Goal: Task Accomplishment & Management: Manage account settings

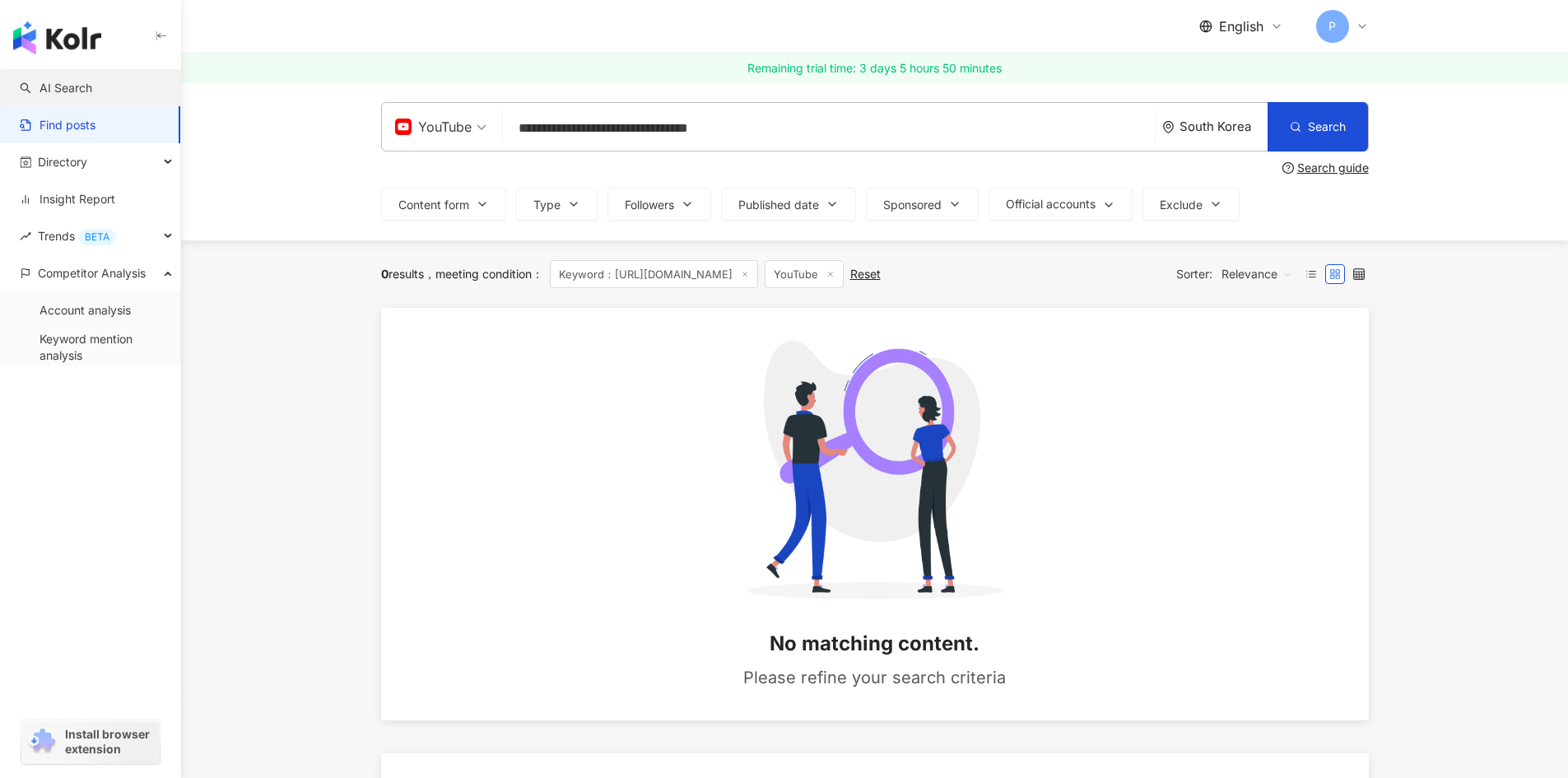
click at [69, 86] on link "AI Search" at bounding box center [55, 88] width 72 height 17
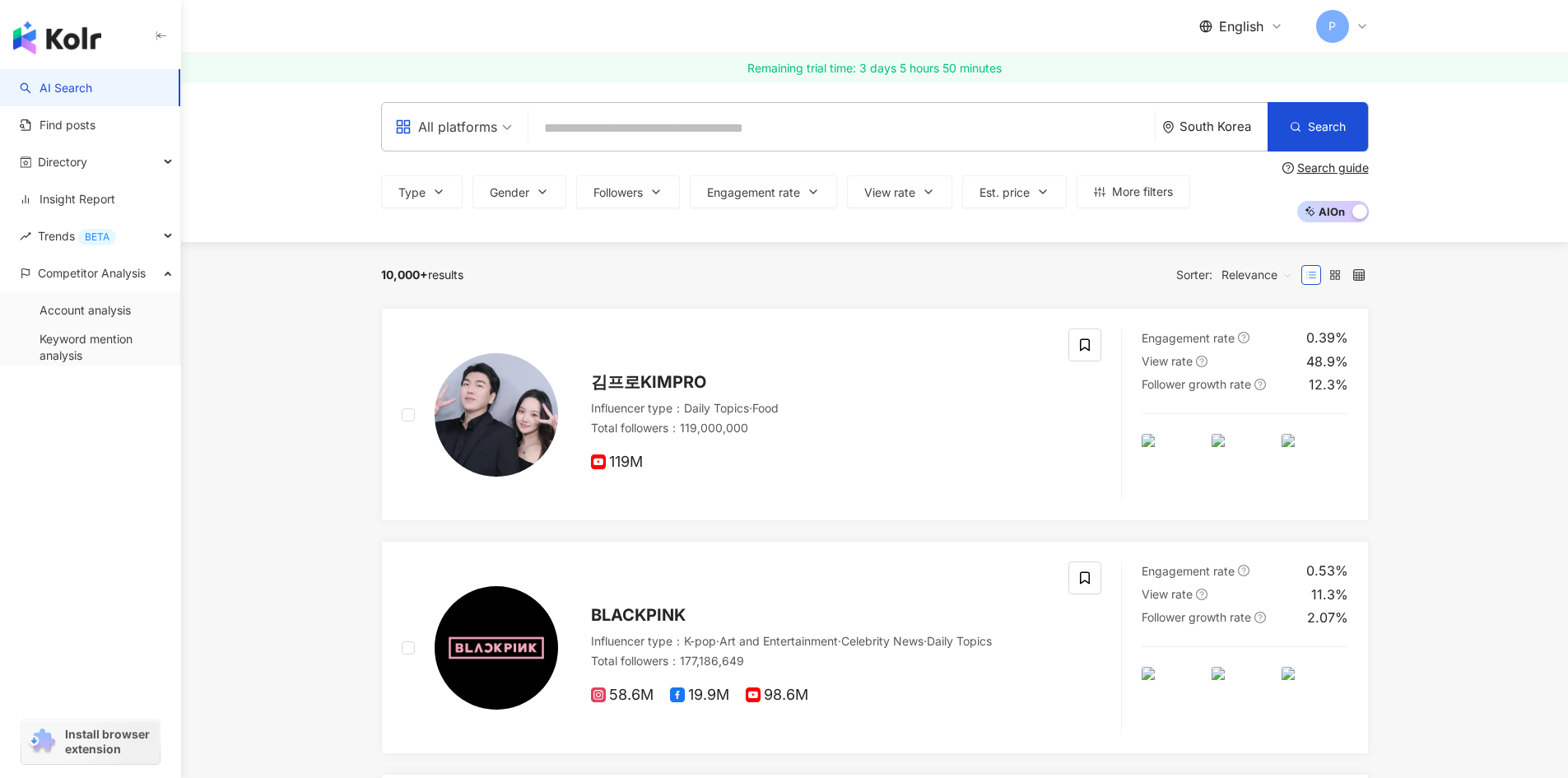
click at [1185, 132] on div "South Korea" at bounding box center [1223, 126] width 88 height 14
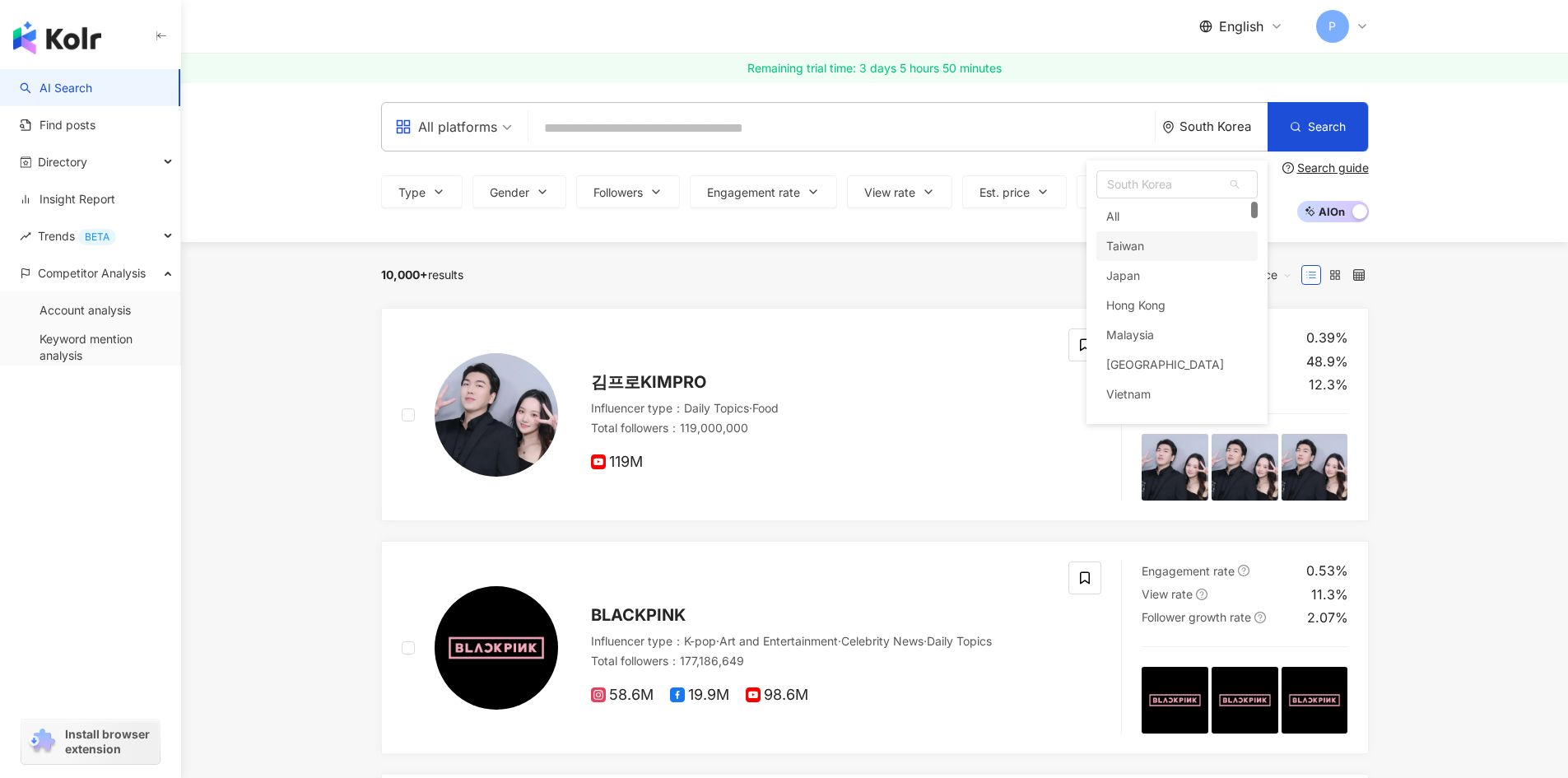
click at [1113, 241] on div "Taiwan" at bounding box center [1125, 246] width 37 height 30
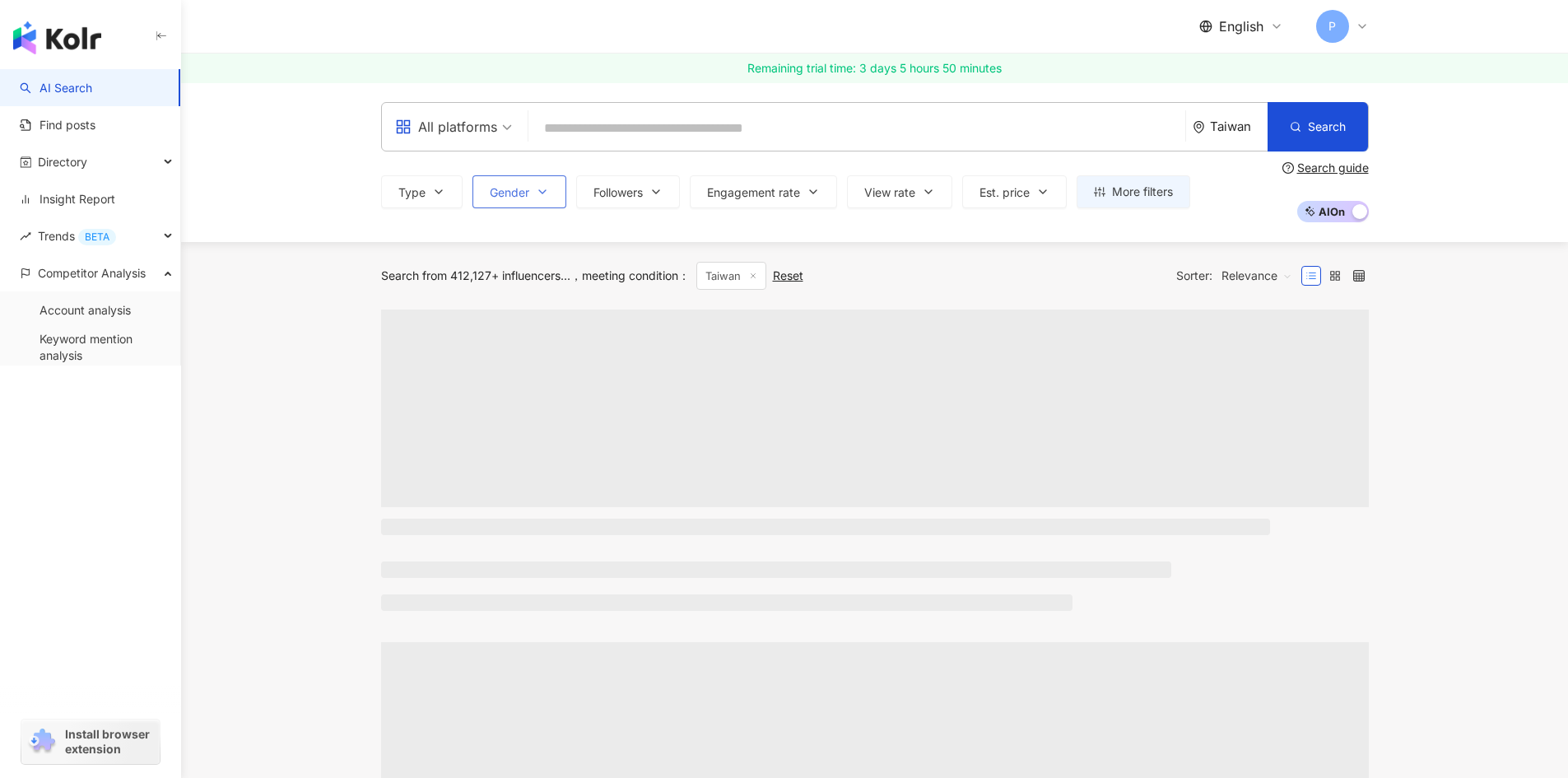
click at [506, 193] on span "Gender" at bounding box center [509, 192] width 39 height 13
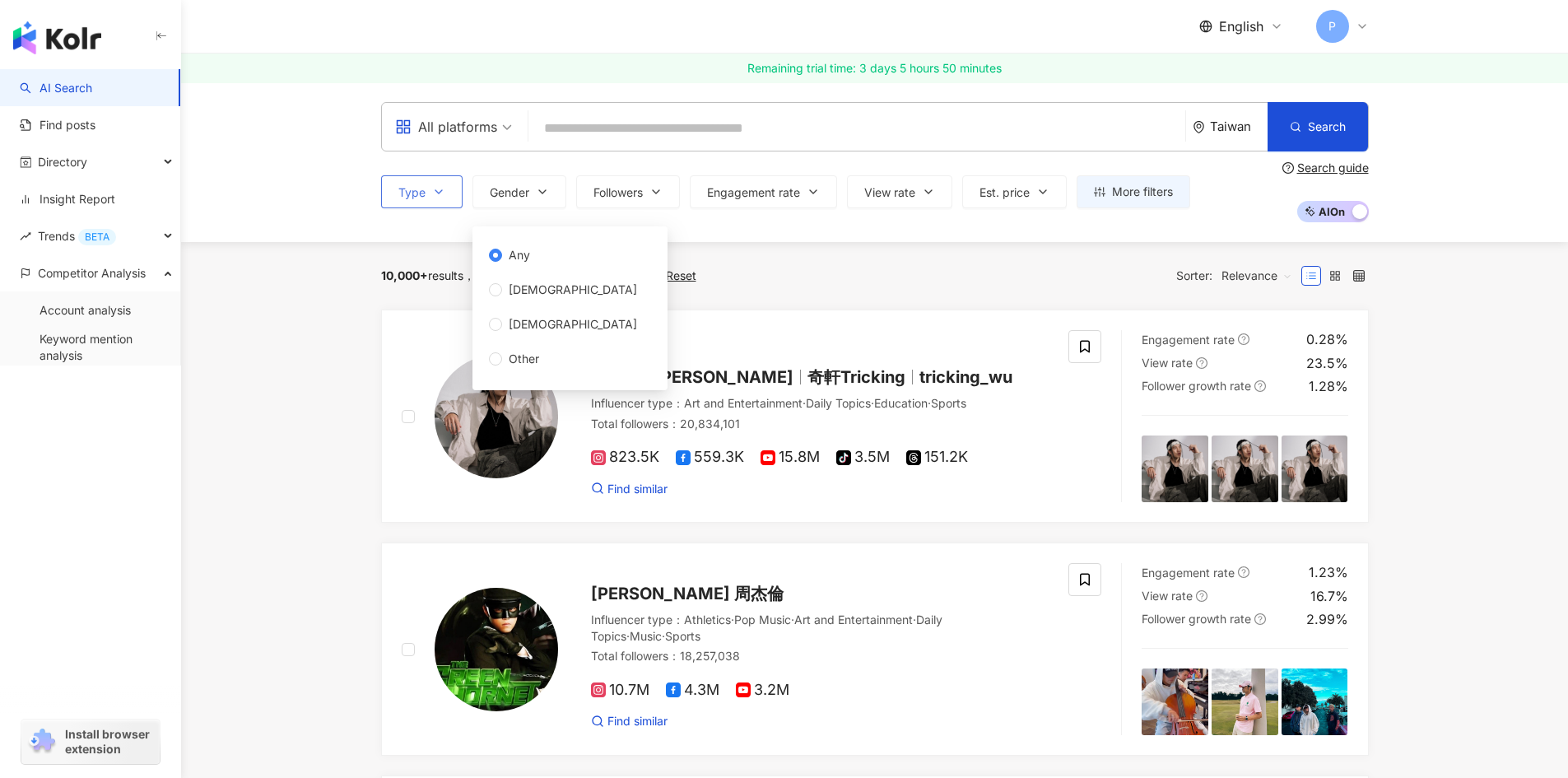
click at [407, 193] on span "Type" at bounding box center [412, 192] width 28 height 13
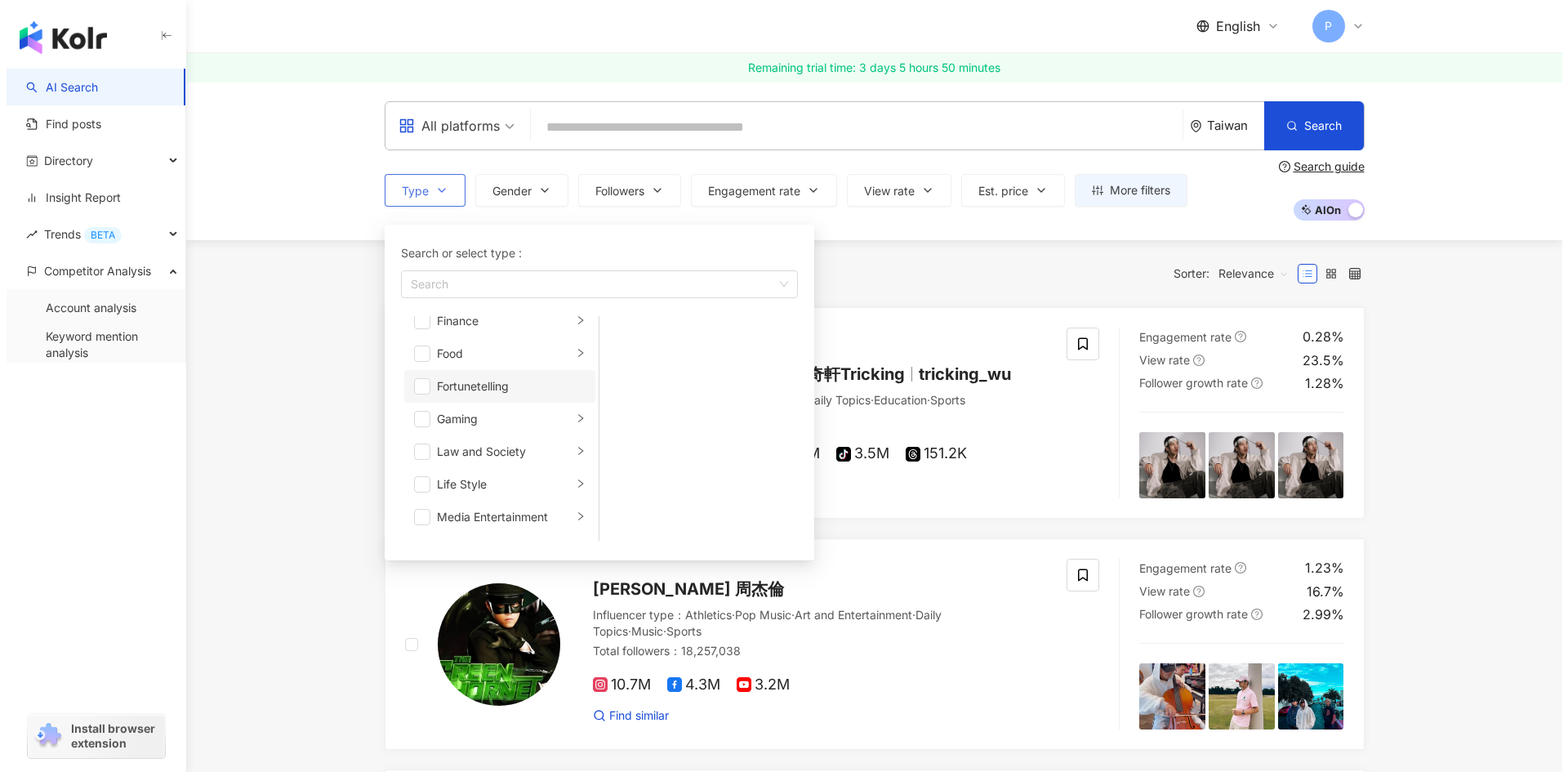
scroll to position [245, 0]
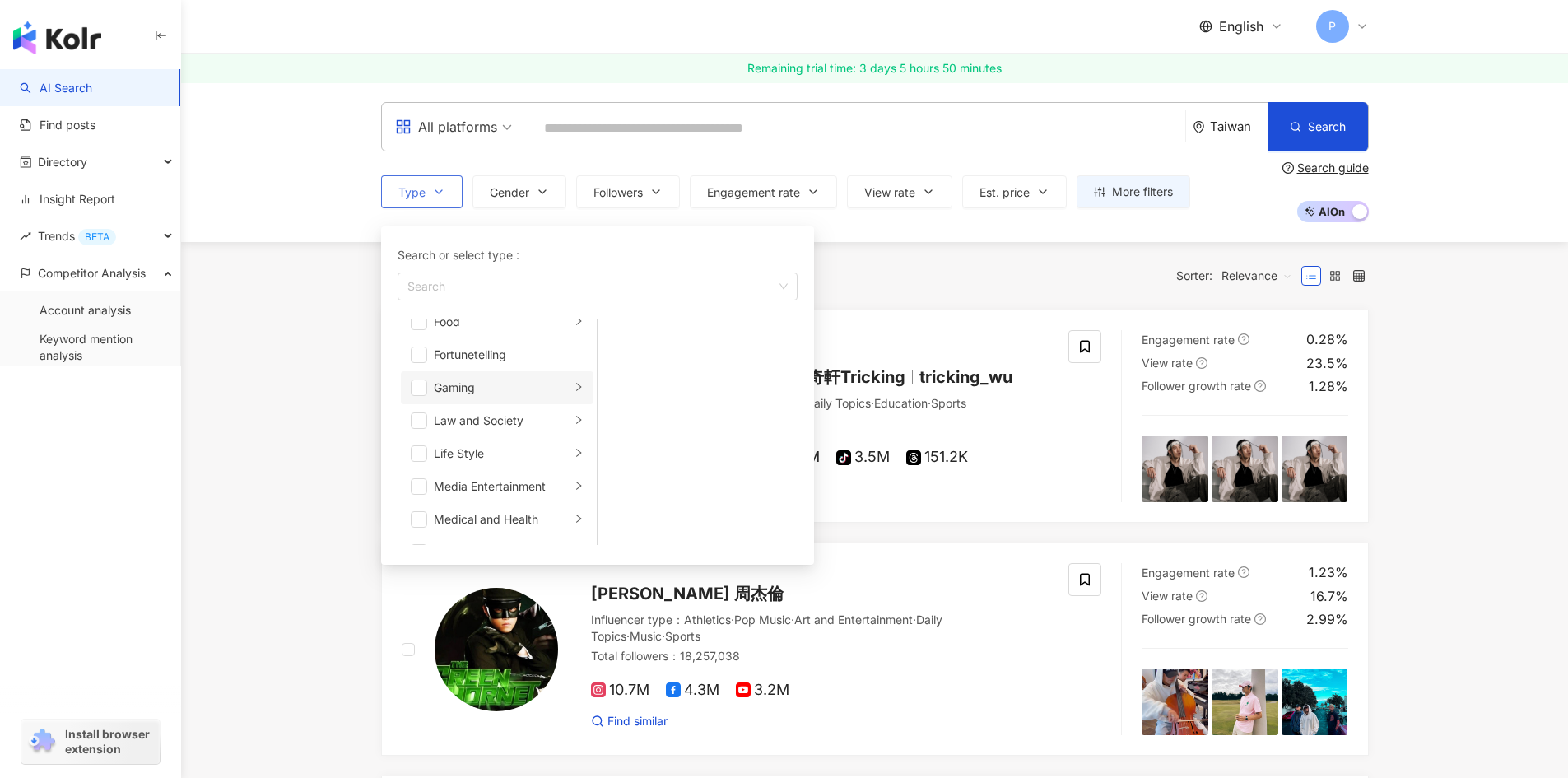
click at [459, 389] on div "Gaming" at bounding box center [501, 388] width 136 height 18
click at [618, 408] on span "button" at bounding box center [619, 404] width 17 height 17
click at [615, 374] on span "button" at bounding box center [619, 371] width 17 height 17
click at [623, 335] on span "button" at bounding box center [619, 338] width 17 height 17
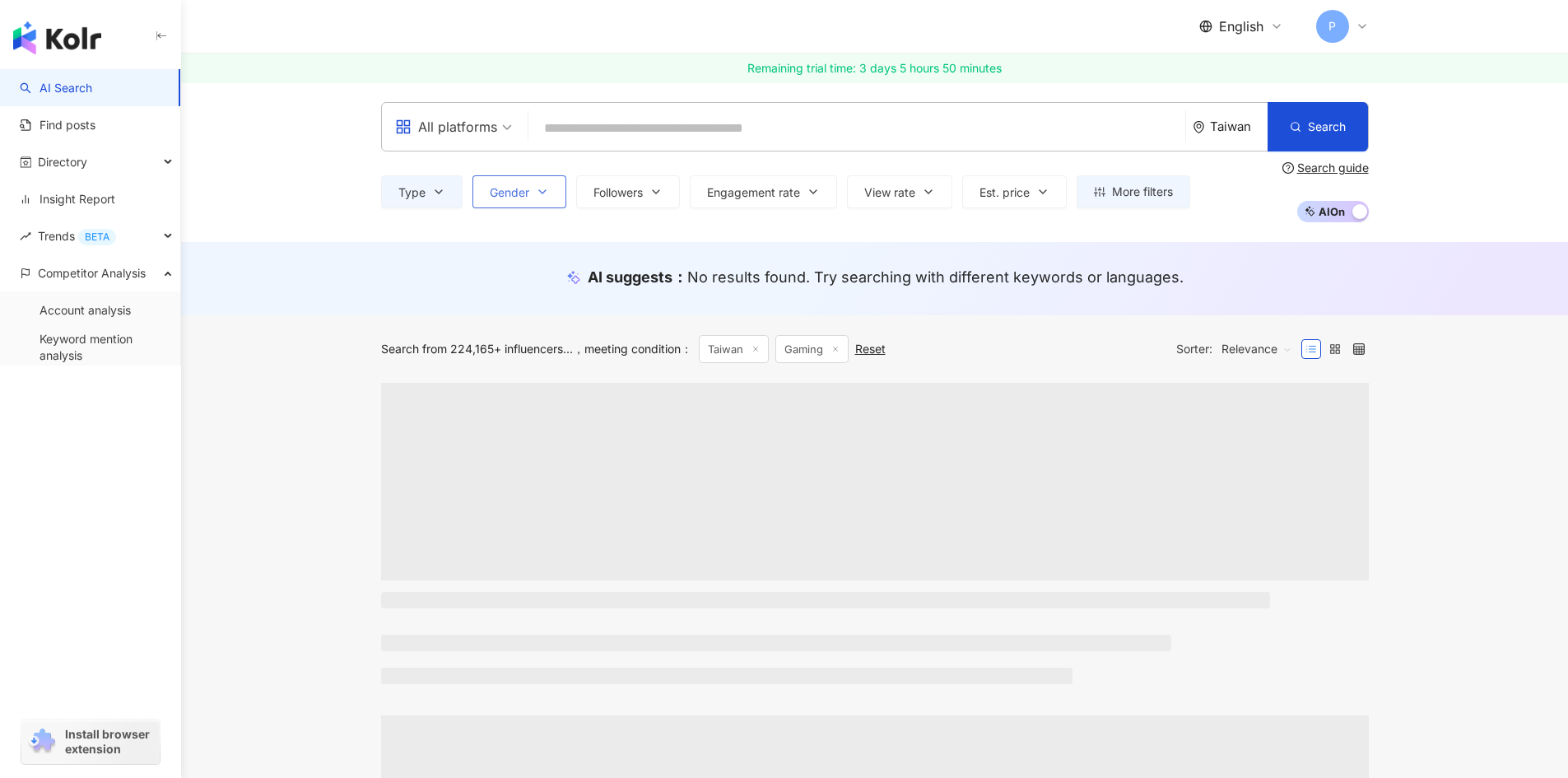
click at [560, 196] on button "Gender" at bounding box center [519, 192] width 94 height 33
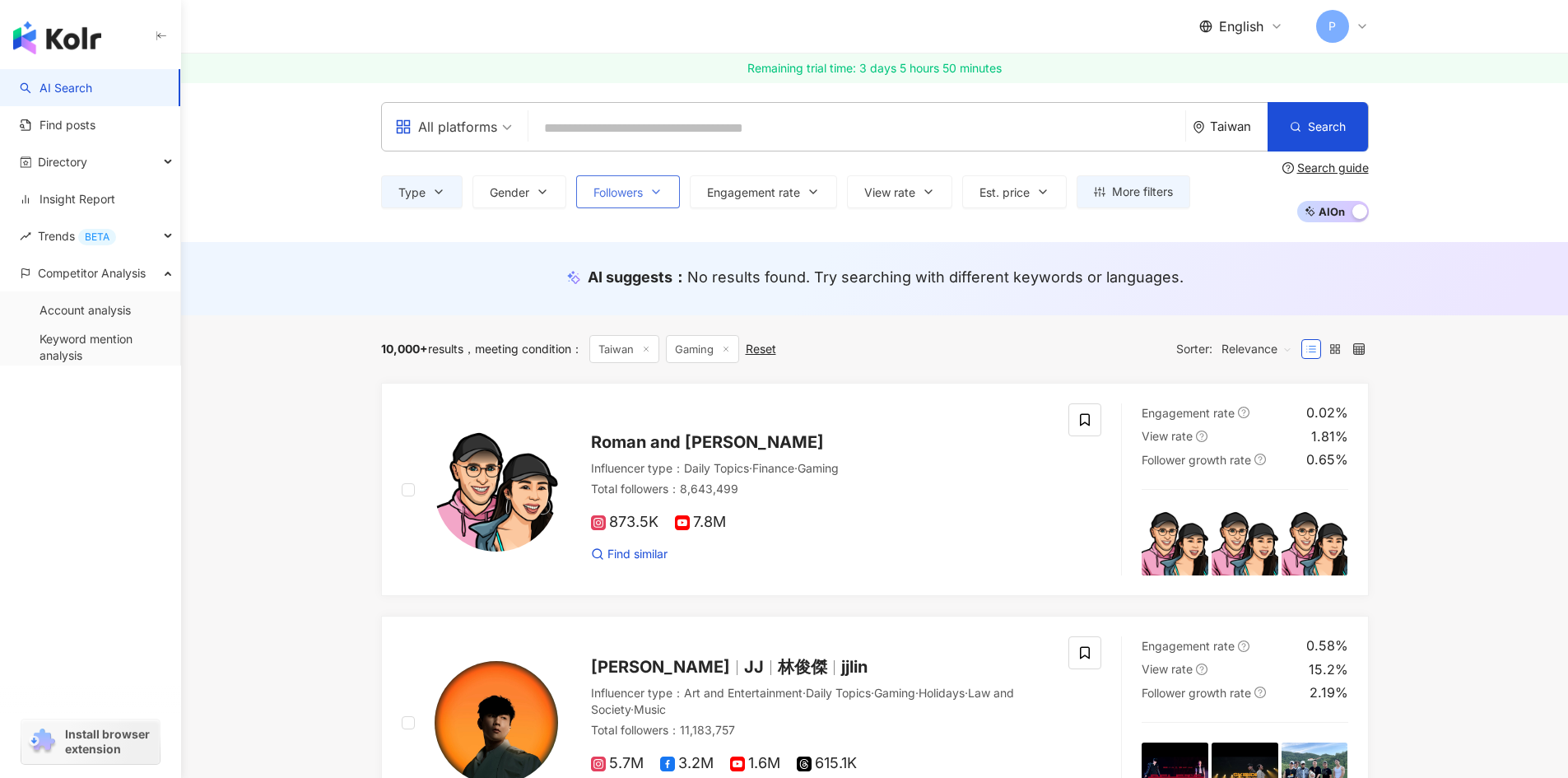
click at [622, 194] on span "Followers" at bounding box center [618, 192] width 49 height 13
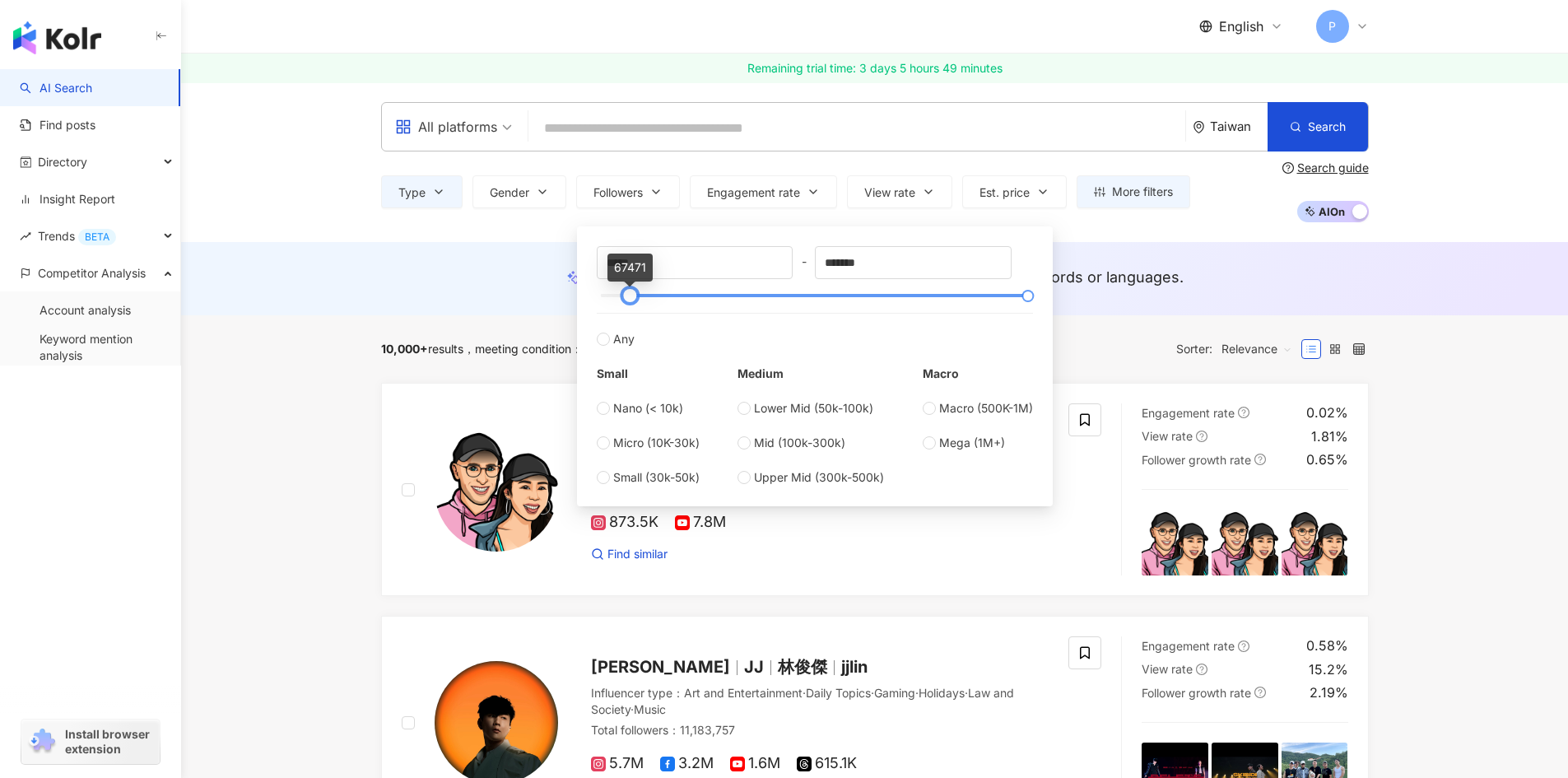
drag, startPoint x: 597, startPoint y: 294, endPoint x: 626, endPoint y: 289, distance: 29.4
click at [626, 291] on div at bounding box center [630, 295] width 9 height 9
drag, startPoint x: 662, startPoint y: 266, endPoint x: 420, endPoint y: 239, distance: 243.5
type input "*****"
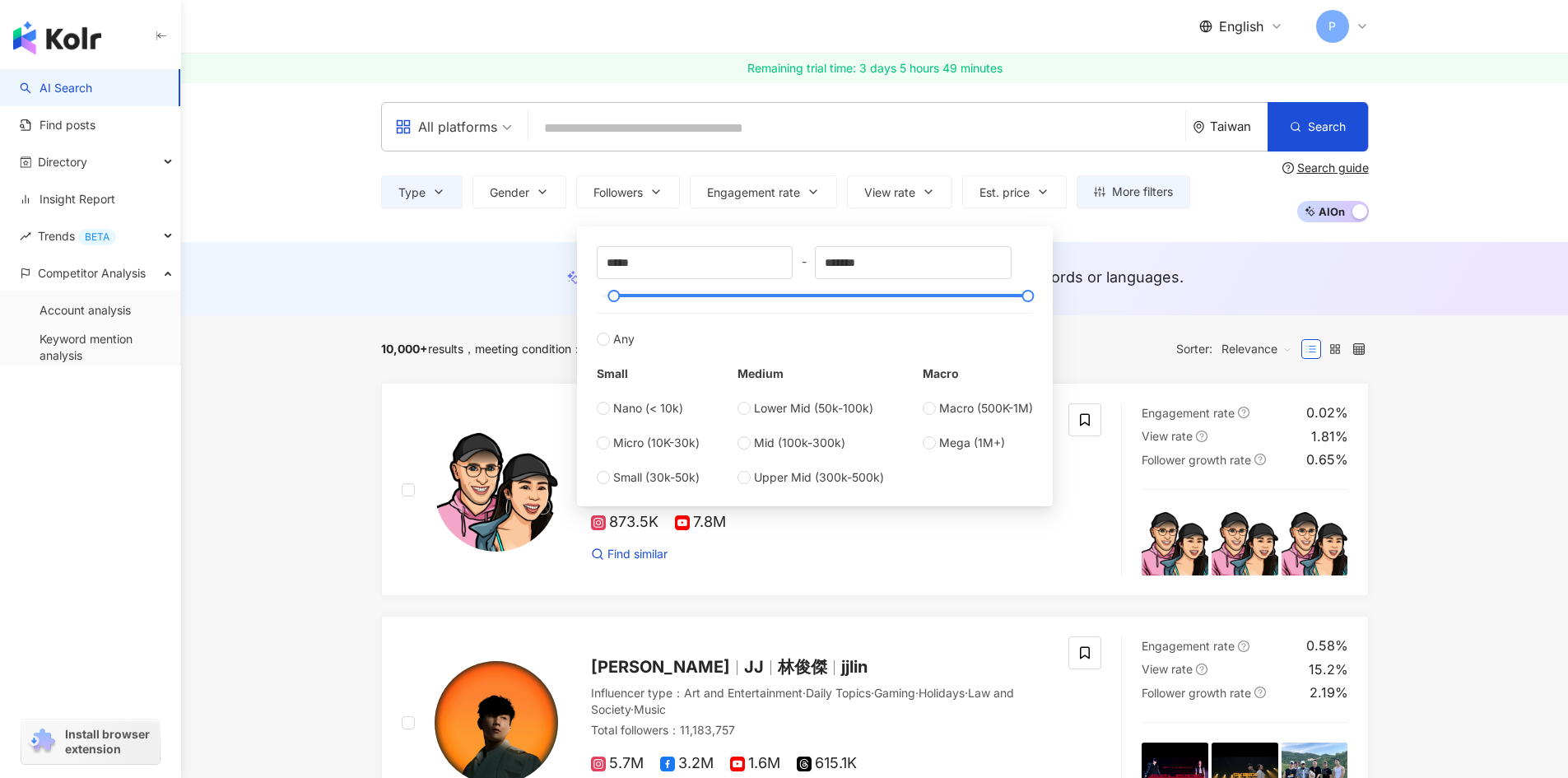
click at [264, 290] on div "AI suggests ： No results found. Try searching with different keywords or langua…" at bounding box center [873, 278] width 1386 height 73
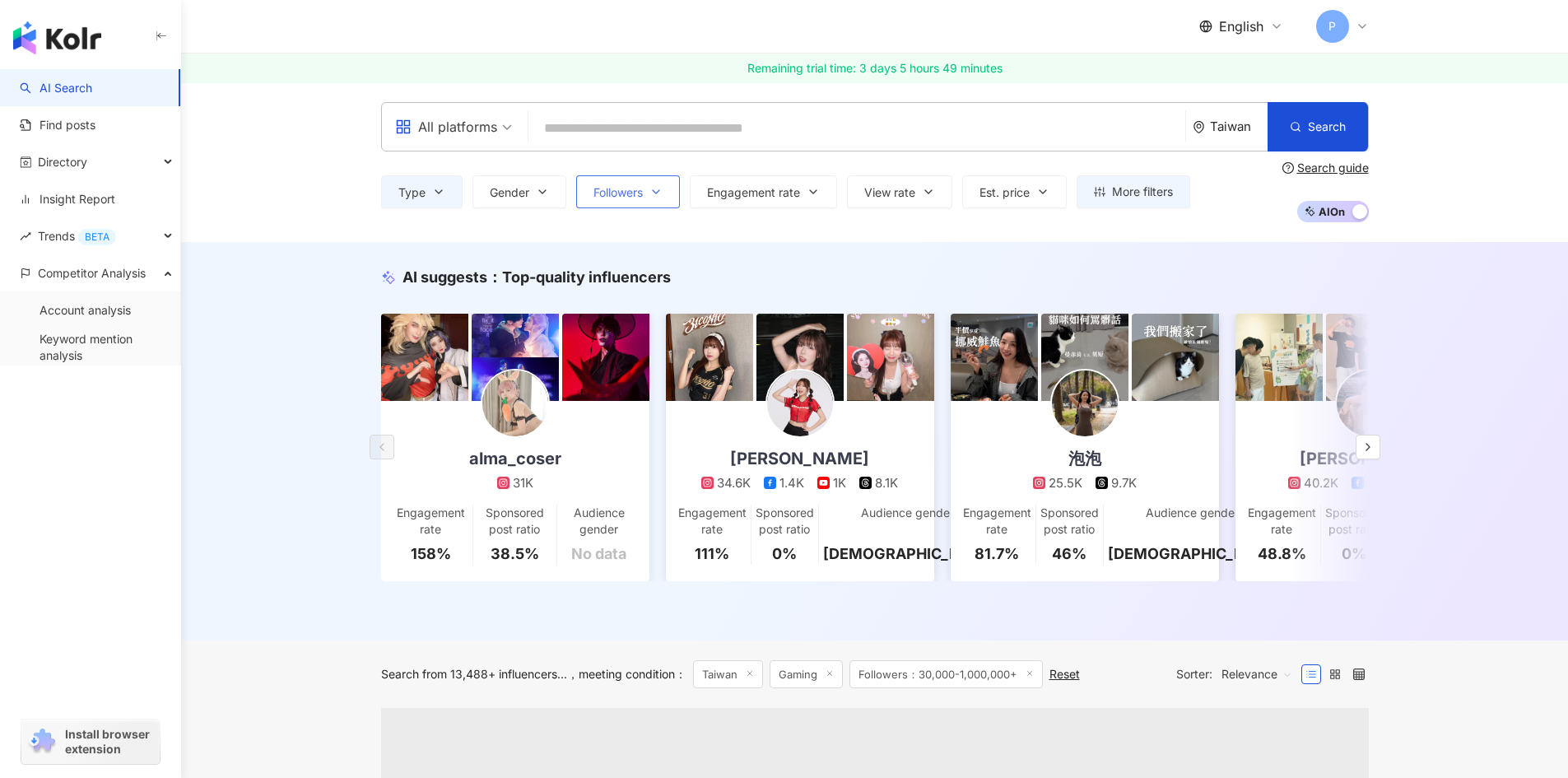
click at [617, 194] on span "Followers" at bounding box center [618, 192] width 49 height 13
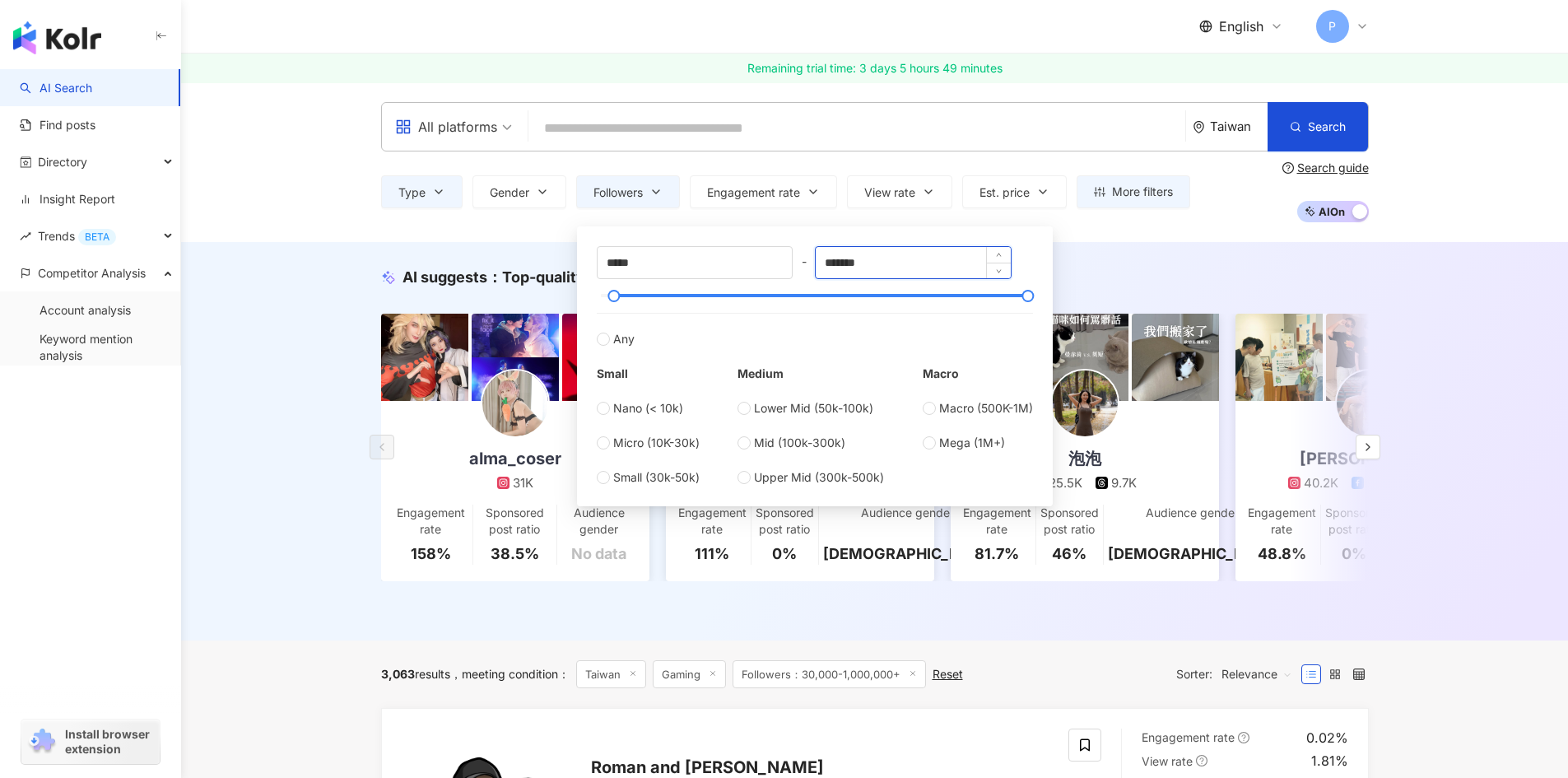
drag, startPoint x: 838, startPoint y: 265, endPoint x: 824, endPoint y: 267, distance: 14.1
click at [825, 265] on input "*******" at bounding box center [913, 263] width 195 height 32
type input "*******"
type input "******"
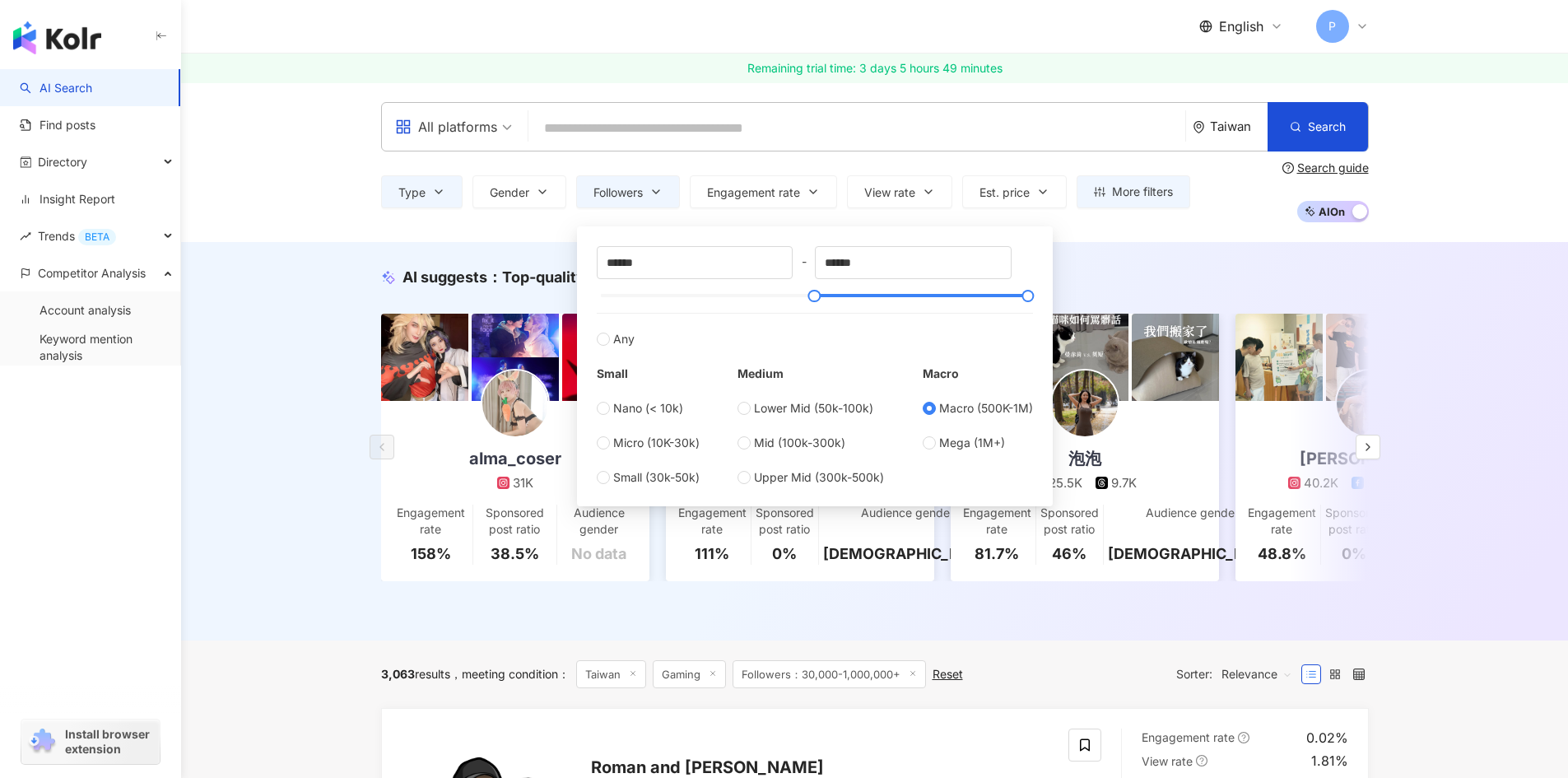
type input "*******"
drag, startPoint x: 946, startPoint y: 251, endPoint x: 666, endPoint y: 271, distance: 280.7
click at [682, 266] on div "******* - ********* Any Small Nano (< 10k) Micro (10K-30k) Small (30k-50k) Medi…" at bounding box center [815, 366] width 436 height 241
type input "*******"
drag, startPoint x: 685, startPoint y: 254, endPoint x: 335, endPoint y: 258, distance: 350.0
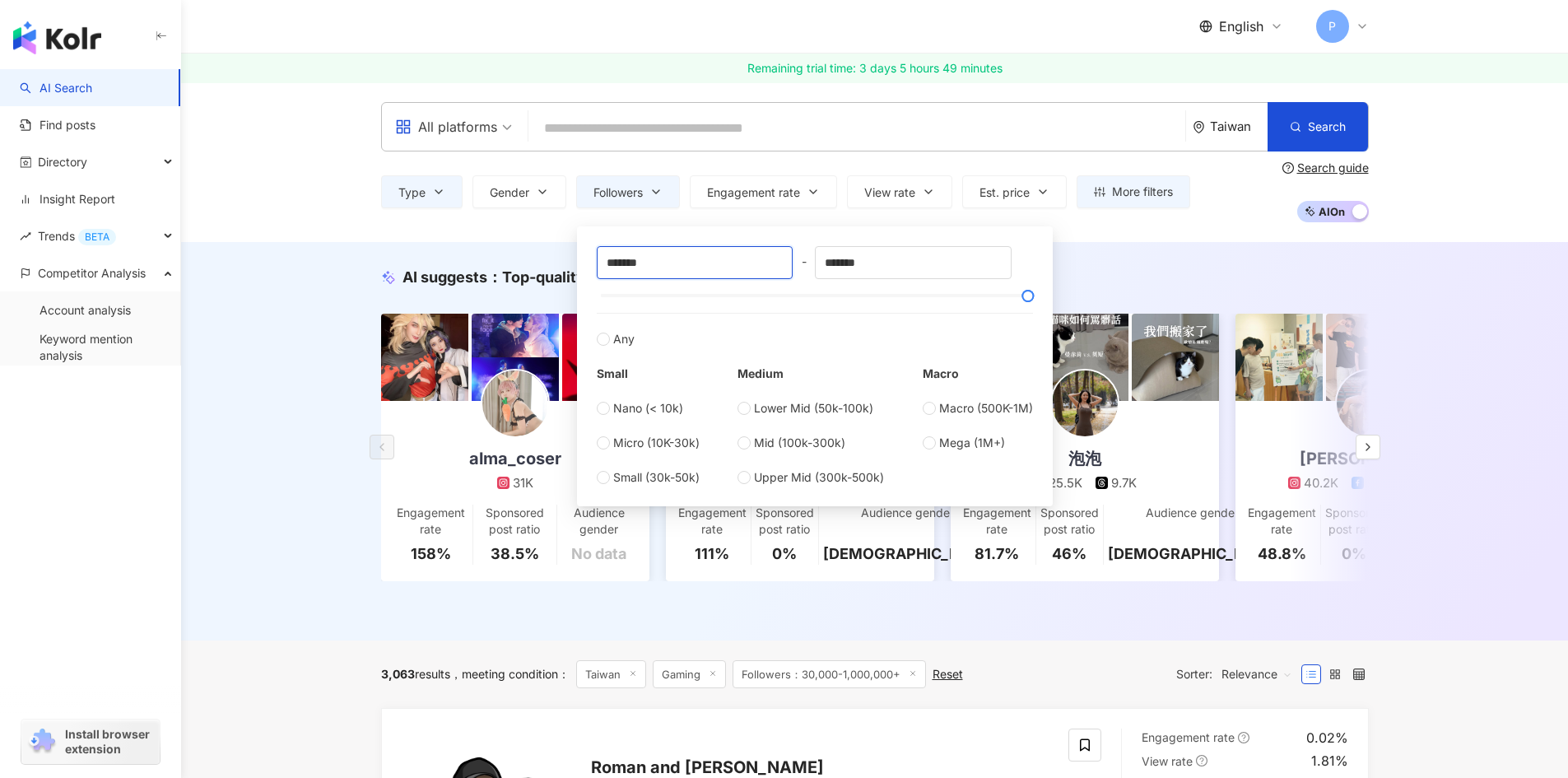
type input "*****"
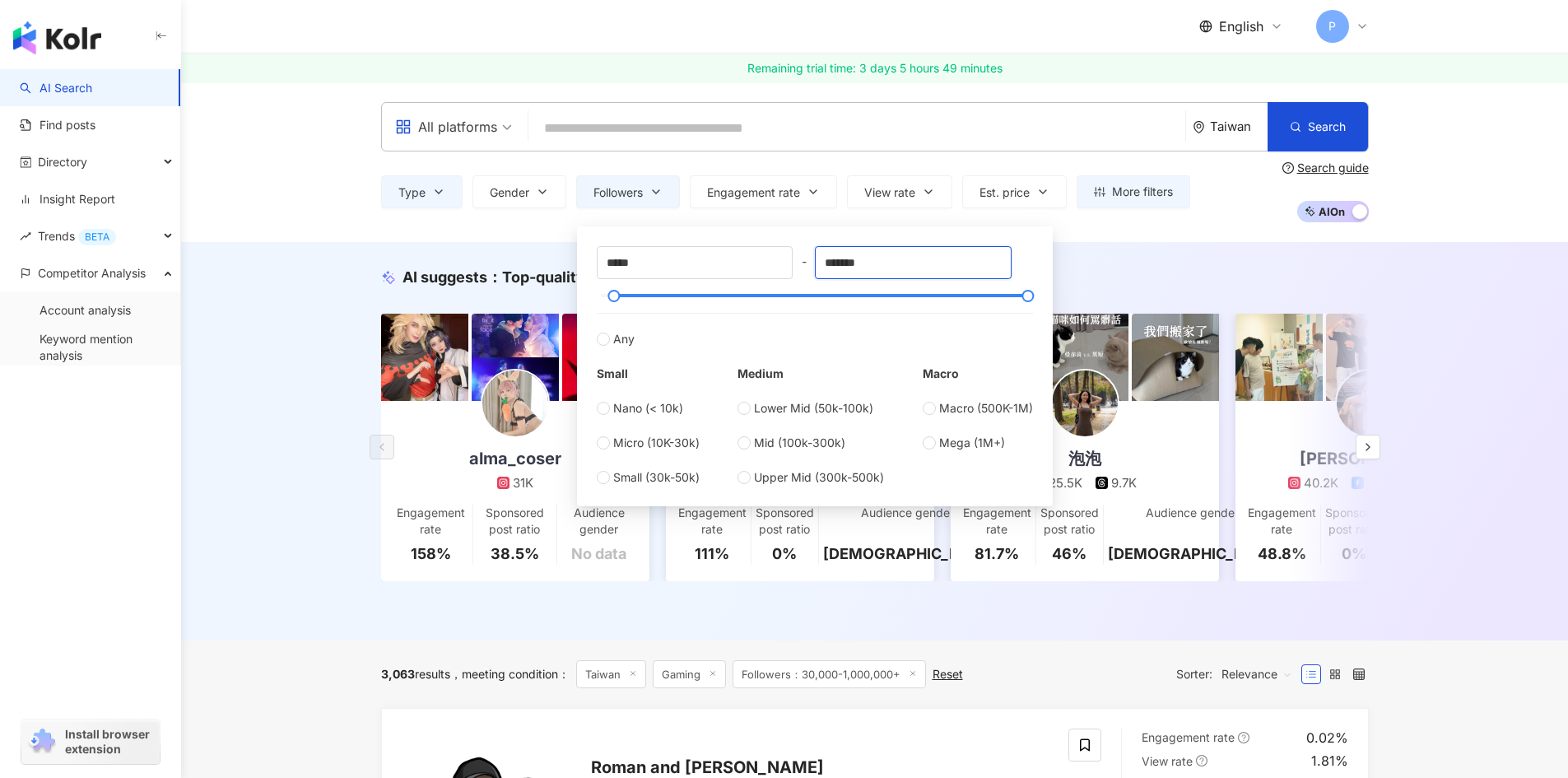
drag, startPoint x: 837, startPoint y: 261, endPoint x: 771, endPoint y: 238, distance: 69.9
click at [806, 260] on div "***** - ******* Any Small Nano (< 10k) Micro (10K-30k) Small (30k-50k) Medium L…" at bounding box center [815, 366] width 436 height 241
type input "*******"
click at [289, 204] on div "All platforms Taiwan Search Type Gender Followers Engagement rate View rate Est…" at bounding box center [873, 162] width 1386 height 160
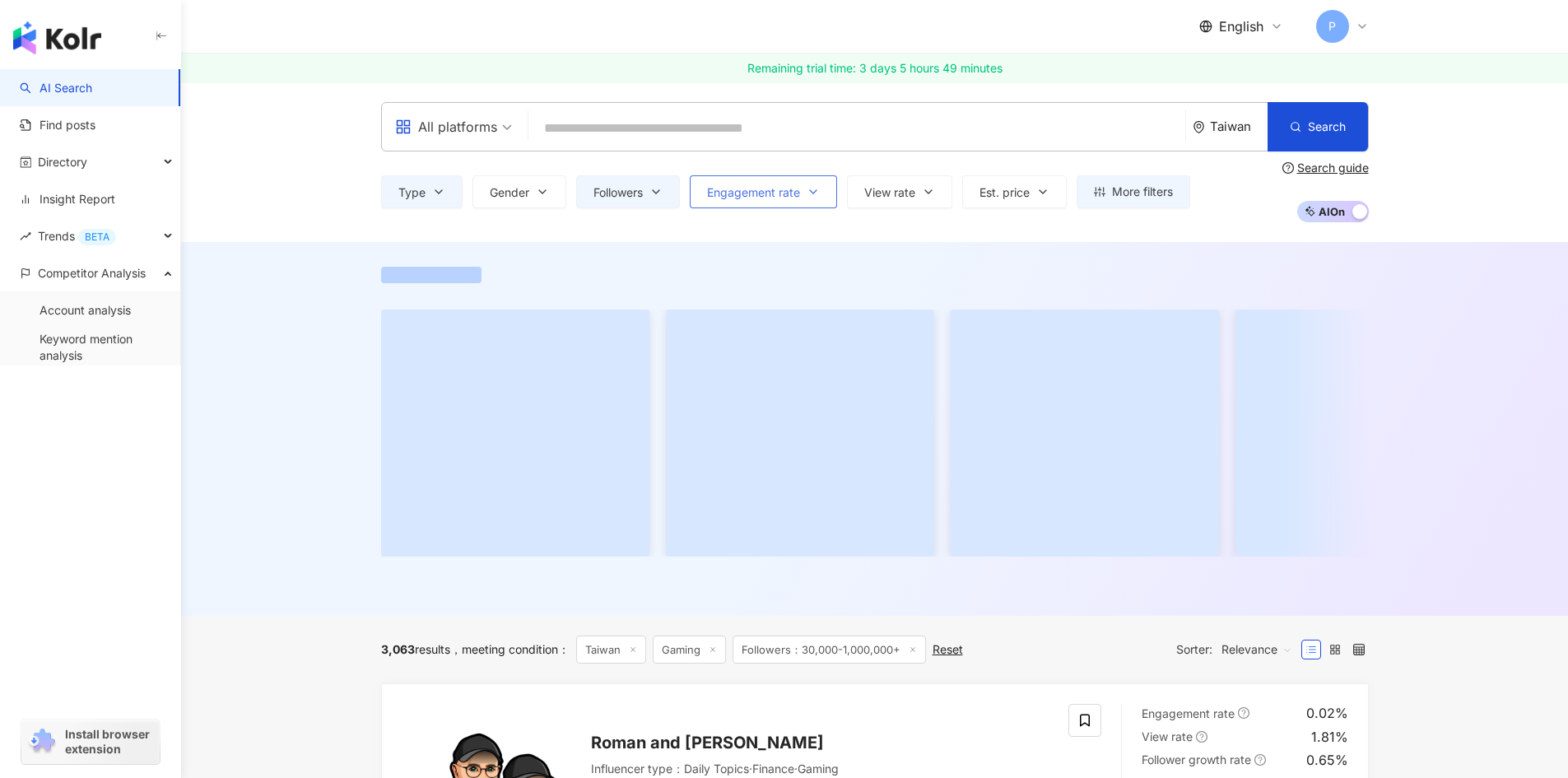
click at [764, 178] on button "Engagement rate" at bounding box center [763, 192] width 147 height 33
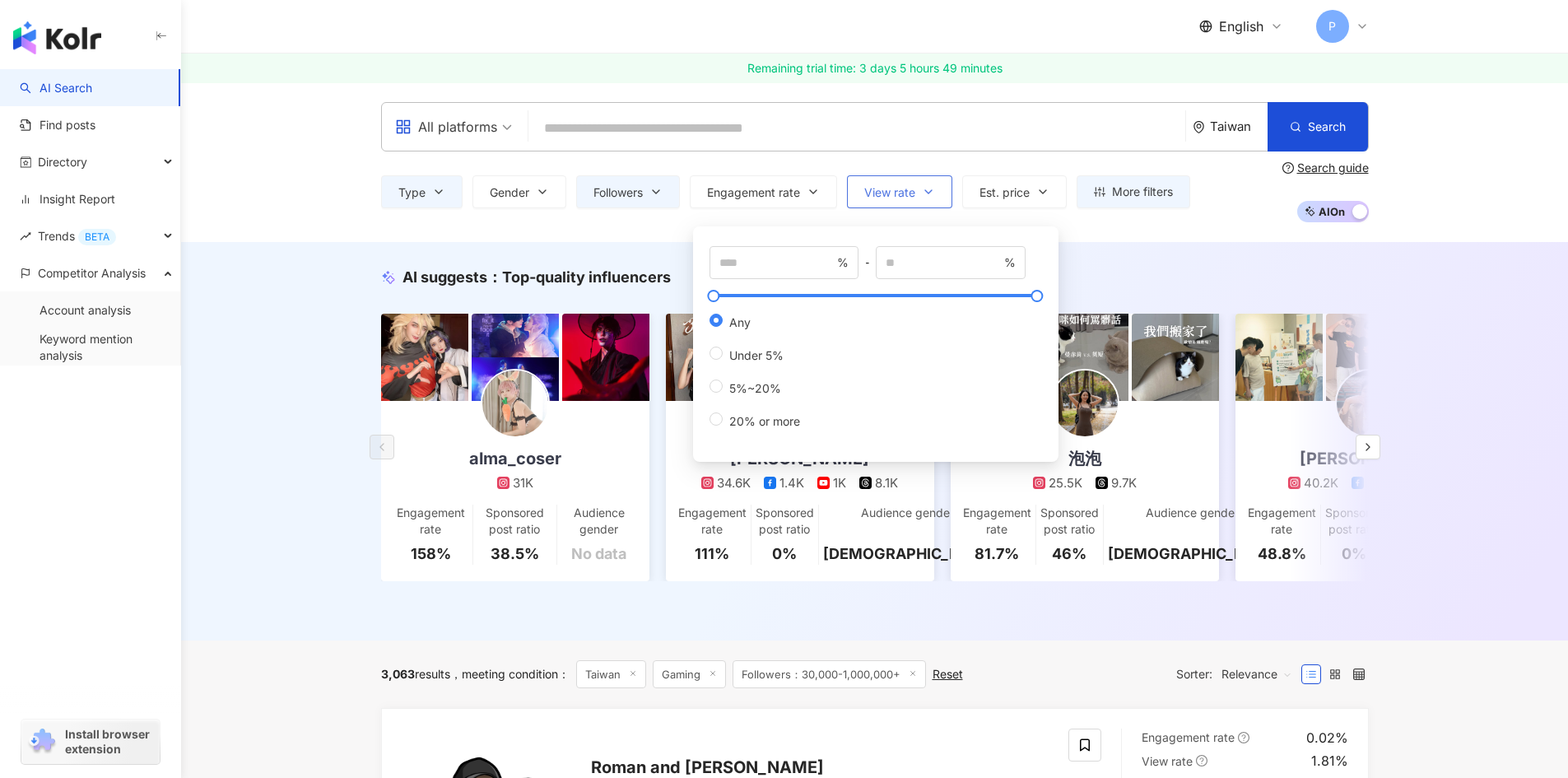
click at [924, 196] on button "View rate" at bounding box center [899, 192] width 106 height 33
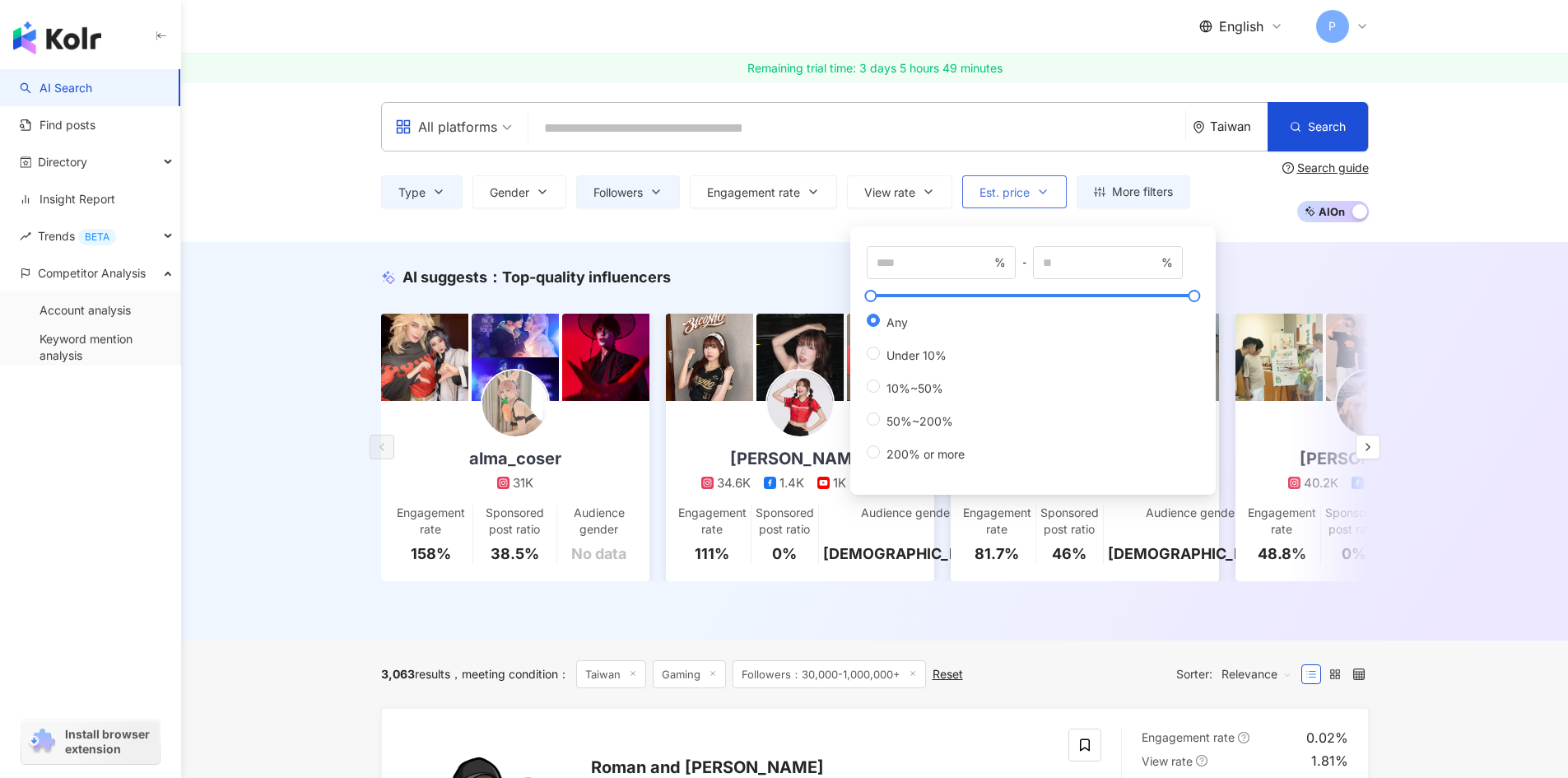
click at [1008, 191] on span "Est. price" at bounding box center [1004, 192] width 50 height 13
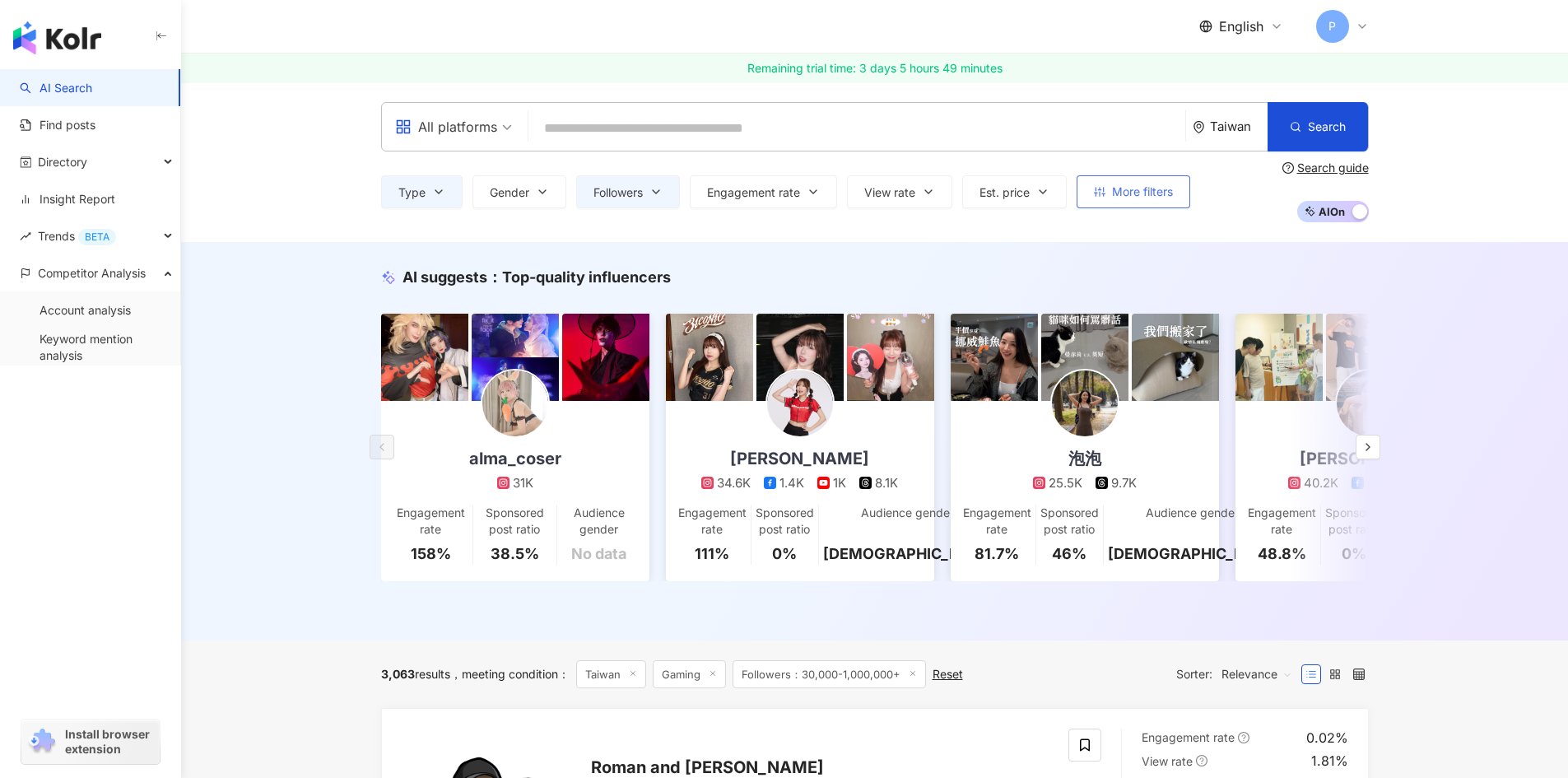
click at [1137, 191] on span "More filters" at bounding box center [1143, 192] width 61 height 13
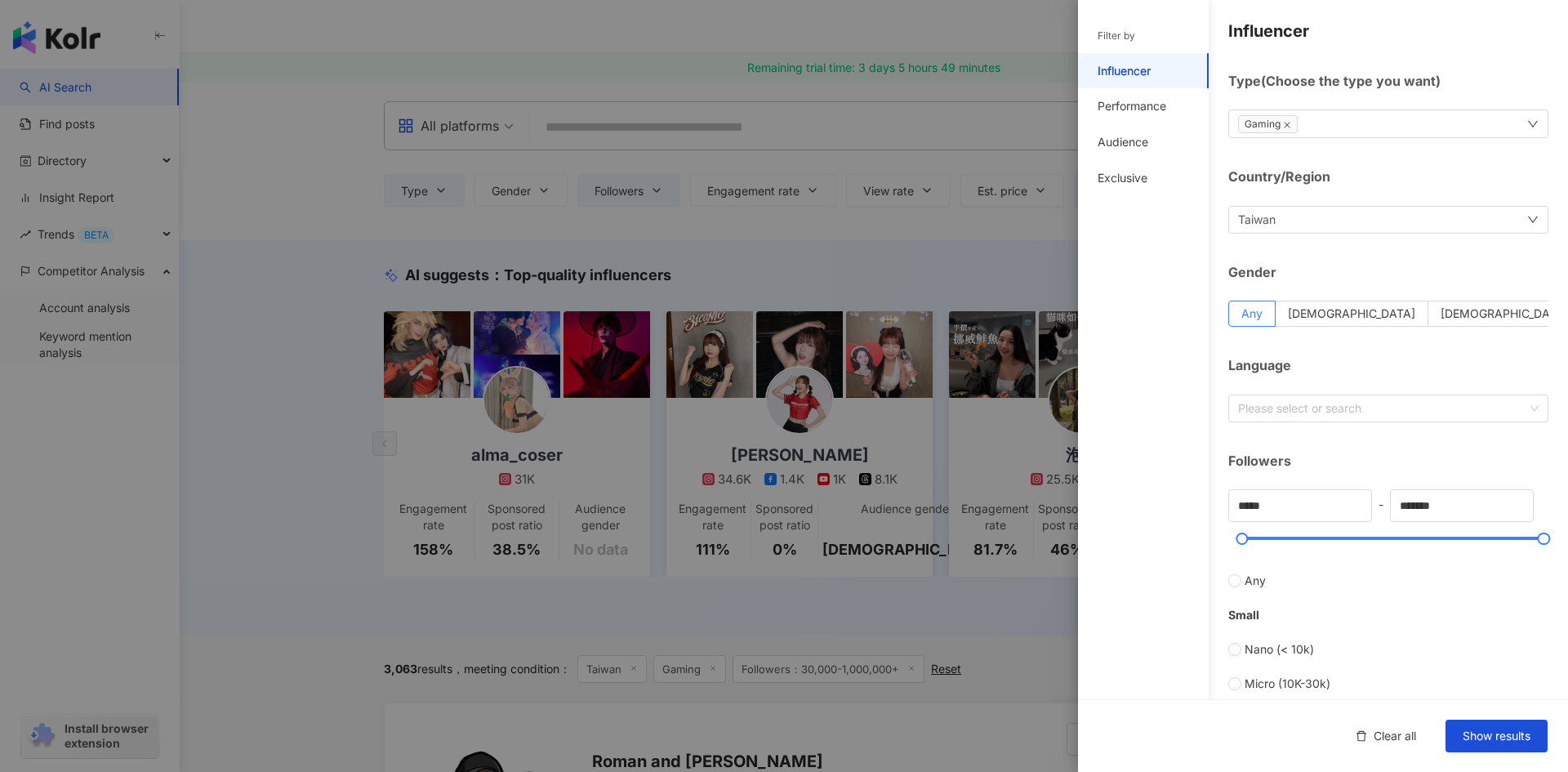
click at [1336, 132] on div "Gaming" at bounding box center [1388, 123] width 320 height 28
click at [1122, 267] on div "Filter by Influencer Performance Audience Exclusive" at bounding box center [1143, 396] width 130 height 752
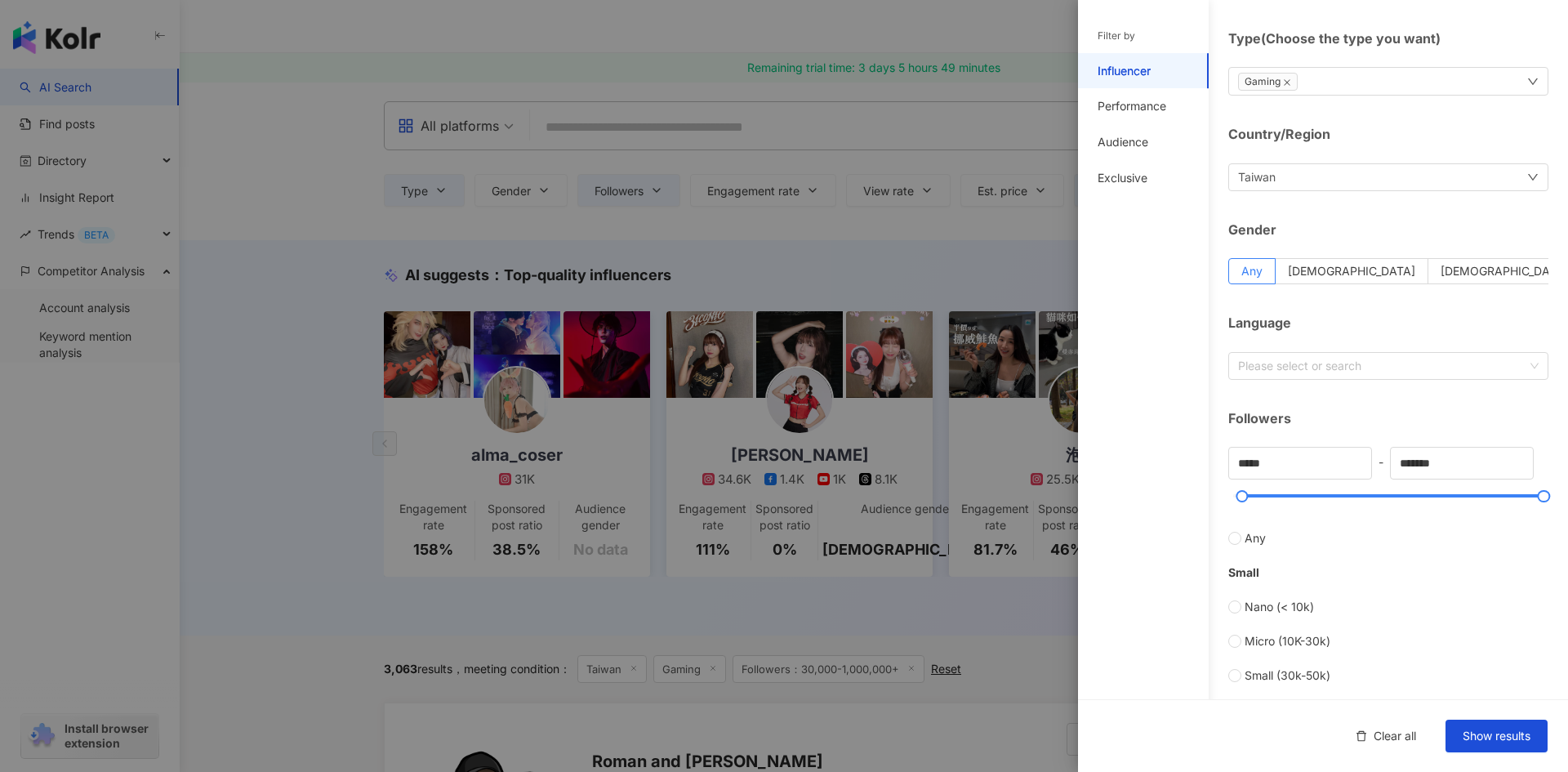
scroll to position [81, 0]
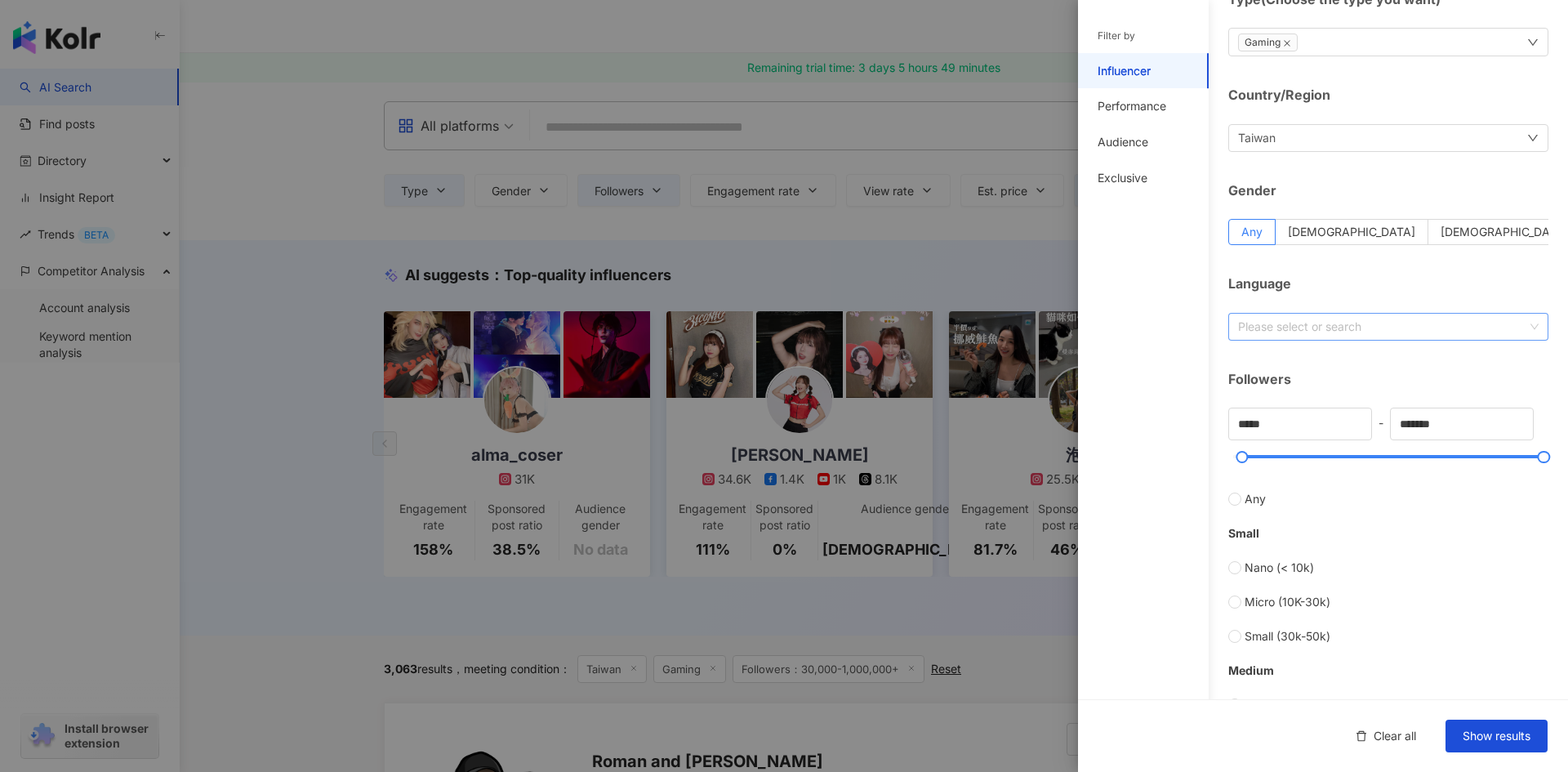
click at [1318, 332] on div at bounding box center [1380, 326] width 297 height 13
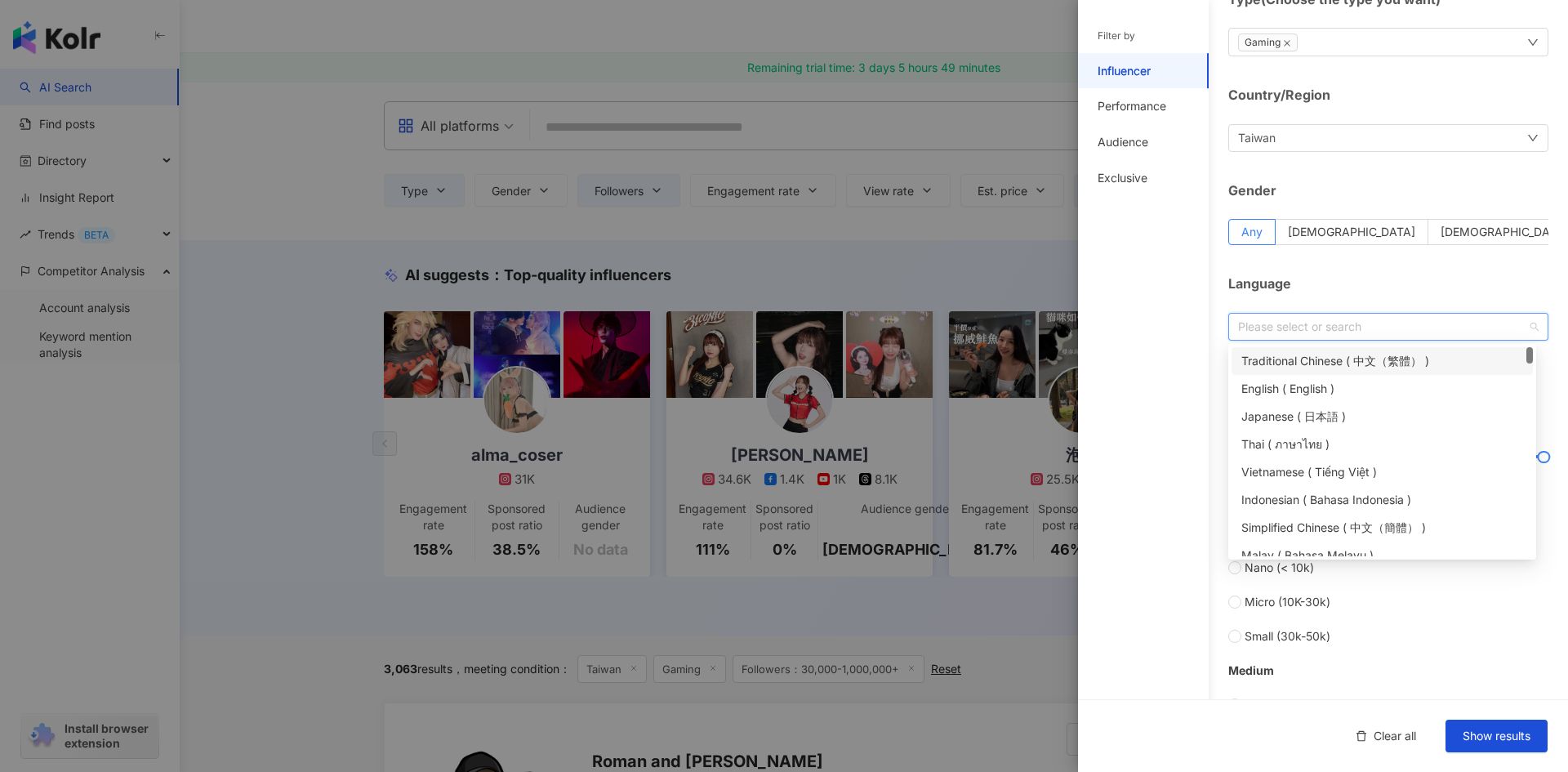
click at [1327, 356] on div "Traditional Chinese ( 中文（繁體） )" at bounding box center [1383, 361] width 282 height 18
click at [1173, 465] on div "Filter by Influencer Performance Audience Exclusive" at bounding box center [1143, 396] width 130 height 752
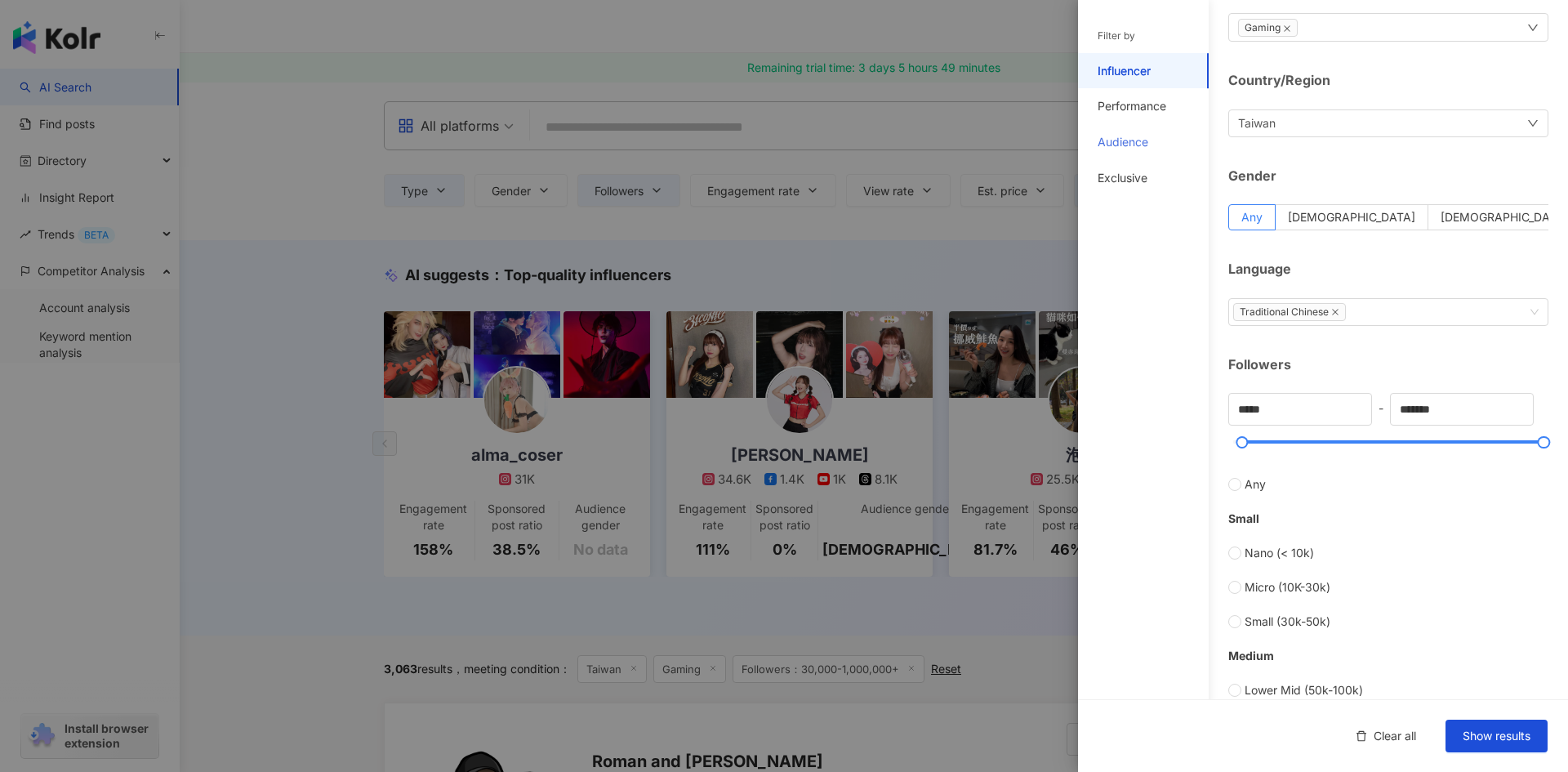
scroll to position [0, 0]
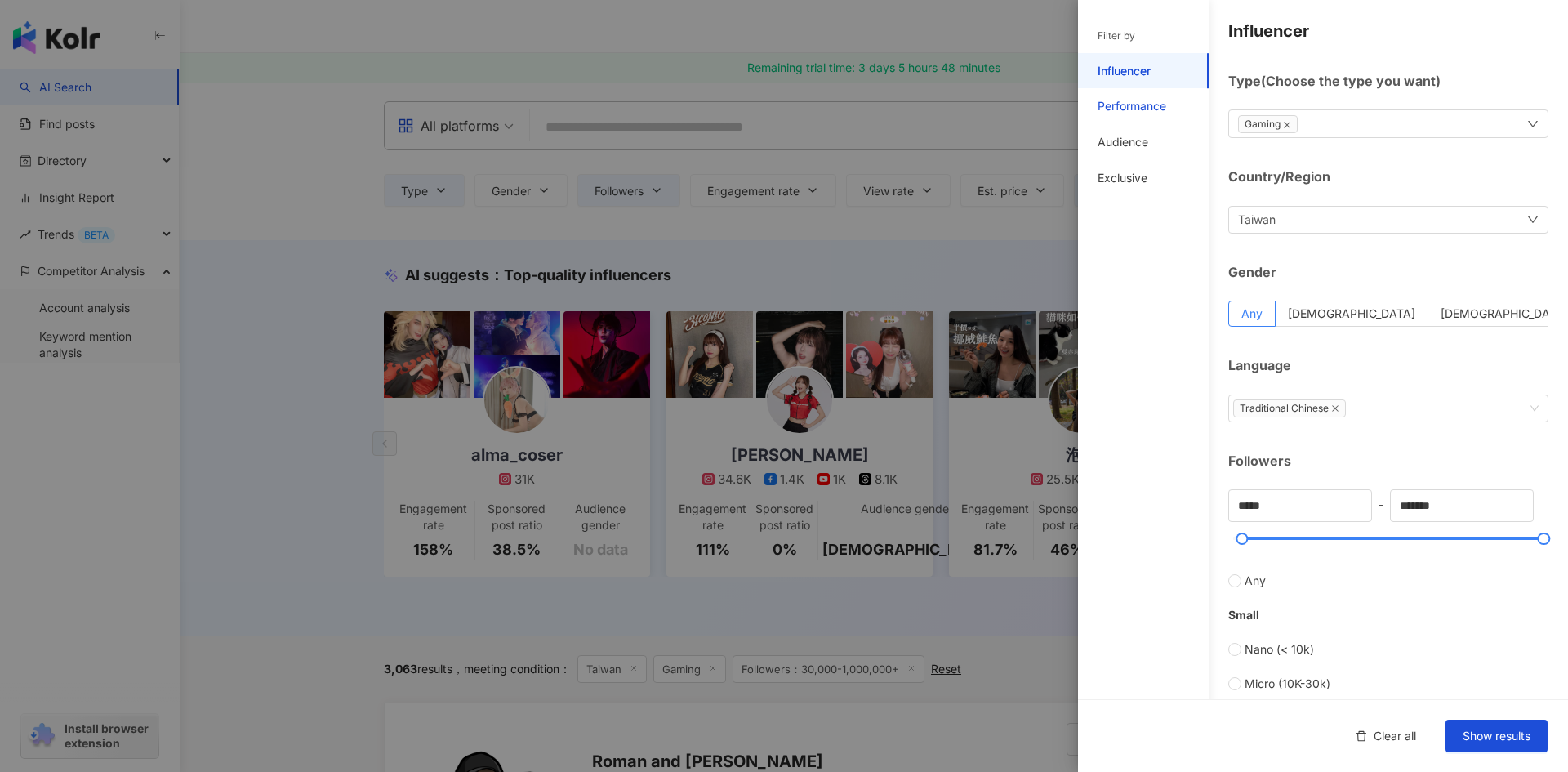
click at [1128, 109] on div "Performance" at bounding box center [1132, 106] width 69 height 17
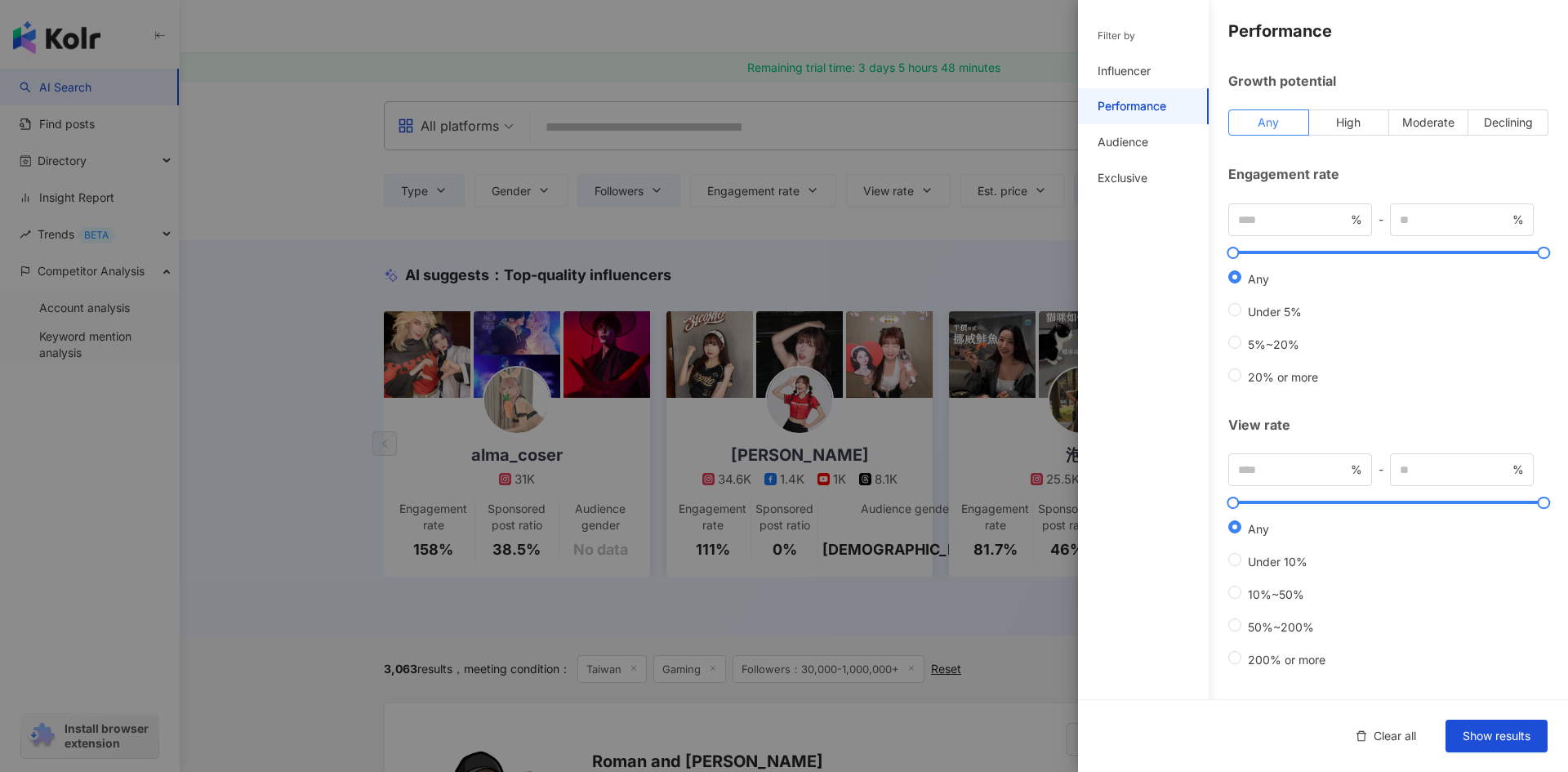
scroll to position [81, 0]
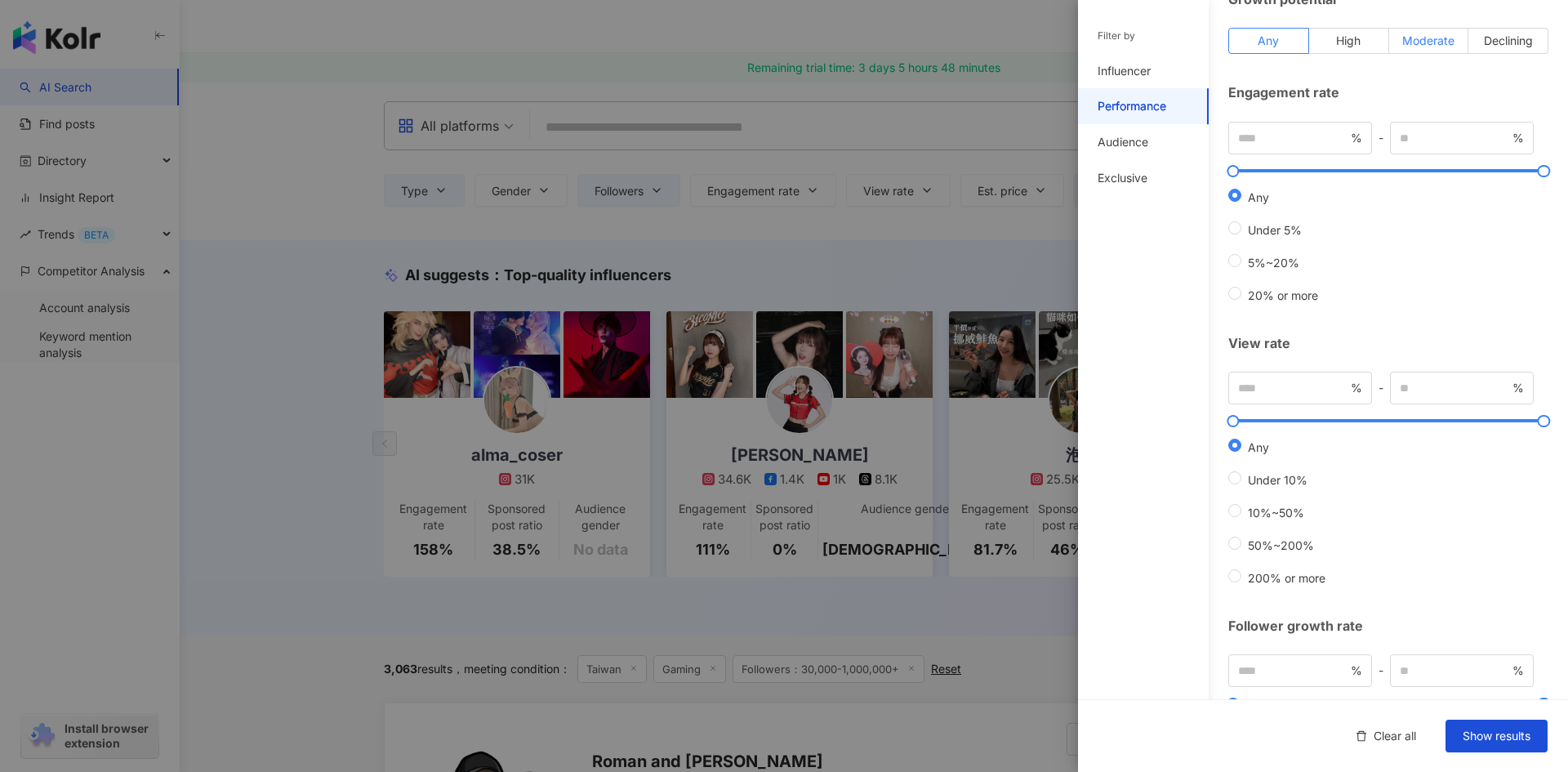
click at [1423, 42] on span "Moderate" at bounding box center [1428, 40] width 52 height 14
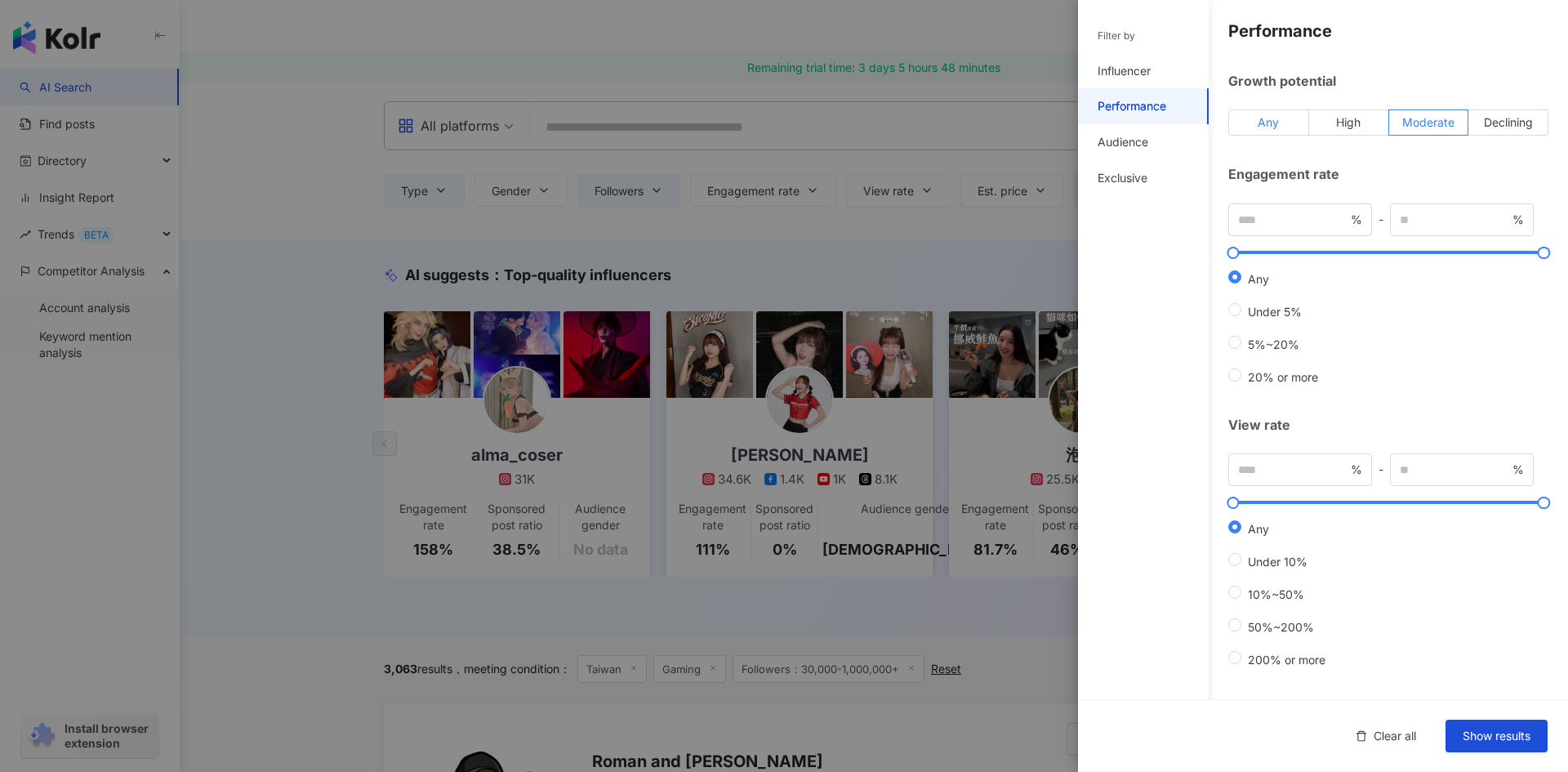
click at [1272, 130] on label "Any" at bounding box center [1268, 122] width 81 height 26
click at [1163, 147] on div "Audience" at bounding box center [1143, 142] width 130 height 36
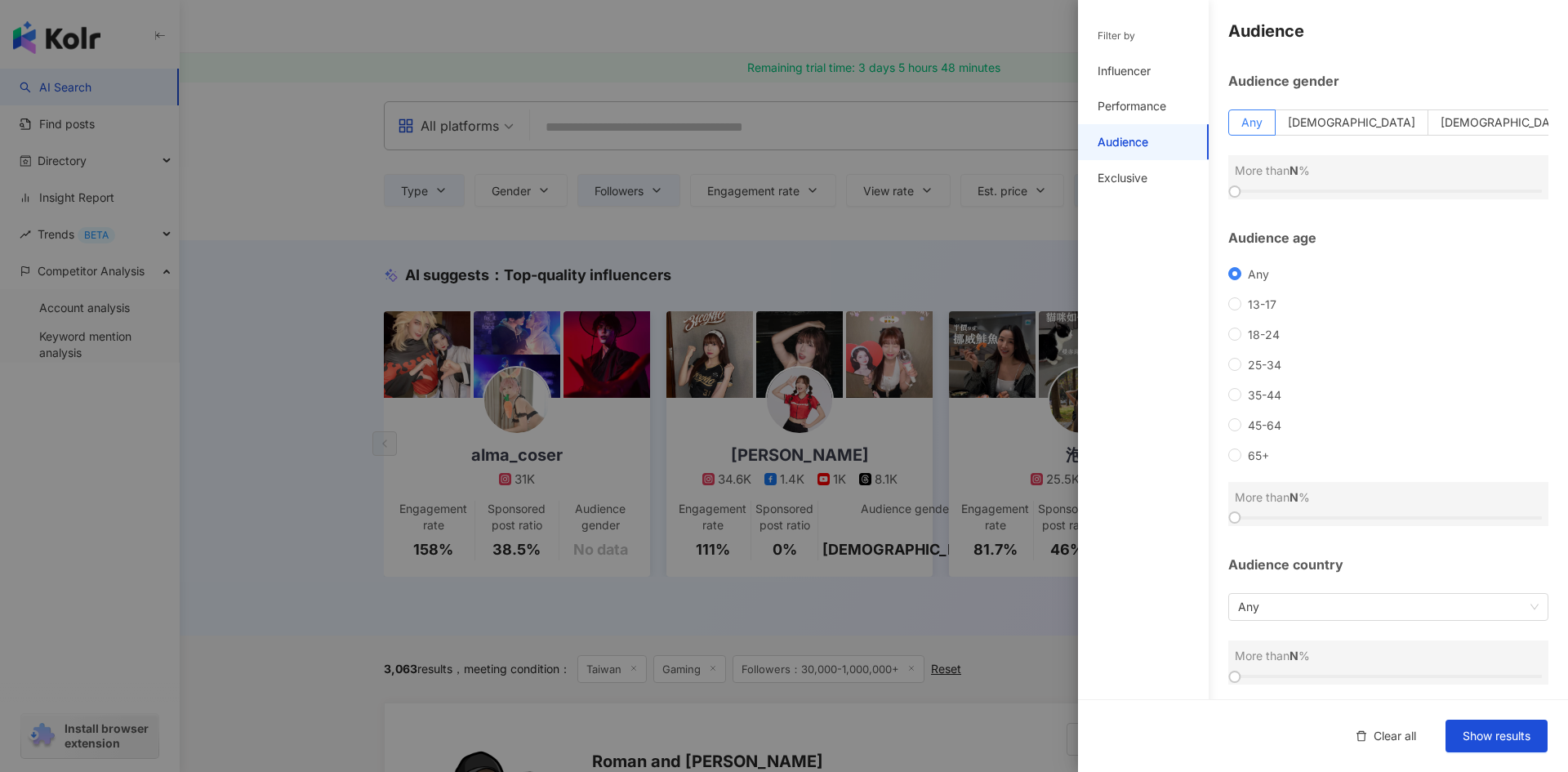
scroll to position [4, 0]
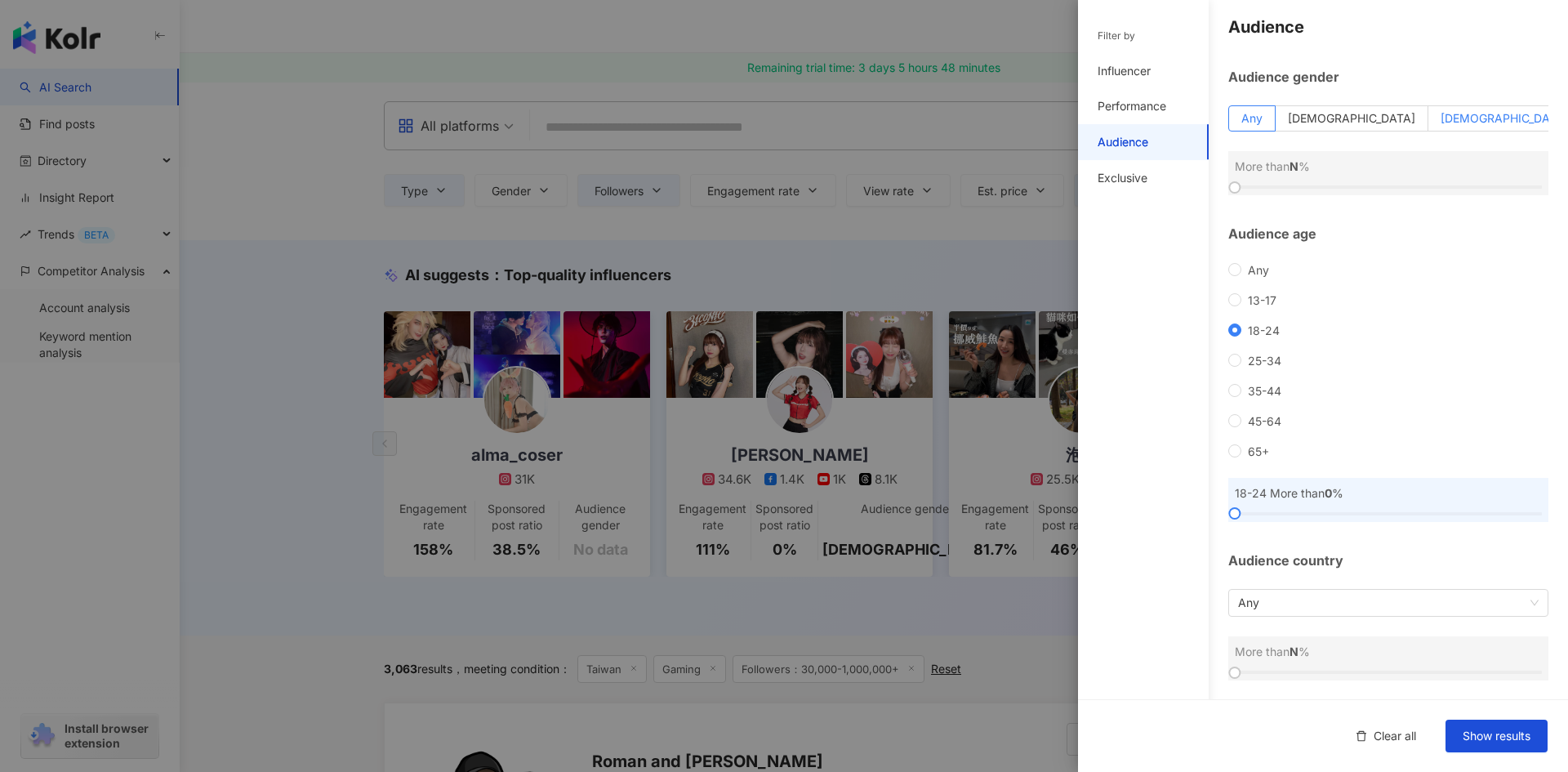
click at [1476, 121] on span "[DEMOGRAPHIC_DATA]" at bounding box center [1504, 118] width 127 height 14
click at [1276, 116] on label "Any" at bounding box center [1252, 119] width 47 height 26
click at [1523, 604] on span "Any" at bounding box center [1388, 603] width 301 height 26
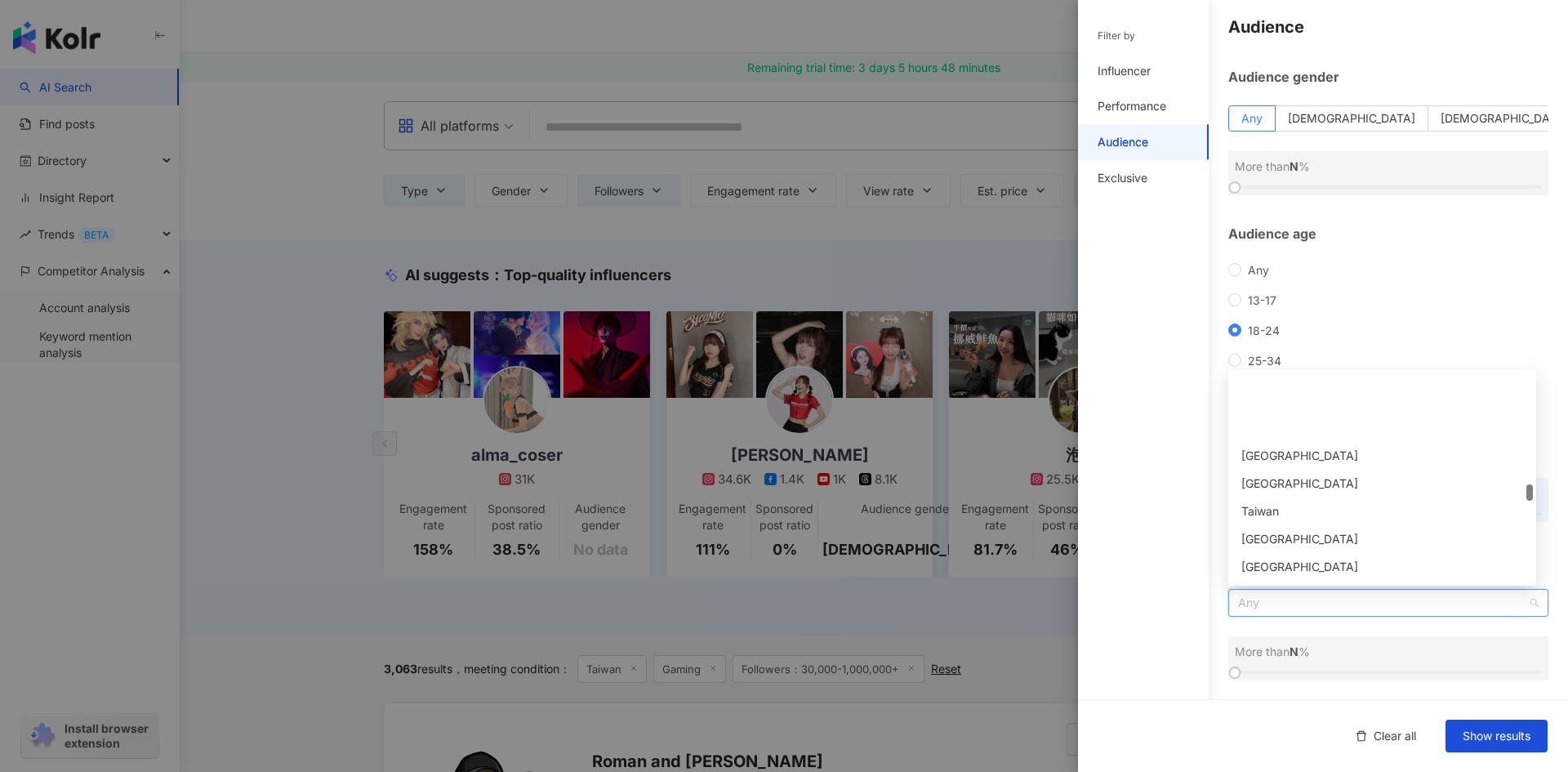
scroll to position [3513, 0]
drag, startPoint x: 1300, startPoint y: 426, endPoint x: 1300, endPoint y: 451, distance: 25.0
click at [1298, 427] on div "Taiwan" at bounding box center [1383, 429] width 282 height 18
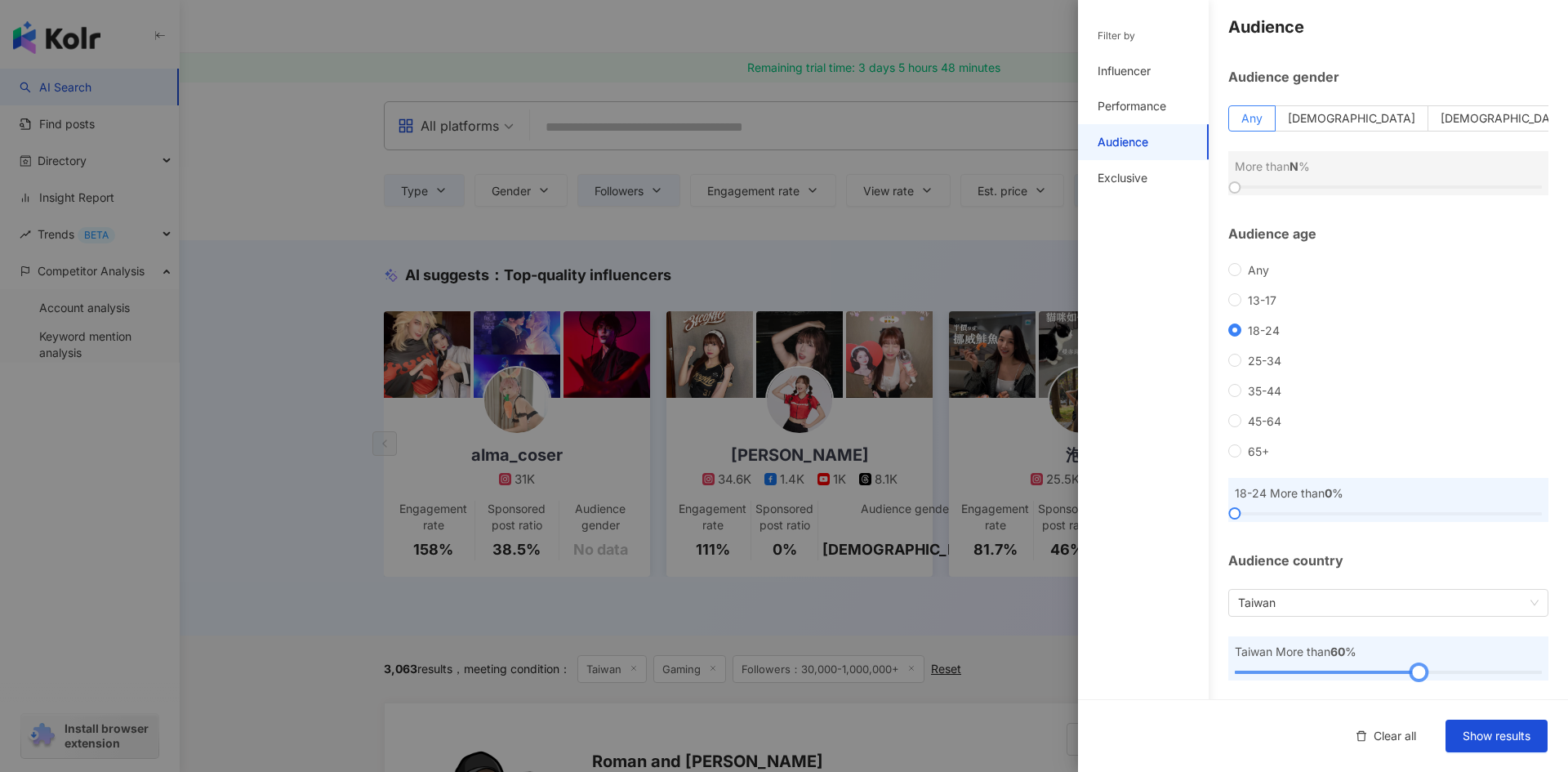
drag, startPoint x: 1307, startPoint y: 672, endPoint x: 1410, endPoint y: 667, distance: 103.1
click at [1414, 668] on div at bounding box center [1418, 672] width 9 height 9
click at [1497, 733] on span "Show results" at bounding box center [1497, 736] width 68 height 13
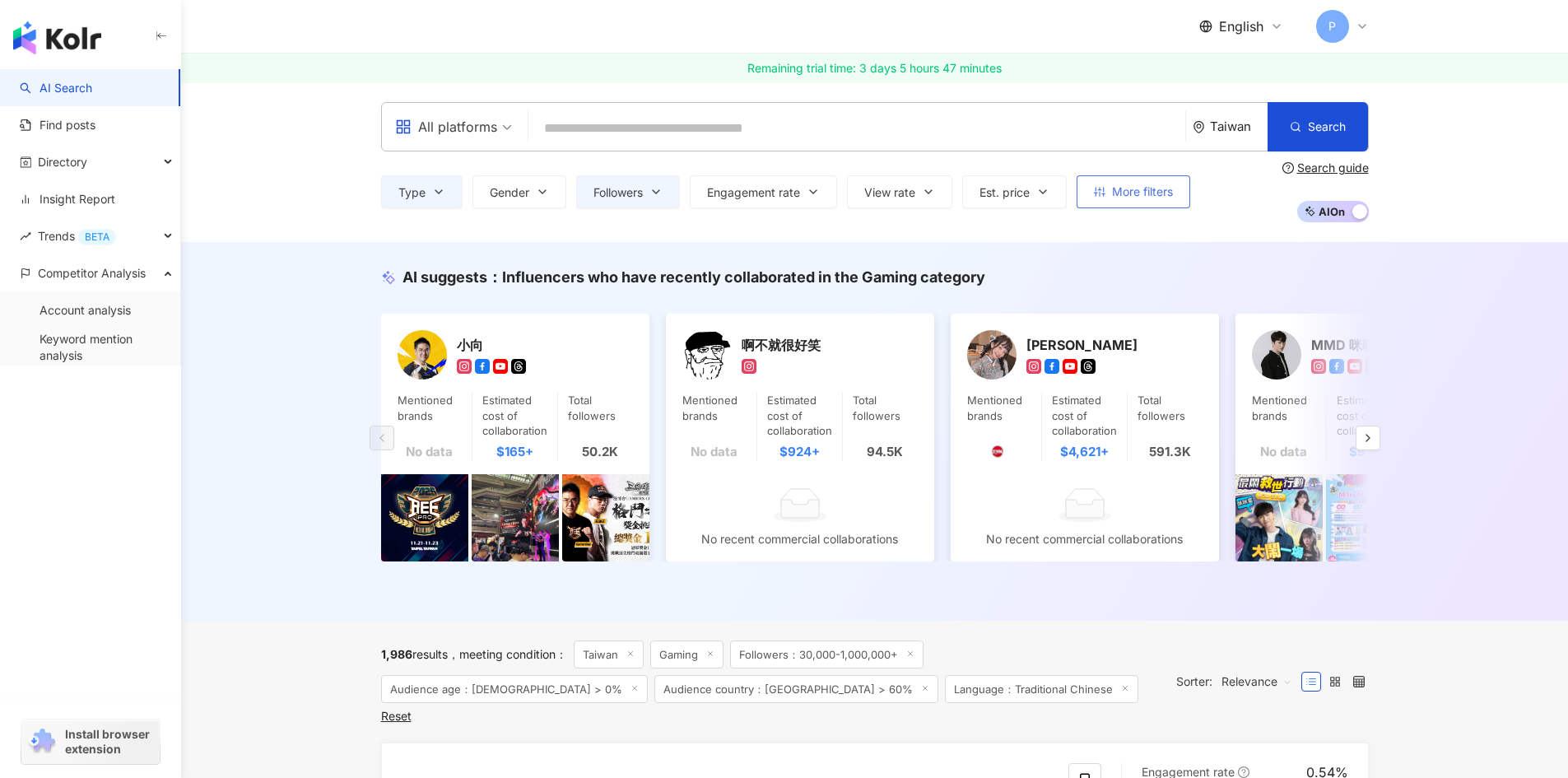
click at [1104, 199] on button "More filters" at bounding box center [1133, 192] width 113 height 33
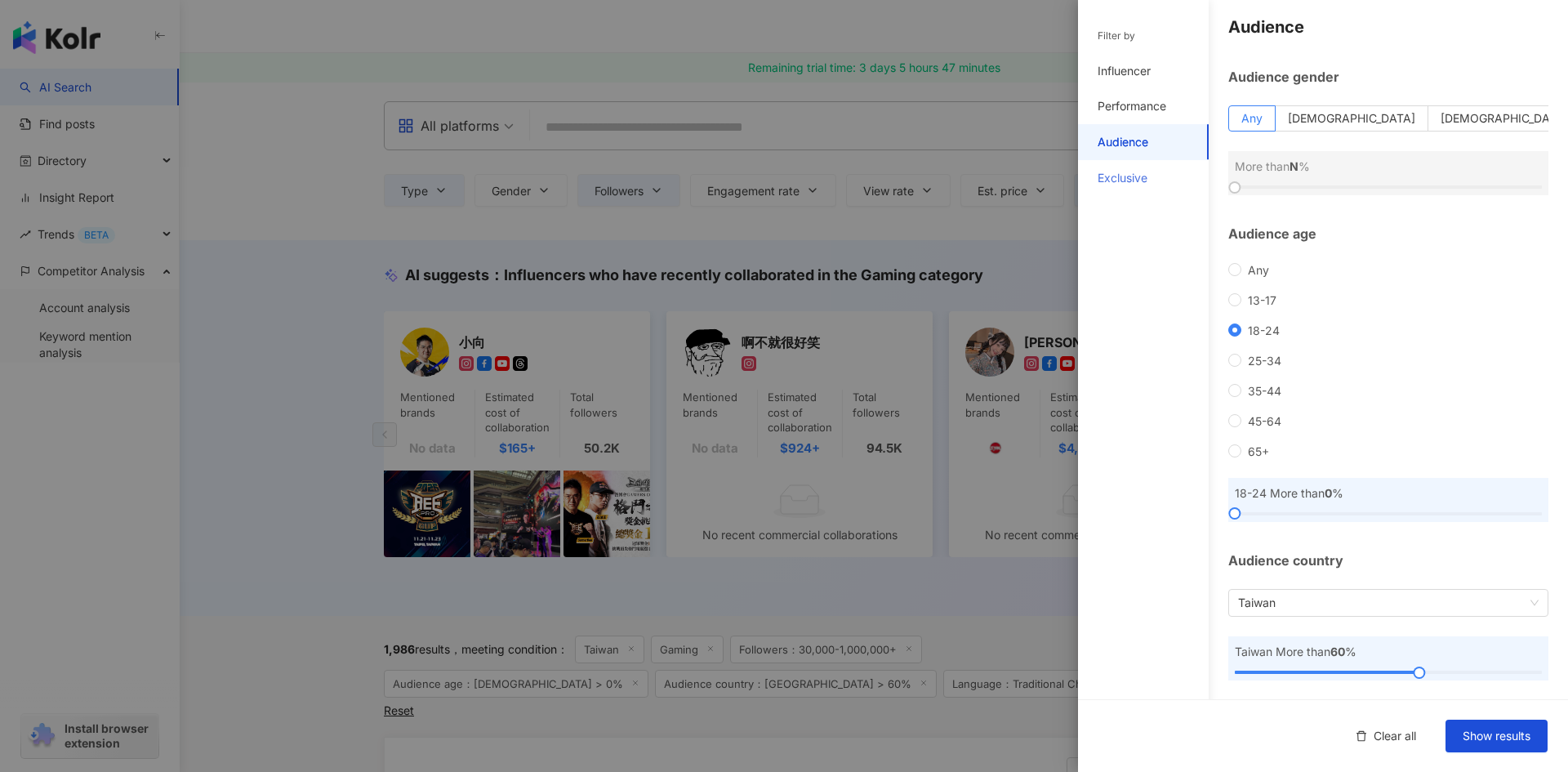
click at [1139, 186] on div "Exclusive" at bounding box center [1143, 177] width 130 height 36
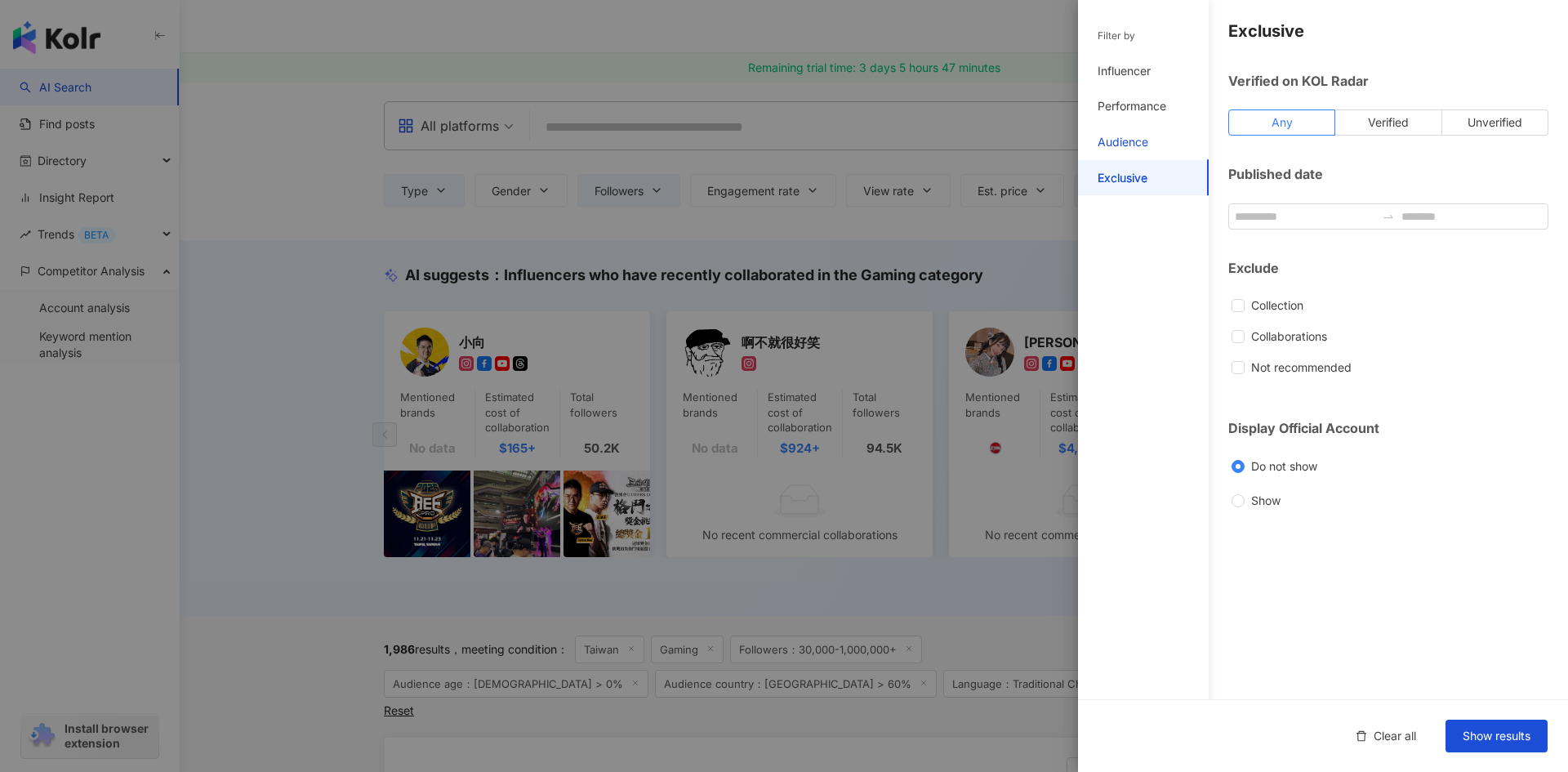
click at [1131, 136] on div "Audience" at bounding box center [1123, 142] width 51 height 17
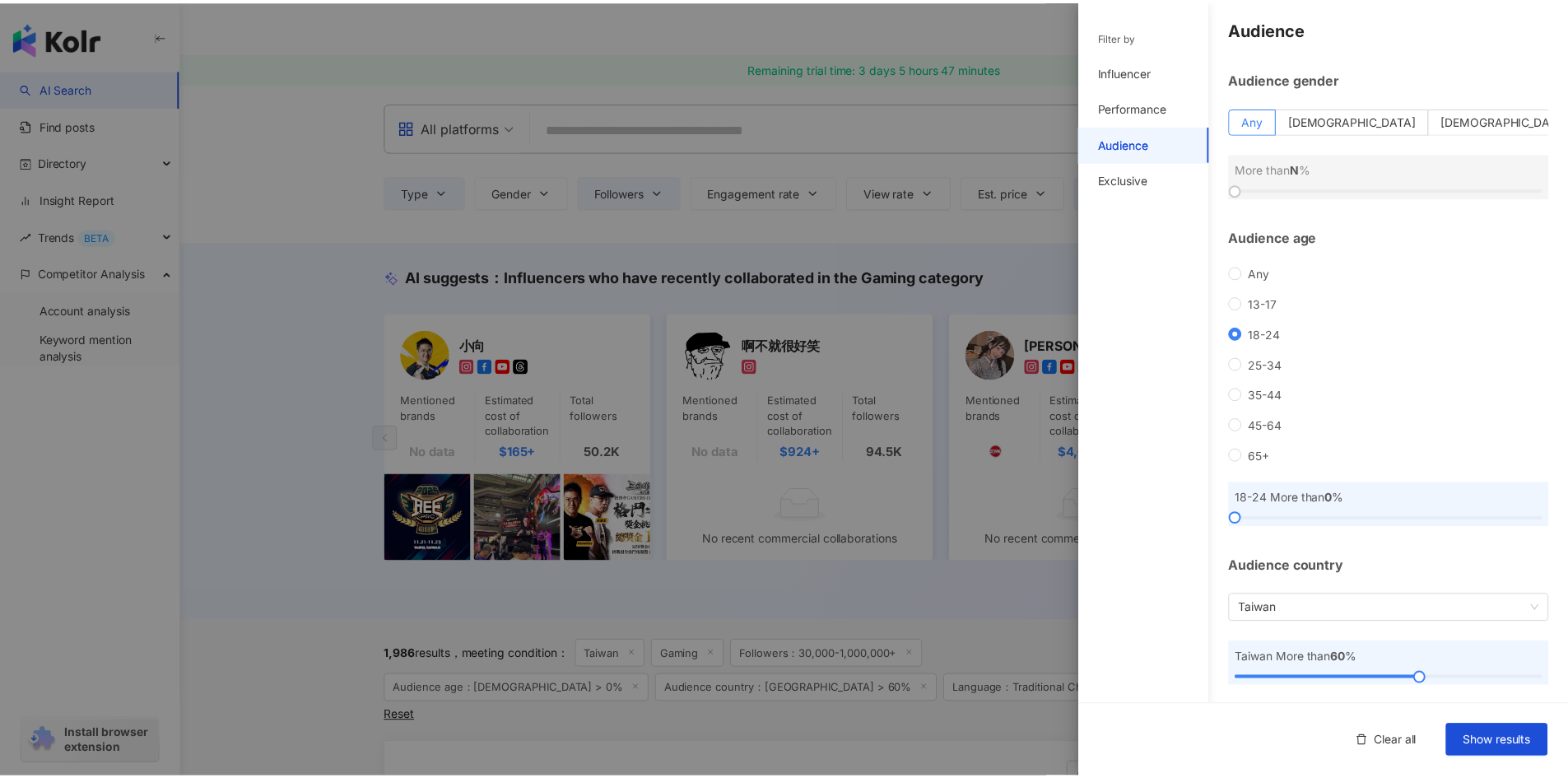
scroll to position [4, 0]
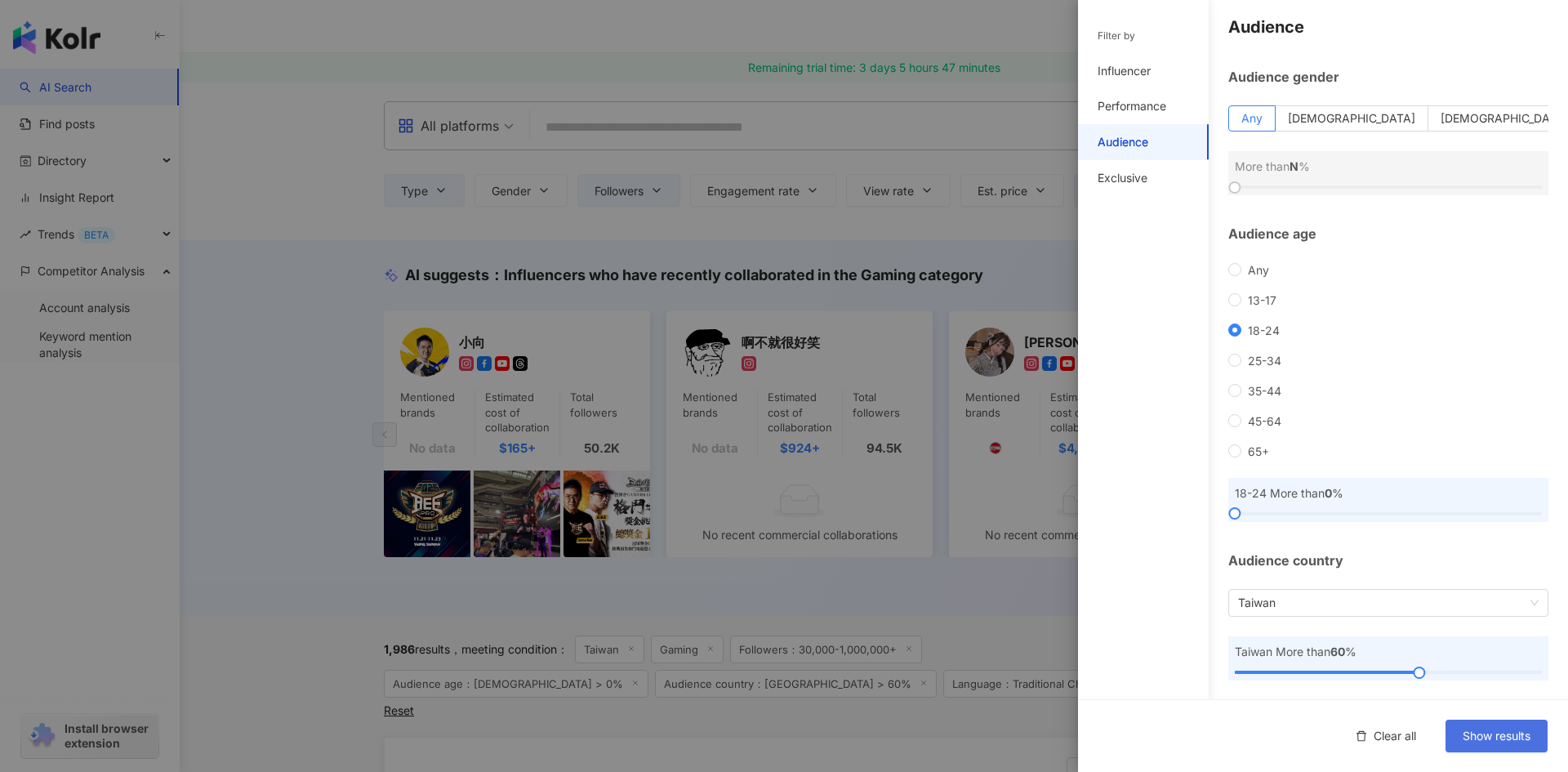
click at [1518, 747] on button "Show results" at bounding box center [1497, 736] width 102 height 32
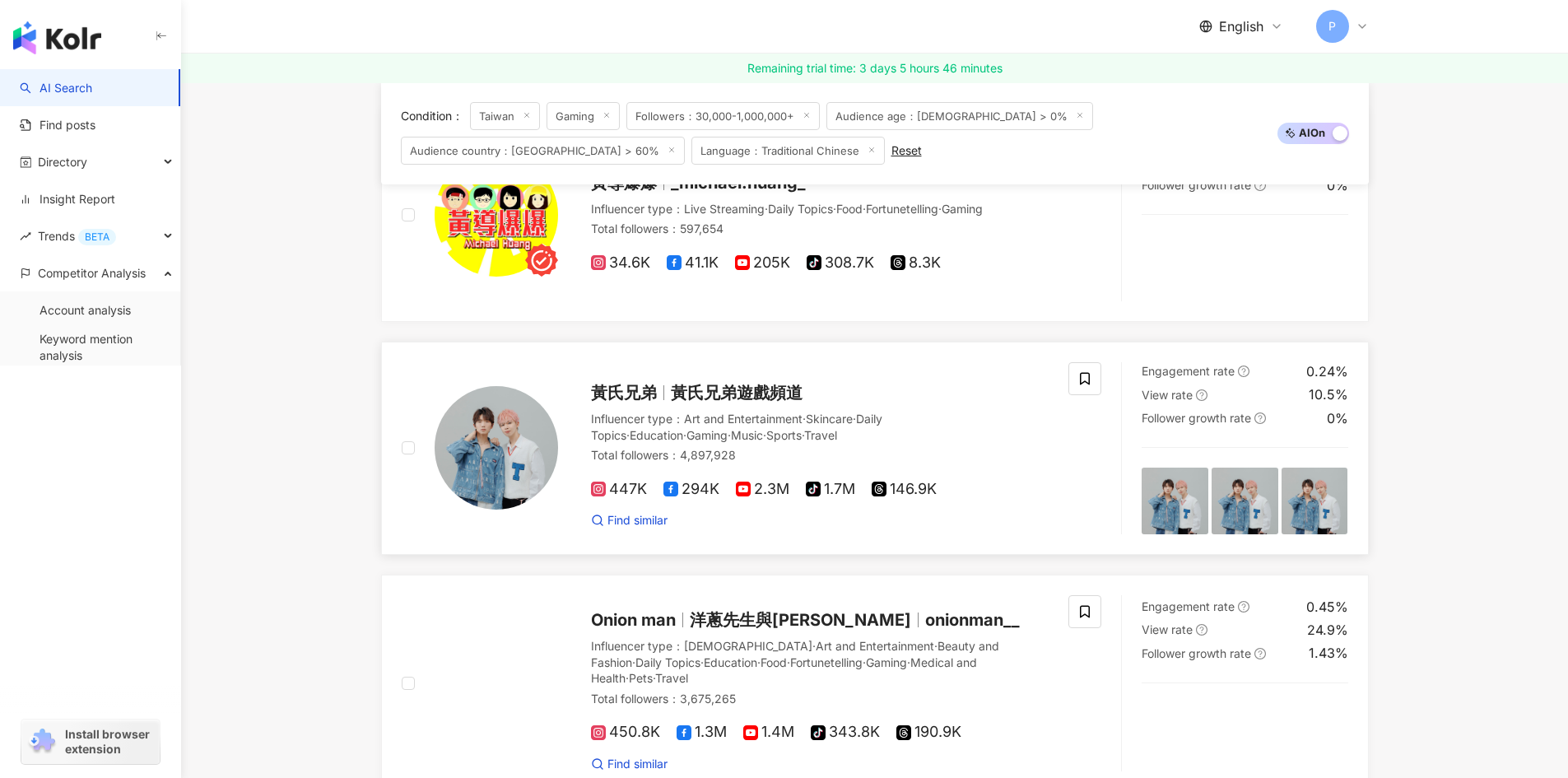
scroll to position [659, 0]
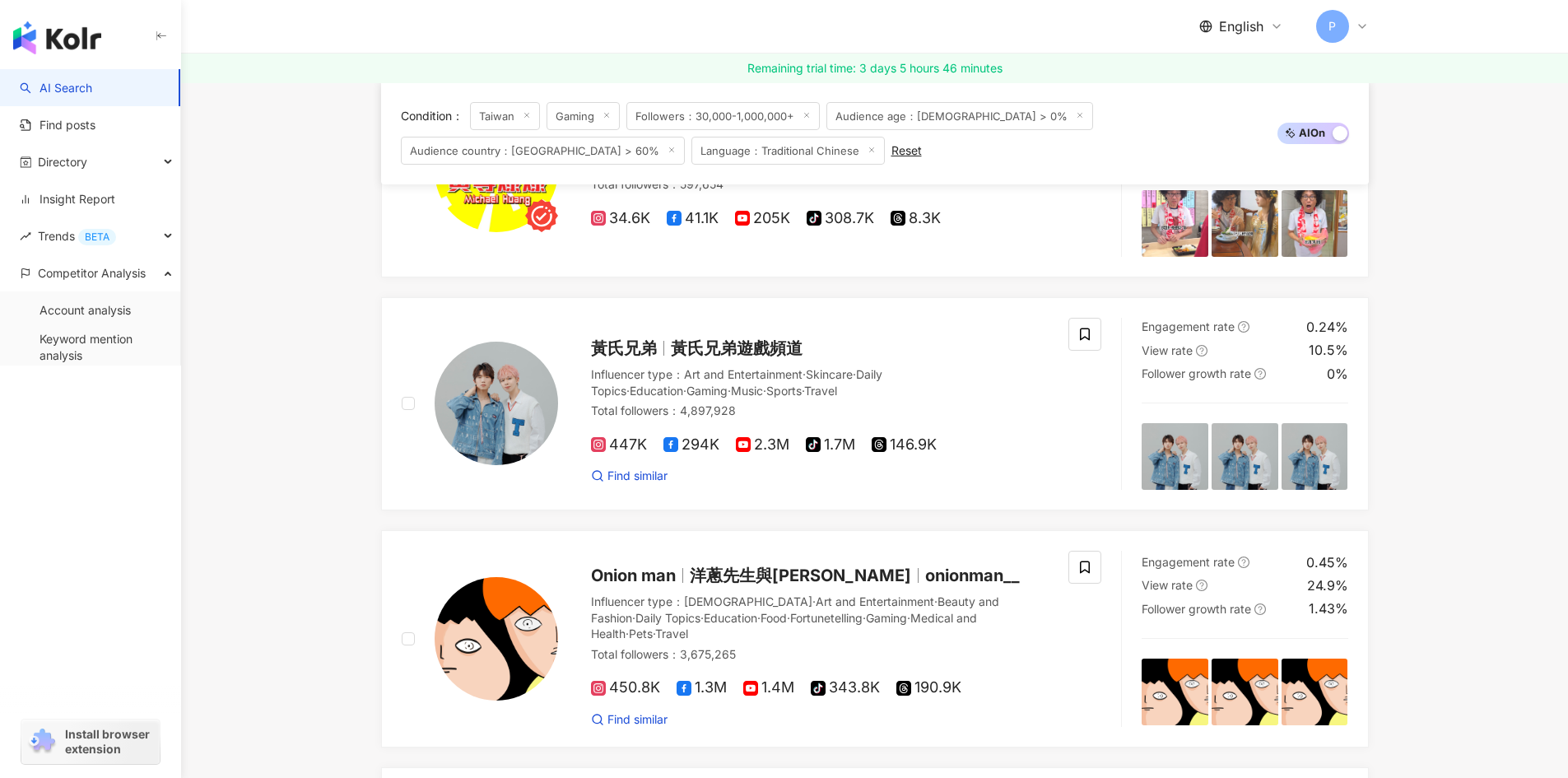
drag, startPoint x: 746, startPoint y: 359, endPoint x: 285, endPoint y: 499, distance: 481.8
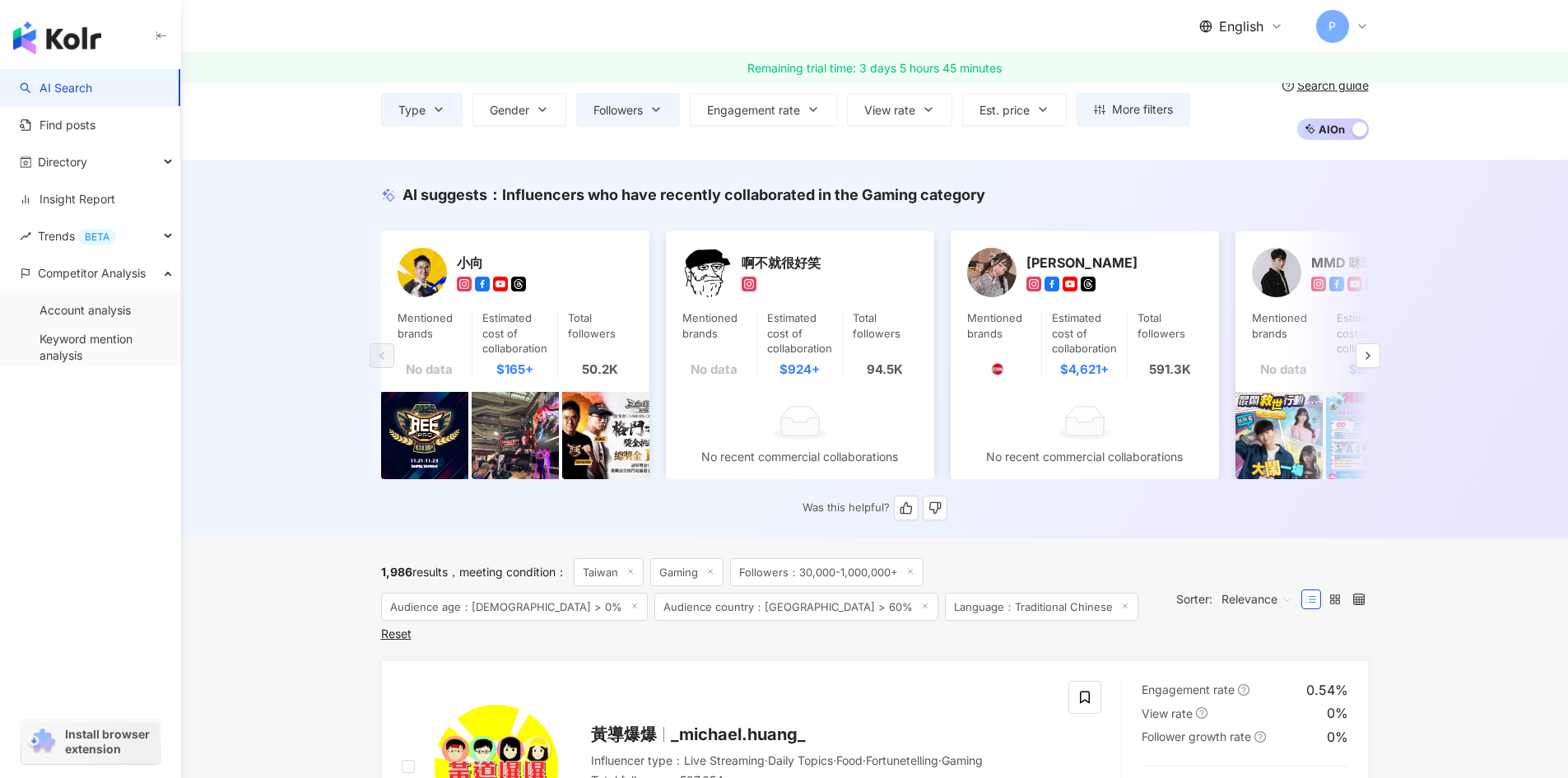
scroll to position [0, 0]
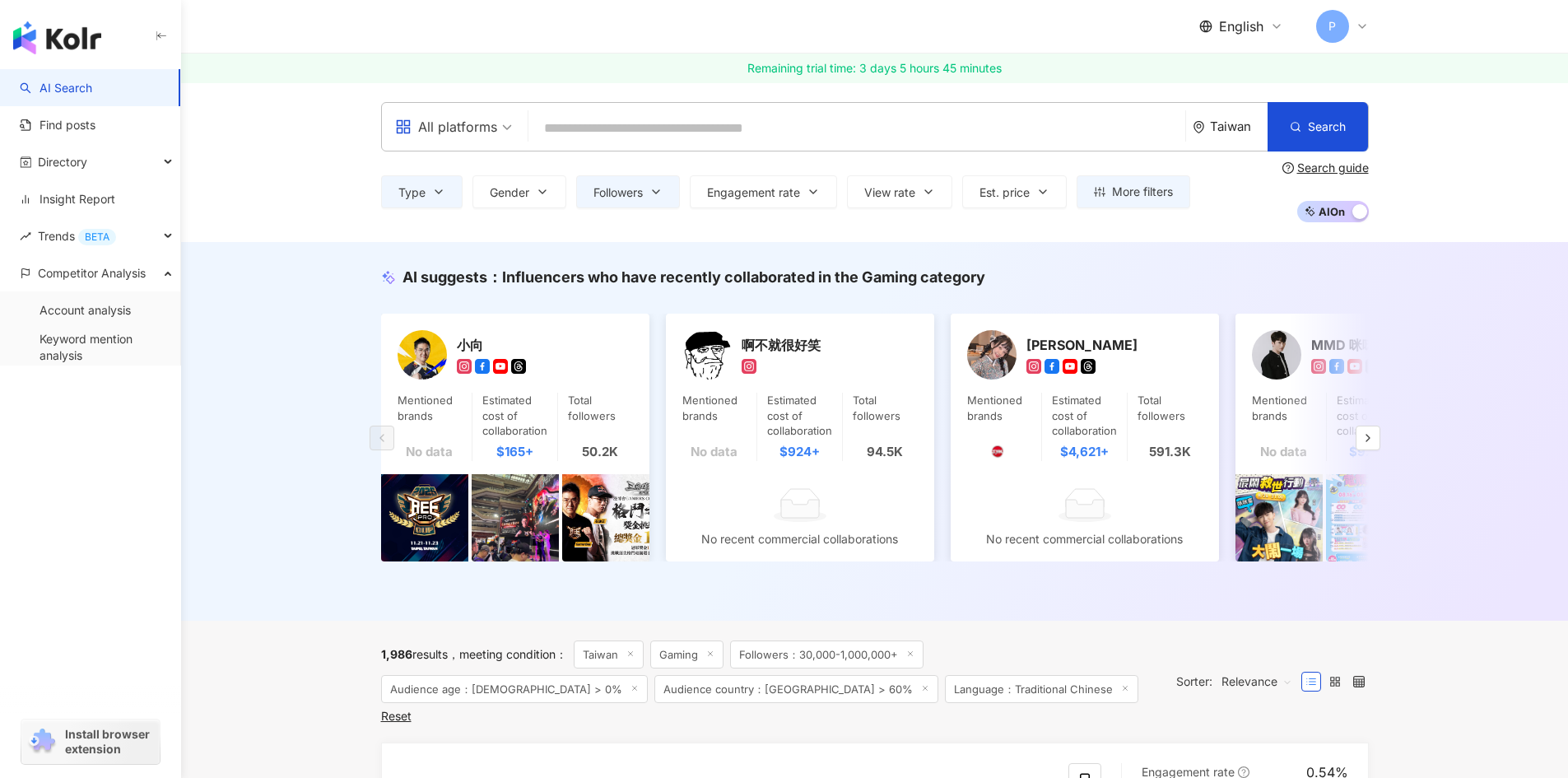
click at [1357, 29] on icon at bounding box center [1362, 26] width 13 height 13
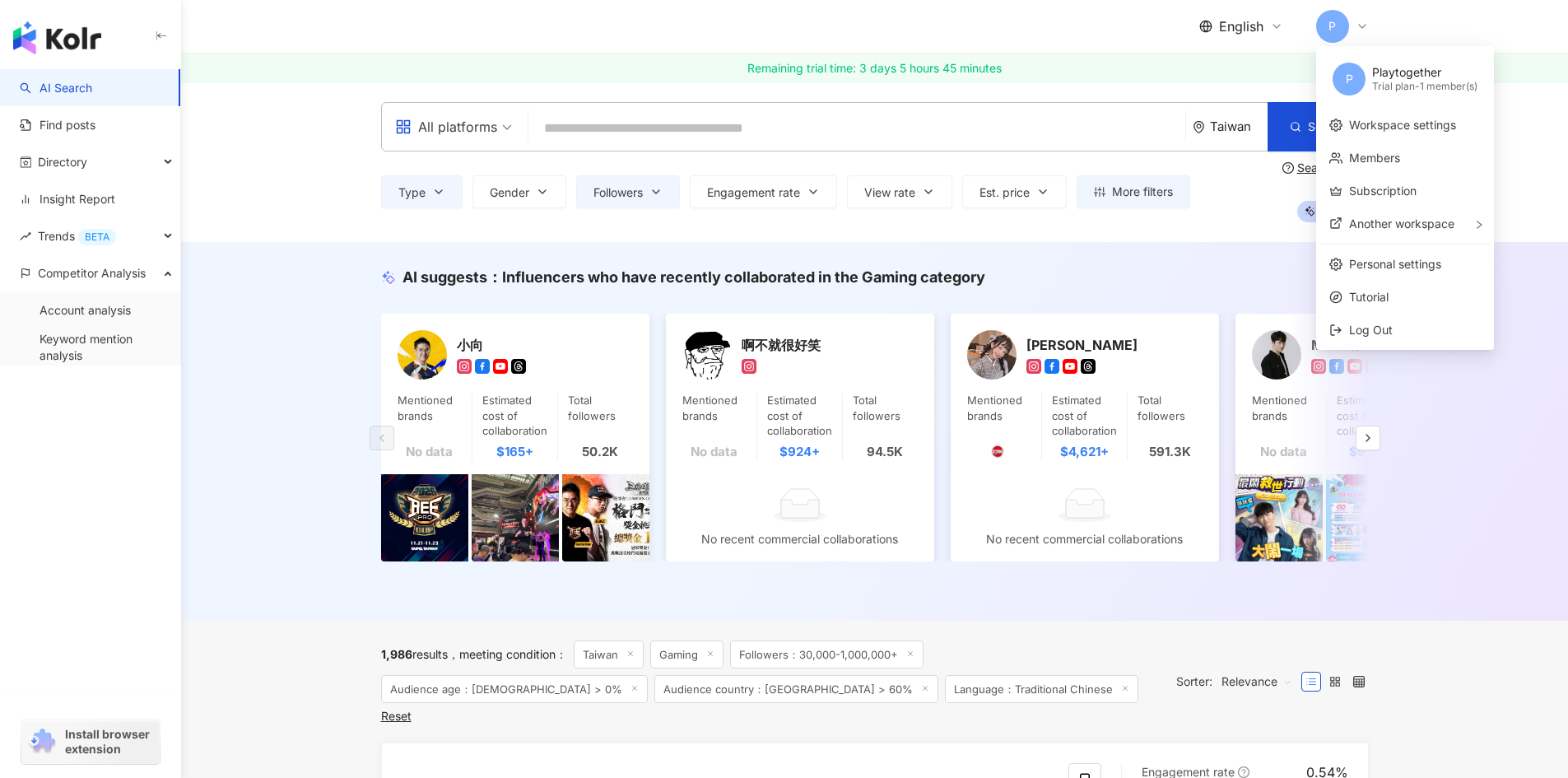
click at [1493, 390] on div "AI suggests ： Influencers who have recently collaborated in the Gaming category…" at bounding box center [873, 431] width 1386 height 379
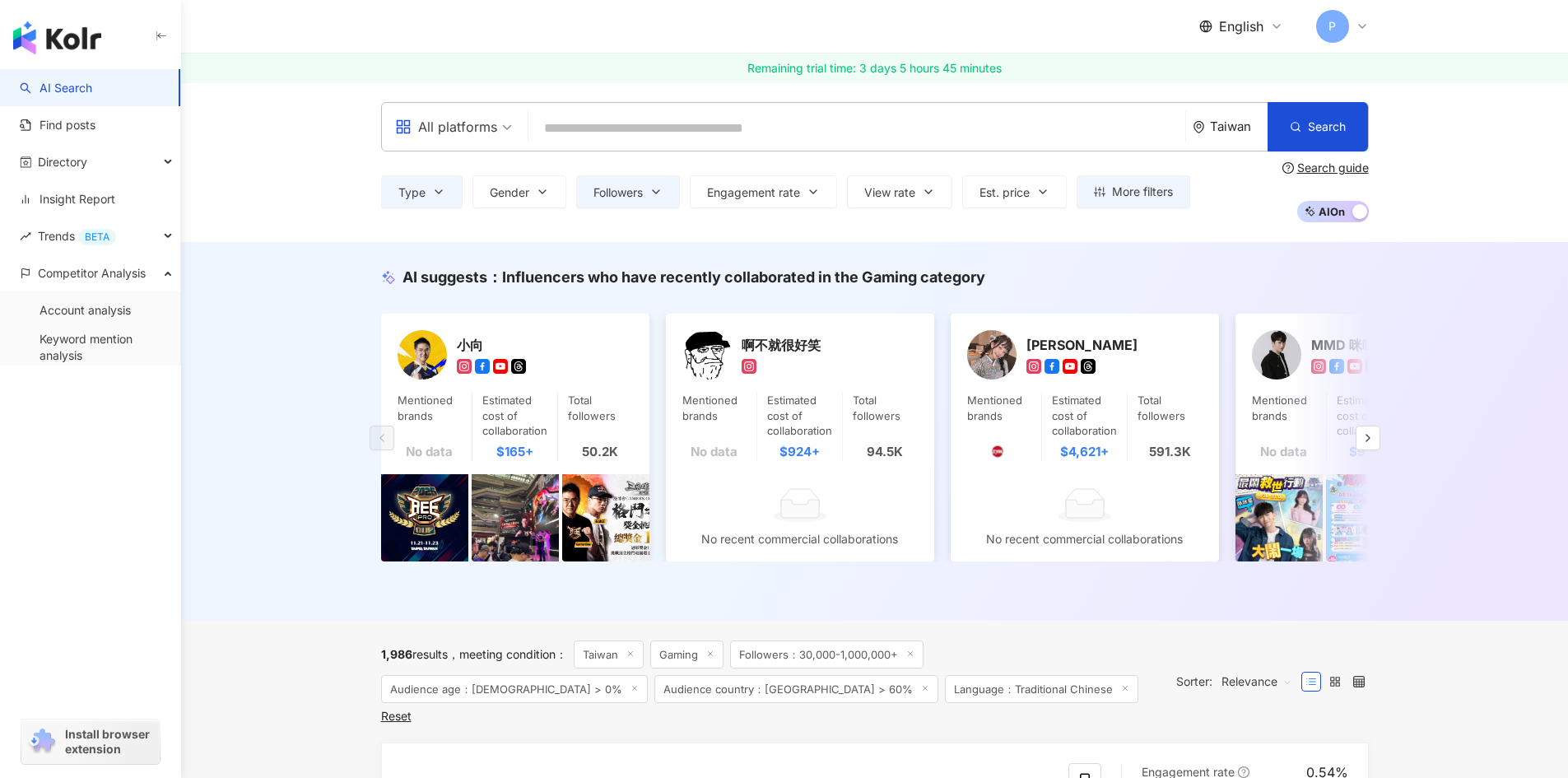
click at [1256, 28] on span "English" at bounding box center [1240, 27] width 44 height 18
click at [1496, 417] on div "AI suggests ： Influencers who have recently collaborated in the Gaming category…" at bounding box center [873, 431] width 1386 height 379
click at [1361, 444] on icon "button" at bounding box center [1367, 437] width 13 height 13
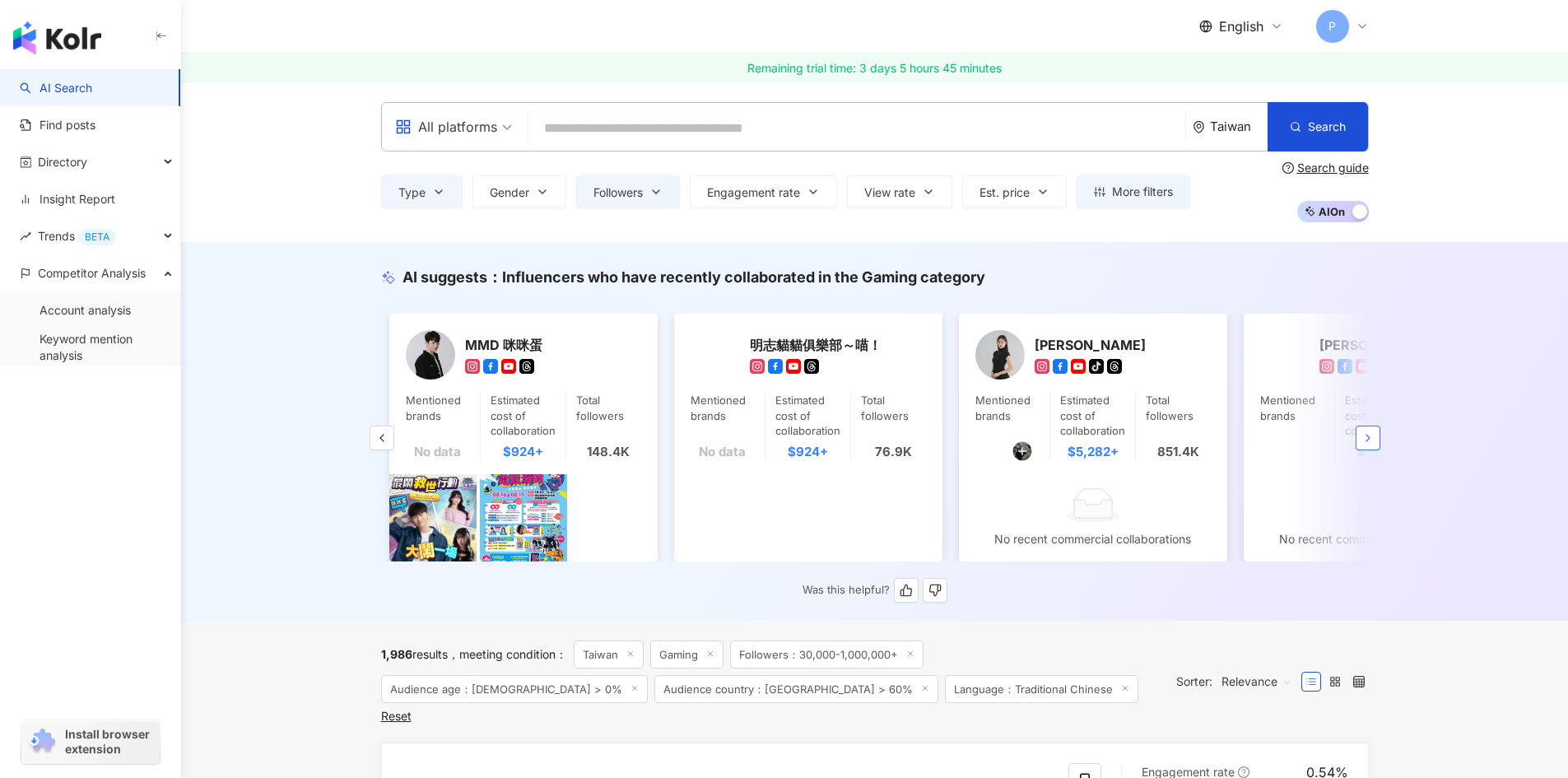
scroll to position [0, 855]
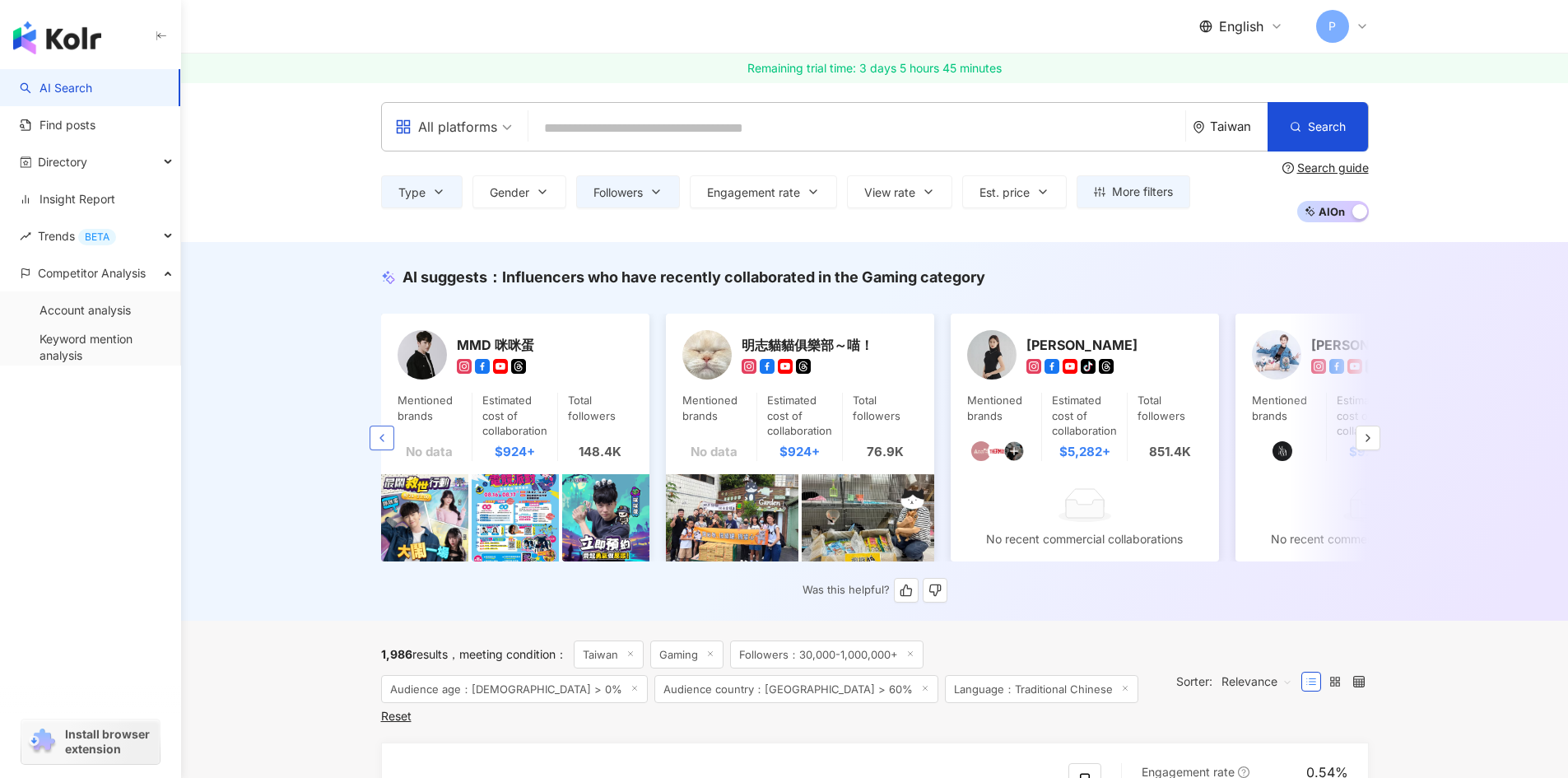
click at [383, 441] on polyline "button" at bounding box center [381, 437] width 3 height 7
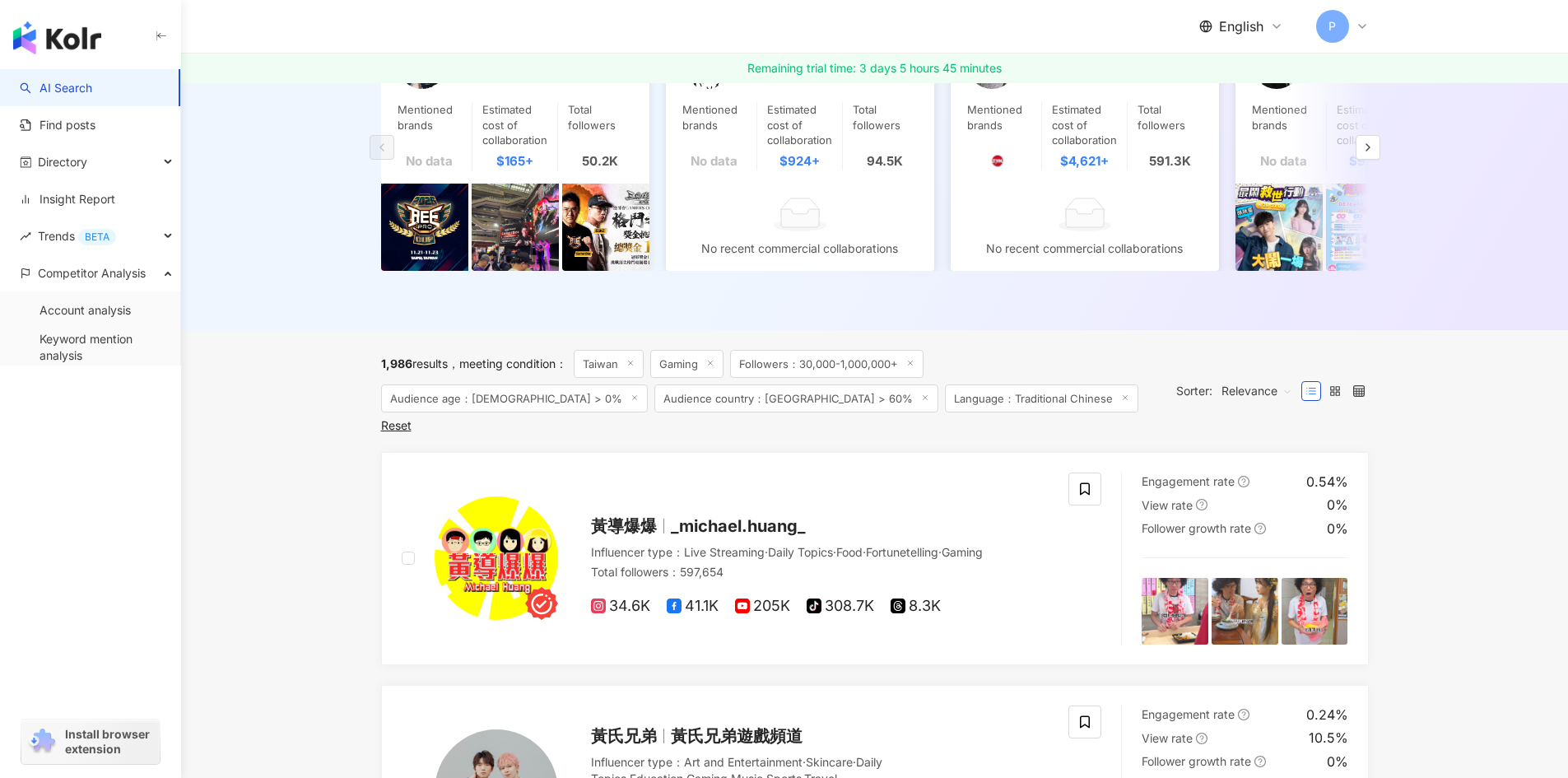
scroll to position [330, 0]
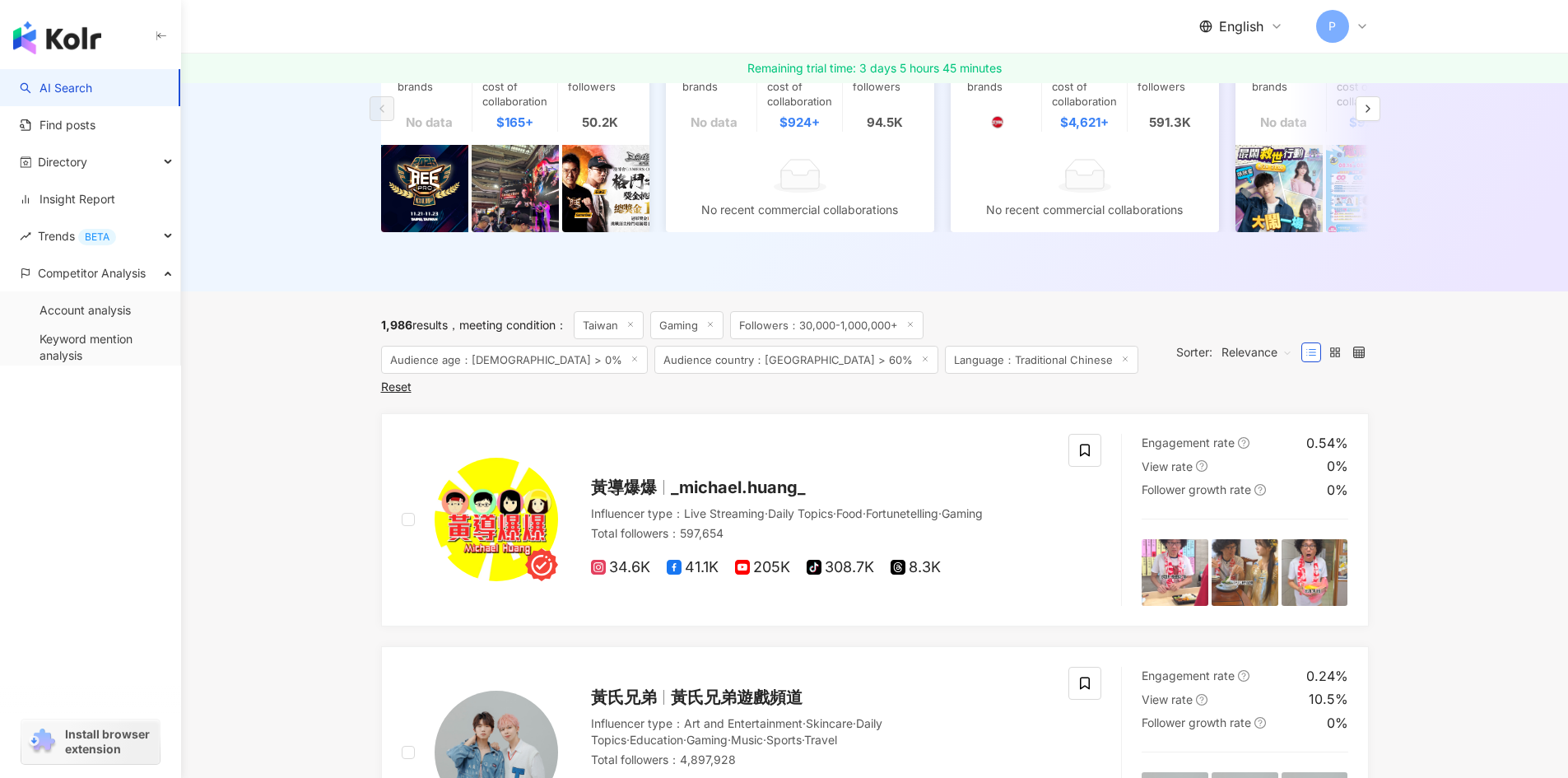
drag, startPoint x: 1337, startPoint y: 355, endPoint x: 1361, endPoint y: 369, distance: 27.8
click at [1337, 355] on rect at bounding box center [1337, 354] width 3 height 3
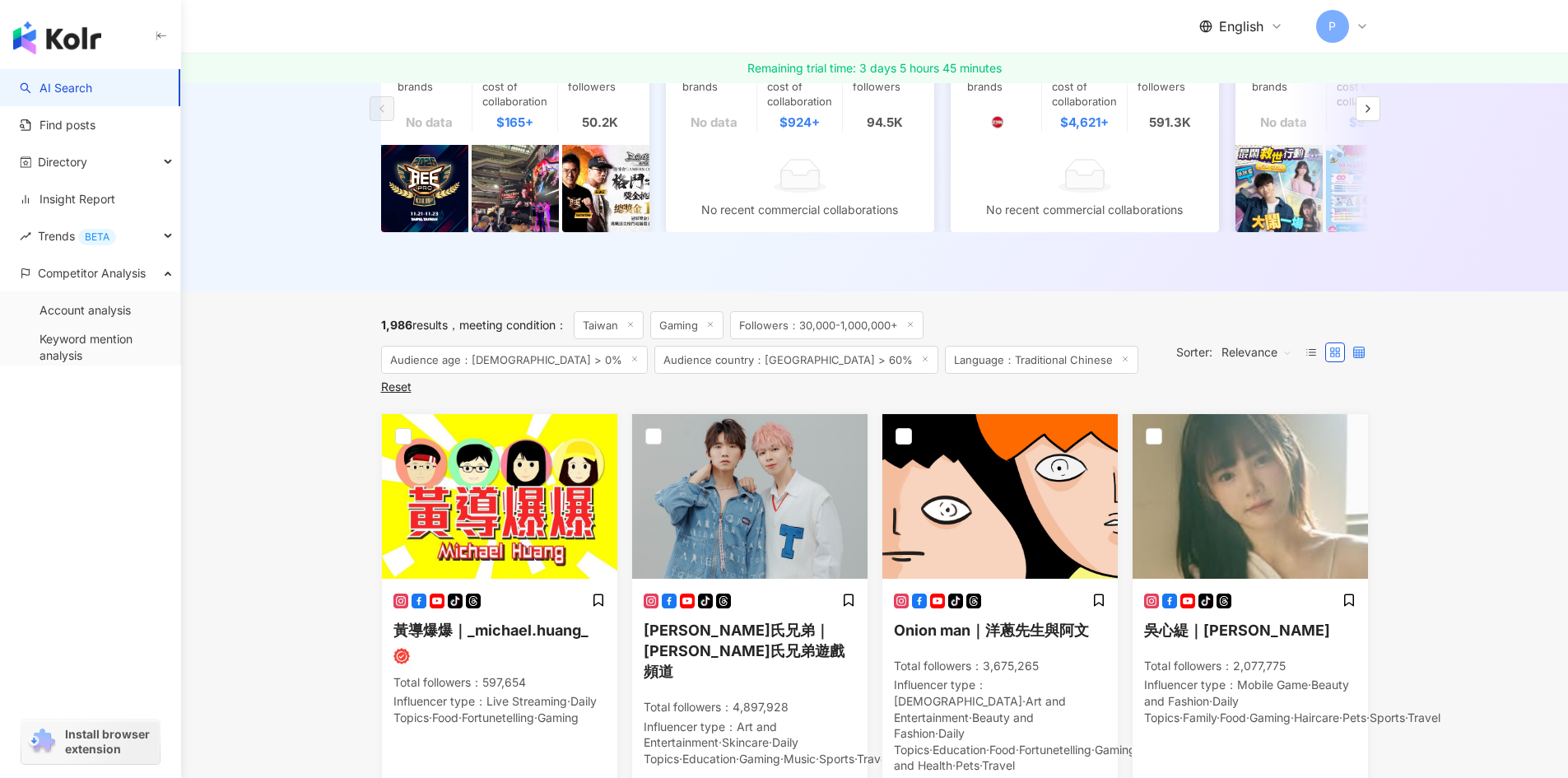
click at [1361, 358] on icon at bounding box center [1359, 352] width 12 height 12
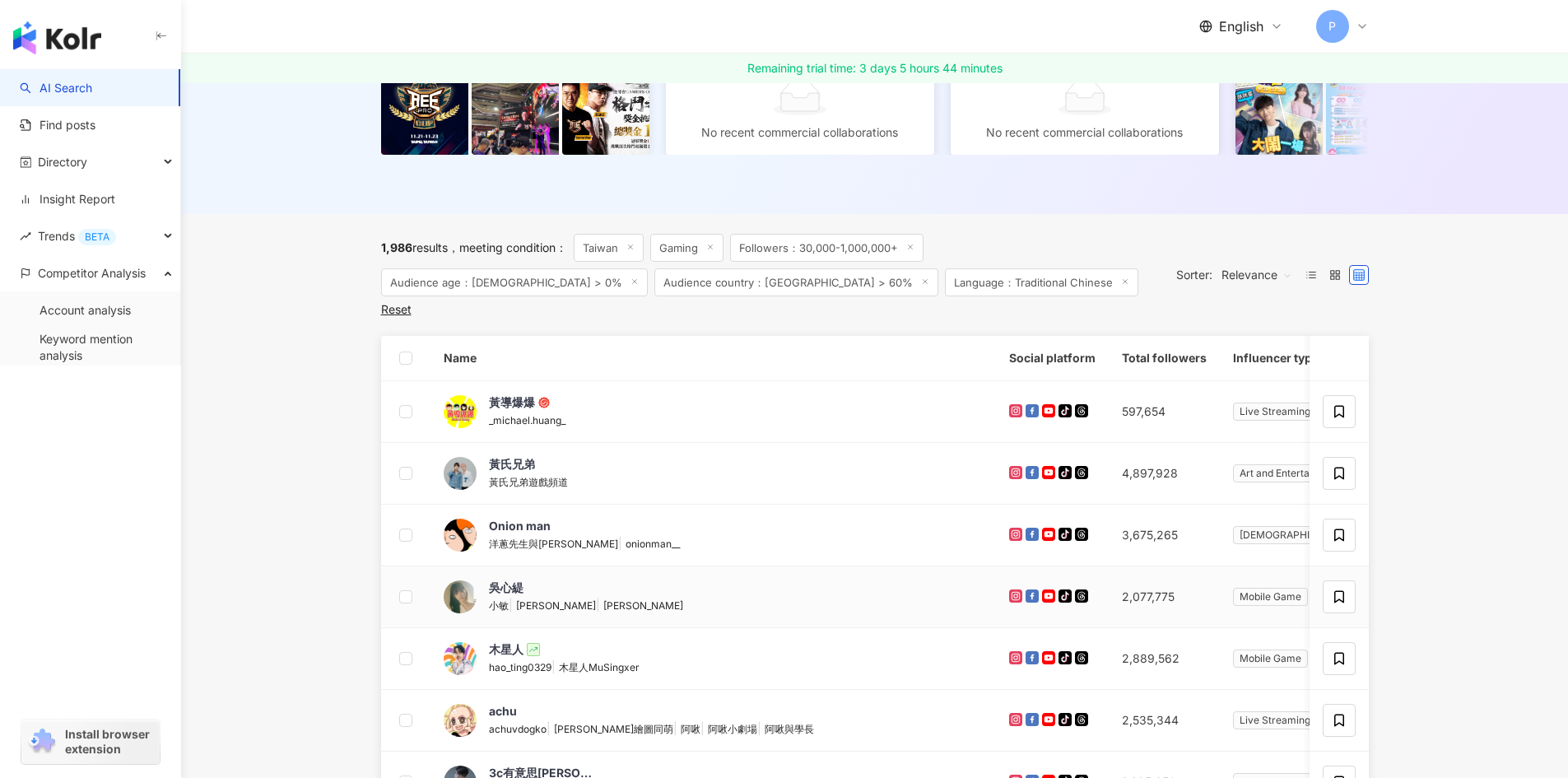
scroll to position [381, 0]
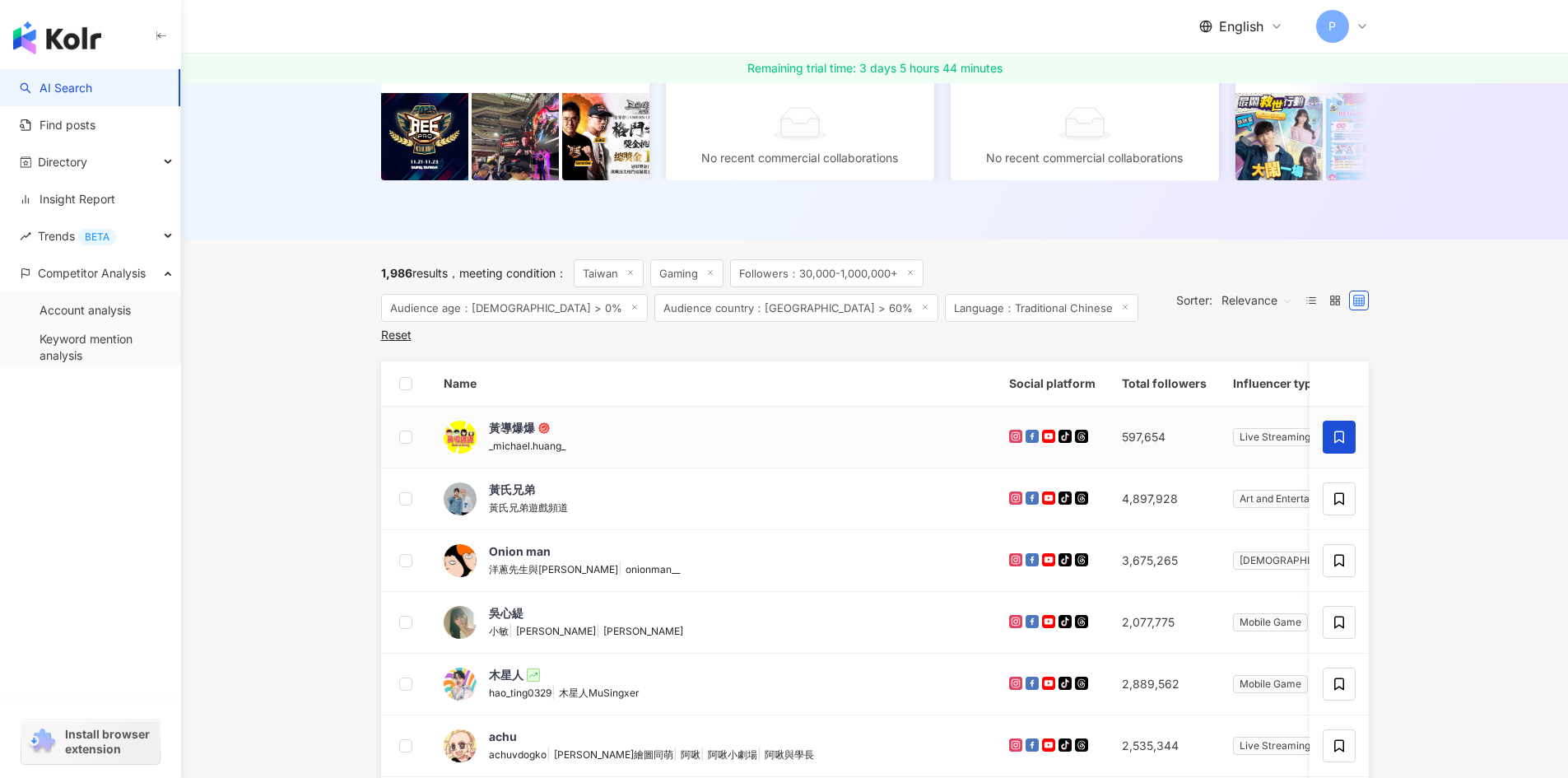
click at [1327, 430] on span at bounding box center [1338, 436] width 33 height 33
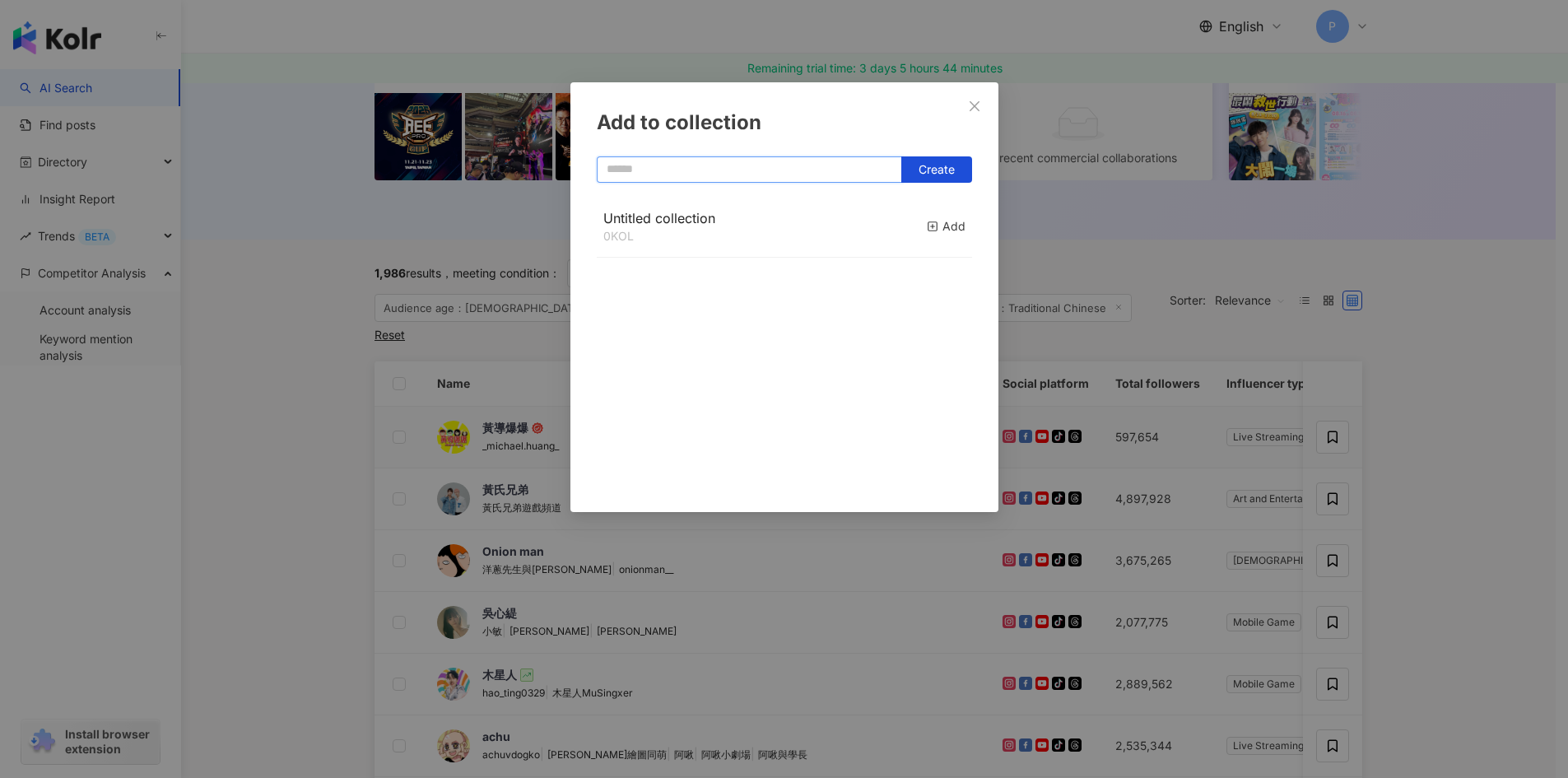
click at [741, 174] on input "text" at bounding box center [749, 169] width 305 height 27
type input "*"
click at [947, 174] on span "Create" at bounding box center [936, 169] width 37 height 13
type input "********"
click at [1413, 528] on div "Add to collection ******** Create PT - KOL 1 KOL Added" at bounding box center [784, 389] width 1568 height 778
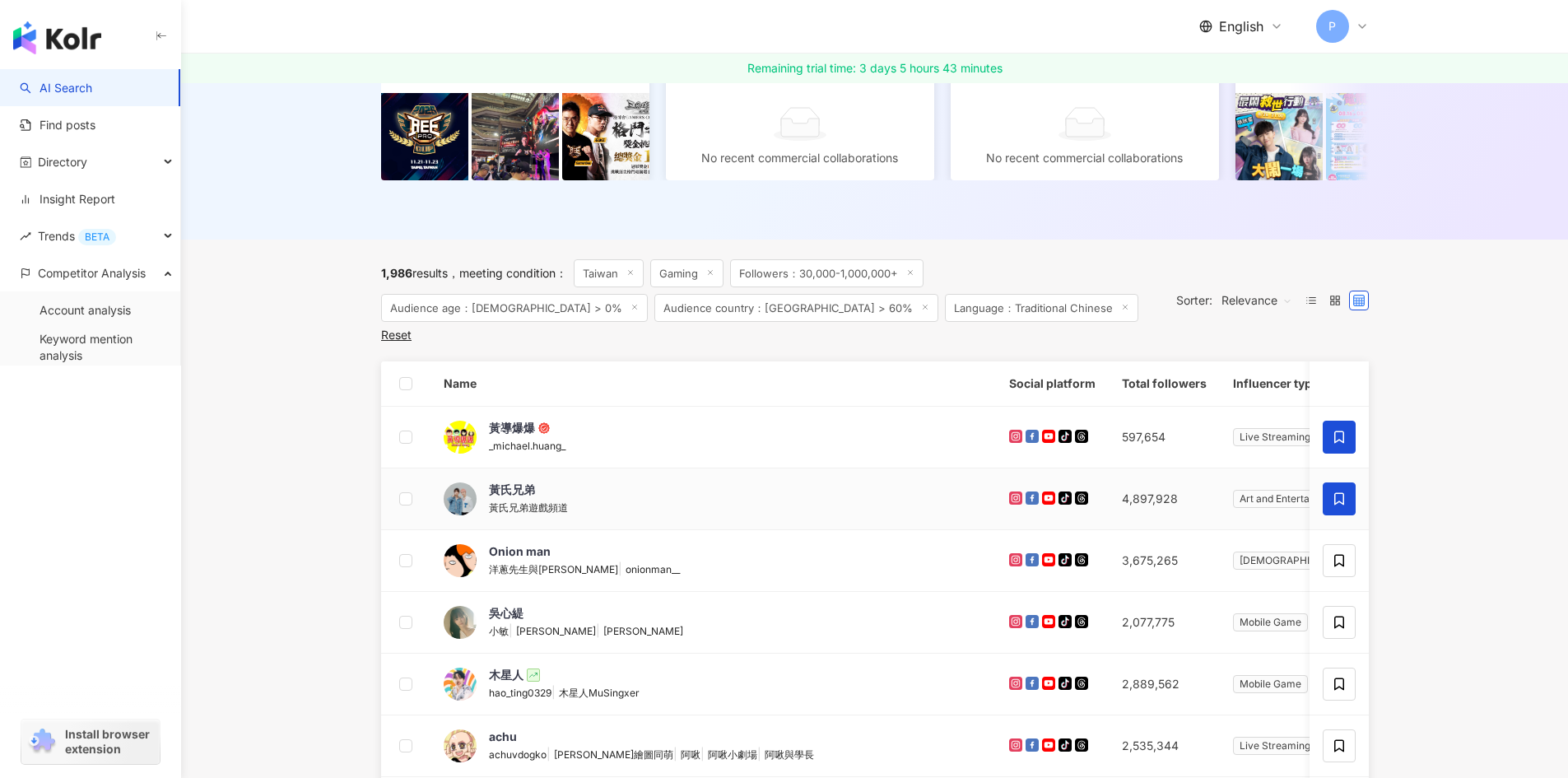
click at [1329, 487] on span at bounding box center [1338, 499] width 33 height 33
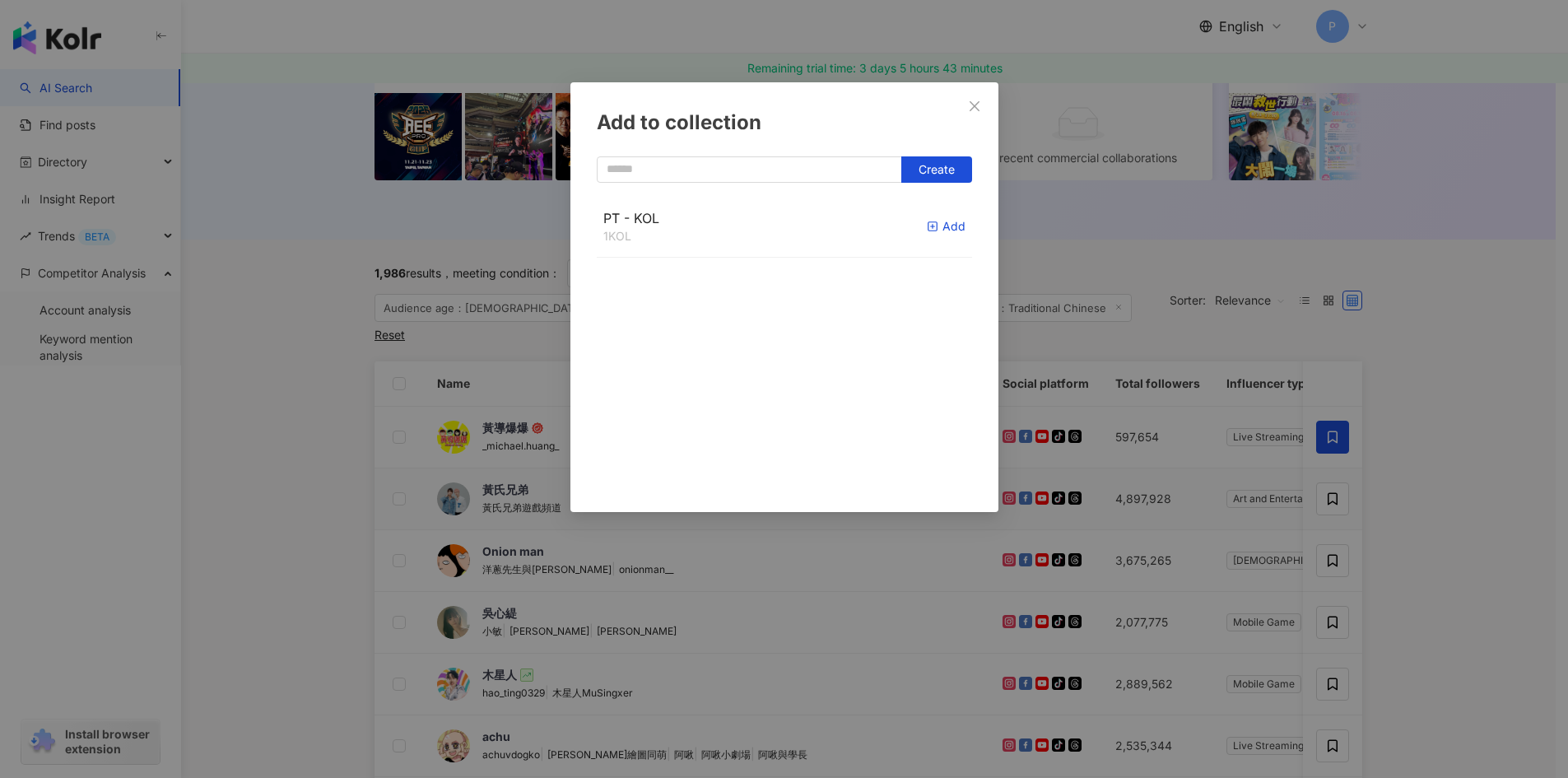
click at [933, 227] on div "Add" at bounding box center [945, 226] width 38 height 18
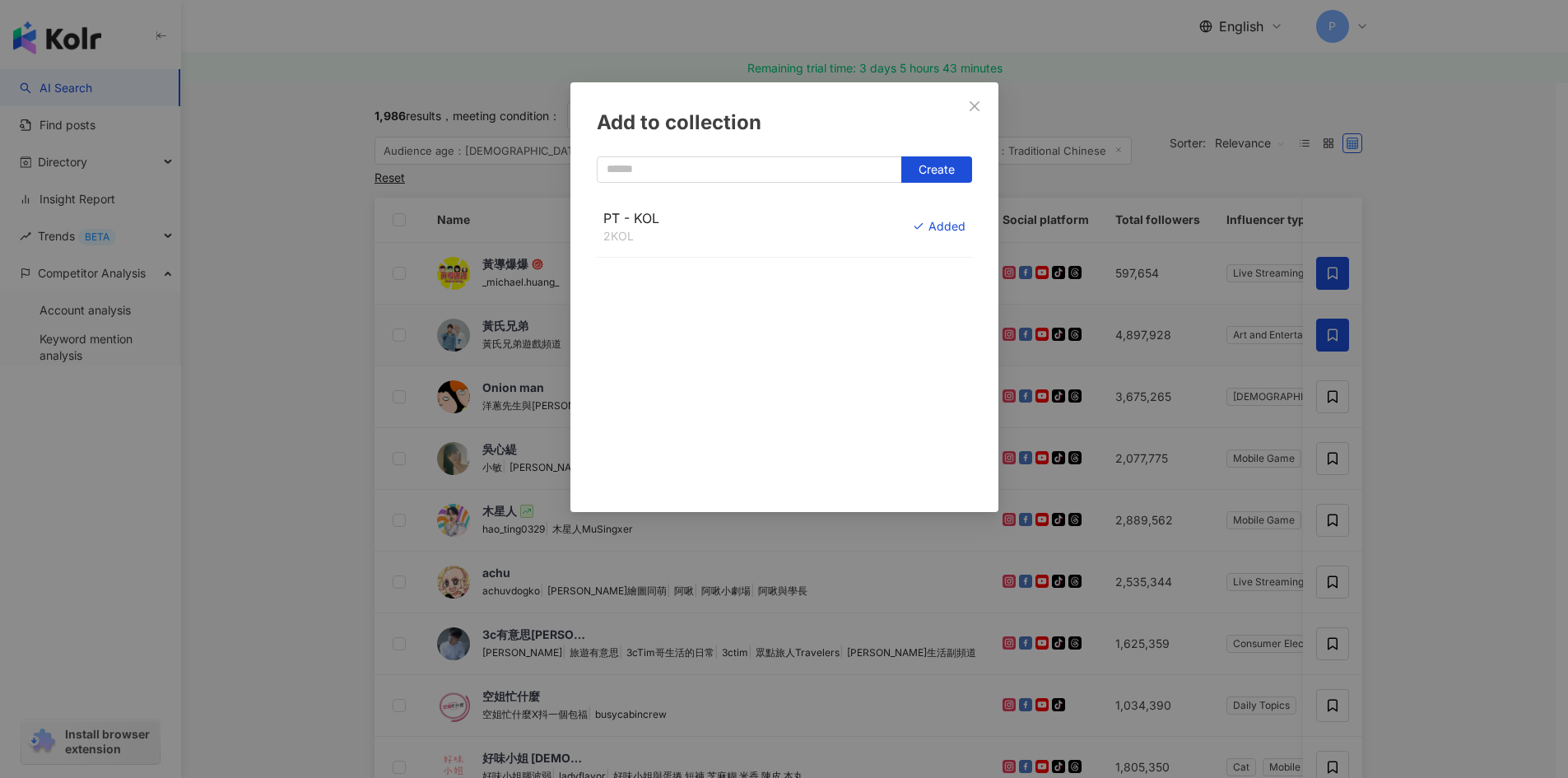
scroll to position [546, 0]
drag, startPoint x: 973, startPoint y: 103, endPoint x: 974, endPoint y: 140, distance: 37.0
click at [972, 104] on icon "close" at bounding box center [974, 106] width 13 height 13
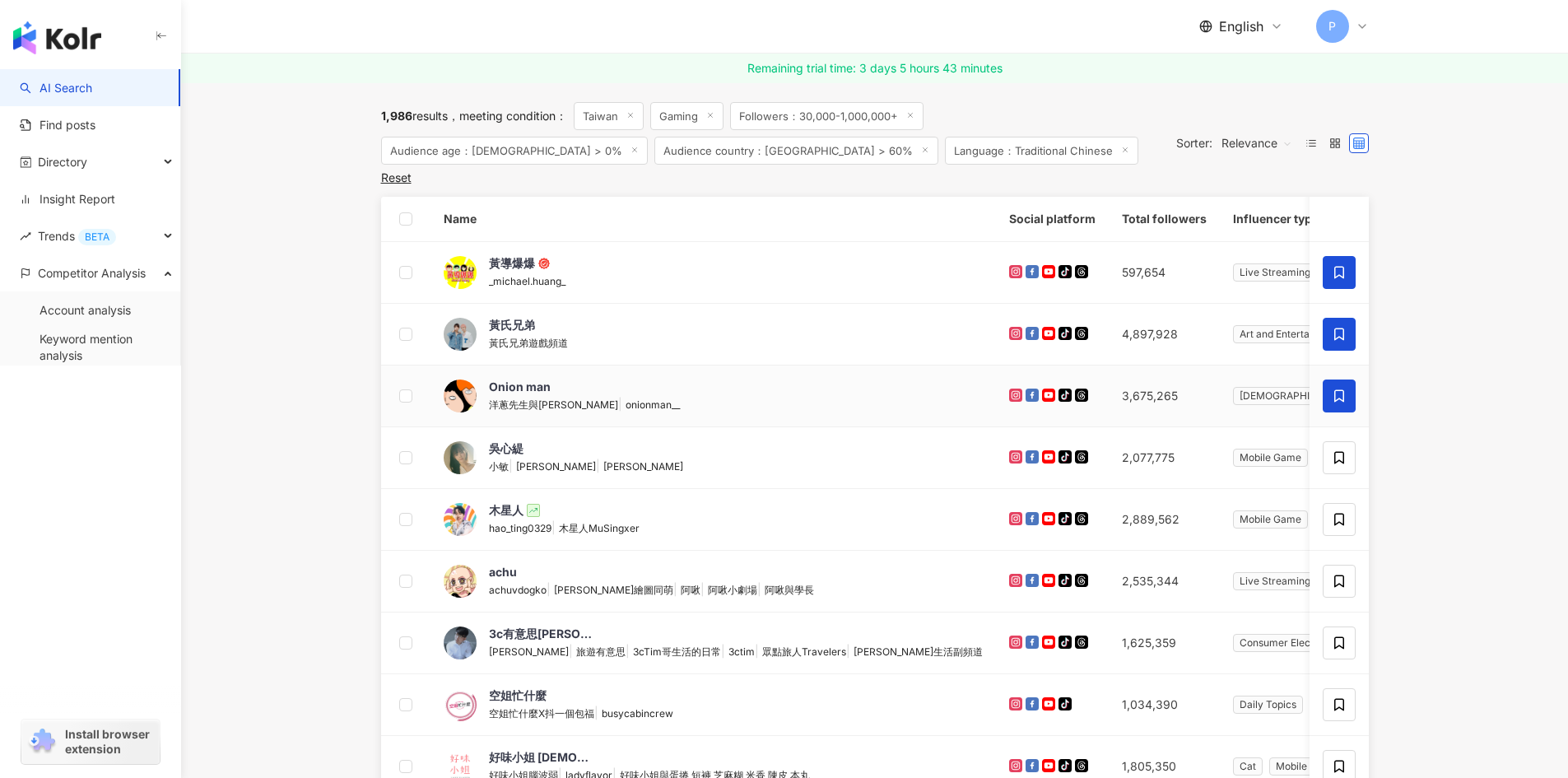
click at [1326, 390] on span at bounding box center [1338, 395] width 33 height 33
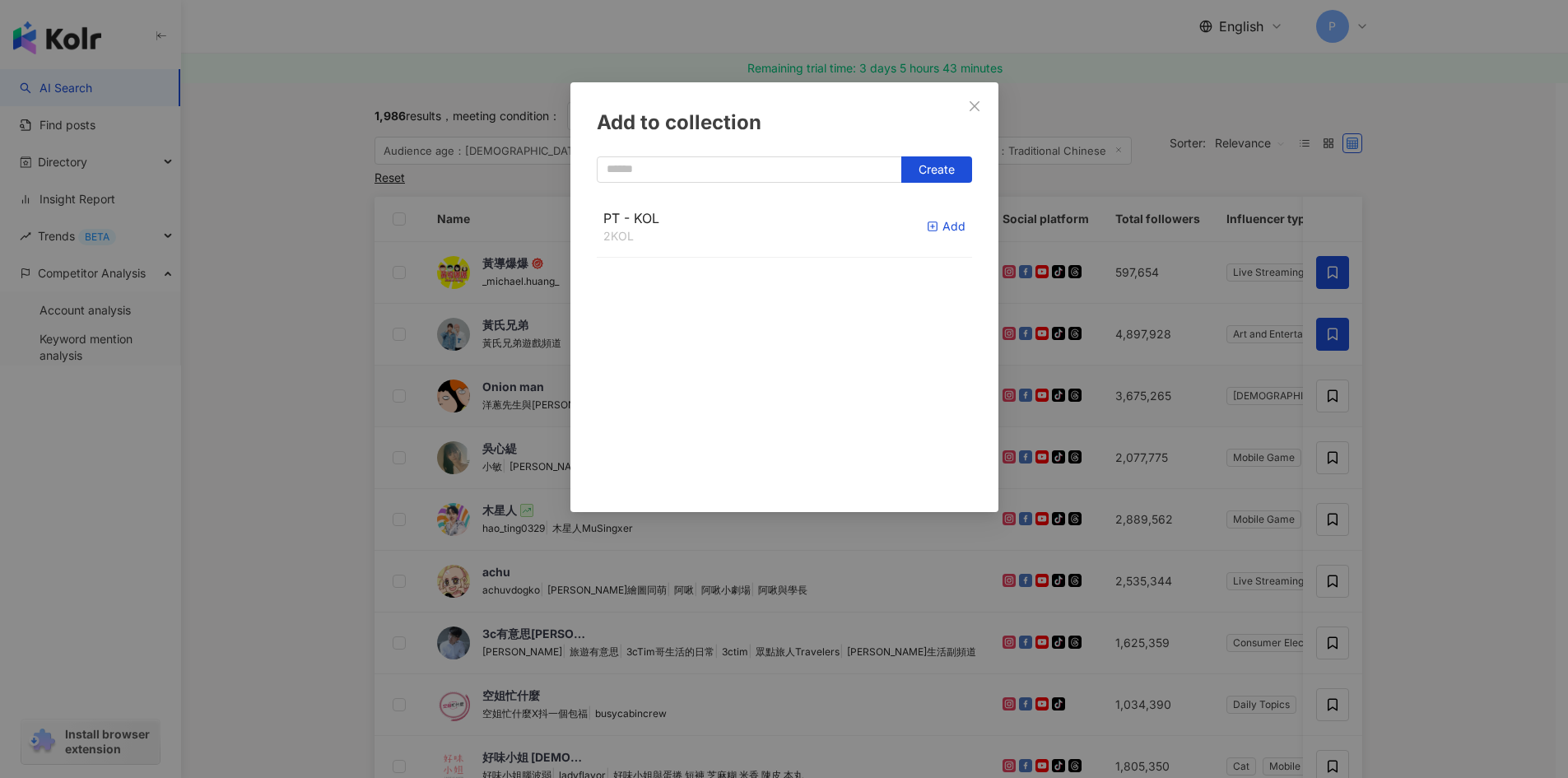
click at [928, 223] on rect "button" at bounding box center [932, 226] width 9 height 9
click at [1330, 451] on div "Add to collection Create PT - KOL 3 KOL Added" at bounding box center [784, 389] width 1568 height 778
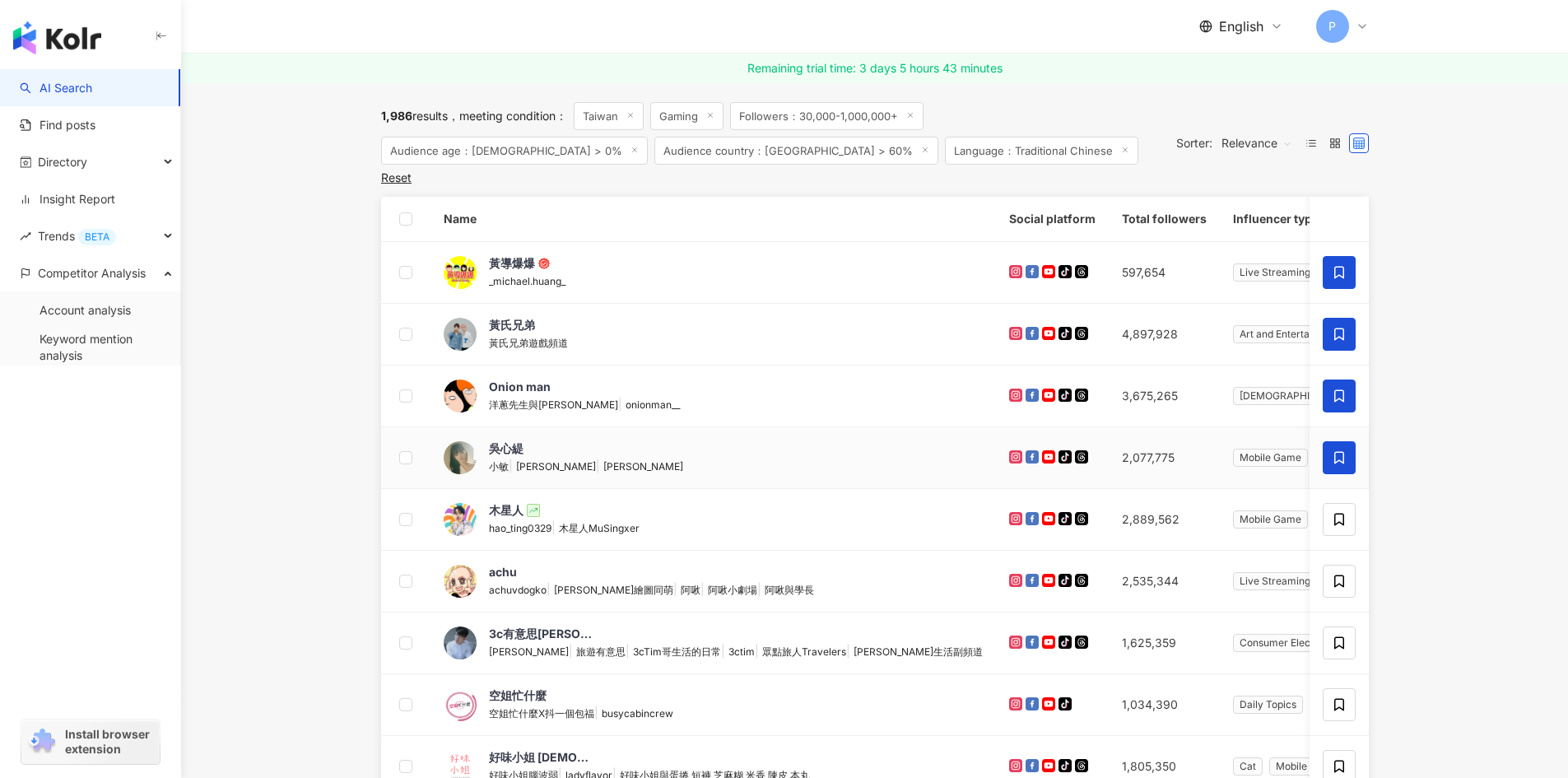
click at [1353, 451] on span at bounding box center [1338, 457] width 33 height 33
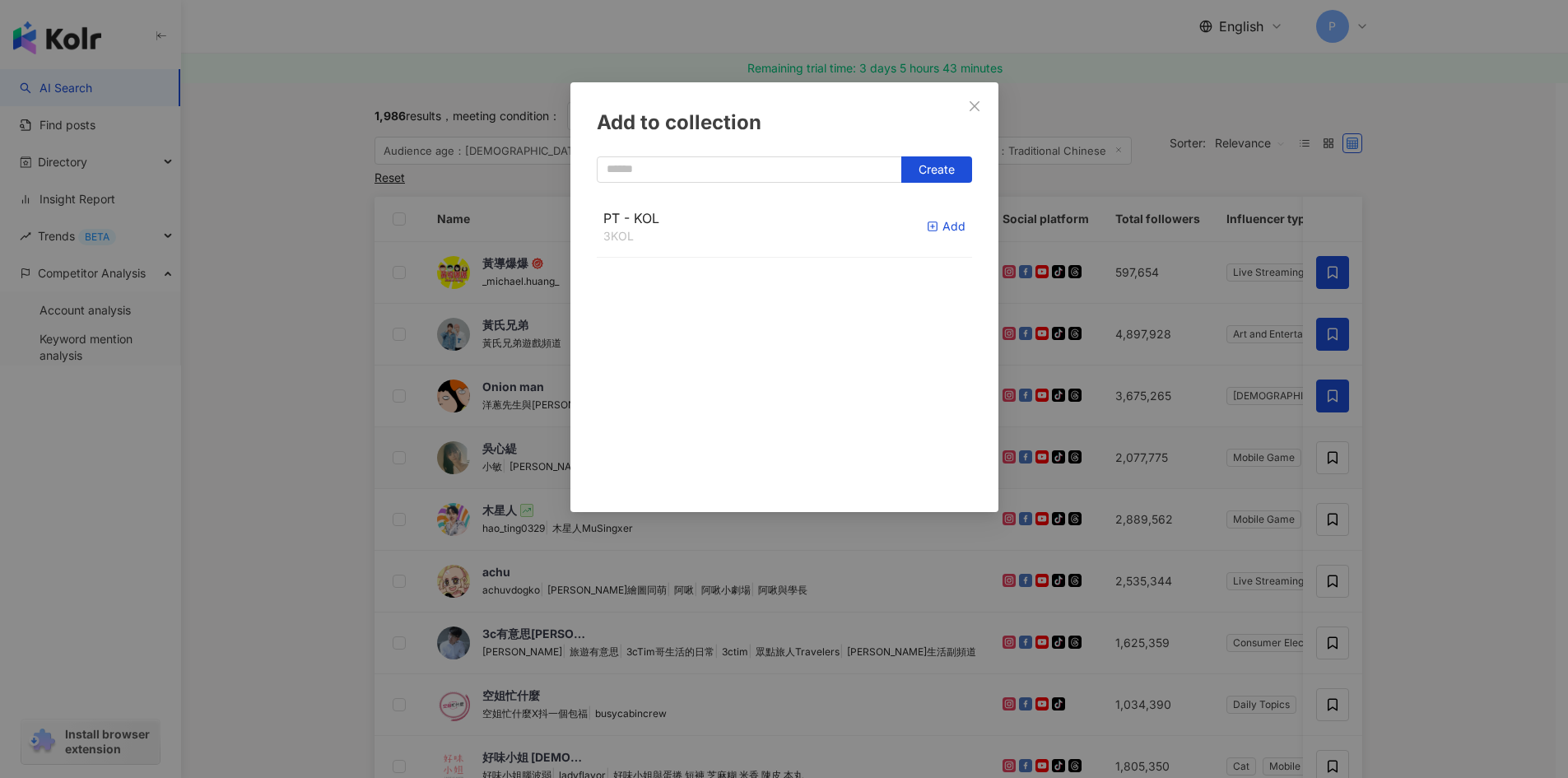
click at [927, 225] on icon "button" at bounding box center [933, 227] width 12 height 12
click at [949, 440] on div "PT - KOL 4 KOL Added" at bounding box center [784, 344] width 375 height 296
click at [972, 116] on button "Close" at bounding box center [974, 106] width 33 height 33
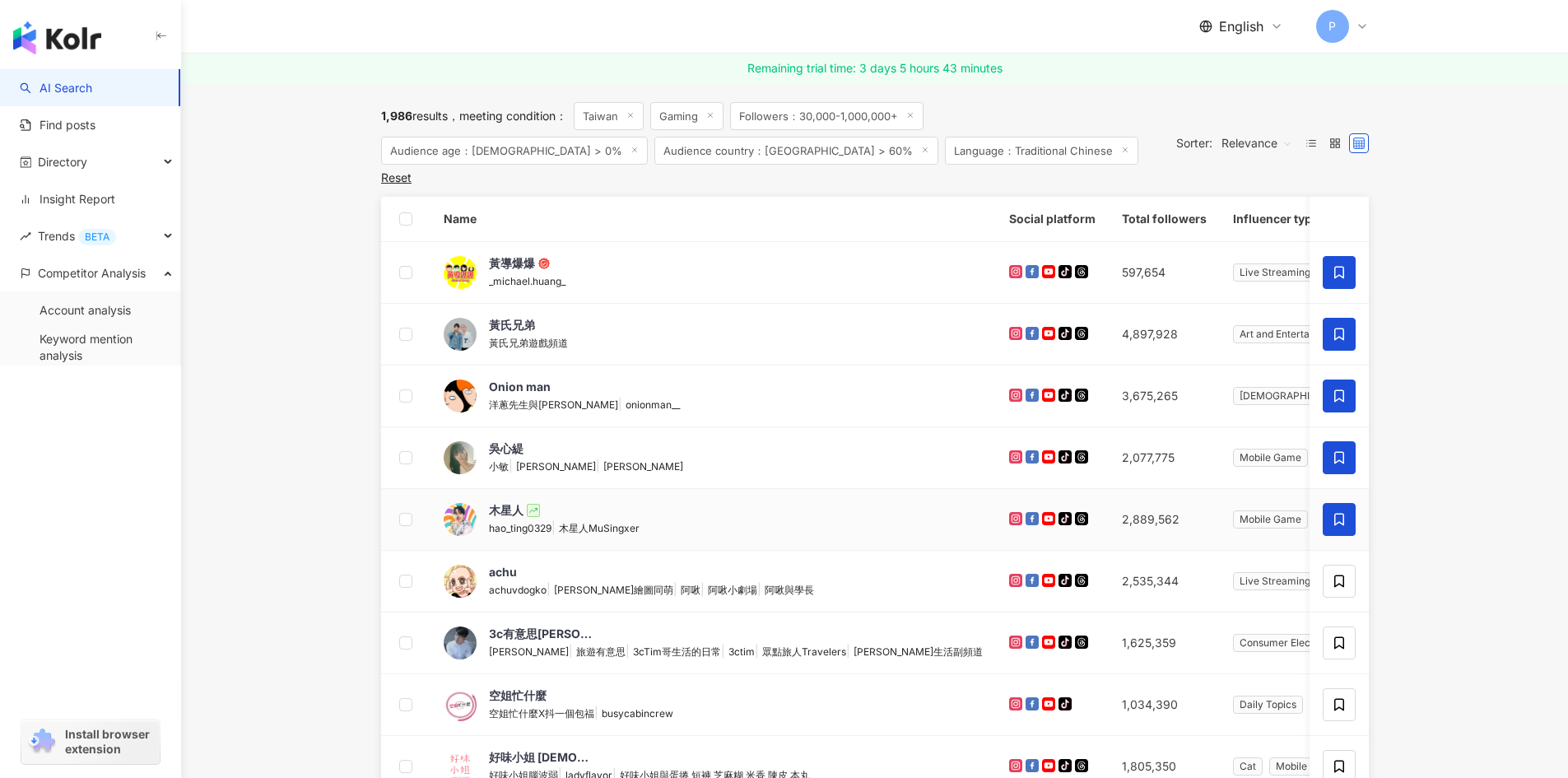
click at [1332, 513] on icon at bounding box center [1338, 519] width 15 height 15
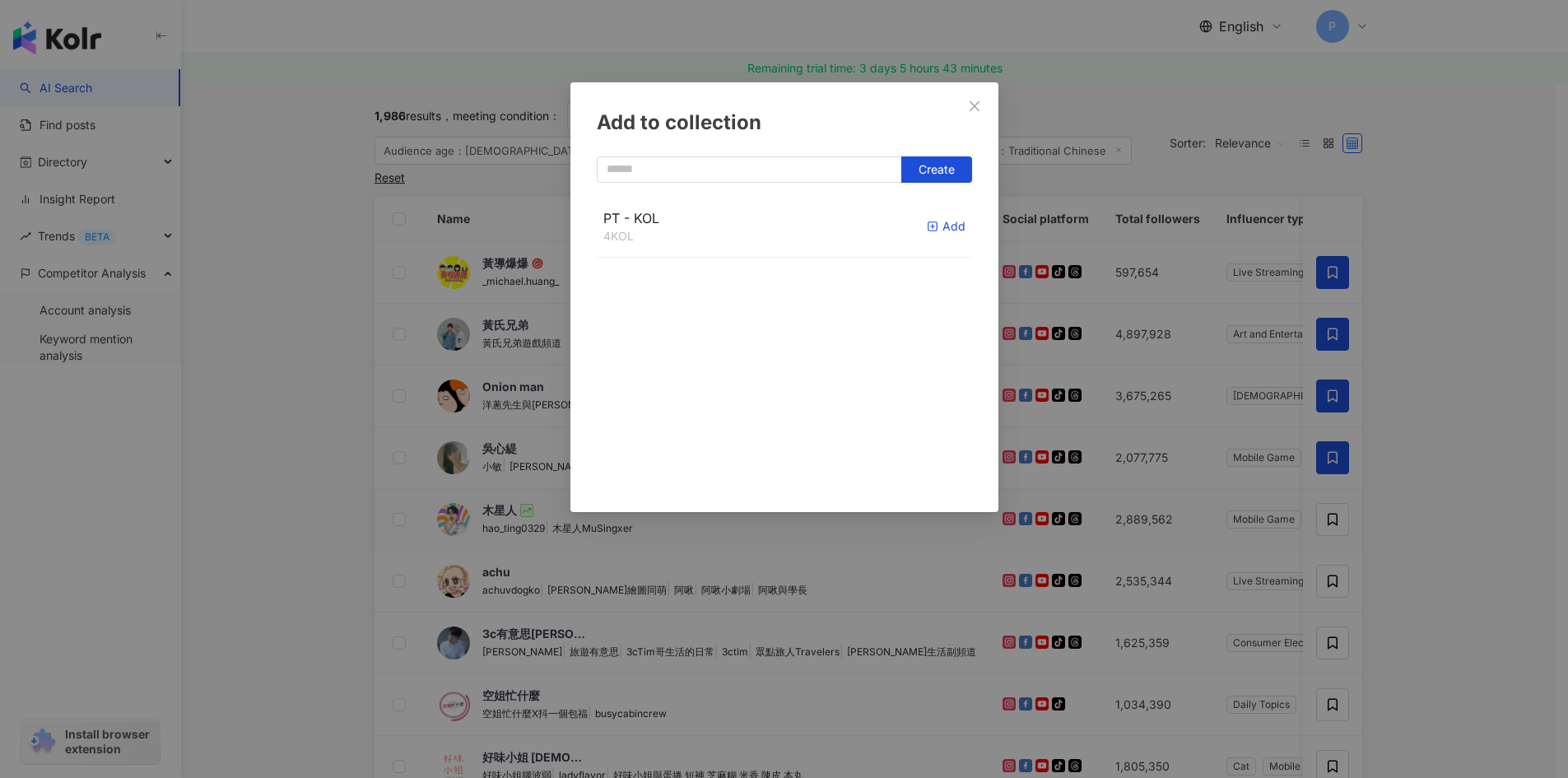
click at [927, 222] on icon "button" at bounding box center [933, 227] width 12 height 12
click at [974, 107] on icon "close" at bounding box center [974, 106] width 10 height 10
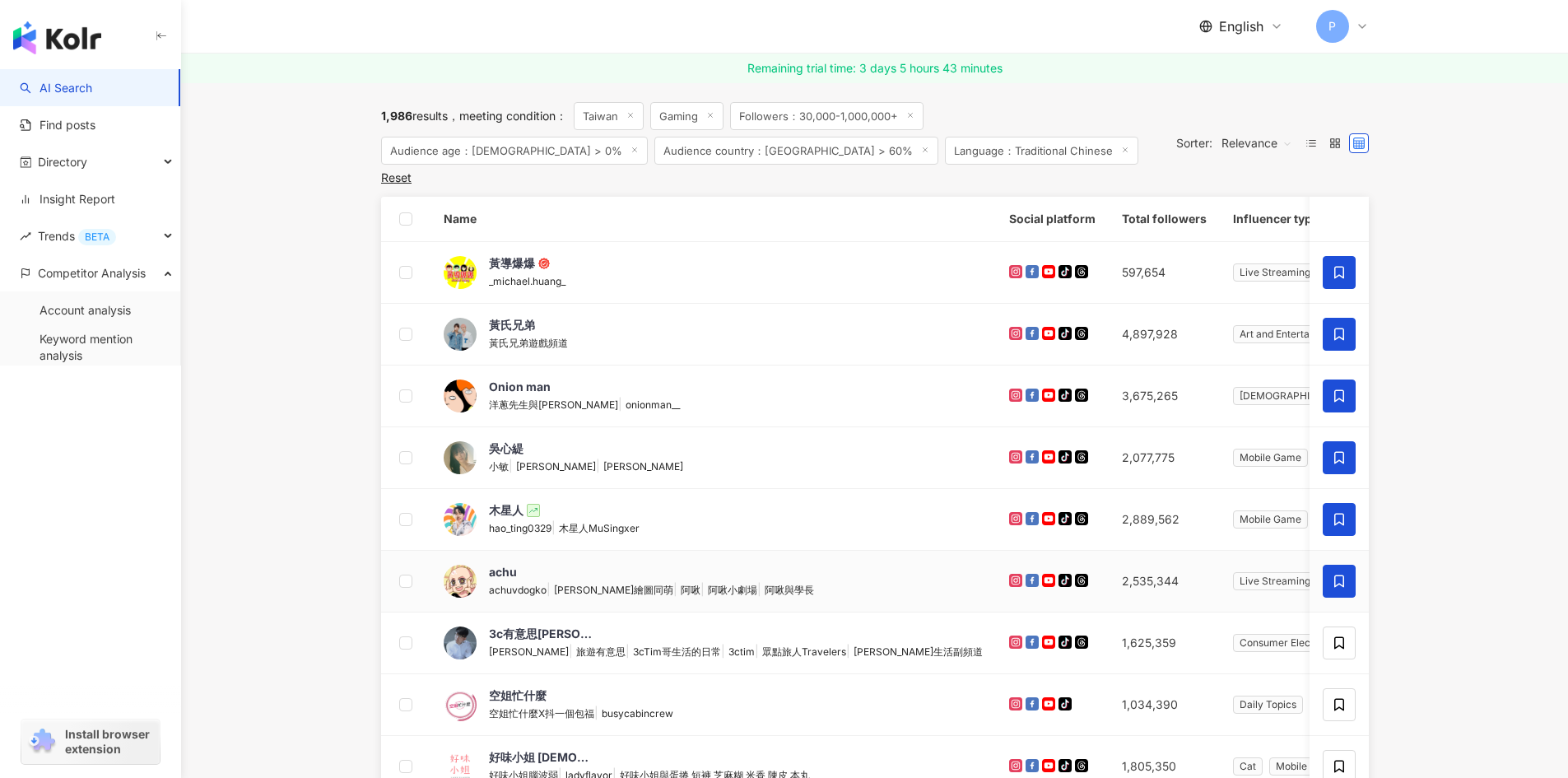
click at [1332, 578] on icon at bounding box center [1338, 581] width 15 height 15
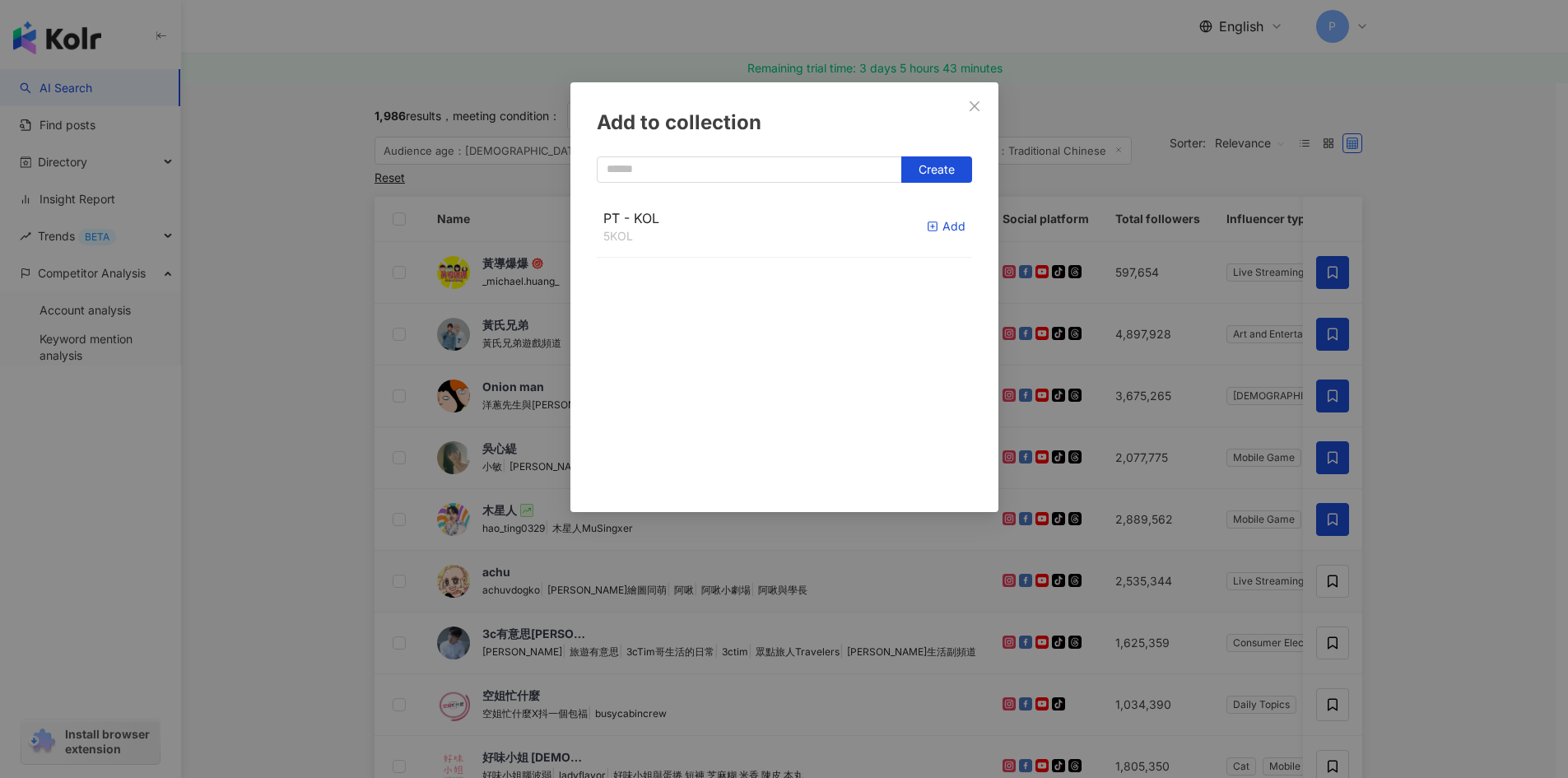
click at [930, 225] on div "Add" at bounding box center [945, 226] width 38 height 18
click at [973, 110] on icon "close" at bounding box center [974, 106] width 13 height 13
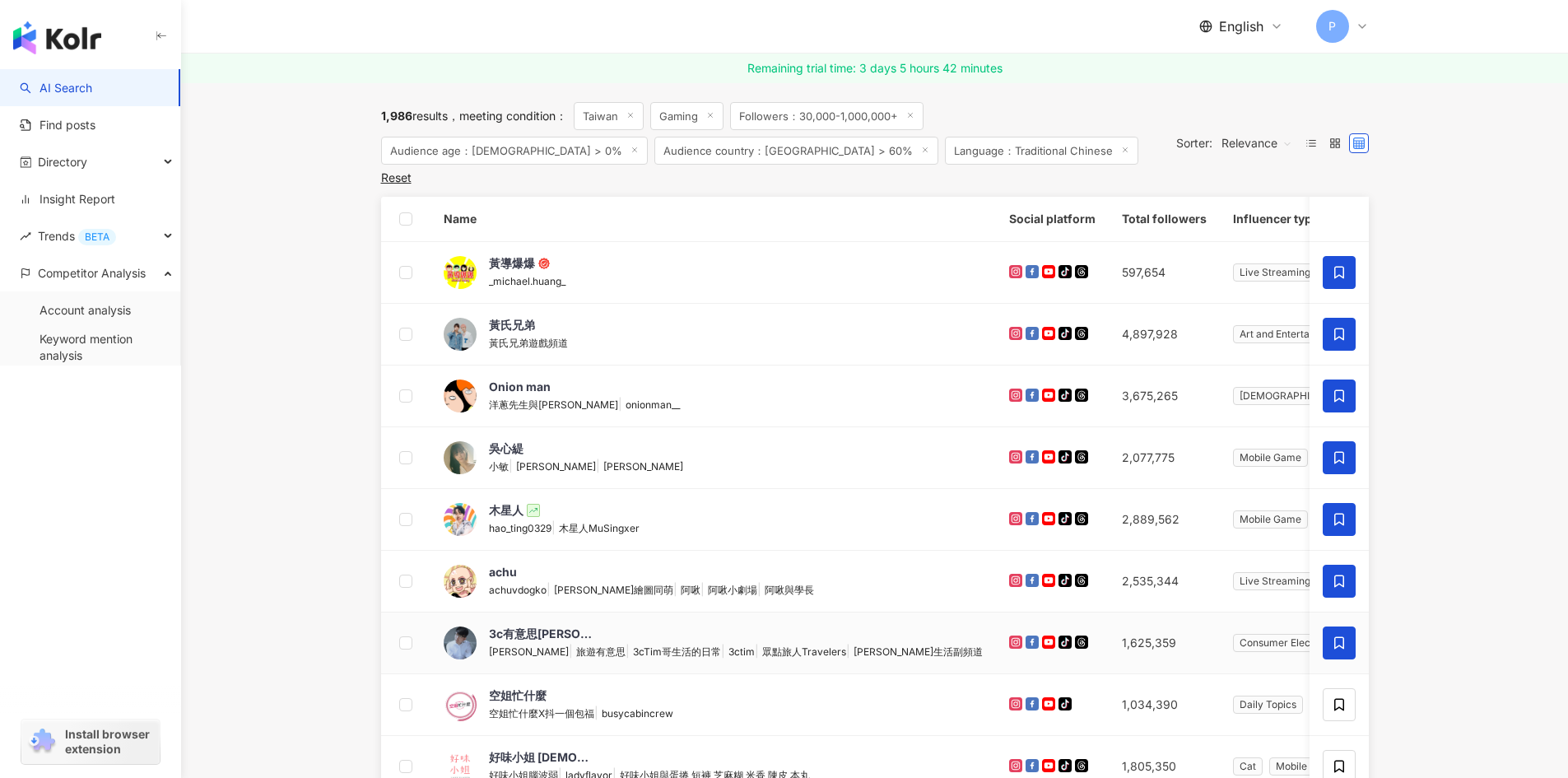
click at [1335, 637] on icon at bounding box center [1339, 643] width 10 height 13
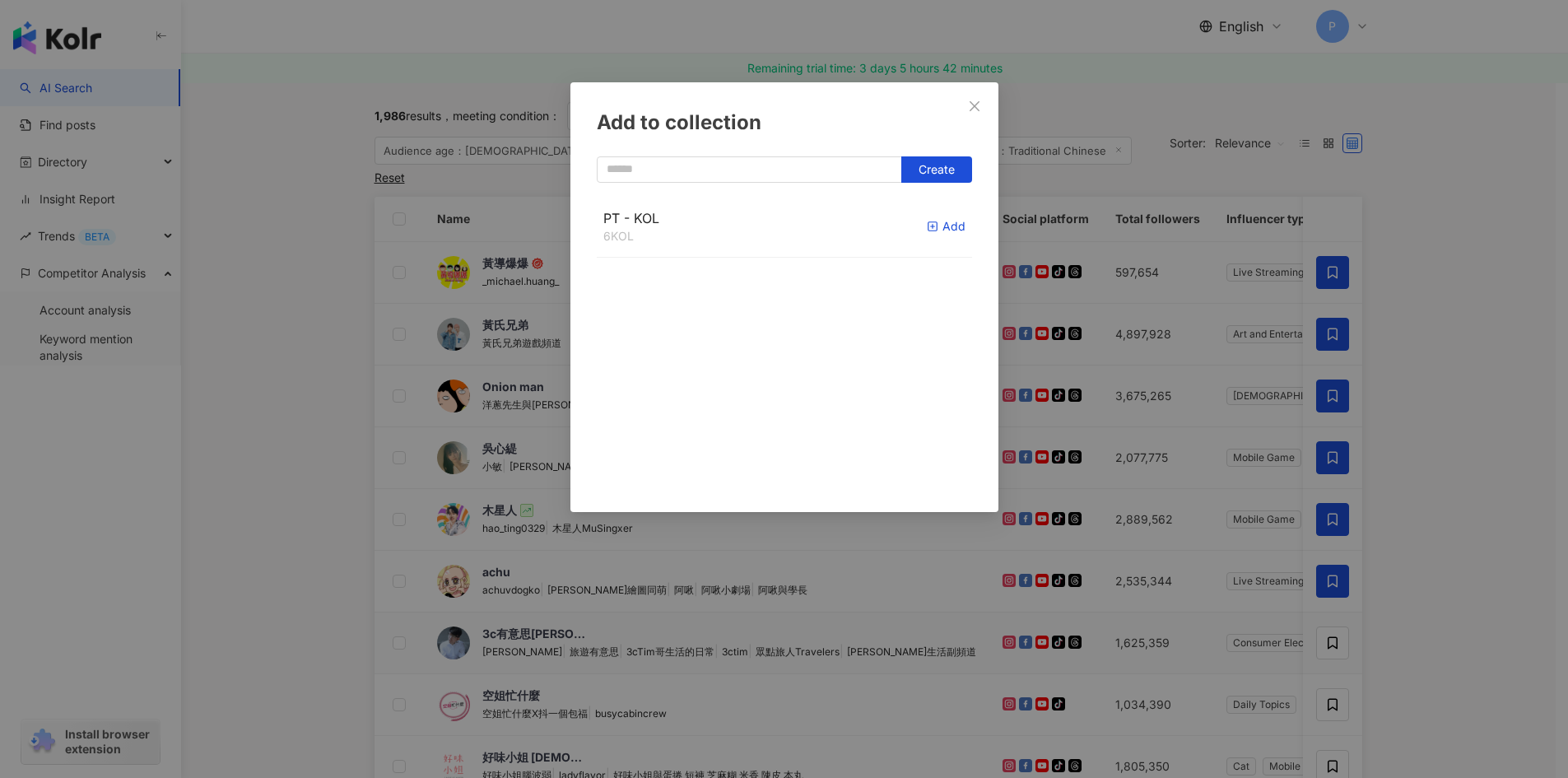
click at [927, 228] on icon "button" at bounding box center [933, 227] width 12 height 12
click at [979, 107] on icon "close" at bounding box center [974, 106] width 13 height 13
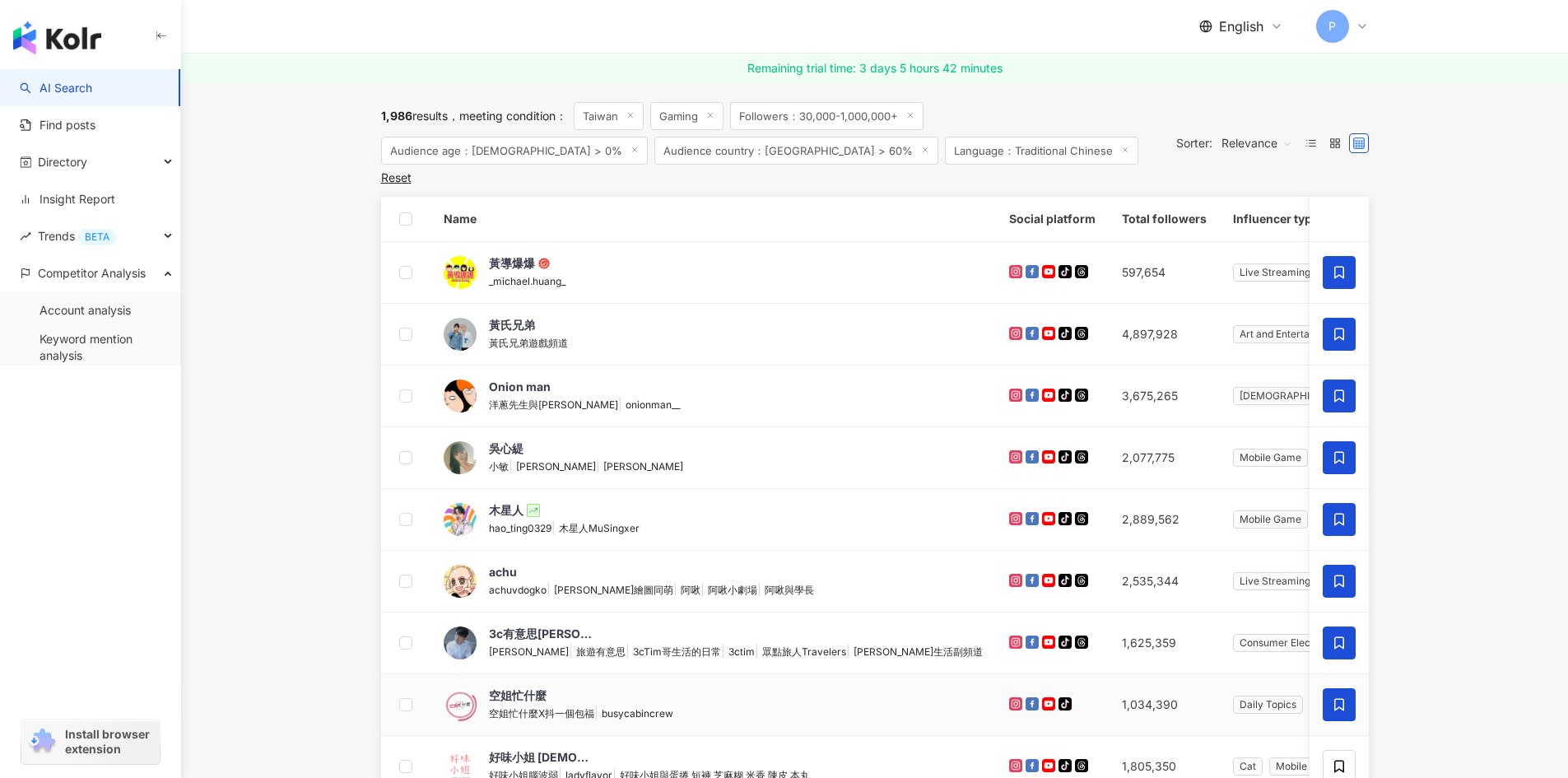
click at [1336, 697] on icon at bounding box center [1338, 704] width 15 height 15
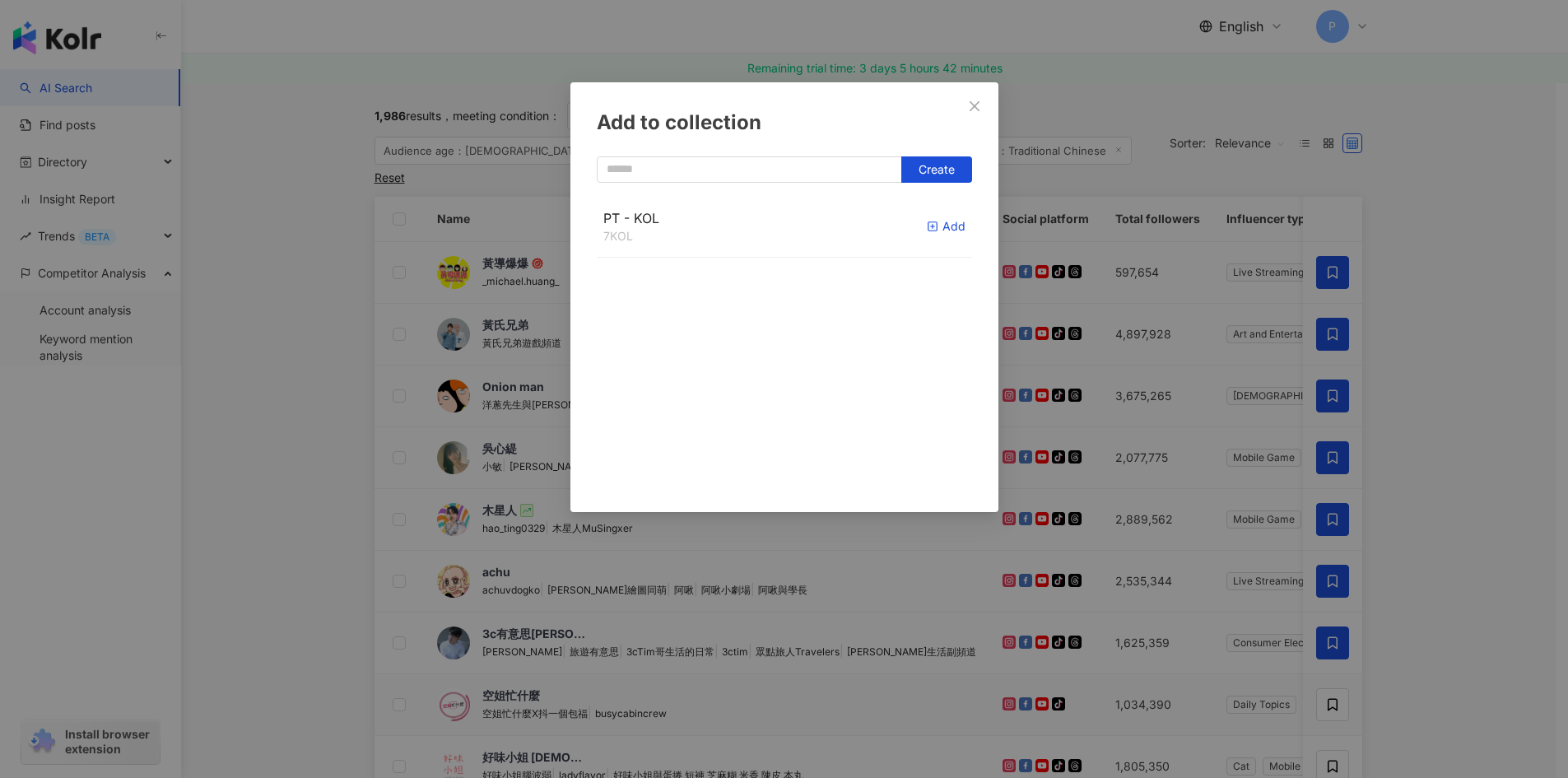
click at [927, 234] on div "Add" at bounding box center [945, 226] width 38 height 18
click at [967, 114] on button "Close" at bounding box center [974, 106] width 33 height 33
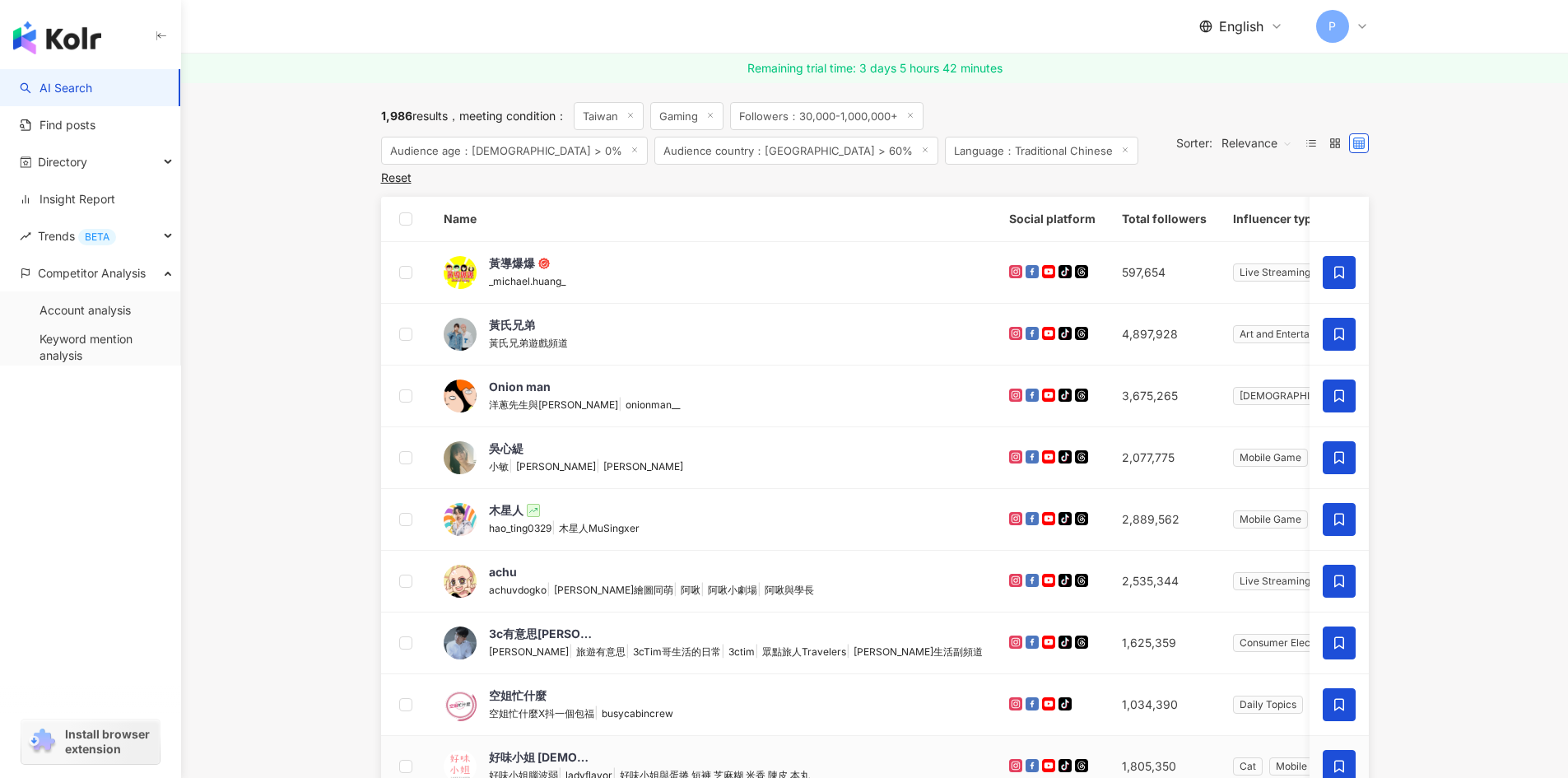
click at [1333, 775] on span at bounding box center [1338, 766] width 33 height 33
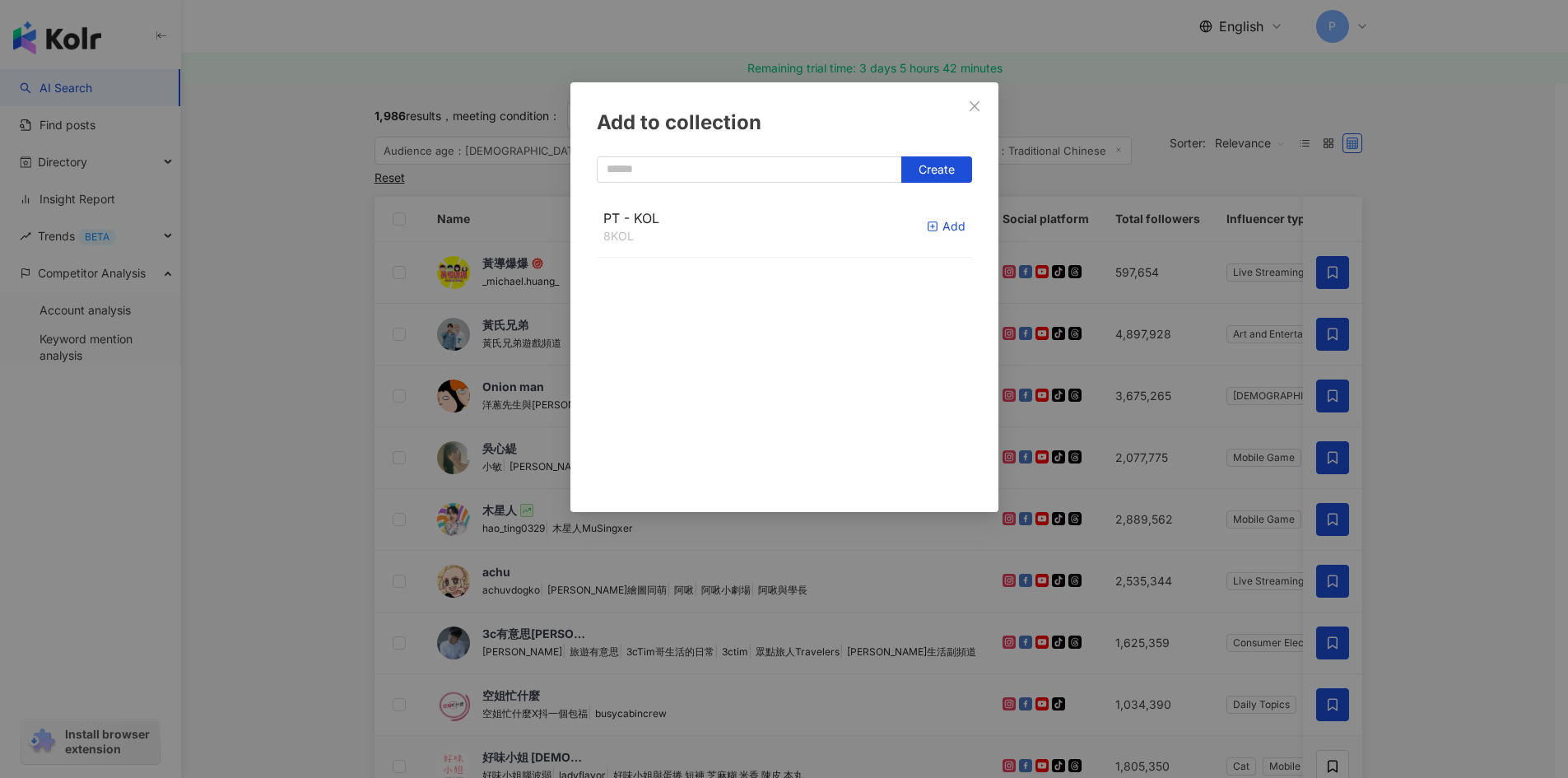
click at [930, 229] on div "Add" at bounding box center [945, 226] width 38 height 18
click at [979, 97] on button "Close" at bounding box center [974, 106] width 33 height 33
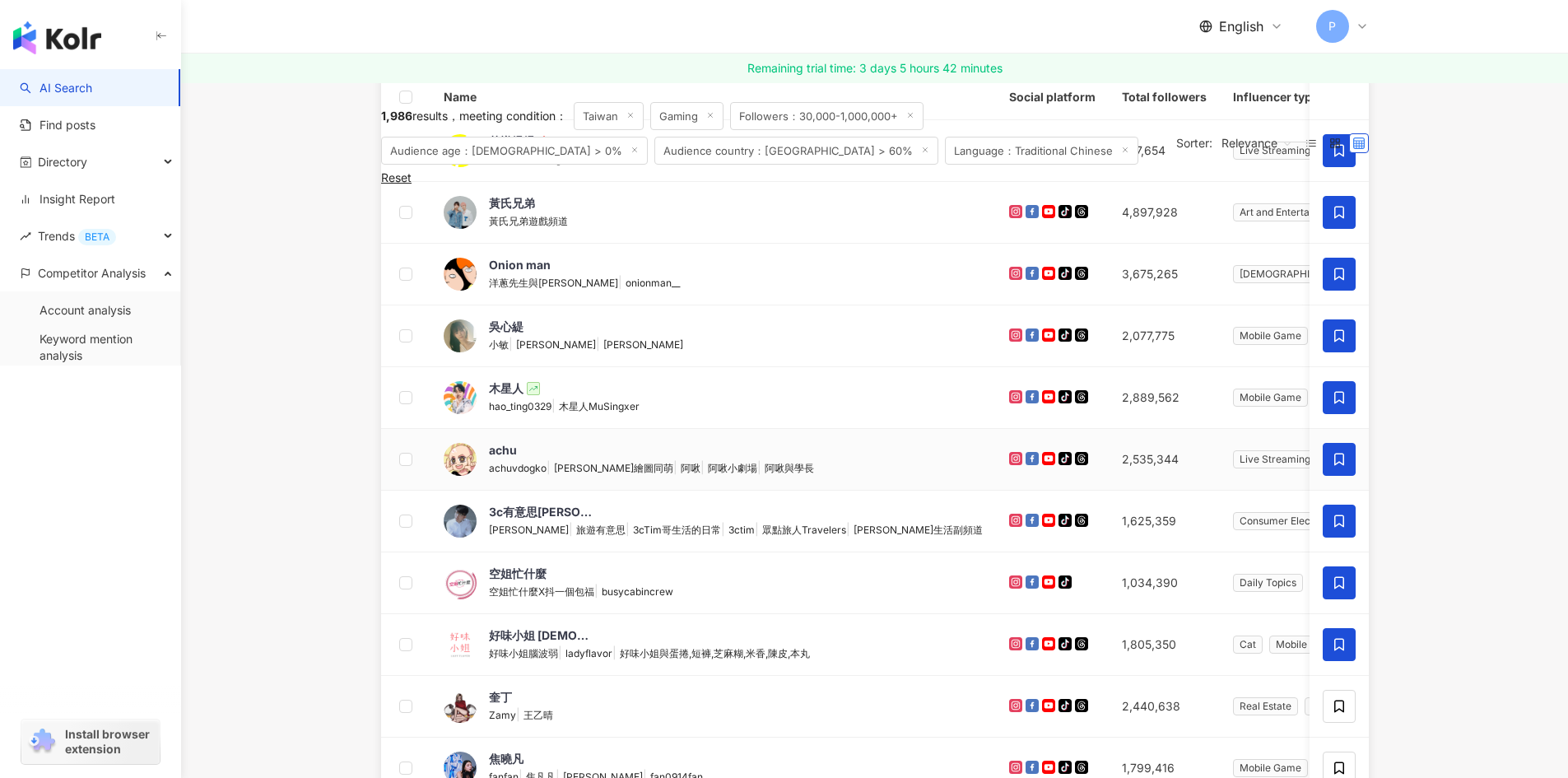
scroll to position [793, 0]
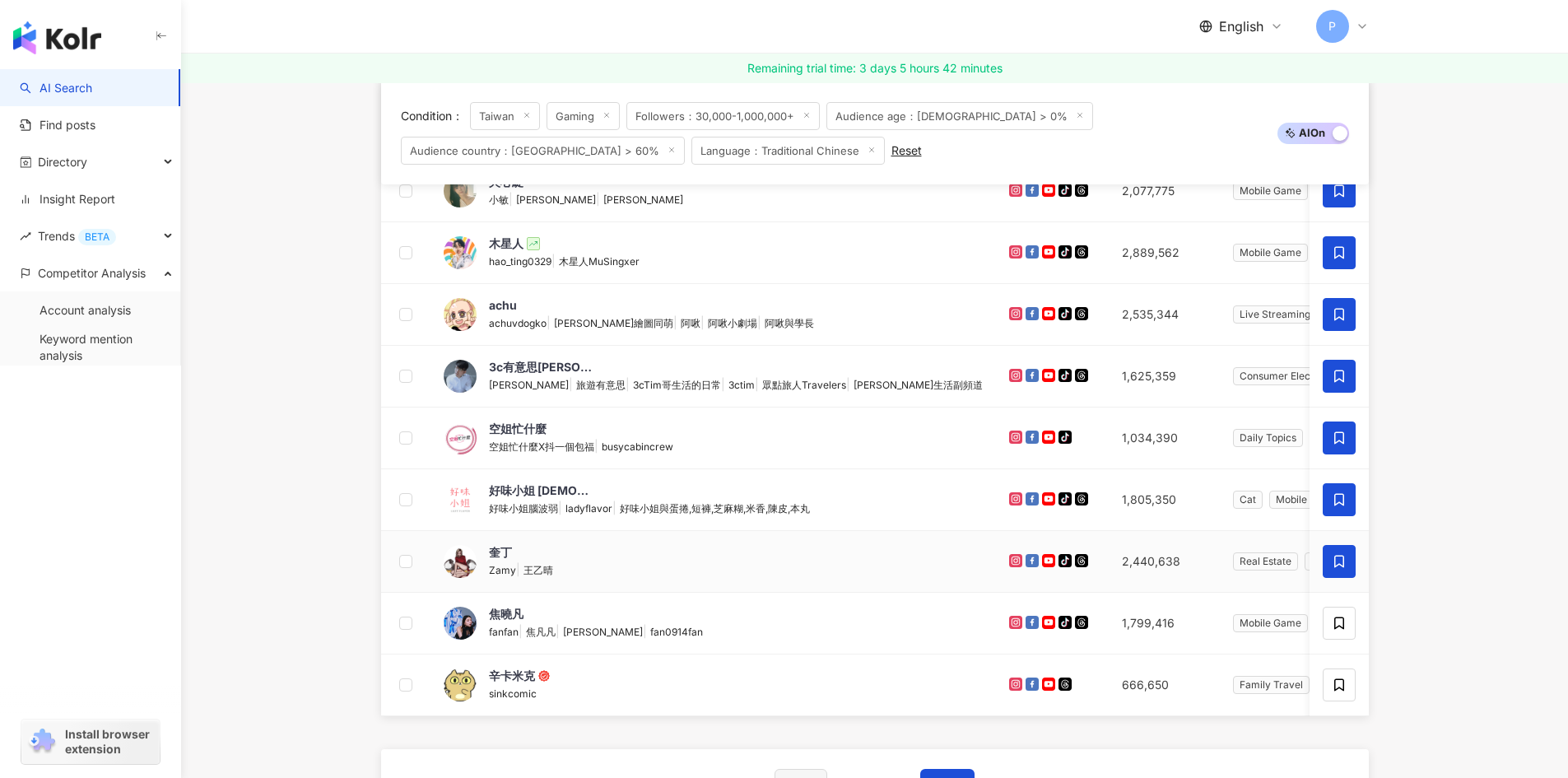
click at [1335, 566] on icon at bounding box center [1338, 561] width 15 height 15
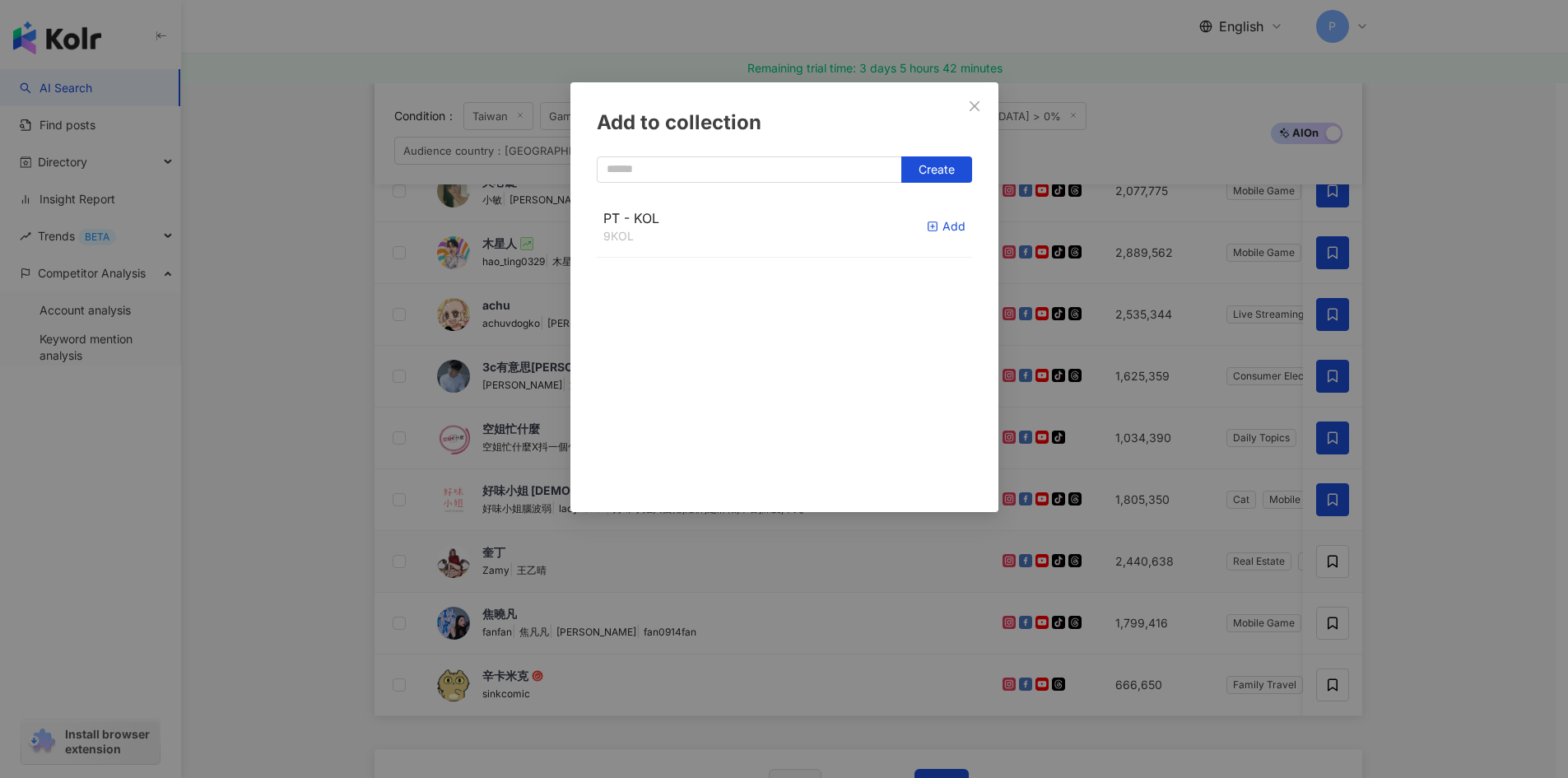
click at [933, 226] on div "Add" at bounding box center [945, 226] width 38 height 18
click at [974, 100] on icon "close" at bounding box center [974, 106] width 13 height 13
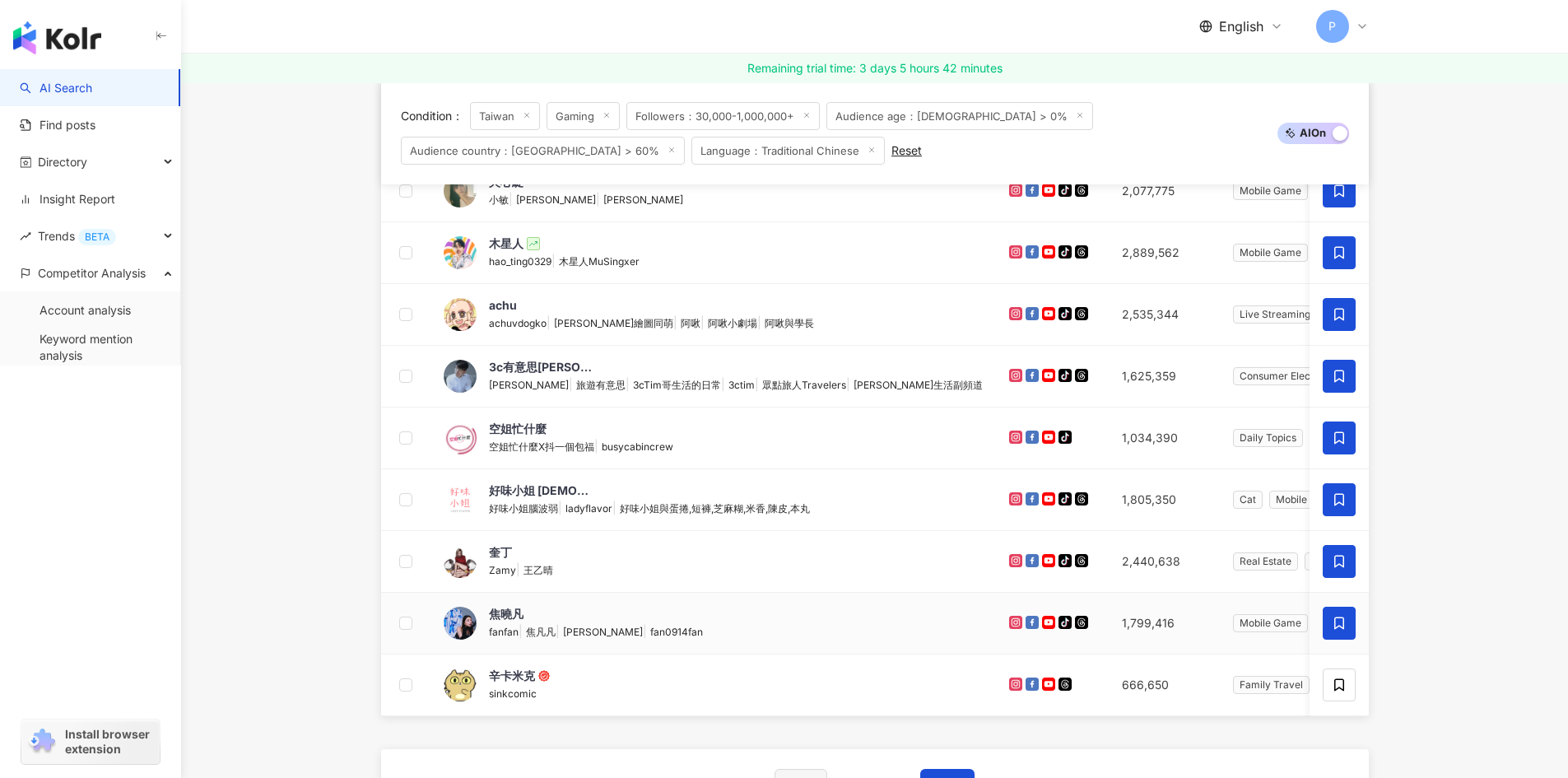
click at [1331, 620] on span at bounding box center [1338, 623] width 33 height 33
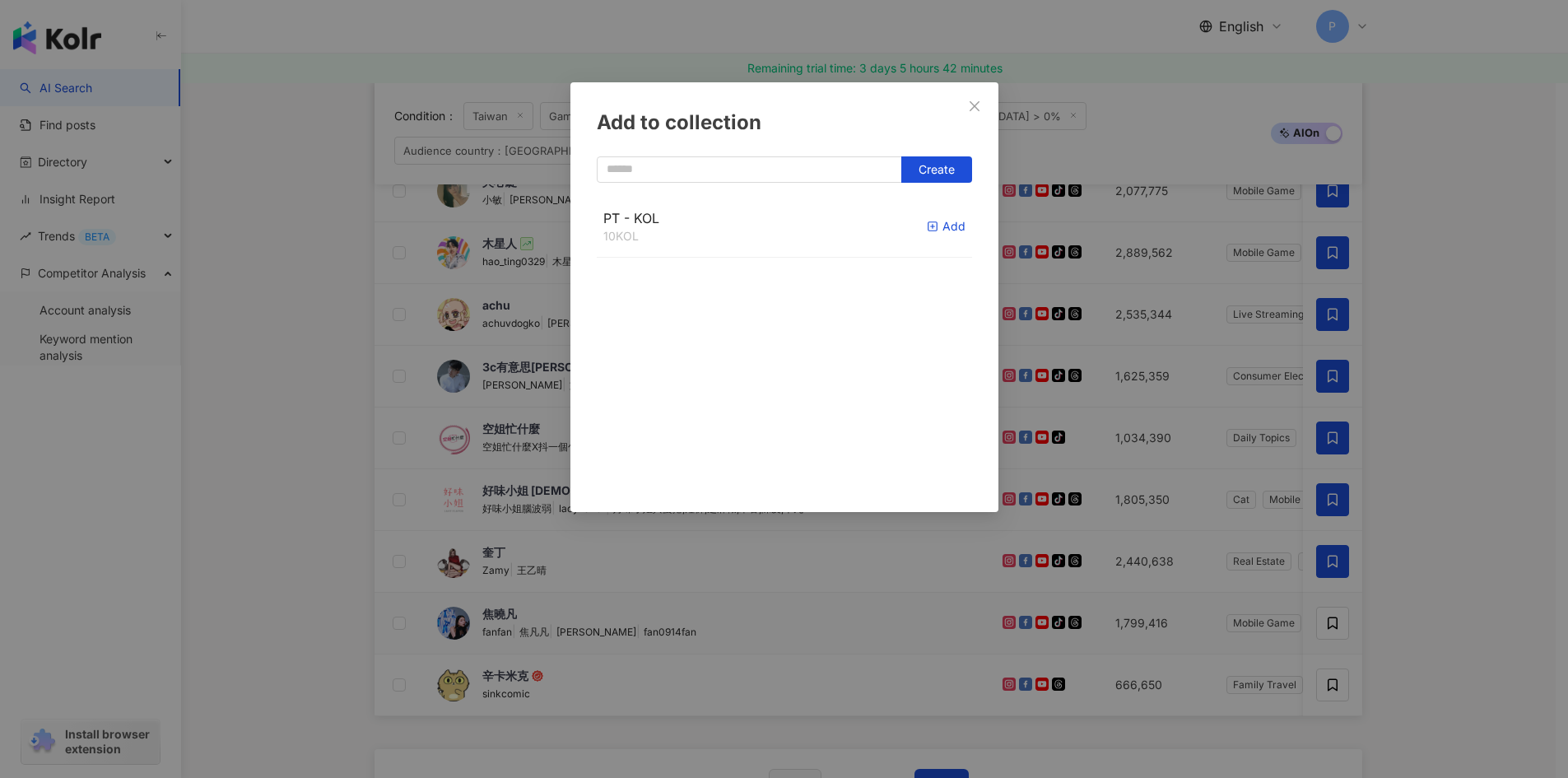
click at [936, 221] on div "Add" at bounding box center [945, 226] width 38 height 18
click at [982, 102] on span "Close" at bounding box center [974, 106] width 33 height 13
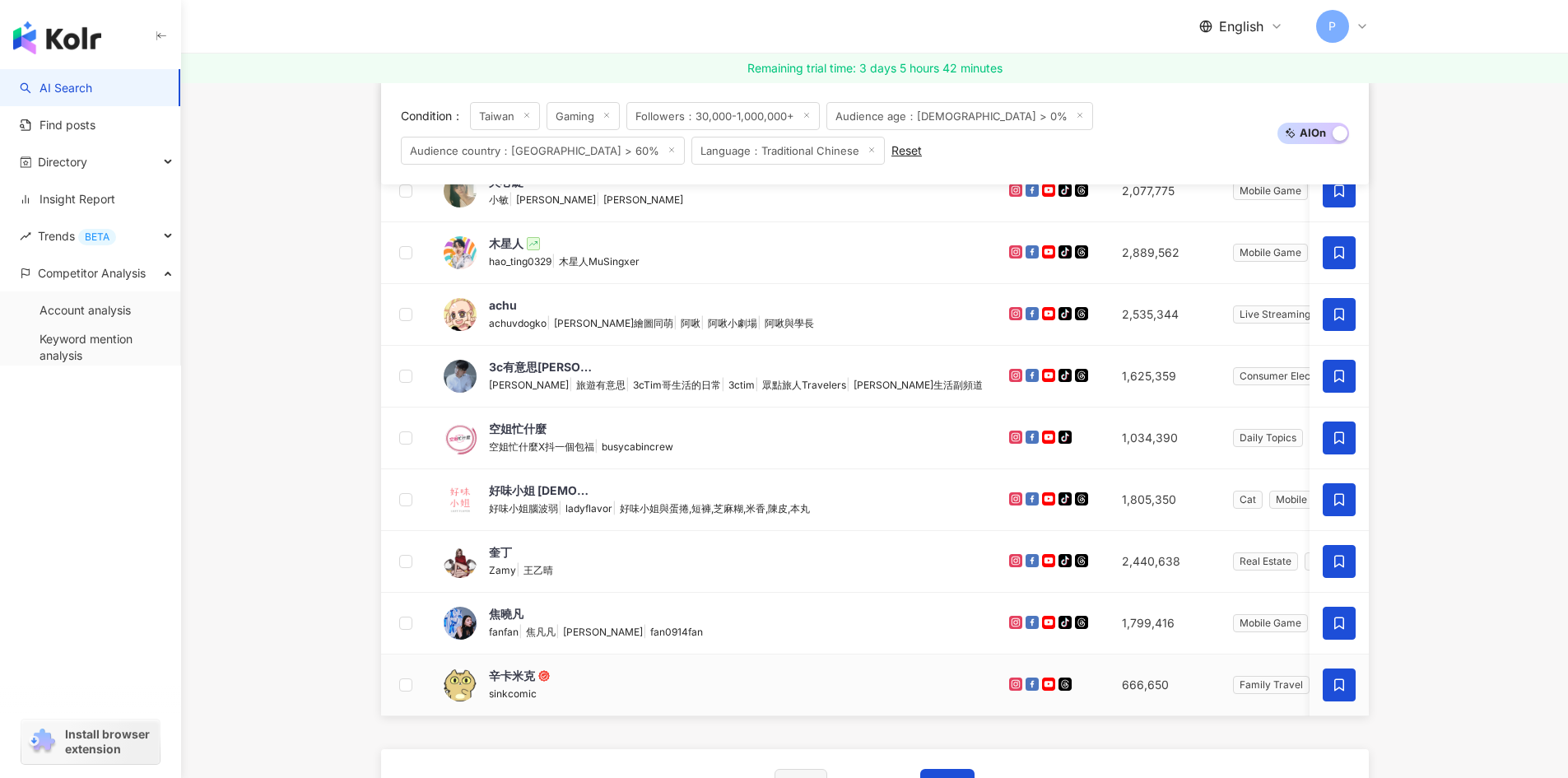
click at [1341, 692] on icon at bounding box center [1338, 684] width 15 height 15
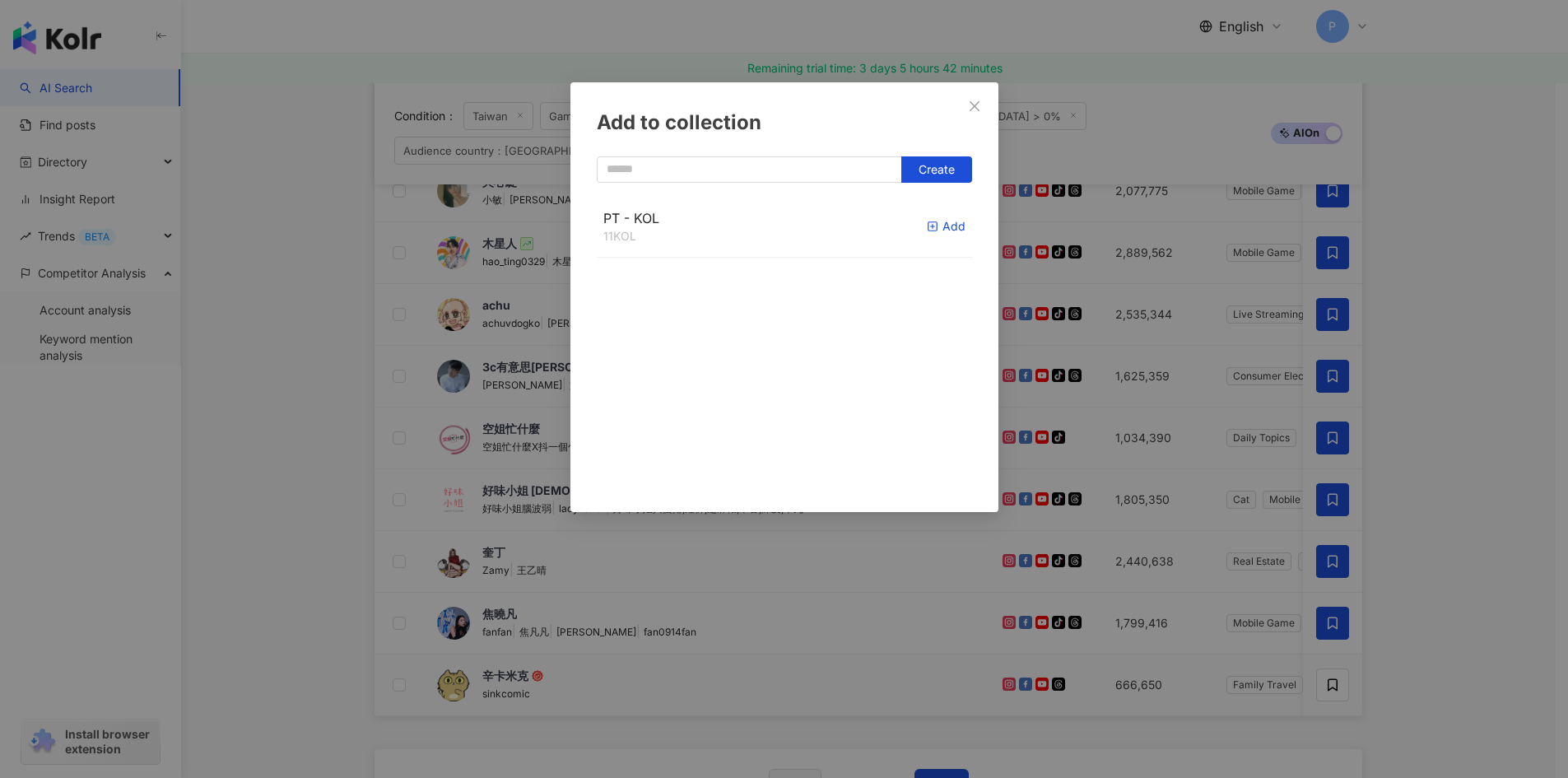
click at [933, 221] on div "Add" at bounding box center [945, 226] width 38 height 18
click at [968, 111] on icon "close" at bounding box center [974, 106] width 13 height 13
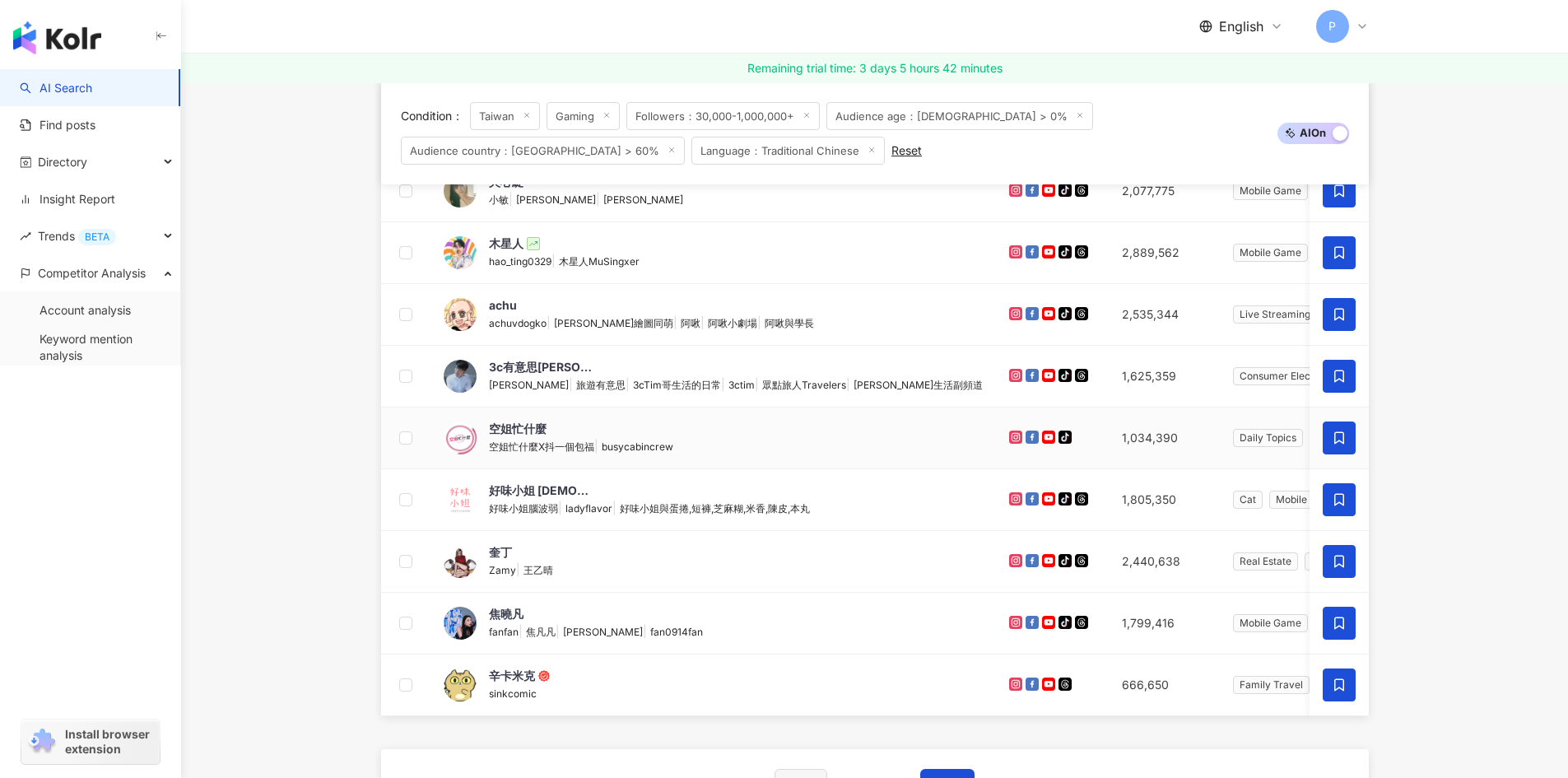
scroll to position [958, 0]
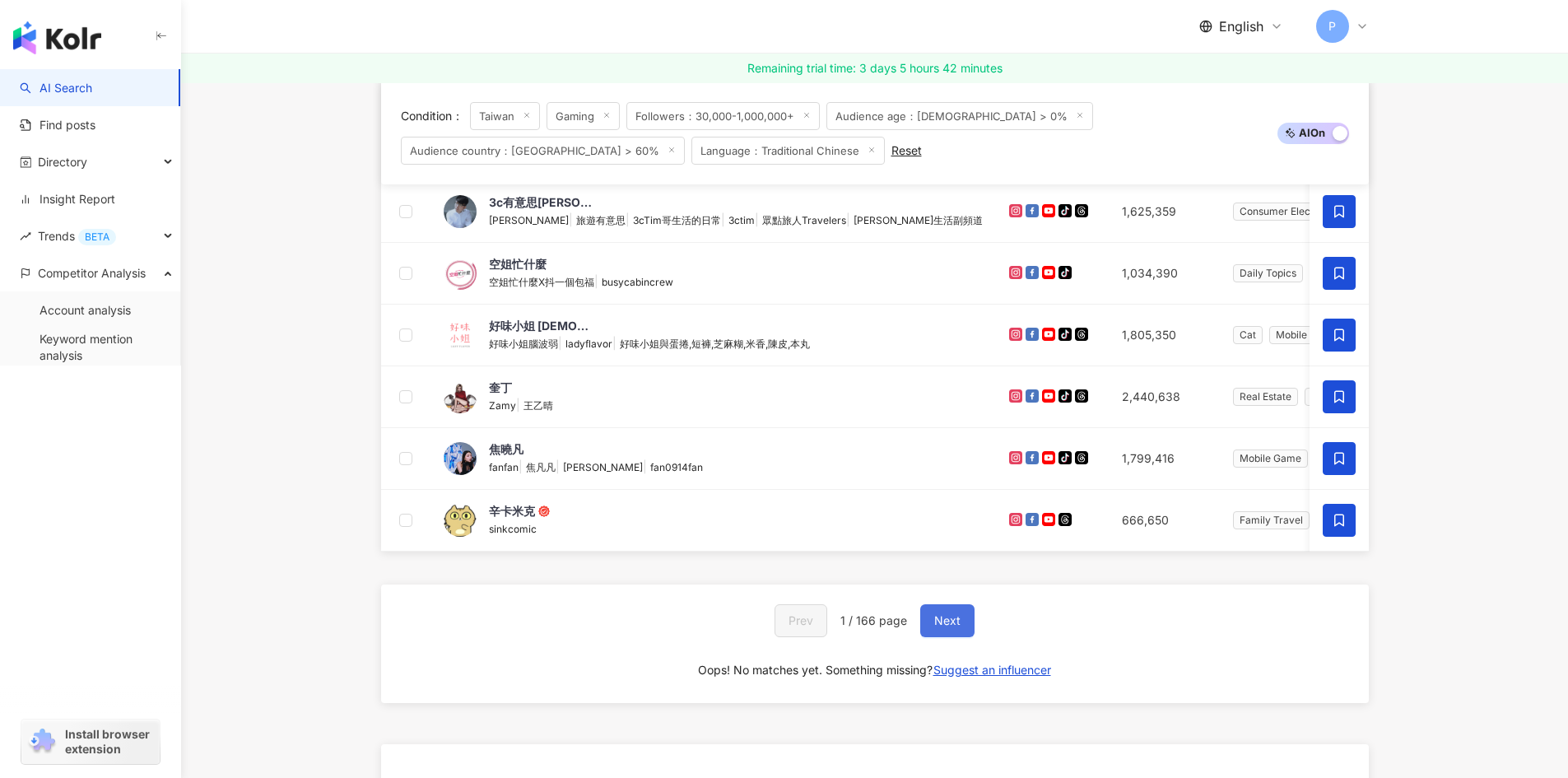
click at [959, 637] on button "Next" at bounding box center [946, 620] width 54 height 33
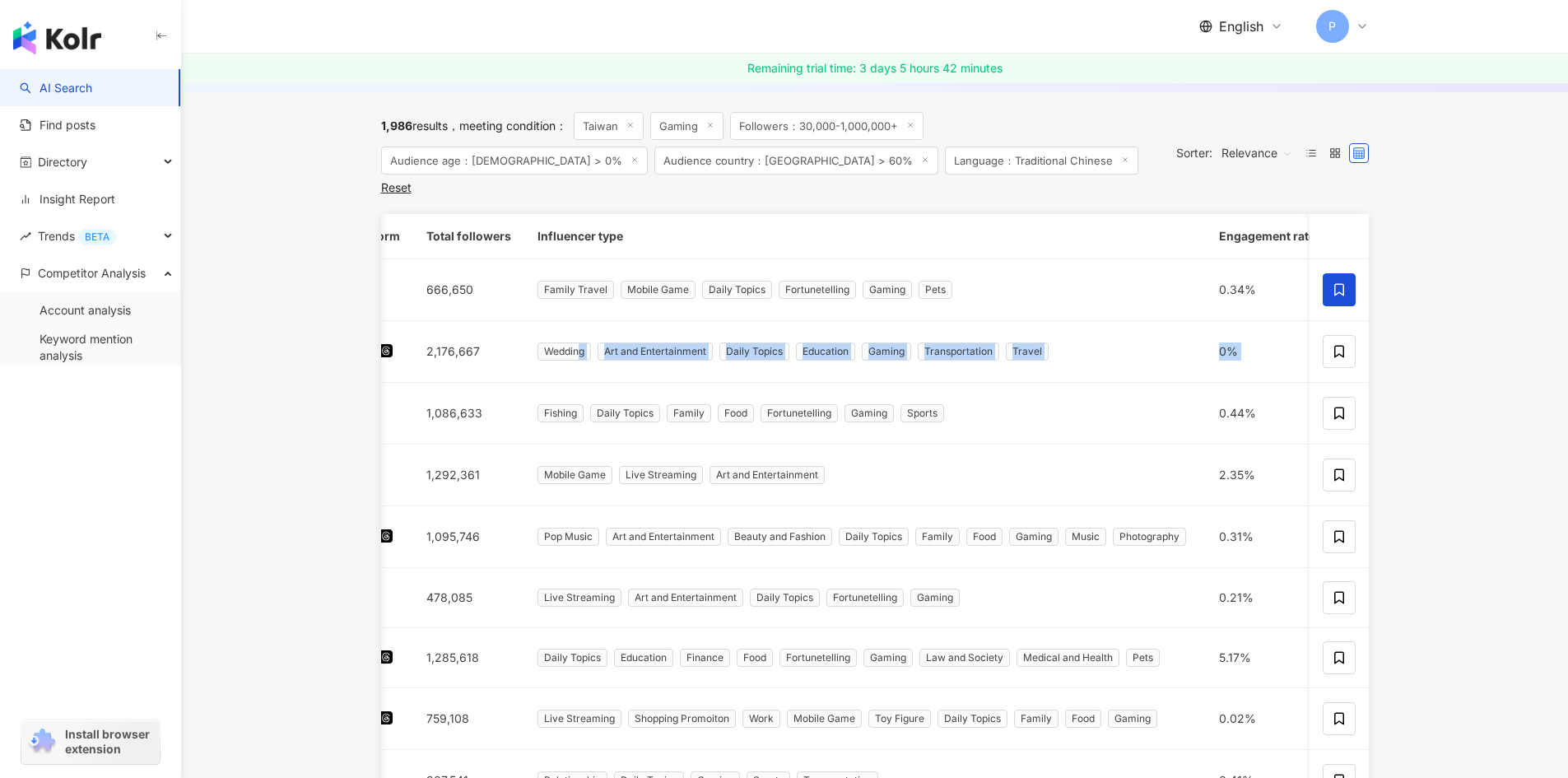
scroll to position [0, 476]
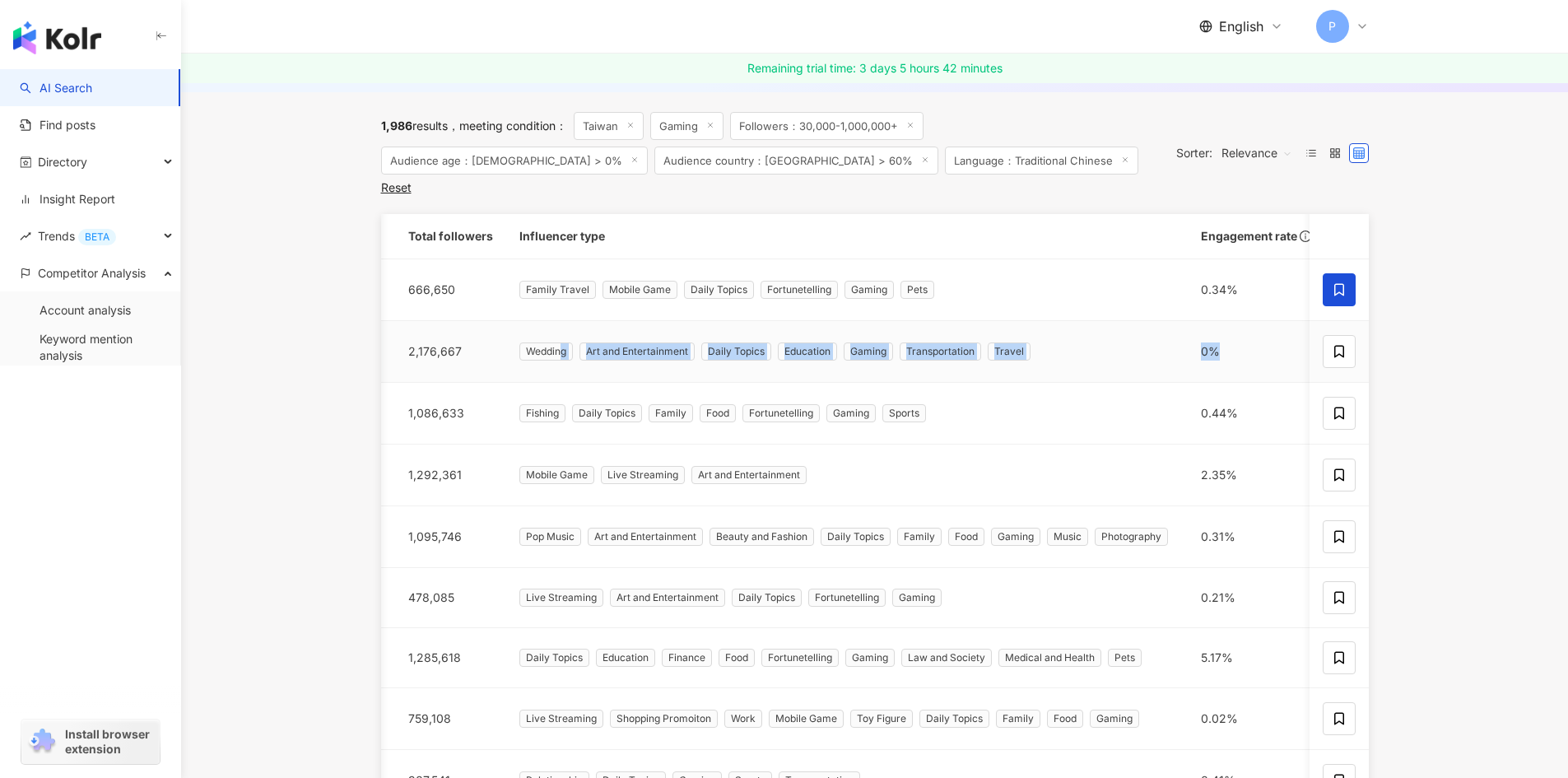
drag, startPoint x: 1009, startPoint y: 368, endPoint x: 1228, endPoint y: 354, distance: 219.4
click at [1228, 354] on tr "江佑真 本本 | Alva | 江佑真-本本（Alva） 2,176,667 Wedding Art and Entertainment Daily Topi…" at bounding box center [825, 351] width 1839 height 62
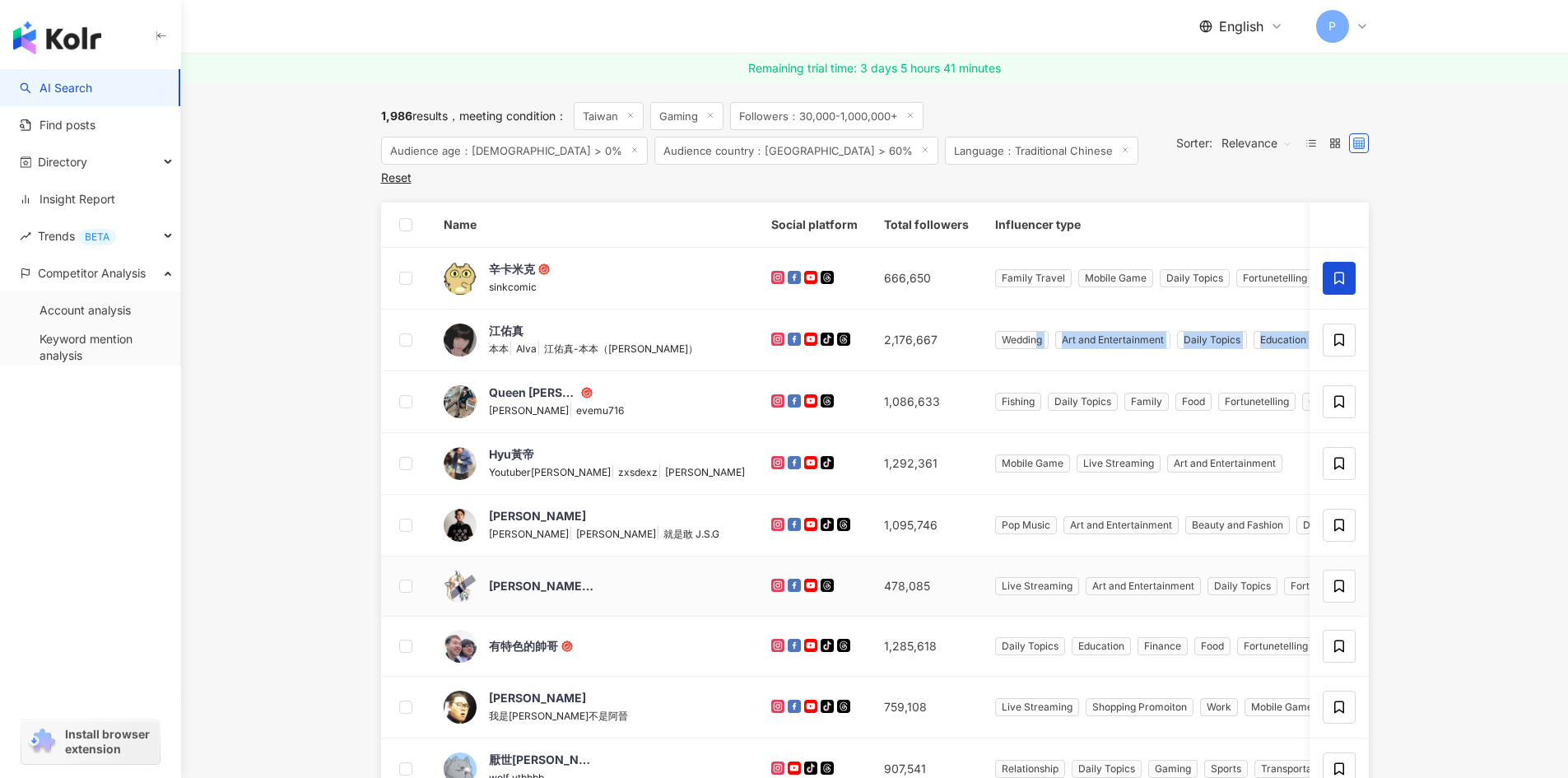
scroll to position [528, 0]
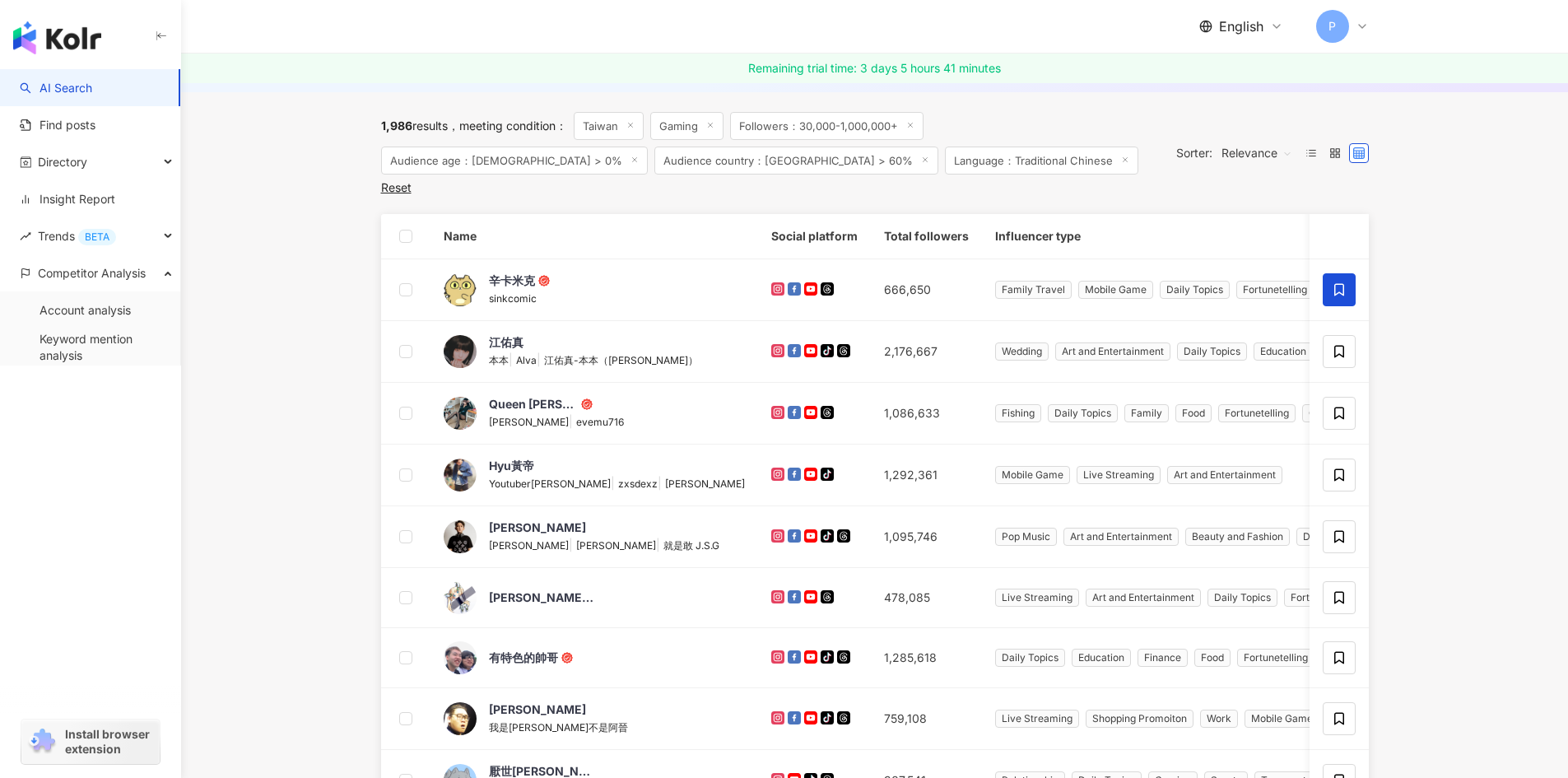
click at [1460, 461] on main "All platforms Taiwan Search Type Gender Followers Engagement rate View rate Est…" at bounding box center [873, 576] width 1386 height 2045
click at [525, 340] on span "江佑真" at bounding box center [542, 343] width 107 height 17
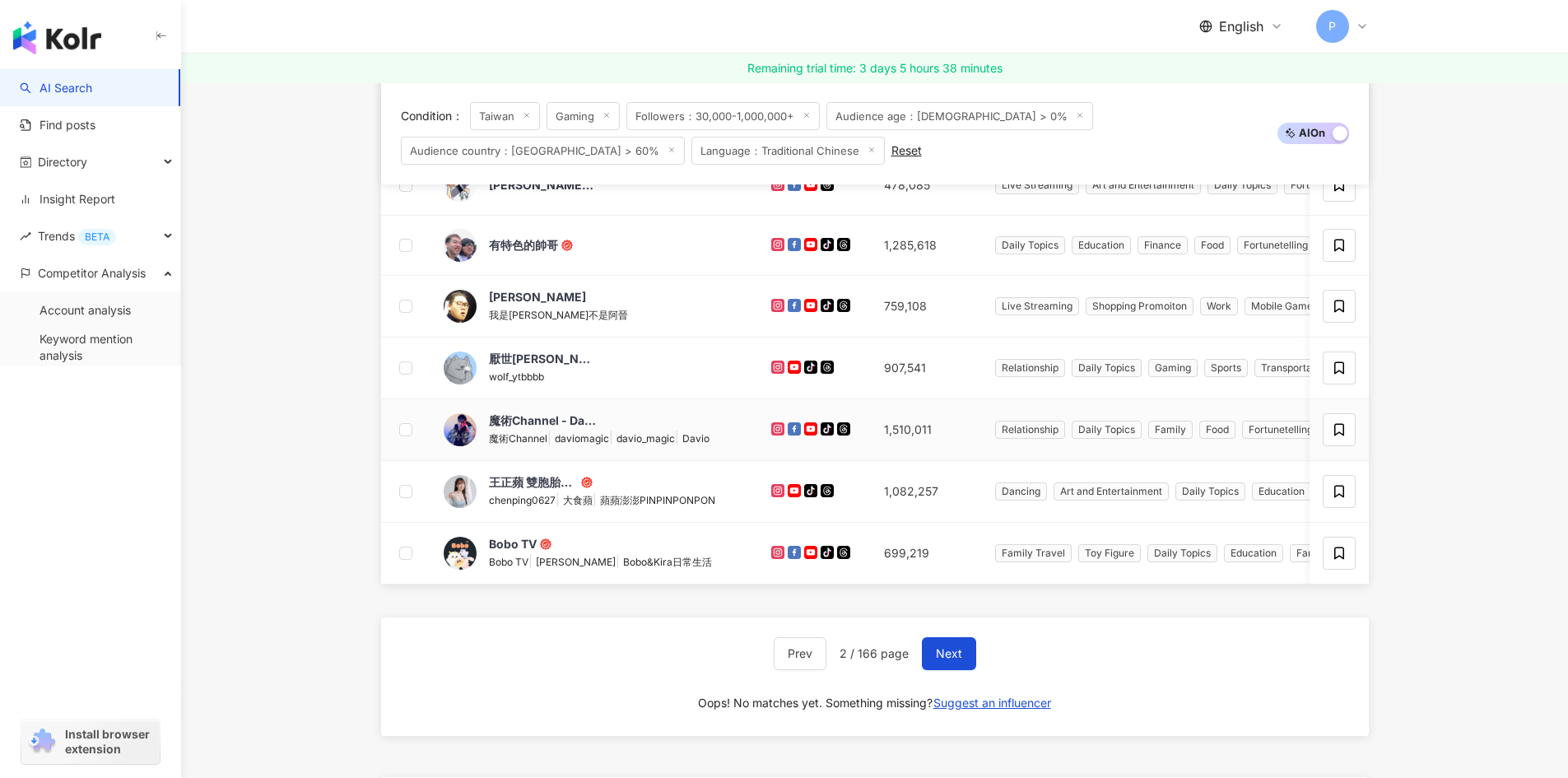
scroll to position [940, 0]
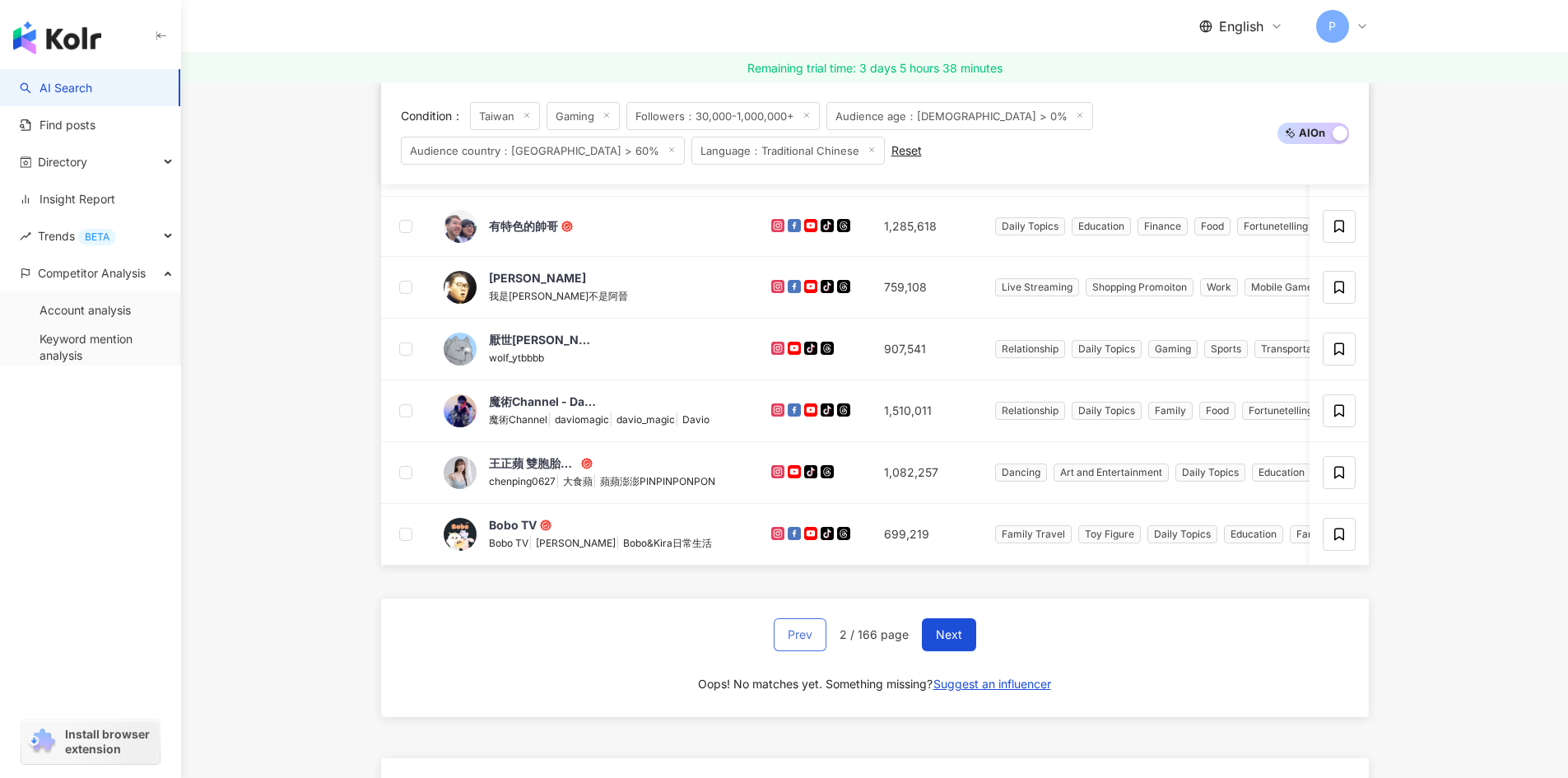
click at [801, 652] on button "Prev" at bounding box center [799, 634] width 52 height 33
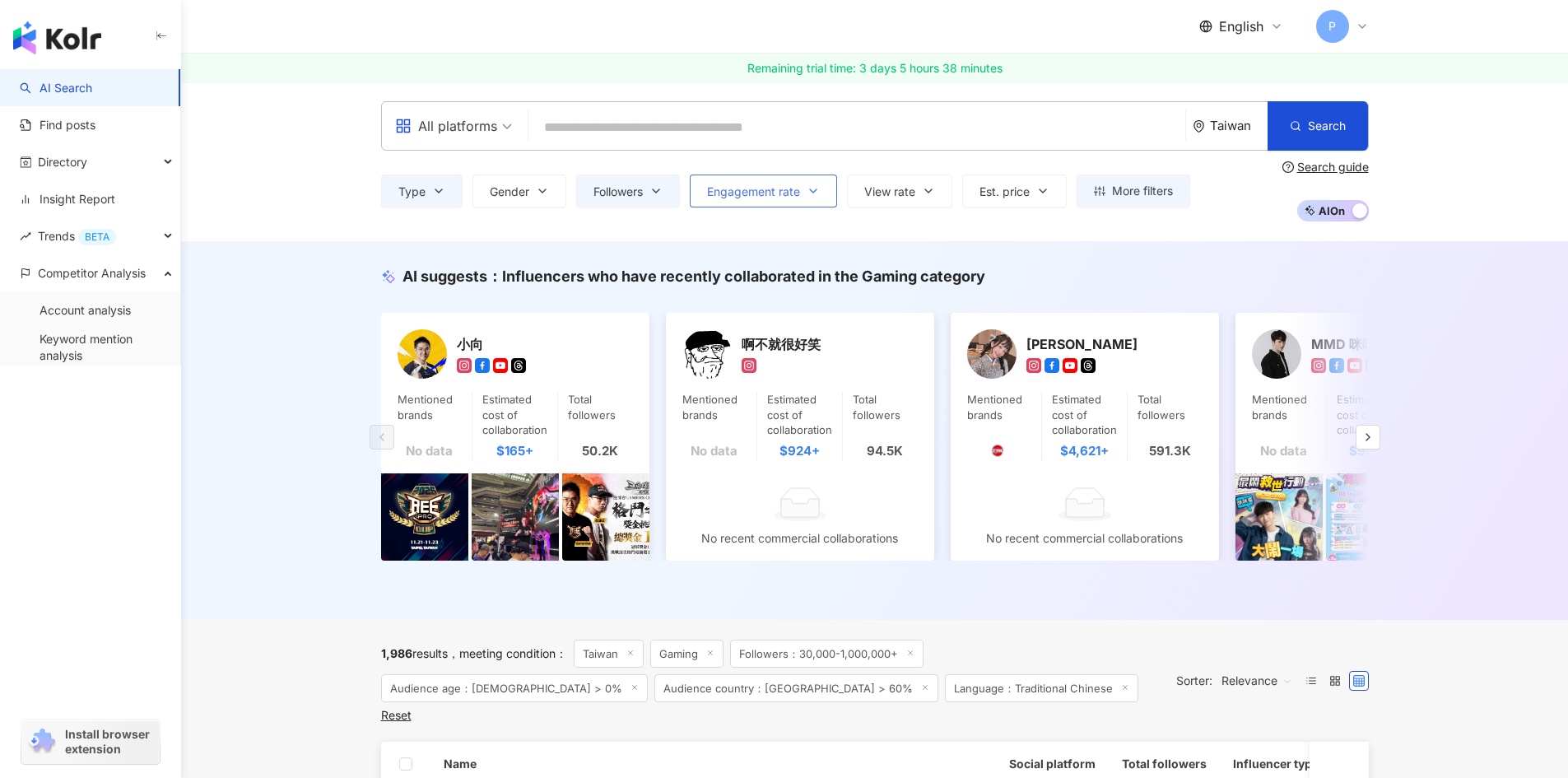
scroll to position [0, 0]
click at [784, 195] on span "Engagement rate" at bounding box center [753, 192] width 93 height 13
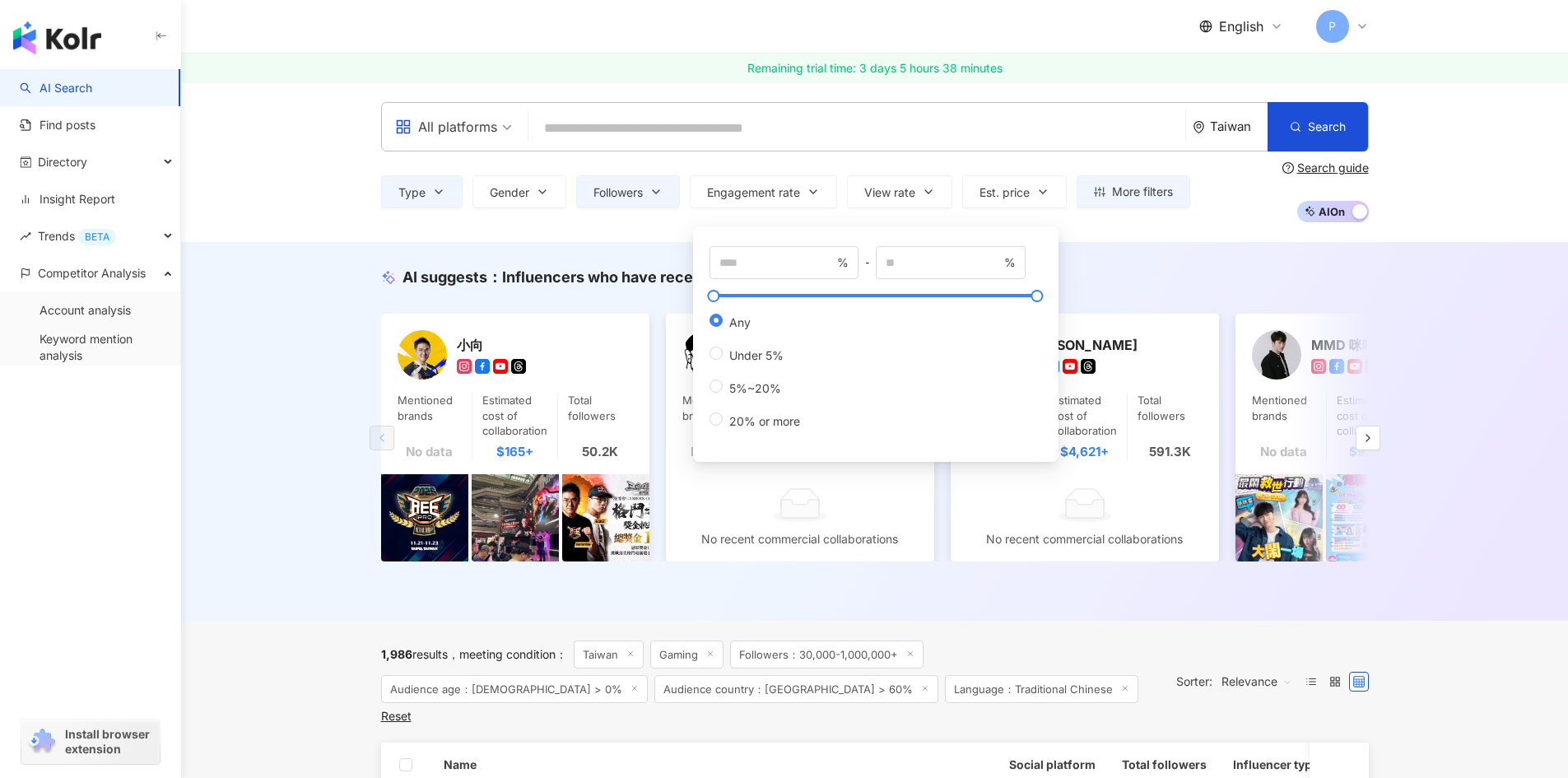
click at [685, 191] on div "Type Gender Followers Engagement rate View rate Est. price More filters Filter …" at bounding box center [785, 192] width 809 height 33
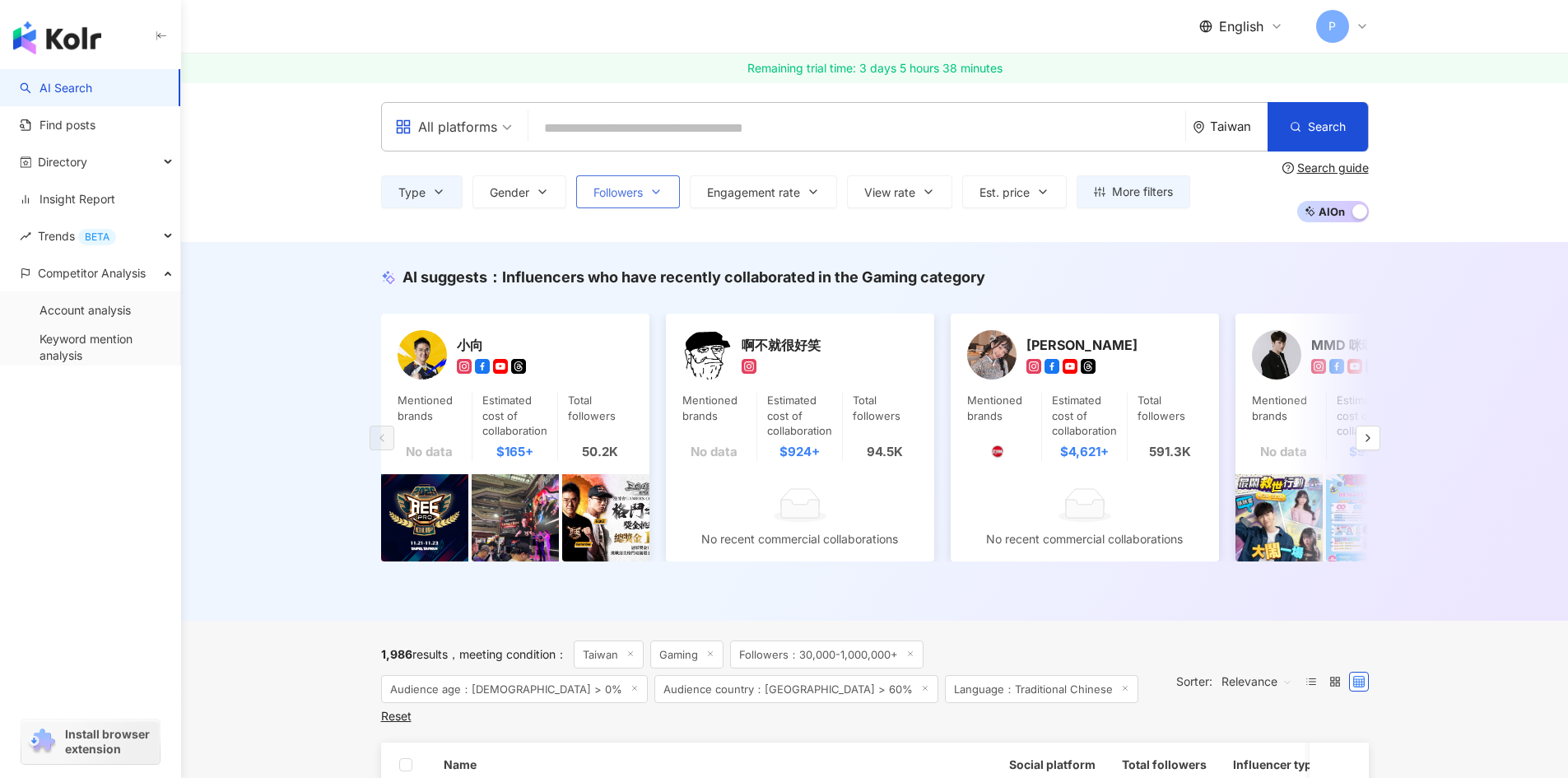
click at [655, 195] on icon "button" at bounding box center [655, 192] width 13 height 13
type input "*******"
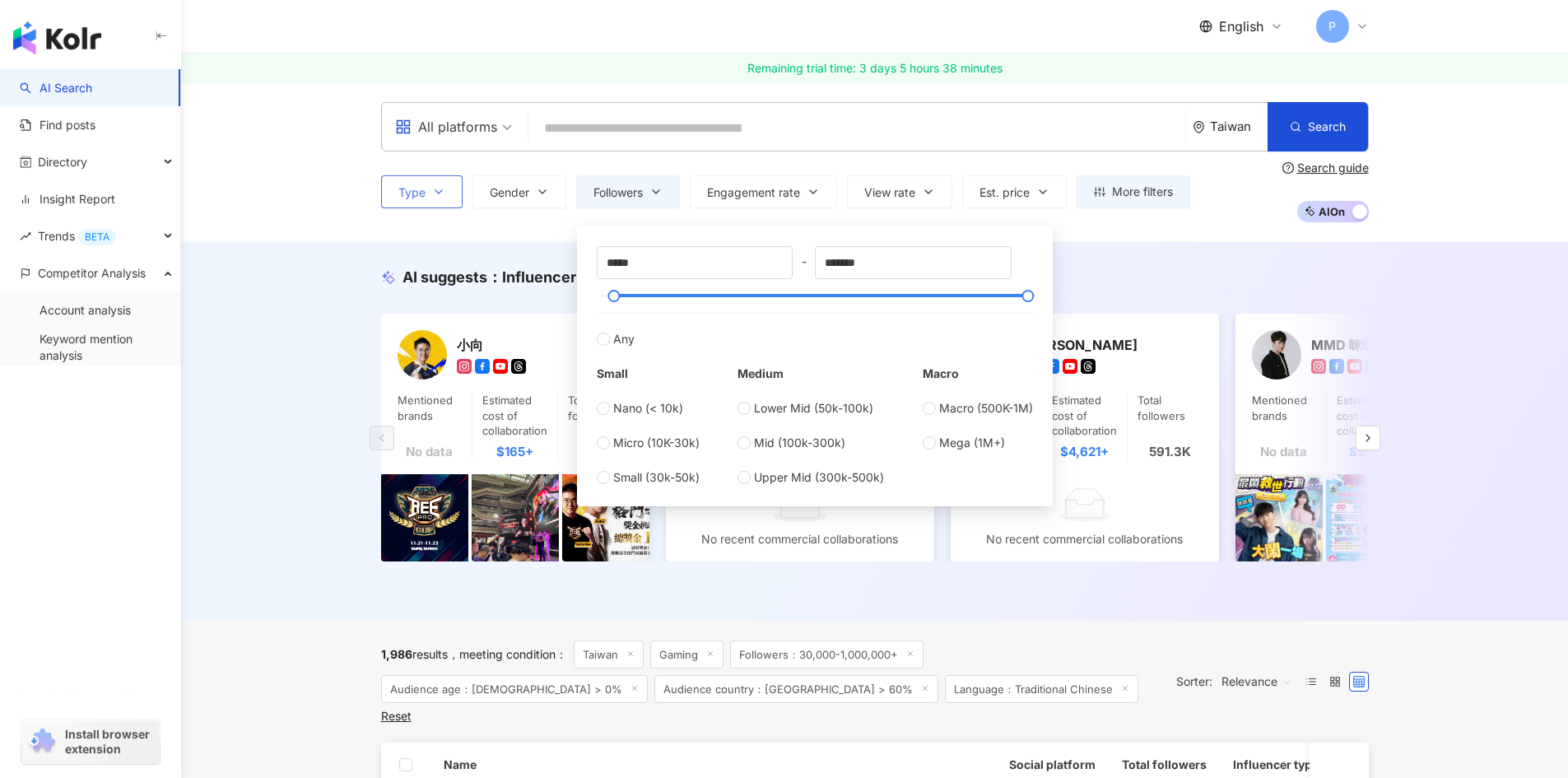
click at [416, 186] on span "Type" at bounding box center [412, 192] width 28 height 13
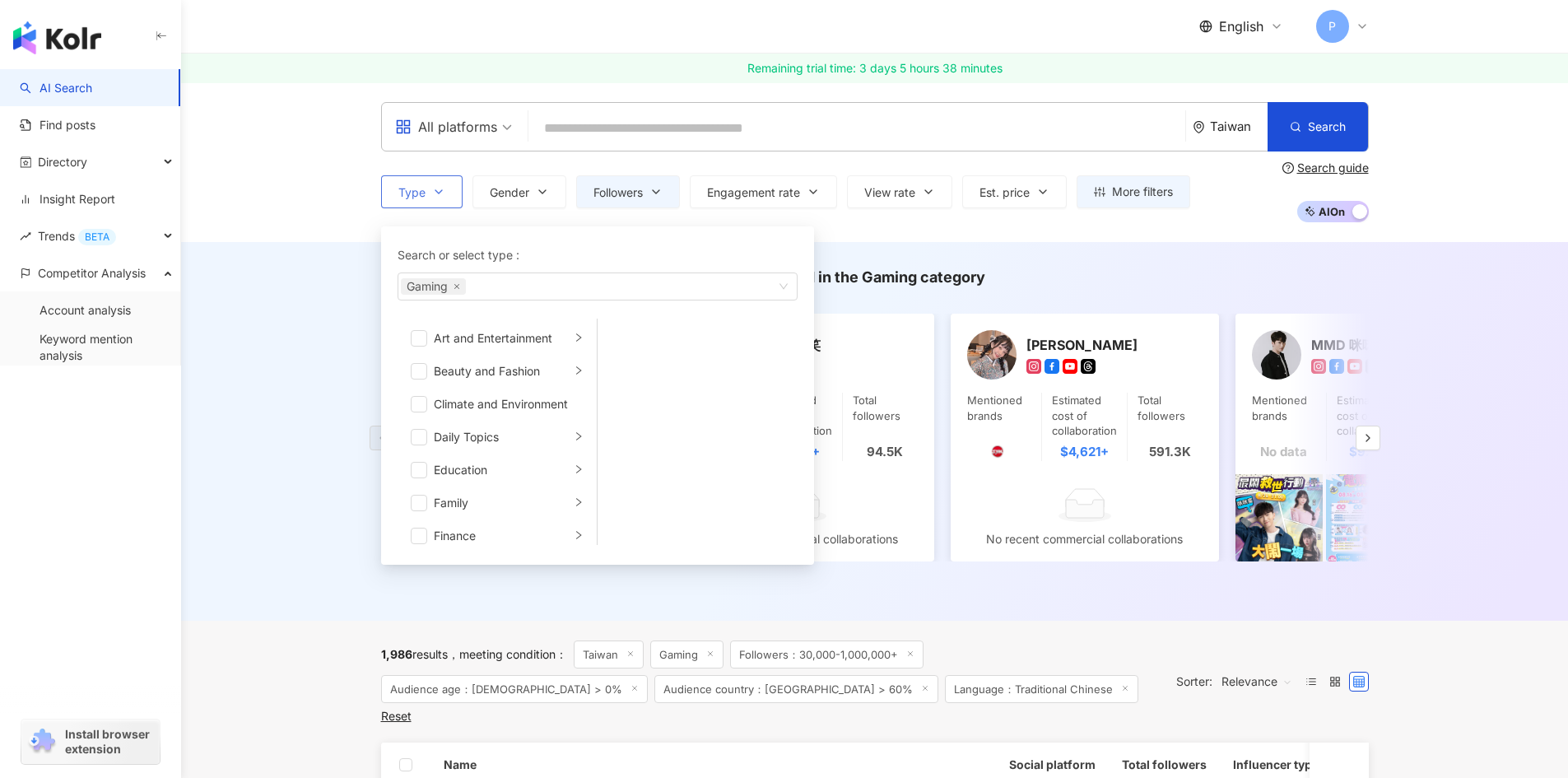
click at [427, 197] on button "Type Search or select type : Gaming Art and Entertainment Beauty and Fashion Cl…" at bounding box center [421, 192] width 82 height 33
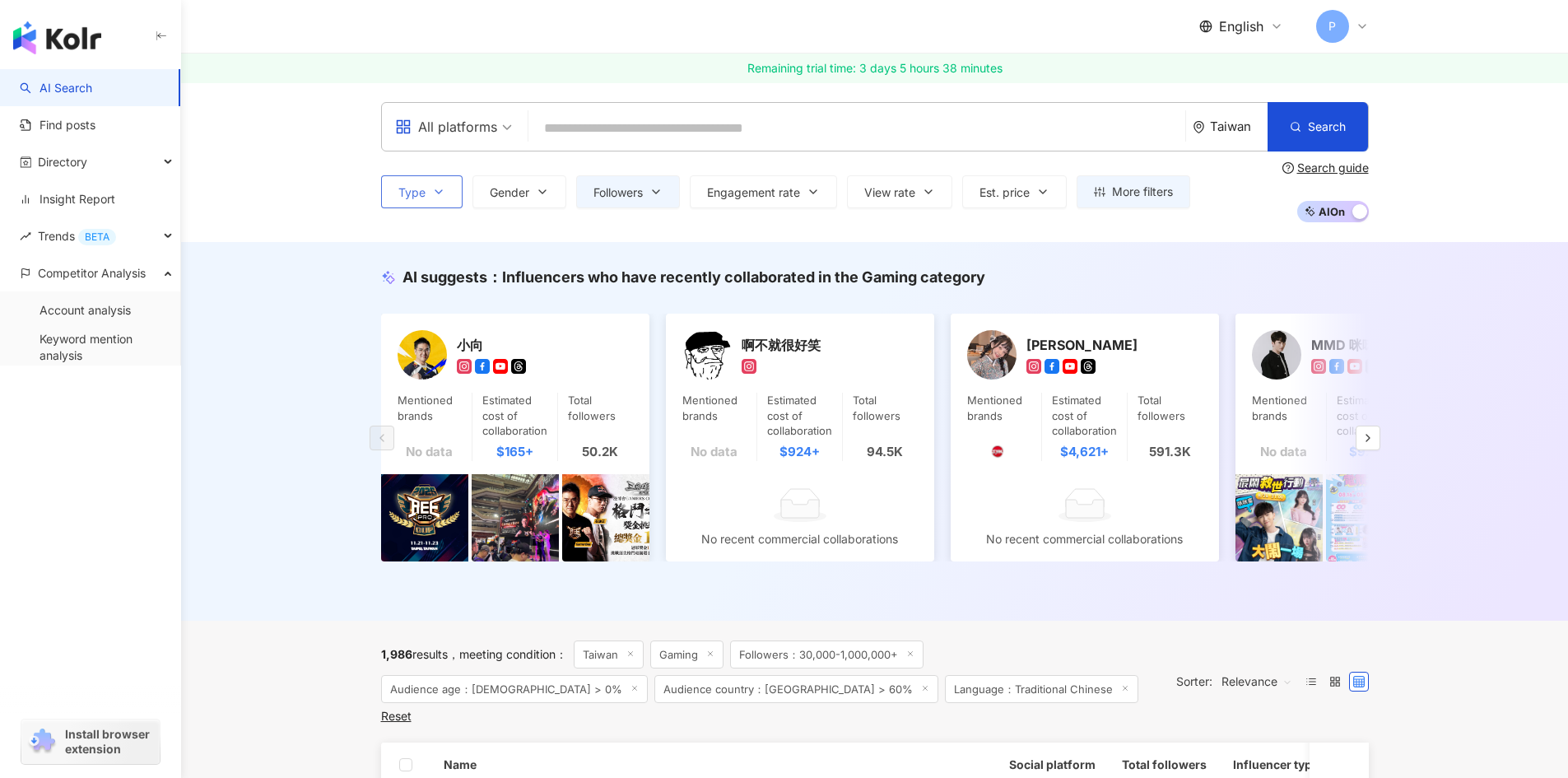
click at [427, 197] on button "Type" at bounding box center [421, 192] width 82 height 33
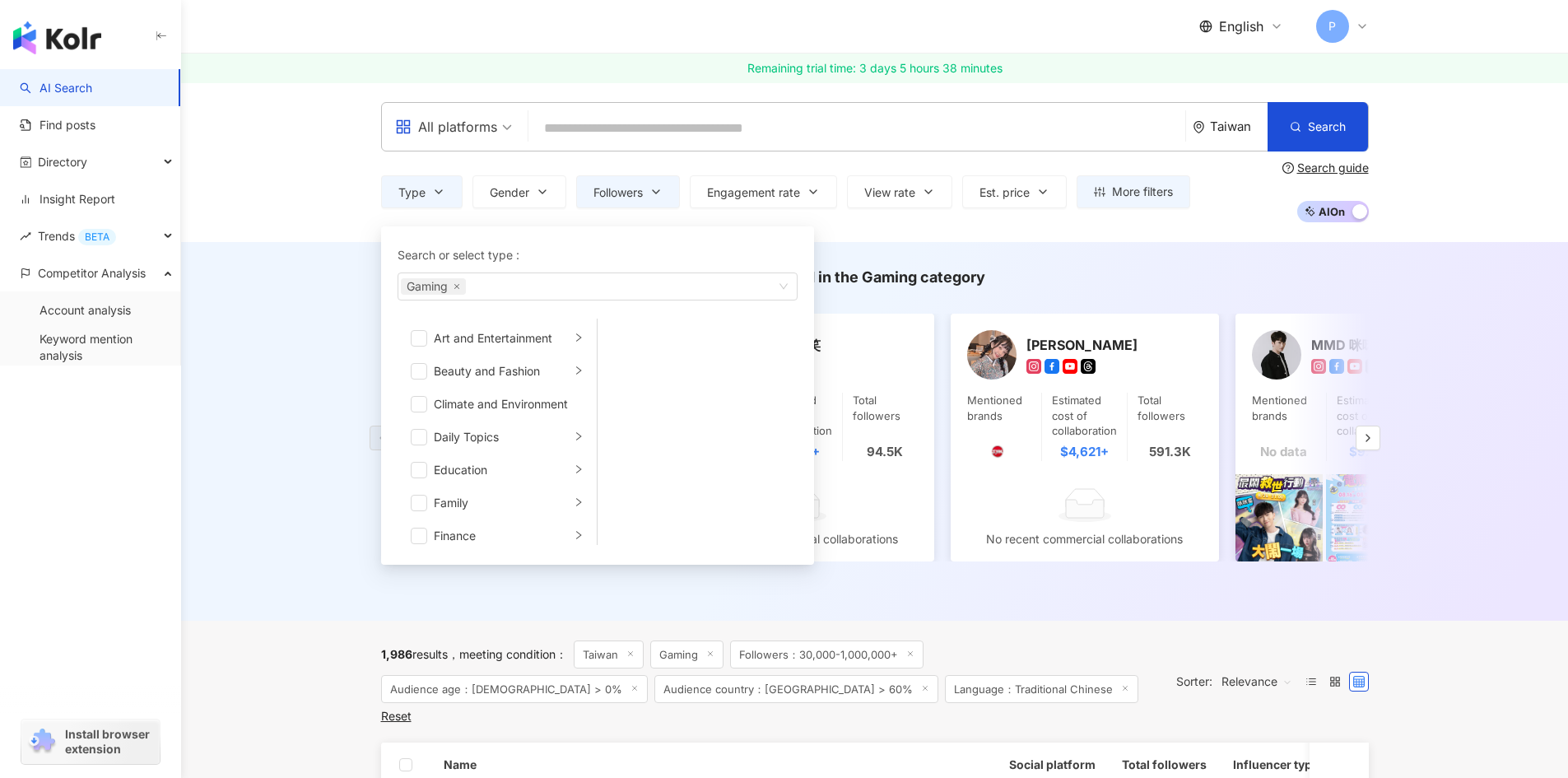
click at [315, 191] on div "All platforms Taiwan Search Type Search or select type : Gaming Art and Enterta…" at bounding box center [873, 162] width 1386 height 160
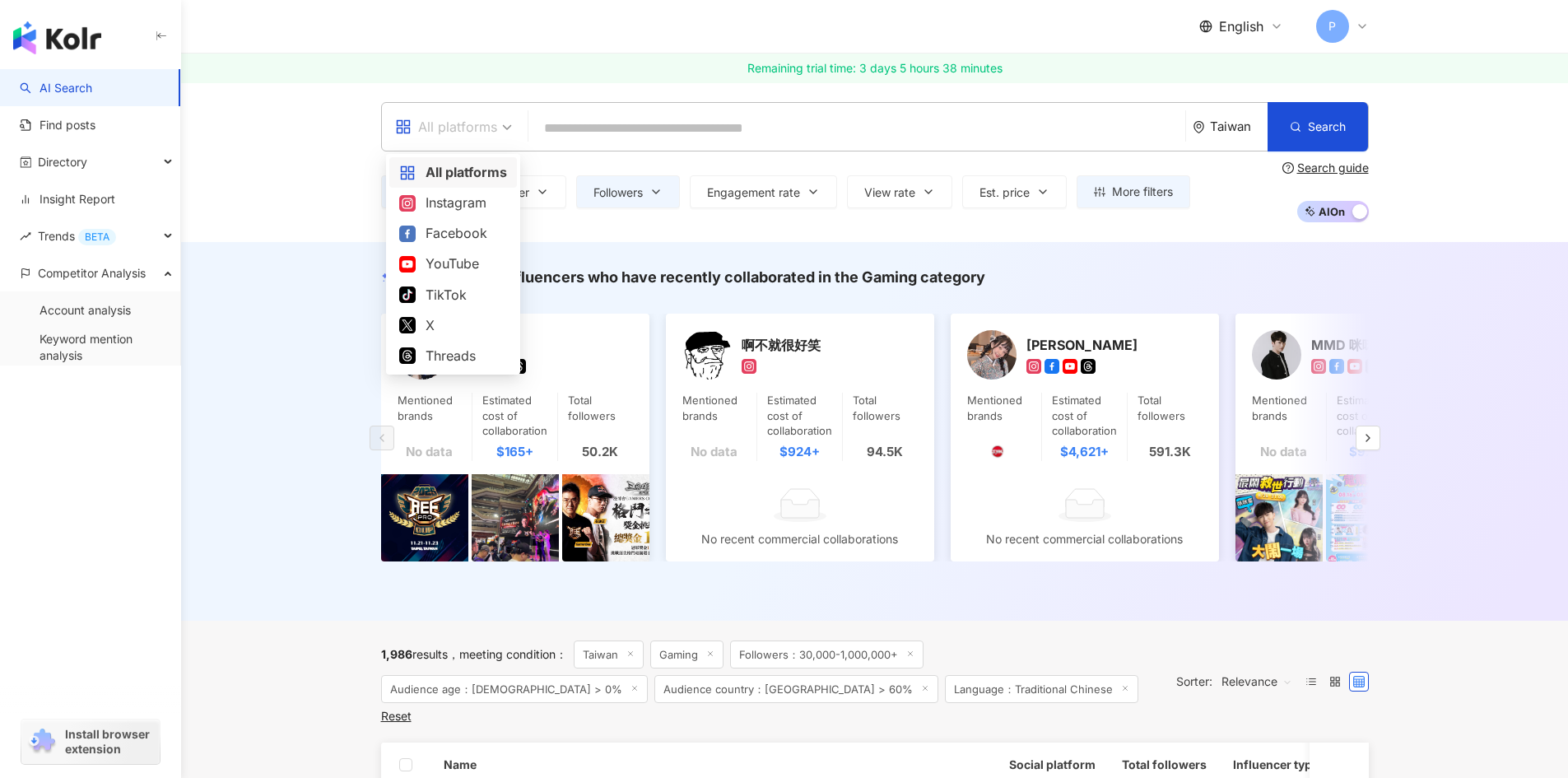
click at [498, 141] on span at bounding box center [453, 126] width 116 height 47
click at [441, 297] on div "TikTok" at bounding box center [452, 295] width 108 height 21
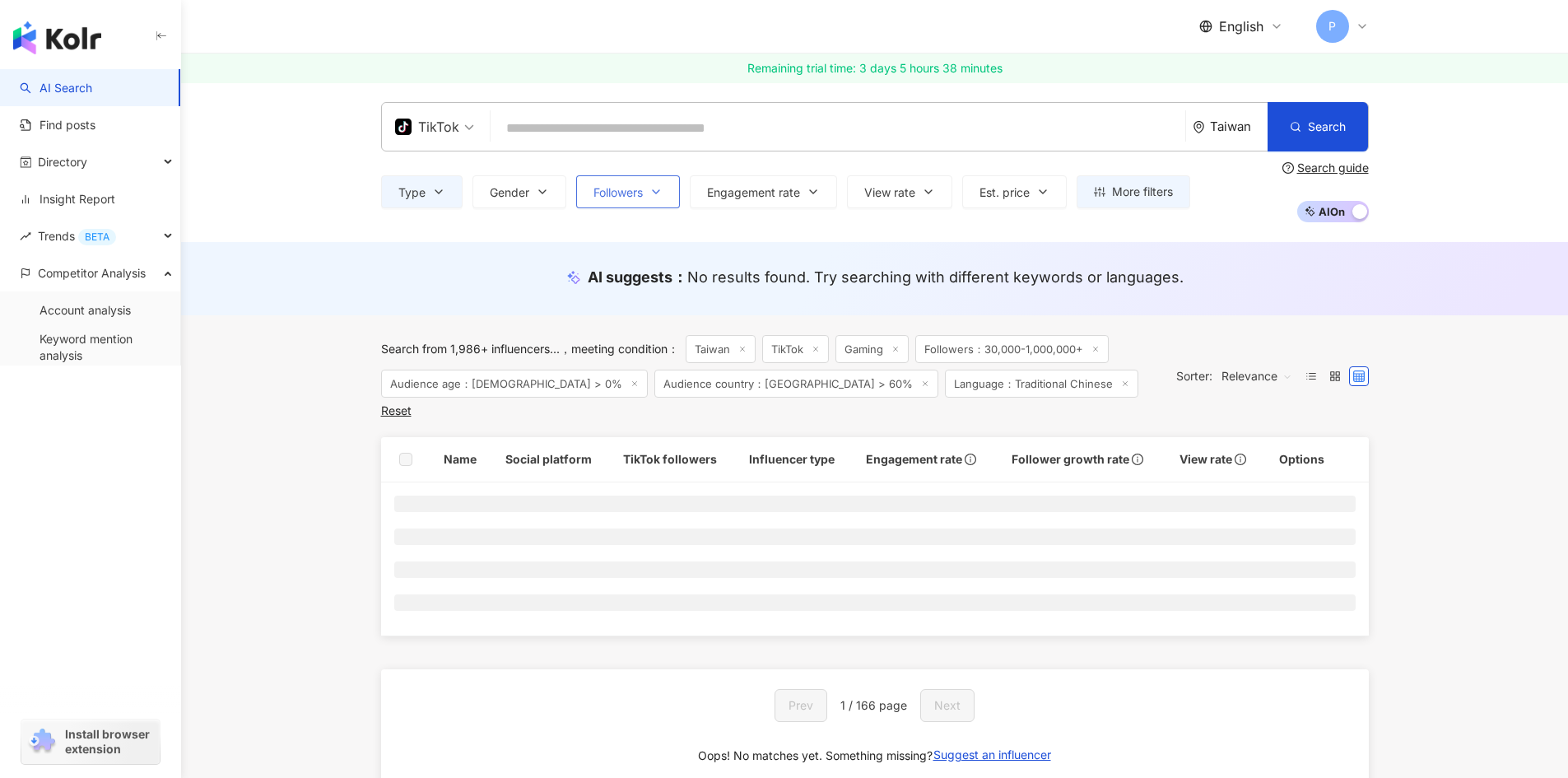
click at [639, 191] on span "Followers" at bounding box center [618, 192] width 49 height 13
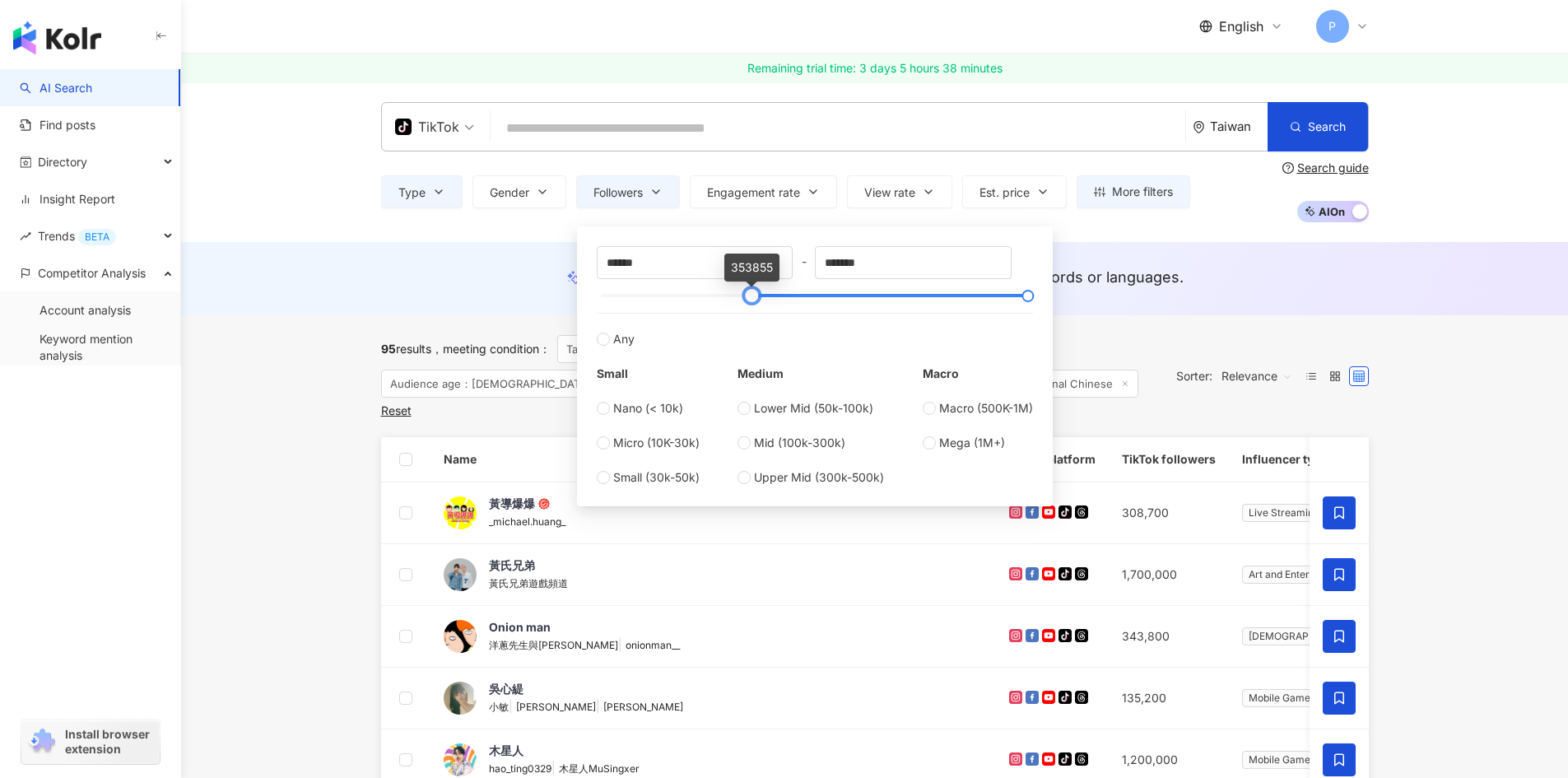
drag, startPoint x: 619, startPoint y: 295, endPoint x: 690, endPoint y: 280, distance: 72.6
click at [756, 300] on div at bounding box center [751, 295] width 9 height 9
drag, startPoint x: 683, startPoint y: 256, endPoint x: 455, endPoint y: 249, distance: 228.1
drag, startPoint x: 611, startPoint y: 265, endPoint x: 584, endPoint y: 264, distance: 27.0
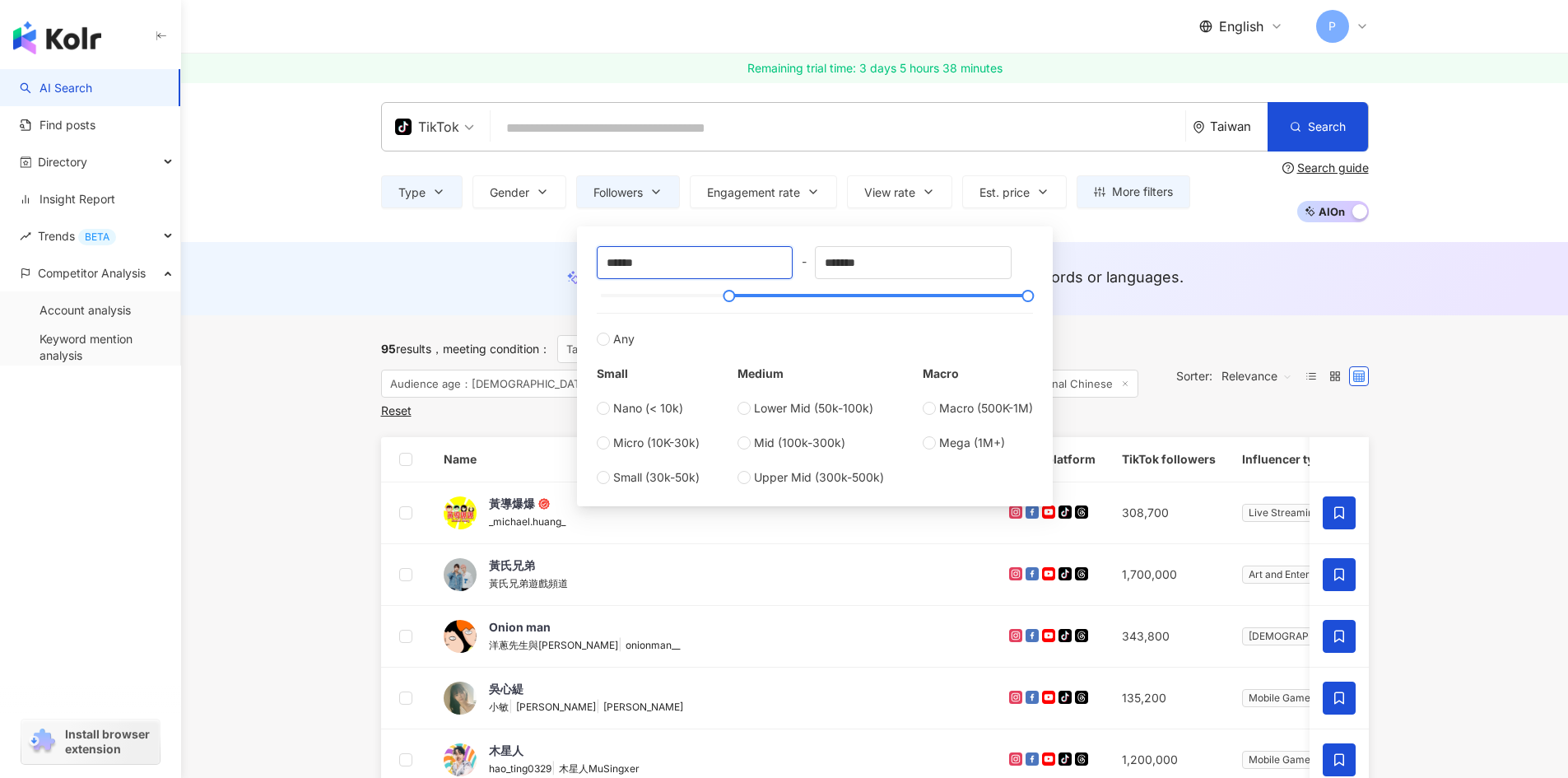
click at [584, 264] on div "****** - ******* Any Small Nano (< 10k) Micro (10K-30k) Small (30k-50k) Medium …" at bounding box center [815, 366] width 476 height 280
click at [627, 266] on input "******" at bounding box center [695, 263] width 195 height 32
type input "******"
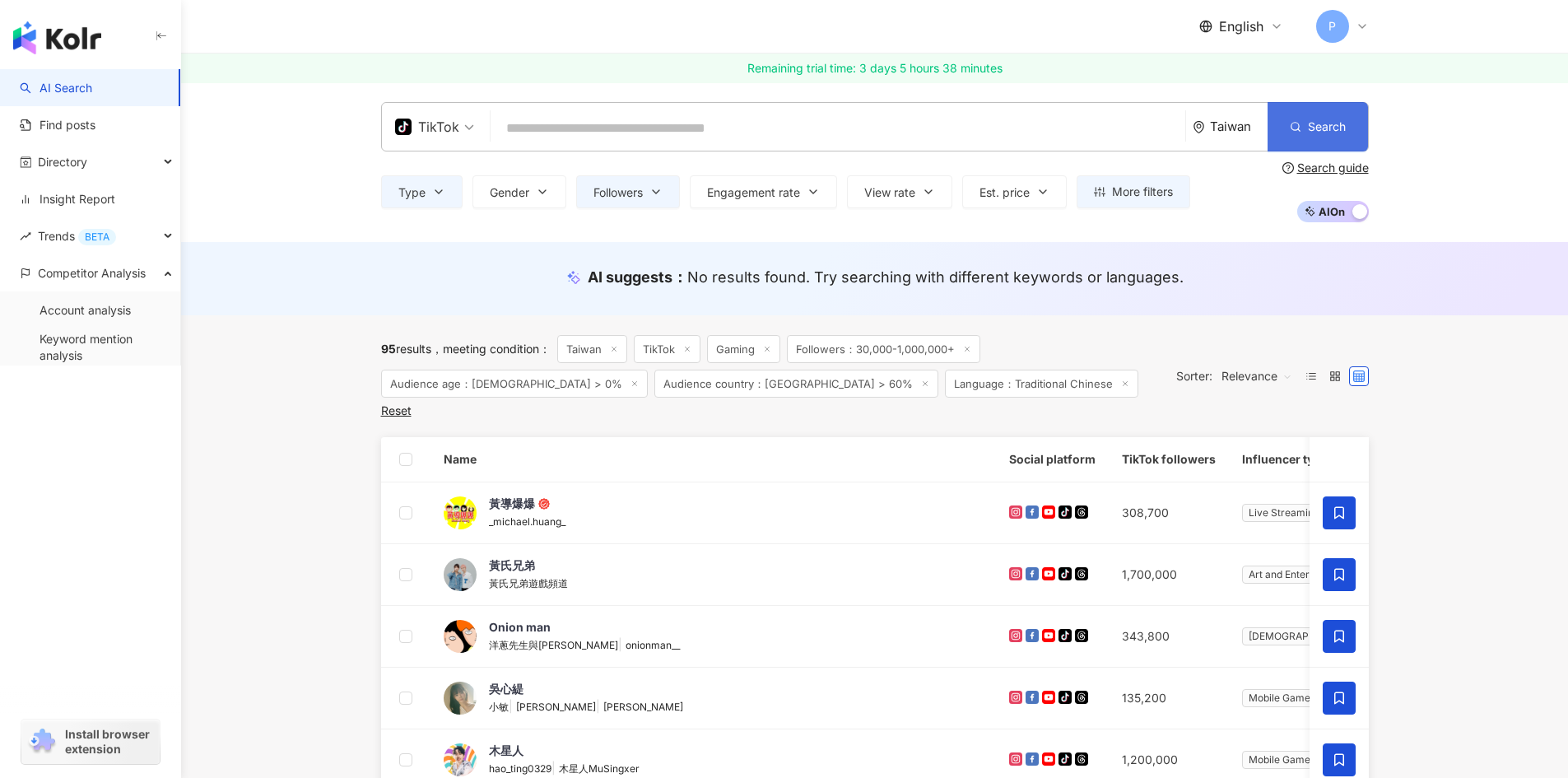
click at [1317, 134] on button "Search" at bounding box center [1317, 126] width 101 height 49
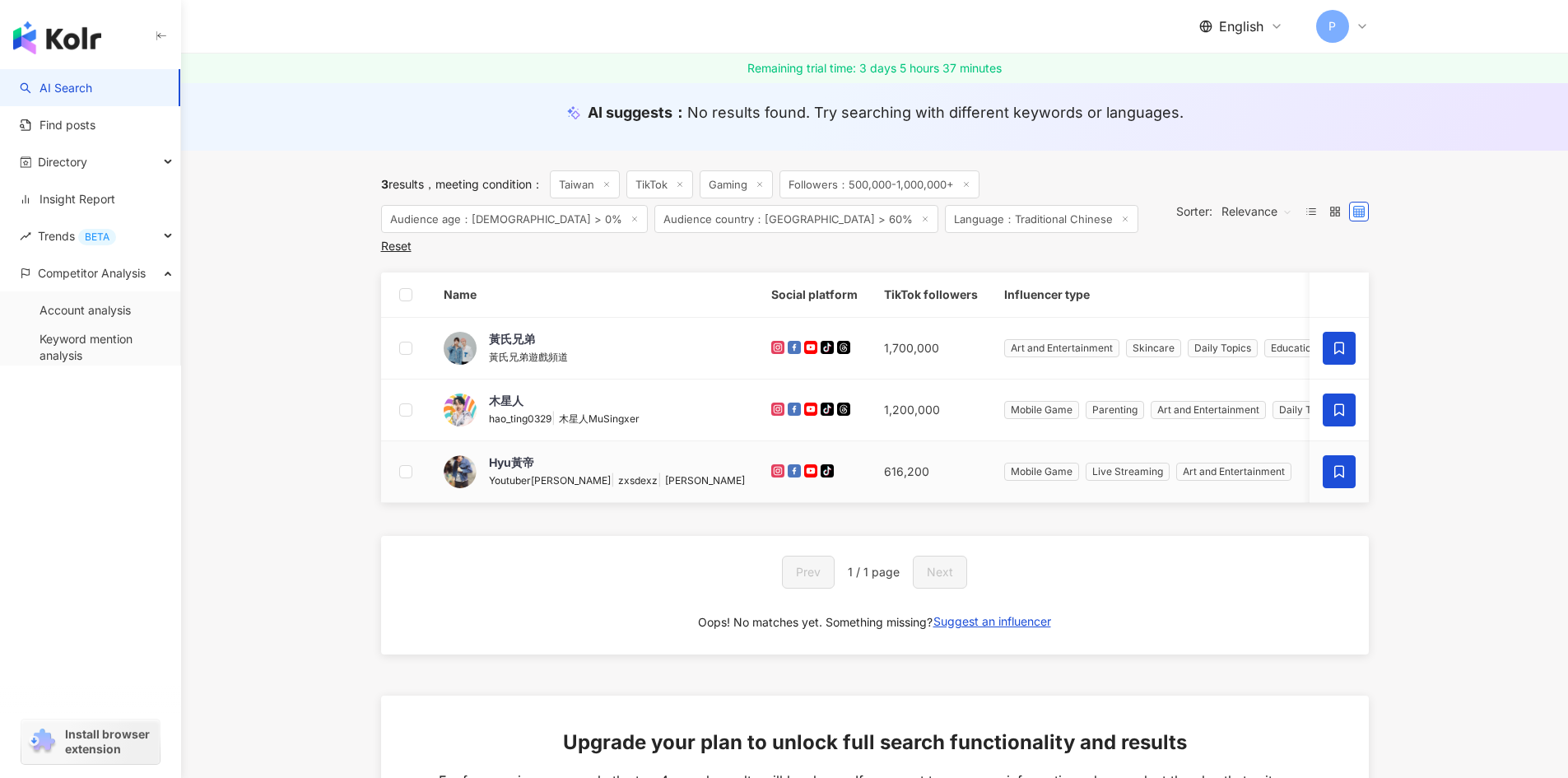
click at [1337, 464] on icon at bounding box center [1338, 471] width 15 height 15
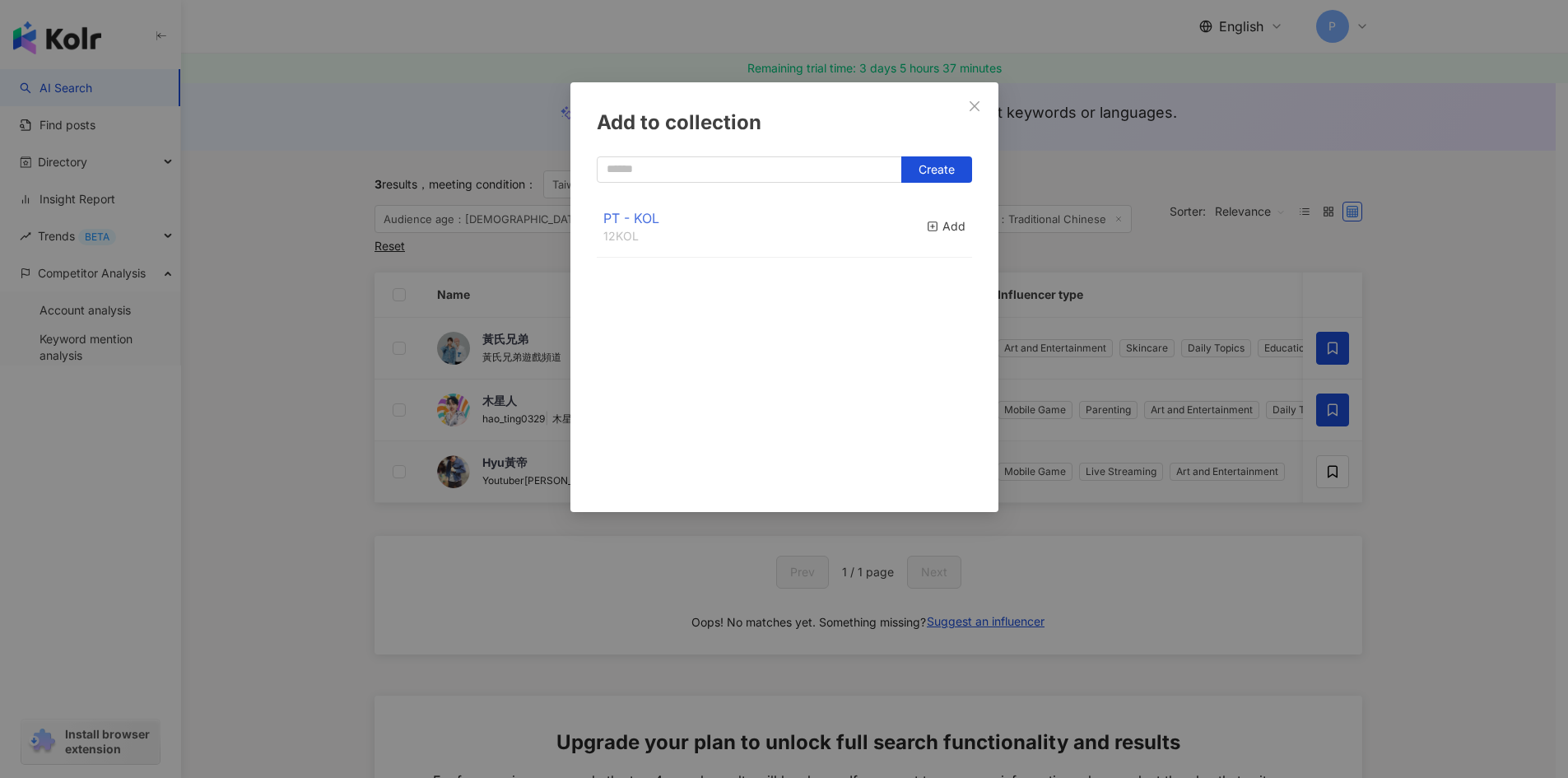
click at [637, 224] on span "PT - KOL" at bounding box center [631, 218] width 56 height 17
click at [333, 300] on div "Add to collection Create PT - KOL 12 KOL Add" at bounding box center [784, 389] width 1568 height 778
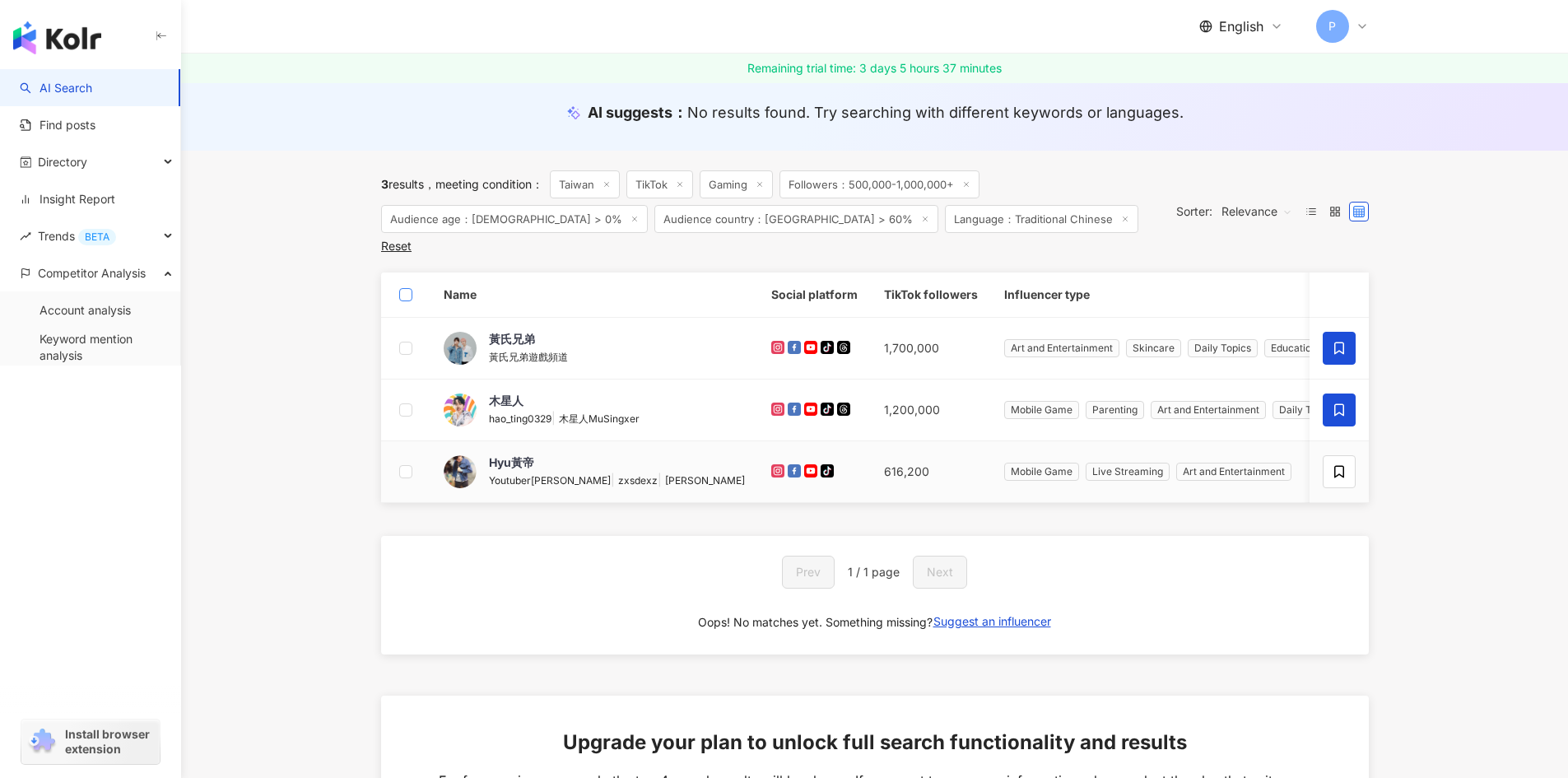
click at [400, 285] on label at bounding box center [405, 294] width 13 height 18
click at [487, 229] on span "Audience age：18-24 > 0%" at bounding box center [514, 219] width 266 height 28
click at [1339, 464] on icon at bounding box center [1338, 471] width 15 height 15
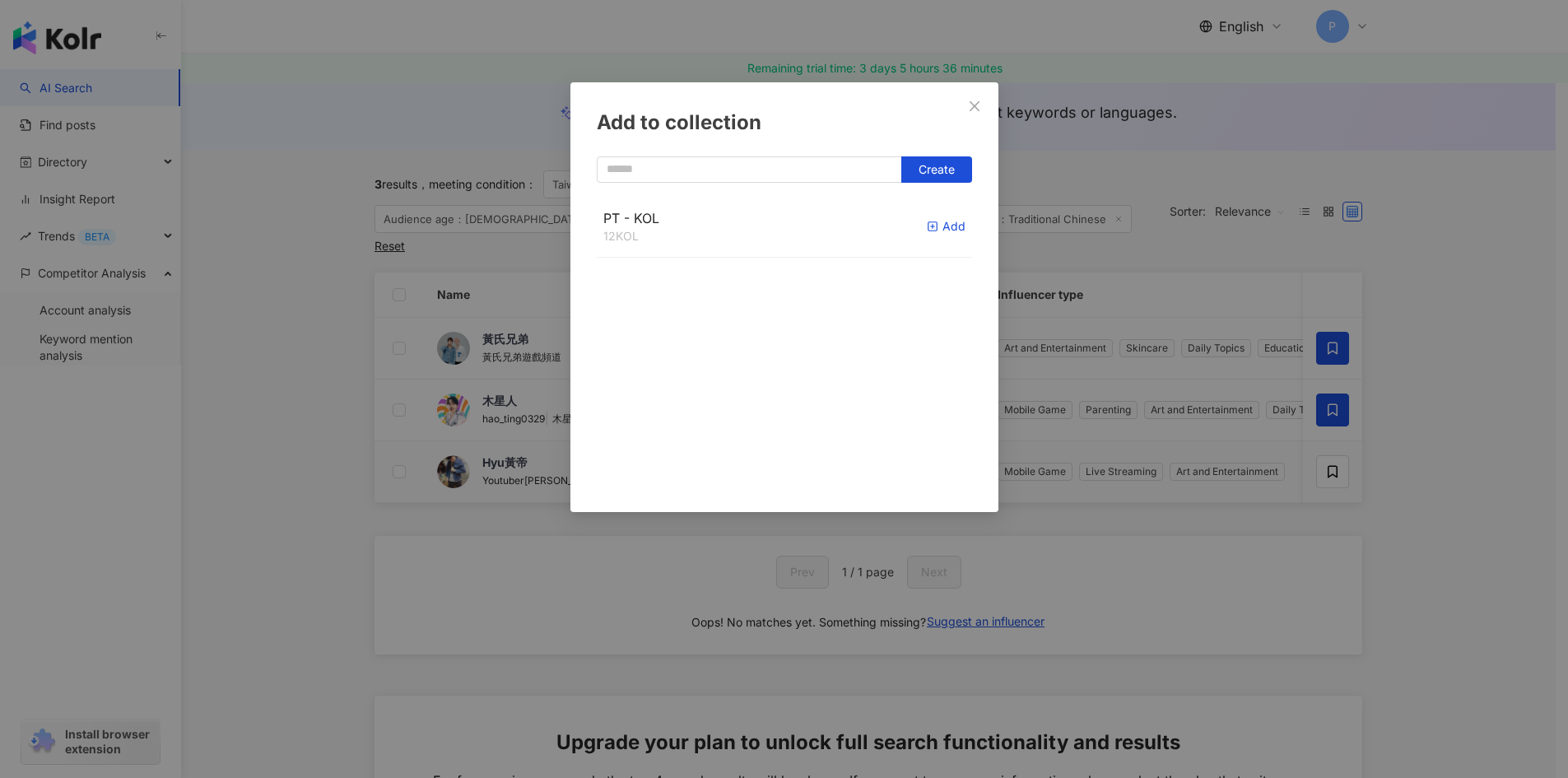
click at [927, 226] on div "Add" at bounding box center [945, 226] width 38 height 18
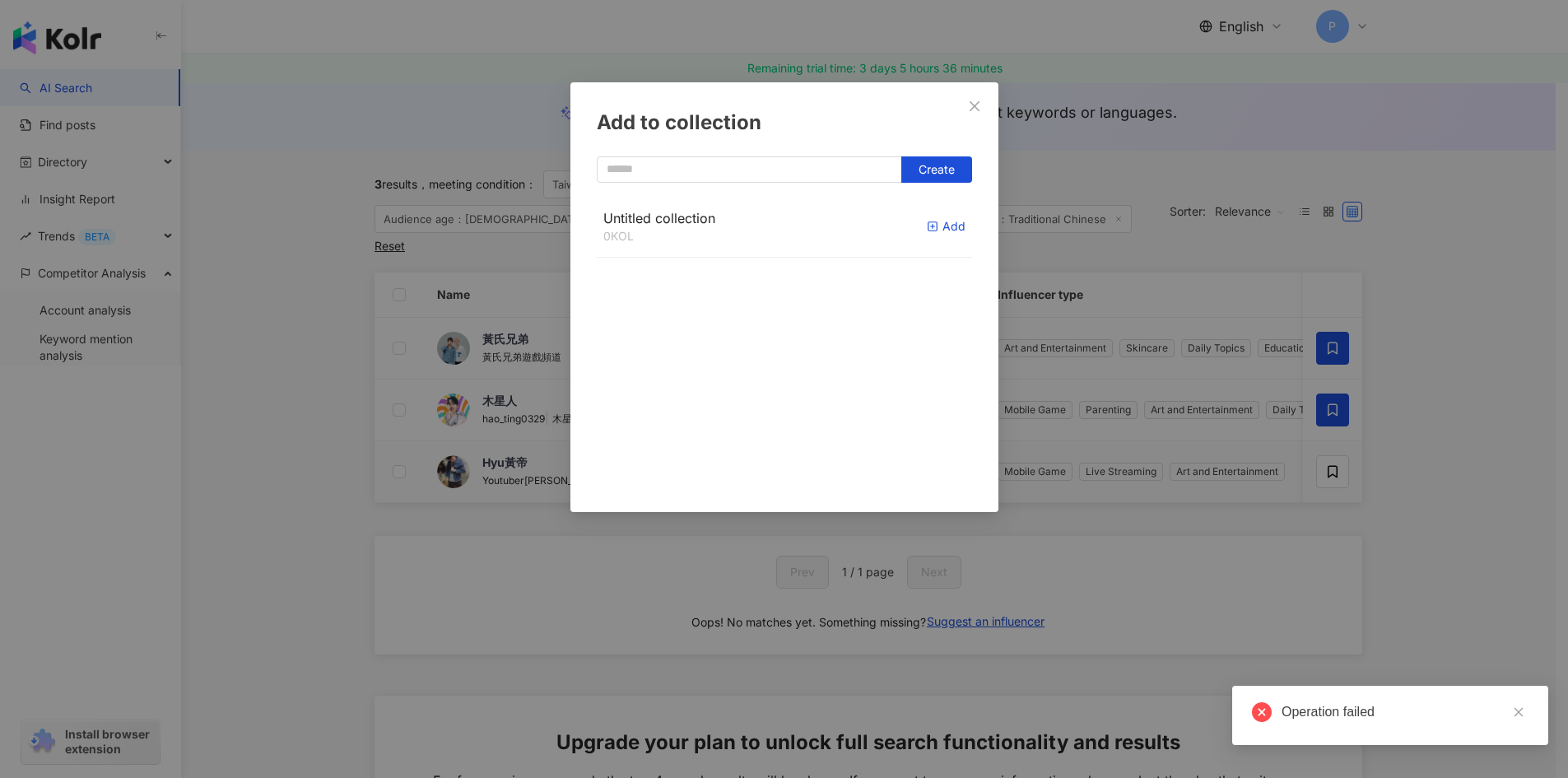
click at [927, 231] on icon "button" at bounding box center [933, 227] width 12 height 12
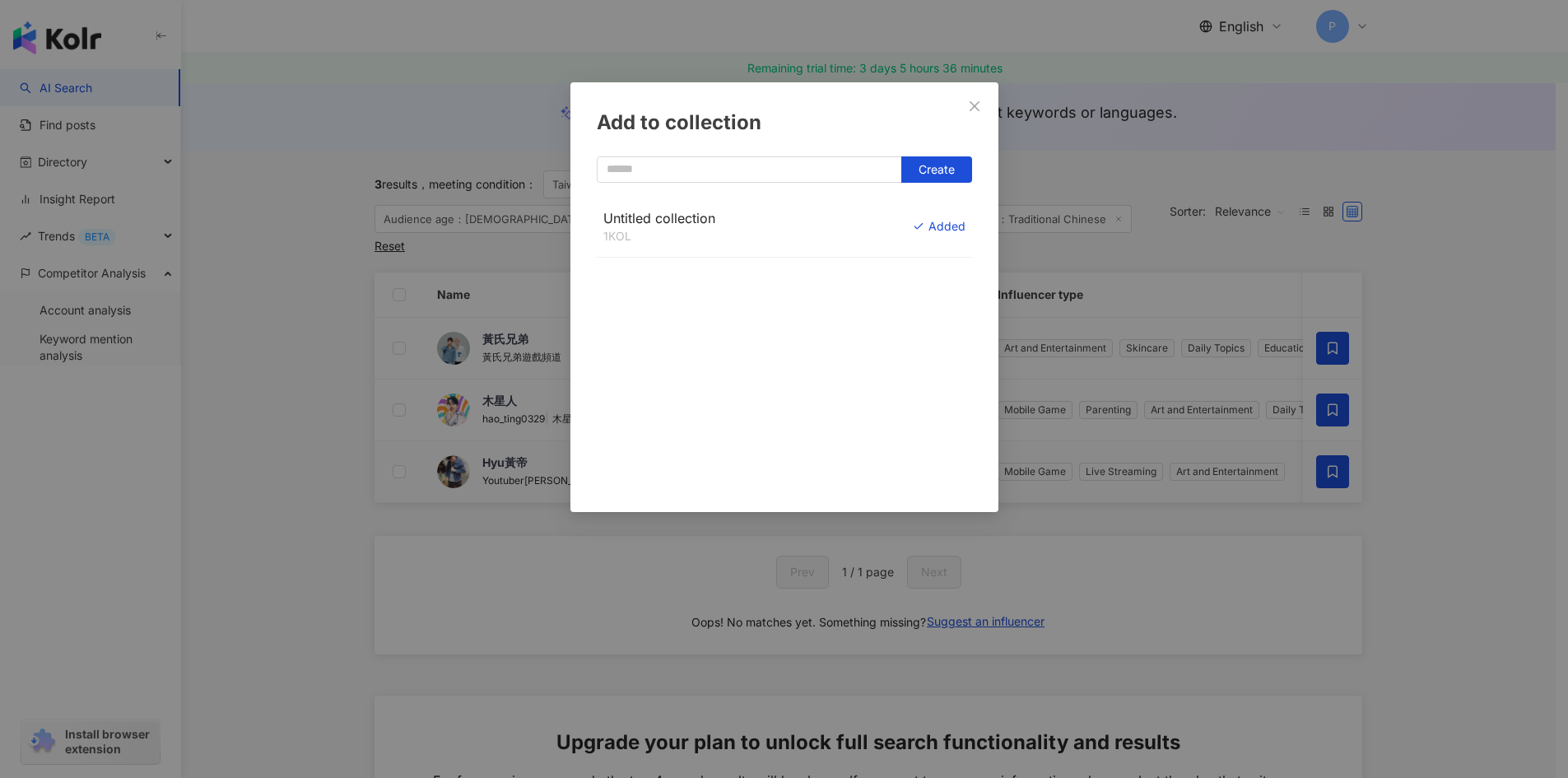
drag, startPoint x: 1401, startPoint y: 532, endPoint x: 1372, endPoint y: 489, distance: 51.9
click at [1402, 531] on div "Add to collection Create Untitled collection 1 KOL Added" at bounding box center [784, 389] width 1568 height 778
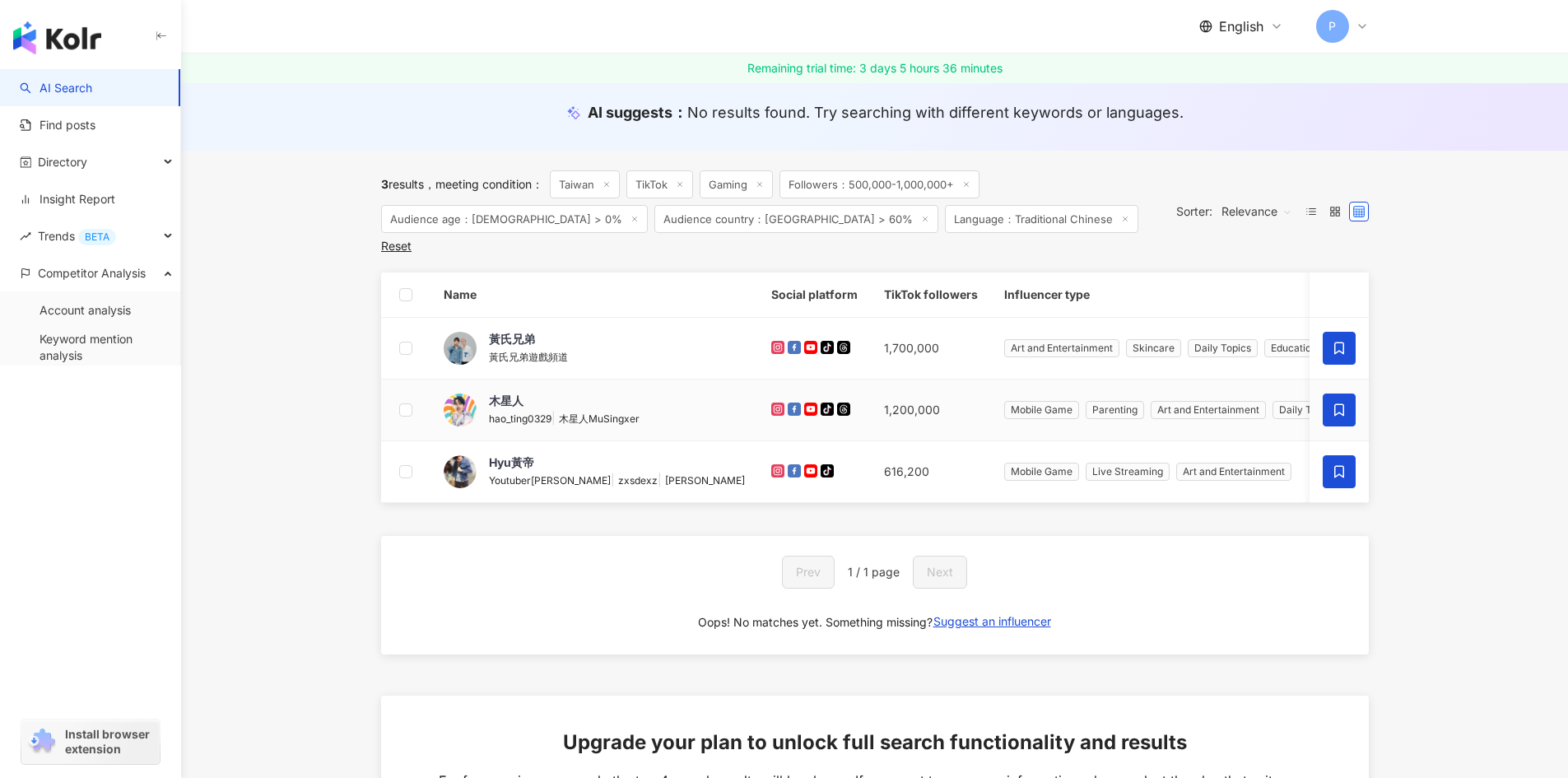
click at [1321, 384] on td at bounding box center [1339, 410] width 59 height 62
click at [1334, 404] on icon at bounding box center [1339, 410] width 10 height 13
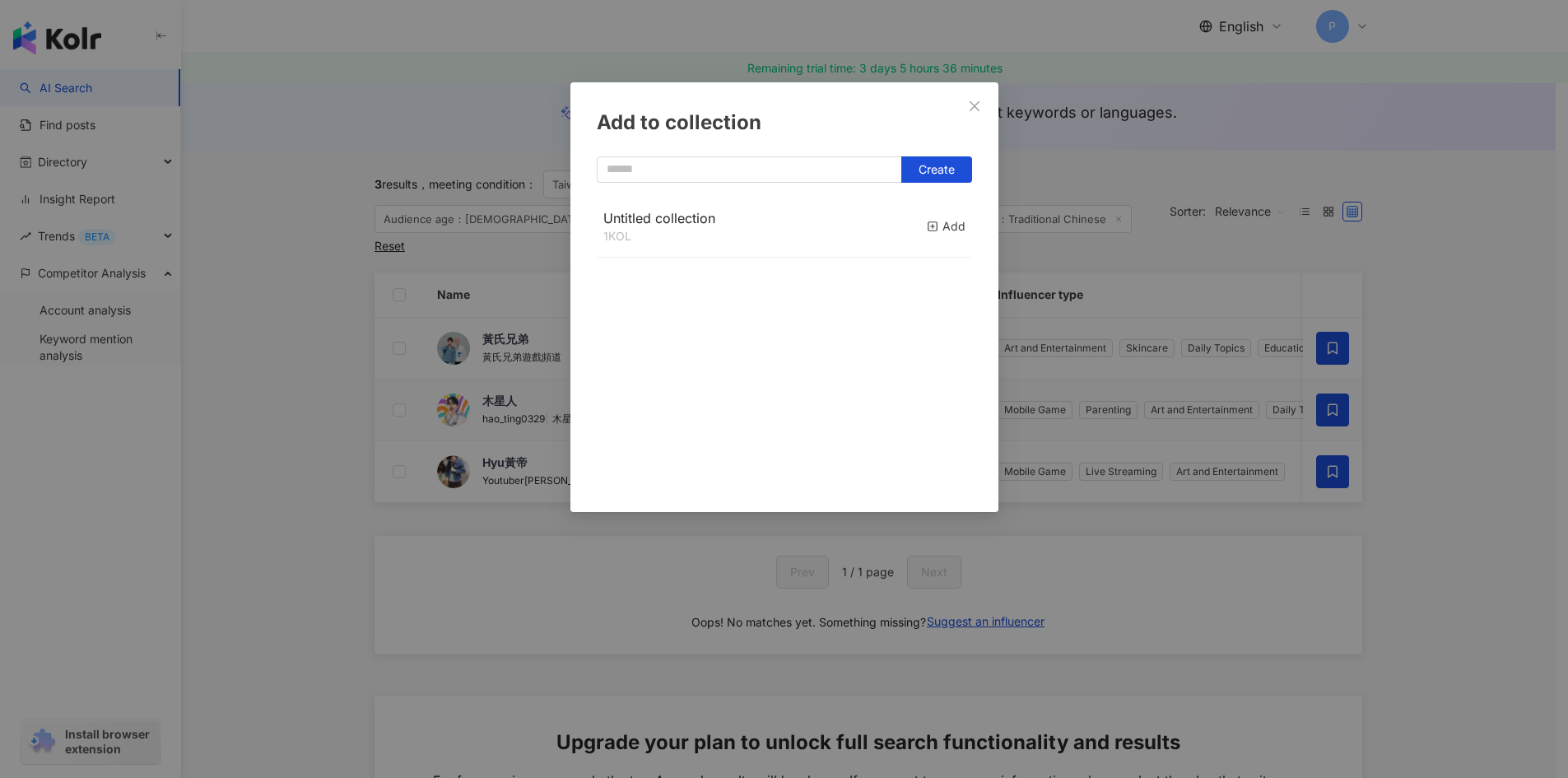
click at [911, 224] on div "Untitled collection 1 KOL Add" at bounding box center [784, 226] width 375 height 62
click at [928, 225] on rect "button" at bounding box center [932, 226] width 9 height 9
click at [1402, 381] on div "Add to collection Create Untitled collection 2 KOL Added" at bounding box center [784, 389] width 1568 height 778
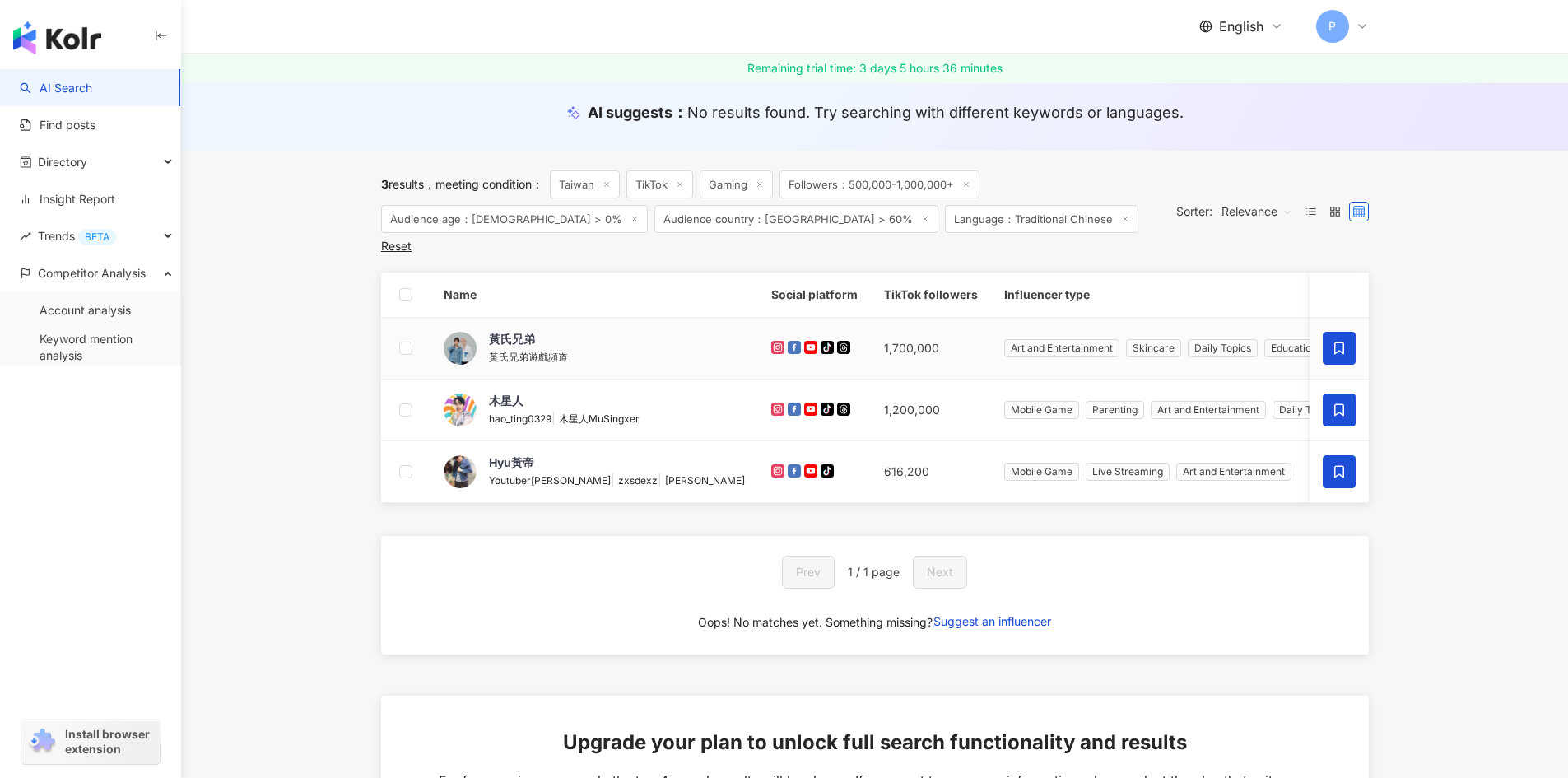
click at [1328, 332] on span at bounding box center [1338, 348] width 33 height 33
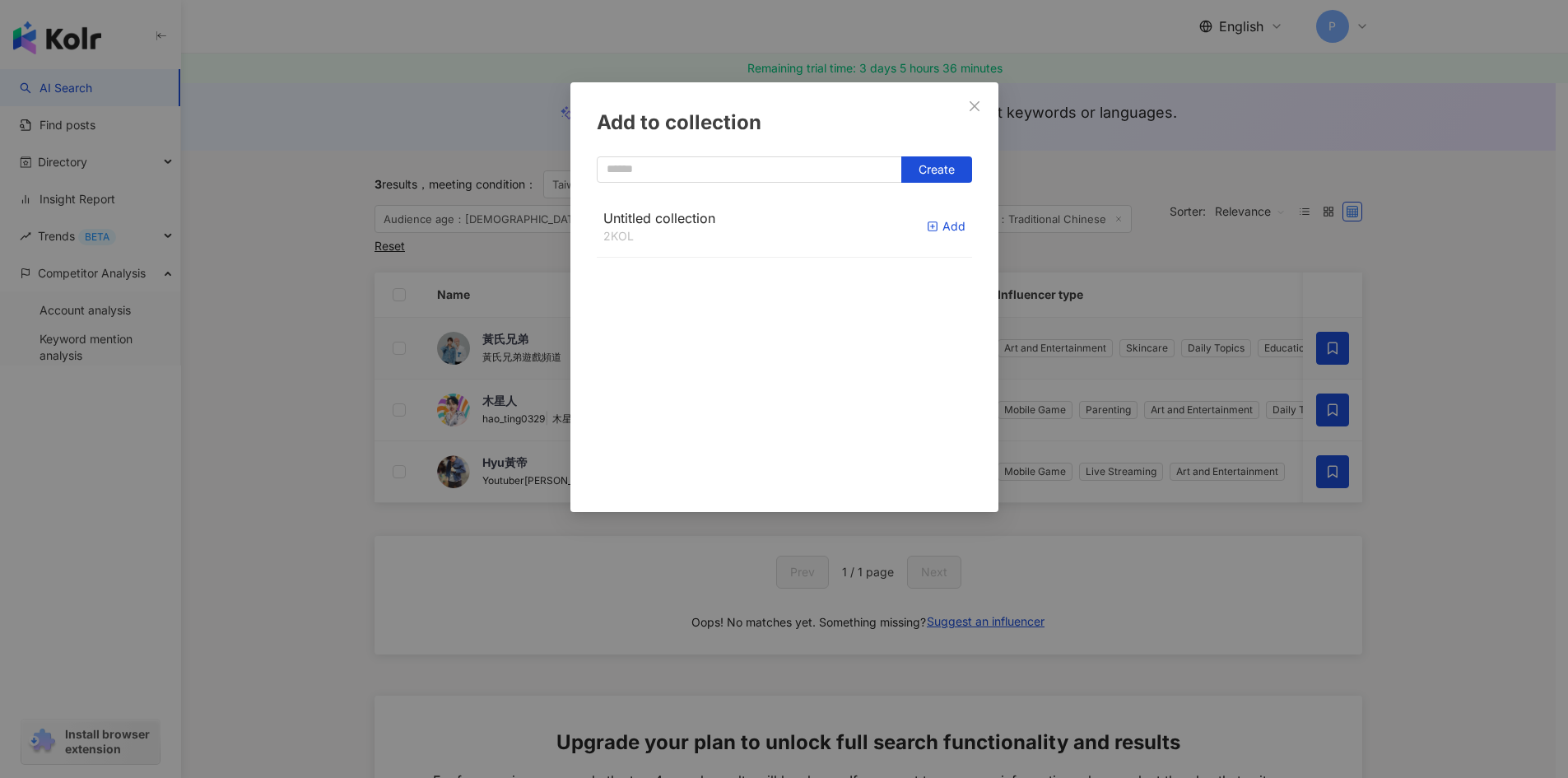
click at [933, 226] on line "button" at bounding box center [933, 227] width 0 height 4
click at [673, 214] on span "Untitled collection" at bounding box center [658, 218] width 112 height 17
click at [972, 102] on icon "close" at bounding box center [974, 106] width 13 height 13
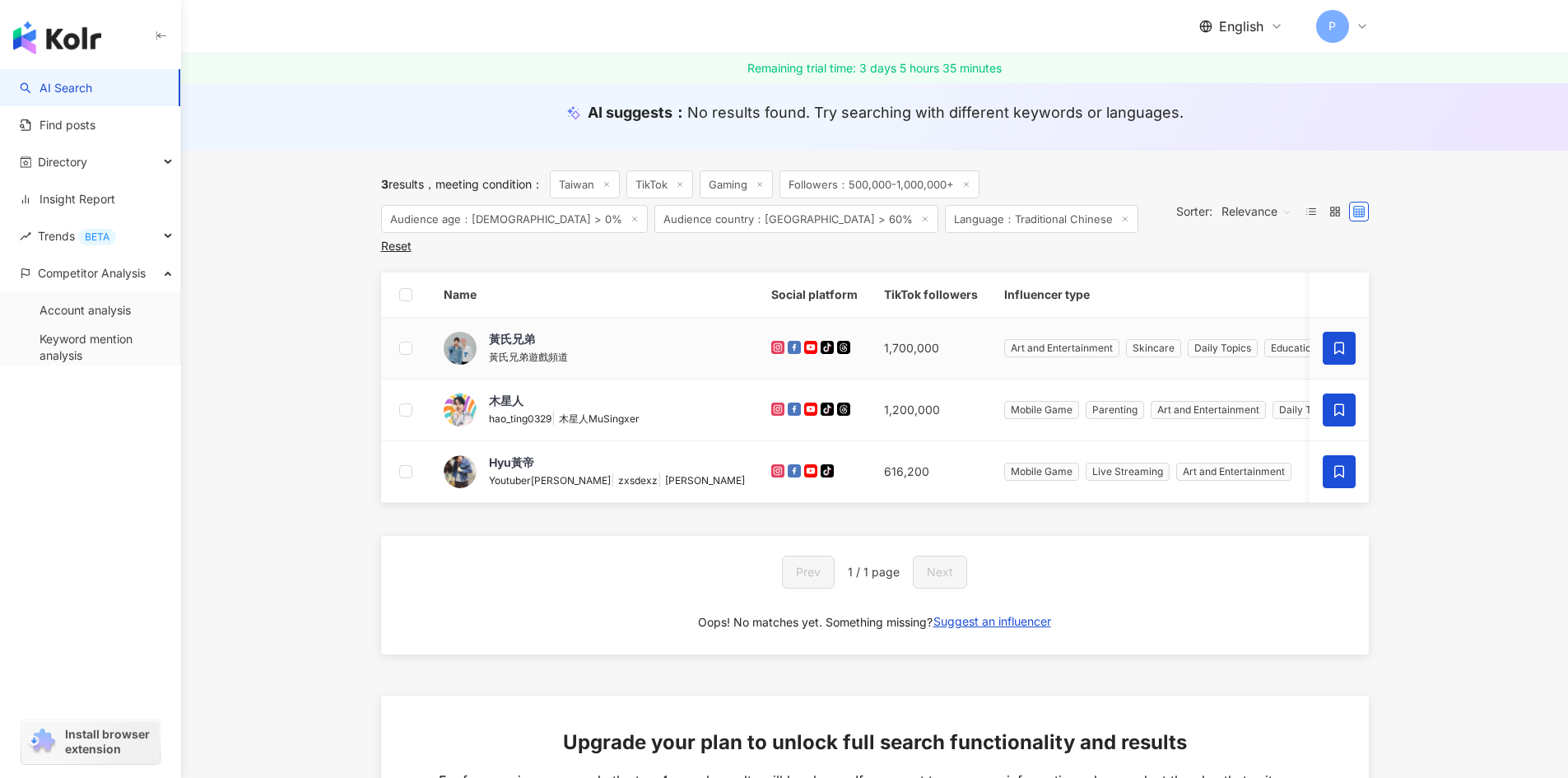
click at [859, 191] on span "Followers：500,000-1,000,000+" at bounding box center [879, 185] width 200 height 28
click at [800, 181] on span "Followers：500,000-1,000,000+" at bounding box center [879, 185] width 200 height 28
click at [390, 181] on div "3 results" at bounding box center [402, 184] width 42 height 13
click at [703, 226] on span "Audience country：Taiwan > 60%" at bounding box center [796, 219] width 284 height 28
click at [858, 184] on span "Followers：500,000-1,000,000+" at bounding box center [879, 185] width 200 height 28
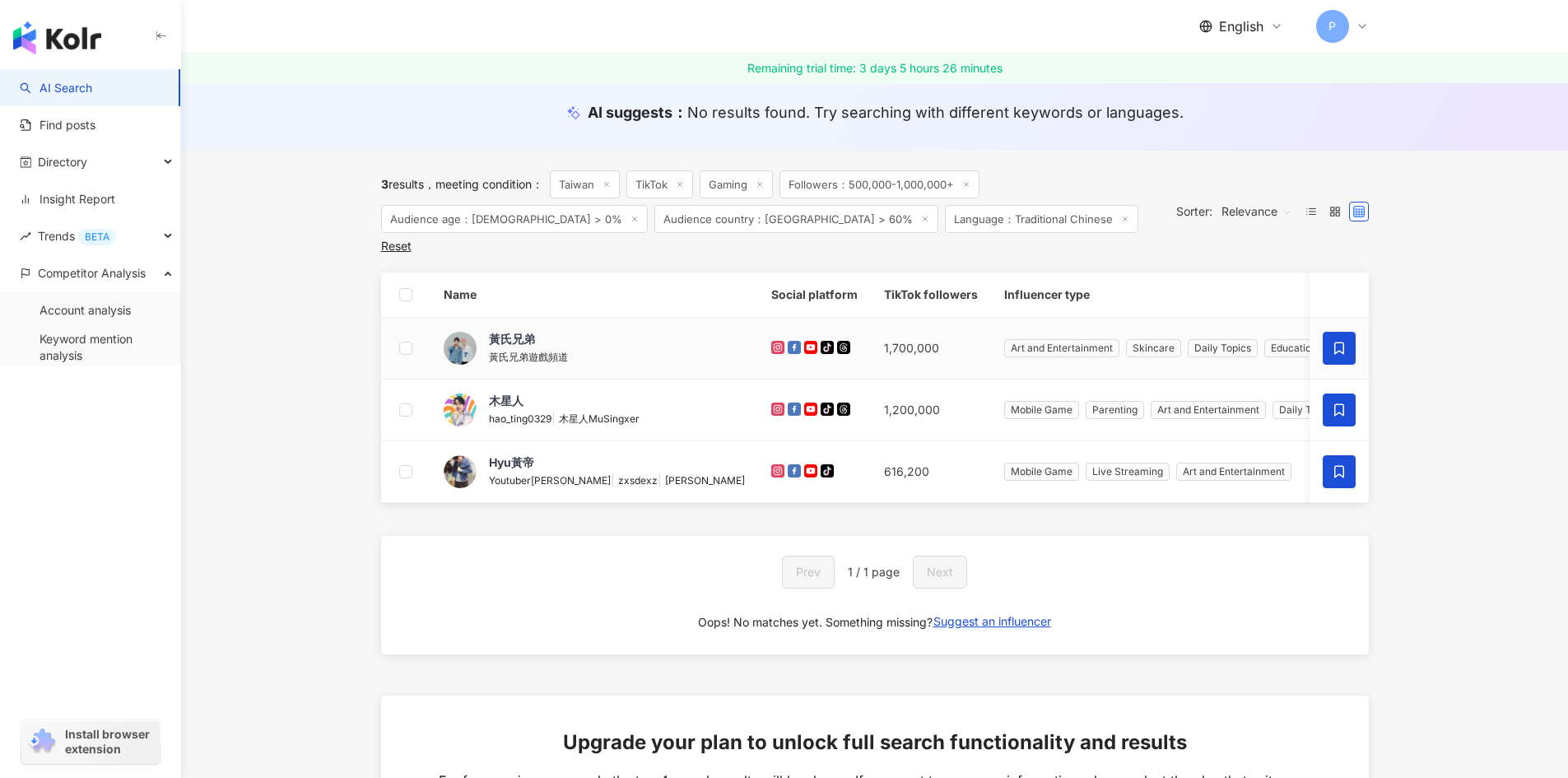
click at [806, 190] on span "Followers：500,000-1,000,000+" at bounding box center [879, 185] width 200 height 28
click at [957, 182] on span "Followers：500,000-1,000,000+" at bounding box center [879, 185] width 200 height 28
click at [827, 184] on span "Followers：500,000-1,000,000+" at bounding box center [879, 185] width 200 height 28
click at [403, 187] on div "3 results" at bounding box center [402, 184] width 42 height 13
drag, startPoint x: 390, startPoint y: 186, endPoint x: 513, endPoint y: 188, distance: 123.0
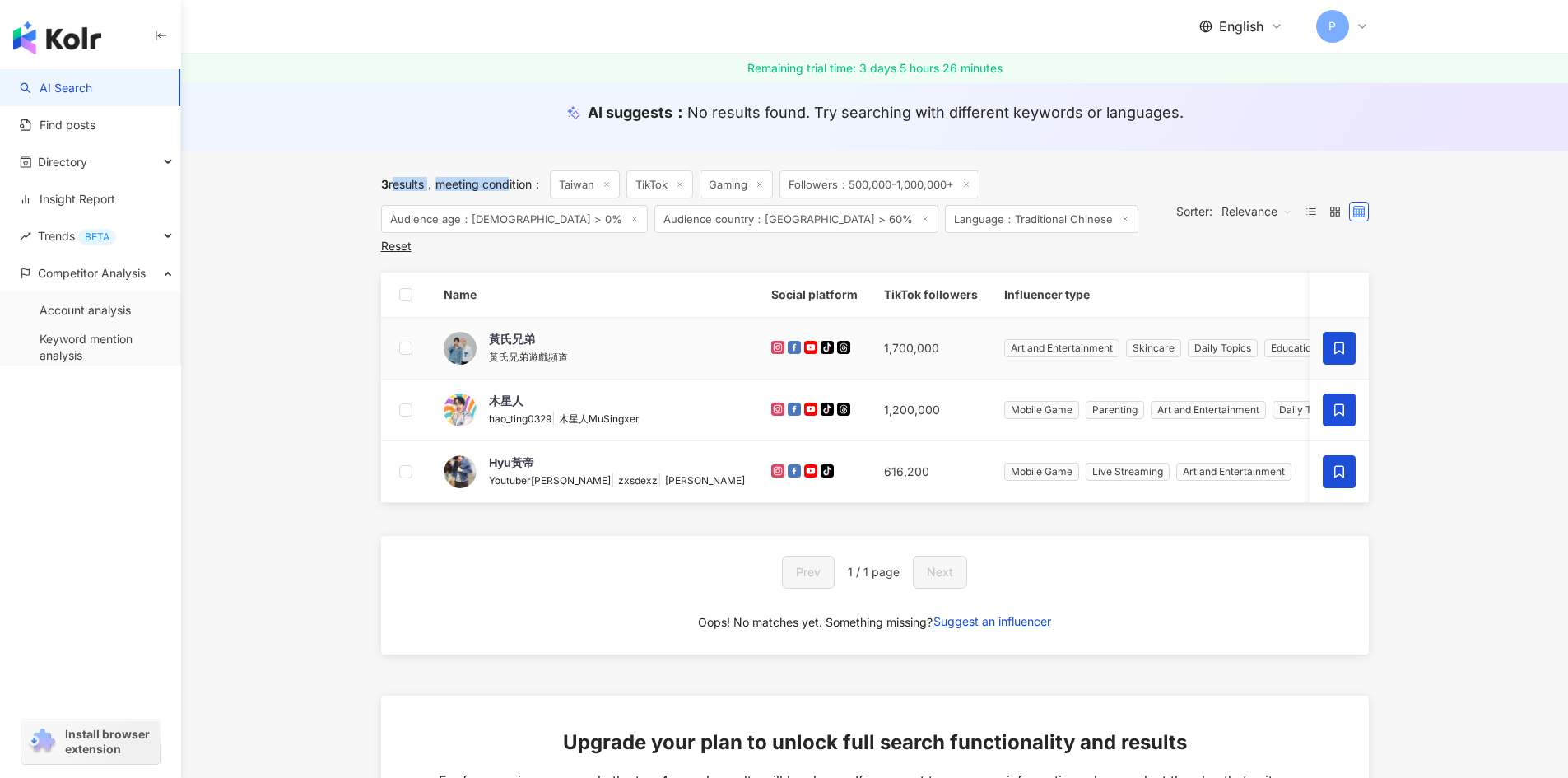
click at [513, 188] on div "3 results meeting condition ：" at bounding box center [462, 184] width 162 height 13
click at [411, 240] on div "Reset" at bounding box center [396, 246] width 31 height 13
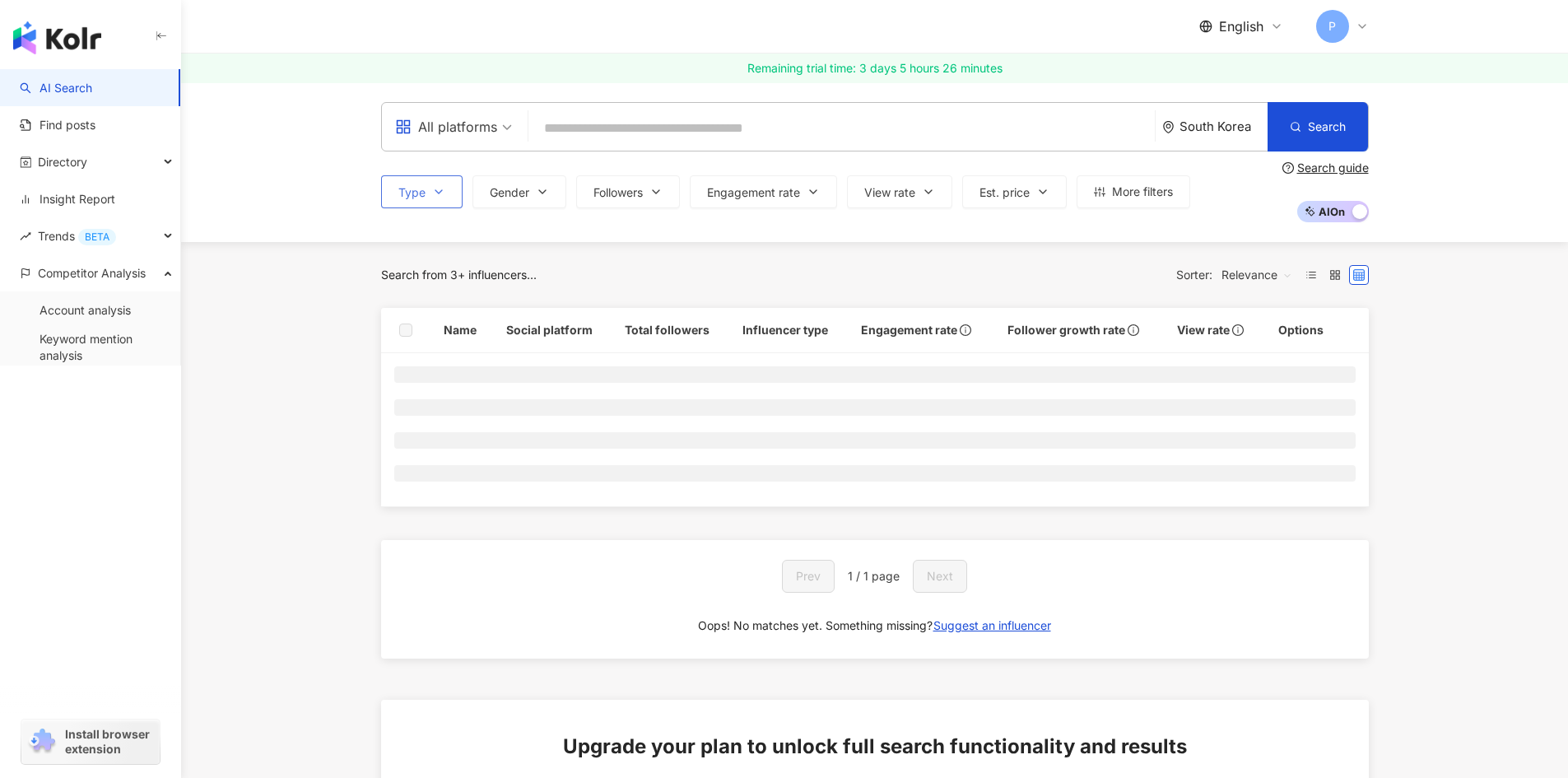
click at [403, 193] on span "Type" at bounding box center [412, 192] width 28 height 13
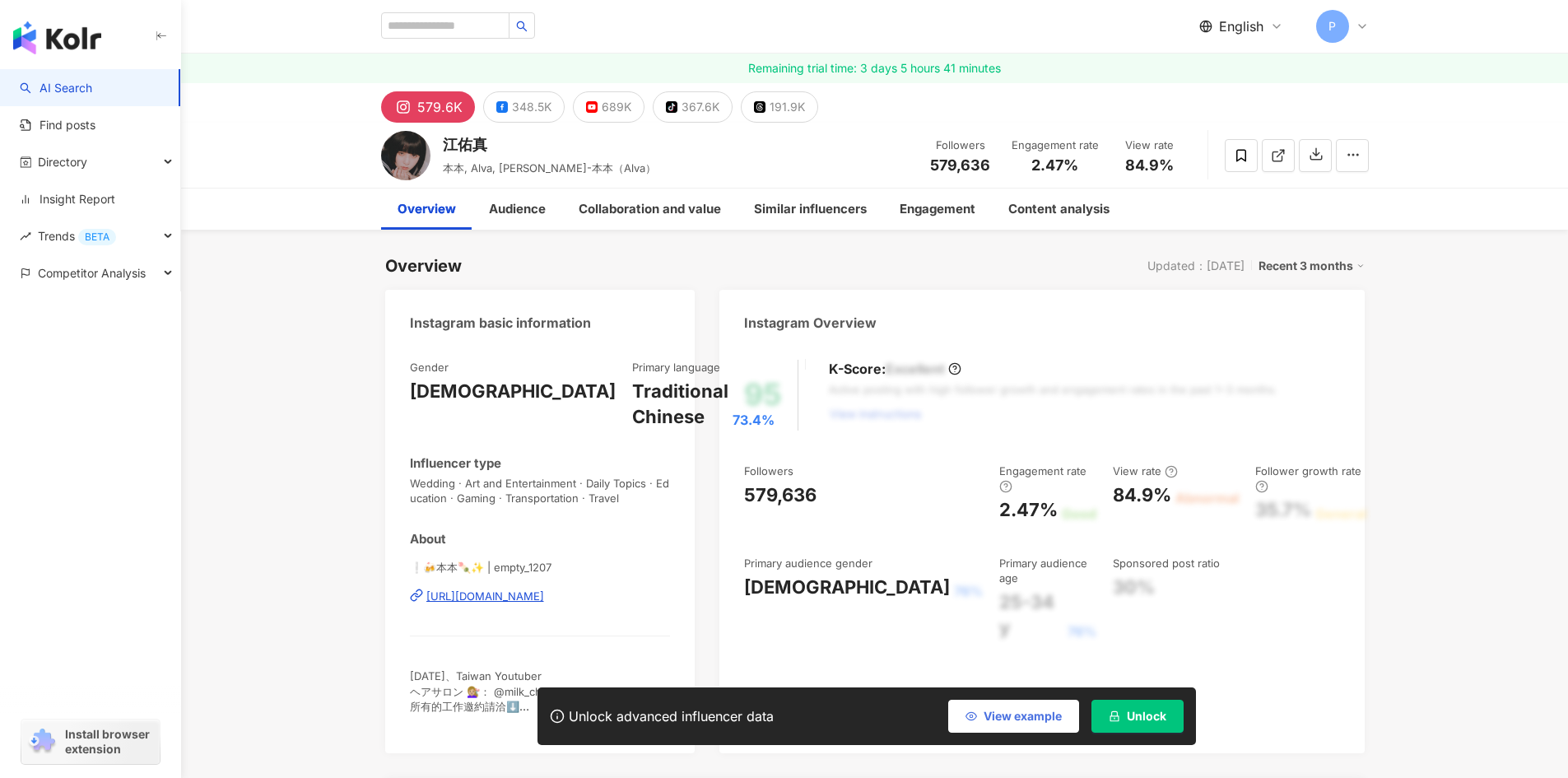
click at [1028, 722] on span "View example" at bounding box center [1022, 716] width 78 height 13
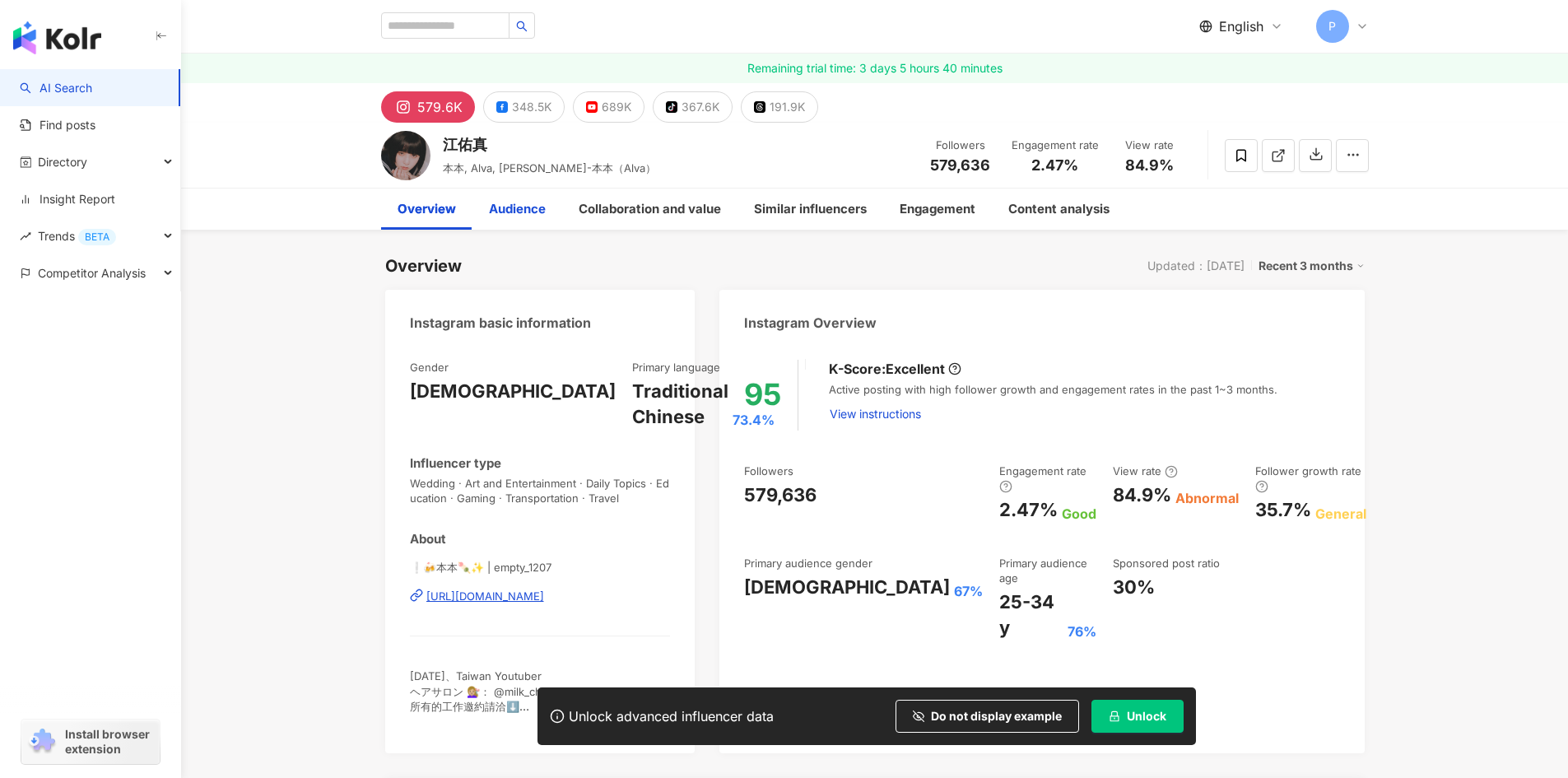
click at [521, 210] on div "Audience" at bounding box center [517, 209] width 57 height 20
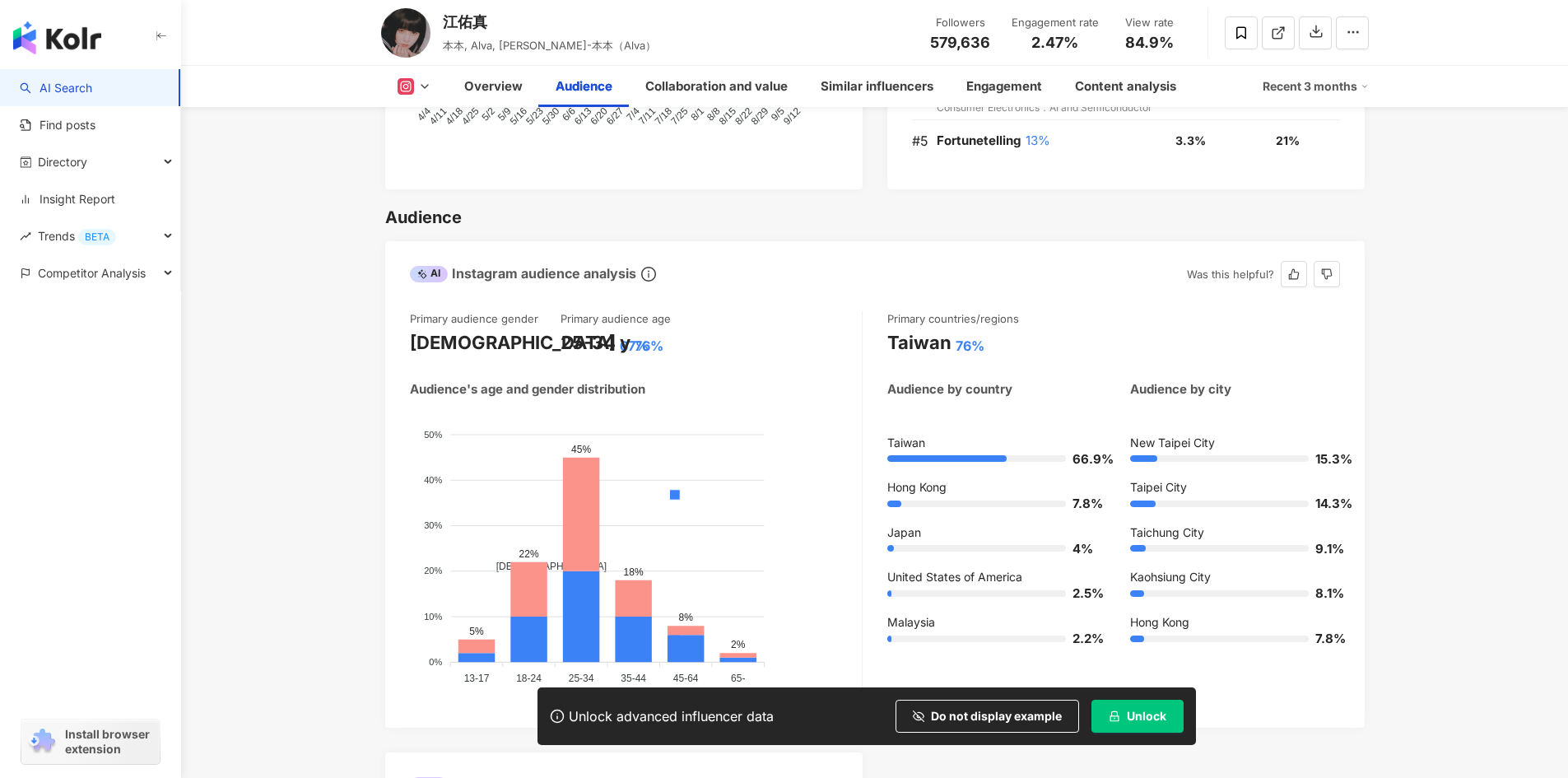
scroll to position [1296, 0]
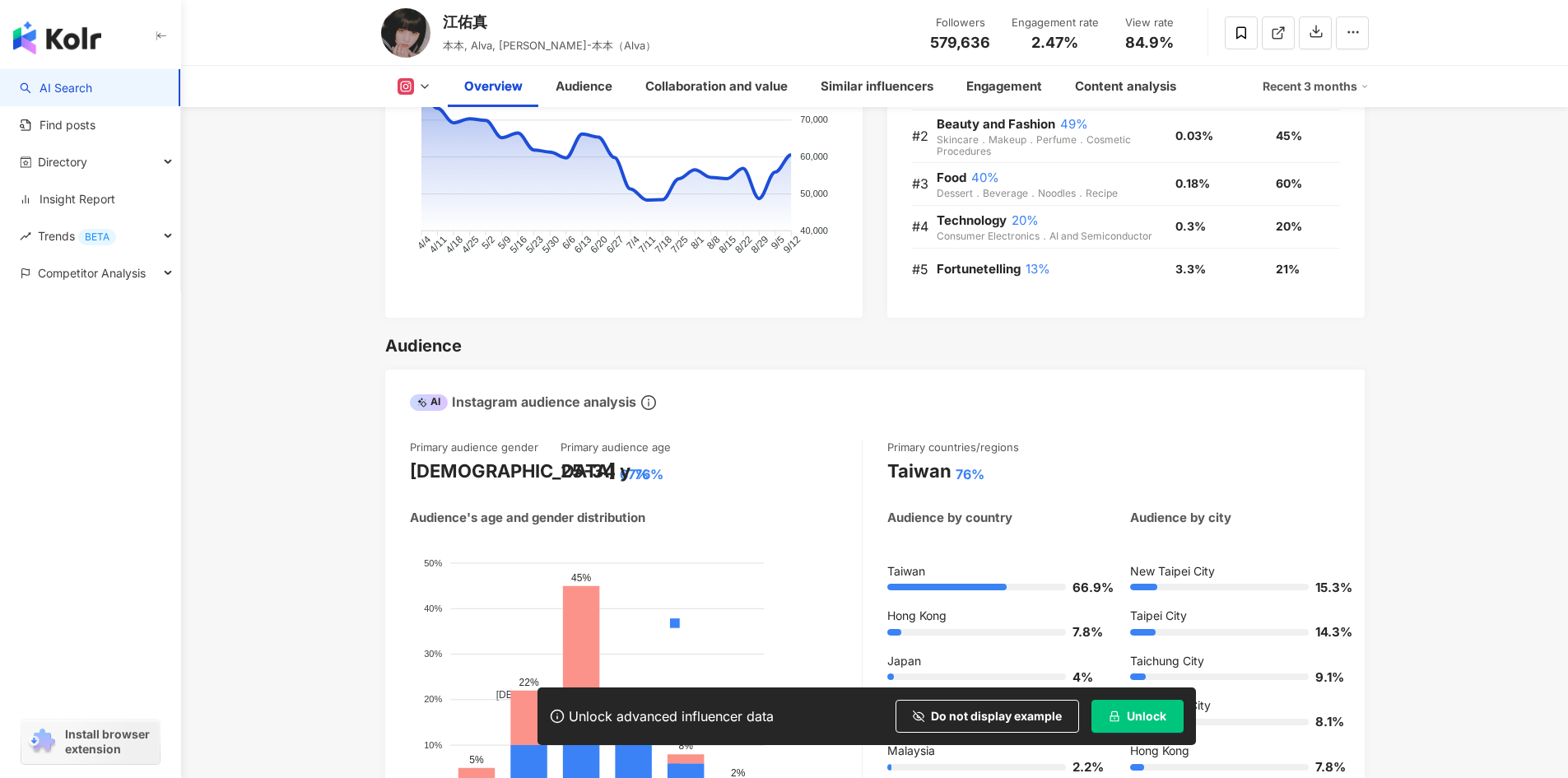
click at [403, 88] on icon at bounding box center [405, 86] width 9 height 9
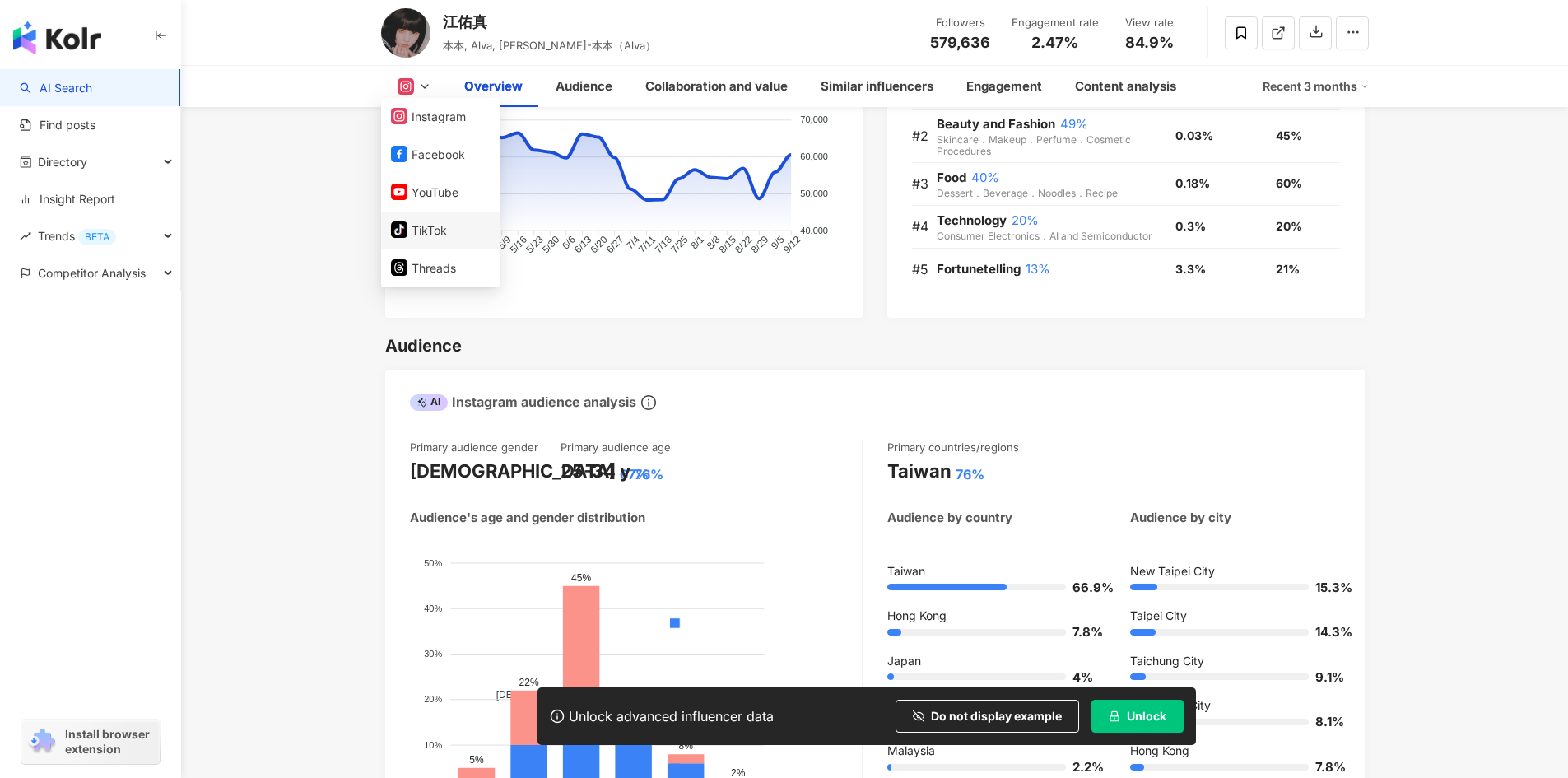
click at [430, 222] on button "tiktok-icon TikTok" at bounding box center [440, 230] width 99 height 23
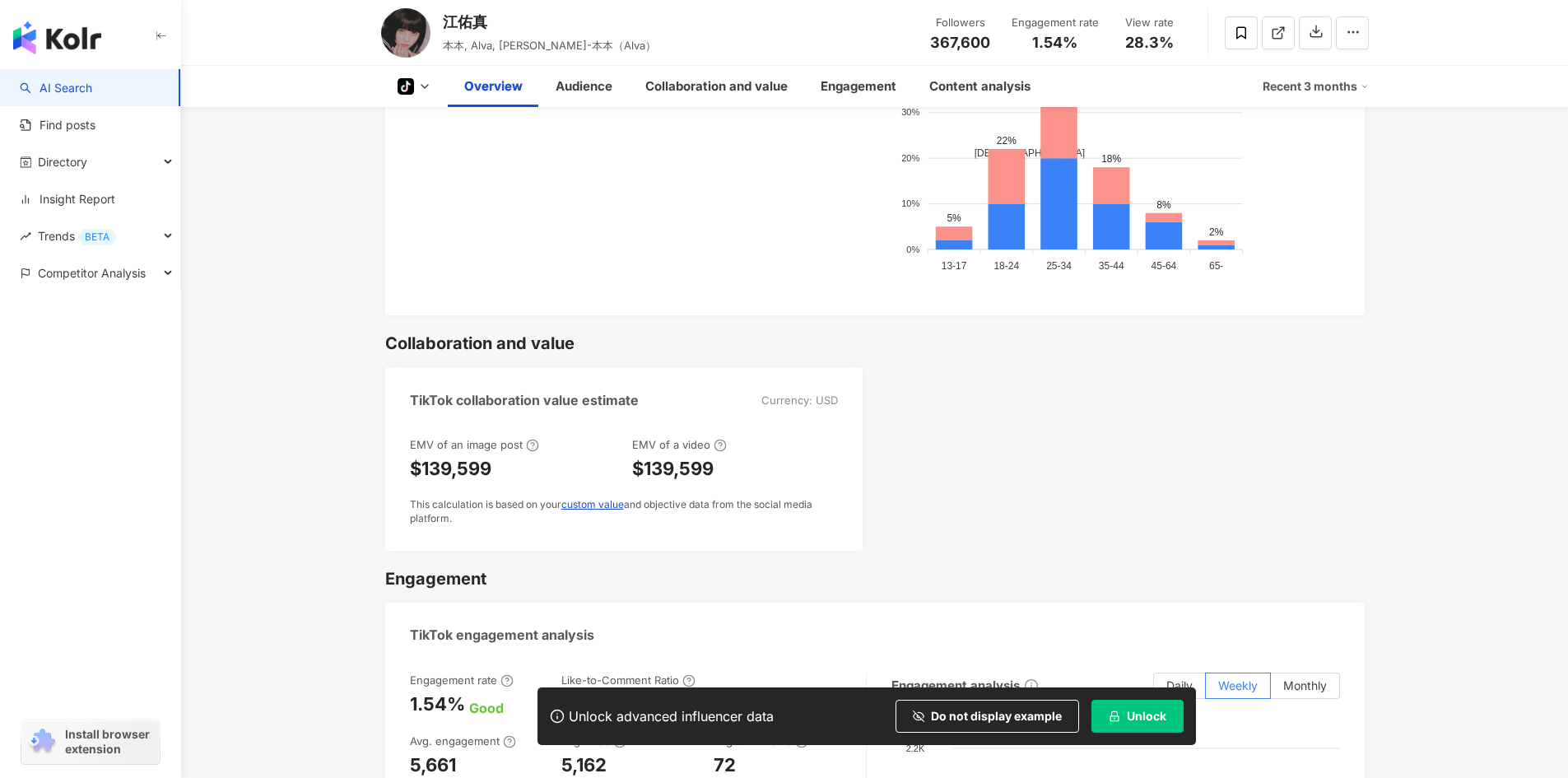
scroll to position [823, 0]
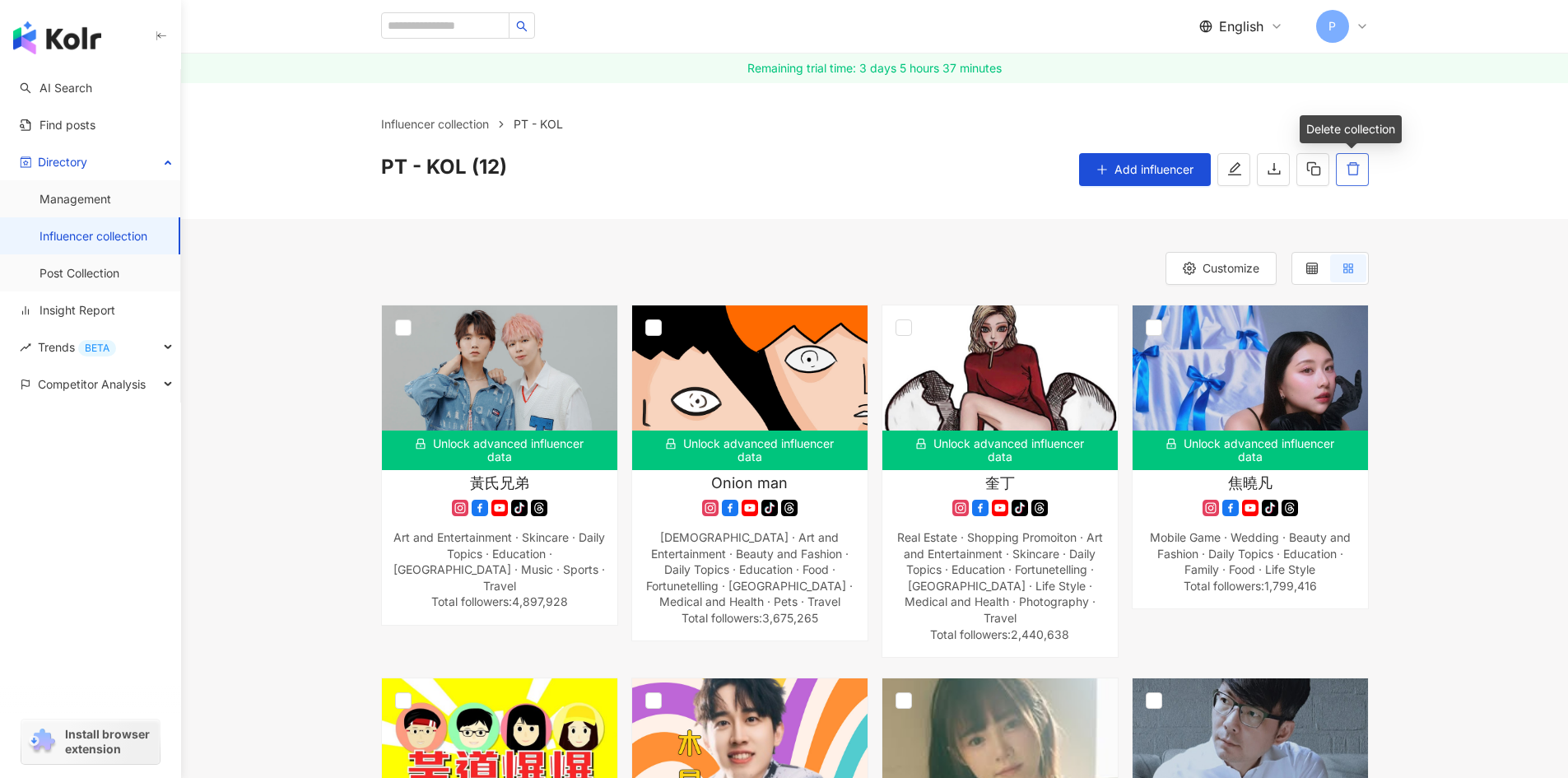
click at [1361, 173] on button "button" at bounding box center [1352, 169] width 33 height 33
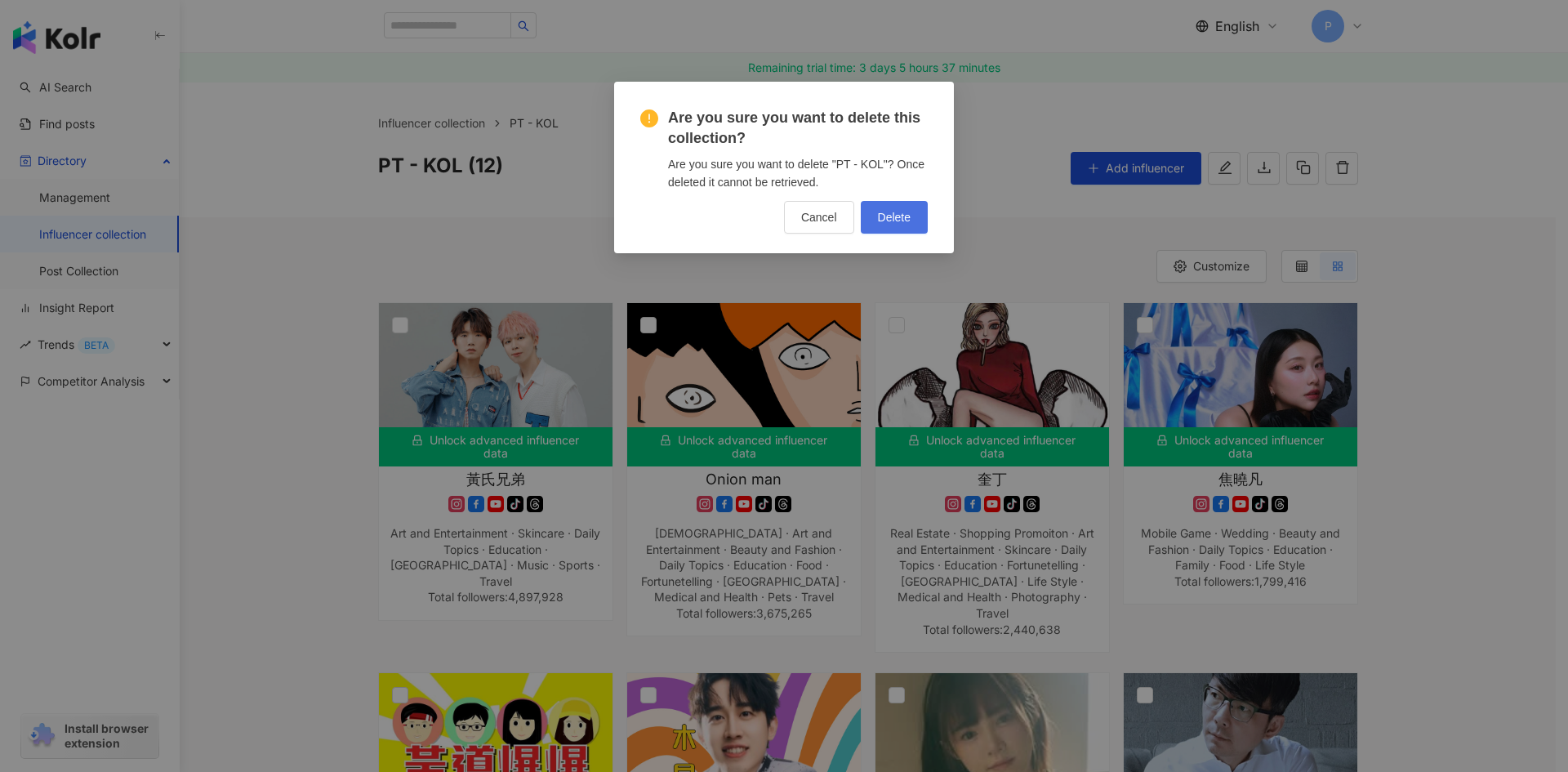
click at [913, 220] on button "Delete" at bounding box center [894, 217] width 67 height 32
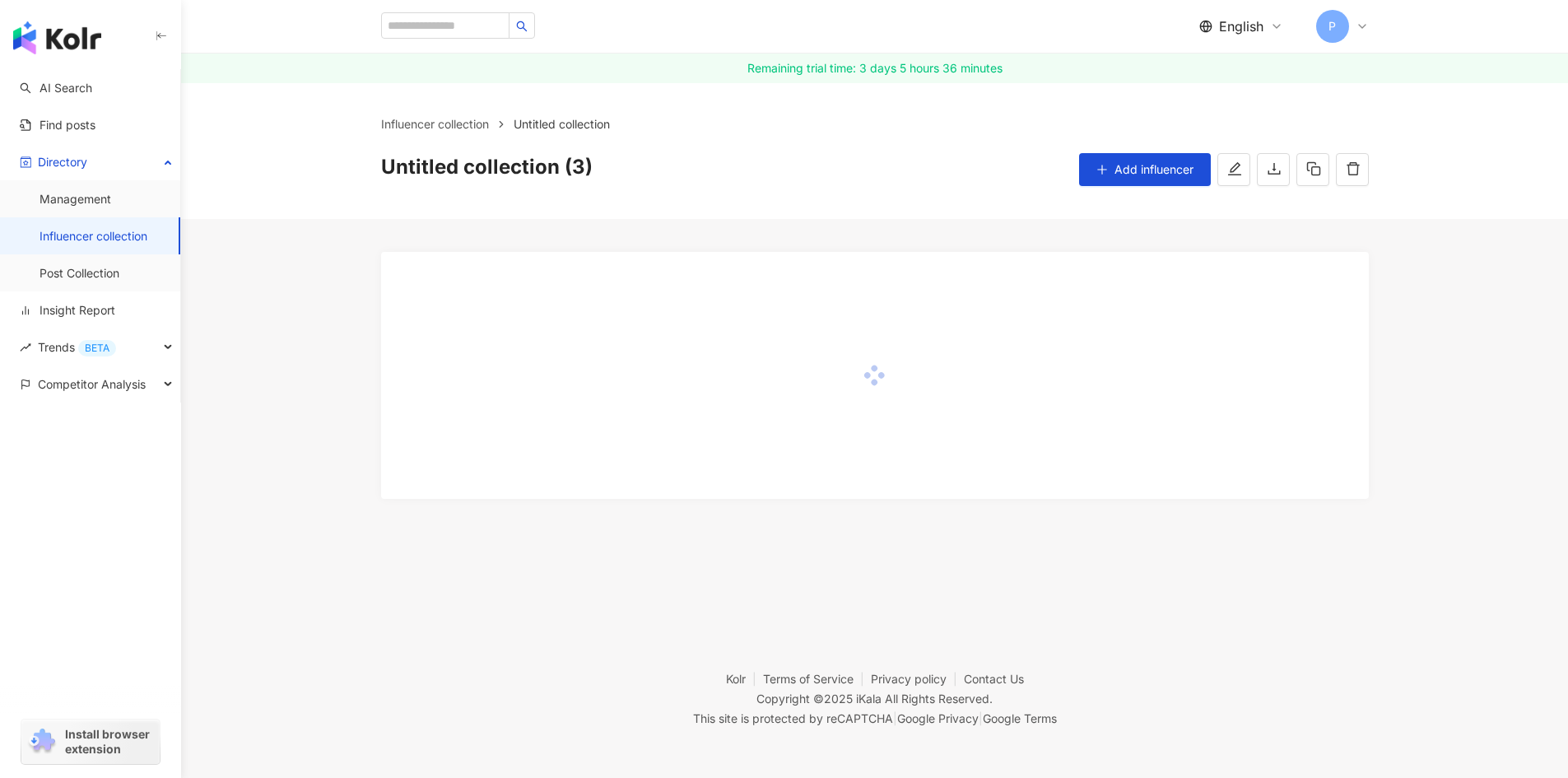
click at [494, 170] on span "Untitled collection (3)" at bounding box center [486, 169] width 211 height 33
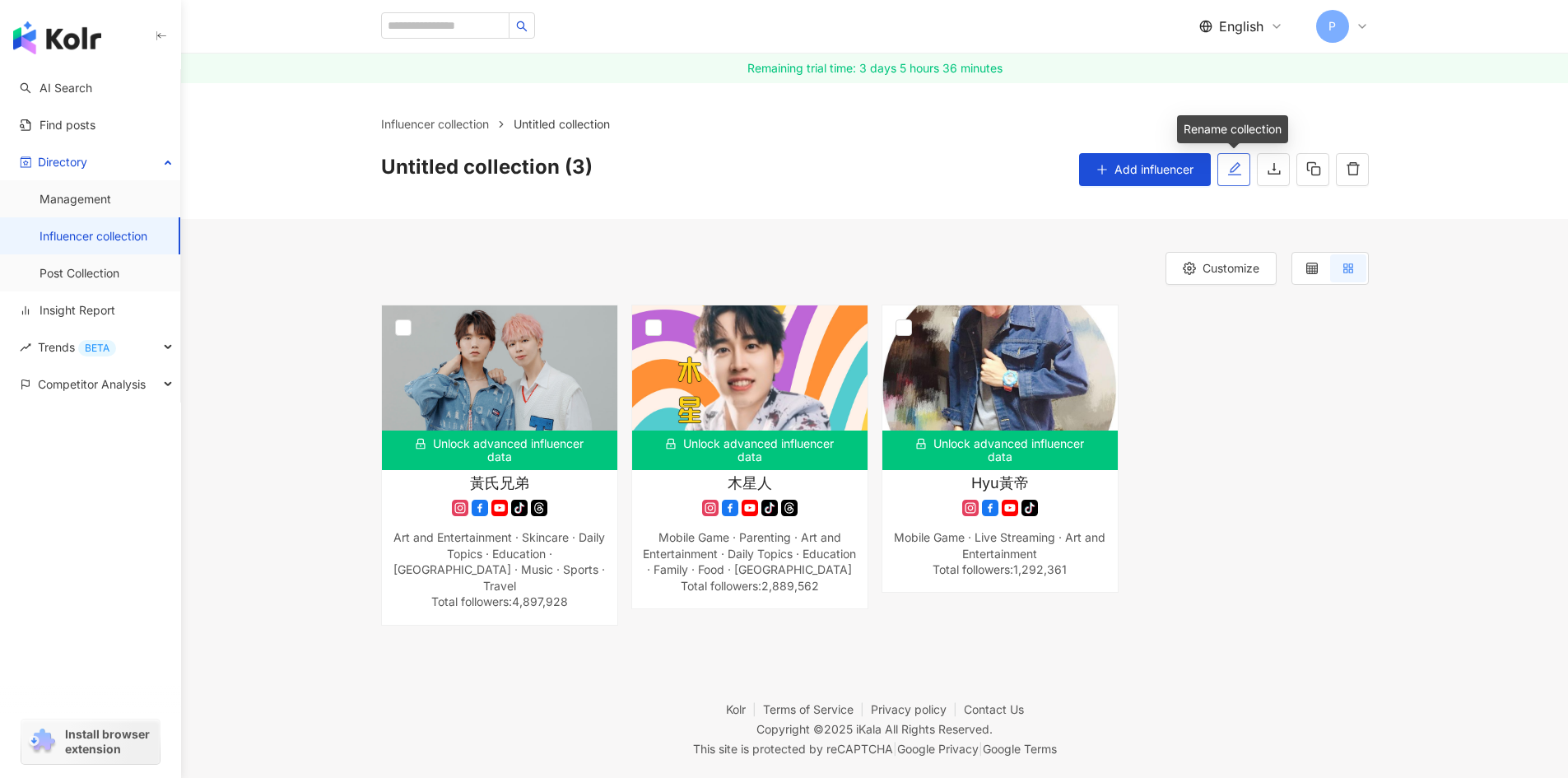
click at [1238, 169] on icon "edit" at bounding box center [1233, 168] width 15 height 15
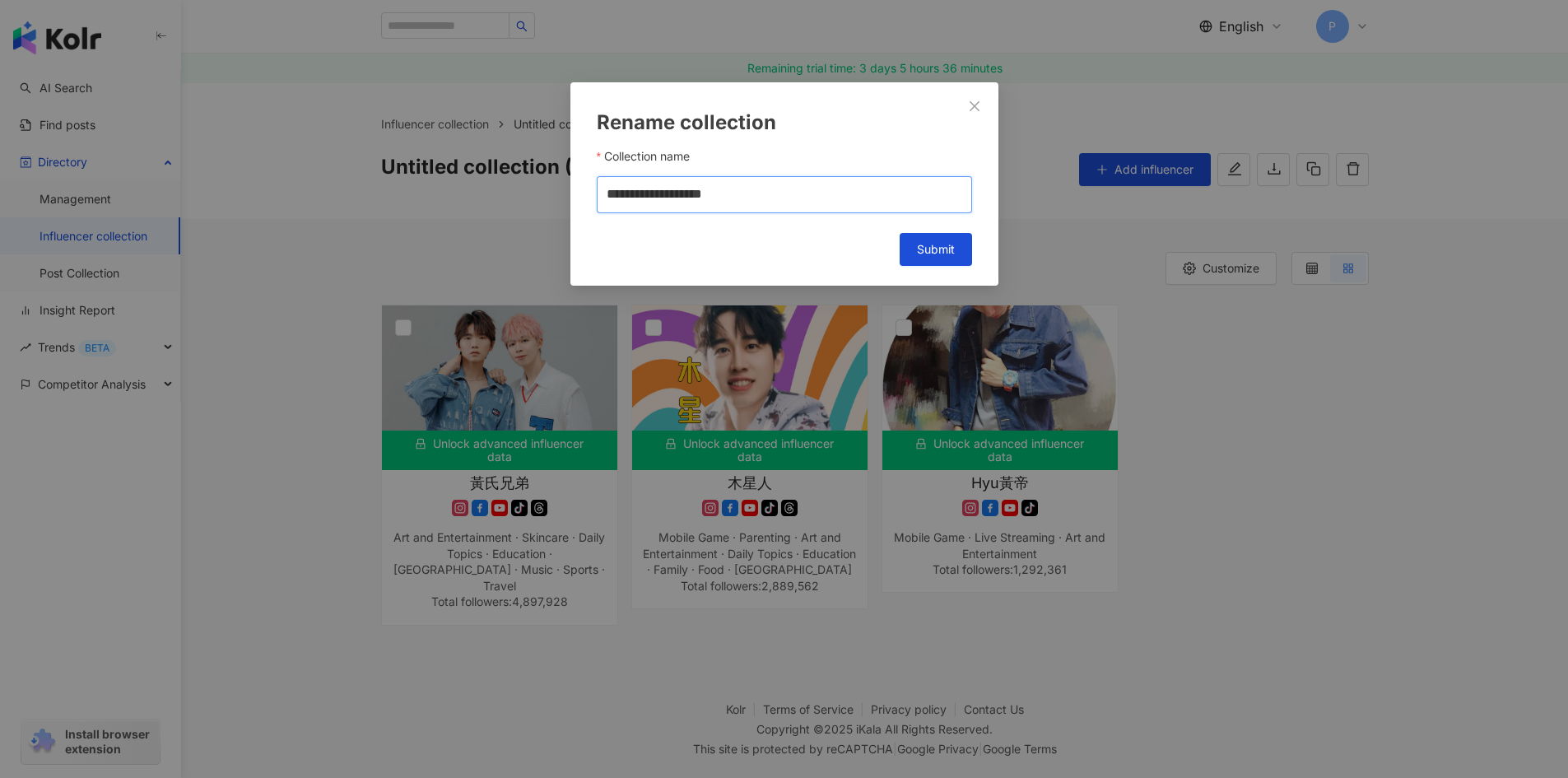
click at [513, 227] on div "**********" at bounding box center [784, 389] width 1568 height 778
type input "**********"
click at [940, 252] on span "Submit" at bounding box center [935, 249] width 37 height 13
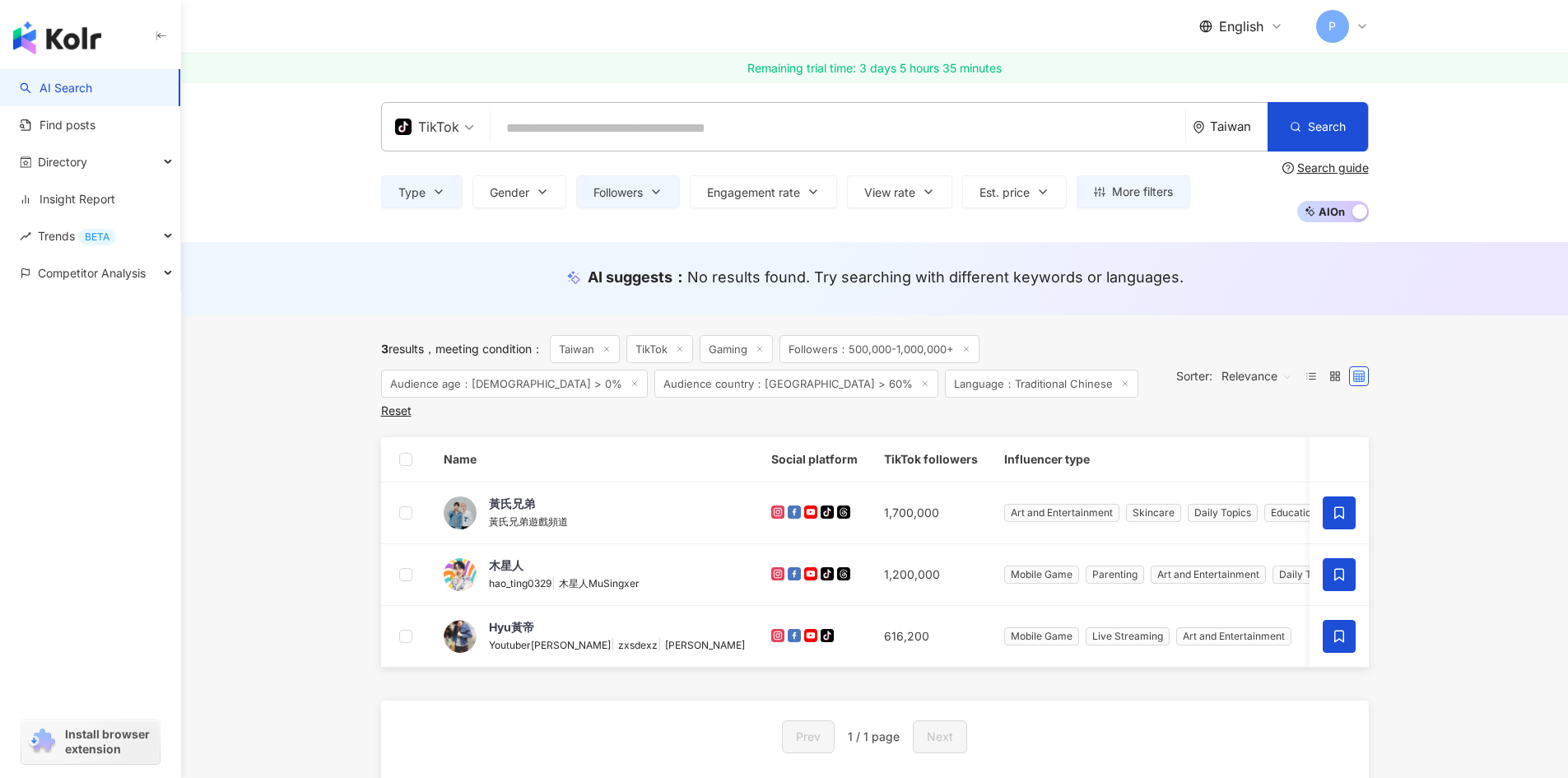
click at [72, 86] on link "AI Search" at bounding box center [55, 88] width 72 height 17
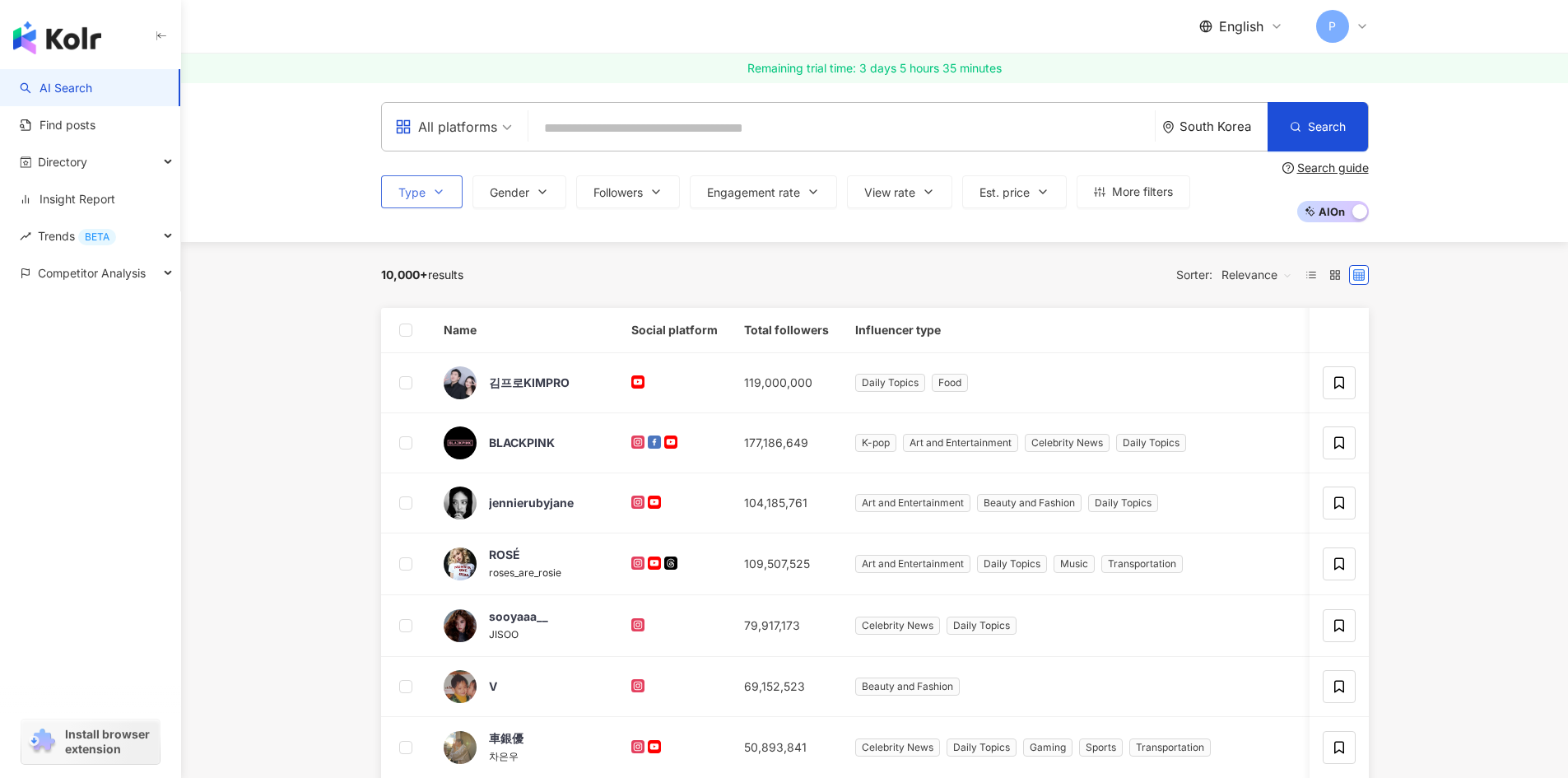
click at [436, 205] on button "Type" at bounding box center [421, 192] width 82 height 33
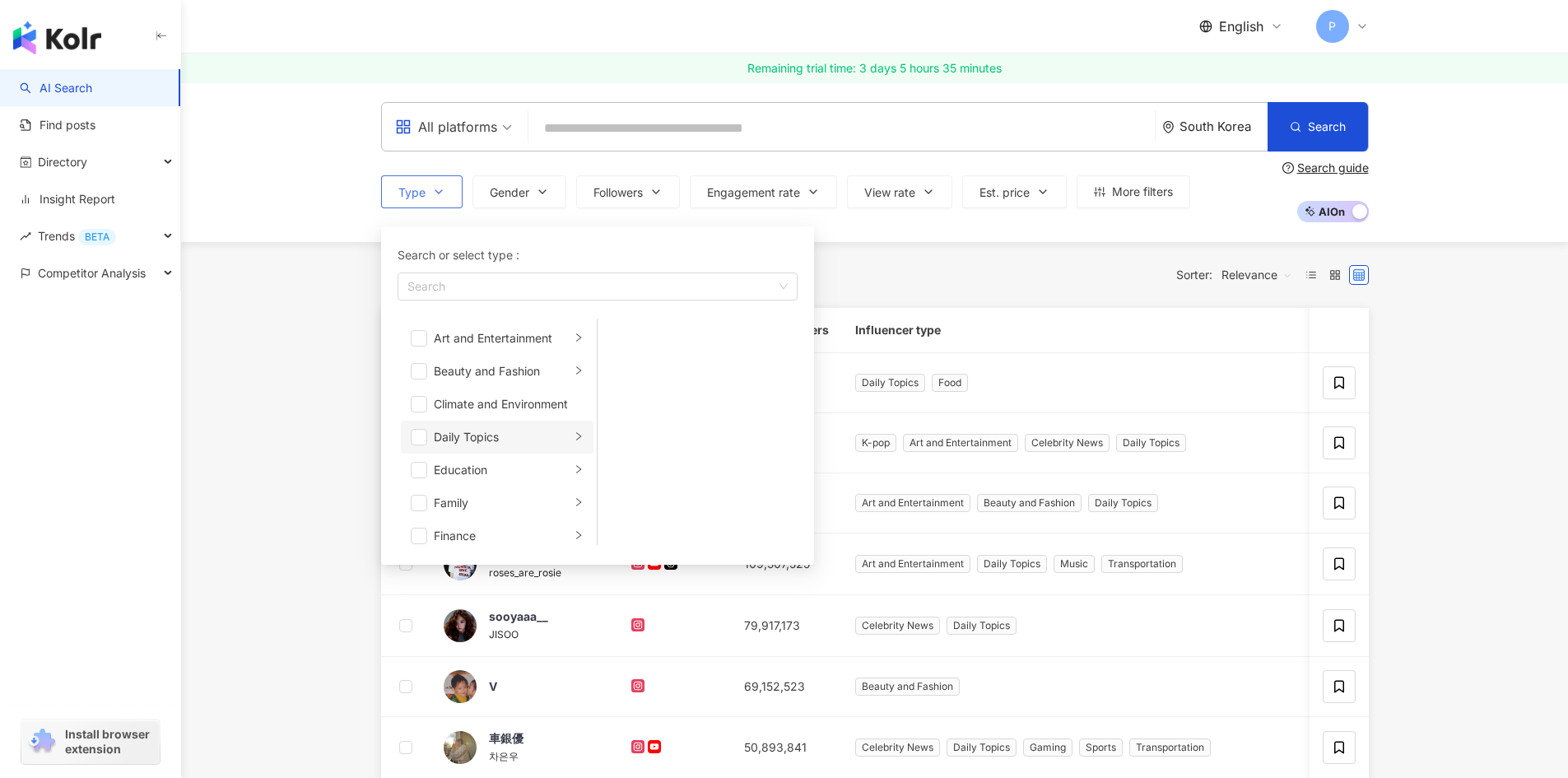
scroll to position [82, 0]
click at [474, 296] on div "Search" at bounding box center [597, 286] width 400 height 28
click at [460, 382] on div "Gaming" at bounding box center [501, 388] width 136 height 18
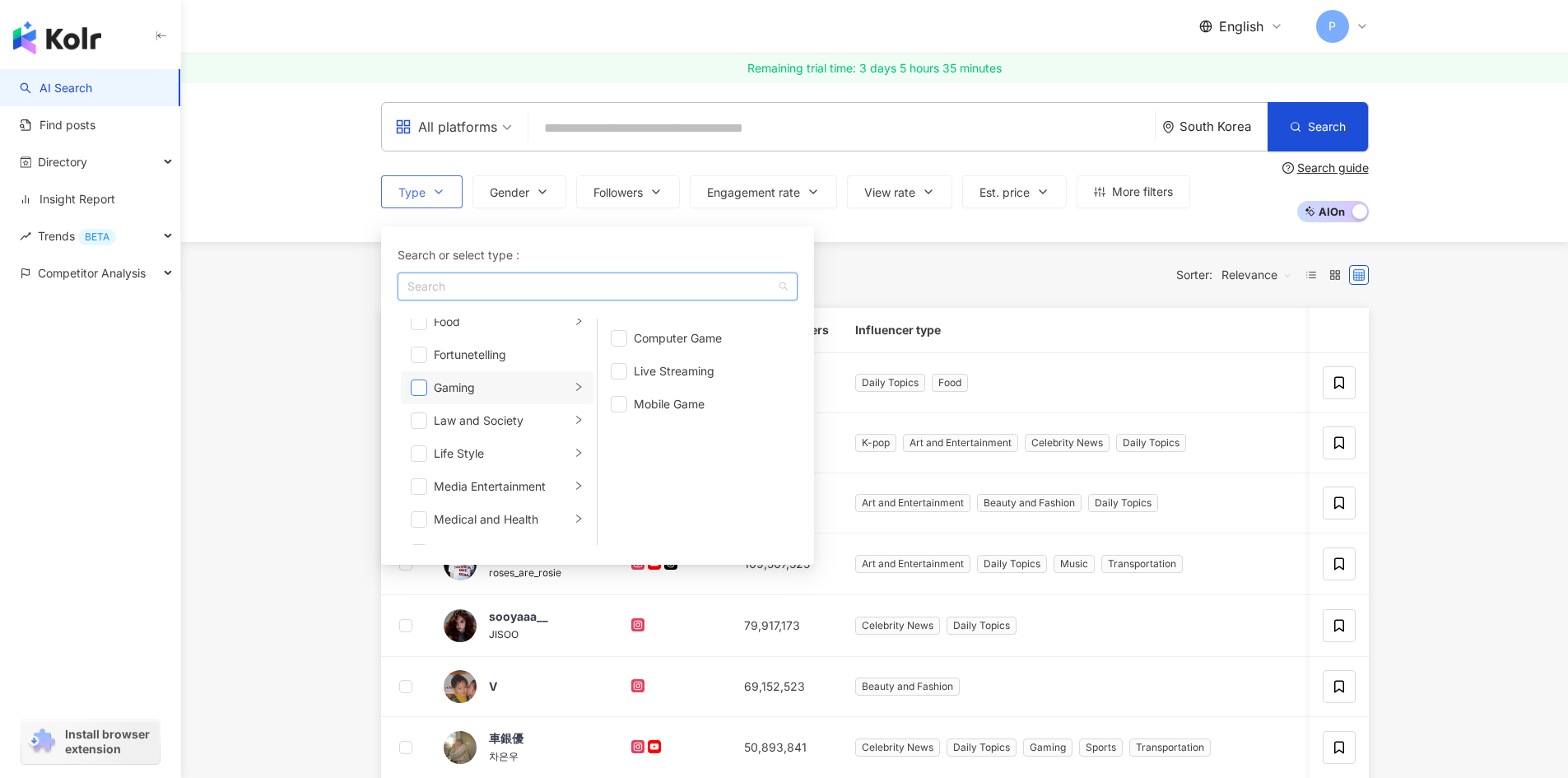
click at [423, 386] on span "button" at bounding box center [418, 387] width 17 height 17
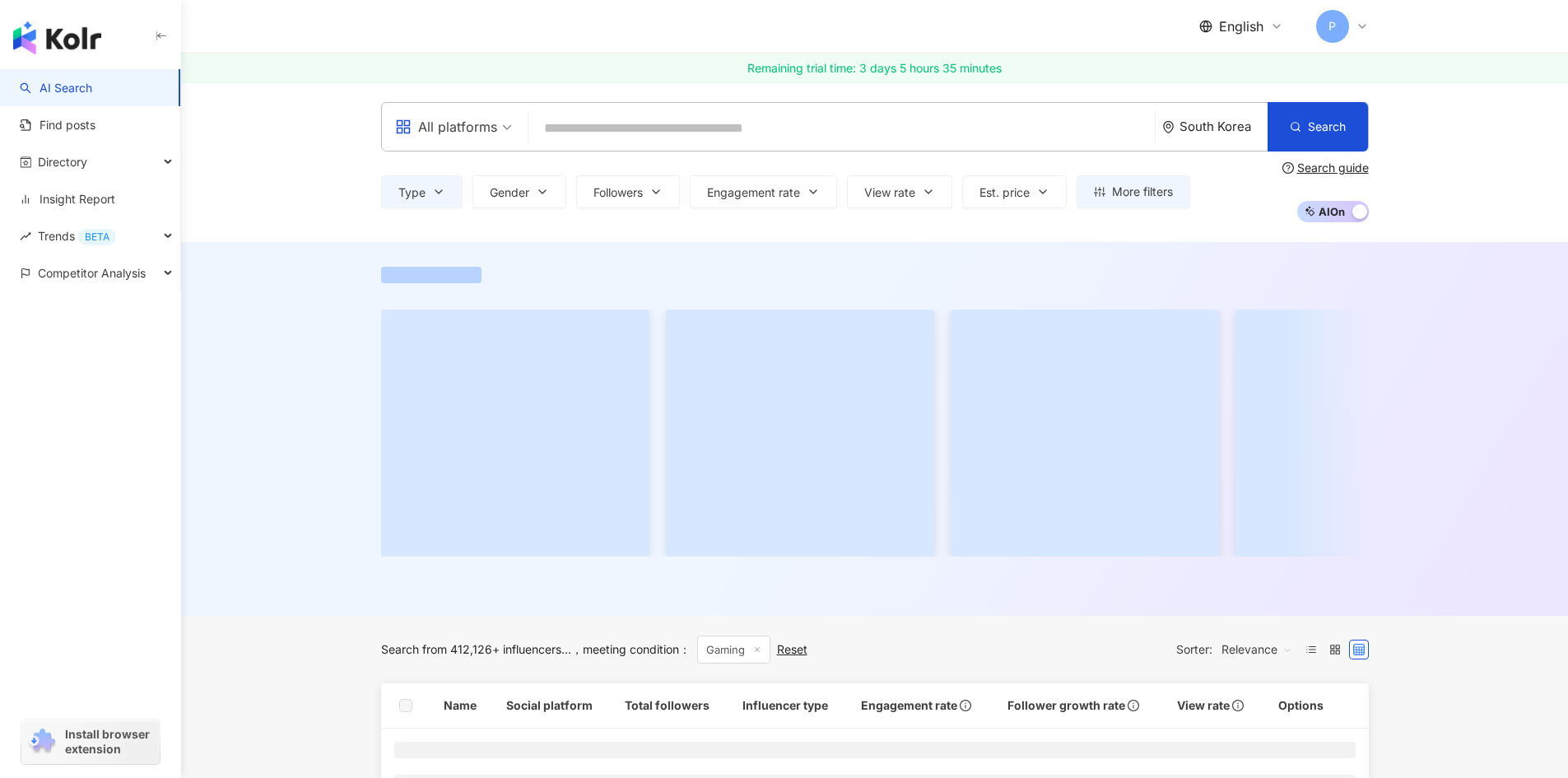
click at [487, 133] on div "All platforms" at bounding box center [445, 126] width 102 height 27
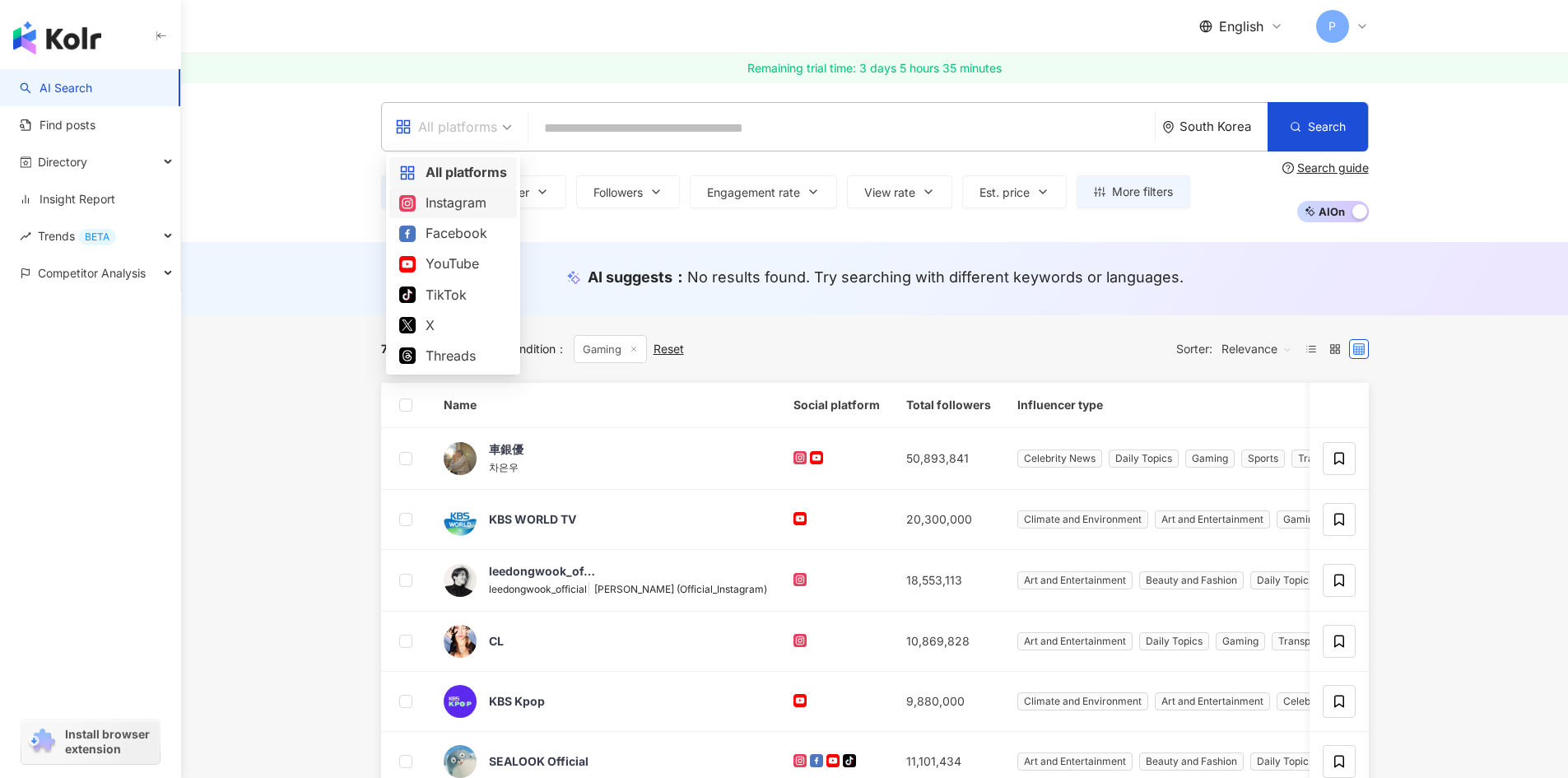
click at [455, 208] on div "Instagram" at bounding box center [452, 202] width 108 height 21
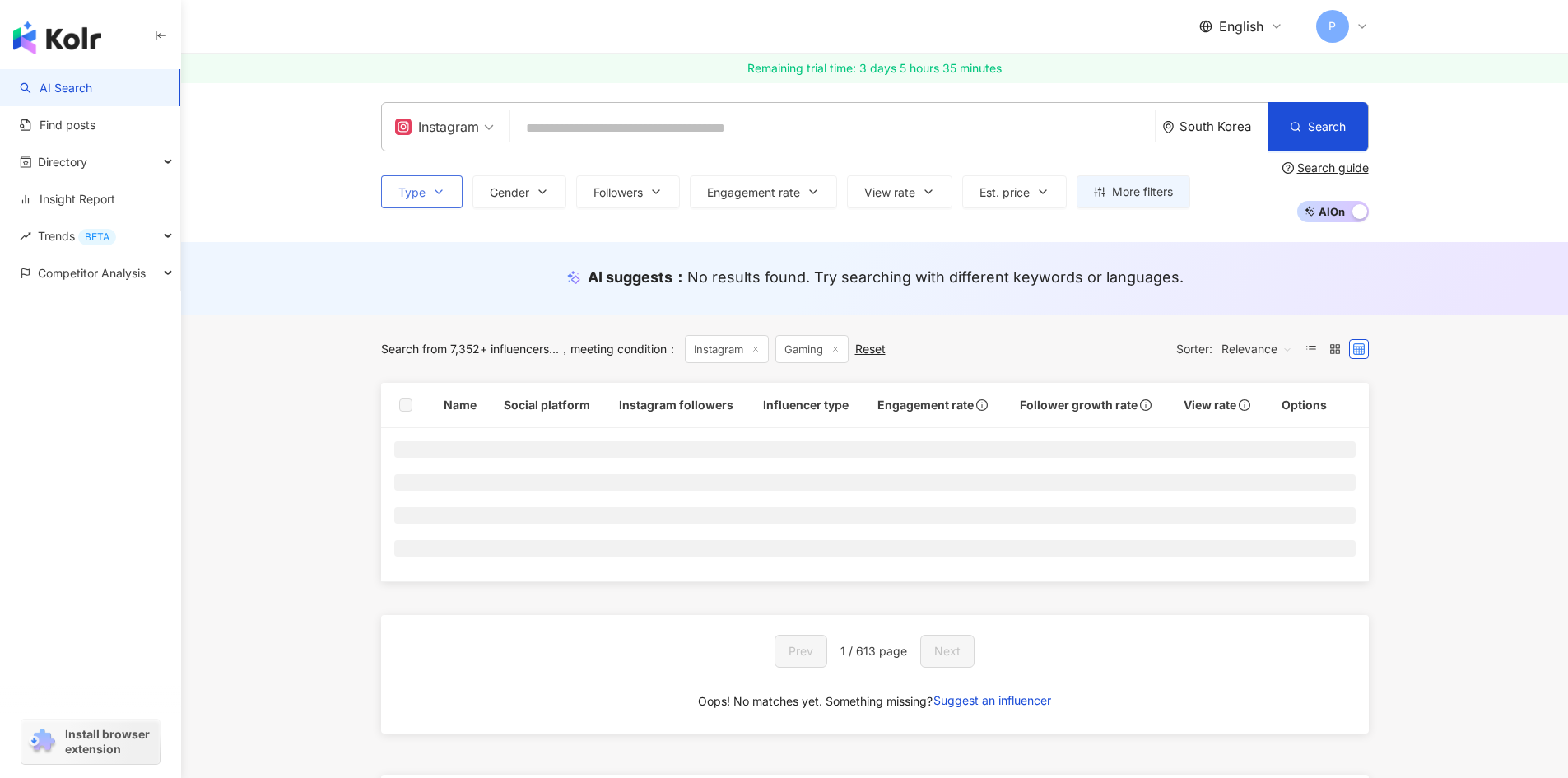
click at [443, 199] on button "Type" at bounding box center [421, 192] width 82 height 33
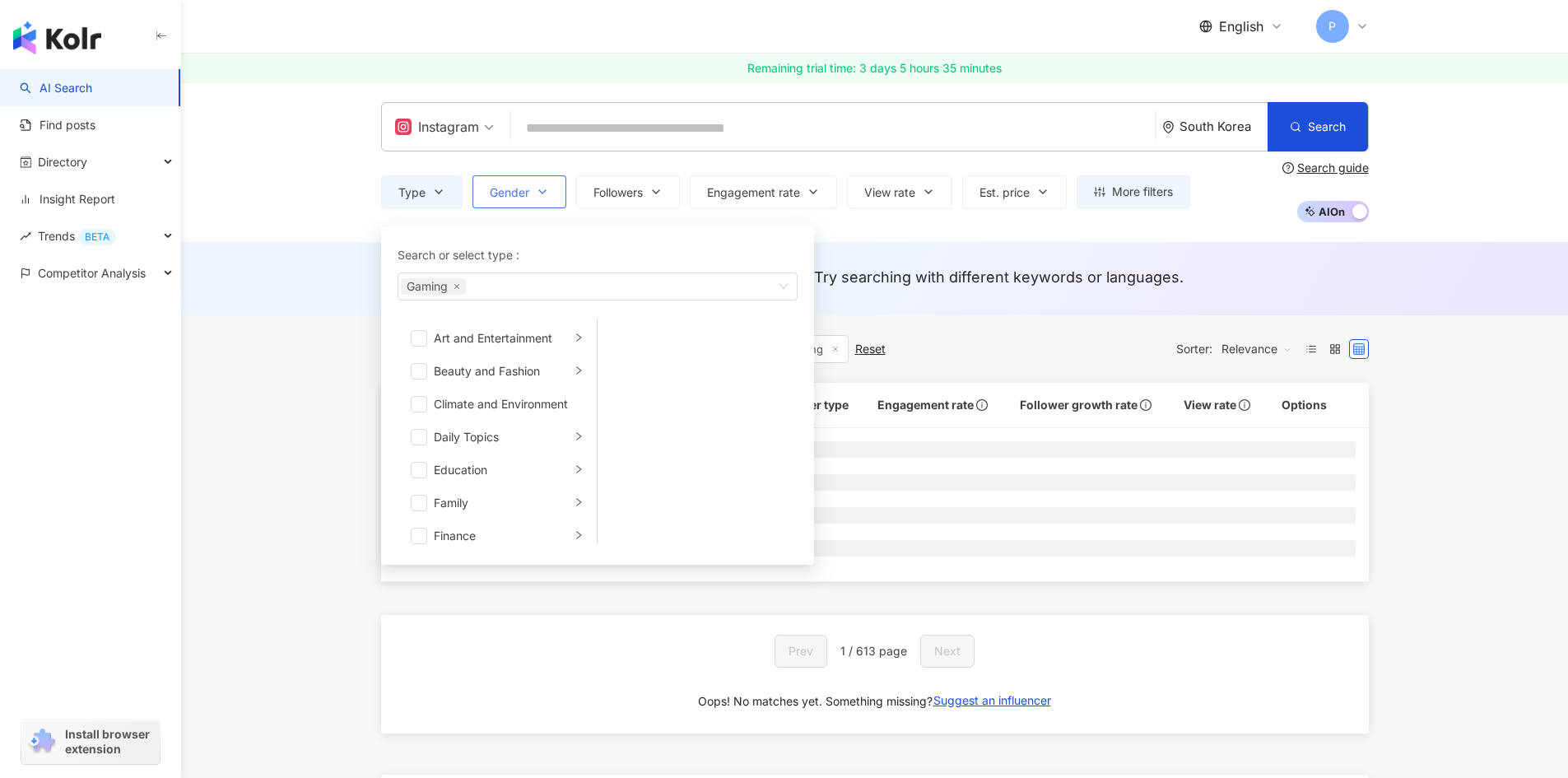
click at [521, 195] on span "Gender" at bounding box center [509, 192] width 39 height 13
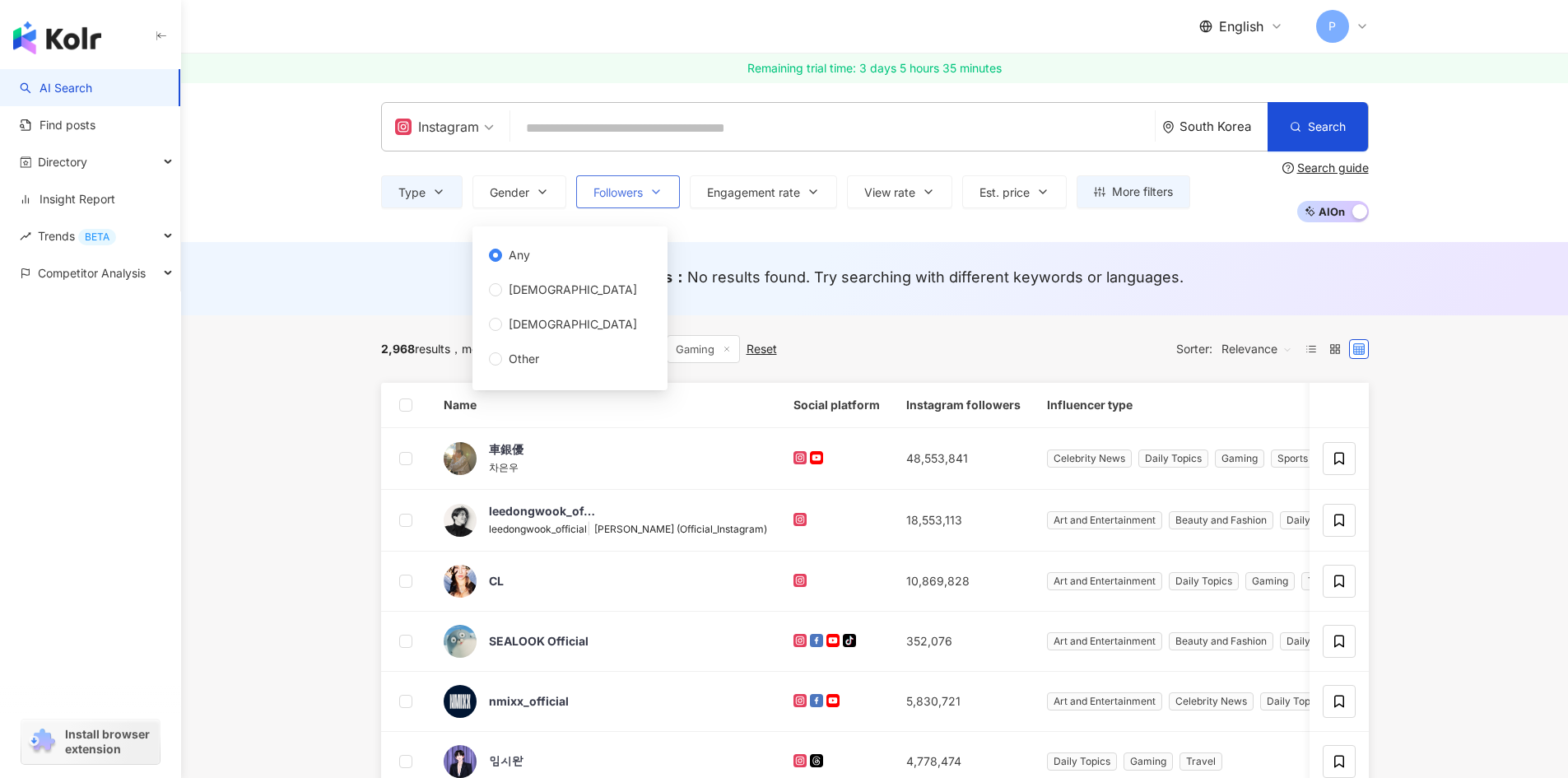
click at [619, 199] on span "Followers" at bounding box center [618, 192] width 49 height 13
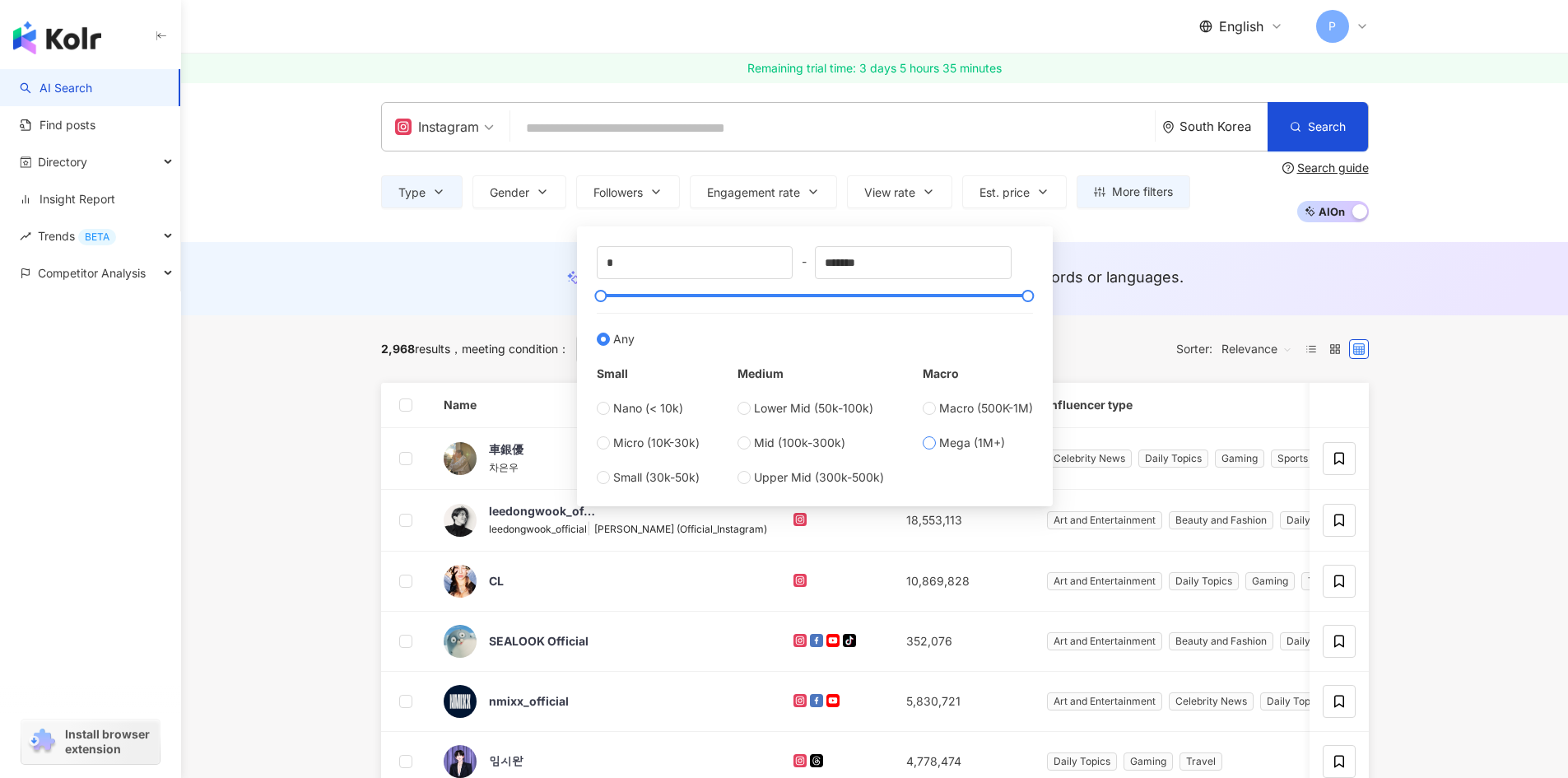
type input "*******"
type input "*********"
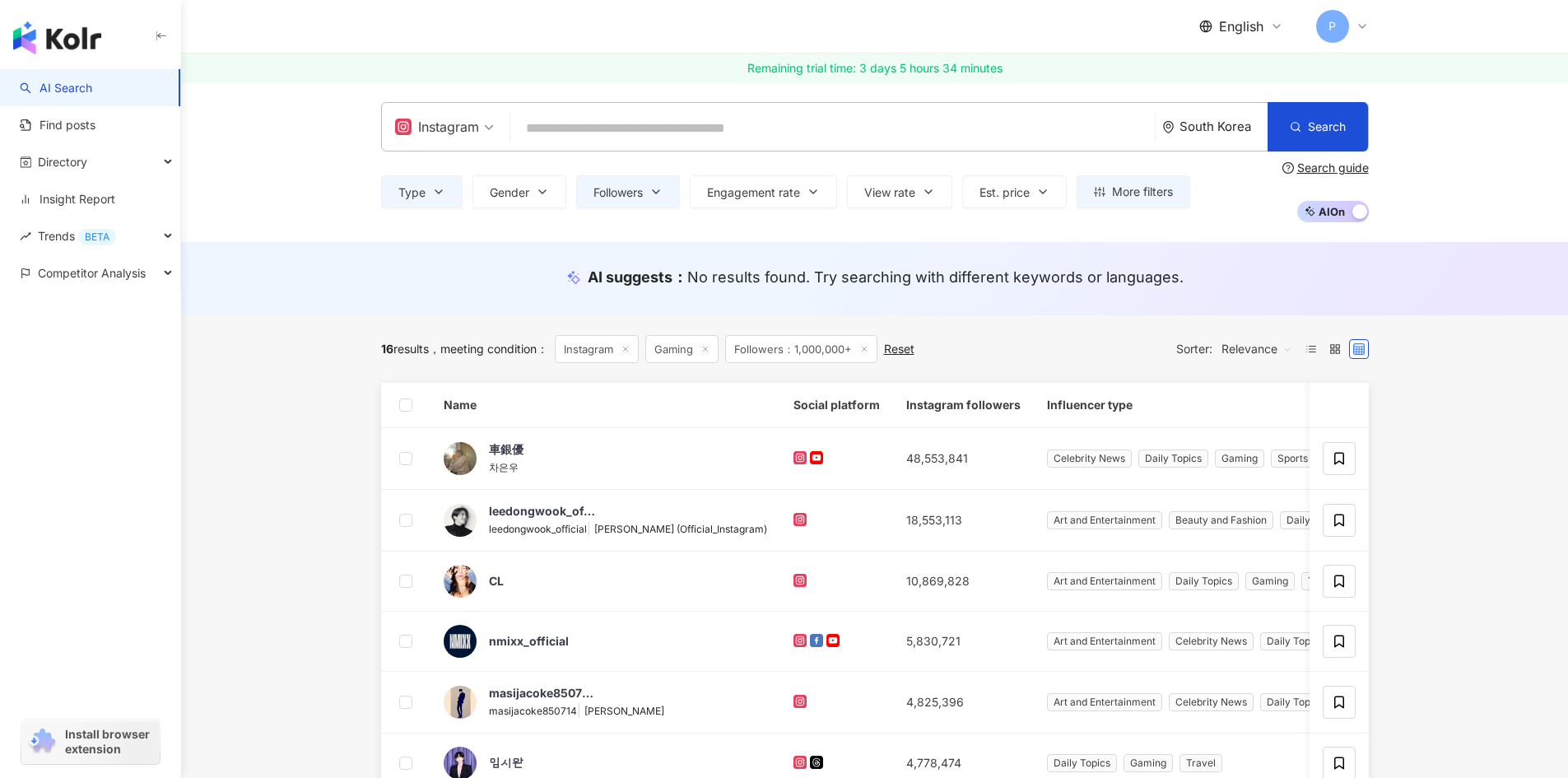
click at [1236, 126] on div "South Korea" at bounding box center [1223, 126] width 88 height 14
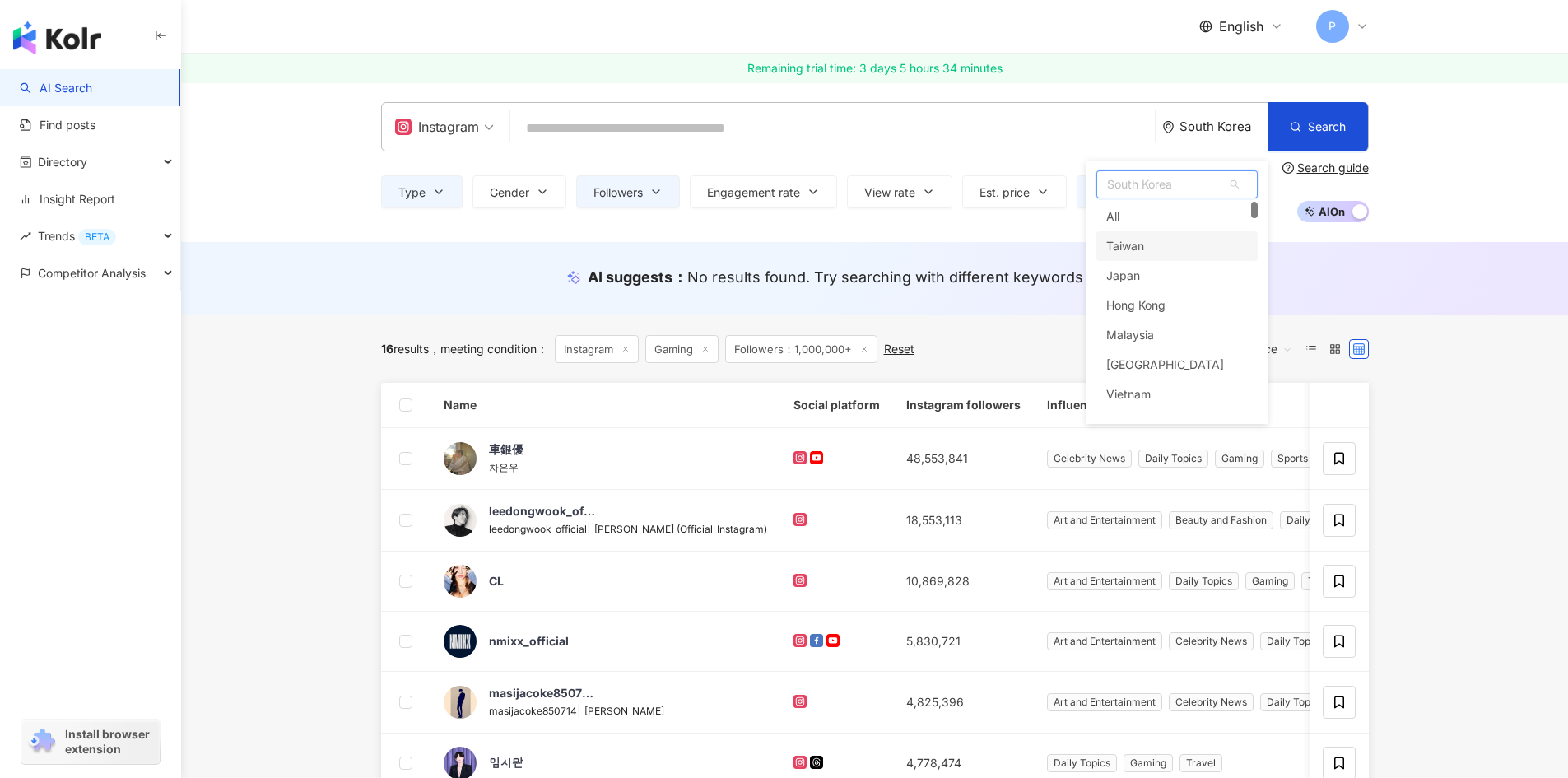
click at [1147, 241] on div "Taiwan" at bounding box center [1176, 246] width 161 height 30
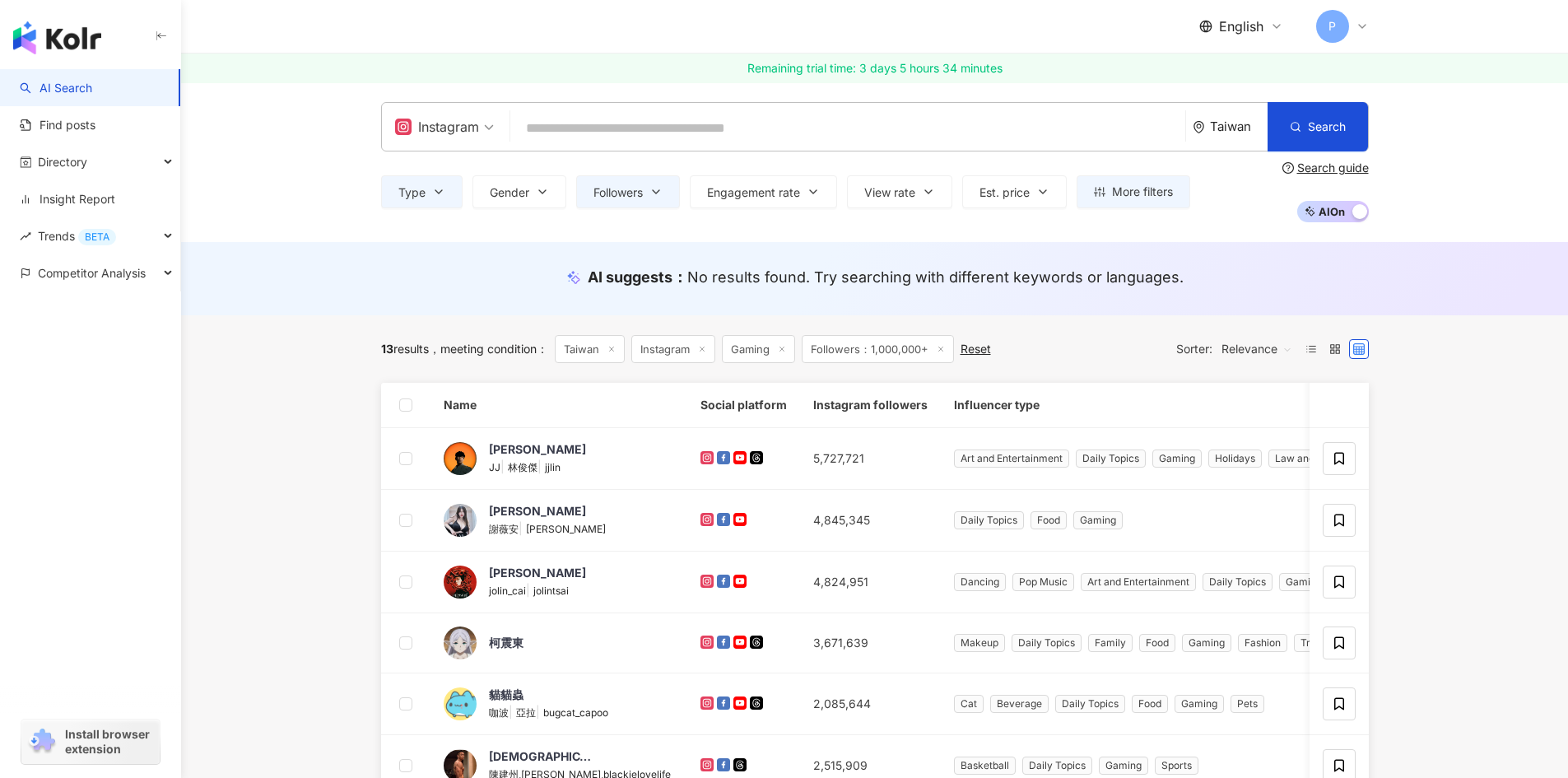
click at [665, 212] on div "Type Gender Followers Engagement rate View rate Est. price More filters Any Fem…" at bounding box center [874, 192] width 988 height 61
click at [665, 205] on button "Followers" at bounding box center [628, 192] width 104 height 33
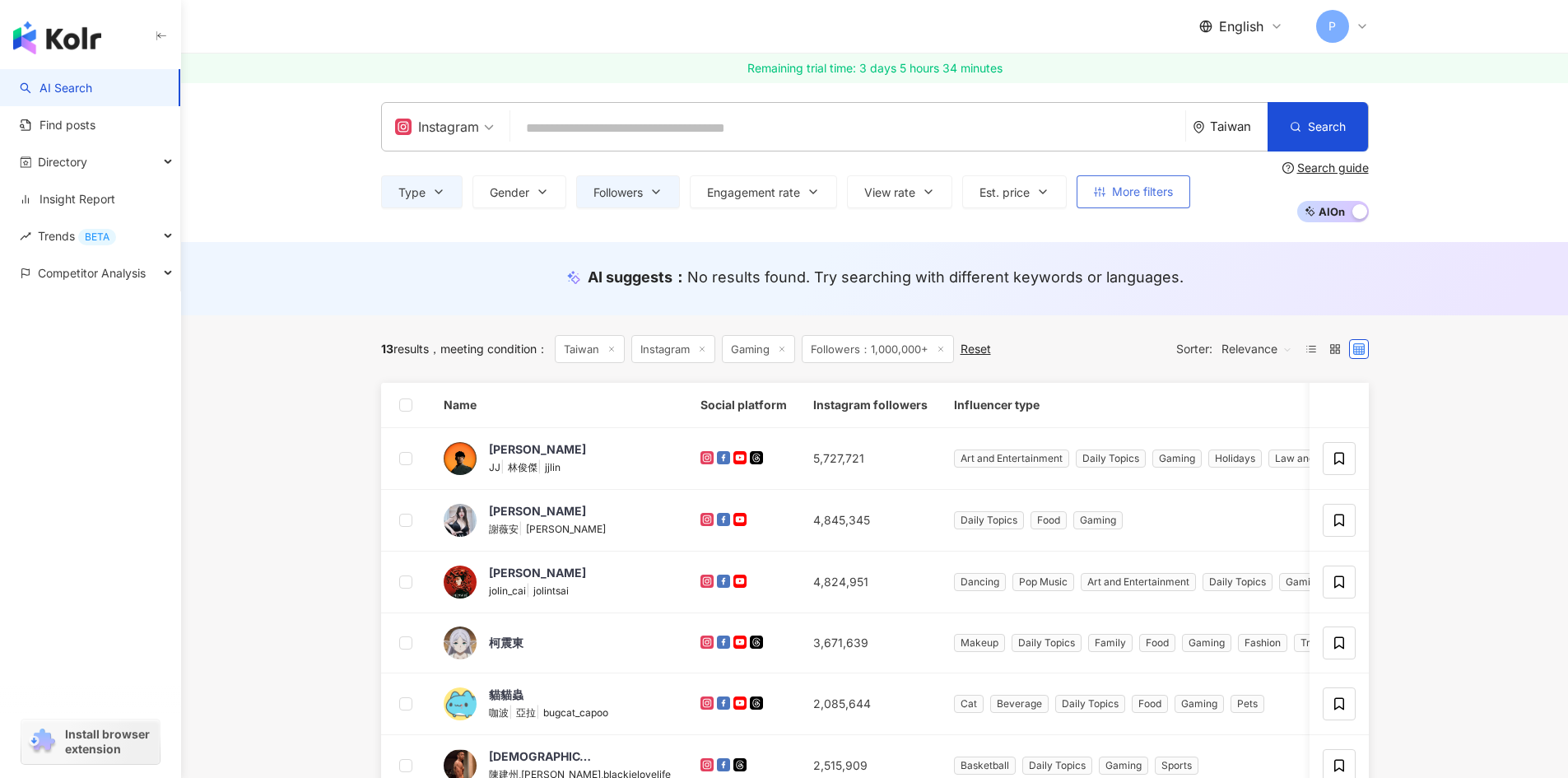
click at [1137, 186] on span "More filters" at bounding box center [1143, 192] width 61 height 13
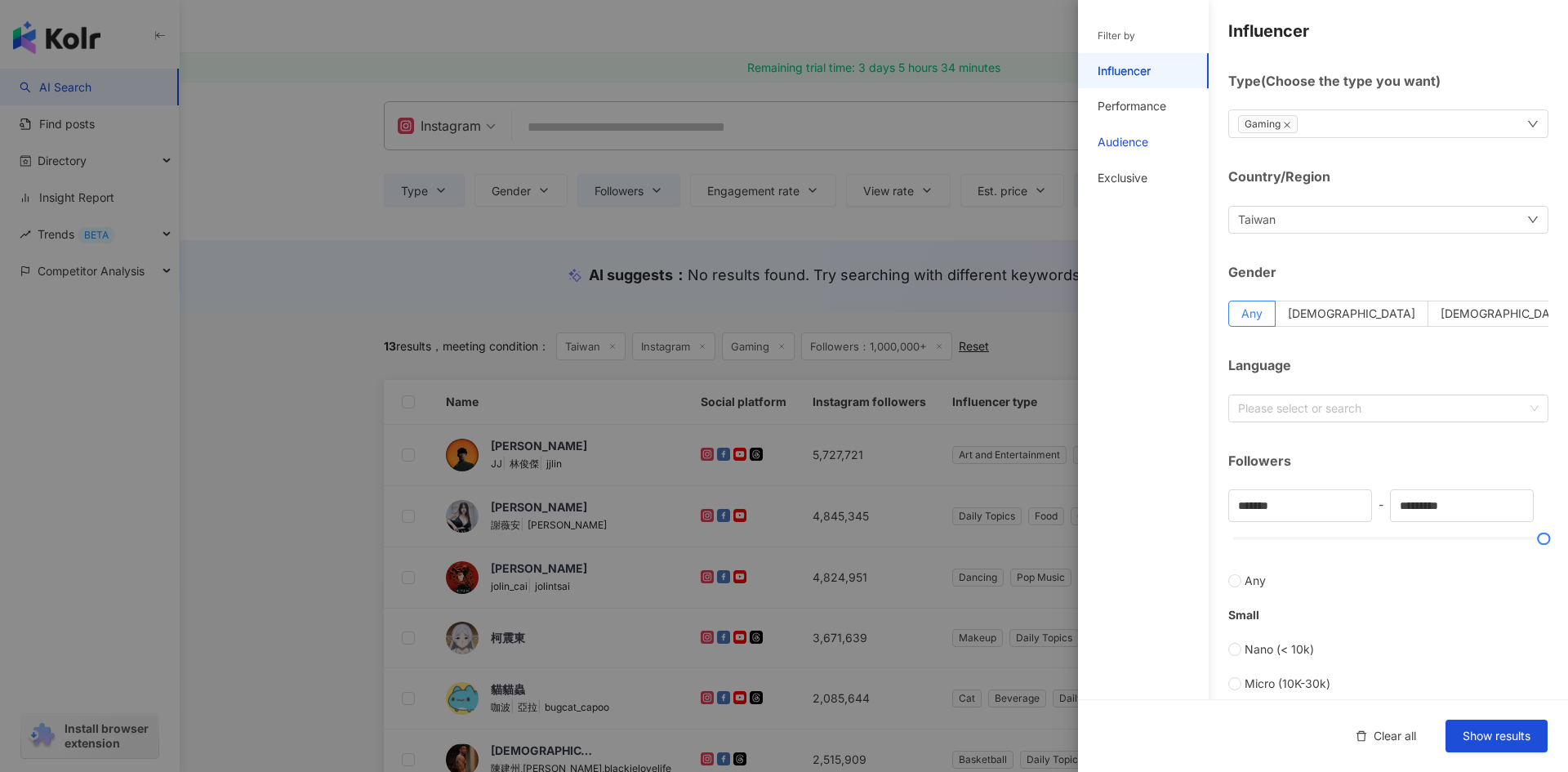
click at [1128, 138] on div "Audience" at bounding box center [1123, 142] width 51 height 17
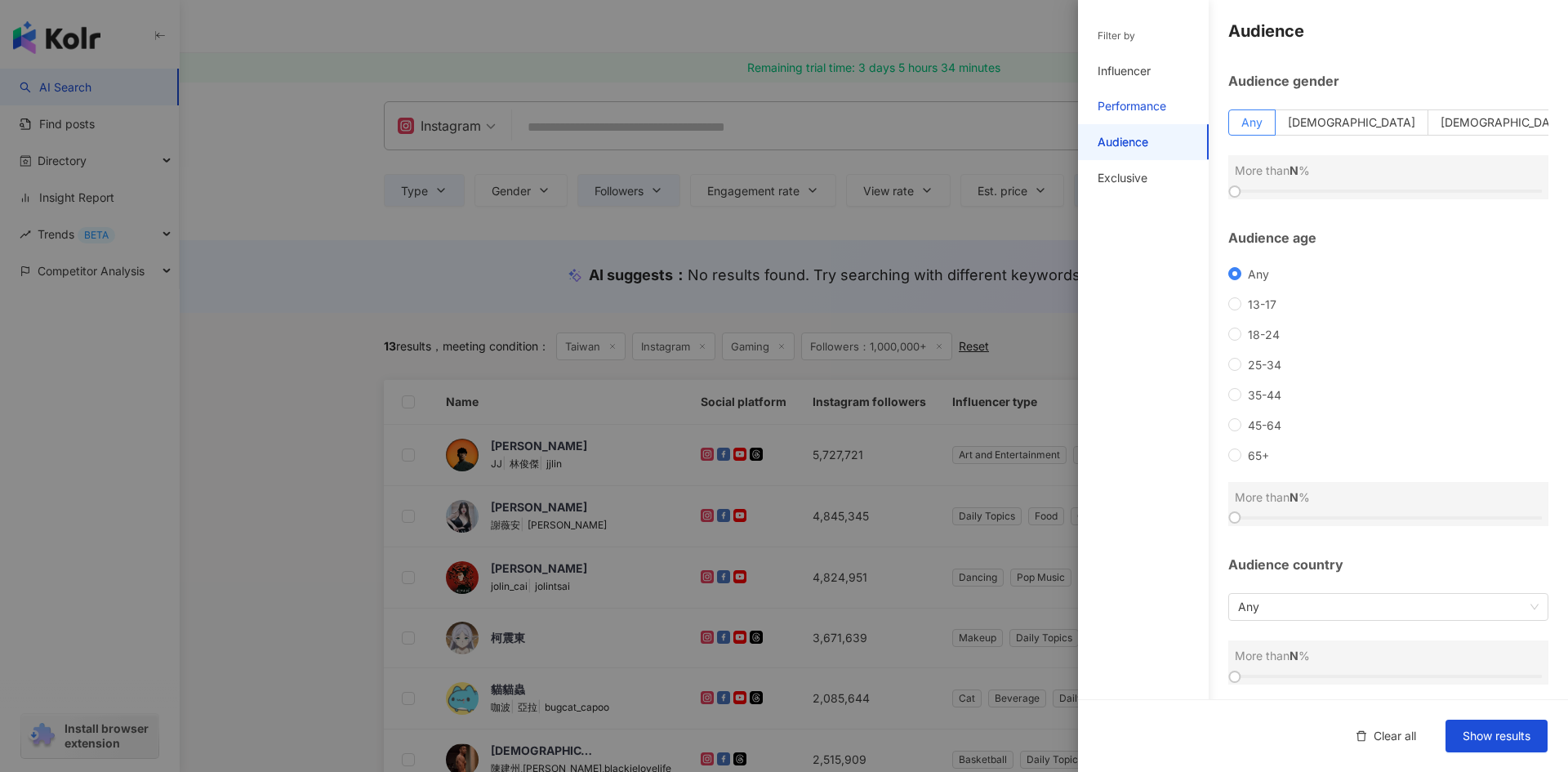
click at [1137, 112] on div "Performance" at bounding box center [1132, 106] width 69 height 17
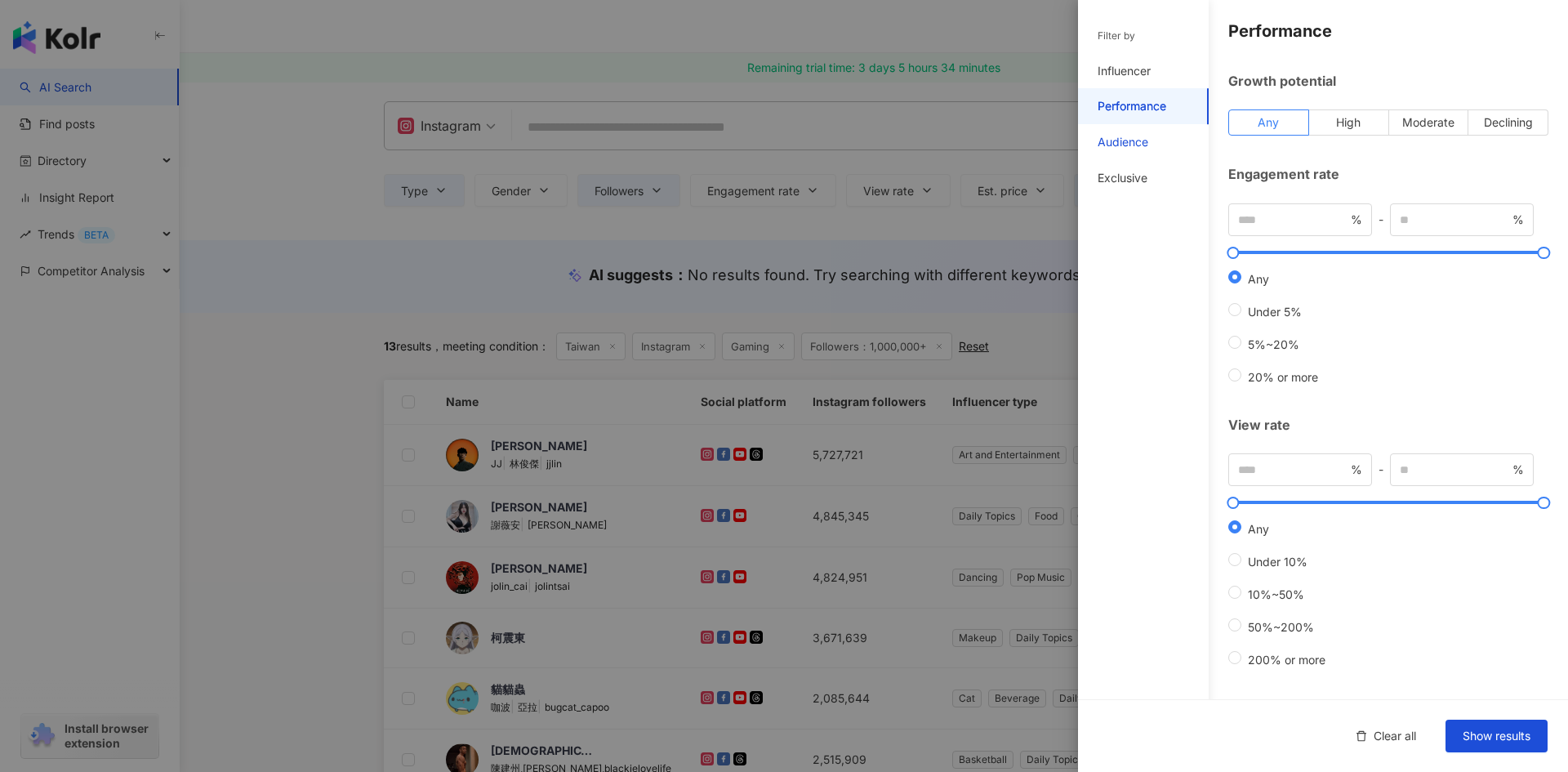
click at [1134, 140] on div "Audience" at bounding box center [1123, 142] width 51 height 17
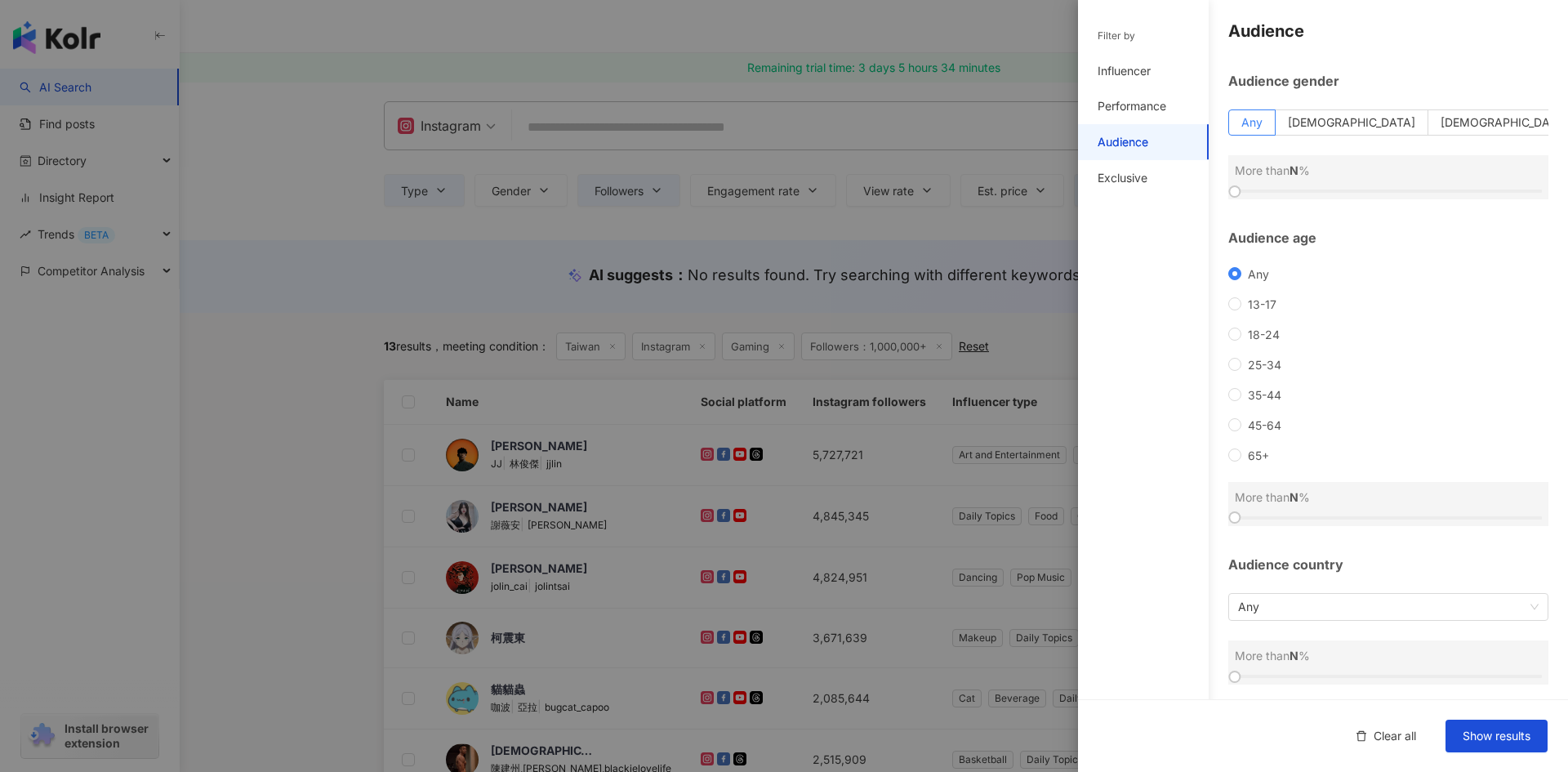
click at [1237, 342] on div "Any 13-17 18-24 25-34 35-44 45-64 65+" at bounding box center [1388, 364] width 320 height 195
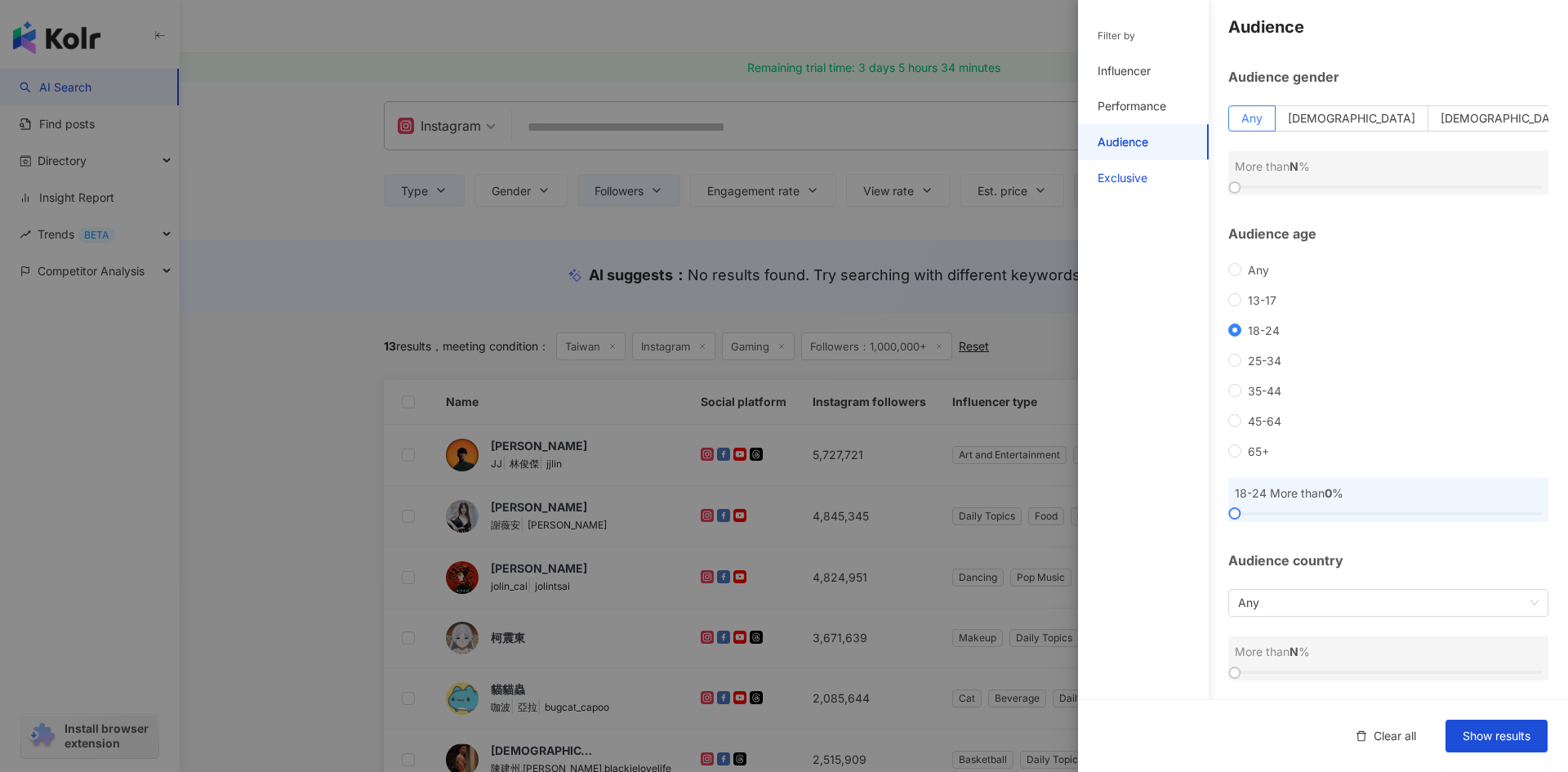
click at [1137, 176] on div "Exclusive" at bounding box center [1122, 177] width 50 height 17
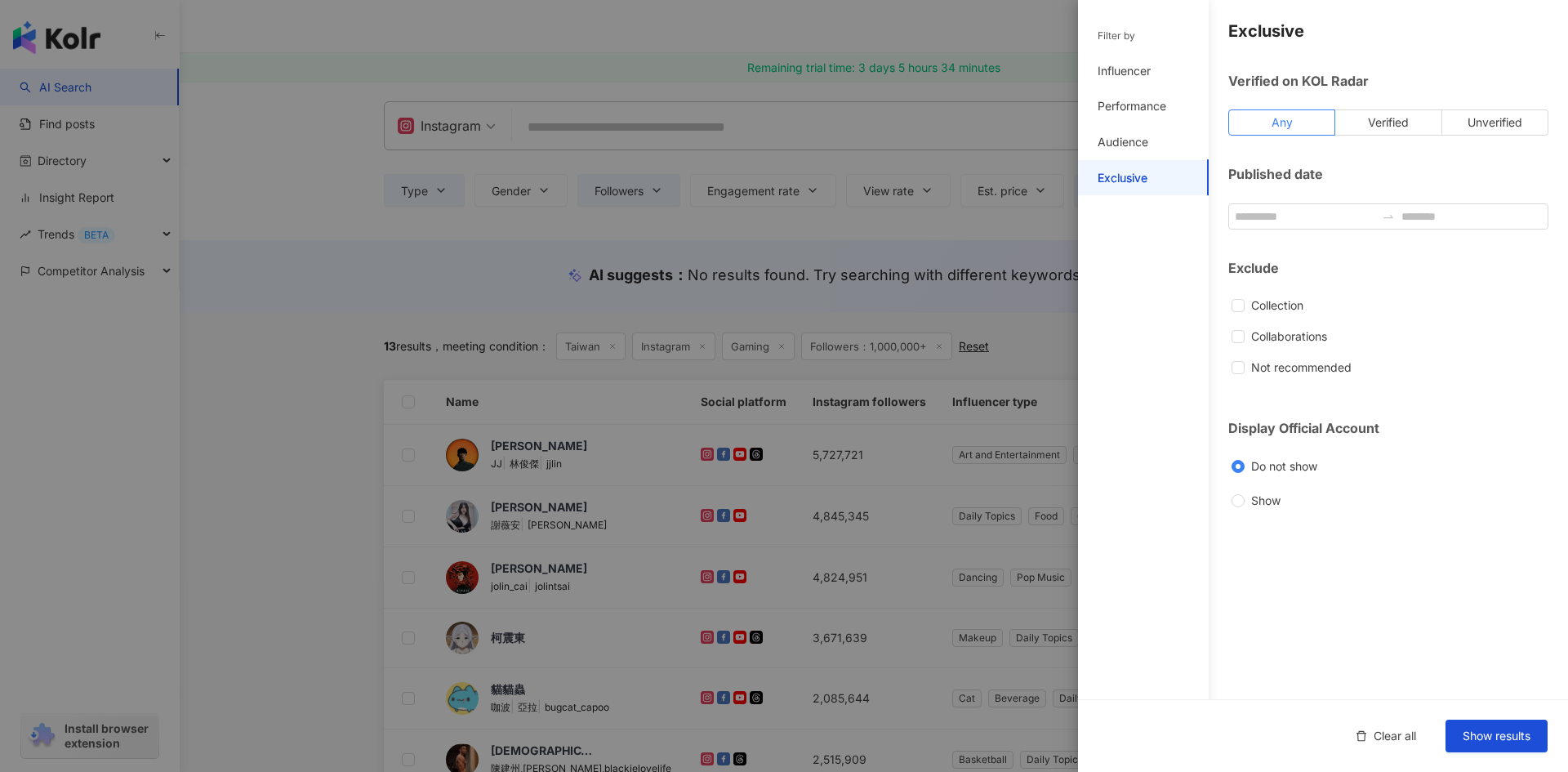
scroll to position [0, 0]
click at [1134, 140] on div "Audience" at bounding box center [1123, 142] width 51 height 17
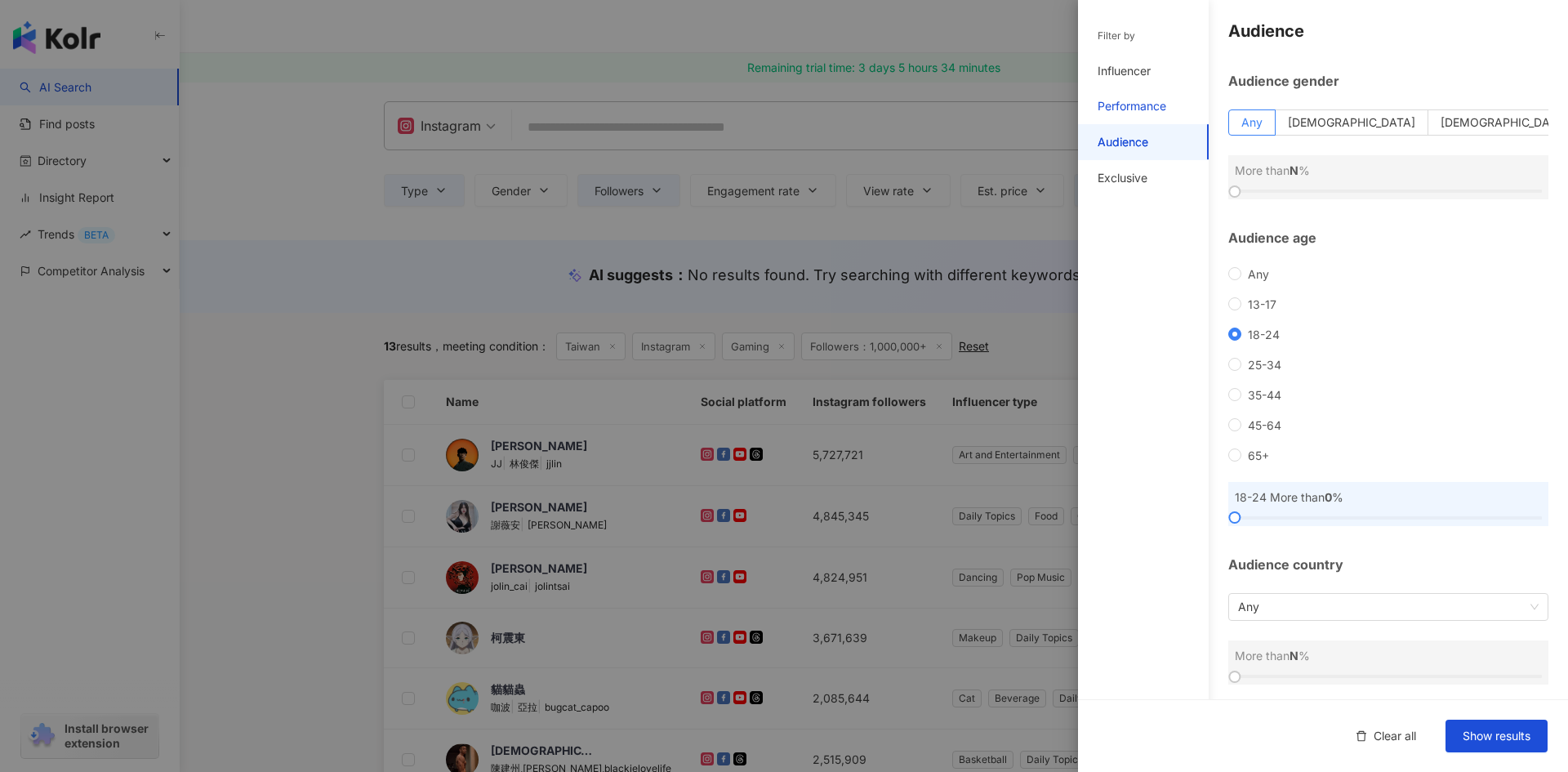
click at [1138, 103] on div "Performance" at bounding box center [1132, 106] width 69 height 17
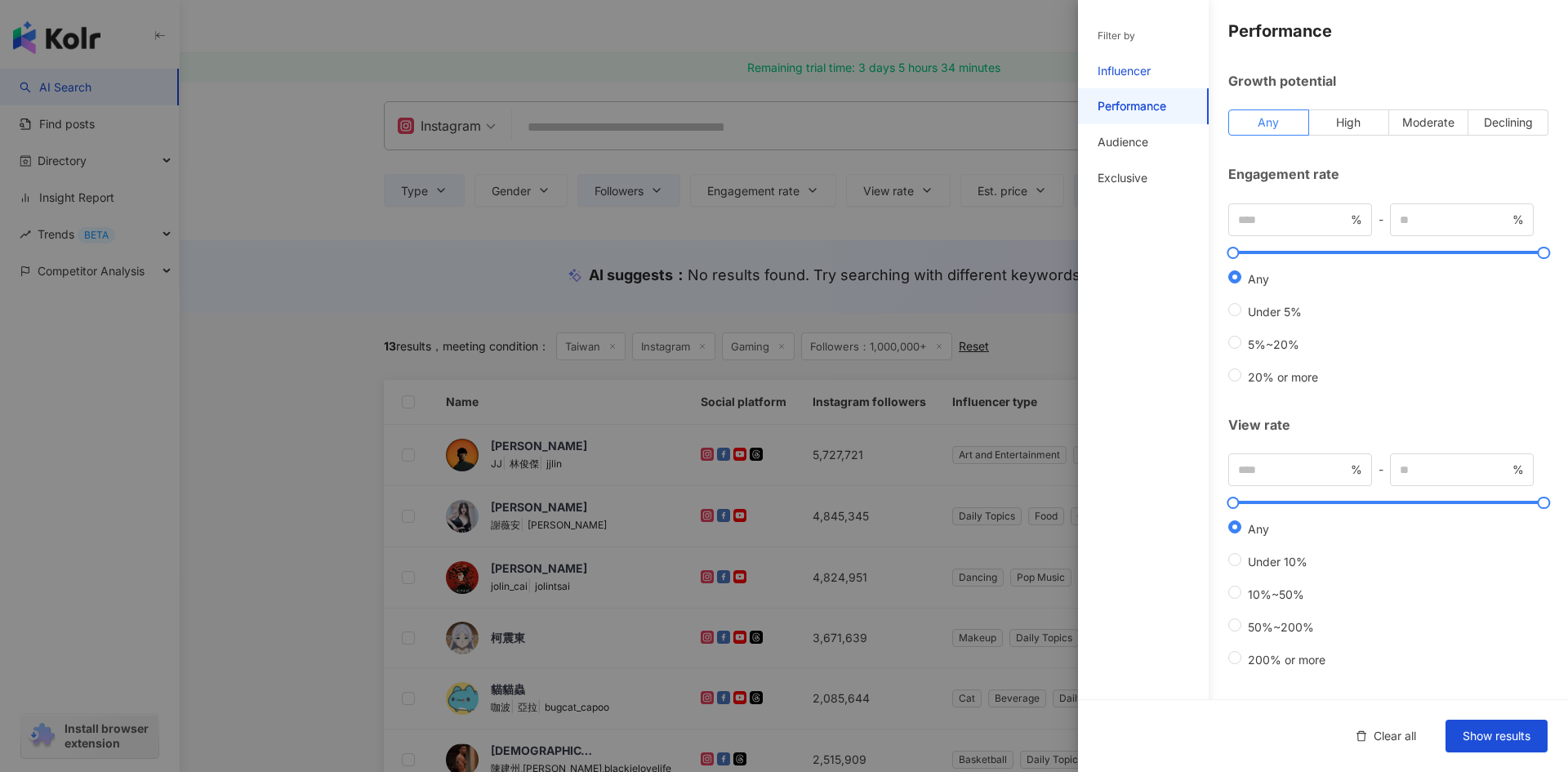
click at [1134, 69] on div "Influencer" at bounding box center [1124, 71] width 53 height 17
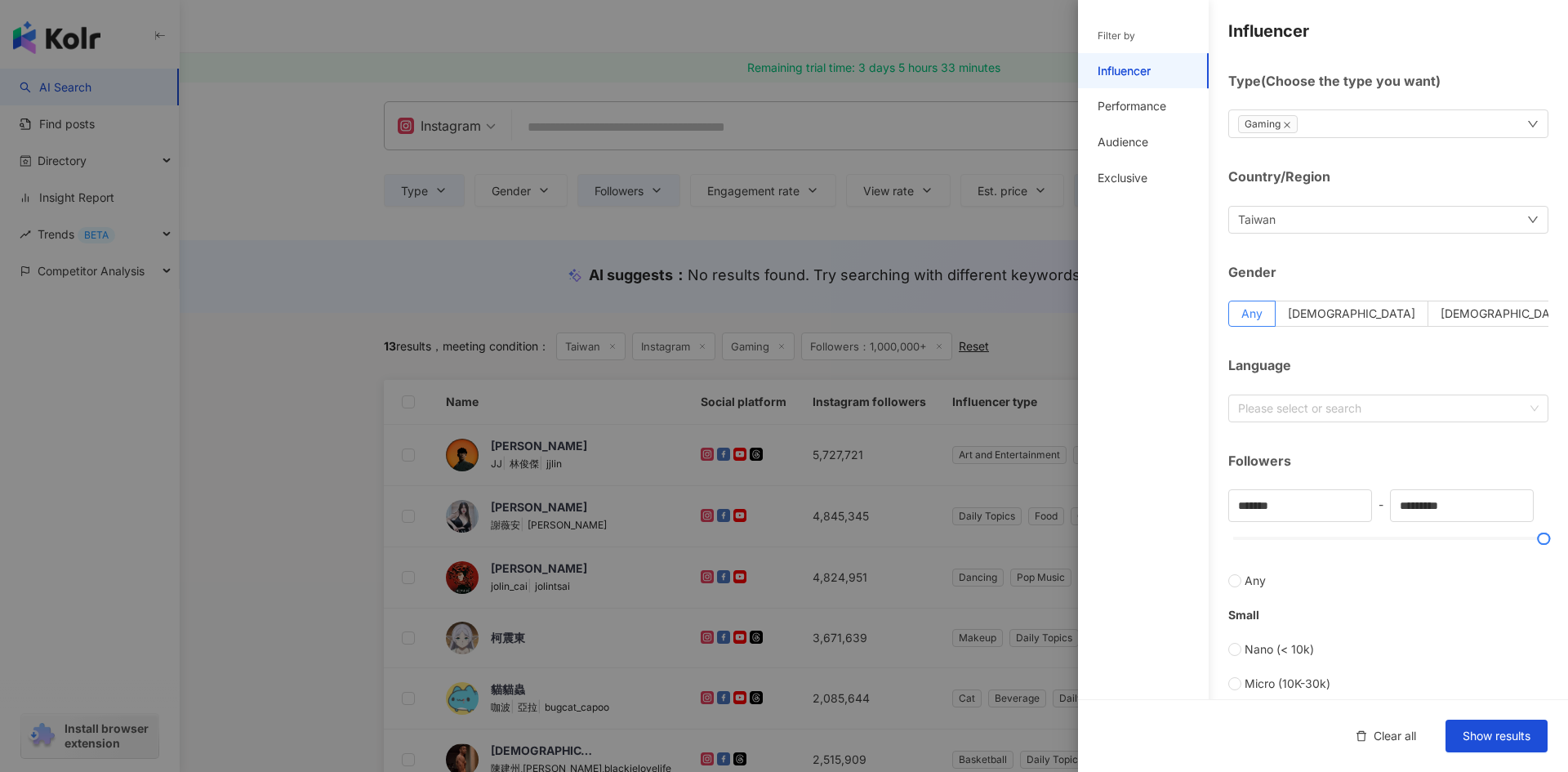
click at [1370, 391] on div "Language Please select or search" at bounding box center [1388, 389] width 320 height 66
click at [1368, 406] on div at bounding box center [1380, 408] width 297 height 13
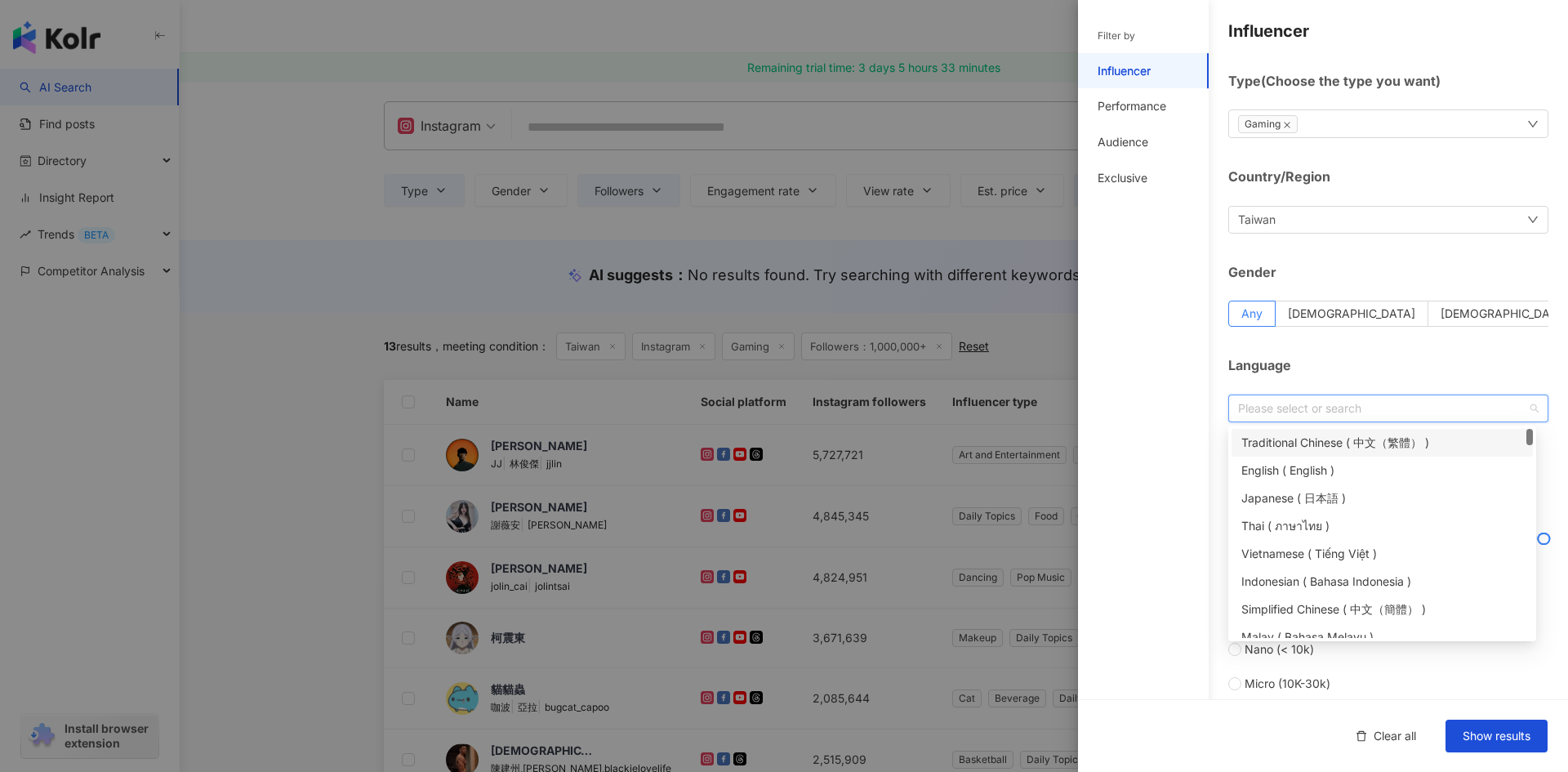
click at [1319, 439] on div "Traditional Chinese ( 中文（繁體） )" at bounding box center [1383, 443] width 282 height 18
click at [1184, 432] on div "Filter by Influencer Performance Audience Exclusive" at bounding box center [1143, 396] width 130 height 752
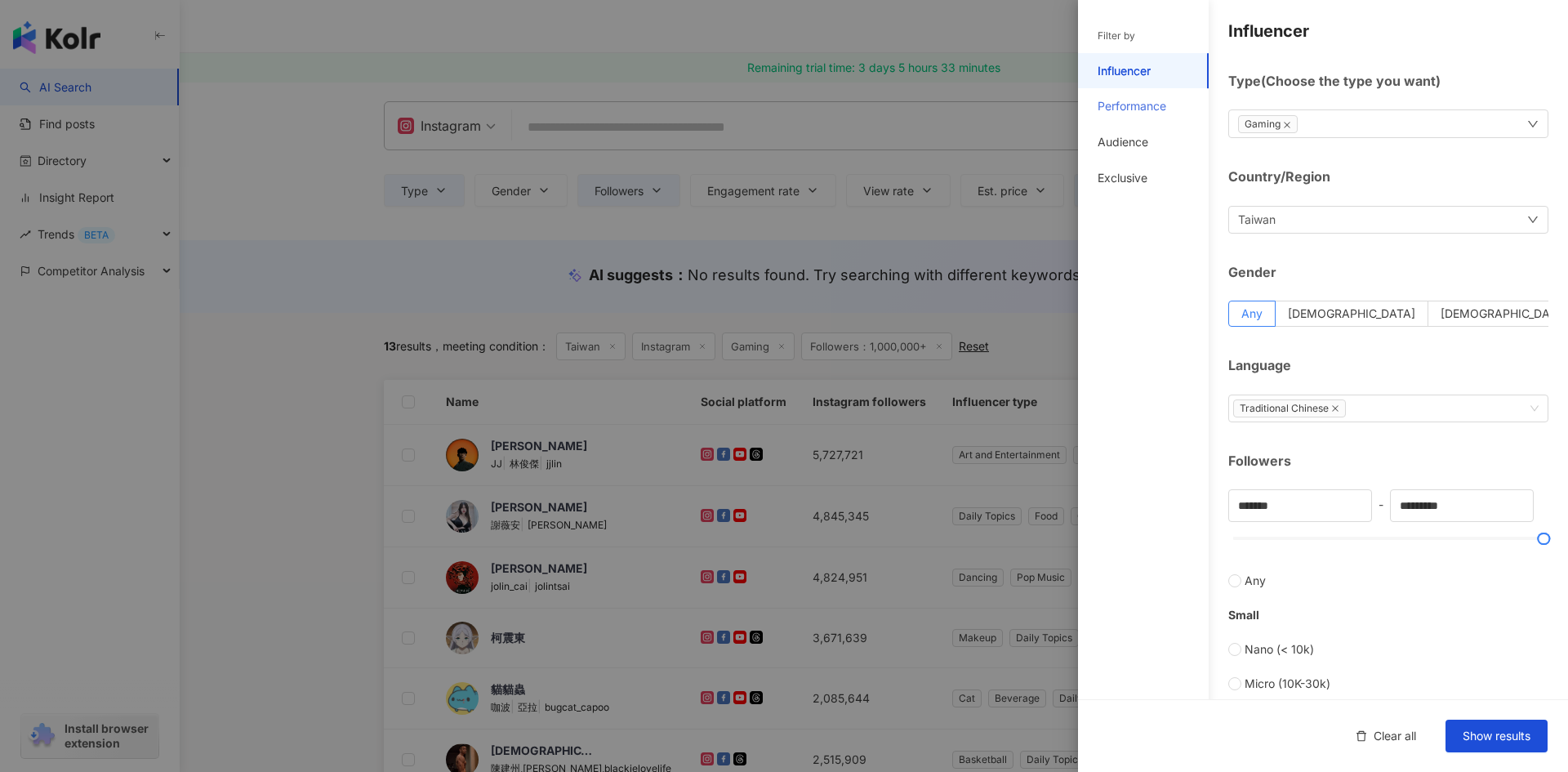
click at [1153, 117] on div "Performance" at bounding box center [1143, 106] width 130 height 36
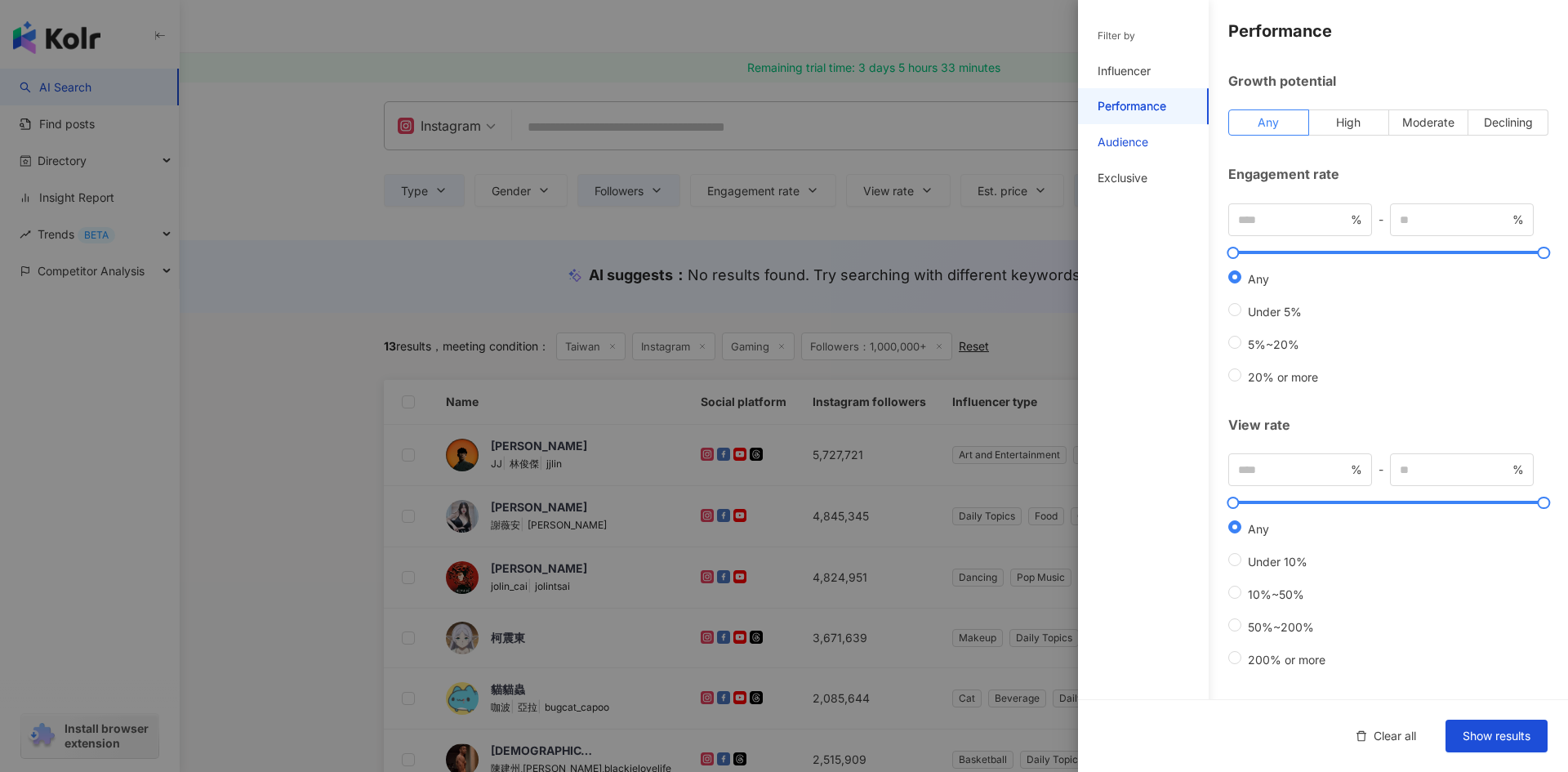
click at [1118, 140] on div "Audience" at bounding box center [1123, 142] width 51 height 17
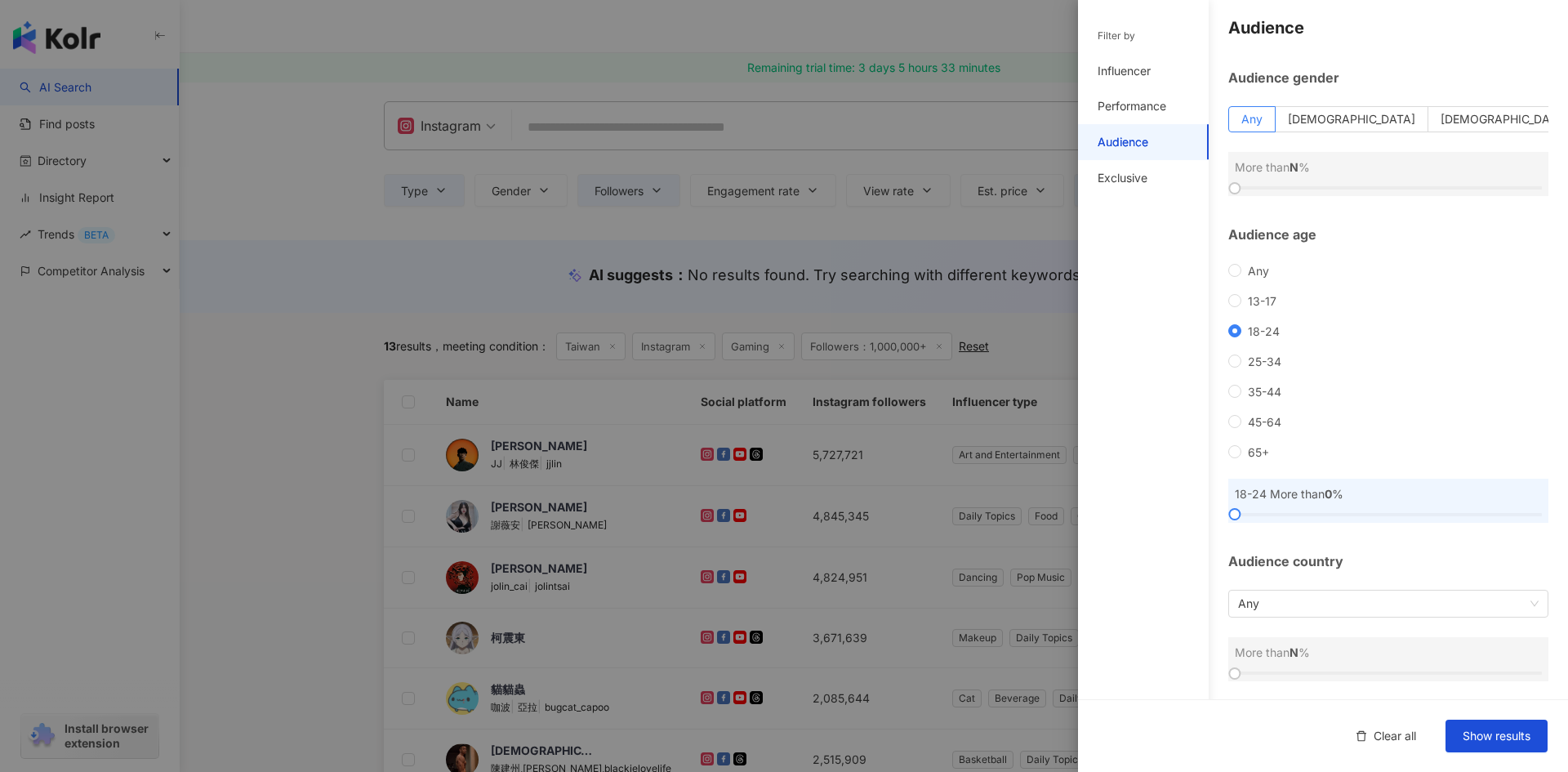
scroll to position [4, 0]
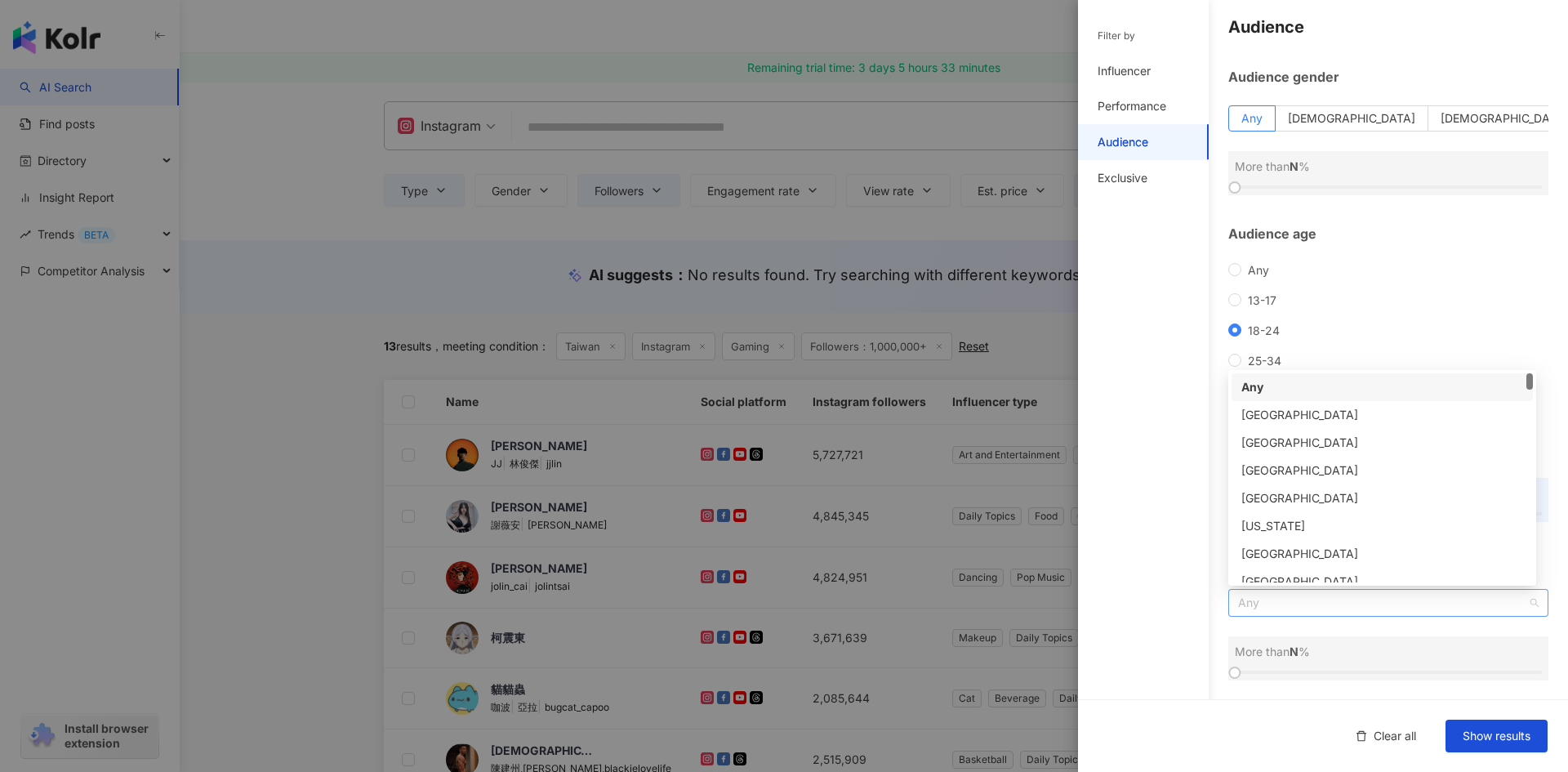
click at [1320, 609] on span "Any" at bounding box center [1388, 603] width 301 height 26
drag, startPoint x: 1532, startPoint y: 396, endPoint x: 1543, endPoint y: 543, distance: 147.4
click at [1543, 543] on body "AI Search Find posts Directory Insight Report Trends BETA Competitor Analysis I…" at bounding box center [784, 386] width 1568 height 772
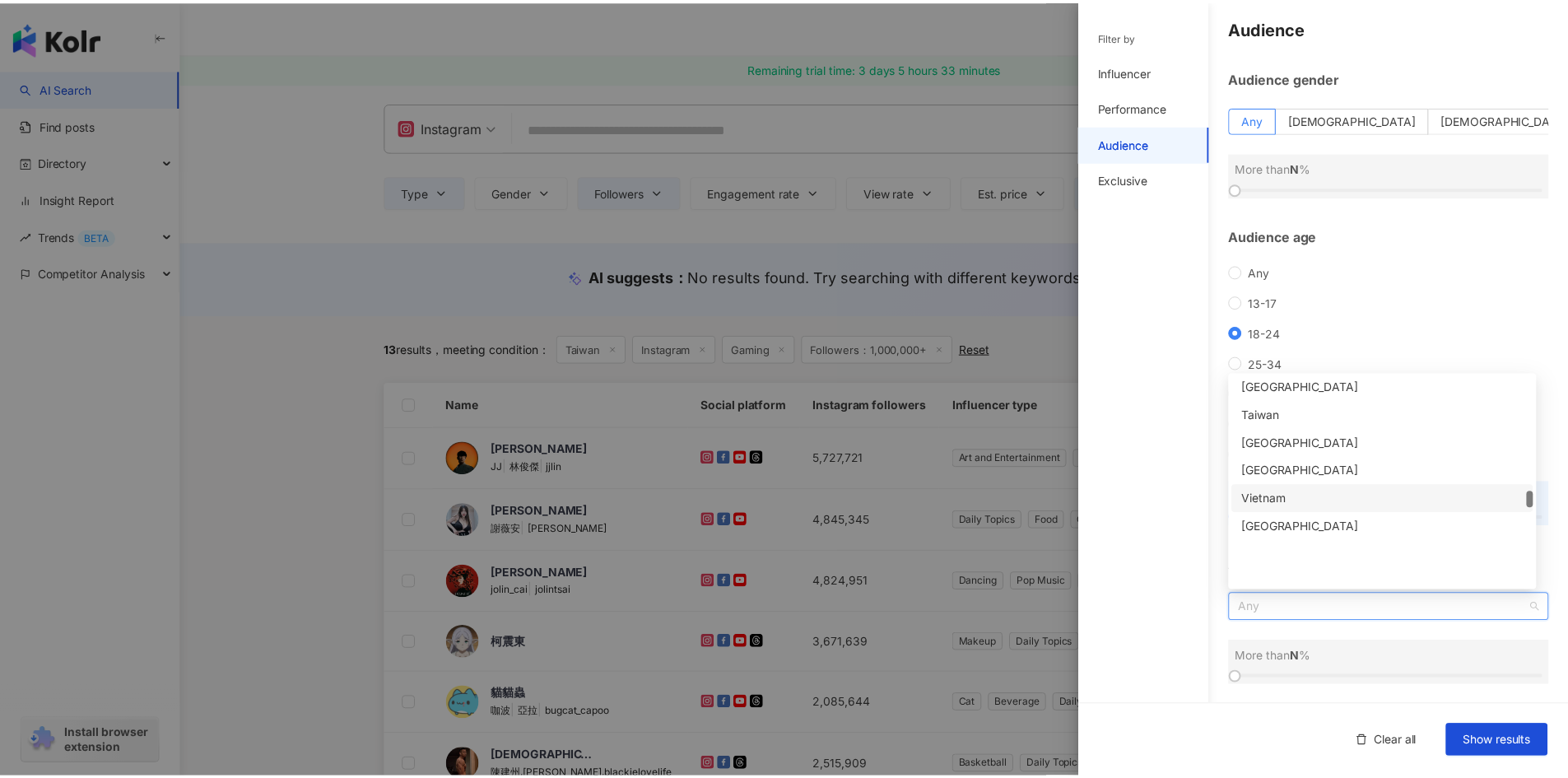
scroll to position [3476, 0]
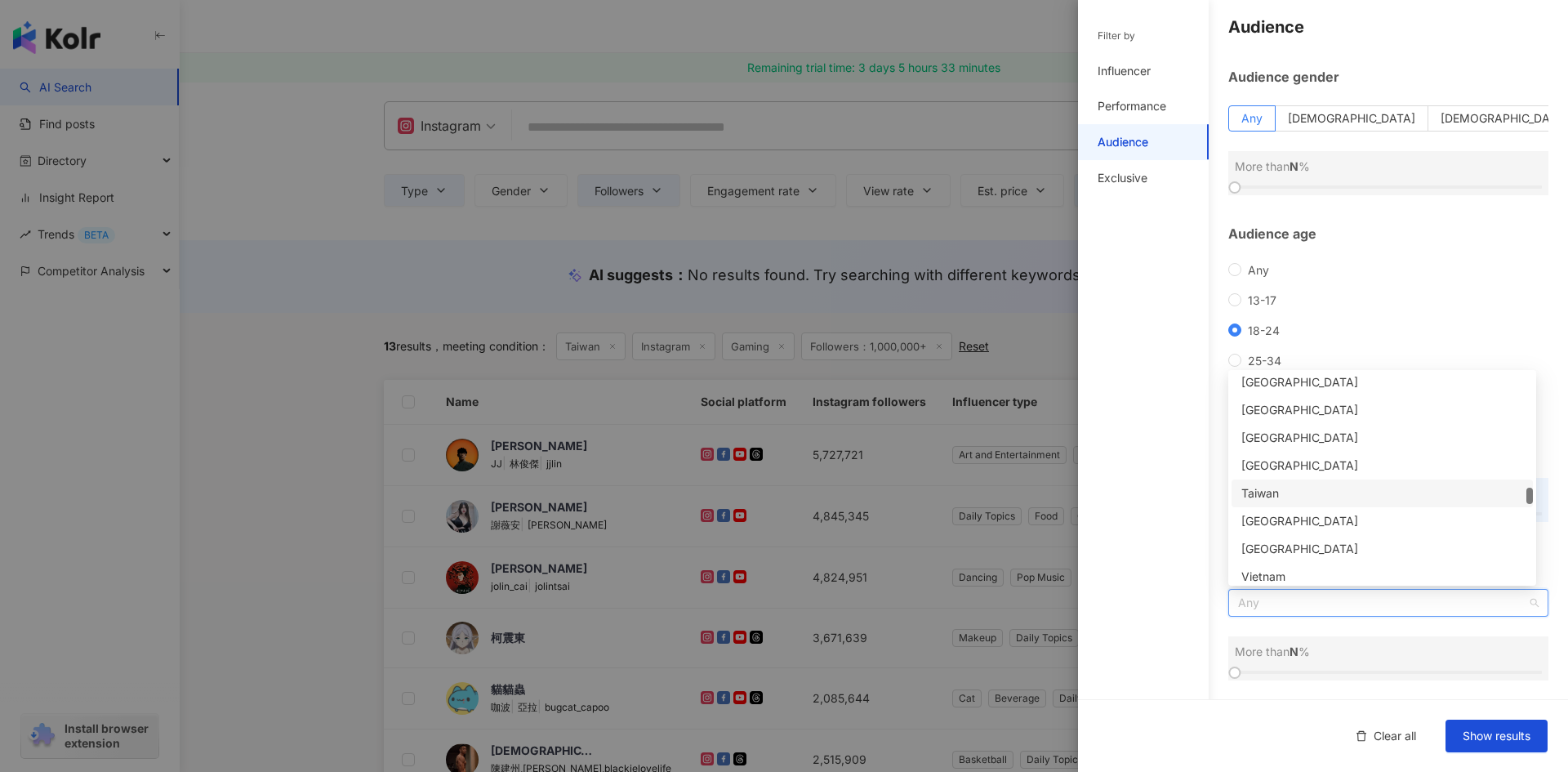
click at [1323, 497] on div "Taiwan" at bounding box center [1383, 494] width 282 height 18
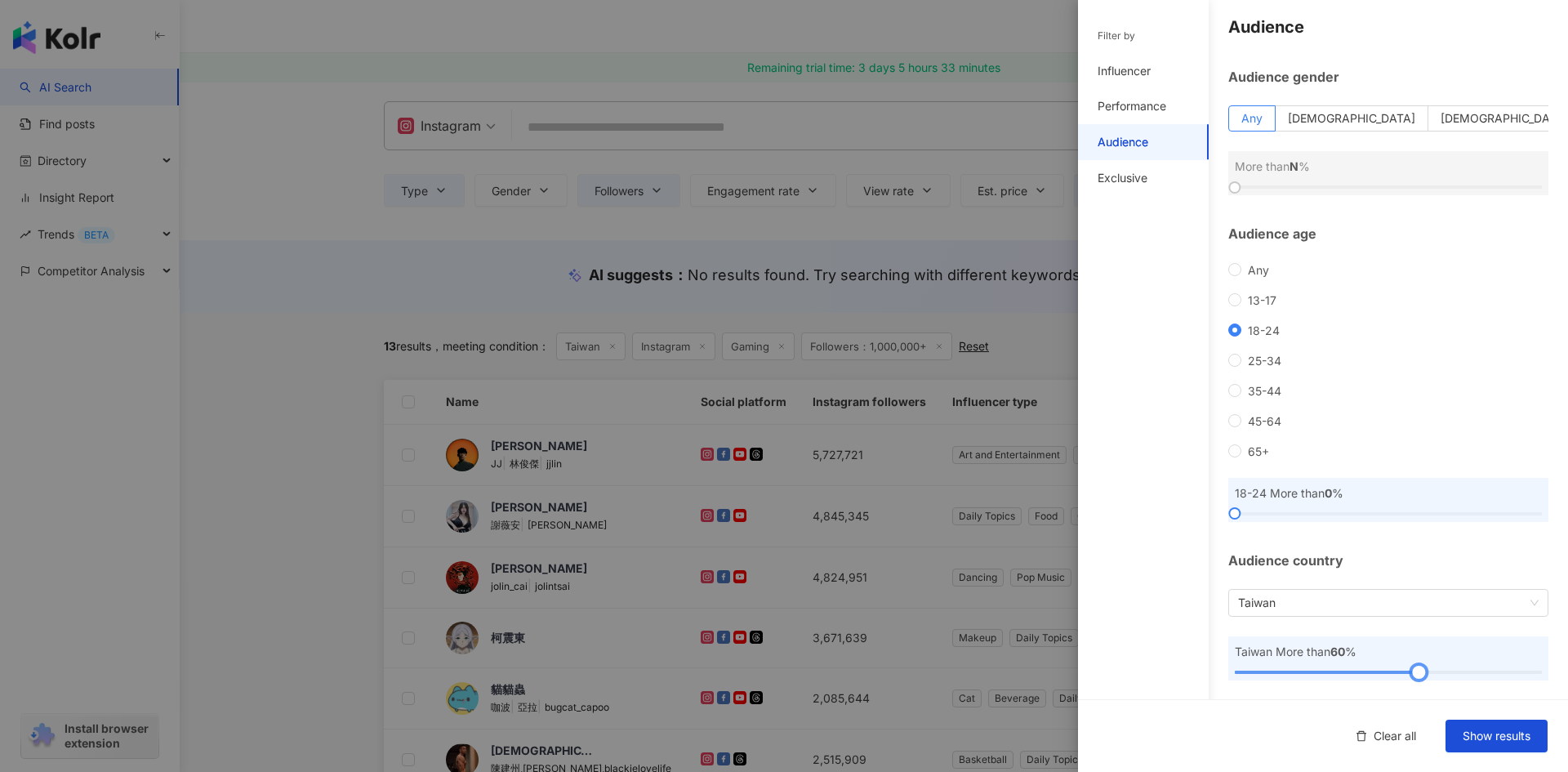
drag, startPoint x: 1233, startPoint y: 672, endPoint x: 1412, endPoint y: 672, distance: 179.0
click at [1414, 672] on div at bounding box center [1418, 672] width 9 height 9
click at [1489, 736] on span "Show results" at bounding box center [1497, 736] width 68 height 13
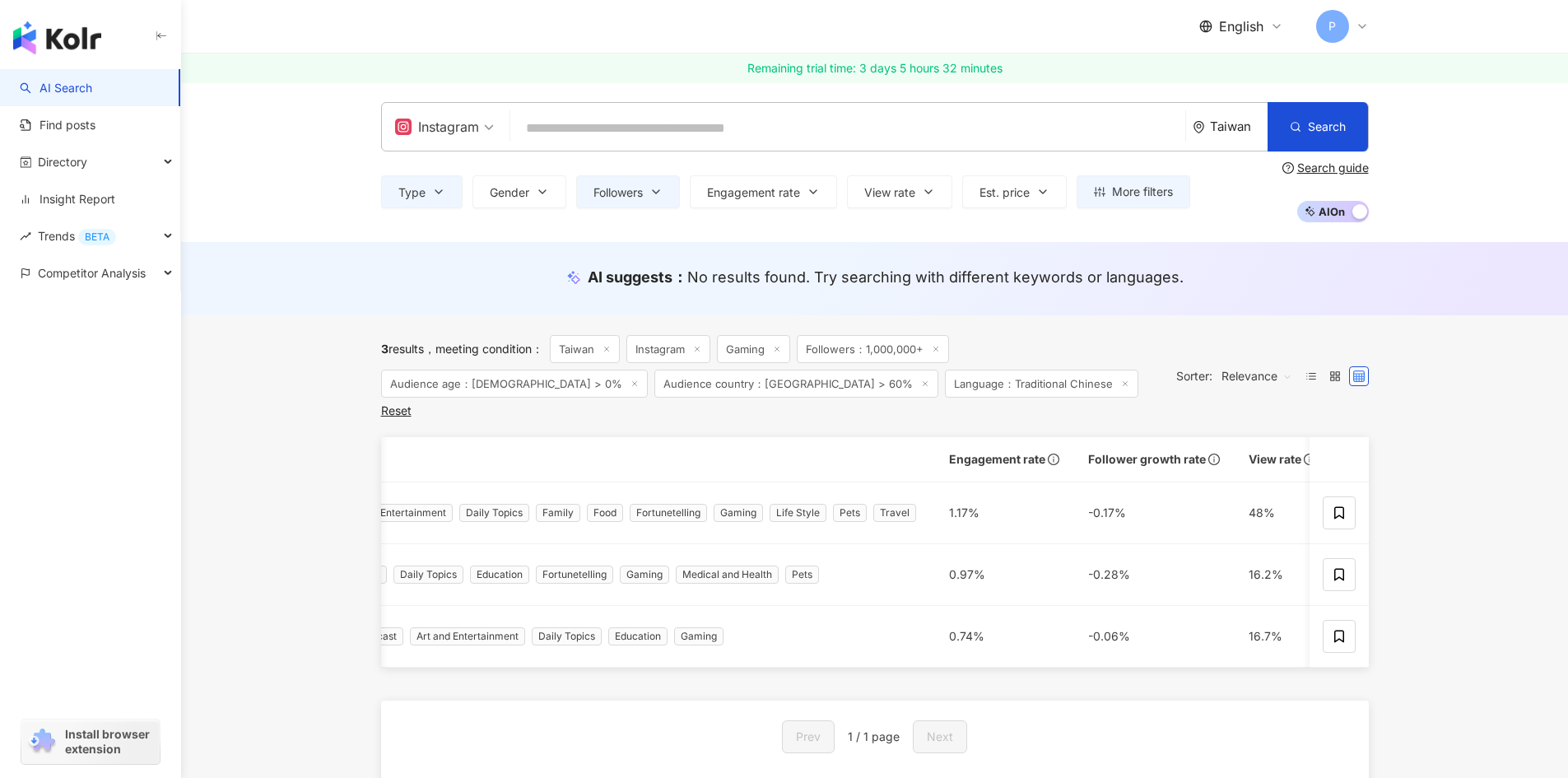
scroll to position [0, 702]
click at [1145, 191] on span "More filters" at bounding box center [1143, 192] width 61 height 13
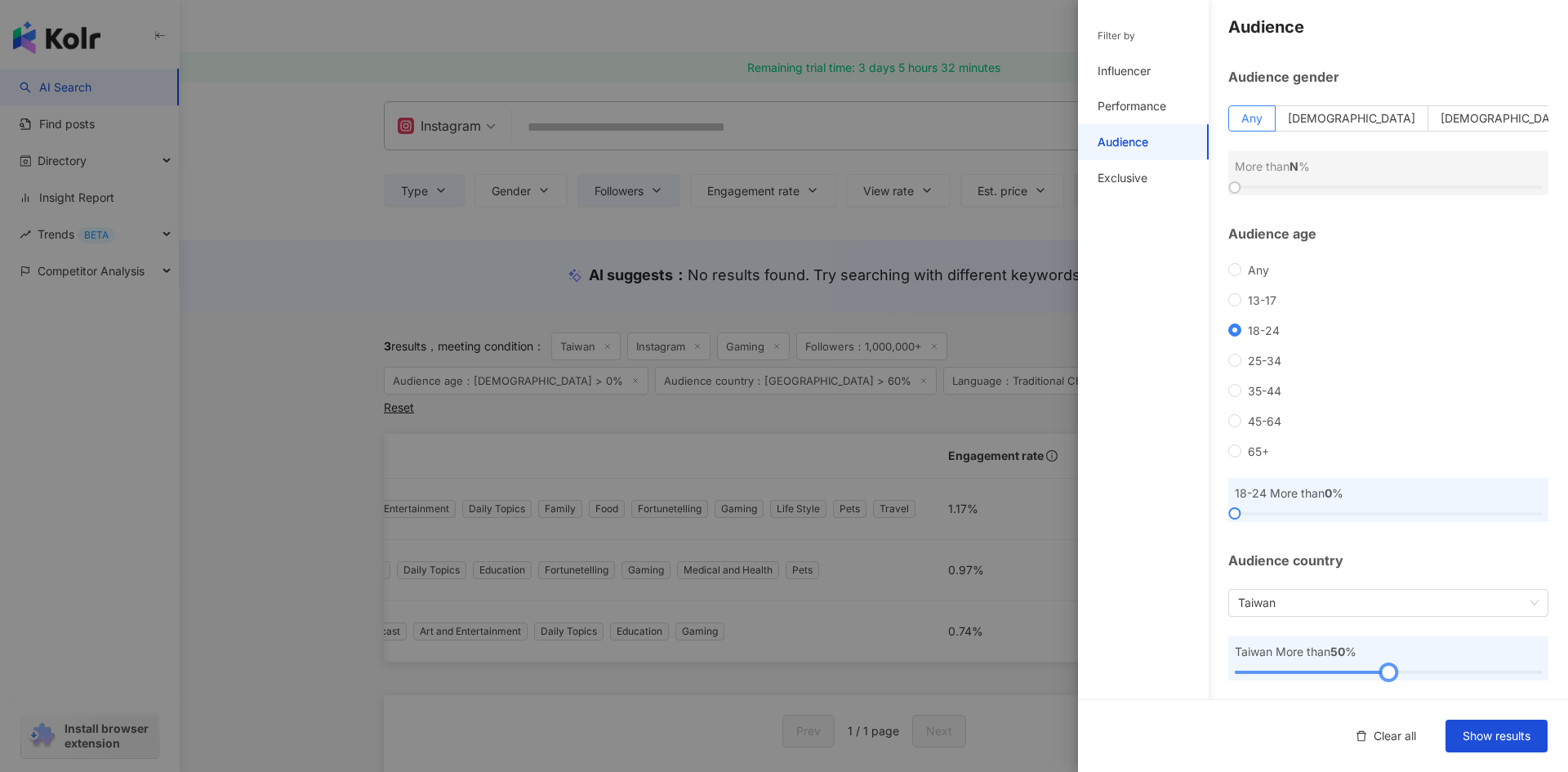
drag, startPoint x: 1411, startPoint y: 676, endPoint x: 1381, endPoint y: 679, distance: 30.1
click at [1384, 677] on div at bounding box center [1388, 672] width 9 height 9
click at [1502, 742] on span "Show results" at bounding box center [1497, 736] width 68 height 13
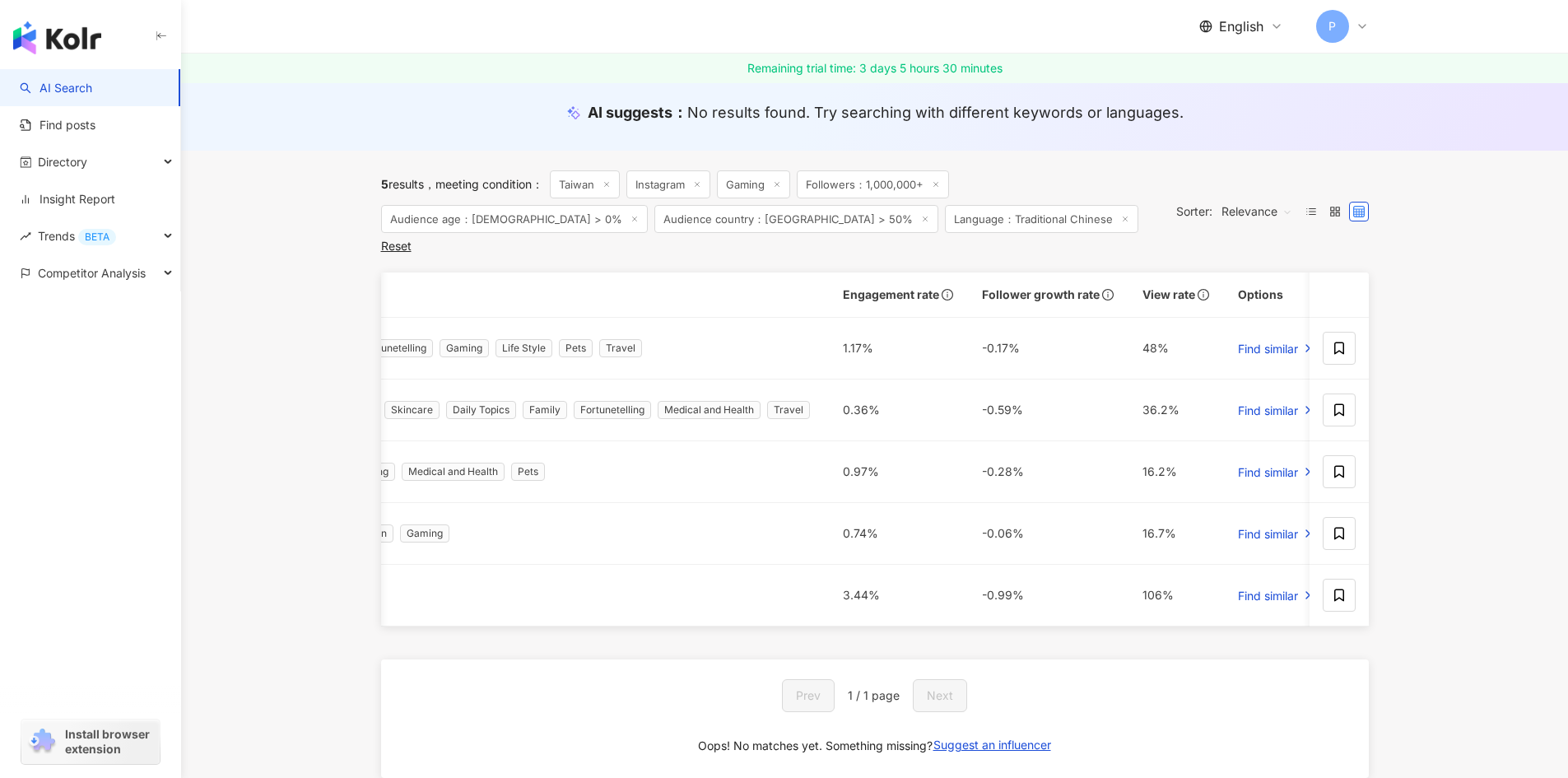
scroll to position [0, 986]
click at [1339, 341] on icon at bounding box center [1338, 348] width 15 height 15
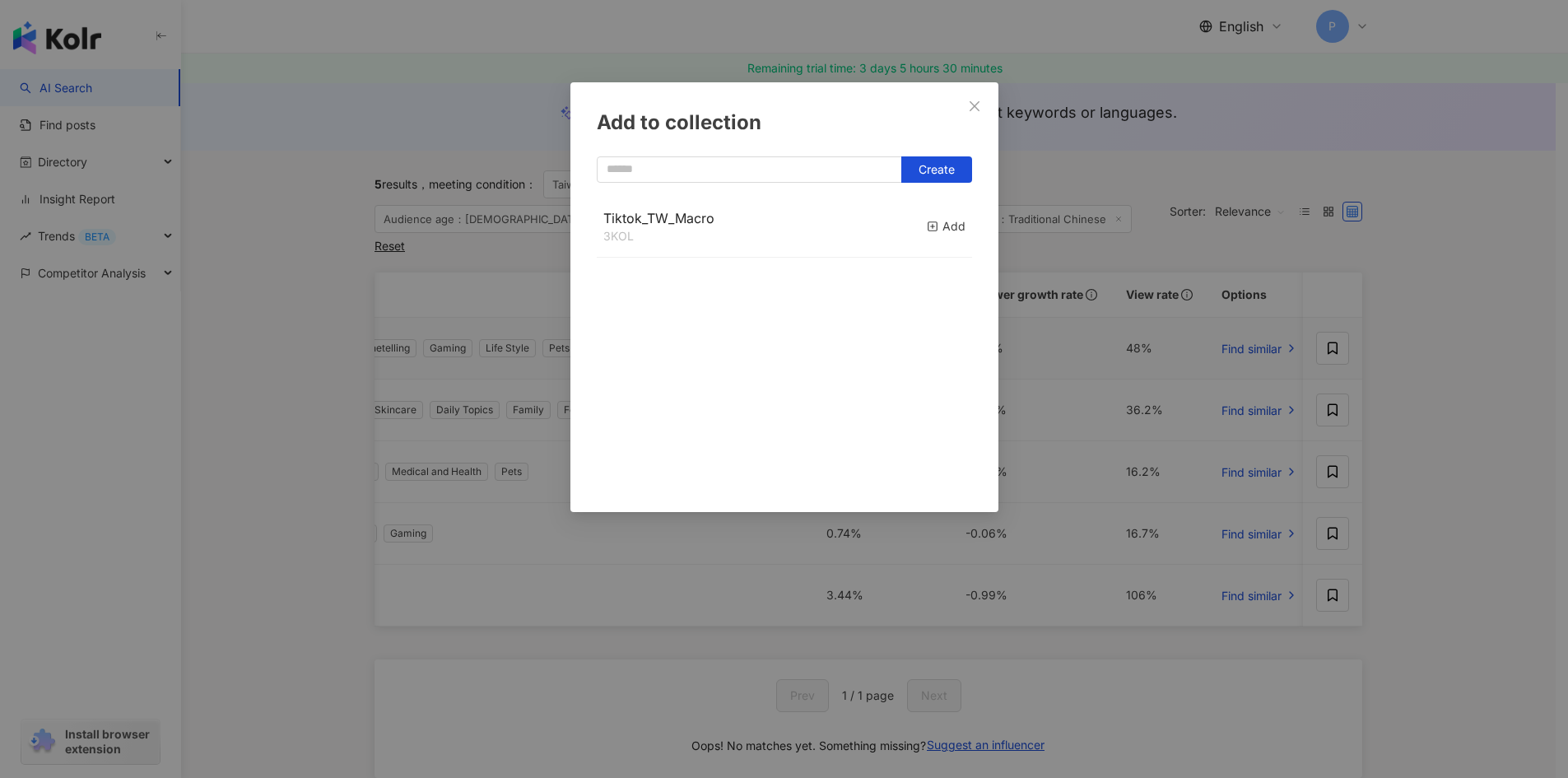
click at [698, 186] on div "Create Tiktok_TW_Macro 3 KOL Add" at bounding box center [784, 324] width 375 height 336
click at [937, 176] on span "Create" at bounding box center [936, 169] width 37 height 13
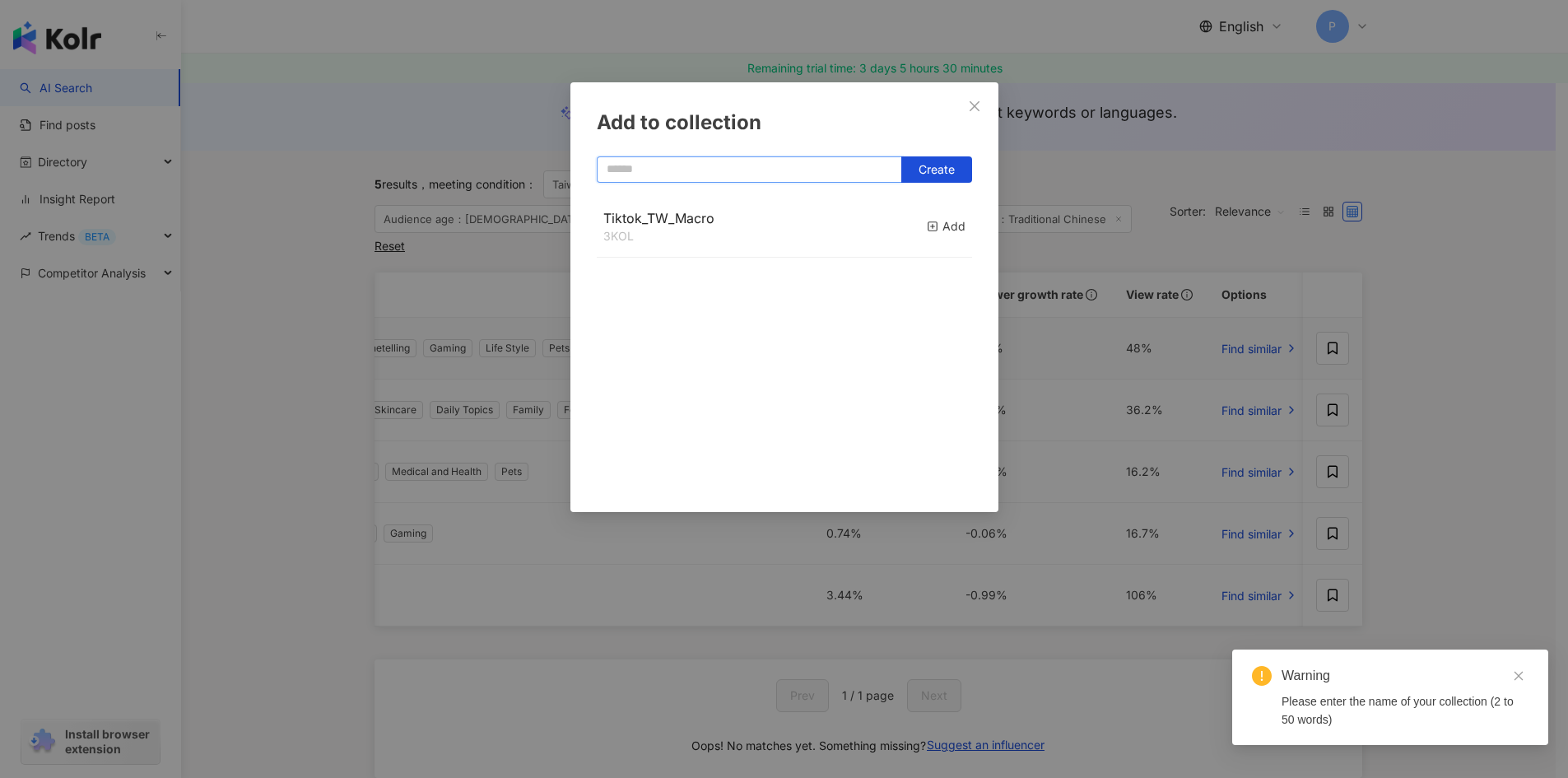
click at [723, 164] on input "text" at bounding box center [749, 169] width 305 height 27
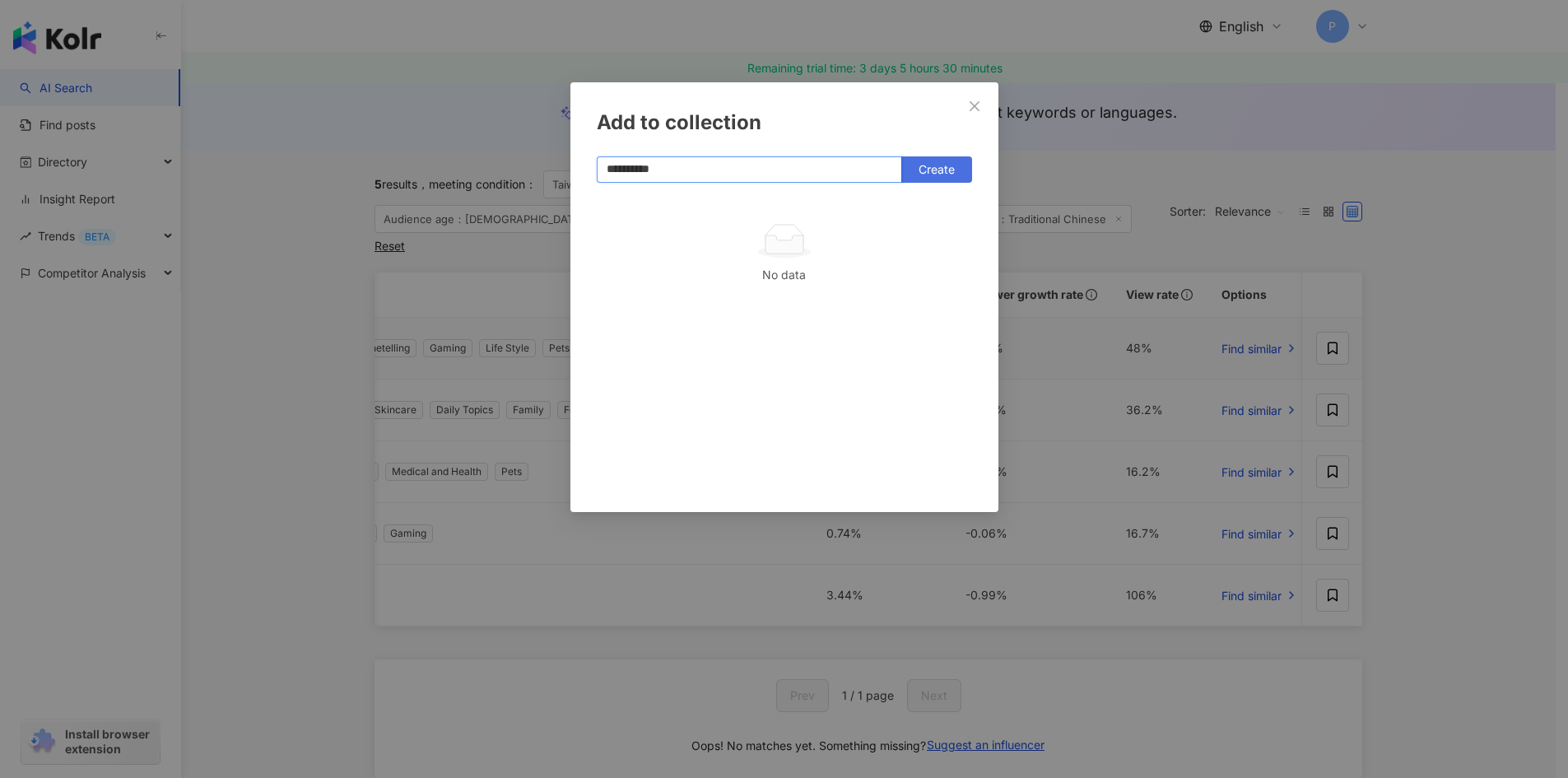
click at [934, 172] on span "Create" at bounding box center [936, 169] width 37 height 13
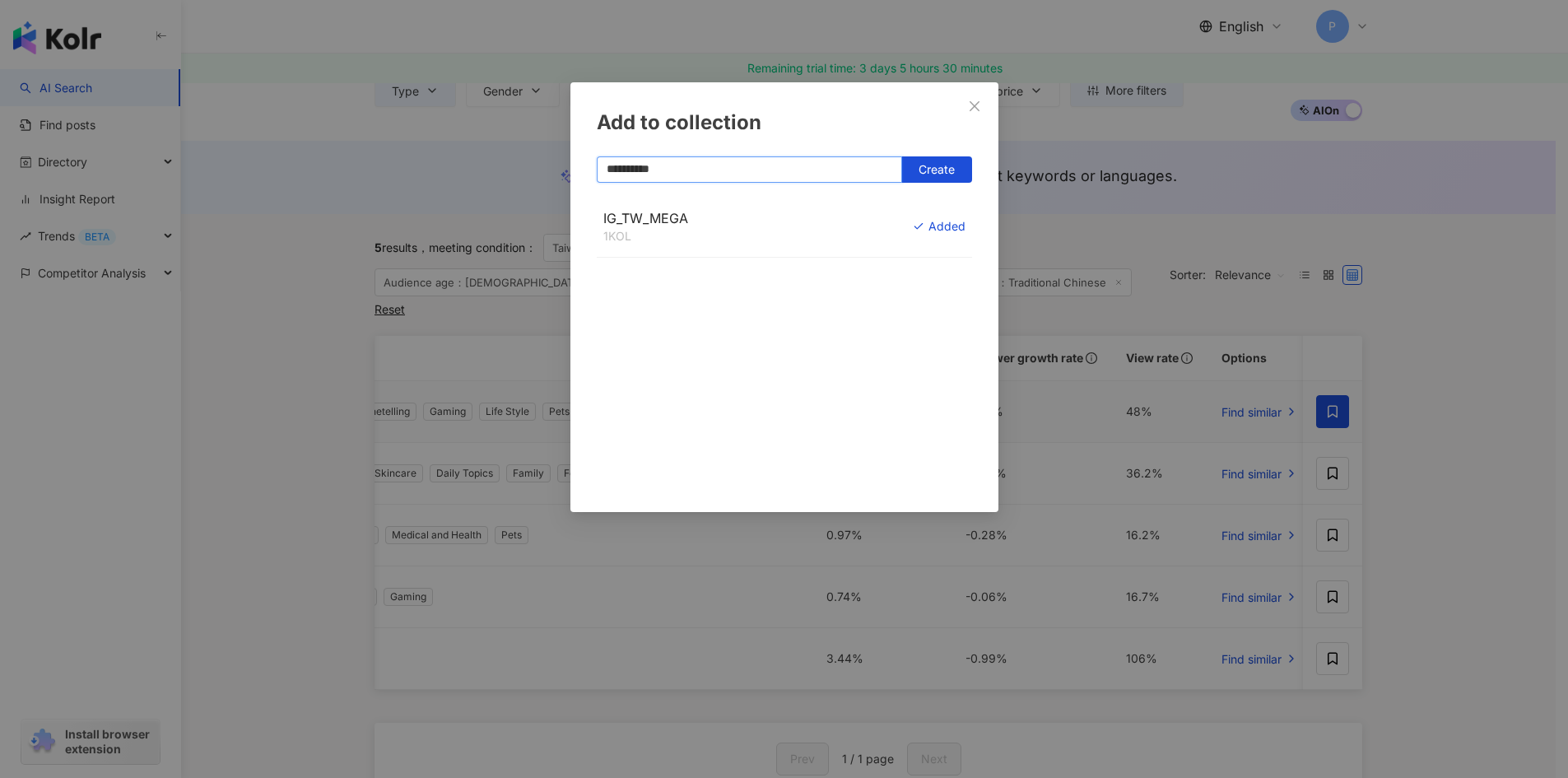
scroll to position [82, 0]
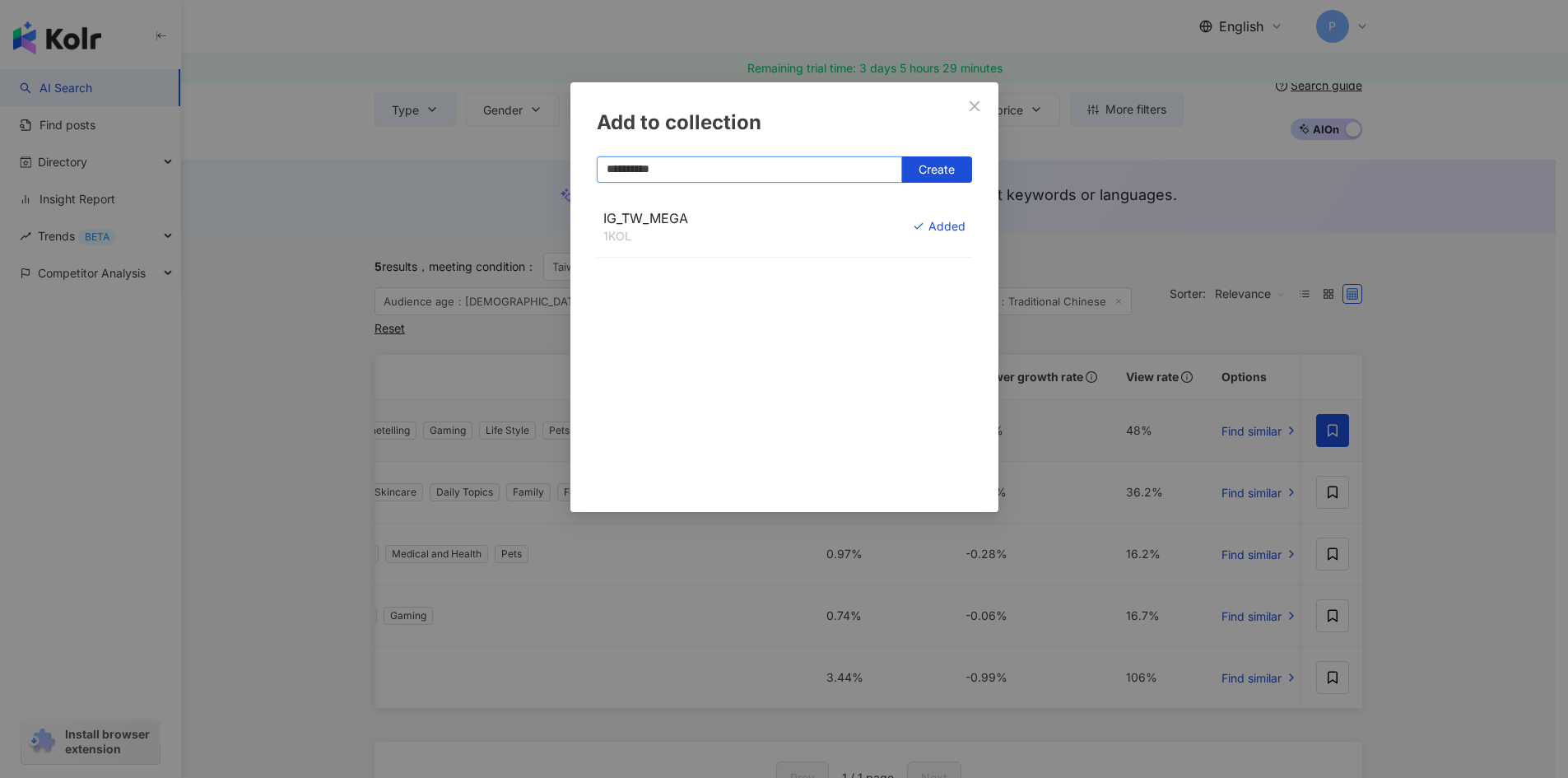
type input "**********"
click at [639, 229] on div "1 KOL" at bounding box center [645, 236] width 85 height 17
click at [984, 107] on span "Close" at bounding box center [974, 106] width 33 height 13
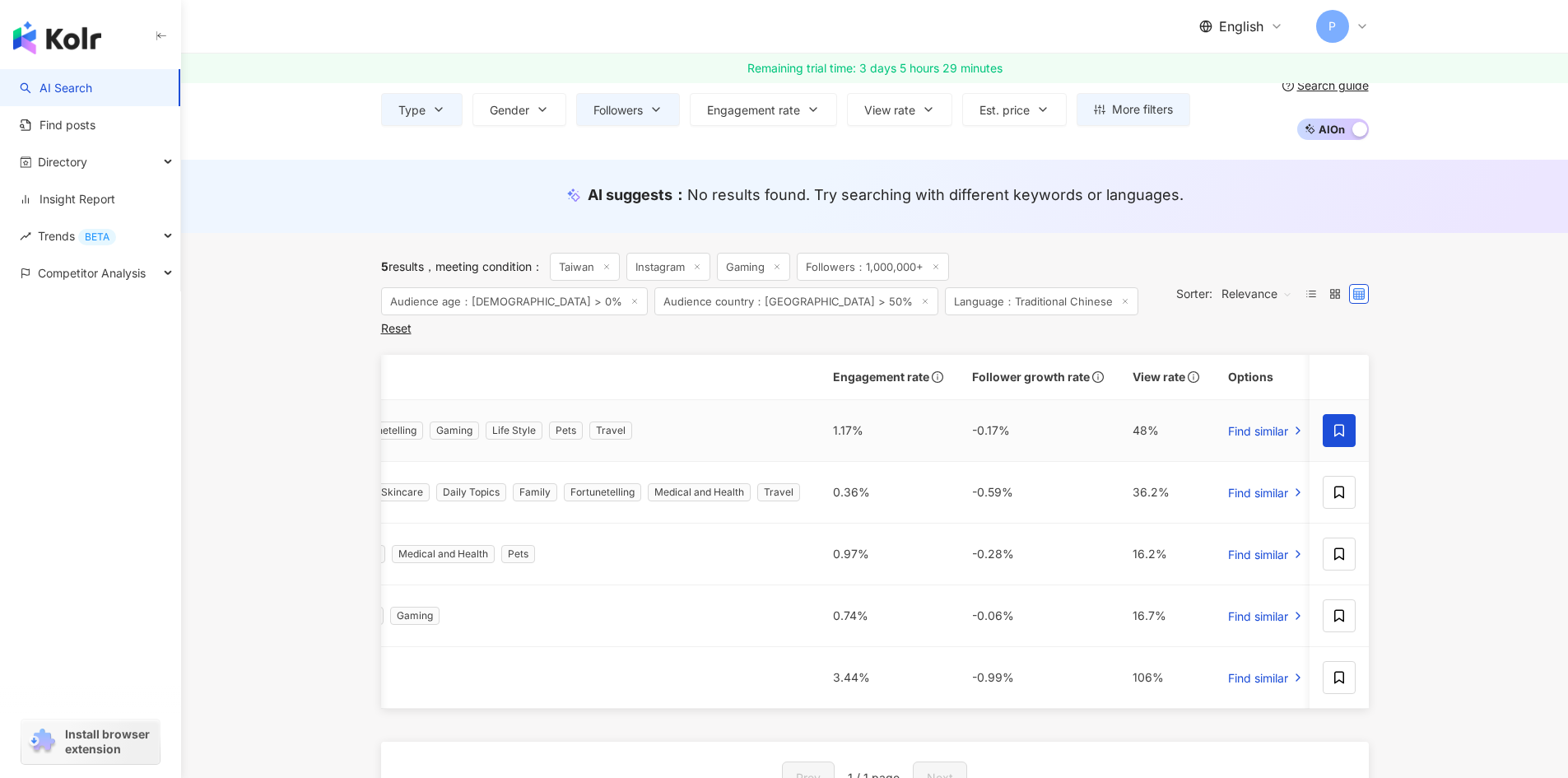
click at [1338, 425] on icon at bounding box center [1339, 430] width 10 height 13
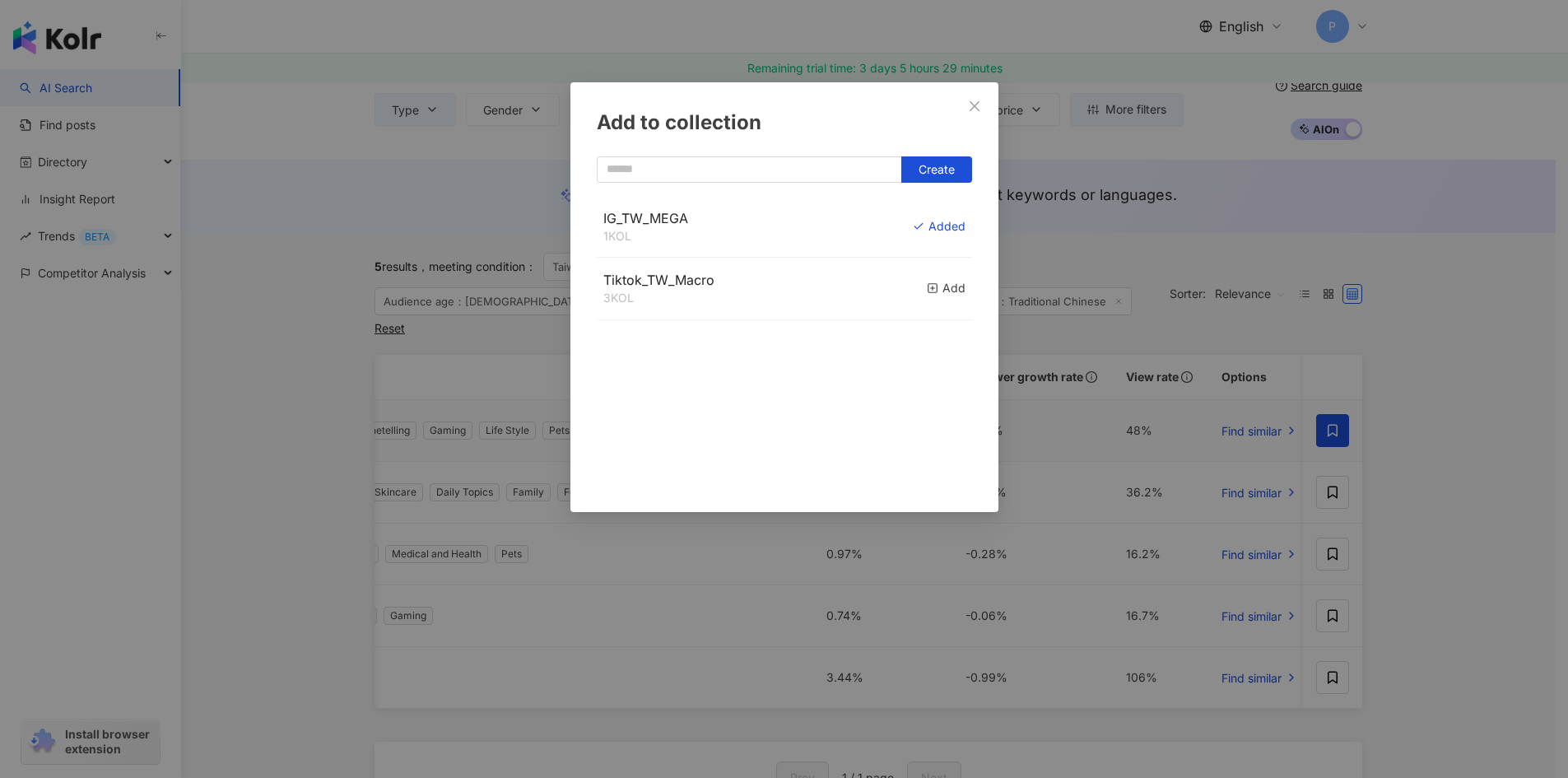
click at [1334, 490] on div "Add to collection Create IG_TW_MEGA 1 KOL Added Tiktok_TW_Macro 3 KOL Add" at bounding box center [784, 389] width 1568 height 778
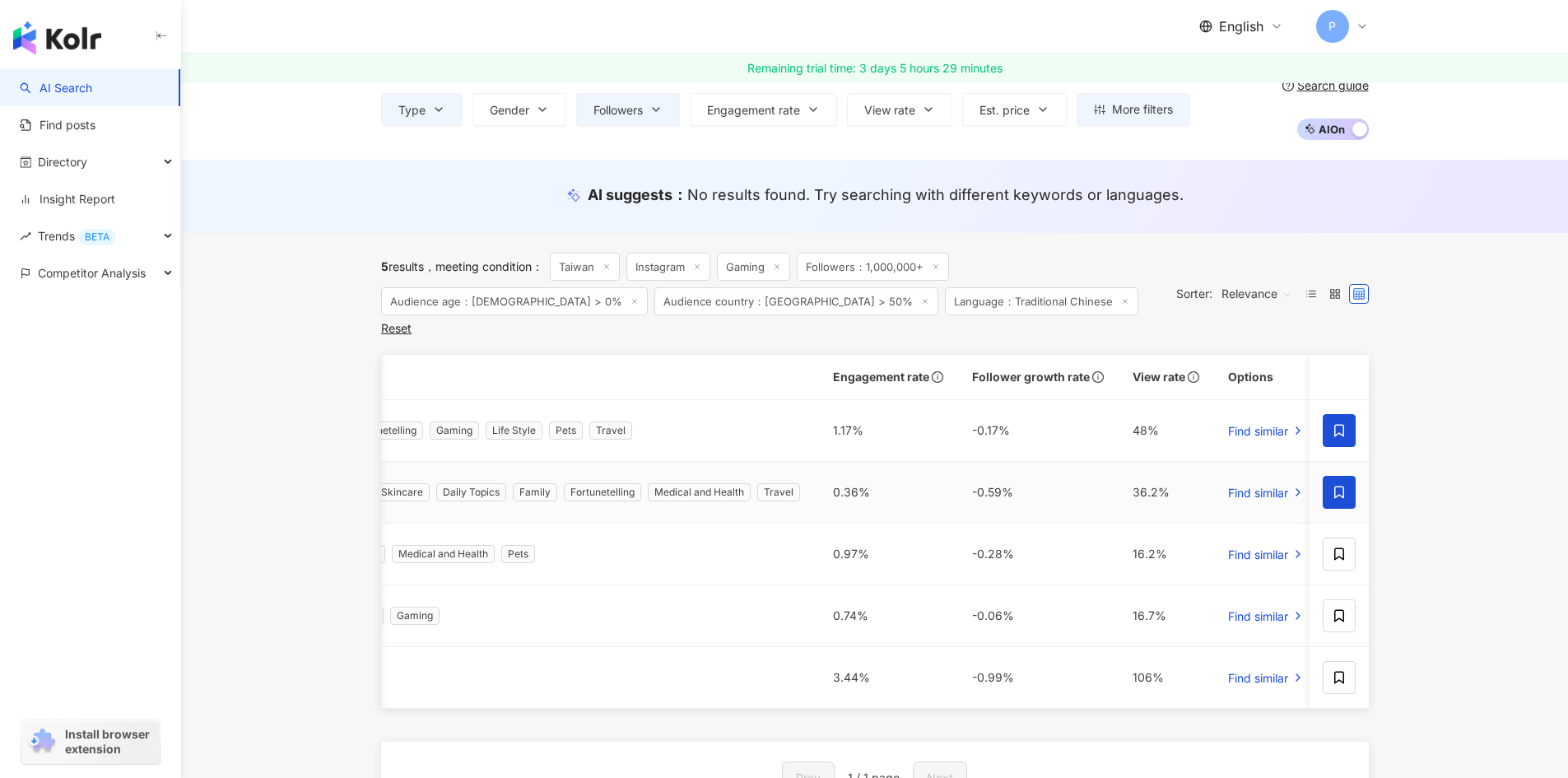
click at [1336, 485] on icon at bounding box center [1338, 492] width 15 height 15
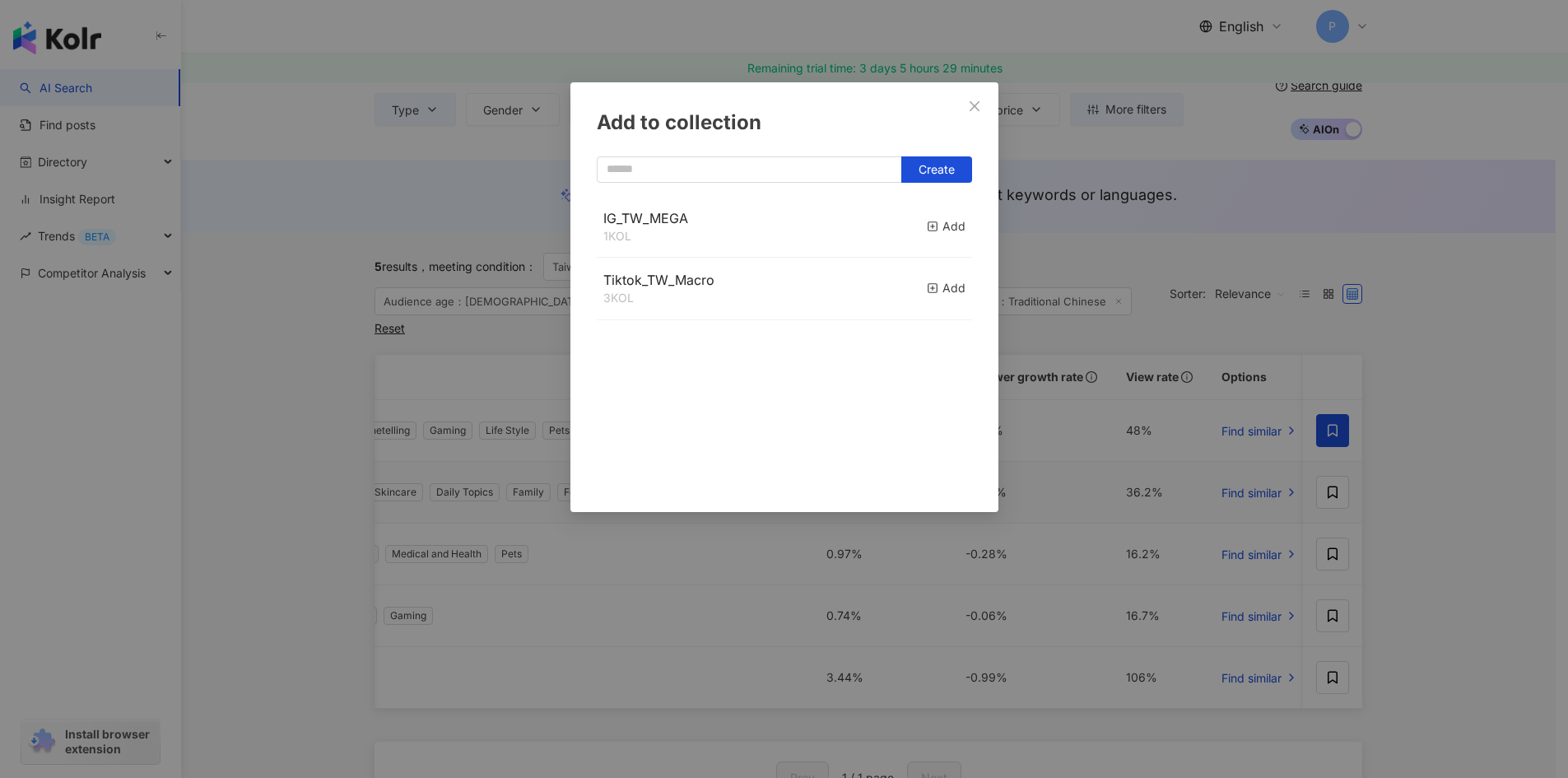
click at [974, 112] on icon "close" at bounding box center [974, 106] width 13 height 13
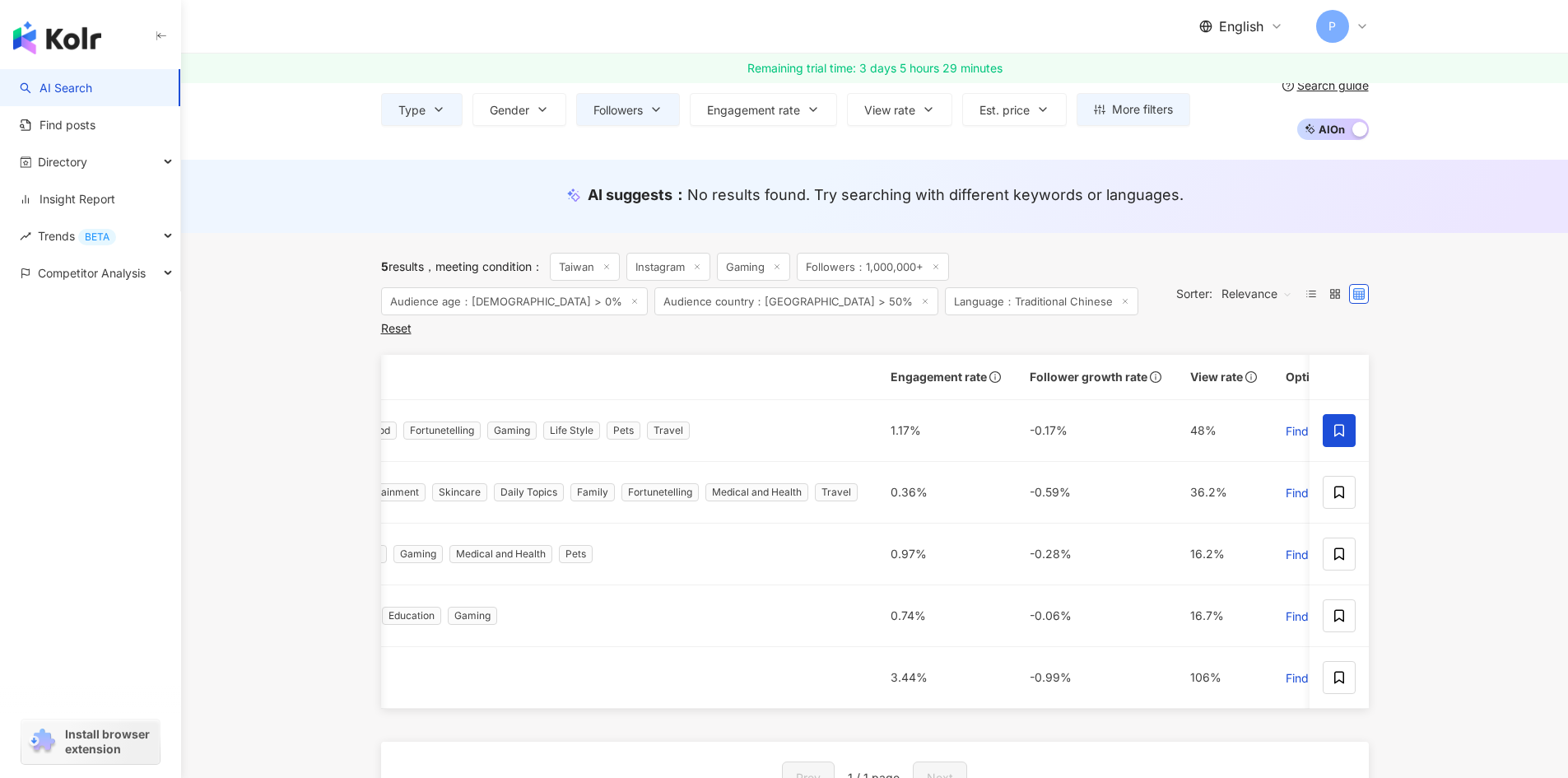
scroll to position [0, 986]
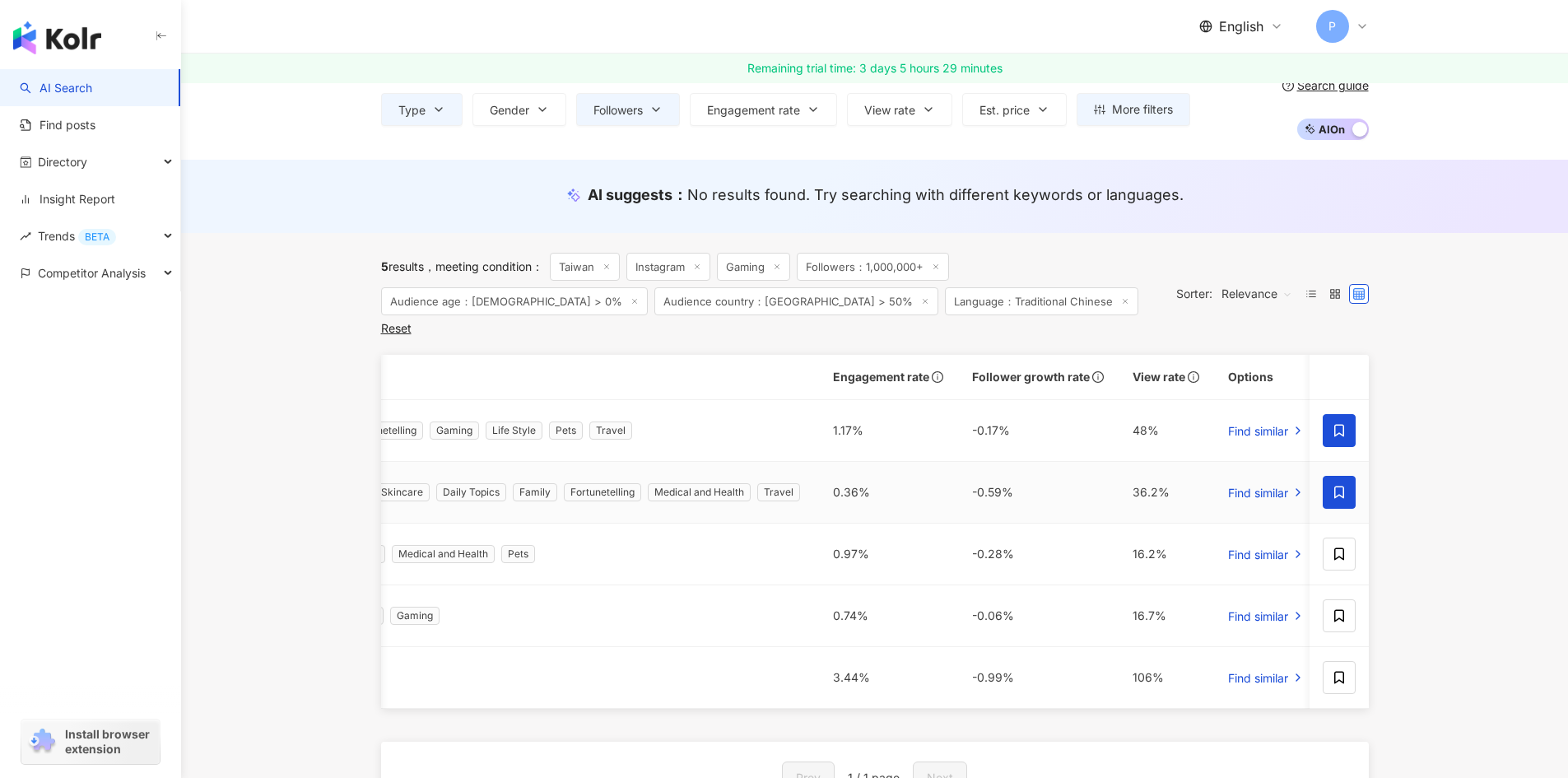
click at [1347, 477] on span at bounding box center [1338, 492] width 33 height 33
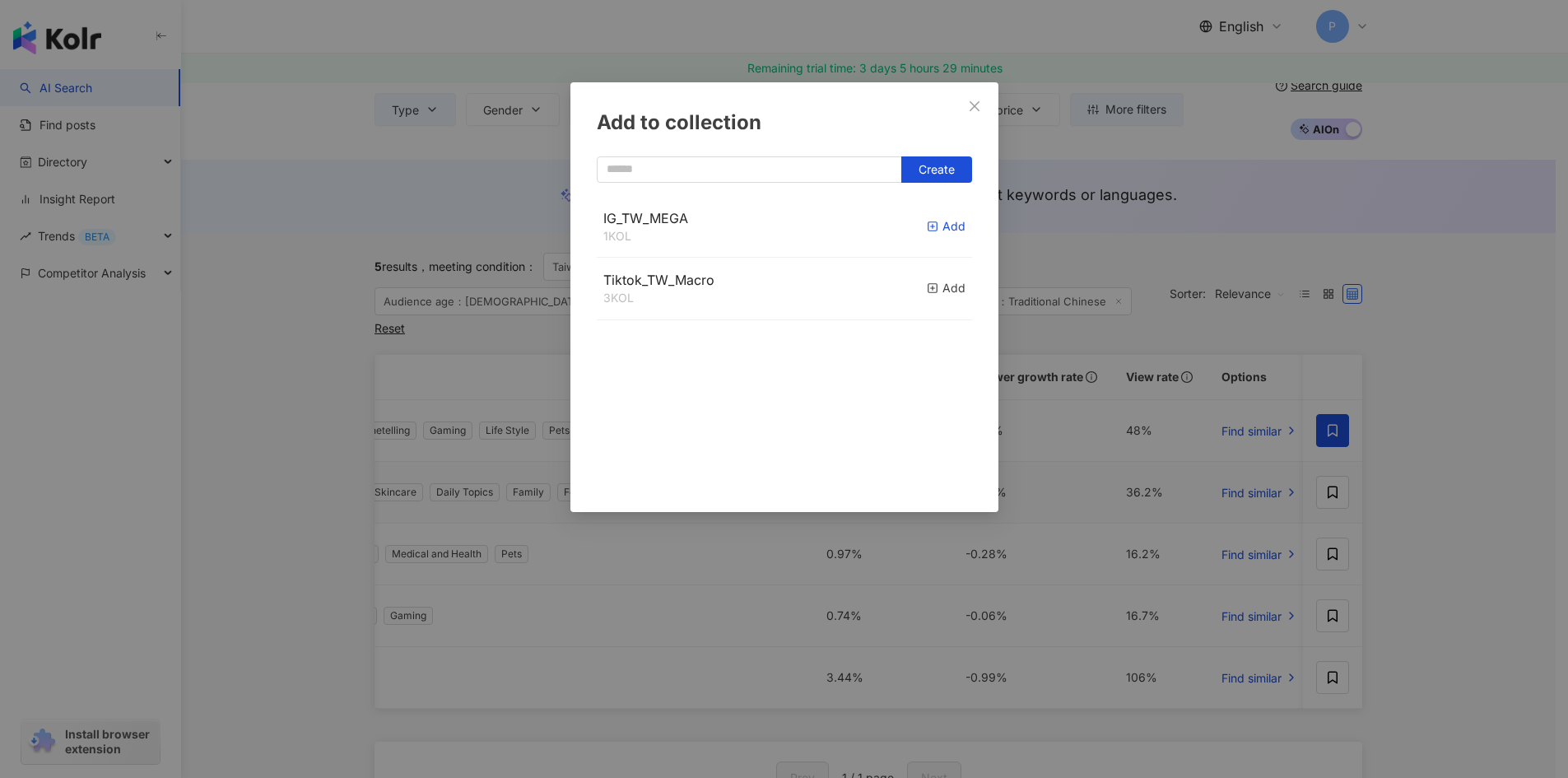
click at [927, 226] on icon "button" at bounding box center [933, 227] width 12 height 12
click at [980, 112] on icon "close" at bounding box center [974, 106] width 13 height 13
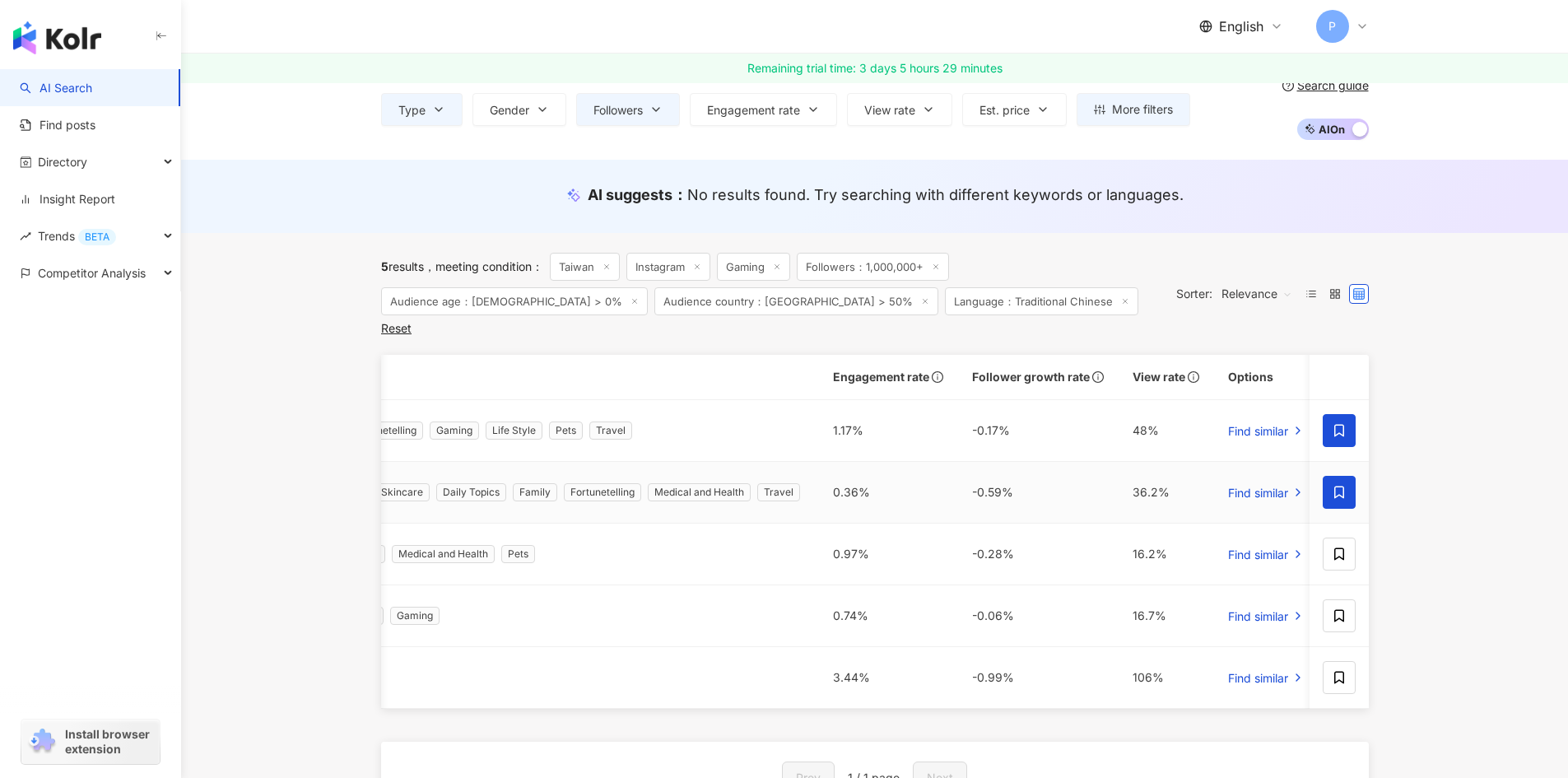
click at [1321, 474] on td at bounding box center [1339, 493] width 59 height 62
click at [1335, 548] on icon at bounding box center [1339, 554] width 10 height 13
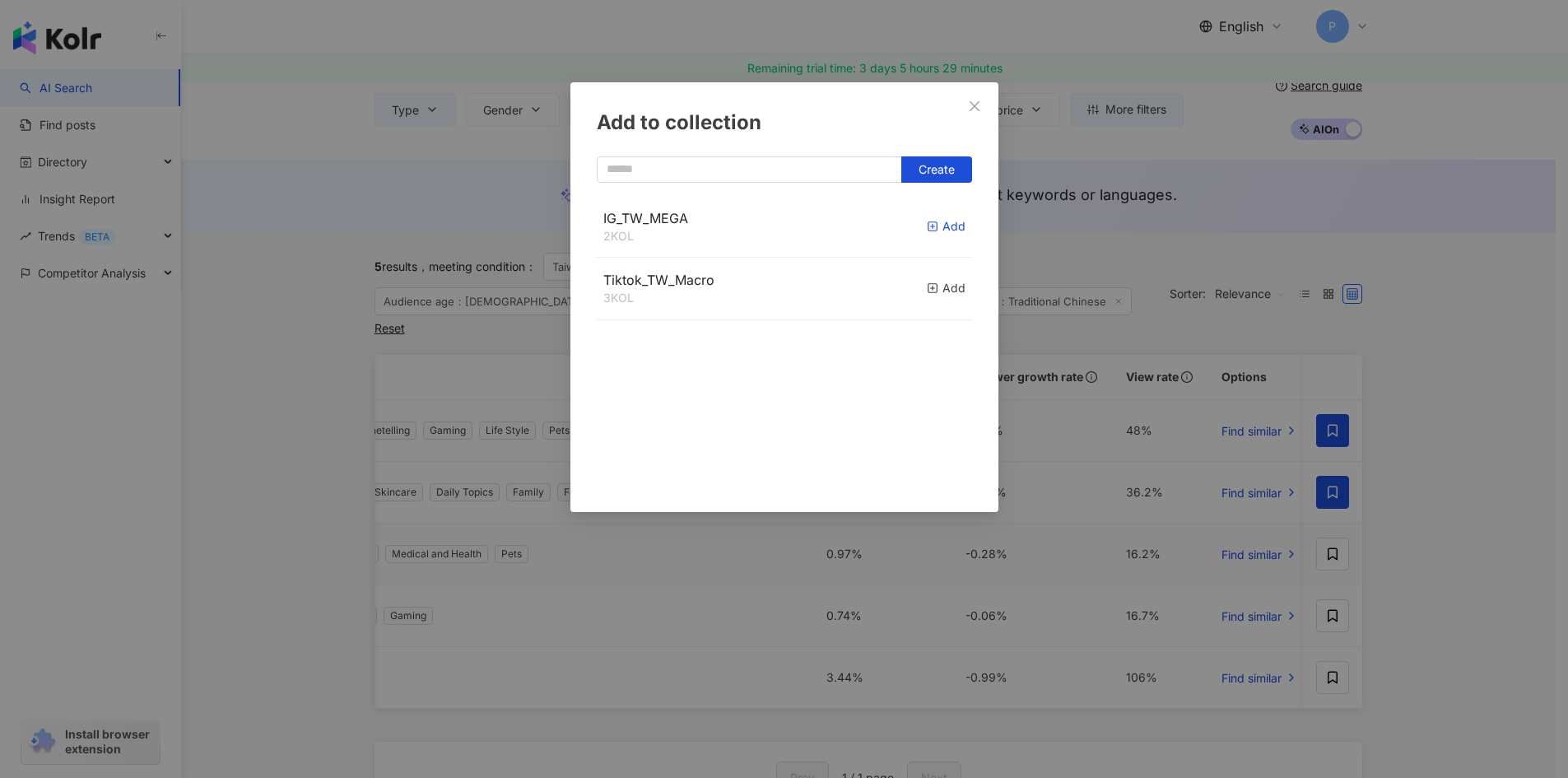
click at [945, 229] on div "Add" at bounding box center [945, 226] width 38 height 18
click at [973, 113] on button "Close" at bounding box center [974, 106] width 33 height 33
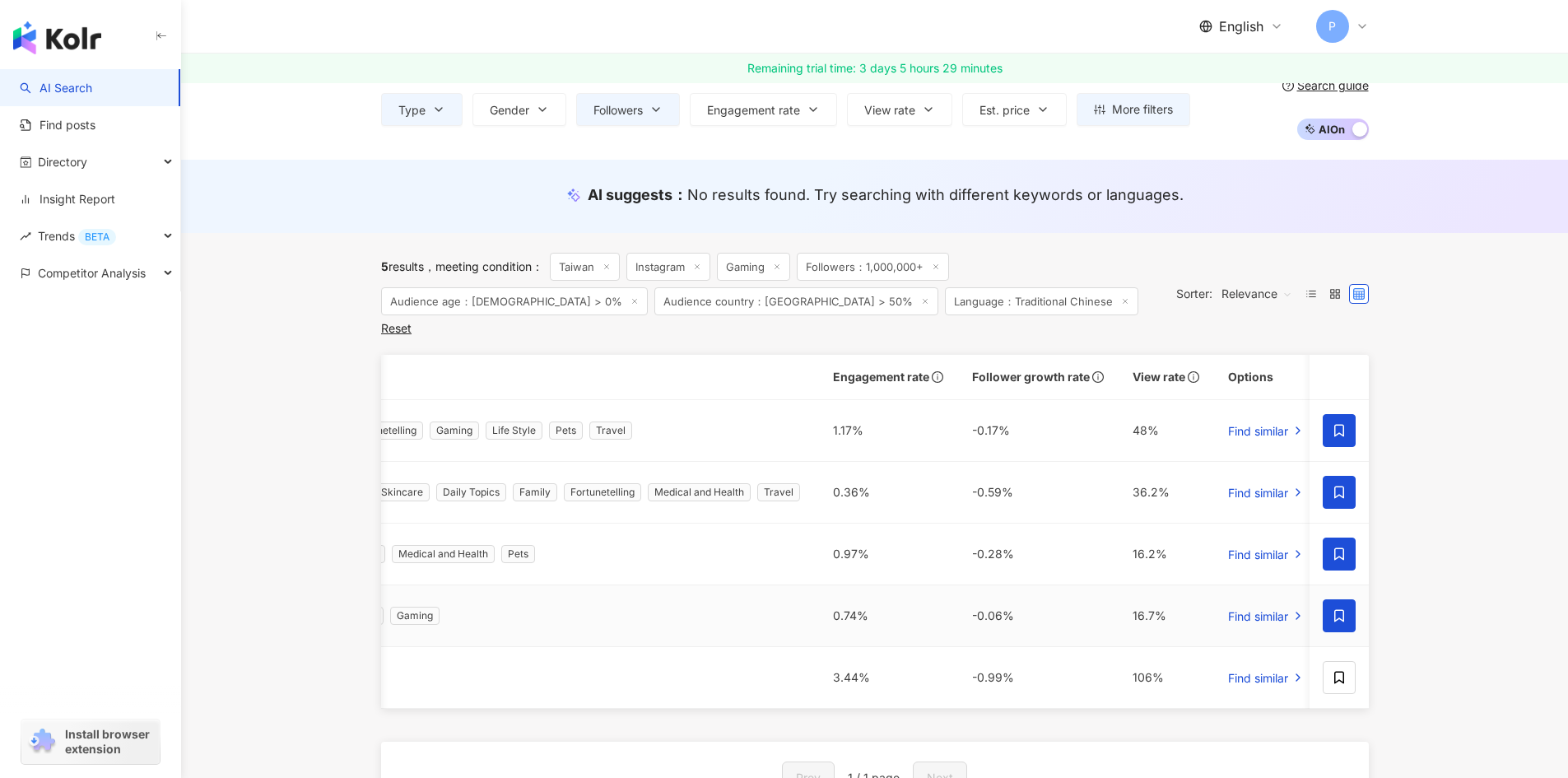
click at [1351, 601] on span at bounding box center [1338, 615] width 33 height 33
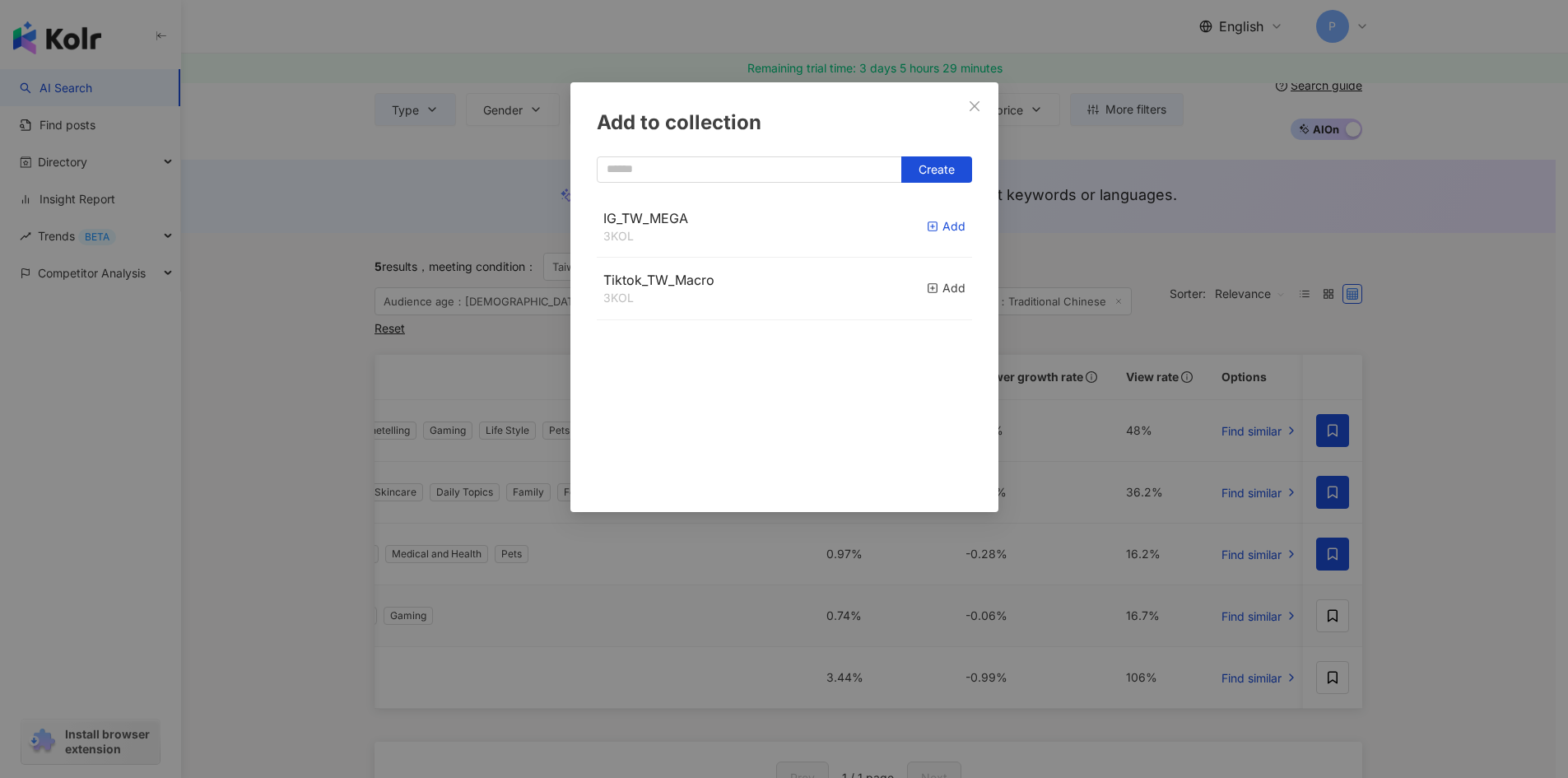
click at [939, 235] on div "Add" at bounding box center [945, 226] width 38 height 18
click at [1326, 657] on div "Add to collection Create IG_TW_MEGA 4 KOL Added Tiktok_TW_Macro 3 KOL Add" at bounding box center [784, 389] width 1568 height 778
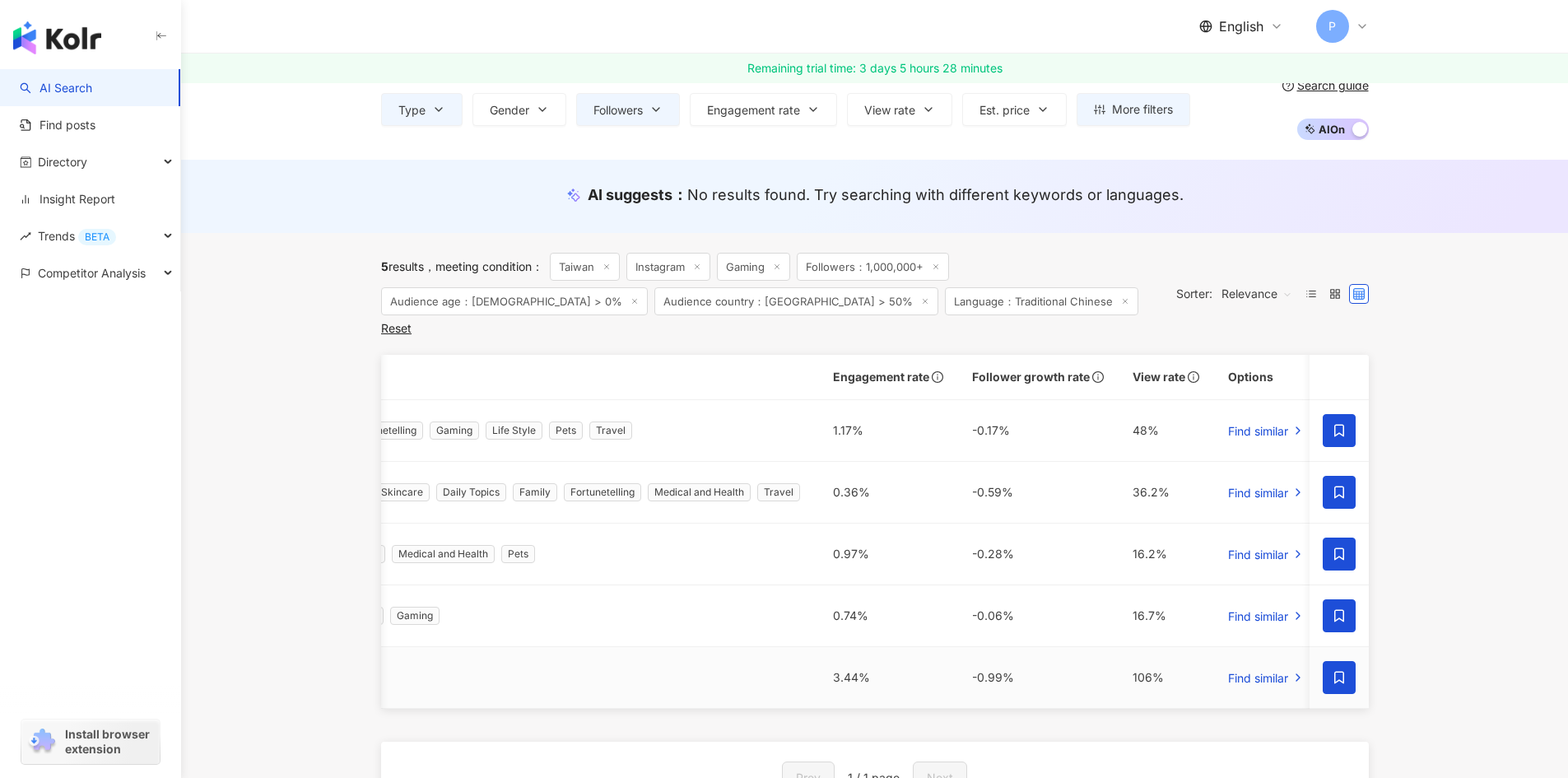
click at [1334, 670] on icon at bounding box center [1338, 677] width 15 height 15
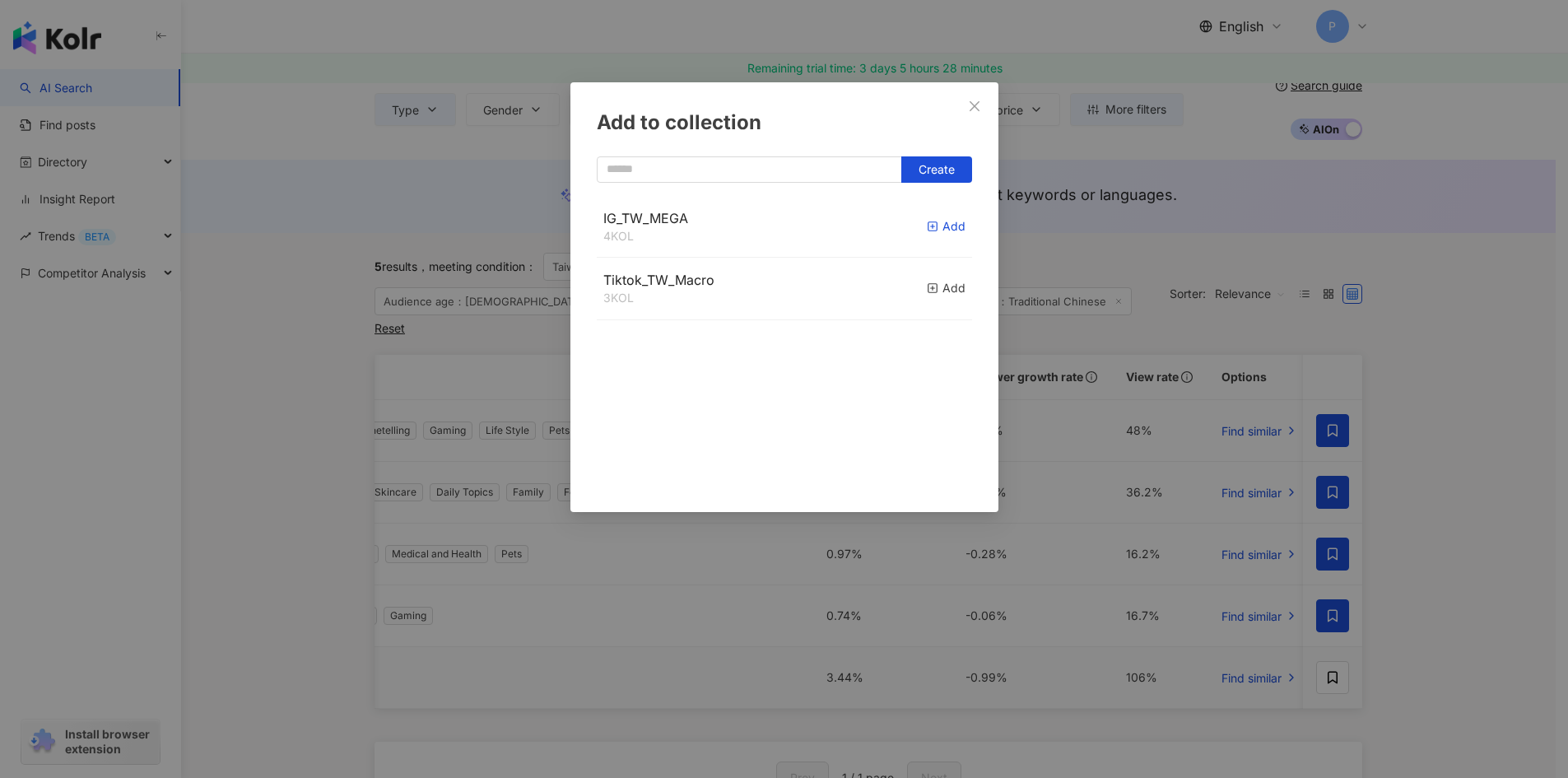
click at [927, 224] on icon "button" at bounding box center [933, 227] width 12 height 12
click at [674, 280] on span "Tiktok_TW_Macro" at bounding box center [658, 279] width 112 height 17
click at [671, 282] on span "Tiktok_TW_Macro" at bounding box center [658, 279] width 112 height 17
click at [983, 103] on span "Close" at bounding box center [974, 106] width 33 height 13
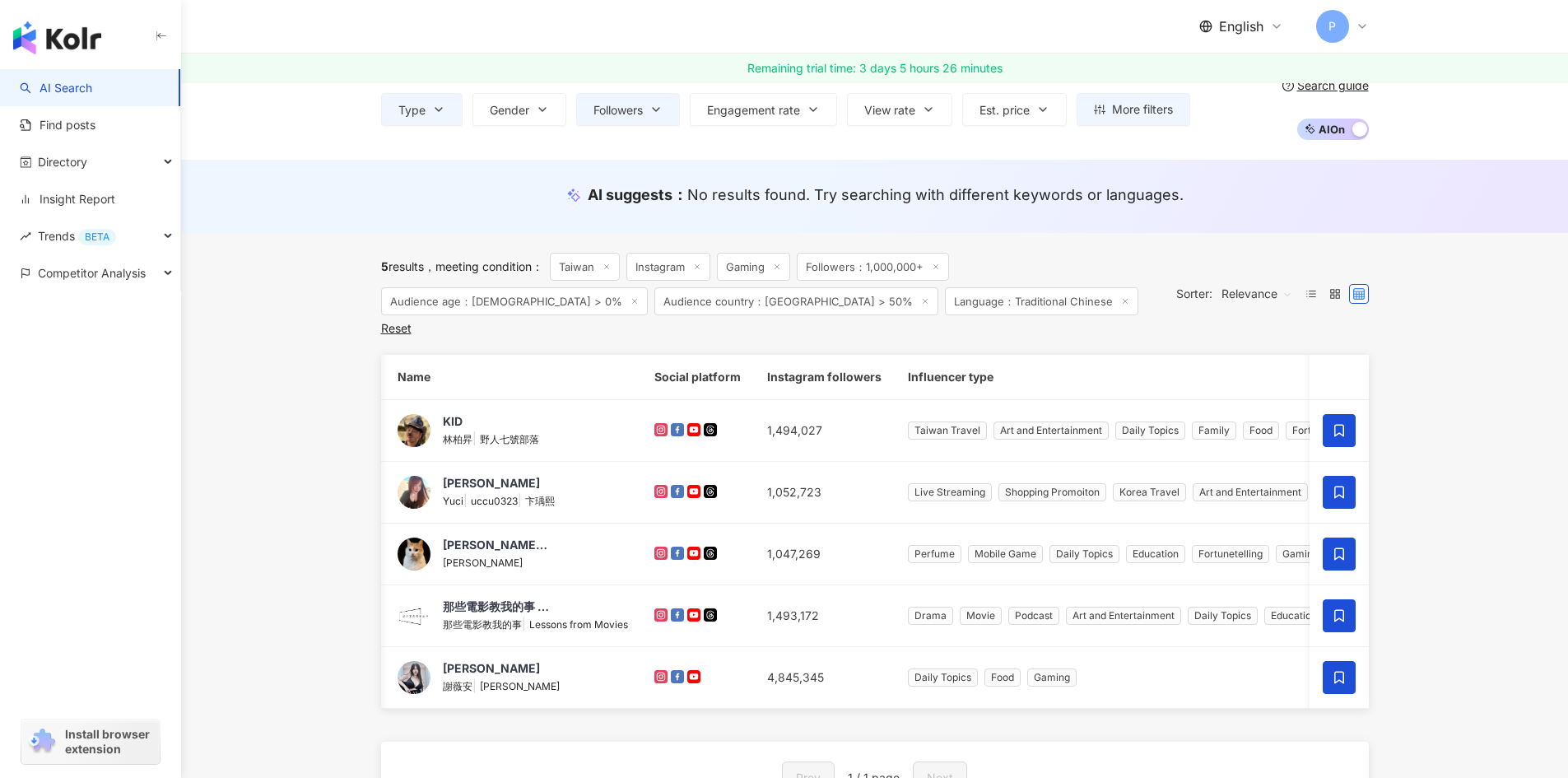
scroll to position [0, 0]
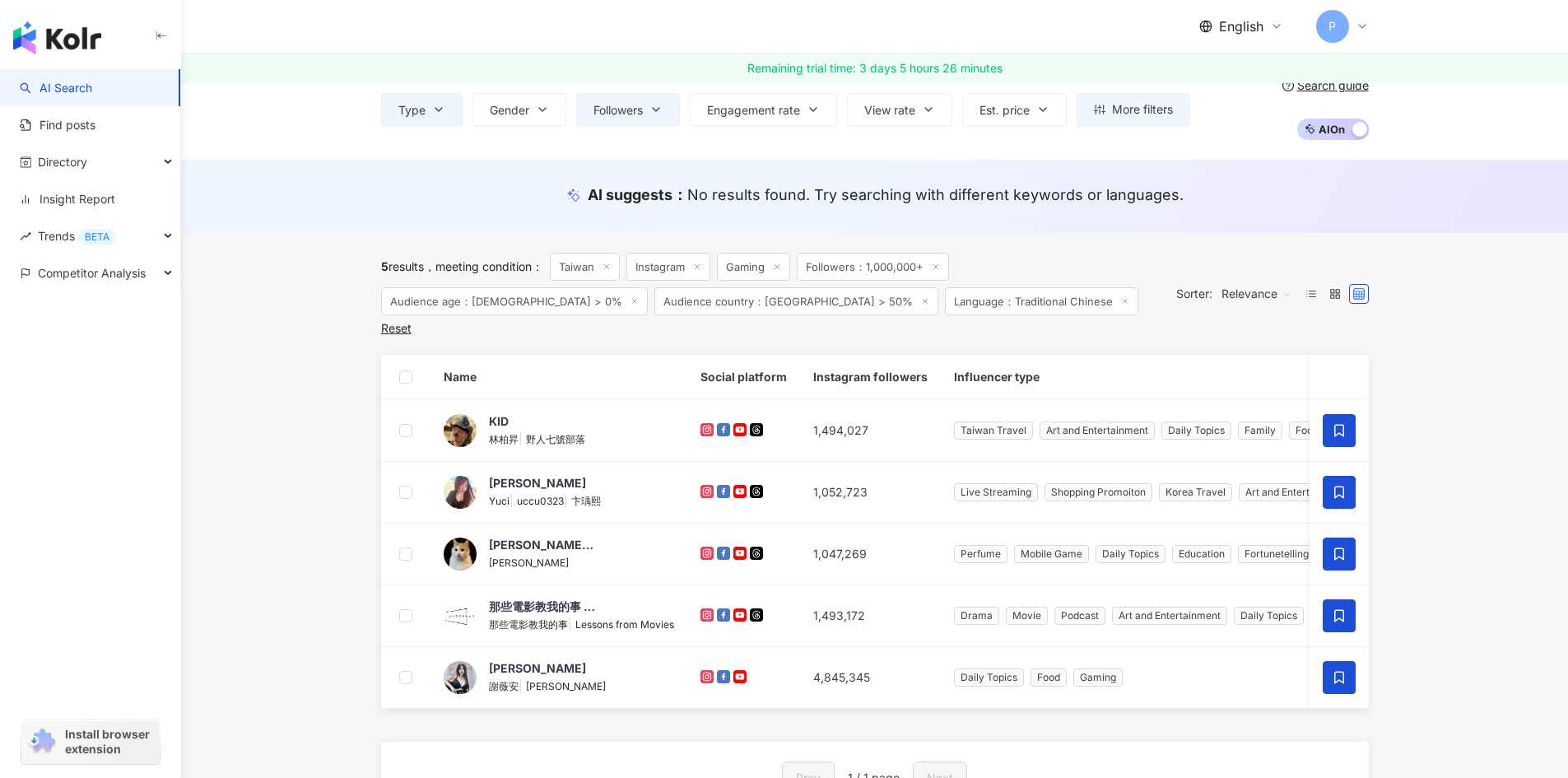
click at [878, 273] on span "Followers：1,000,000+" at bounding box center [872, 267] width 152 height 28
click at [890, 264] on span "Followers：1,000,000+" at bounding box center [872, 267] width 152 height 28
click at [656, 108] on icon "button" at bounding box center [655, 109] width 7 height 3
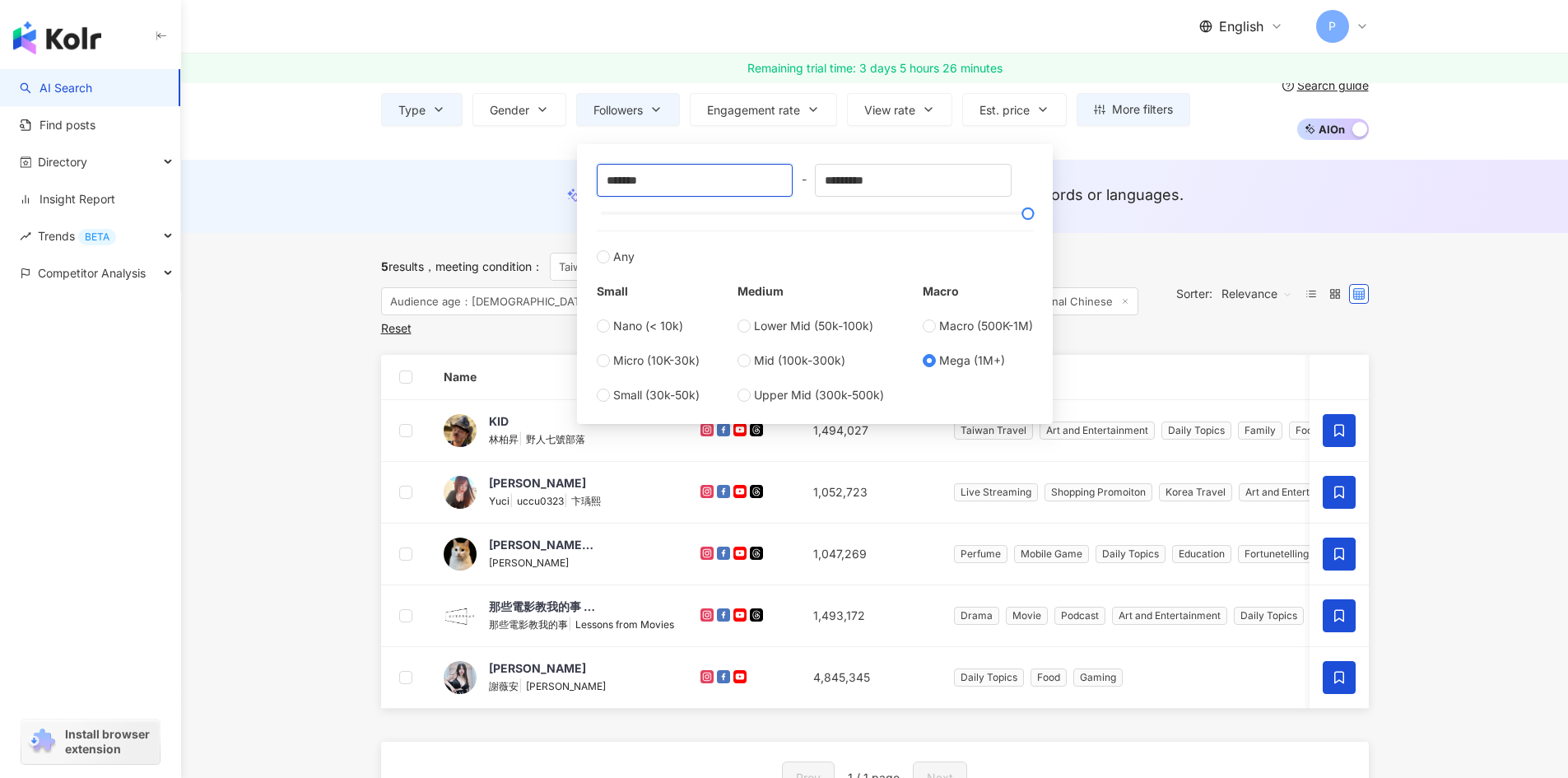
drag, startPoint x: 617, startPoint y: 182, endPoint x: 591, endPoint y: 182, distance: 26.0
click at [591, 182] on div "******* - ********* Any Small Nano (< 10k) Micro (10K-30k) Small (30k-50k) Medi…" at bounding box center [815, 284] width 456 height 261
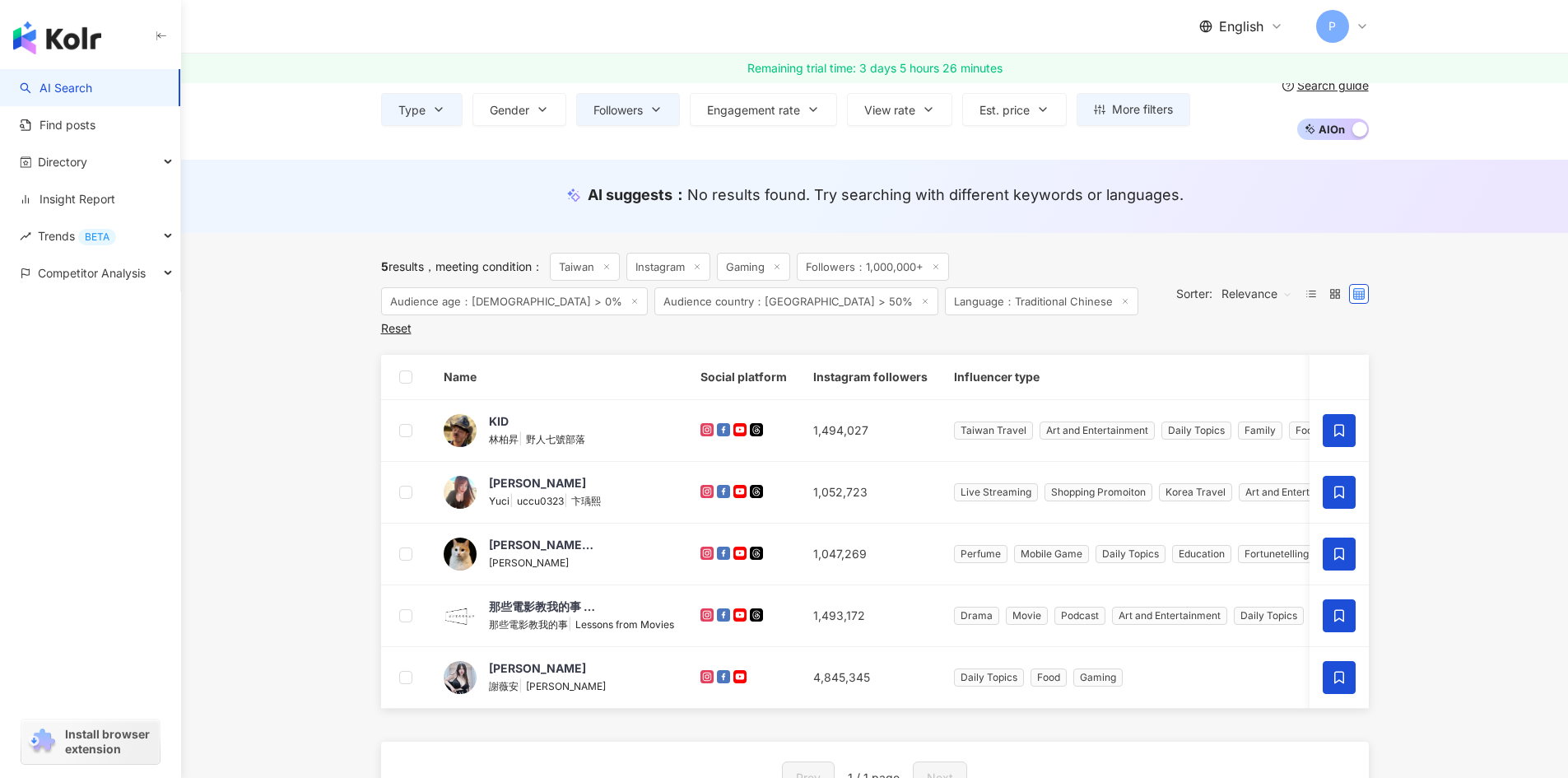
click at [1412, 389] on main "Instagram Taiwan Search Type Gender Followers Engagement rate View rate Est. pr…" at bounding box center [873, 656] width 1386 height 1311
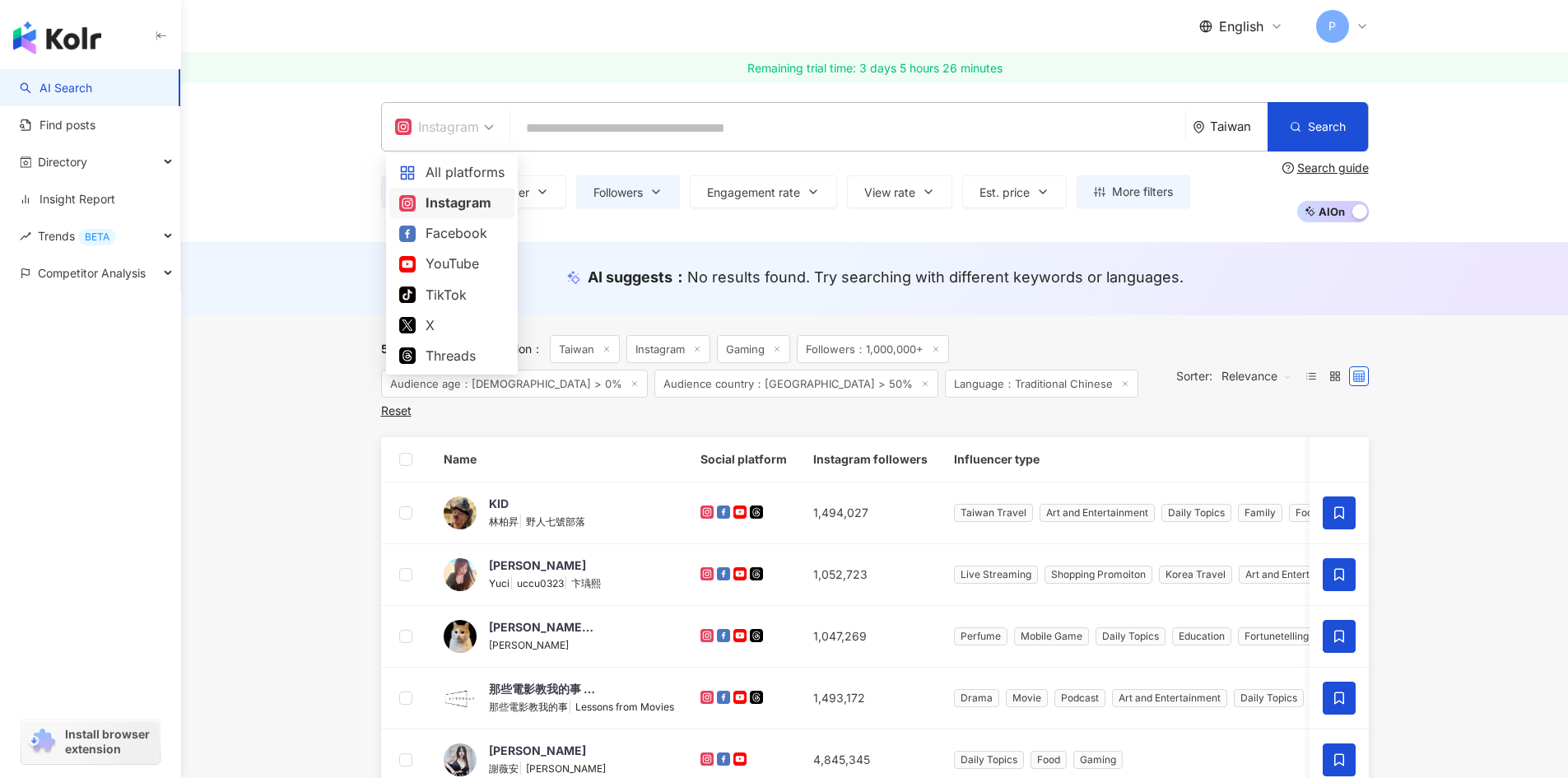
click at [473, 128] on div "Instagram" at bounding box center [436, 126] width 84 height 27
click at [315, 281] on div "AI suggests ： No results found. Try searching with different keywords or langua…" at bounding box center [873, 278] width 1386 height 73
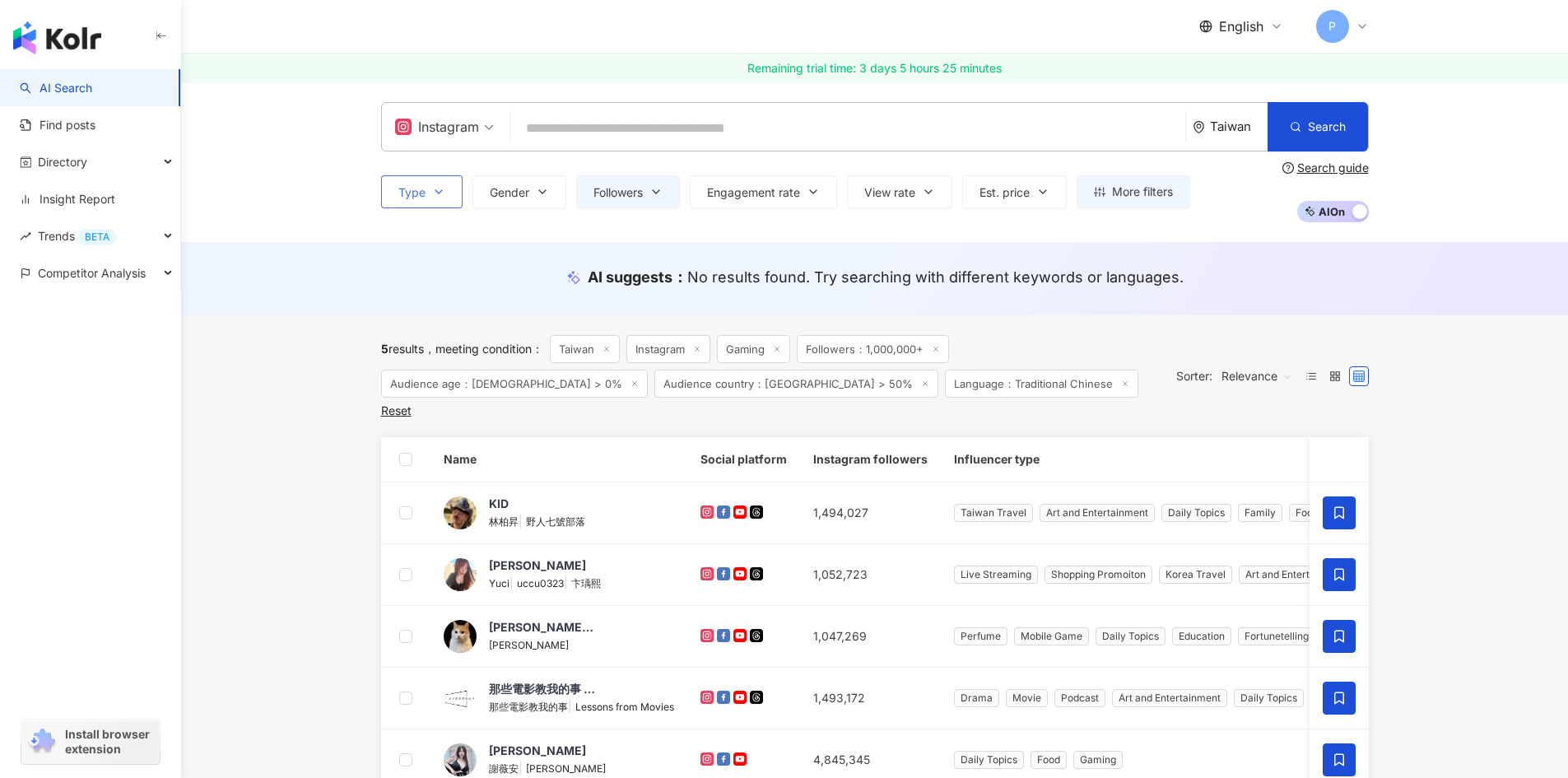
click at [423, 191] on span "Type" at bounding box center [412, 192] width 28 height 13
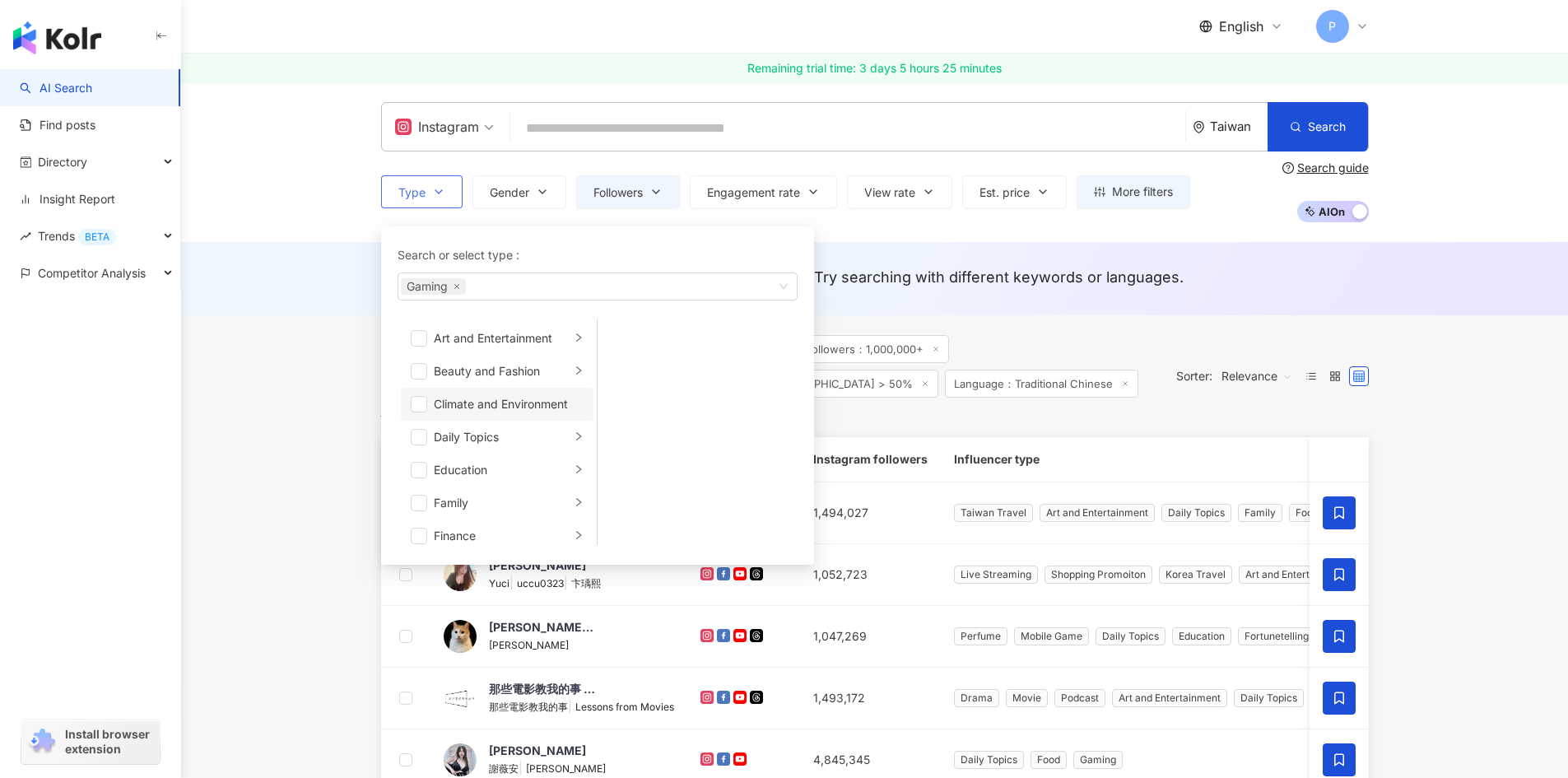
scroll to position [247, 0]
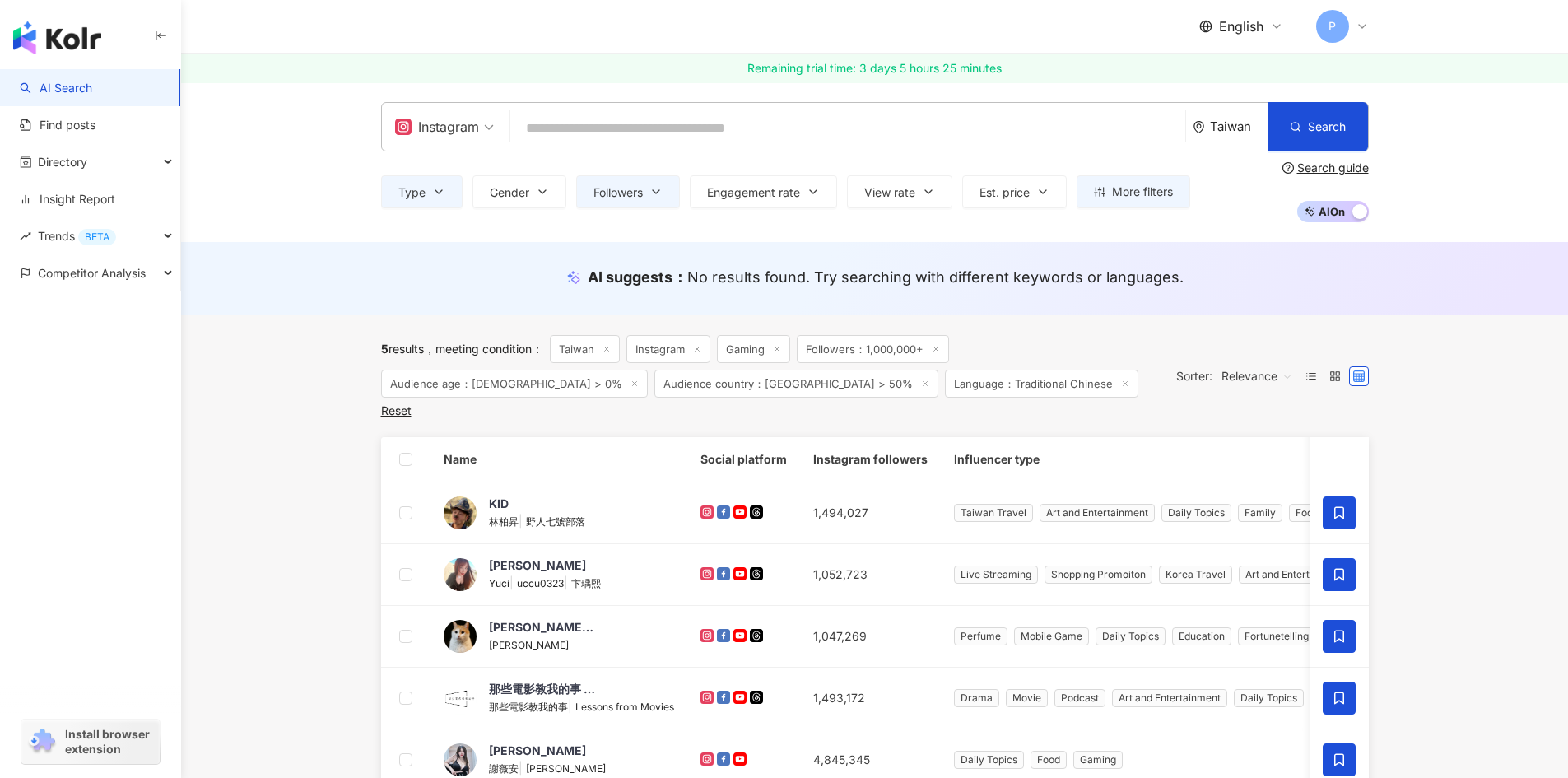
click at [315, 348] on main "Instagram Taiwan Search Type Search or select type : Gaming Art and Entertainme…" at bounding box center [873, 738] width 1386 height 1311
click at [639, 193] on span "Followers" at bounding box center [618, 192] width 49 height 13
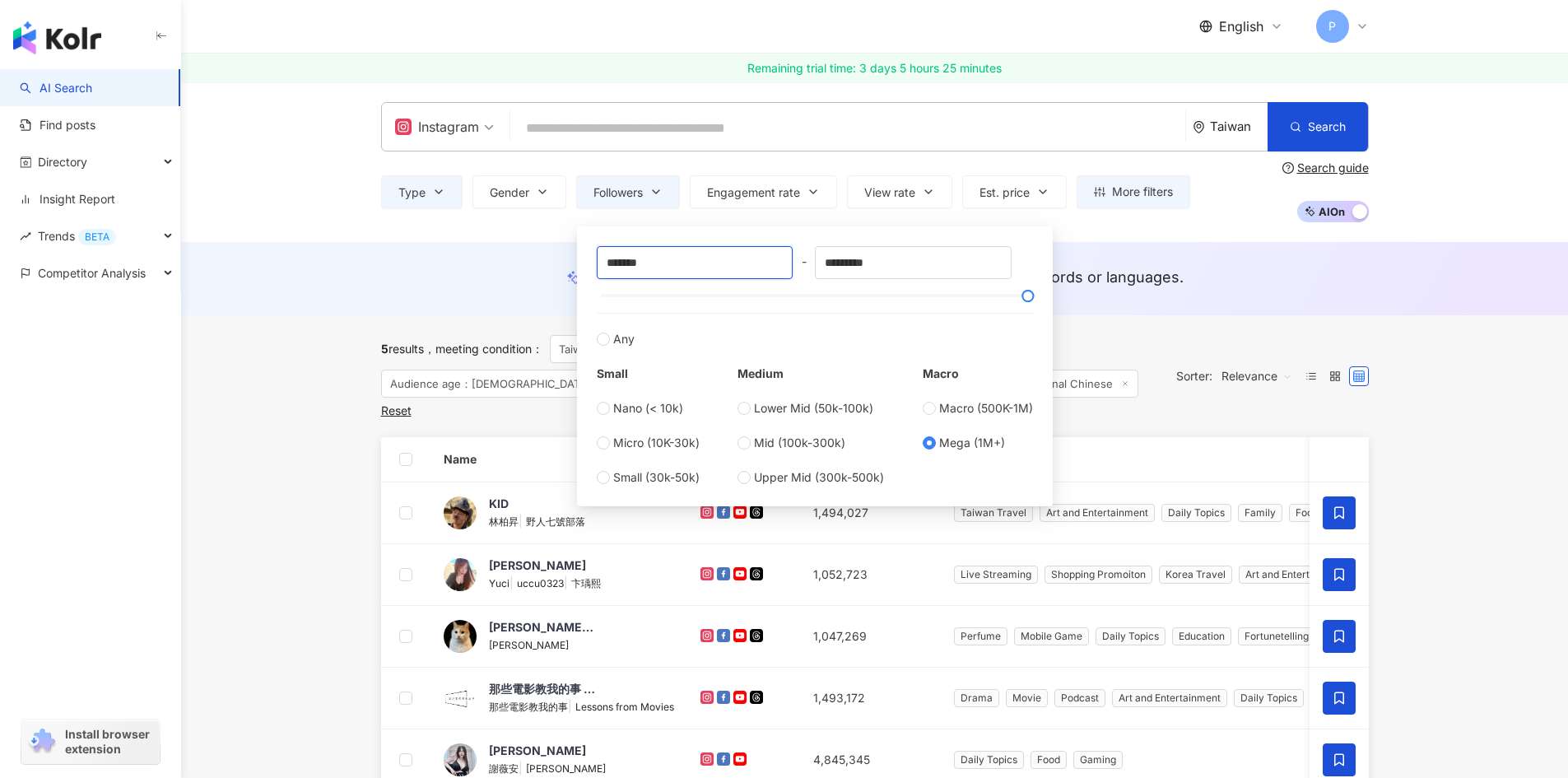
drag, startPoint x: 617, startPoint y: 264, endPoint x: 572, endPoint y: 258, distance: 45.4
click at [572, 258] on main "Instagram Taiwan Search Type Gender Followers Engagement rate View rate Est. pr…" at bounding box center [873, 738] width 1386 height 1311
type input "******"
click at [459, 246] on div "AI suggests ： No results found. Try searching with different keywords or langua…" at bounding box center [873, 278] width 1386 height 73
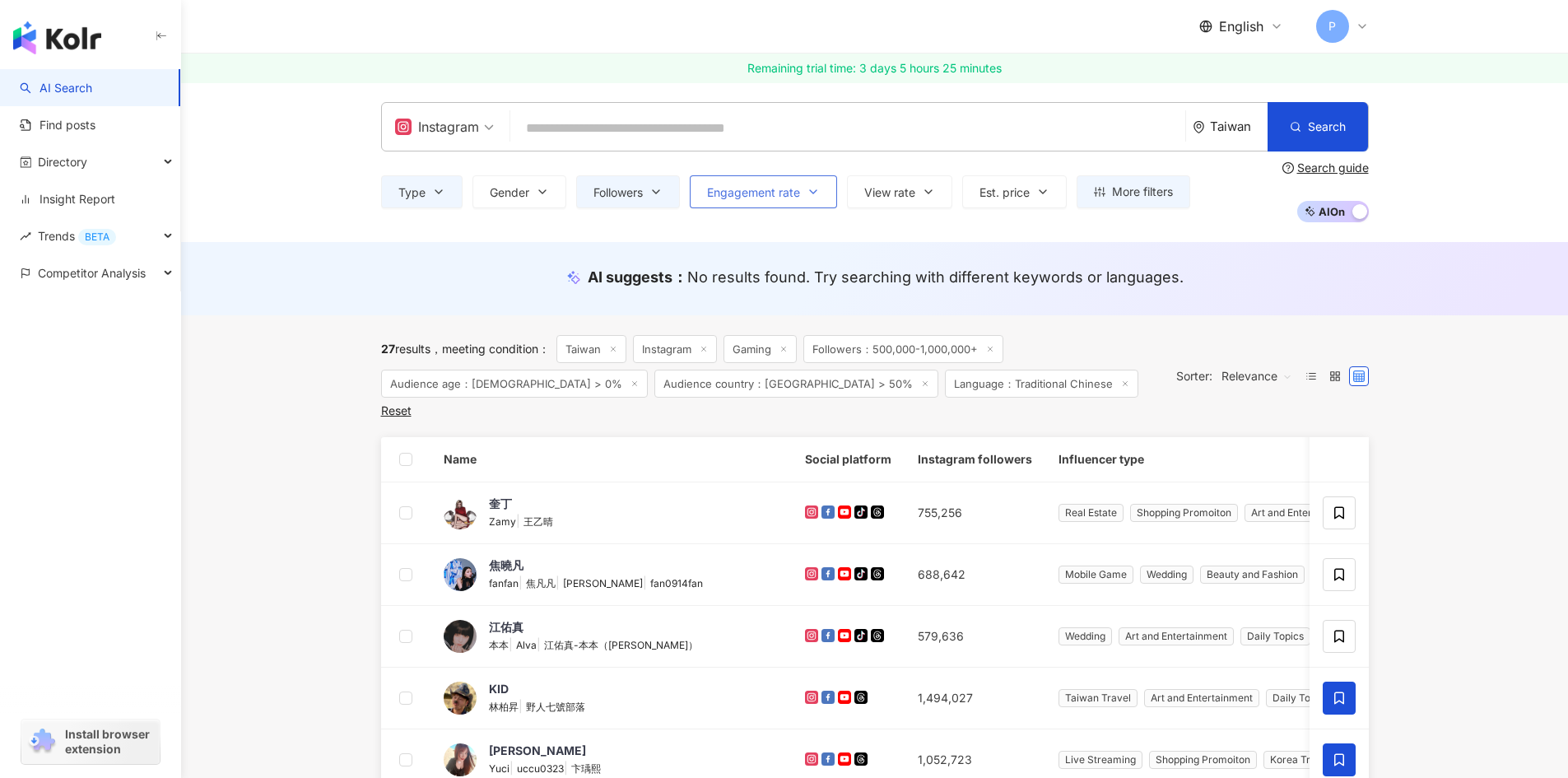
click at [797, 195] on span "Engagement rate" at bounding box center [753, 192] width 93 height 13
click at [445, 274] on div "AI suggests ： No results found. Try searching with different keywords or langua…" at bounding box center [874, 276] width 988 height 21
click at [755, 188] on span "Engagement rate" at bounding box center [753, 192] width 93 height 13
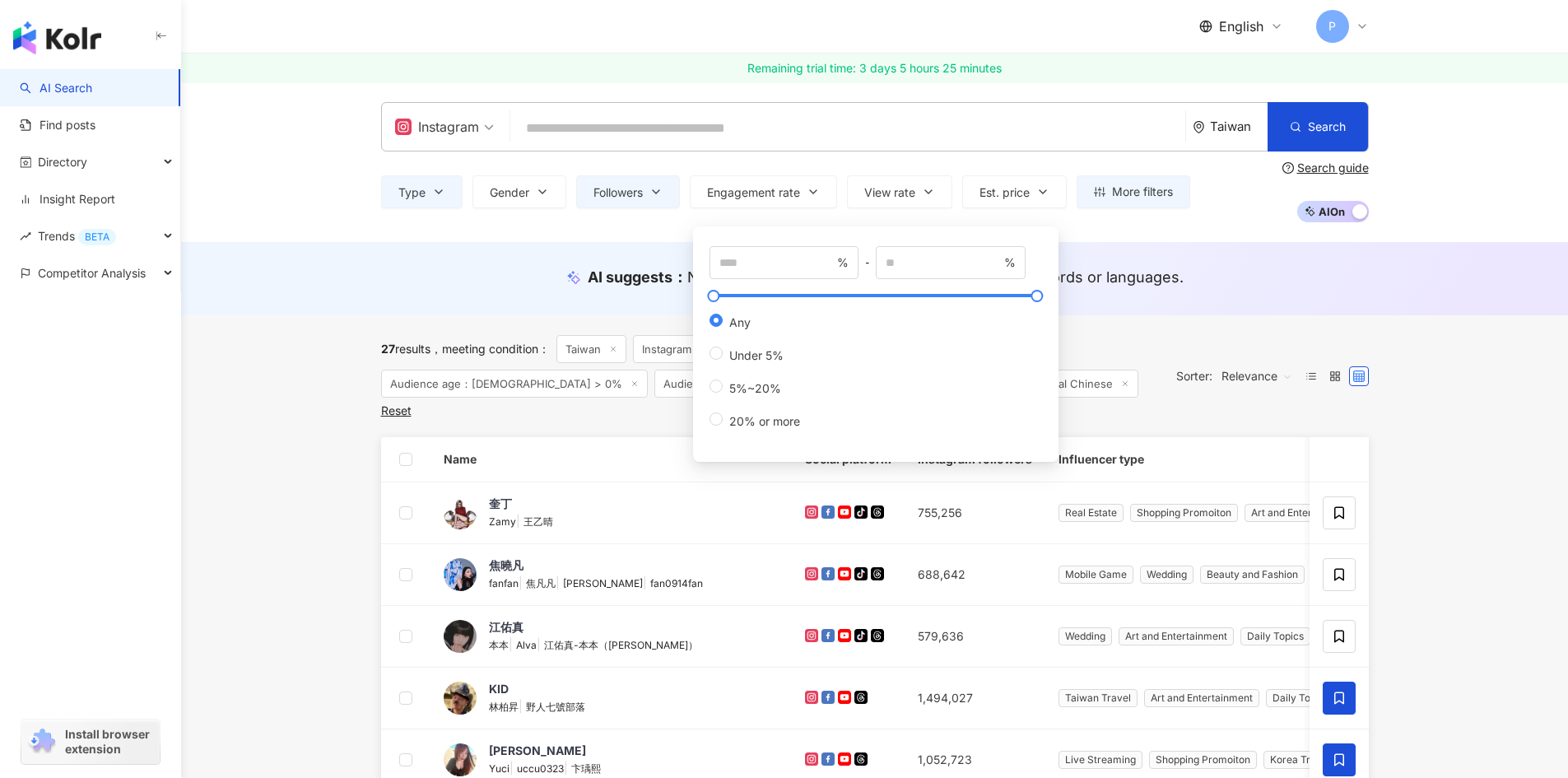
click at [431, 268] on div "AI suggests ： No results found. Try searching with different keywords or langua…" at bounding box center [874, 276] width 988 height 21
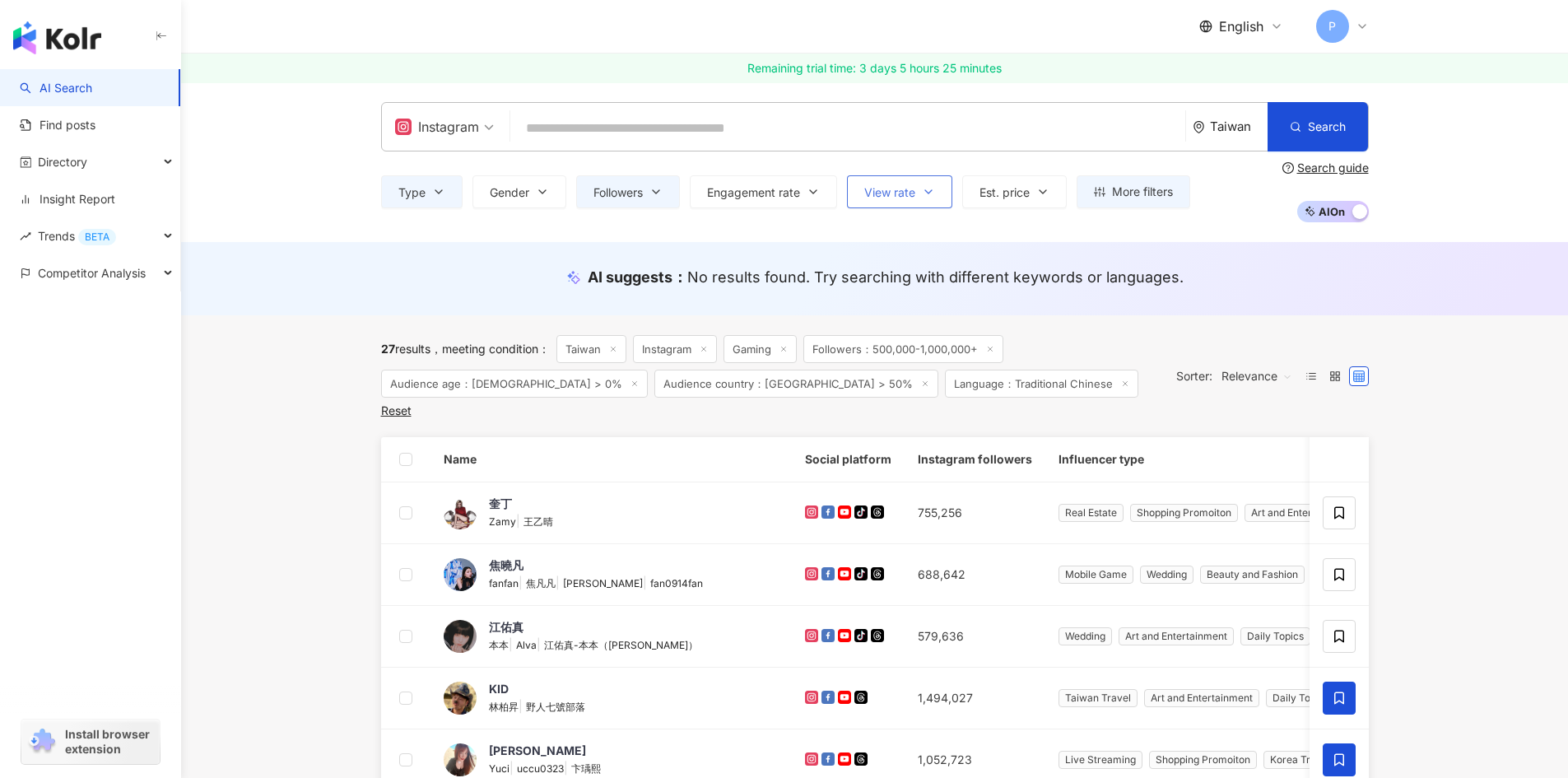
click at [912, 192] on span "View rate" at bounding box center [890, 192] width 51 height 13
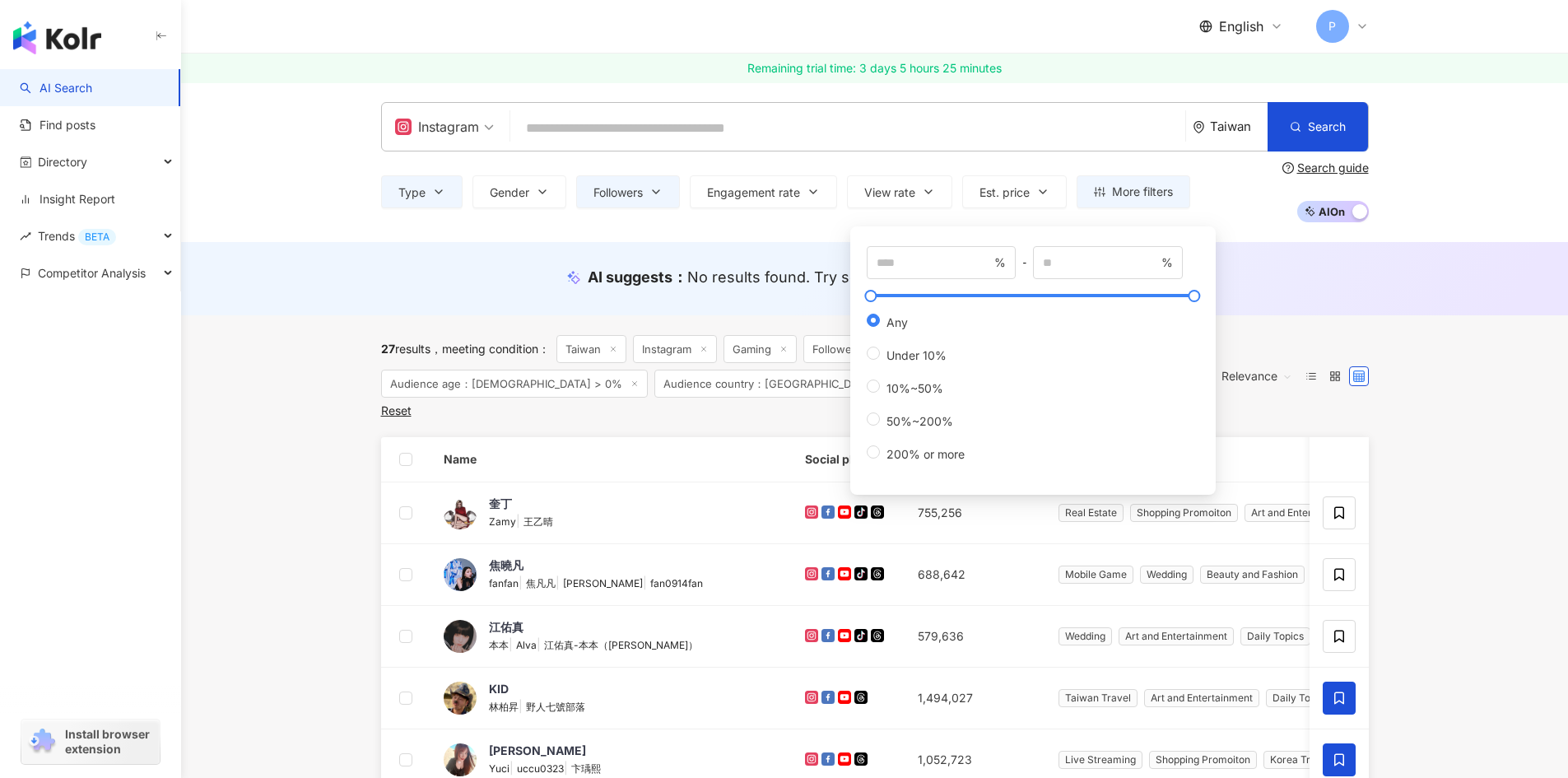
click at [456, 275] on div "AI suggests ： No results found. Try searching with different keywords or langua…" at bounding box center [874, 276] width 988 height 21
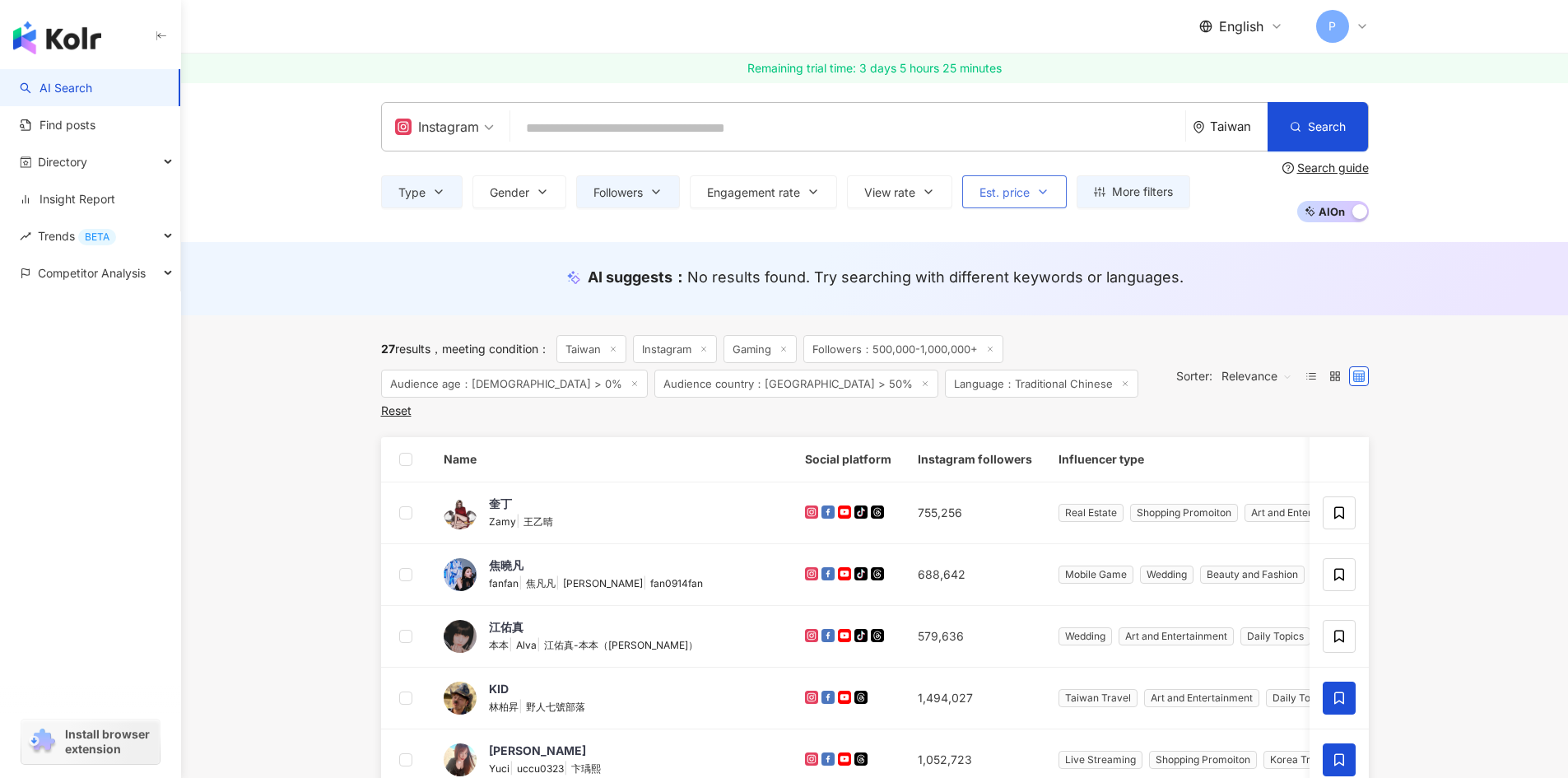
click at [995, 196] on span "Est. price" at bounding box center [1004, 192] width 50 height 13
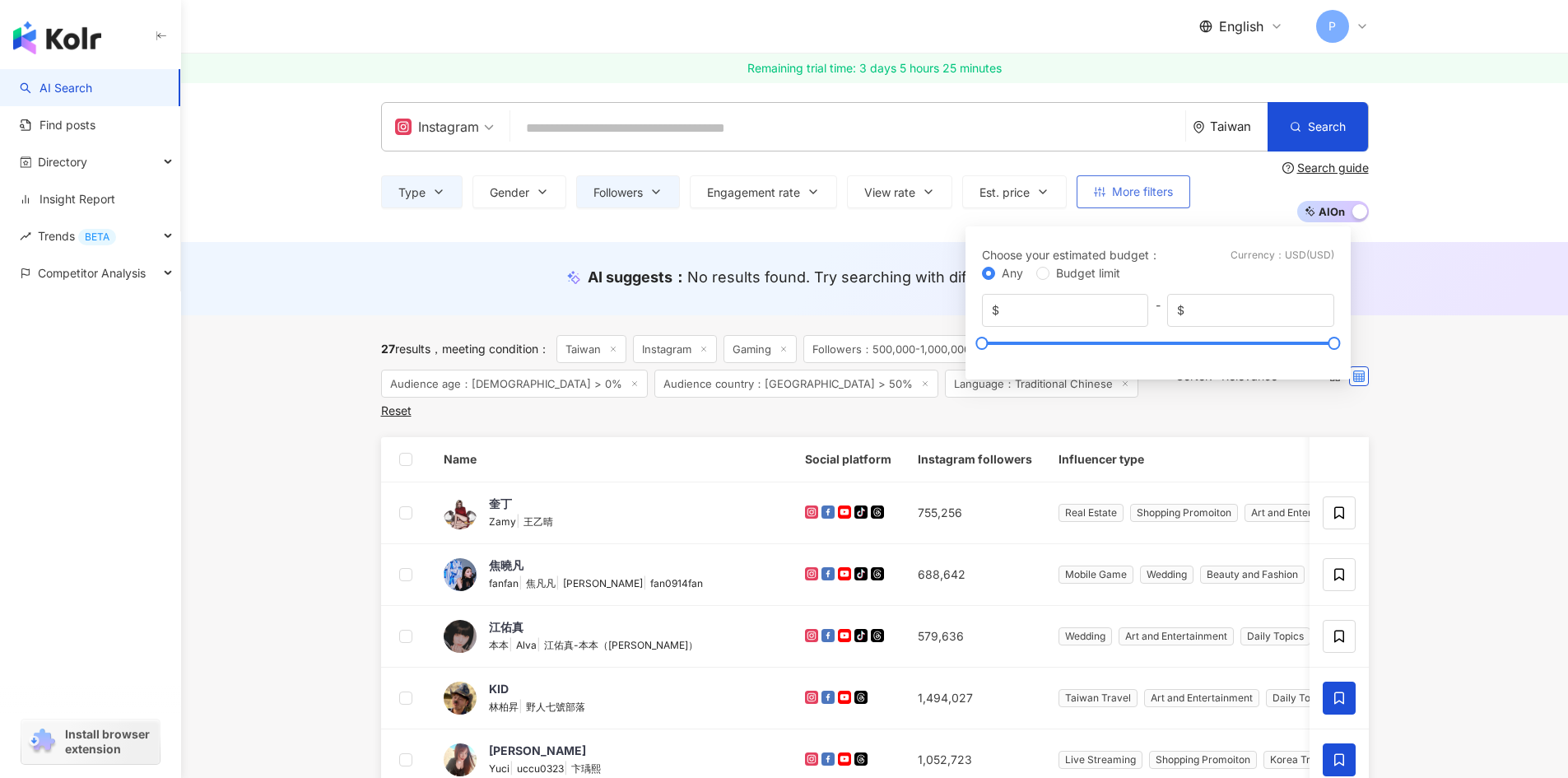
click at [1133, 186] on span "More filters" at bounding box center [1143, 192] width 61 height 13
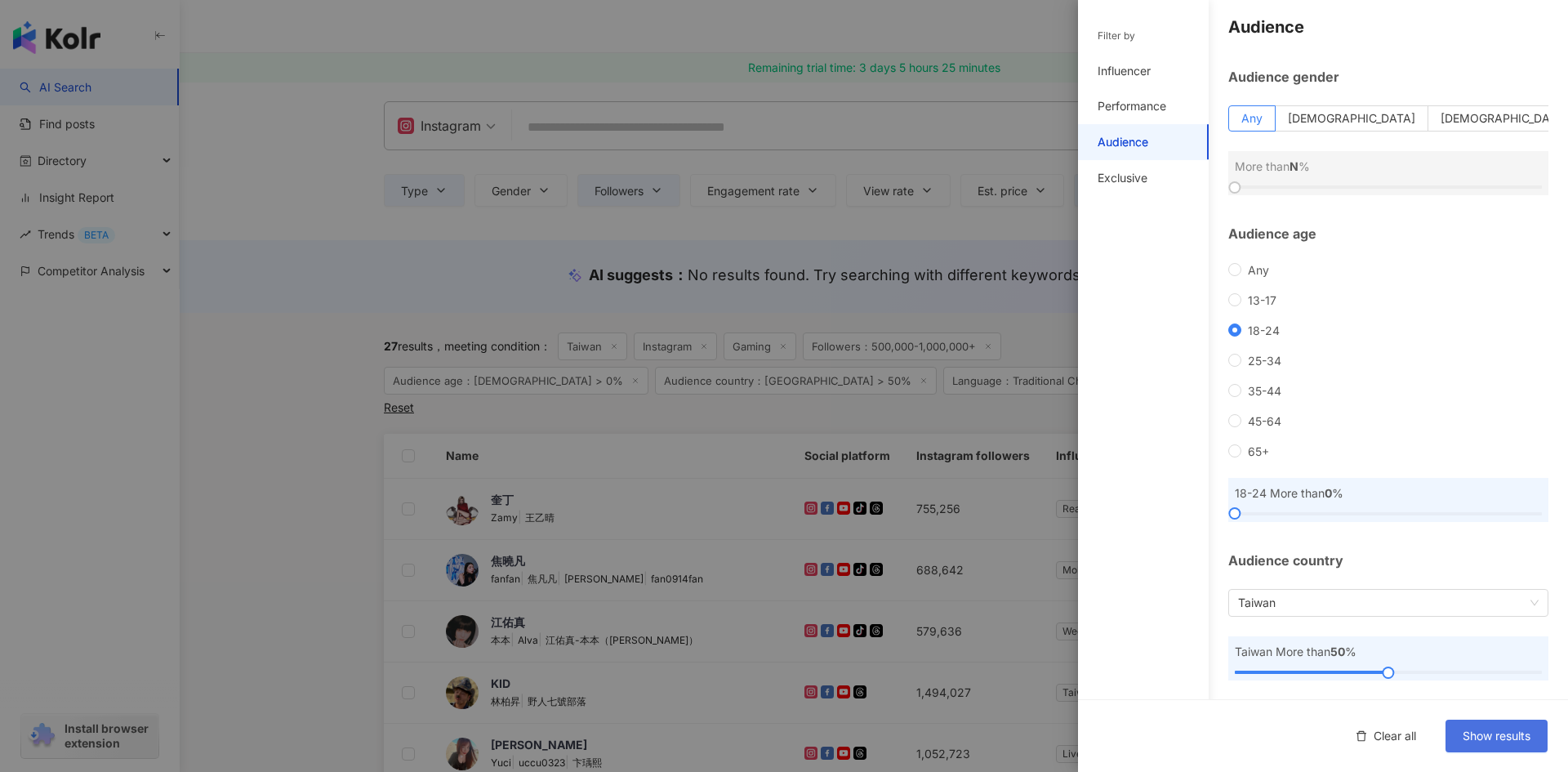
click at [1497, 748] on button "Show results" at bounding box center [1497, 736] width 102 height 32
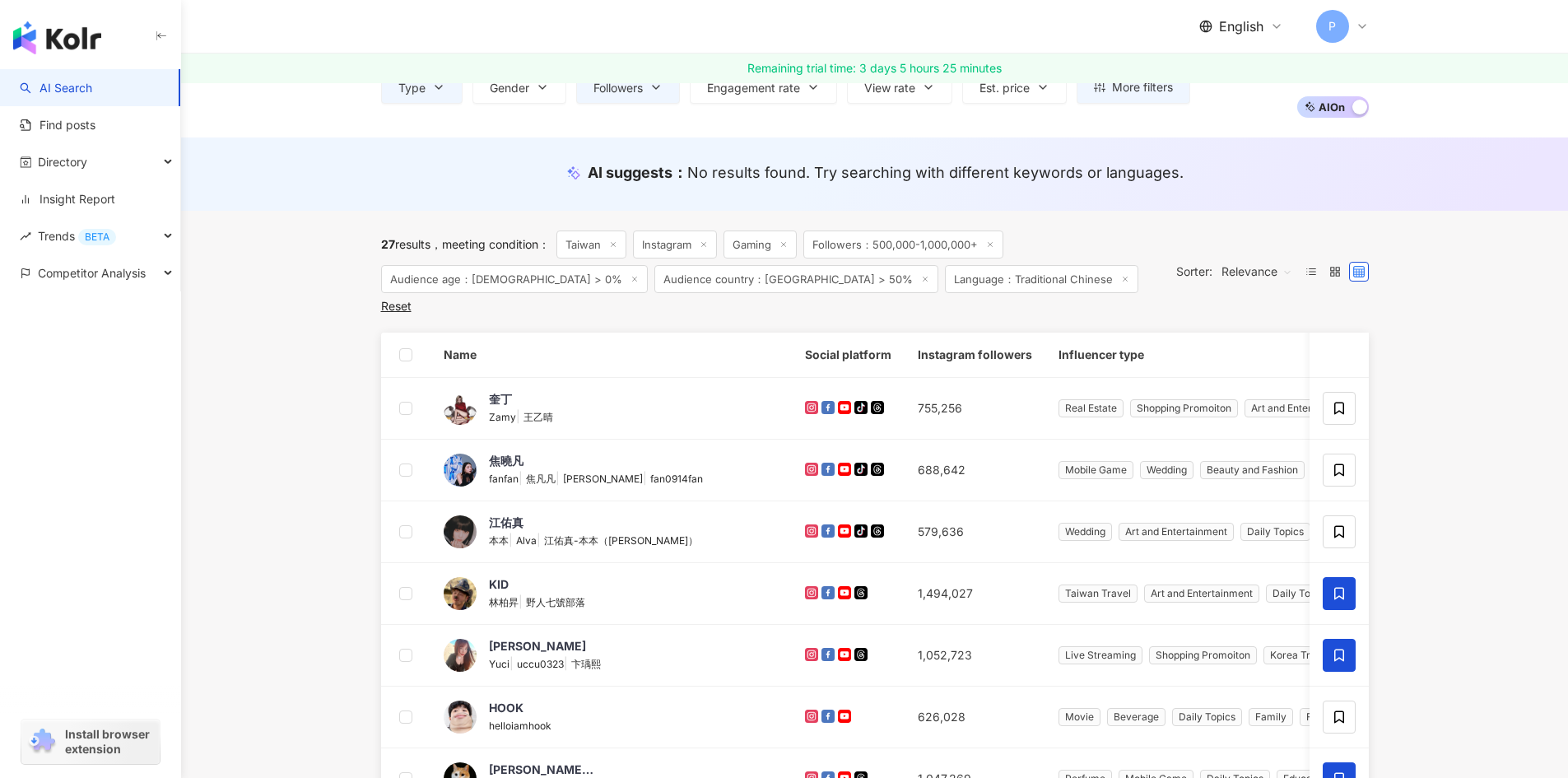
scroll to position [247, 0]
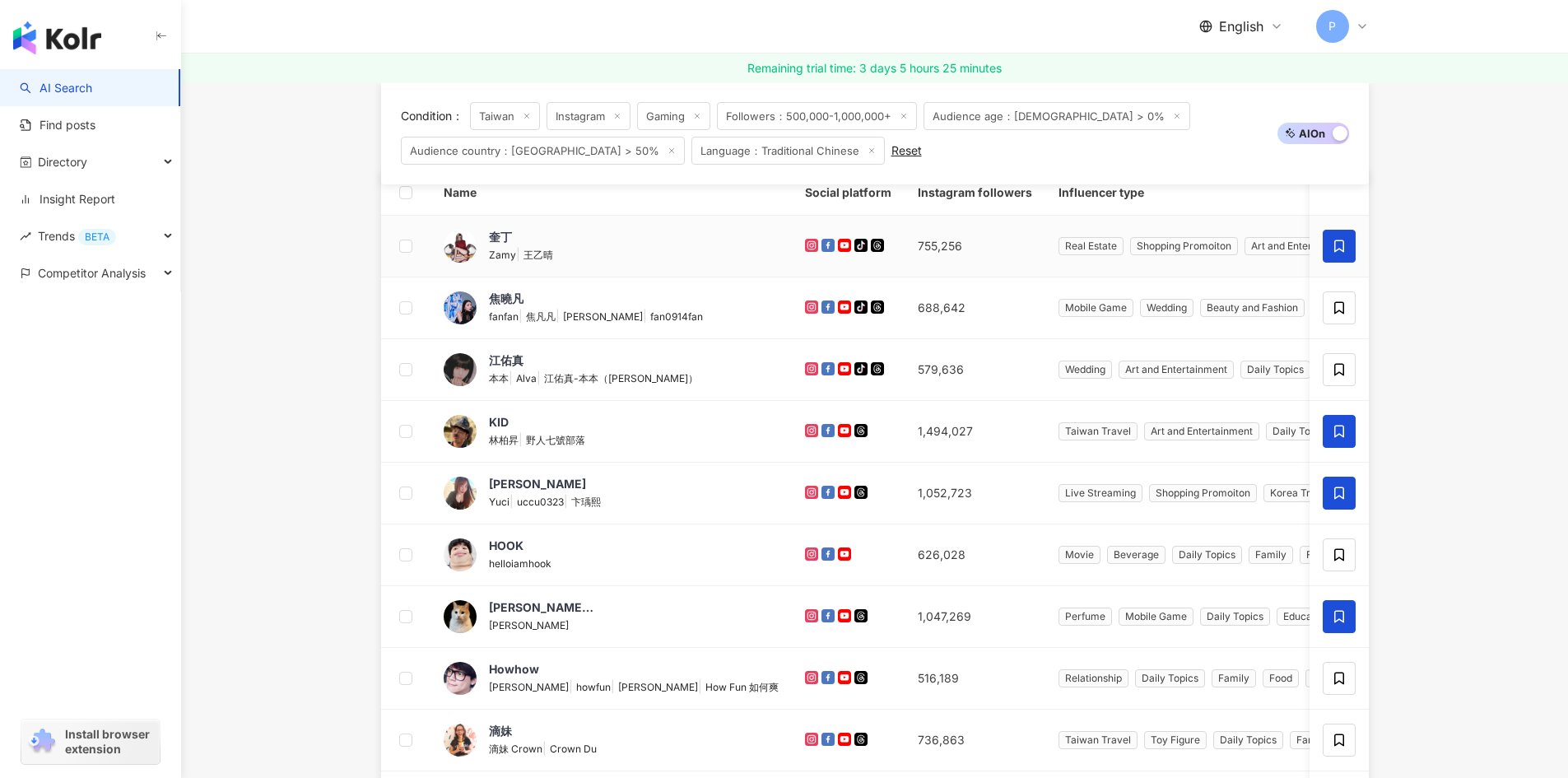
click at [1337, 251] on icon at bounding box center [1339, 247] width 10 height 13
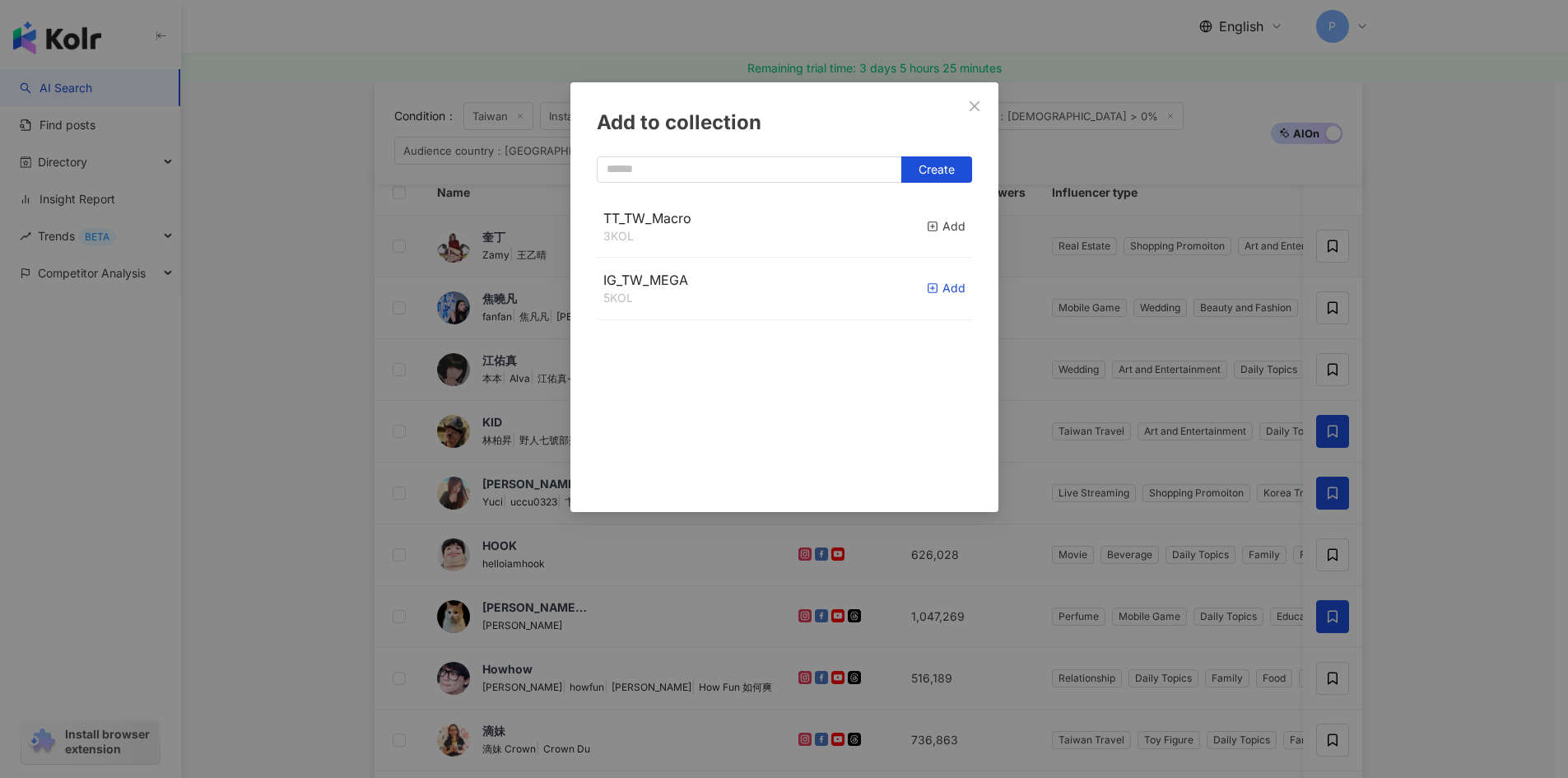
click at [929, 288] on div "Add" at bounding box center [945, 288] width 38 height 18
click at [1331, 310] on div "Add to collection Create IG_TW_MEGA 6 KOL Added TT_TW_Macro 3 KOL Add" at bounding box center [784, 389] width 1568 height 778
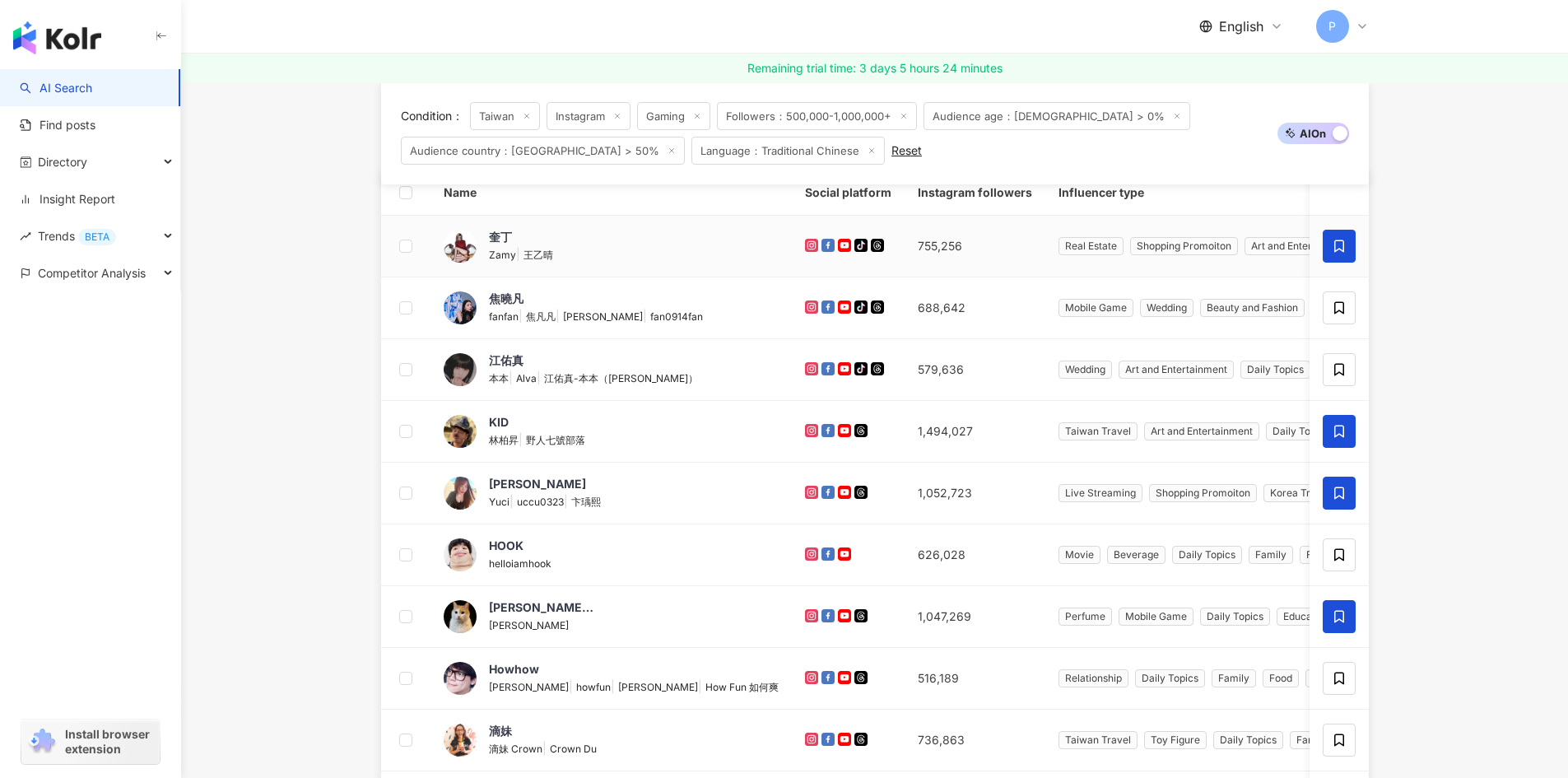
click at [1331, 310] on icon at bounding box center [1338, 307] width 15 height 15
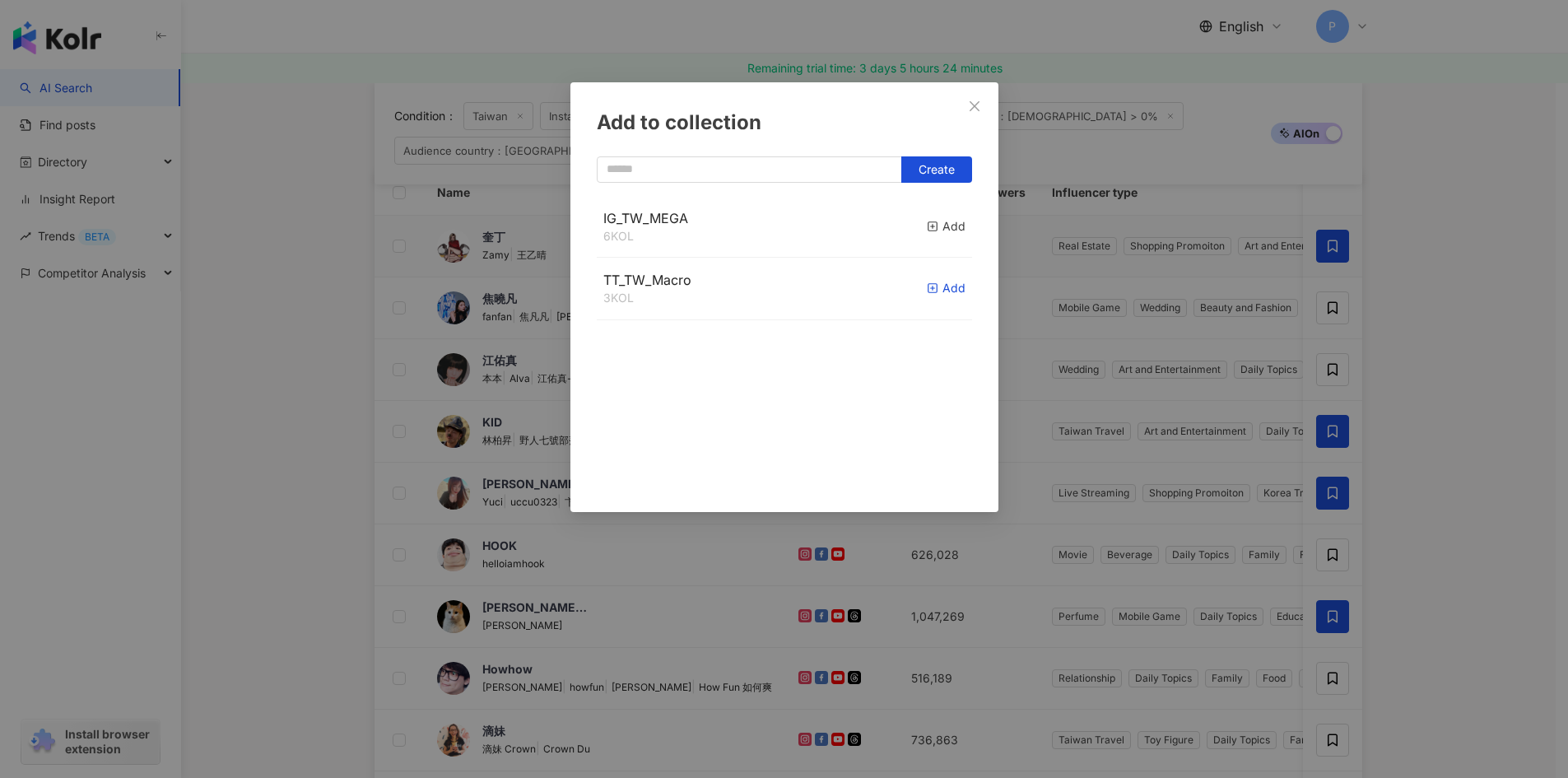
click at [927, 295] on div "Add" at bounding box center [945, 288] width 38 height 18
click at [1331, 371] on div "Add to collection Create TT_TW_Macro 4 KOL Added IG_TW_MEGA 6 KOL Add" at bounding box center [784, 389] width 1568 height 778
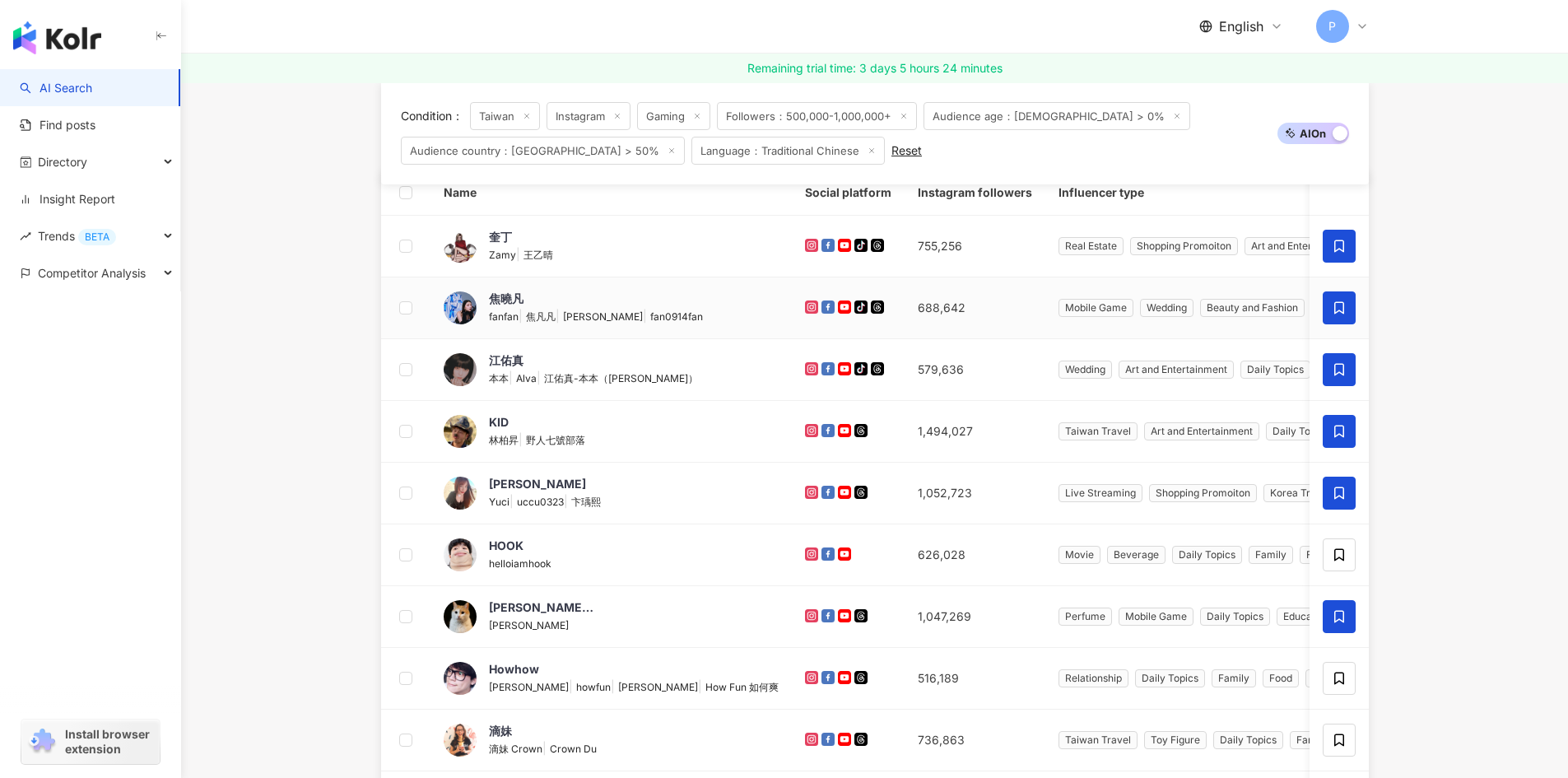
click at [1332, 375] on icon at bounding box center [1338, 369] width 15 height 15
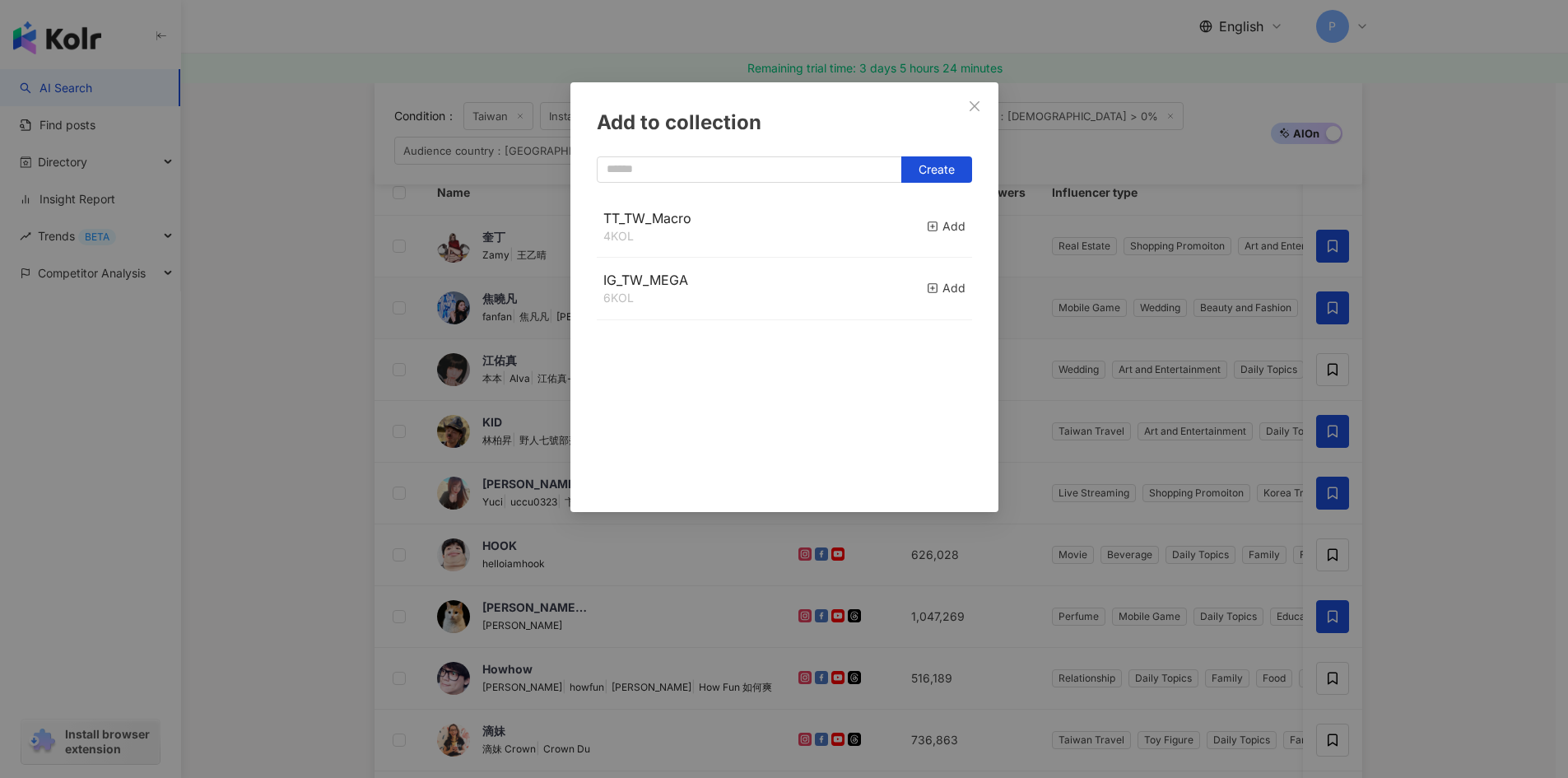
click at [927, 299] on button "Add" at bounding box center [945, 288] width 38 height 36
click at [1333, 556] on div "Add to collection Create IG_TW_MEGA 7 KOL Added TT_TW_Macro 4 KOL Add" at bounding box center [784, 389] width 1568 height 778
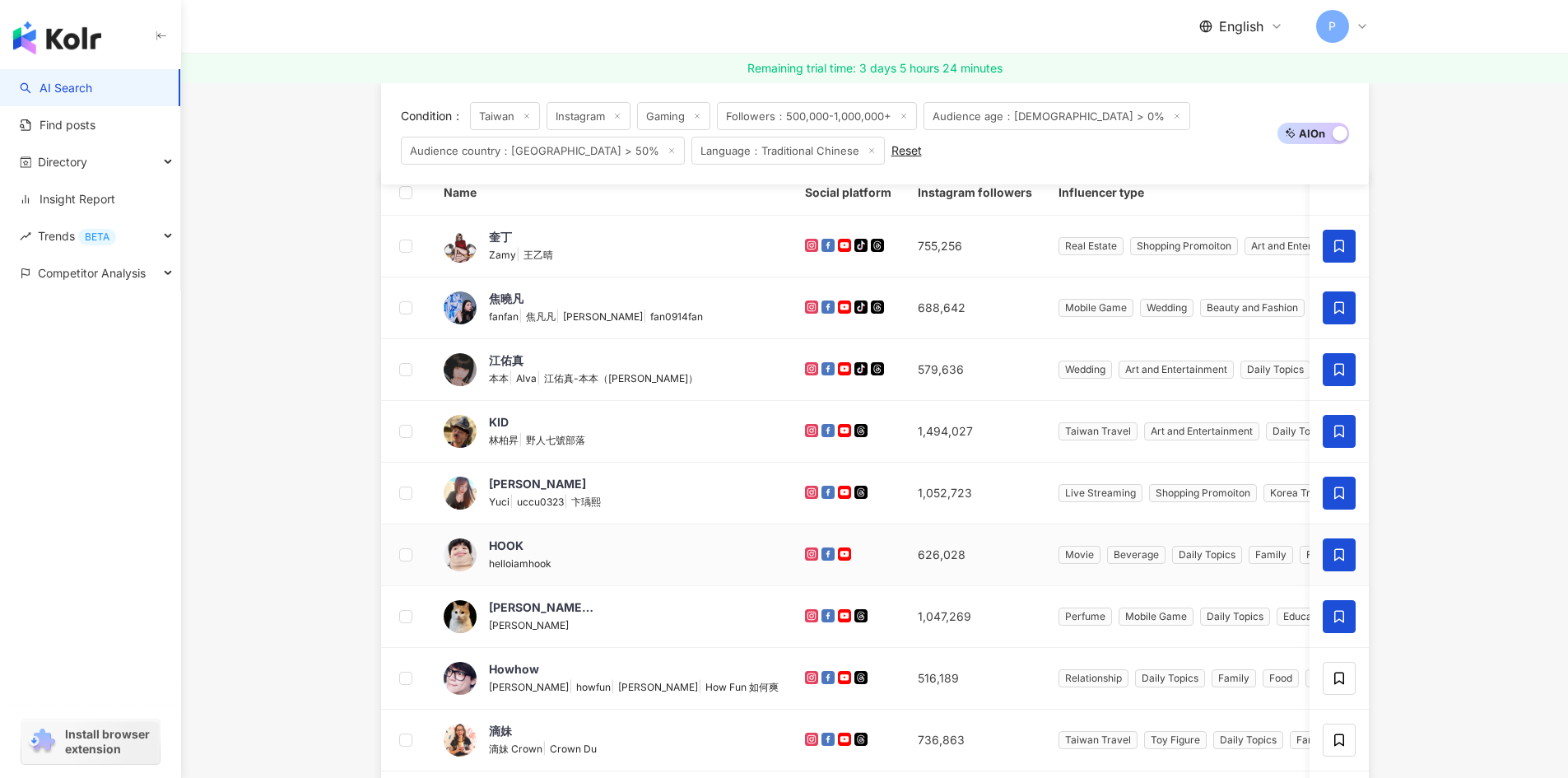
click at [1339, 557] on icon at bounding box center [1338, 555] width 15 height 15
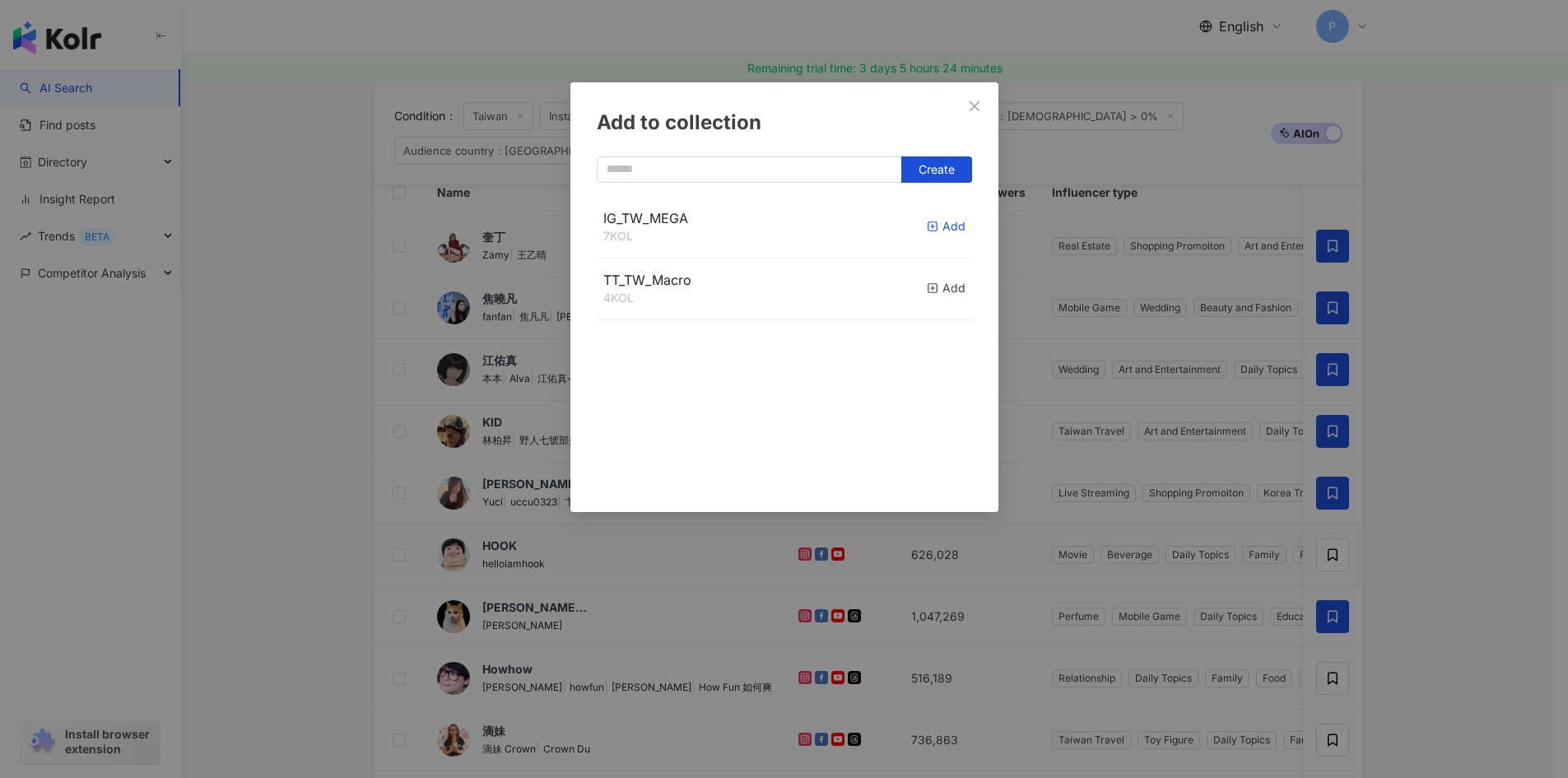
click at [927, 227] on icon "button" at bounding box center [933, 227] width 12 height 12
click at [1450, 513] on div "Add to collection Create" at bounding box center [784, 389] width 1568 height 778
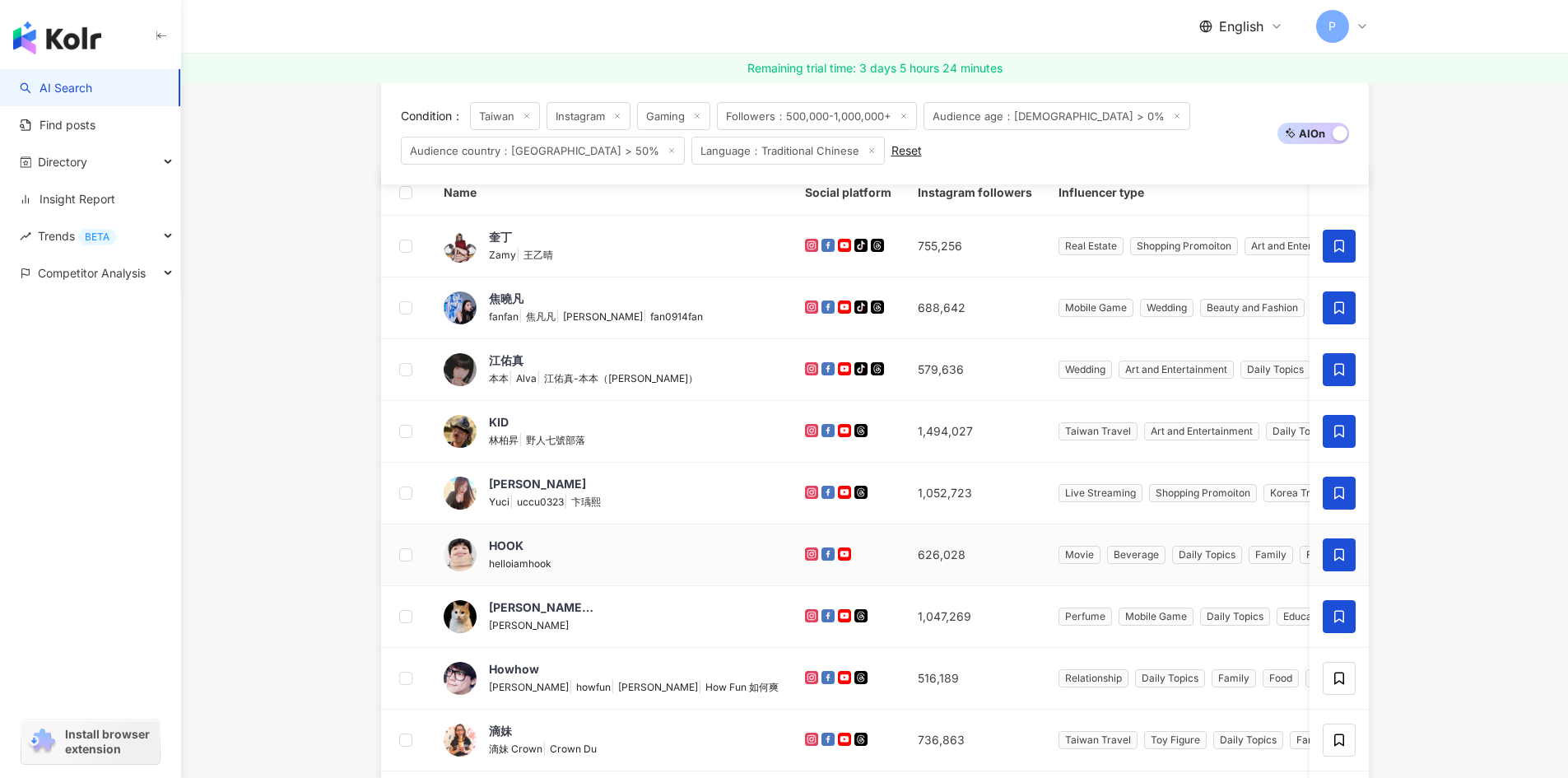
click at [1336, 555] on icon at bounding box center [1338, 555] width 15 height 15
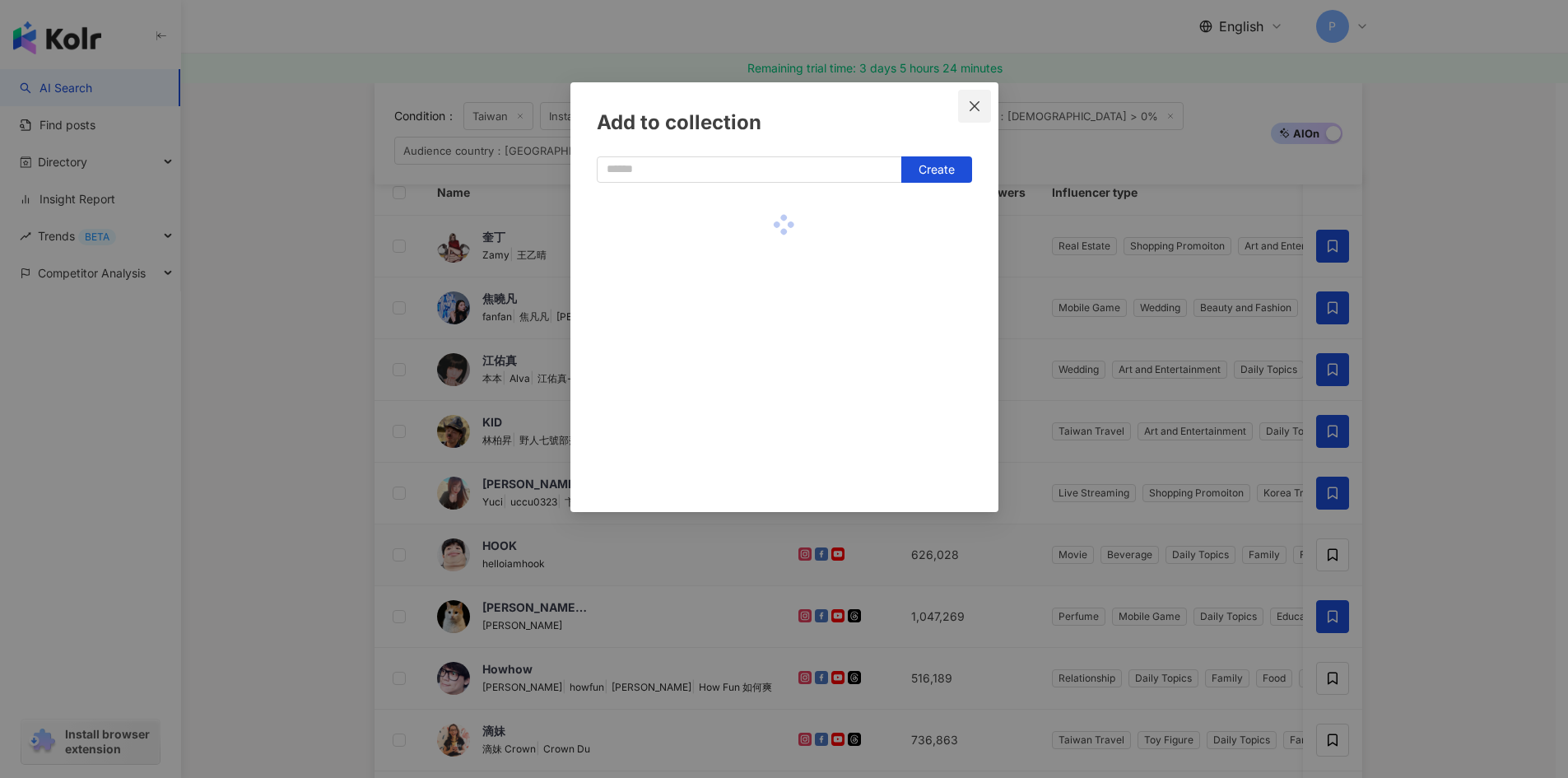
click at [972, 105] on icon "close" at bounding box center [974, 106] width 13 height 13
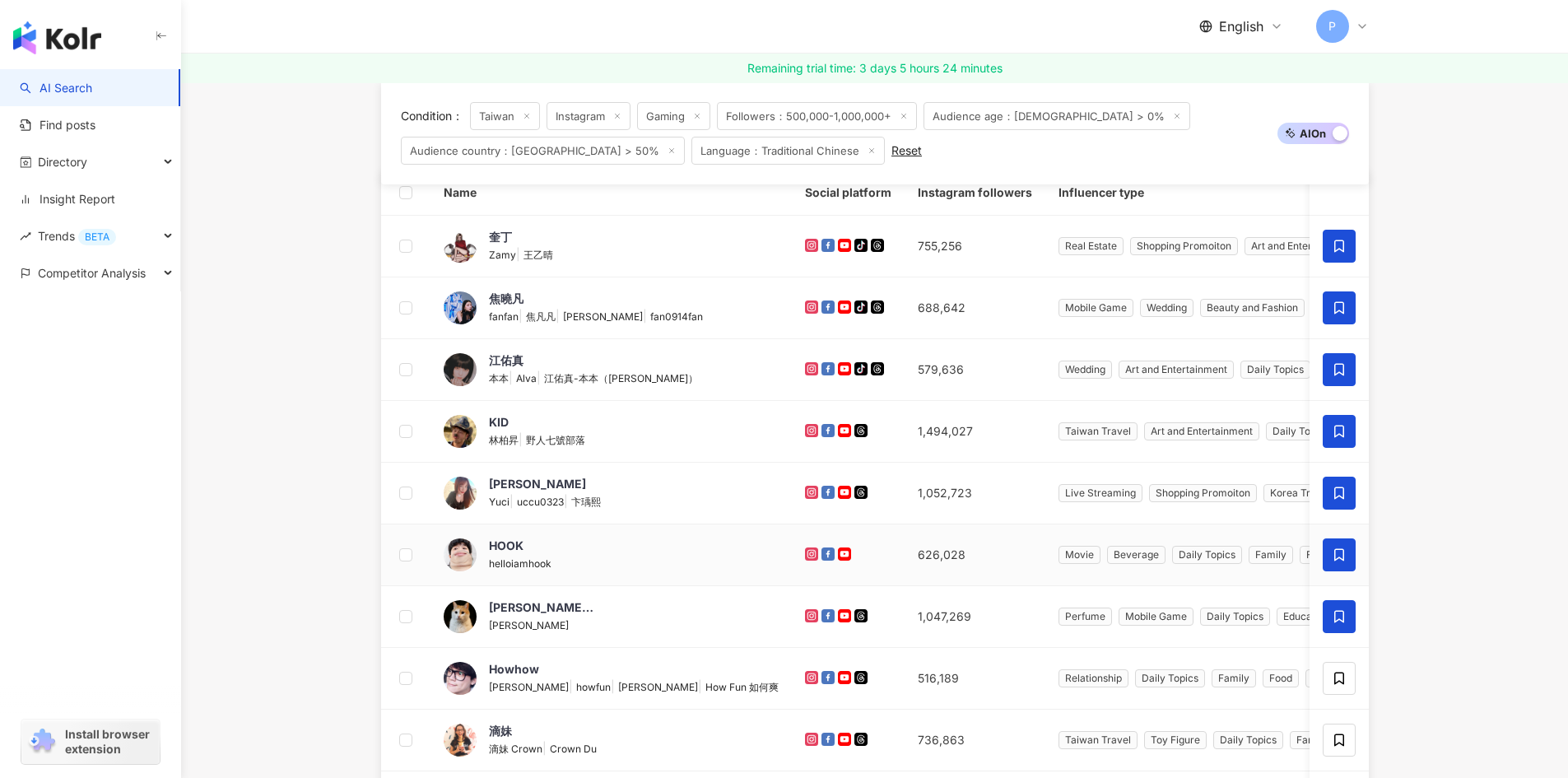
click at [1333, 563] on icon at bounding box center [1338, 555] width 15 height 15
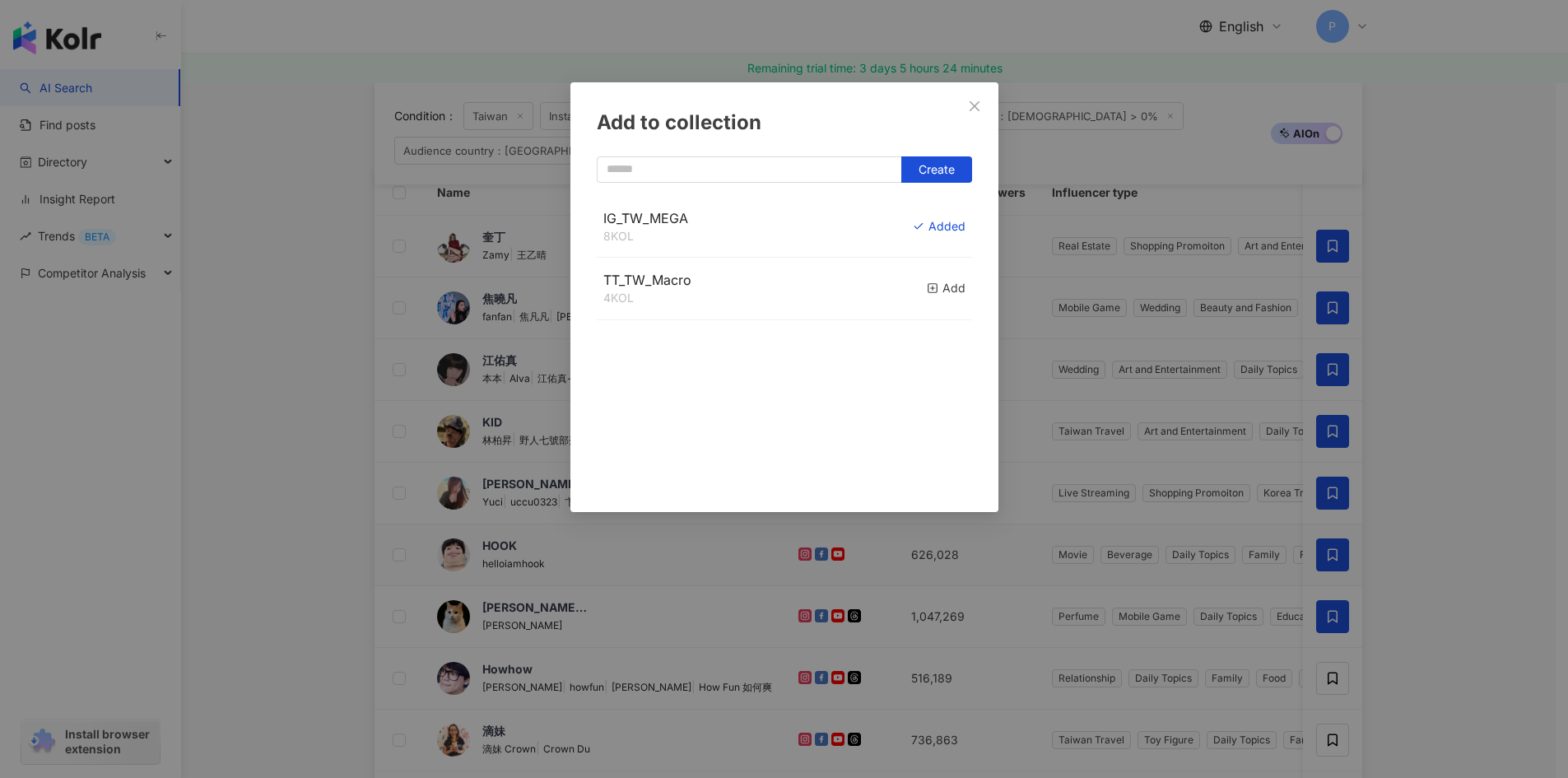
drag, startPoint x: 972, startPoint y: 107, endPoint x: 979, endPoint y: 114, distance: 9.9
click at [972, 107] on icon "close" at bounding box center [974, 106] width 13 height 13
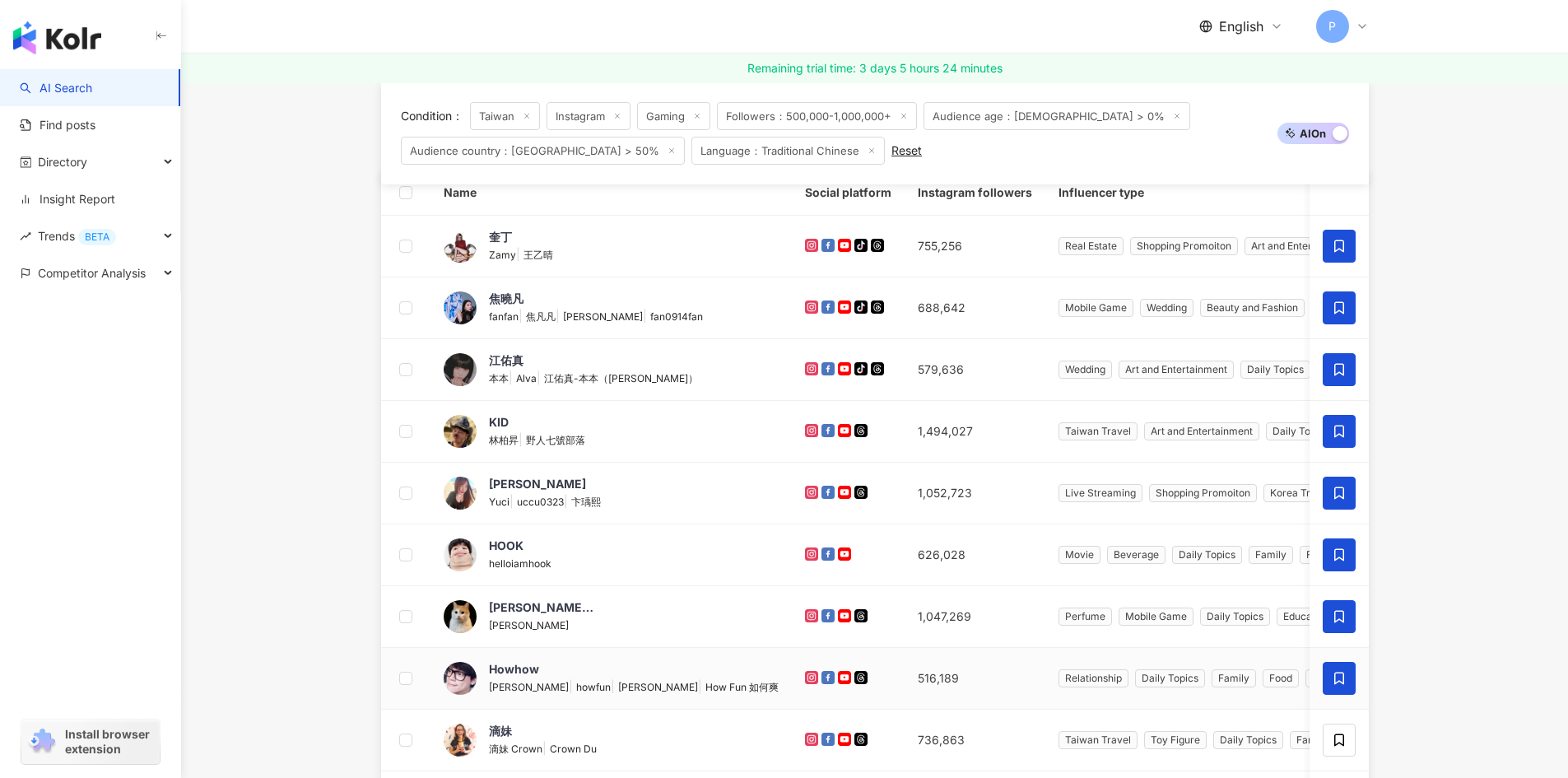
click at [1341, 674] on icon at bounding box center [1338, 678] width 15 height 15
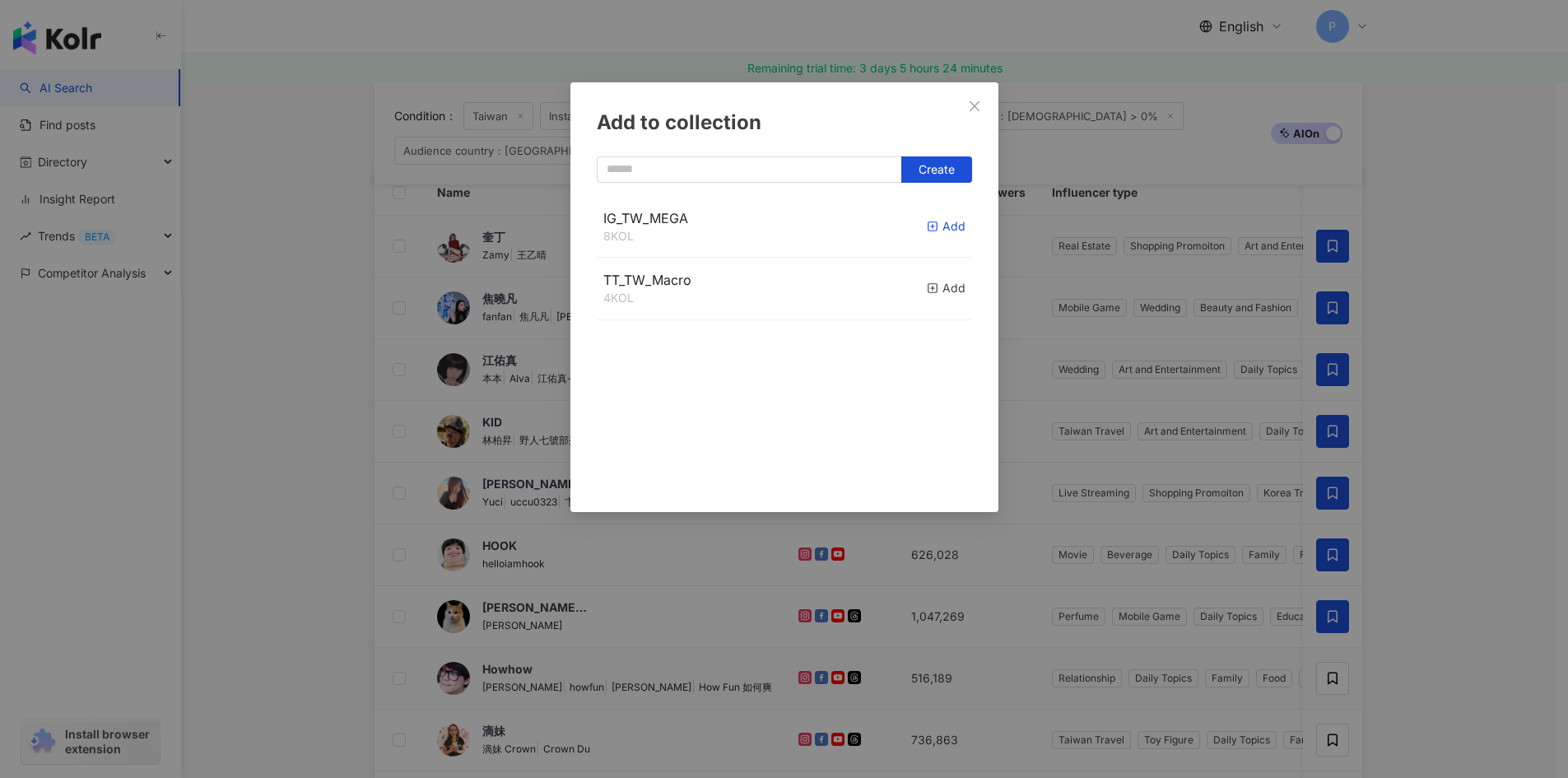
click at [927, 221] on icon "button" at bounding box center [933, 227] width 12 height 12
click at [973, 114] on button "Close" at bounding box center [974, 106] width 33 height 33
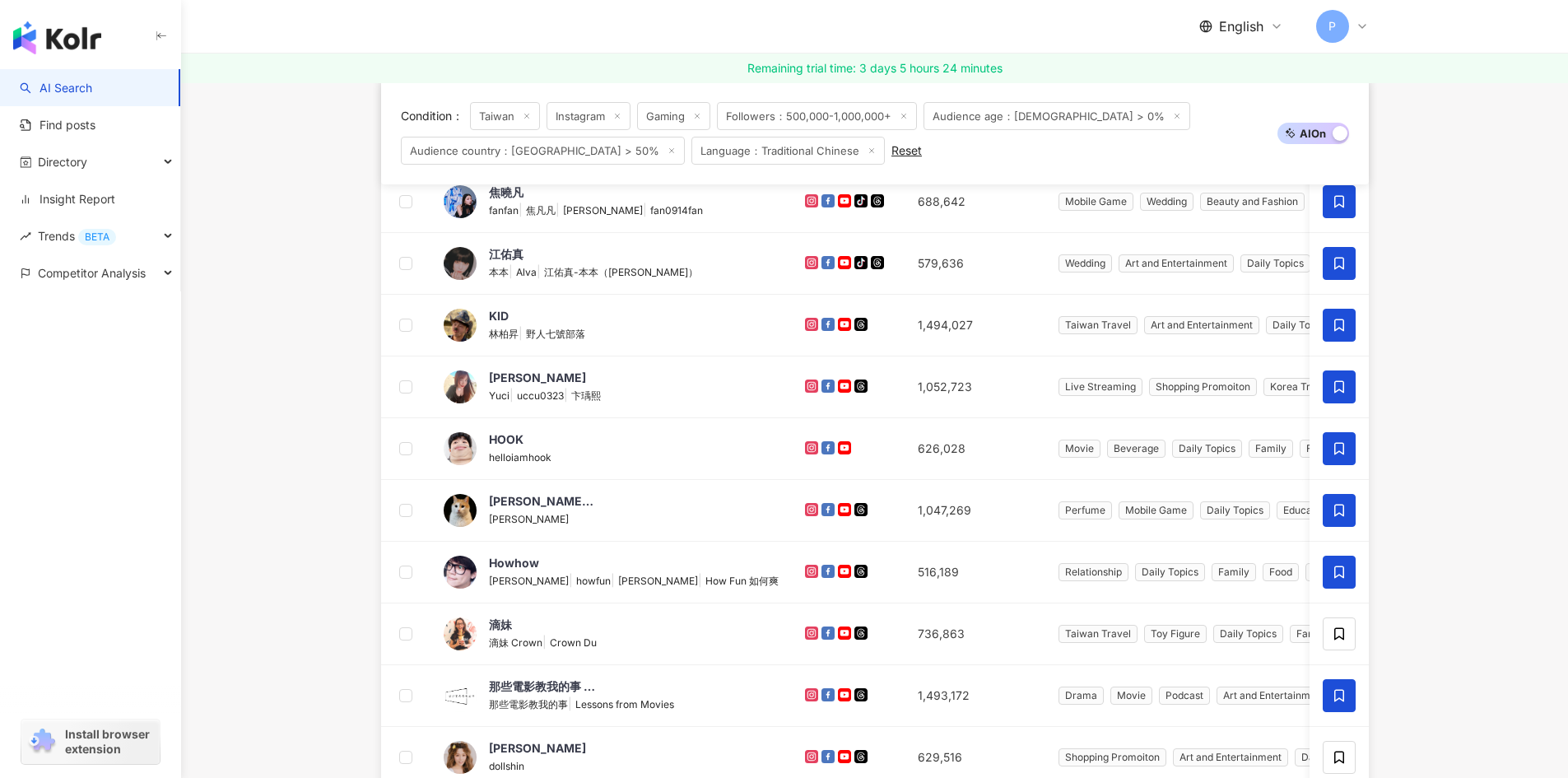
scroll to position [494, 0]
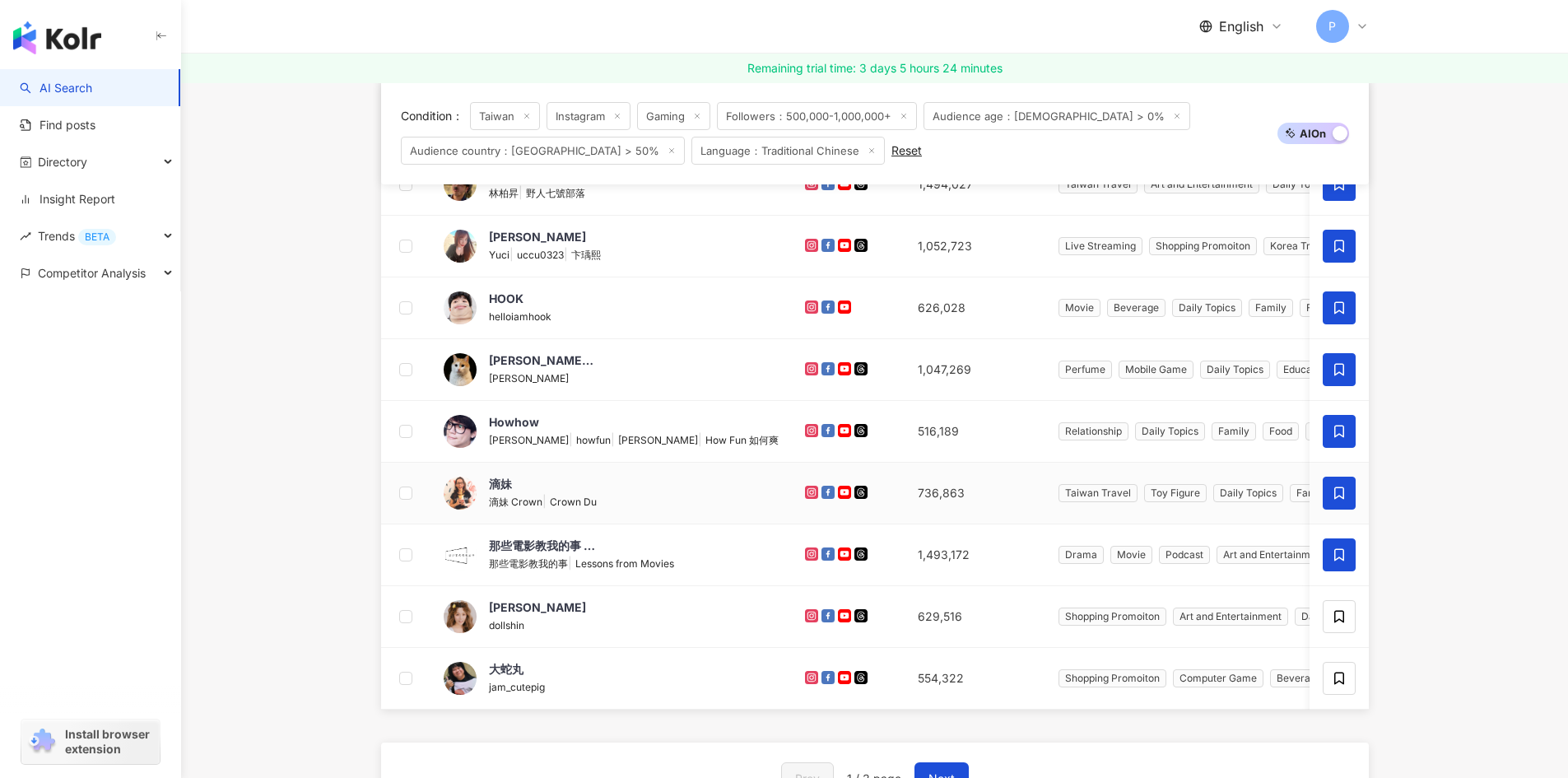
click at [1341, 479] on span at bounding box center [1338, 493] width 33 height 33
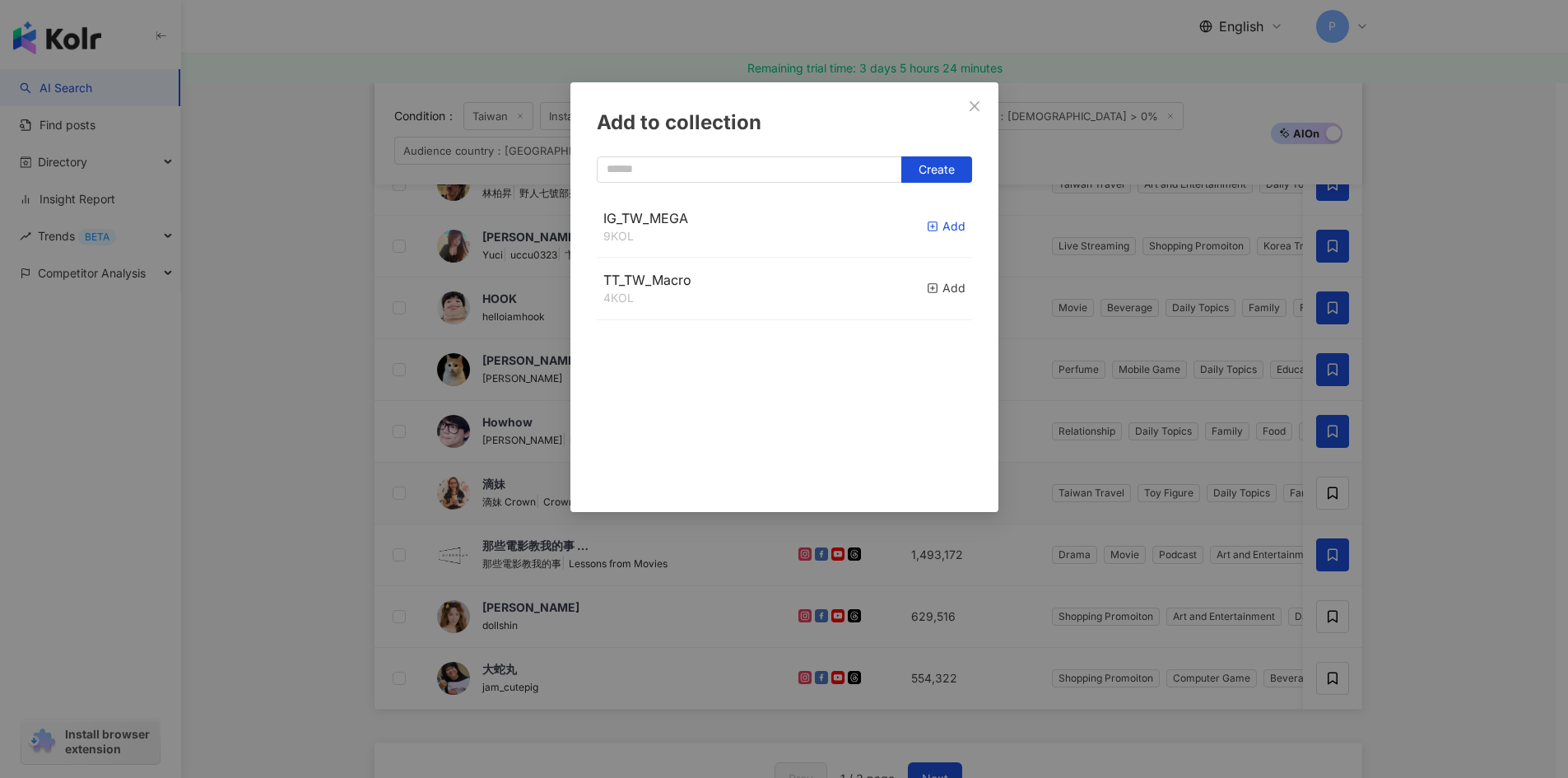
click at [927, 227] on icon "button" at bounding box center [933, 227] width 12 height 12
click at [972, 108] on icon "close" at bounding box center [974, 106] width 10 height 10
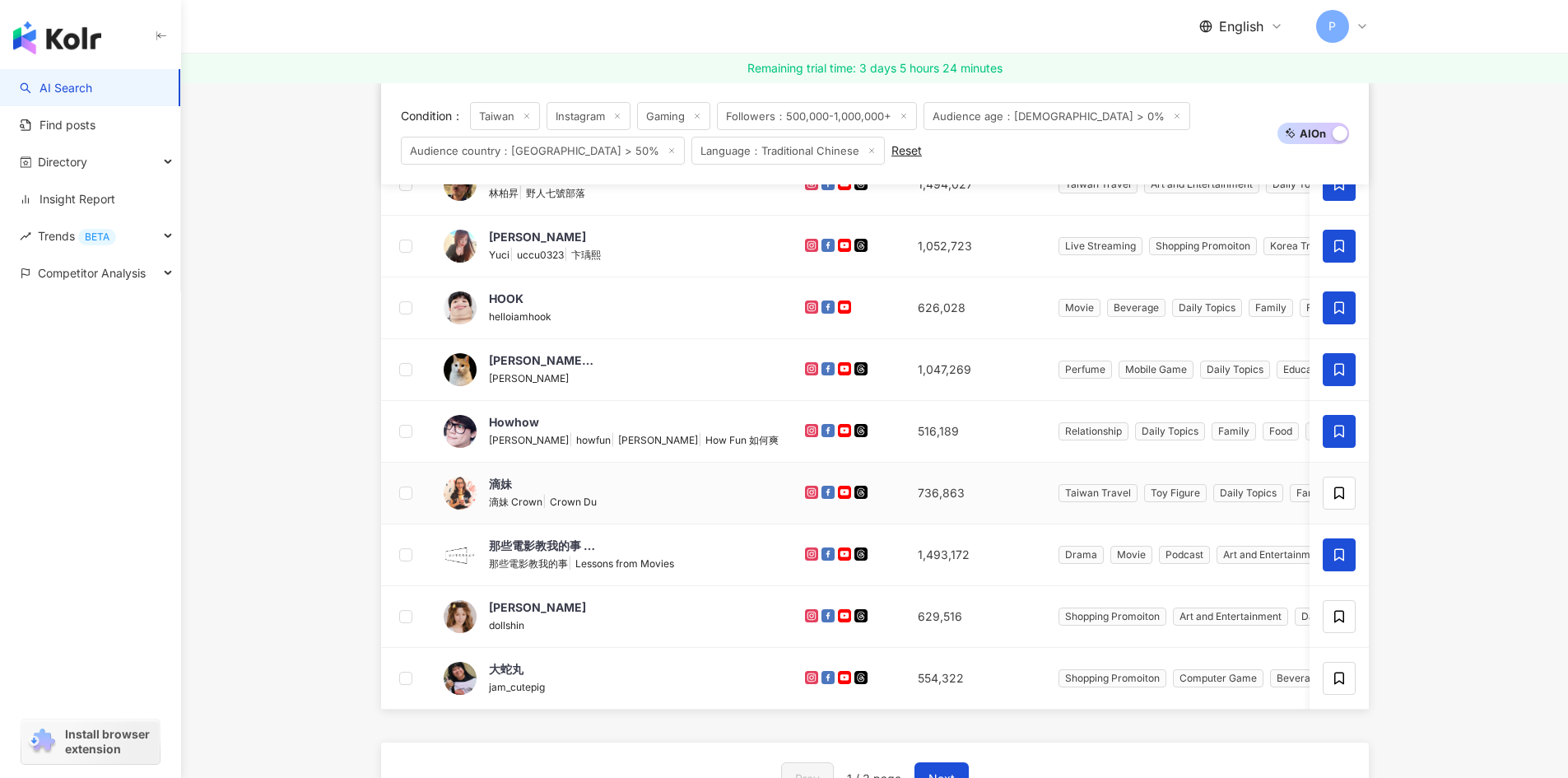
click at [1464, 610] on main "Instagram Taiwan Search Type Gender Followers Engagement rate View rate Est. pr…" at bounding box center [873, 449] width 1386 height 1723
click at [1336, 483] on span at bounding box center [1338, 493] width 33 height 33
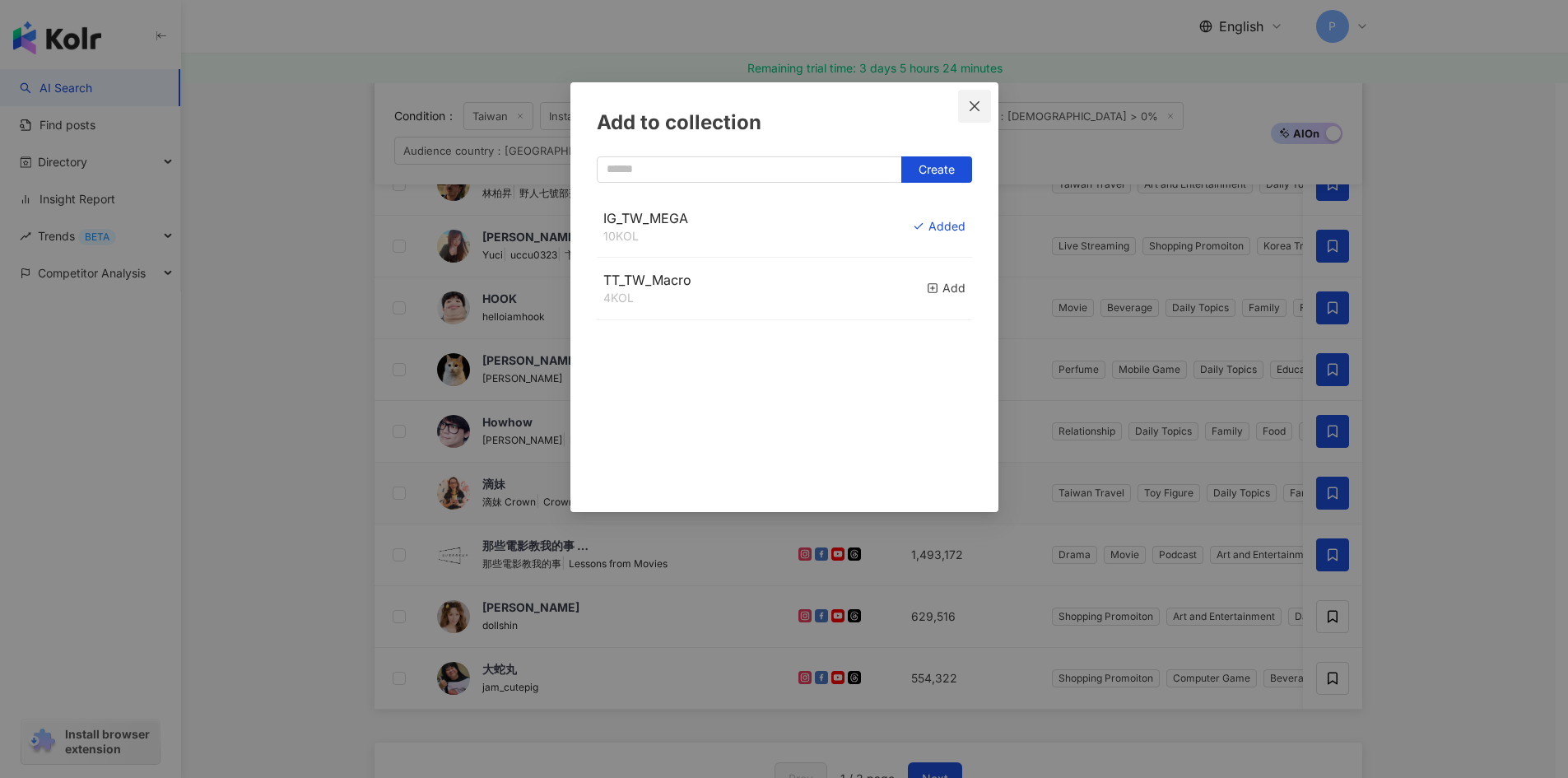
click at [981, 101] on span "Close" at bounding box center [974, 106] width 33 height 13
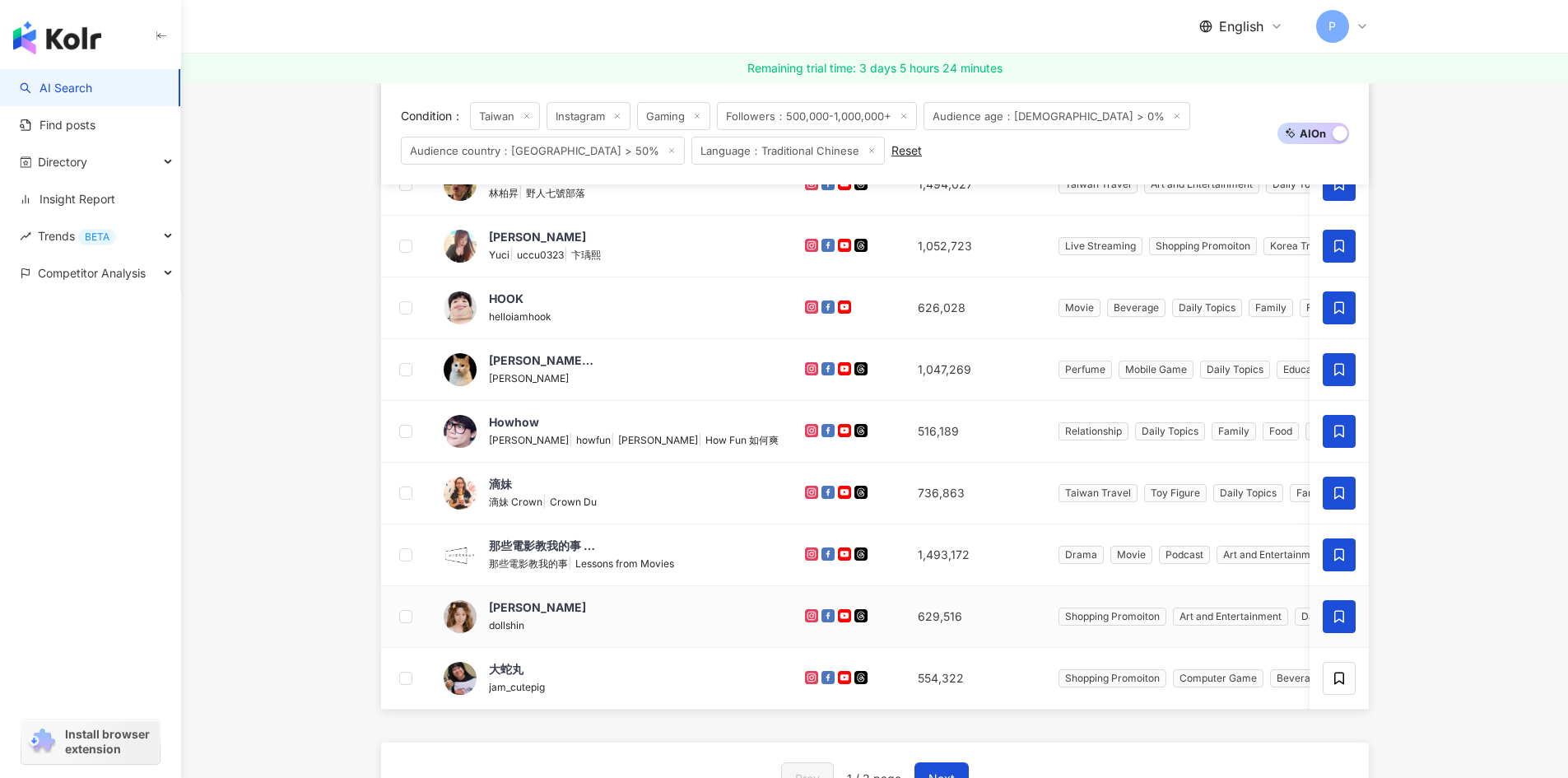
click at [1330, 628] on span at bounding box center [1338, 616] width 33 height 33
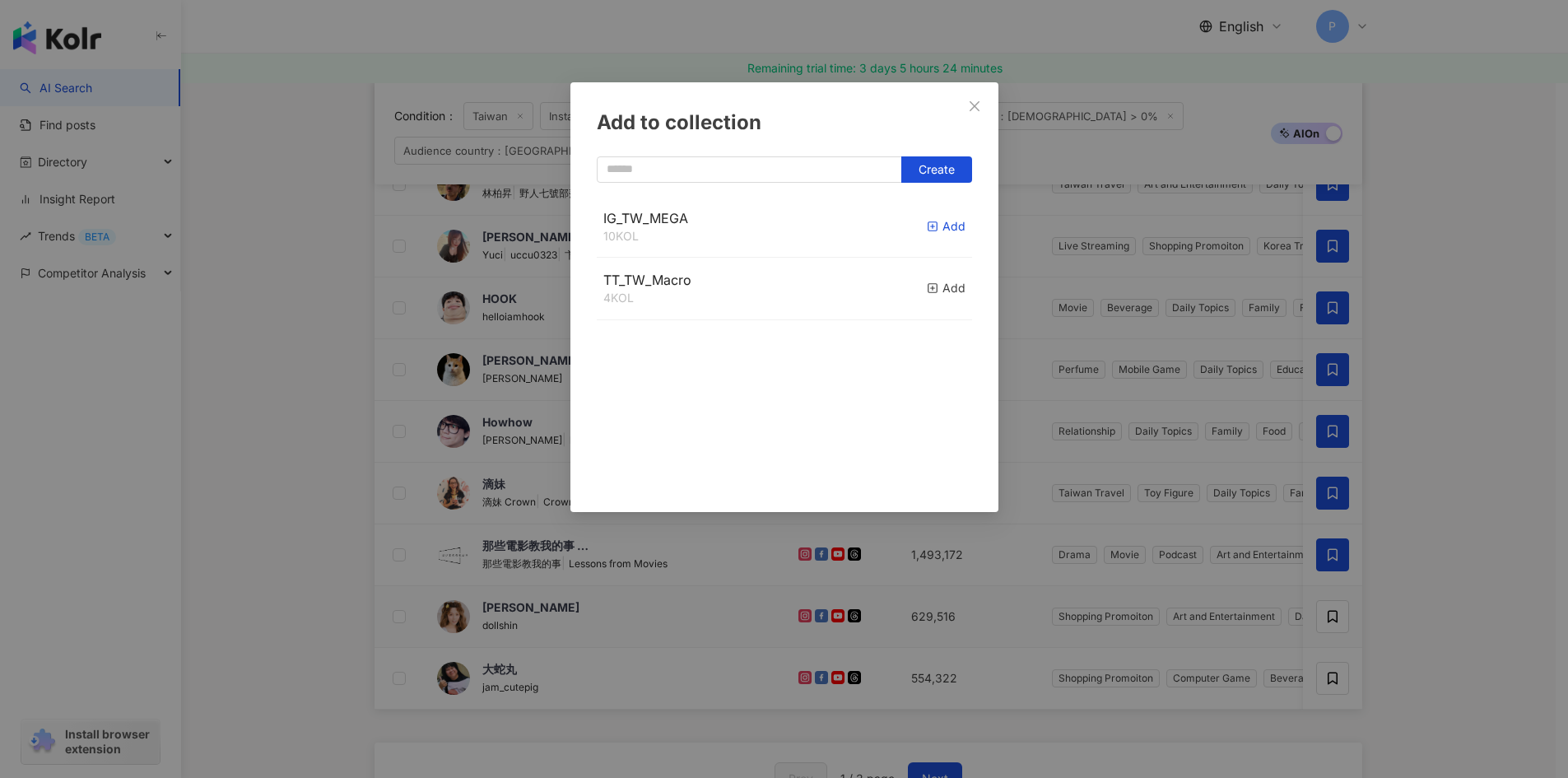
click at [927, 226] on icon "button" at bounding box center [933, 227] width 12 height 12
click at [978, 117] on button "Close" at bounding box center [974, 106] width 33 height 33
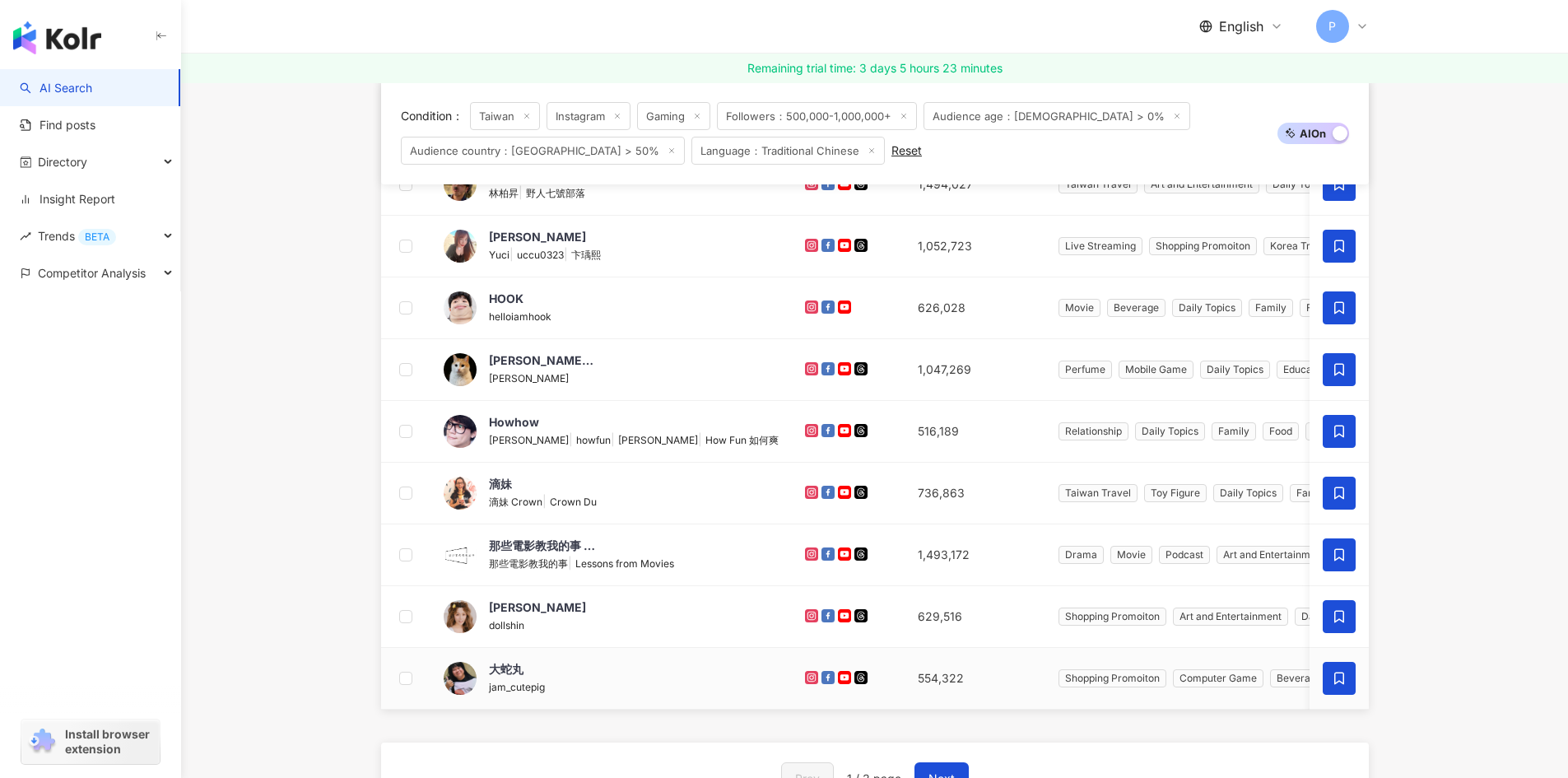
click at [1343, 687] on span at bounding box center [1338, 678] width 33 height 33
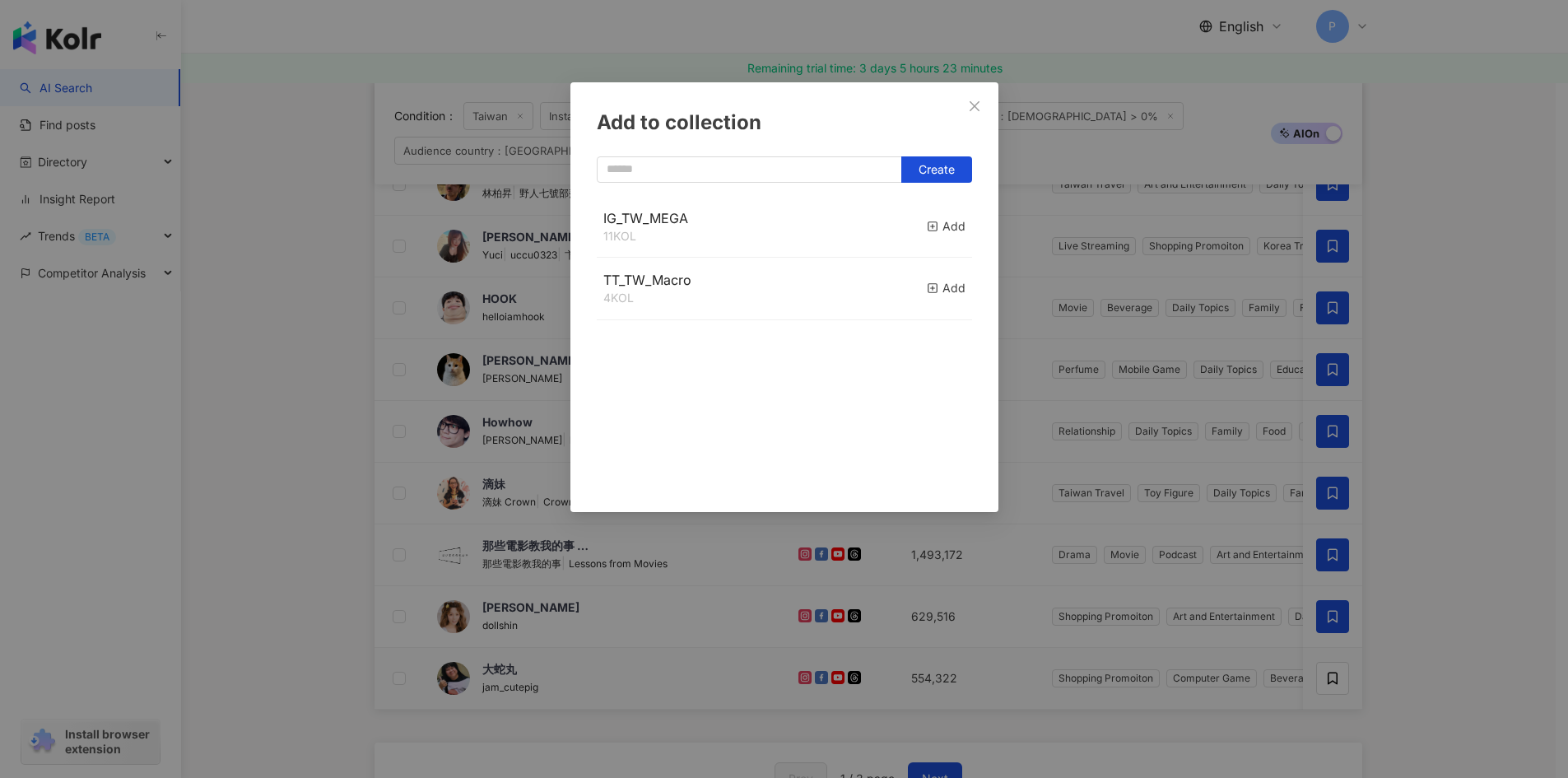
click at [927, 236] on button "Add" at bounding box center [945, 227] width 38 height 36
click at [972, 111] on icon "close" at bounding box center [974, 106] width 13 height 13
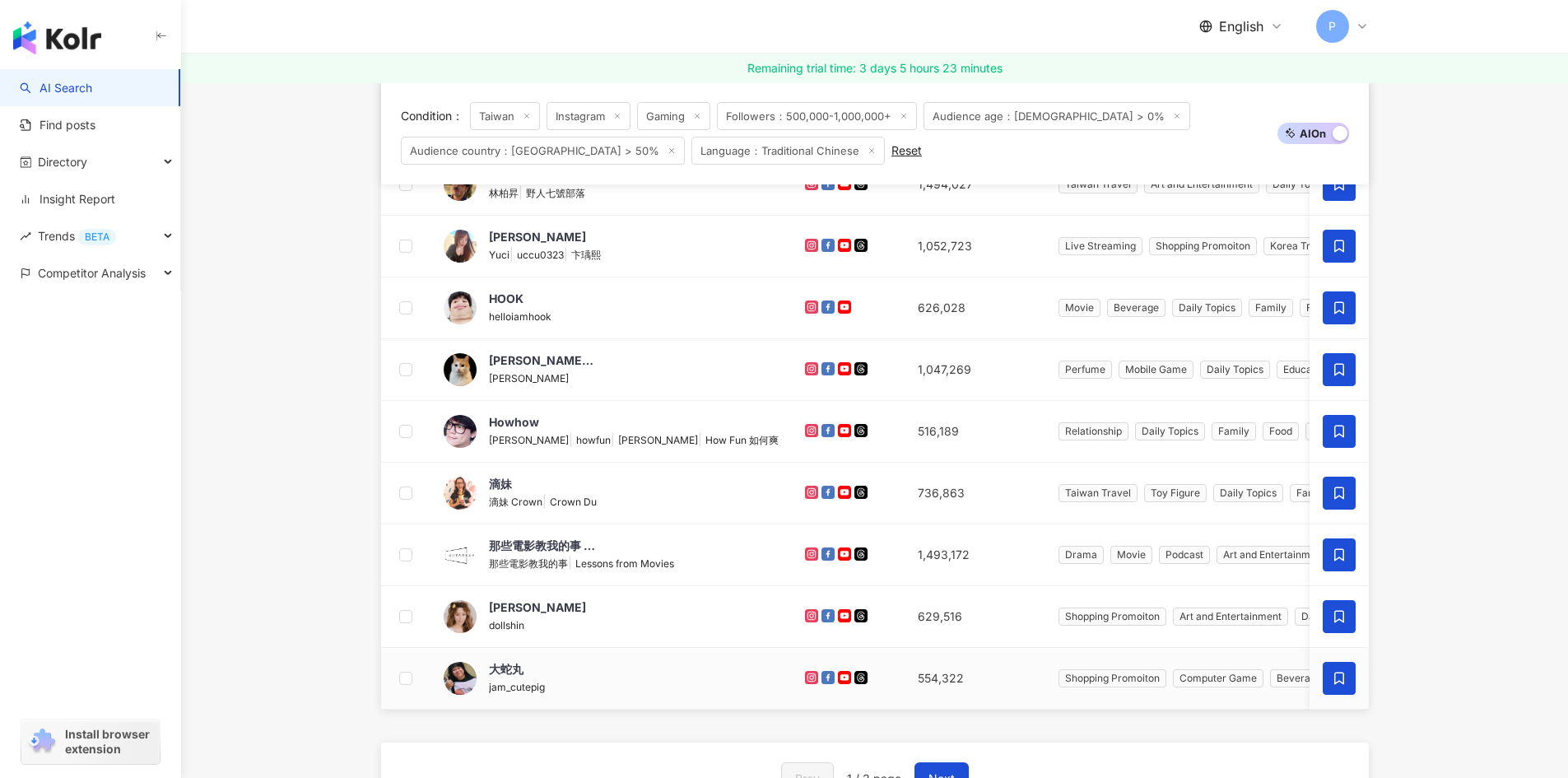
click at [1341, 672] on icon at bounding box center [1339, 678] width 10 height 13
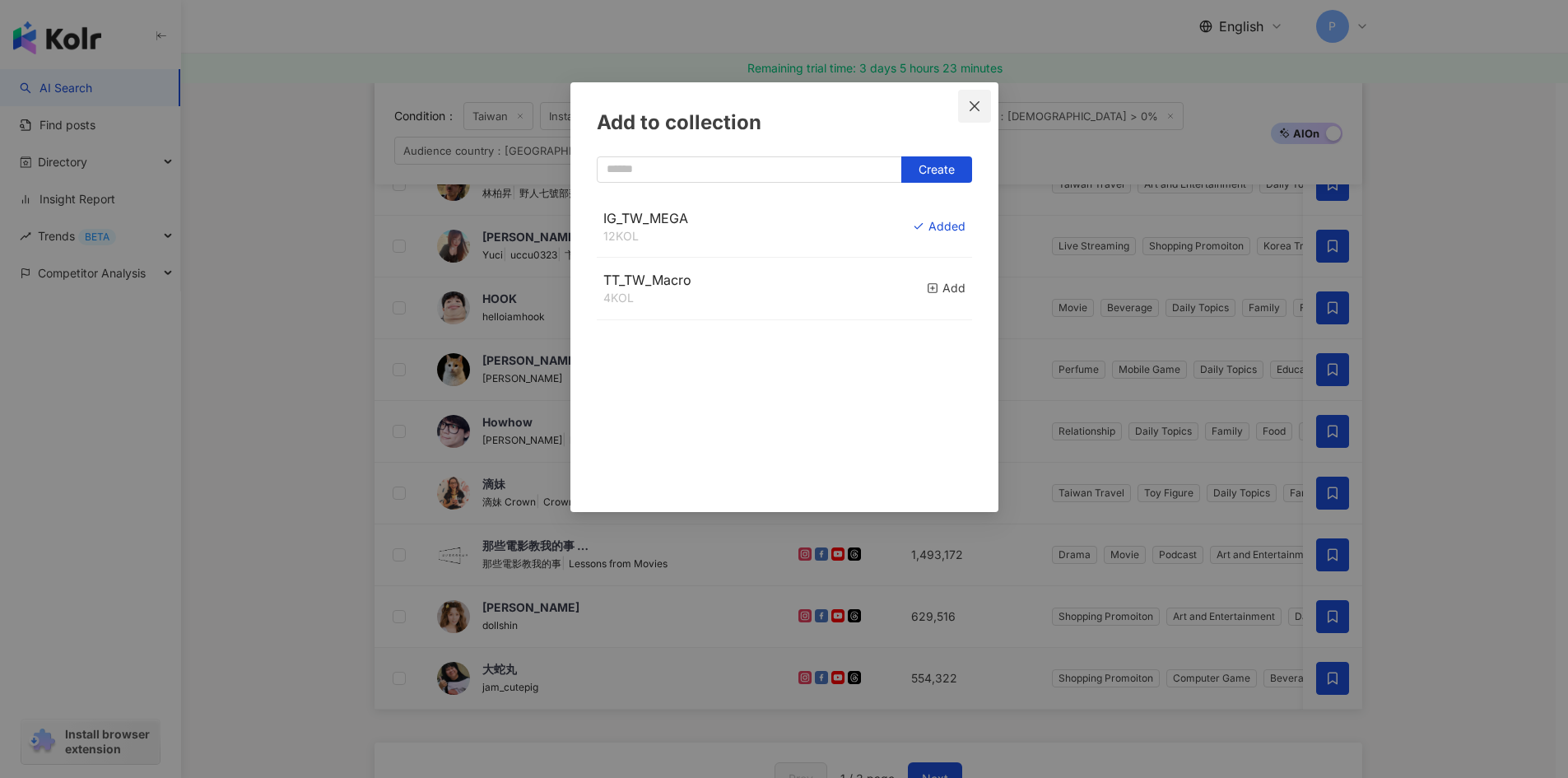
click at [972, 98] on button "Close" at bounding box center [974, 106] width 33 height 33
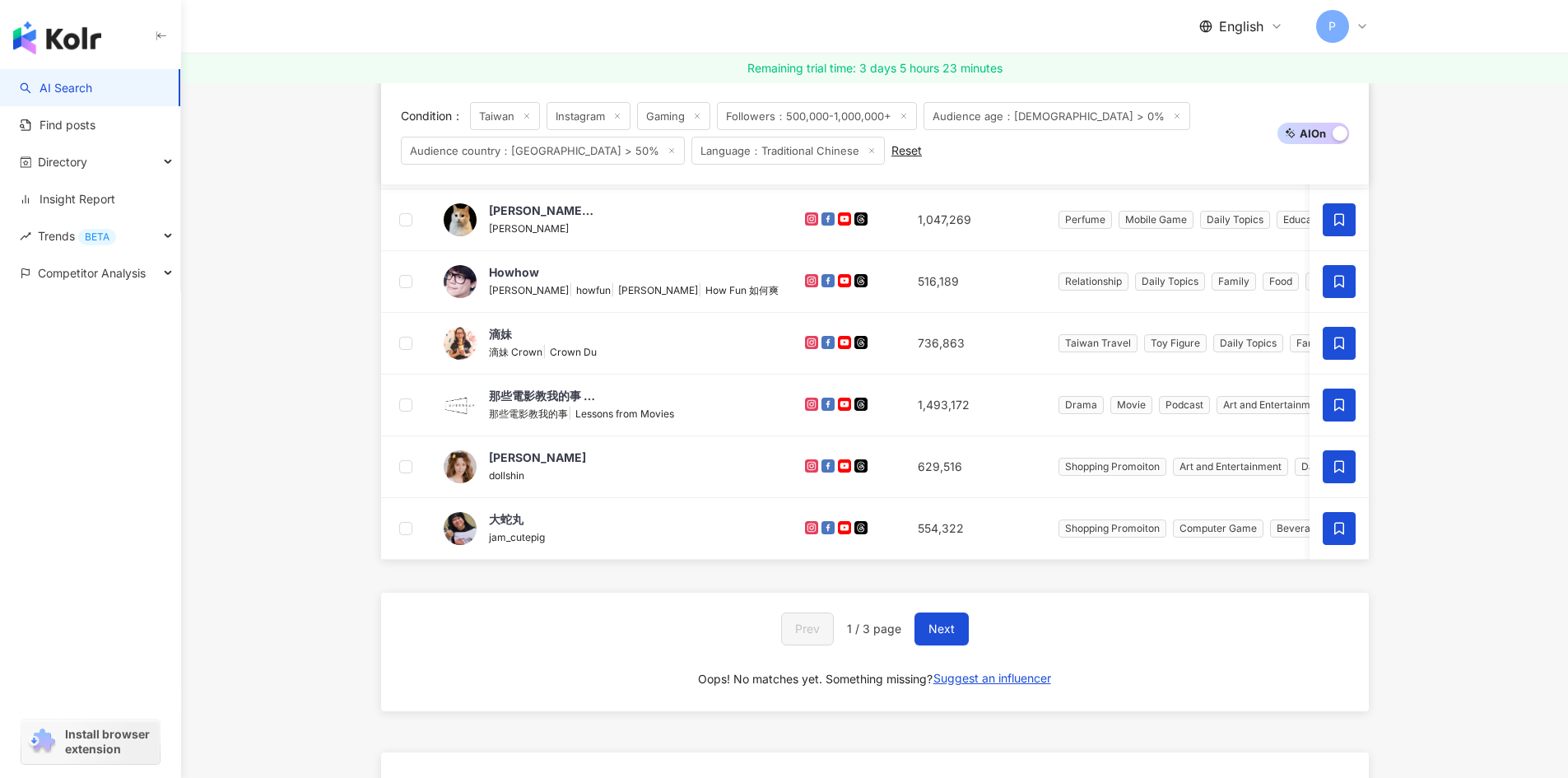
scroll to position [741, 0]
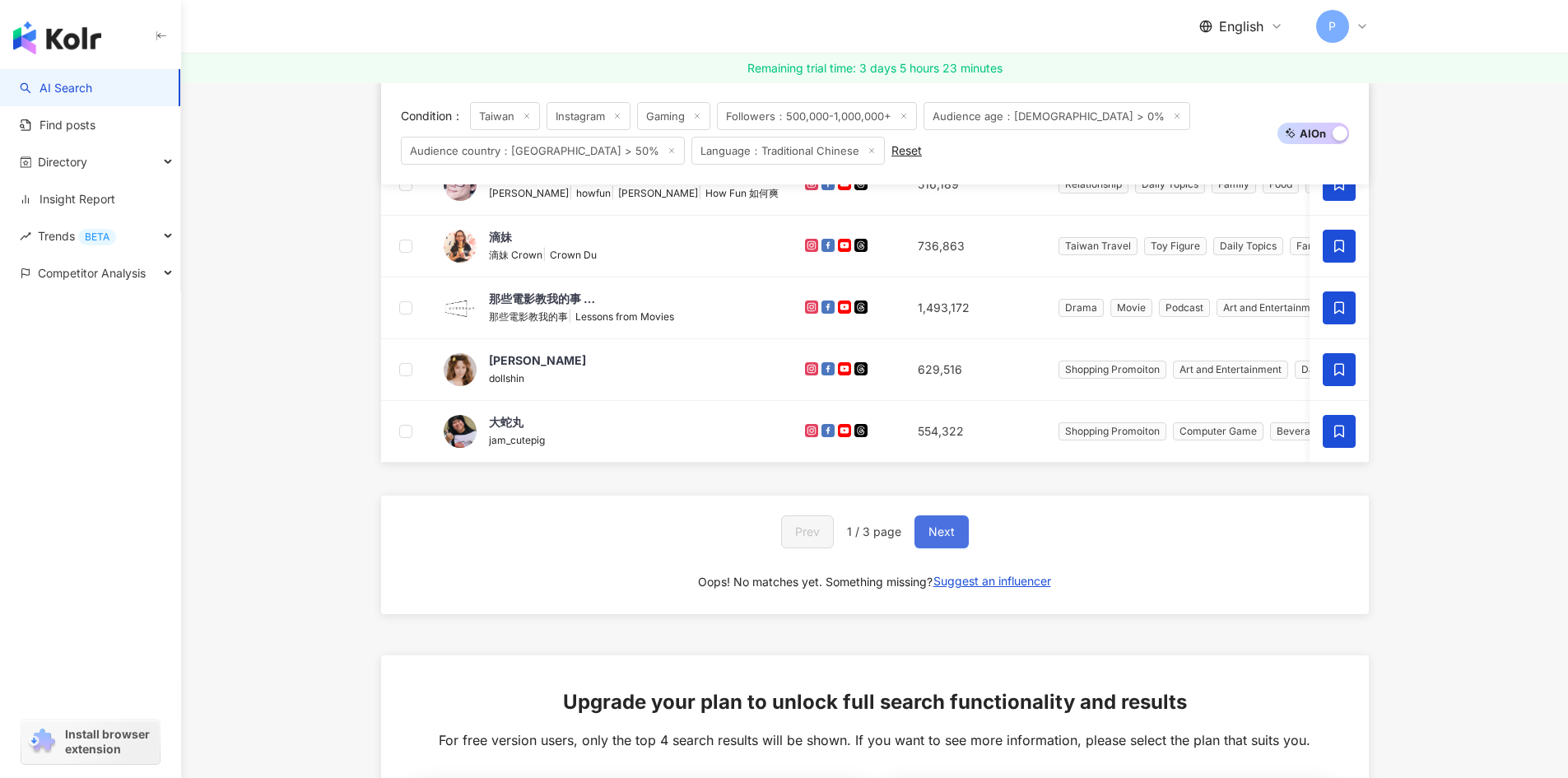
click at [934, 538] on span "Next" at bounding box center [941, 531] width 27 height 13
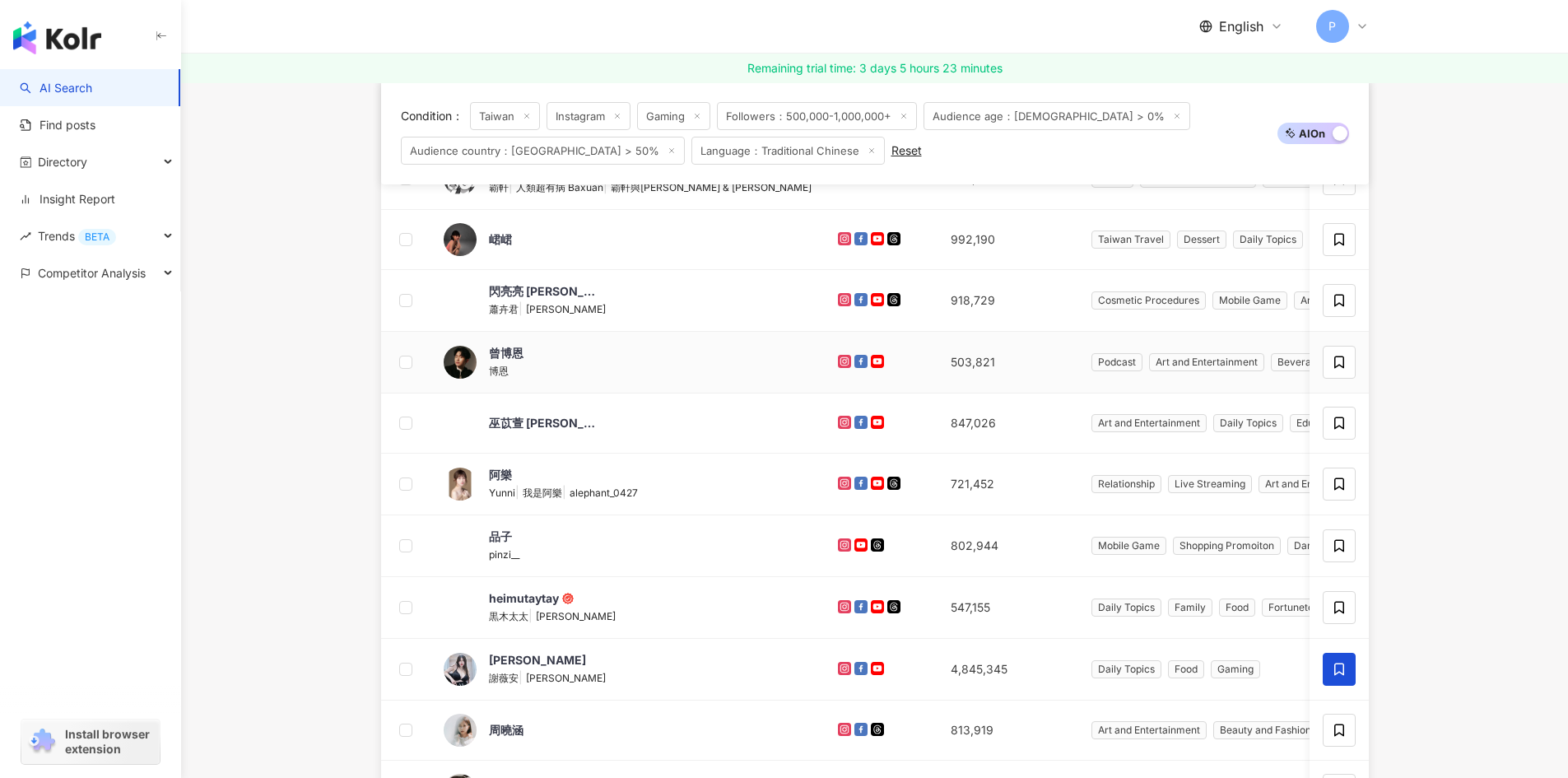
scroll to position [129, 0]
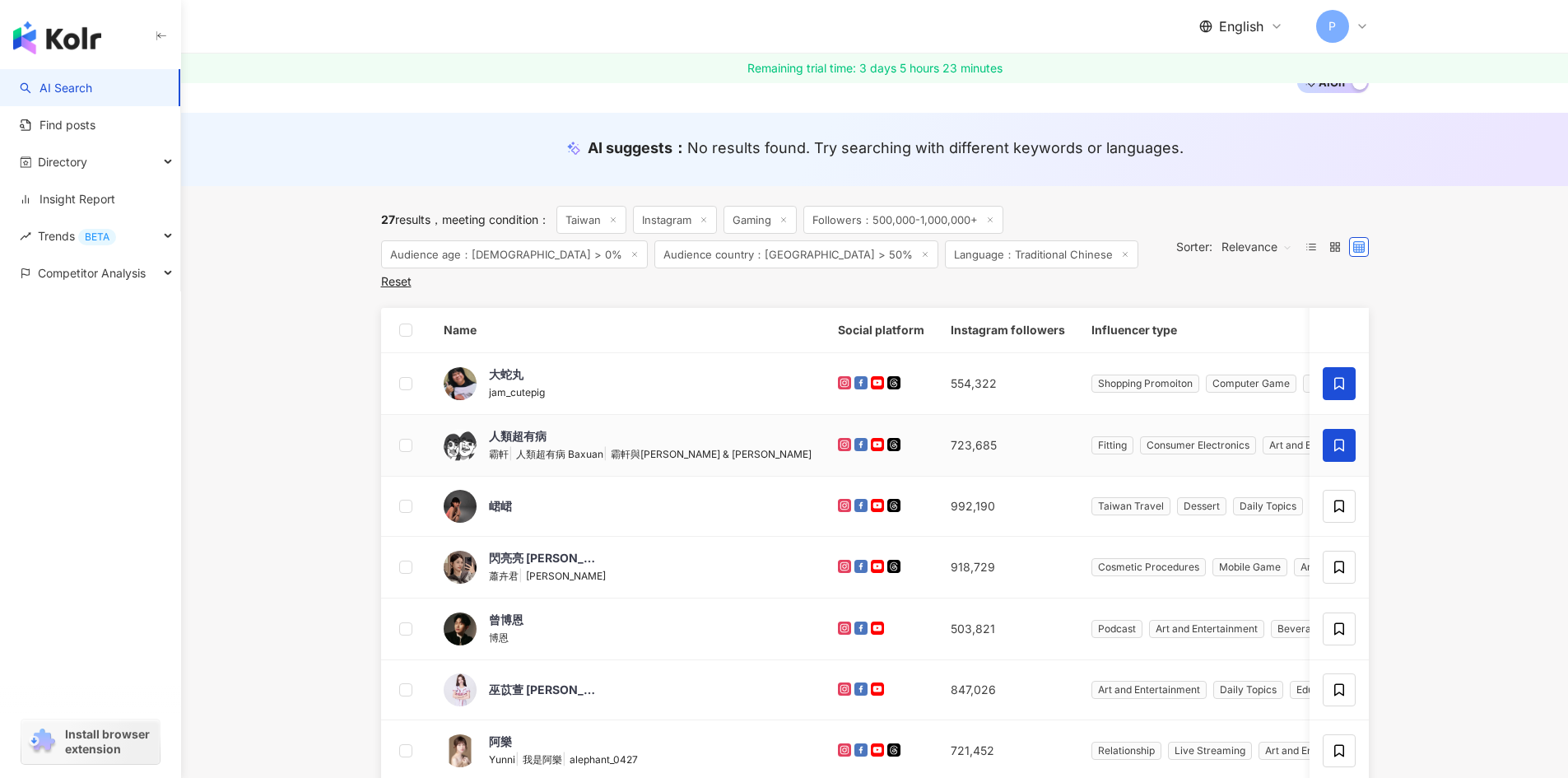
click at [1344, 438] on icon at bounding box center [1338, 445] width 15 height 15
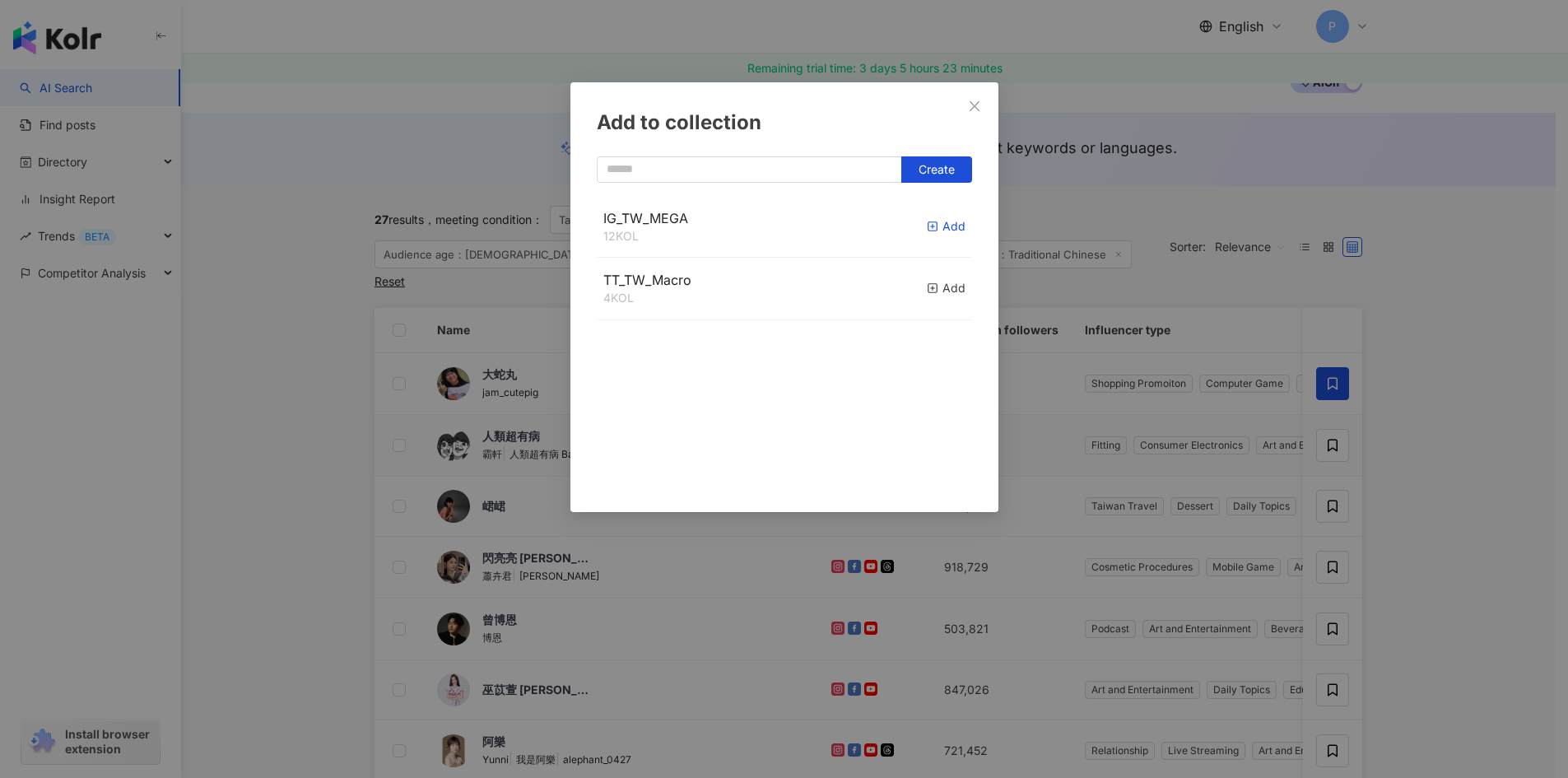
click at [927, 226] on icon "button" at bounding box center [933, 227] width 12 height 12
click at [1331, 500] on div "Add to collection Create IG_TW_MEGA 13 KOL Added TT_TW_Macro 4 KOL Add" at bounding box center [784, 389] width 1568 height 778
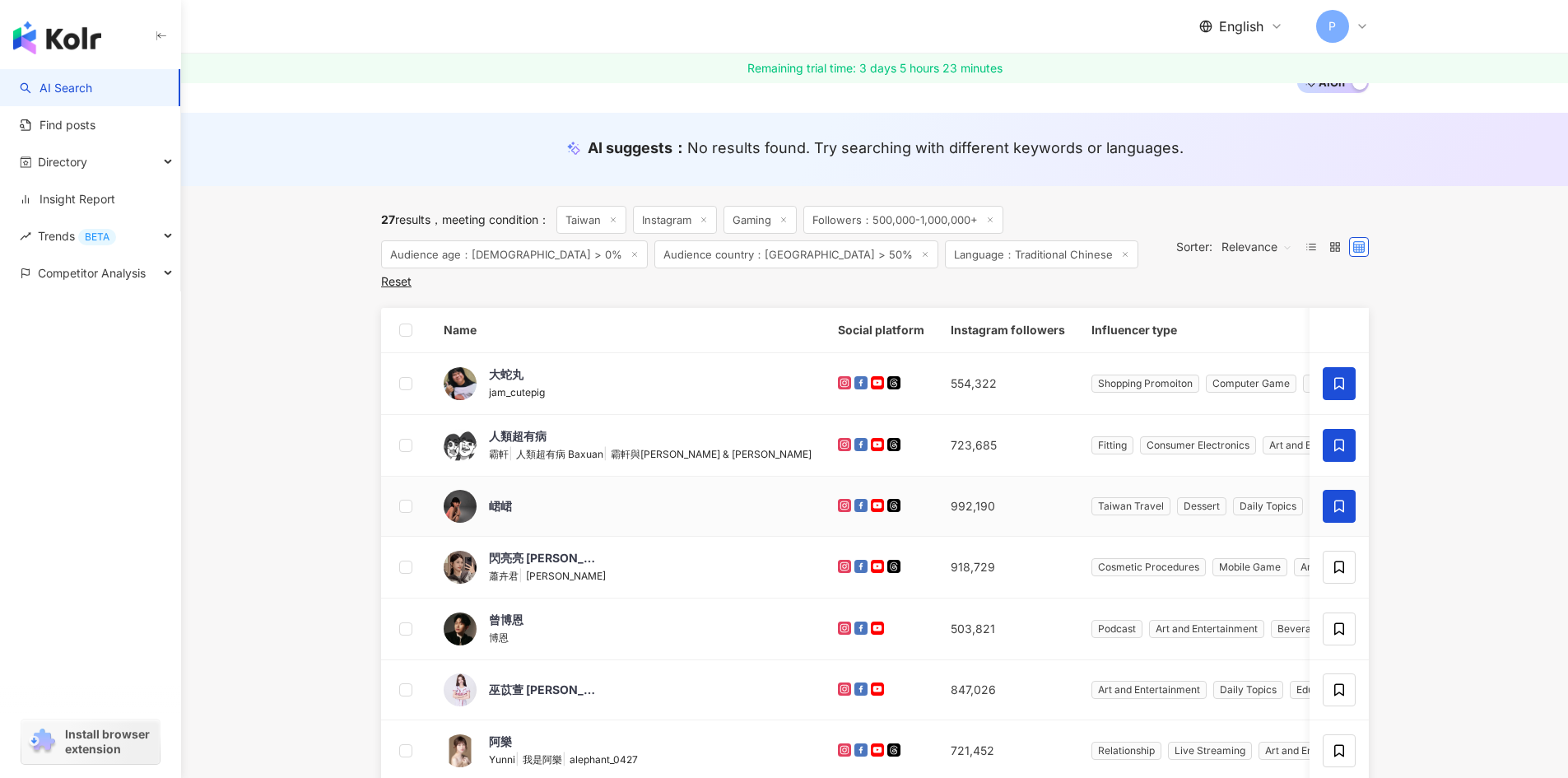
click at [1329, 490] on span at bounding box center [1338, 506] width 33 height 33
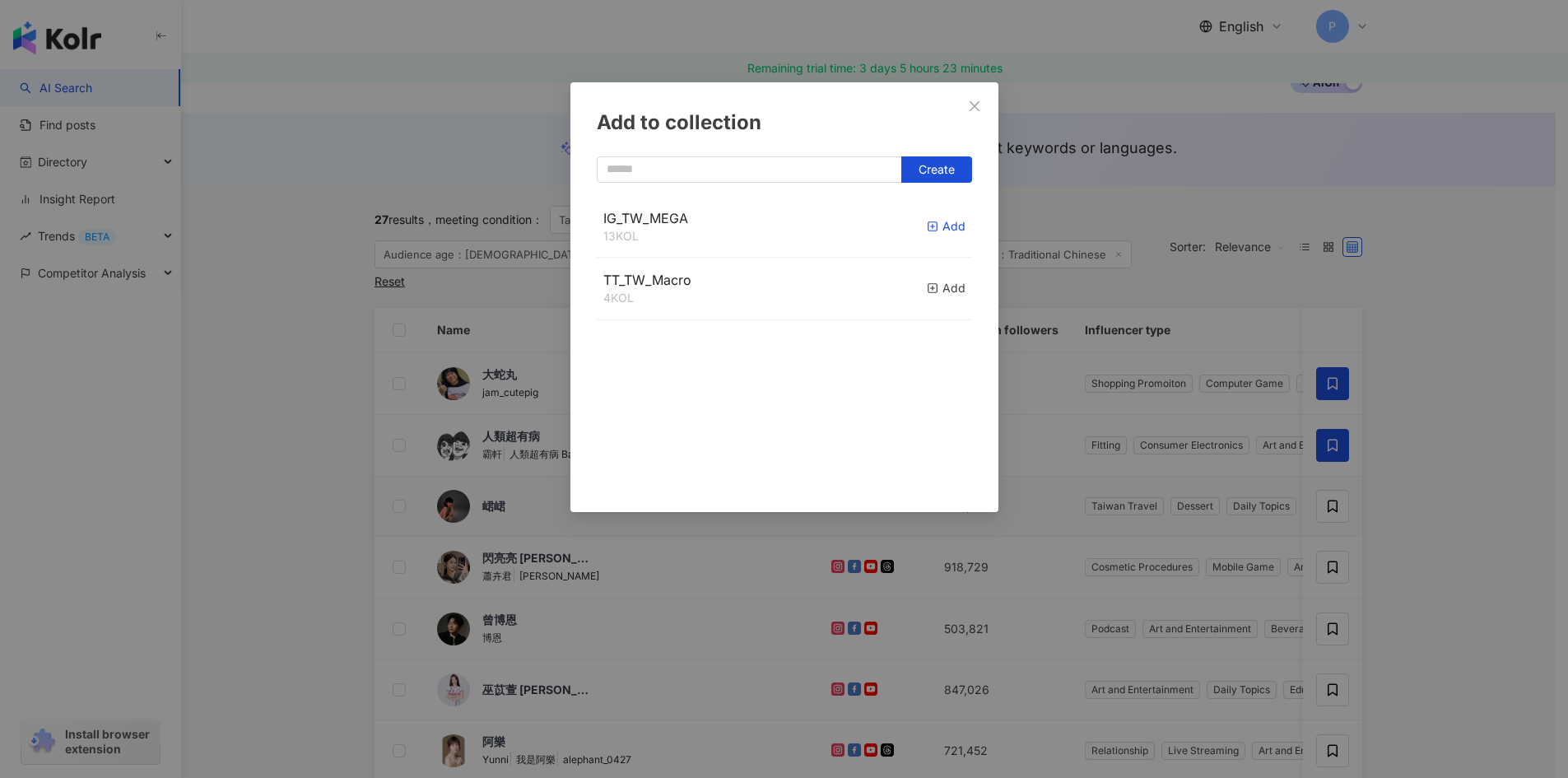
click at [927, 230] on icon "button" at bounding box center [933, 227] width 12 height 12
click at [976, 116] on button "Close" at bounding box center [974, 106] width 33 height 33
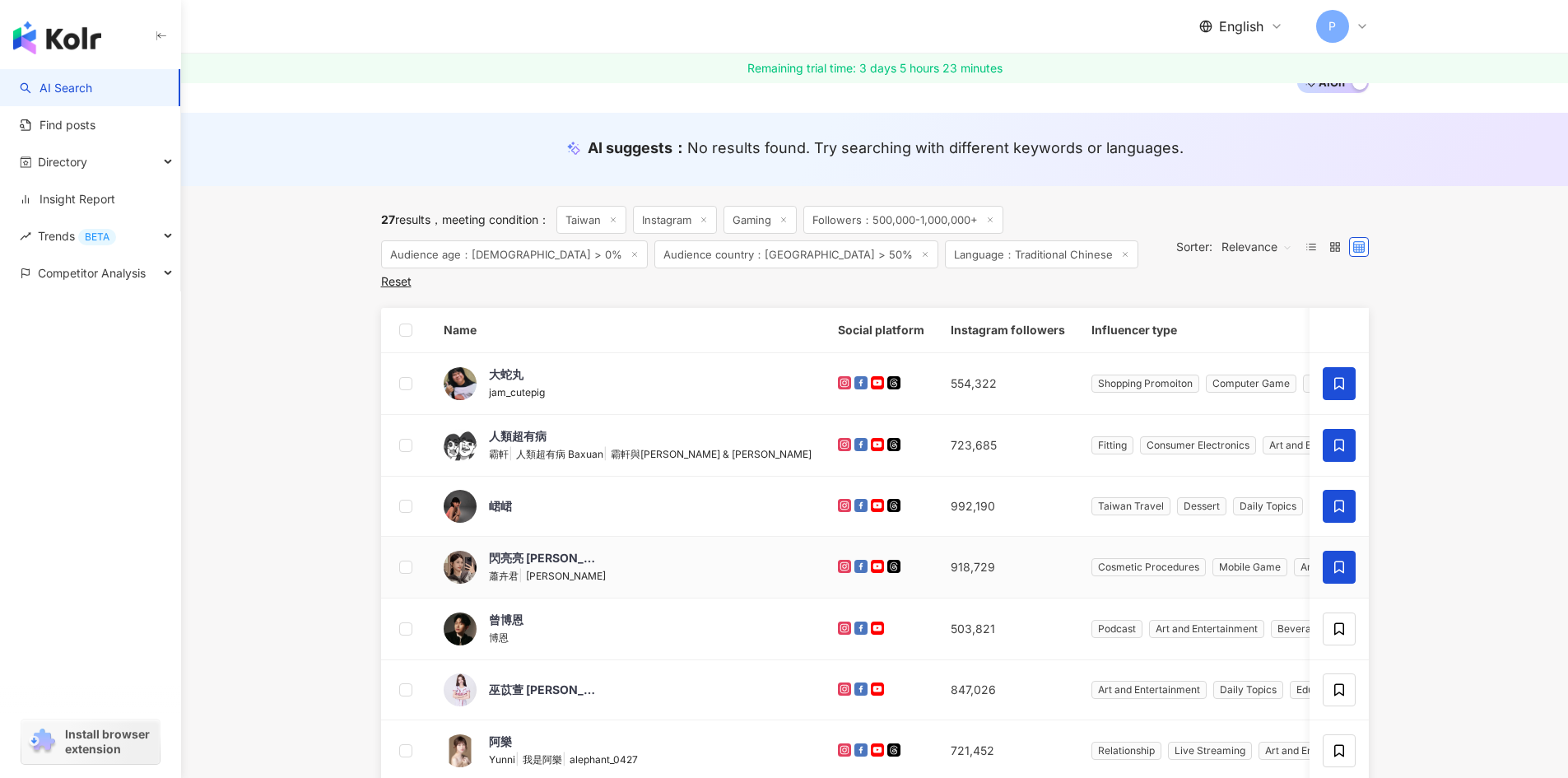
click at [1341, 558] on span at bounding box center [1338, 567] width 33 height 33
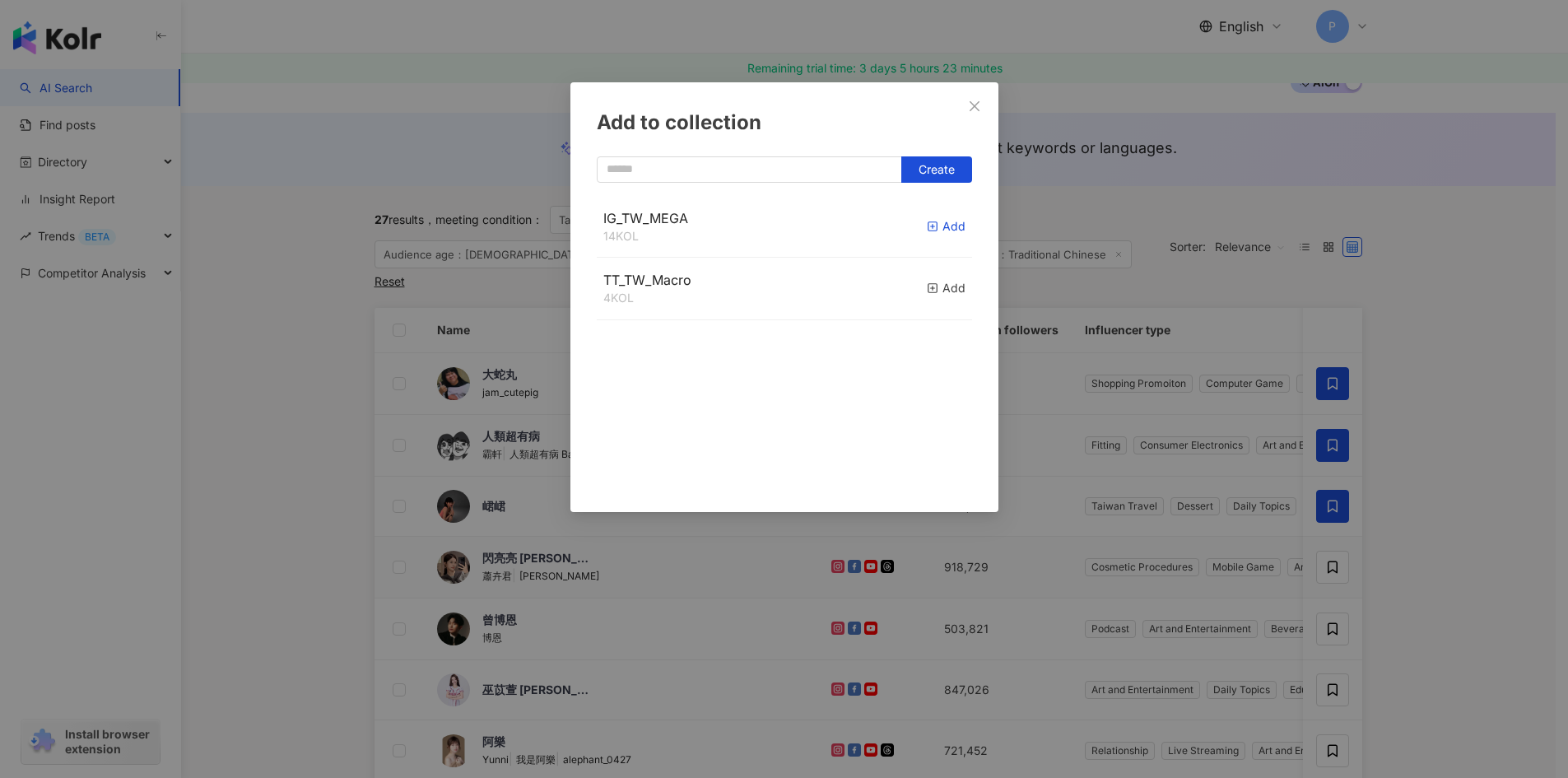
click at [927, 231] on icon "button" at bounding box center [933, 227] width 12 height 12
click at [975, 116] on button "Close" at bounding box center [974, 106] width 33 height 33
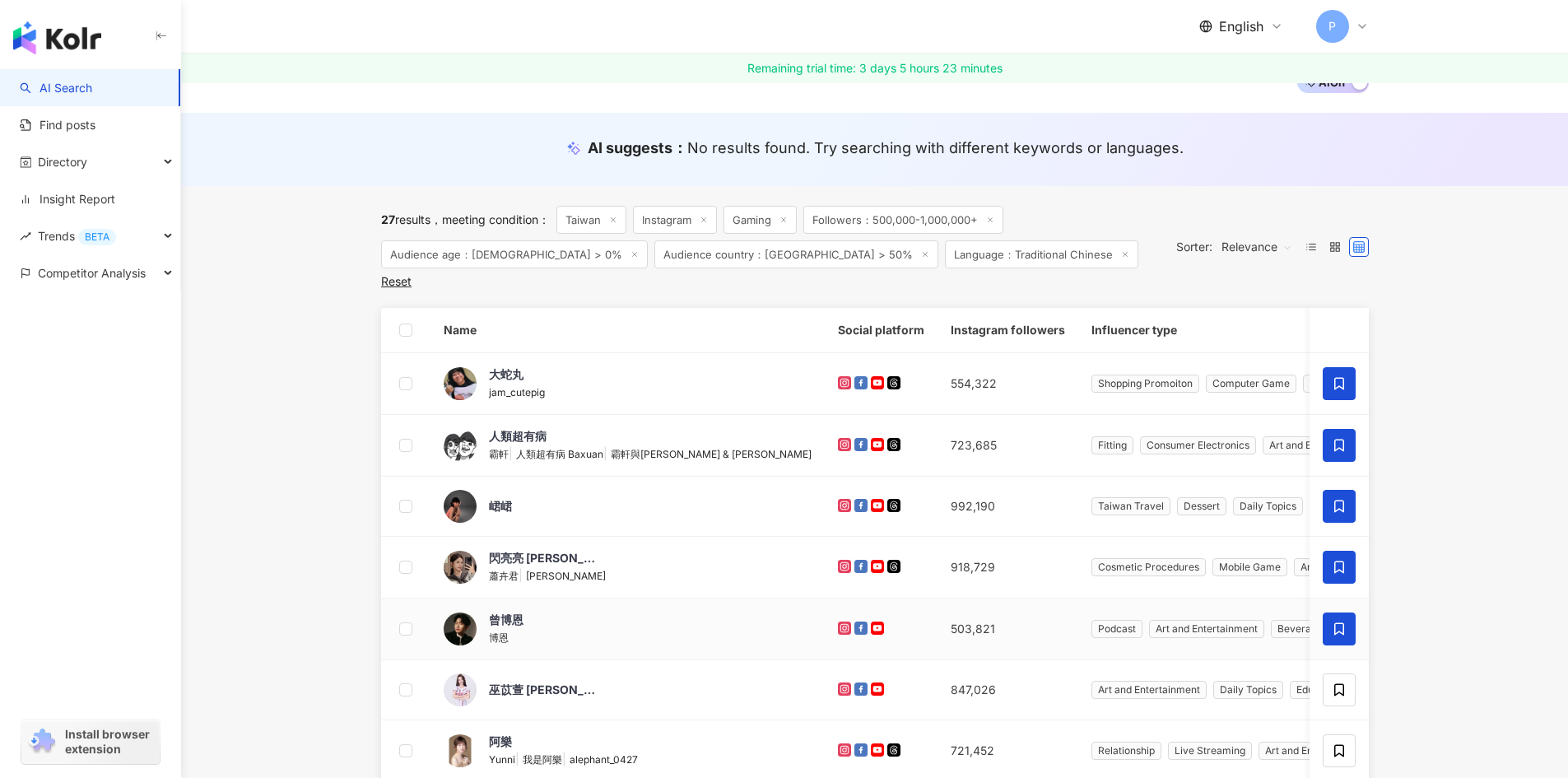
click at [1336, 622] on icon at bounding box center [1338, 629] width 15 height 15
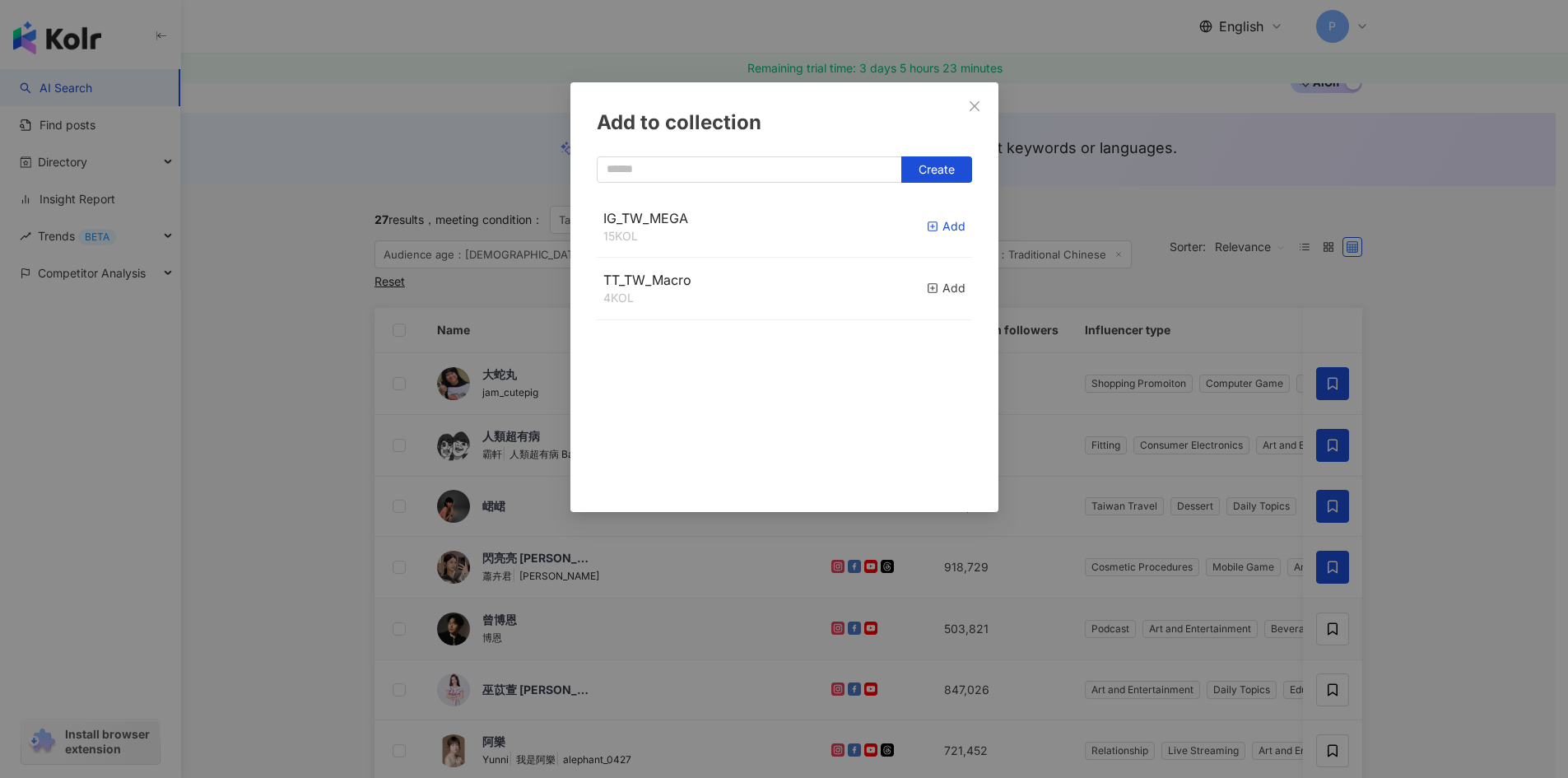
click at [927, 230] on icon "button" at bounding box center [933, 227] width 12 height 12
click at [976, 107] on icon "close" at bounding box center [974, 106] width 10 height 10
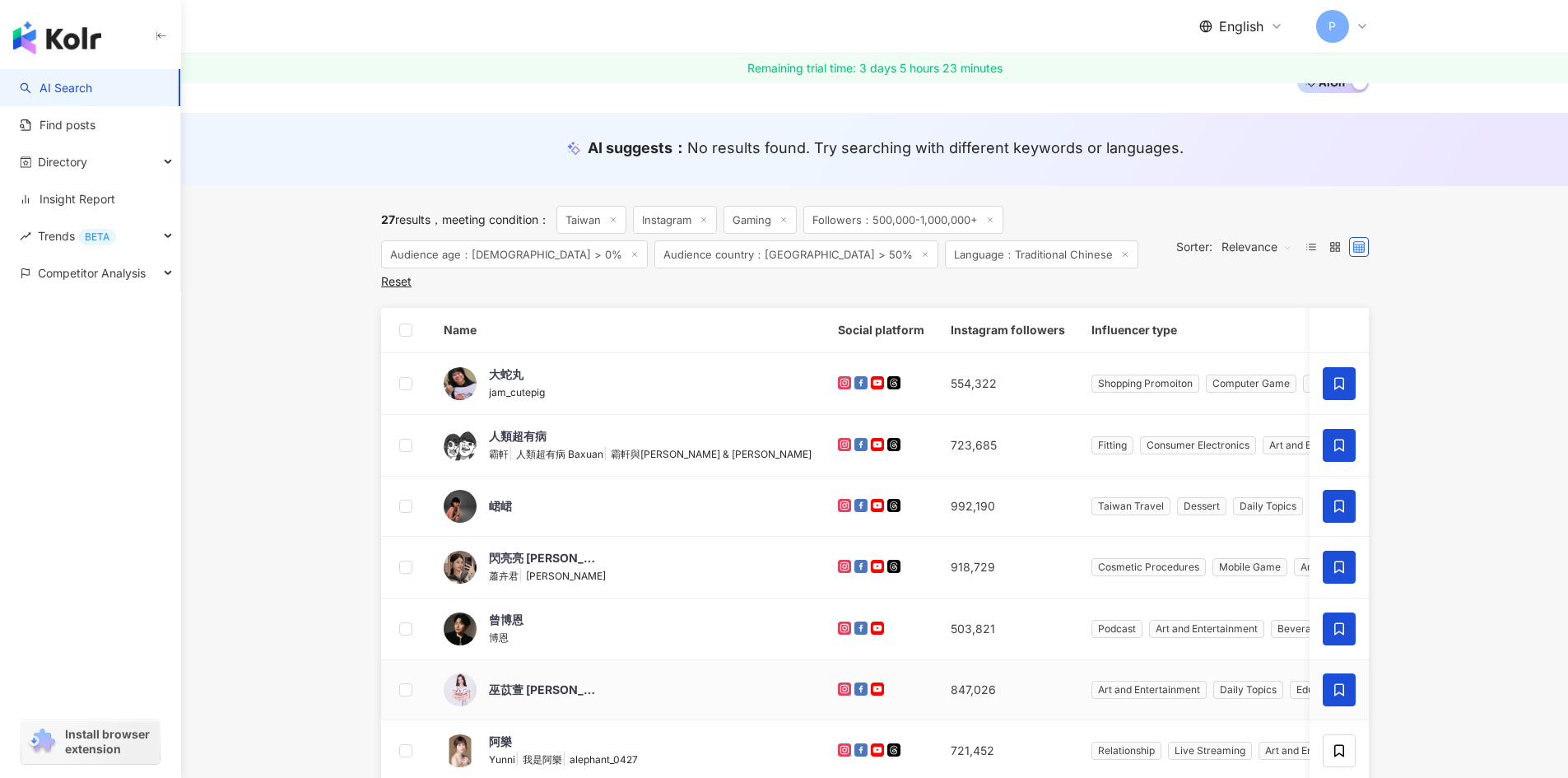
click at [1341, 682] on span at bounding box center [1338, 689] width 33 height 33
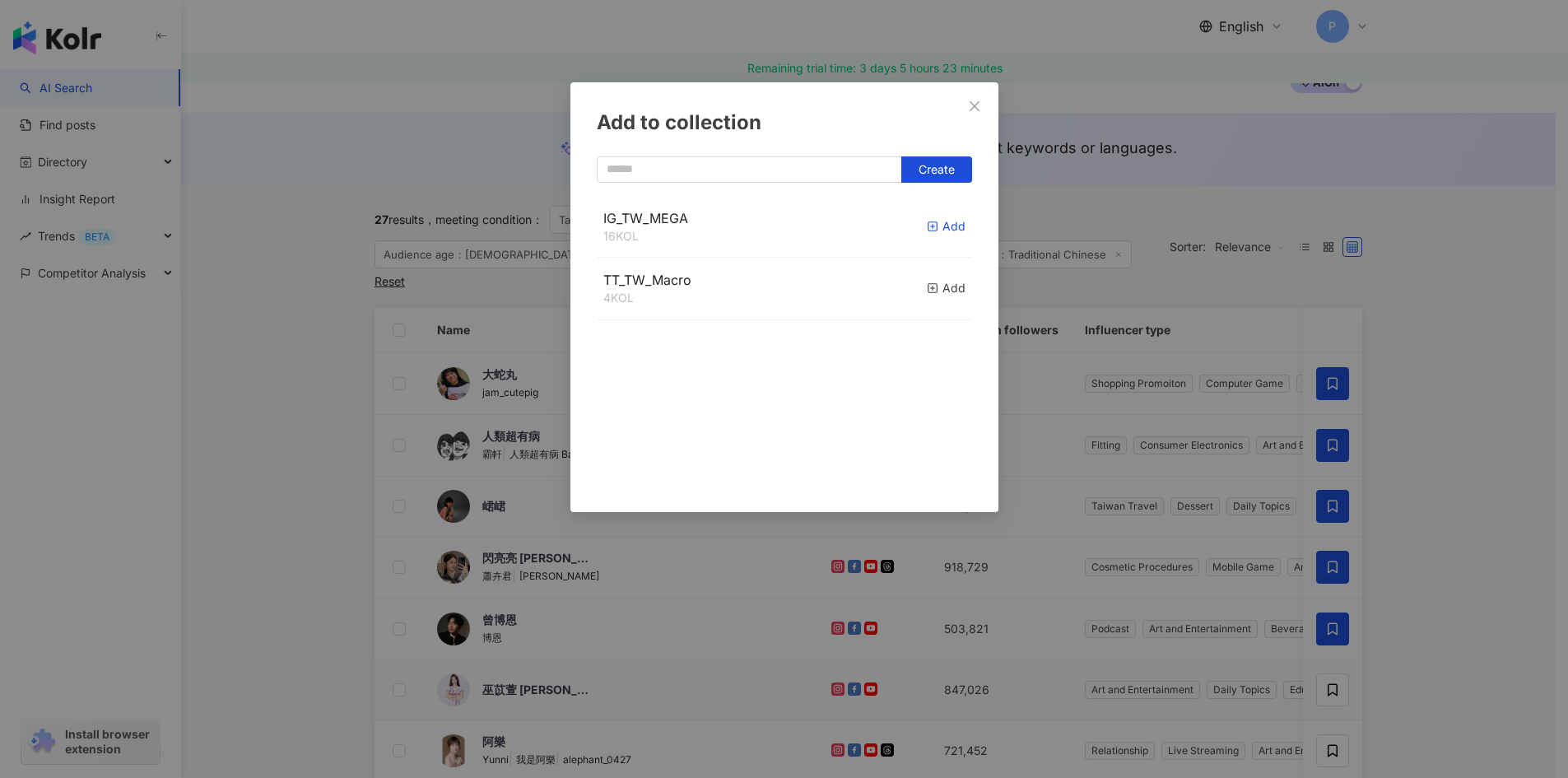
click at [927, 221] on icon "button" at bounding box center [933, 227] width 12 height 12
click at [974, 100] on icon "close" at bounding box center [974, 106] width 13 height 13
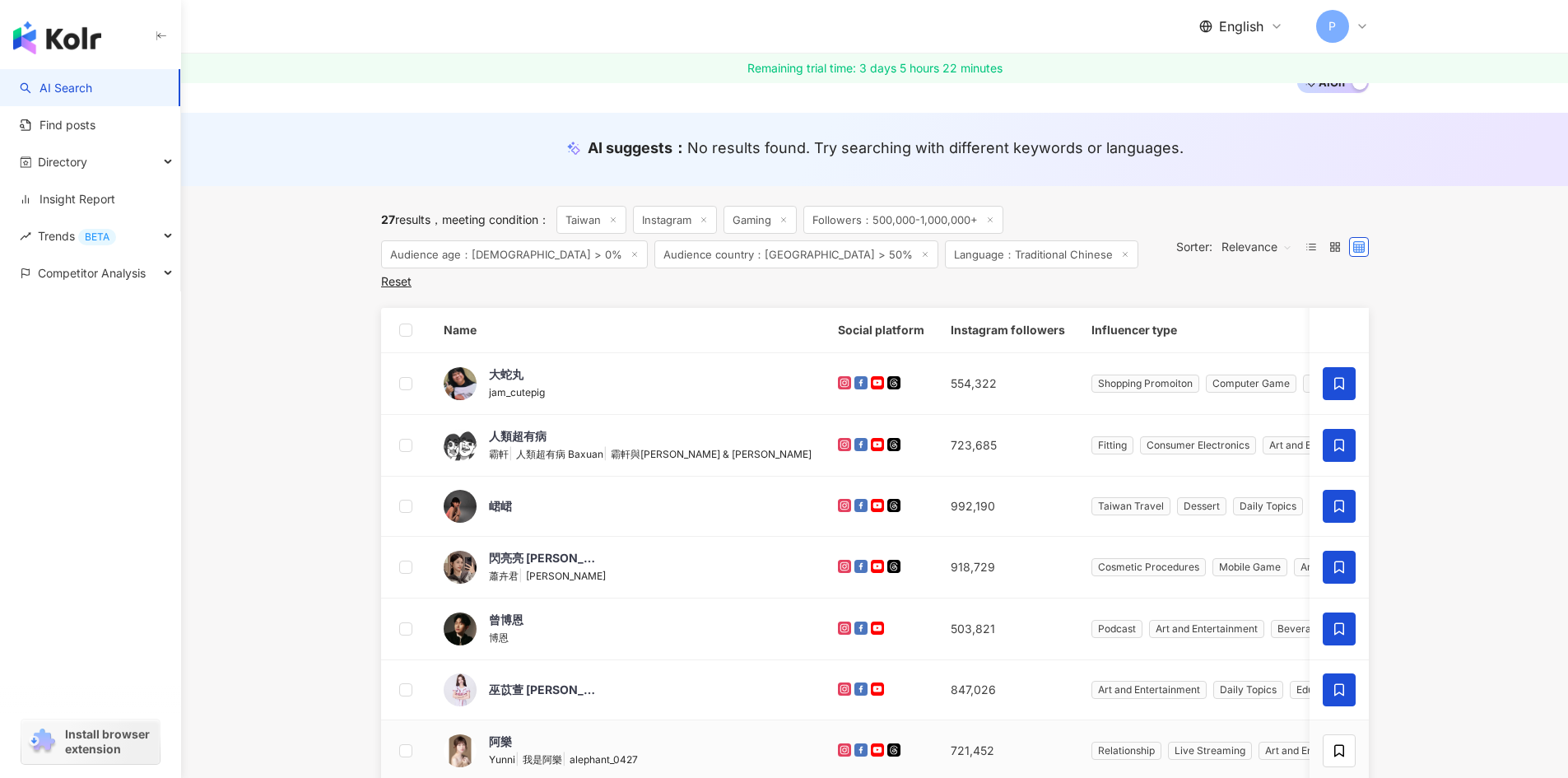
scroll to position [294, 0]
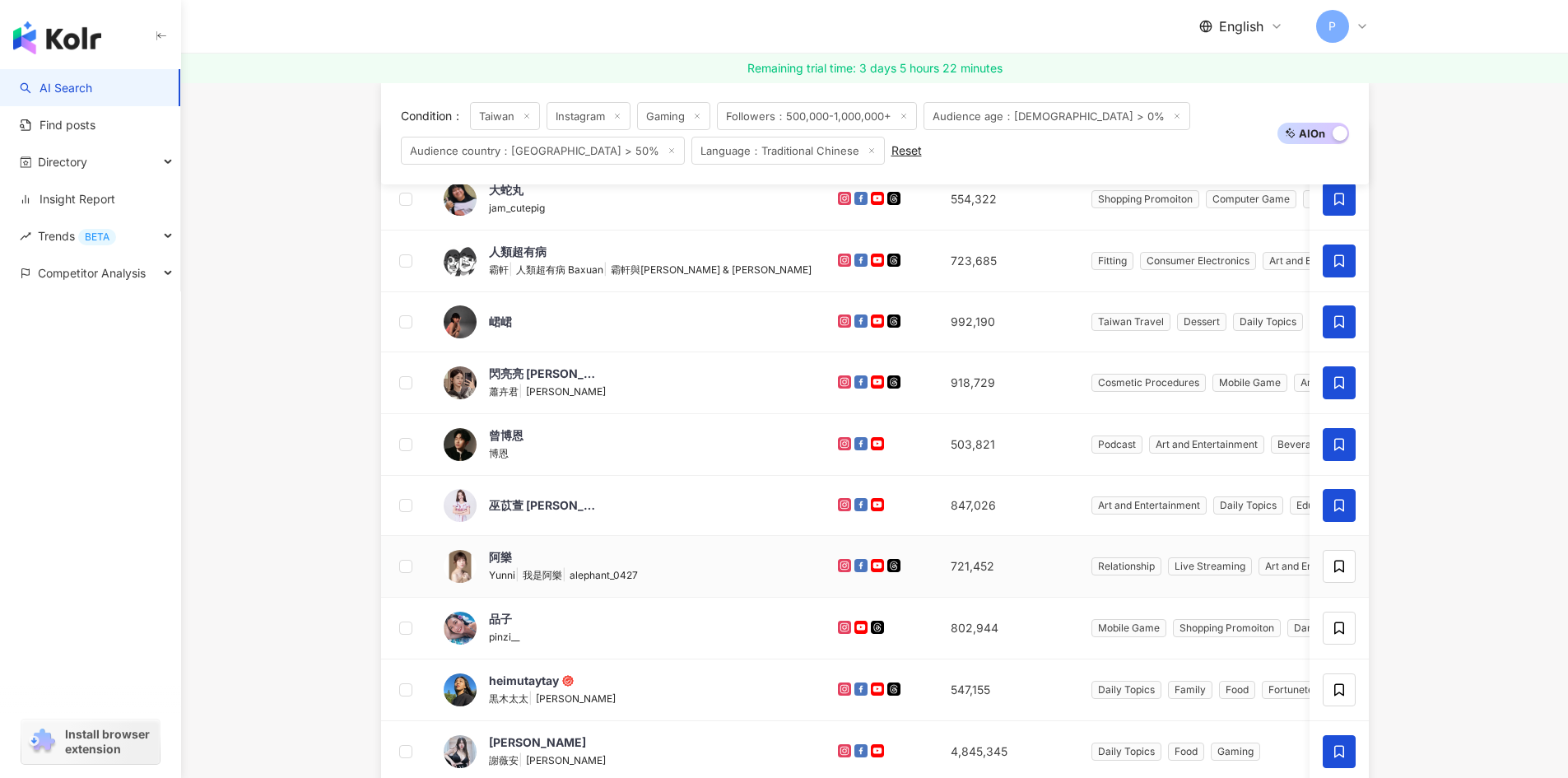
click at [1321, 563] on td at bounding box center [1339, 567] width 59 height 62
click at [1334, 567] on icon at bounding box center [1339, 567] width 10 height 13
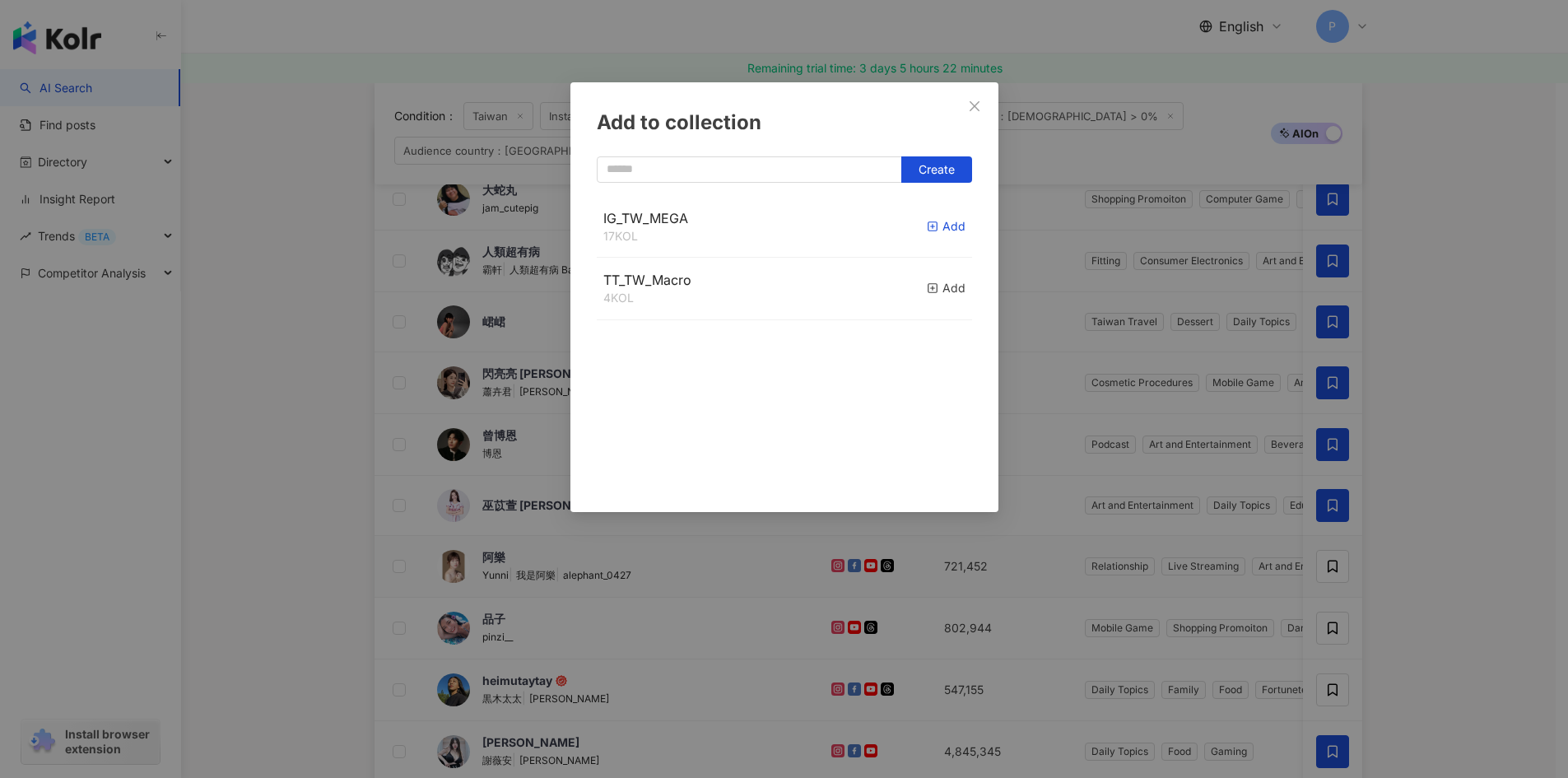
click at [927, 234] on div "Add" at bounding box center [945, 226] width 38 height 18
click at [972, 105] on icon "close" at bounding box center [974, 106] width 13 height 13
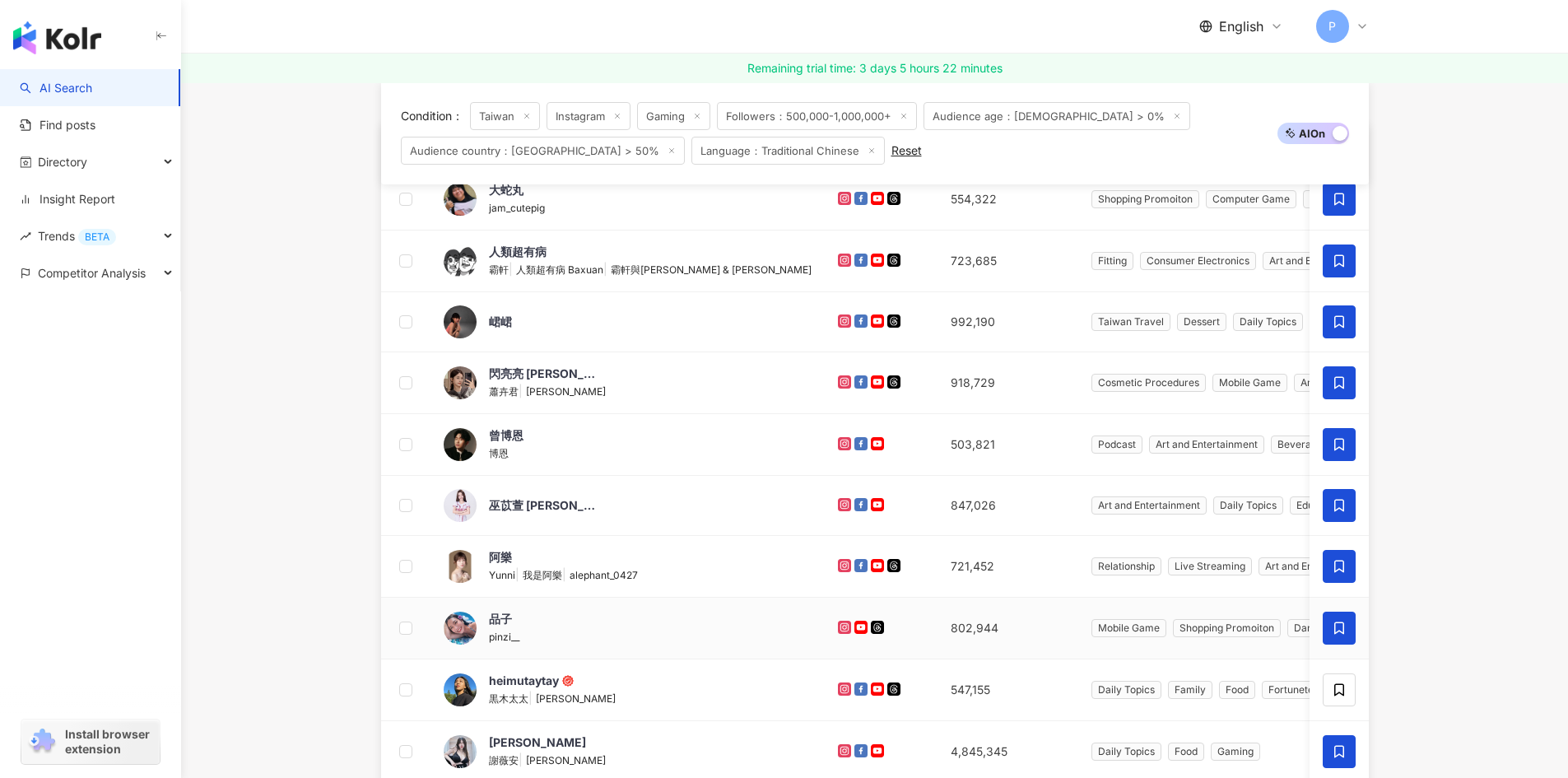
click at [1341, 629] on icon at bounding box center [1338, 628] width 15 height 15
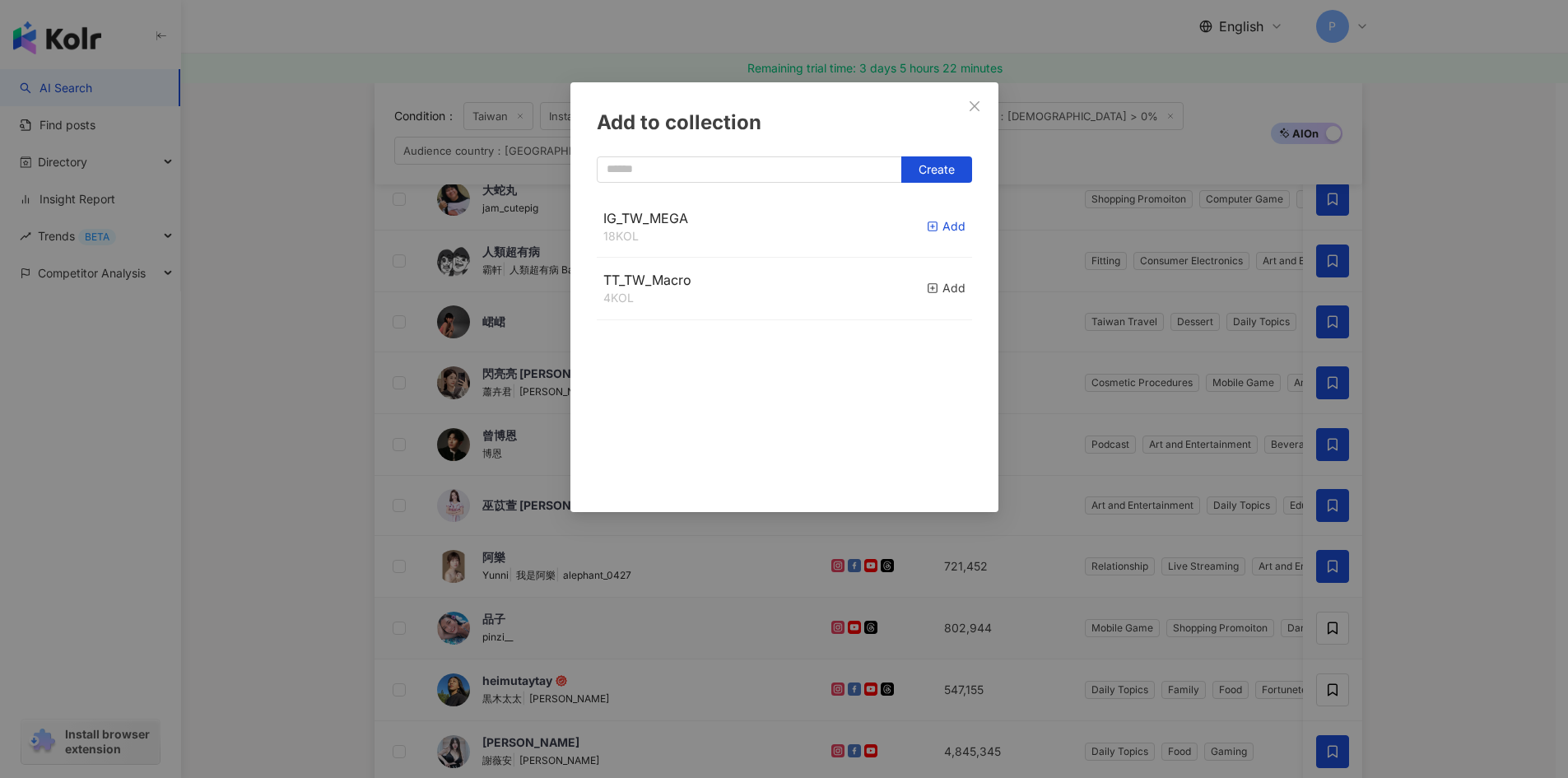
click at [928, 228] on div "Add" at bounding box center [945, 226] width 38 height 18
click at [972, 116] on button "Close" at bounding box center [974, 106] width 33 height 33
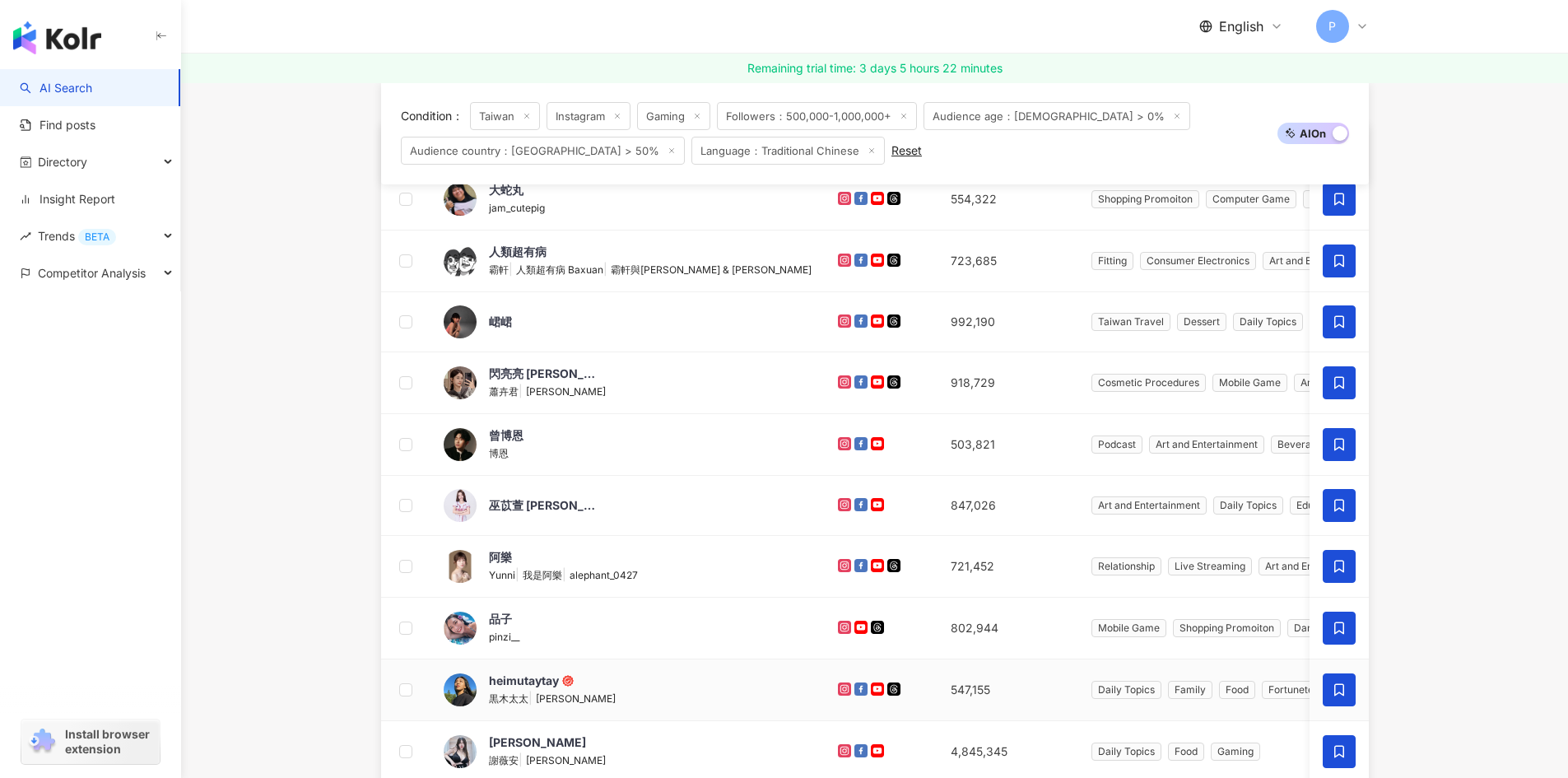
click at [1337, 694] on icon at bounding box center [1338, 689] width 15 height 15
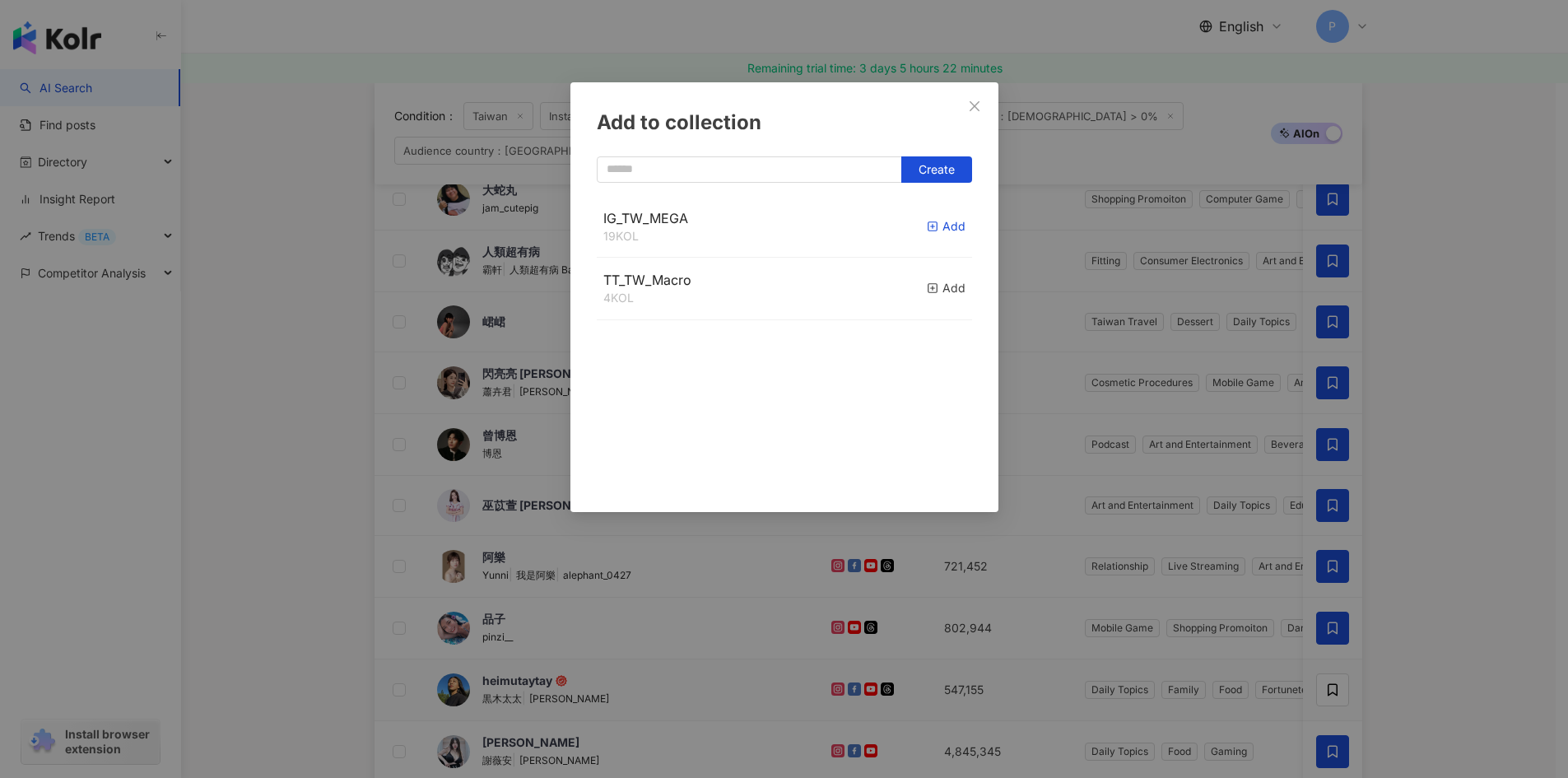
click at [927, 226] on icon "button" at bounding box center [933, 227] width 12 height 12
click at [973, 112] on icon "close" at bounding box center [974, 106] width 13 height 13
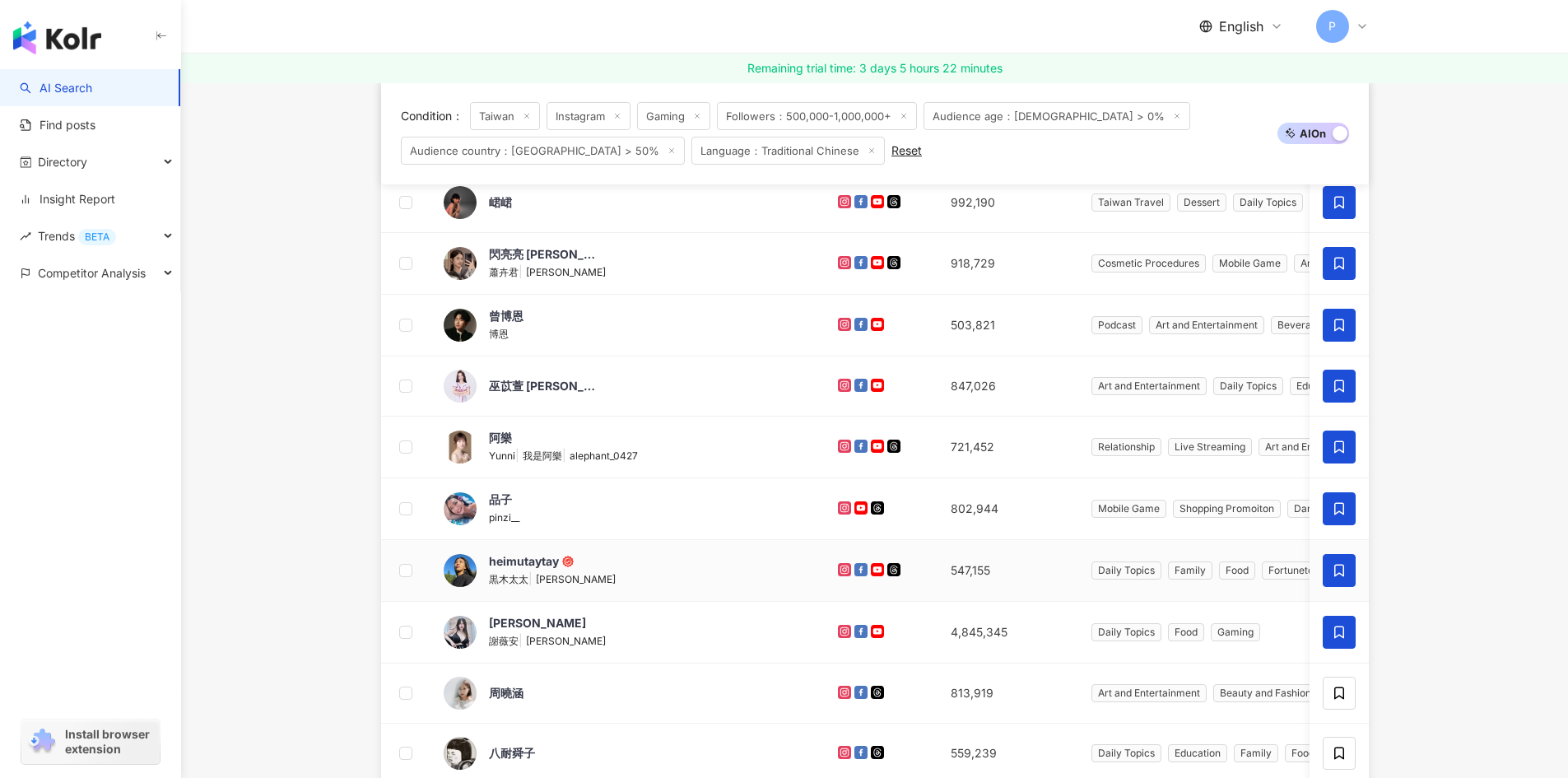
scroll to position [541, 0]
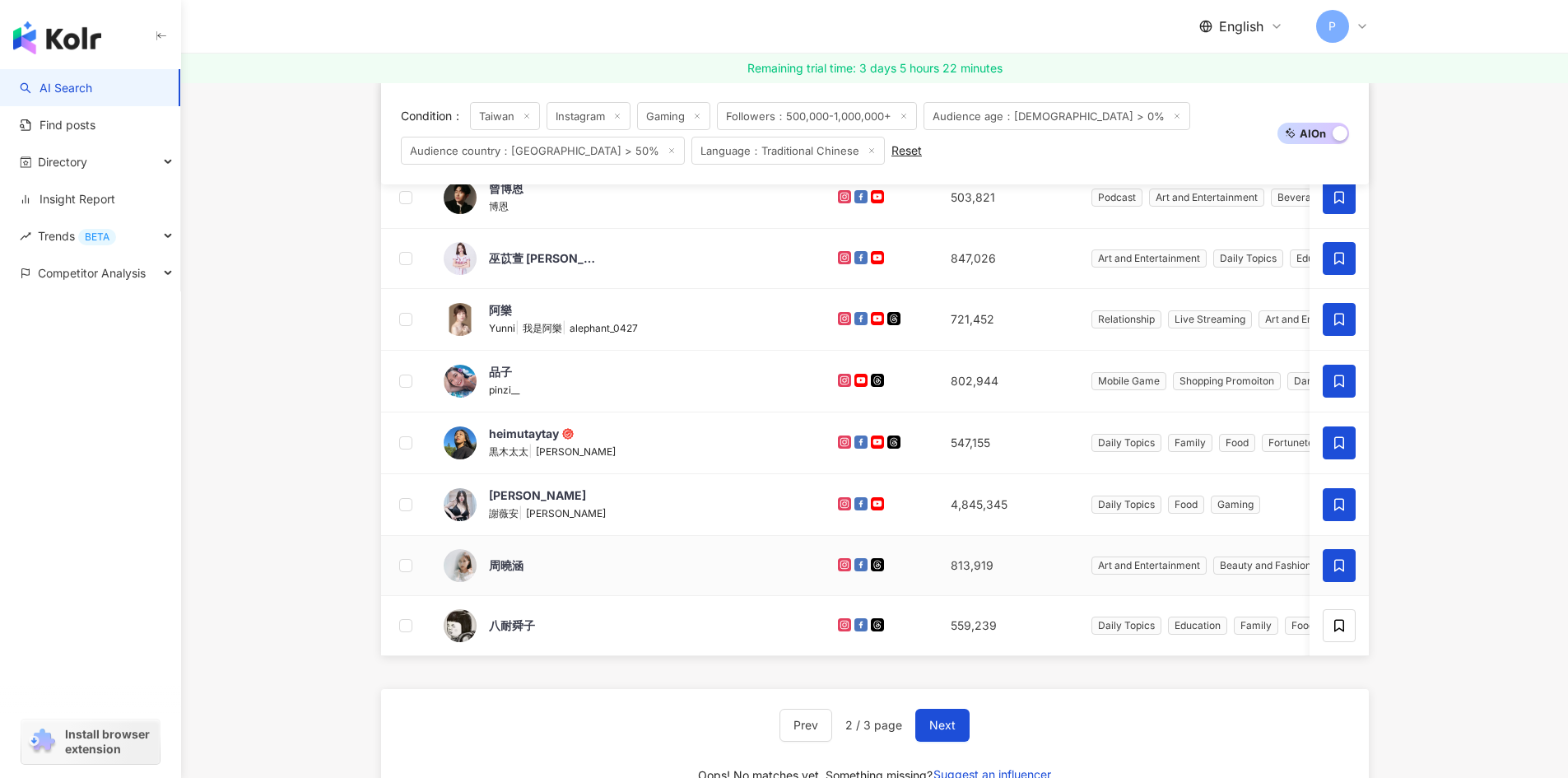
click at [1339, 568] on icon at bounding box center [1338, 565] width 15 height 15
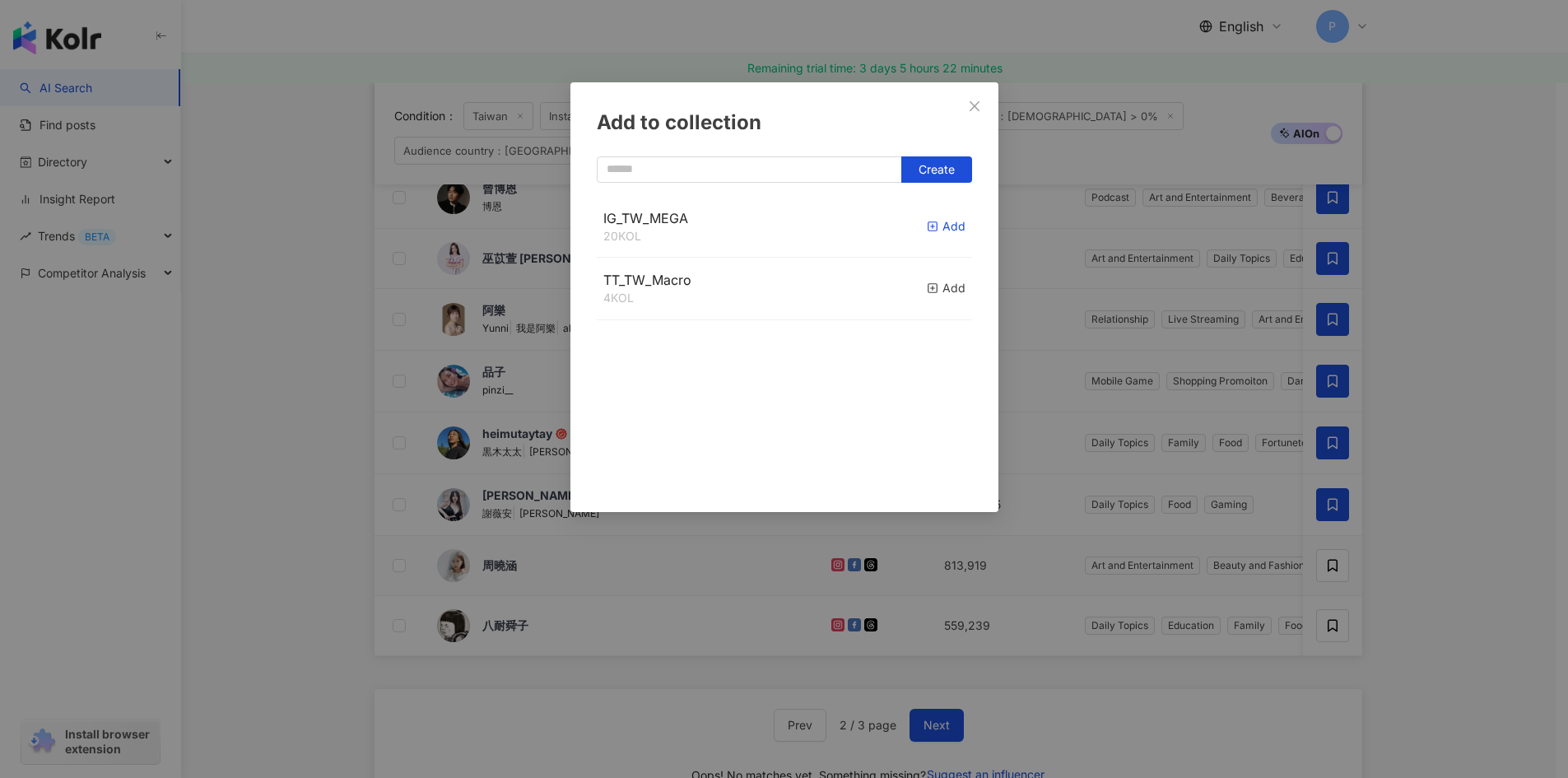
click at [927, 228] on icon "button" at bounding box center [933, 227] width 12 height 12
drag, startPoint x: 974, startPoint y: 110, endPoint x: 1016, endPoint y: 162, distance: 66.8
click at [974, 109] on icon "close" at bounding box center [974, 106] width 13 height 13
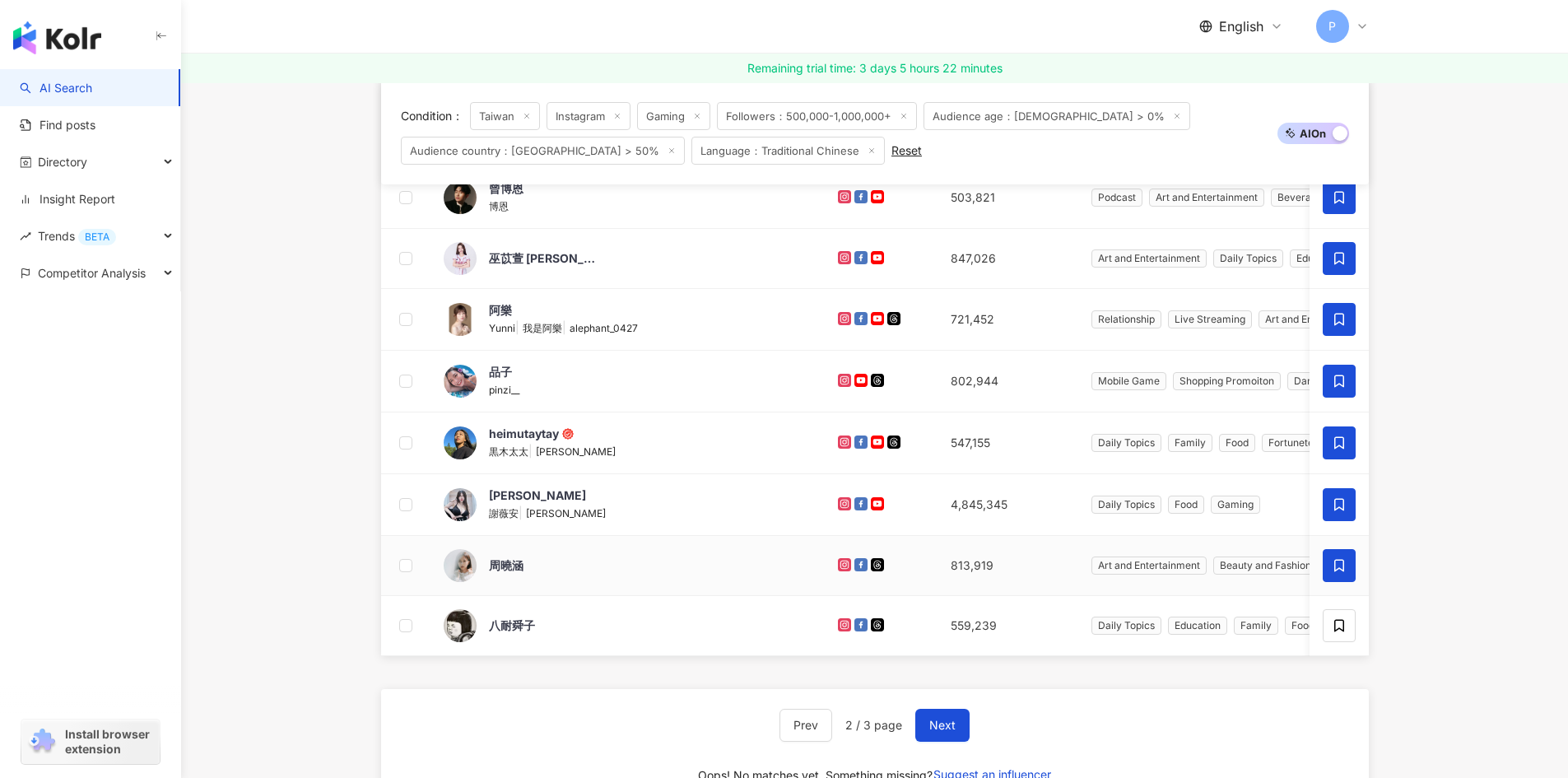
click at [1346, 567] on icon at bounding box center [1338, 565] width 15 height 15
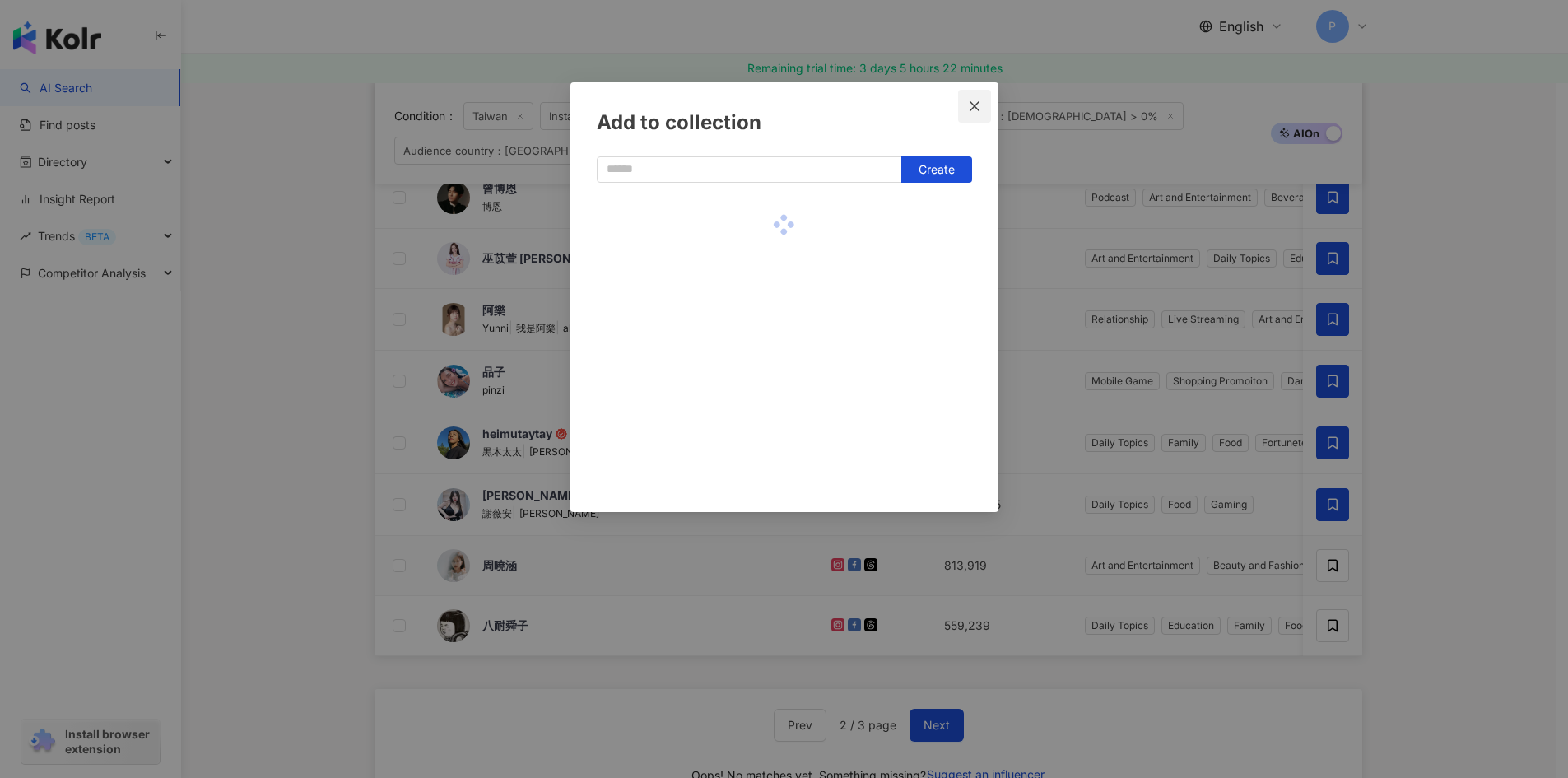
click at [974, 103] on icon "close" at bounding box center [974, 106] width 13 height 13
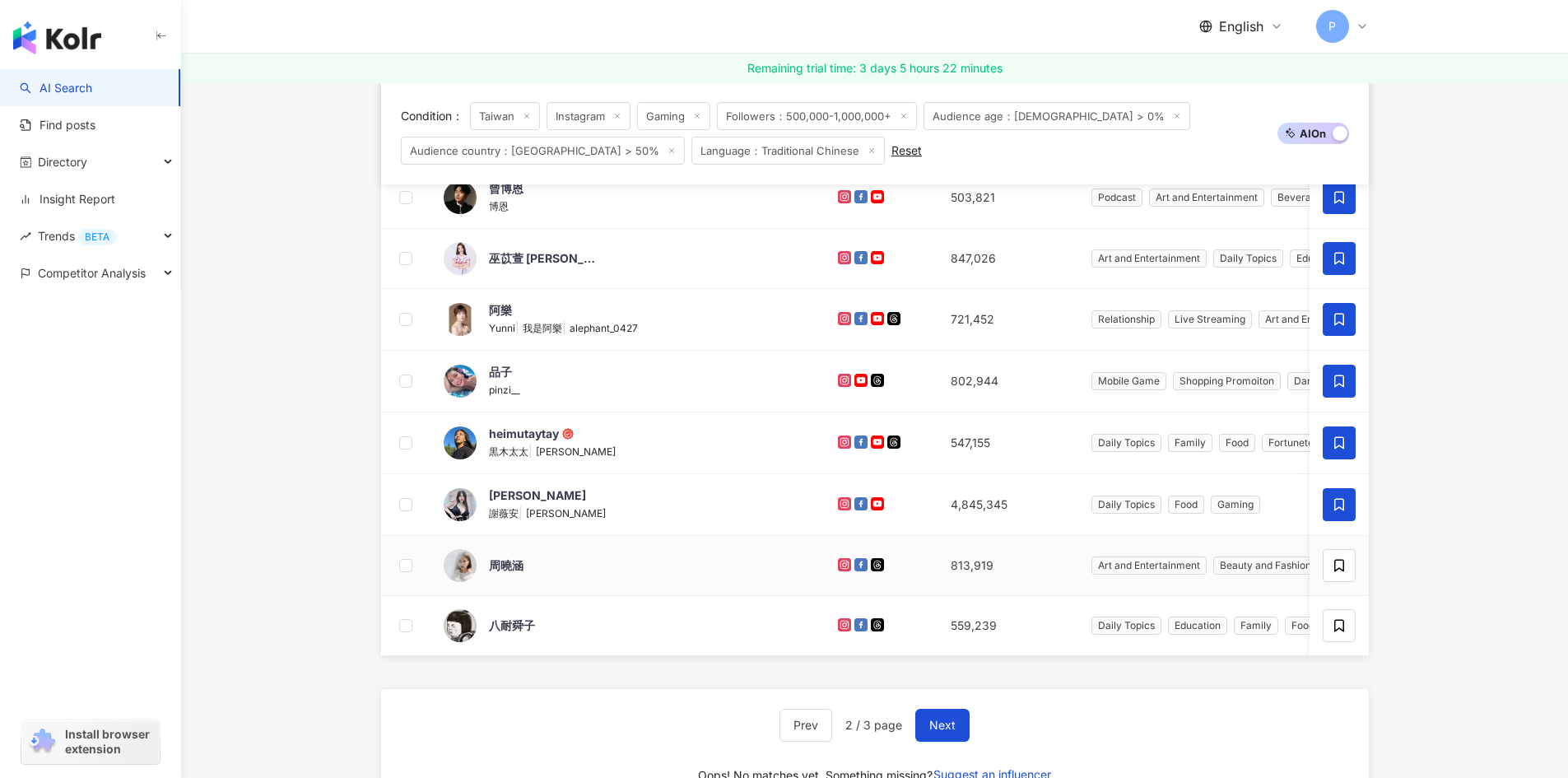
click at [1508, 651] on main "Instagram Taiwan Search Type Gender Followers Engagement rate View rate Est. pr…" at bounding box center [873, 399] width 1386 height 1717
click at [1331, 568] on icon at bounding box center [1338, 565] width 15 height 15
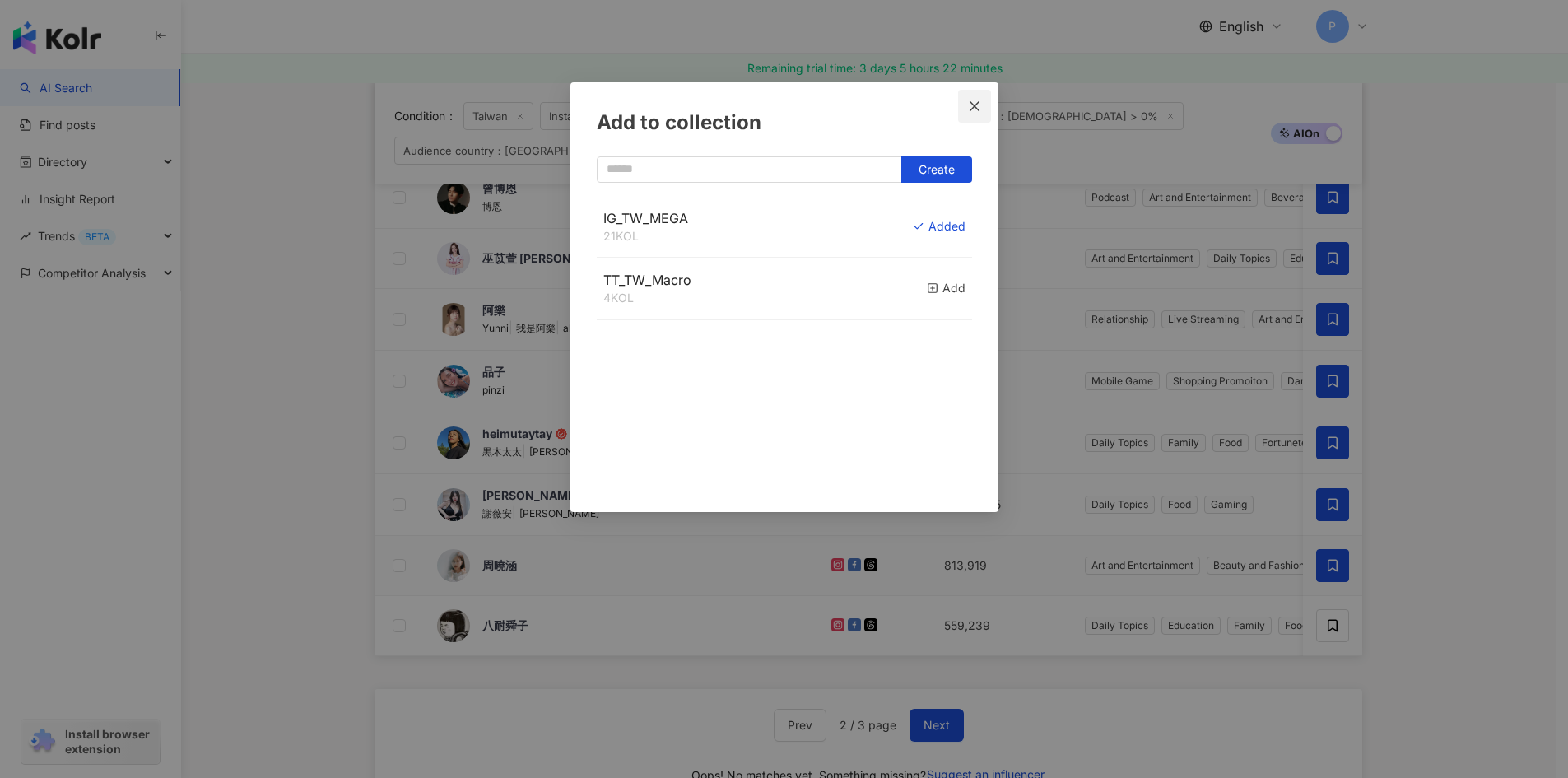
click at [970, 102] on icon "close" at bounding box center [974, 106] width 10 height 10
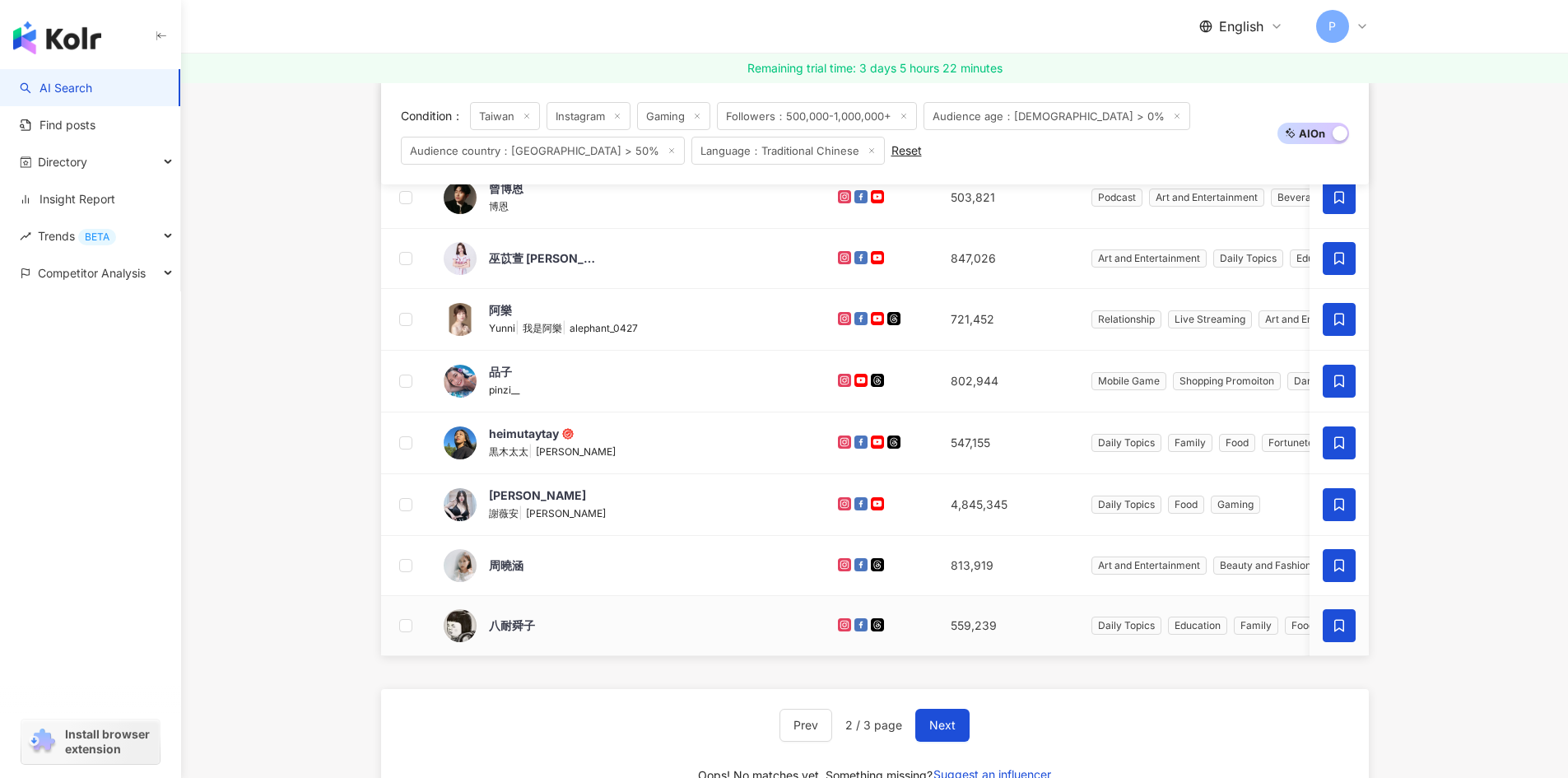
click at [1329, 626] on span at bounding box center [1338, 625] width 33 height 33
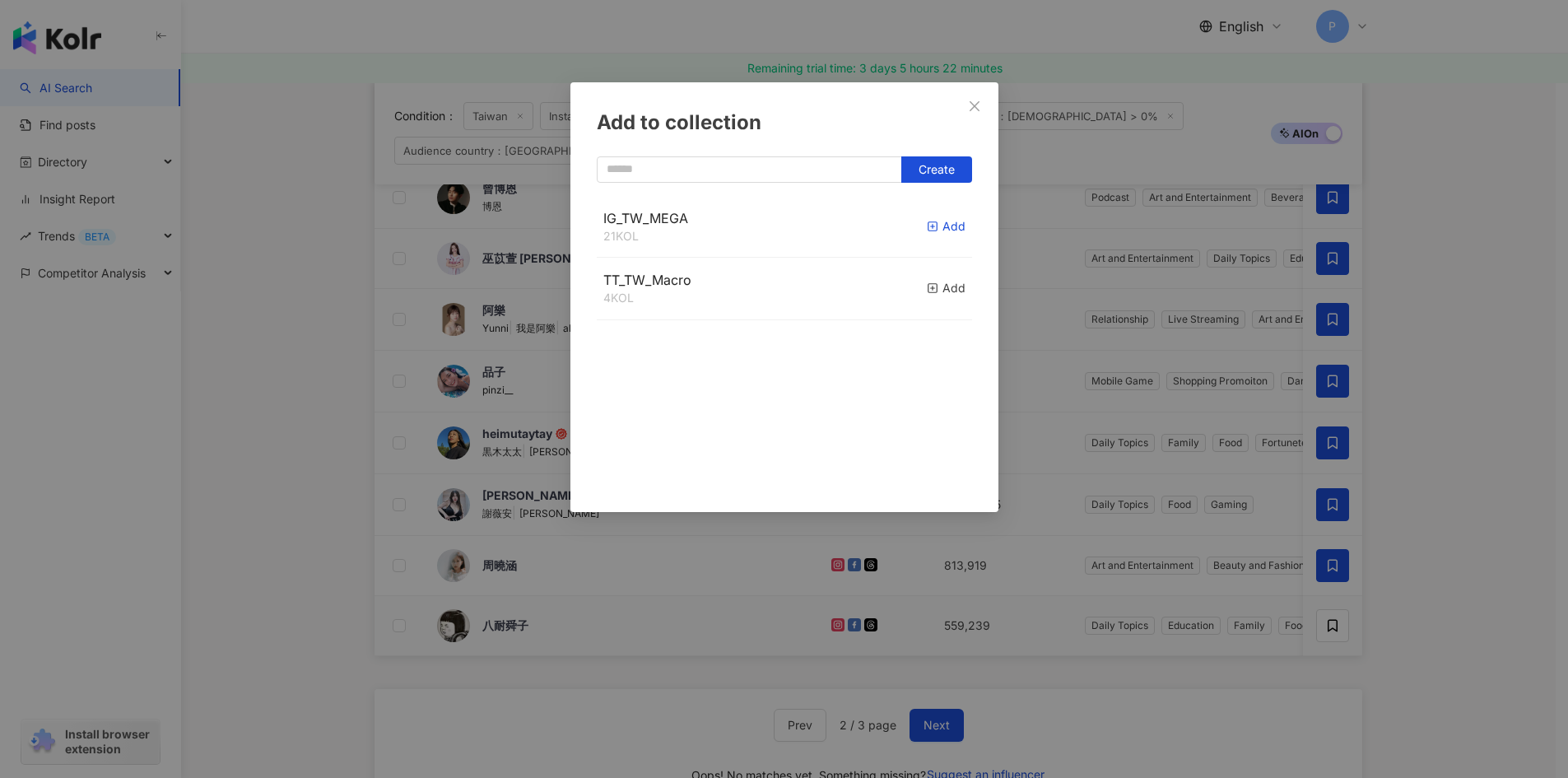
click at [927, 221] on icon "button" at bounding box center [933, 227] width 12 height 12
click at [974, 105] on icon "close" at bounding box center [974, 106] width 13 height 13
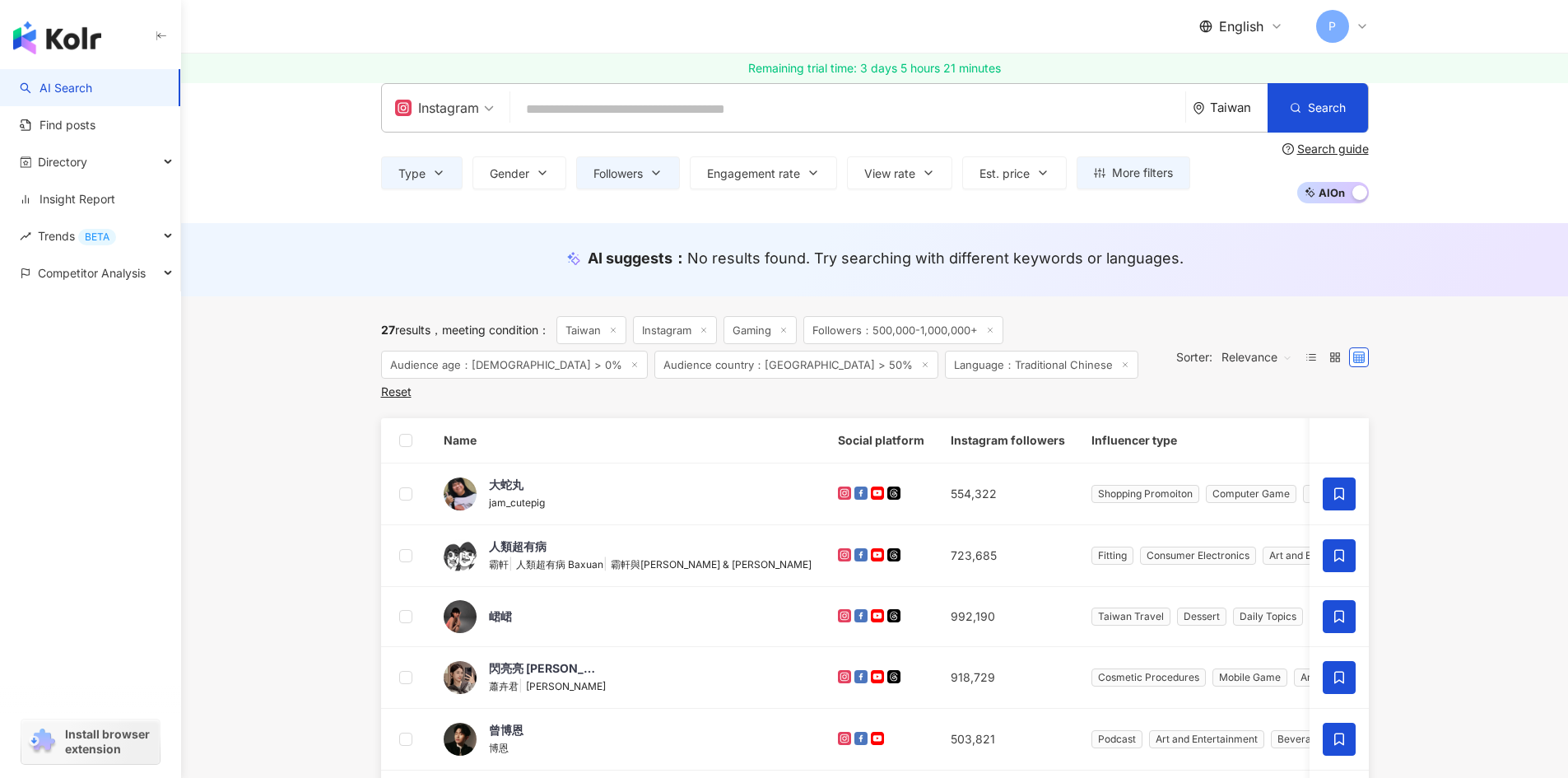
scroll to position [0, 0]
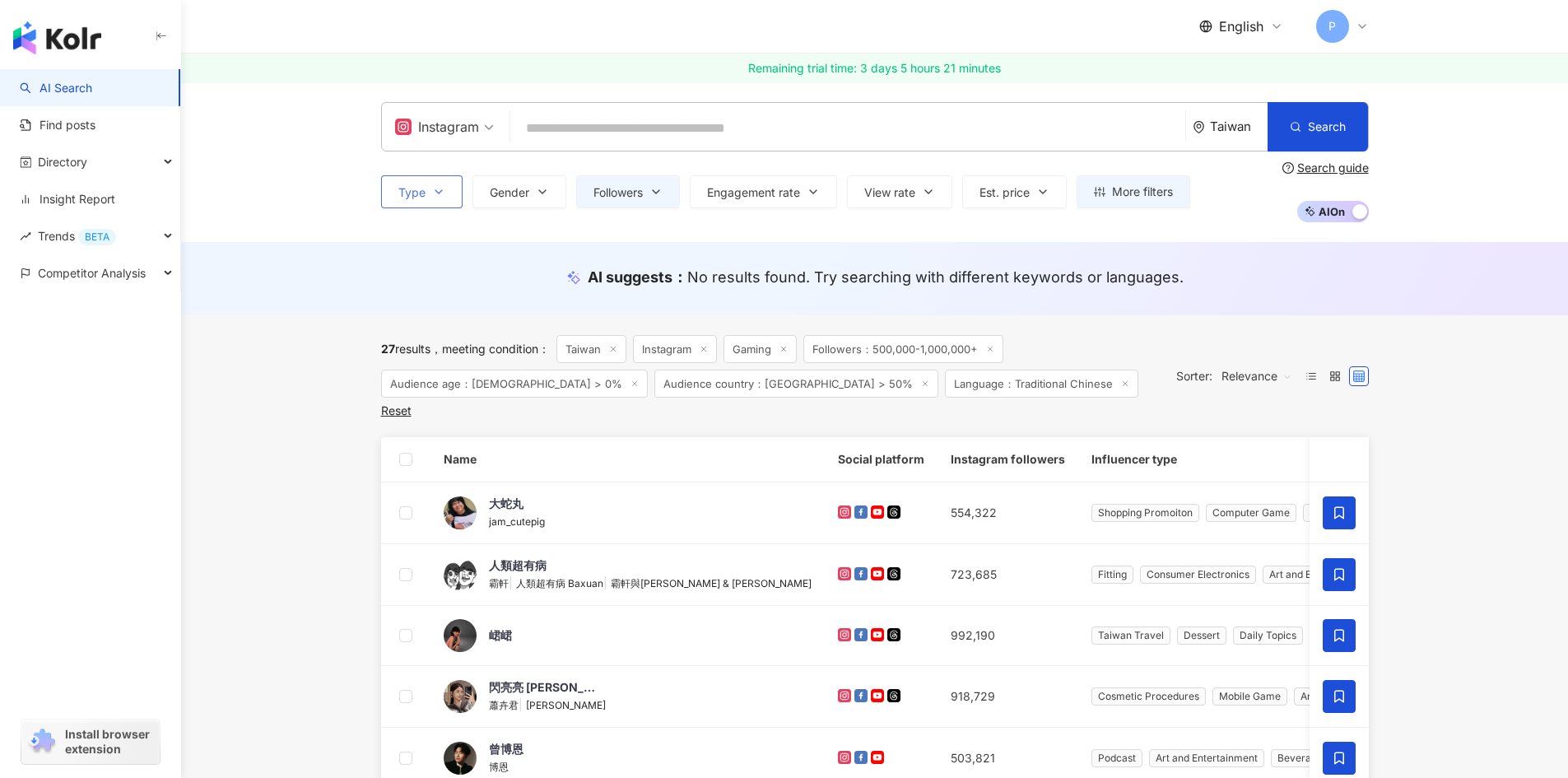
click at [421, 192] on span "Type" at bounding box center [412, 192] width 28 height 13
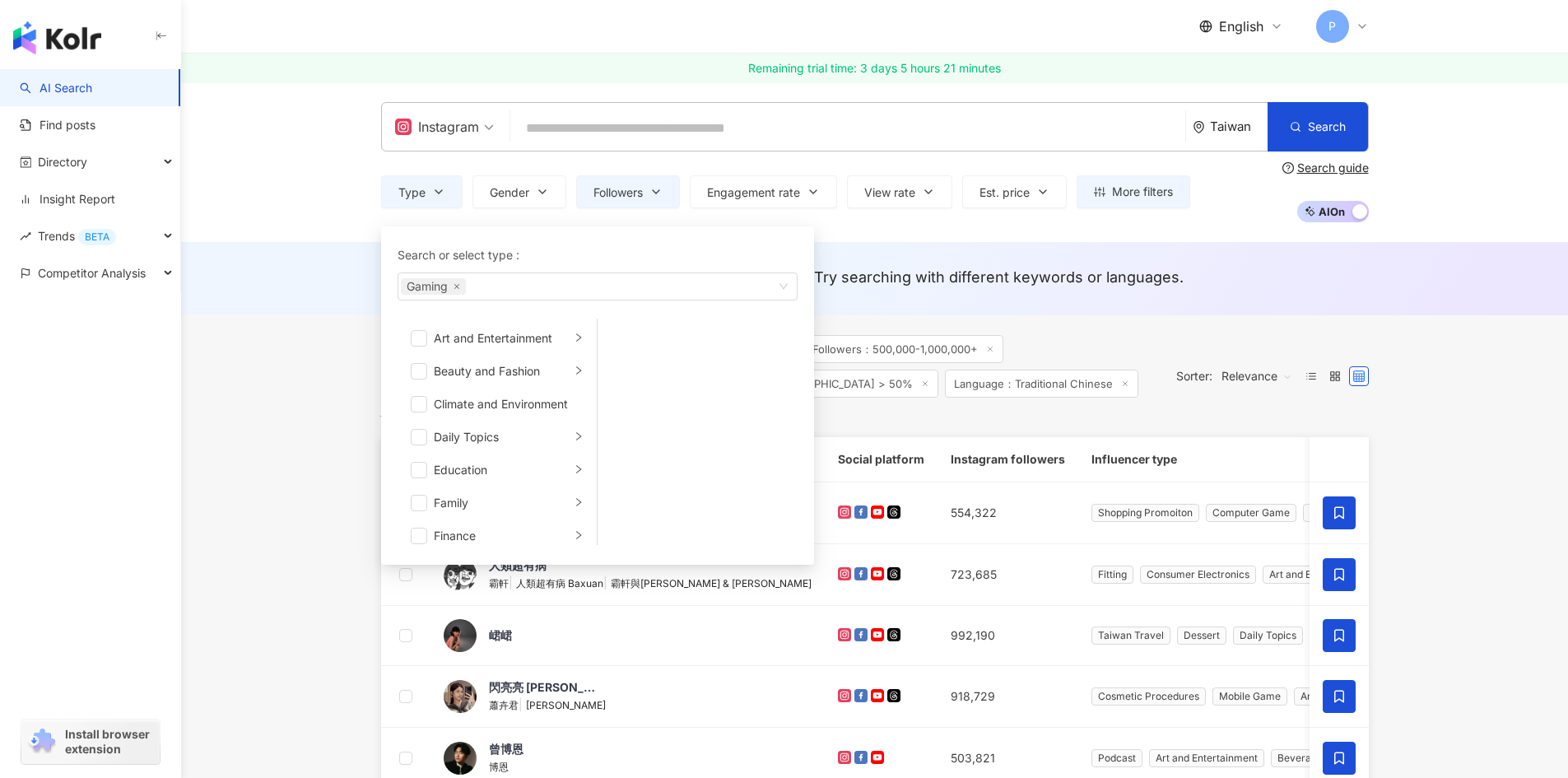
click at [290, 231] on div "Instagram Taiwan Search Type Search or select type : Gaming Art and Entertainme…" at bounding box center [873, 162] width 1386 height 160
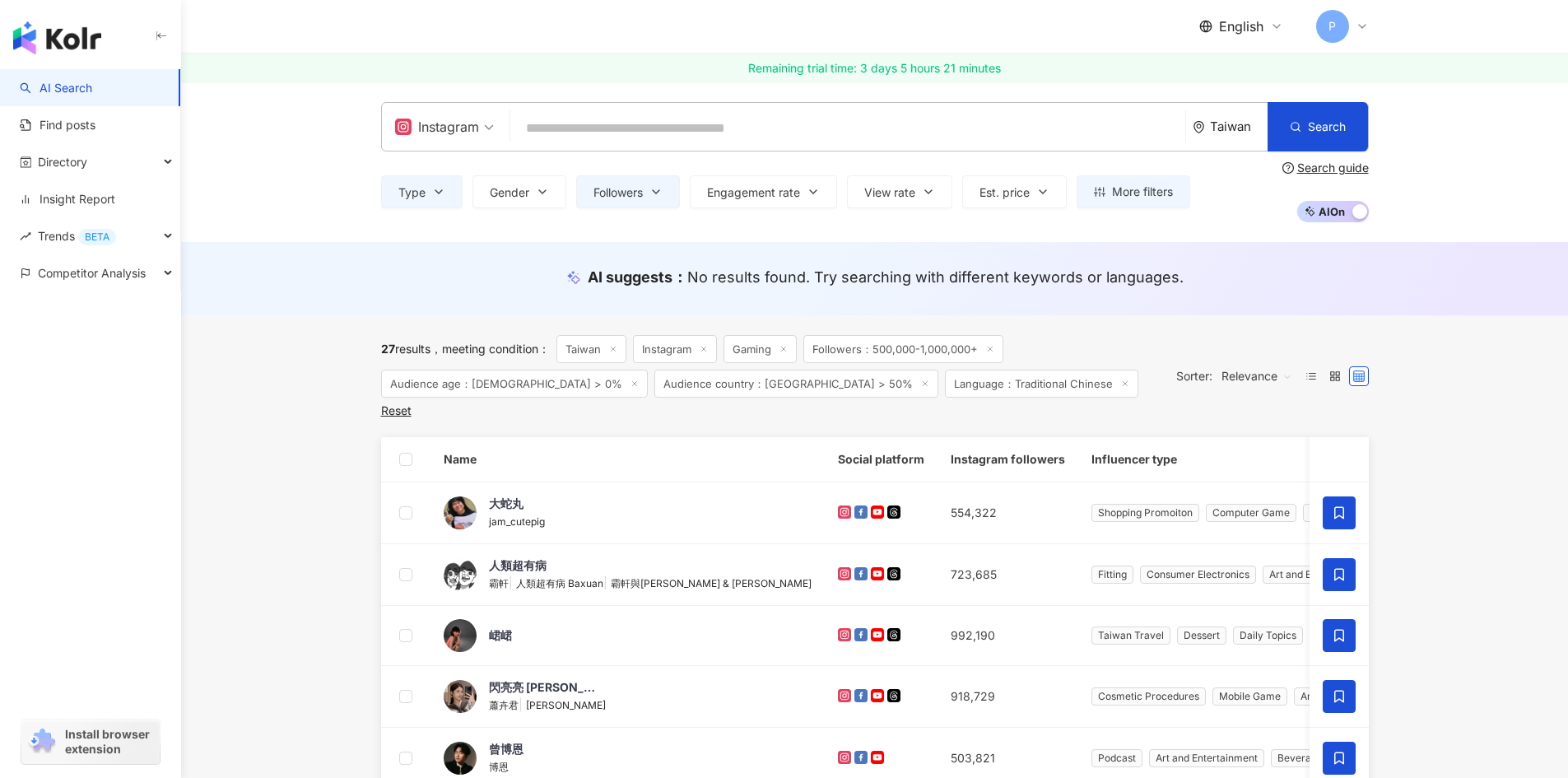
click at [488, 129] on span "Instagram" at bounding box center [444, 126] width 99 height 27
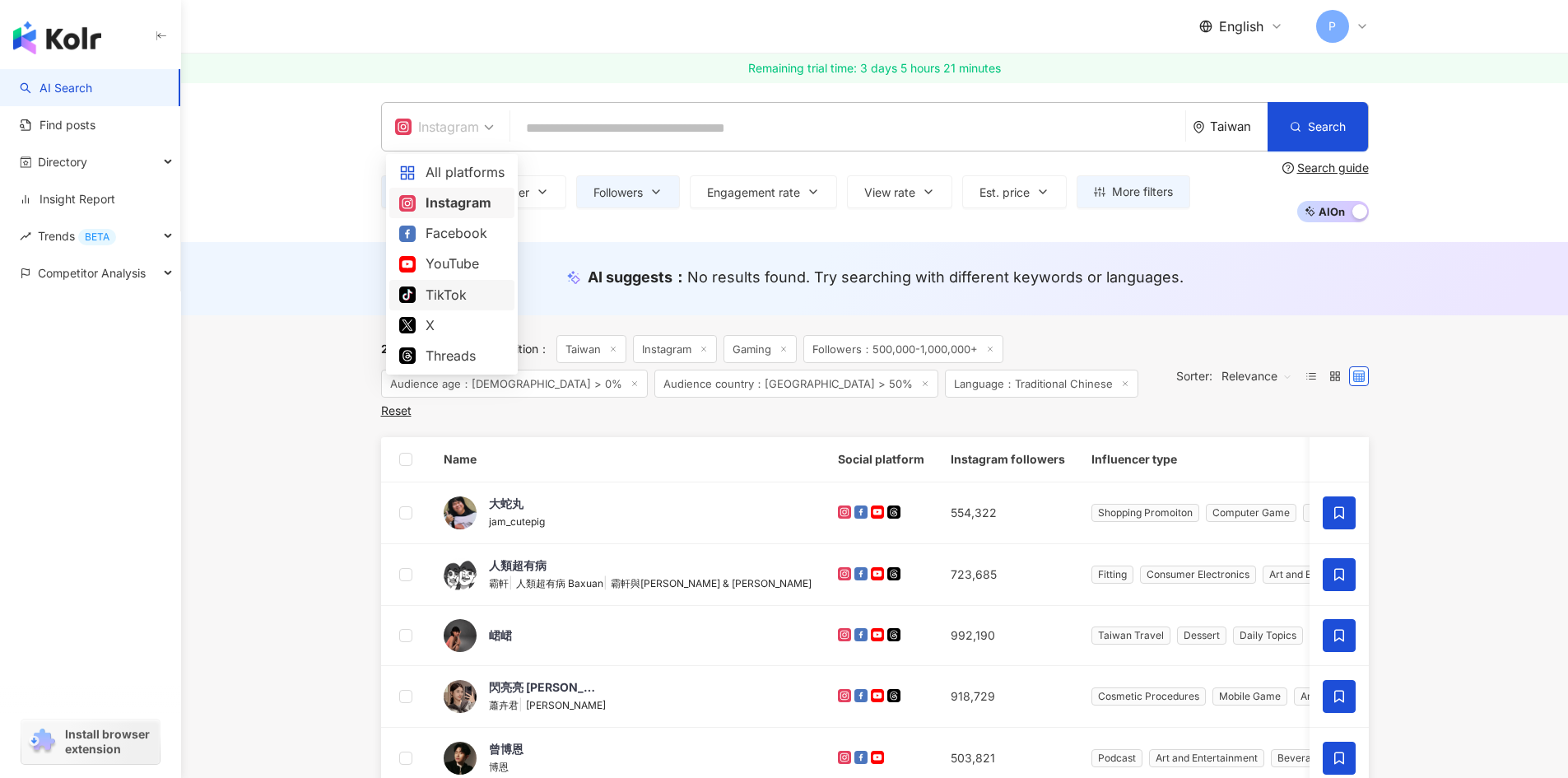
click at [438, 295] on div "TikTok" at bounding box center [451, 295] width 106 height 21
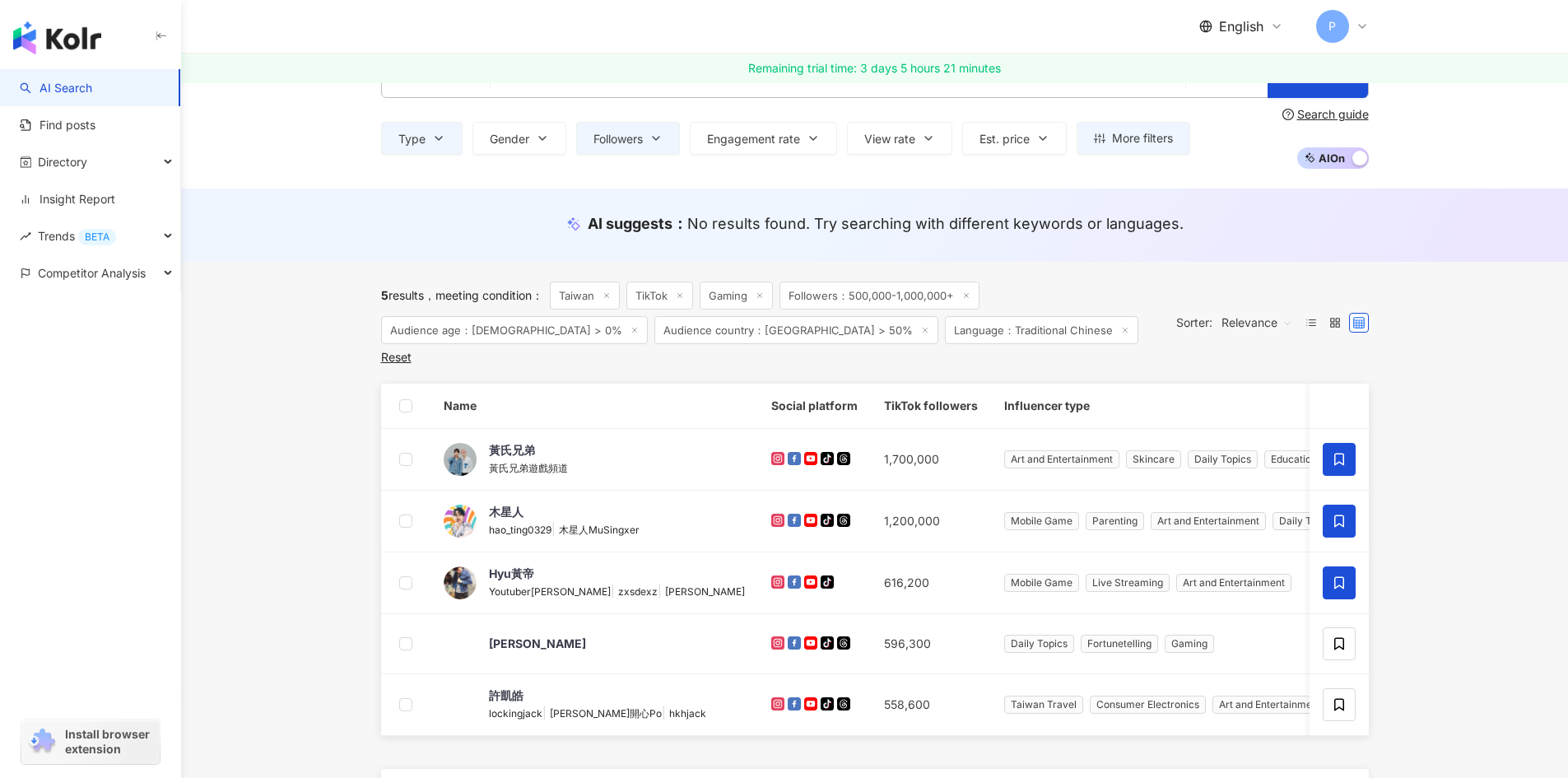
scroll to position [82, 0]
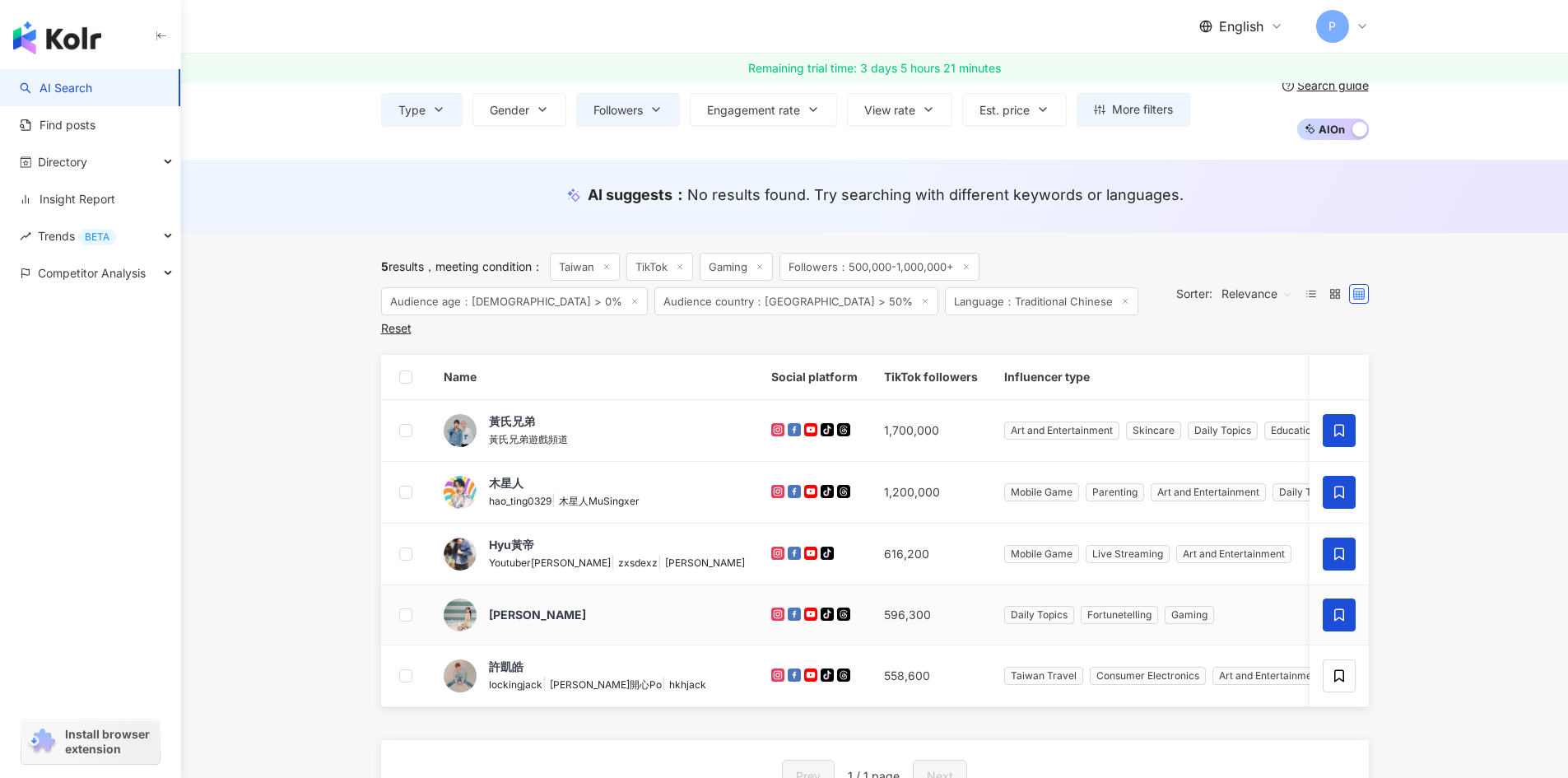
click at [1323, 602] on span at bounding box center [1338, 614] width 33 height 33
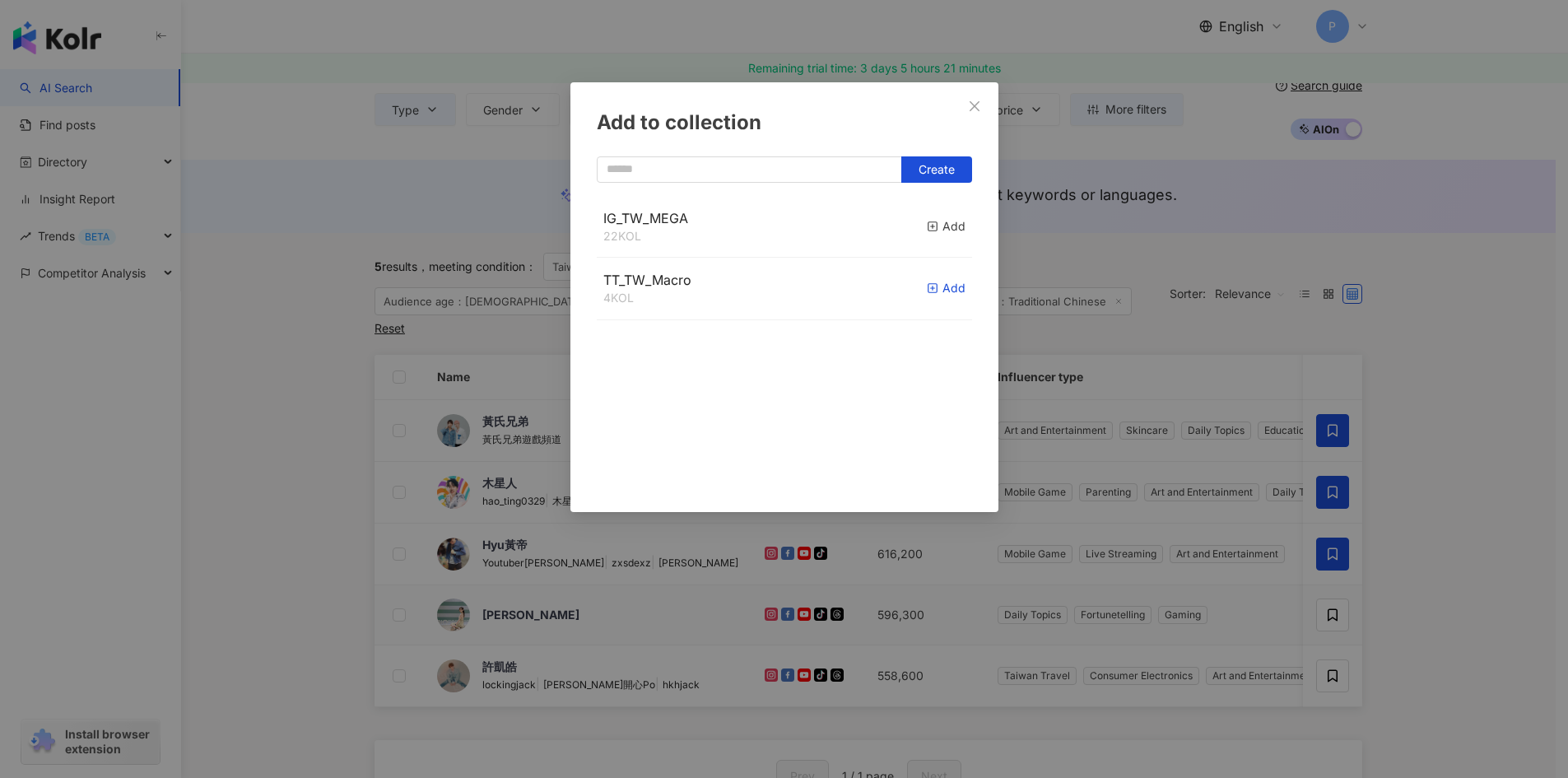
click at [927, 291] on icon "button" at bounding box center [933, 288] width 12 height 12
click at [1390, 631] on div "Add to collection Create TT_TW_Macro 5 KOL Added IG_TW_MEGA 22 KOL Add" at bounding box center [784, 389] width 1568 height 778
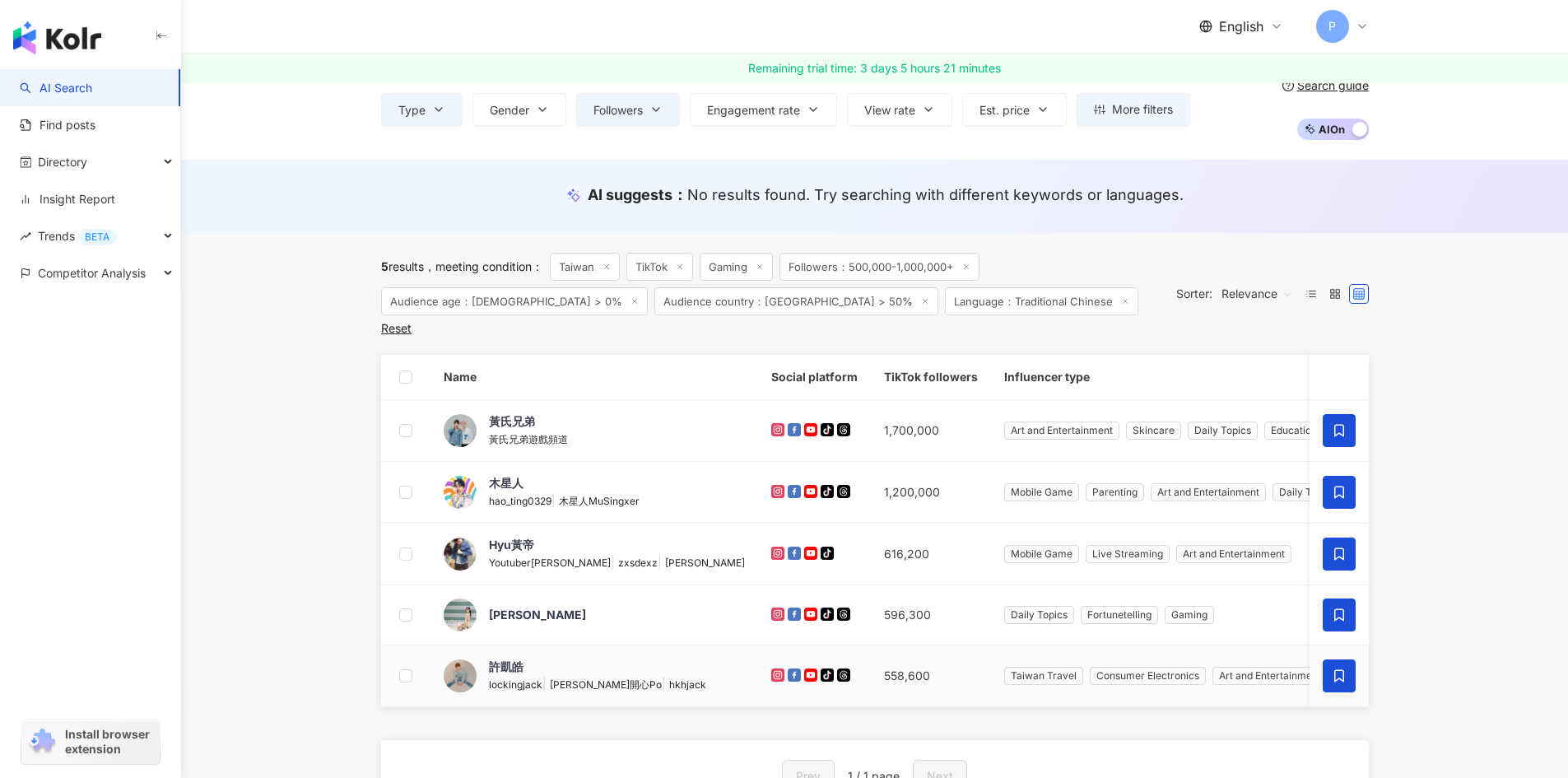
click at [1341, 668] on icon at bounding box center [1338, 675] width 15 height 15
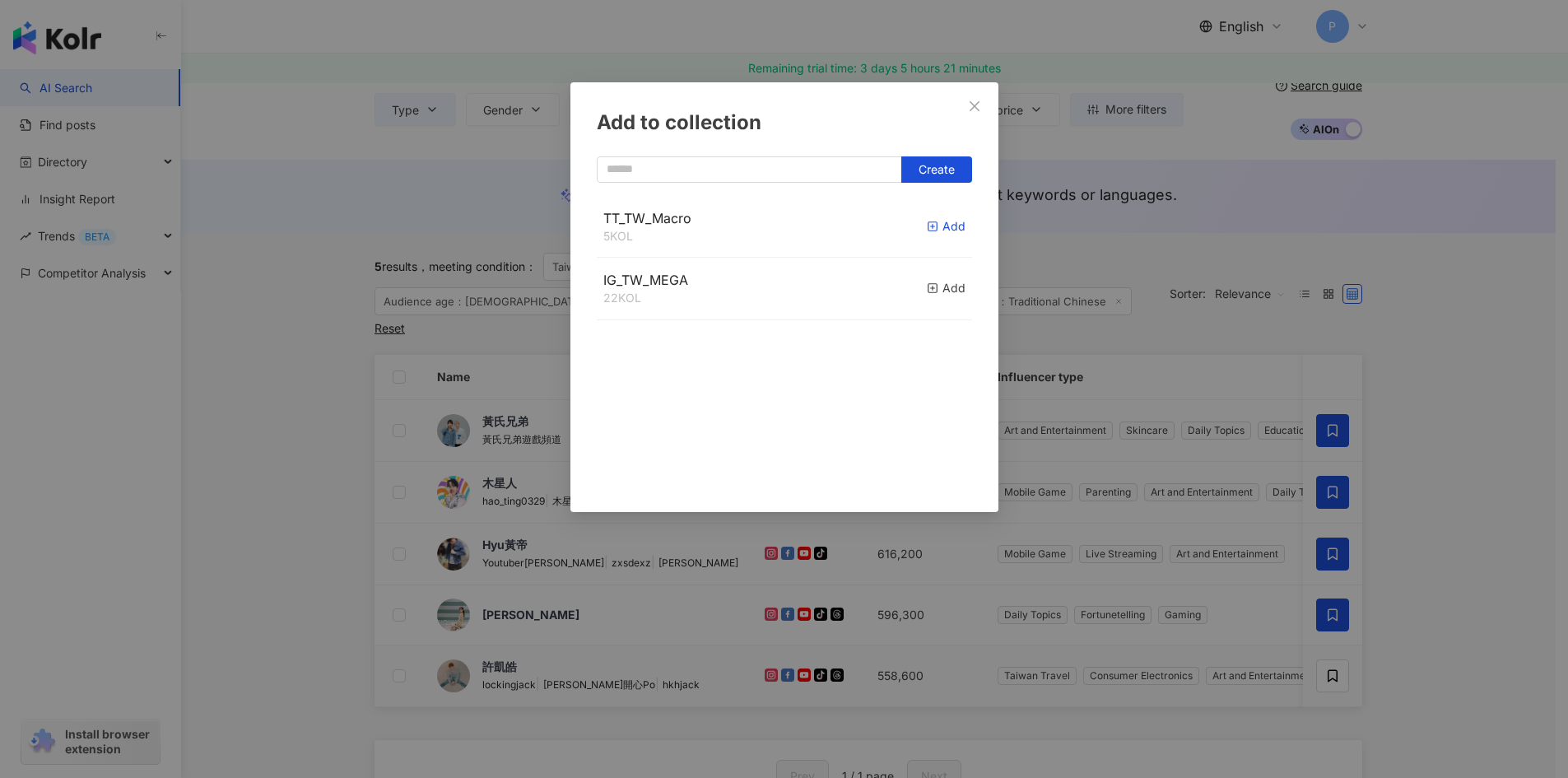
click at [927, 226] on icon "button" at bounding box center [933, 227] width 12 height 12
click at [1466, 424] on div "Add to collection Create TT_TW_Macro 6 KOL Added IG_TW_MEGA 22 KOL Add" at bounding box center [784, 389] width 1568 height 778
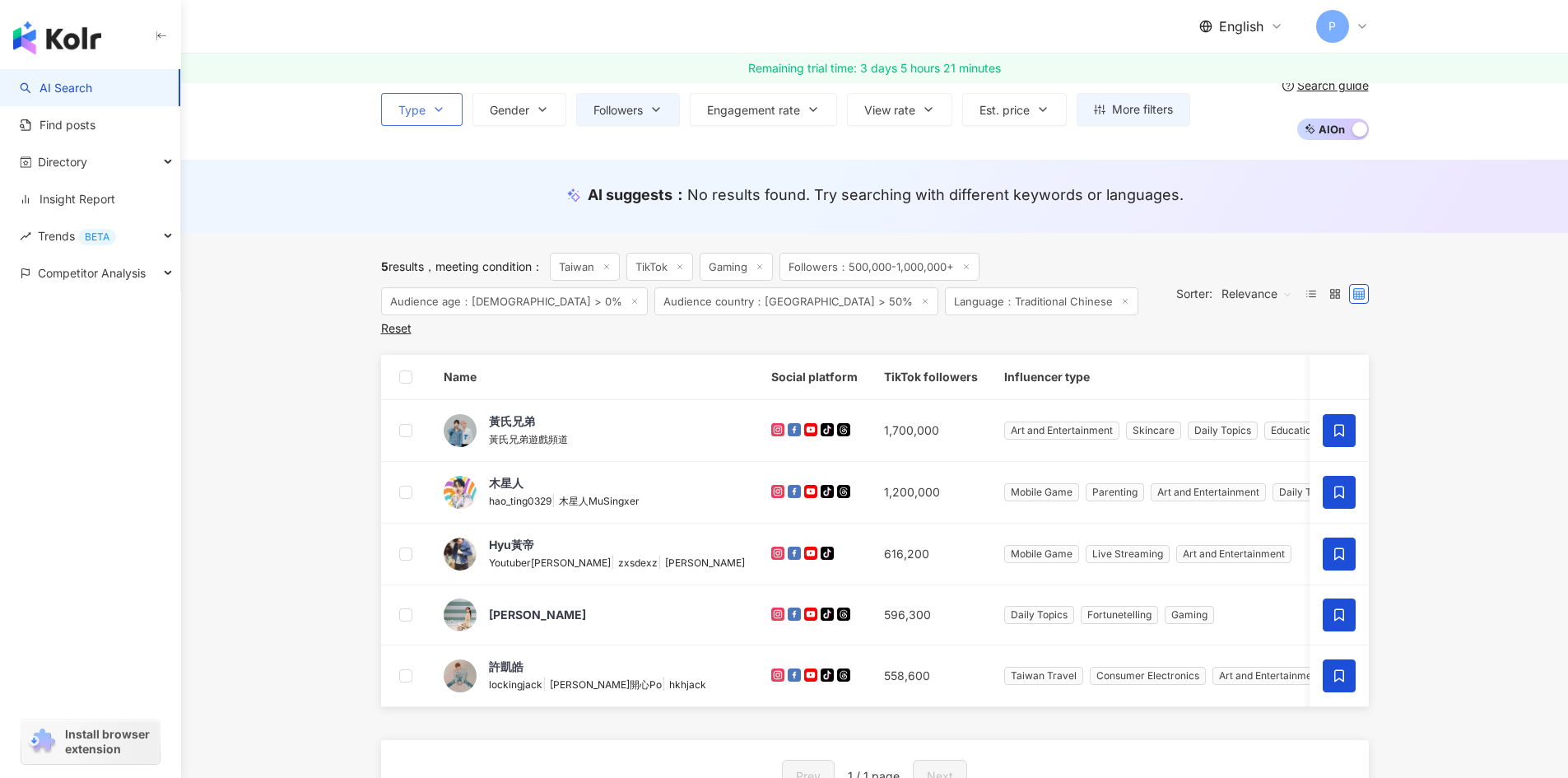
click at [436, 113] on icon "button" at bounding box center [438, 109] width 13 height 13
click at [280, 201] on div "AI suggests ： No results found. Try searching with different keywords or langua…" at bounding box center [873, 196] width 1386 height 73
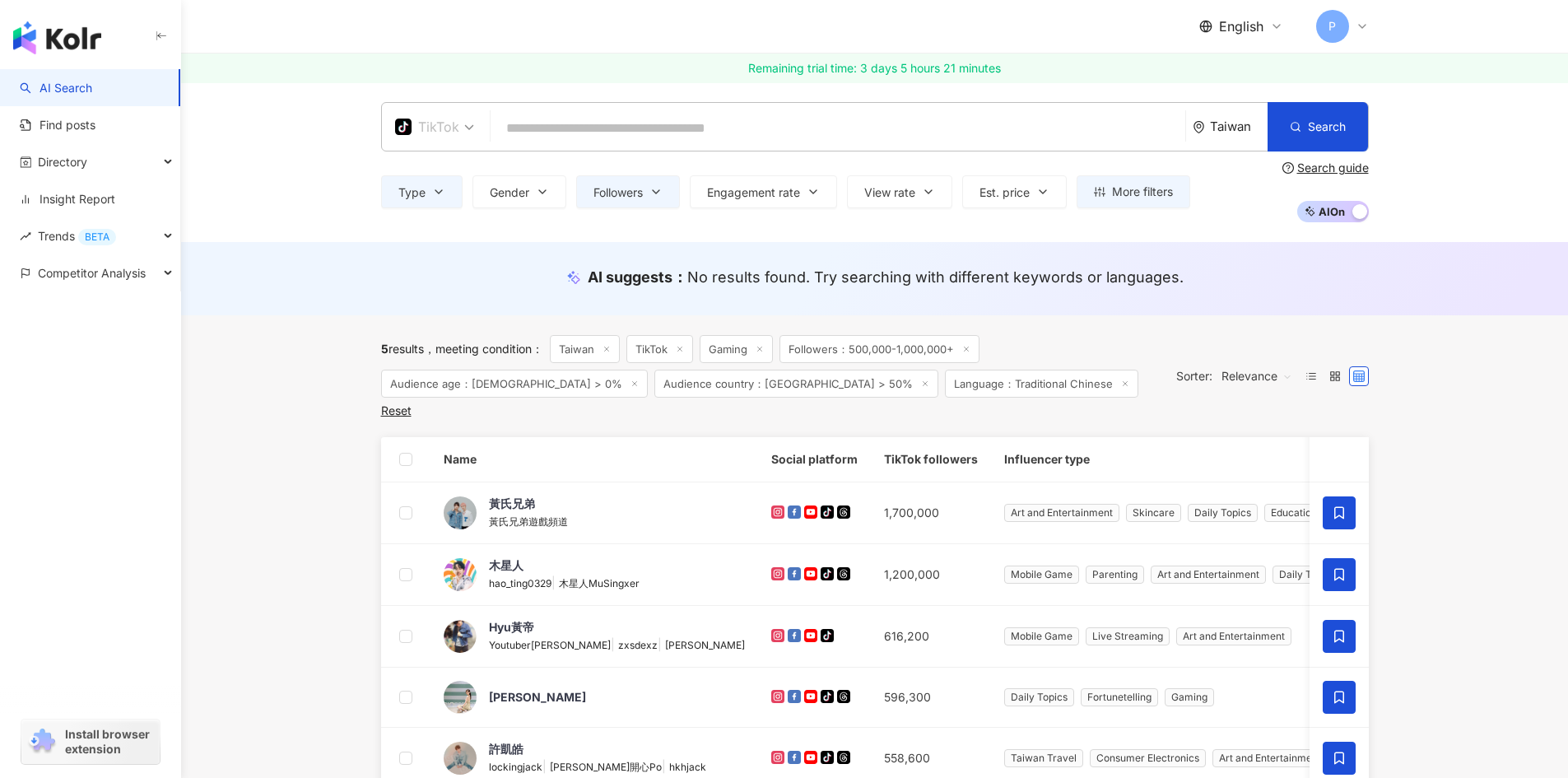
click at [464, 132] on span "TikTok" at bounding box center [434, 126] width 79 height 27
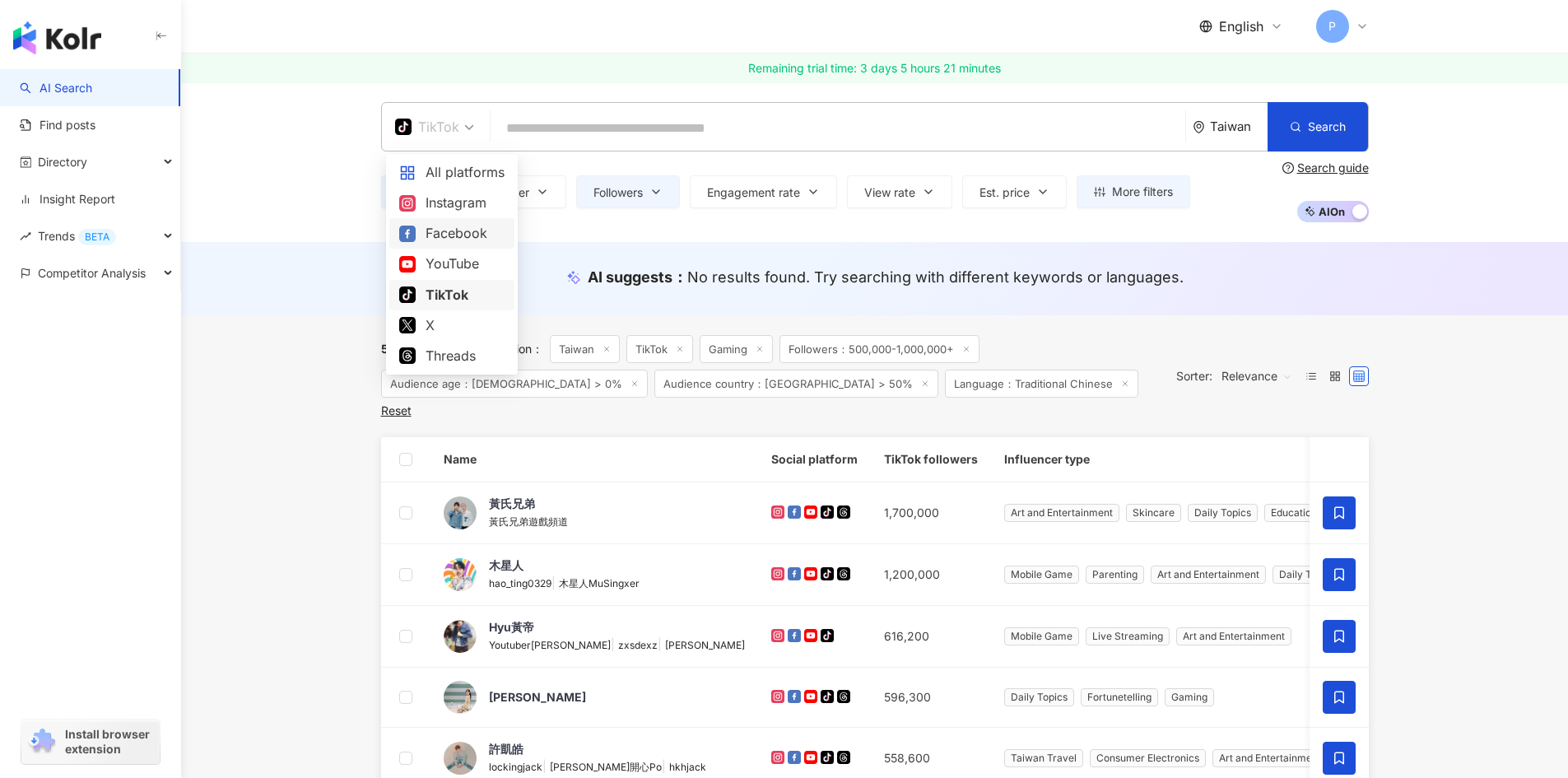
click at [464, 236] on div "Facebook" at bounding box center [451, 233] width 106 height 21
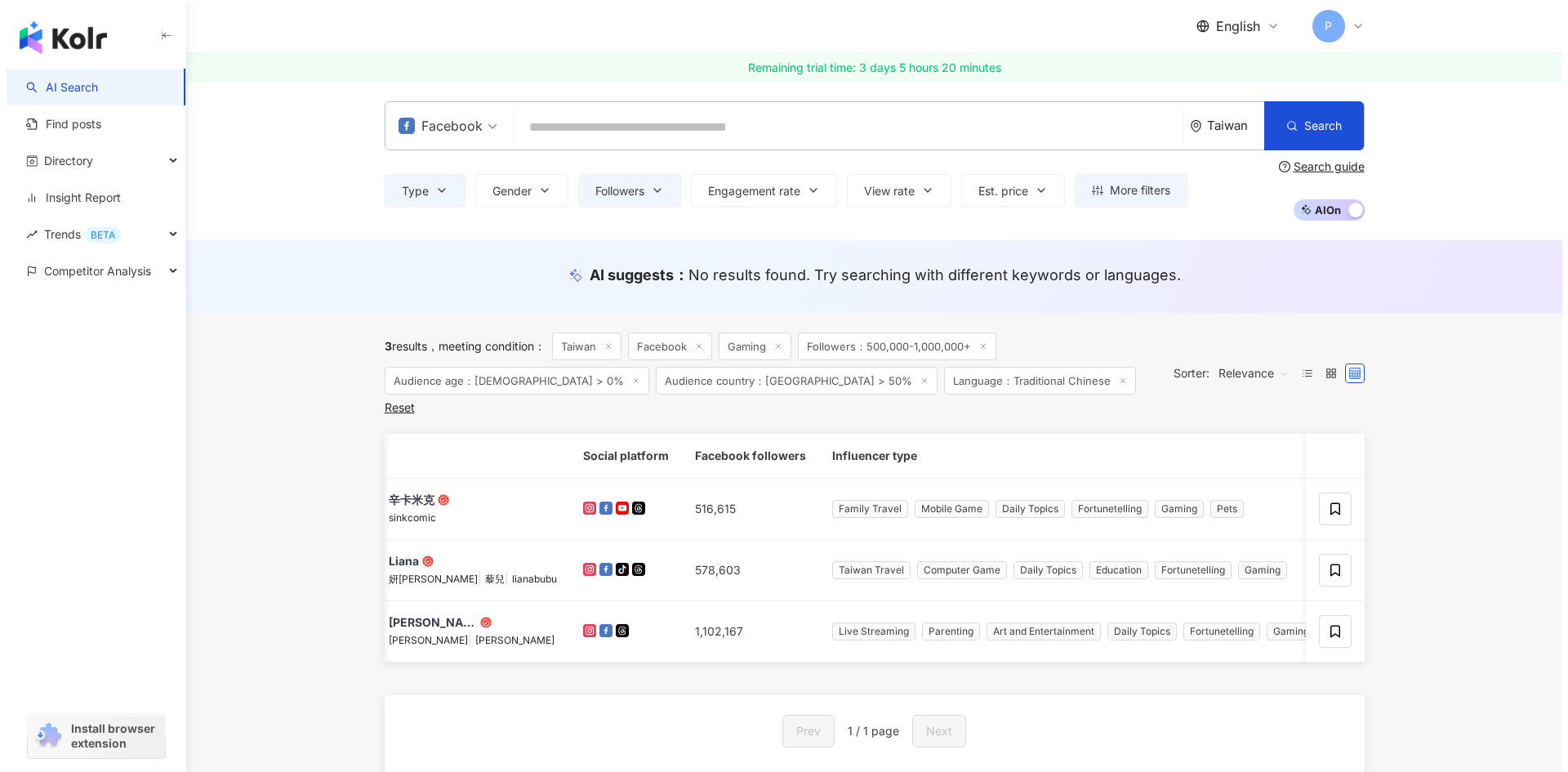
scroll to position [0, 42]
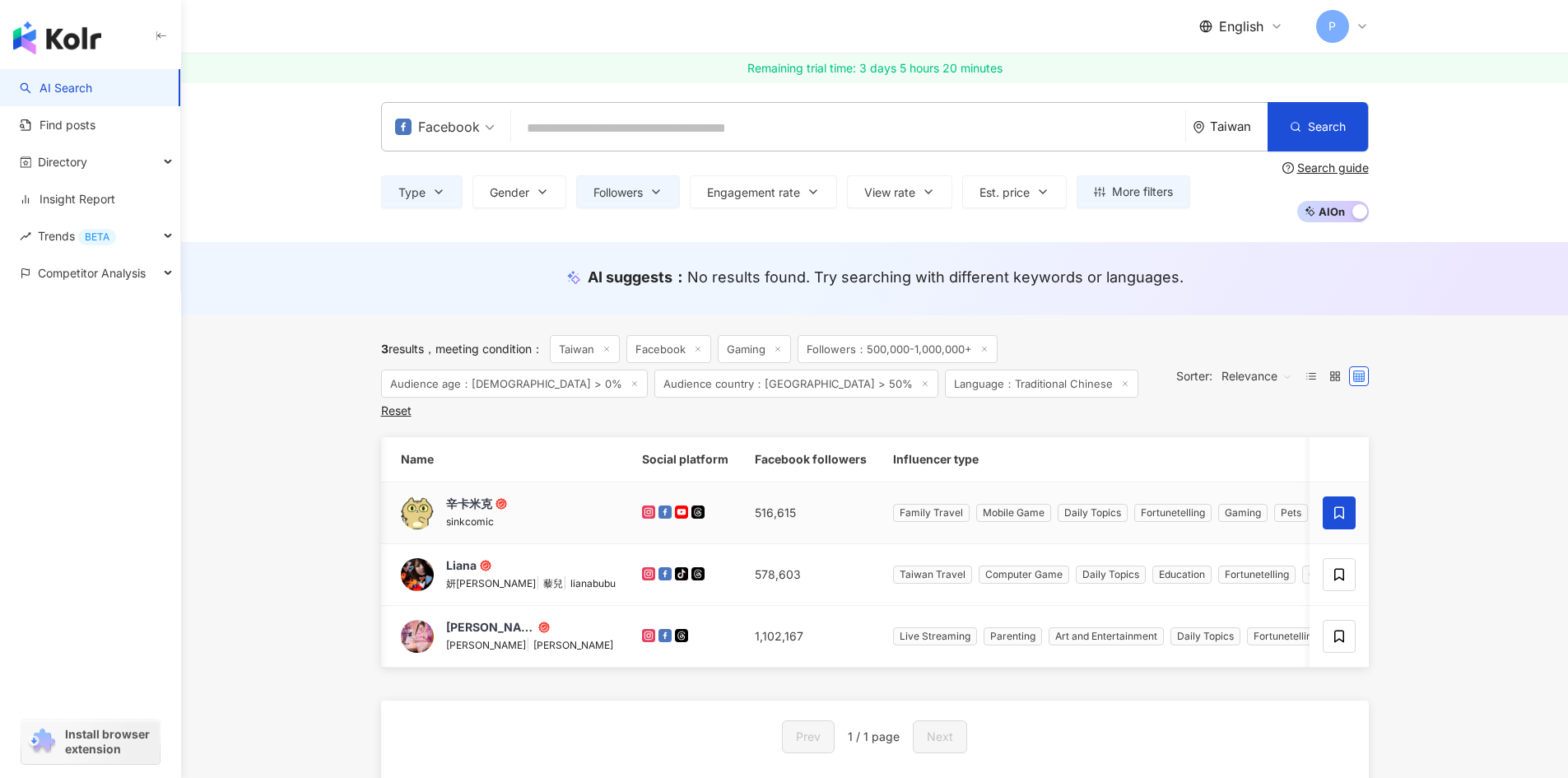
click at [1331, 506] on icon at bounding box center [1338, 512] width 15 height 15
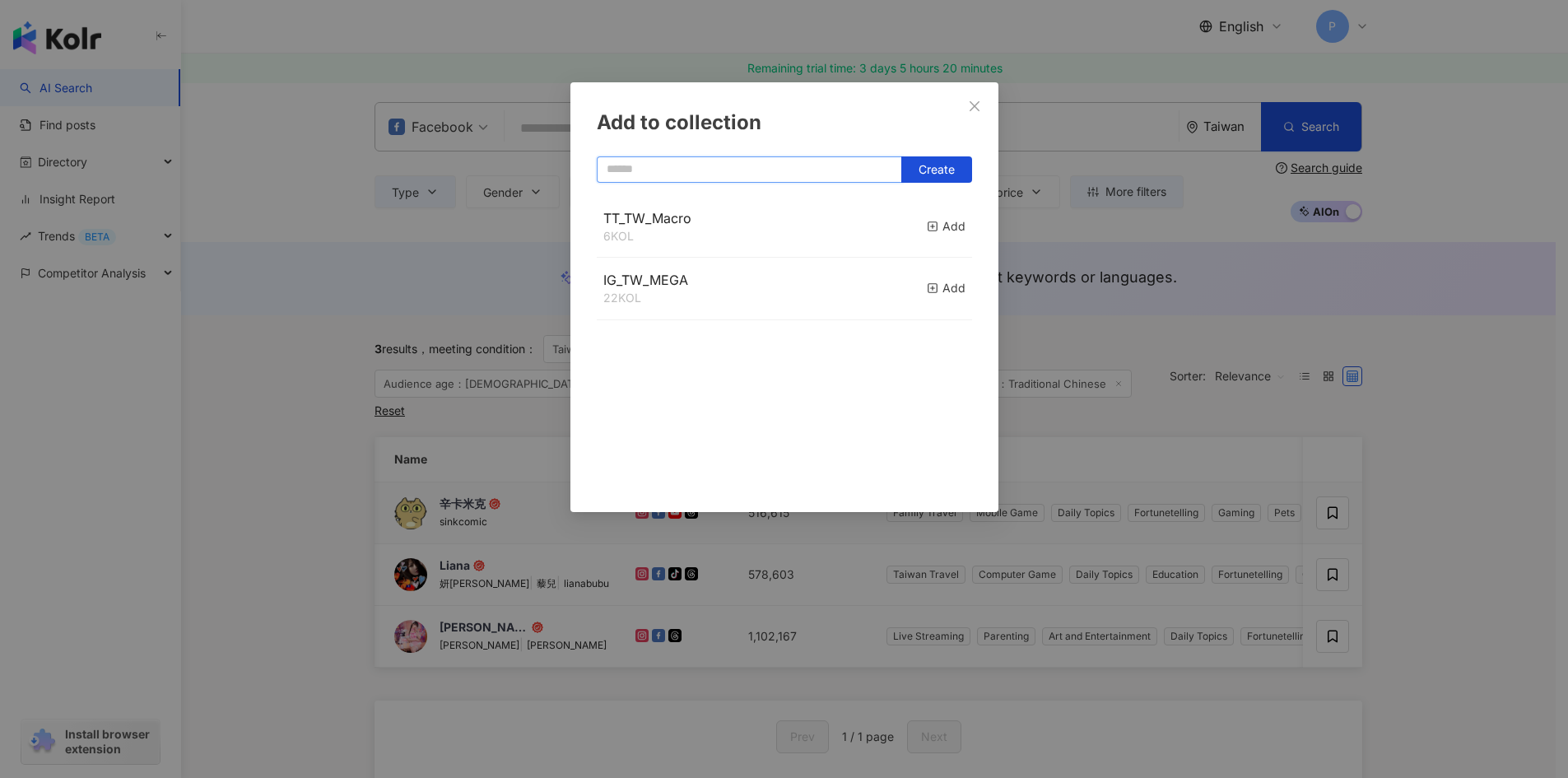
click at [816, 176] on input "text" at bounding box center [749, 169] width 305 height 27
type input "*"
click at [920, 168] on span "Create" at bounding box center [936, 169] width 37 height 13
type input "**********"
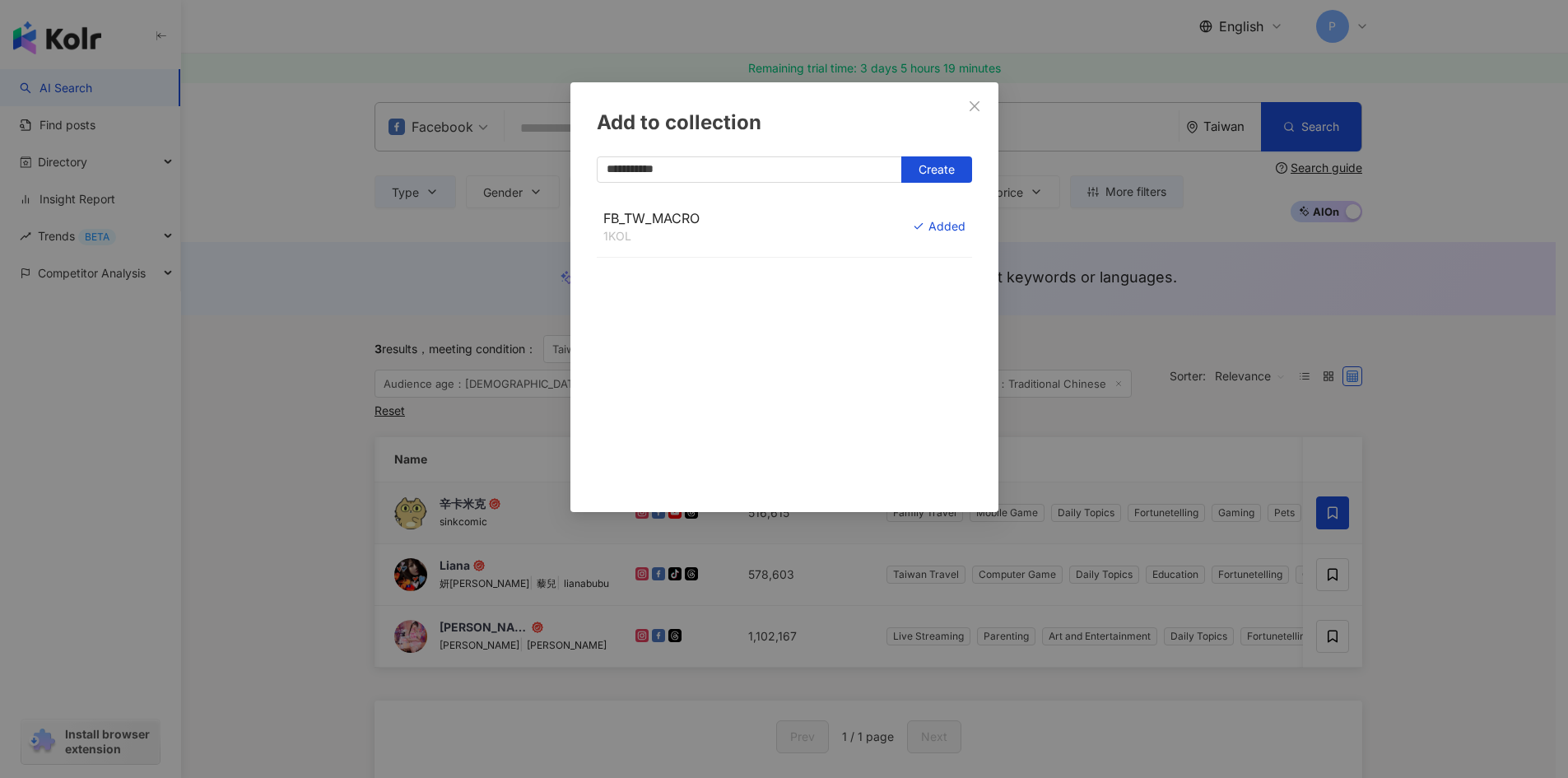
click at [1450, 542] on div "**********" at bounding box center [784, 389] width 1568 height 778
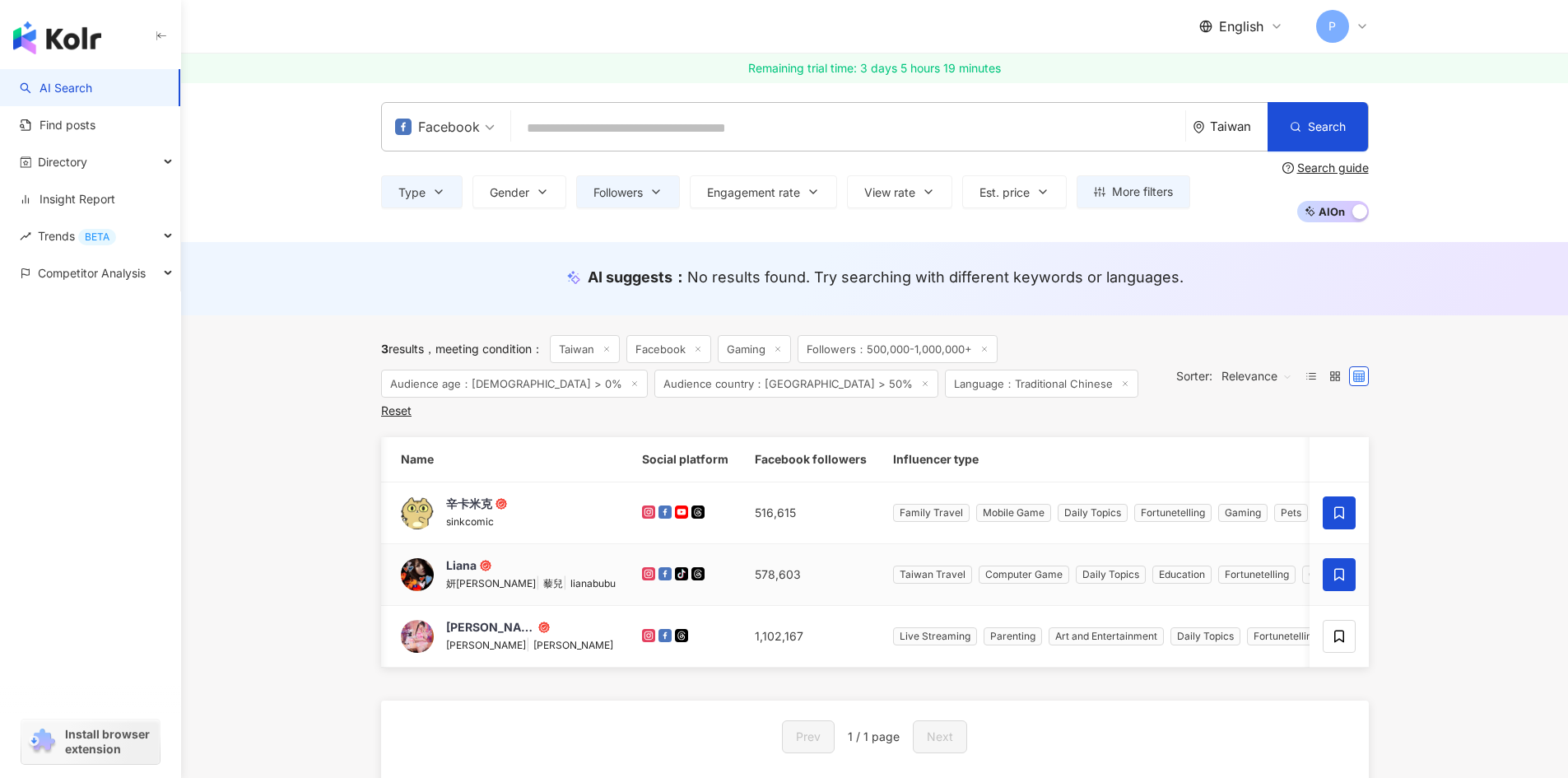
click at [1337, 568] on icon at bounding box center [1338, 575] width 15 height 15
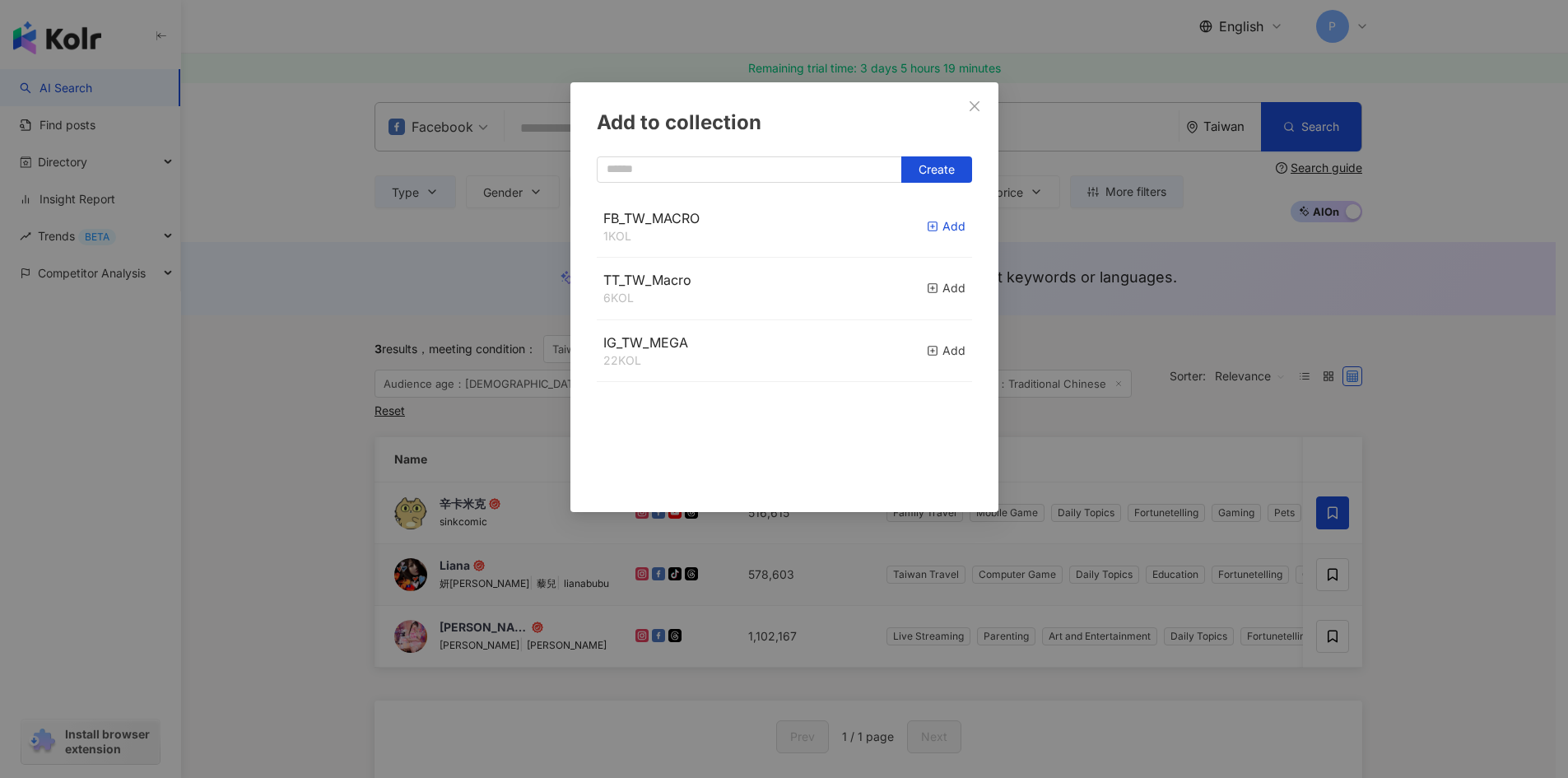
click at [927, 231] on icon "button" at bounding box center [933, 227] width 12 height 12
click at [1335, 616] on div "Add to collection Create FB_TW_MACRO 2 KOL Added TT_TW_Macro 6 KOL Add IG_TW_ME…" at bounding box center [784, 389] width 1568 height 778
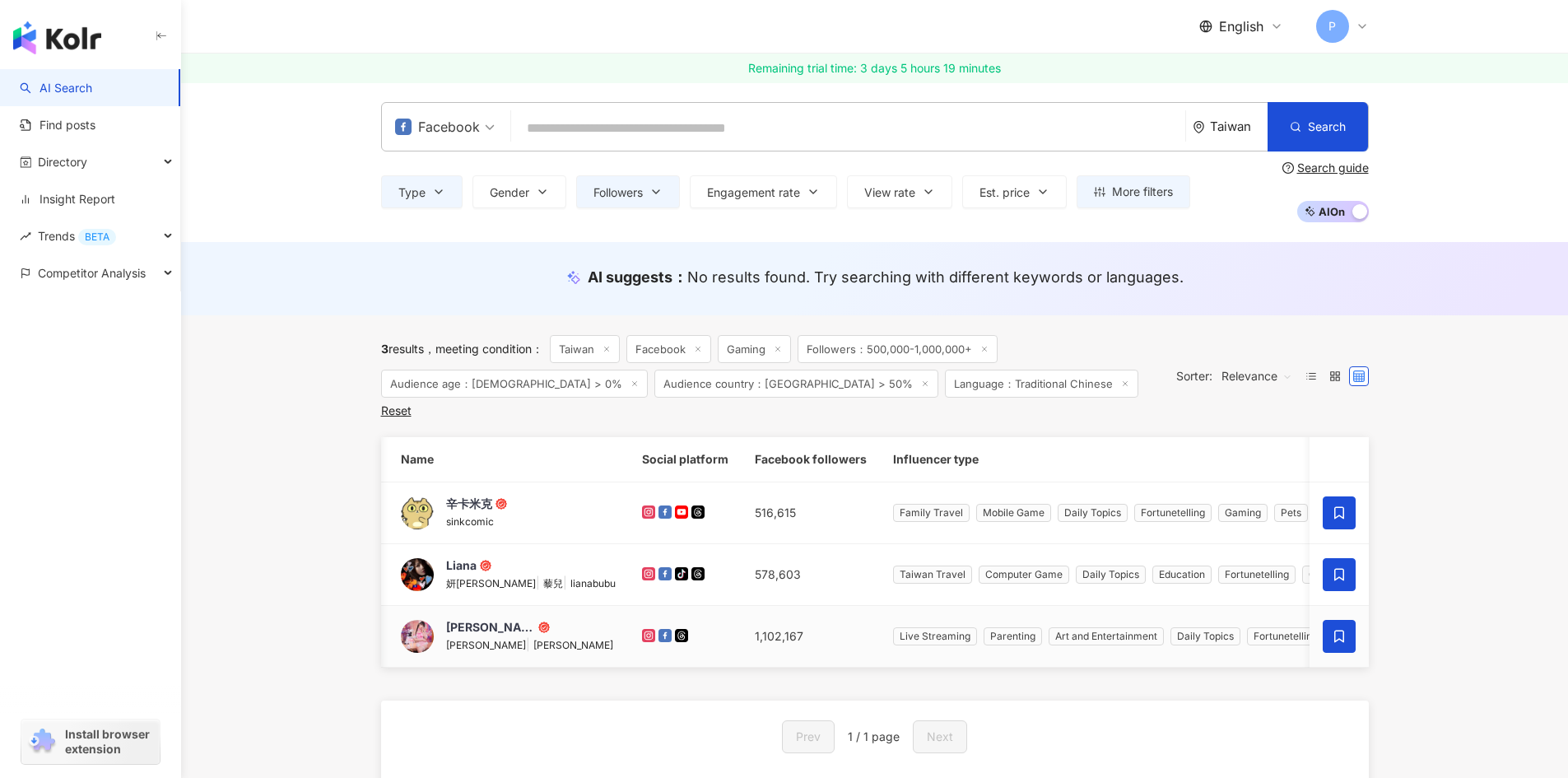
click at [1331, 629] on icon at bounding box center [1338, 636] width 15 height 15
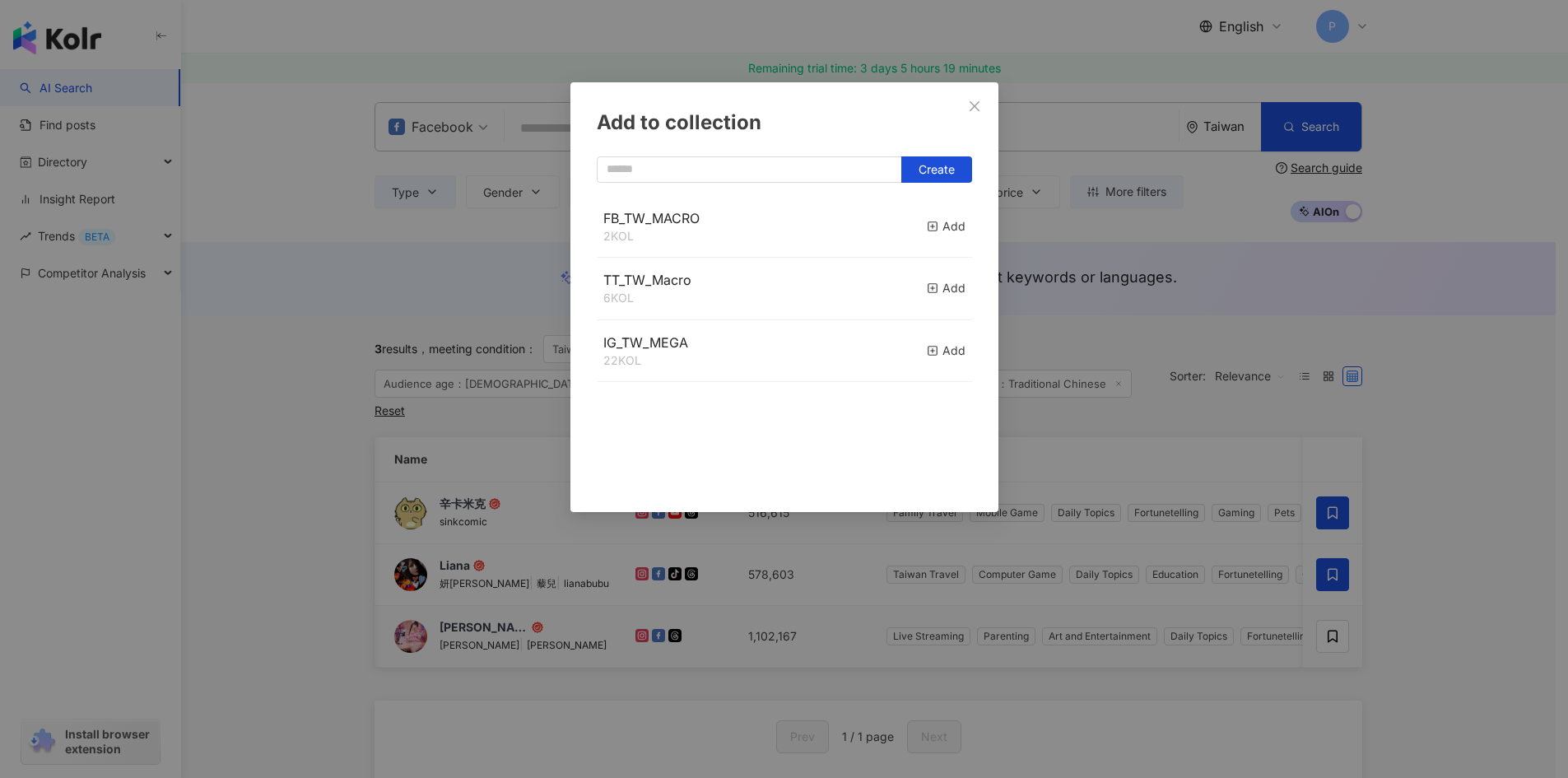
click at [914, 227] on div "FB_TW_MACRO 2 KOL Add" at bounding box center [784, 226] width 375 height 62
click at [930, 226] on line "button" at bounding box center [932, 226] width 4 height 0
click at [316, 305] on div "Add to collection Create FB_TW_MACRO 3 KOL Added TT_TW_Macro 6 KOL Add IG_TW_ME…" at bounding box center [784, 389] width 1568 height 778
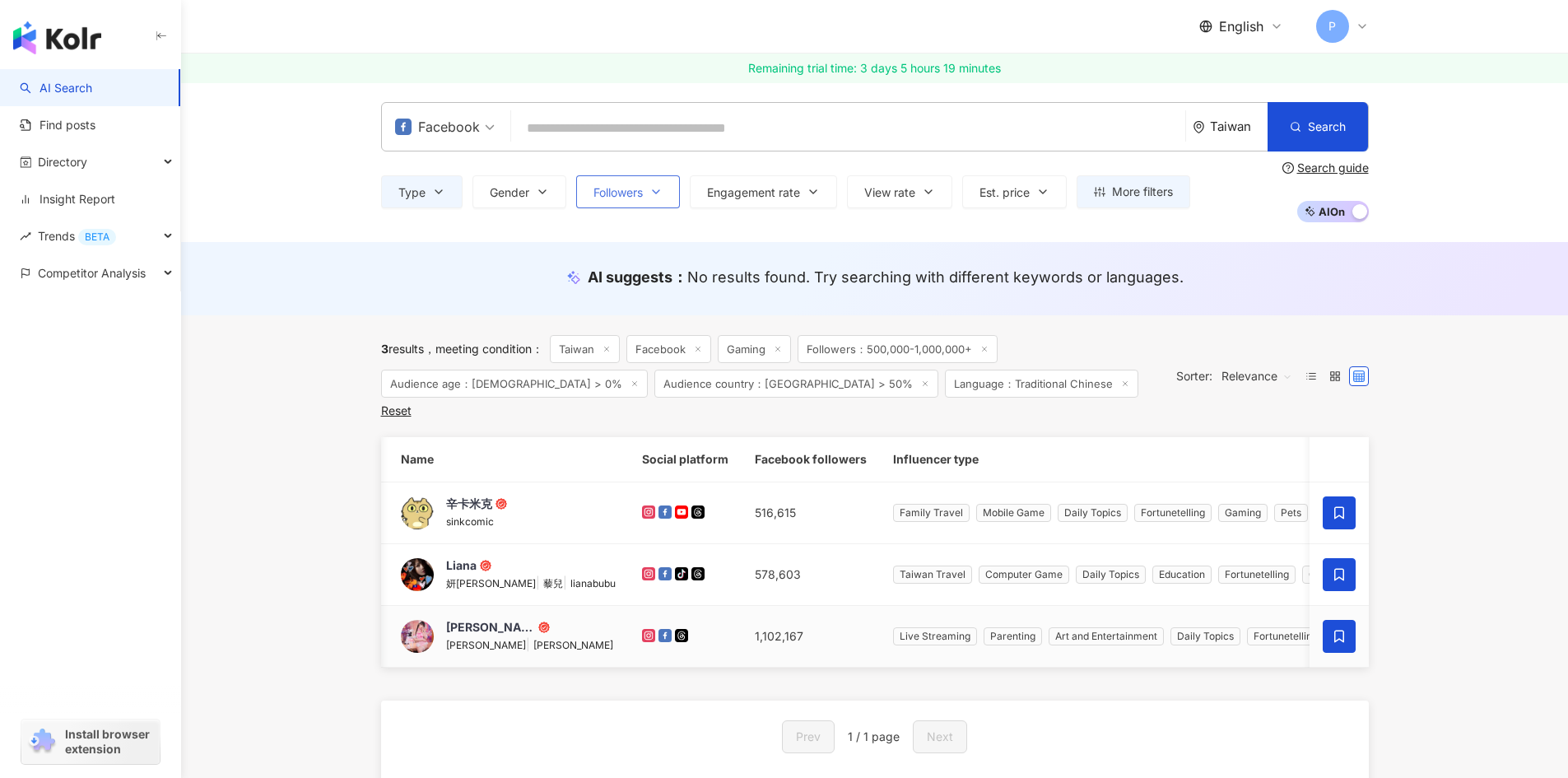
click at [635, 195] on span "Followers" at bounding box center [618, 192] width 49 height 13
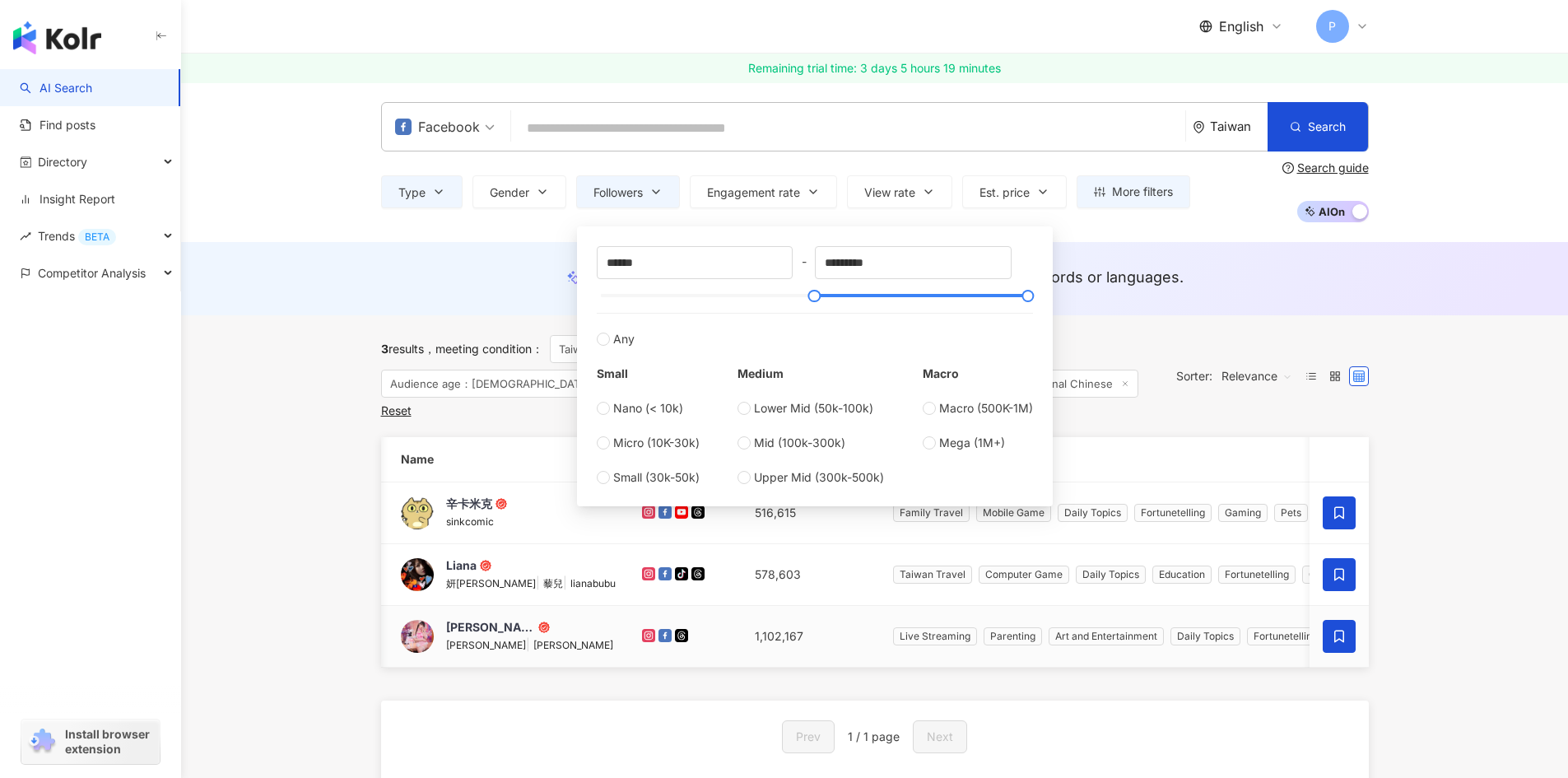
click at [323, 283] on div "AI suggests ： No results found. Try searching with different keywords or langua…" at bounding box center [873, 278] width 1386 height 73
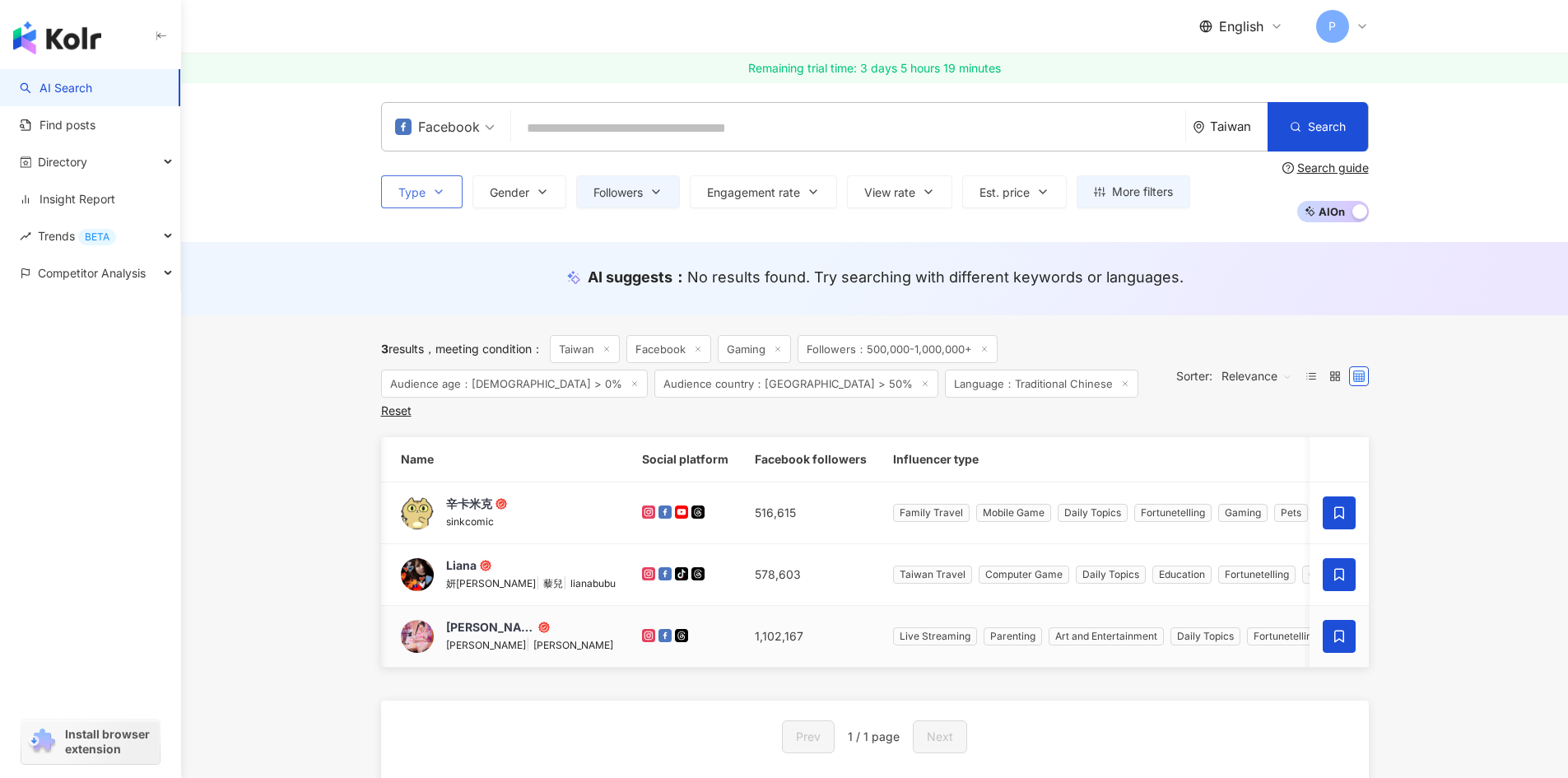
click at [439, 194] on icon "button" at bounding box center [438, 192] width 13 height 13
click at [323, 241] on div "Facebook Taiwan Search Type Search or select type : Gaming Art and Entertainmen…" at bounding box center [873, 162] width 1386 height 160
click at [629, 200] on button "Followers" at bounding box center [628, 192] width 104 height 33
click at [1474, 428] on main "Facebook Taiwan Search Type Gender Followers Engagement rate View rate Est. pri…" at bounding box center [873, 675] width 1386 height 1188
click at [520, 197] on span "Gender" at bounding box center [509, 192] width 39 height 13
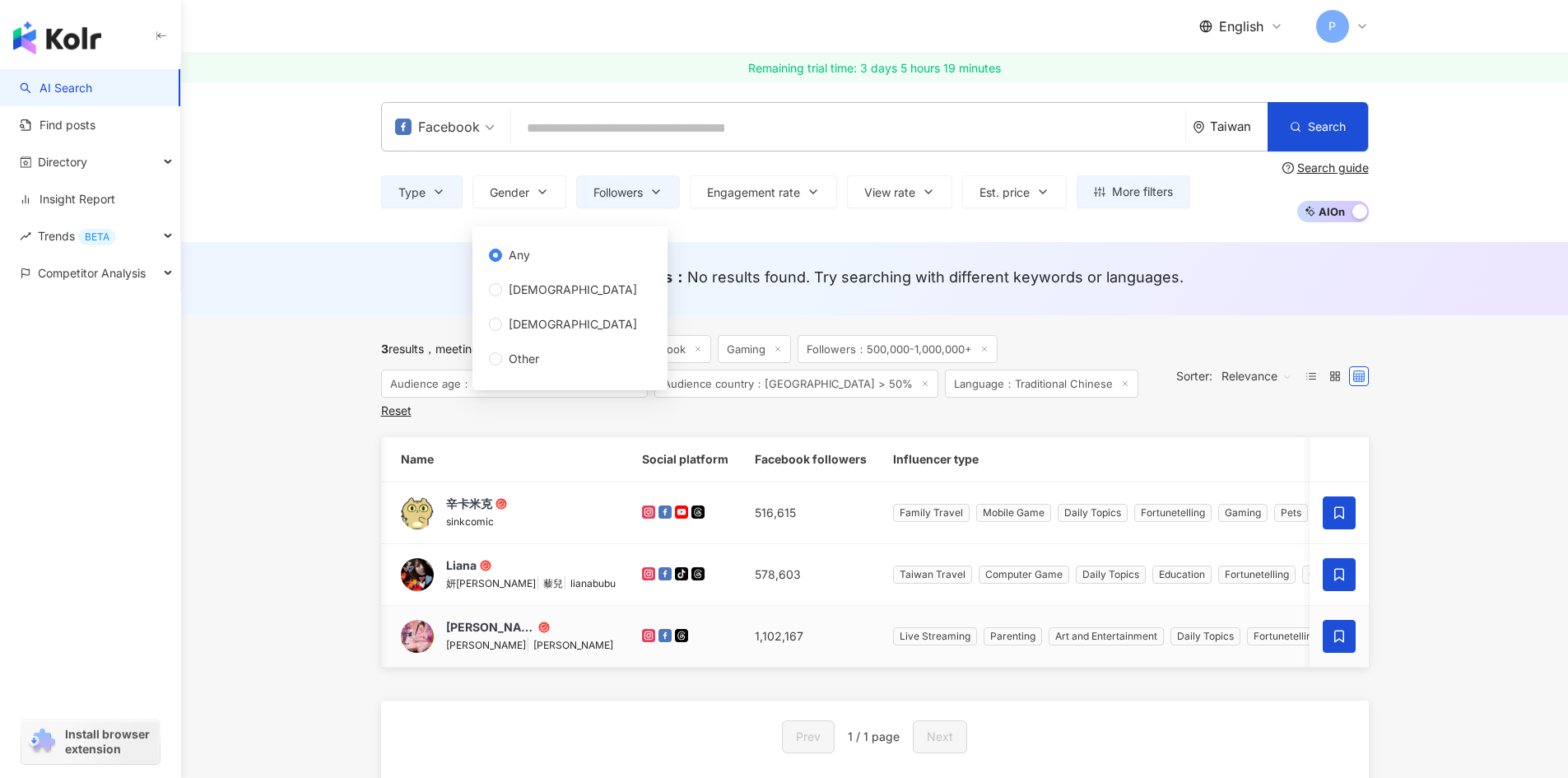
click at [380, 227] on div "Facebook Taiwan Search Type Gender Followers Engagement rate View rate Est. pri…" at bounding box center [873, 162] width 1386 height 160
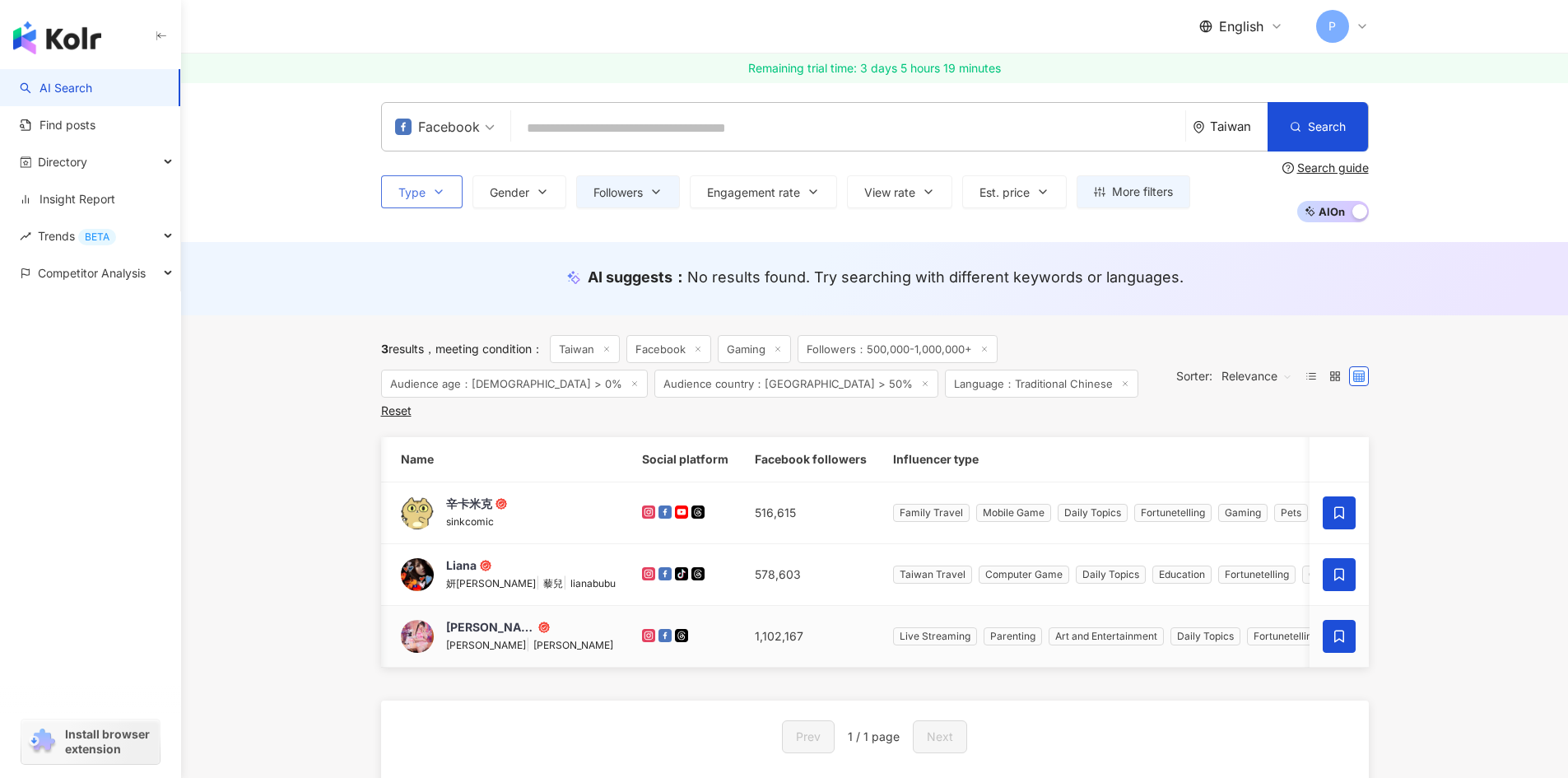
click at [425, 188] on button "Type" at bounding box center [421, 192] width 82 height 33
click at [300, 227] on div "Facebook Taiwan Search Type Search or select type : Gaming Art and Entertainmen…" at bounding box center [873, 162] width 1386 height 160
click at [1116, 186] on span "More filters" at bounding box center [1143, 192] width 61 height 13
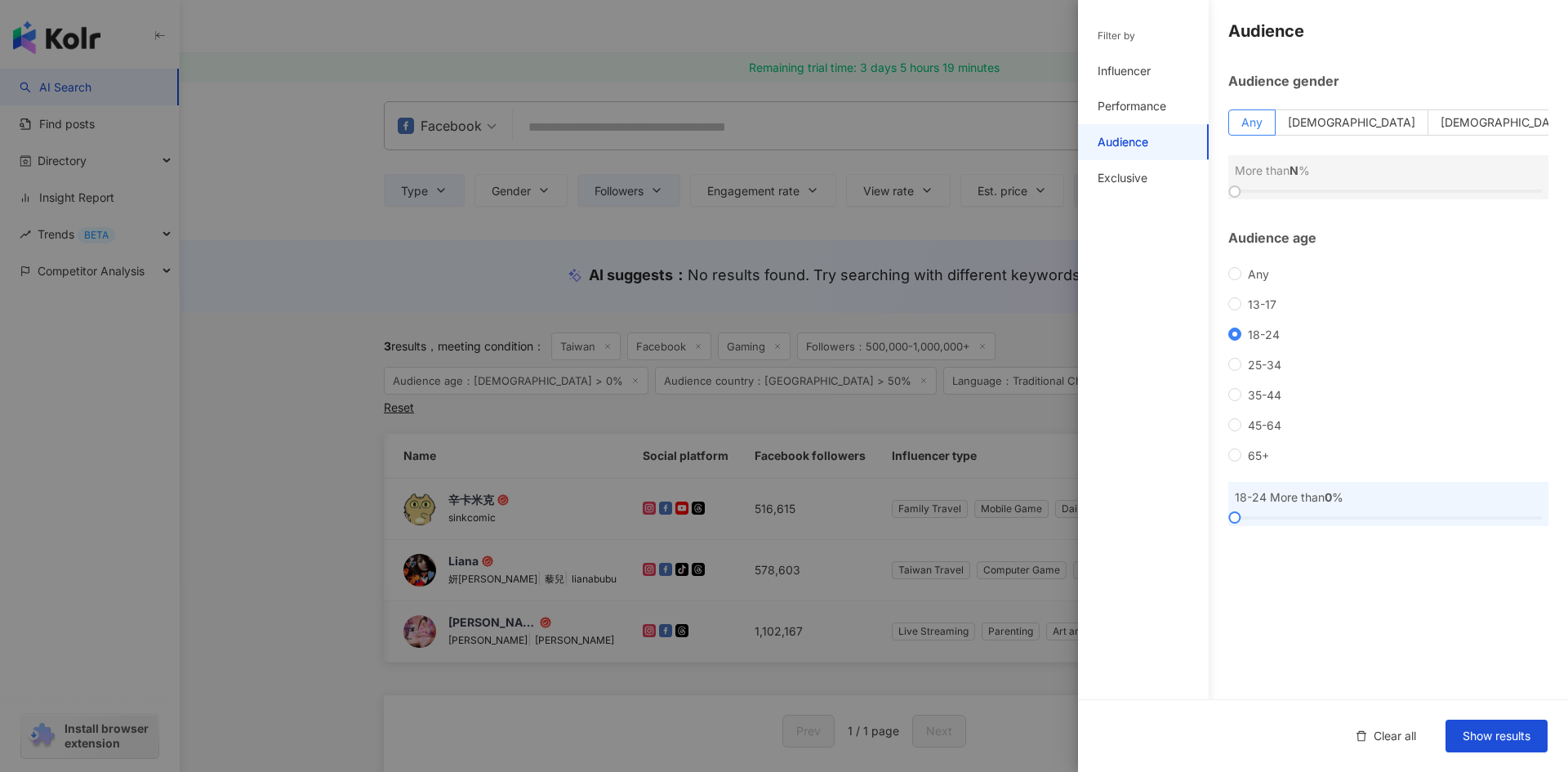
click at [243, 272] on div at bounding box center [784, 386] width 1568 height 772
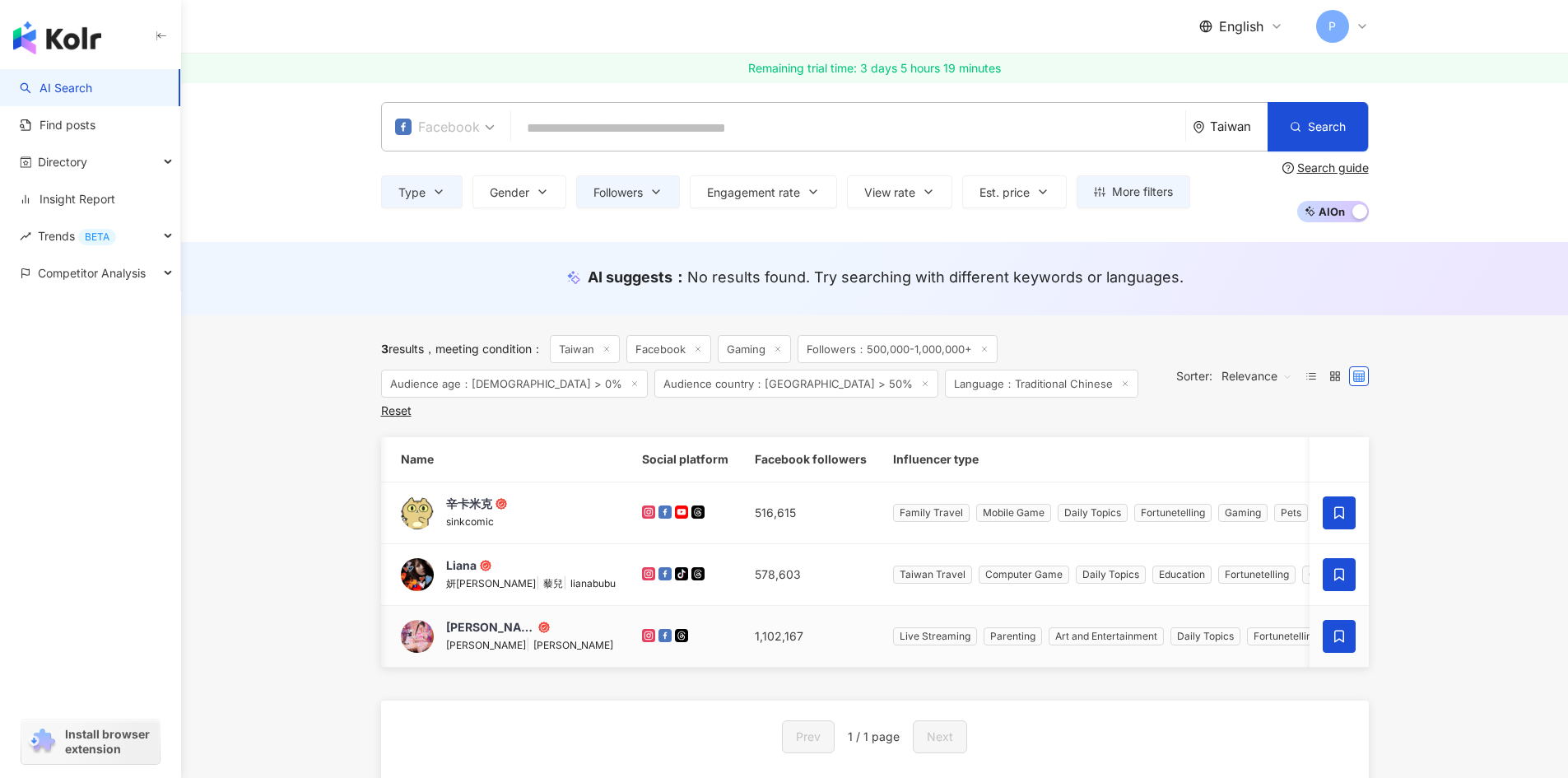
click at [483, 126] on span "Facebook" at bounding box center [444, 126] width 100 height 27
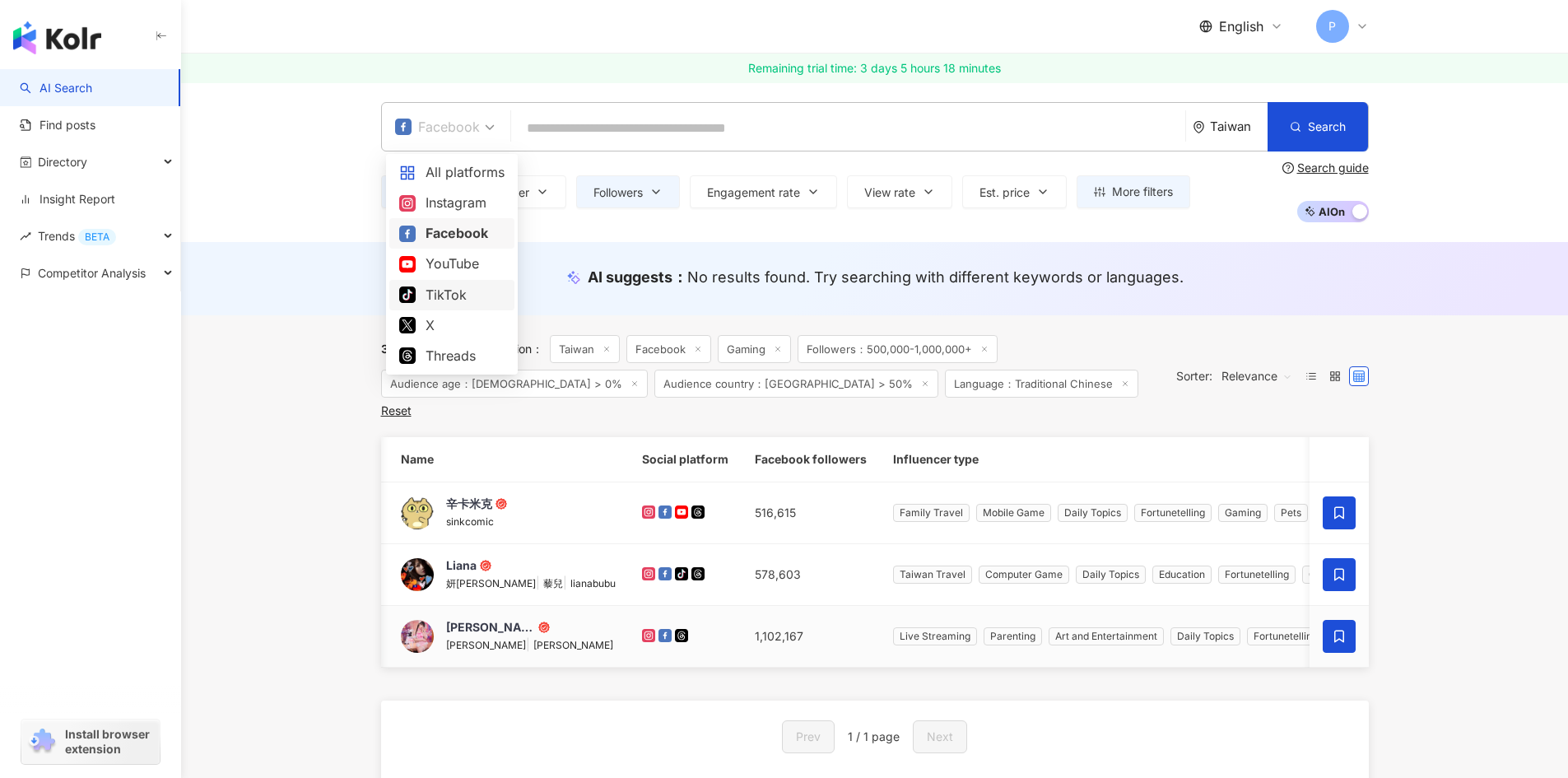
click at [344, 270] on div "AI suggests ： No results found. Try searching with different keywords or langua…" at bounding box center [873, 278] width 1386 height 73
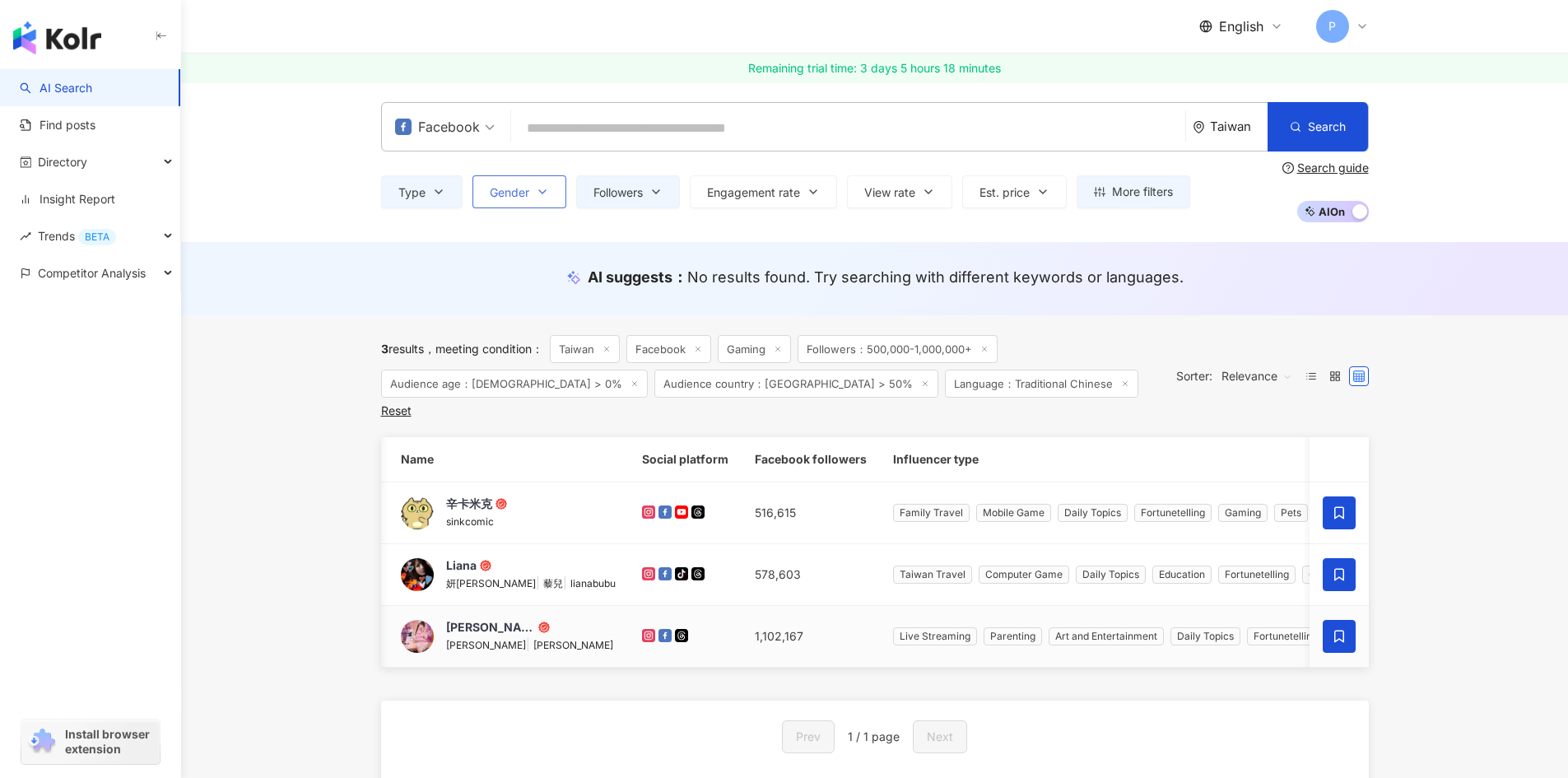
click at [518, 195] on span "Gender" at bounding box center [509, 192] width 39 height 13
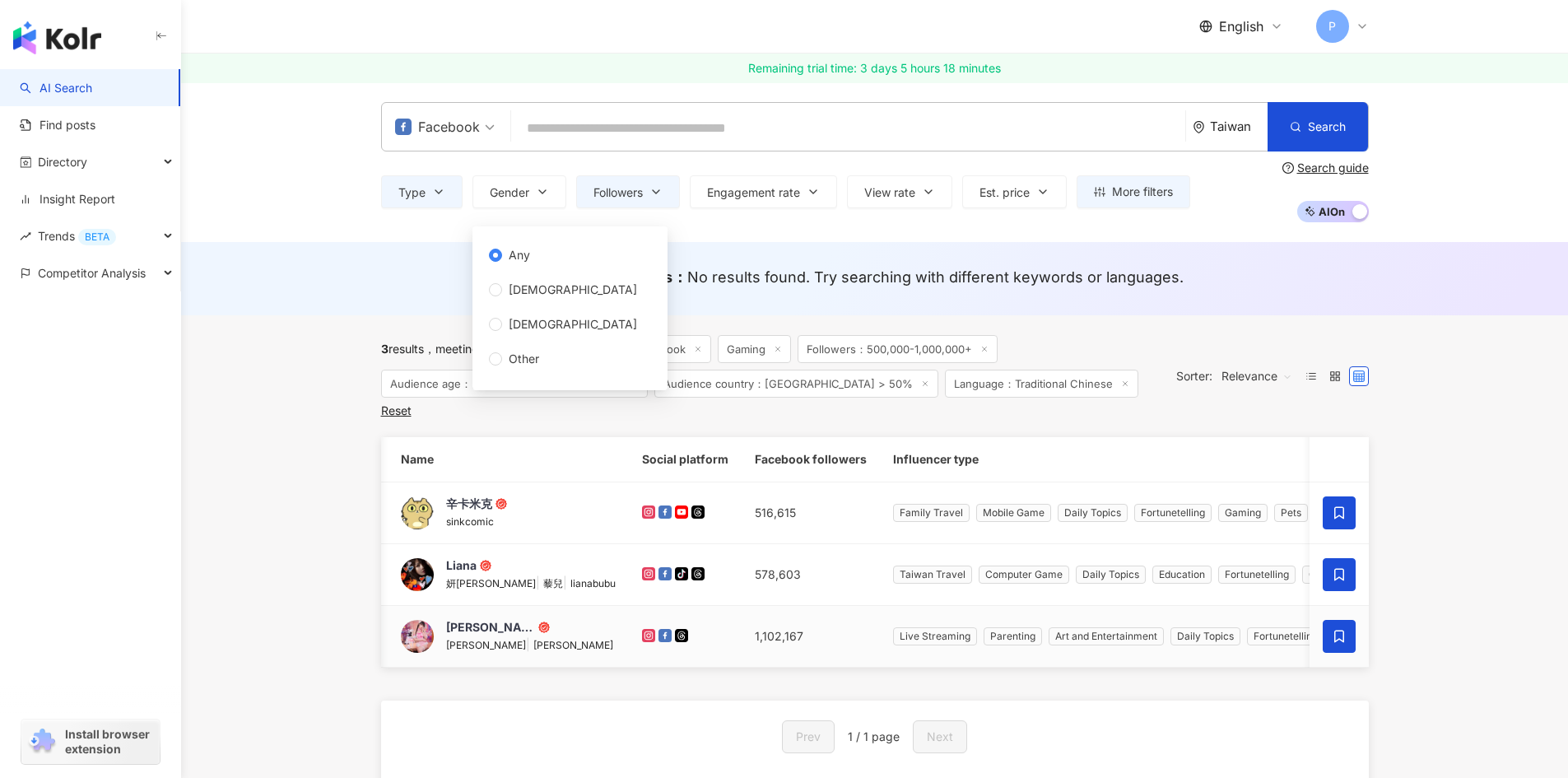
click at [357, 285] on div "AI suggests ： No results found. Try searching with different keywords or langua…" at bounding box center [874, 281] width 1053 height 31
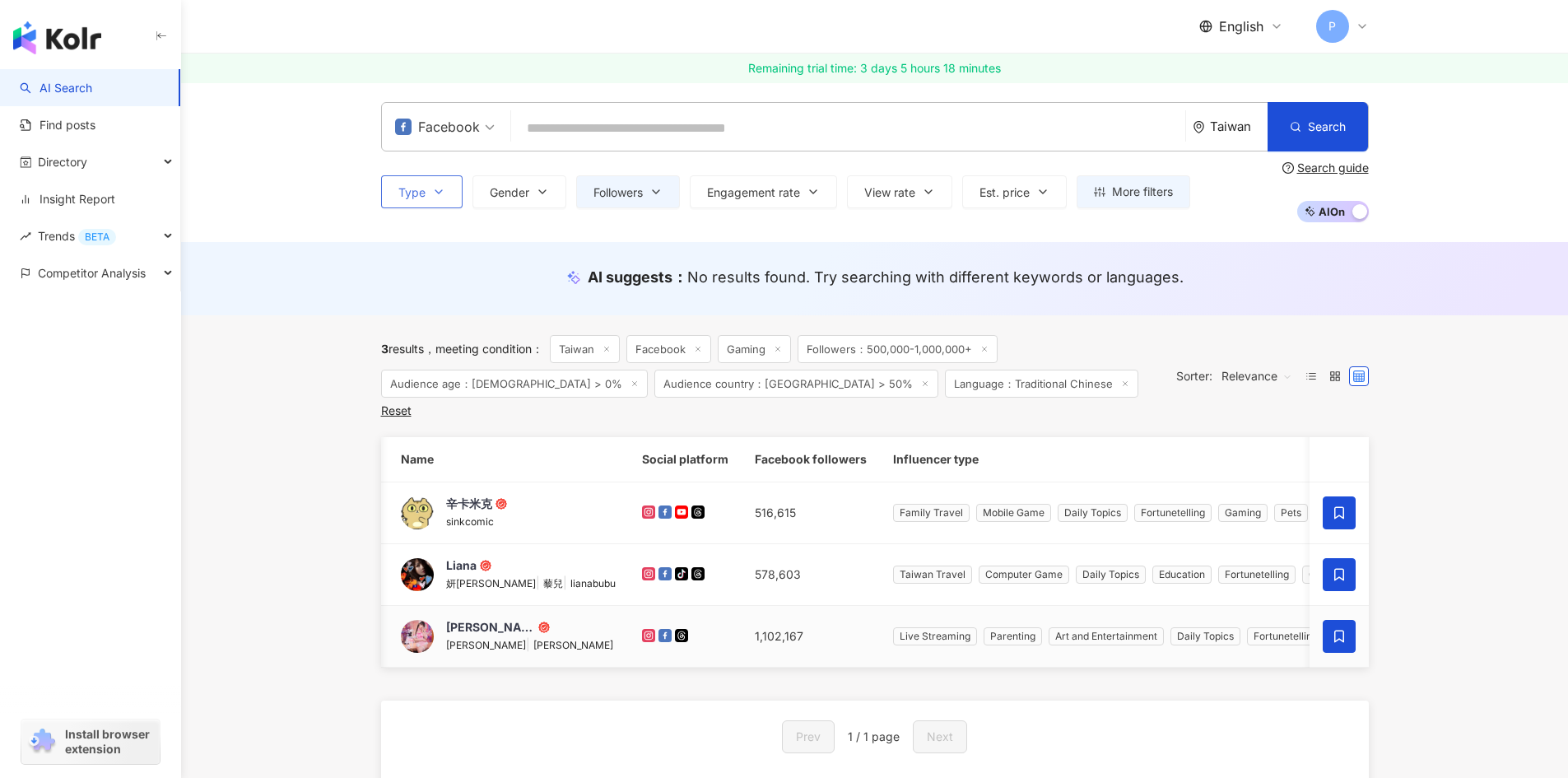
click at [439, 199] on button "Type" at bounding box center [421, 192] width 82 height 33
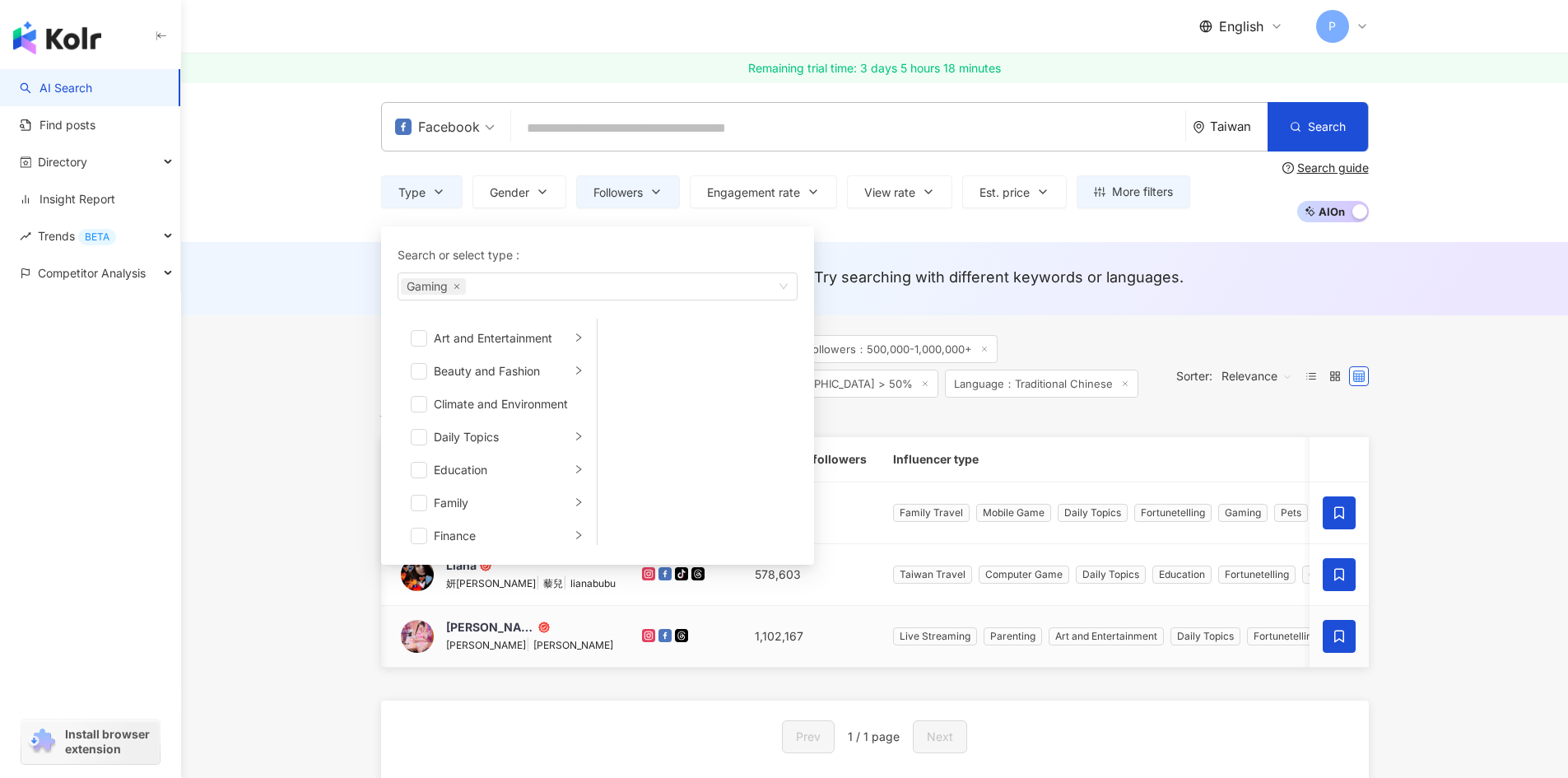
click at [305, 275] on div "AI suggests ： No results found. Try searching with different keywords or langua…" at bounding box center [873, 278] width 1386 height 73
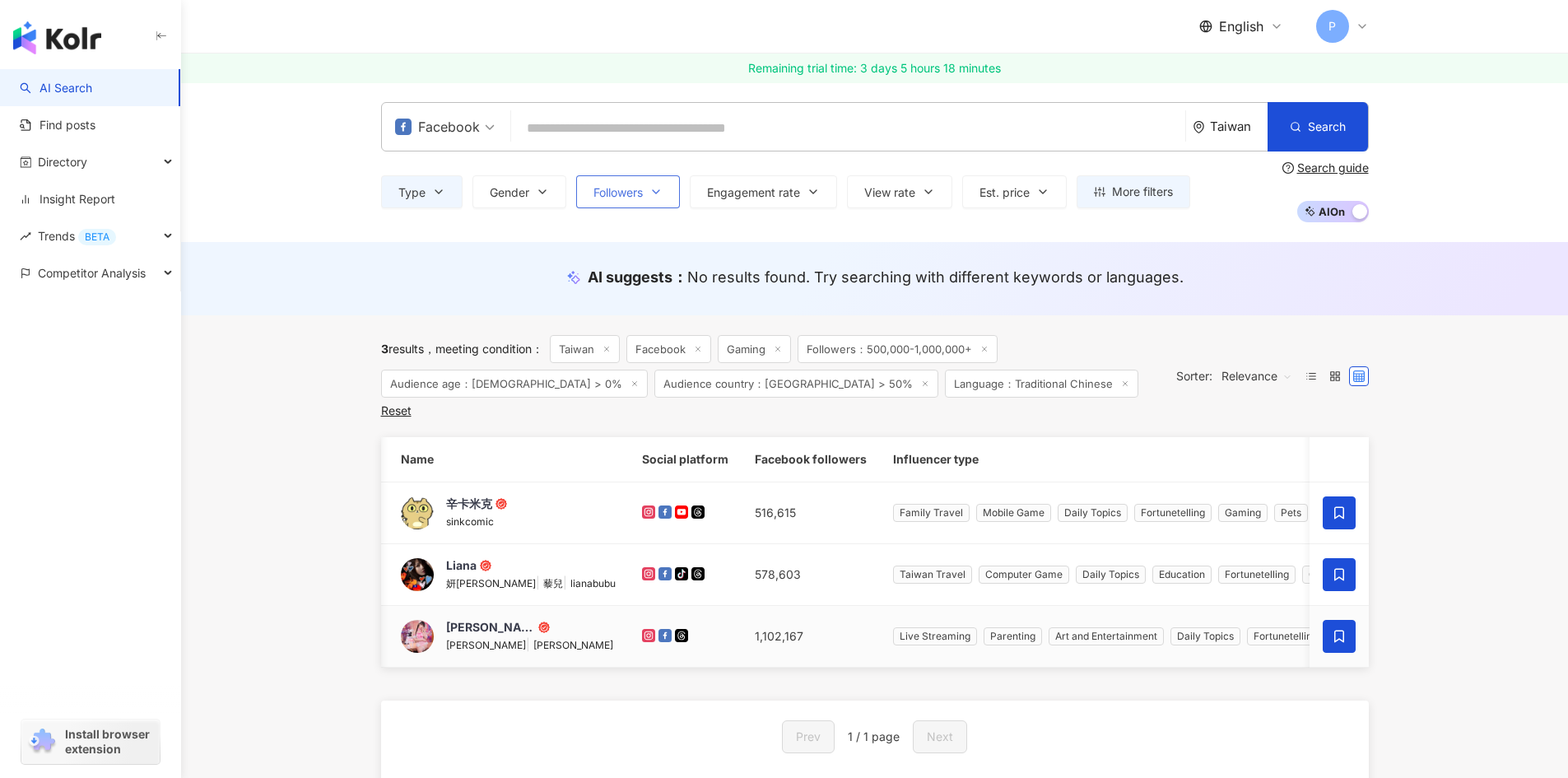
click at [642, 194] on span "Followers" at bounding box center [618, 192] width 49 height 13
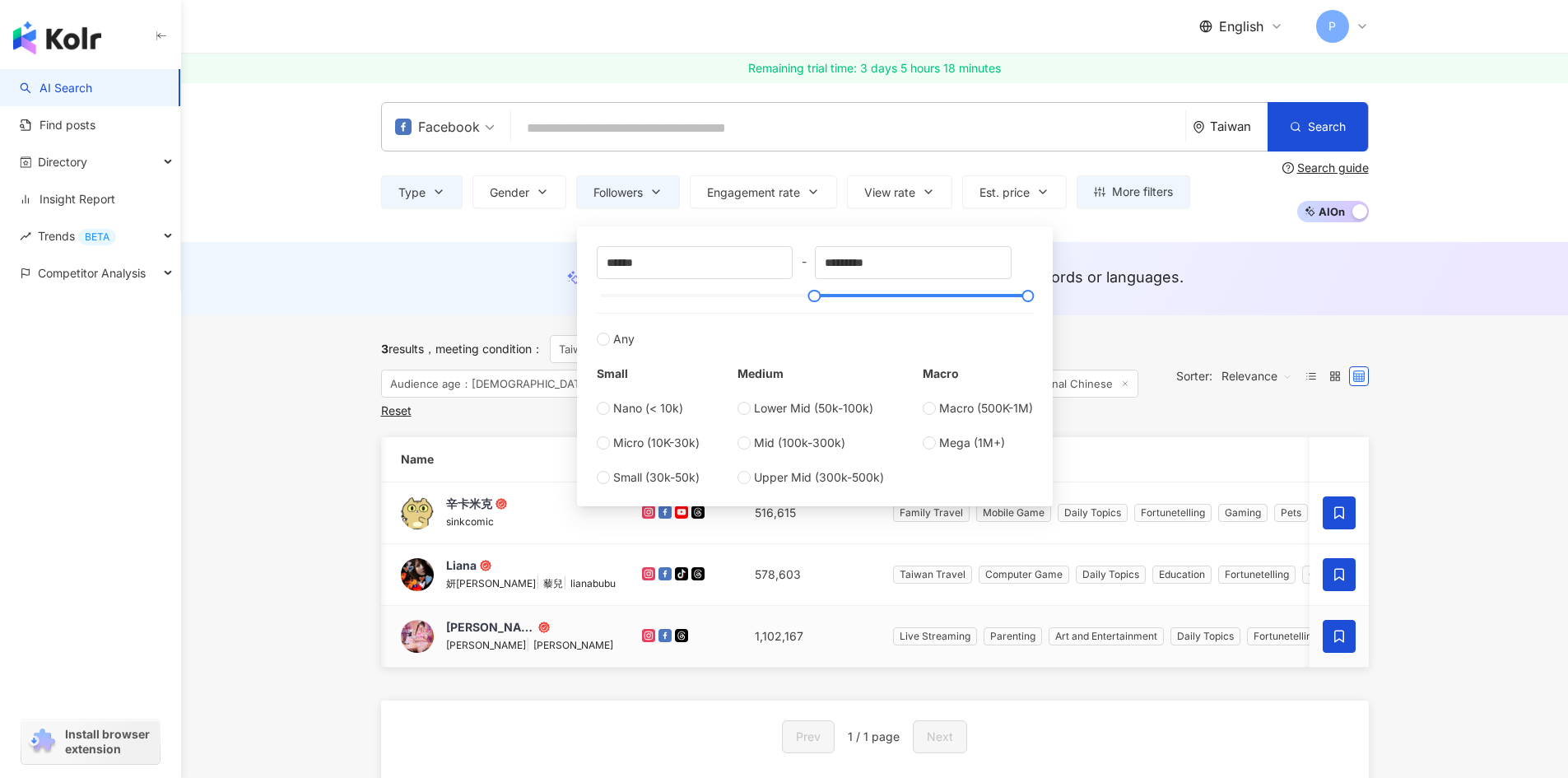
click at [365, 313] on div "AI suggests ： No results found. Try searching with different keywords or langua…" at bounding box center [873, 278] width 1386 height 73
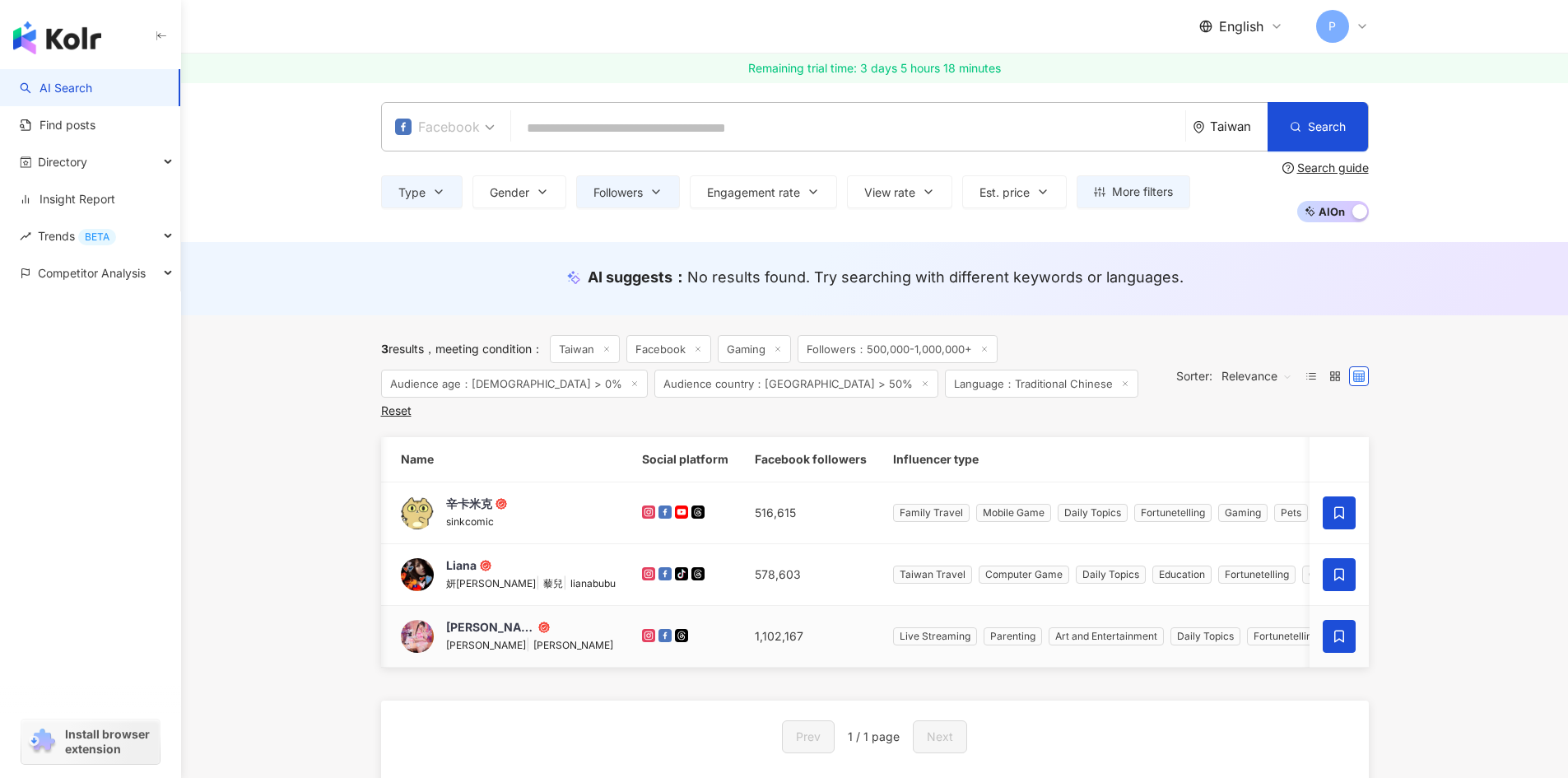
click at [449, 132] on div "Facebook" at bounding box center [437, 126] width 85 height 27
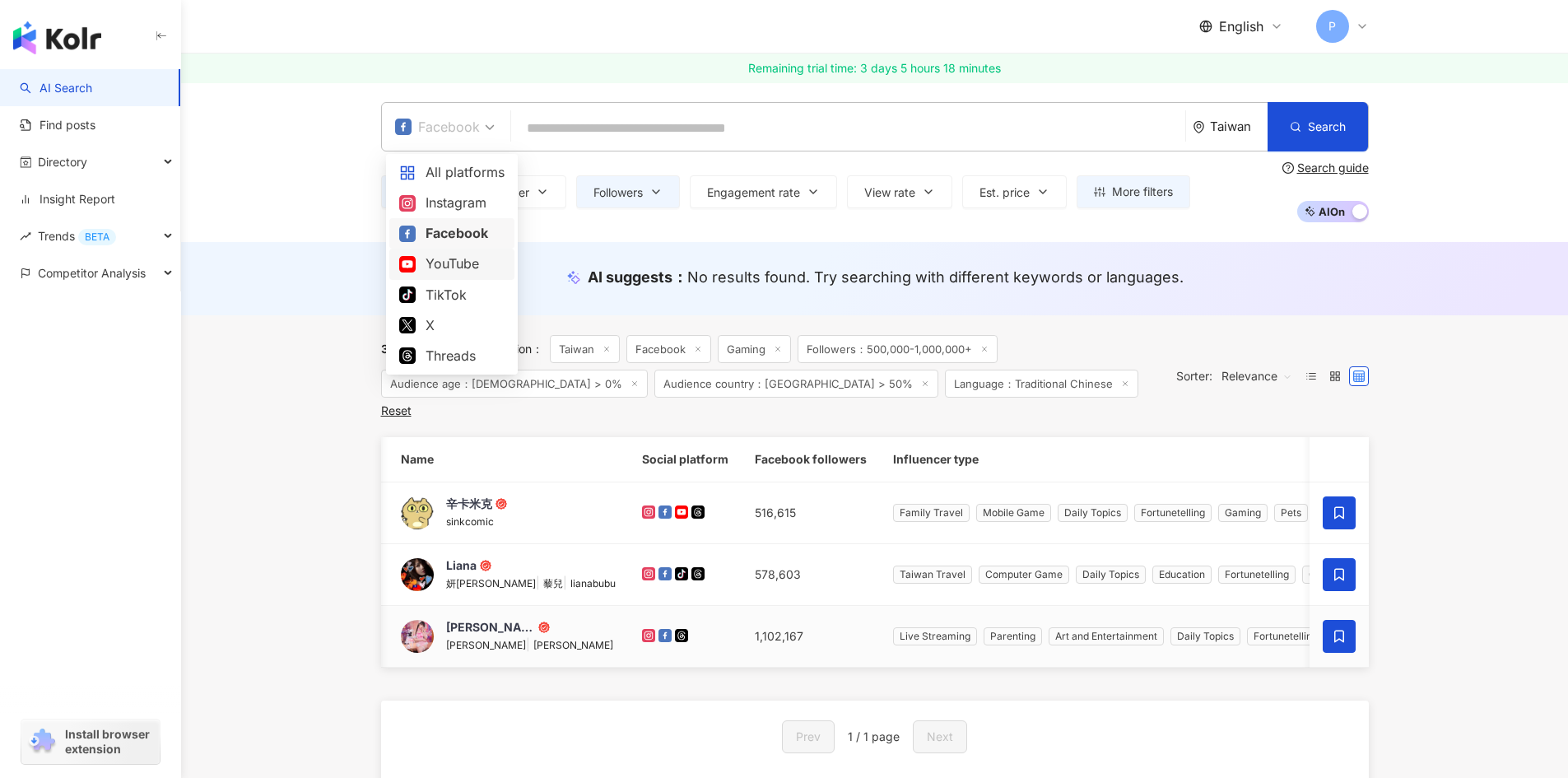
click at [442, 265] on div "YouTube" at bounding box center [451, 264] width 106 height 21
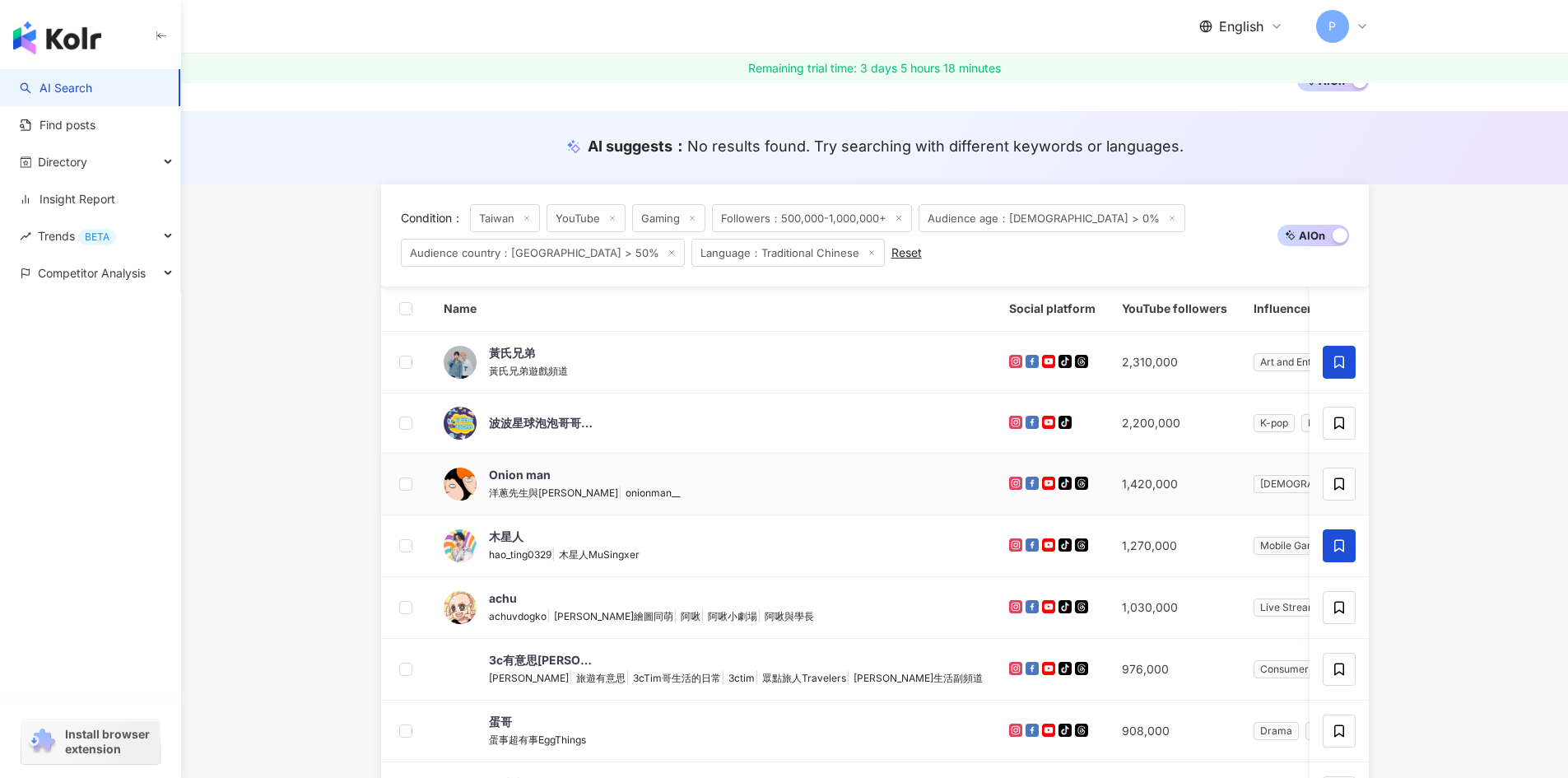
scroll to position [82, 0]
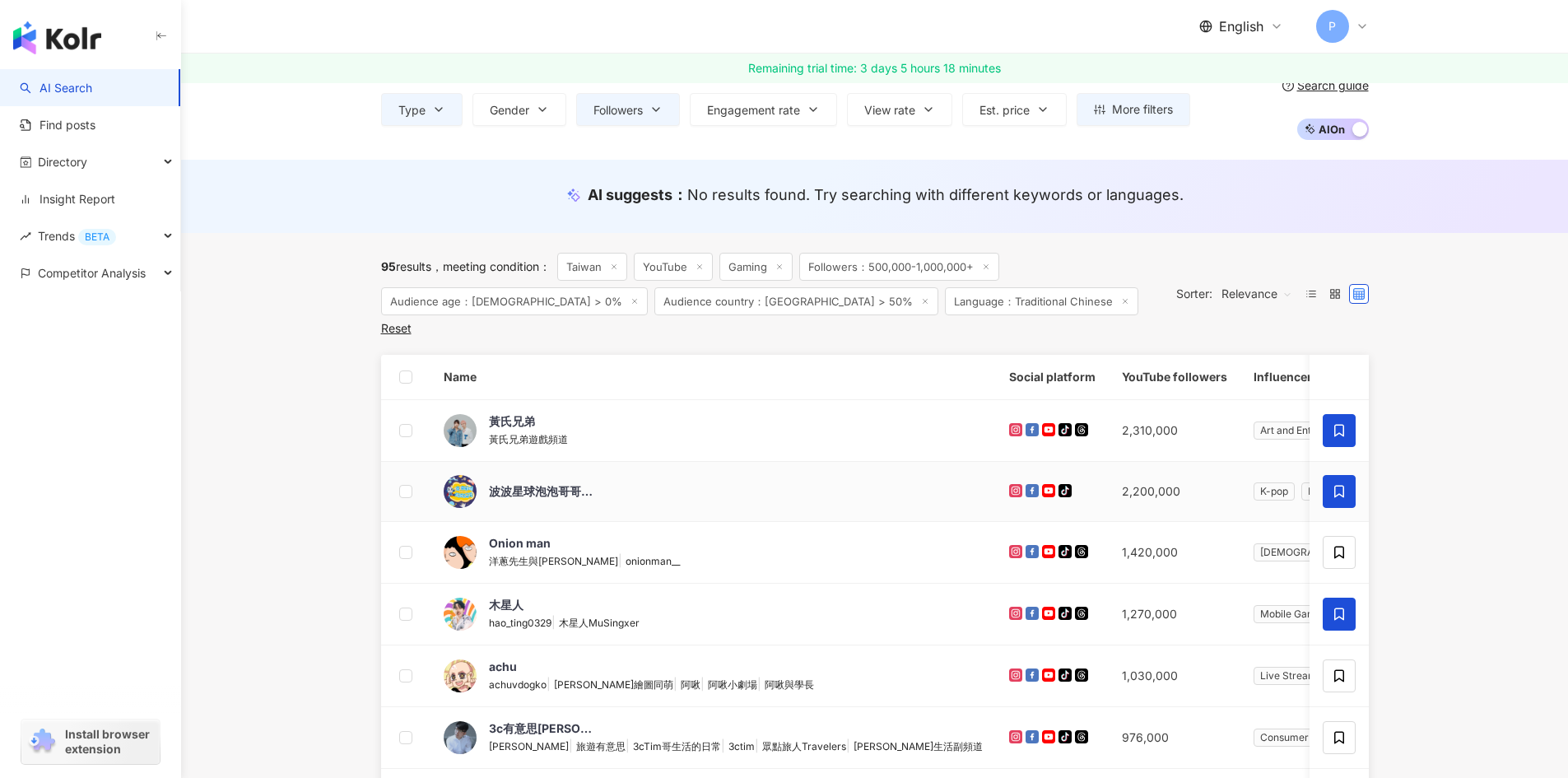
click at [1339, 484] on icon at bounding box center [1338, 491] width 15 height 15
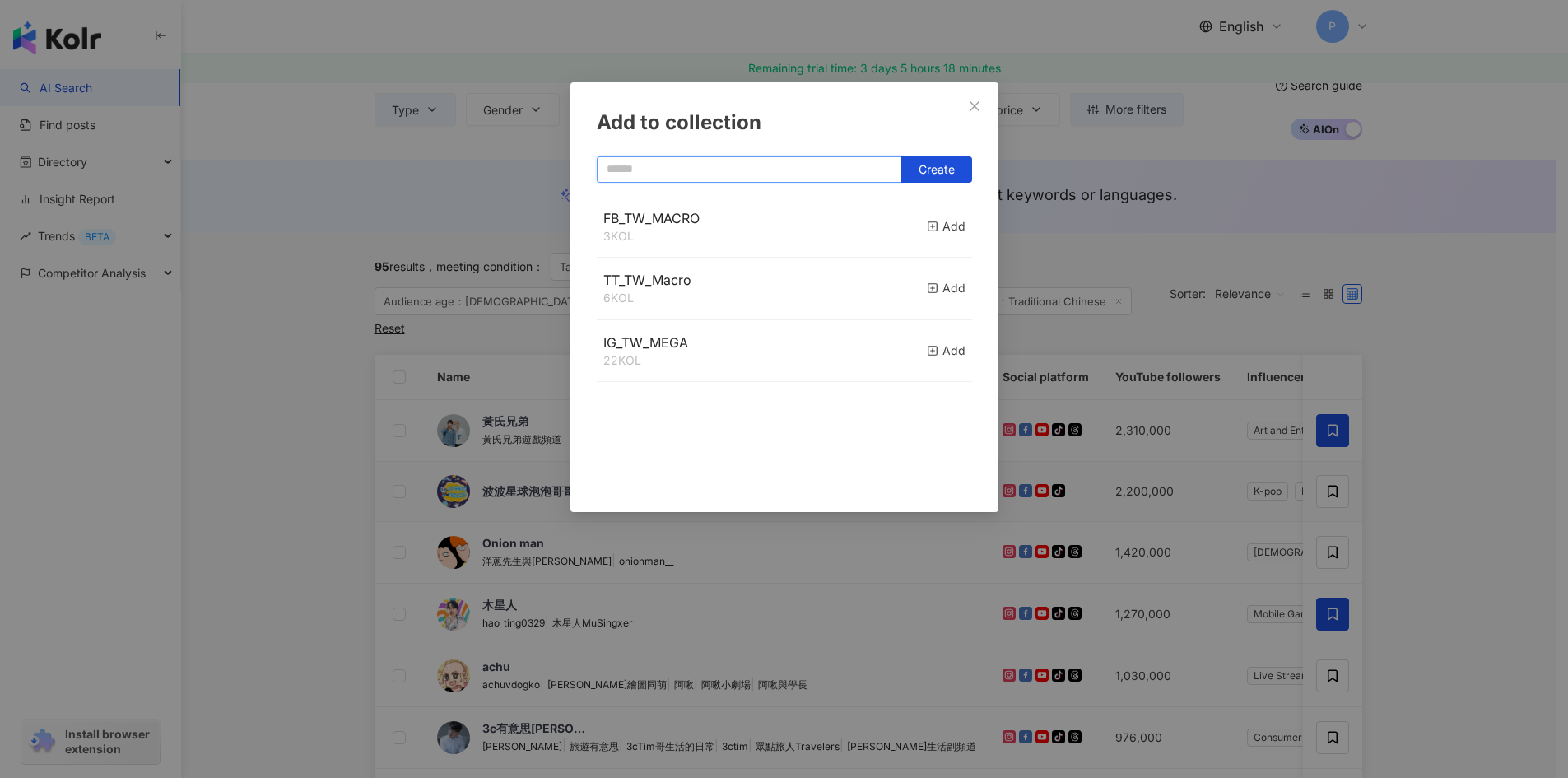
click at [745, 169] on input "text" at bounding box center [749, 169] width 305 height 27
click at [945, 171] on span "Create" at bounding box center [936, 169] width 37 height 13
type input "*"
click at [927, 170] on span "Create" at bounding box center [936, 169] width 37 height 13
type input "**********"
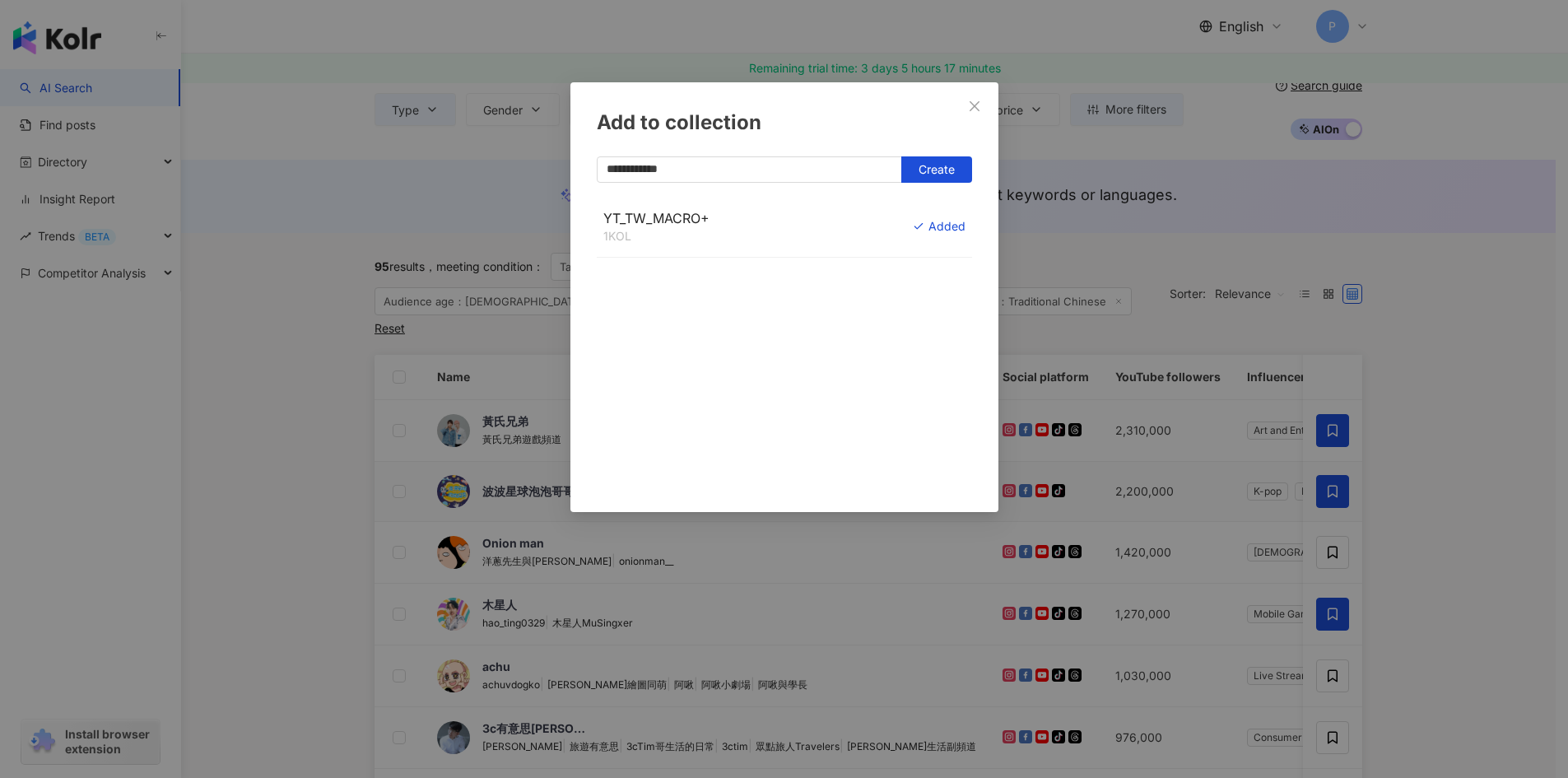
click at [1420, 465] on div "**********" at bounding box center [784, 389] width 1568 height 778
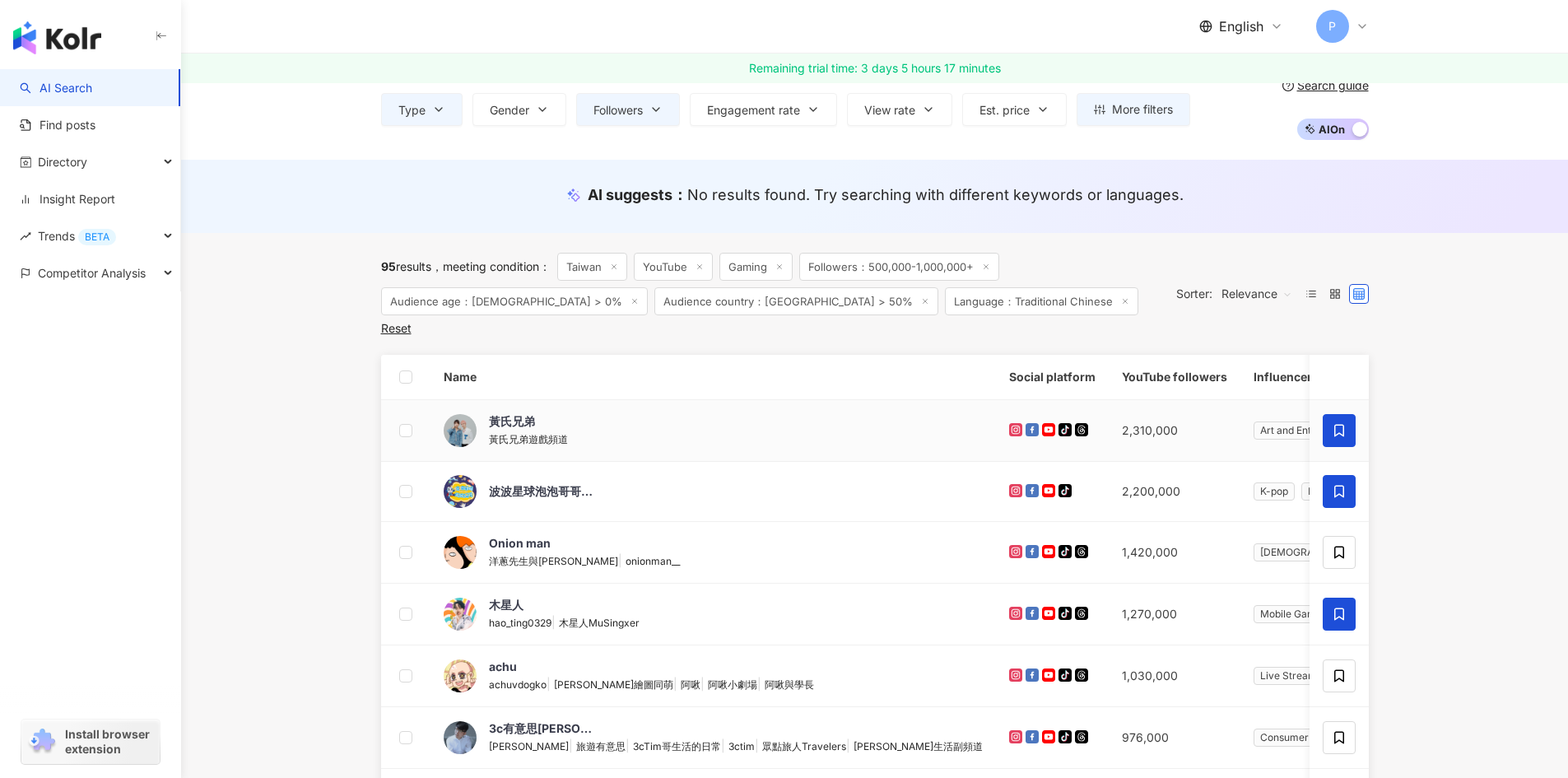
click at [1337, 424] on icon at bounding box center [1338, 430] width 15 height 15
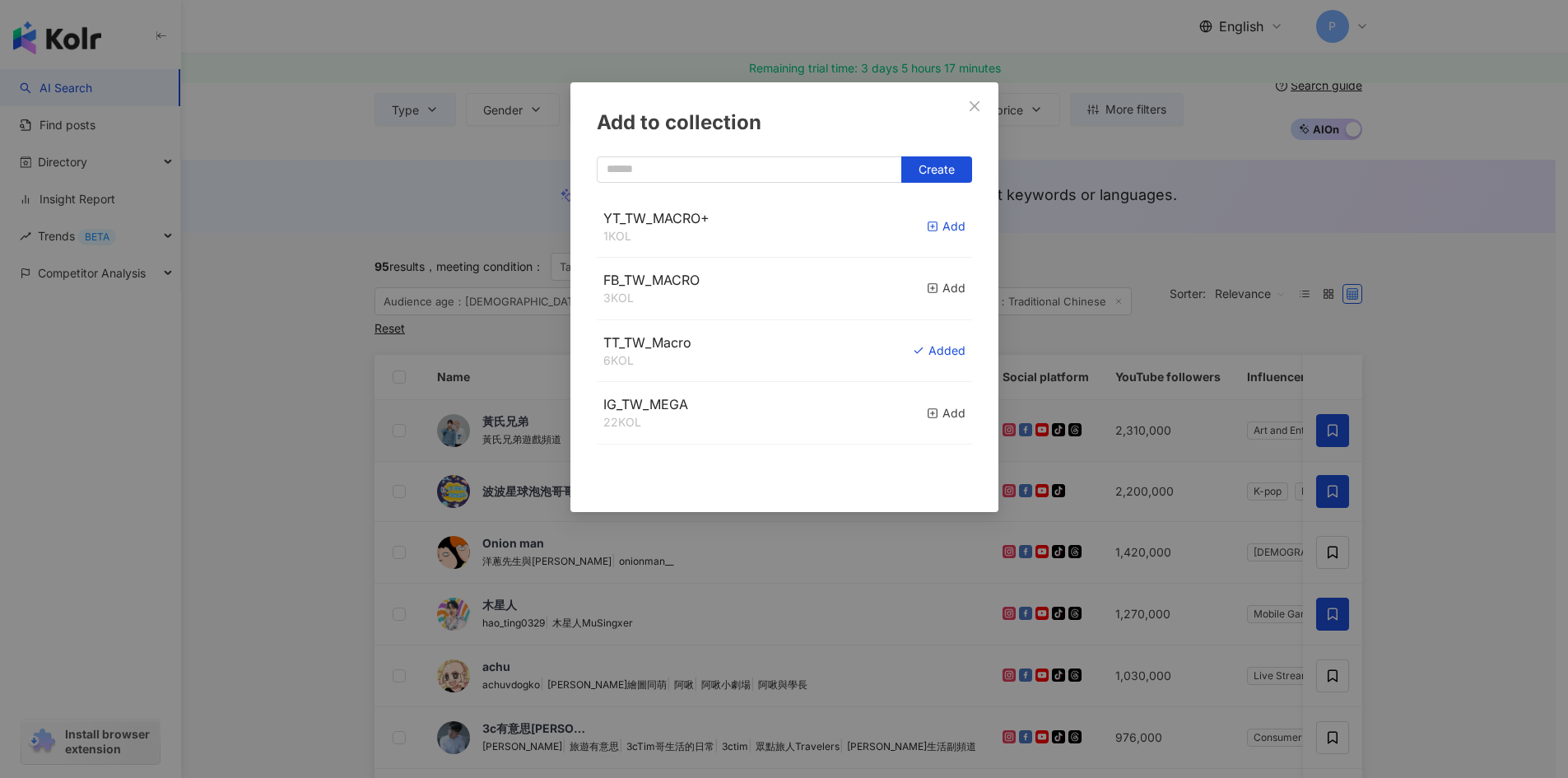
click at [927, 228] on icon "button" at bounding box center [933, 227] width 12 height 12
click at [1330, 470] on div "Add to collection Create YT_TW_MACRO+ 2 KOL Added FB_TW_MACRO 3 KOL Add TT_TW_M…" at bounding box center [784, 389] width 1568 height 778
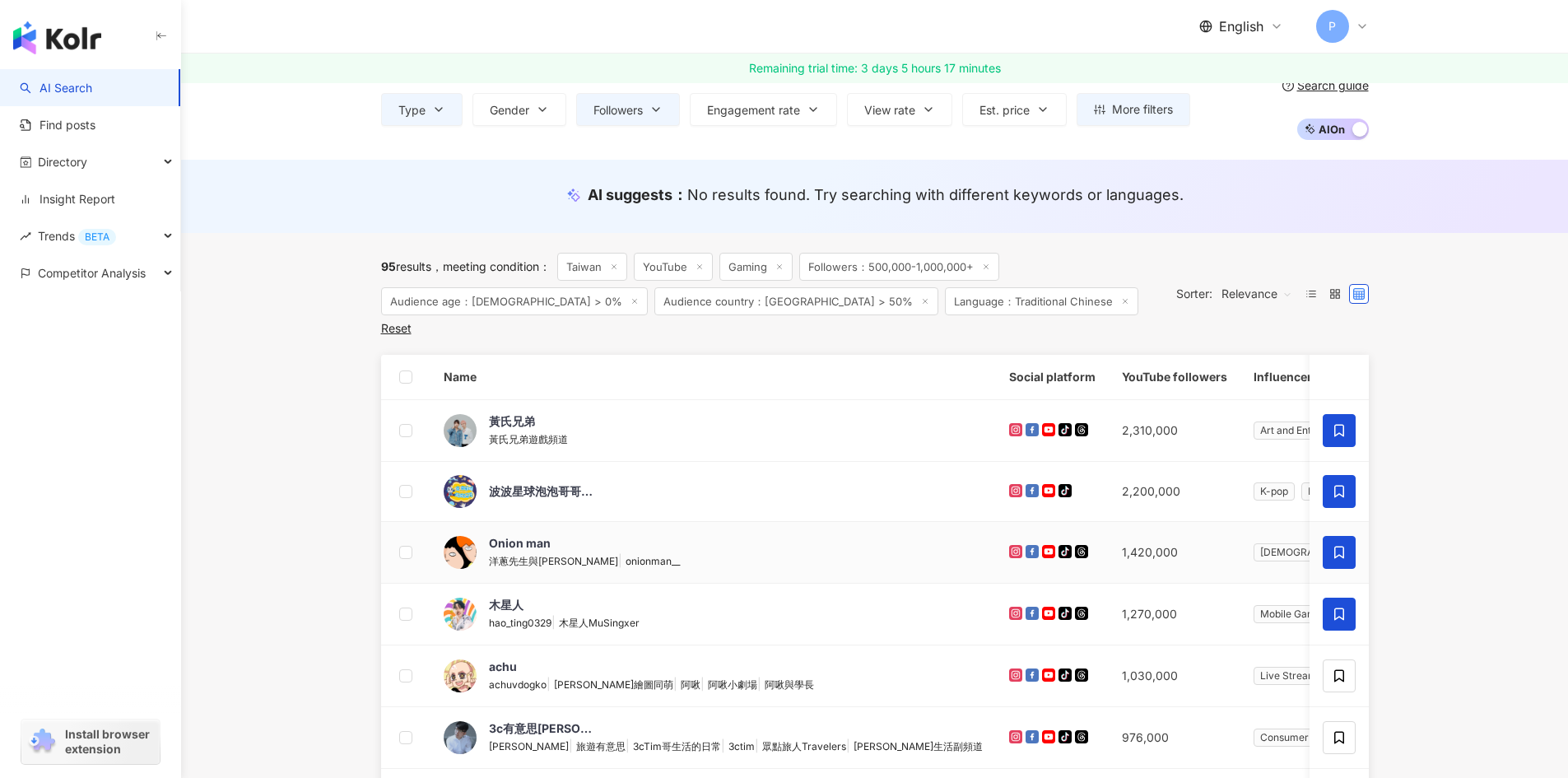
click at [1333, 545] on icon at bounding box center [1338, 552] width 15 height 15
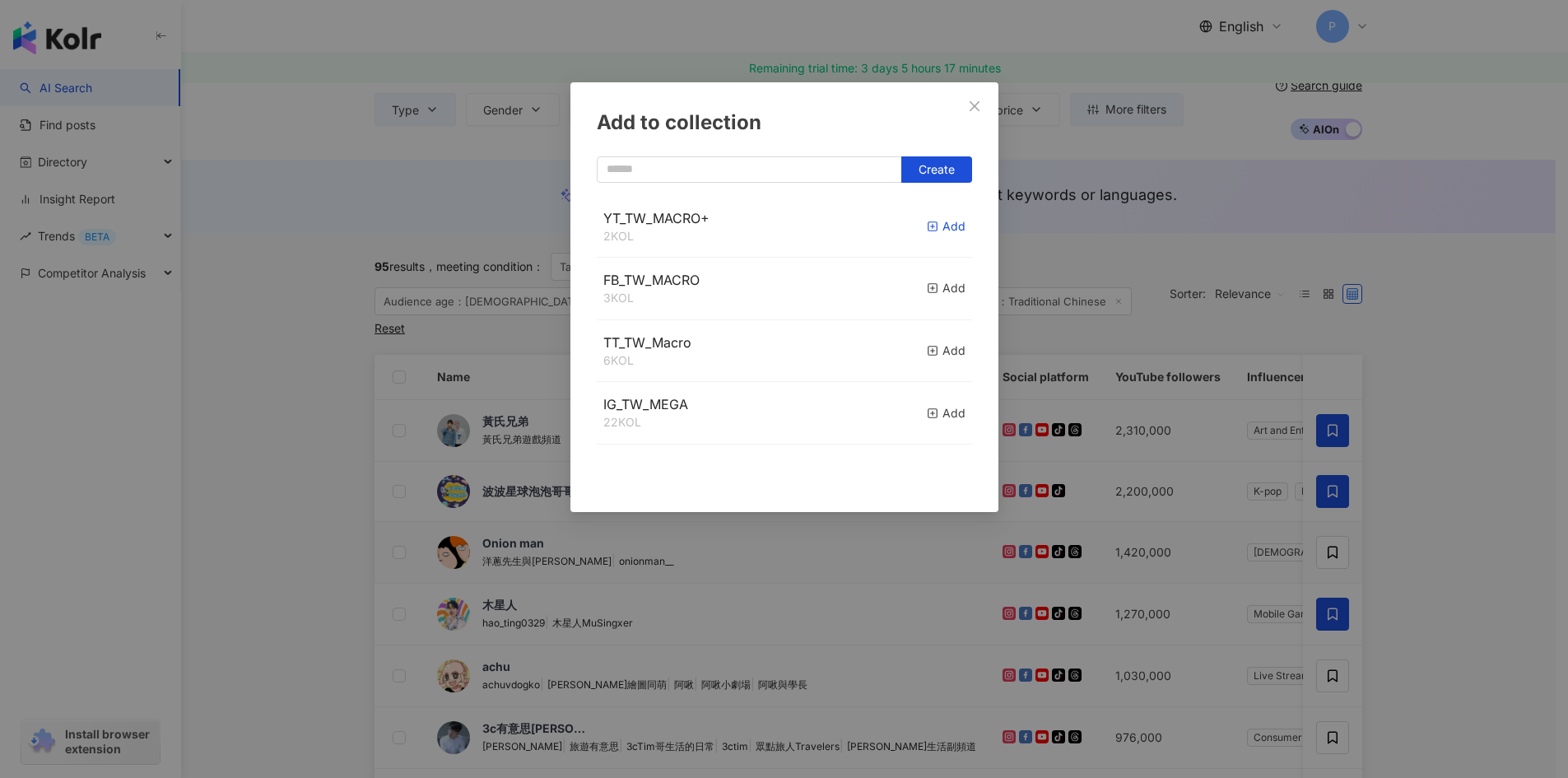
click at [927, 226] on icon "button" at bounding box center [933, 227] width 12 height 12
click at [1322, 598] on div "Add to collection Create YT_TW_MACRO+ 3 KOL Added FB_TW_MACRO 3 KOL Add TT_TW_M…" at bounding box center [784, 389] width 1568 height 778
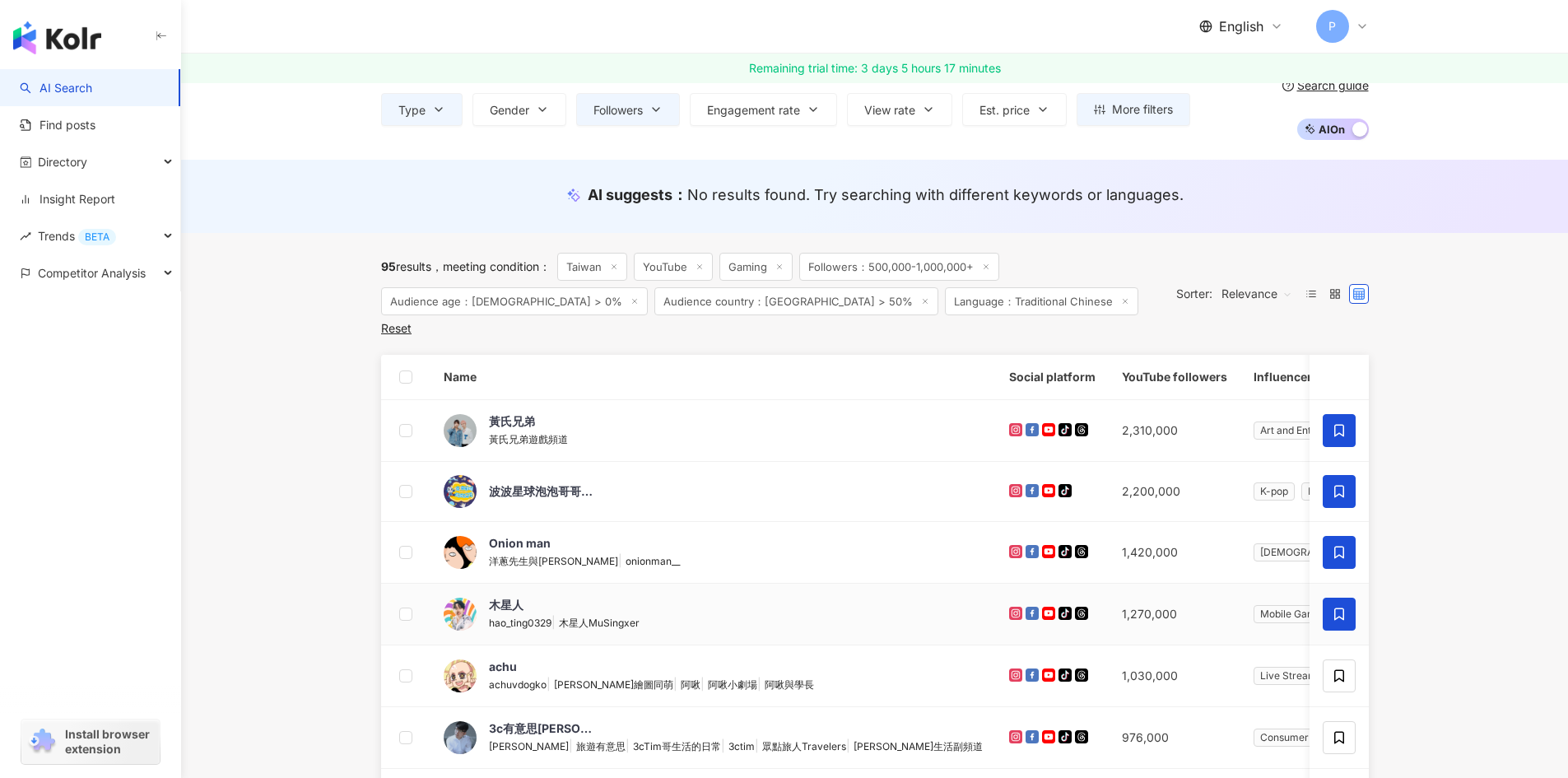
click at [1332, 607] on icon at bounding box center [1338, 614] width 15 height 15
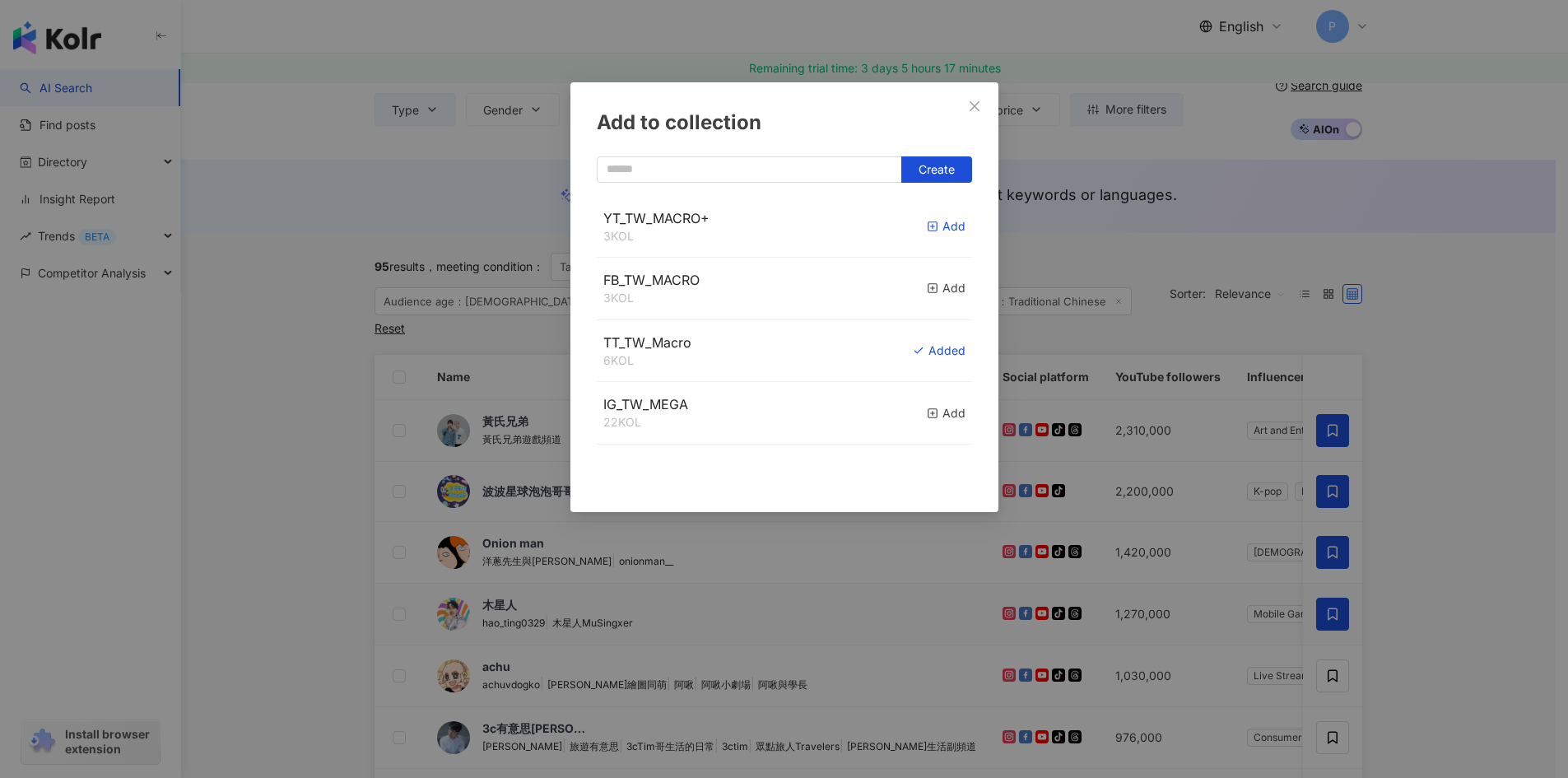
click at [927, 227] on icon "button" at bounding box center [933, 227] width 12 height 12
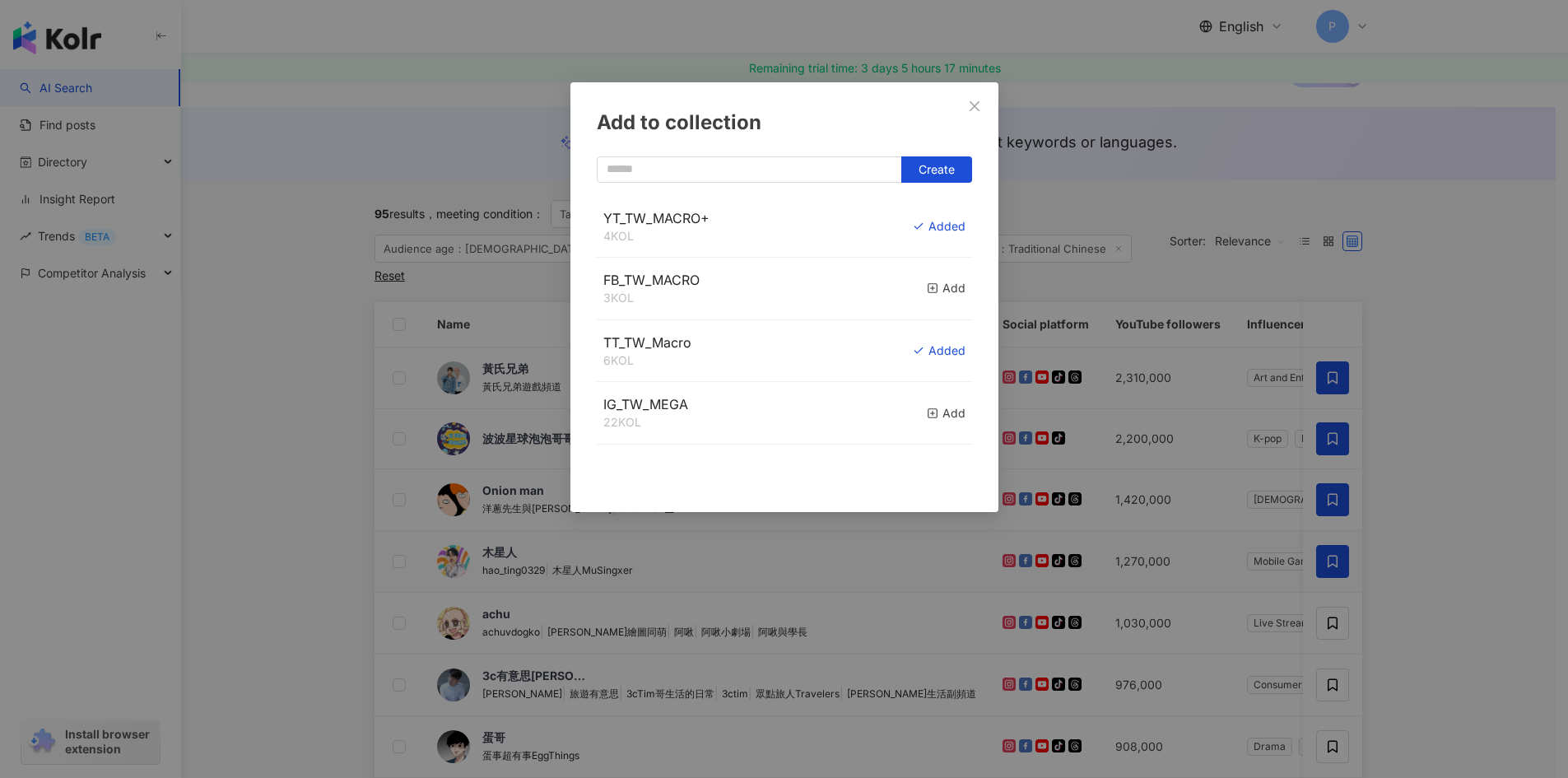
scroll to position [165, 0]
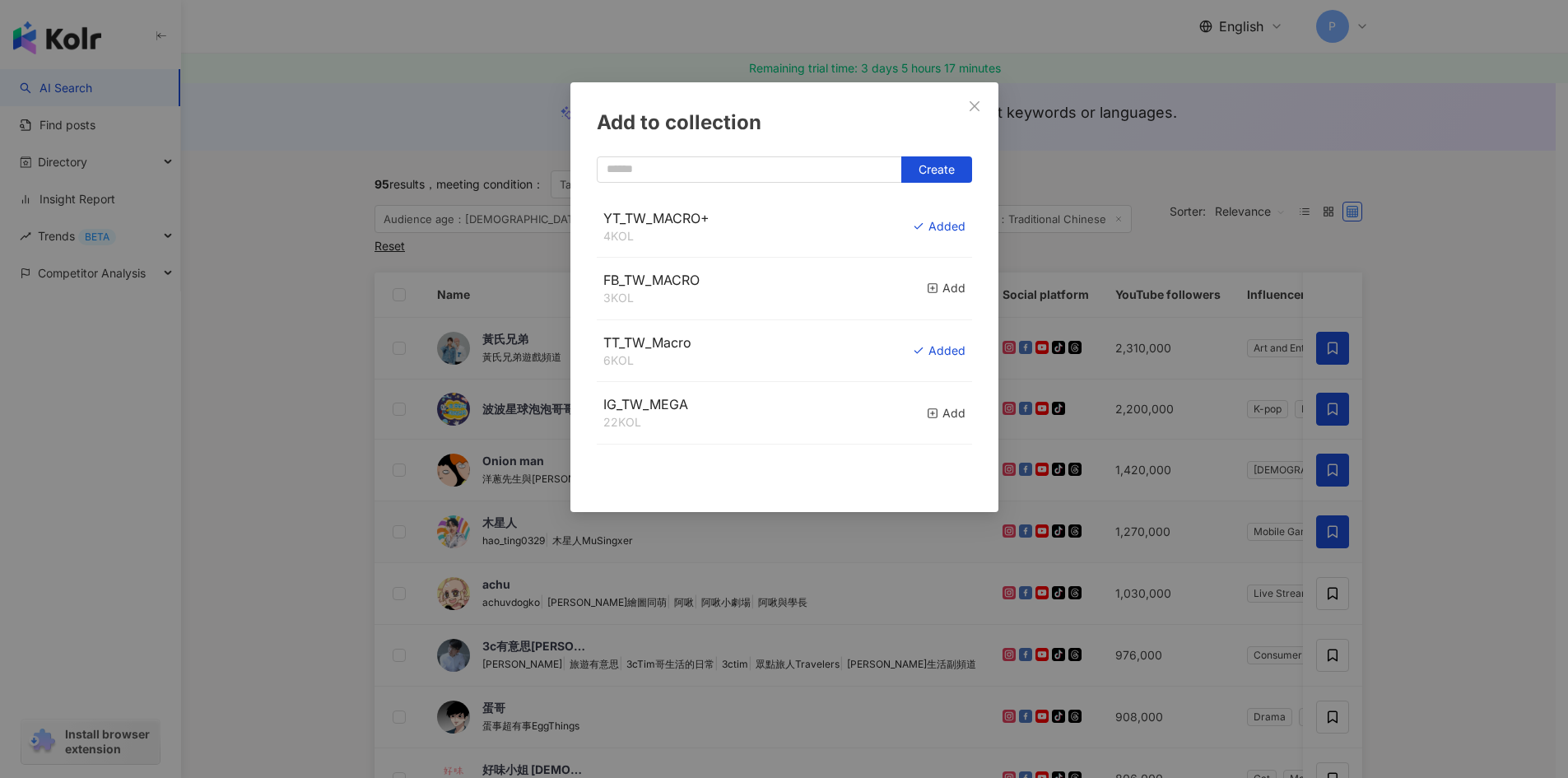
click at [1438, 568] on div "Add to collection Create YT_TW_MACRO+ 4 KOL Added FB_TW_MACRO 3 KOL Add TT_TW_M…" at bounding box center [784, 389] width 1568 height 778
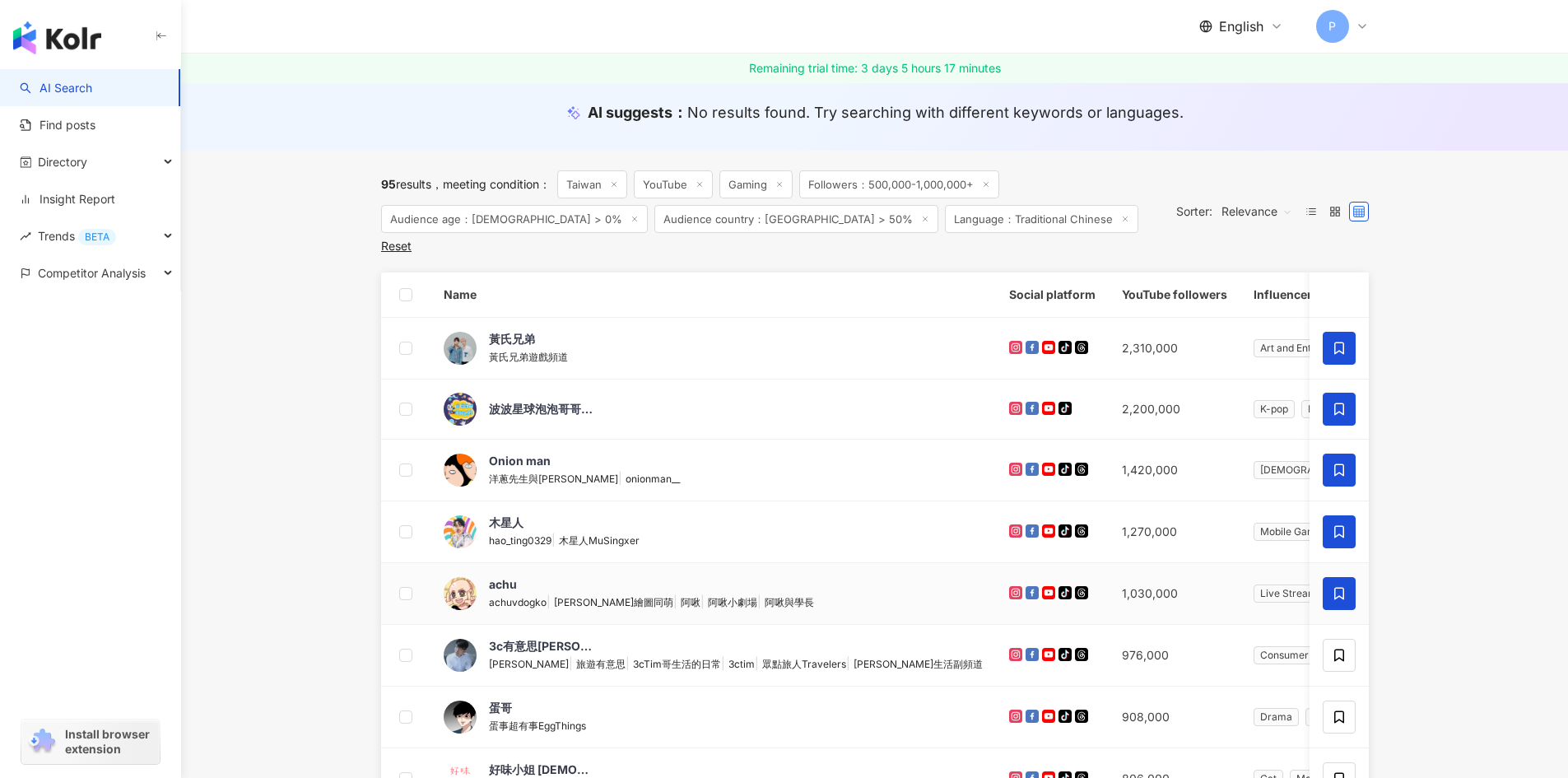
click at [1333, 586] on icon at bounding box center [1338, 593] width 15 height 15
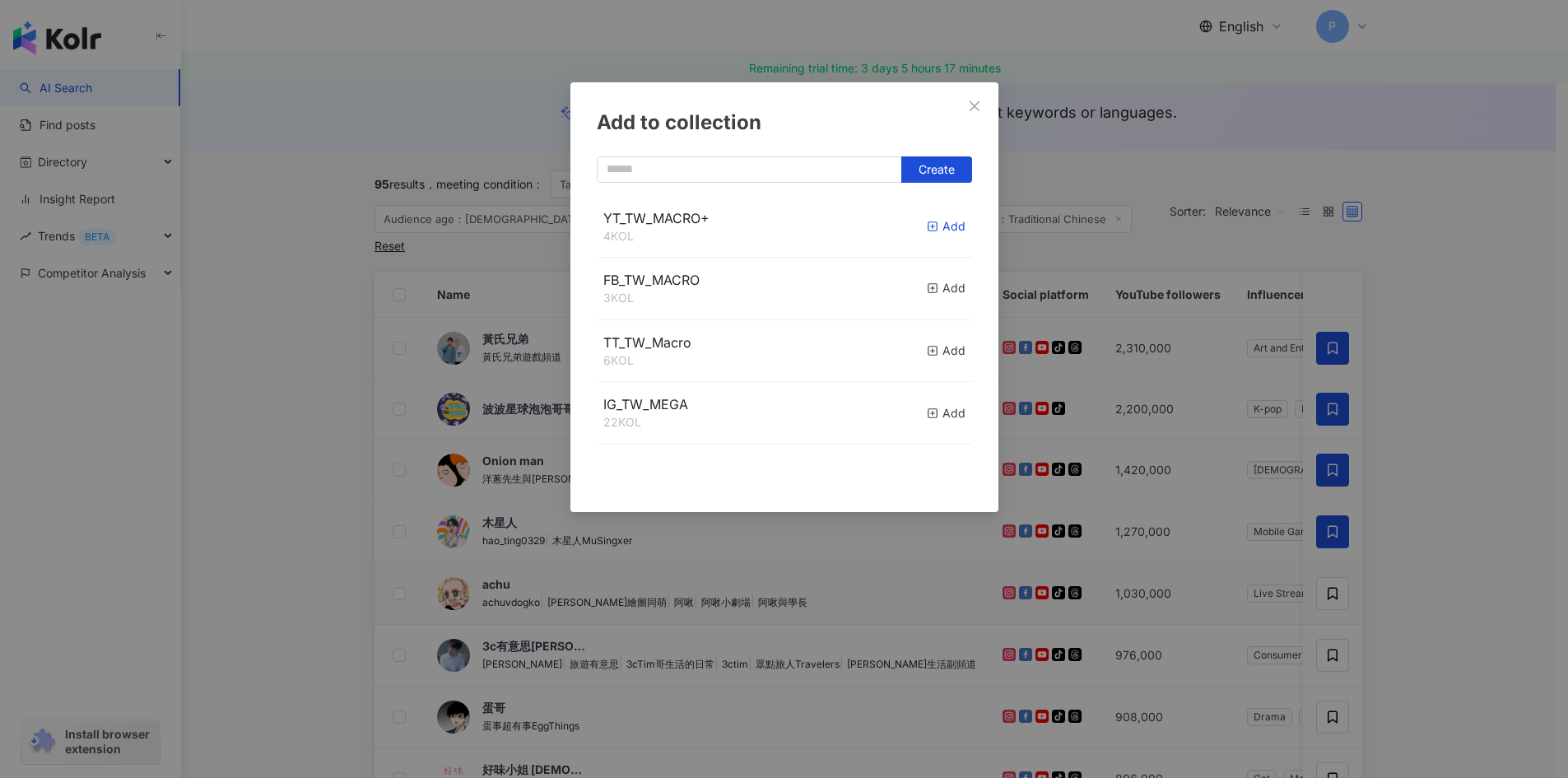
click at [927, 223] on icon "button" at bounding box center [933, 227] width 12 height 12
click at [1532, 549] on div "Add to collection Create YT_TW_MACRO+ 5 KOL Added FB_TW_MACRO 3 KOL Add TT_TW_M…" at bounding box center [784, 389] width 1568 height 778
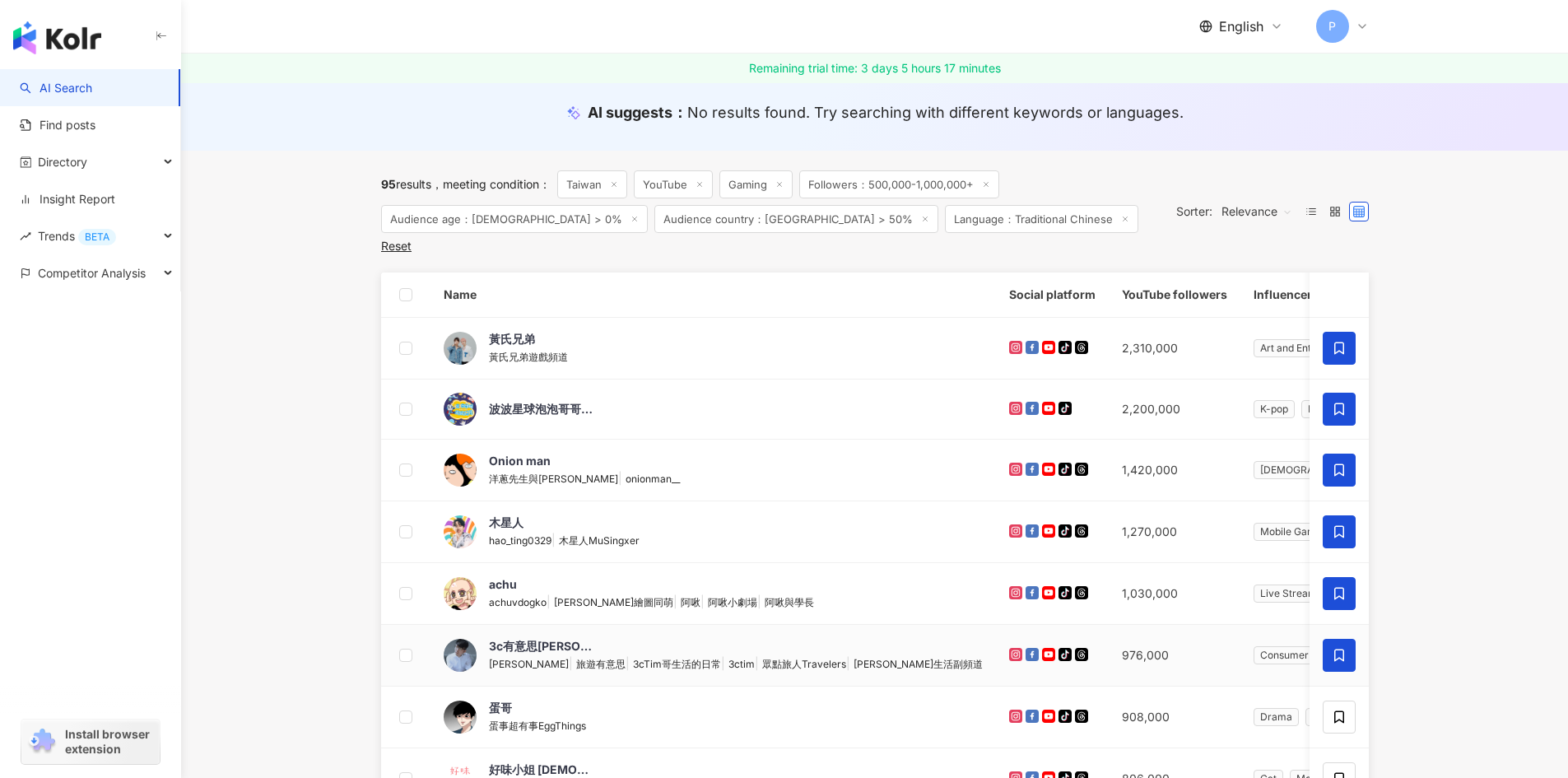
click at [1330, 641] on span at bounding box center [1338, 655] width 33 height 33
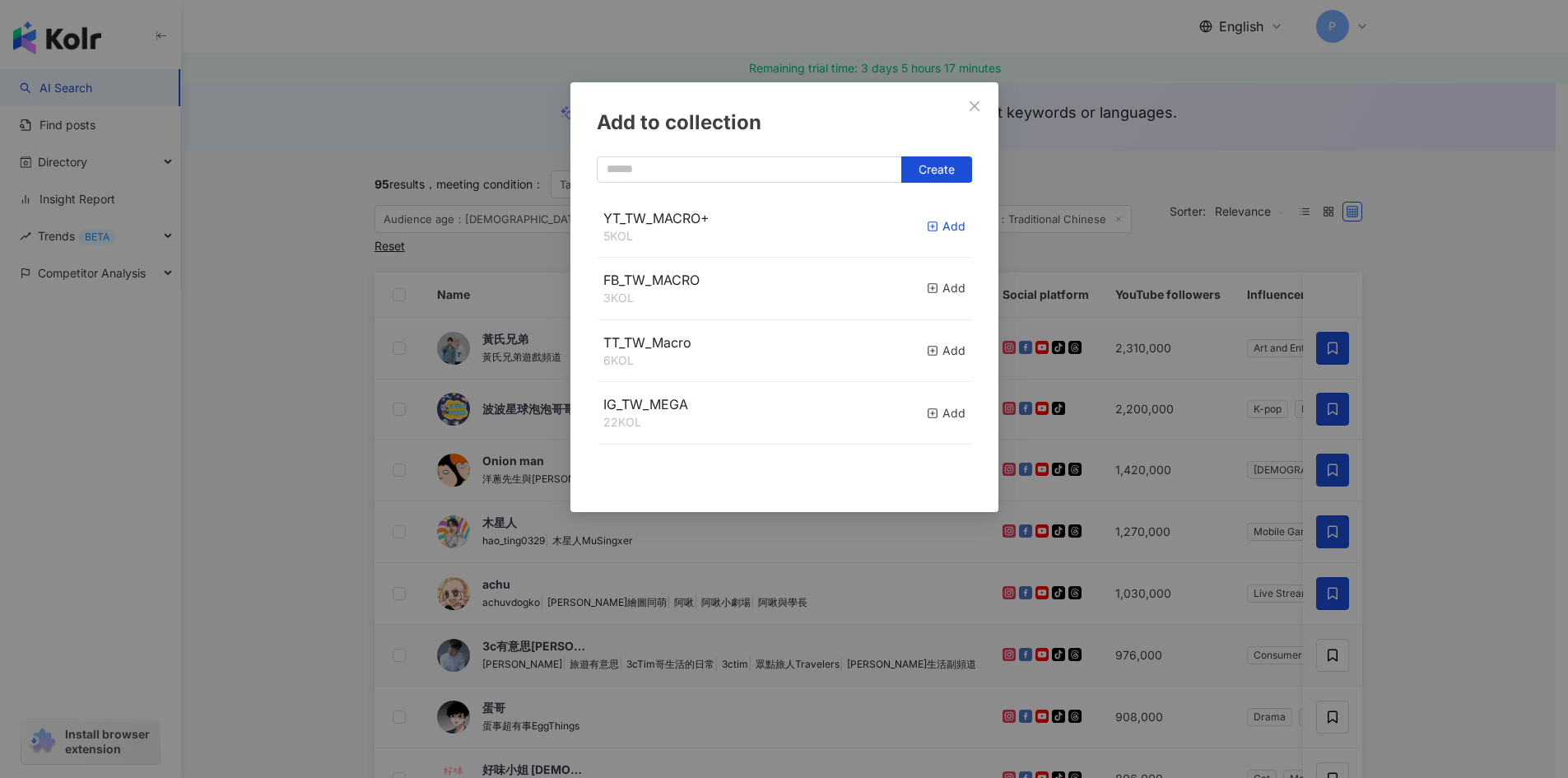
click at [927, 224] on icon "button" at bounding box center [933, 227] width 12 height 12
click at [1488, 574] on div "Add to collection Create YT_TW_MACRO+ 6 KOL Added FB_TW_MACRO 3 KOL Add TT_TW_M…" at bounding box center [784, 389] width 1568 height 778
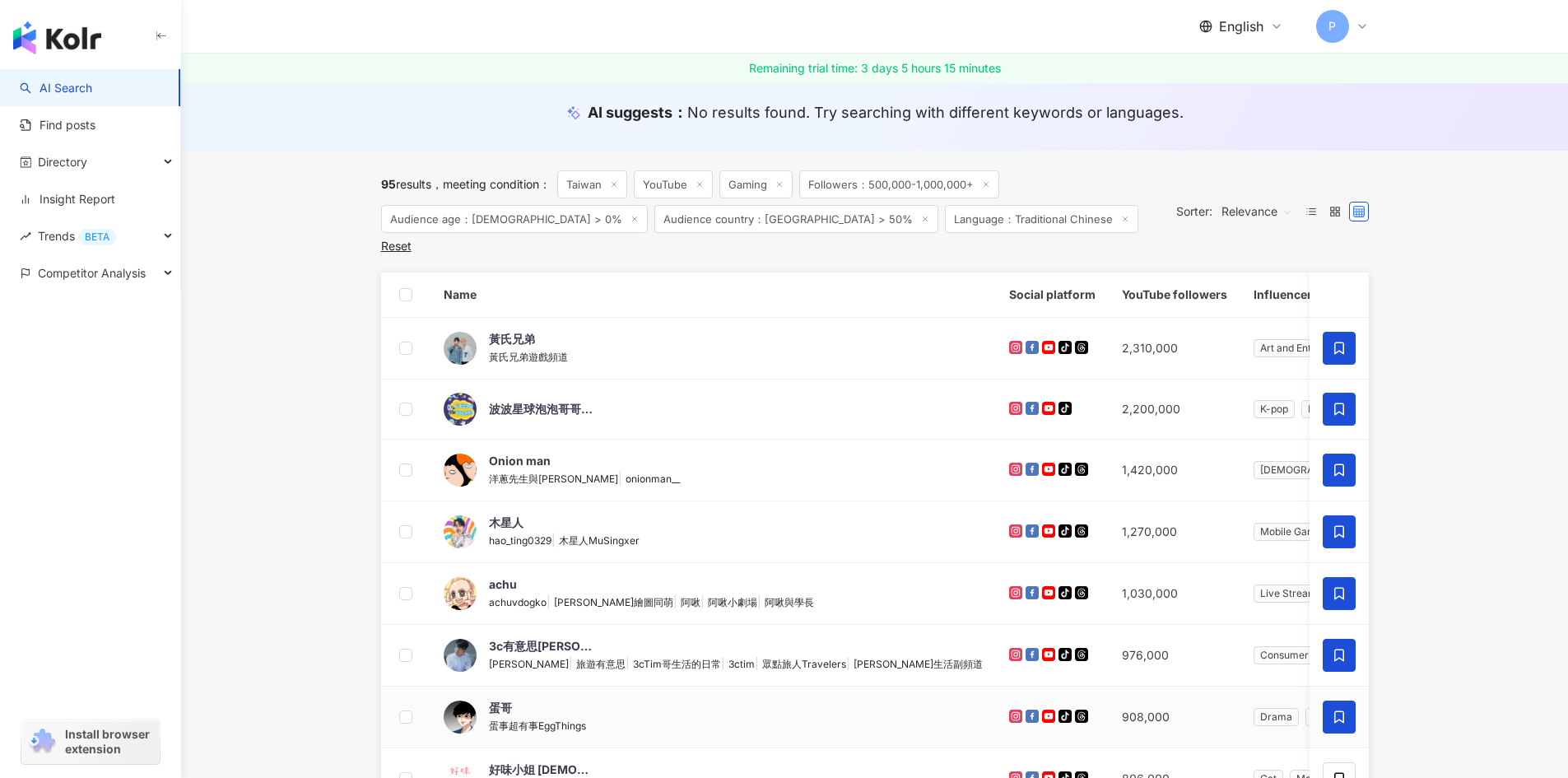
click at [1329, 701] on span at bounding box center [1338, 717] width 33 height 33
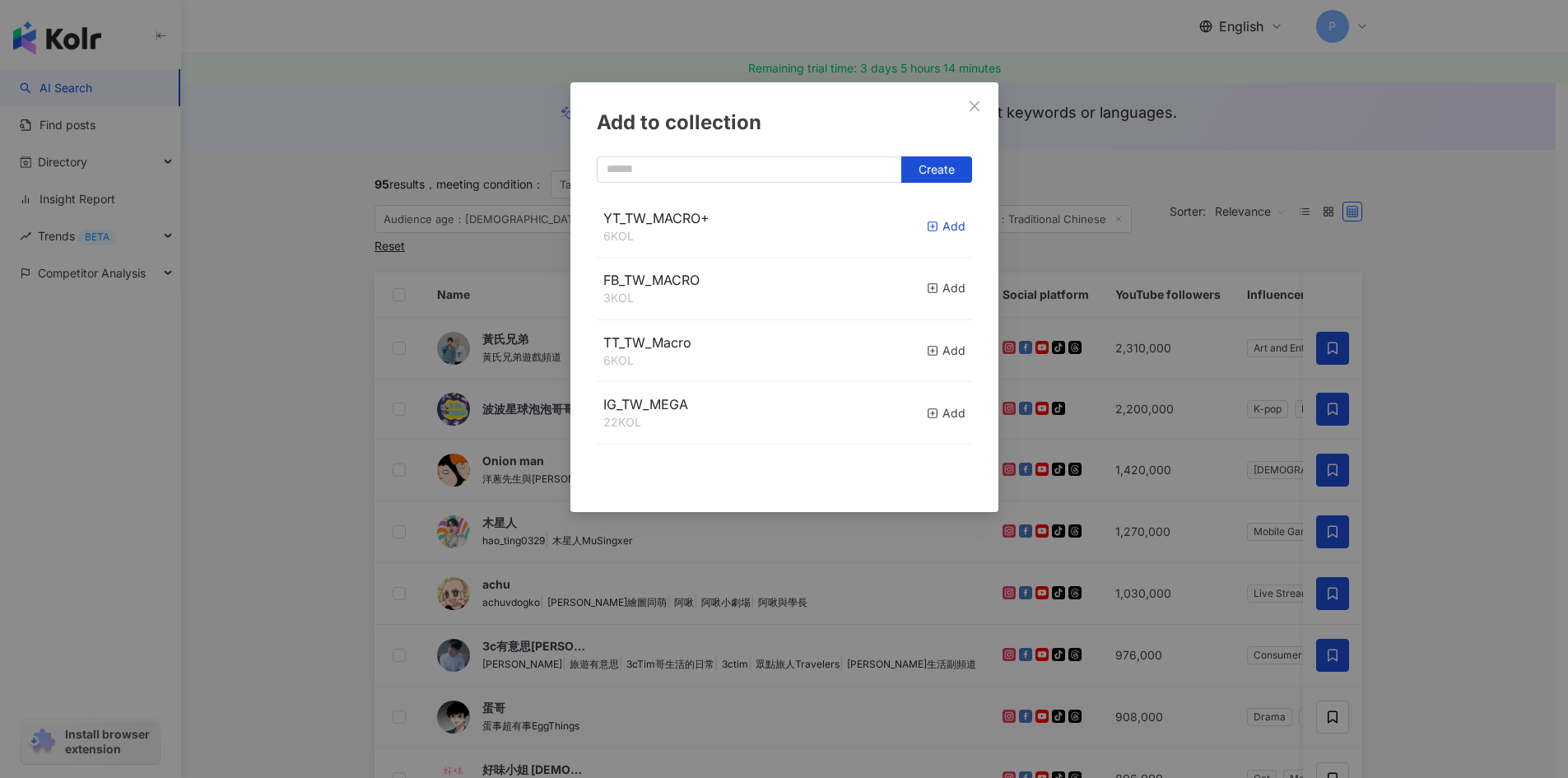
click at [927, 230] on div "Add" at bounding box center [945, 226] width 38 height 18
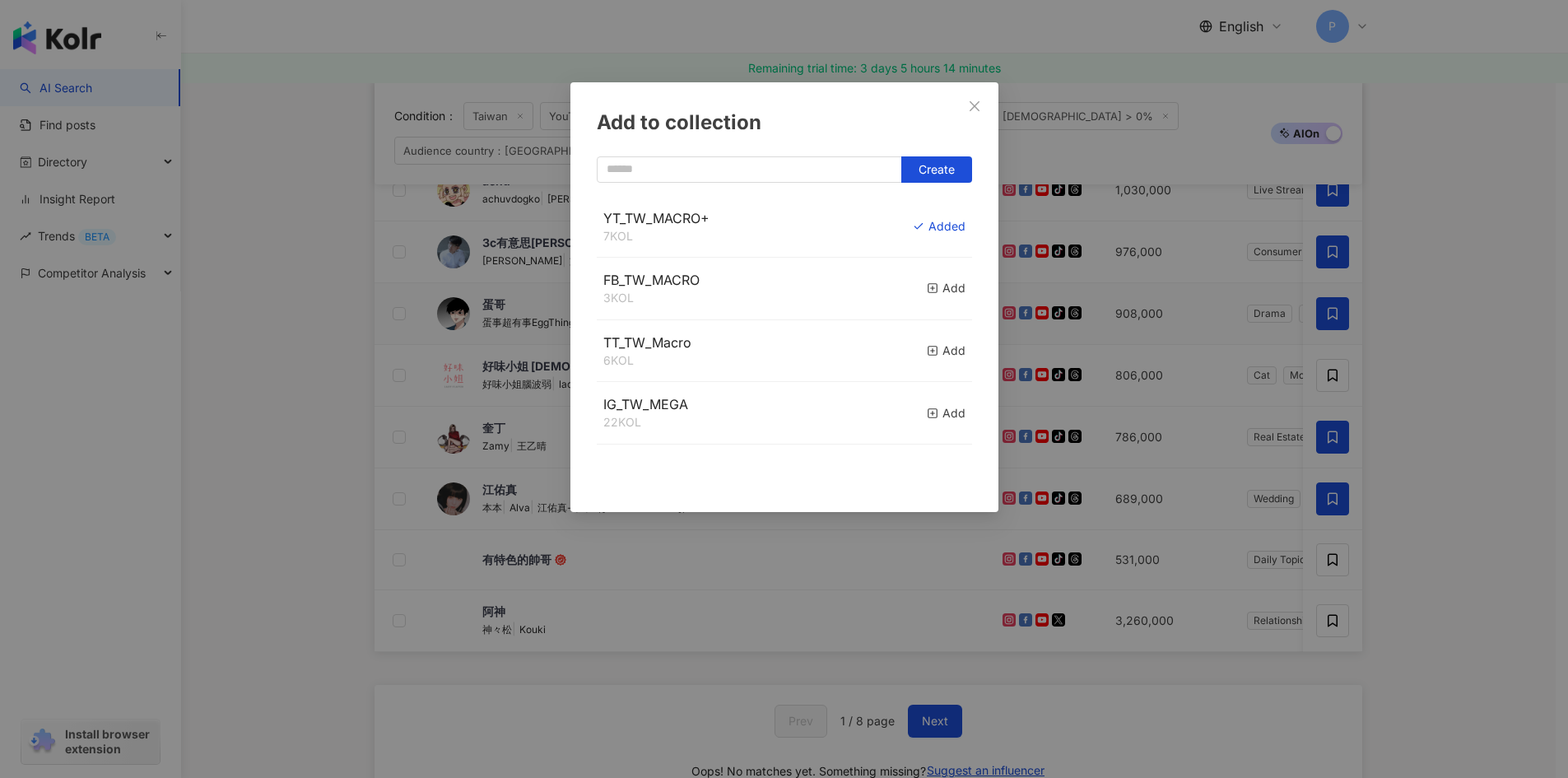
scroll to position [659, 0]
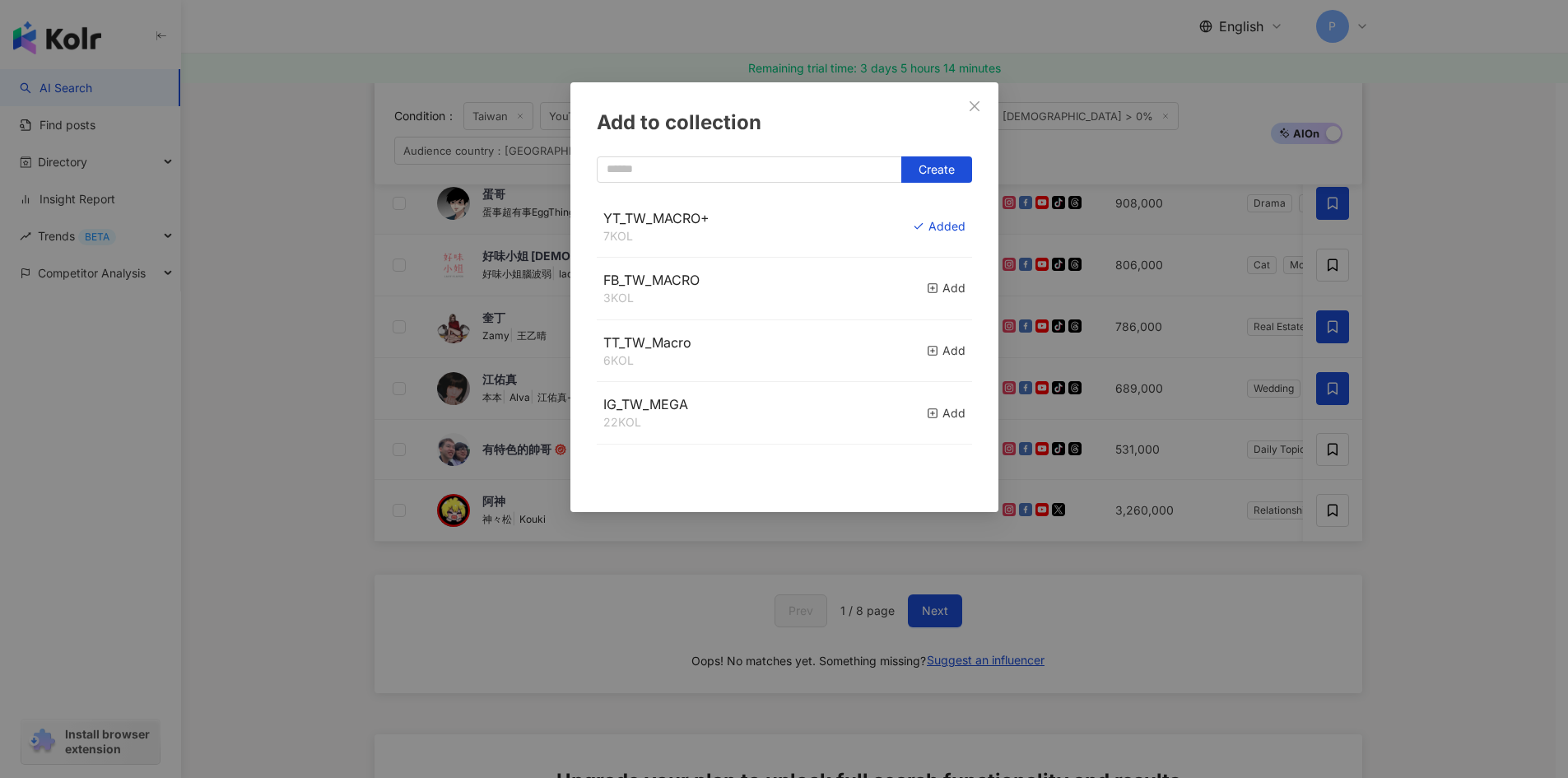
click at [1417, 274] on div "Add to collection Create YT_TW_MACRO+ 7 KOL Added FB_TW_MACRO 3 KOL Add TT_TW_M…" at bounding box center [784, 389] width 1568 height 778
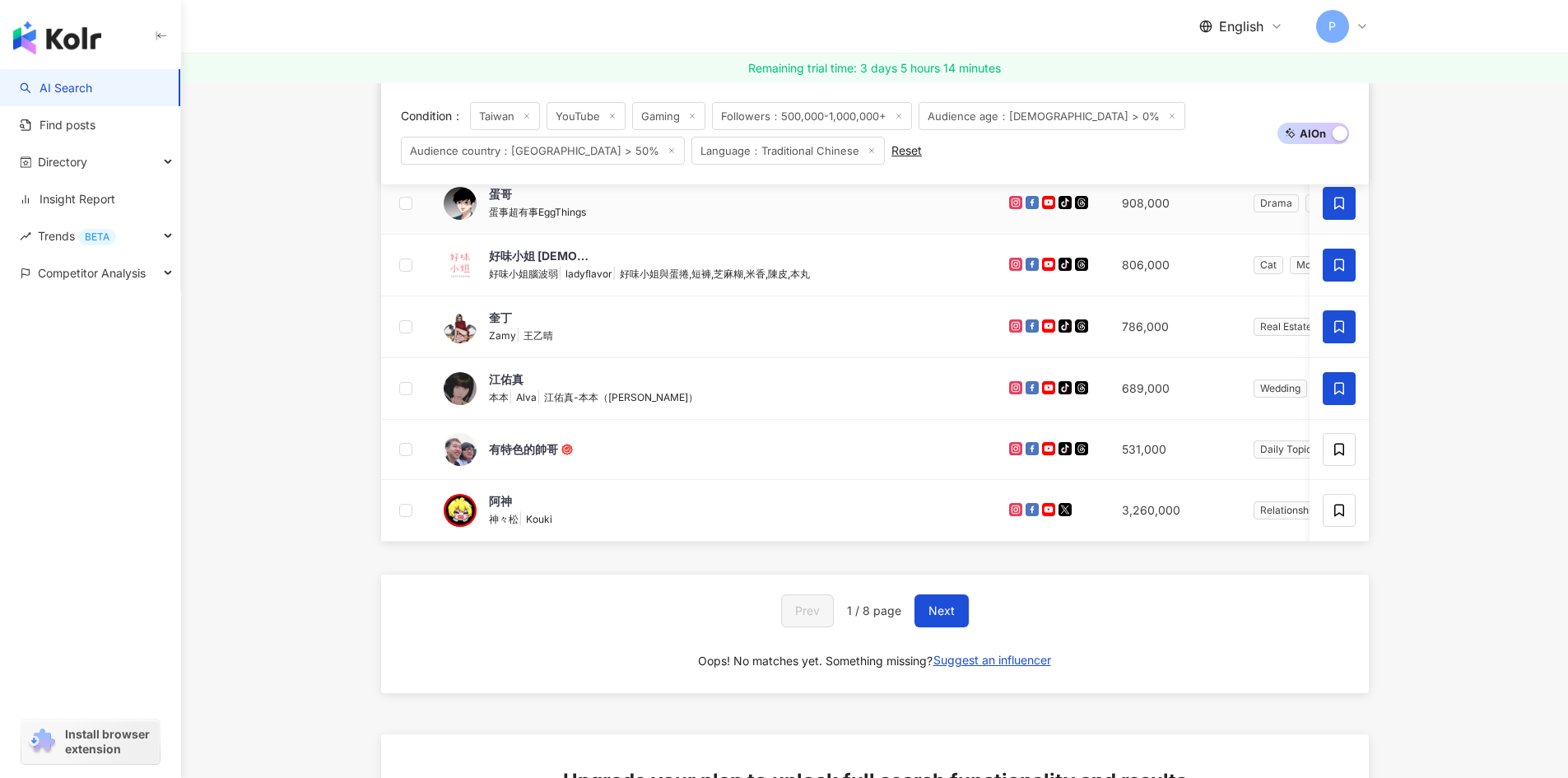
click at [1343, 272] on icon at bounding box center [1338, 265] width 15 height 15
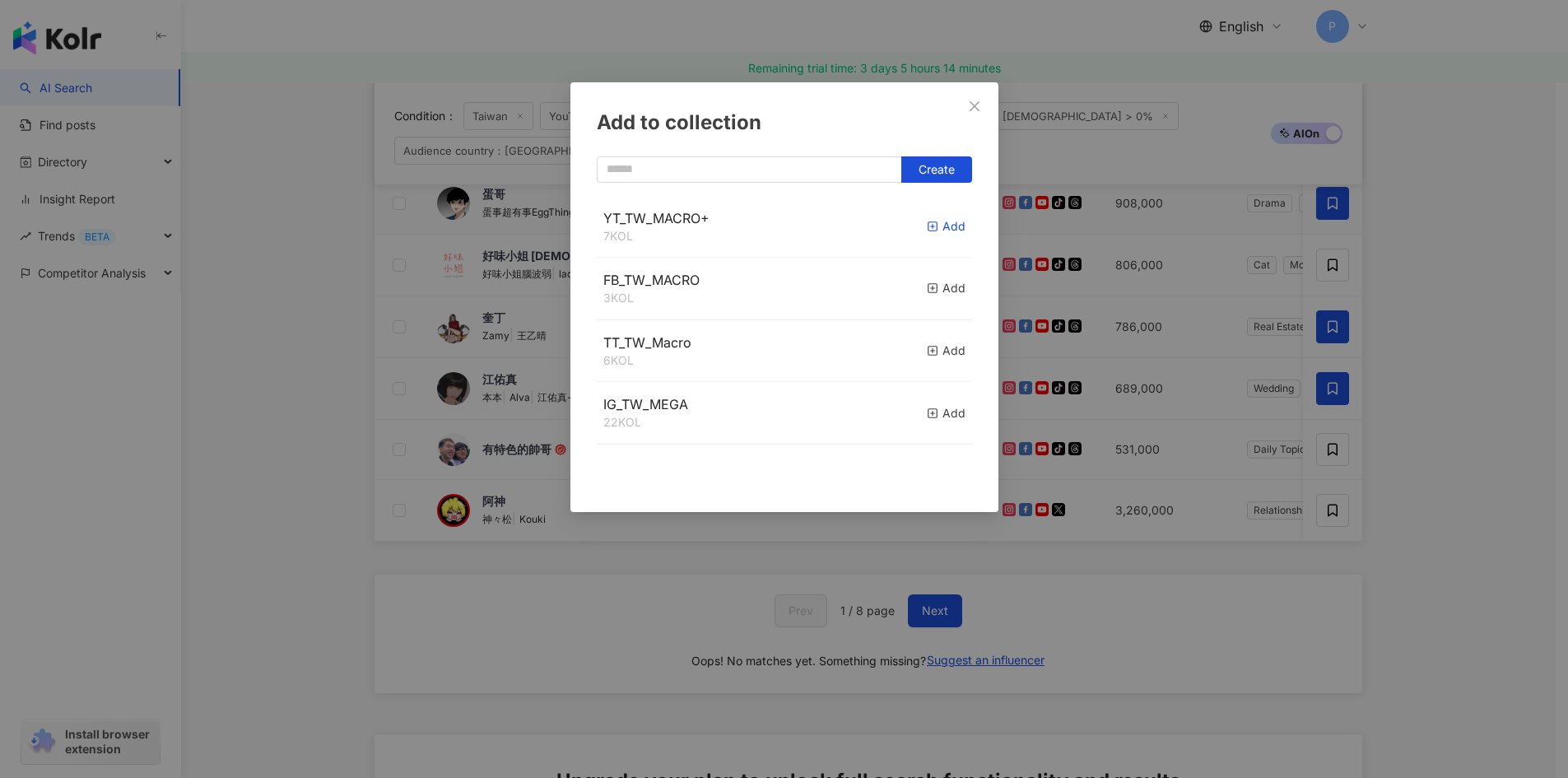
click at [933, 226] on div "Add" at bounding box center [945, 226] width 38 height 18
drag, startPoint x: 1462, startPoint y: 374, endPoint x: 1392, endPoint y: 415, distance: 81.1
click at [1463, 379] on div "Add to collection Create YT_TW_MACRO+ 8 KOL Added FB_TW_MACRO 3 KOL Add TT_TW_M…" at bounding box center [784, 389] width 1568 height 778
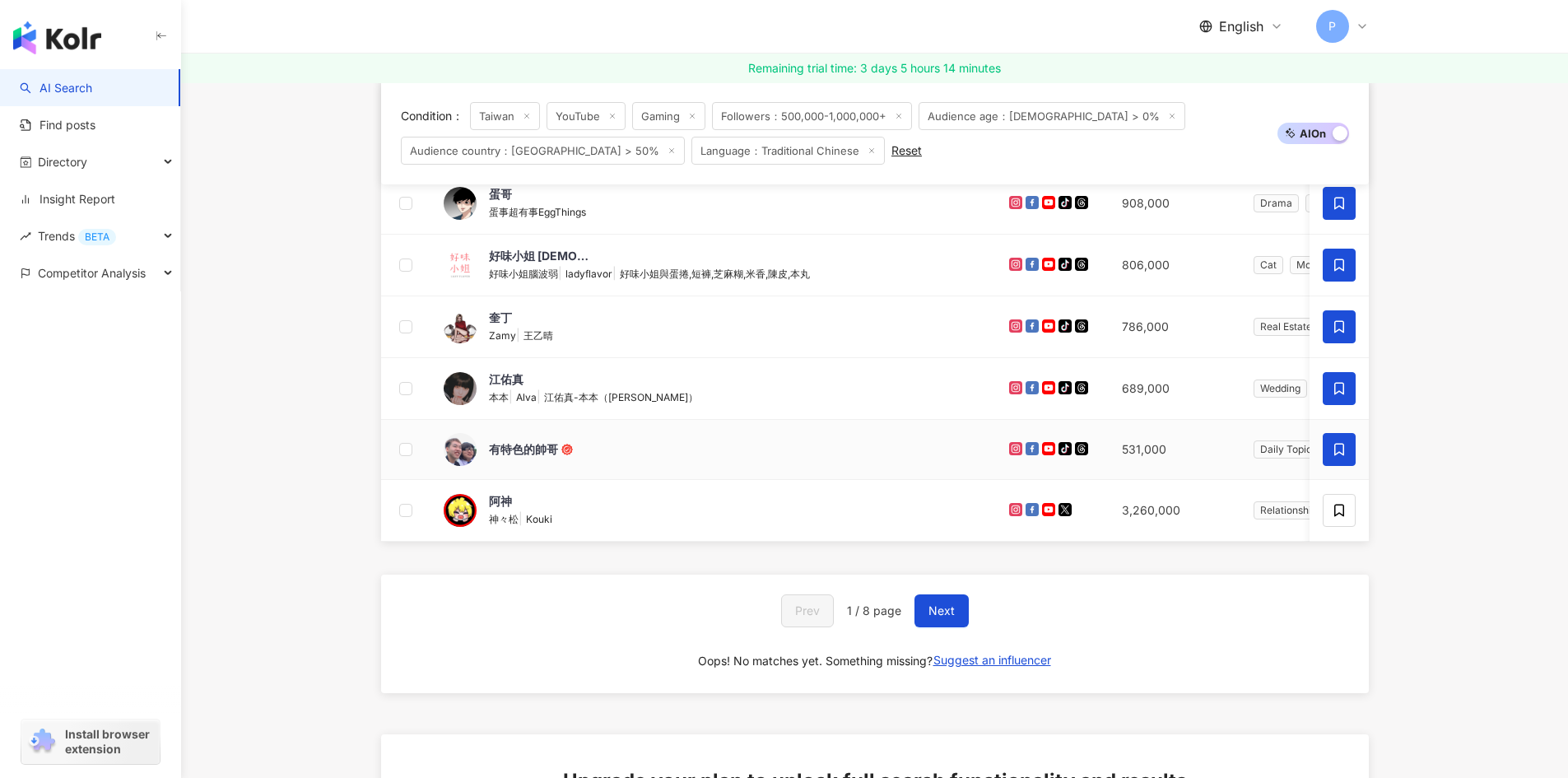
click at [1346, 447] on icon at bounding box center [1338, 449] width 15 height 15
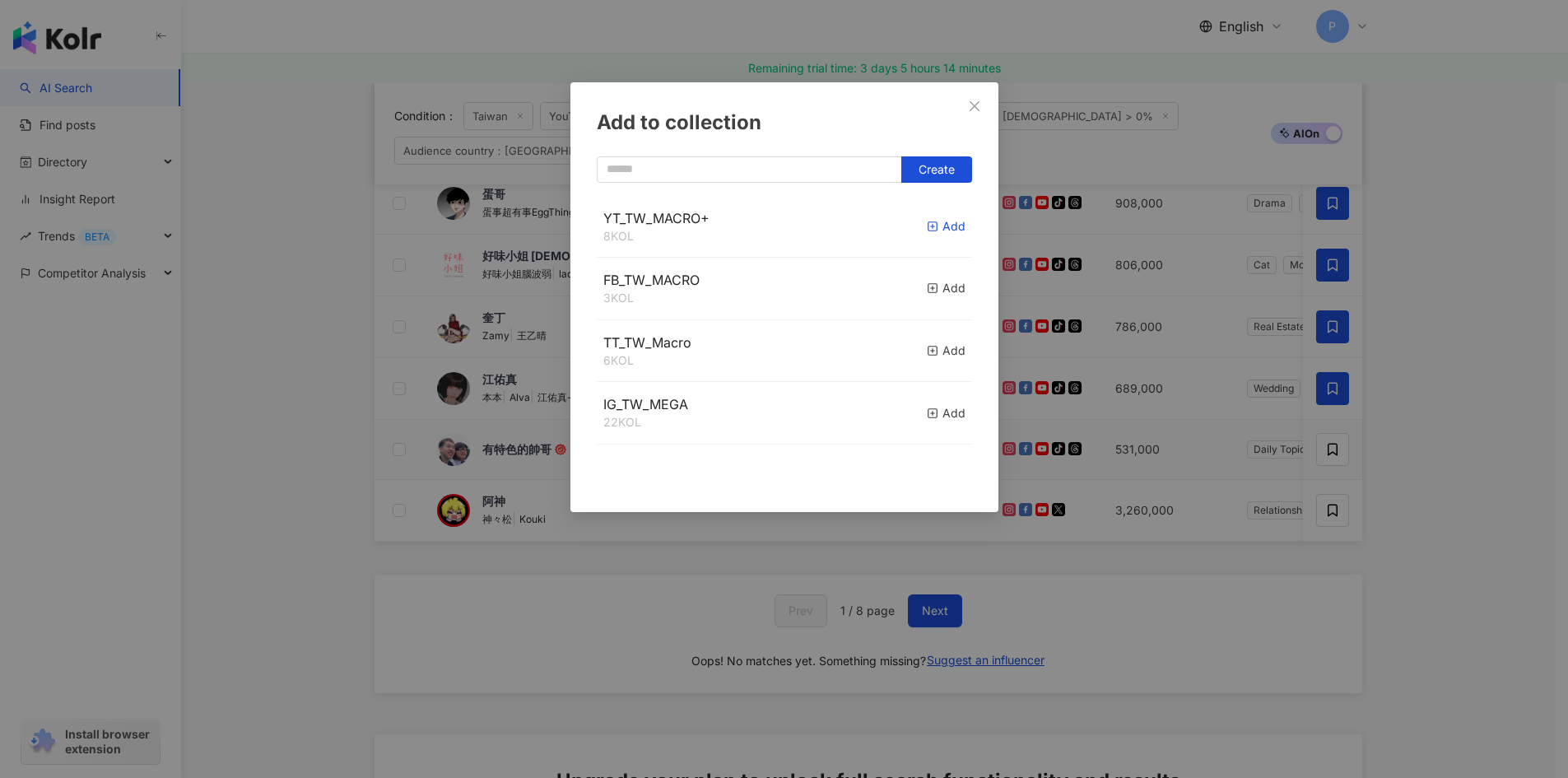
click at [927, 221] on div "Add" at bounding box center [945, 226] width 38 height 18
click at [1462, 448] on div "Add to collection Create" at bounding box center [784, 389] width 1568 height 778
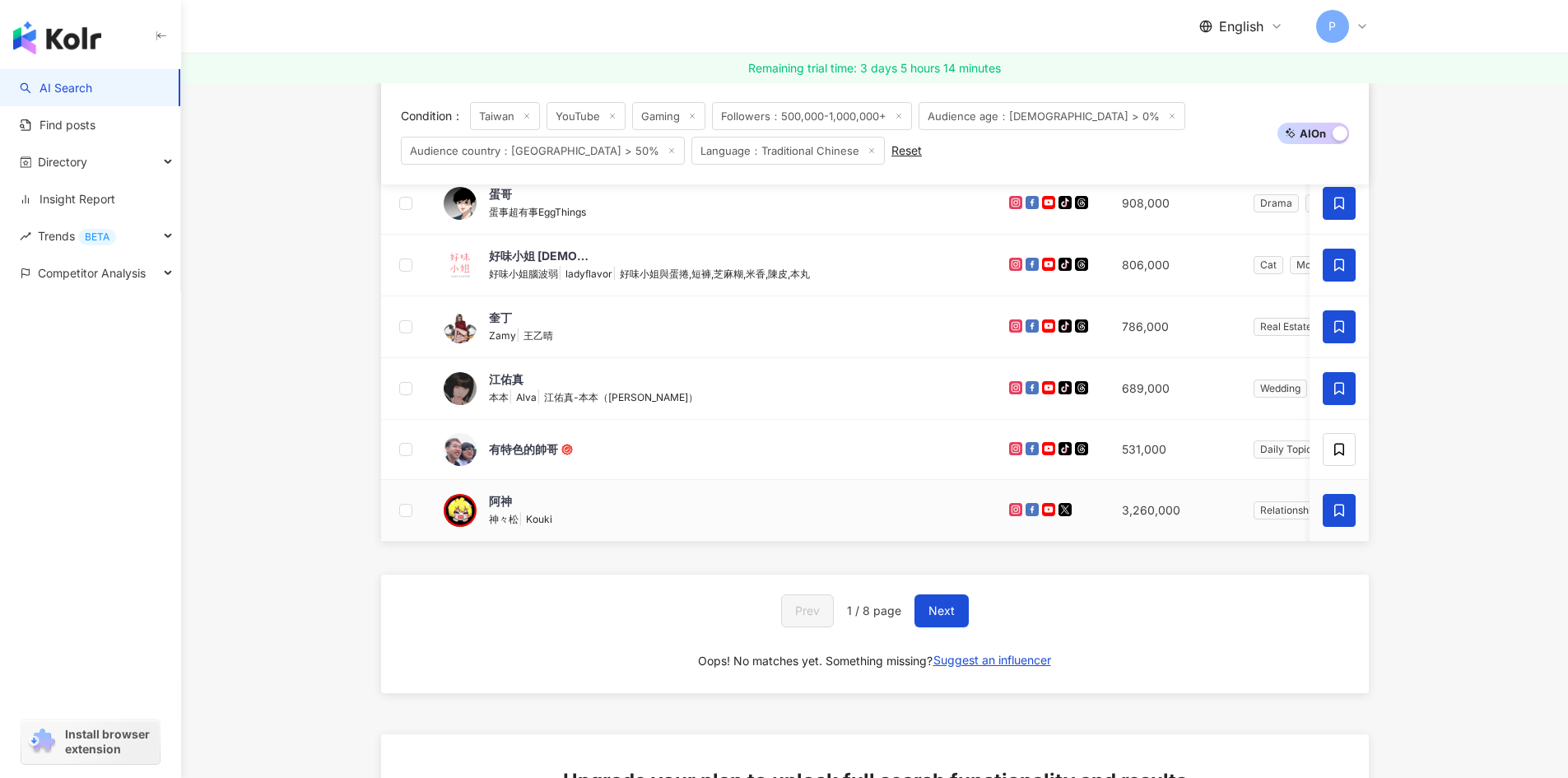
click at [1335, 501] on span at bounding box center [1338, 509] width 33 height 33
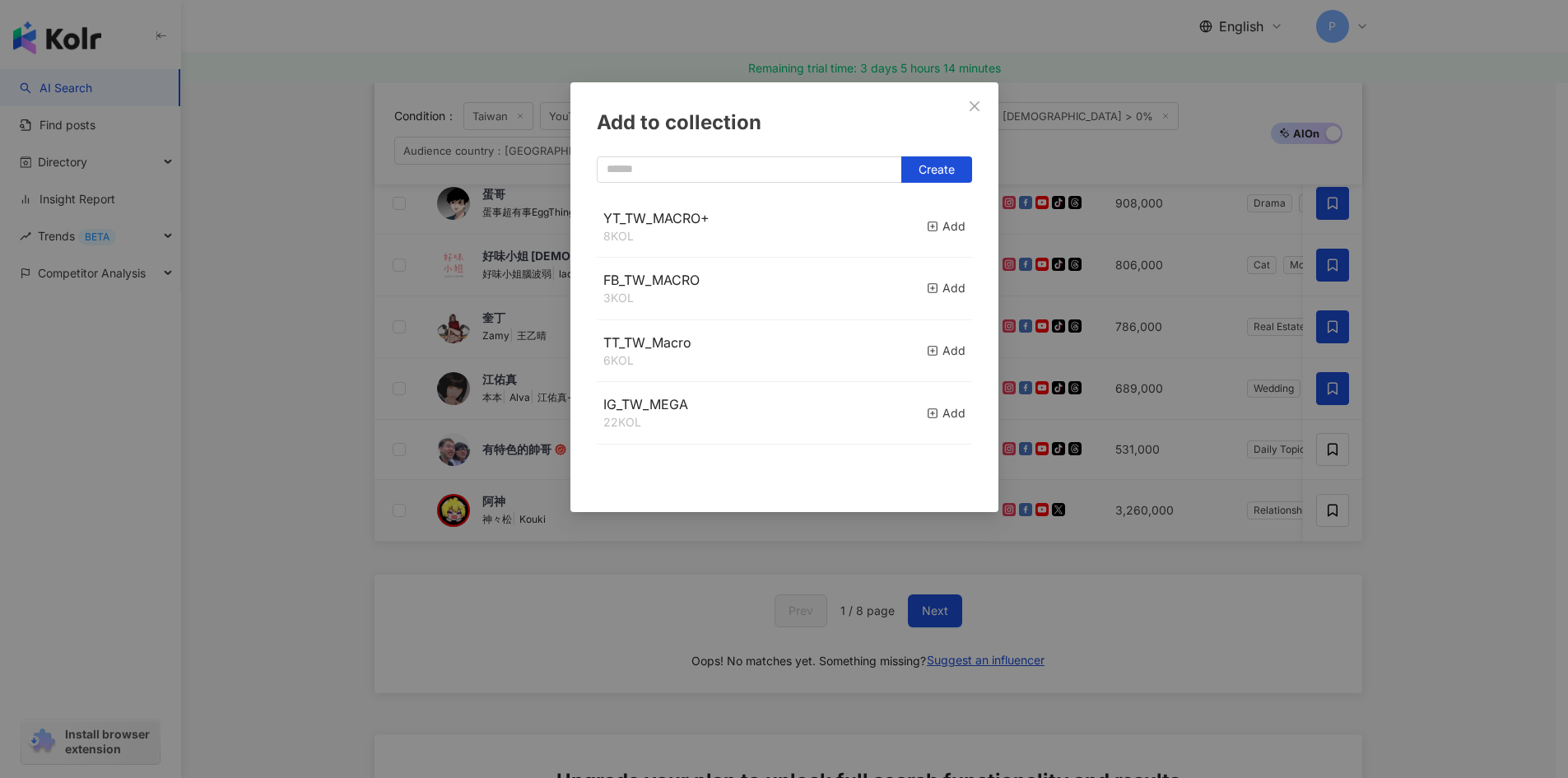
click at [910, 222] on div "YT_TW_MACRO+ 8 KOL Add" at bounding box center [784, 226] width 375 height 62
click at [928, 226] on rect "button" at bounding box center [932, 226] width 9 height 9
click at [824, 121] on div "Add to collection" at bounding box center [784, 122] width 375 height 28
click at [1420, 501] on div "Add to collection Create YT_TW_MACRO+ 10 KOL Added FB_TW_MACRO 3 KOL Add TT_TW_…" at bounding box center [784, 389] width 1568 height 778
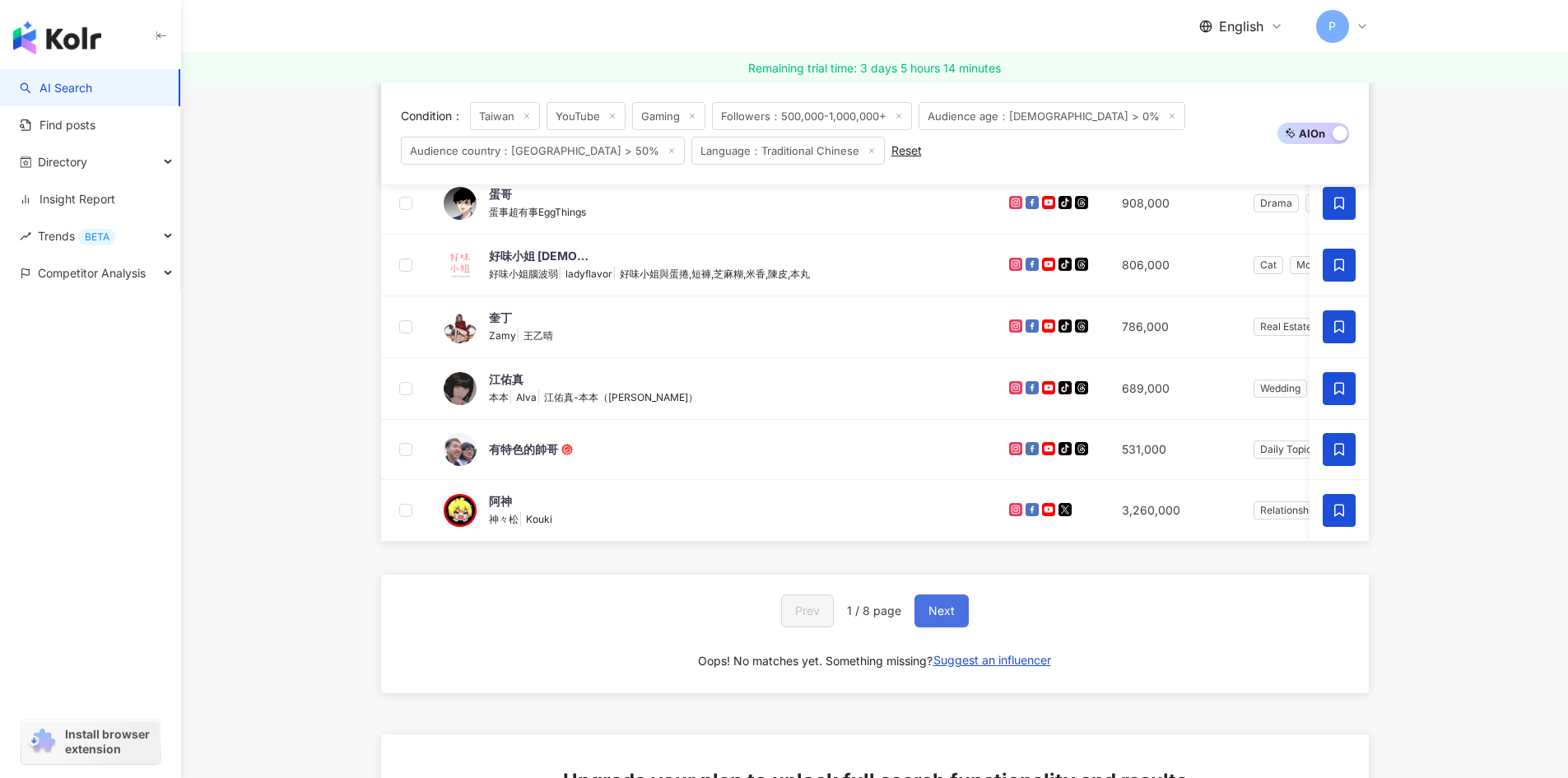
click at [956, 626] on button "Next" at bounding box center [941, 610] width 54 height 33
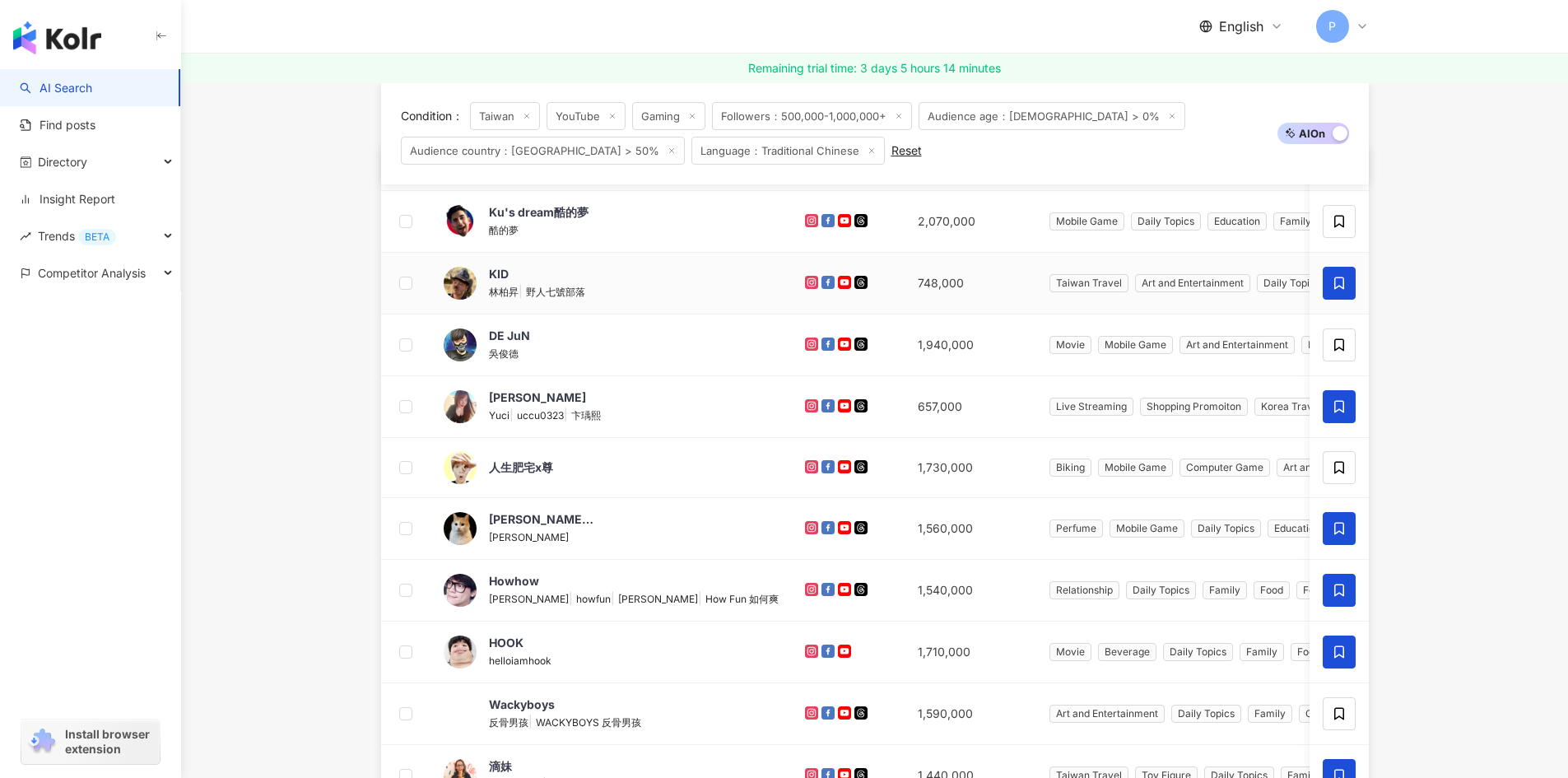
scroll to position [247, 0]
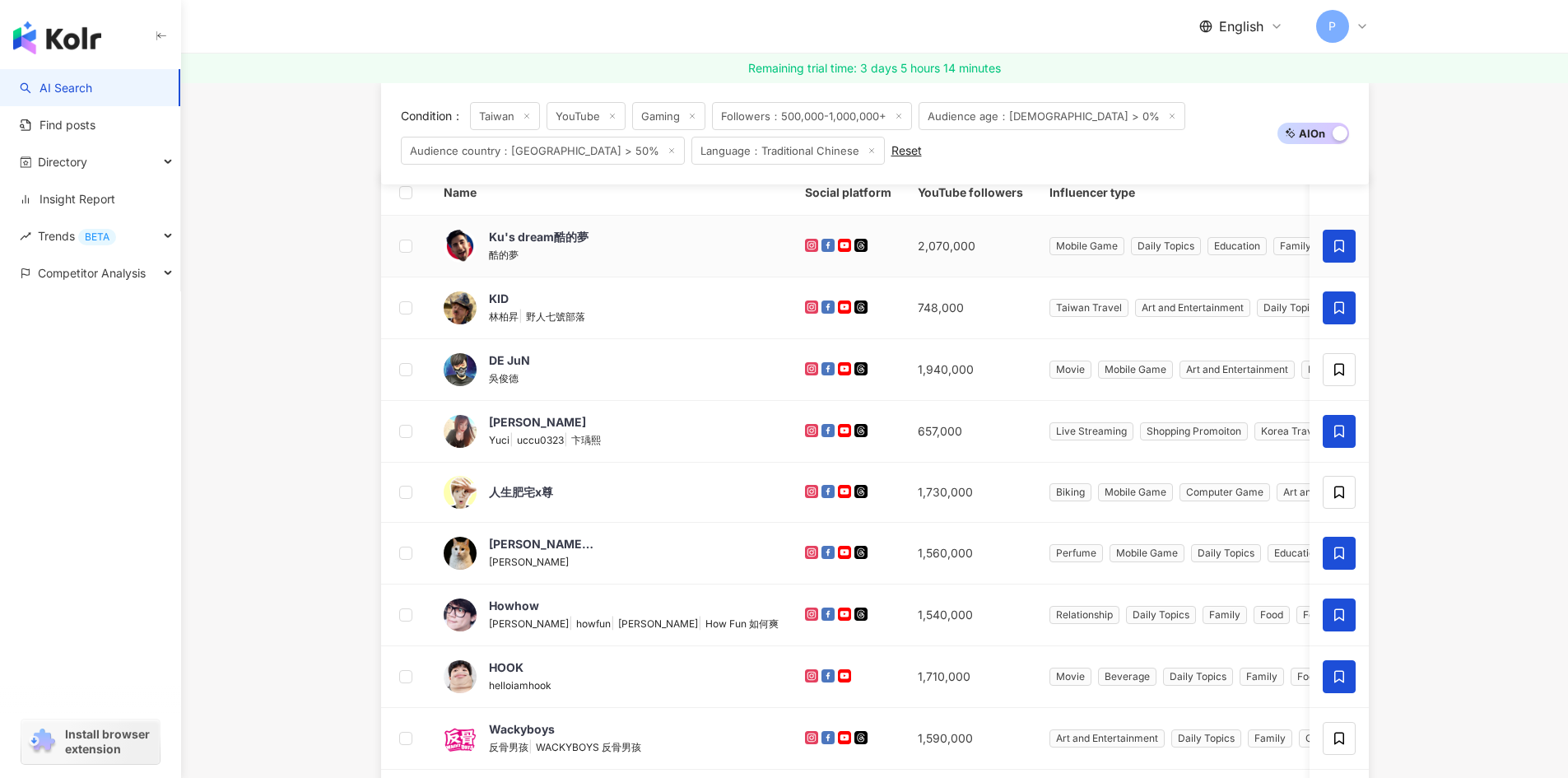
click at [1337, 245] on icon at bounding box center [1338, 246] width 15 height 15
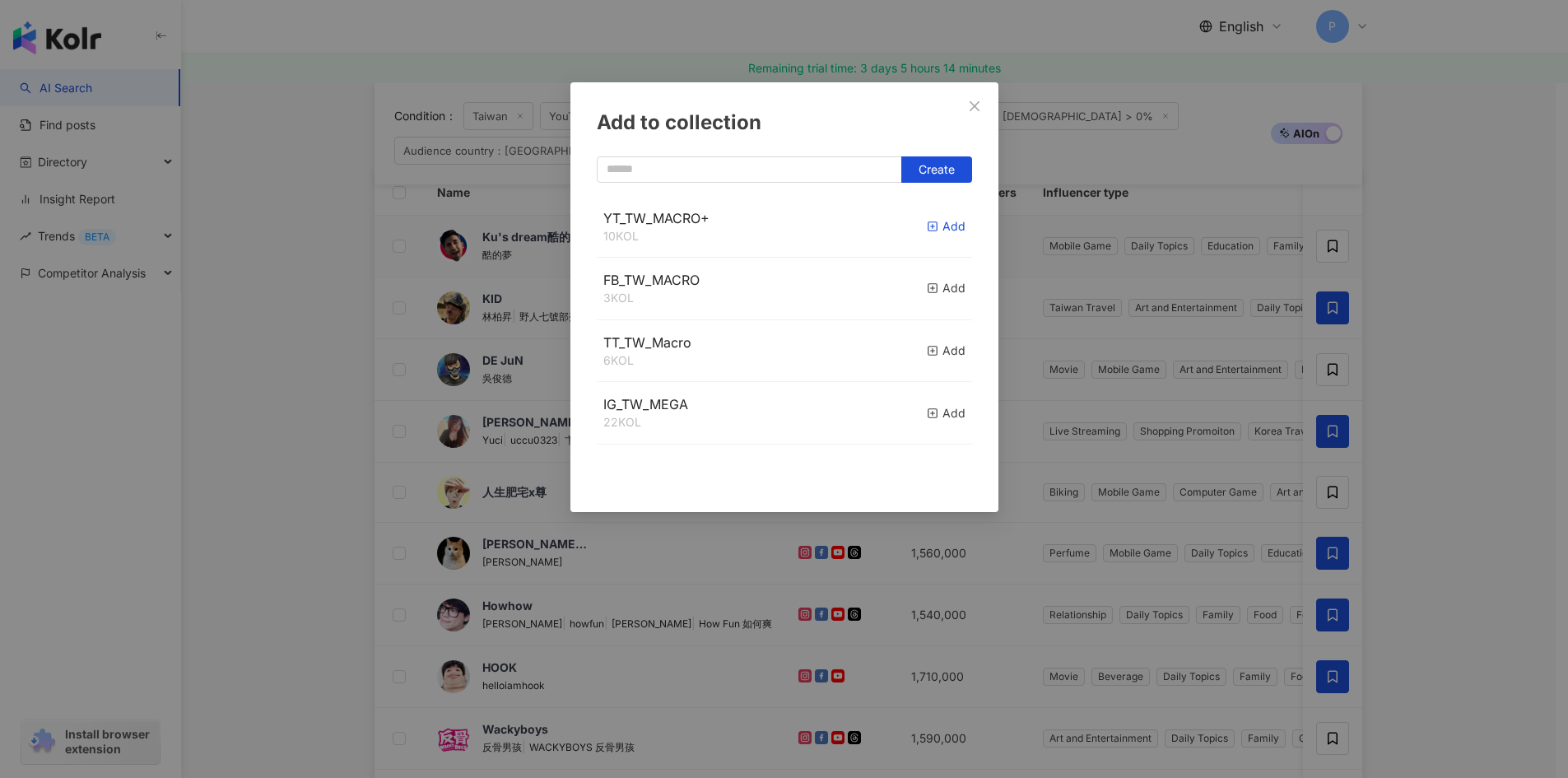
click at [927, 226] on icon "button" at bounding box center [933, 227] width 12 height 12
click at [1443, 382] on div "Add to collection Create YT_TW_MACRO+ 11 KOL Added FB_TW_MACRO 3 KOL Add TT_TW_…" at bounding box center [784, 389] width 1568 height 778
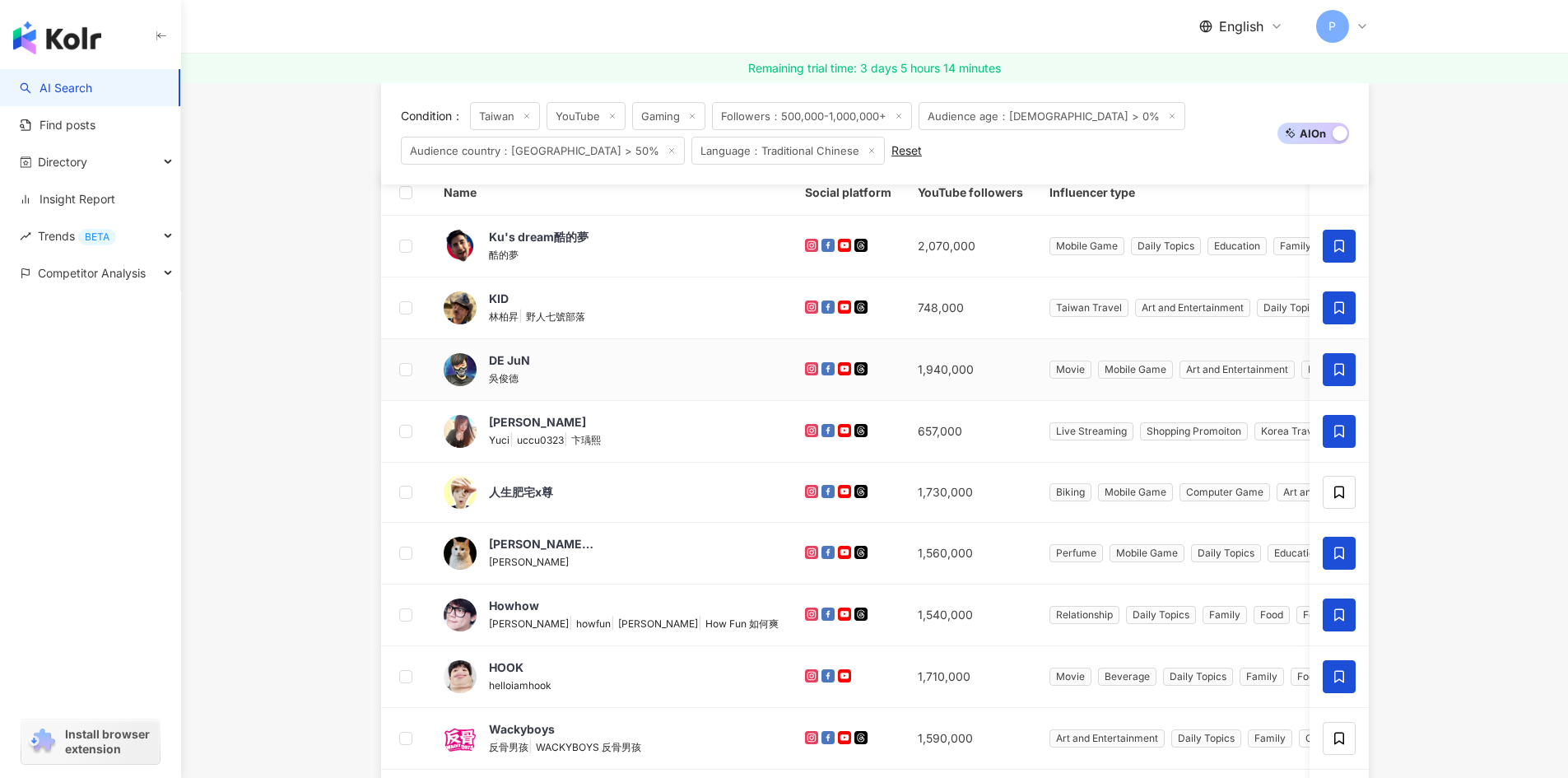
click at [1345, 370] on icon at bounding box center [1338, 369] width 15 height 15
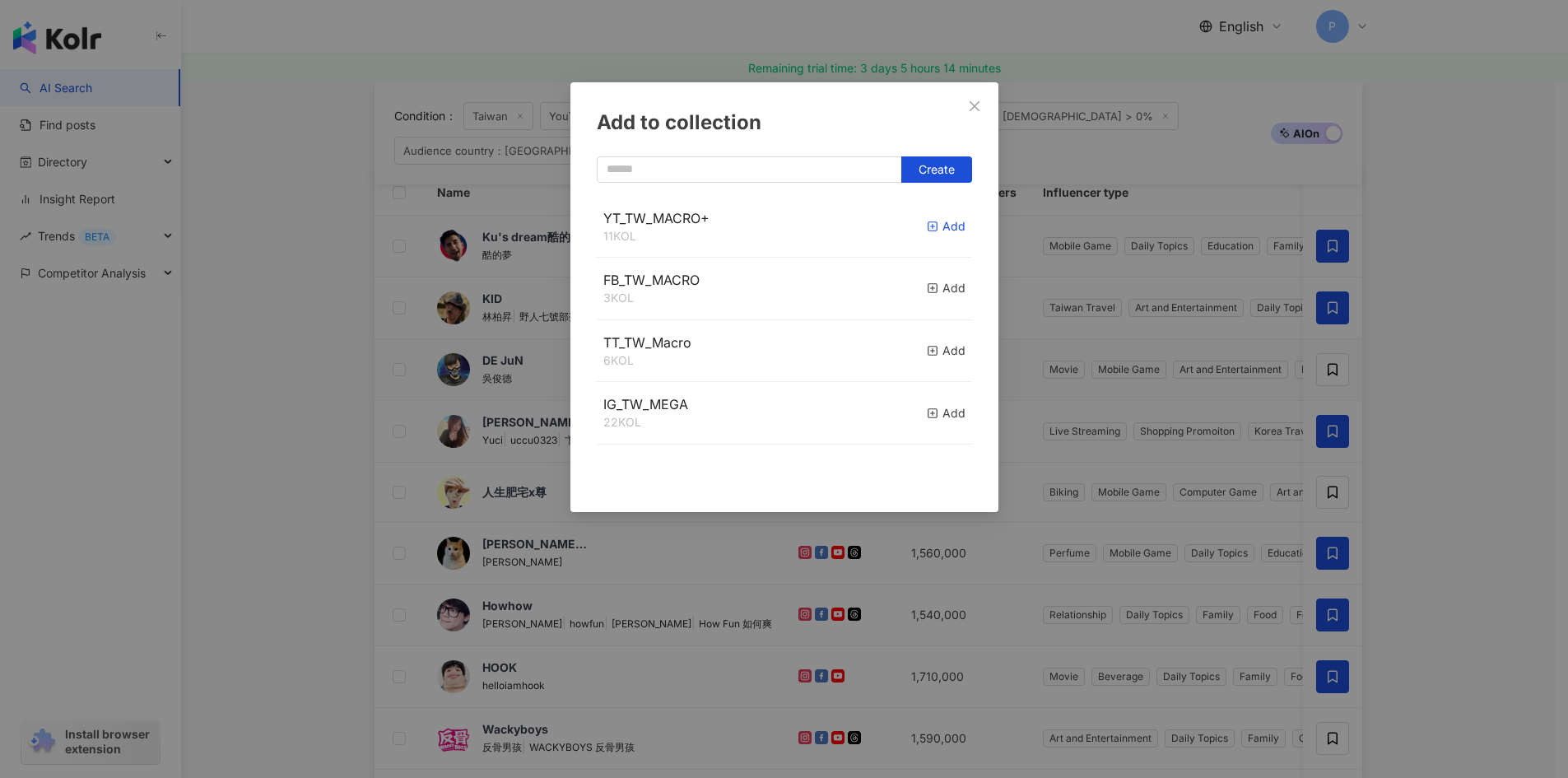
click at [928, 229] on div "Add" at bounding box center [945, 226] width 38 height 18
click at [1477, 351] on div "Add to collection Create YT_TW_MACRO+ 12 KOL Added FB_TW_MACRO 3 KOL Add TT_TW_…" at bounding box center [784, 389] width 1568 height 778
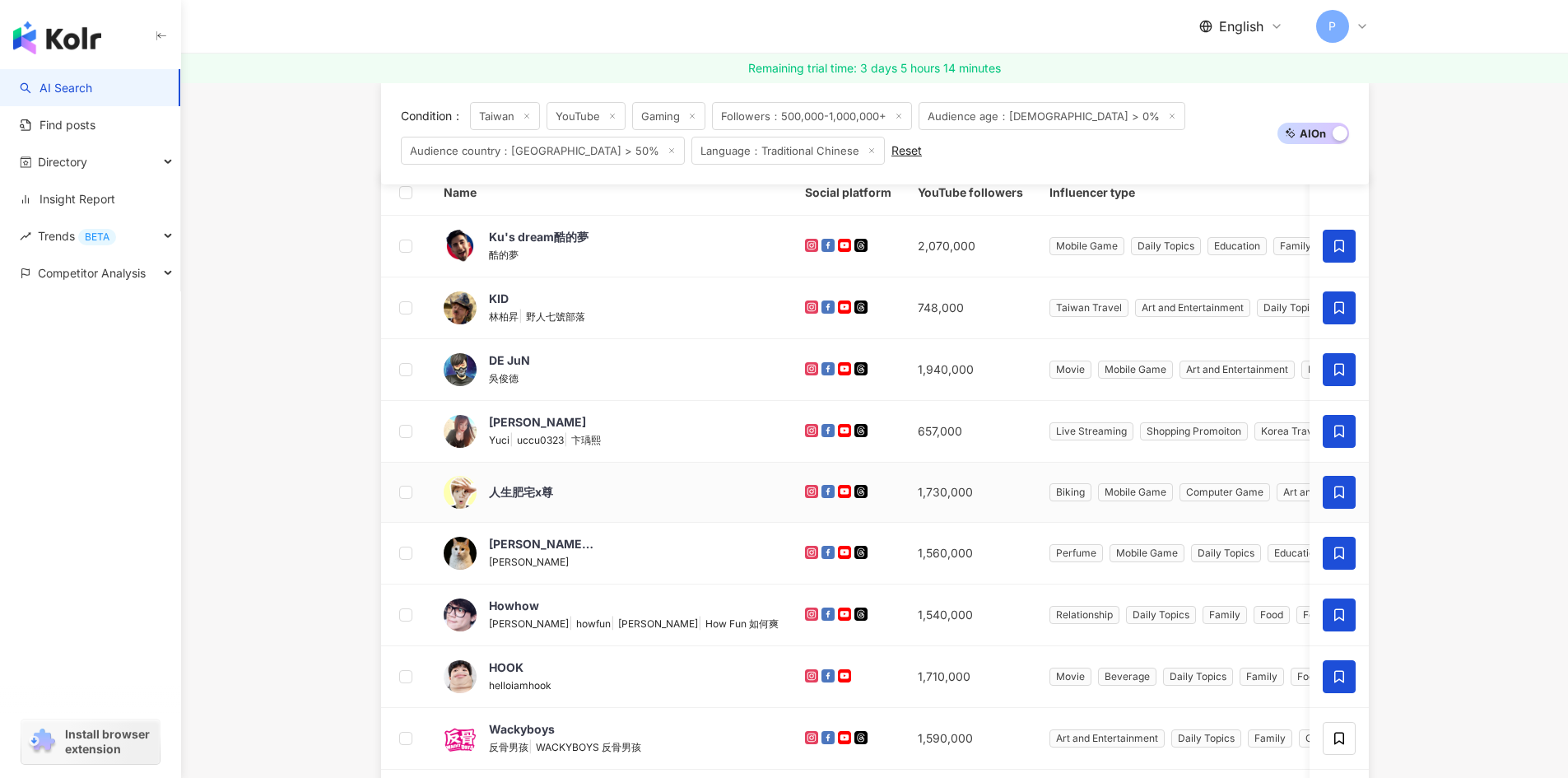
click at [1351, 479] on span at bounding box center [1338, 492] width 33 height 33
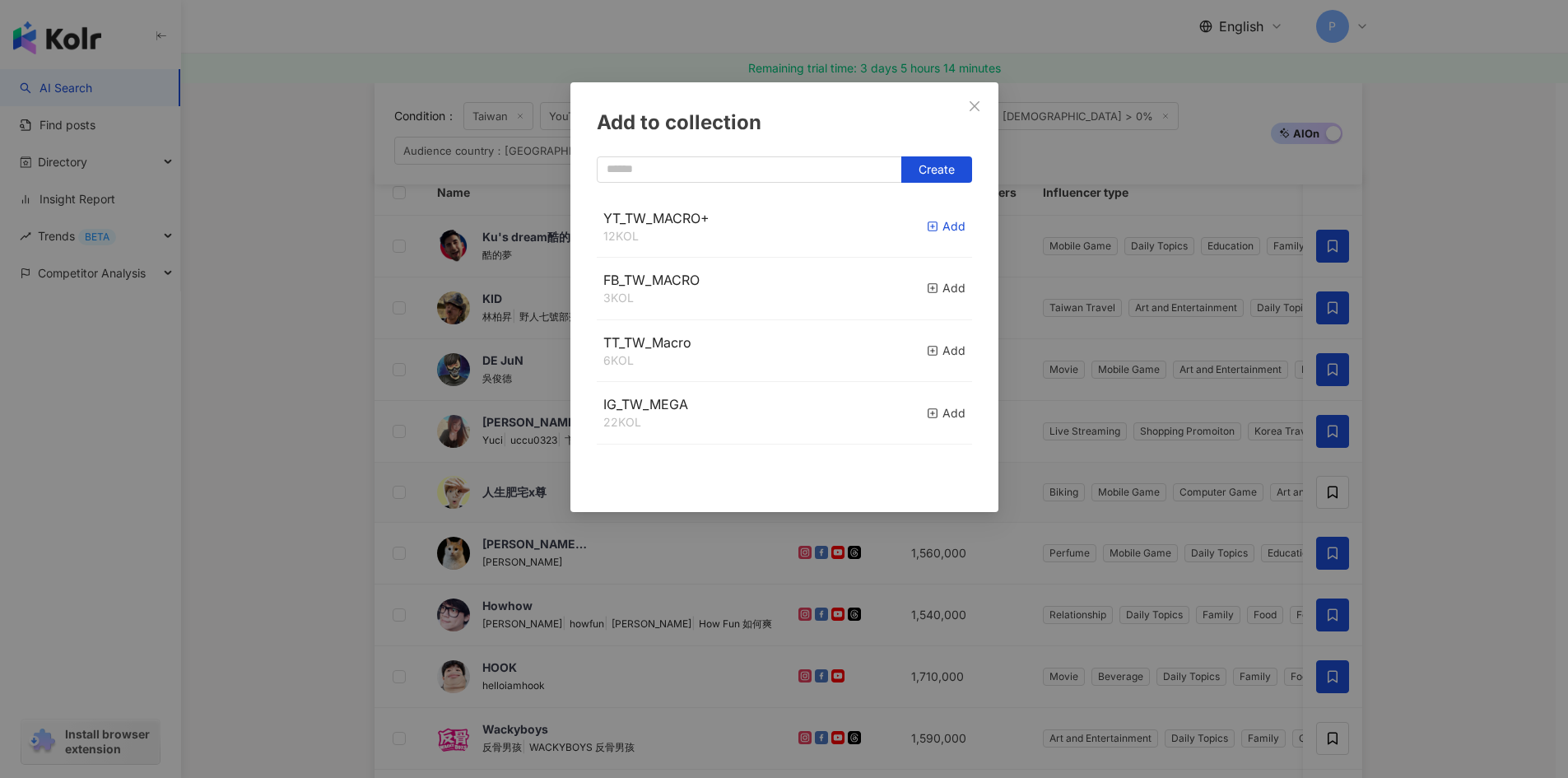
click at [927, 218] on div "Add" at bounding box center [945, 226] width 38 height 18
click at [1458, 483] on div "Add to collection Create" at bounding box center [784, 389] width 1568 height 778
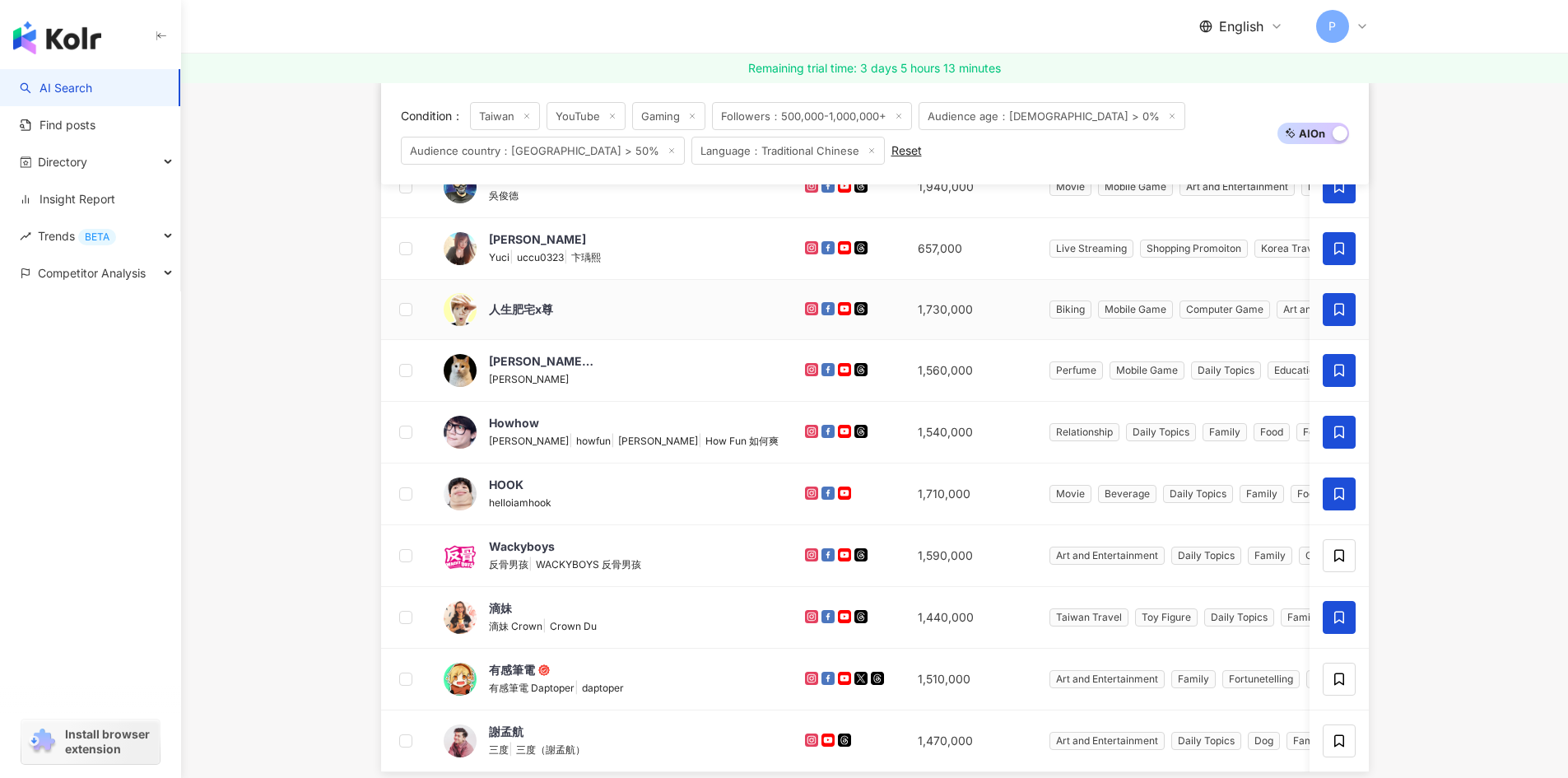
scroll to position [577, 0]
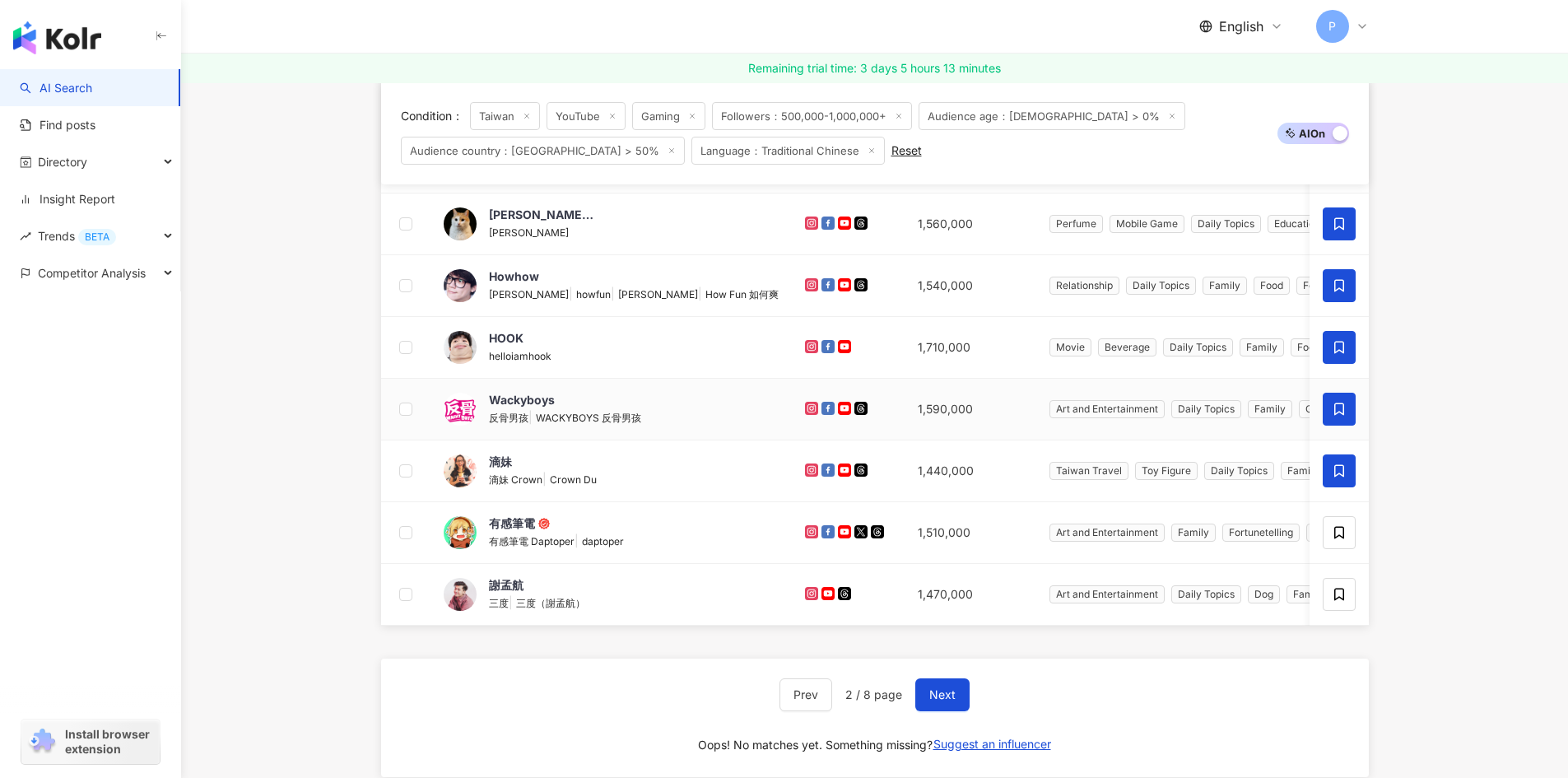
click at [1333, 407] on icon at bounding box center [1338, 409] width 15 height 15
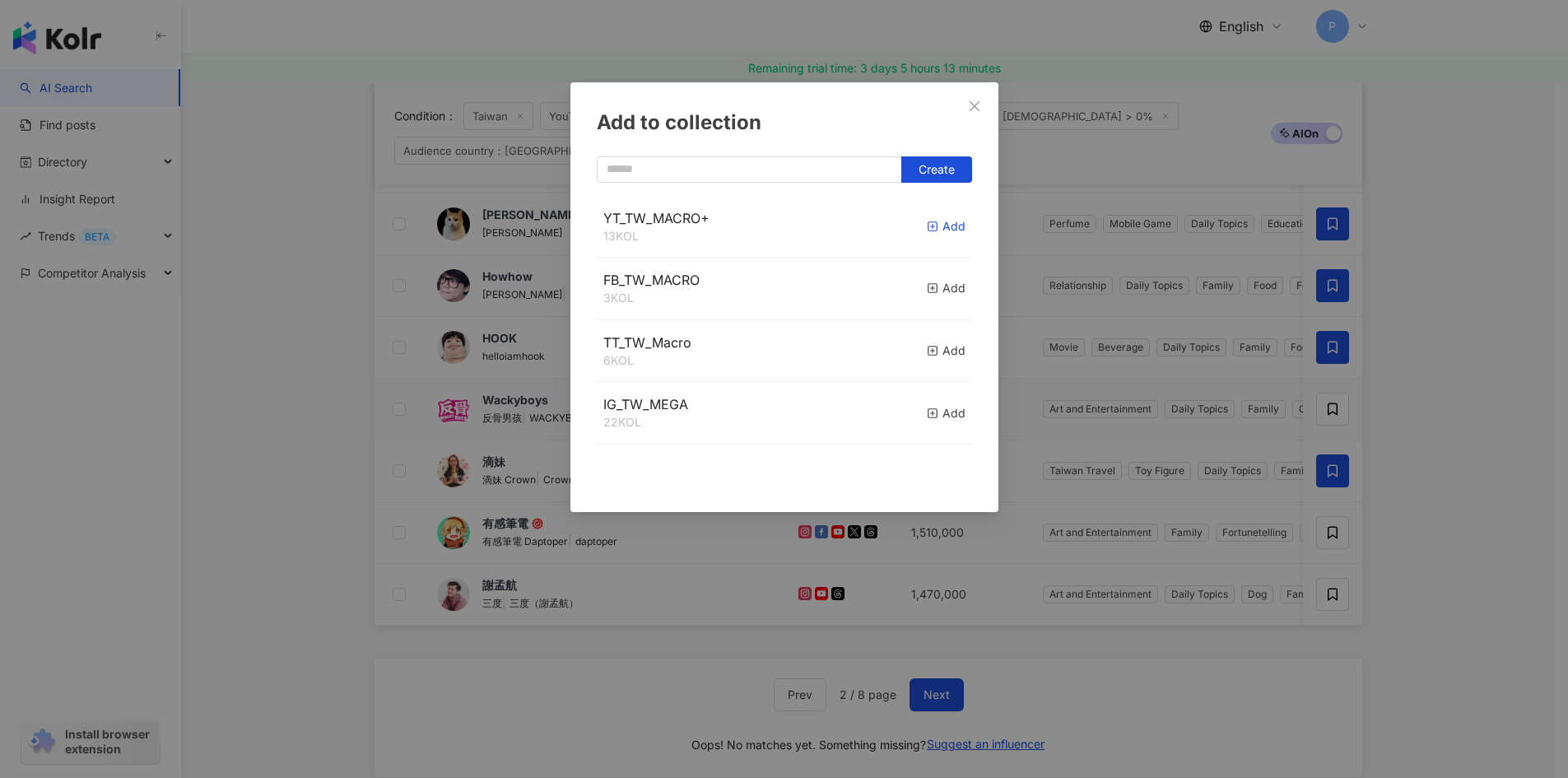
click at [927, 221] on icon "button" at bounding box center [933, 227] width 12 height 12
click at [1483, 412] on div "Add to collection Create" at bounding box center [784, 389] width 1568 height 778
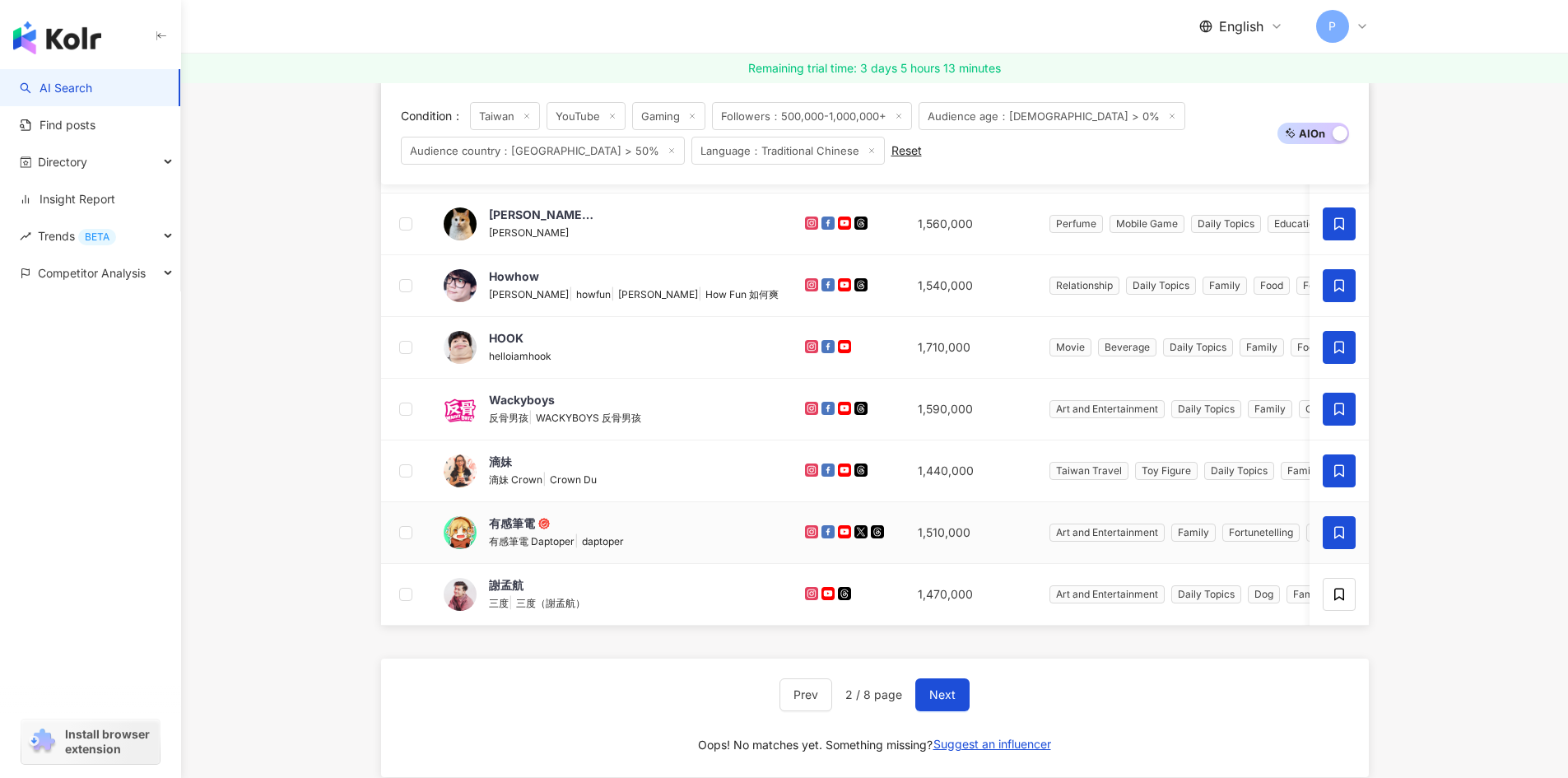
click at [1332, 536] on icon at bounding box center [1338, 532] width 15 height 15
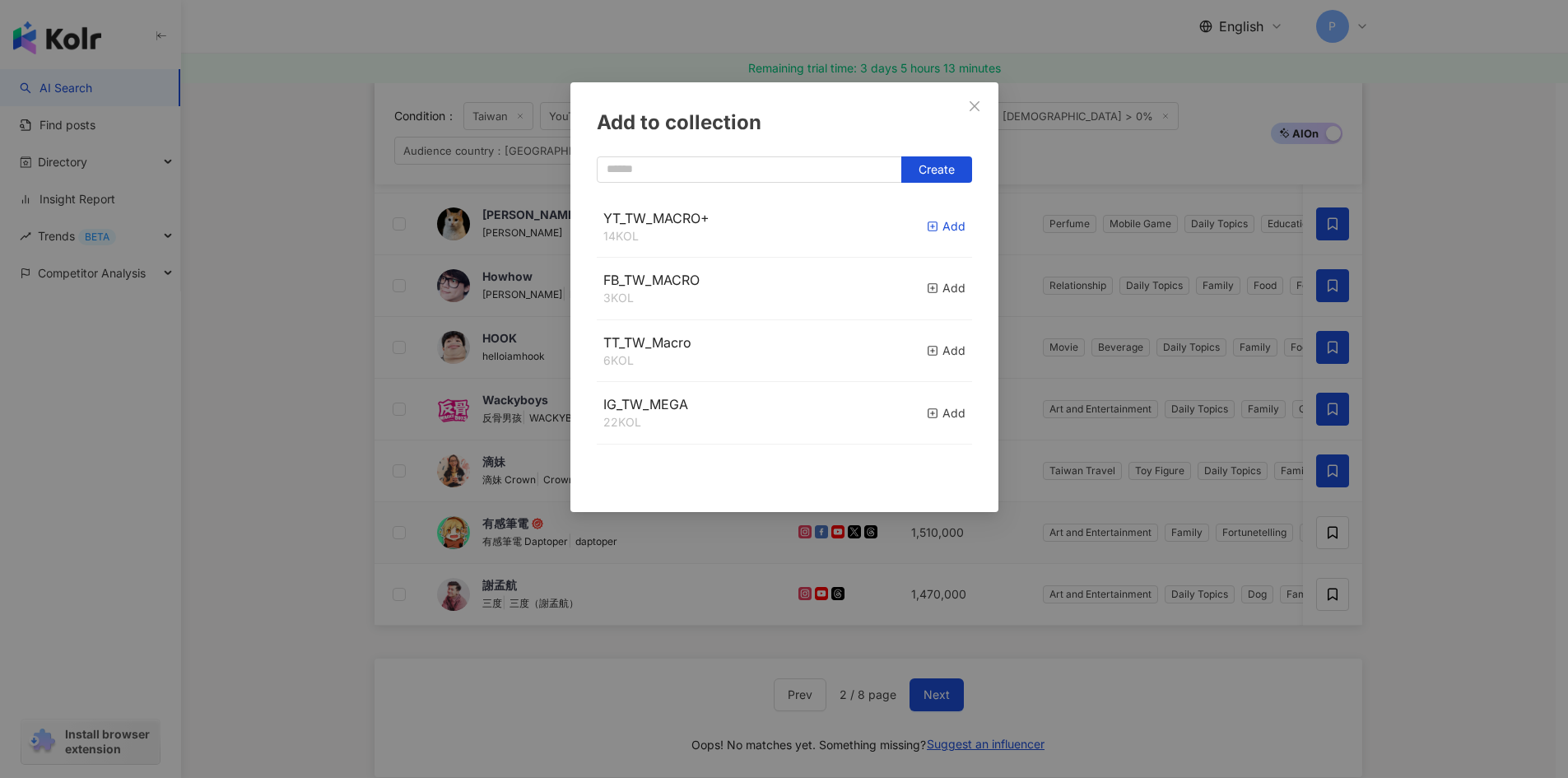
click at [930, 226] on line "button" at bounding box center [932, 226] width 4 height 0
click at [1494, 483] on div "Add to collection Create YT_TW_MACRO+ 15 KOL Added FB_TW_MACRO 3 KOL Add TT_TW_…" at bounding box center [784, 389] width 1568 height 778
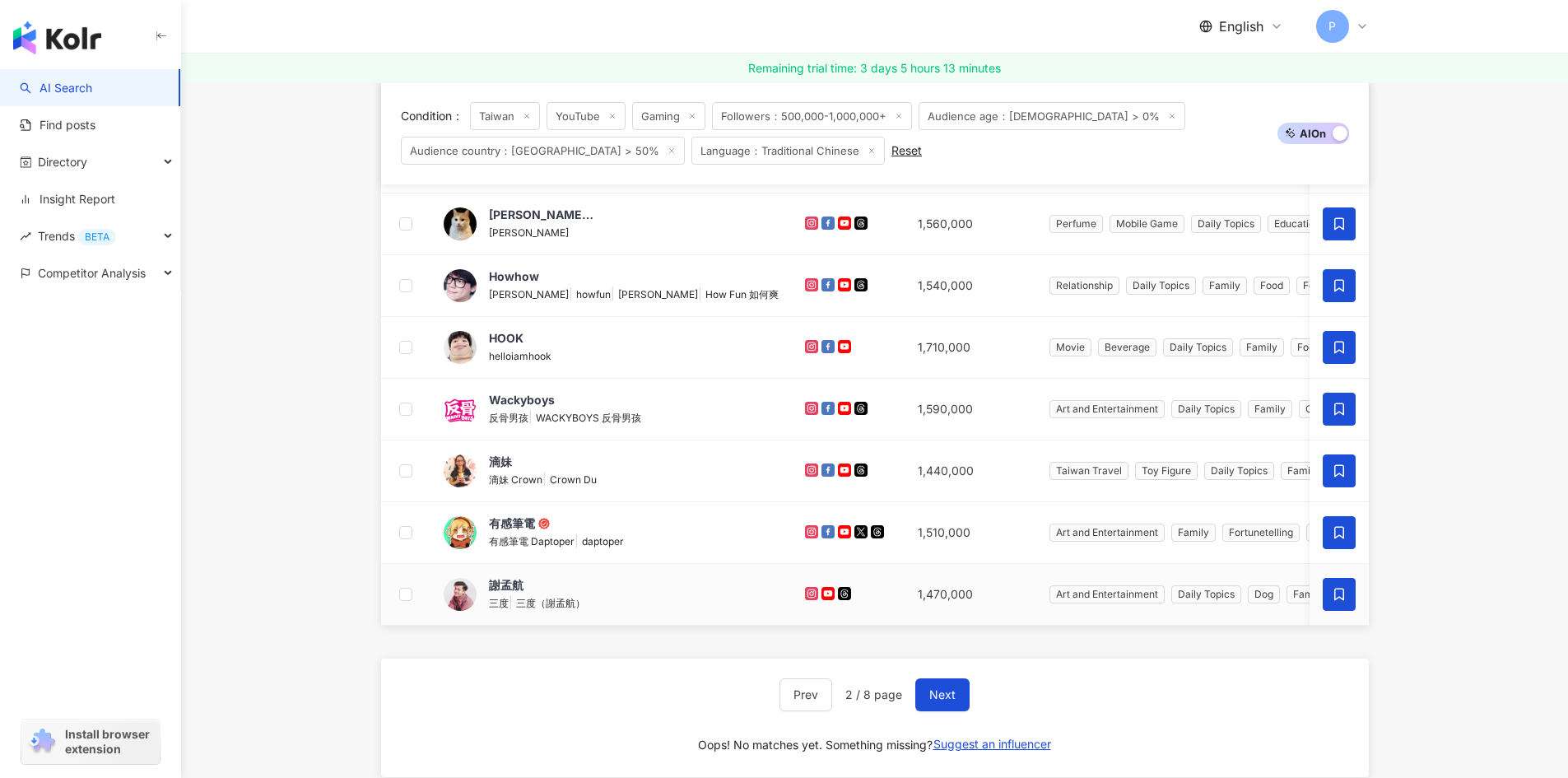
click at [1342, 592] on icon at bounding box center [1339, 594] width 10 height 13
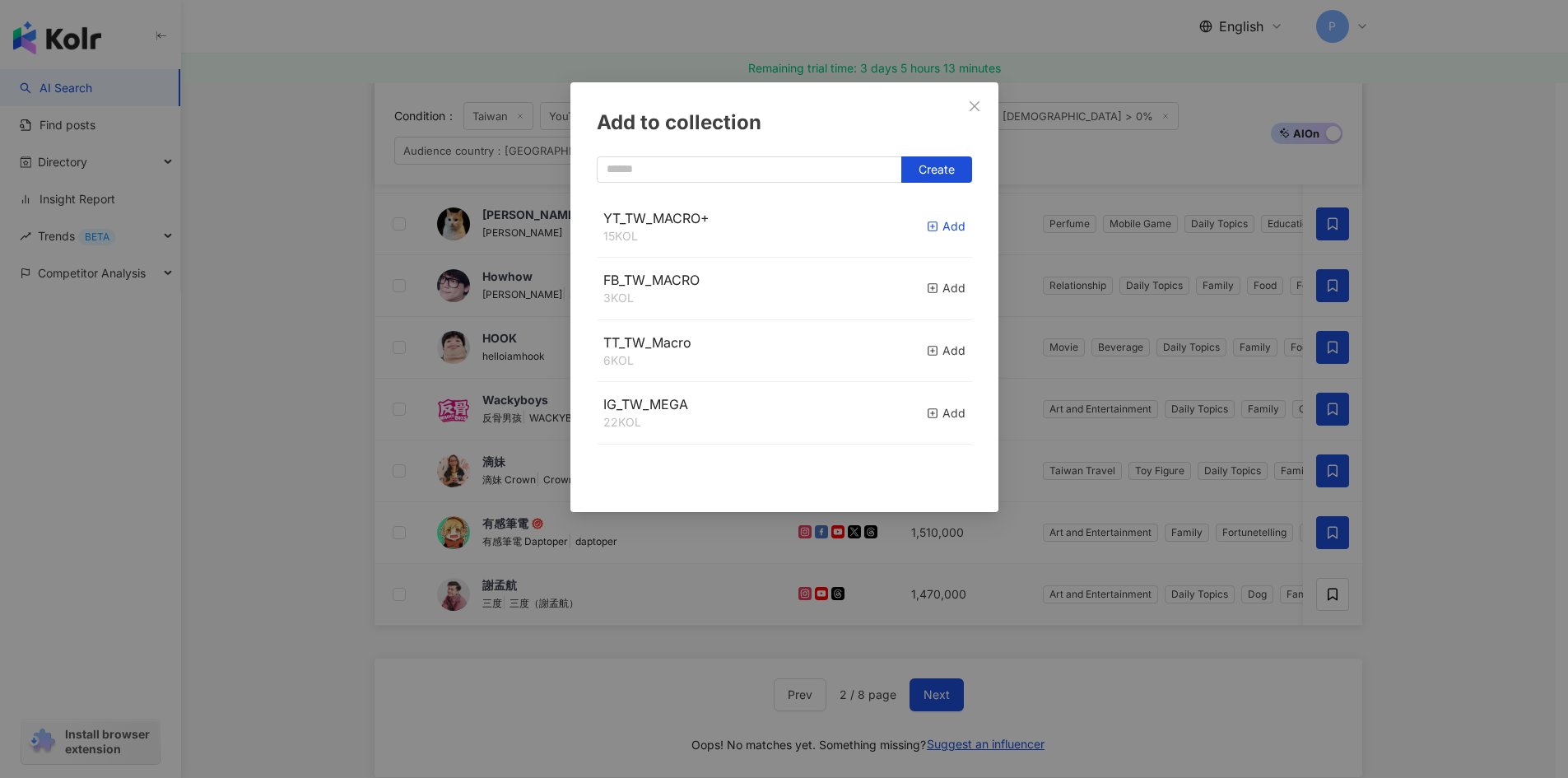
click at [927, 226] on icon "button" at bounding box center [933, 227] width 12 height 12
click at [1494, 539] on div "Add to collection Create YT_TW_MACRO+ 16 KOL Added FB_TW_MACRO 3 KOL Add TT_TW_…" at bounding box center [784, 389] width 1568 height 778
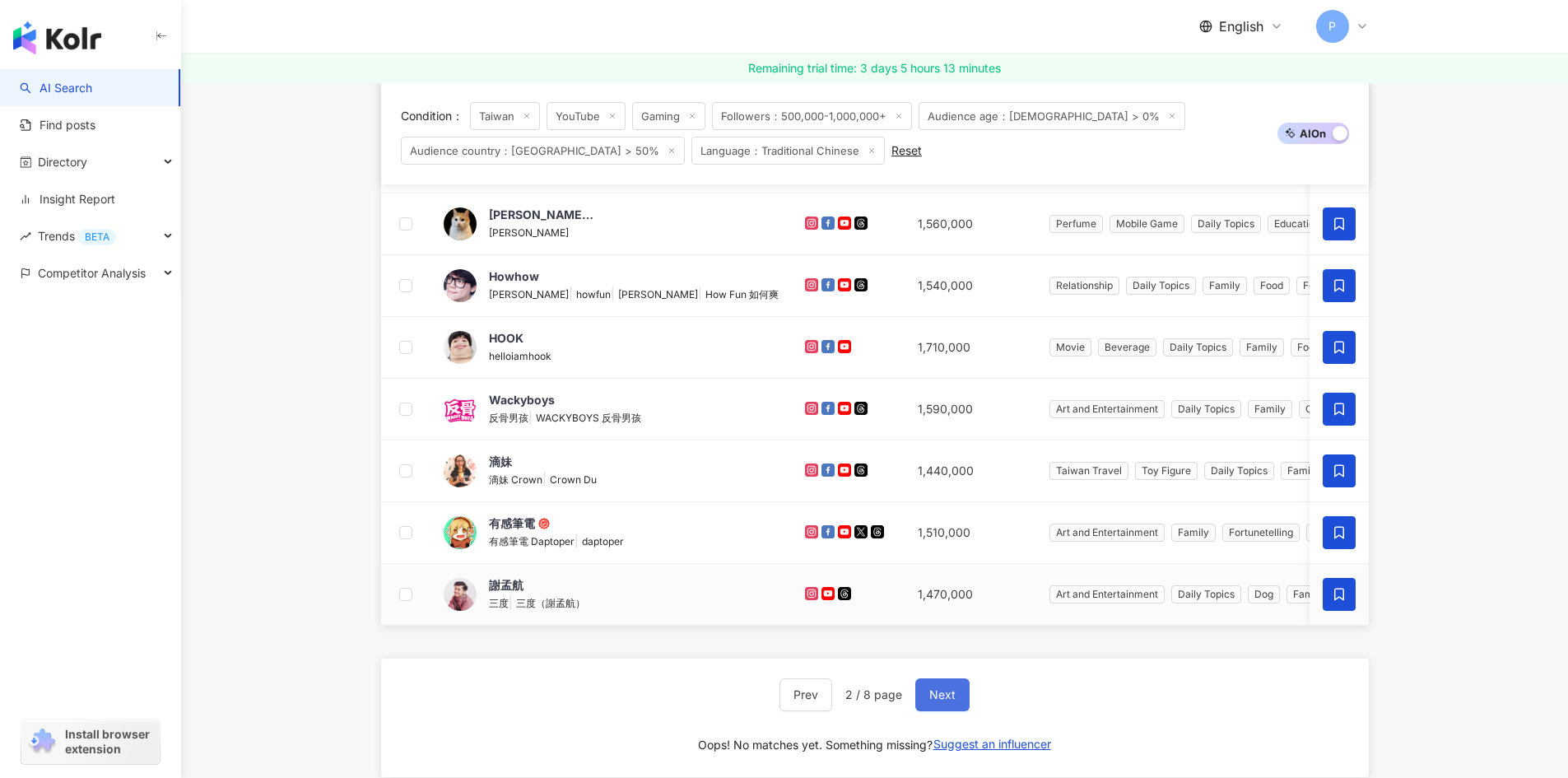
click at [964, 712] on button "Next" at bounding box center [941, 694] width 54 height 33
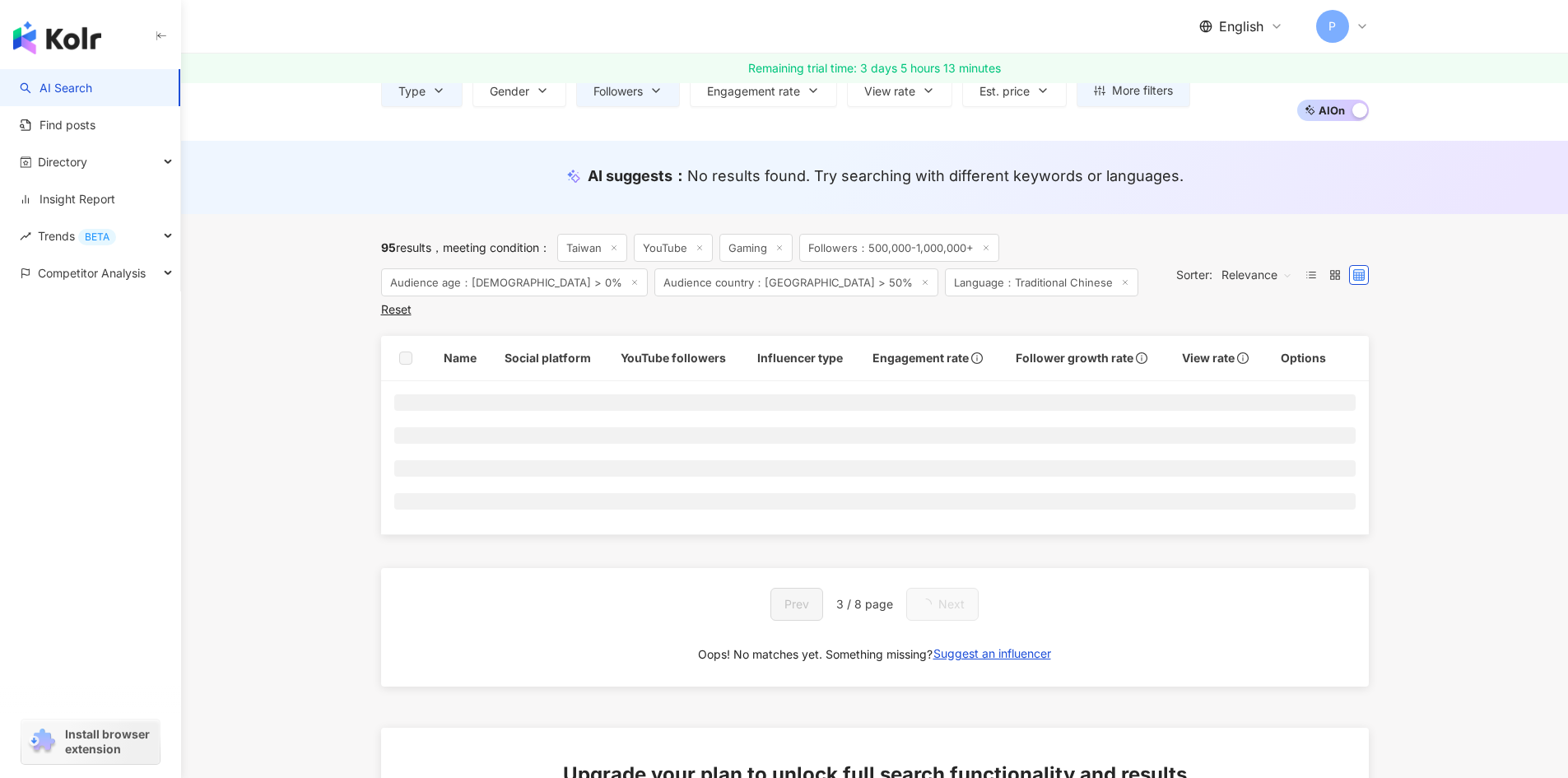
scroll to position [247, 0]
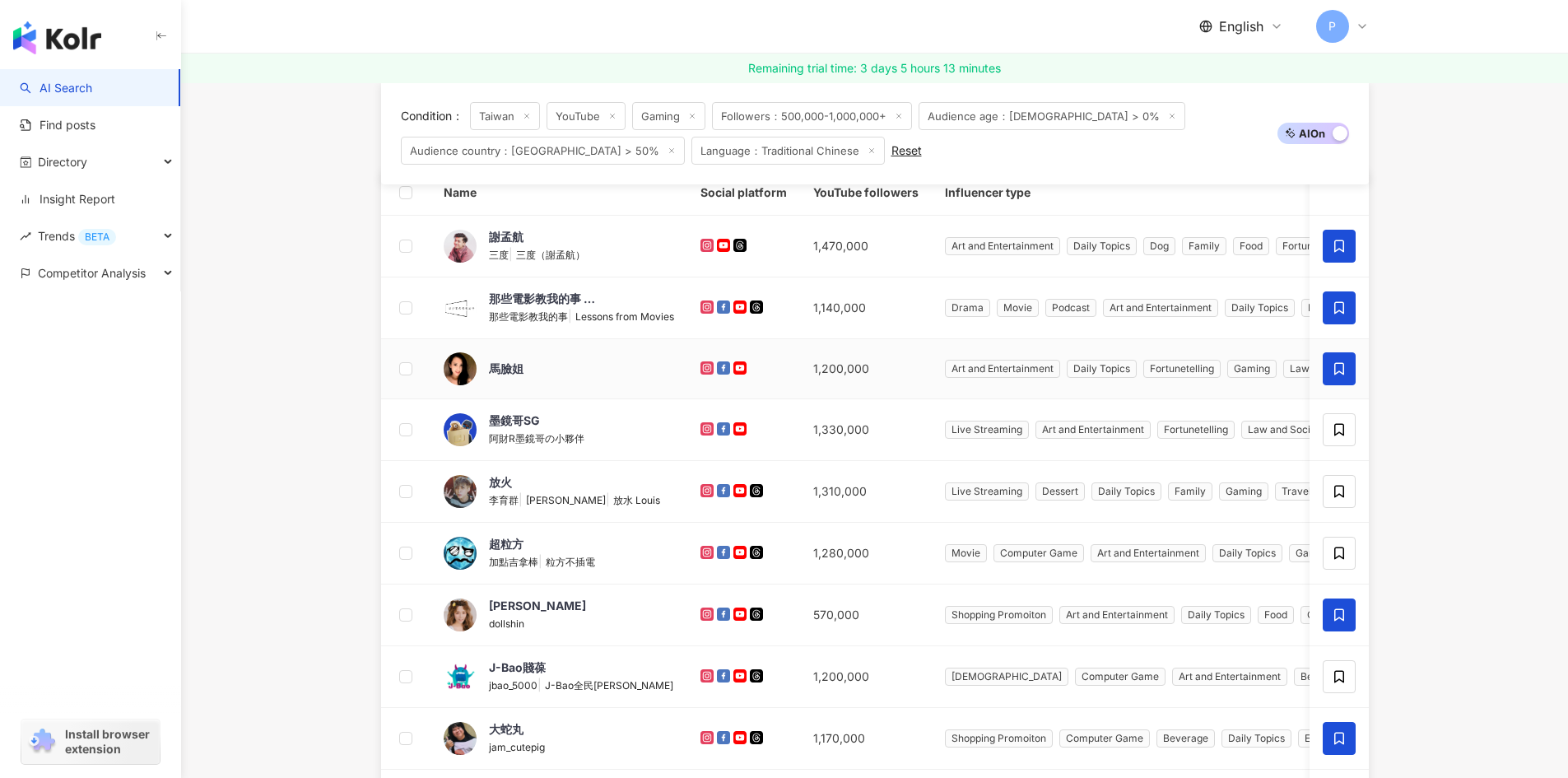
click at [1340, 356] on span at bounding box center [1338, 368] width 33 height 33
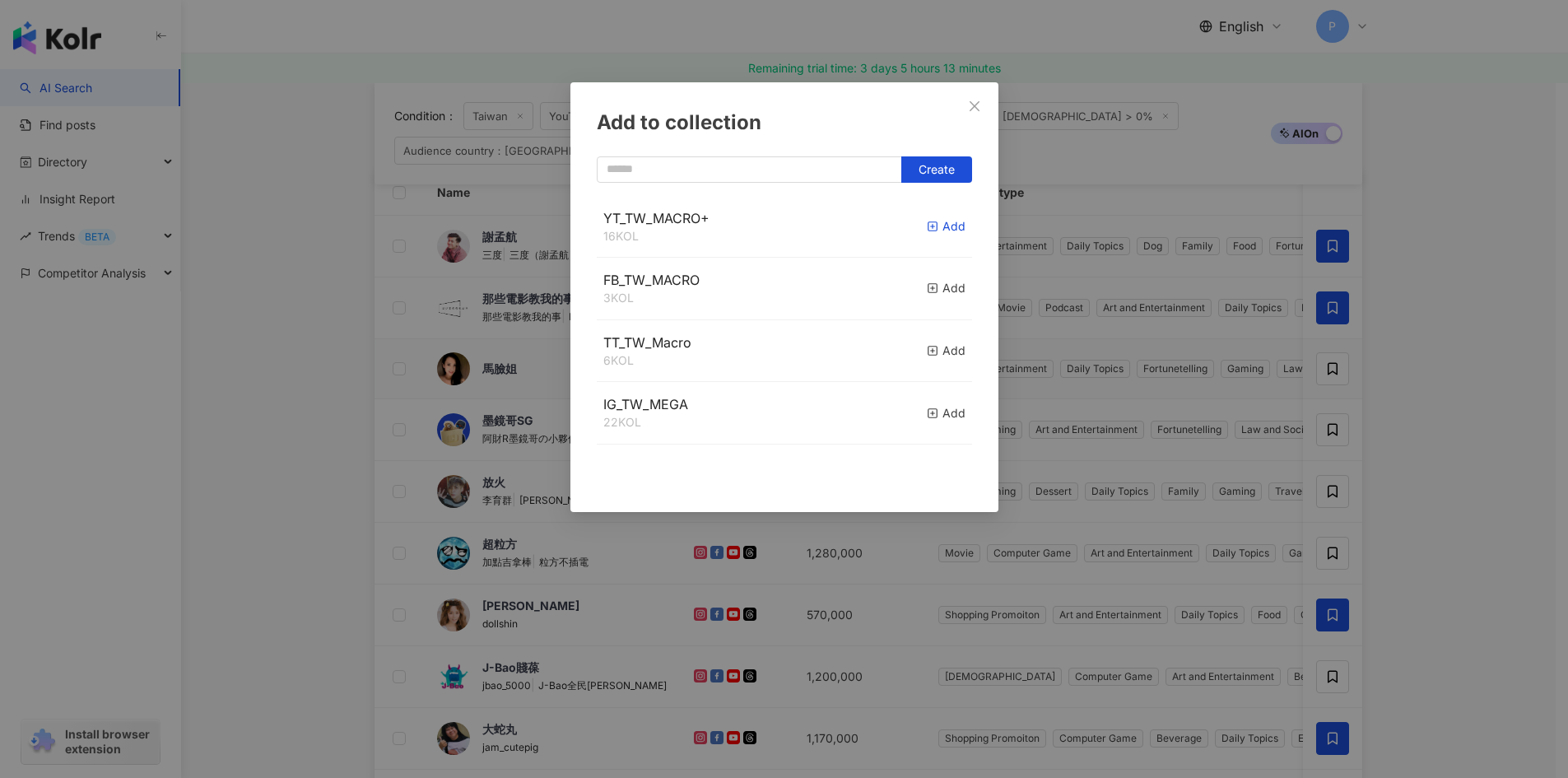
click at [928, 231] on rect "button" at bounding box center [932, 226] width 9 height 9
click at [1335, 428] on div "Add to collection Create YT_TW_MACRO+ 17 KOL Added FB_TW_MACRO 3 KOL Add TT_TW_…" at bounding box center [784, 389] width 1568 height 778
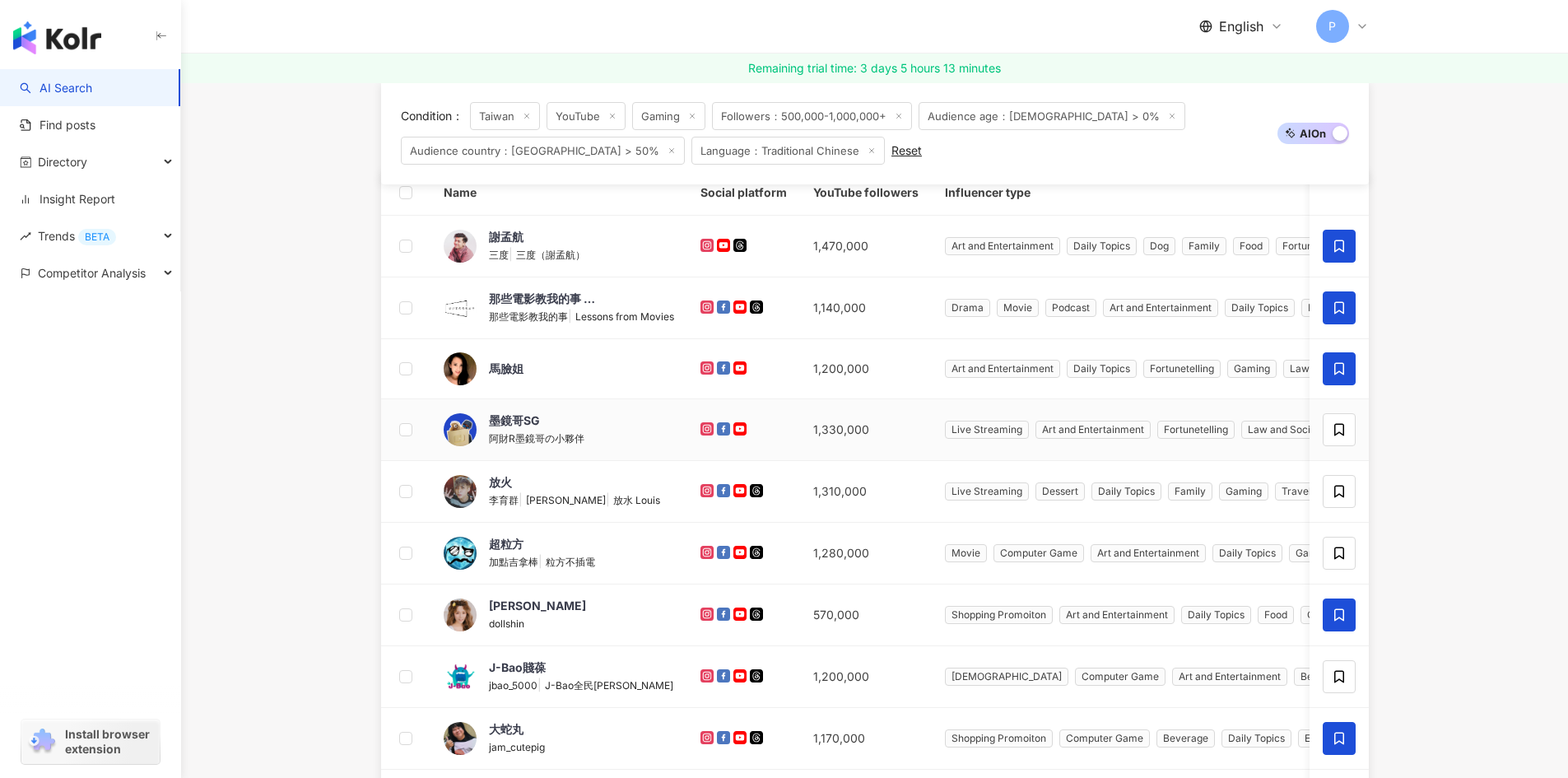
click at [1329, 433] on span at bounding box center [1338, 429] width 33 height 33
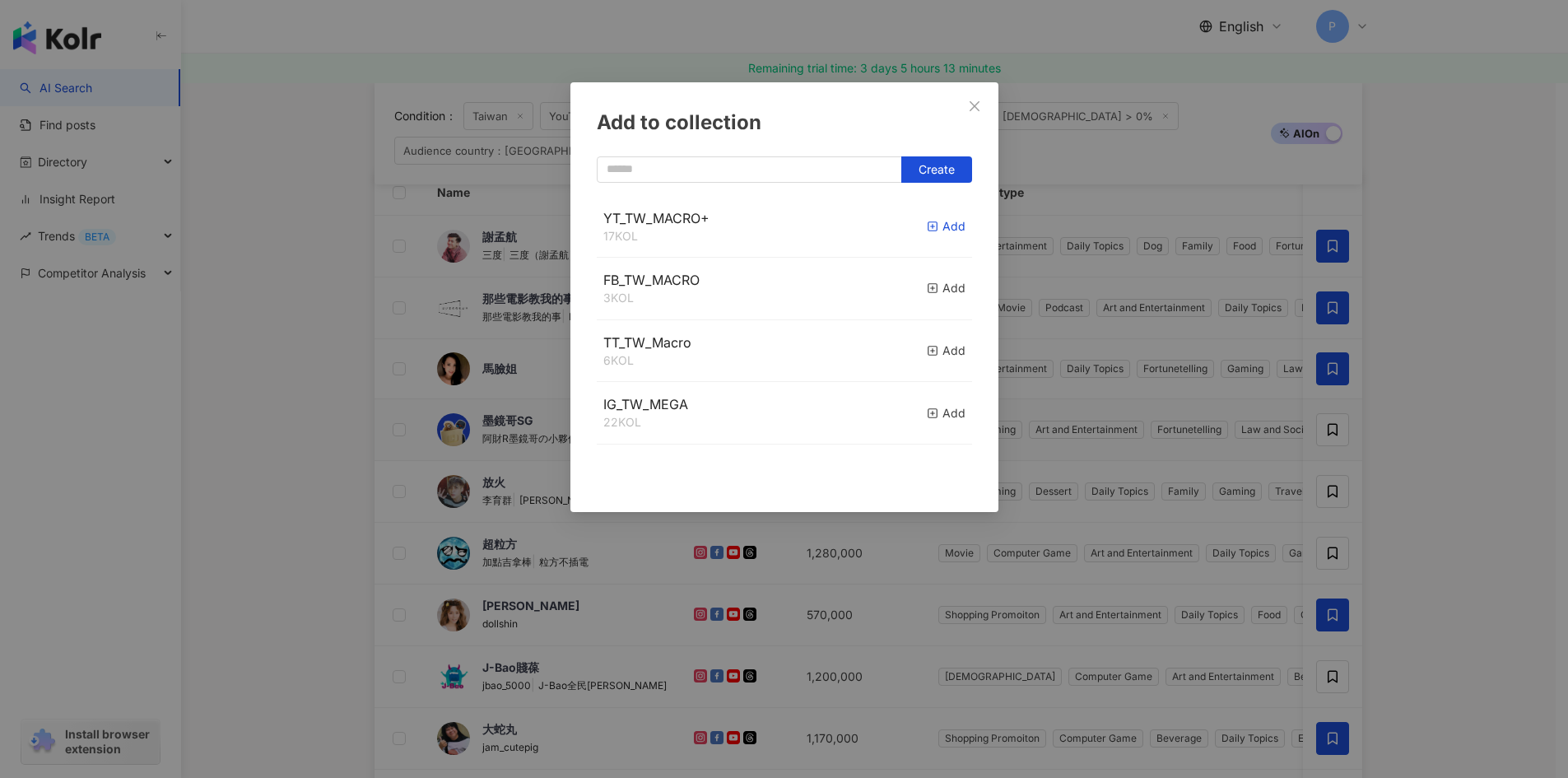
click at [930, 229] on div "Add" at bounding box center [945, 226] width 38 height 18
click at [1326, 495] on div "Add to collection Create YT_TW_MACRO+ 18 KOL Added FB_TW_MACRO 3 KOL Add TT_TW_…" at bounding box center [784, 389] width 1568 height 778
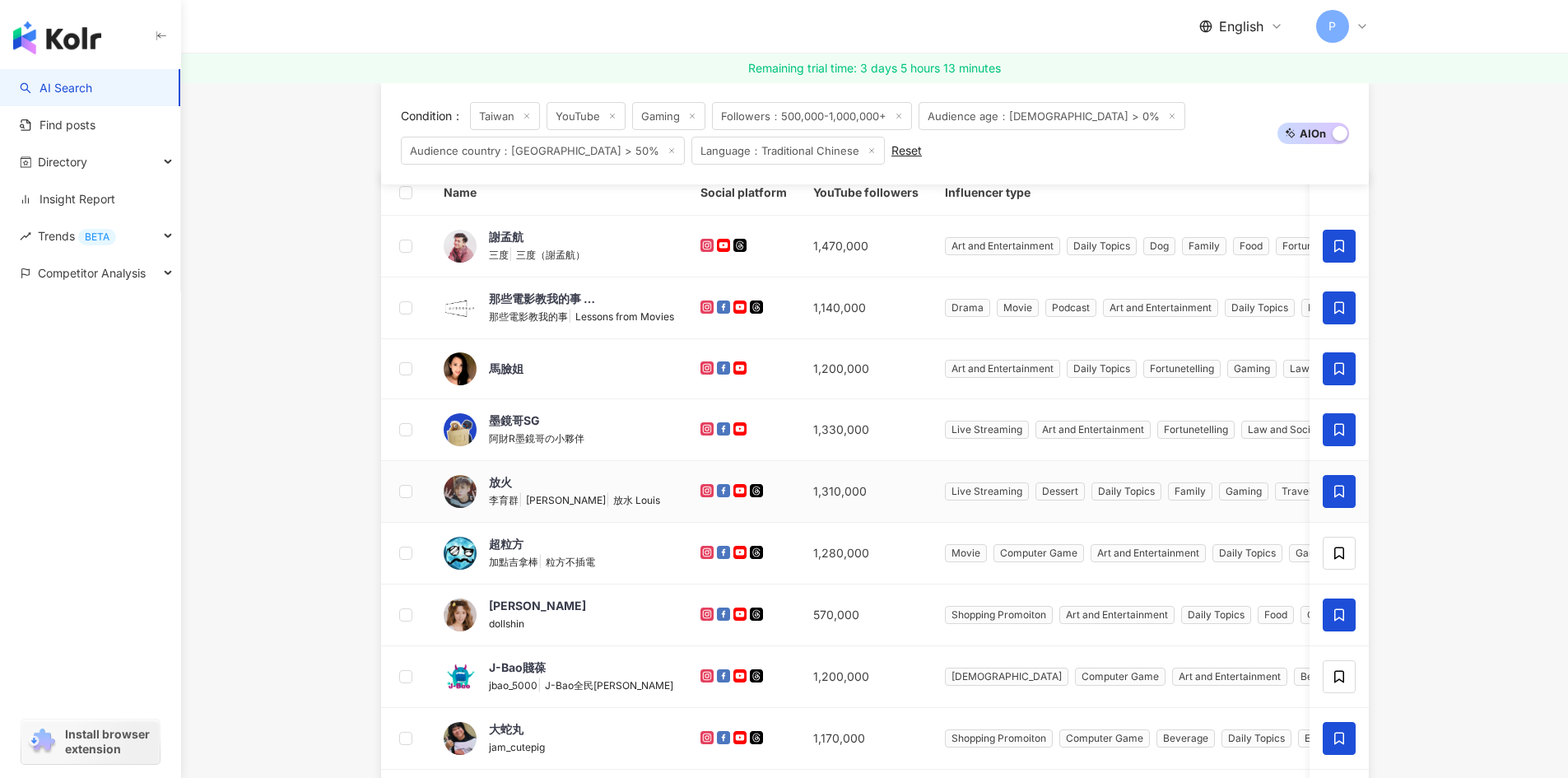
click at [1333, 494] on icon at bounding box center [1338, 491] width 15 height 15
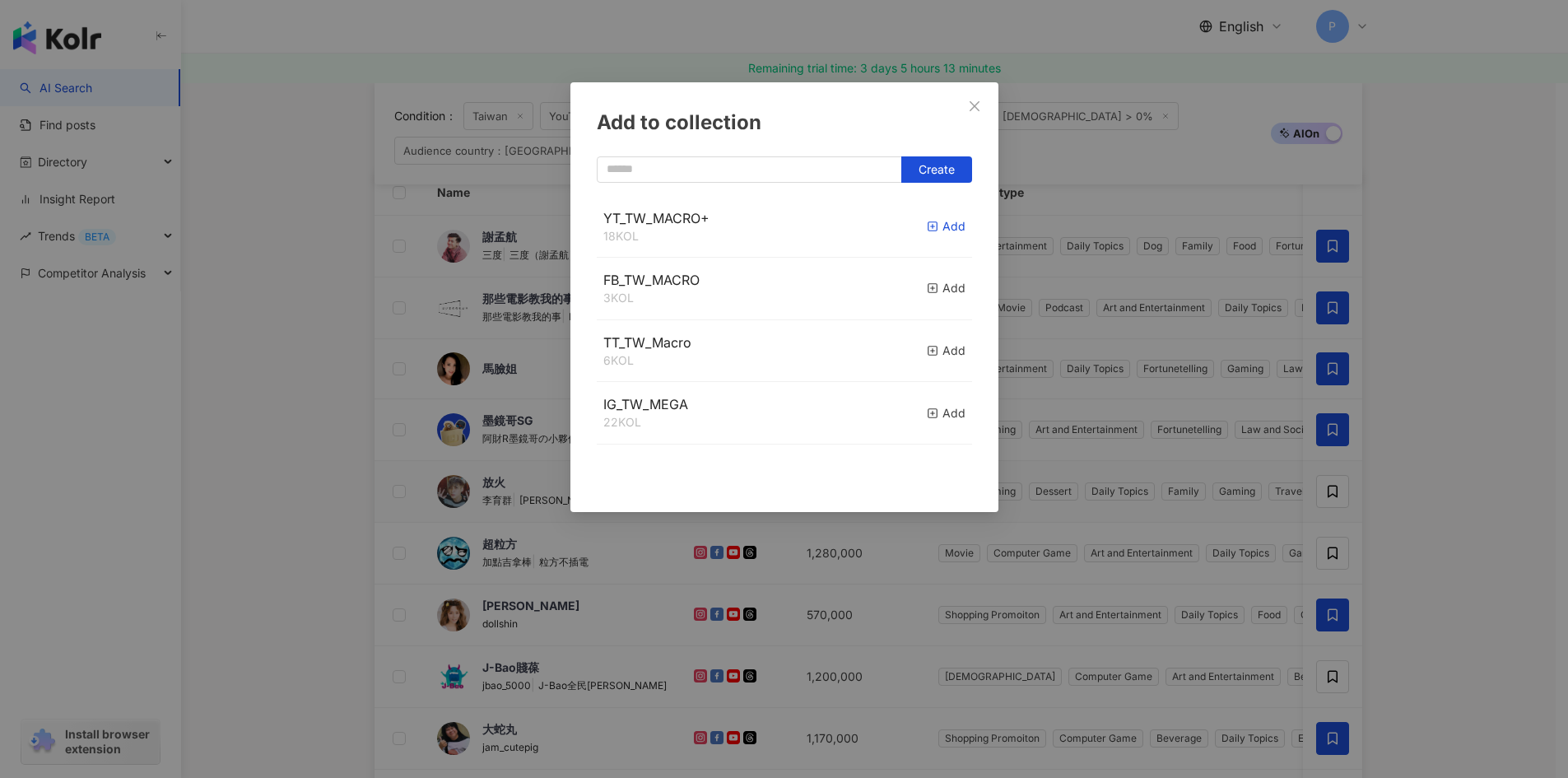
click at [930, 225] on div "Add" at bounding box center [945, 226] width 38 height 18
click at [1500, 474] on div "Add to collection Create YT_TW_MACRO+ 18 KOL Add FB_TW_MACRO 3 KOL Add TT_TW_Ma…" at bounding box center [784, 389] width 1568 height 778
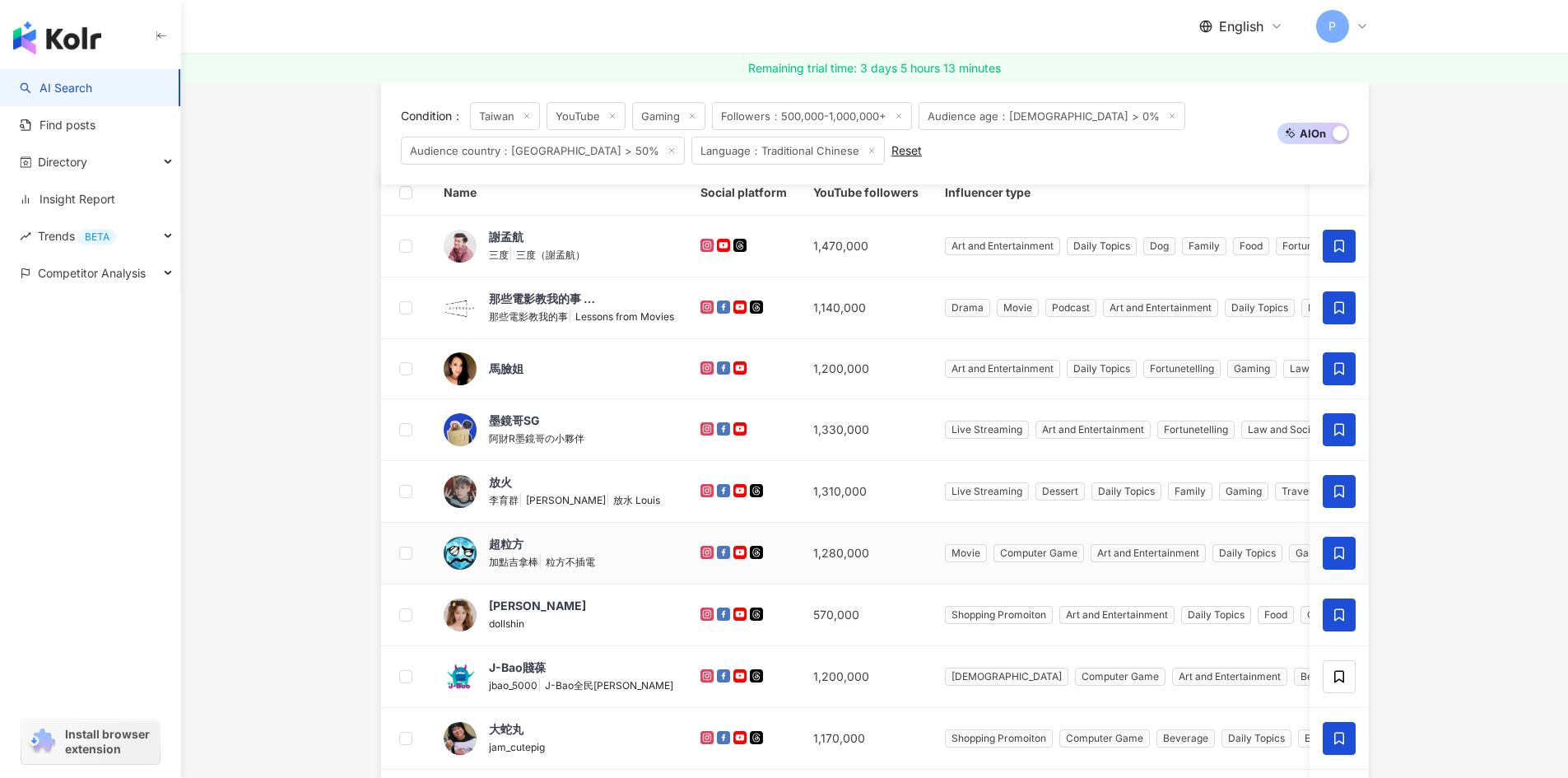
click at [1344, 558] on icon at bounding box center [1338, 553] width 15 height 15
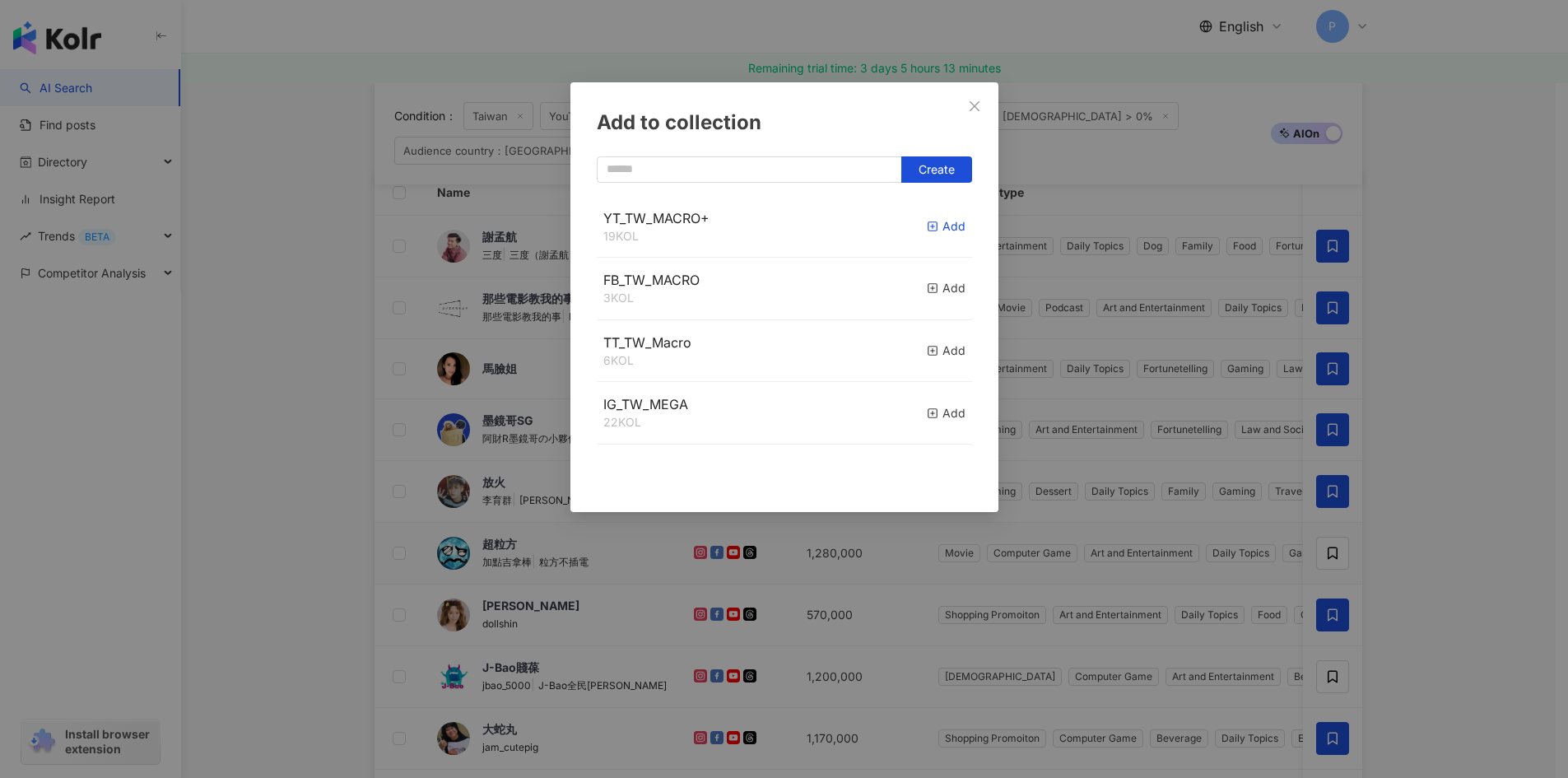
click at [930, 232] on div "Add" at bounding box center [945, 226] width 38 height 18
click at [1506, 572] on div "Add to collection Create YT_TW_MACRO+ 19 KOL Add FB_TW_MACRO 3 KOL Add TT_TW_Ma…" at bounding box center [784, 389] width 1568 height 778
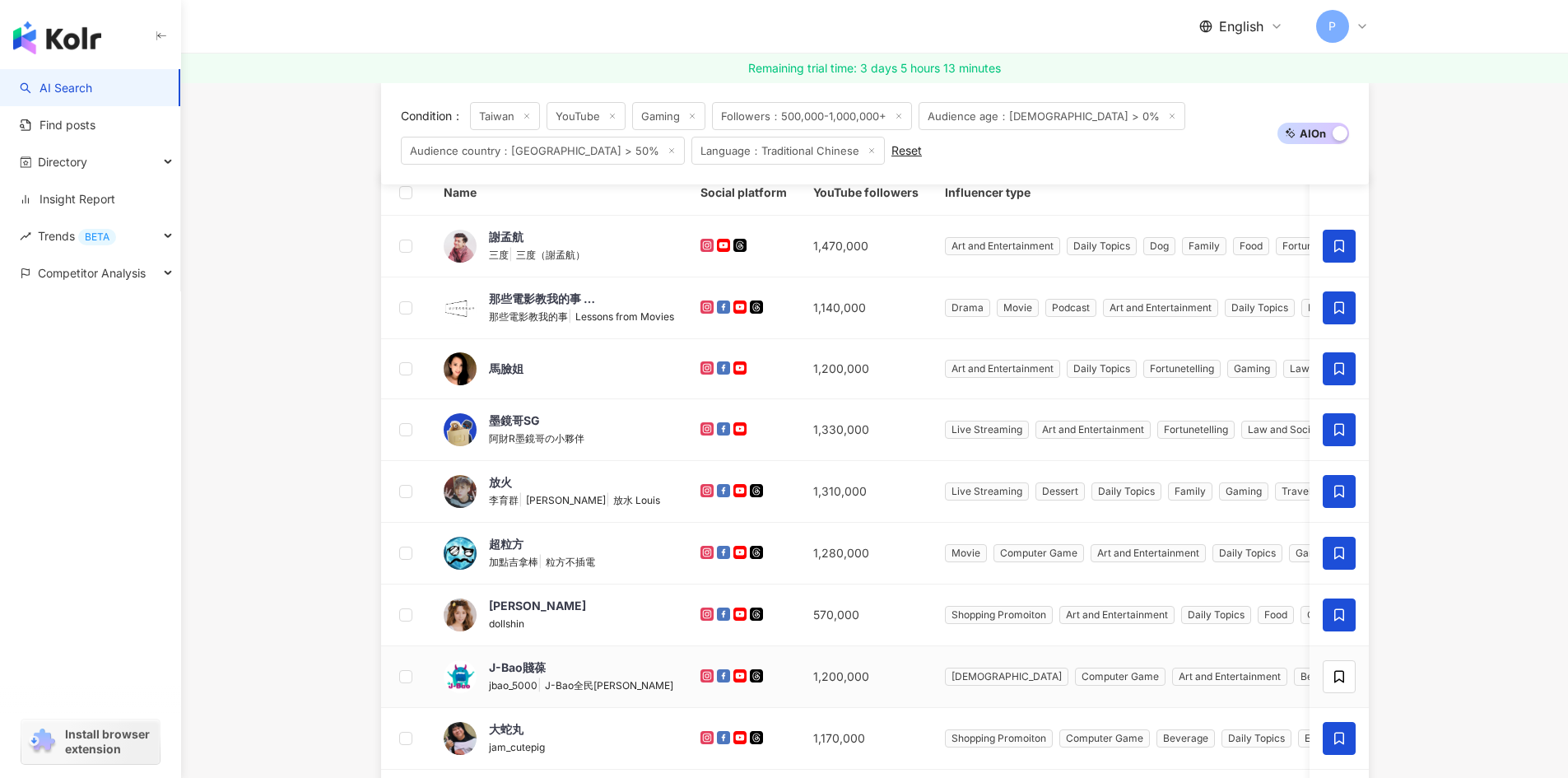
click at [1341, 659] on td at bounding box center [1339, 677] width 59 height 62
click at [1342, 676] on icon at bounding box center [1339, 677] width 10 height 13
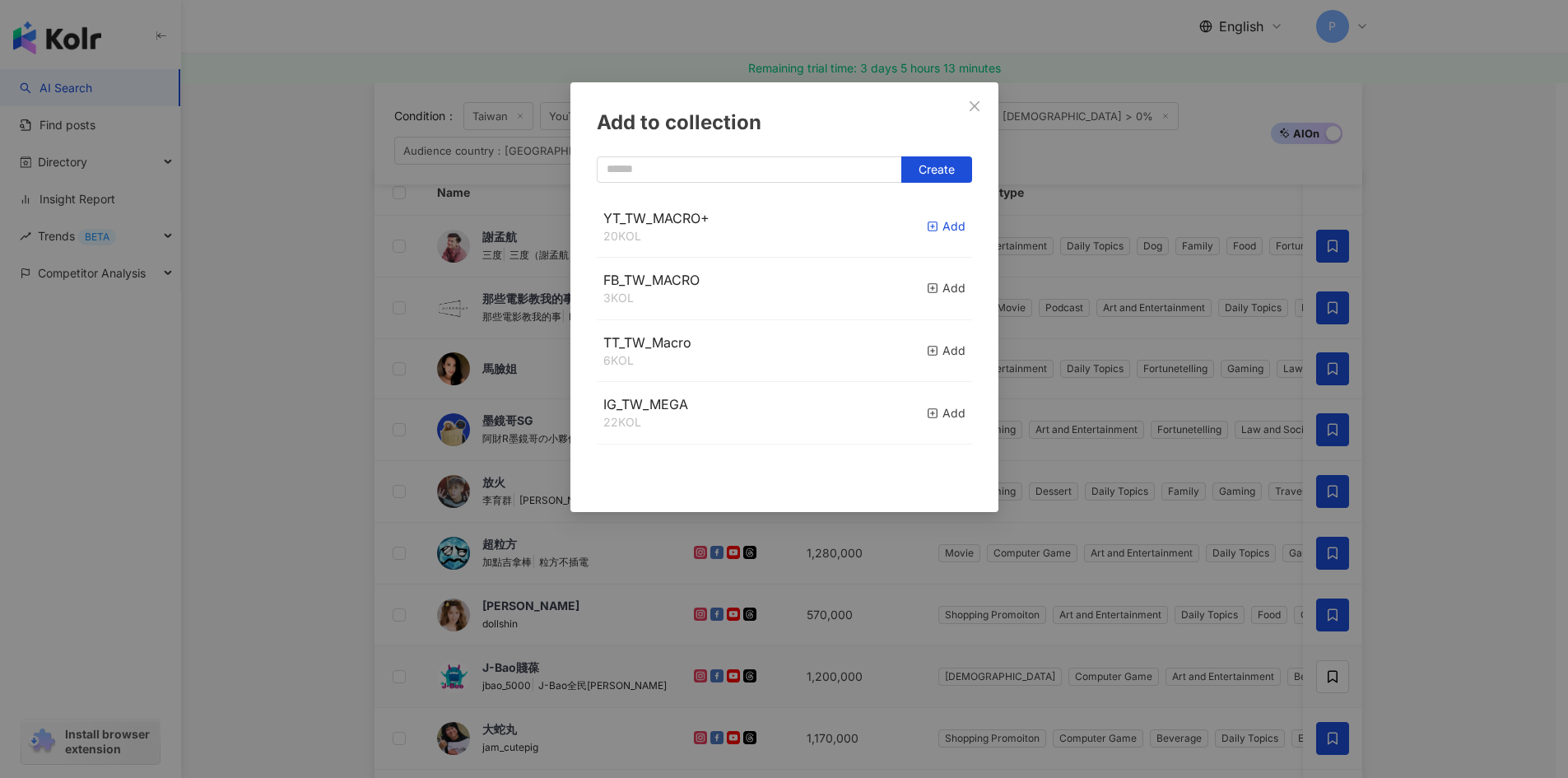
click at [927, 218] on div "Add" at bounding box center [945, 226] width 38 height 18
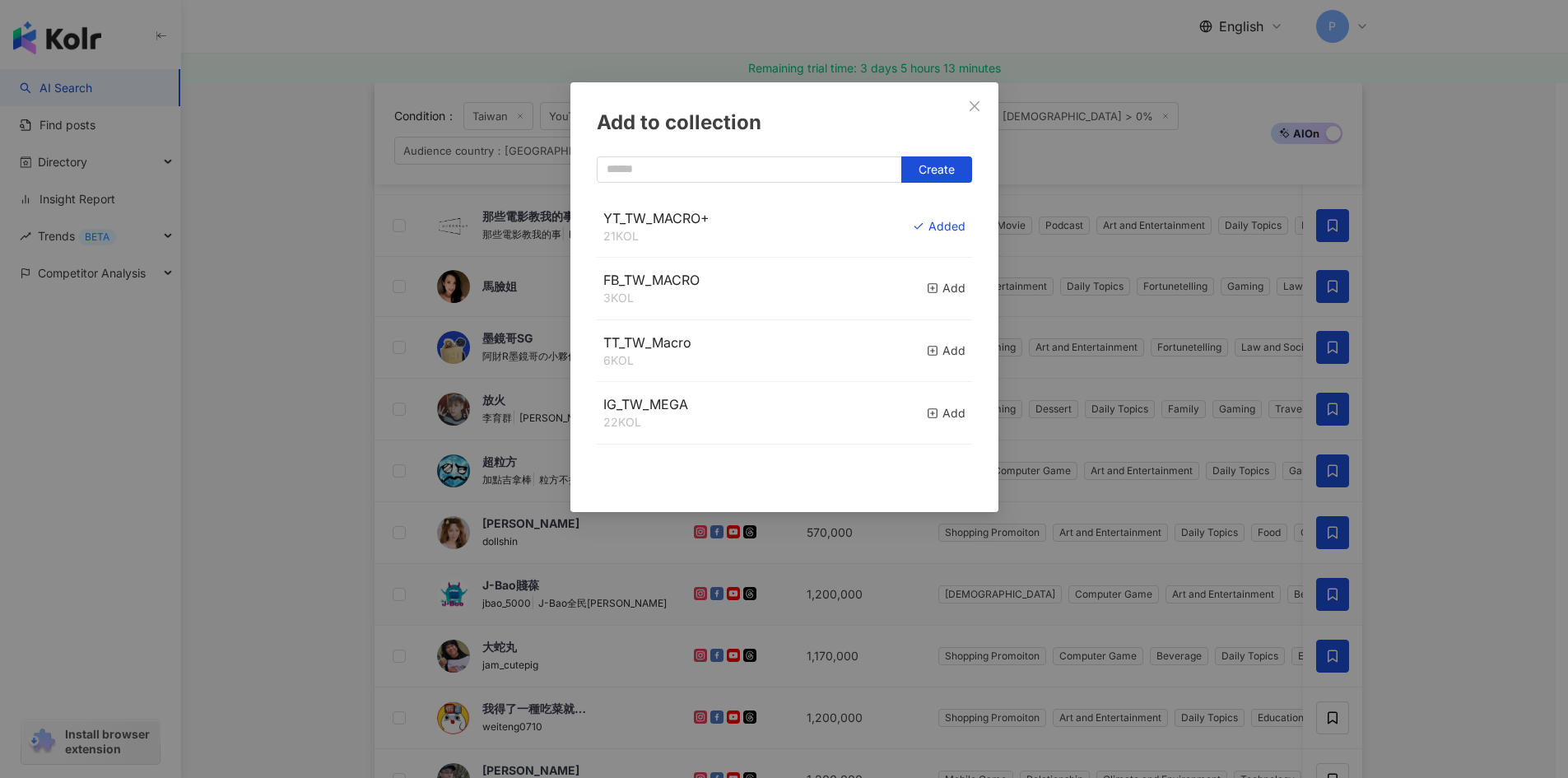
click at [1468, 605] on div "Add to collection Create YT_TW_MACRO+ 21 KOL Added FB_TW_MACRO 3 KOL Add TT_TW_…" at bounding box center [784, 389] width 1568 height 778
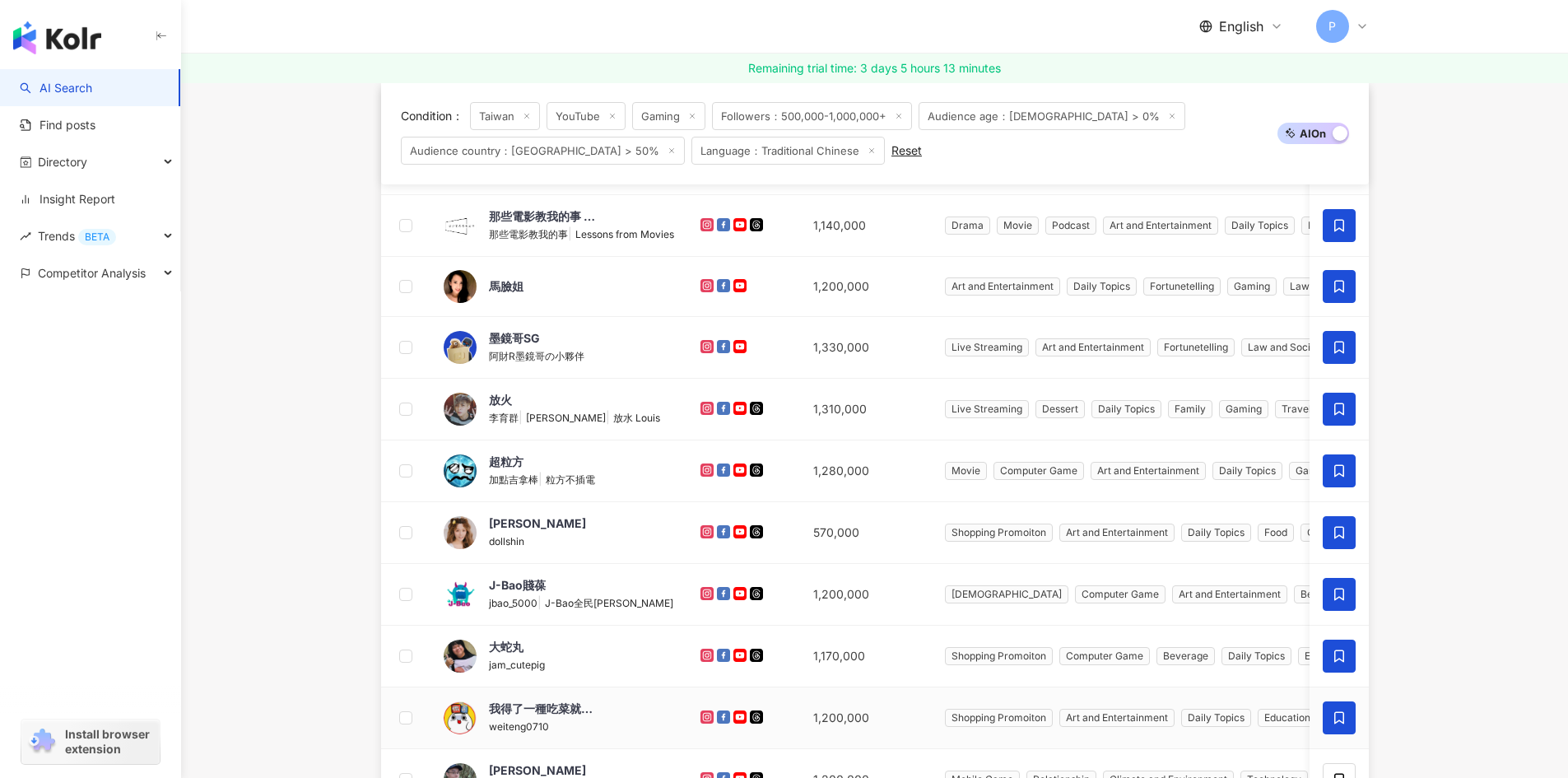
click at [1322, 718] on span at bounding box center [1338, 718] width 33 height 33
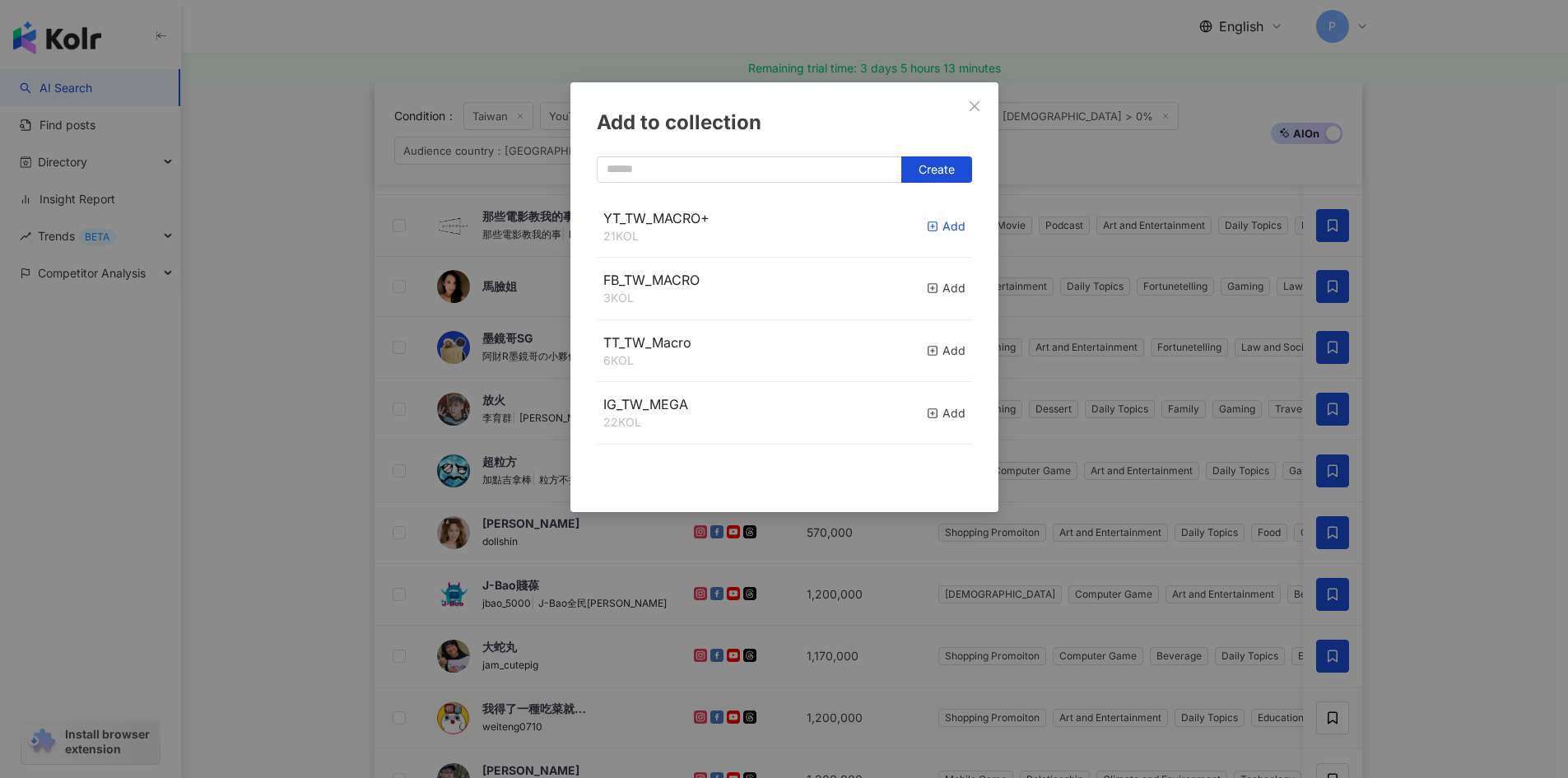
click at [928, 223] on rect "button" at bounding box center [932, 226] width 9 height 9
click at [1494, 519] on div "Add to collection Create YT_TW_MACRO+ 22 KOL Added FB_TW_MACRO 3 KOL Add TT_TW_…" at bounding box center [784, 389] width 1568 height 778
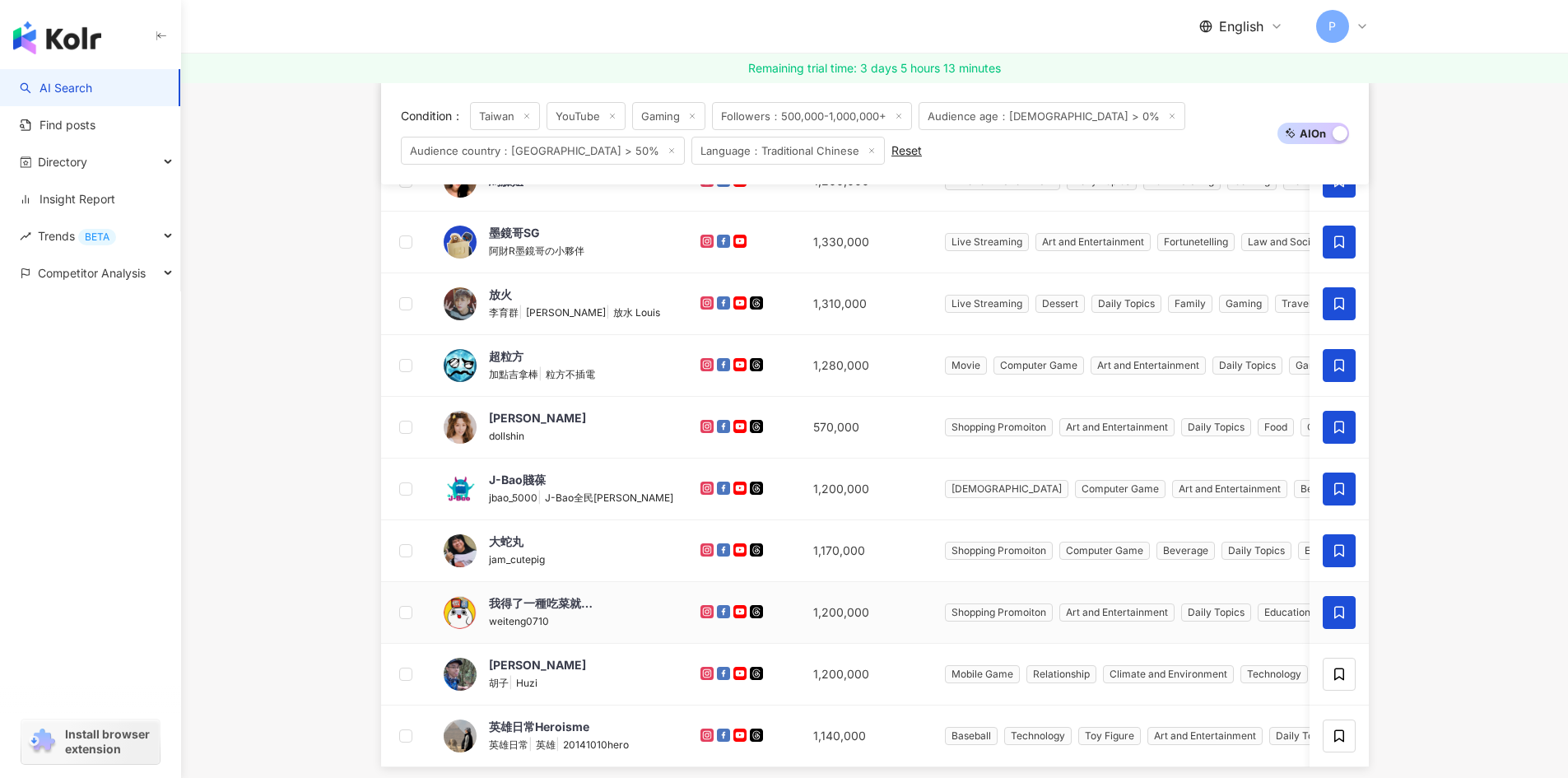
scroll to position [577, 0]
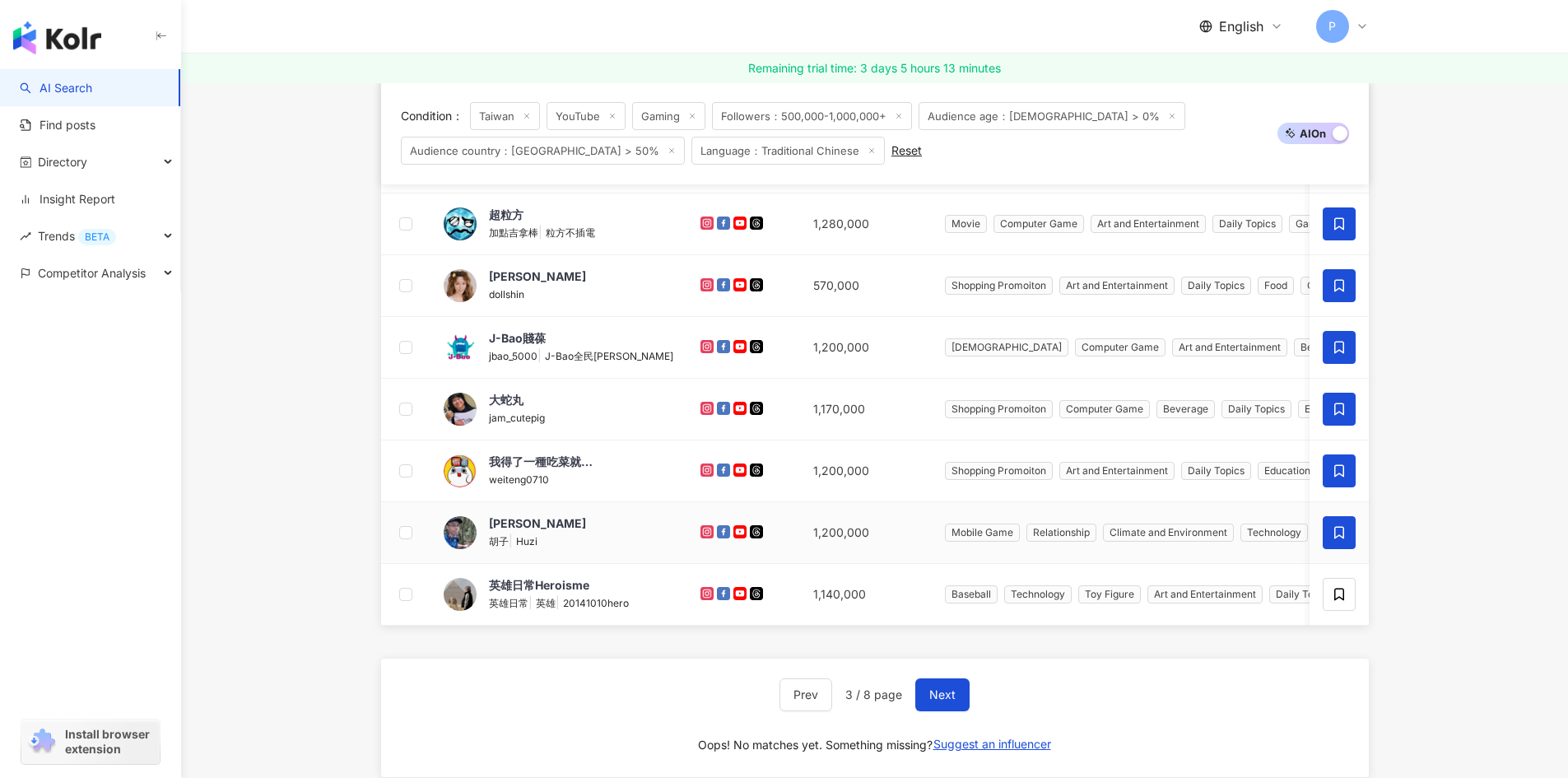
click at [1327, 524] on span at bounding box center [1338, 532] width 33 height 33
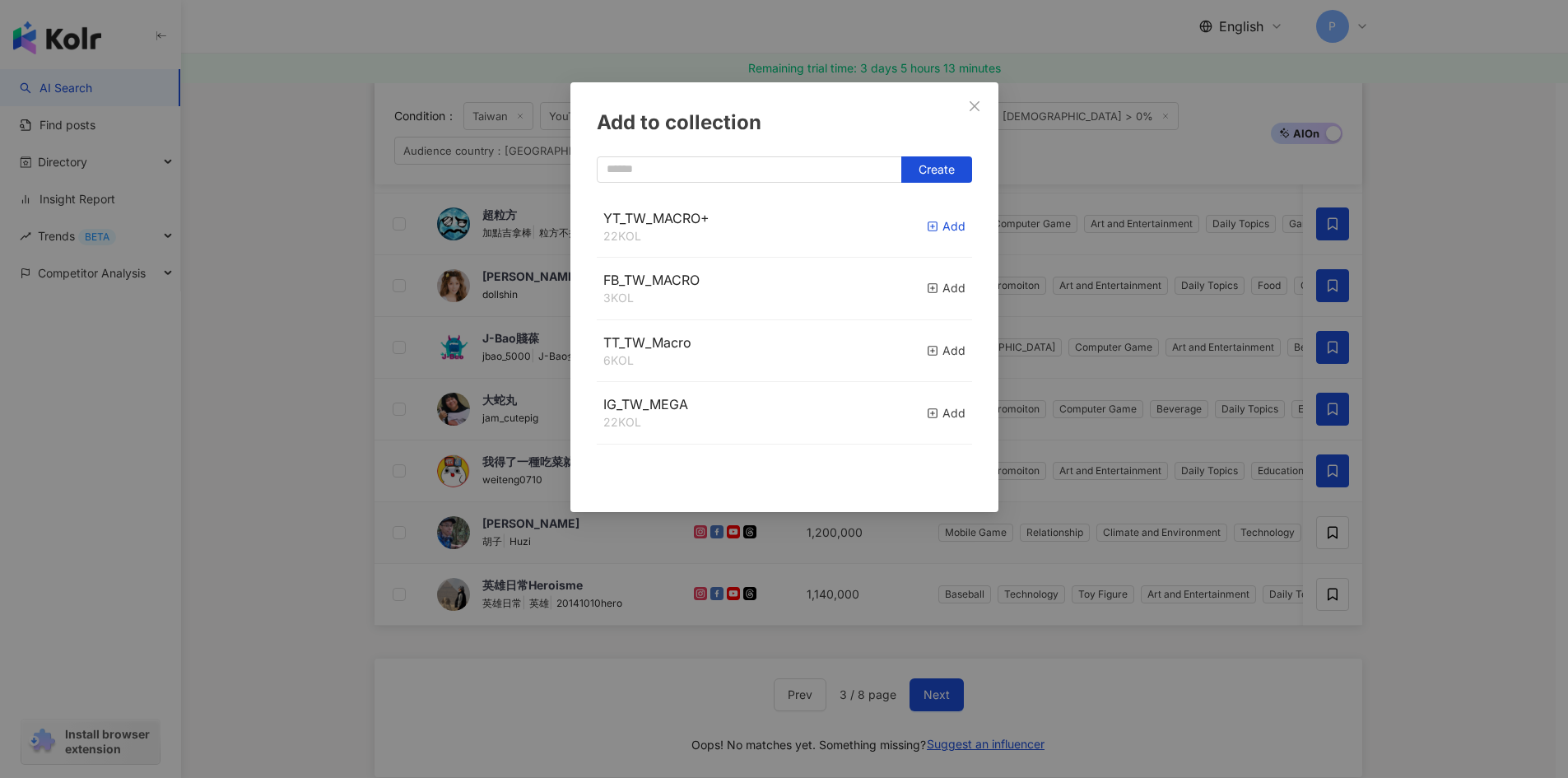
click at [930, 226] on line "button" at bounding box center [932, 226] width 4 height 0
click at [1442, 464] on div "Add to collection Create YT_TW_MACRO+ 23 KOL Added FB_TW_MACRO 3 KOL Add TT_TW_…" at bounding box center [784, 389] width 1568 height 778
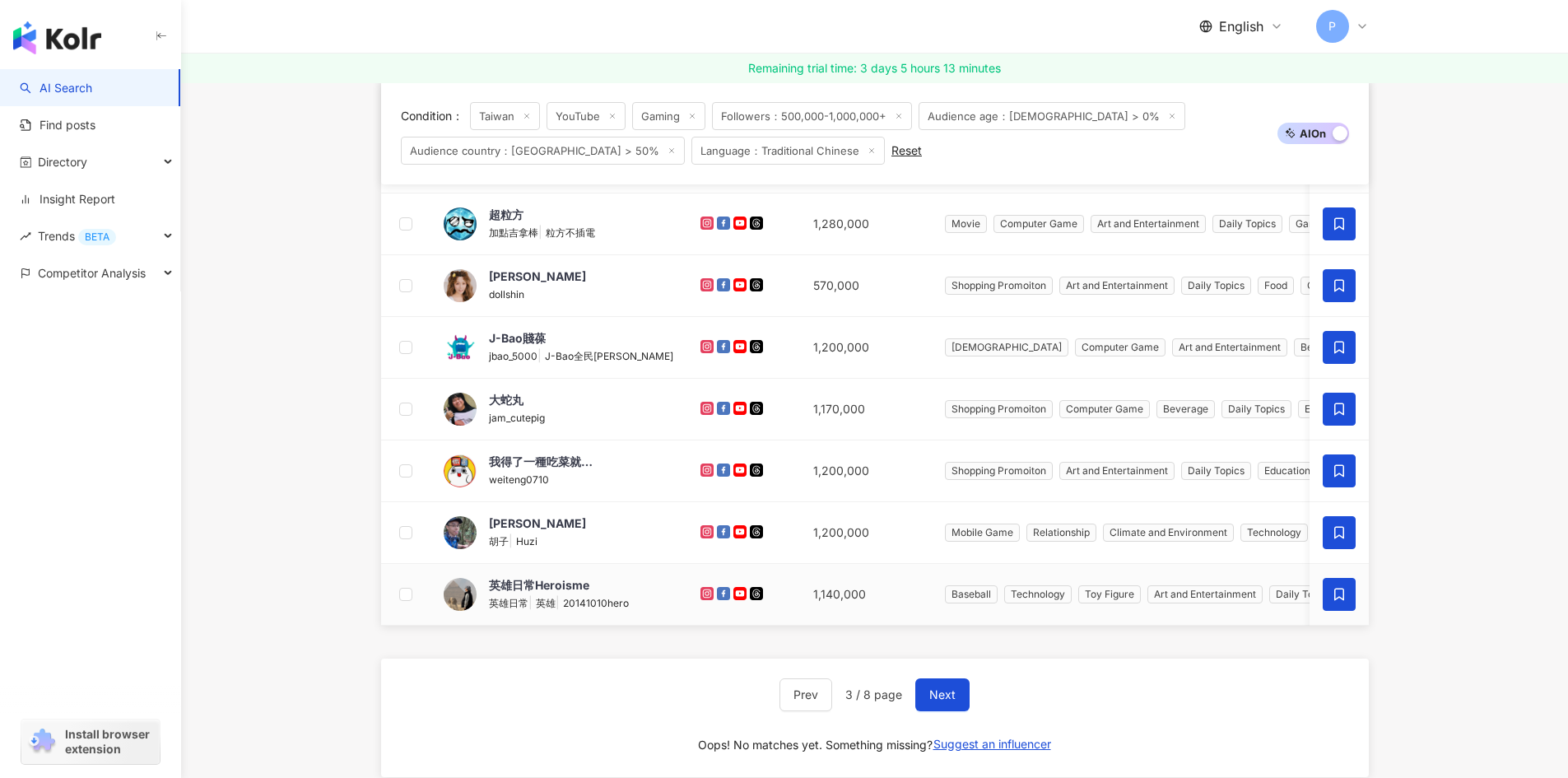
click at [1335, 596] on icon at bounding box center [1339, 594] width 10 height 13
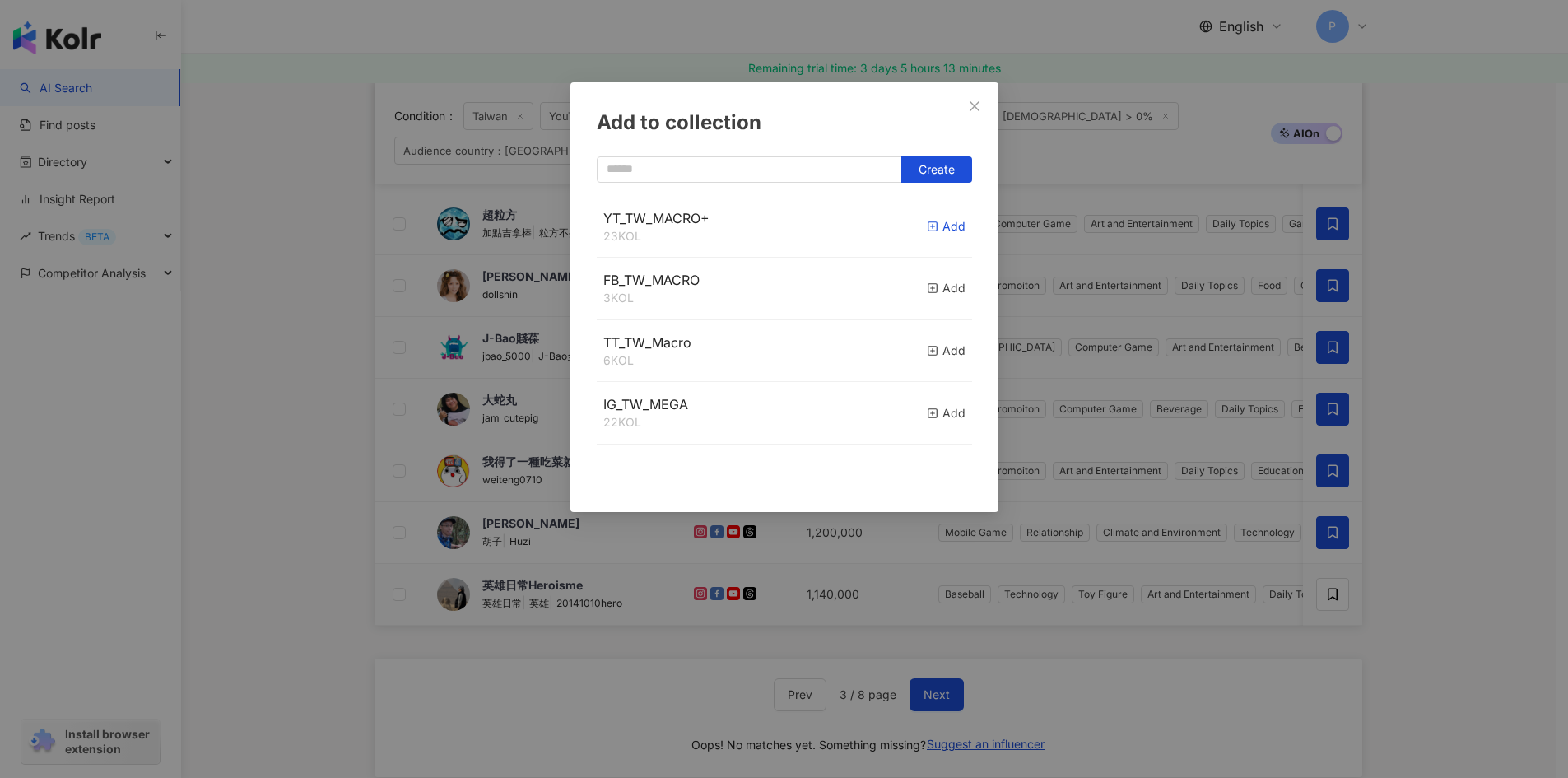
click at [927, 231] on icon "button" at bounding box center [933, 227] width 12 height 12
click at [1428, 532] on div "Add to collection Create YT_TW_MACRO+ 24 KOL Added FB_TW_MACRO 3 KOL Add TT_TW_…" at bounding box center [784, 389] width 1568 height 778
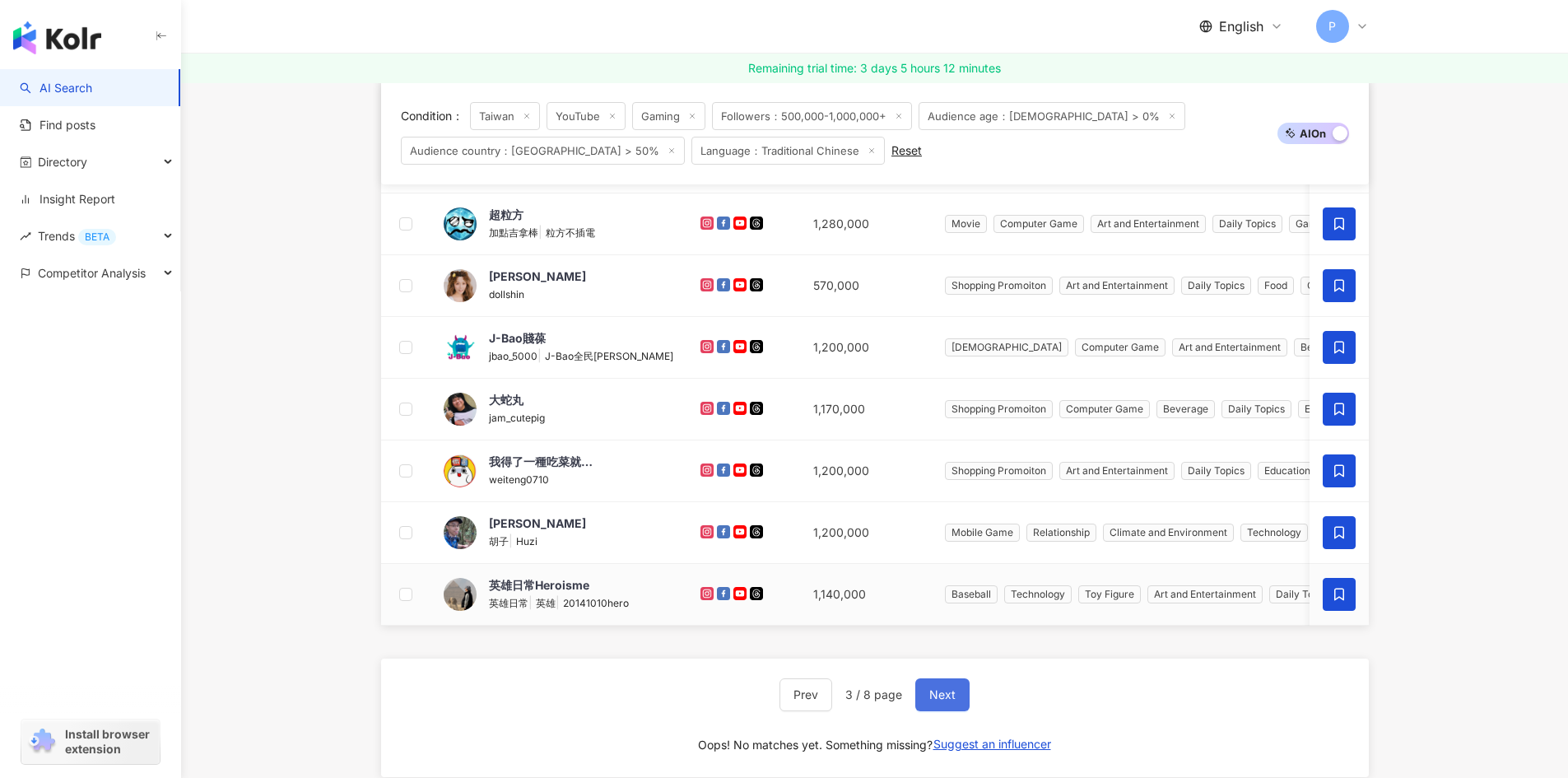
click at [953, 702] on span "Next" at bounding box center [942, 694] width 27 height 13
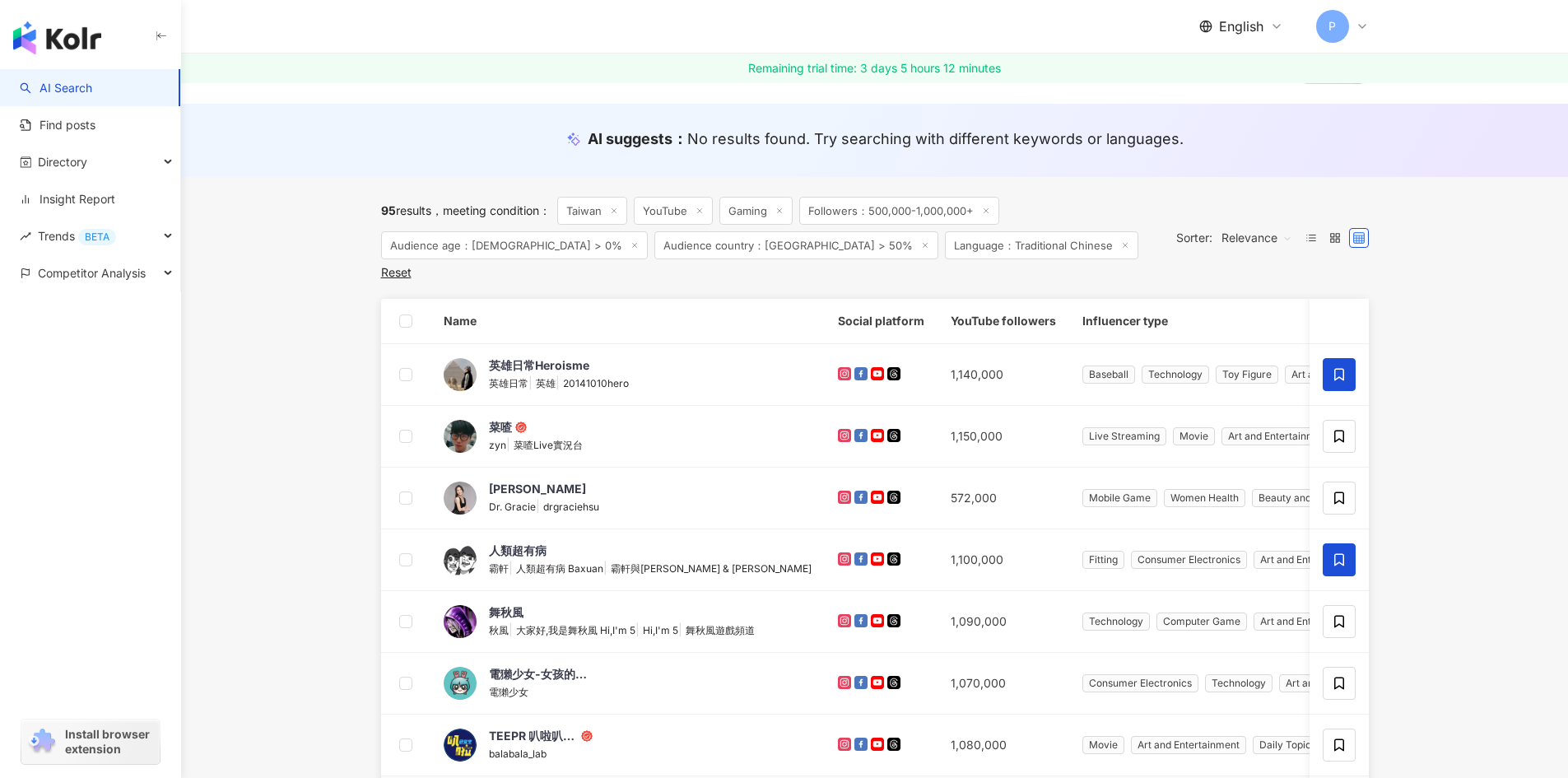
scroll to position [165, 0]
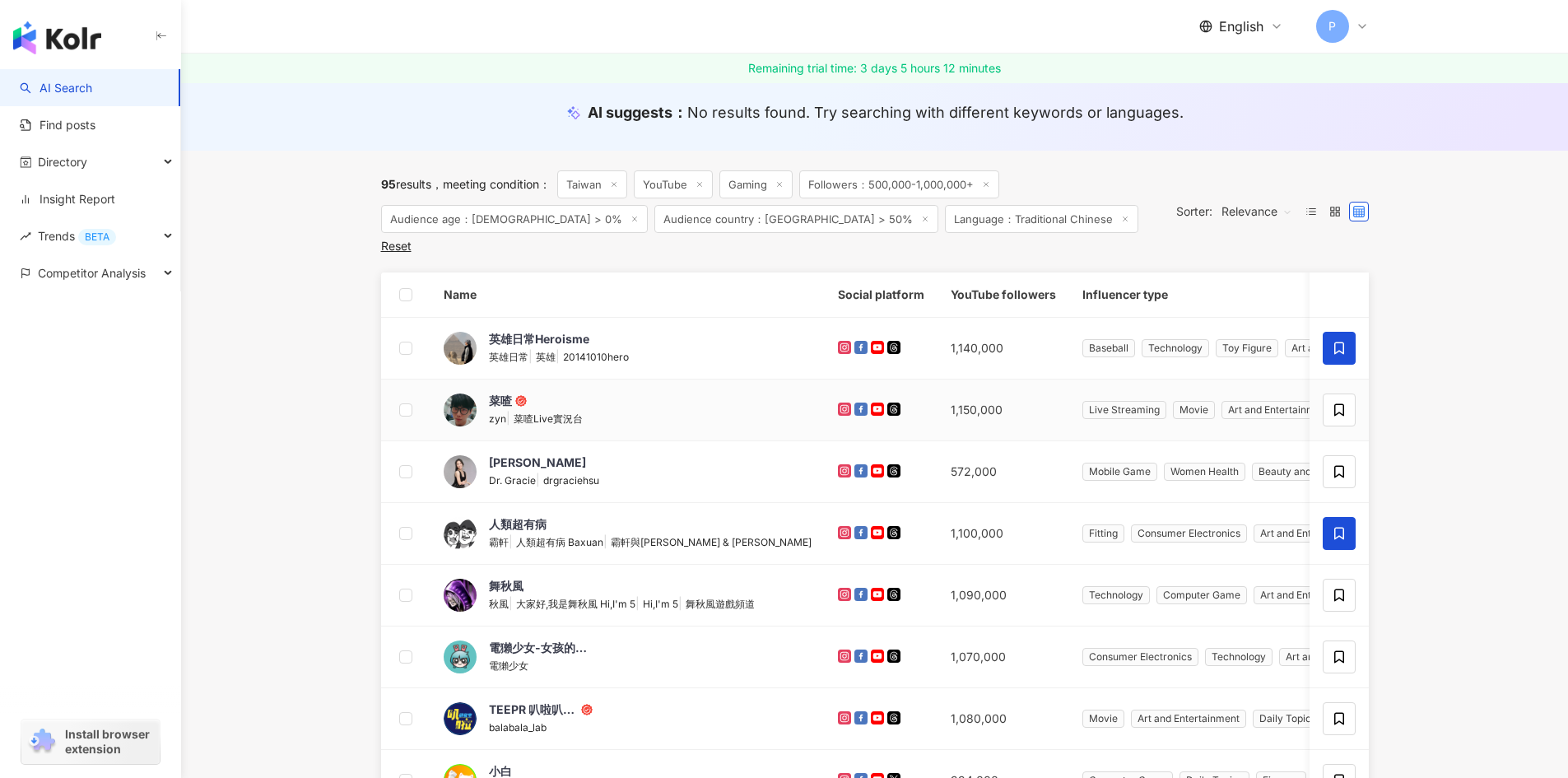
click at [1332, 410] on td at bounding box center [1339, 410] width 59 height 62
click at [1341, 403] on icon at bounding box center [1338, 410] width 15 height 15
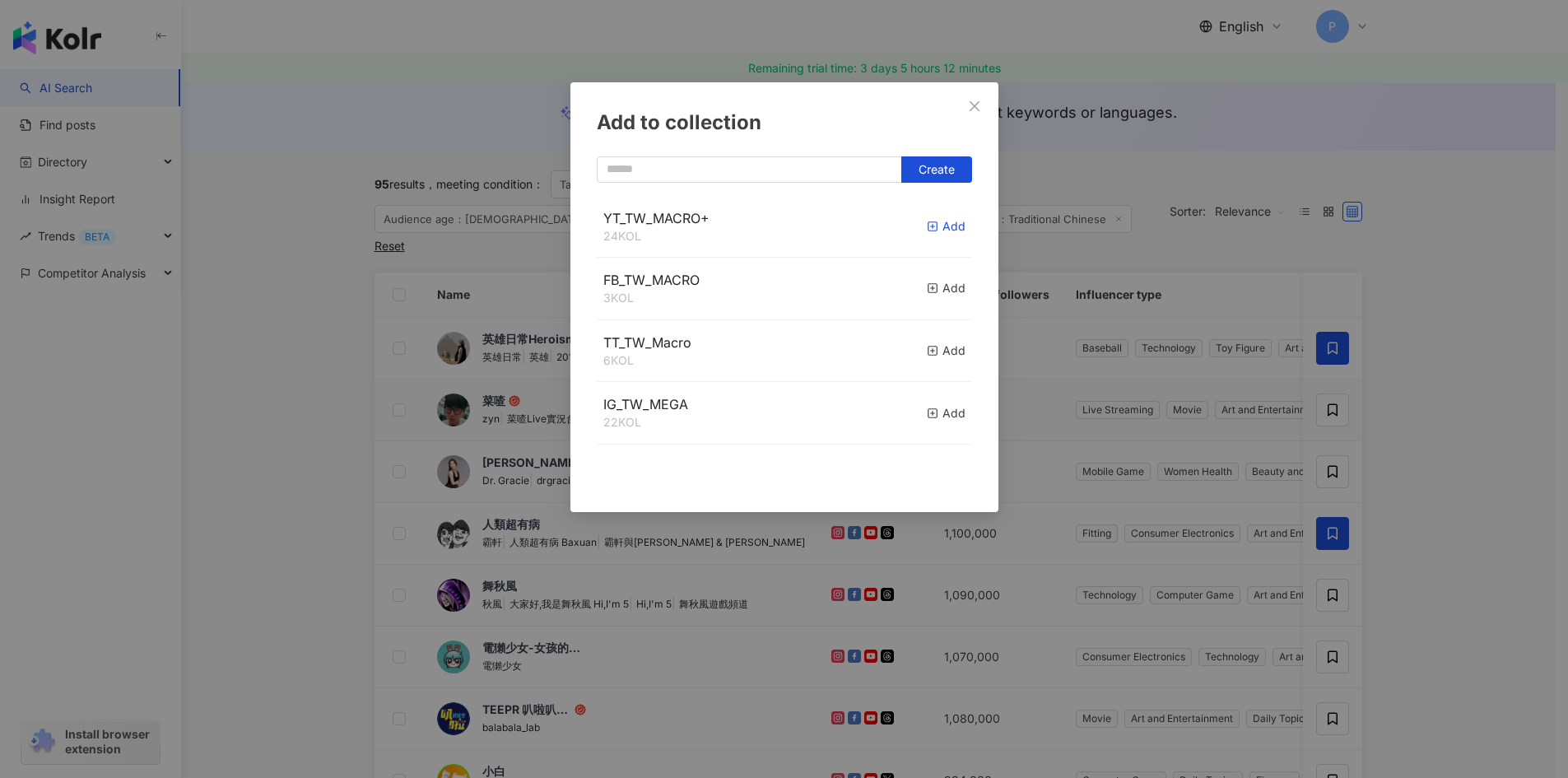
click at [929, 217] on div "Add" at bounding box center [945, 226] width 38 height 18
click at [1455, 394] on div "Add to collection Create YT_TW_MACRO+ 24 KOL Add FB_TW_MACRO 3 KOL Add TT_TW_Ma…" at bounding box center [784, 389] width 1568 height 778
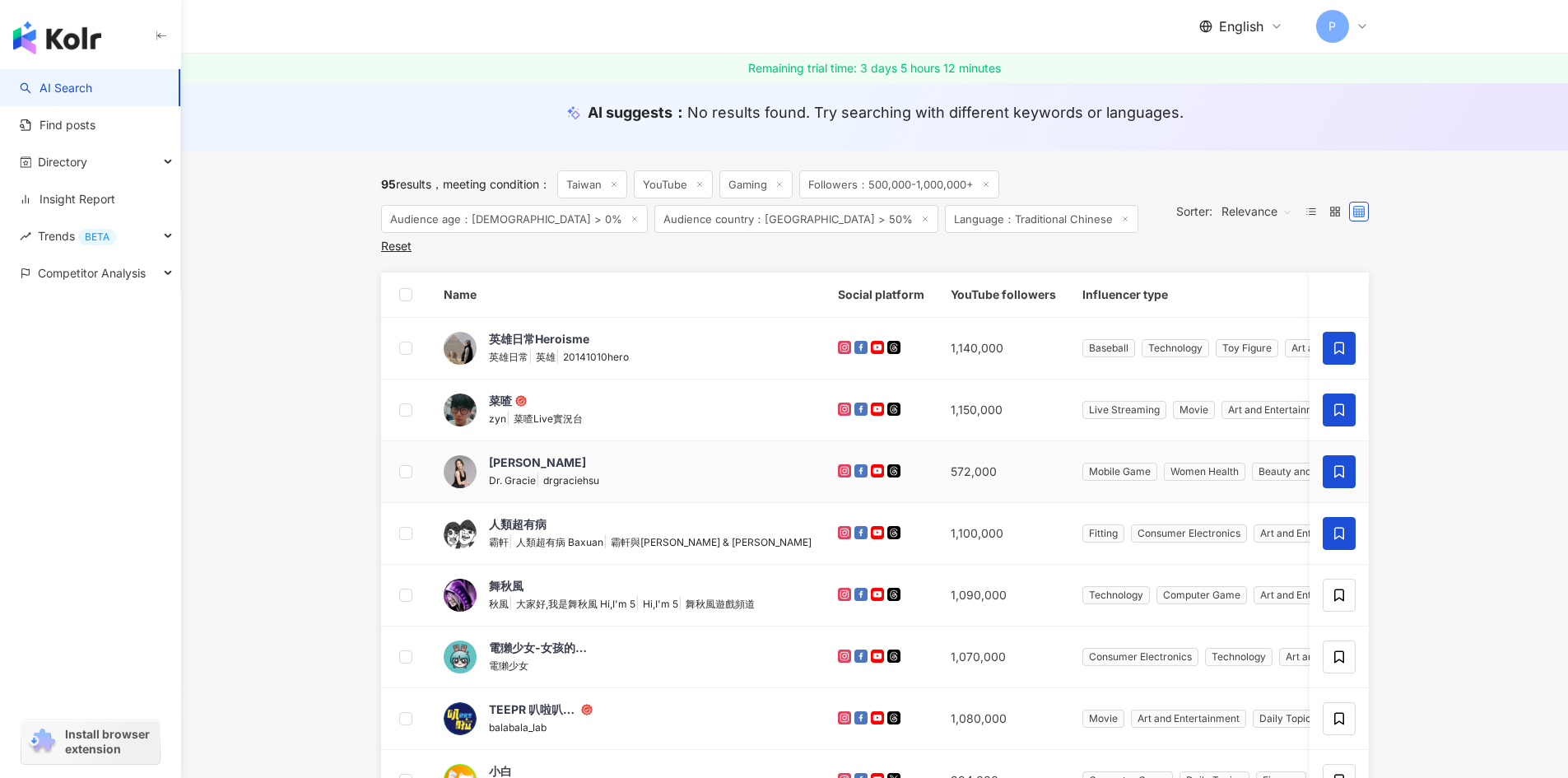
click at [1344, 455] on span at bounding box center [1338, 471] width 33 height 33
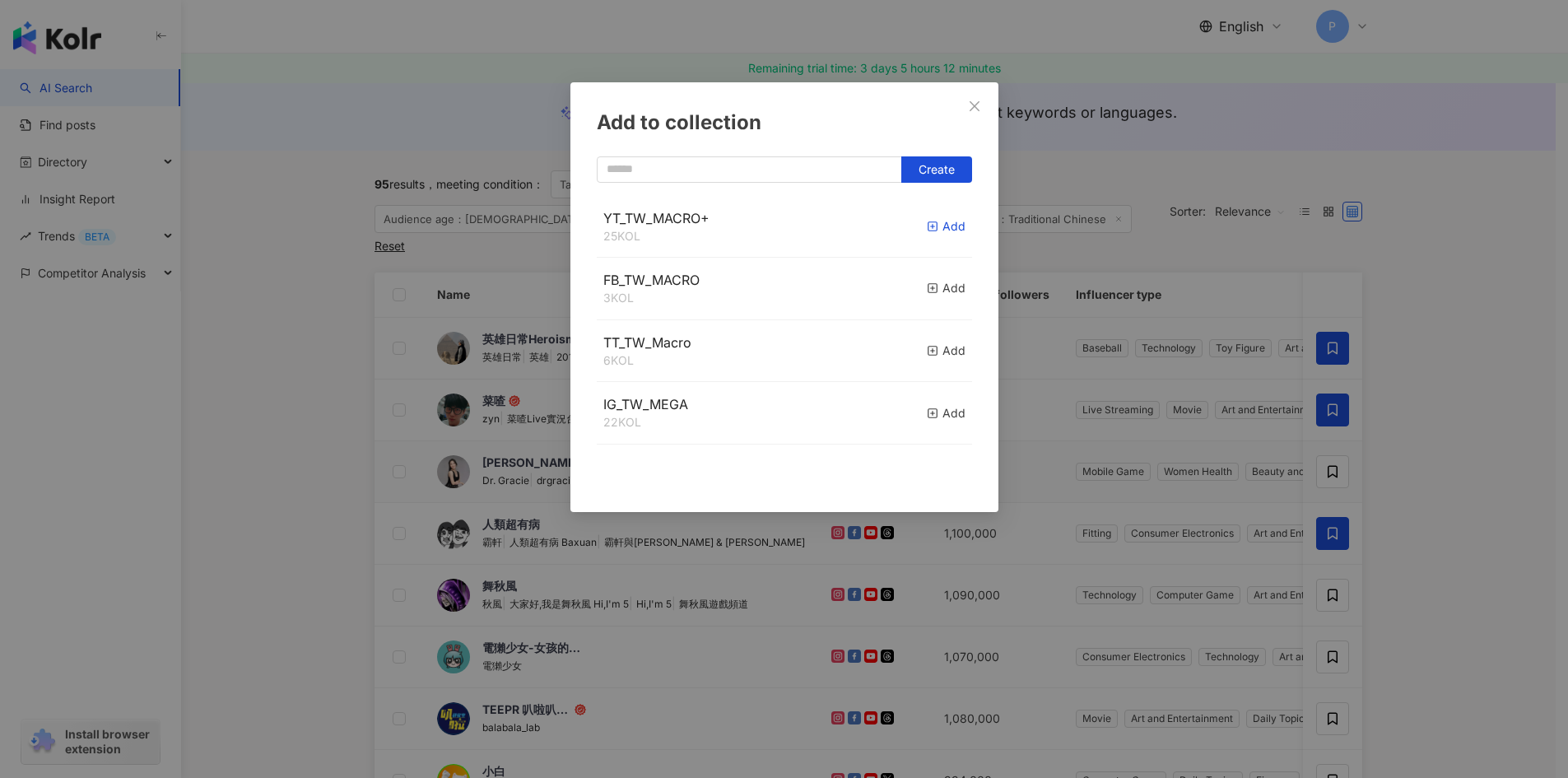
click at [927, 226] on icon "button" at bounding box center [933, 227] width 12 height 12
click at [1459, 424] on div "Add to collection Create" at bounding box center [784, 389] width 1568 height 778
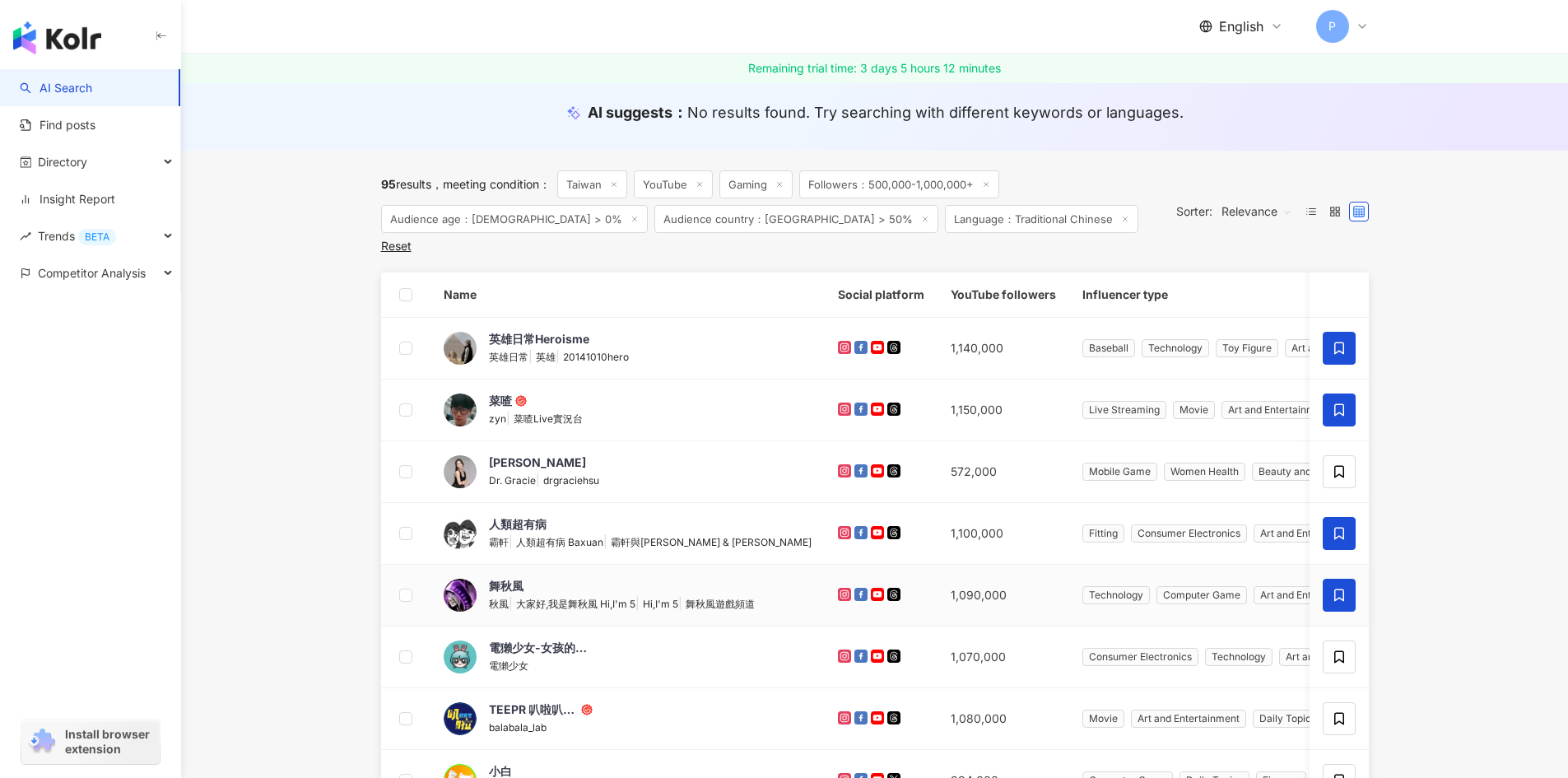
click at [1344, 587] on icon at bounding box center [1338, 594] width 15 height 15
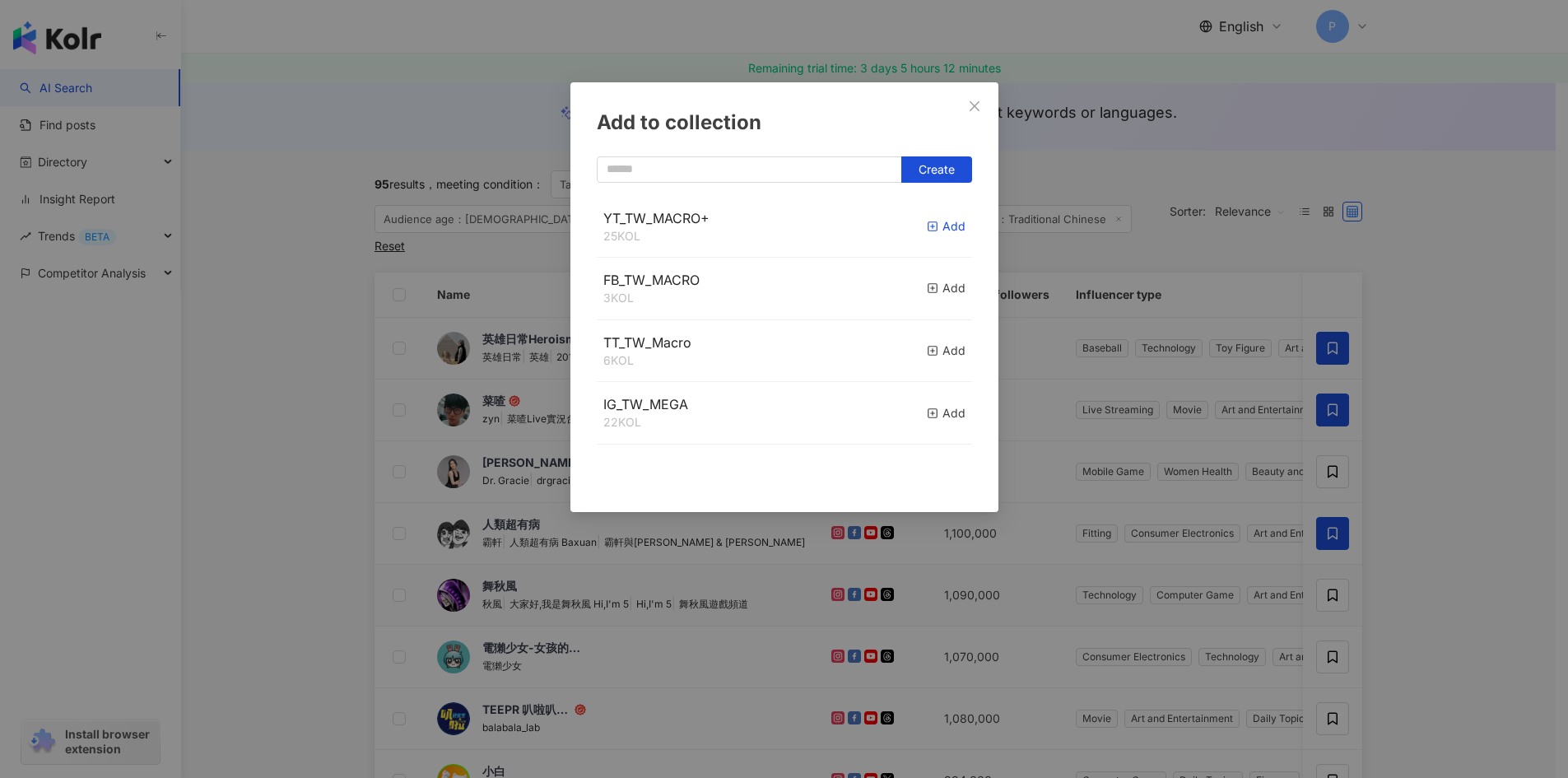
click at [928, 230] on rect "button" at bounding box center [932, 226] width 9 height 9
click at [1490, 503] on div "Add to collection Create" at bounding box center [784, 389] width 1568 height 778
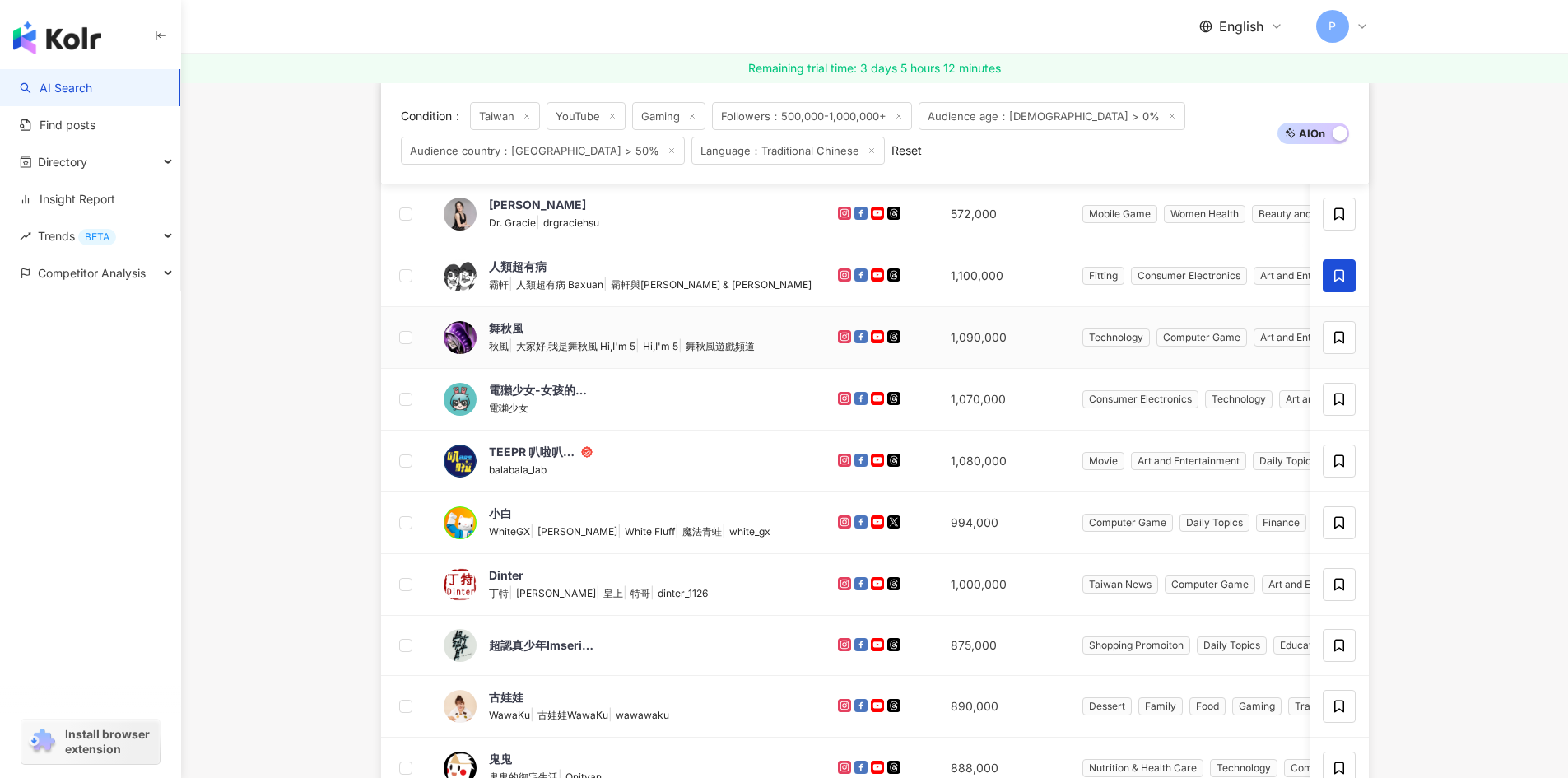
scroll to position [412, 0]
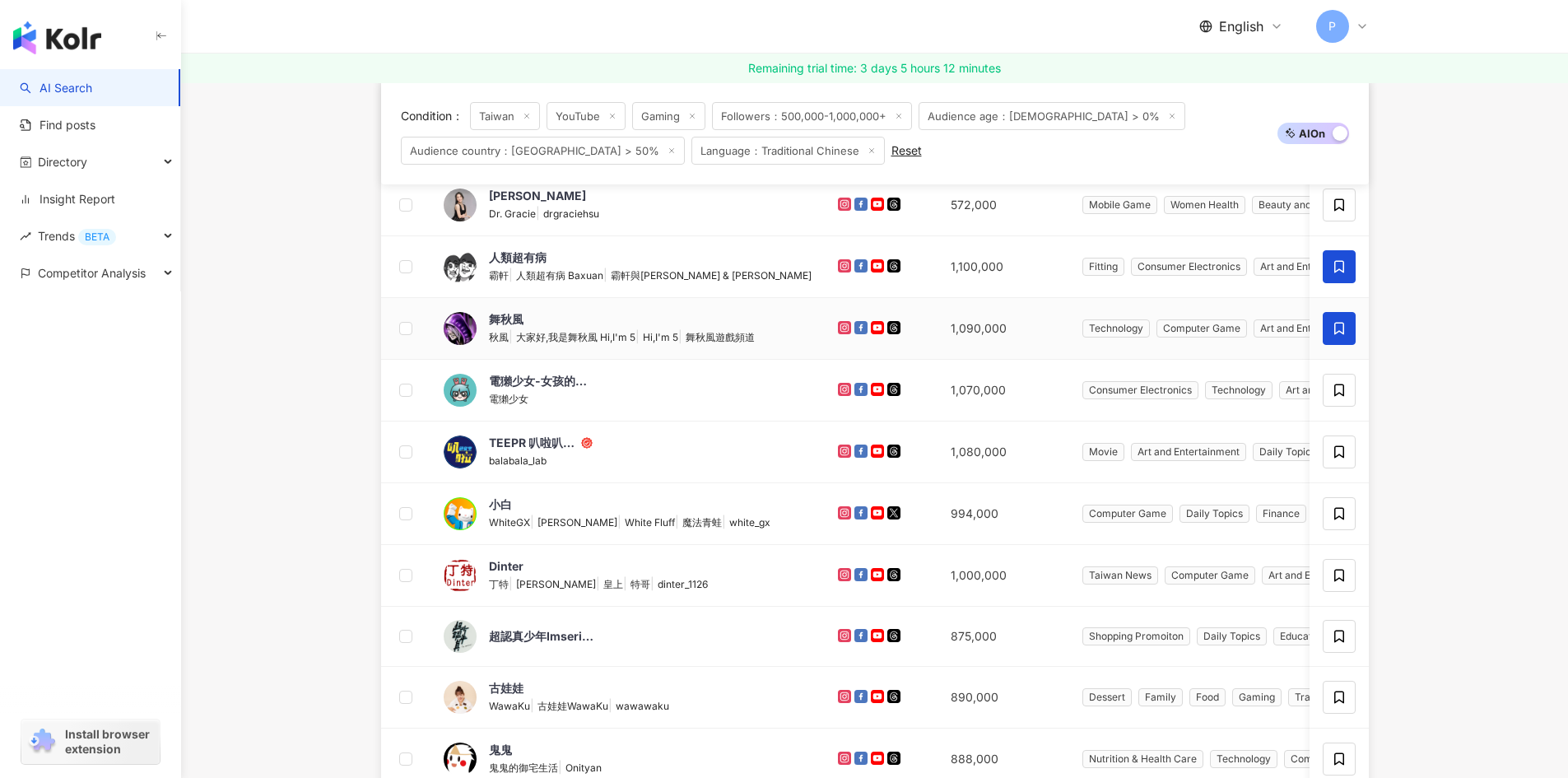
click at [1330, 325] on span at bounding box center [1338, 328] width 33 height 33
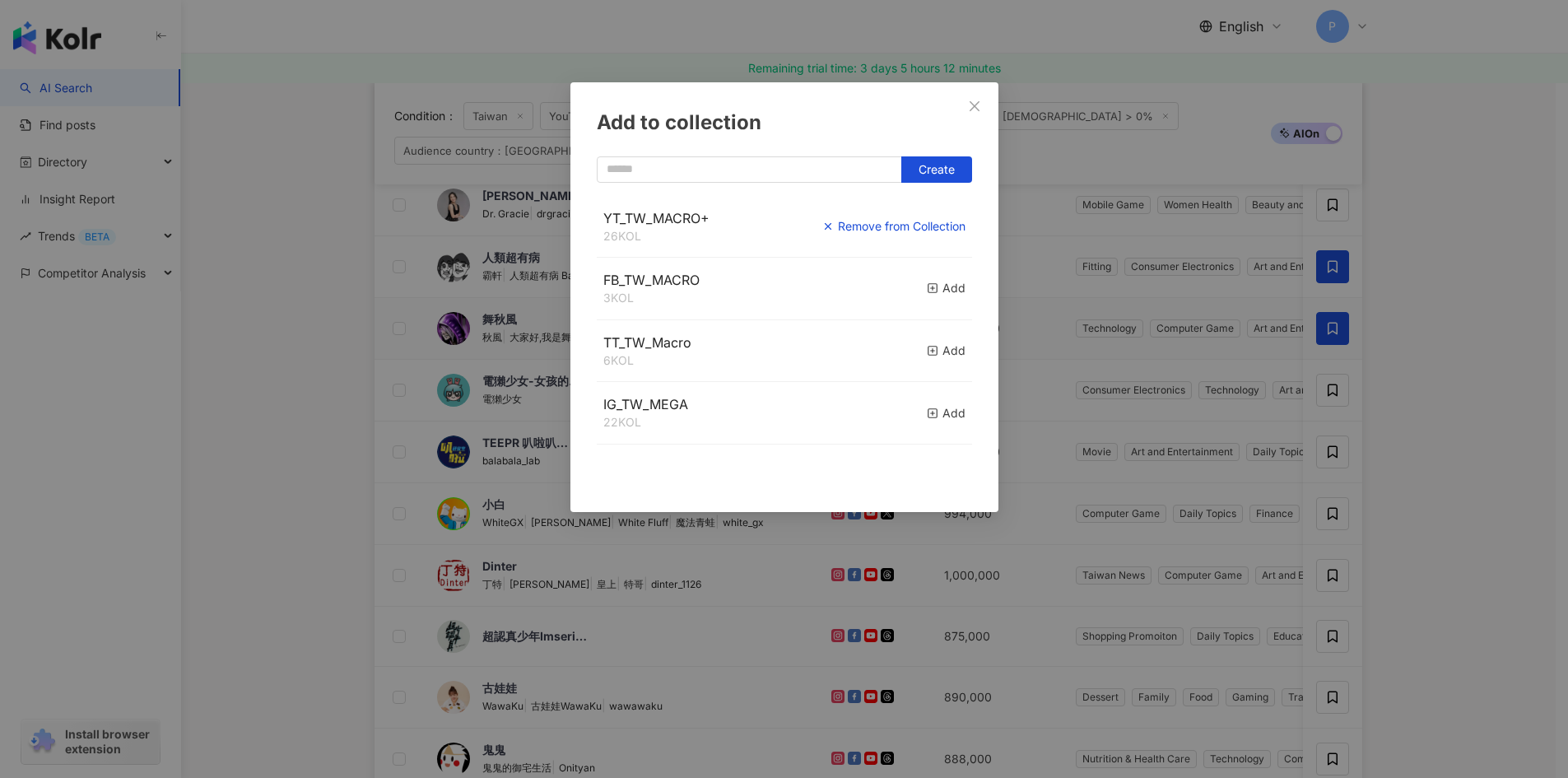
click at [926, 231] on div "Remove from Collection" at bounding box center [893, 226] width 143 height 18
click at [927, 227] on icon "button" at bounding box center [933, 227] width 12 height 12
click at [1456, 387] on div "Add to collection Create YT_TW_MACRO+ 27 KOL Added FB_TW_MACRO 3 KOL Add TT_TW_…" at bounding box center [784, 389] width 1568 height 778
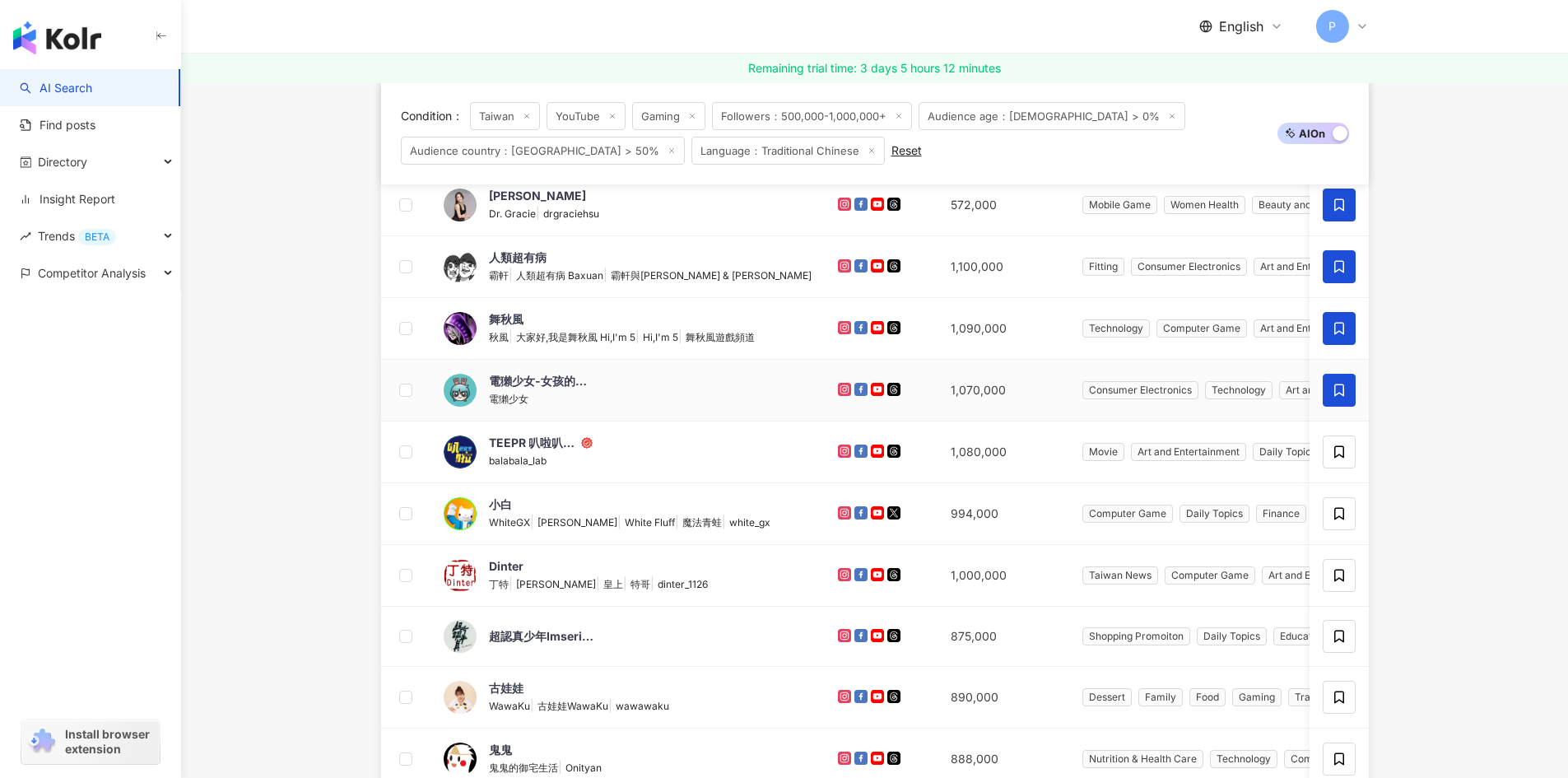
click at [1330, 393] on span at bounding box center [1338, 390] width 33 height 33
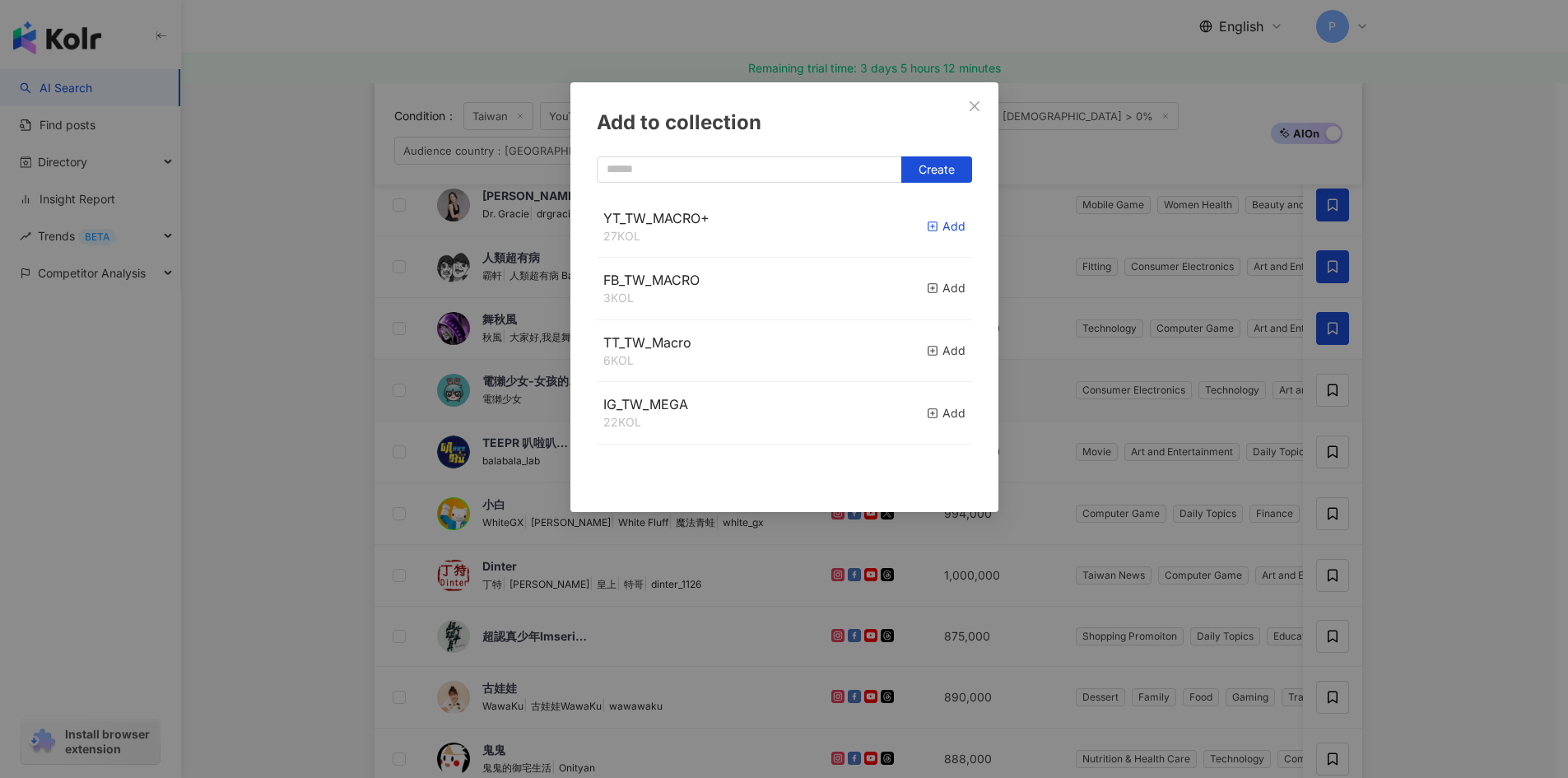
click at [927, 221] on icon "button" at bounding box center [933, 227] width 12 height 12
click at [1335, 453] on div "Add to collection Create YT_TW_MACRO+ 28 KOL Added FB_TW_MACRO 3 KOL Add TT_TW_…" at bounding box center [784, 389] width 1568 height 778
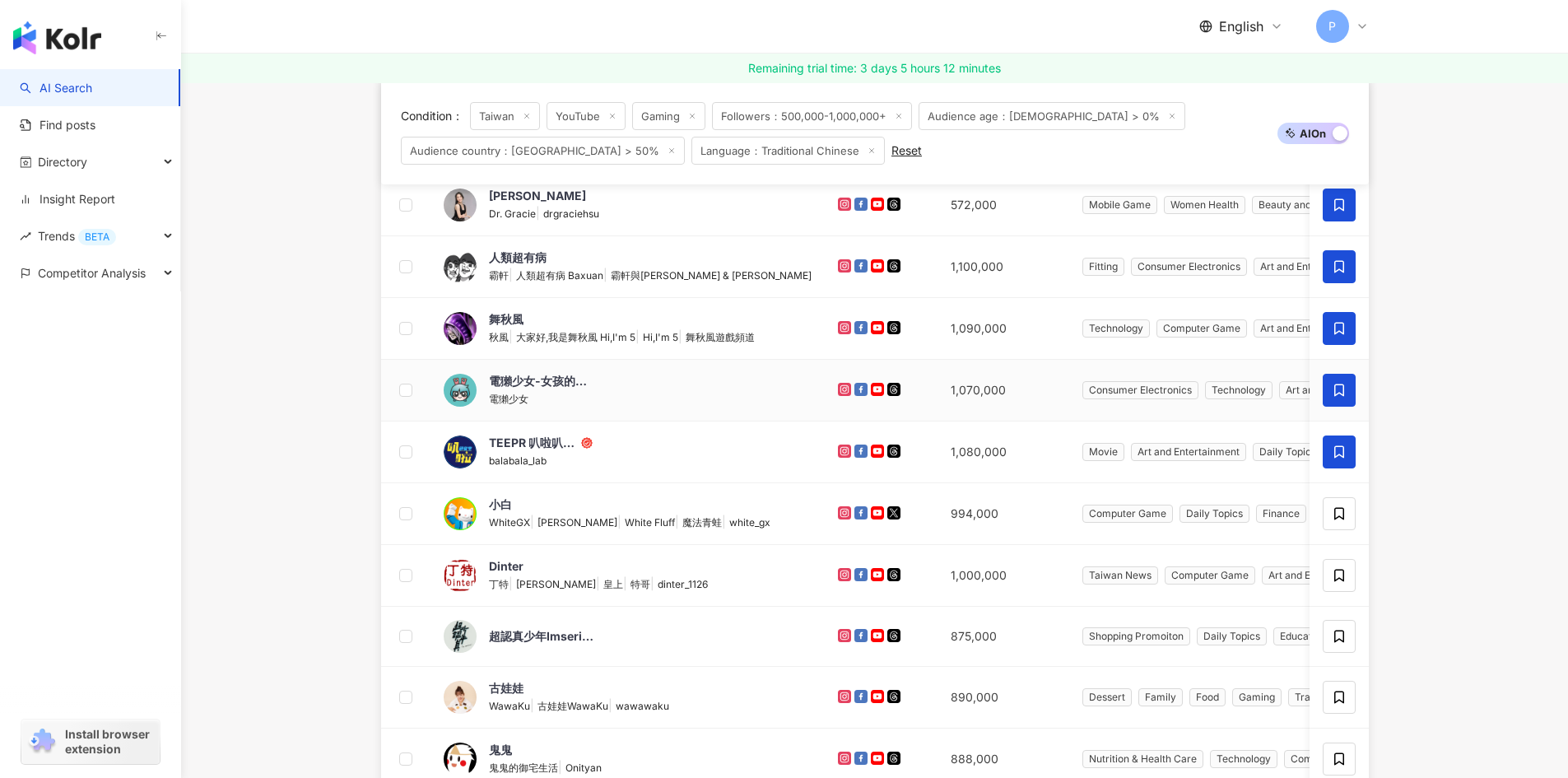
click at [1332, 459] on icon at bounding box center [1338, 451] width 15 height 15
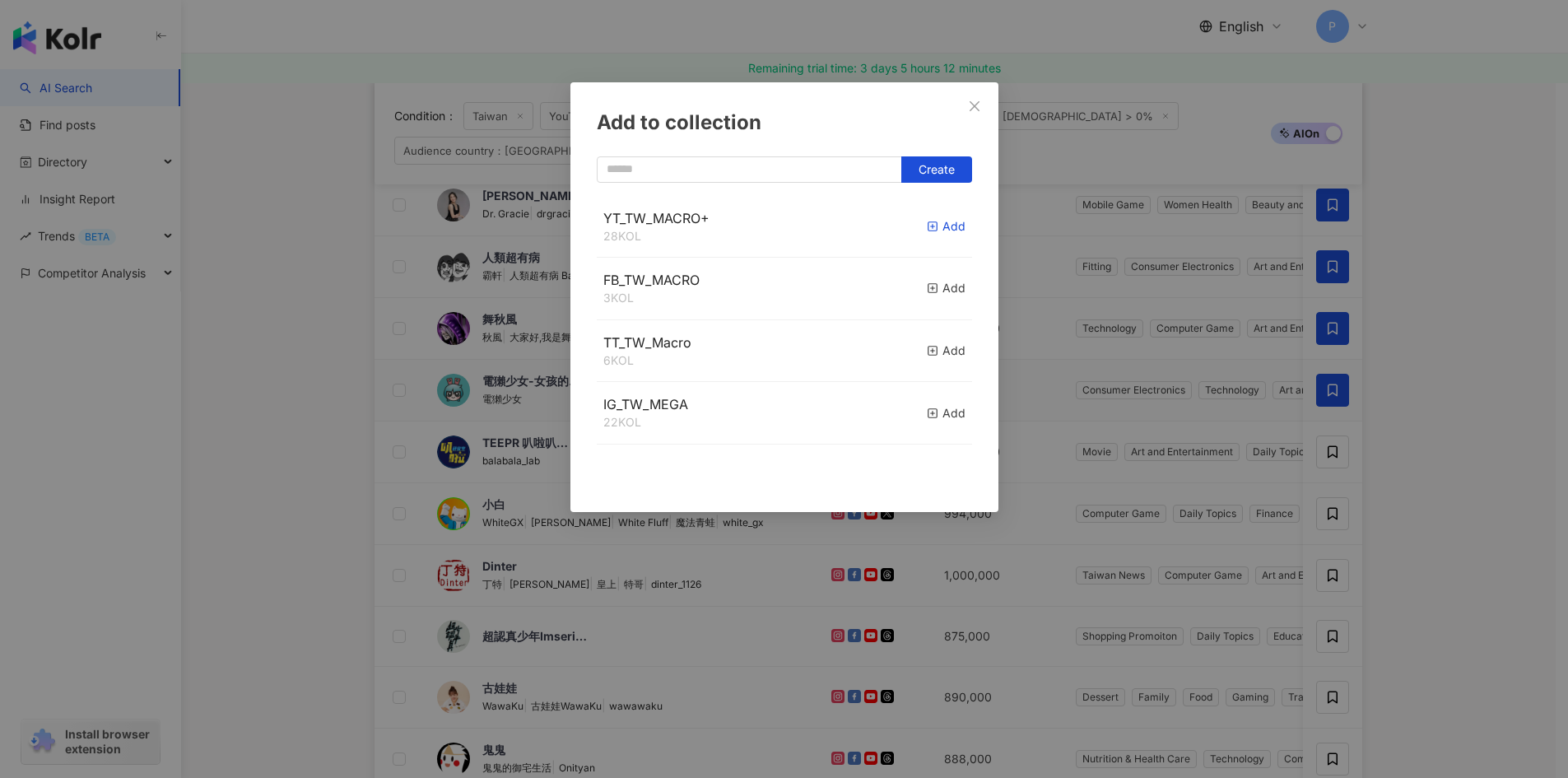
click at [928, 223] on rect "button" at bounding box center [932, 226] width 9 height 9
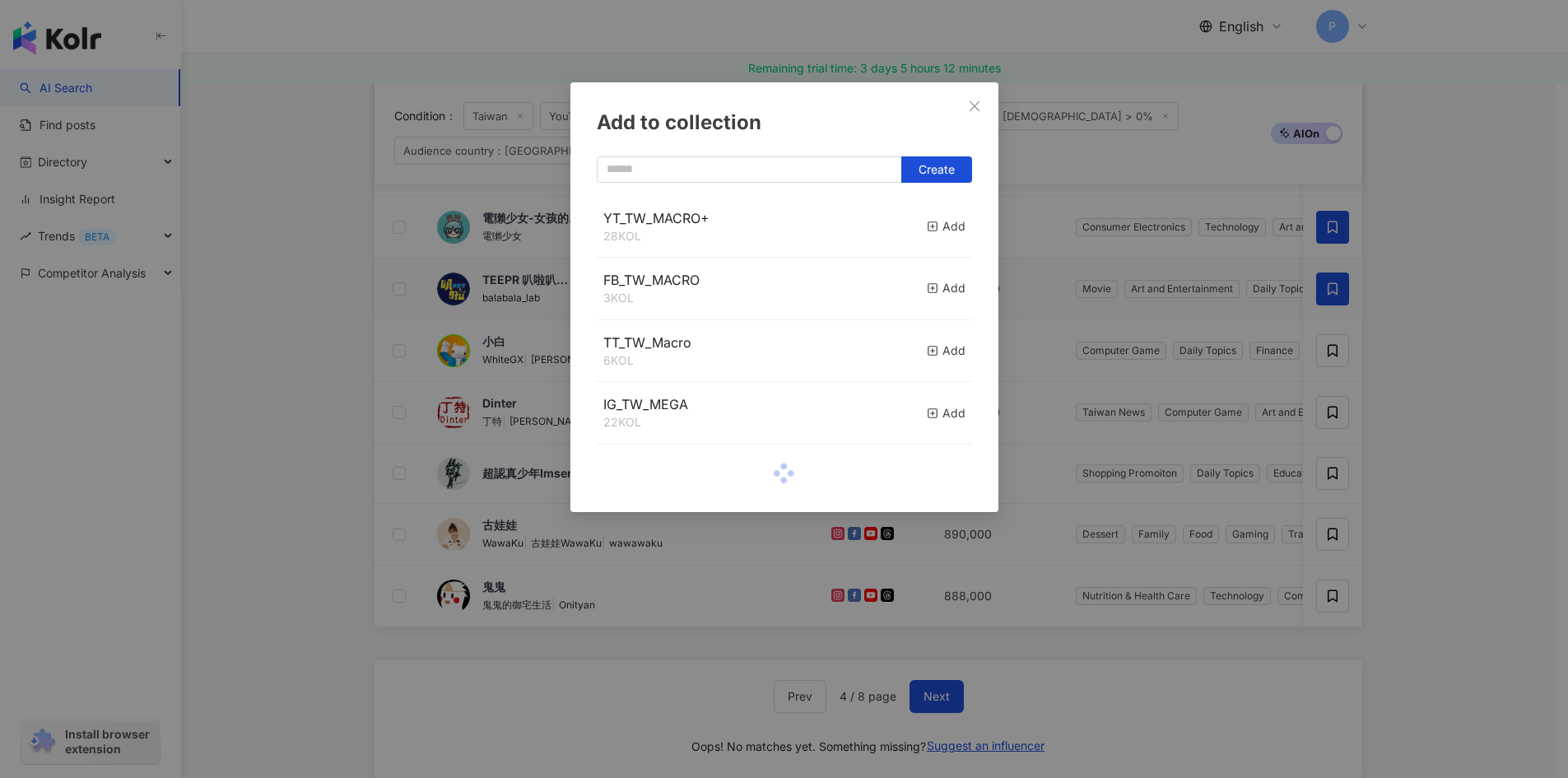
scroll to position [577, 0]
click at [1445, 456] on div "Add to collection Create YT_TW_MACRO+ 29 KOL Added FB_TW_MACRO 3 KOL Add TT_TW_…" at bounding box center [784, 389] width 1568 height 778
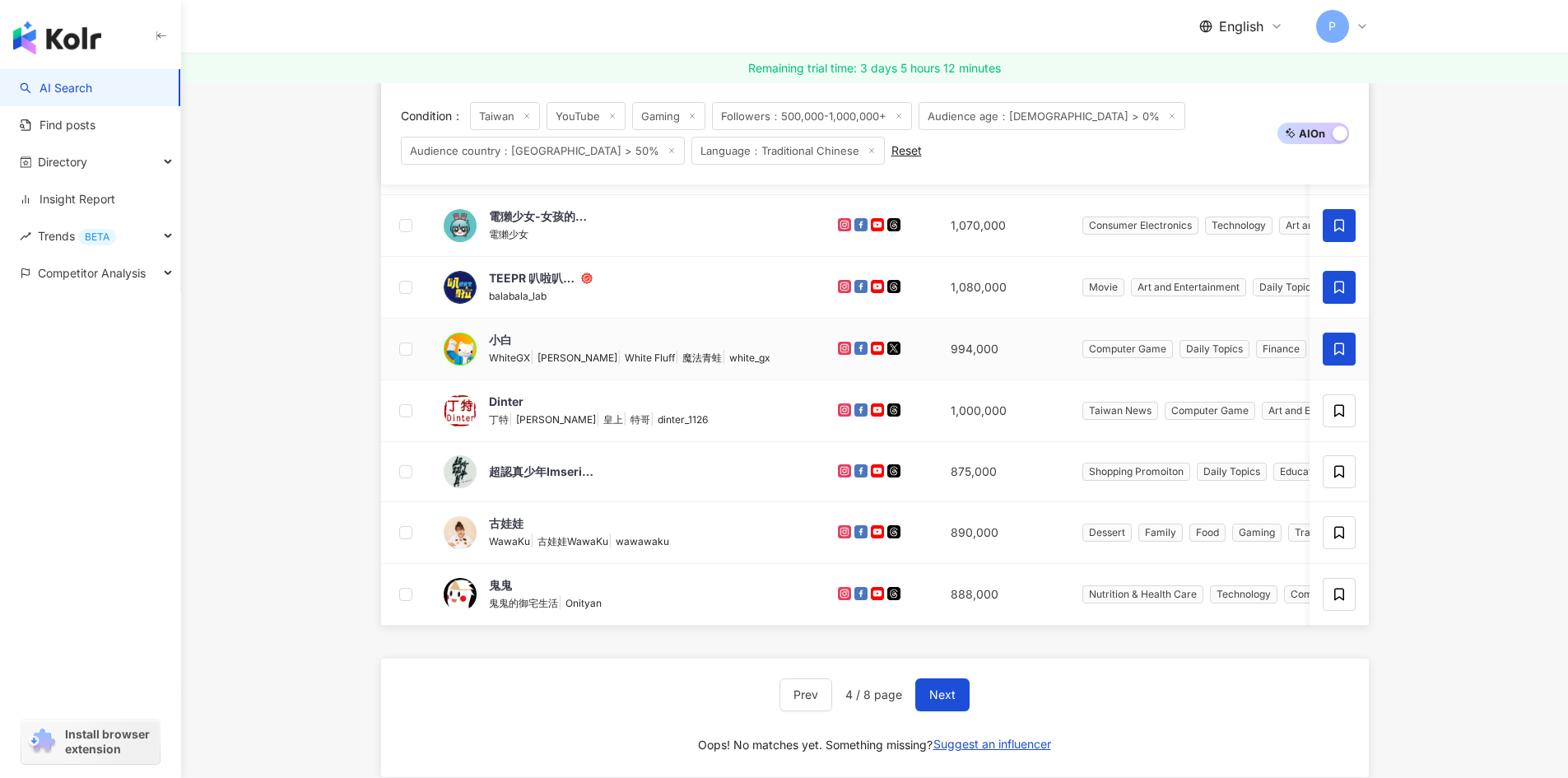
click at [1339, 352] on icon at bounding box center [1339, 350] width 10 height 13
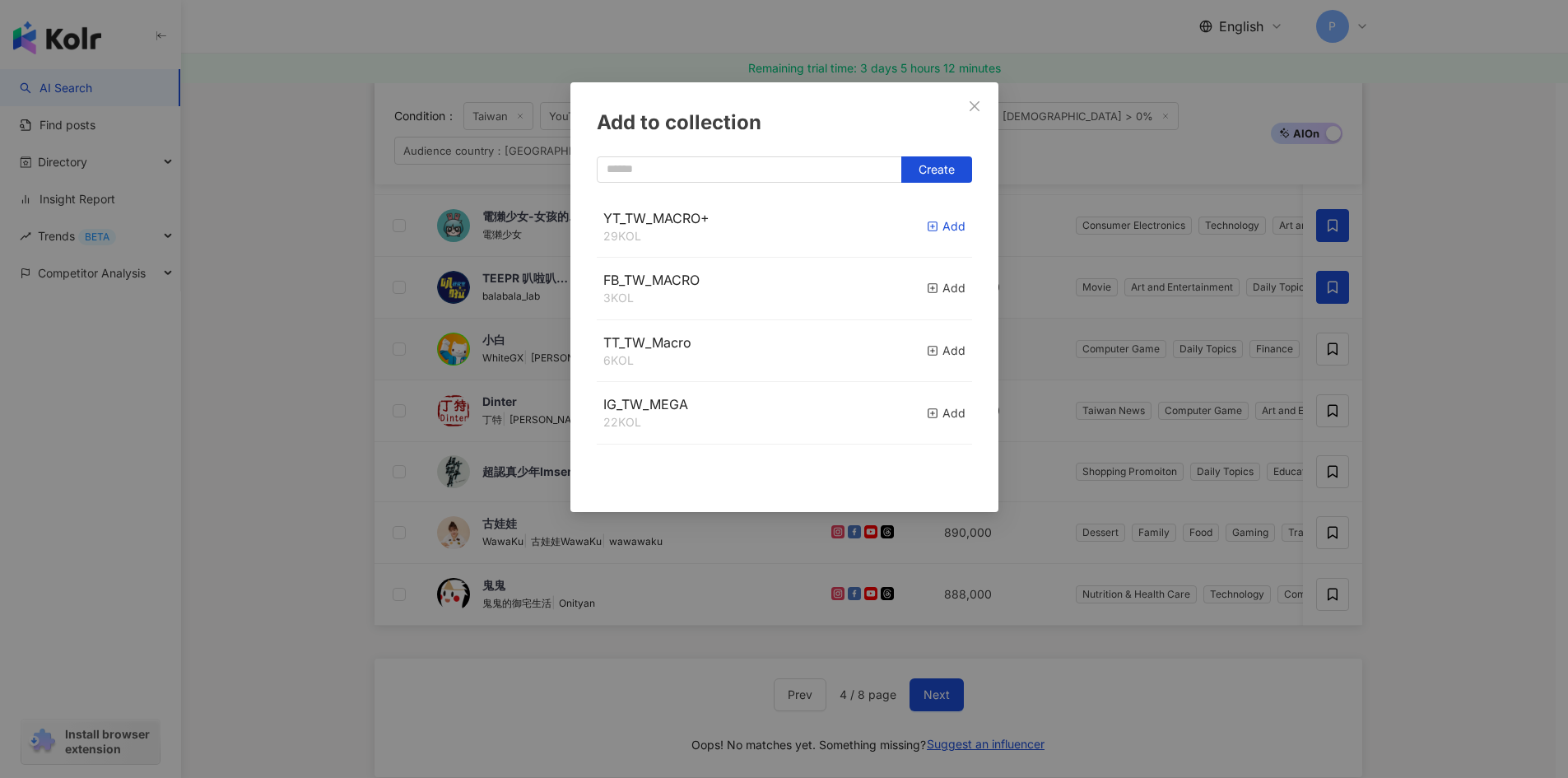
click at [927, 230] on icon "button" at bounding box center [933, 227] width 12 height 12
drag, startPoint x: 1487, startPoint y: 428, endPoint x: 1385, endPoint y: 430, distance: 102.0
click at [1486, 428] on div "Add to collection Create YT_TW_MACRO+ 30 KOL Added FB_TW_MACRO 3 KOL Add TT_TW_…" at bounding box center [784, 389] width 1568 height 778
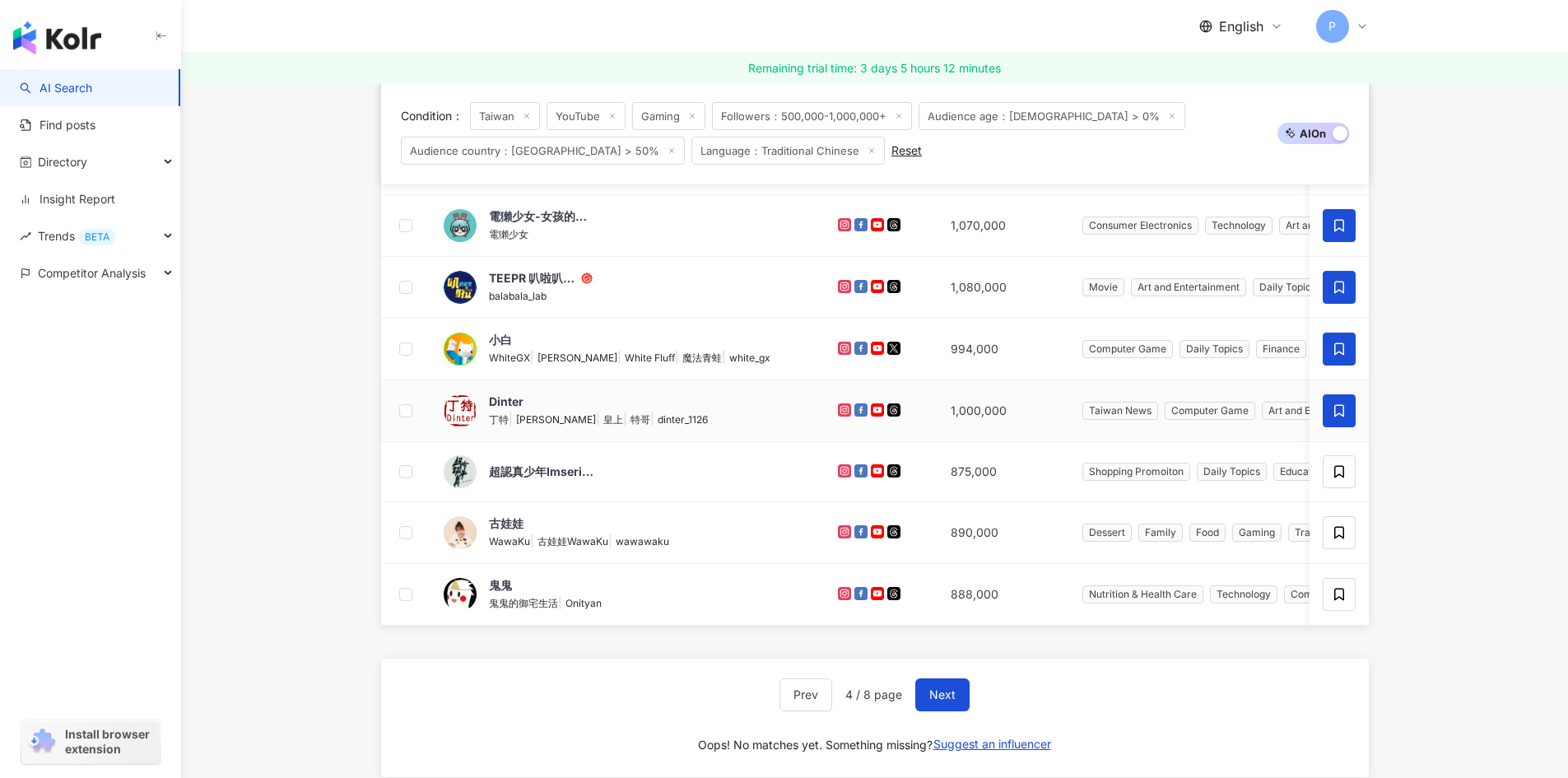
click at [1344, 419] on span at bounding box center [1338, 410] width 33 height 33
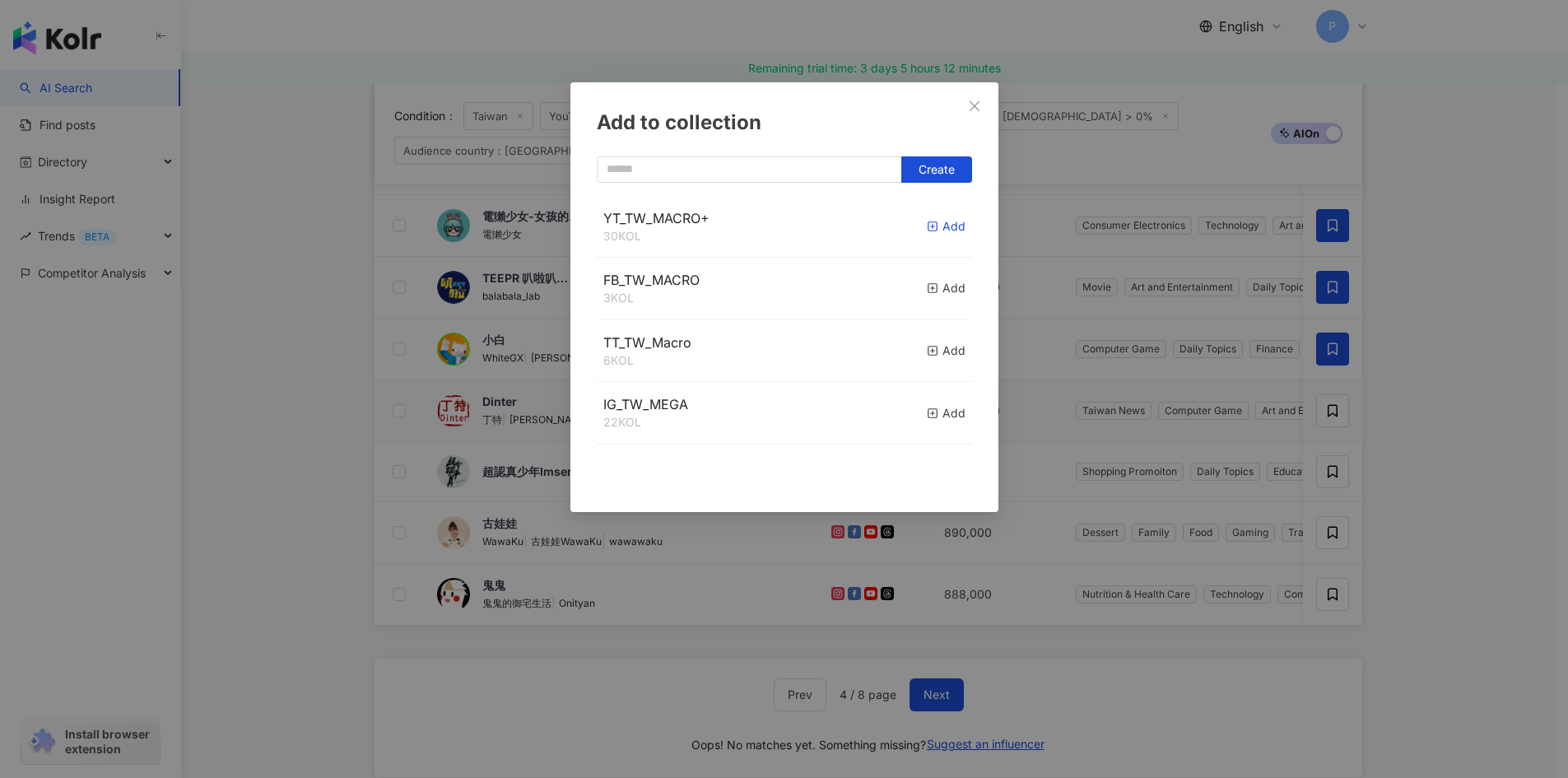
click at [927, 233] on div "Add" at bounding box center [945, 226] width 38 height 18
click at [1478, 494] on div "Add to collection Create YT_TW_MACRO+ 31 KOL Added FB_TW_MACRO 3 KOL Add TT_TW_…" at bounding box center [784, 389] width 1568 height 778
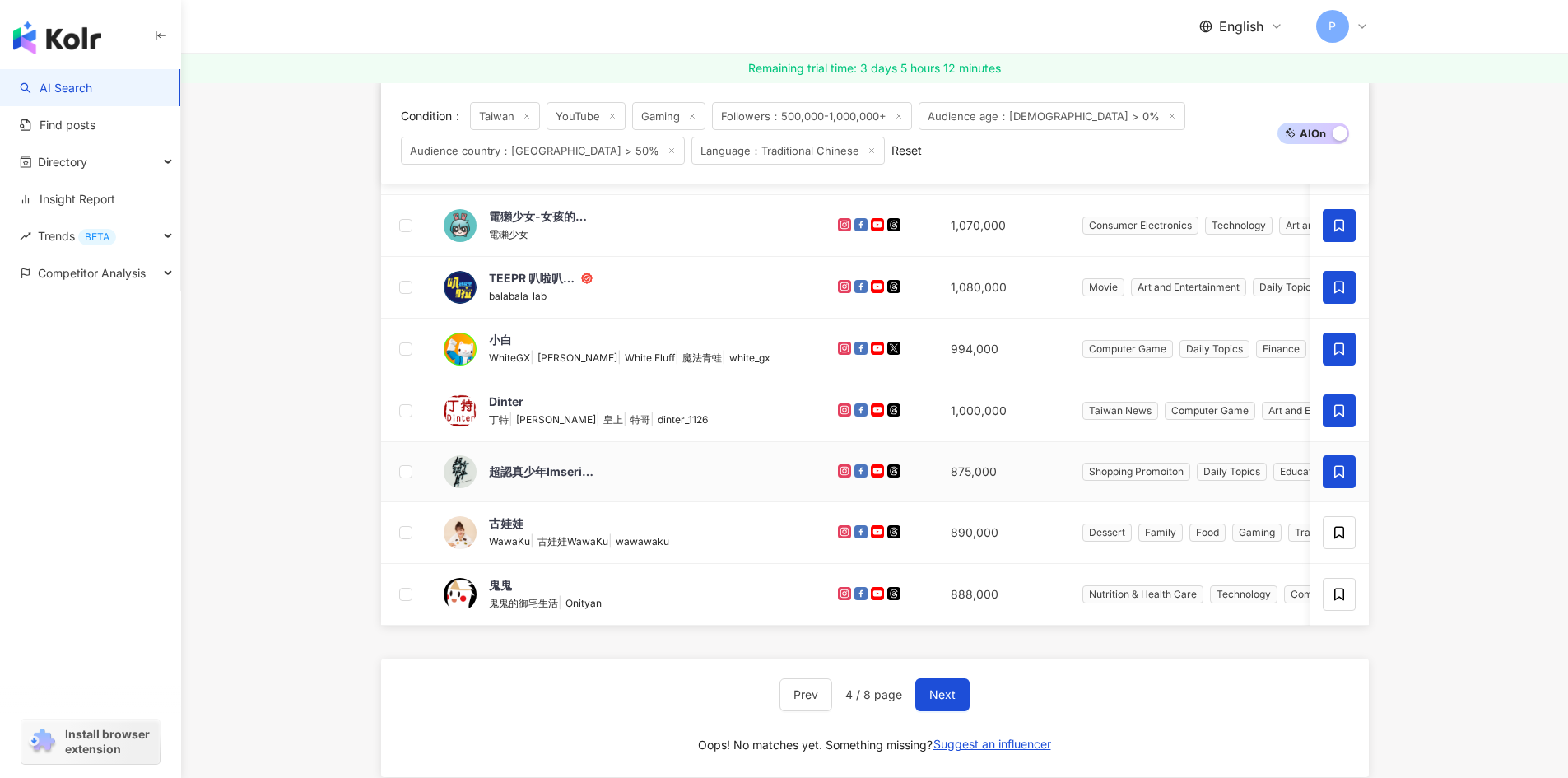
click at [1340, 477] on icon at bounding box center [1338, 471] width 15 height 15
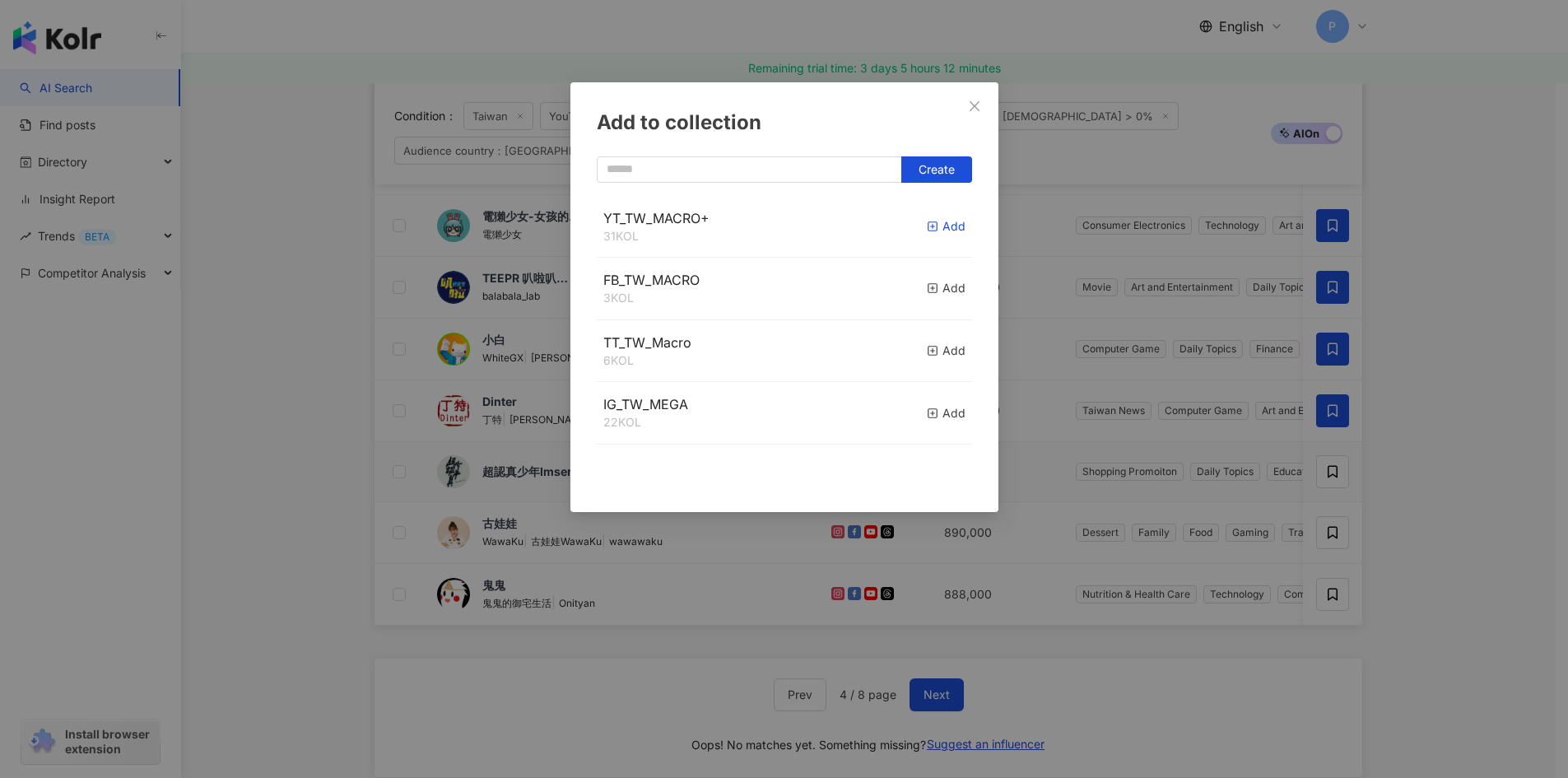
click at [928, 224] on rect "button" at bounding box center [932, 226] width 9 height 9
click at [1476, 556] on div "Add to collection Create" at bounding box center [784, 389] width 1568 height 778
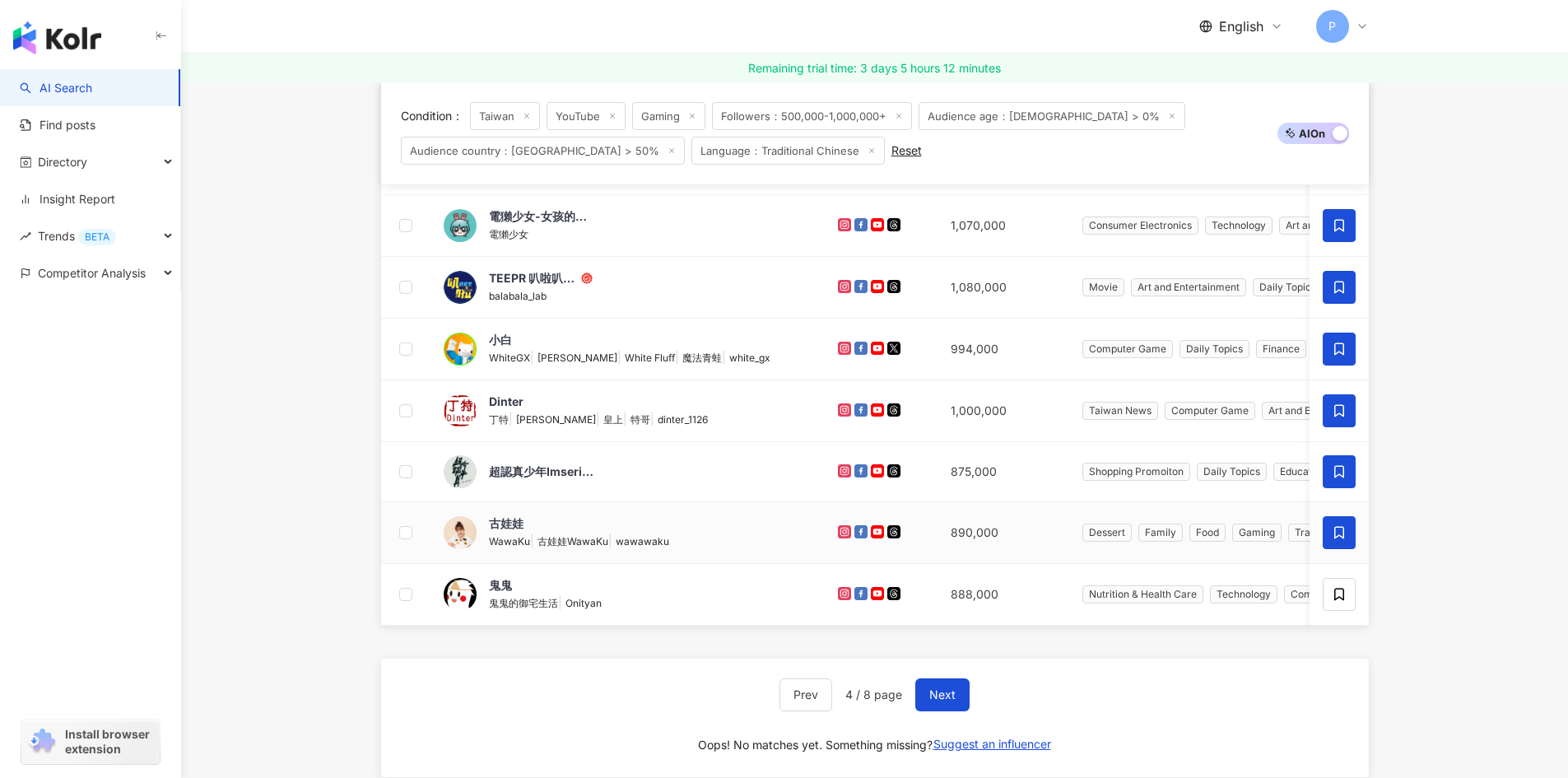
click at [1344, 532] on icon at bounding box center [1338, 532] width 15 height 15
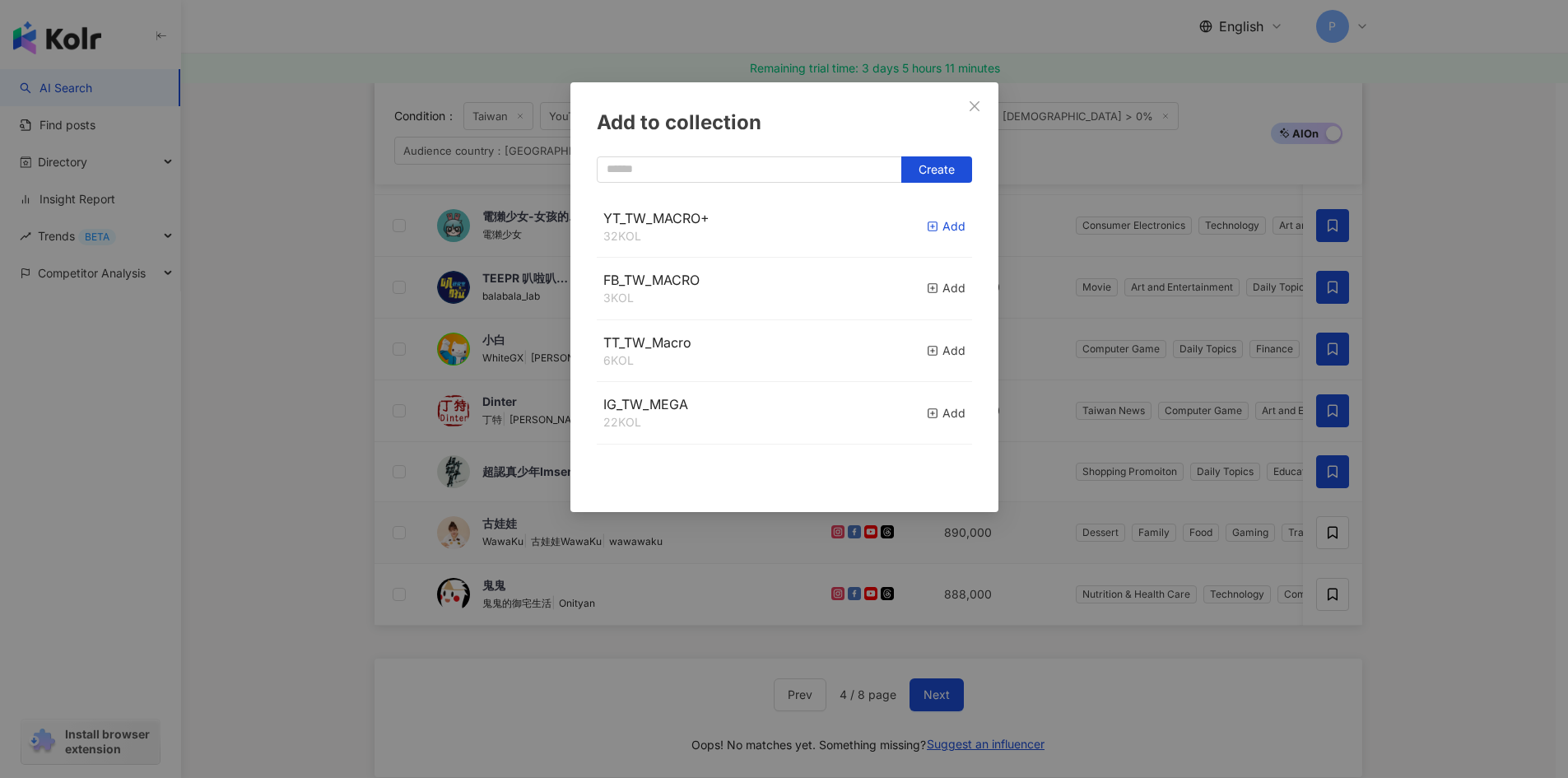
click at [927, 233] on div "Add" at bounding box center [945, 226] width 38 height 18
click at [1449, 607] on div "Add to collection Create YT_TW_MACRO+ 32 KOL Add FB_TW_MACRO 3 KOL Add TT_TW_Ma…" at bounding box center [784, 389] width 1568 height 778
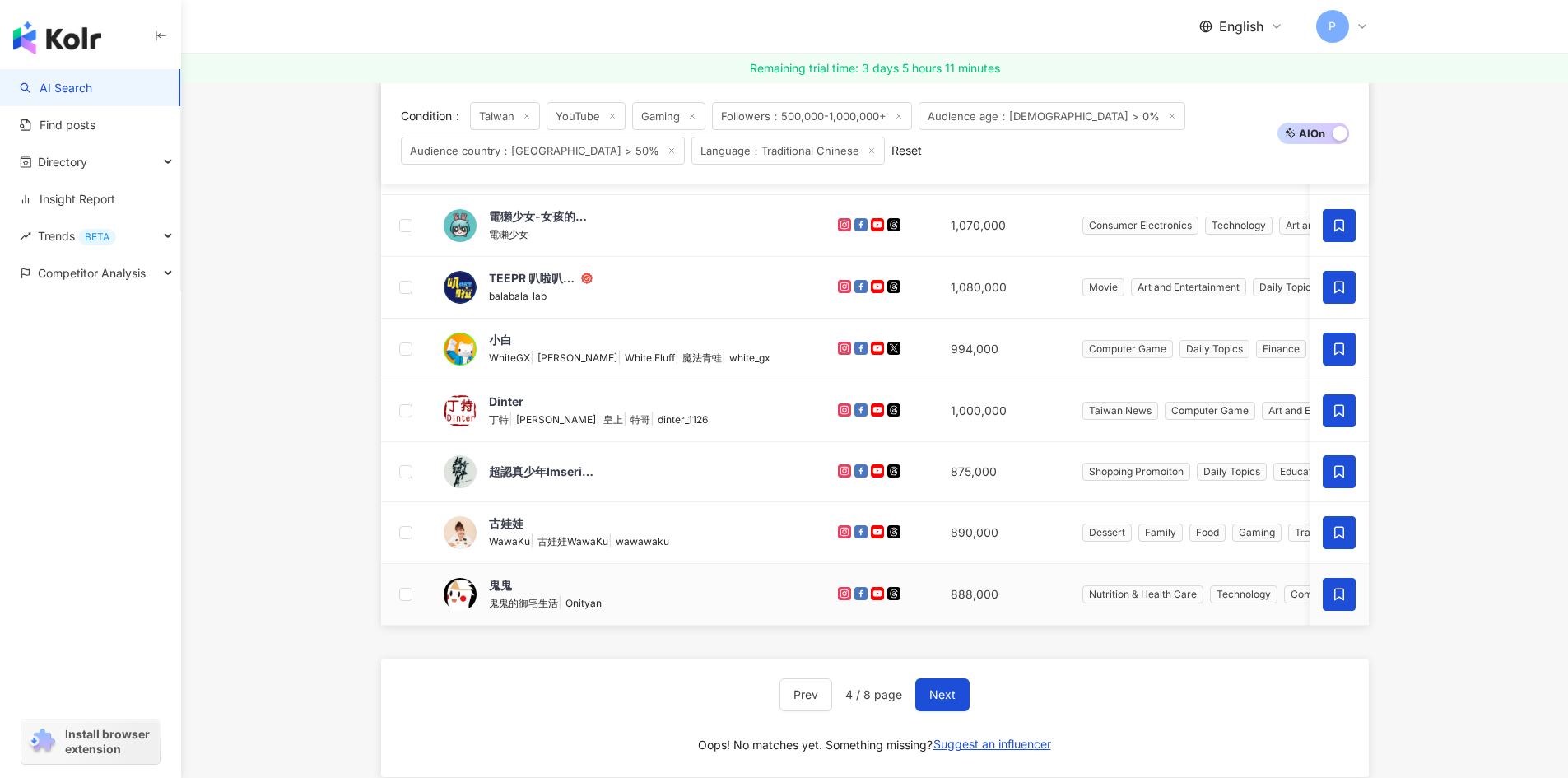
click at [1345, 605] on span at bounding box center [1338, 593] width 33 height 33
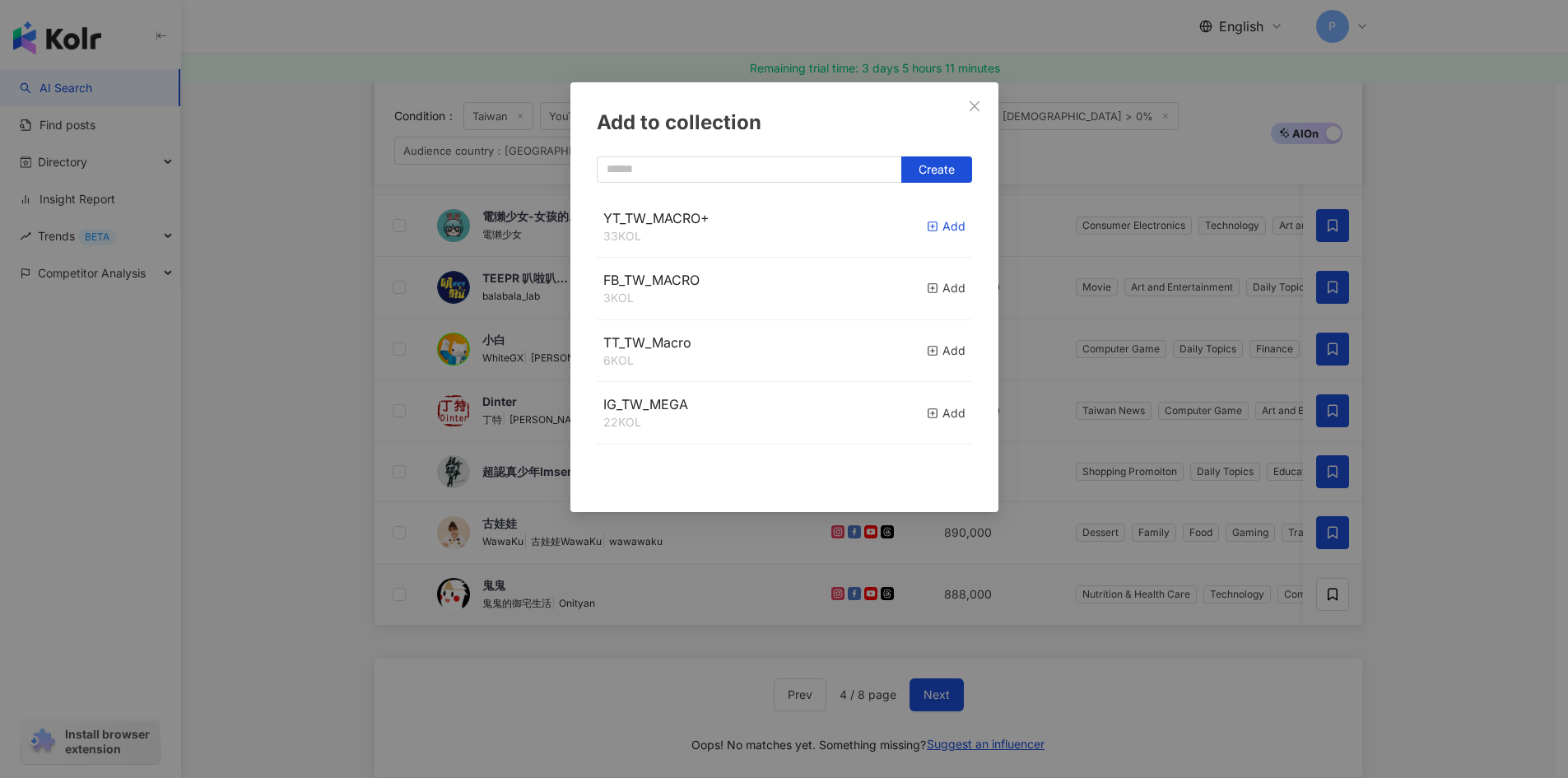
click at [927, 227] on icon "button" at bounding box center [933, 227] width 12 height 12
click at [1474, 600] on div "Add to collection Create YT_TW_MACRO+ 34 KOL Added FB_TW_MACRO 3 KOL Add TT_TW_…" at bounding box center [784, 389] width 1568 height 778
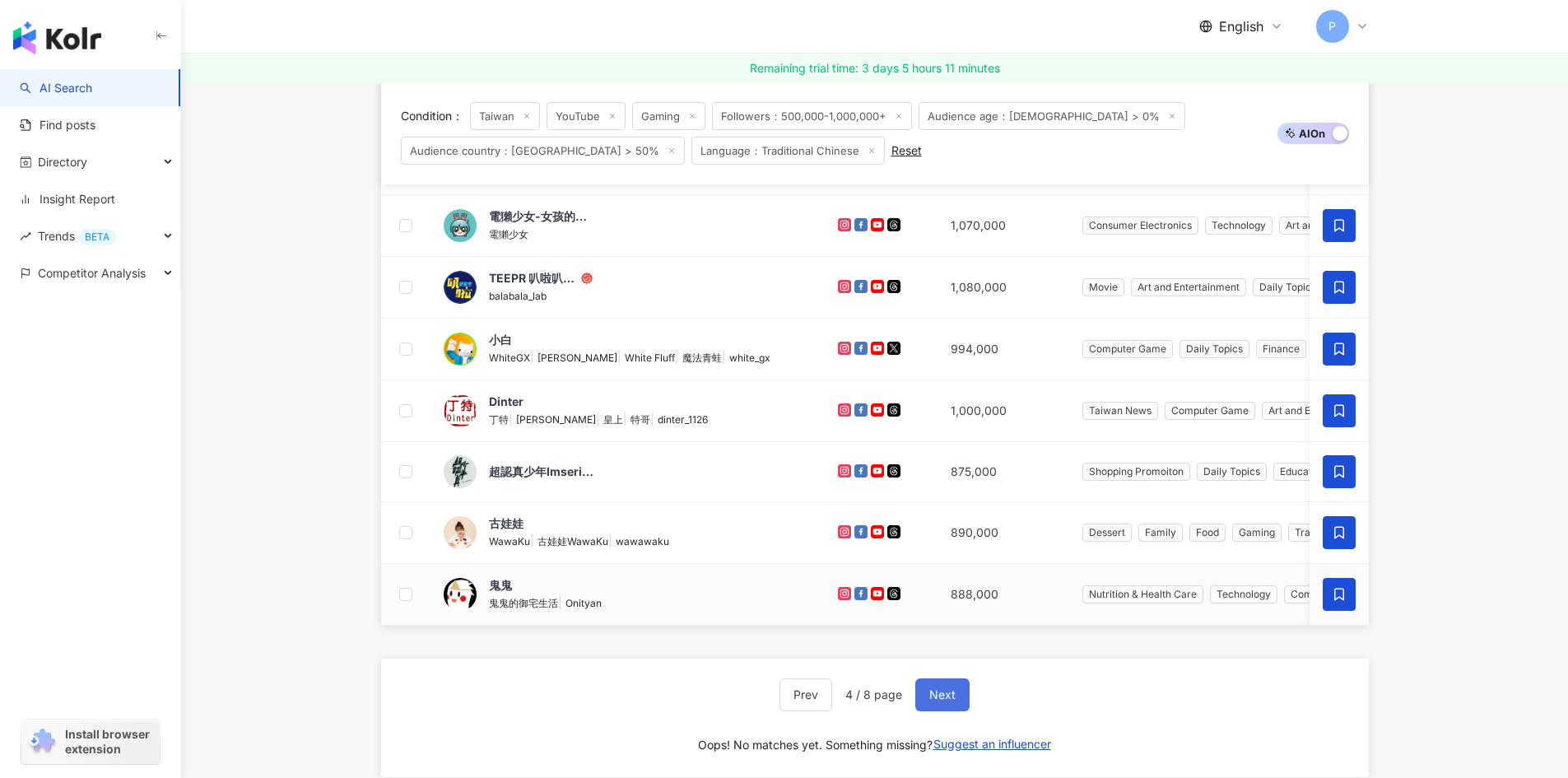
click at [936, 702] on span "Next" at bounding box center [942, 694] width 27 height 13
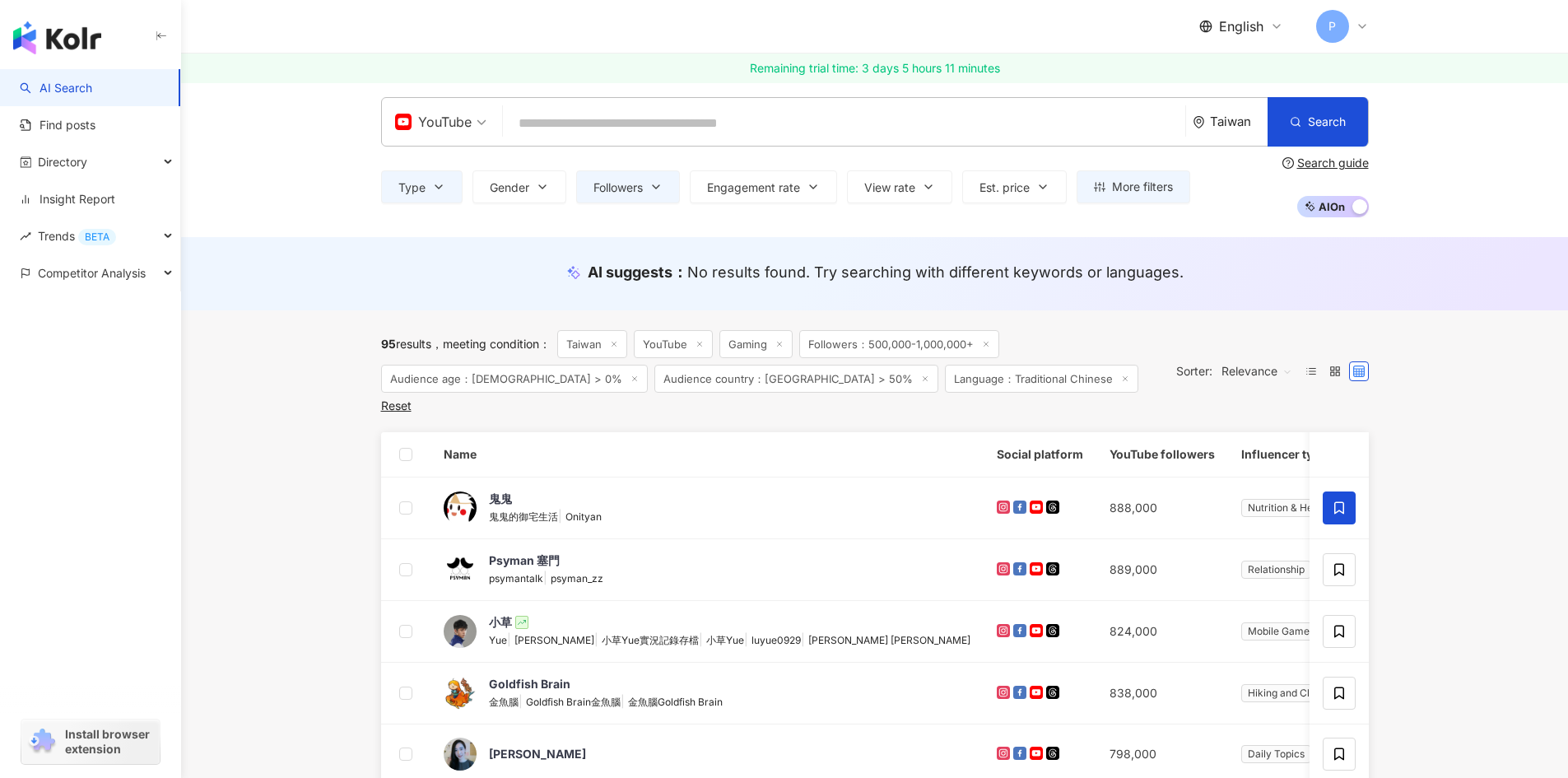
scroll to position [247, 0]
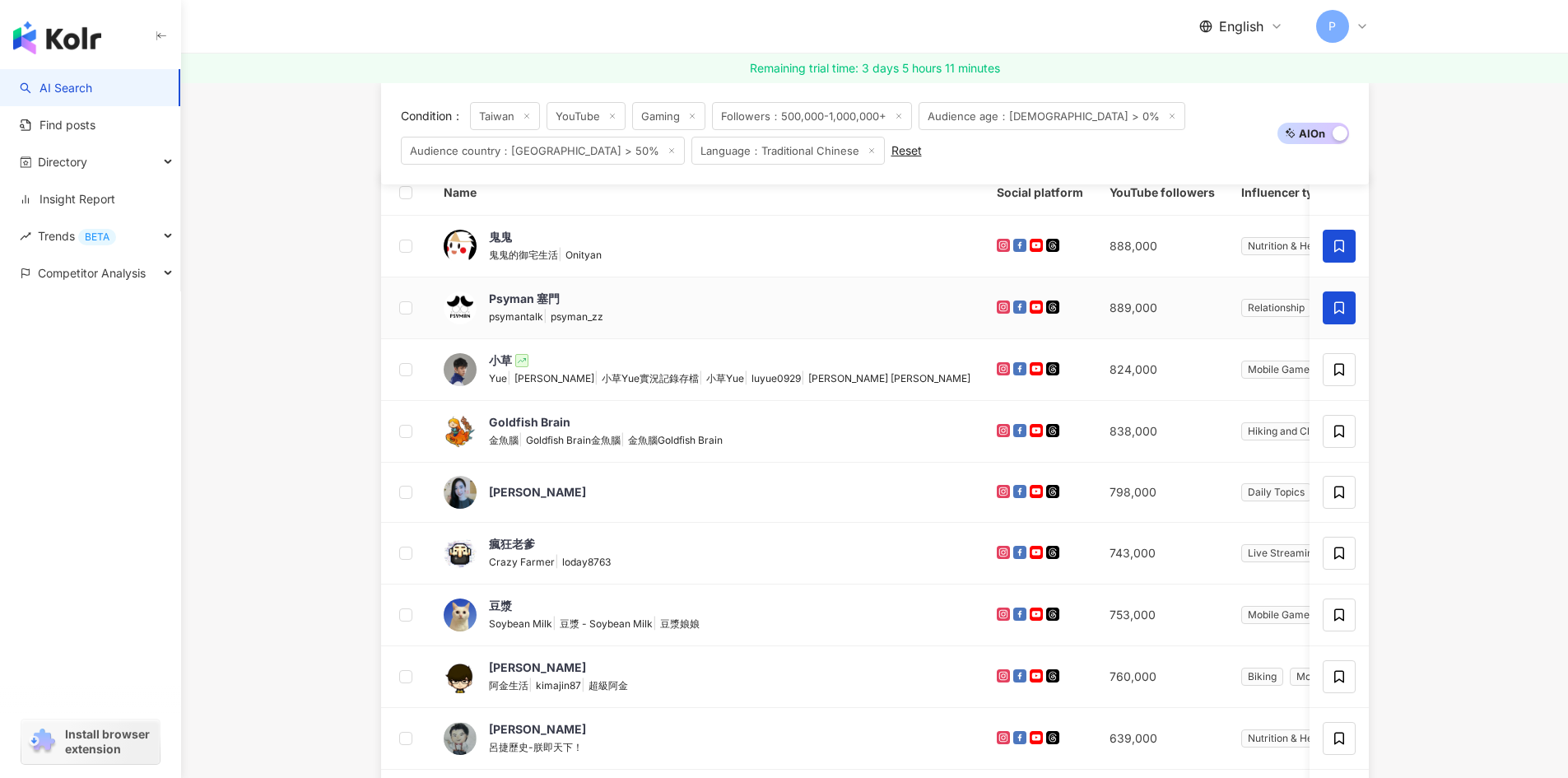
click at [1331, 309] on icon at bounding box center [1338, 307] width 15 height 15
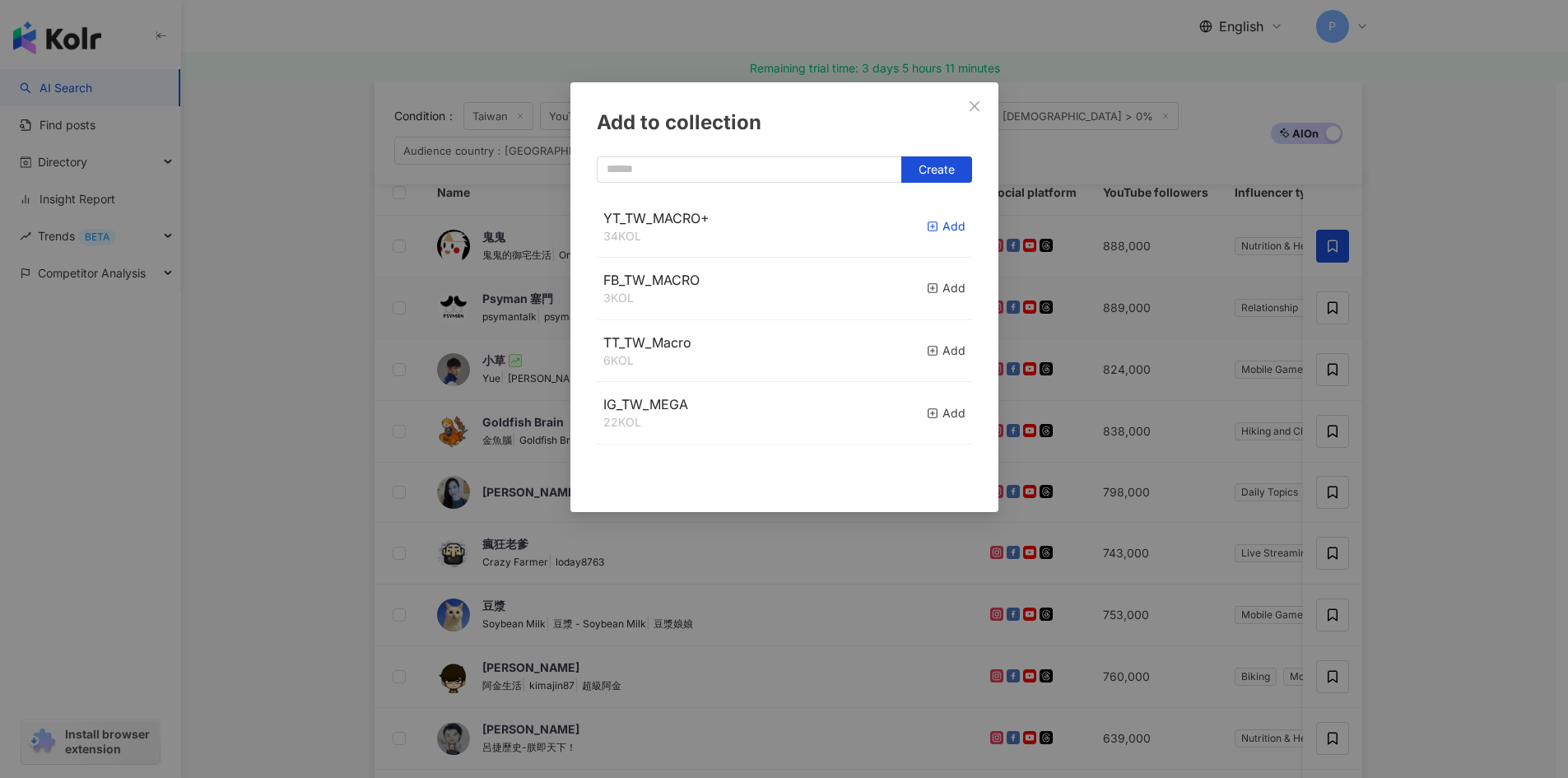
click at [928, 227] on rect "button" at bounding box center [932, 226] width 9 height 9
click at [1494, 370] on div "Add to collection Create YT_TW_MACRO+ 35 KOL Added FB_TW_MACRO 3 KOL Add TT_TW_…" at bounding box center [784, 389] width 1568 height 778
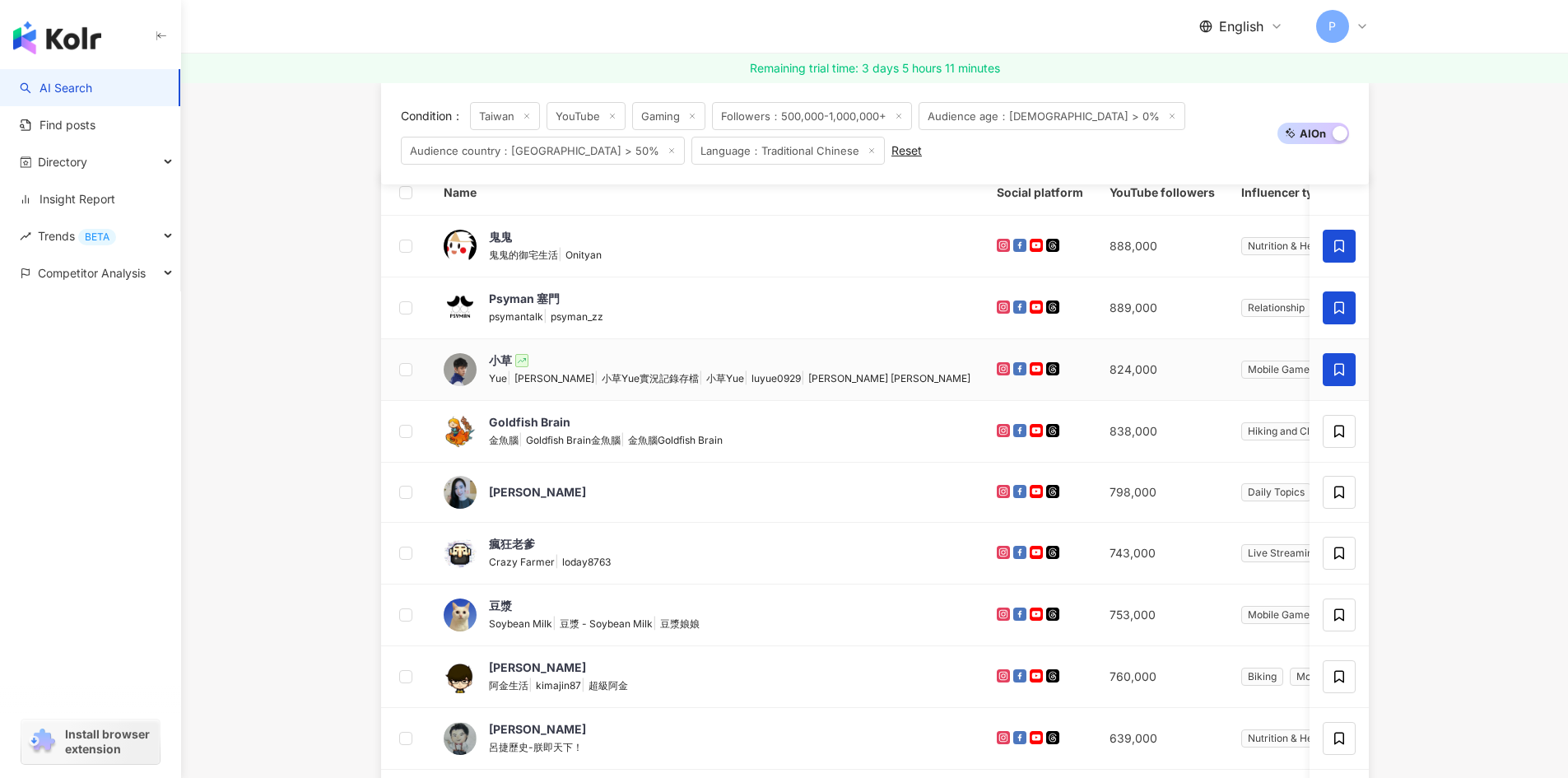
click at [1326, 372] on span at bounding box center [1338, 369] width 33 height 33
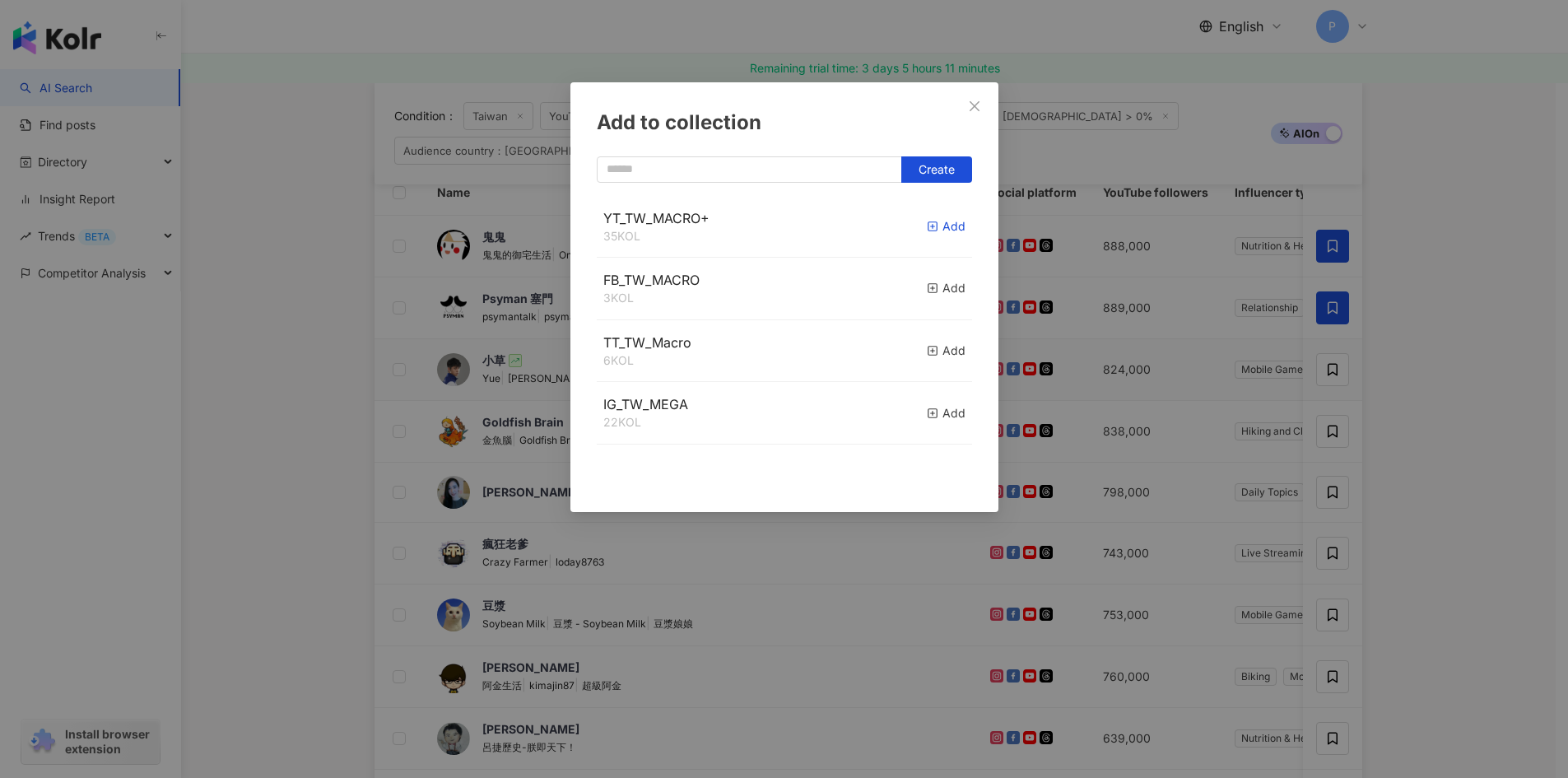
click at [927, 229] on icon "button" at bounding box center [933, 227] width 12 height 12
click at [1483, 457] on div "Add to collection Create YT_TW_MACRO+ 36 KOL Added FB_TW_MACRO 3 KOL Add TT_TW_…" at bounding box center [784, 389] width 1568 height 778
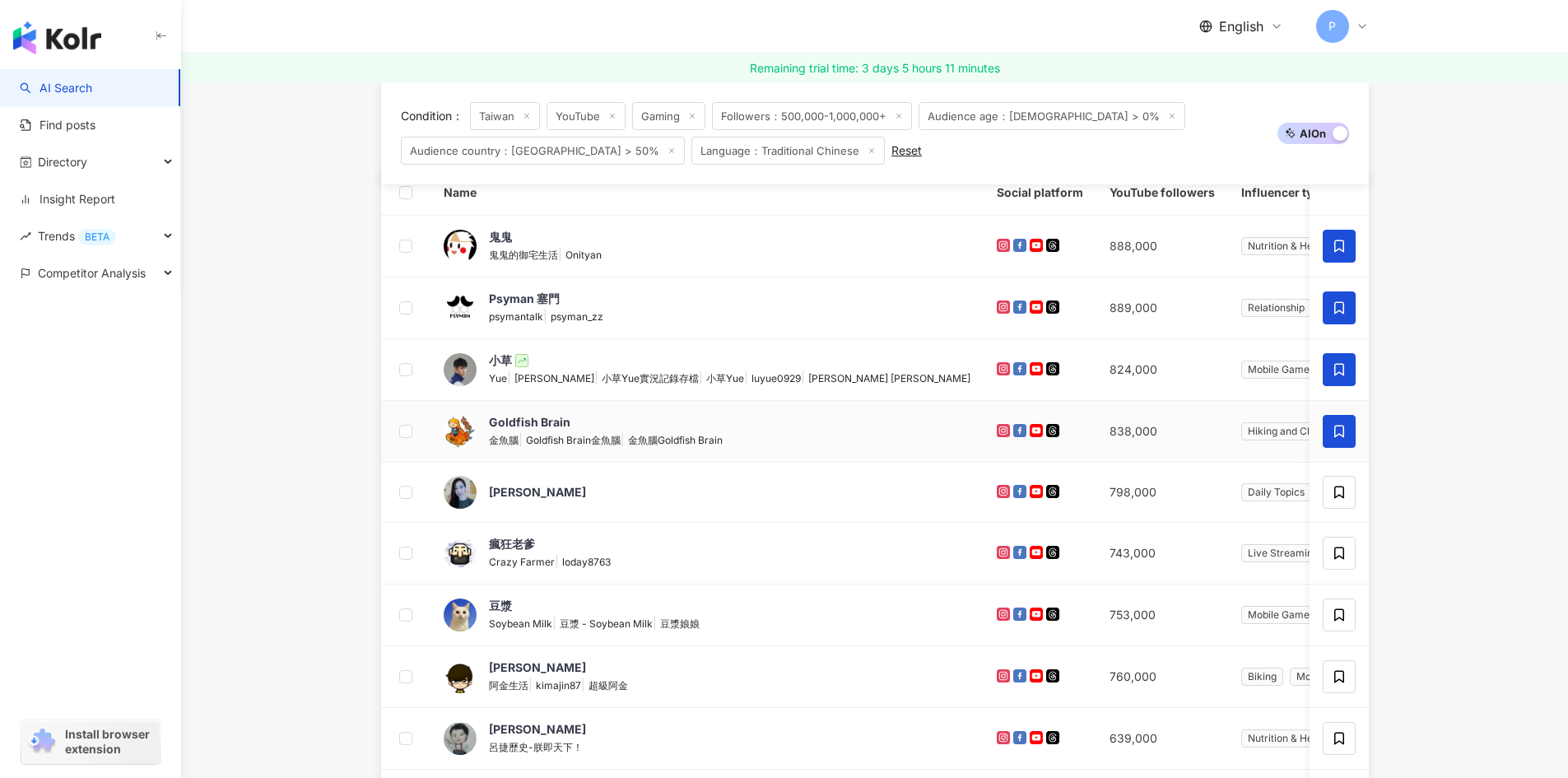
click at [1338, 436] on icon at bounding box center [1338, 430] width 15 height 15
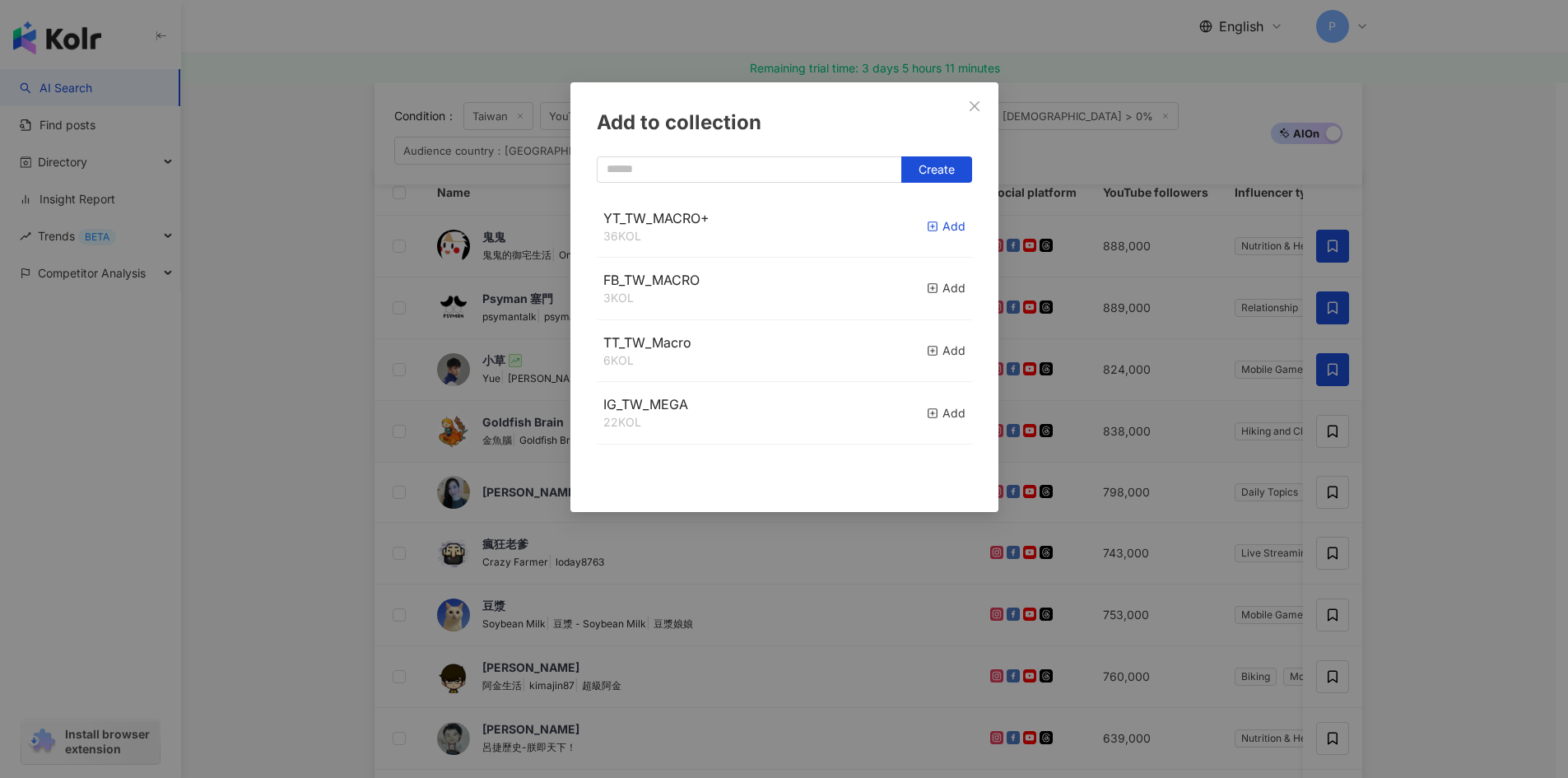
click at [927, 224] on icon "button" at bounding box center [933, 227] width 12 height 12
click at [1471, 432] on div "Add to collection Create YT_TW_MACRO+ 37 KOL Added FB_TW_MACRO 3 KOL Add TT_TW_…" at bounding box center [784, 389] width 1568 height 778
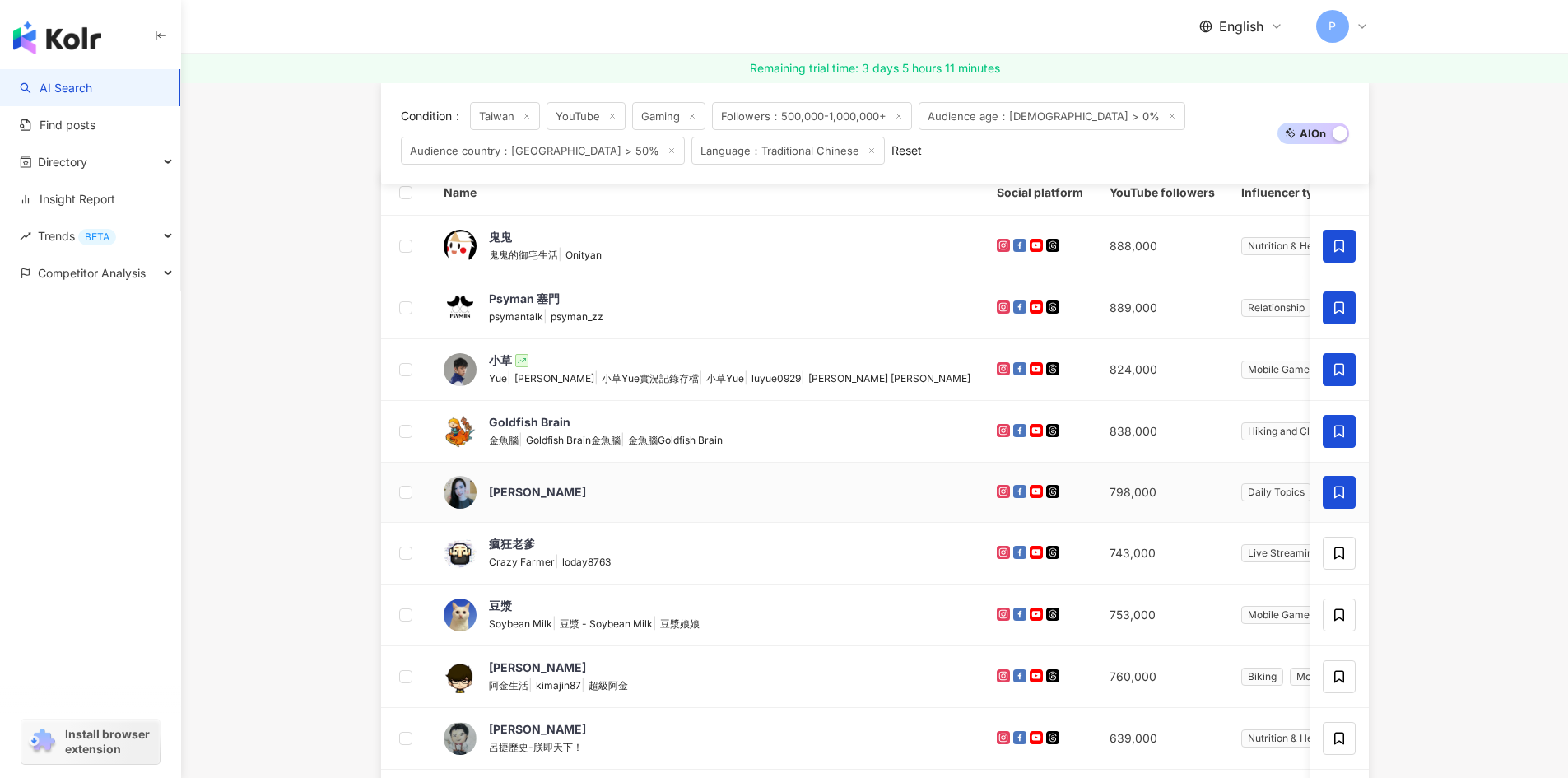
click at [1334, 490] on icon at bounding box center [1339, 493] width 10 height 13
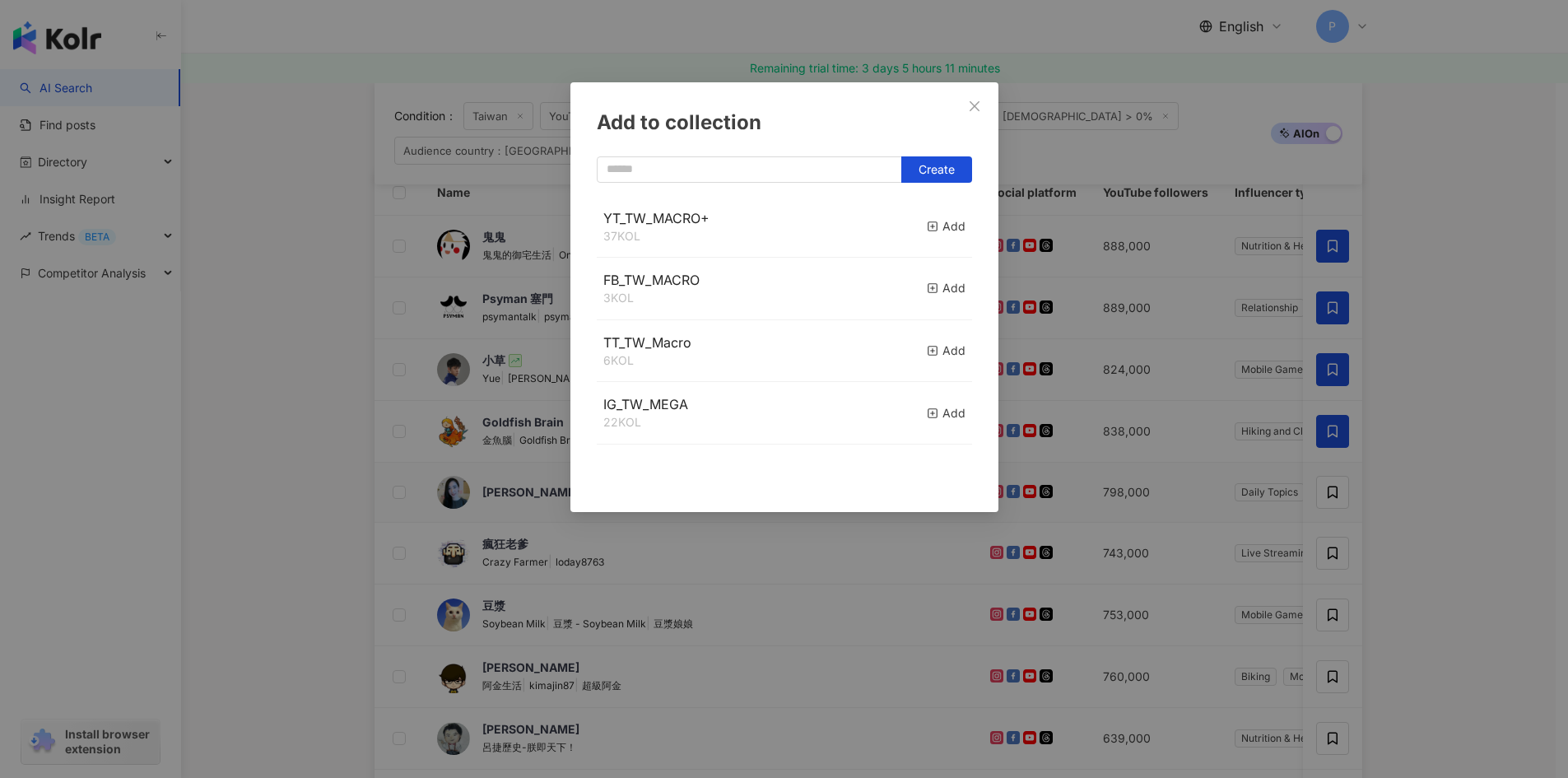
click at [910, 221] on div "YT_TW_MACRO+ 37 KOL Add" at bounding box center [784, 226] width 375 height 62
click at [927, 228] on icon "button" at bounding box center [933, 227] width 12 height 12
click at [1414, 569] on div "Add to collection Create YT_TW_MACRO+ 38 KOL Added FB_TW_MACRO 3 KOL Add TT_TW_…" at bounding box center [784, 389] width 1568 height 778
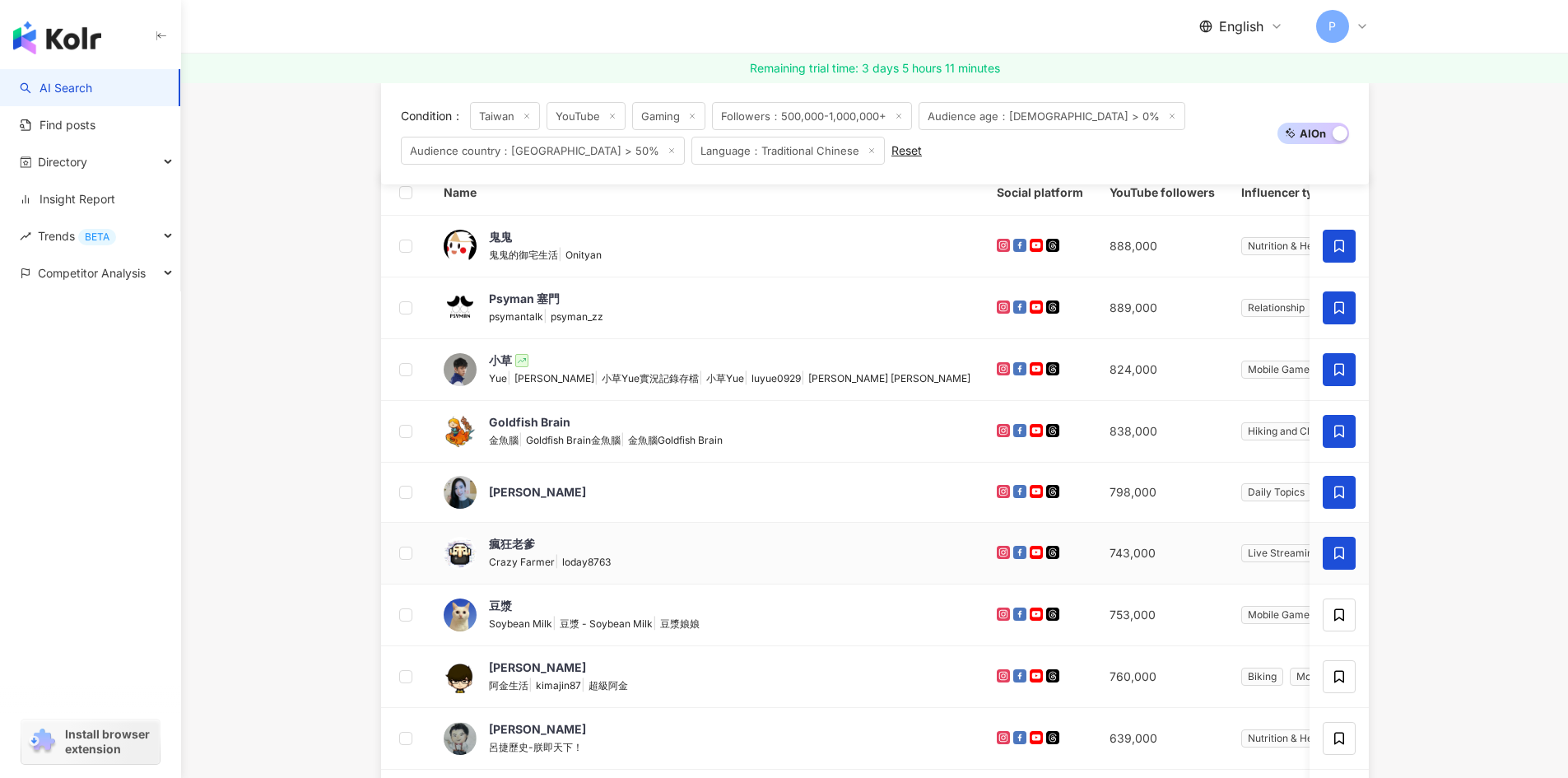
click at [1333, 558] on icon at bounding box center [1338, 553] width 15 height 15
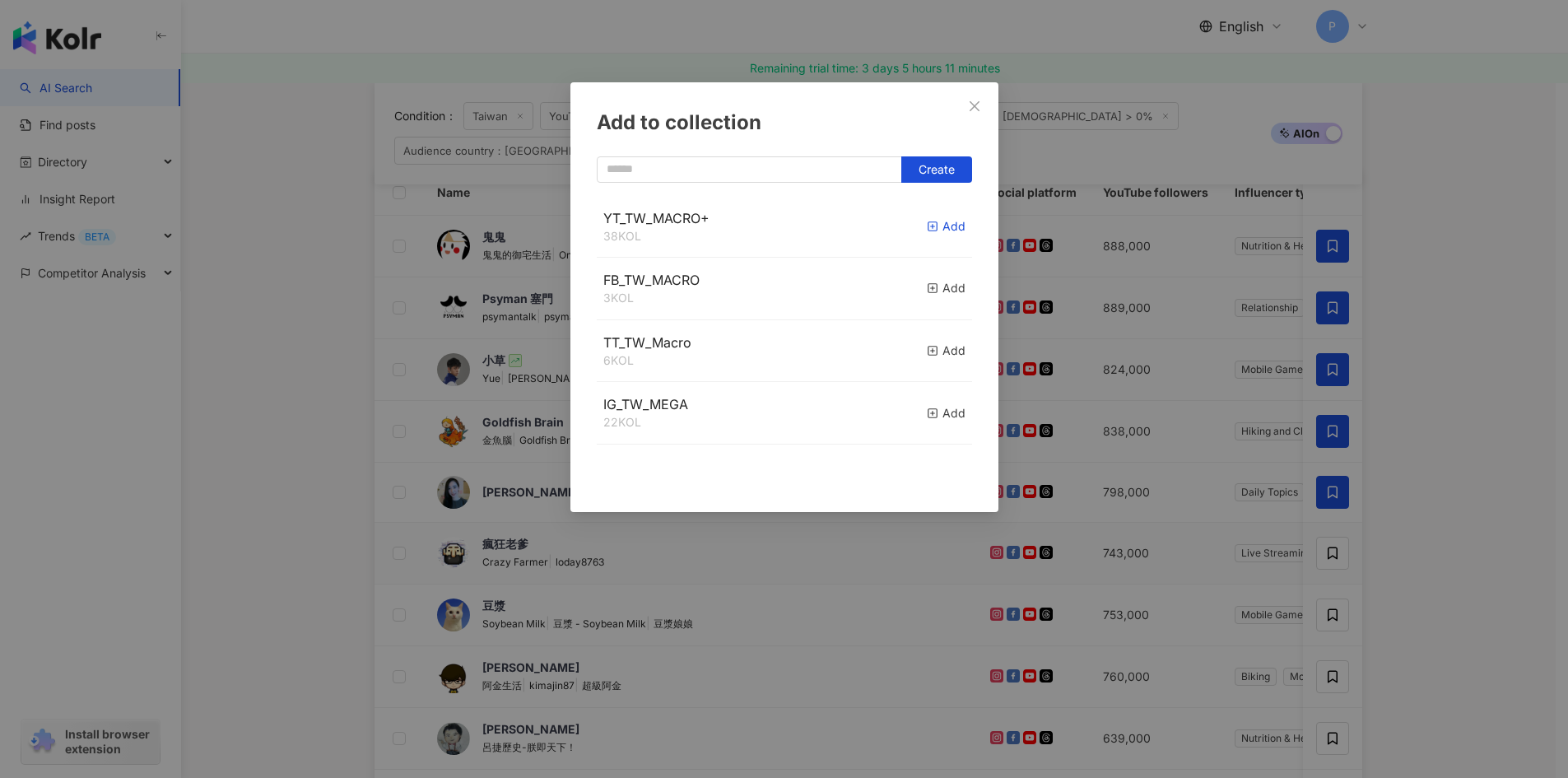
click at [930, 234] on div "Add" at bounding box center [945, 226] width 38 height 18
click at [1424, 530] on div "Add to collection Create" at bounding box center [784, 389] width 1568 height 778
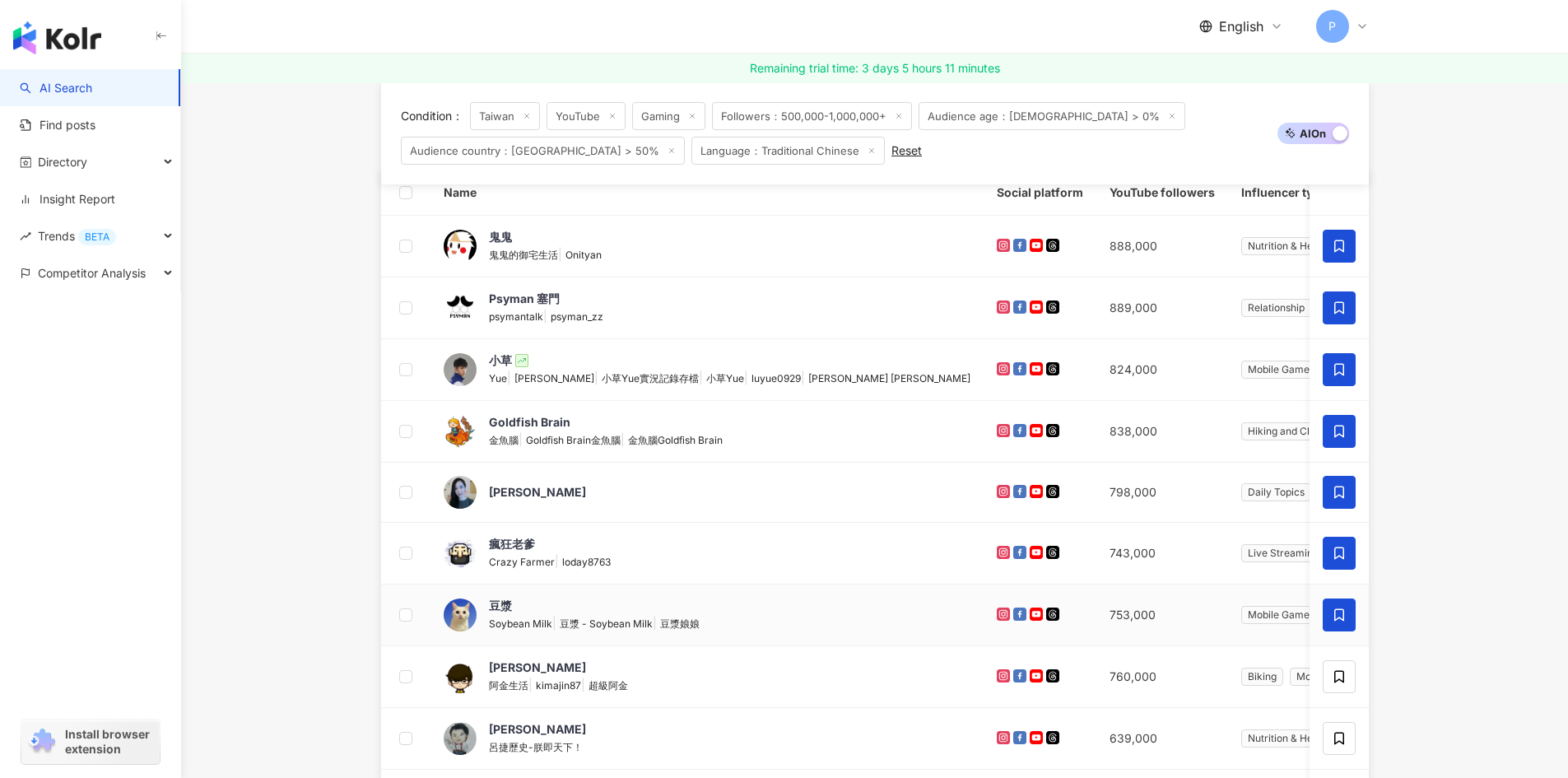
click at [1338, 618] on icon at bounding box center [1339, 615] width 10 height 13
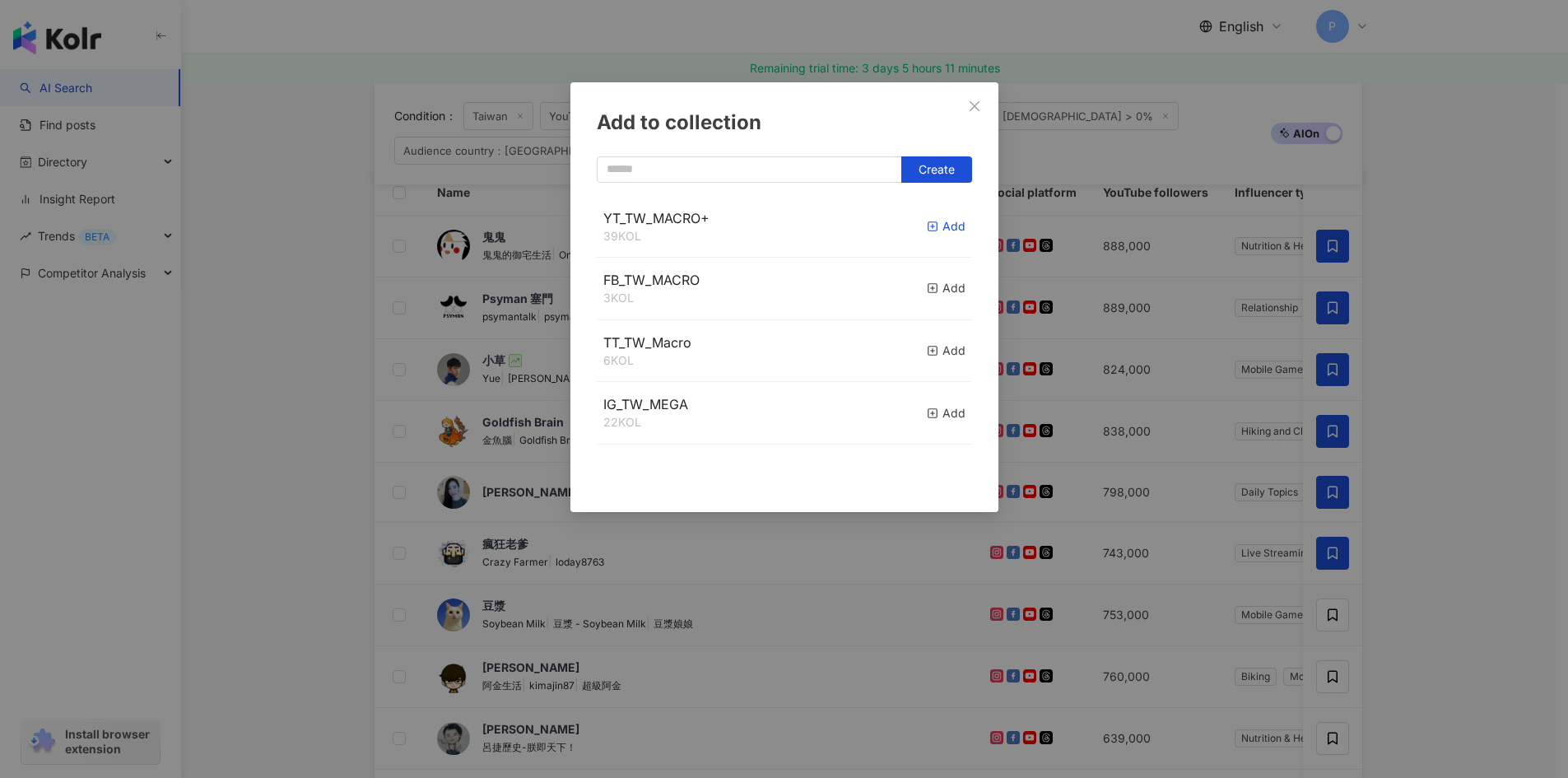
click at [927, 229] on icon "button" at bounding box center [933, 227] width 12 height 12
click at [1448, 495] on div "Add to collection Create YT_TW_MACRO+ 40 KOL Added FB_TW_MACRO 3 KOL Add TT_TW_…" at bounding box center [784, 389] width 1568 height 778
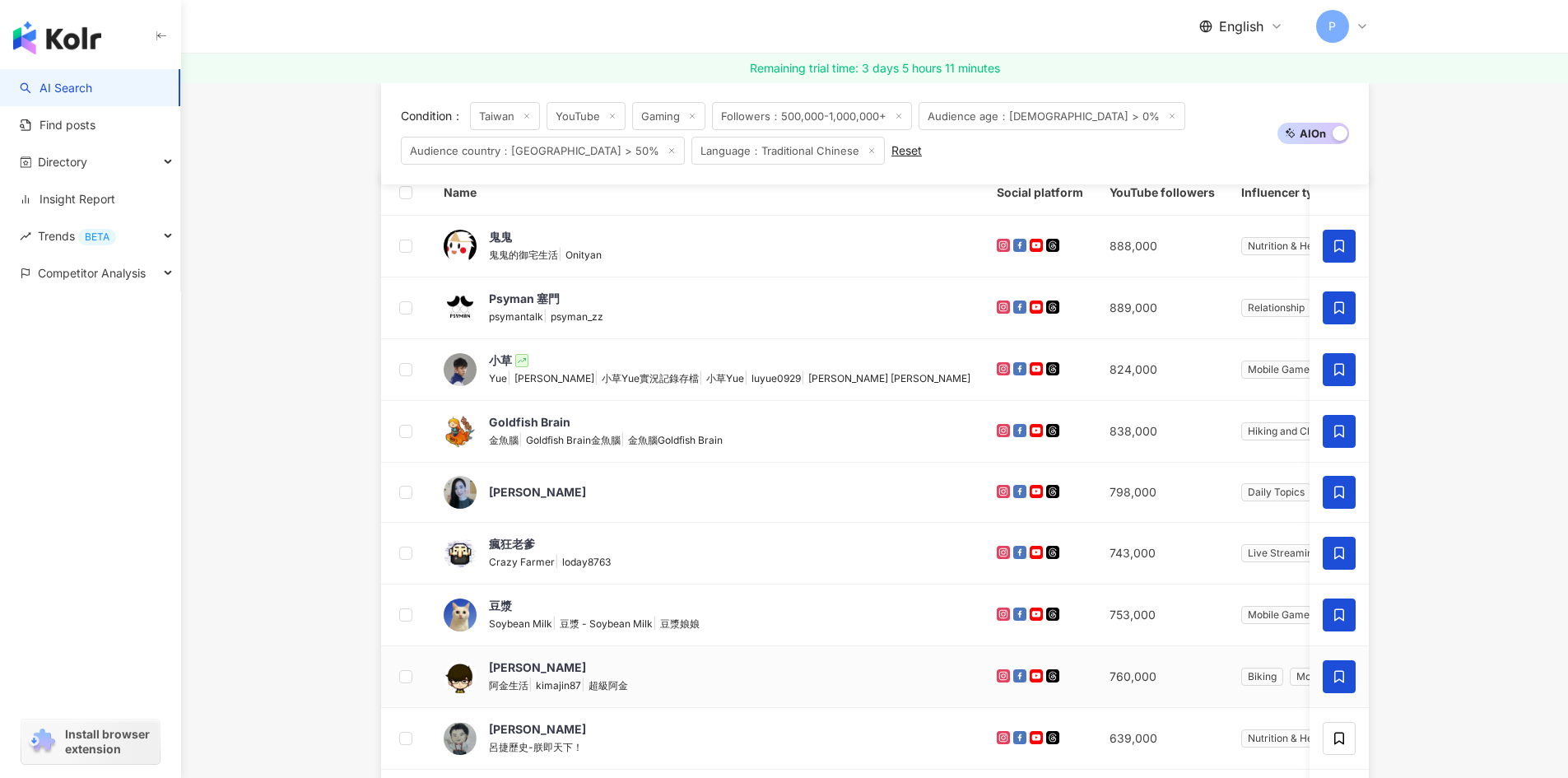
click at [1342, 675] on icon at bounding box center [1339, 677] width 10 height 13
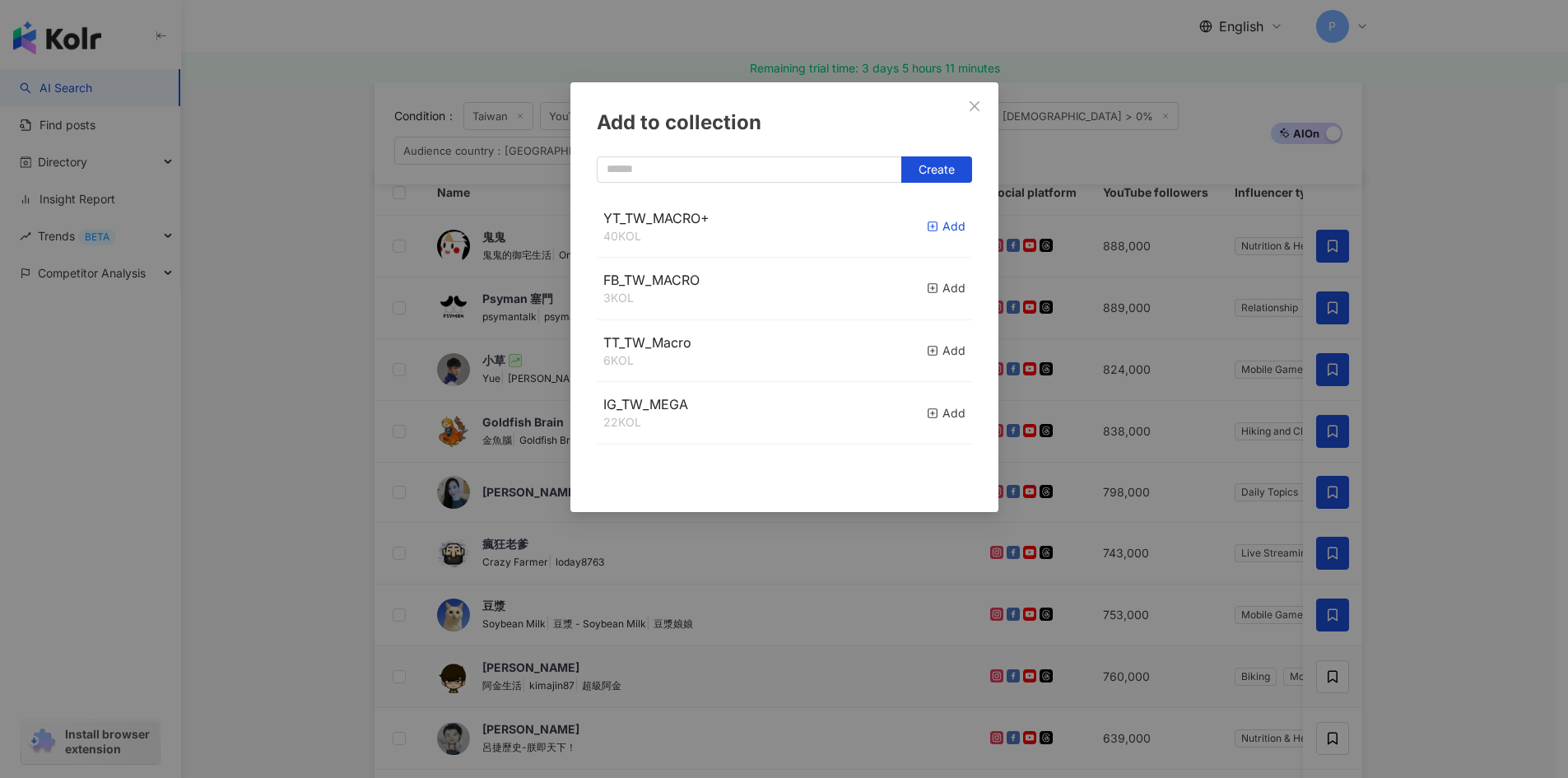
click at [927, 228] on icon "button" at bounding box center [933, 227] width 12 height 12
click at [1474, 474] on div "Add to collection Create YT_TW_MACRO+ 41 KOL Added FB_TW_MACRO 3 KOL Add TT_TW_…" at bounding box center [784, 389] width 1568 height 778
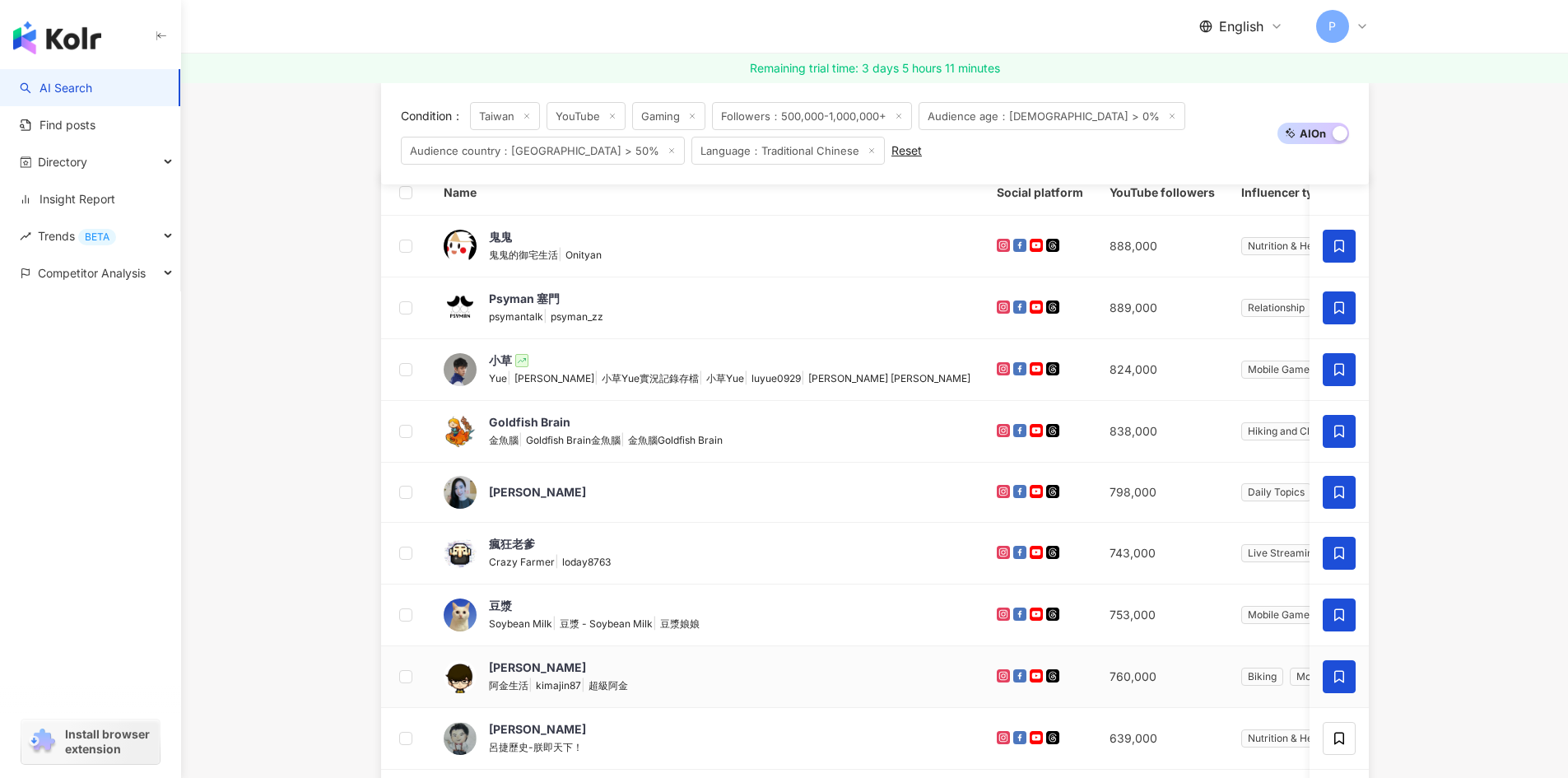
scroll to position [412, 0]
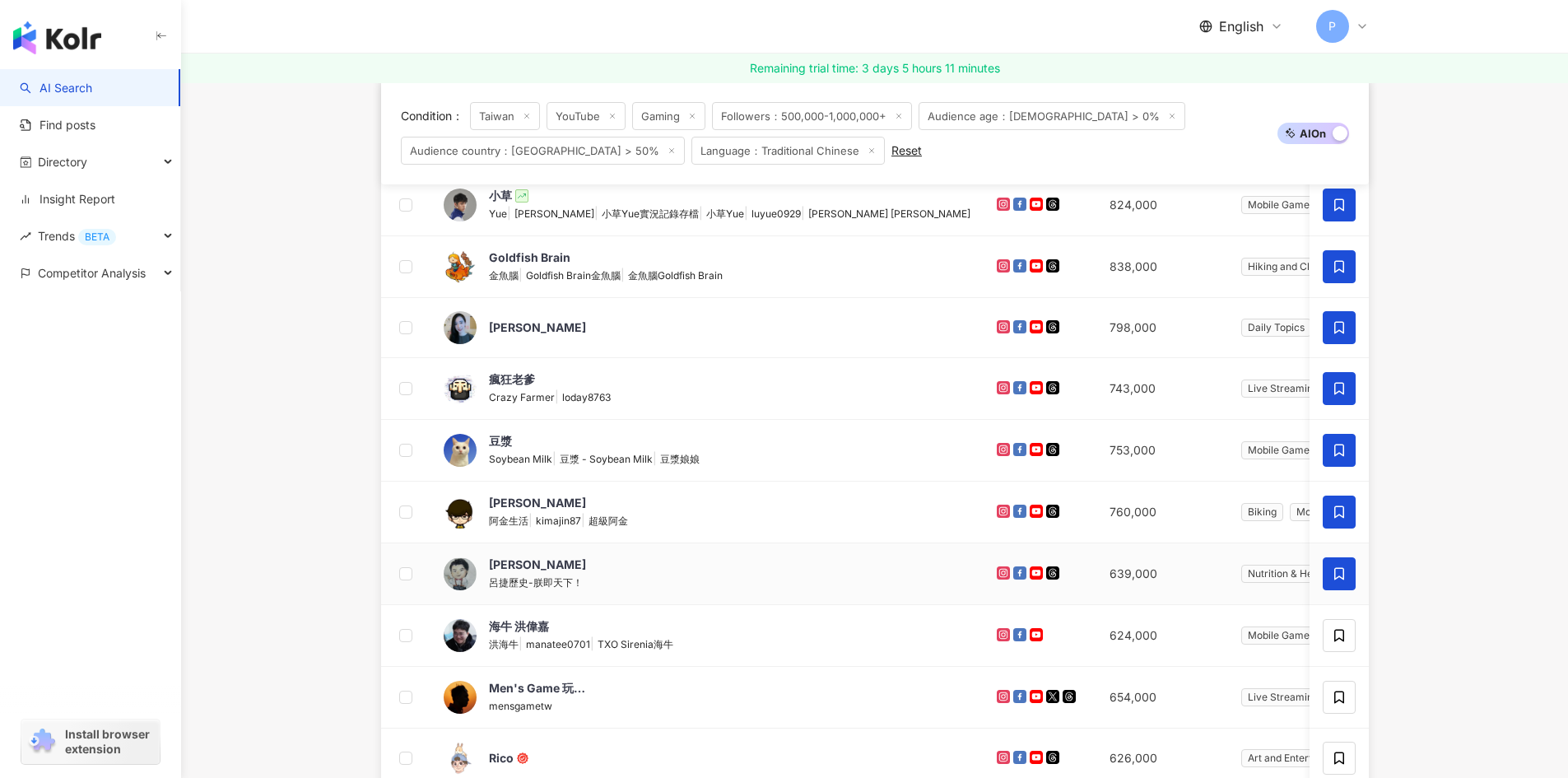
click at [1342, 572] on icon at bounding box center [1339, 574] width 10 height 13
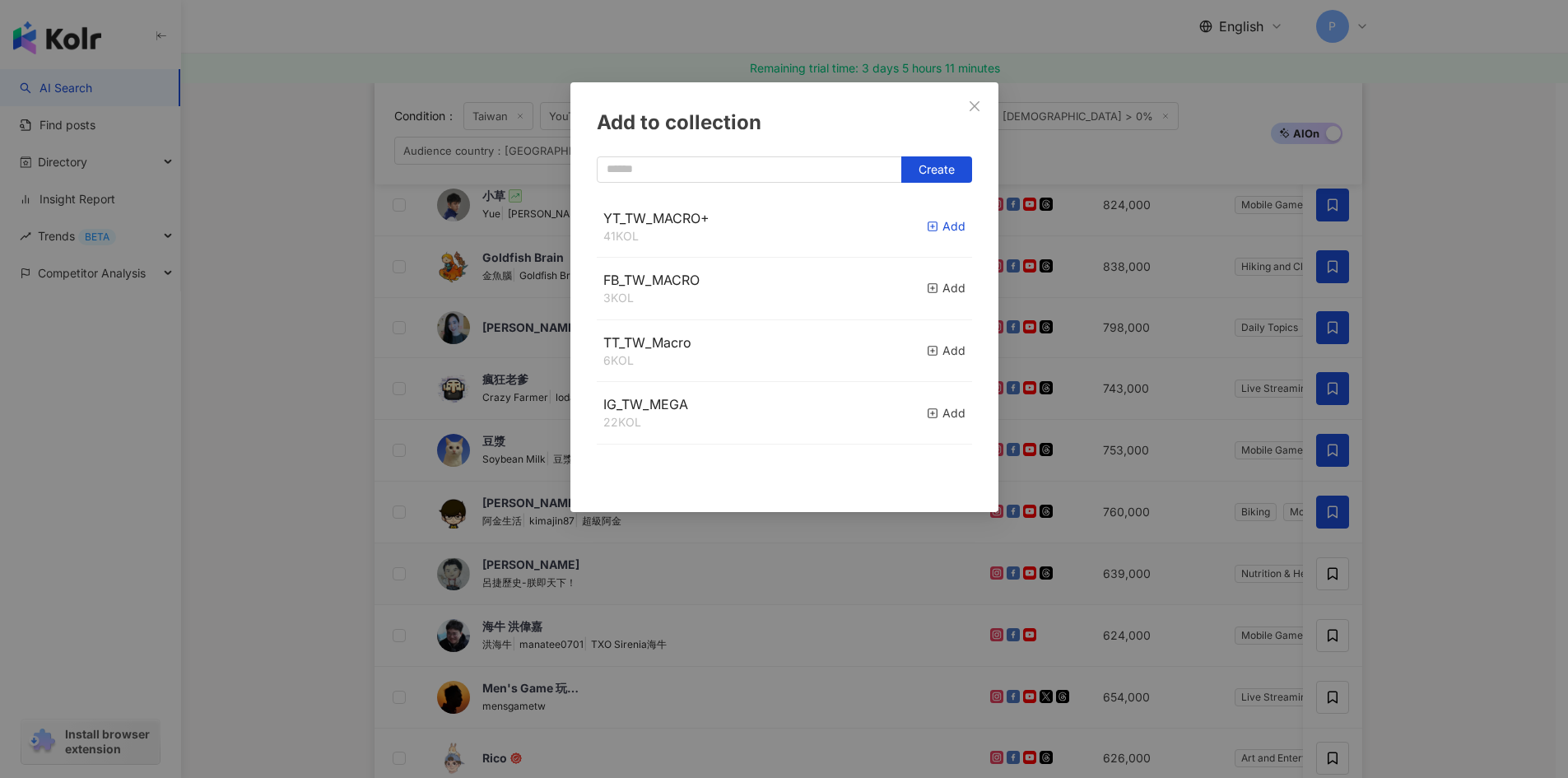
click at [931, 234] on div "Add" at bounding box center [945, 226] width 38 height 18
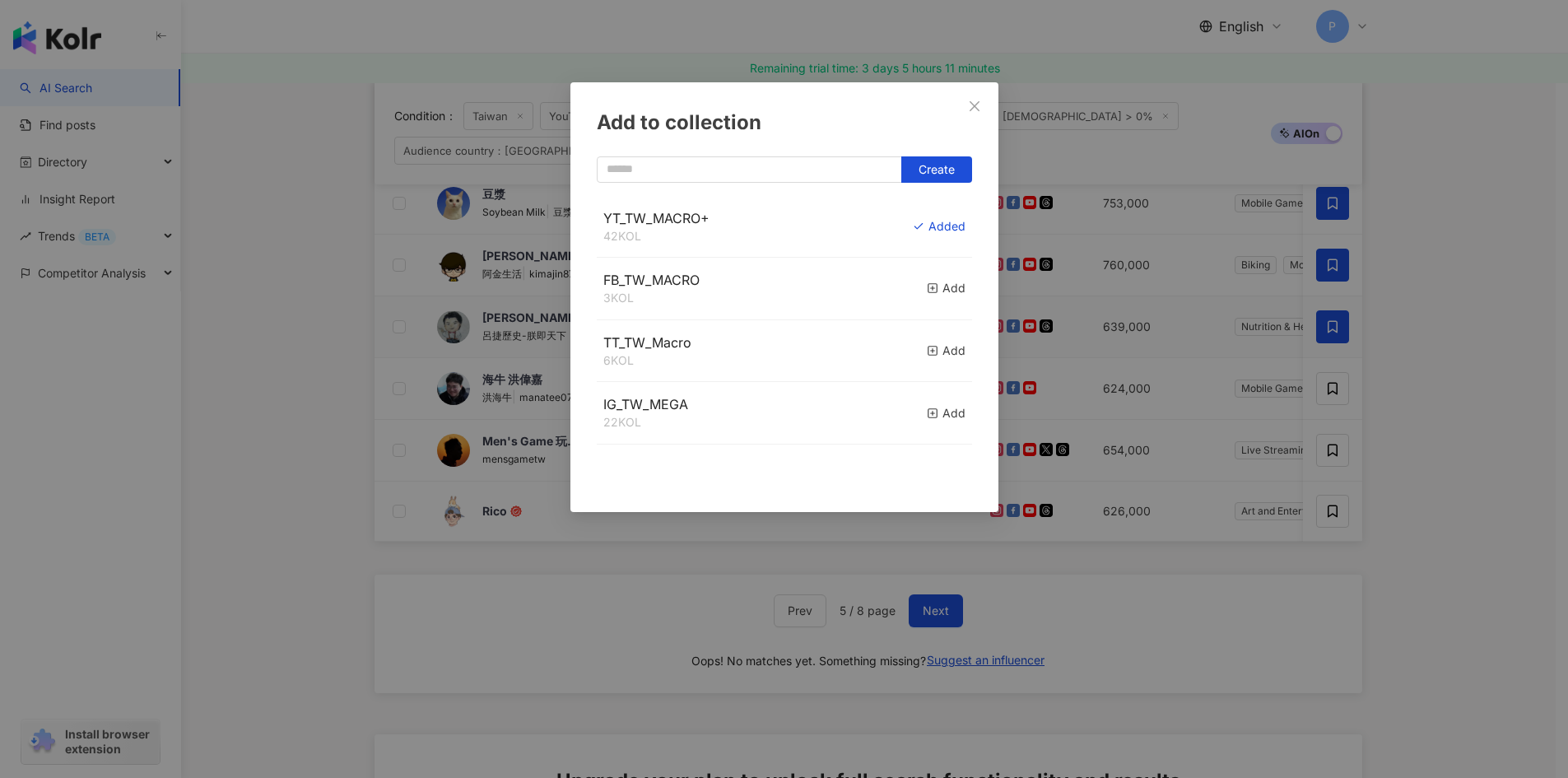
click at [1440, 557] on div "Add to collection Create YT_TW_MACRO+ 42 KOL Added FB_TW_MACRO 3 KOL Add TT_TW_…" at bounding box center [784, 389] width 1568 height 778
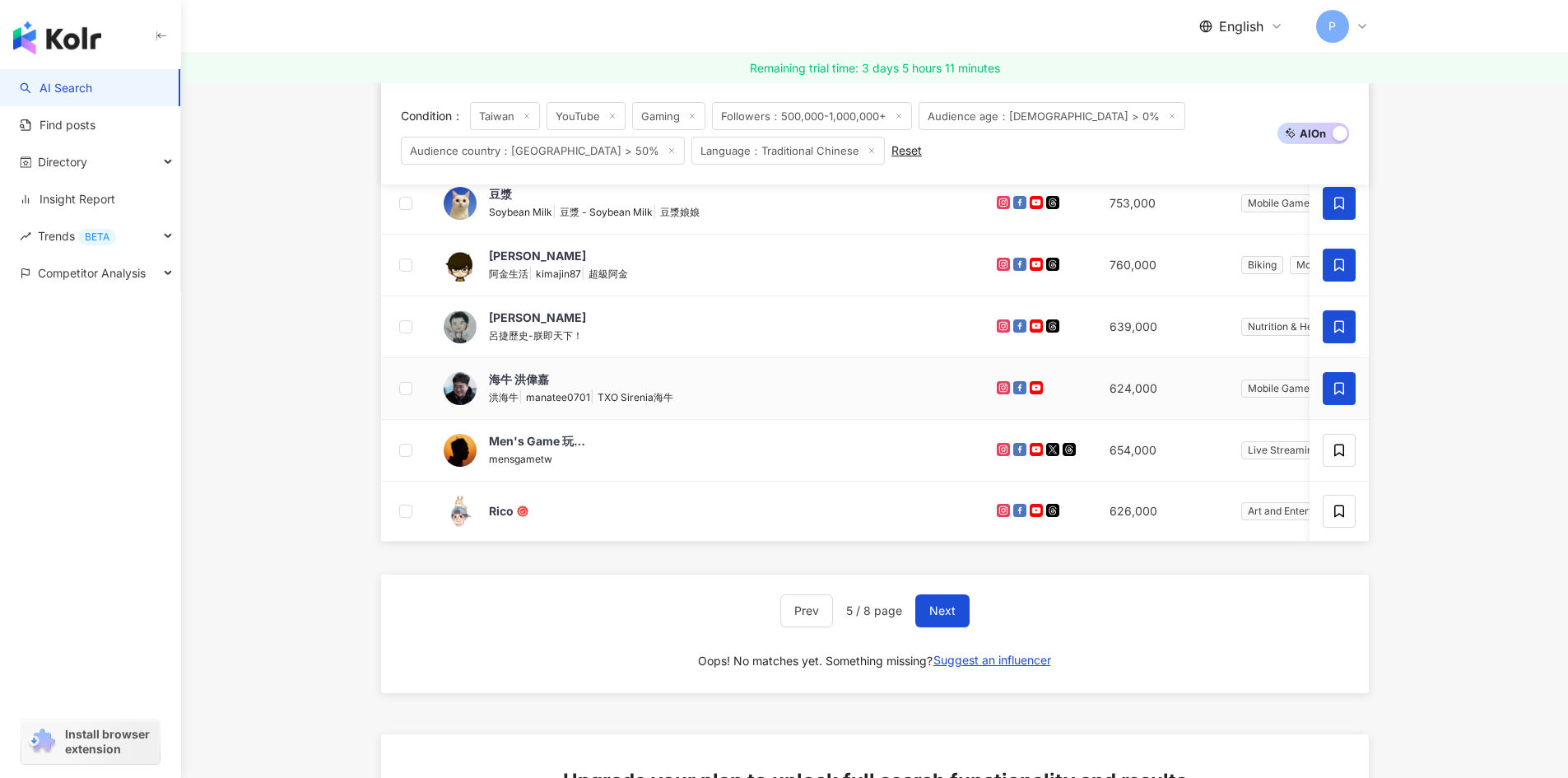
click at [1331, 388] on span at bounding box center [1338, 388] width 33 height 33
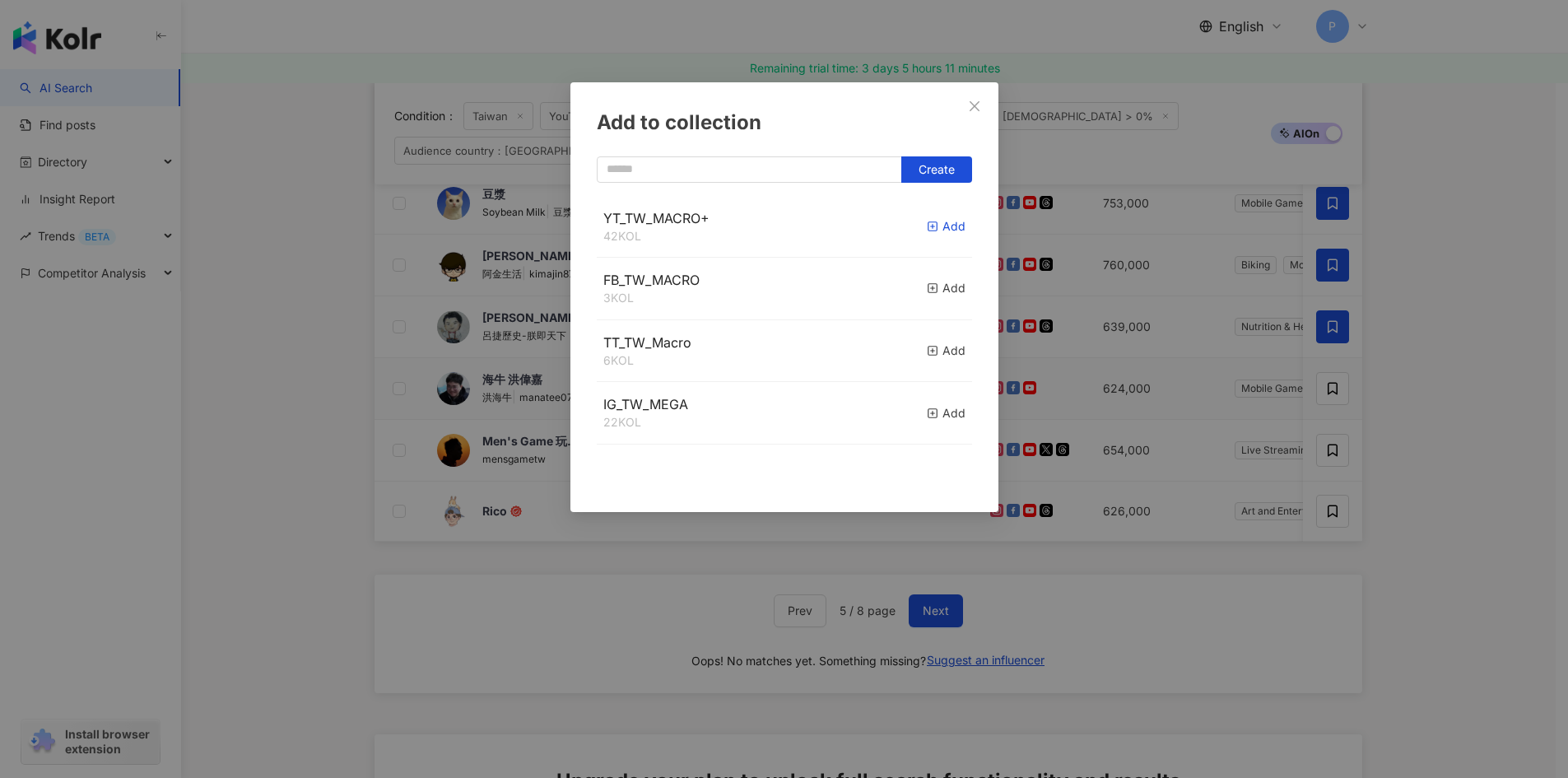
click at [927, 229] on icon "button" at bounding box center [933, 227] width 12 height 12
click at [1478, 410] on div "Add to collection Create YT_TW_MACRO+ 43 KOL Added FB_TW_MACRO 3 KOL Add TT_TW_…" at bounding box center [784, 389] width 1568 height 778
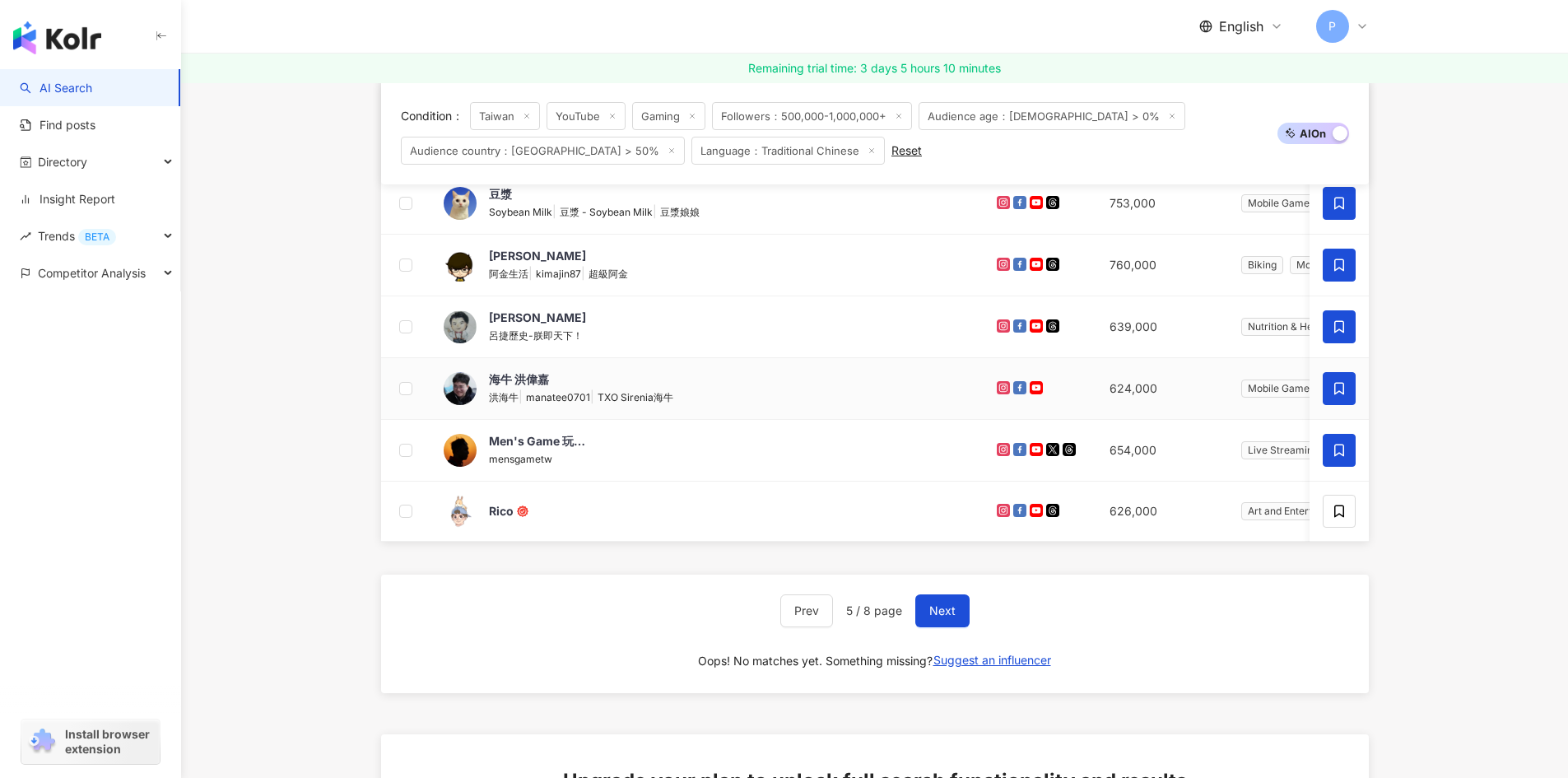
click at [1333, 451] on icon at bounding box center [1338, 450] width 15 height 15
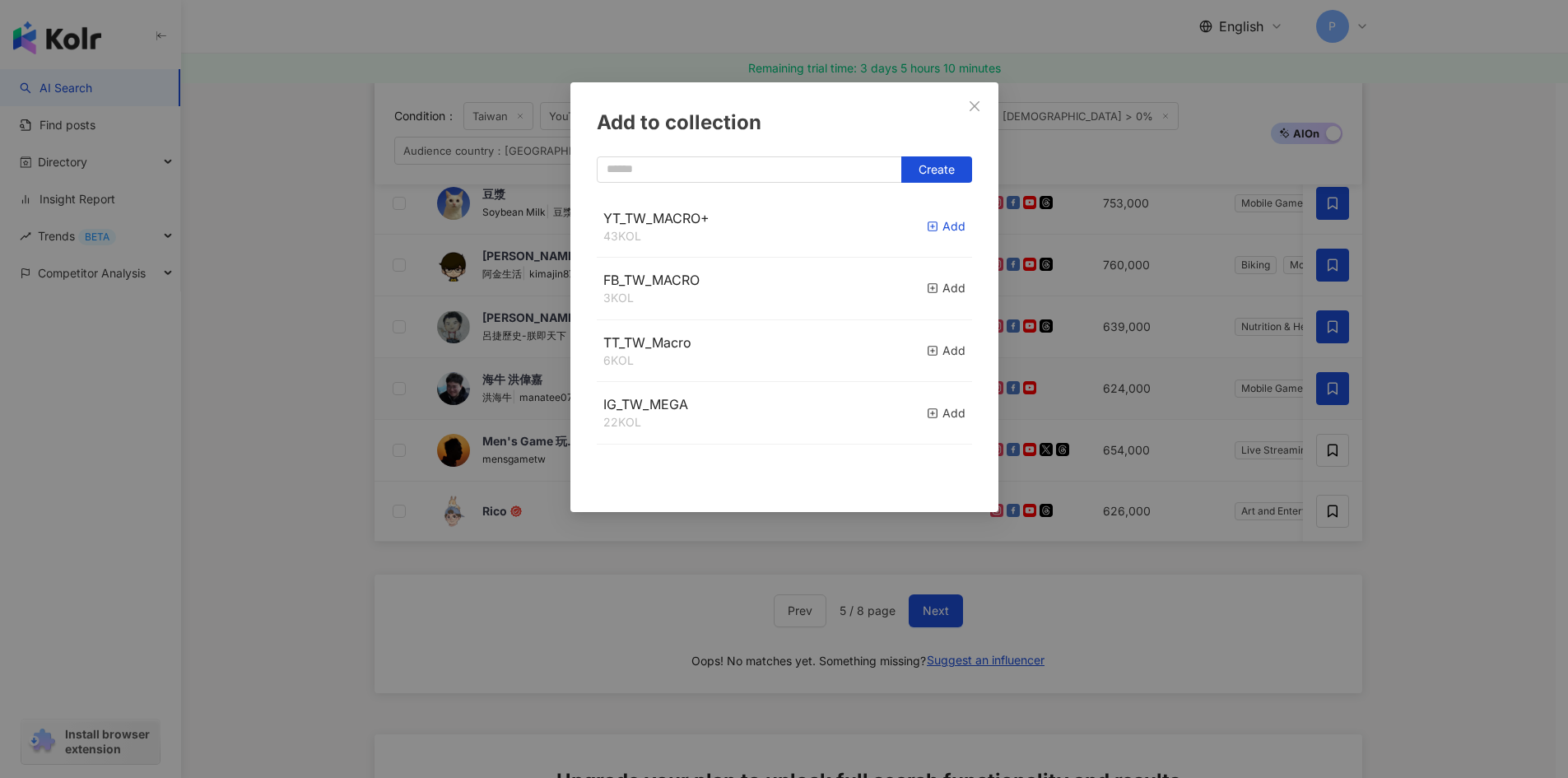
click at [933, 229] on div "Add" at bounding box center [945, 226] width 38 height 18
click at [1406, 445] on div "Add to collection Create YT_TW_MACRO+ 44 KOL Added FB_TW_MACRO 3 KOL Add TT_TW_…" at bounding box center [784, 389] width 1568 height 778
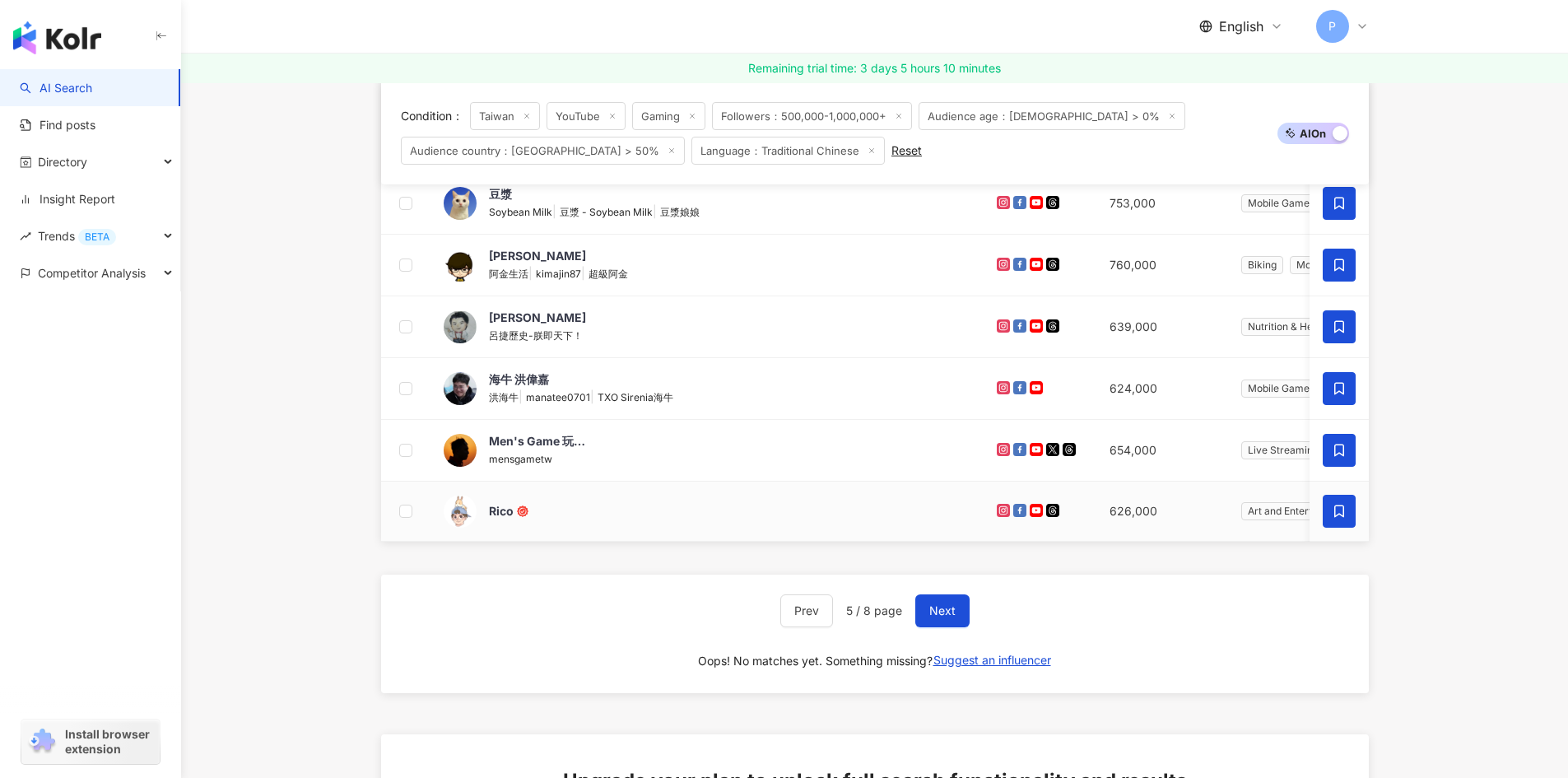
click at [1337, 506] on icon at bounding box center [1339, 511] width 10 height 13
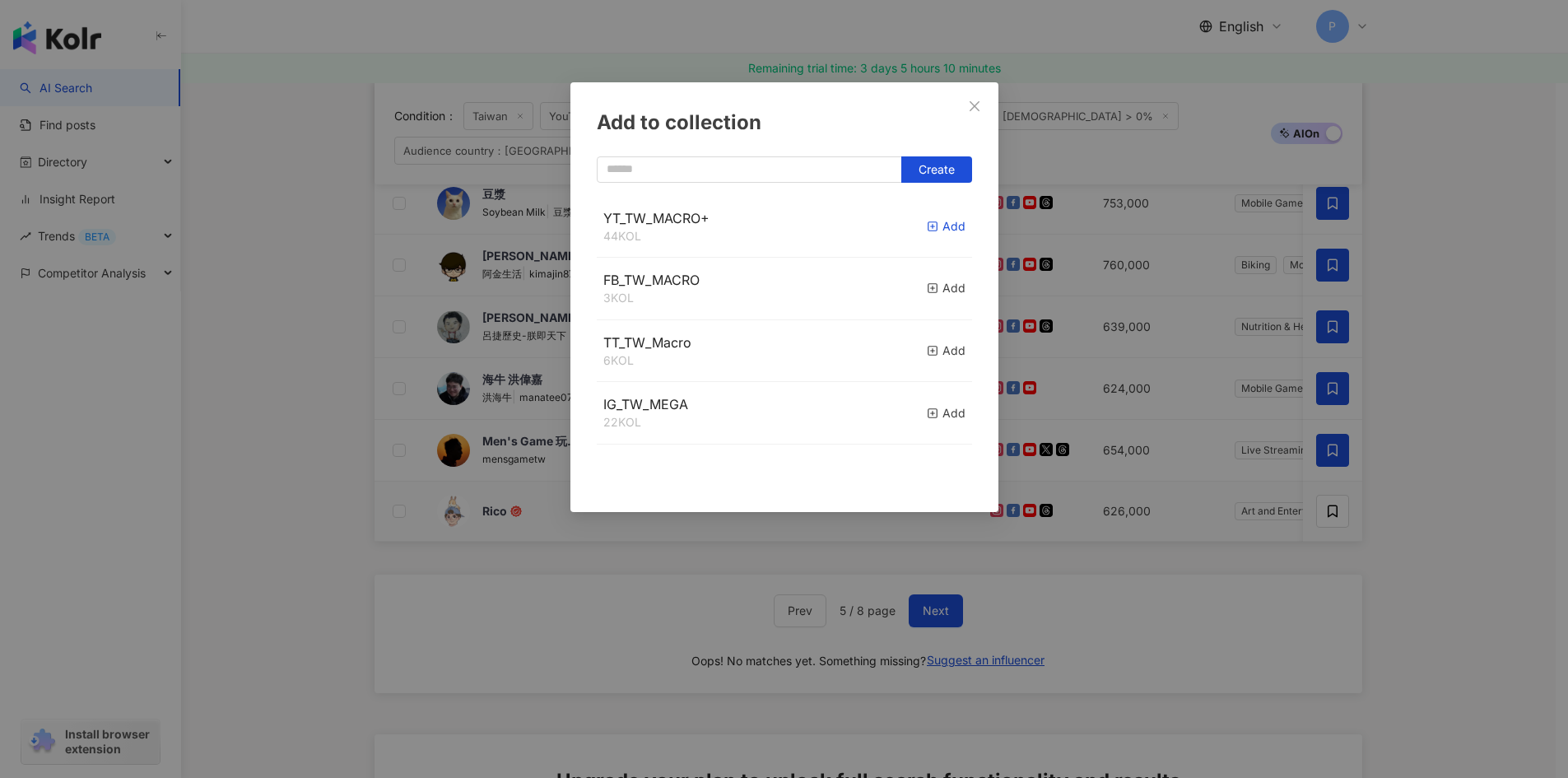
click at [927, 226] on icon "button" at bounding box center [933, 227] width 12 height 12
click at [1455, 474] on div "Add to collection Create" at bounding box center [784, 389] width 1568 height 778
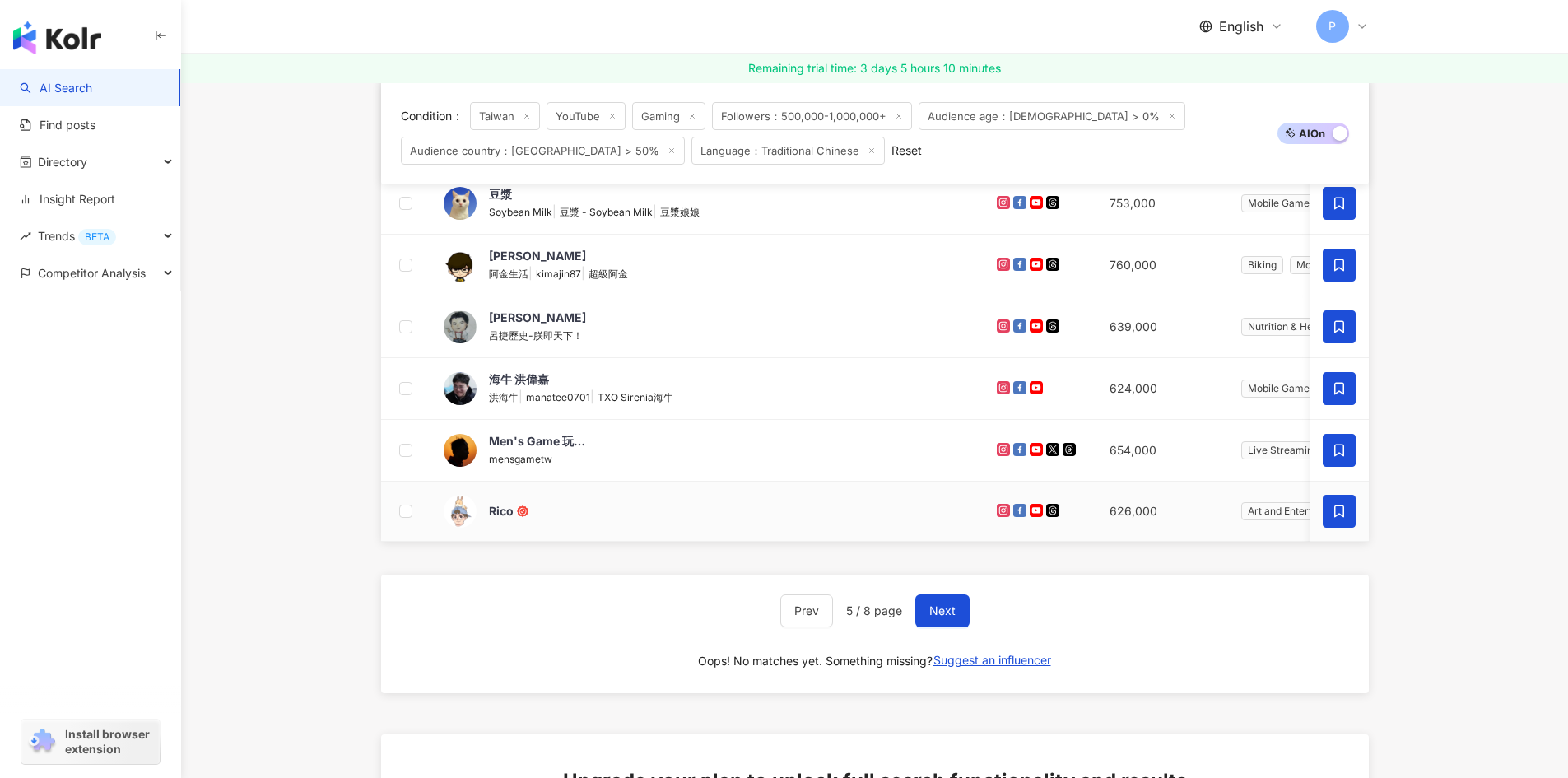
click at [1325, 512] on span at bounding box center [1338, 510] width 33 height 33
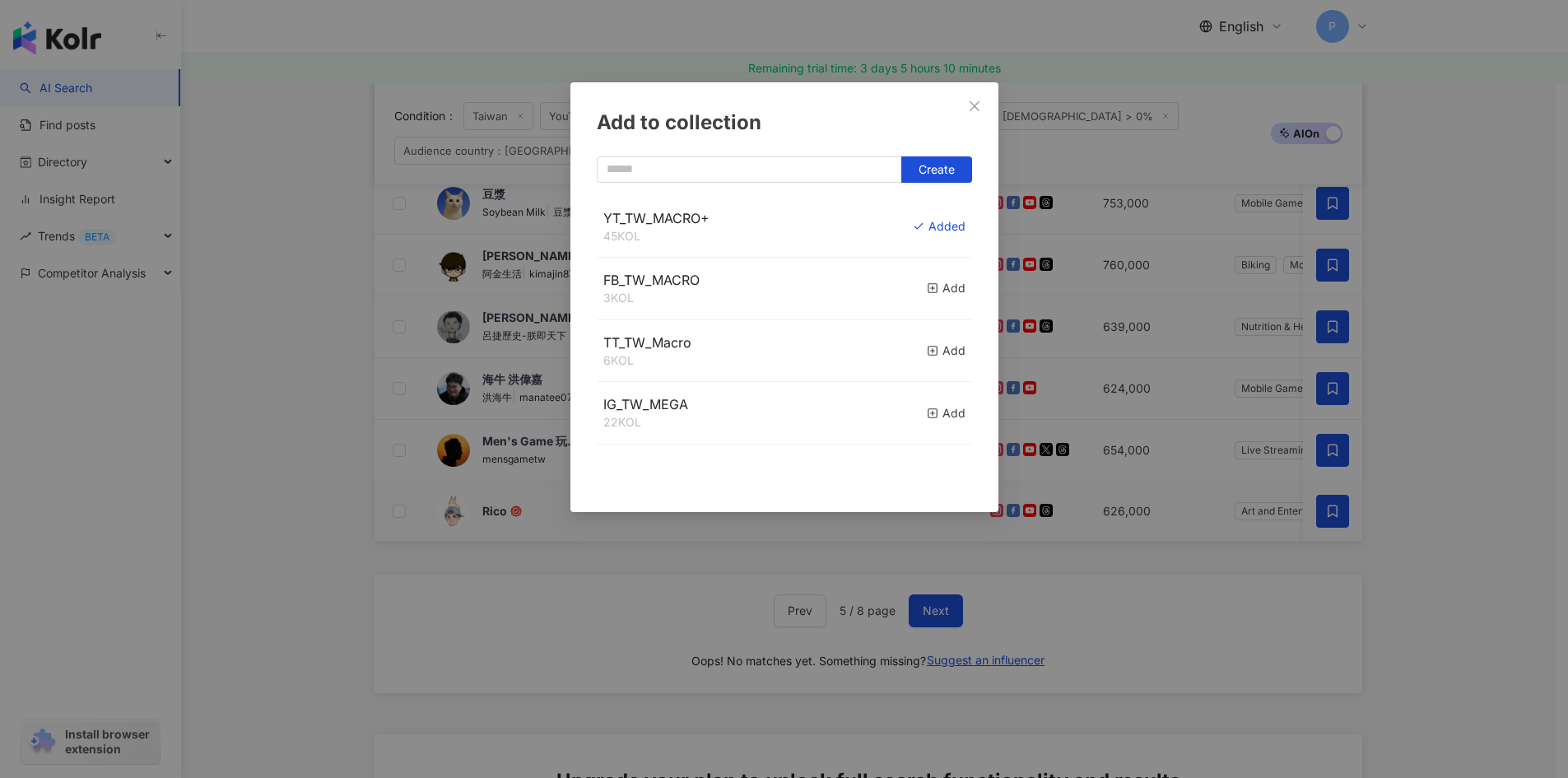
click at [1428, 568] on div "Add to collection Create YT_TW_MACRO+ 45 KOL Added FB_TW_MACRO 3 KOL Add TT_TW_…" at bounding box center [784, 389] width 1568 height 778
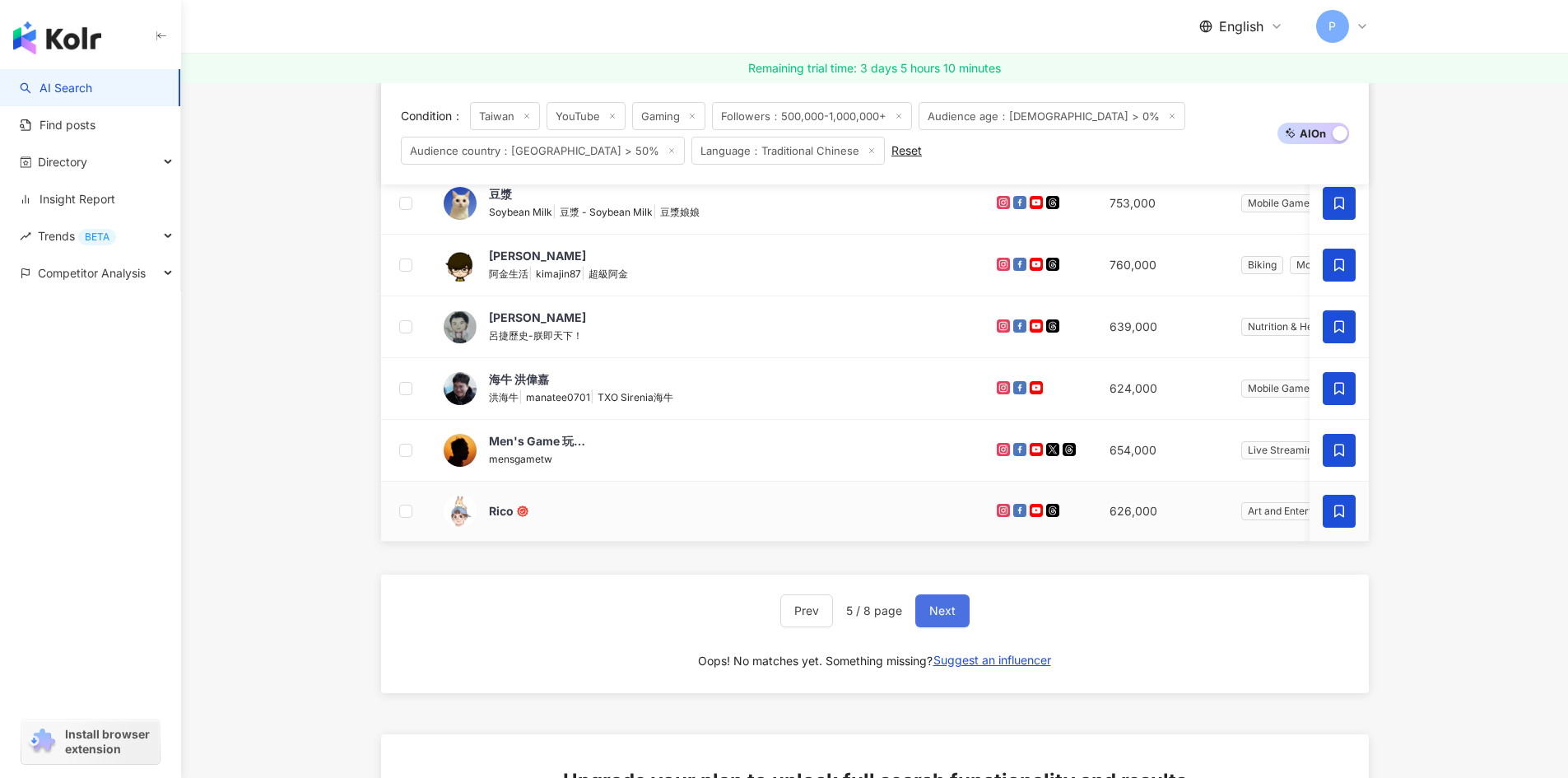
click at [954, 627] on button "Next" at bounding box center [941, 610] width 54 height 33
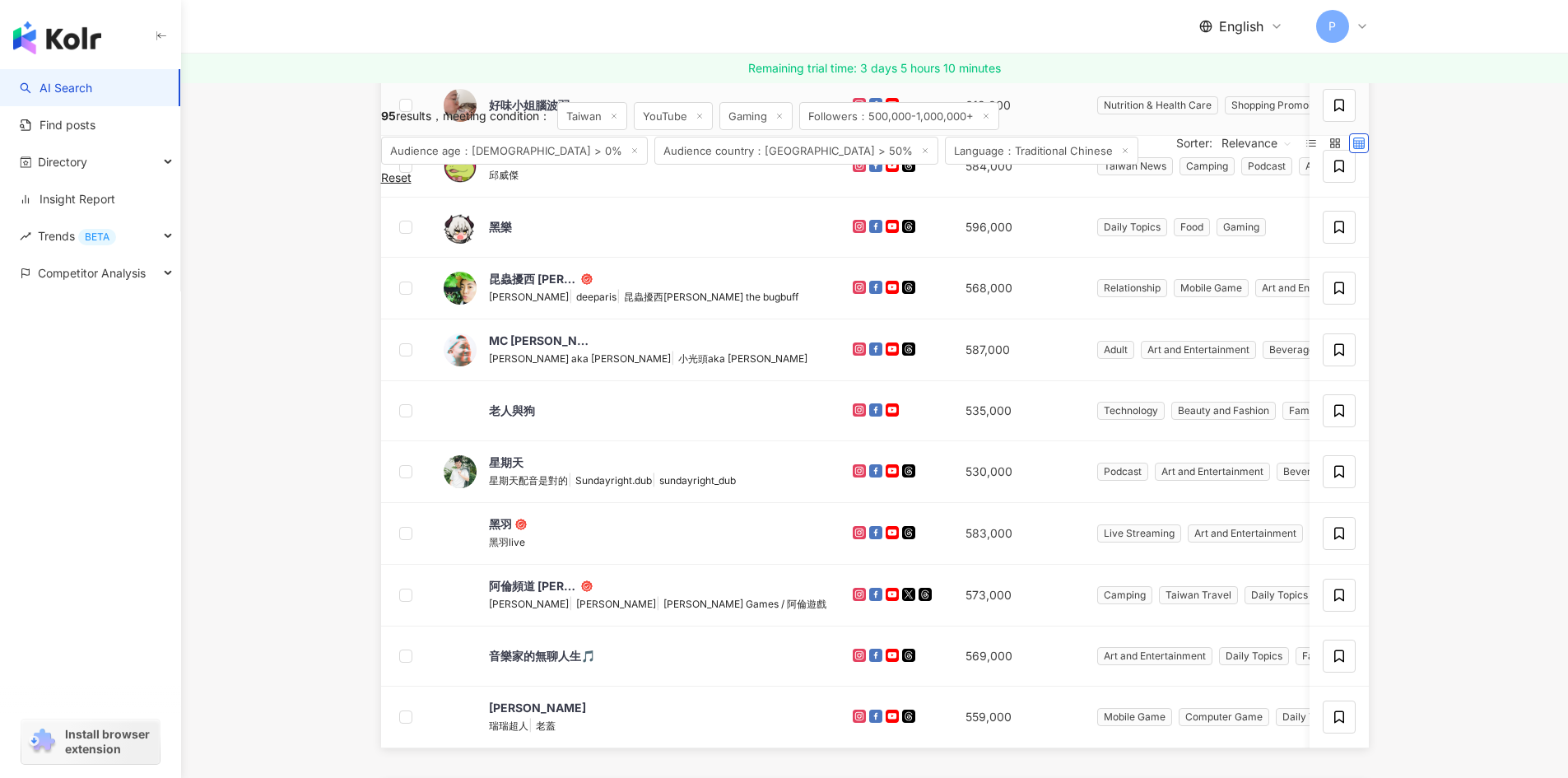
scroll to position [165, 0]
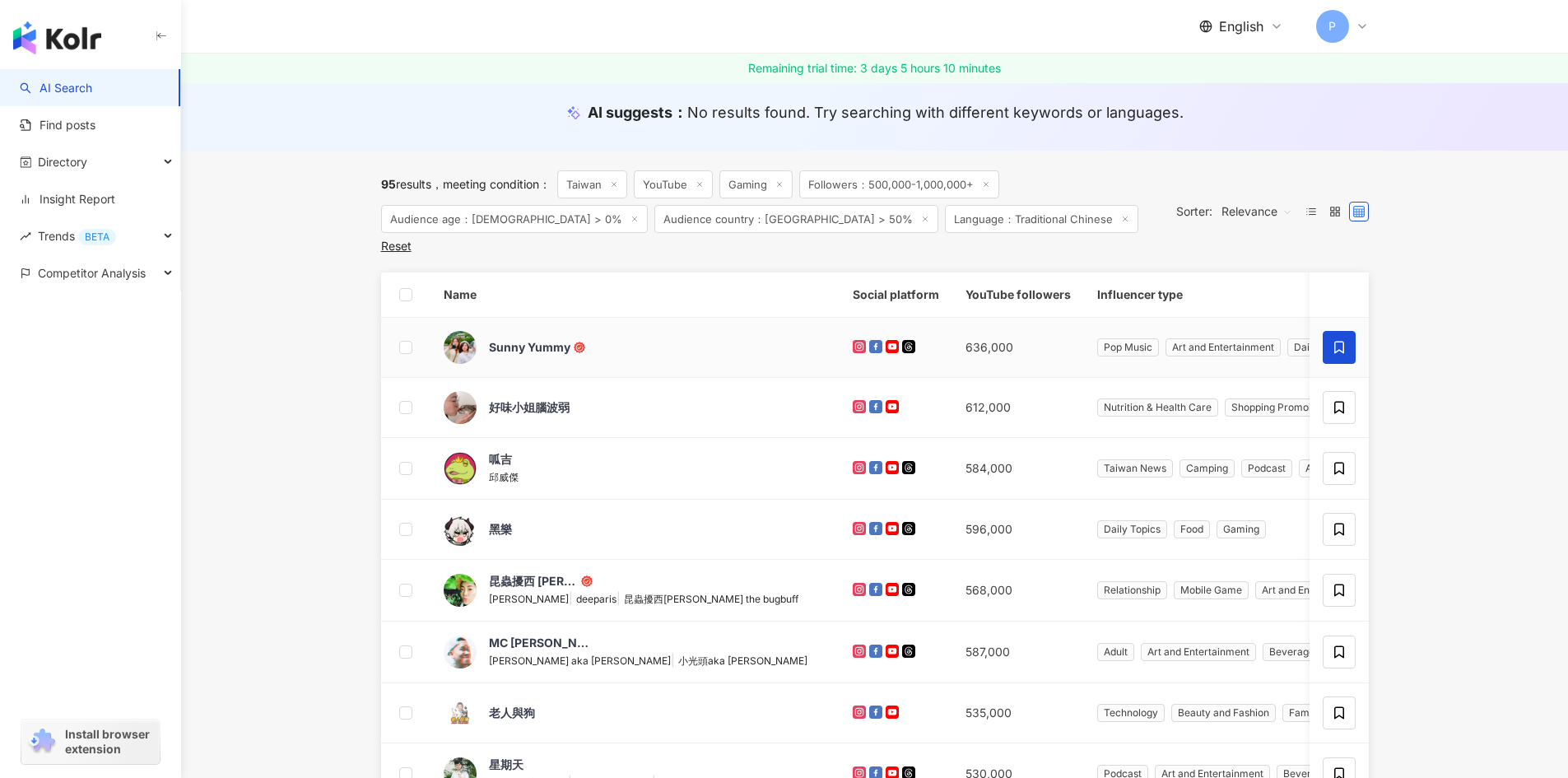
click at [1339, 340] on icon at bounding box center [1338, 347] width 15 height 15
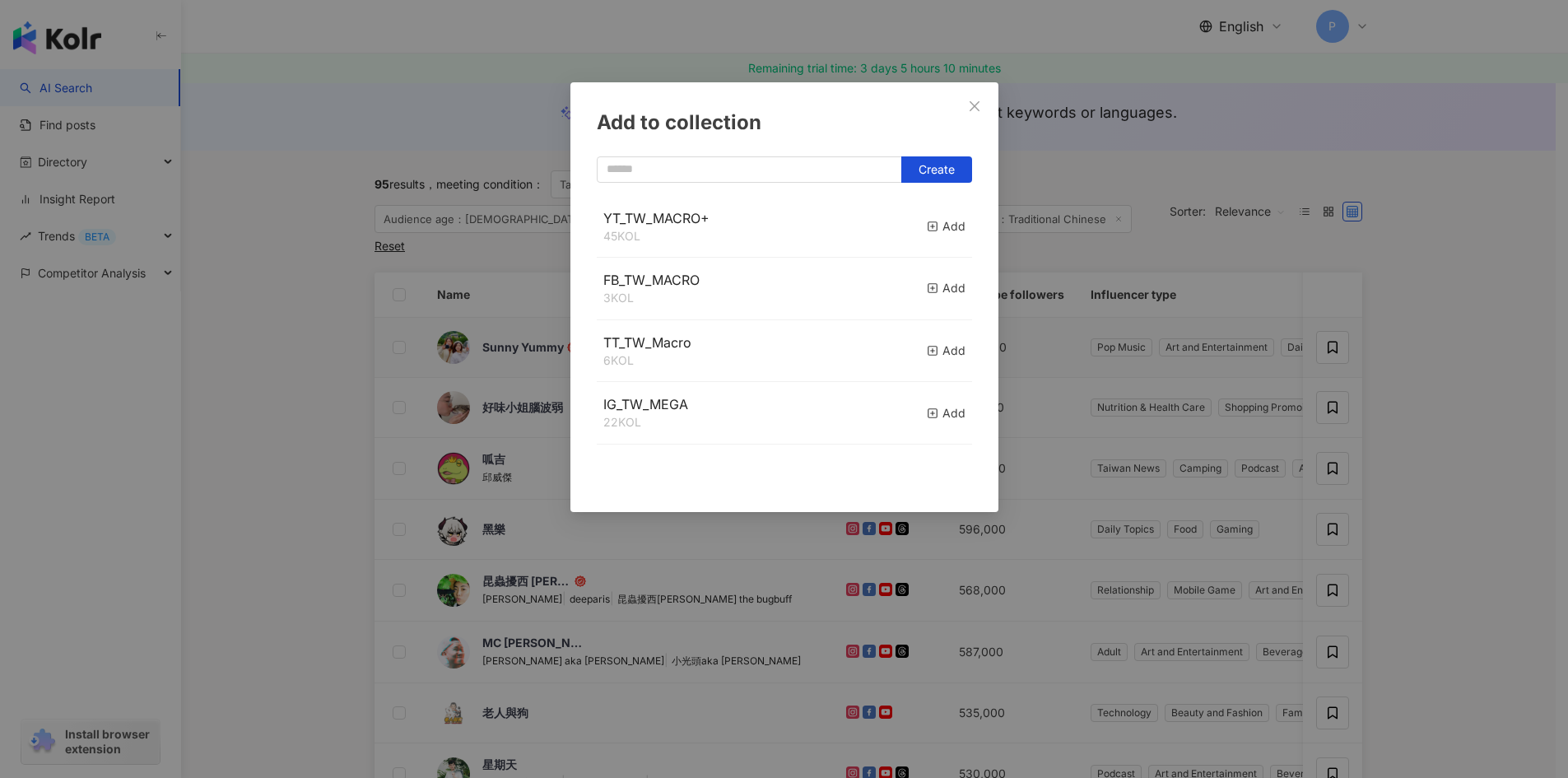
click at [933, 238] on button "Add" at bounding box center [945, 227] width 38 height 36
click at [1464, 409] on div "Add to collection Create" at bounding box center [784, 389] width 1568 height 778
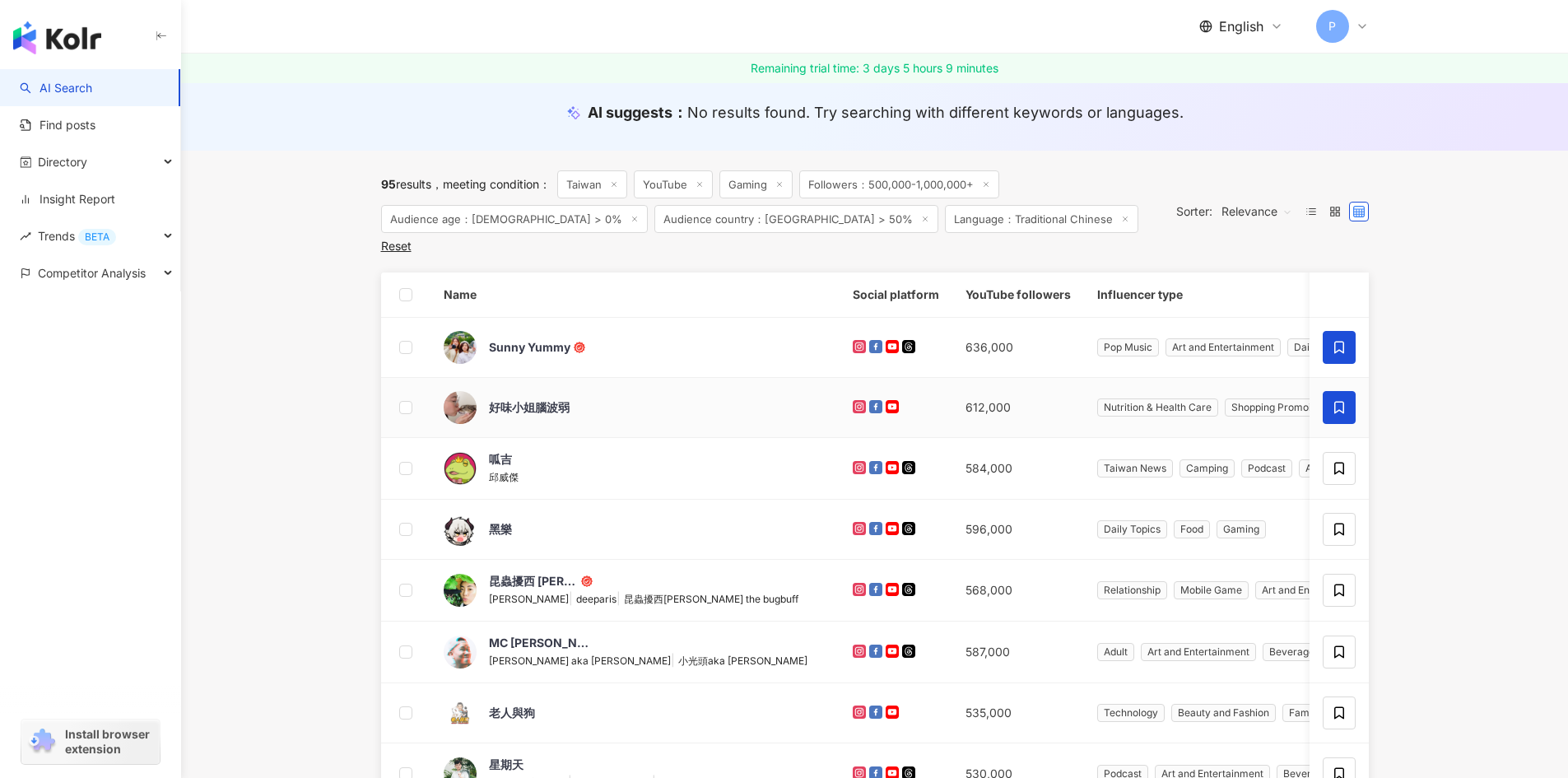
click at [1333, 400] on icon at bounding box center [1338, 407] width 15 height 15
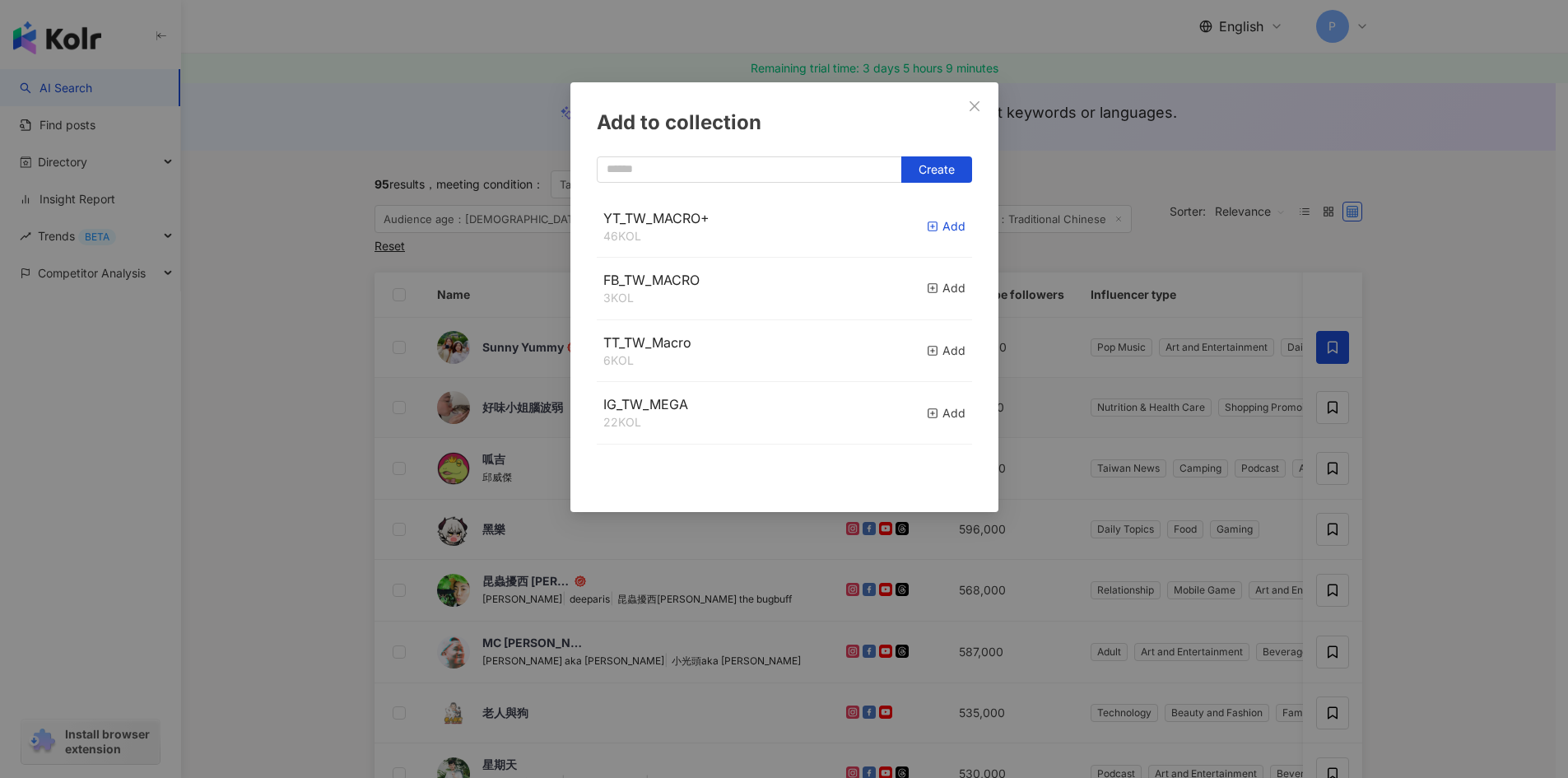
click at [930, 226] on line "button" at bounding box center [932, 226] width 4 height 0
click at [1438, 434] on div "Add to collection Create" at bounding box center [784, 389] width 1568 height 778
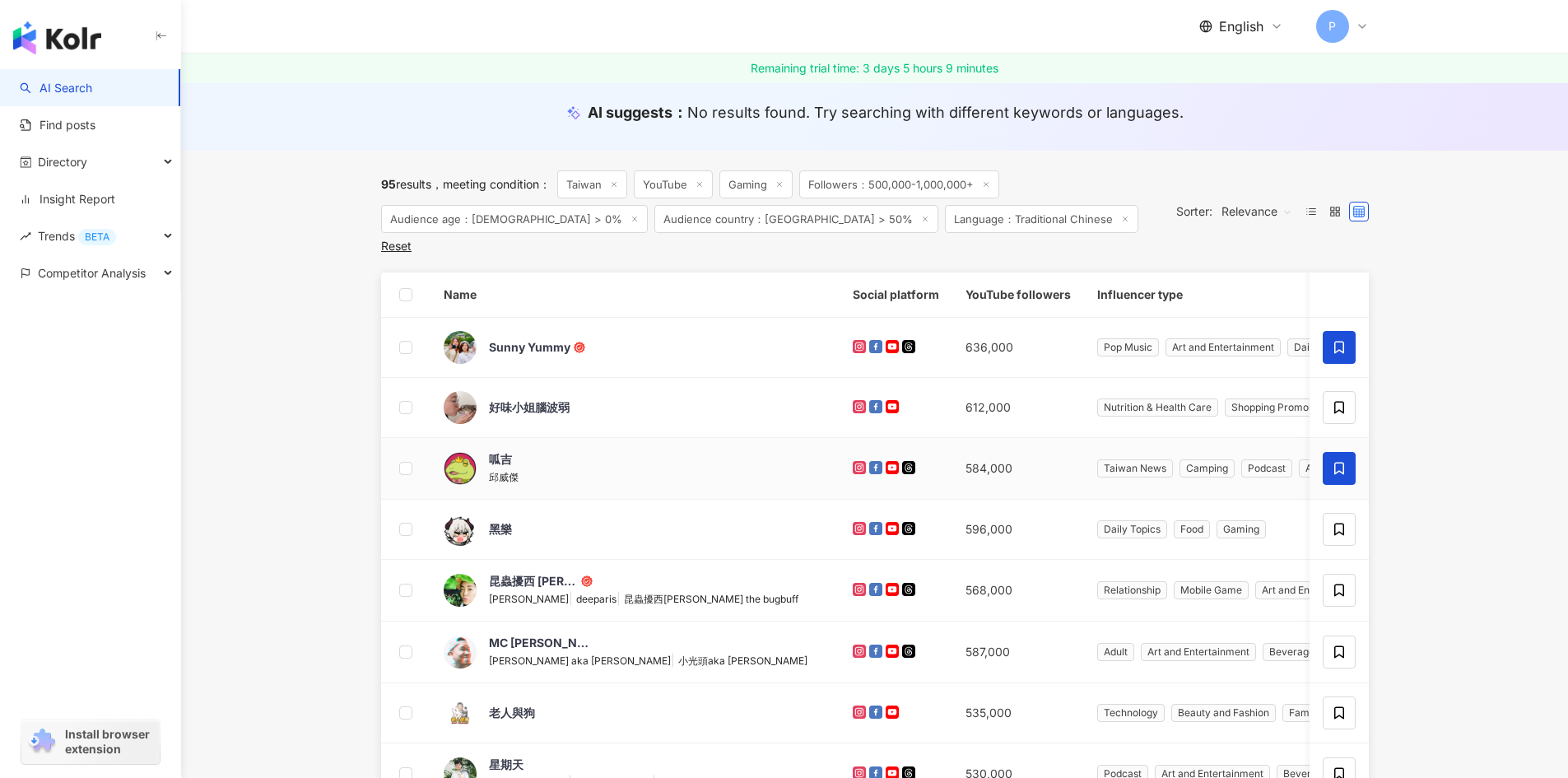
click at [1331, 461] on icon at bounding box center [1338, 468] width 15 height 15
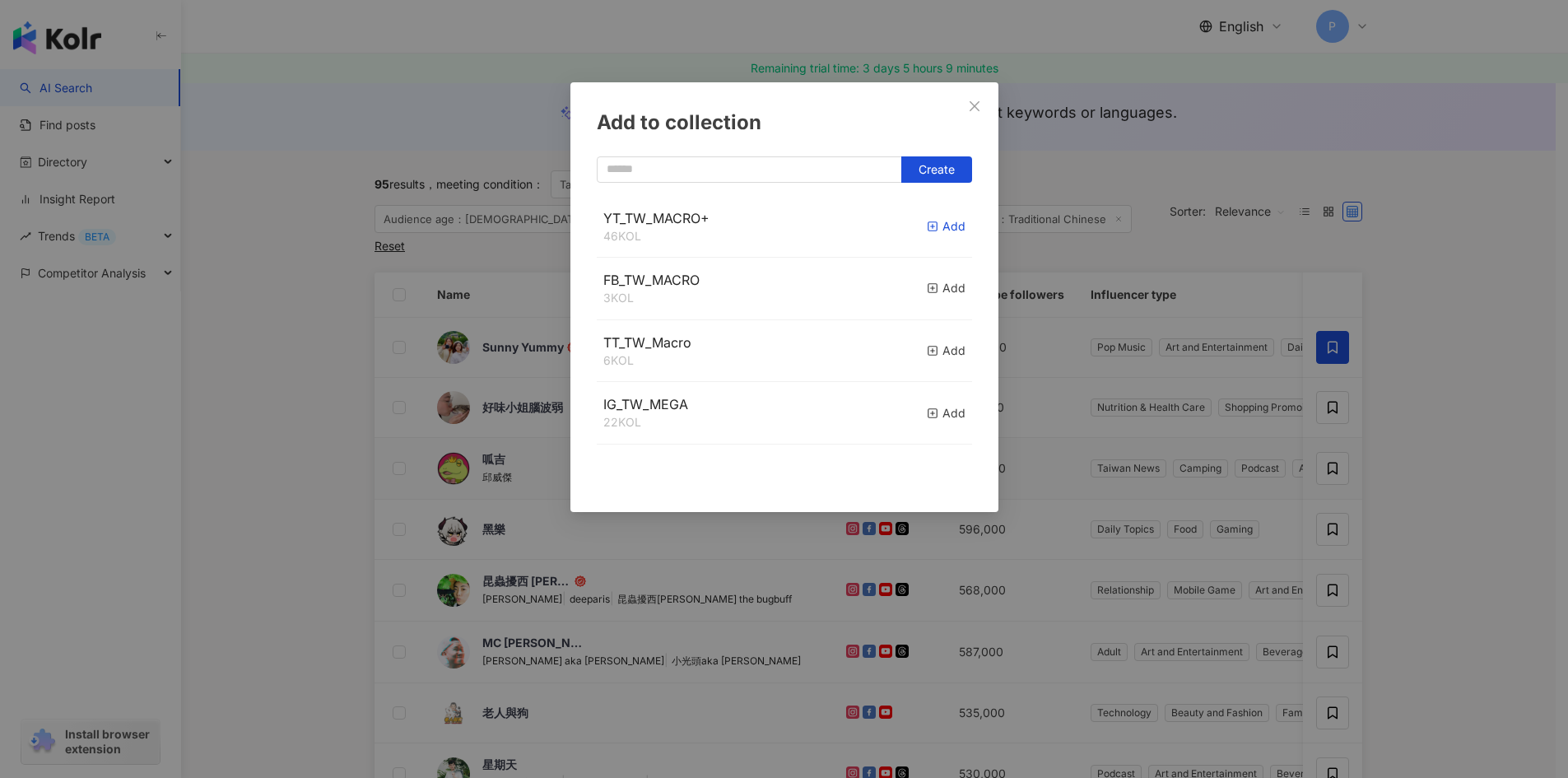
click at [928, 231] on rect "button" at bounding box center [932, 226] width 9 height 9
click at [1432, 494] on div "Add to collection Create" at bounding box center [784, 389] width 1568 height 778
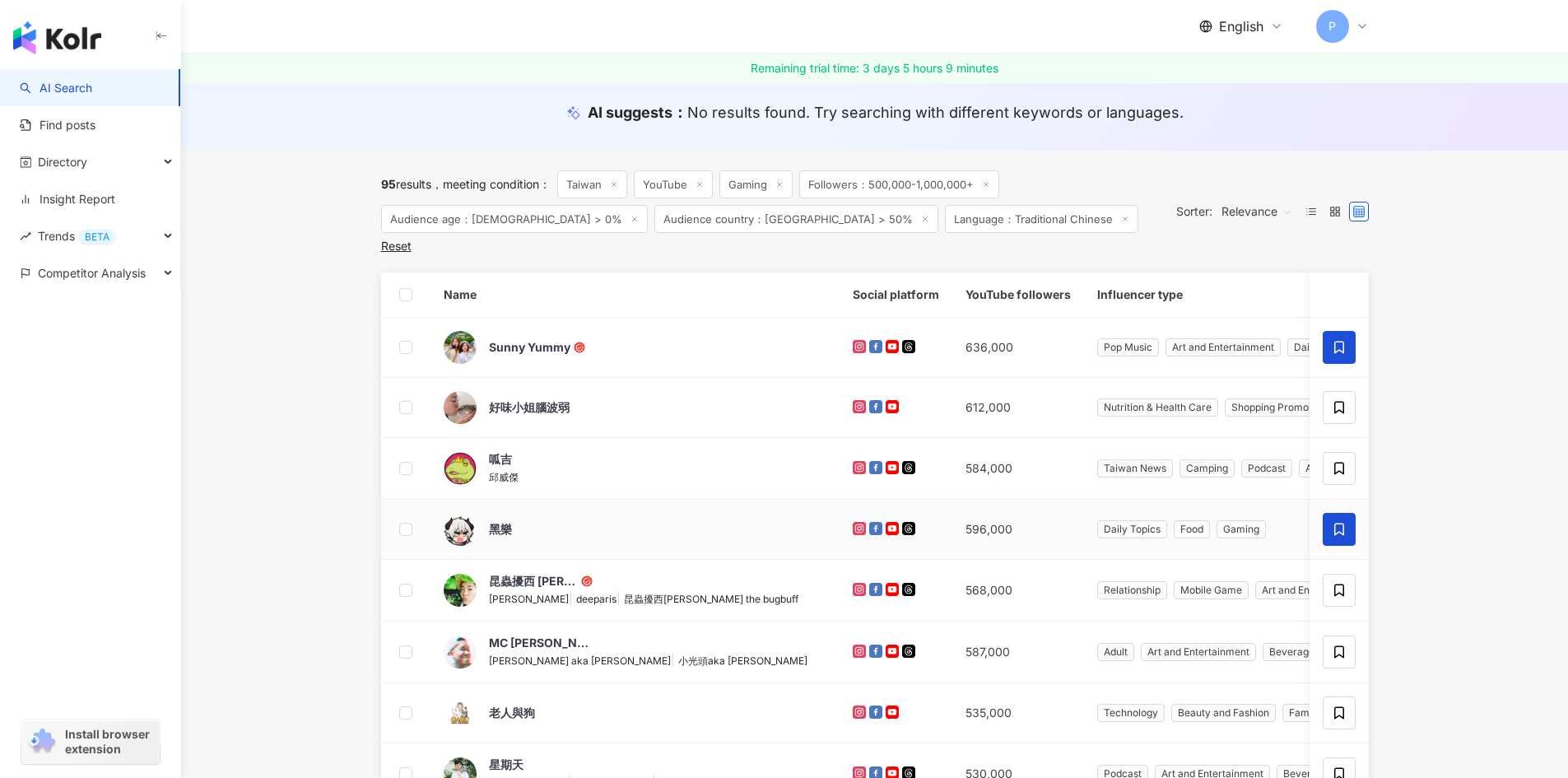
click at [1337, 522] on icon at bounding box center [1338, 529] width 15 height 15
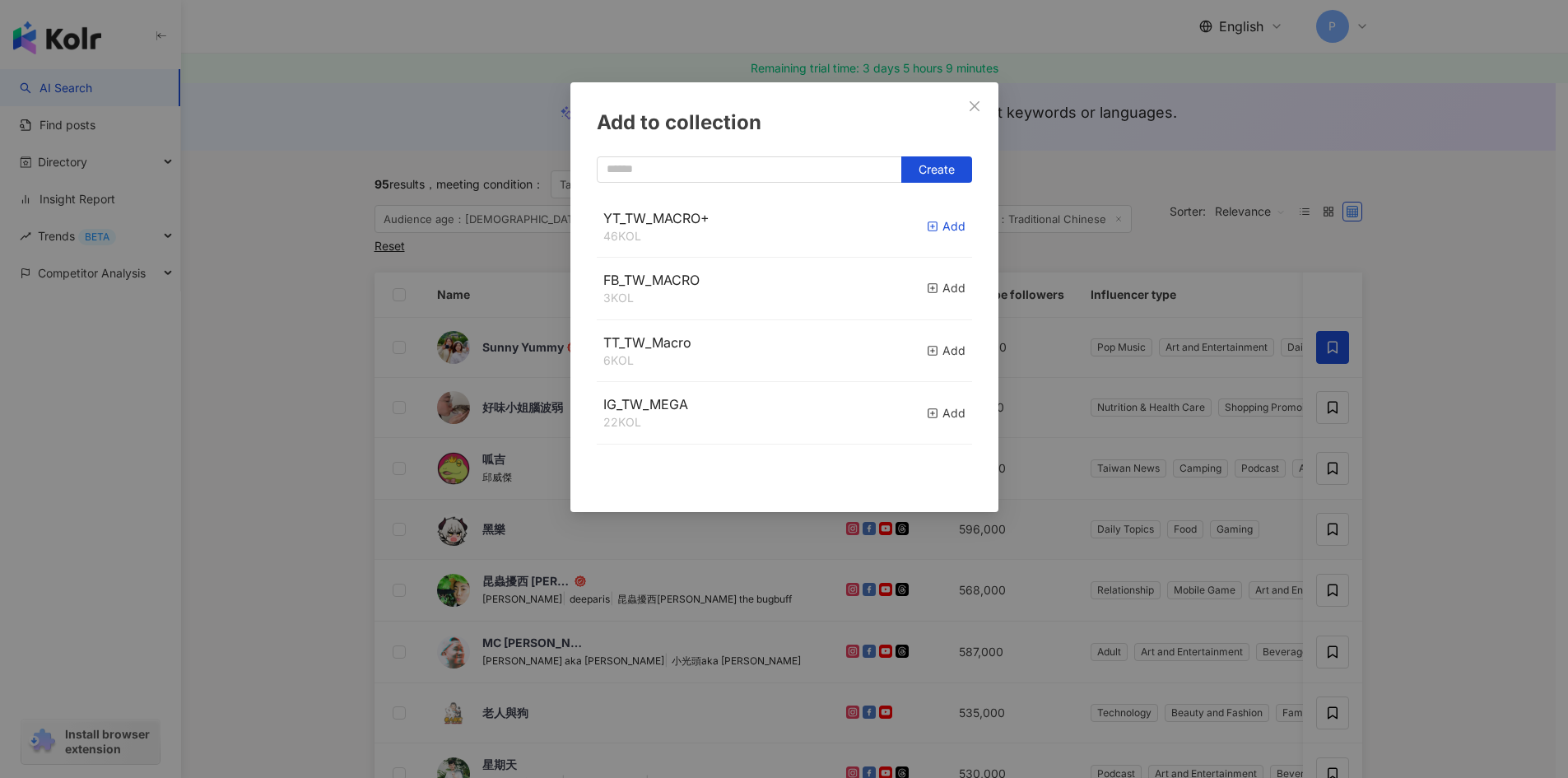
click at [927, 222] on div "Add" at bounding box center [945, 226] width 38 height 18
click at [1477, 479] on div "Add to collection Create" at bounding box center [784, 389] width 1568 height 778
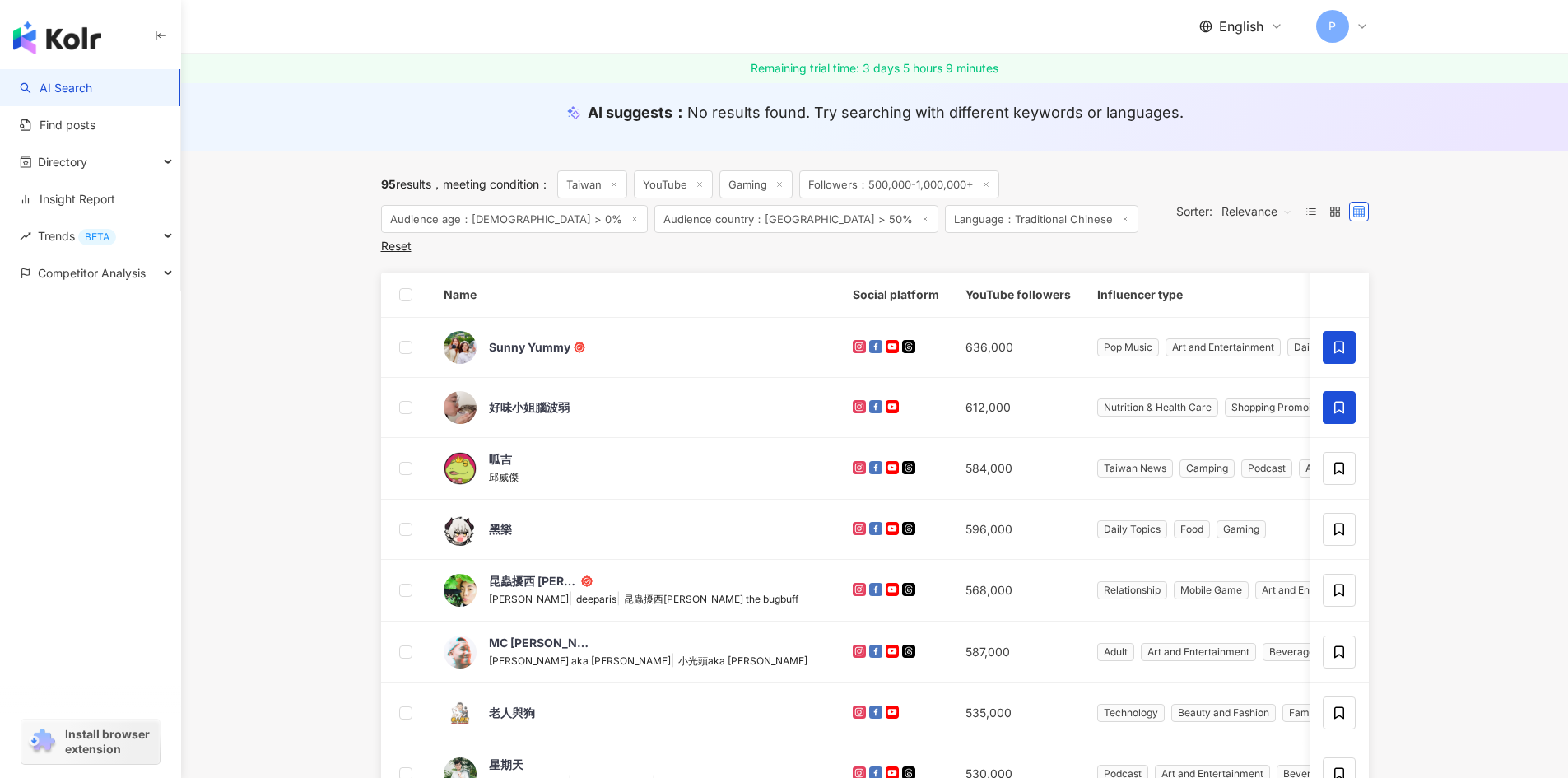
scroll to position [330, 0]
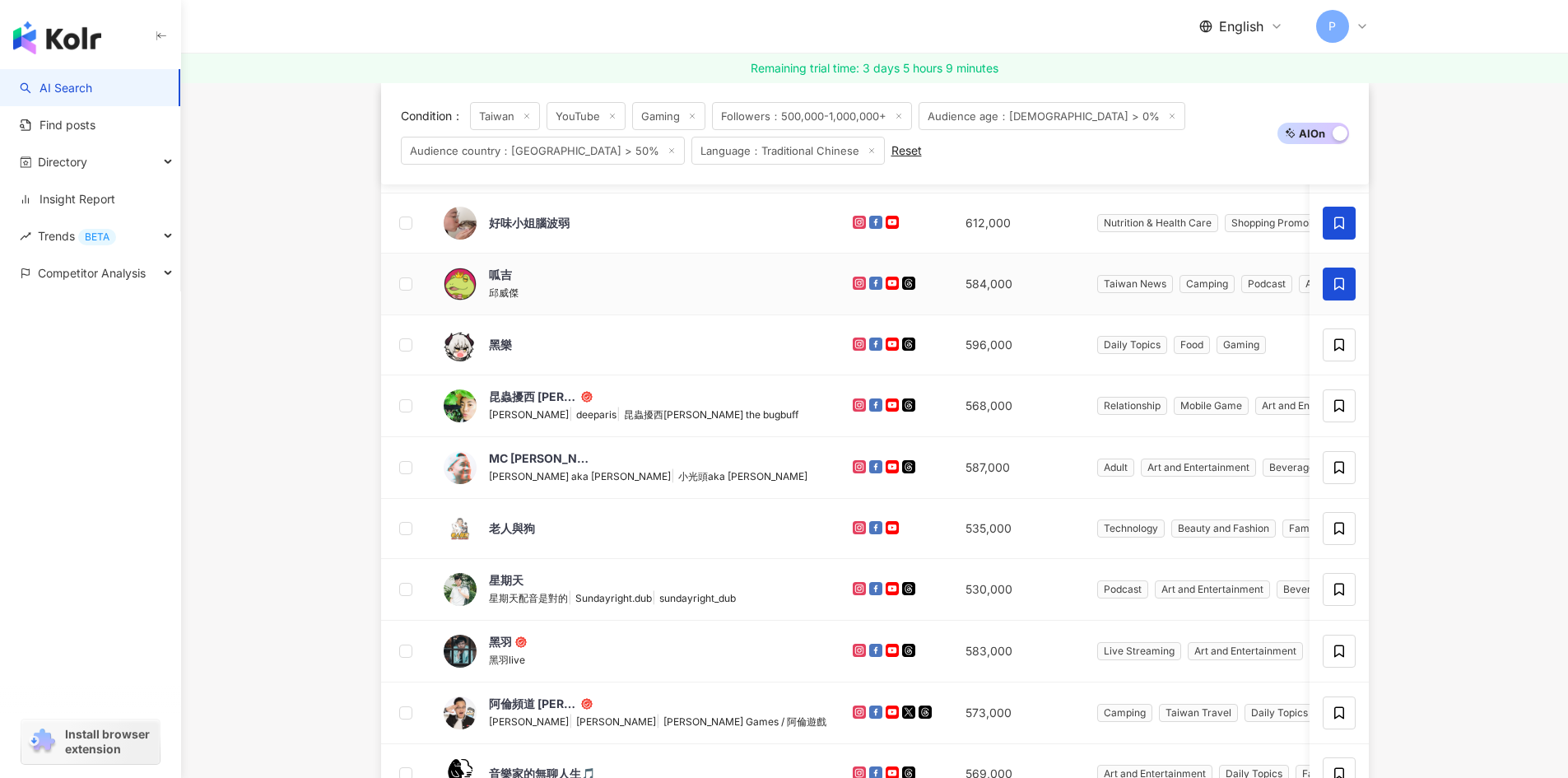
click at [1330, 286] on span at bounding box center [1338, 283] width 33 height 33
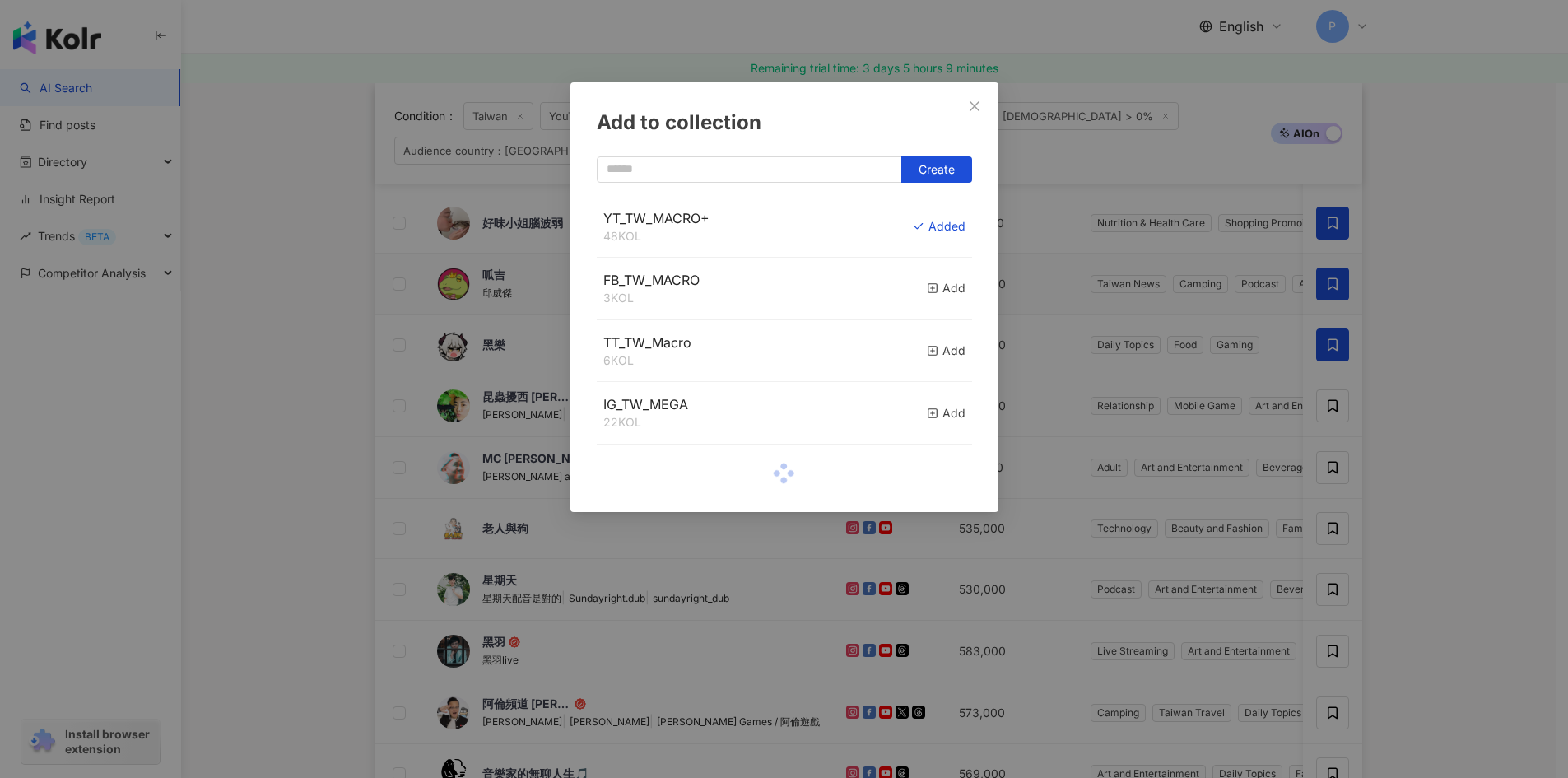
click at [1408, 315] on div "Add to collection Create YT_TW_MACRO+ 48 KOL Added FB_TW_MACRO 3 KOL Add TT_TW_…" at bounding box center [784, 389] width 1568 height 778
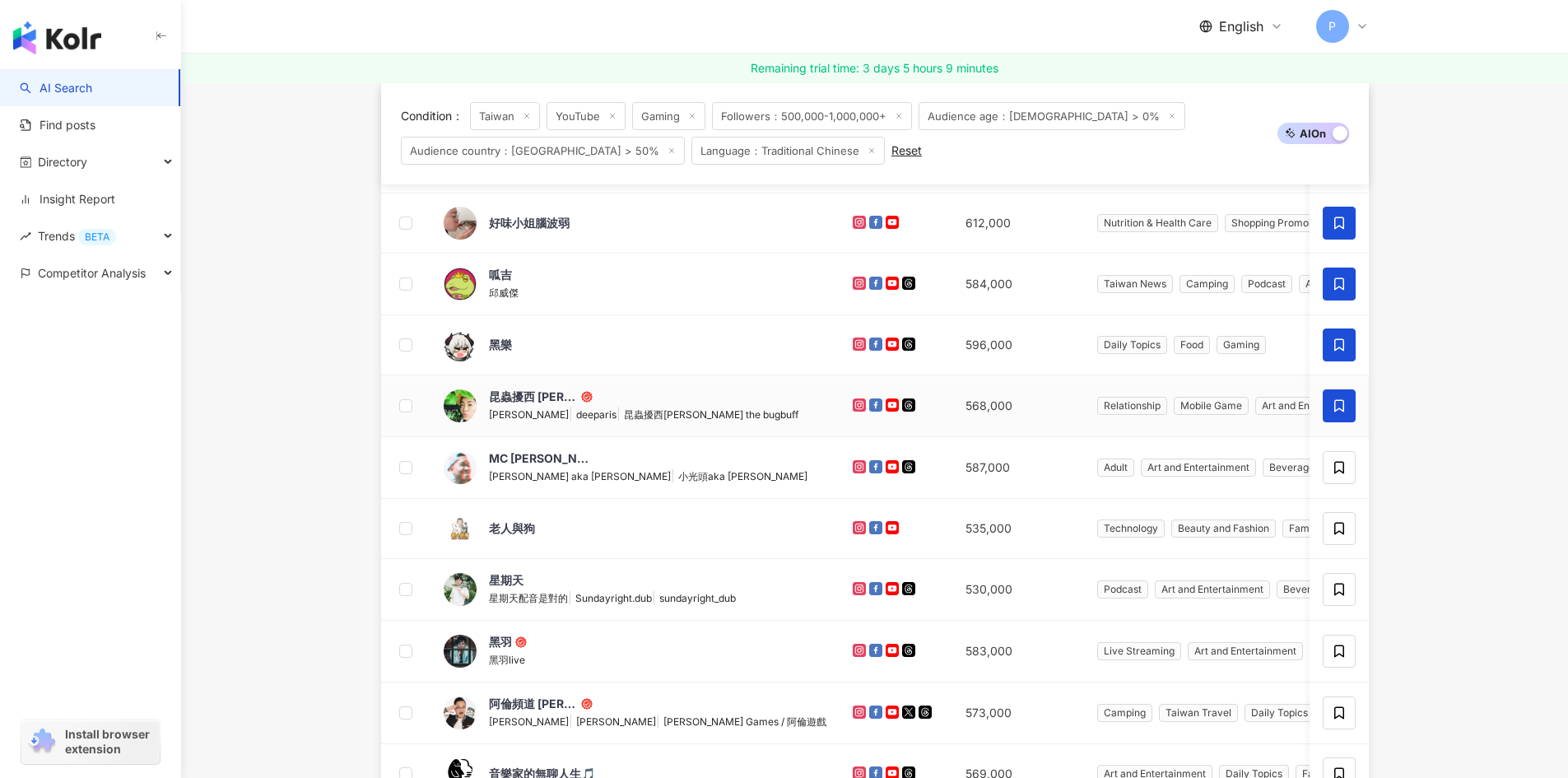
click at [1339, 408] on icon at bounding box center [1338, 406] width 15 height 15
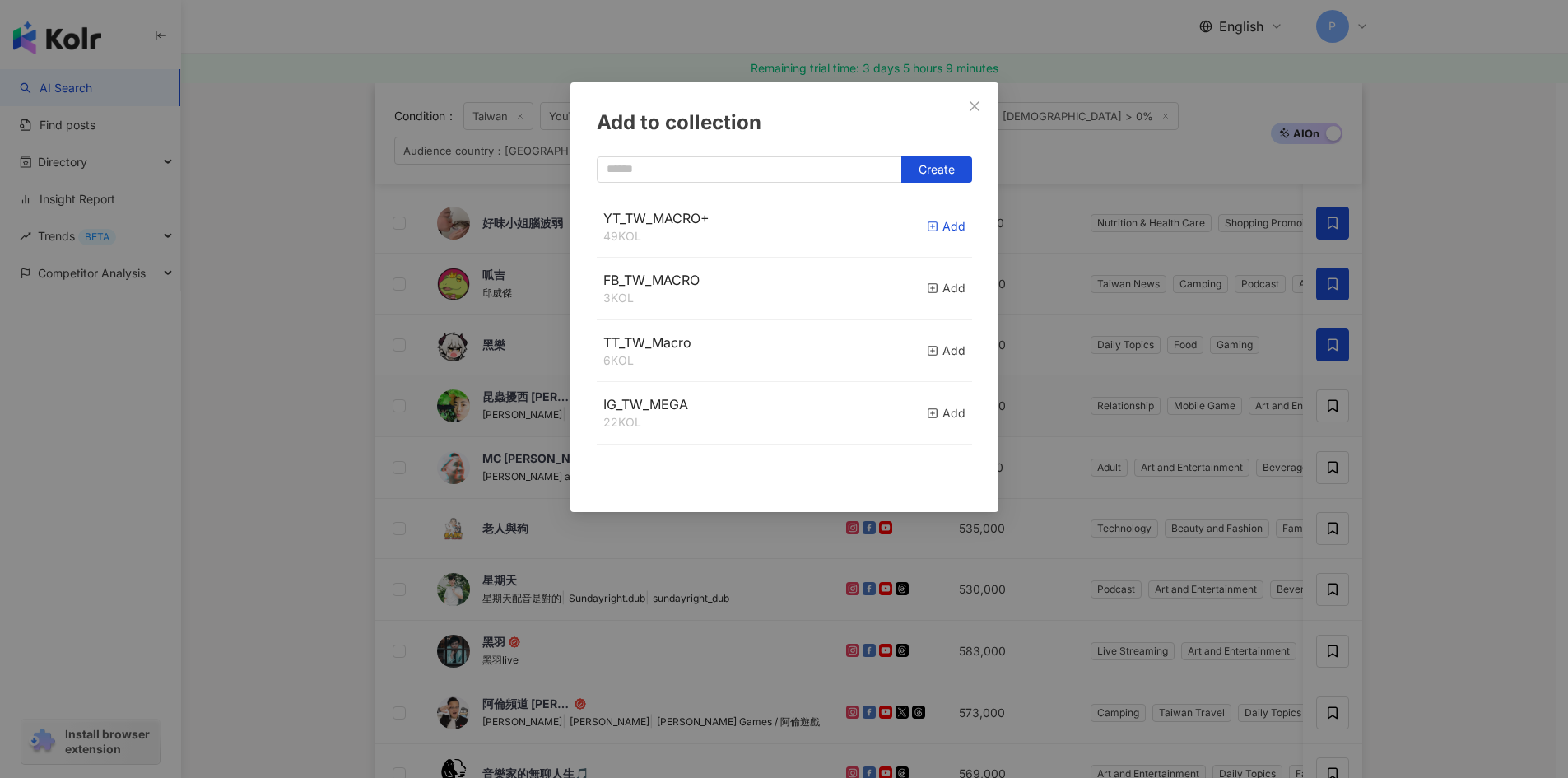
click at [931, 228] on div "Add" at bounding box center [945, 226] width 38 height 18
click at [1453, 457] on div "Add to collection Create YT_TW_MACRO+ 50 KOL Added FB_TW_MACRO 3 KOL Add TT_TW_…" at bounding box center [784, 389] width 1568 height 778
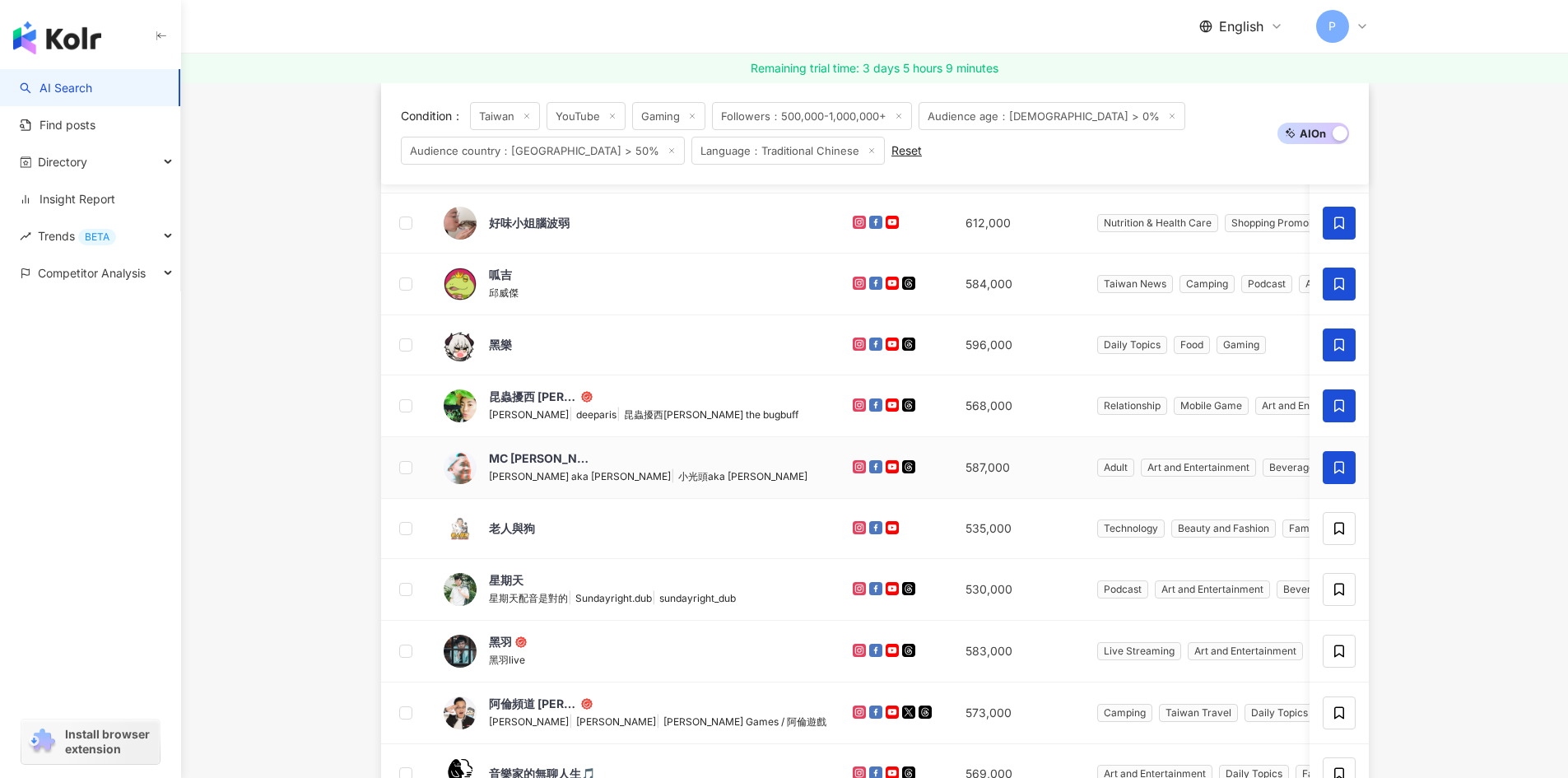
click at [1340, 469] on icon at bounding box center [1338, 467] width 15 height 15
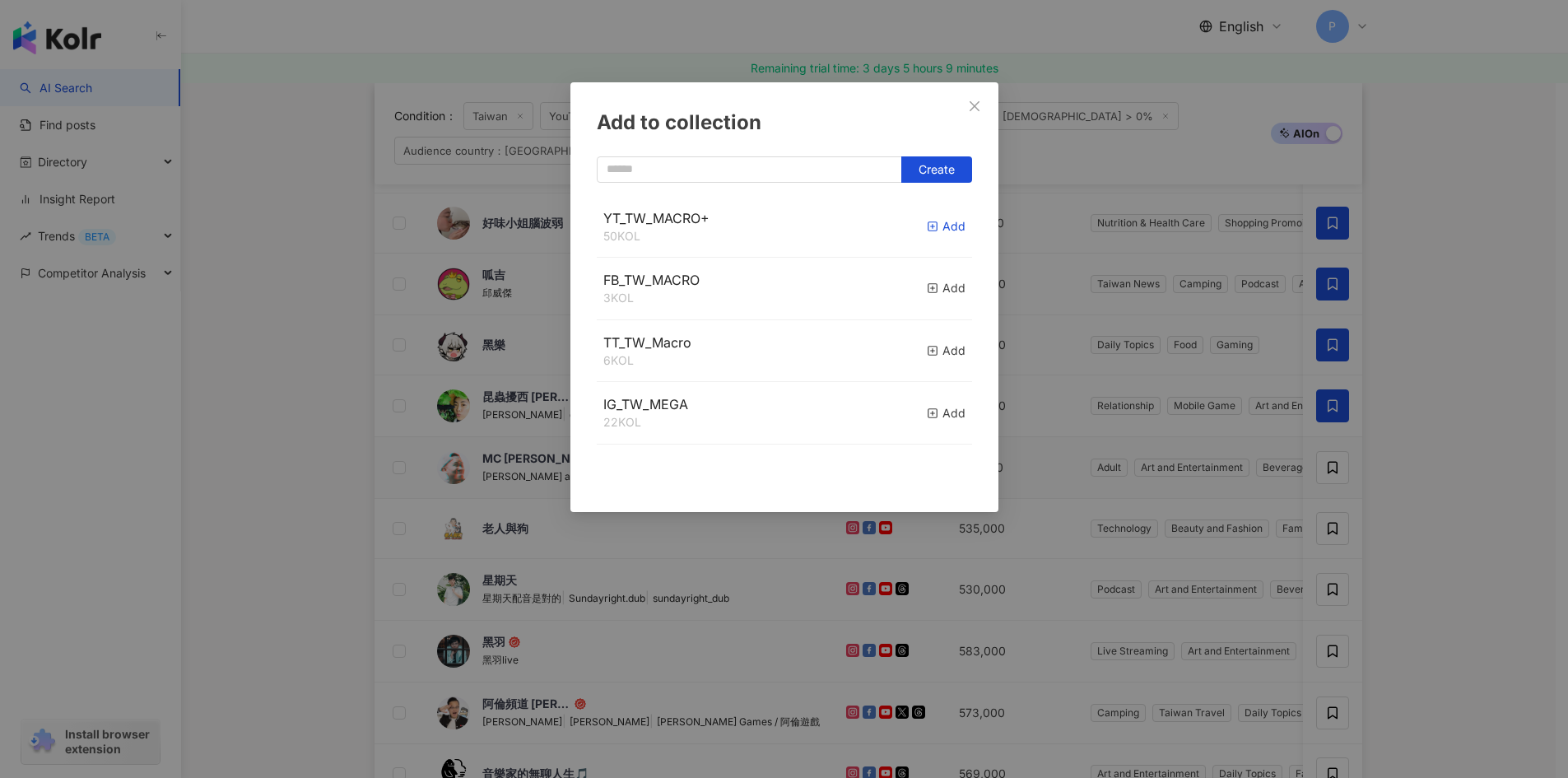
click at [928, 222] on rect "button" at bounding box center [932, 226] width 9 height 9
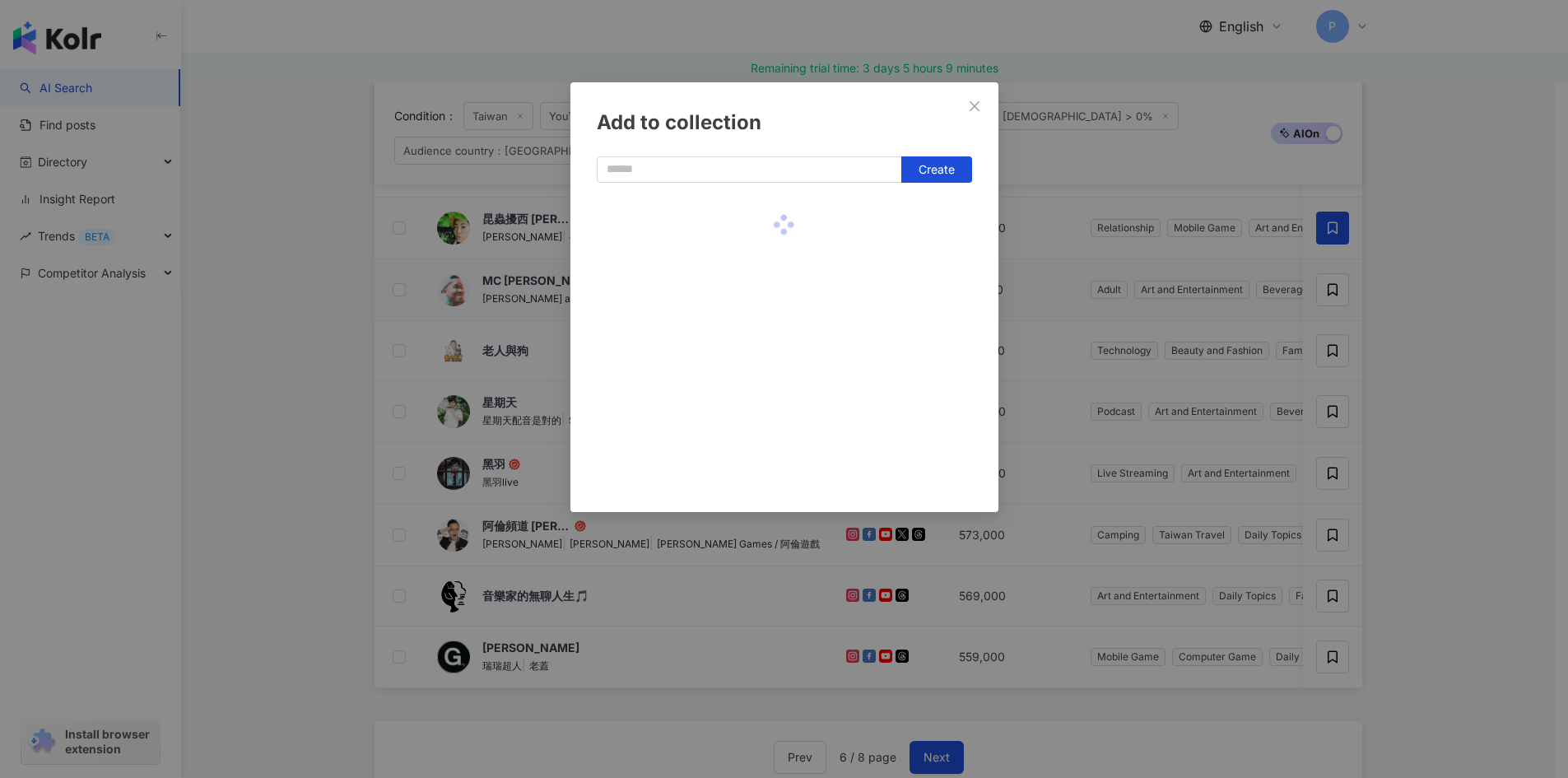
scroll to position [412, 0]
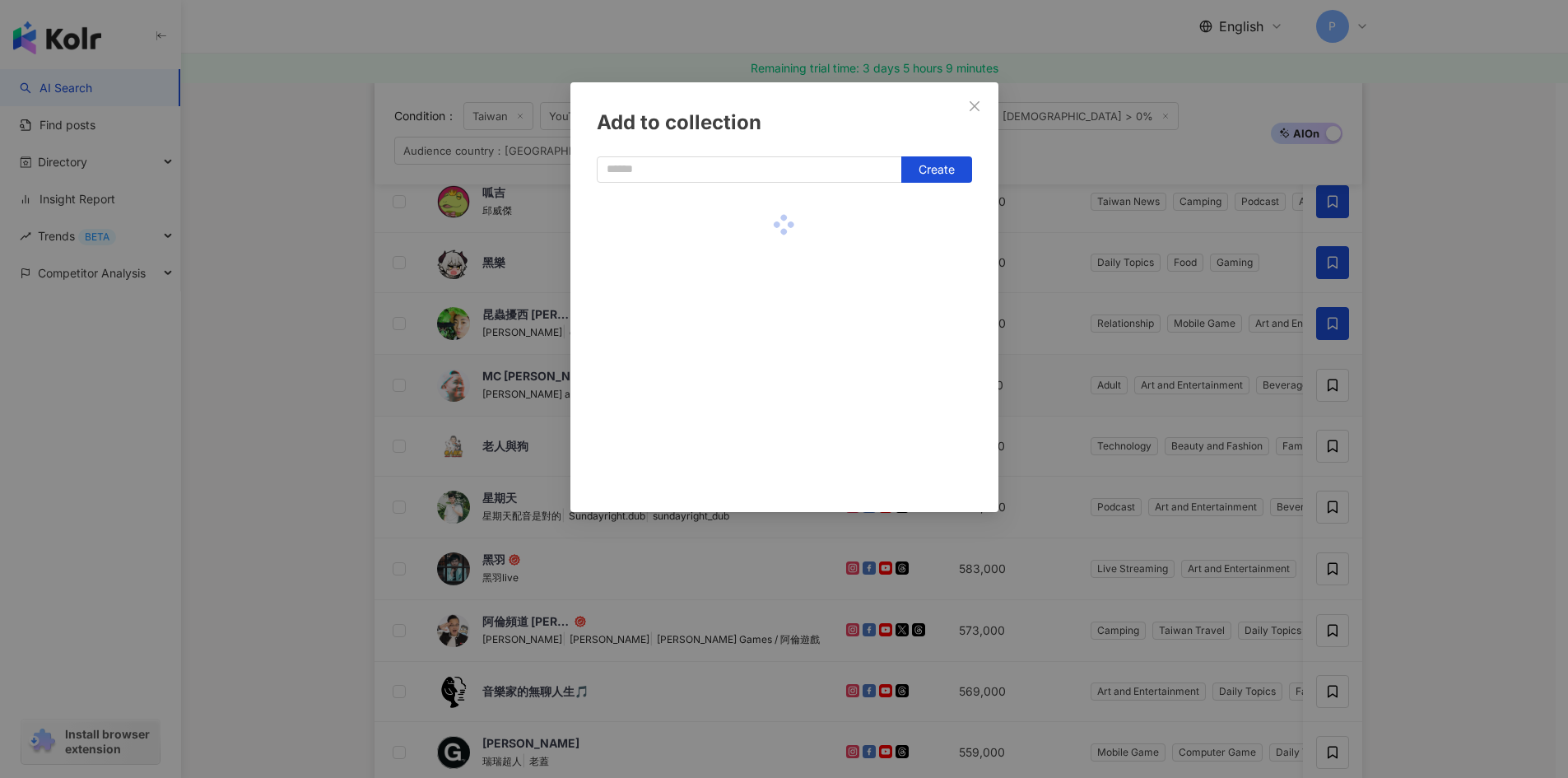
click at [1410, 424] on div "Add to collection Create" at bounding box center [784, 389] width 1568 height 778
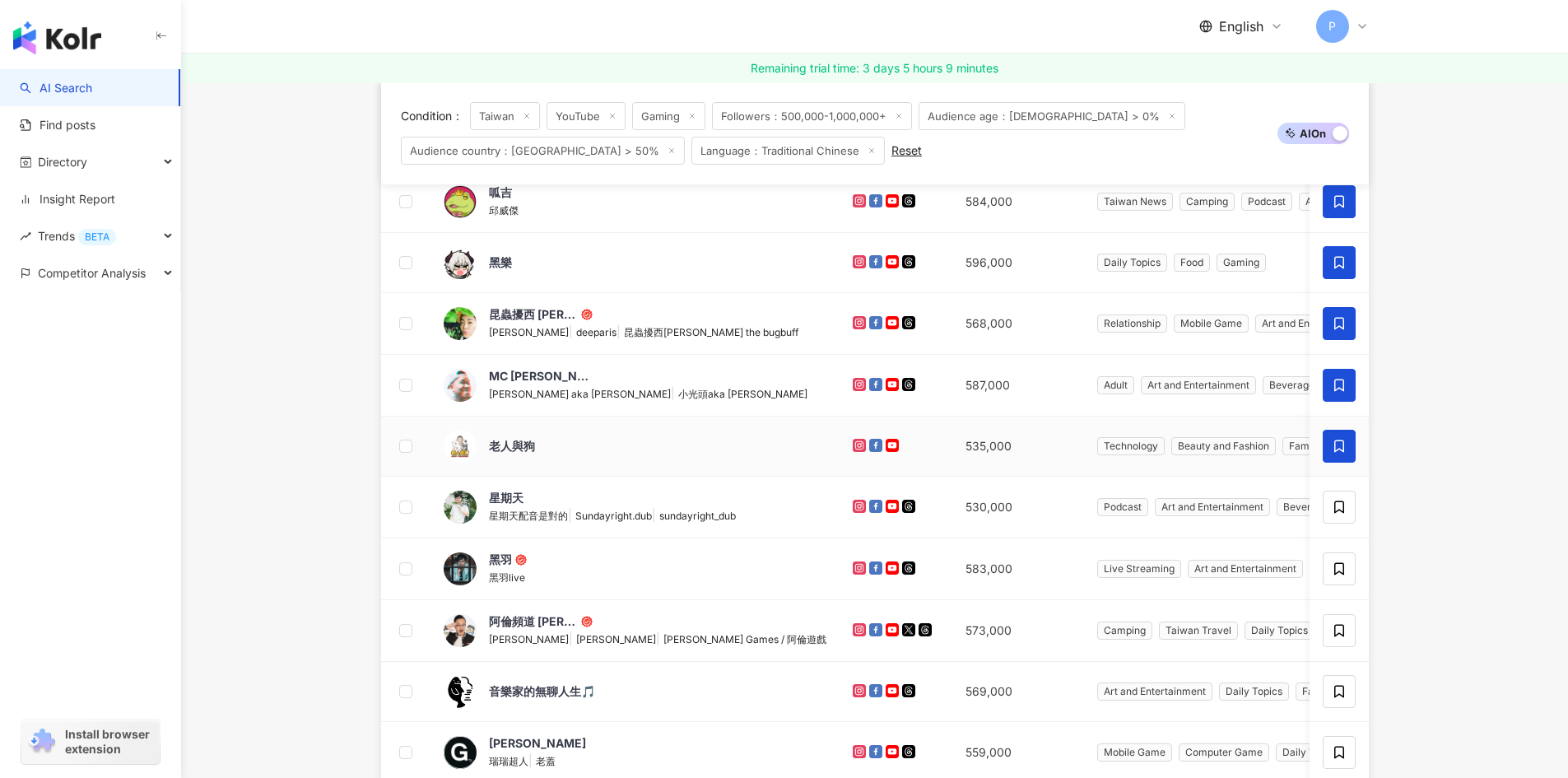
click at [1341, 444] on icon at bounding box center [1338, 446] width 15 height 15
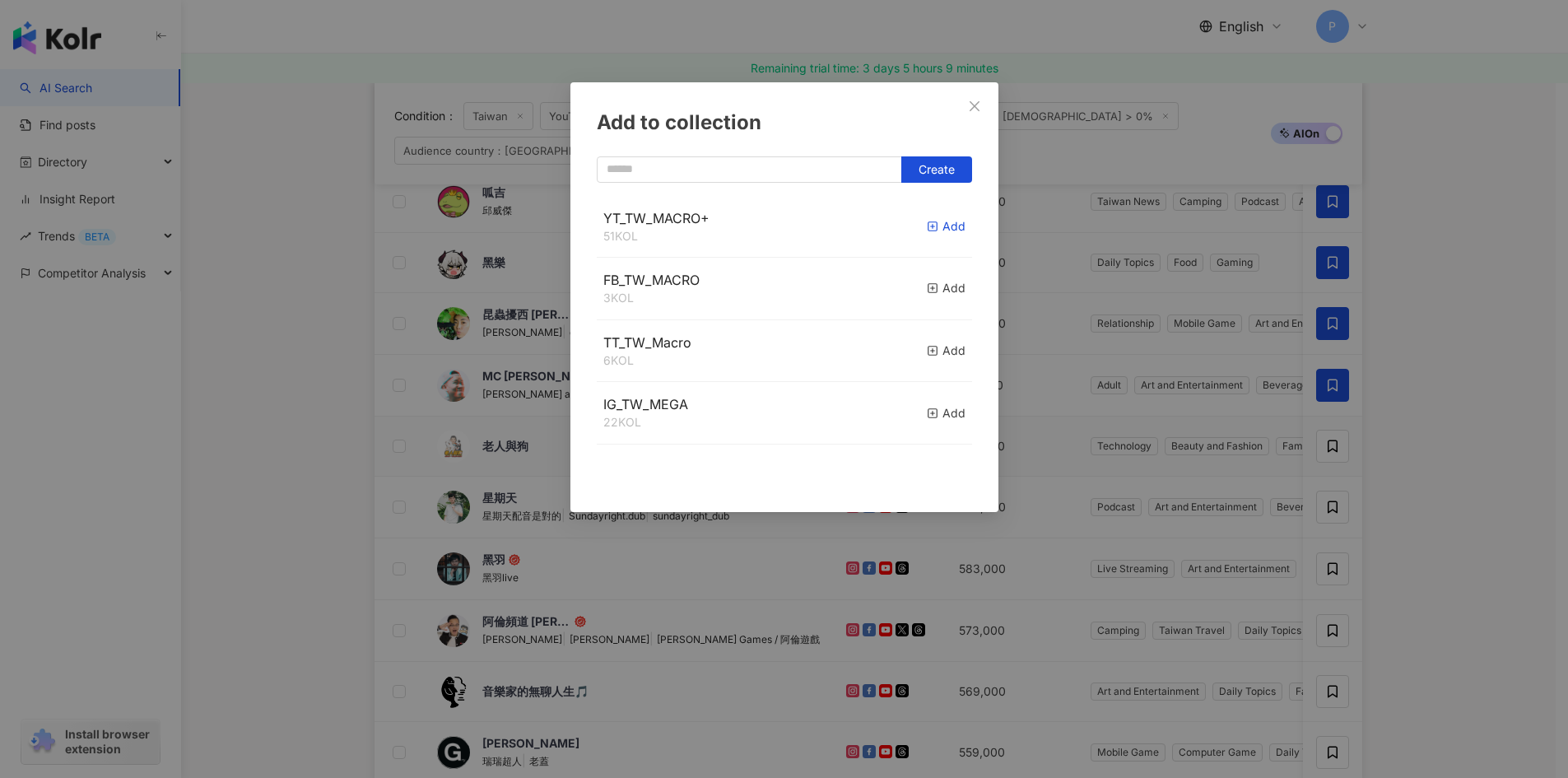
click at [927, 226] on icon "button" at bounding box center [933, 227] width 12 height 12
click at [1430, 446] on div "Add to collection Create YT_TW_MACRO+ 51 KOL Add FB_TW_MACRO 3 KOL Add TT_TW_Ma…" at bounding box center [784, 389] width 1568 height 778
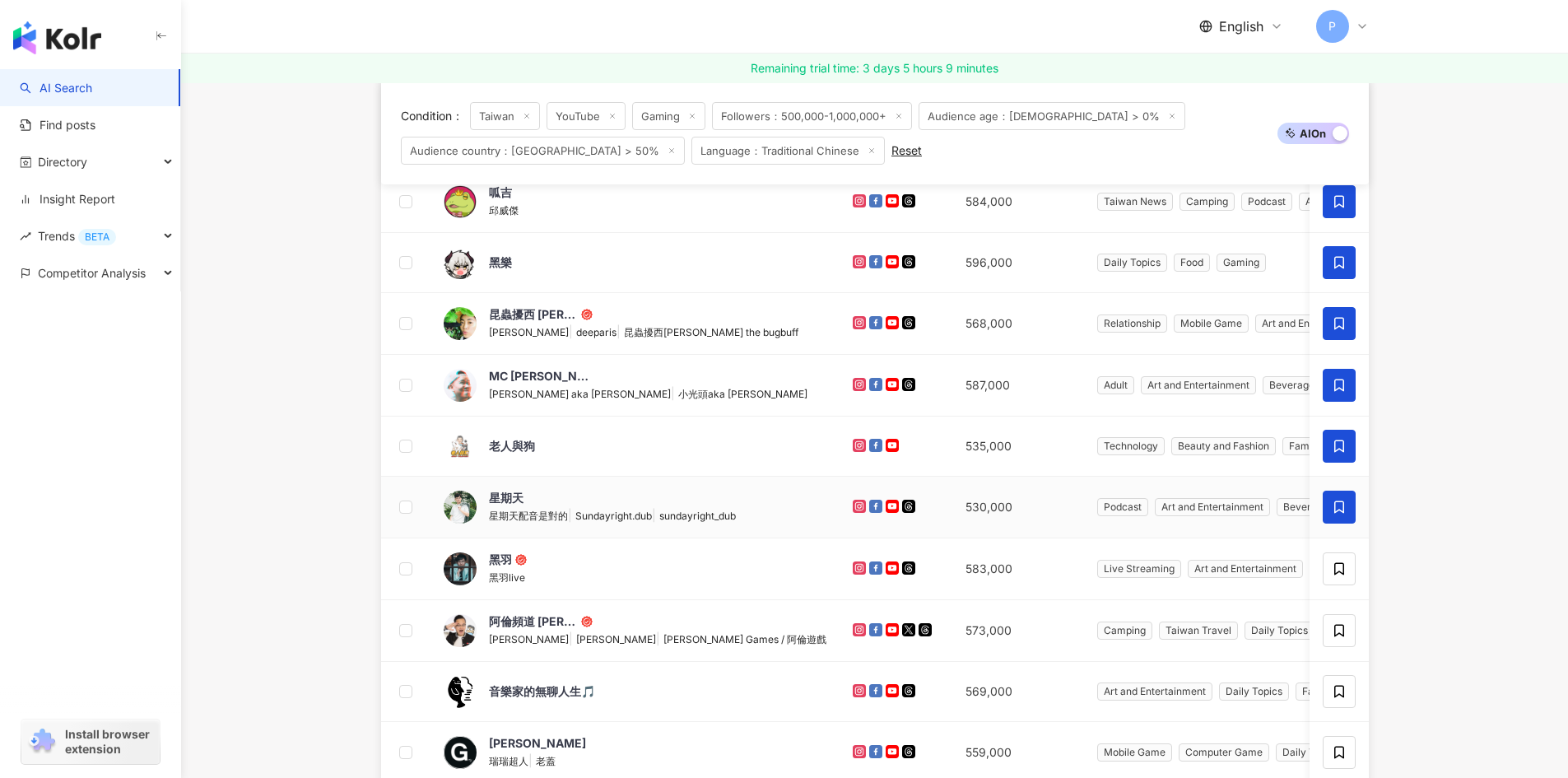
click at [1333, 513] on icon at bounding box center [1338, 506] width 15 height 15
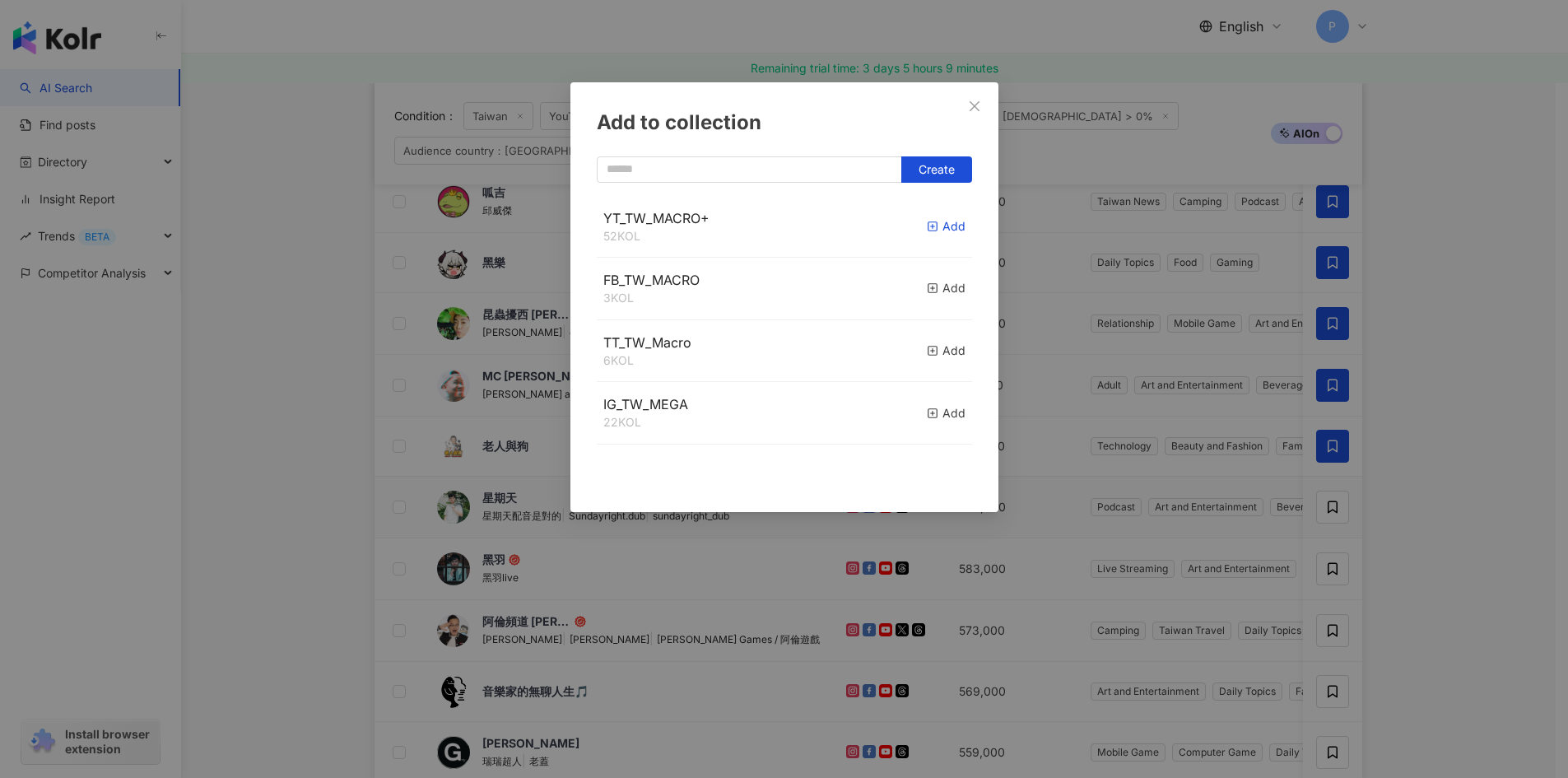
click at [927, 221] on icon "button" at bounding box center [933, 227] width 12 height 12
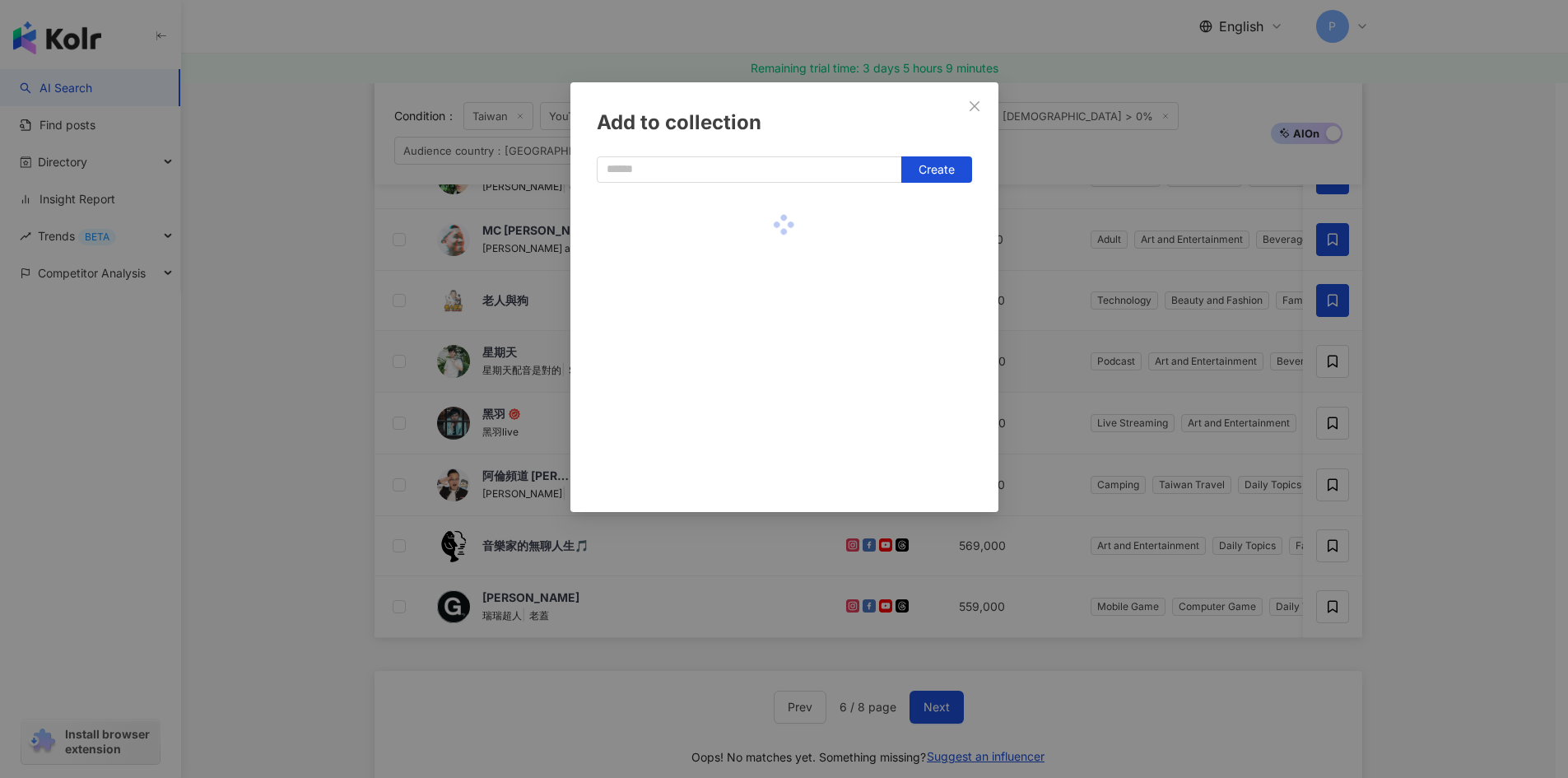
scroll to position [659, 0]
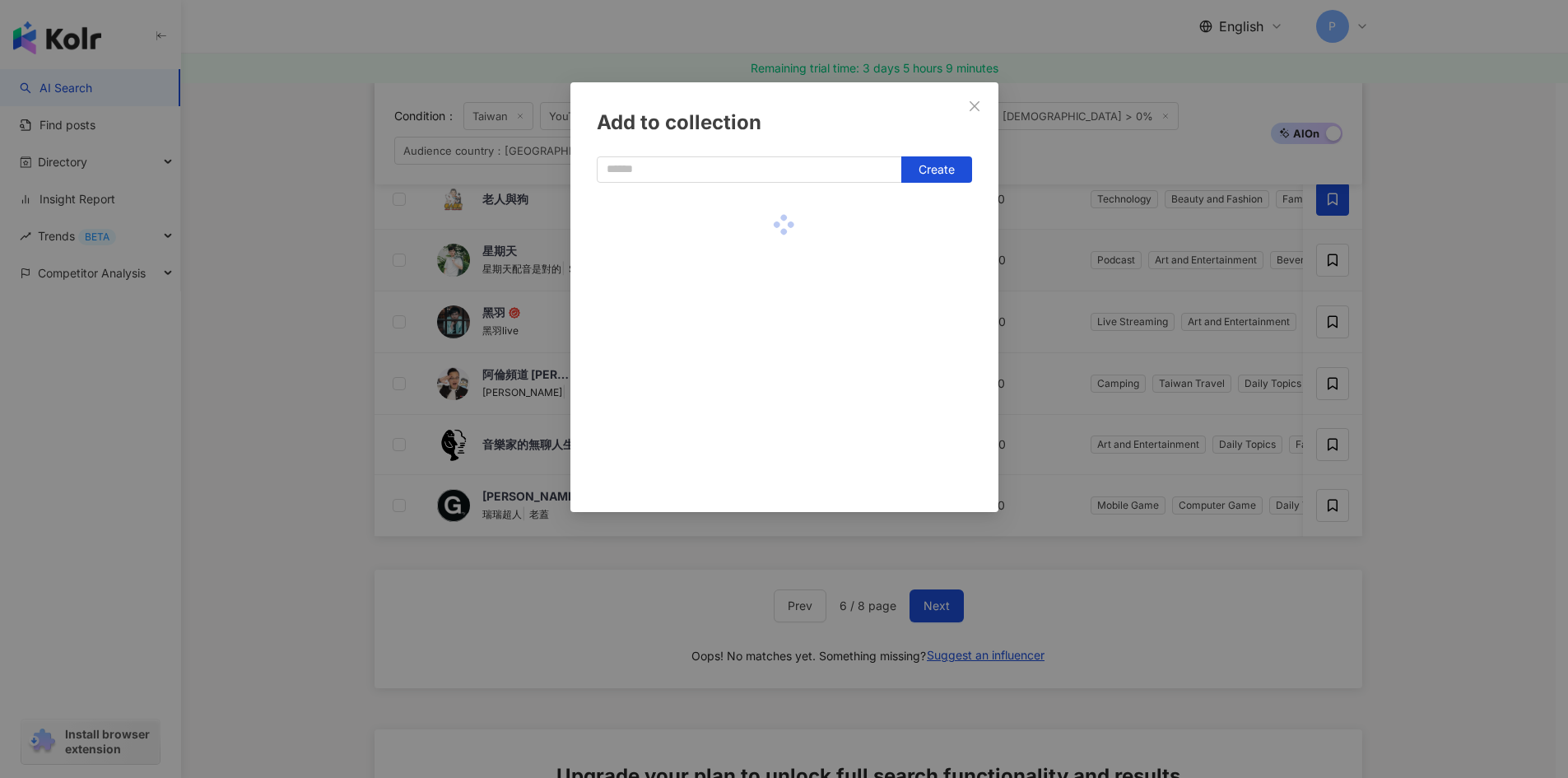
click at [1439, 449] on div "Add to collection Create" at bounding box center [784, 389] width 1568 height 778
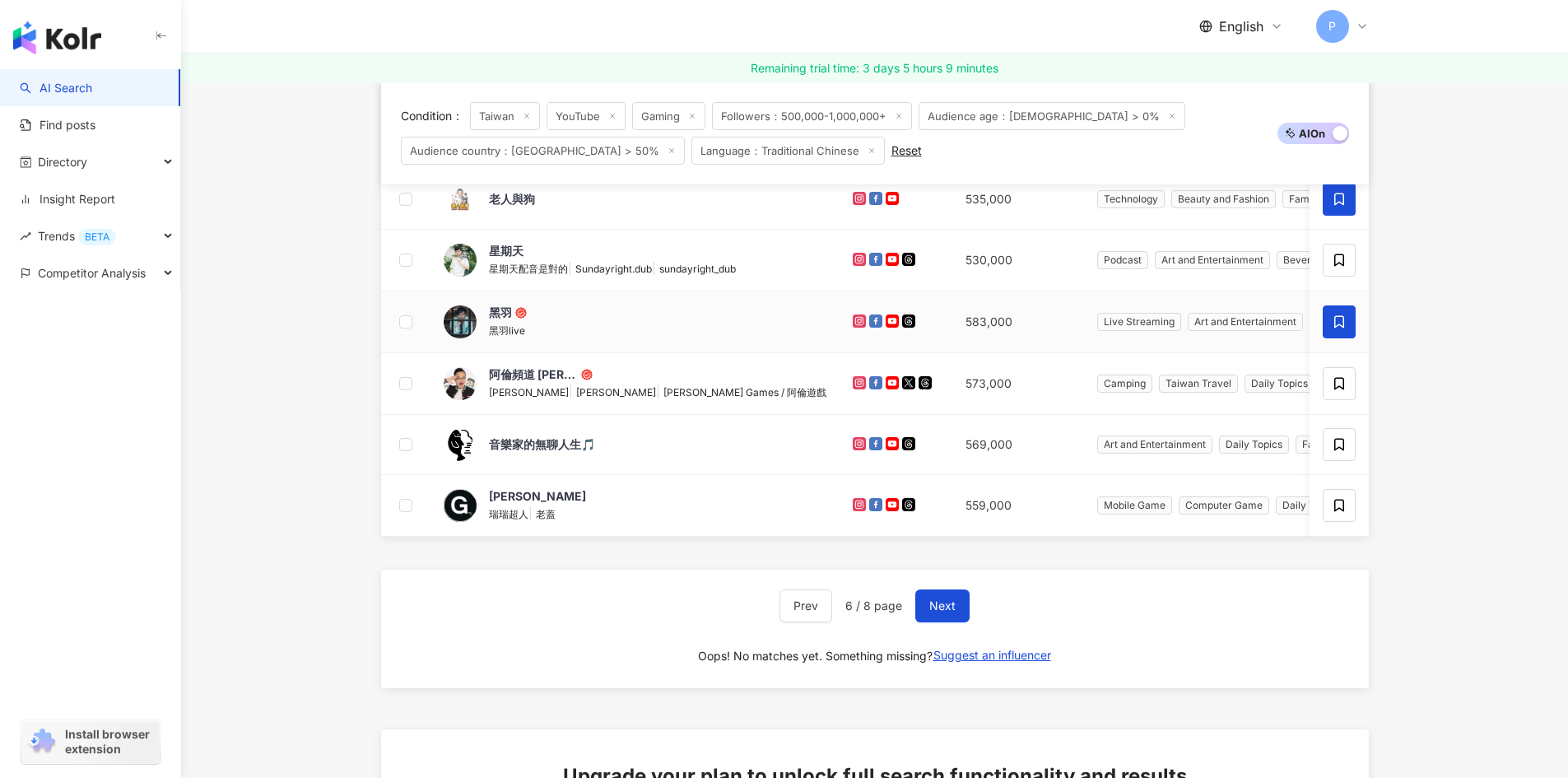
click at [1344, 330] on icon at bounding box center [1338, 322] width 15 height 15
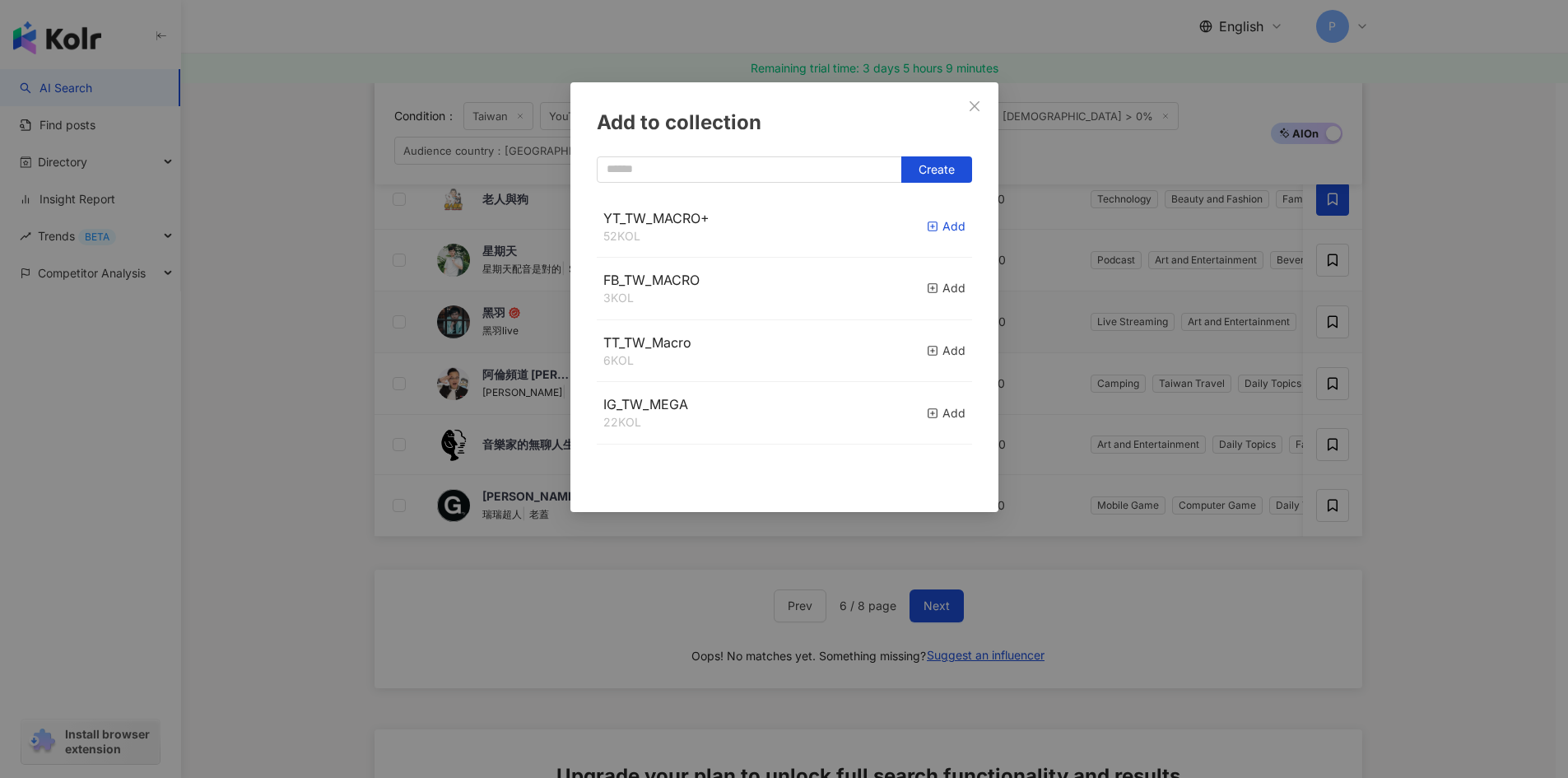
click at [927, 221] on icon "button" at bounding box center [933, 227] width 12 height 12
click at [1326, 381] on div "Add to collection Create YT_TW_MACRO+ 54 KOL Added FB_TW_MACRO 3 KOL Add TT_TW_…" at bounding box center [784, 389] width 1568 height 778
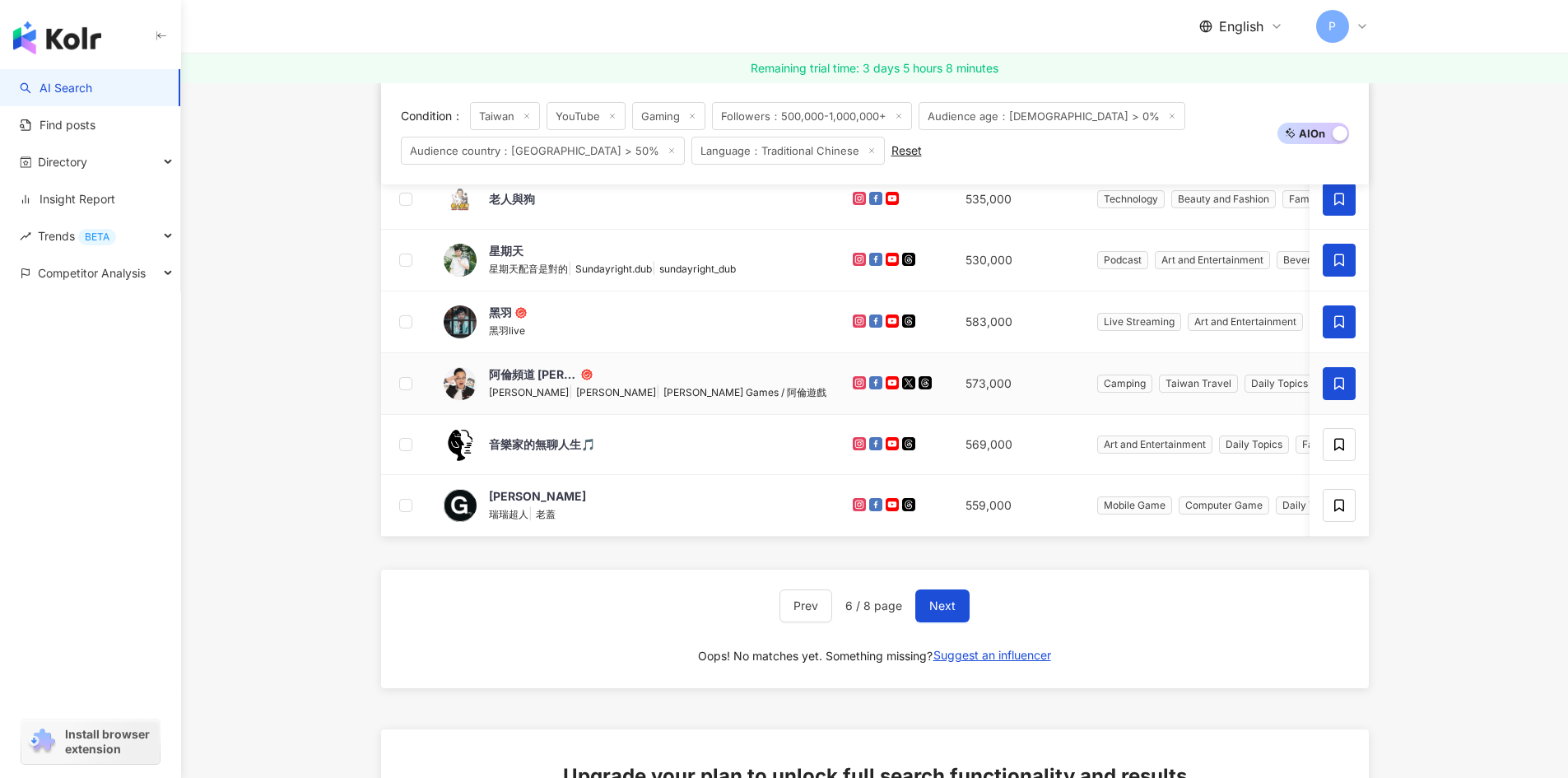
click at [1340, 381] on icon at bounding box center [1338, 383] width 15 height 15
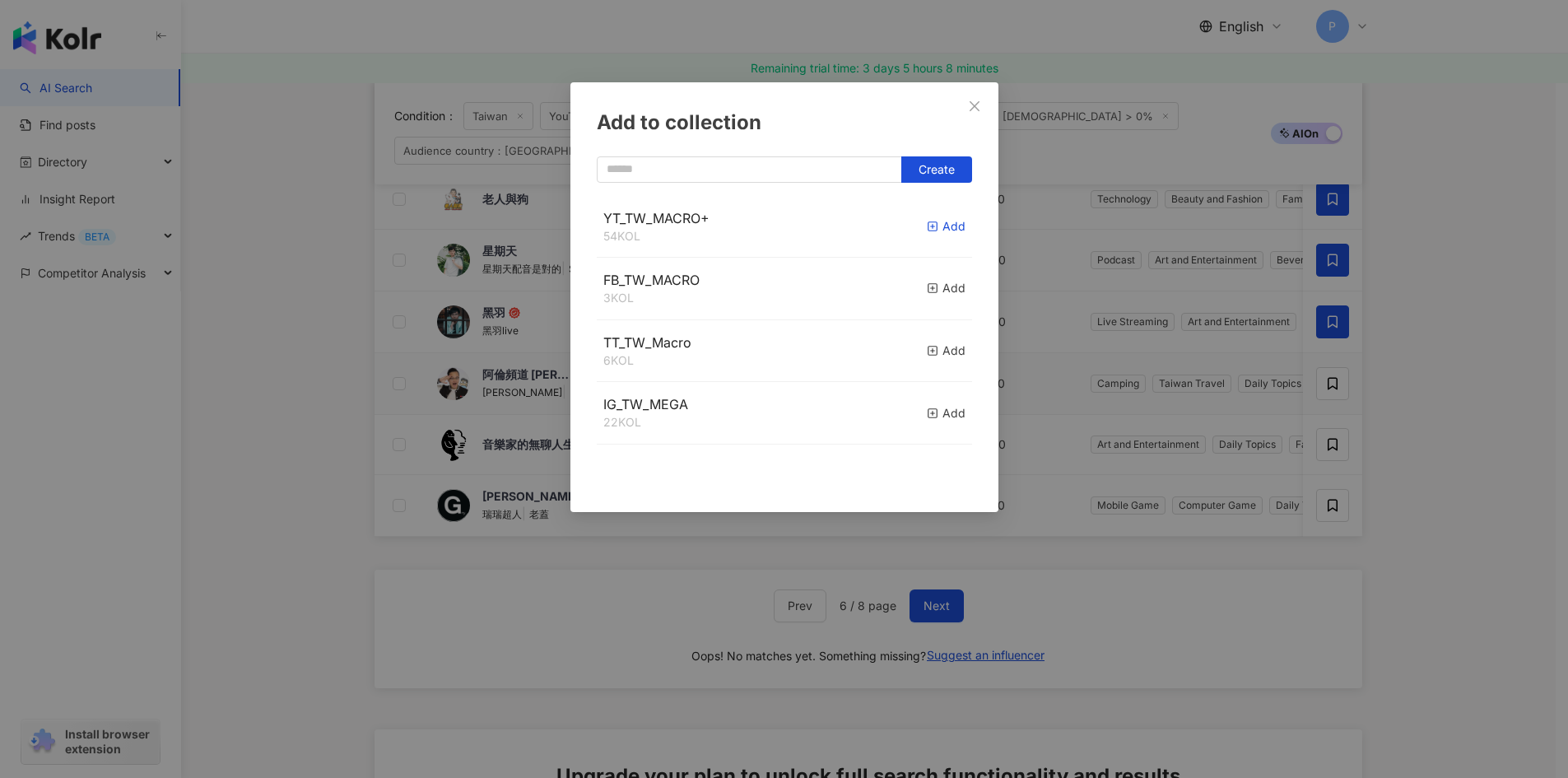
click at [930, 231] on div "Add" at bounding box center [945, 226] width 38 height 18
click at [1445, 452] on div "Add to collection Create" at bounding box center [784, 389] width 1568 height 778
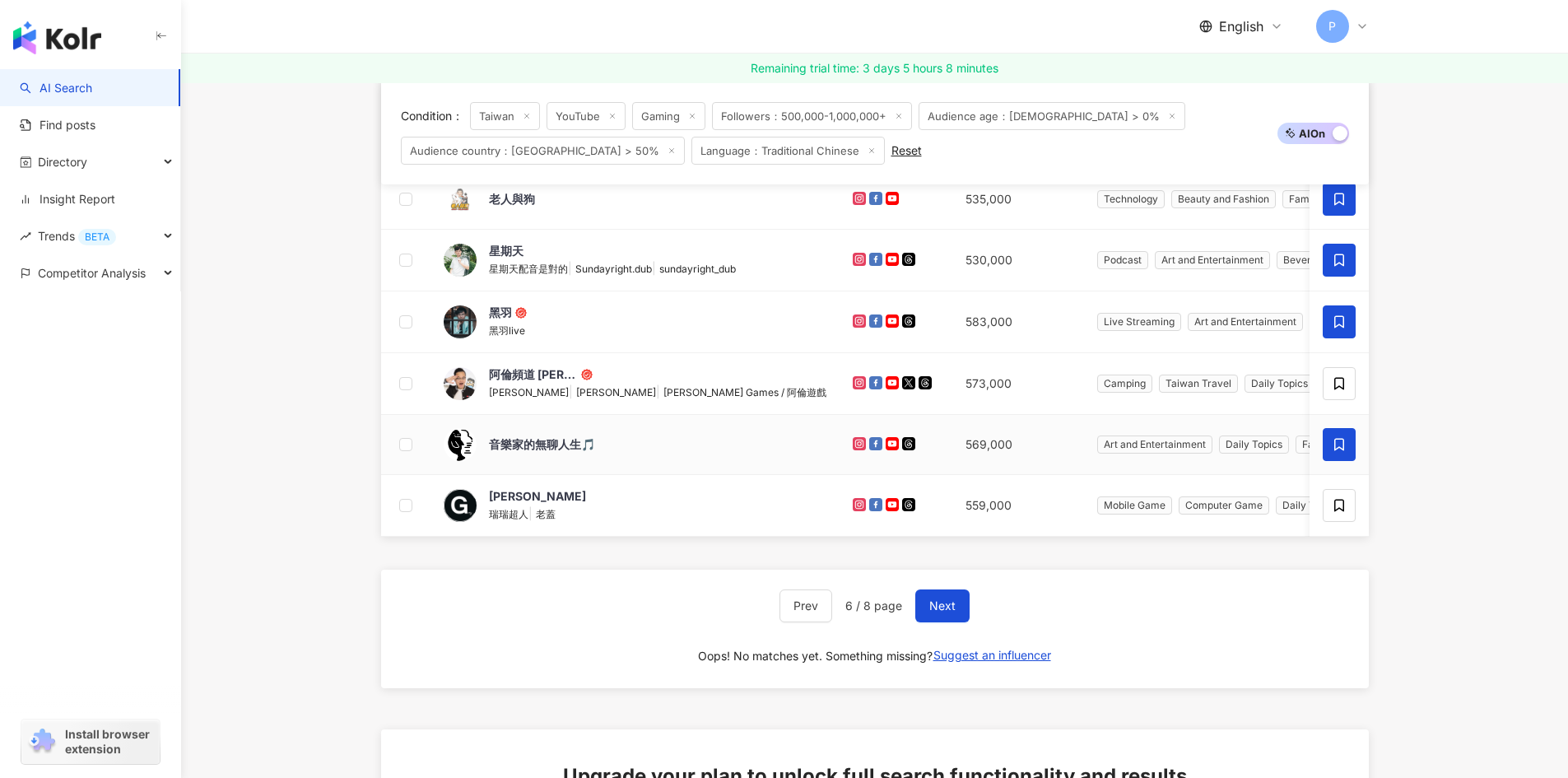
click at [1330, 444] on span at bounding box center [1338, 444] width 33 height 33
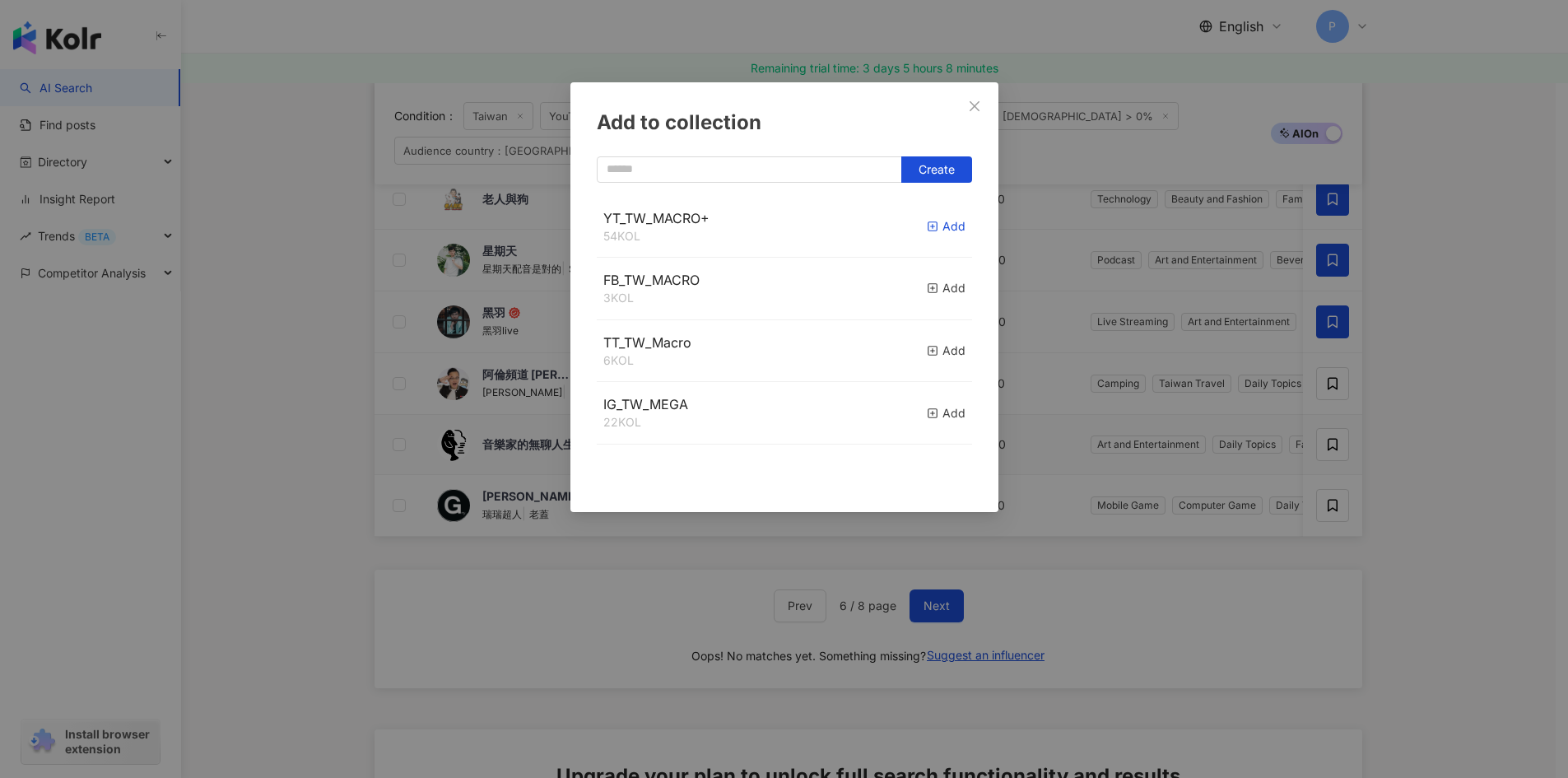
click at [927, 231] on icon "button" at bounding box center [933, 227] width 12 height 12
drag, startPoint x: 1435, startPoint y: 440, endPoint x: 1422, endPoint y: 449, distance: 15.8
click at [1436, 440] on div "Add to collection Create" at bounding box center [784, 389] width 1568 height 778
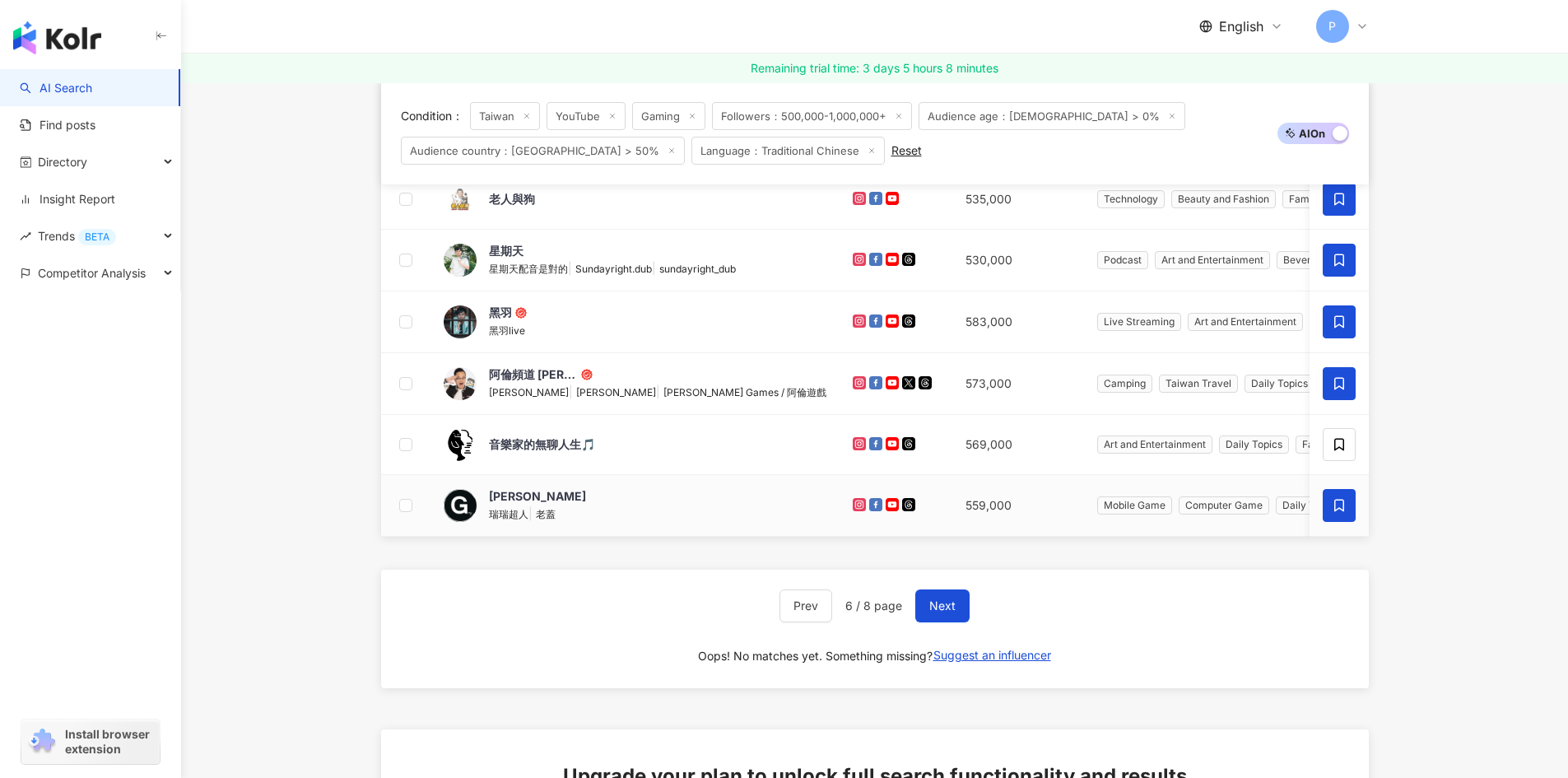
click at [1336, 511] on icon at bounding box center [1338, 506] width 15 height 15
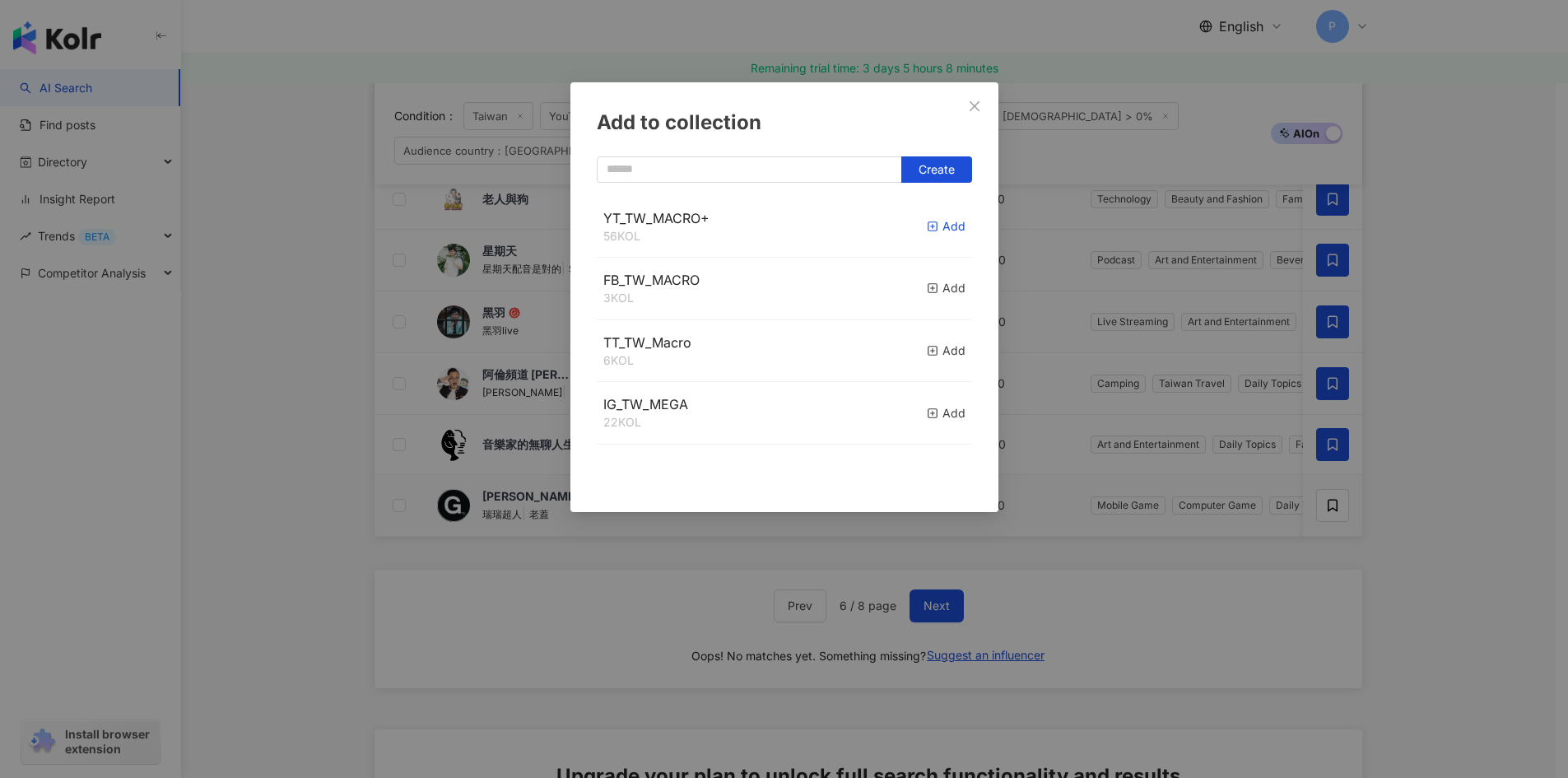
click at [930, 228] on div "Add" at bounding box center [945, 226] width 38 height 18
click at [1423, 456] on div "Add to collection Create" at bounding box center [784, 389] width 1568 height 778
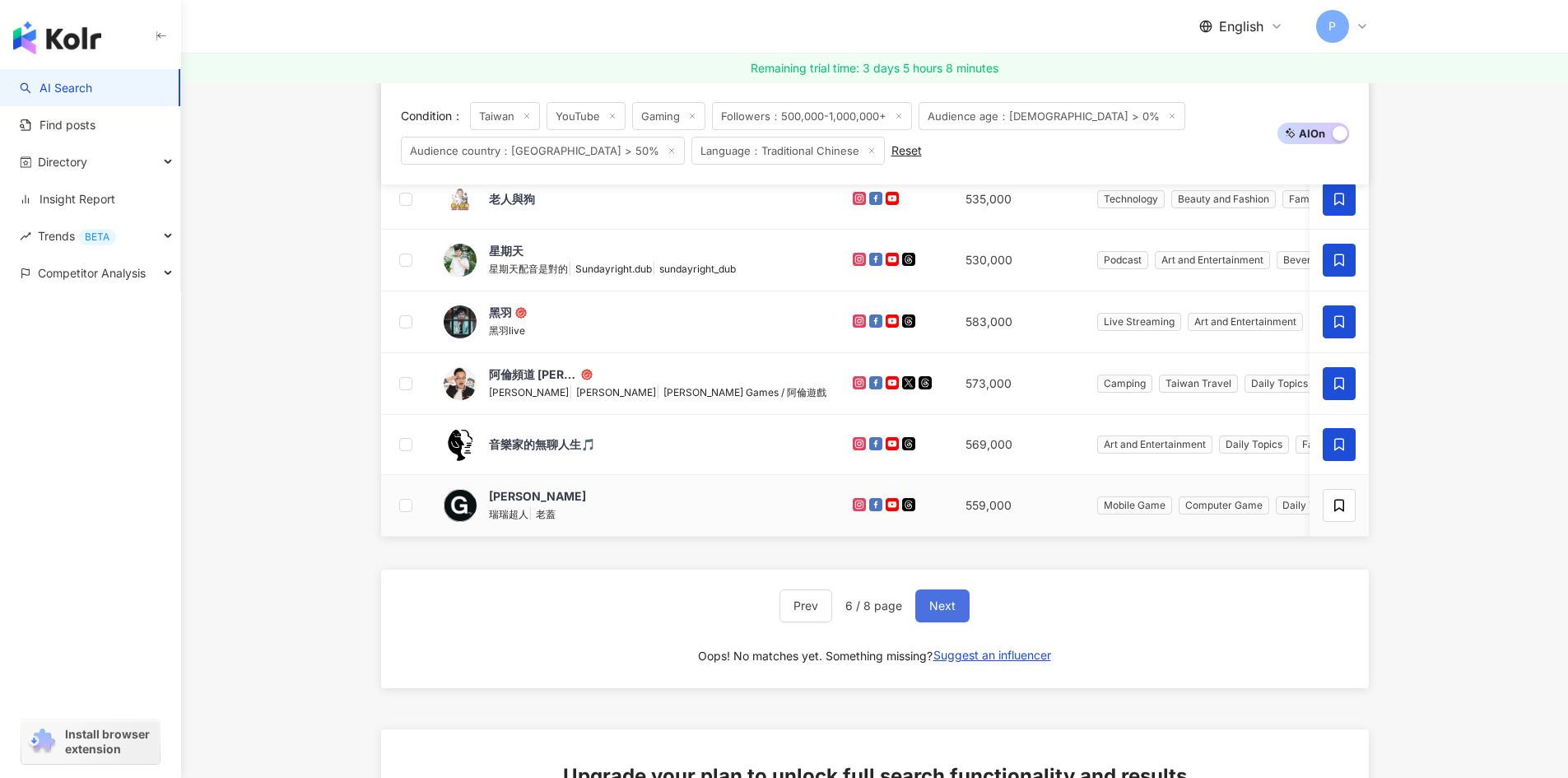
click at [944, 612] on span "Next" at bounding box center [942, 605] width 27 height 13
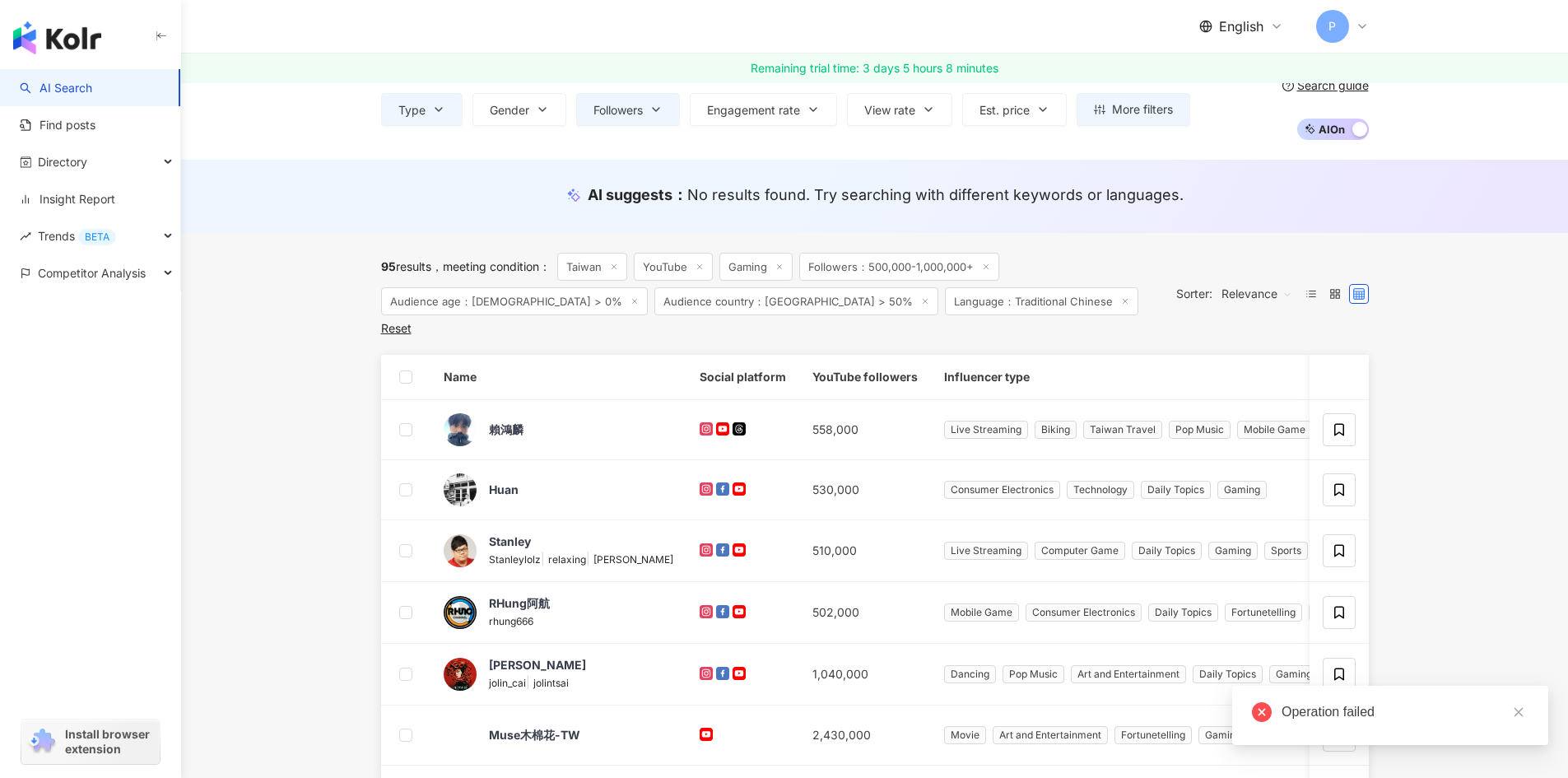
scroll to position [0, 0]
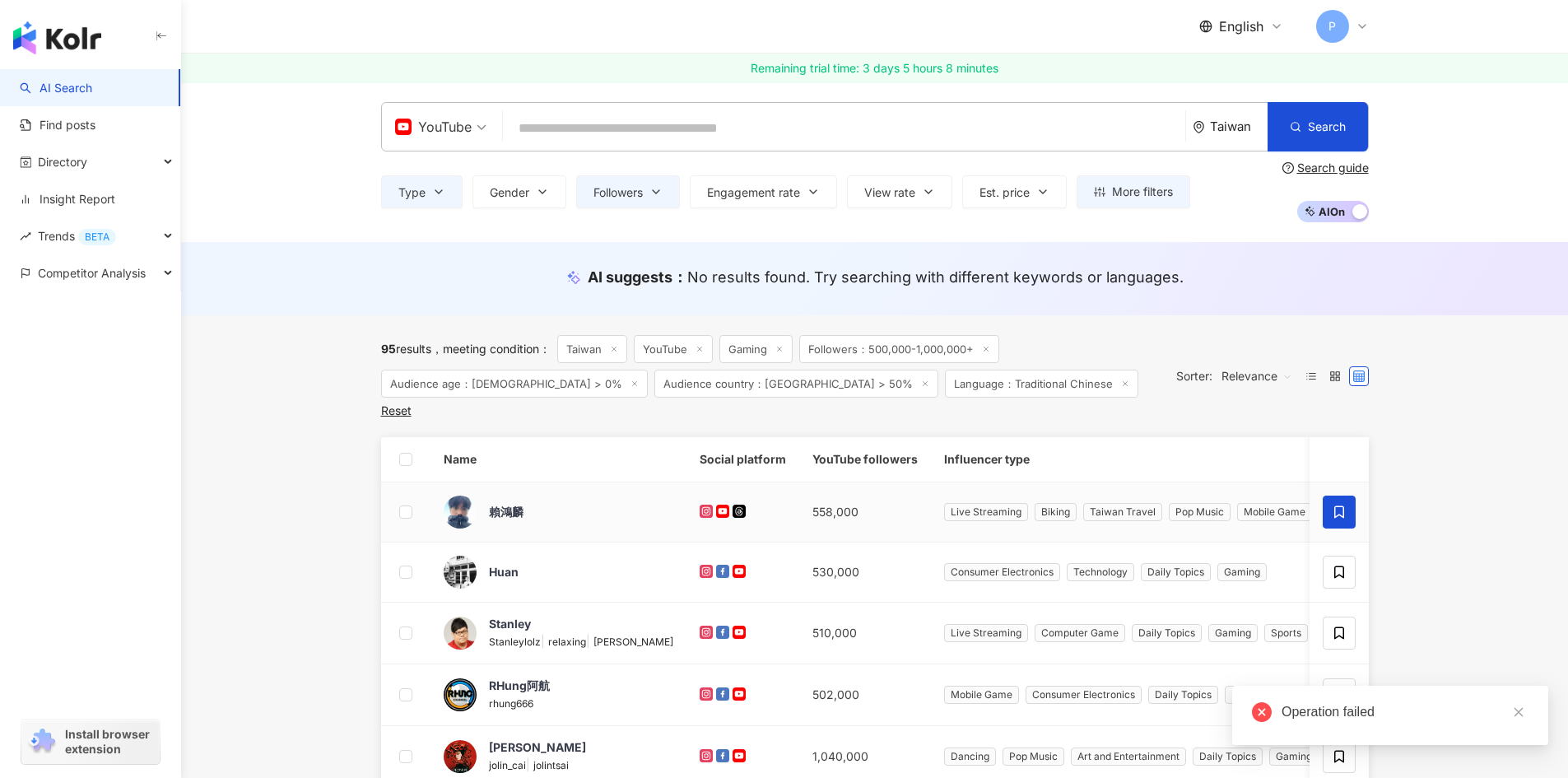
click at [1335, 506] on icon at bounding box center [1339, 512] width 10 height 13
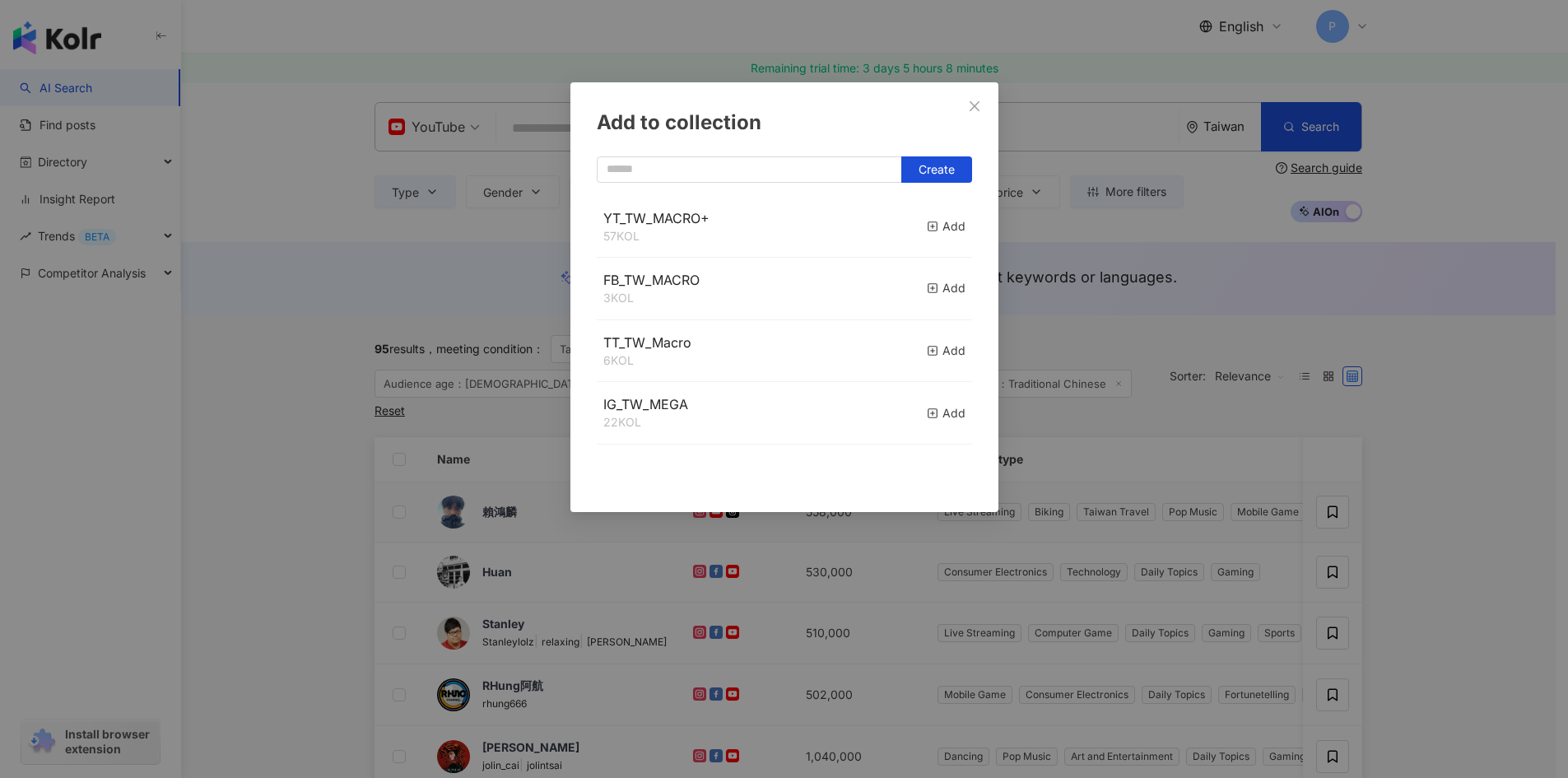
click at [914, 220] on div "YT_TW_MACRO+ 57 KOL Add" at bounding box center [784, 226] width 375 height 62
click at [927, 226] on icon "button" at bounding box center [933, 227] width 12 height 12
click at [1429, 539] on div "Add to collection Create" at bounding box center [784, 389] width 1568 height 778
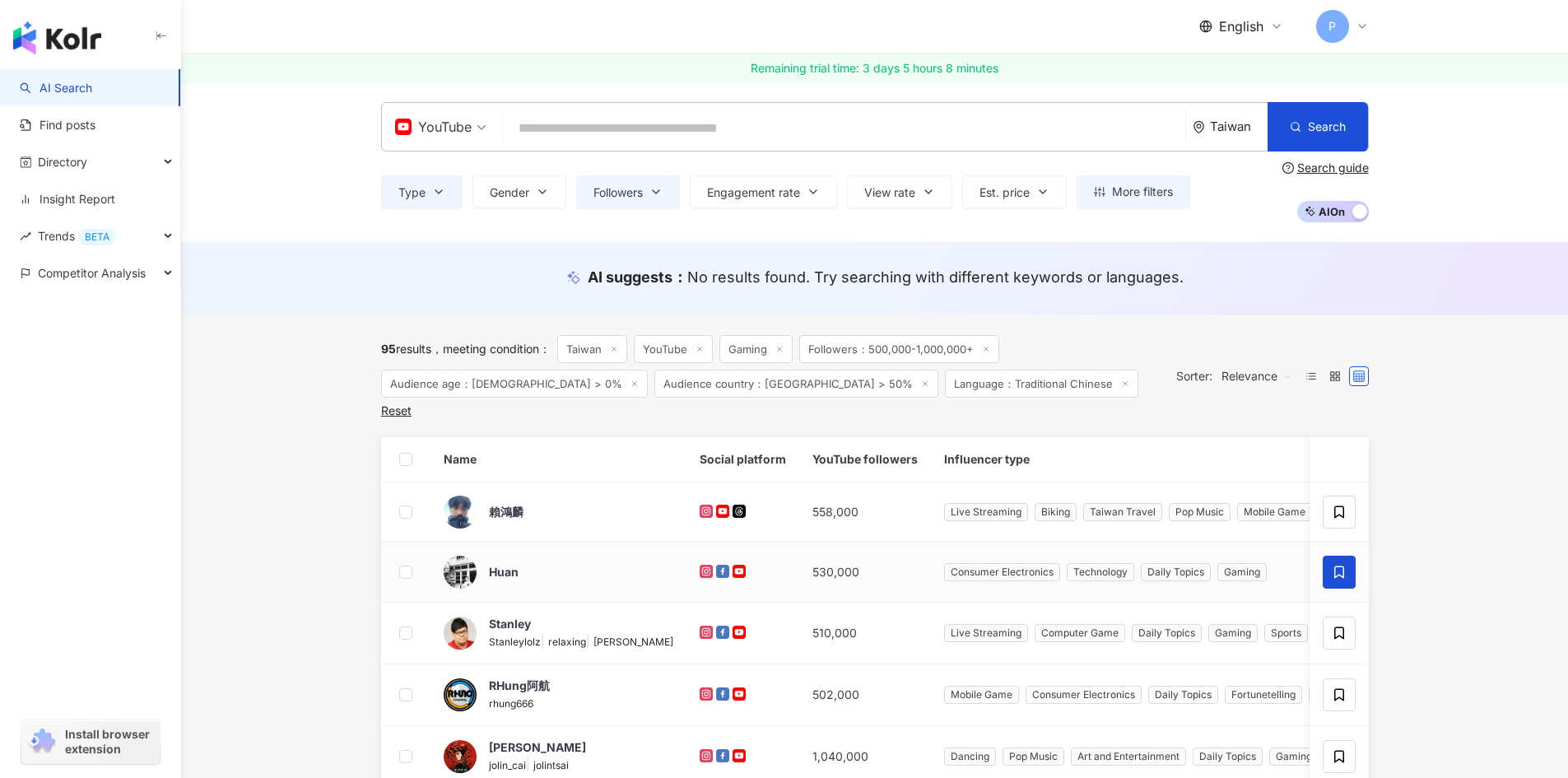
click at [1339, 565] on icon at bounding box center [1338, 572] width 15 height 15
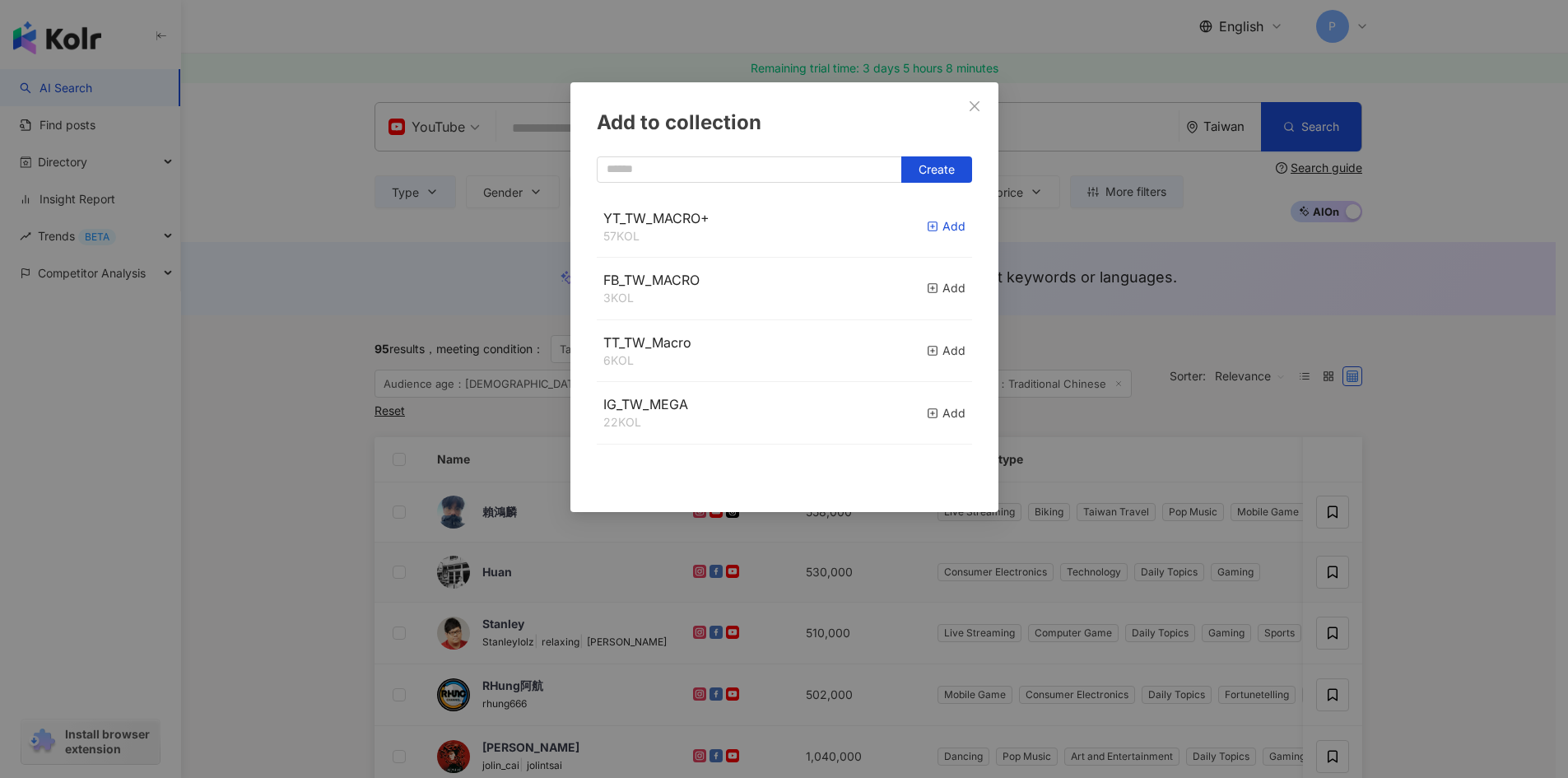
click at [927, 221] on icon "button" at bounding box center [933, 227] width 12 height 12
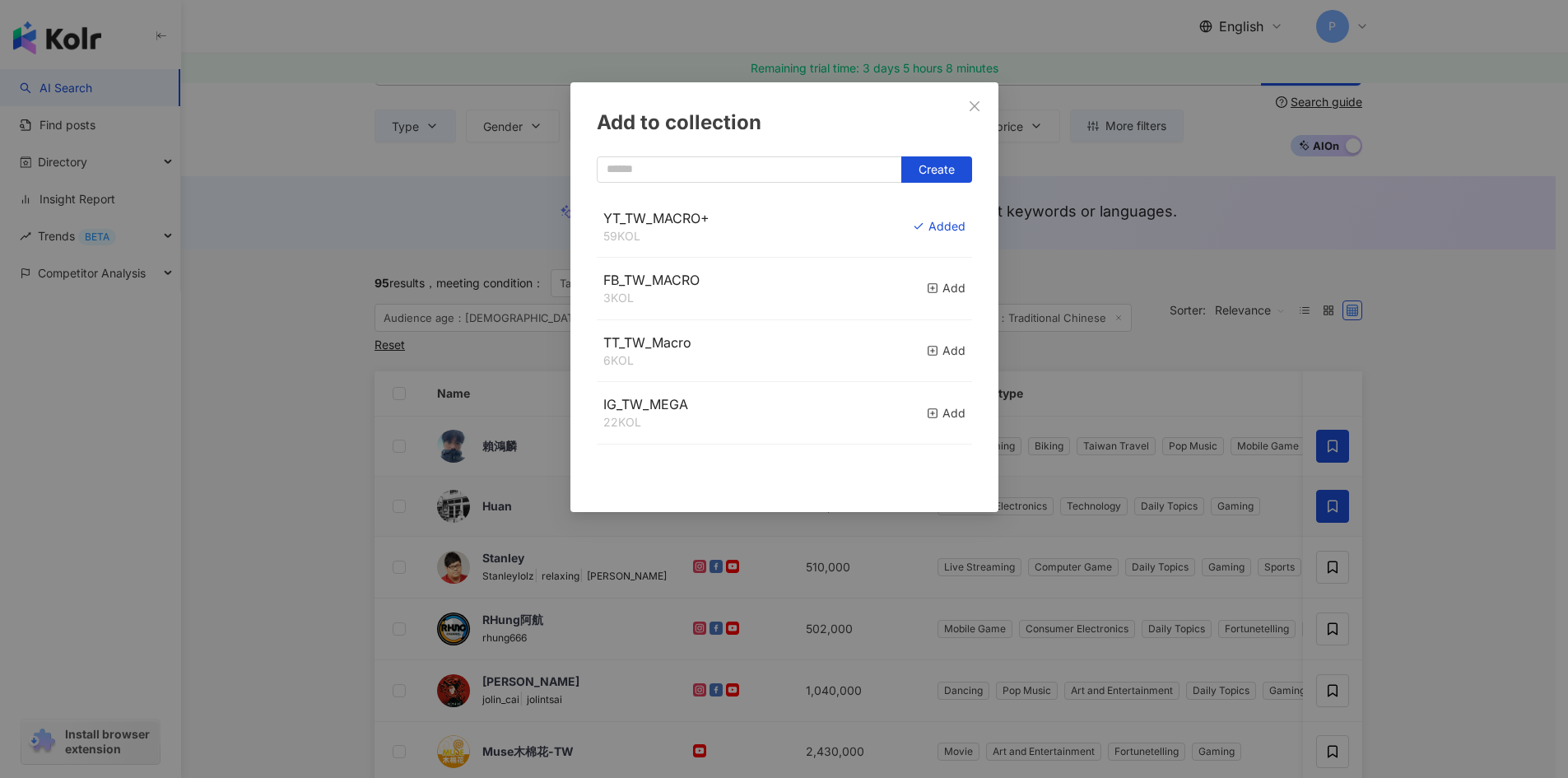
scroll to position [165, 0]
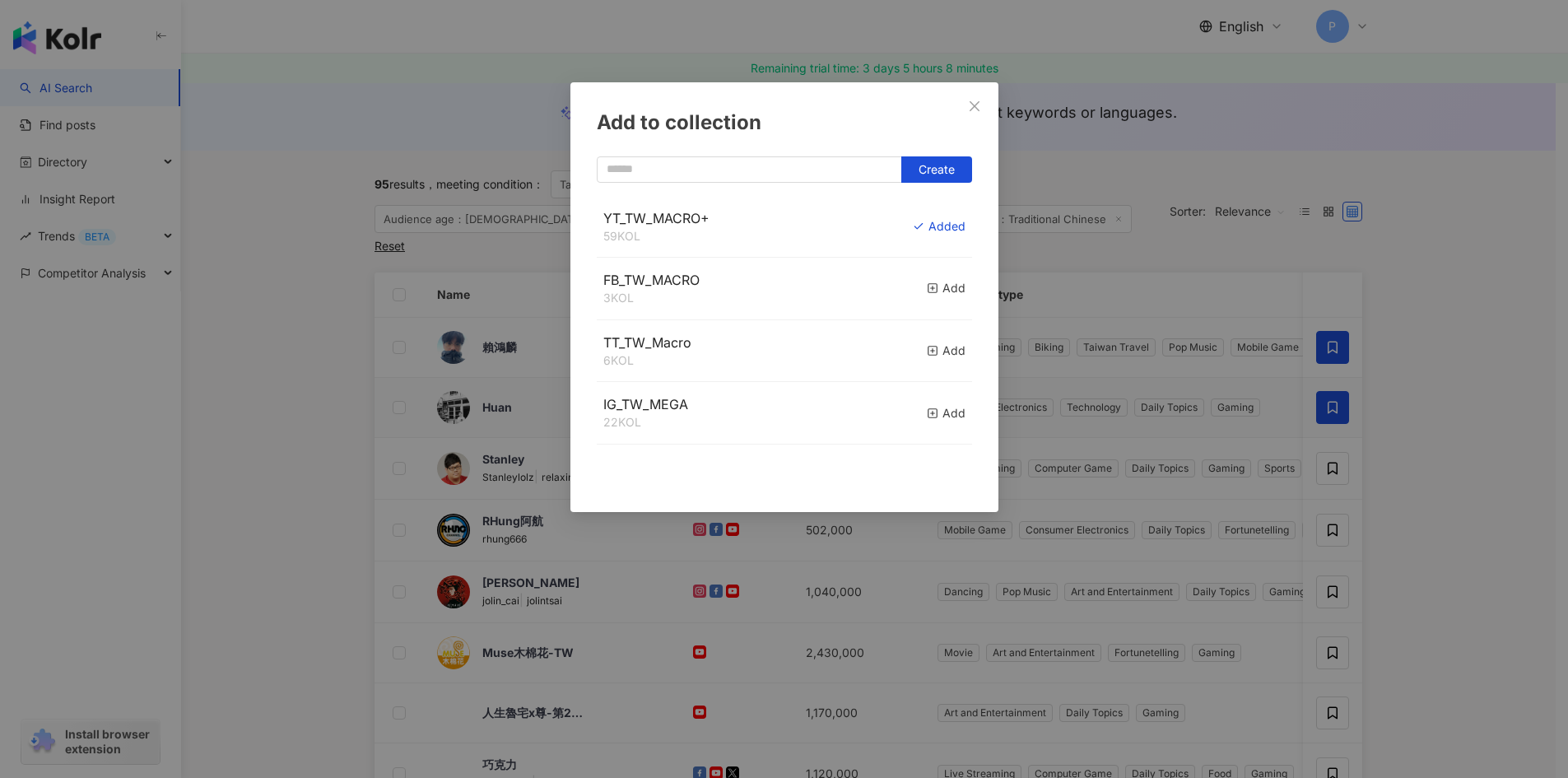
click at [1336, 454] on div "Add to collection Create YT_TW_MACRO+ 59 KOL Added FB_TW_MACRO 3 KOL Add TT_TW_…" at bounding box center [784, 389] width 1568 height 778
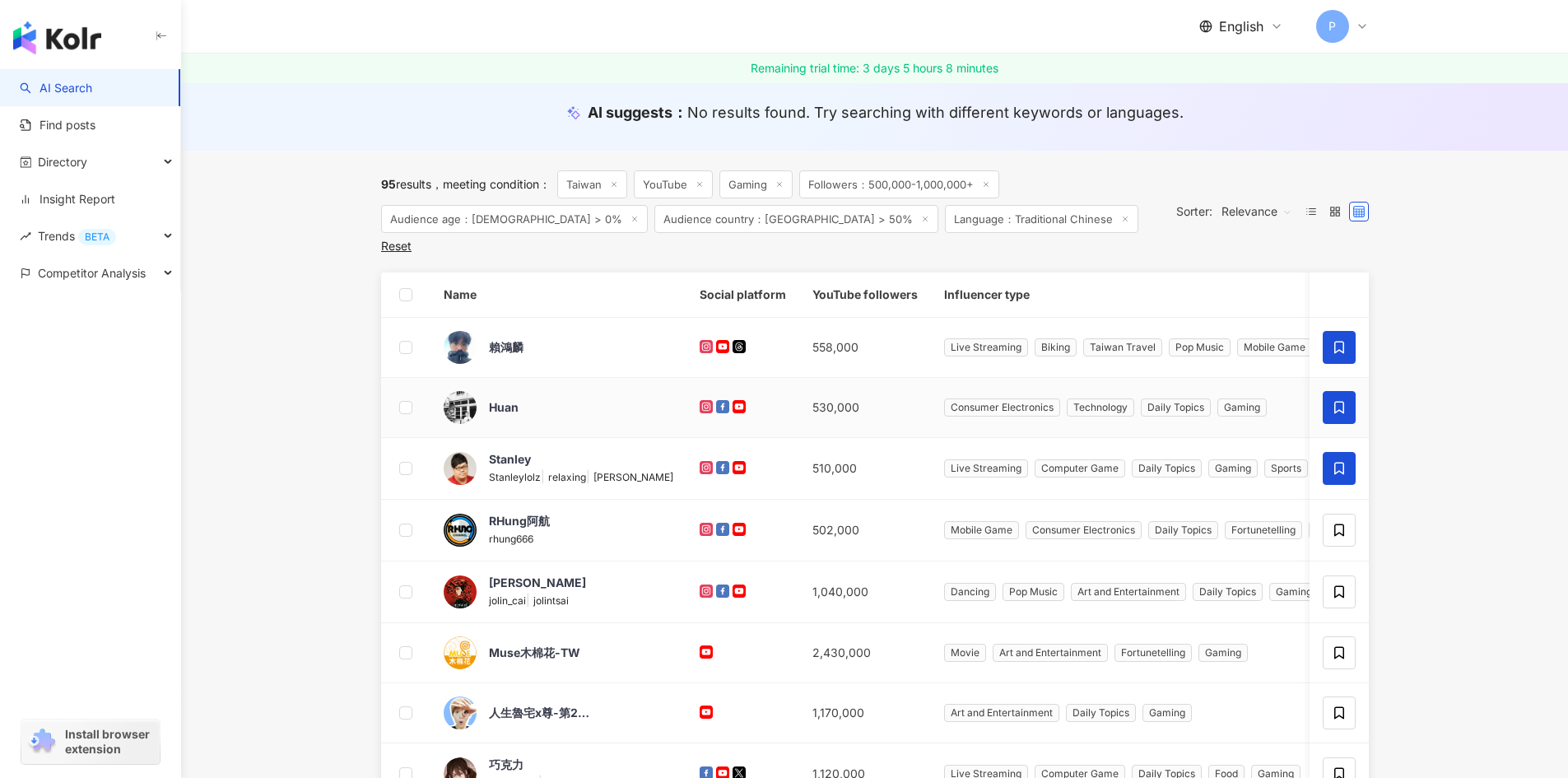
click at [1333, 461] on icon at bounding box center [1338, 468] width 15 height 15
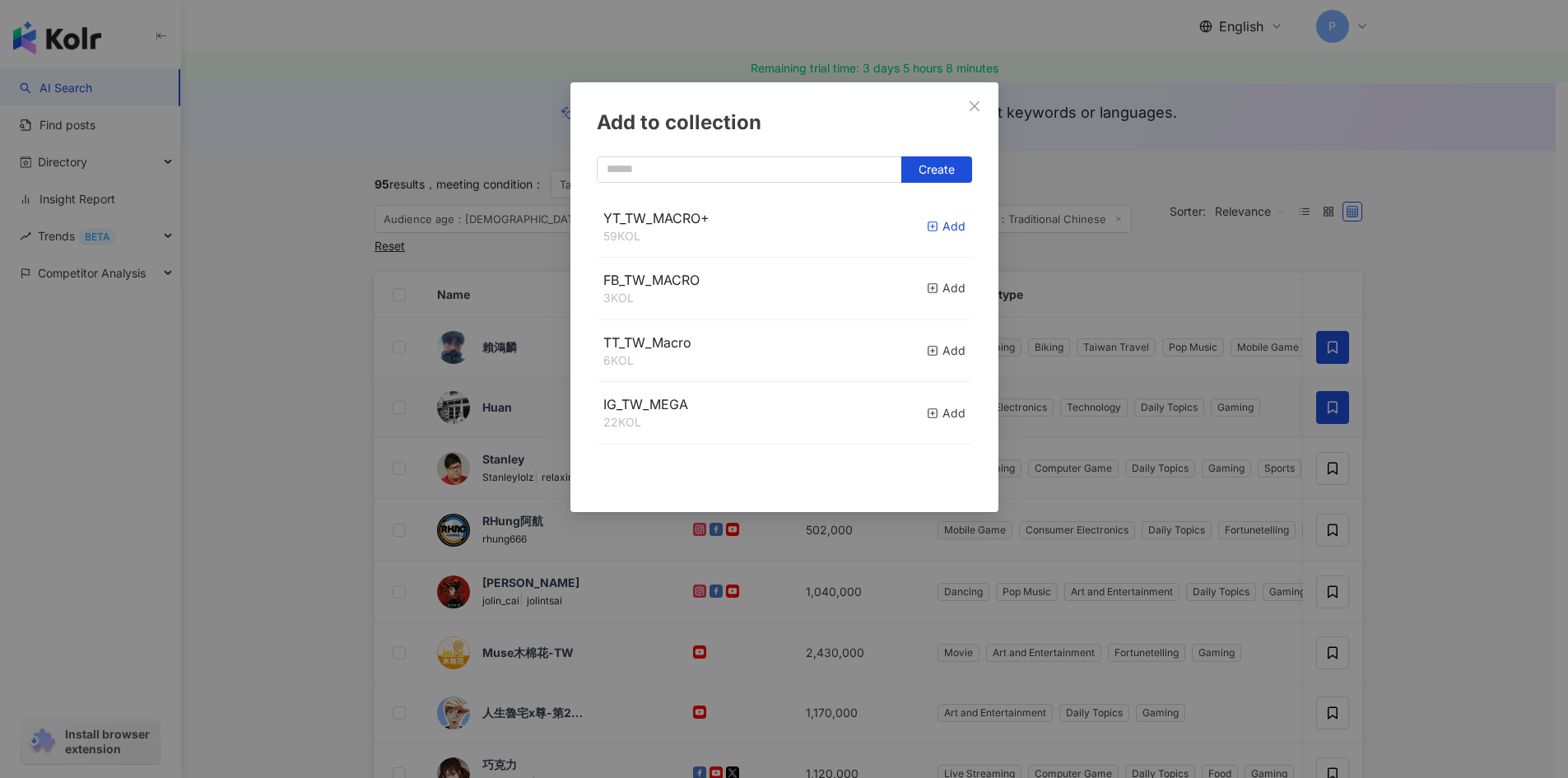
click at [929, 231] on div "Add" at bounding box center [945, 226] width 38 height 18
click at [1423, 504] on div "Add to collection Create YT_TW_MACRO+ 59 KOL Add FB_TW_MACRO 3 KOL Add TT_TW_Ma…" at bounding box center [784, 389] width 1568 height 778
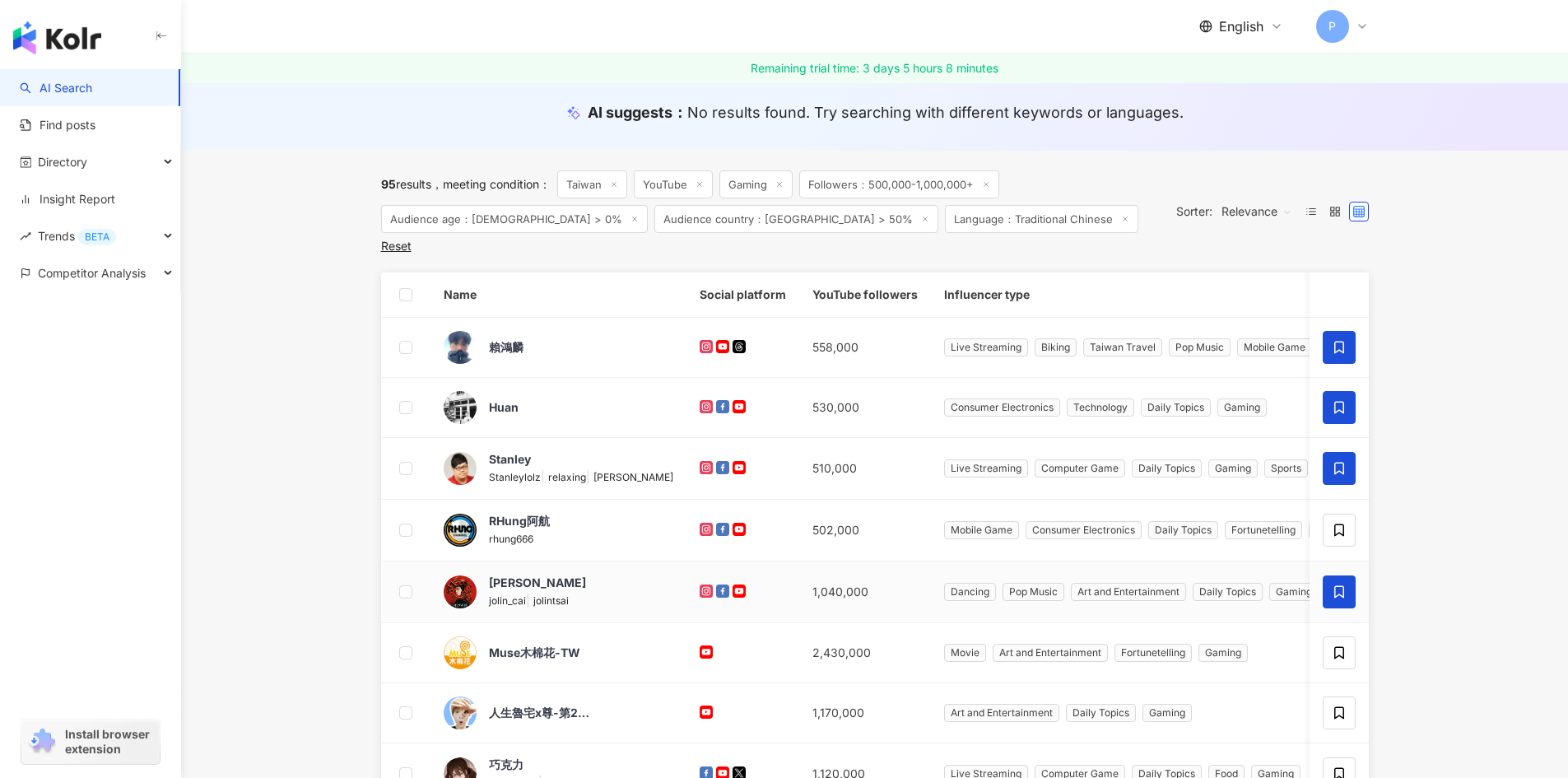
click at [1345, 584] on icon at bounding box center [1338, 591] width 15 height 15
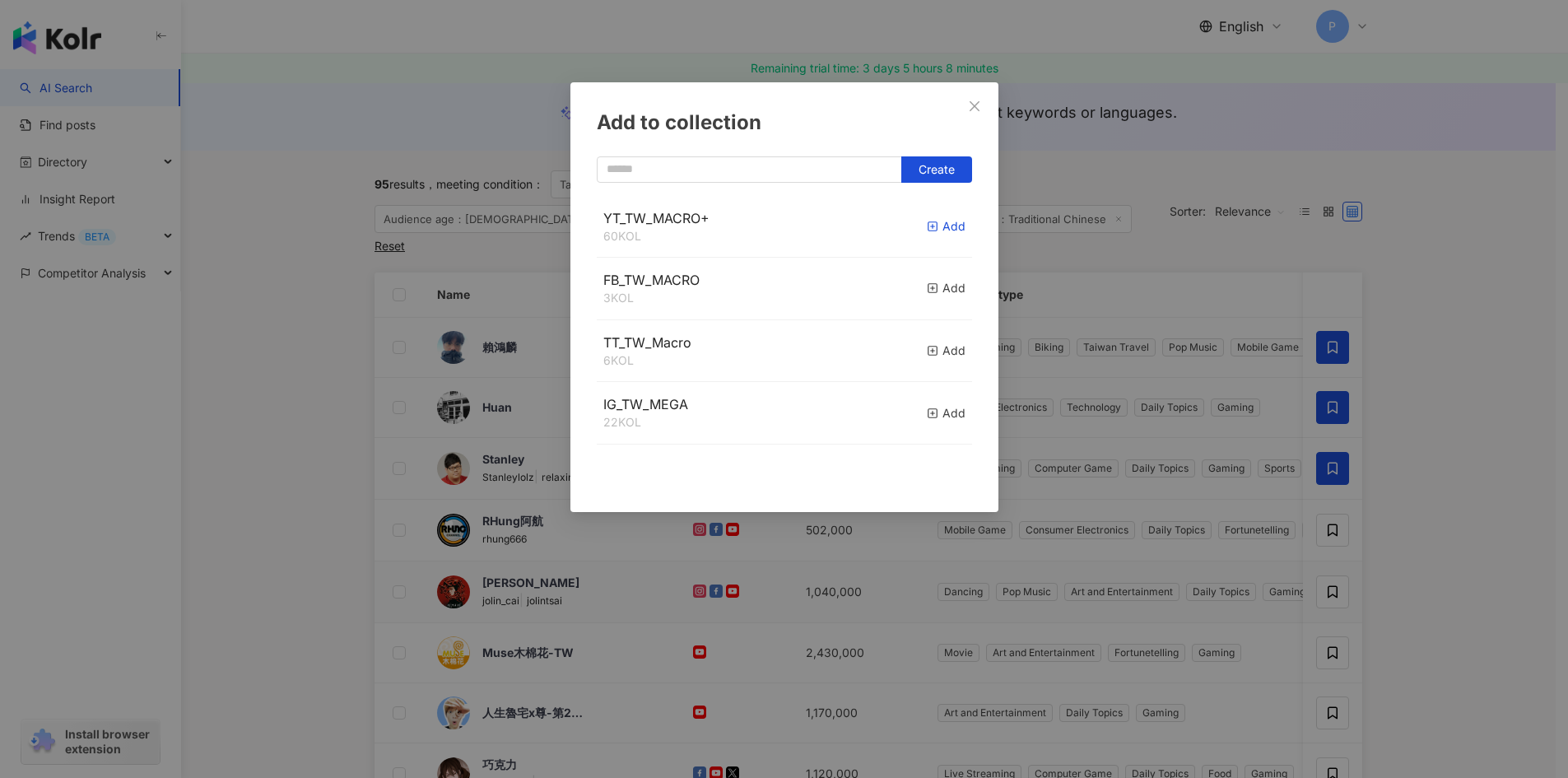
click at [933, 226] on line "button" at bounding box center [933, 227] width 0 height 4
click at [1480, 558] on div "Add to collection Create" at bounding box center [784, 389] width 1568 height 778
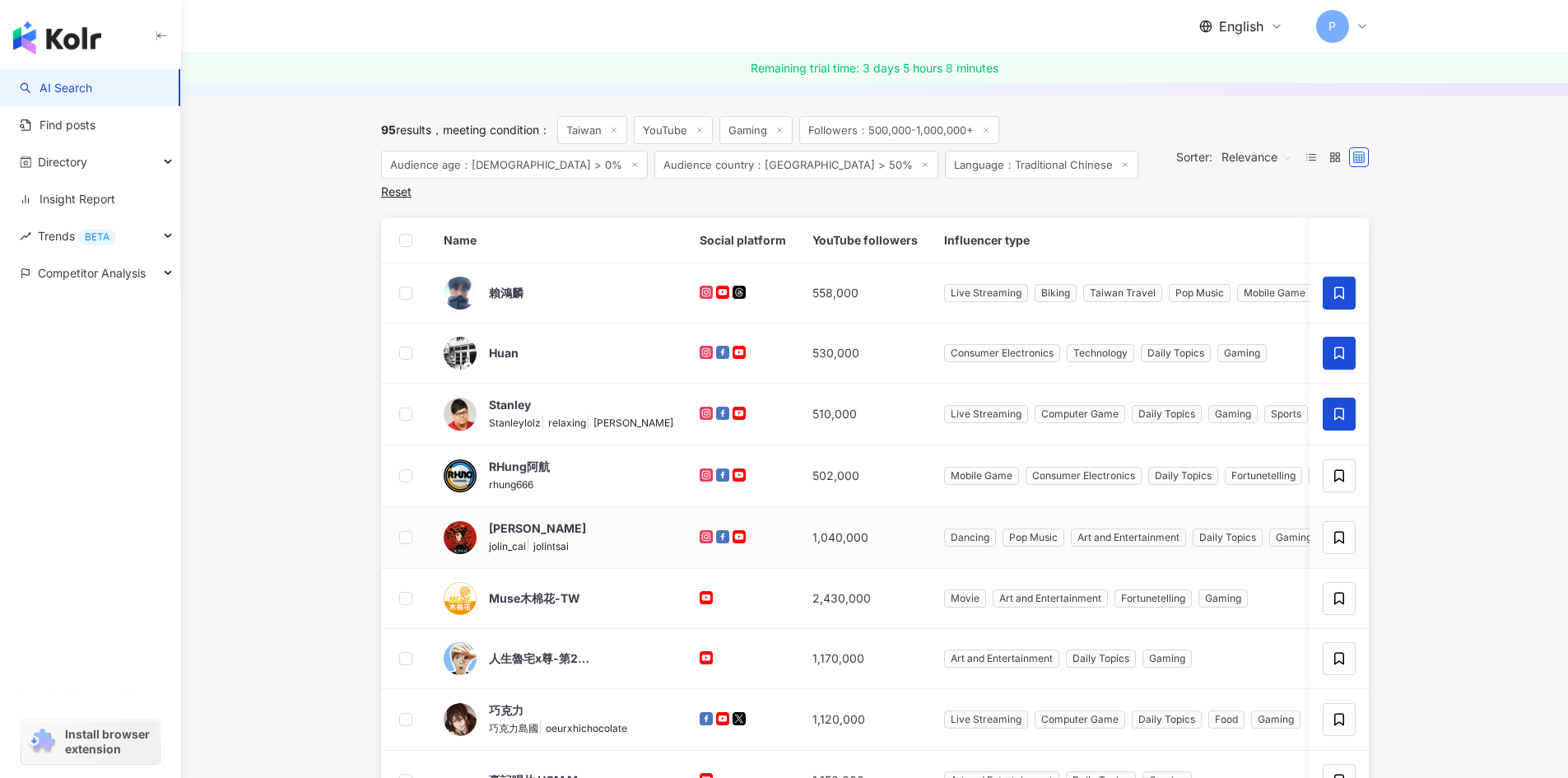
scroll to position [330, 0]
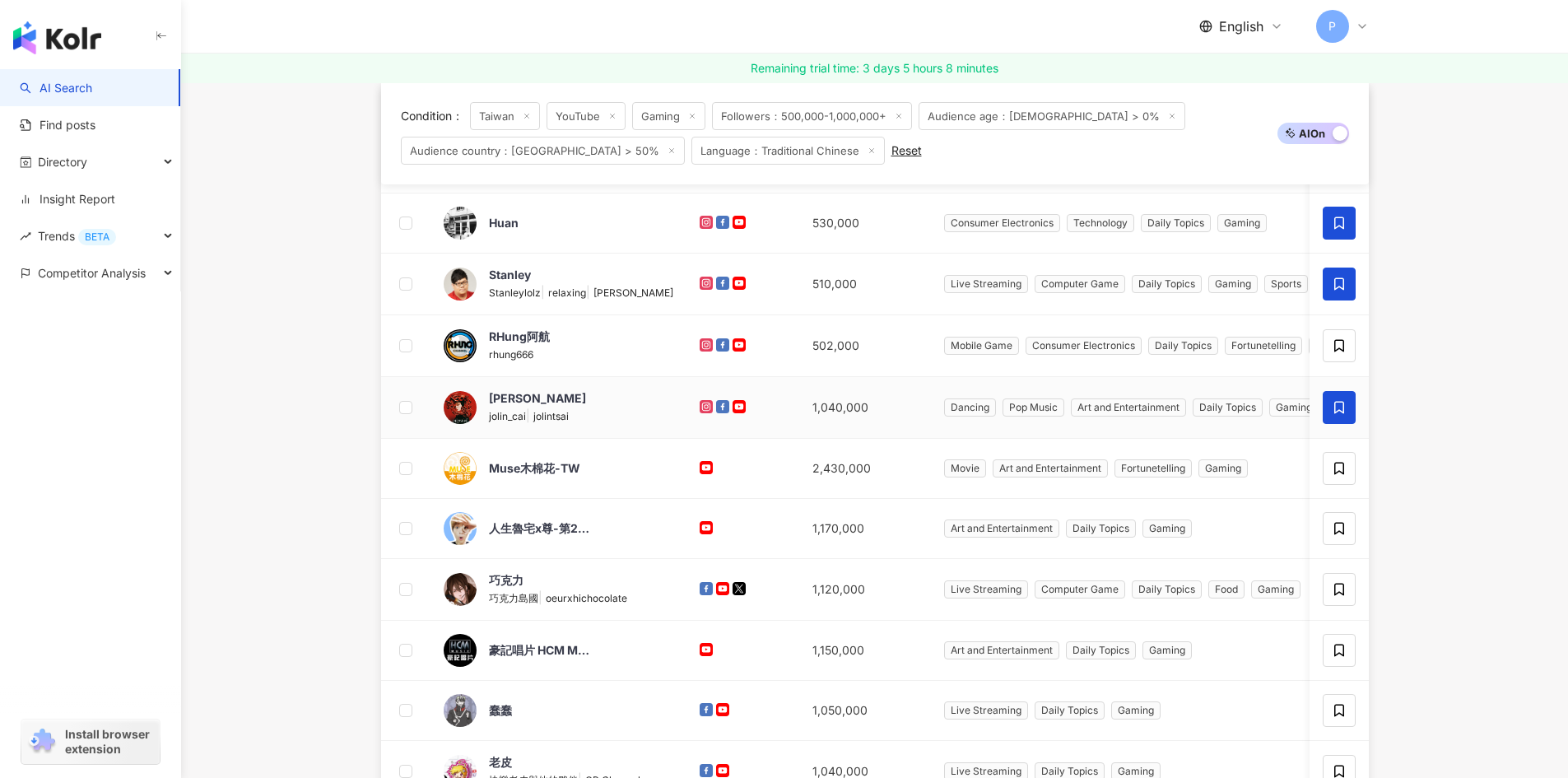
click at [1329, 415] on span at bounding box center [1338, 407] width 33 height 33
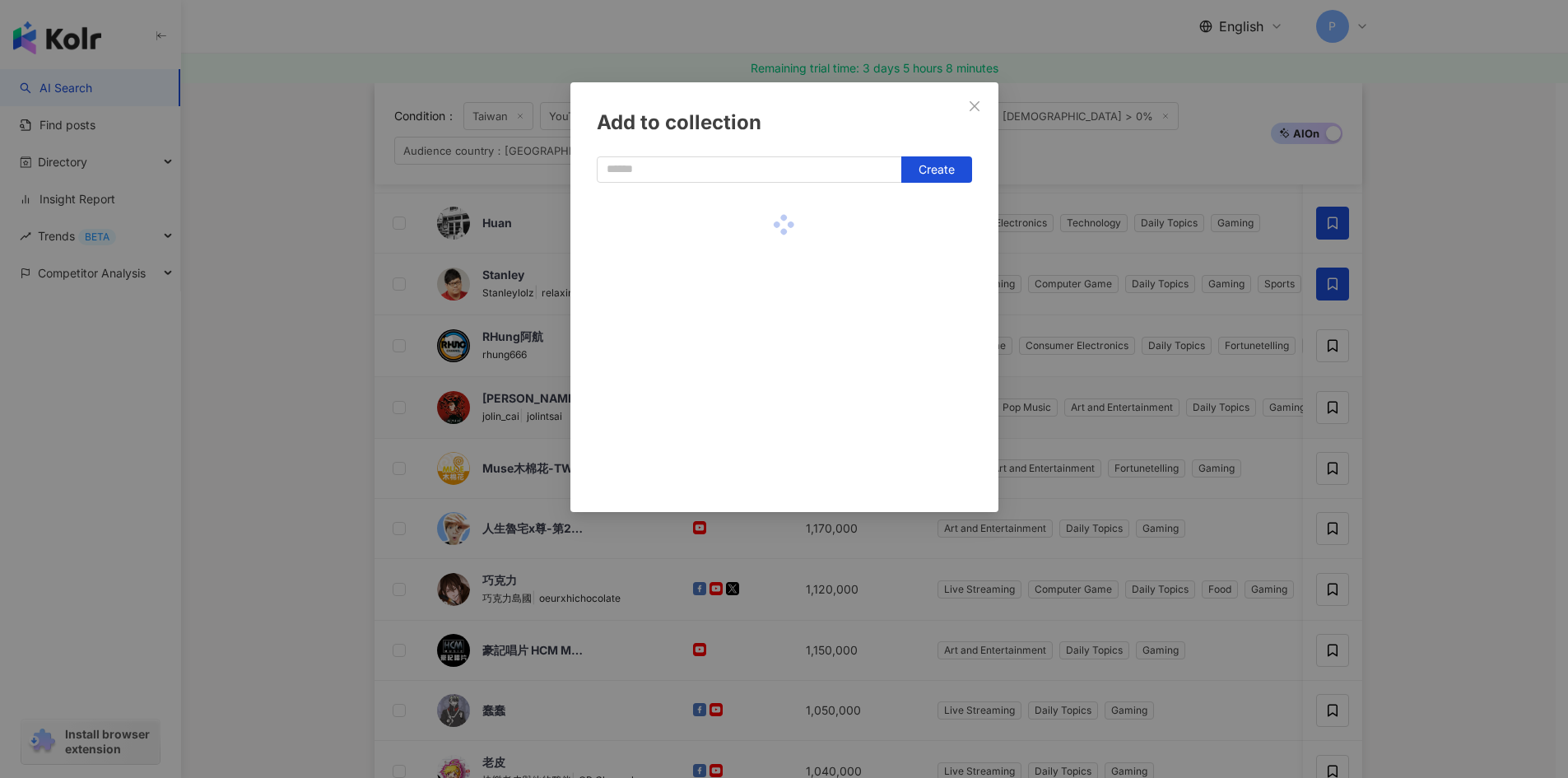
click at [1453, 433] on div "Add to collection Create" at bounding box center [784, 389] width 1568 height 778
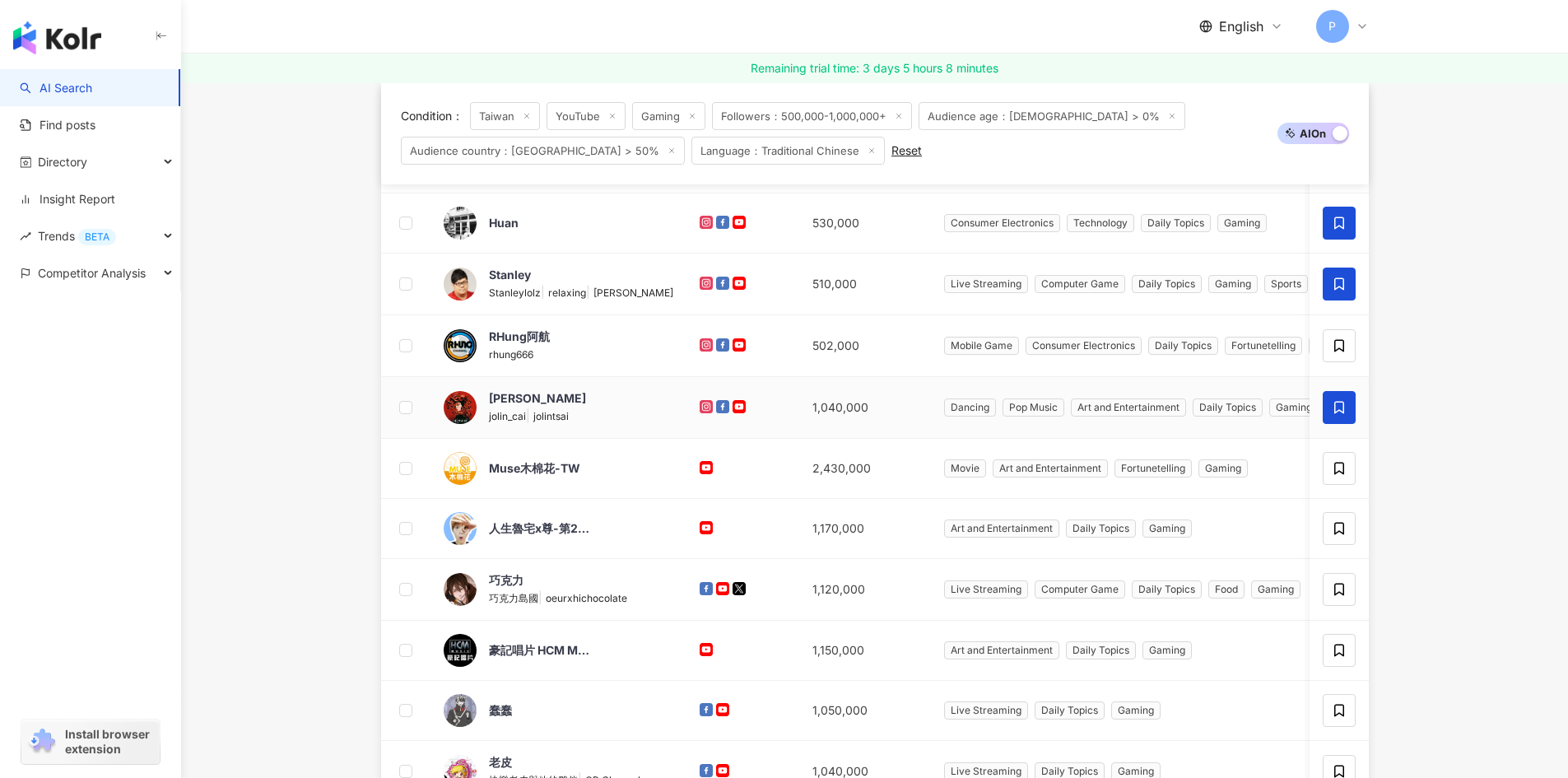
click at [1342, 414] on icon at bounding box center [1339, 408] width 10 height 13
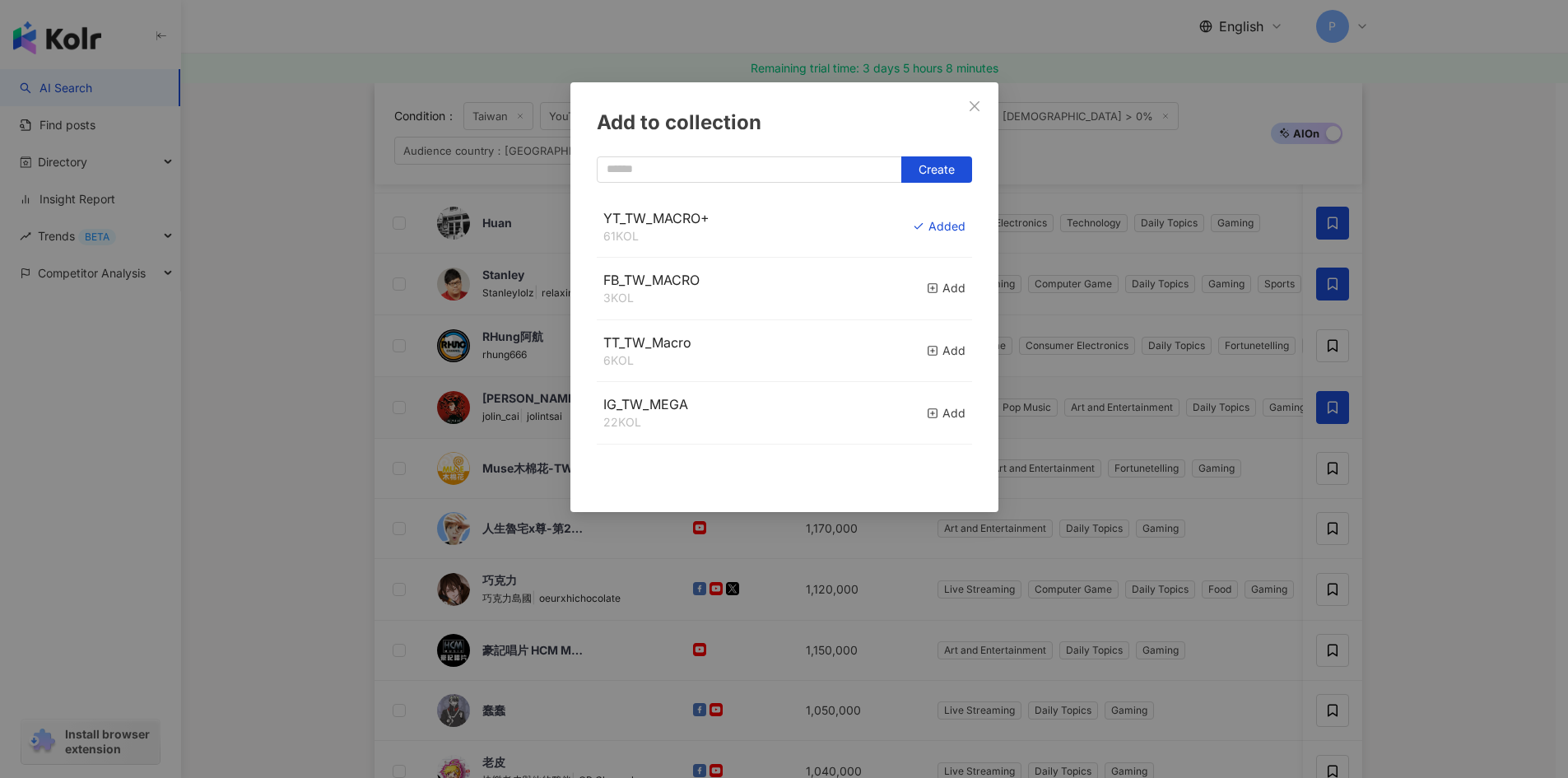
click at [1423, 440] on div "Add to collection Create YT_TW_MACRO+ 61 KOL Added FB_TW_MACRO 3 KOL Add TT_TW_…" at bounding box center [784, 389] width 1568 height 778
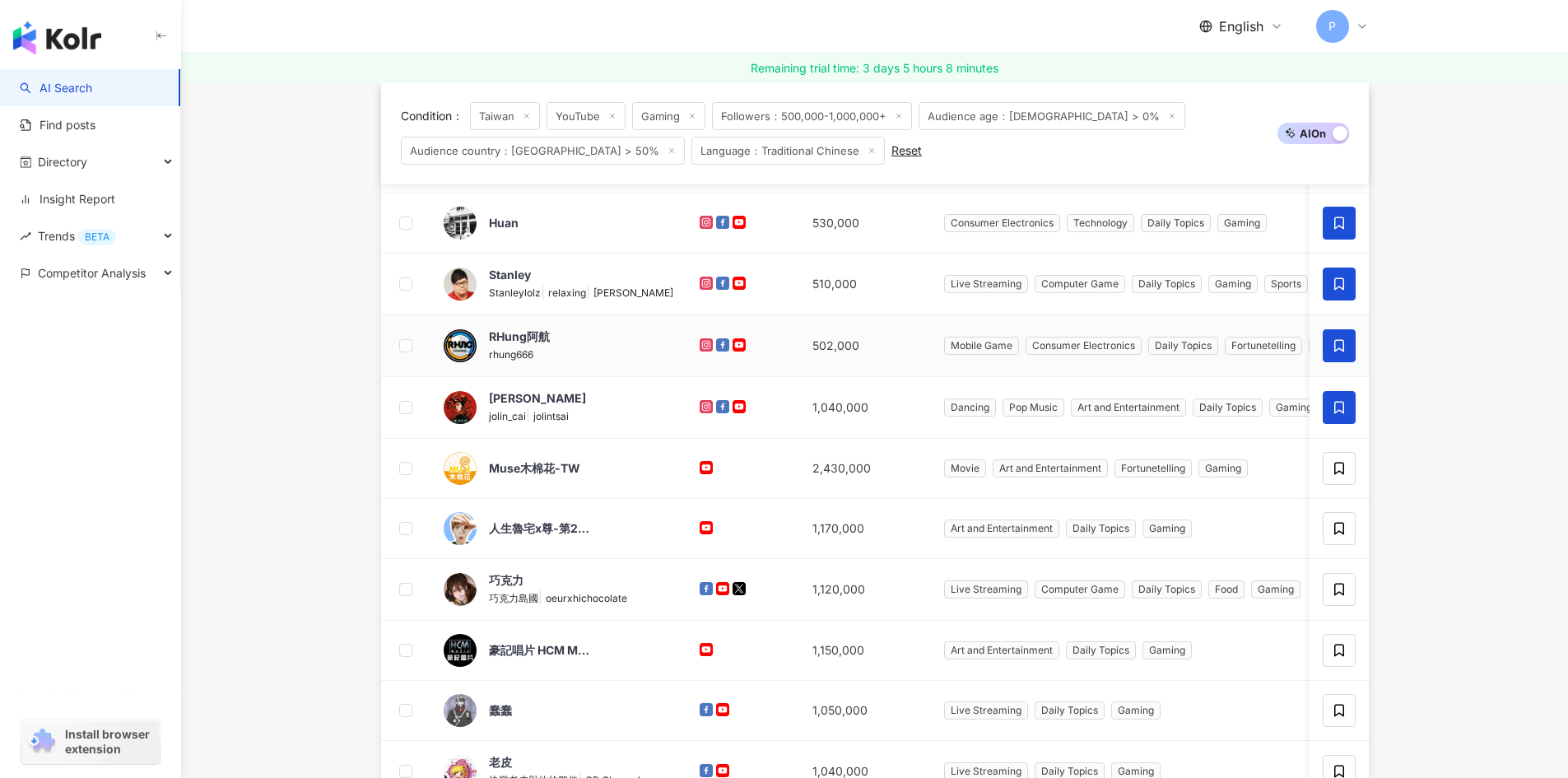
click at [1328, 350] on span at bounding box center [1338, 346] width 33 height 33
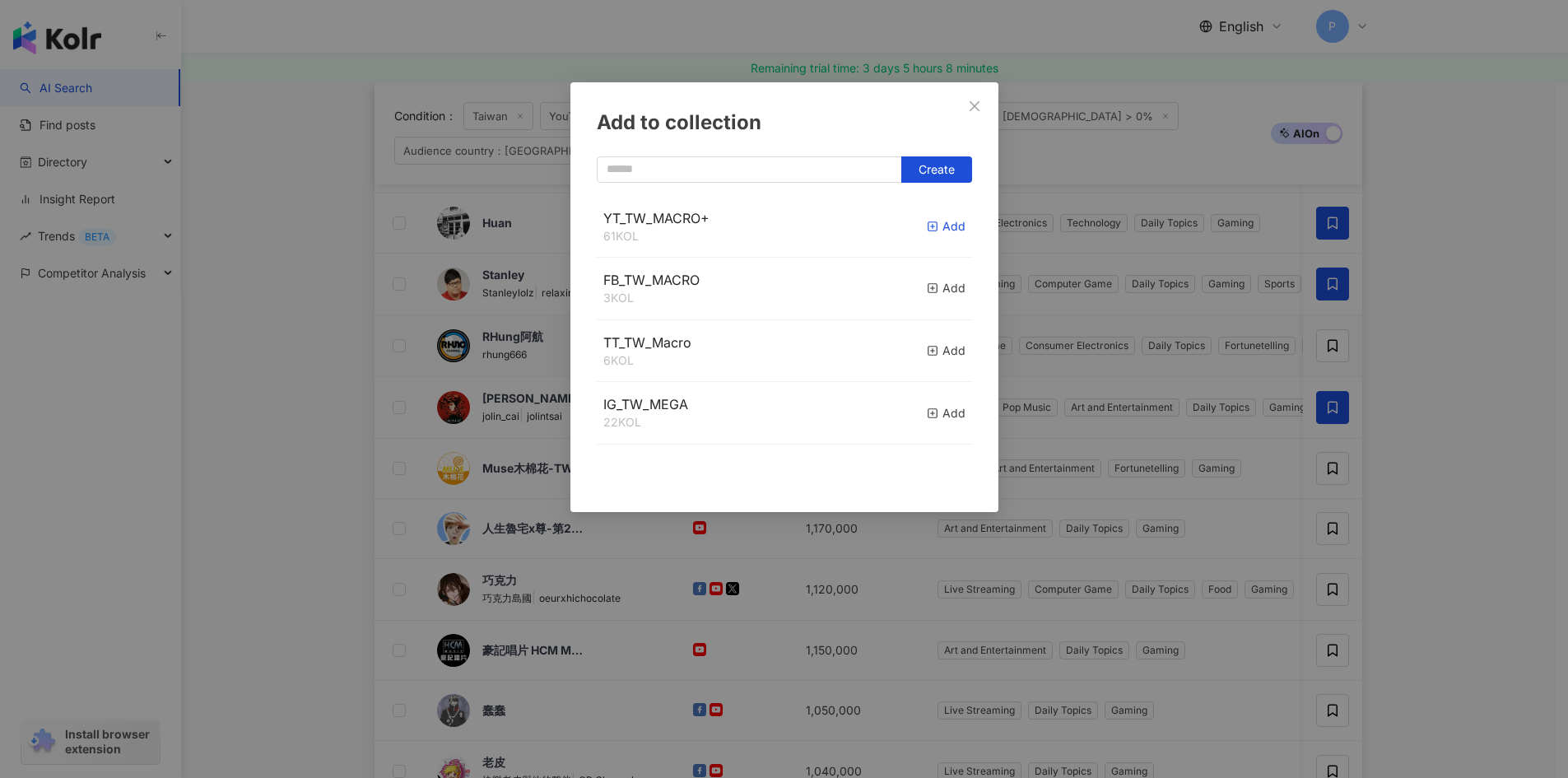
click at [927, 232] on span "button" at bounding box center [933, 226] width 12 height 14
click at [1475, 451] on div "Add to collection Create" at bounding box center [784, 389] width 1568 height 778
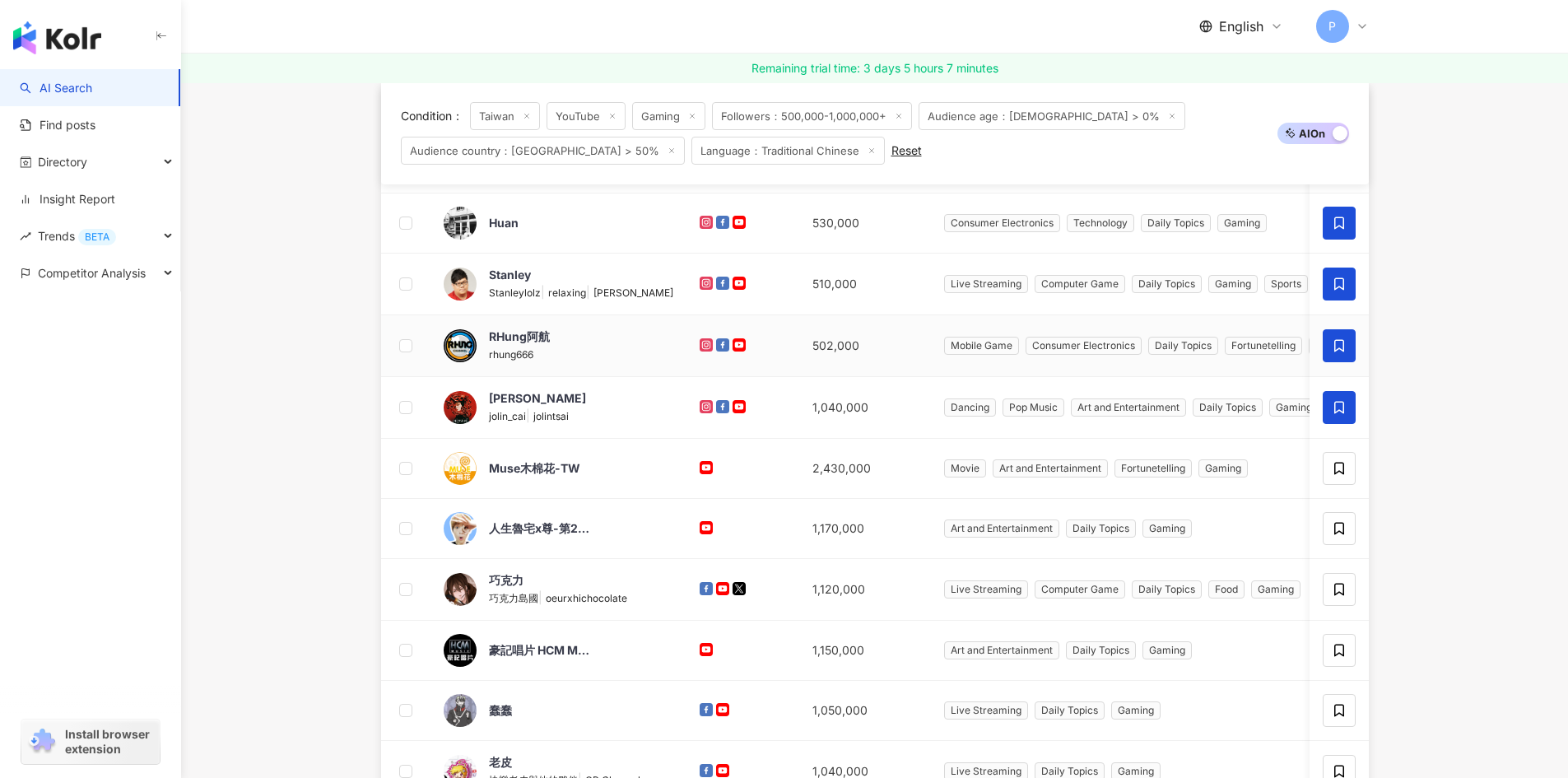
click at [1343, 346] on icon at bounding box center [1339, 346] width 10 height 13
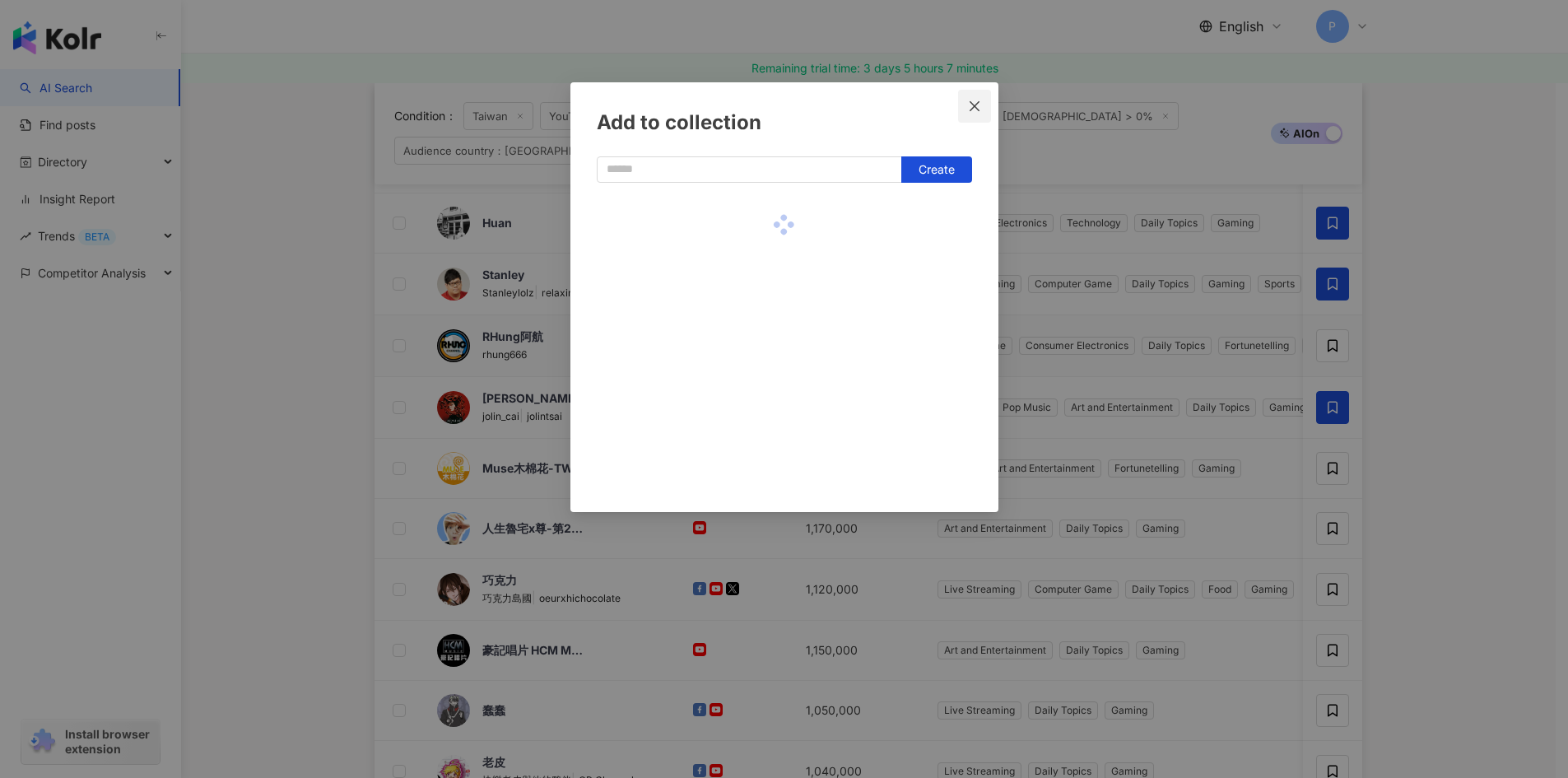
click at [980, 108] on icon "close" at bounding box center [974, 106] width 13 height 13
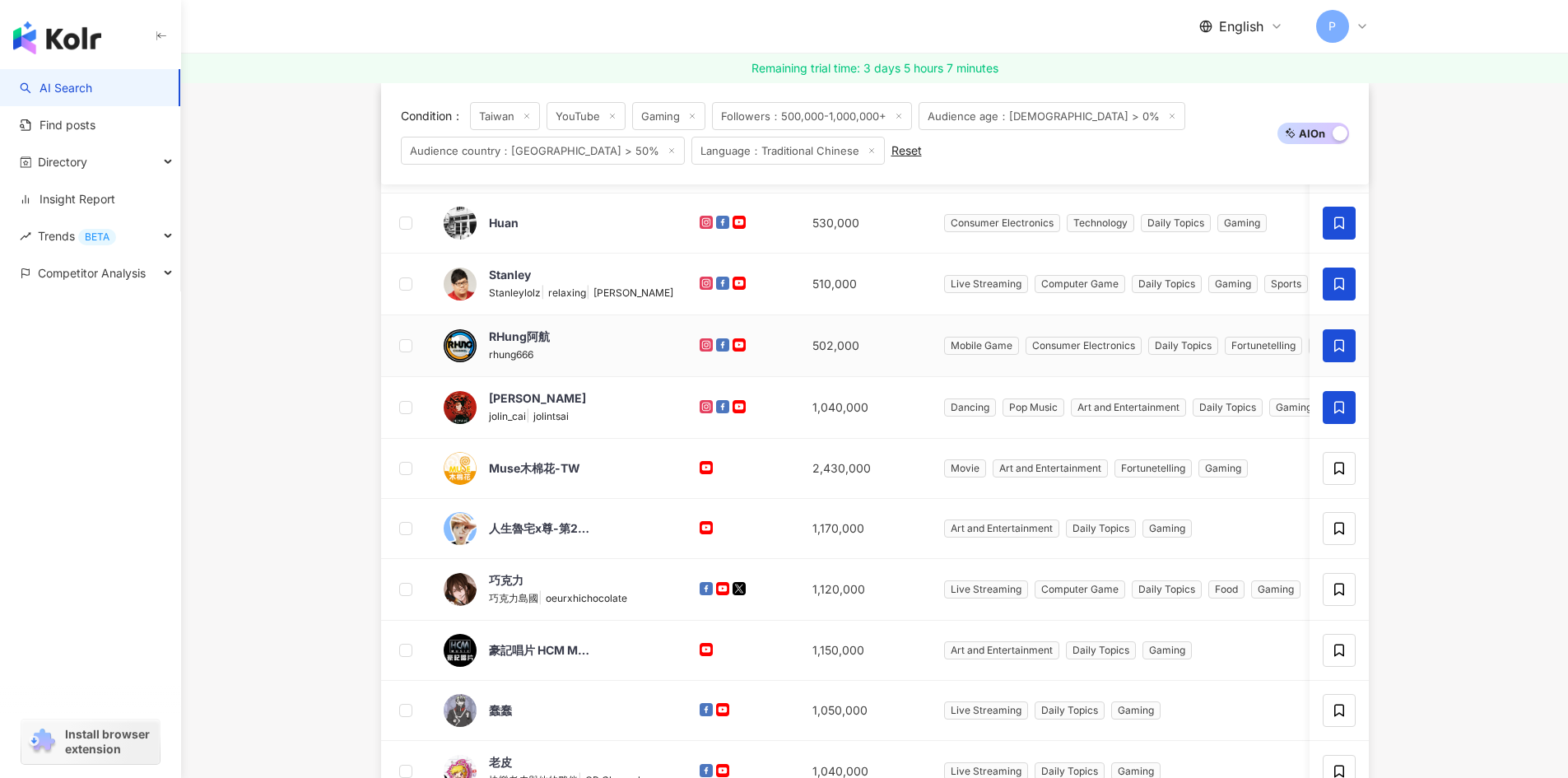
click at [1341, 347] on icon at bounding box center [1338, 346] width 15 height 15
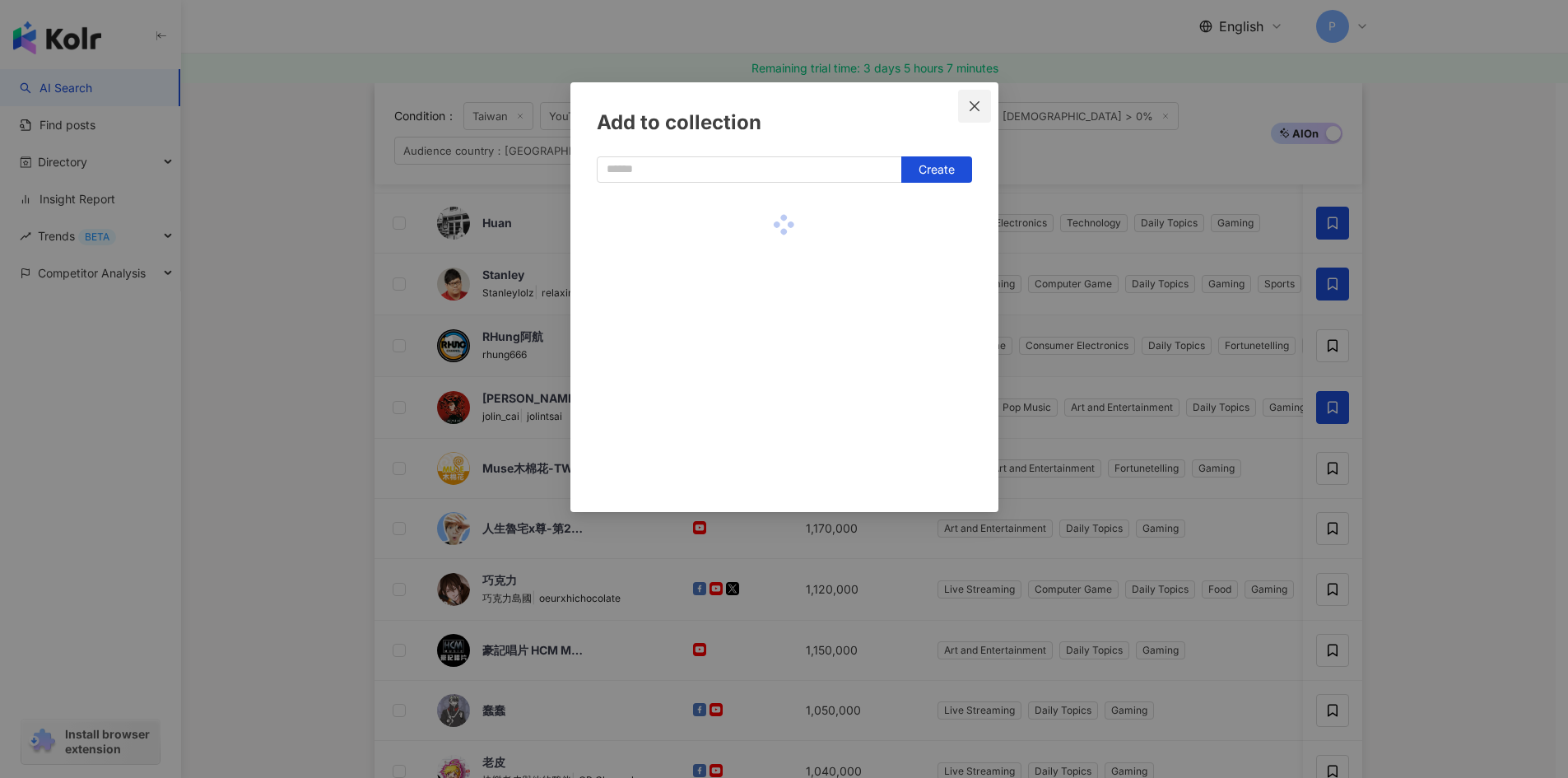
click at [982, 106] on span "Close" at bounding box center [974, 106] width 33 height 13
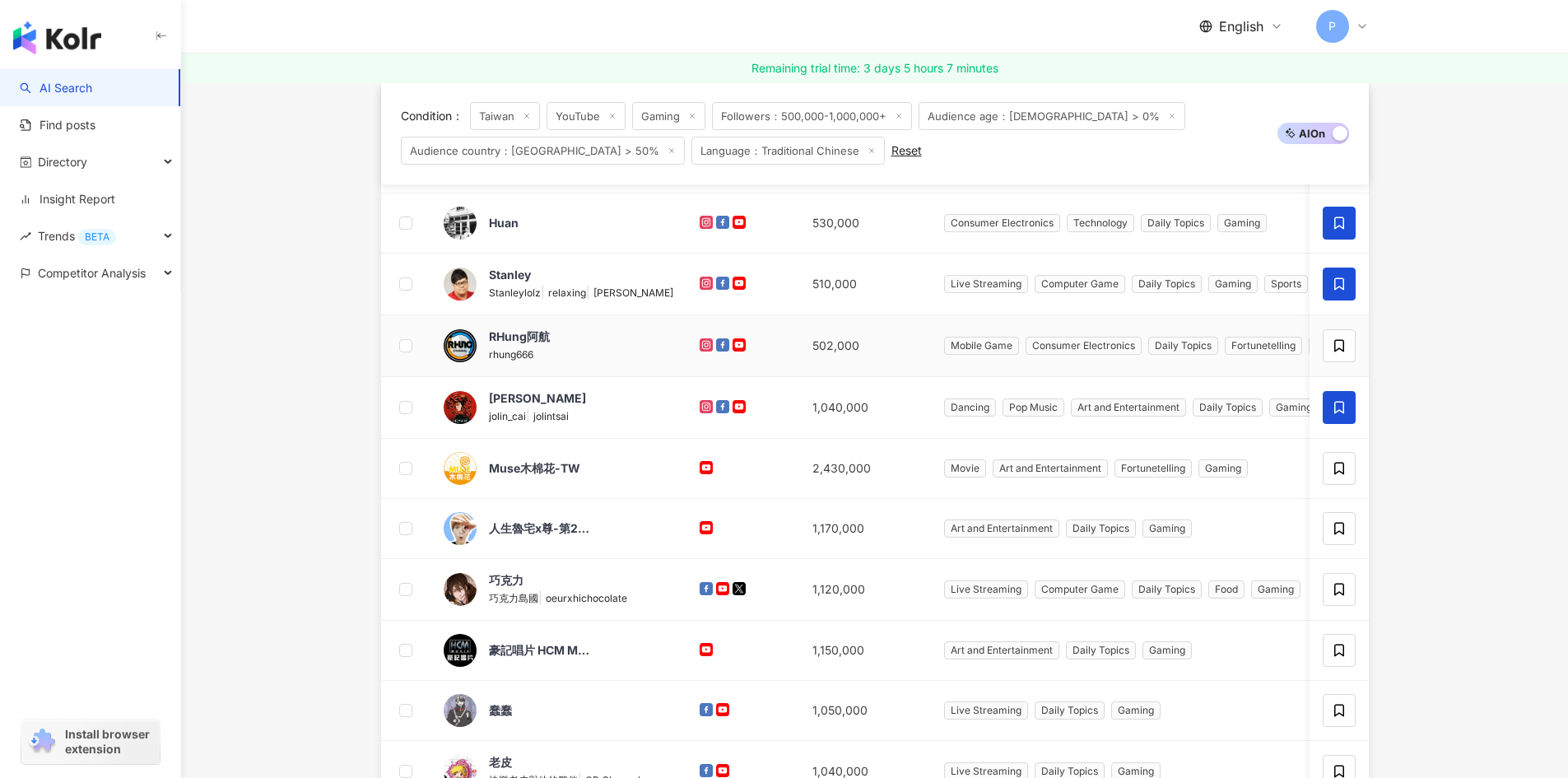
click at [1461, 471] on main "YouTube Taiwan Search Type Gender Followers Engagement rate View rate Est. pric…" at bounding box center [873, 609] width 1386 height 1712
click at [1339, 470] on icon at bounding box center [1338, 468] width 15 height 15
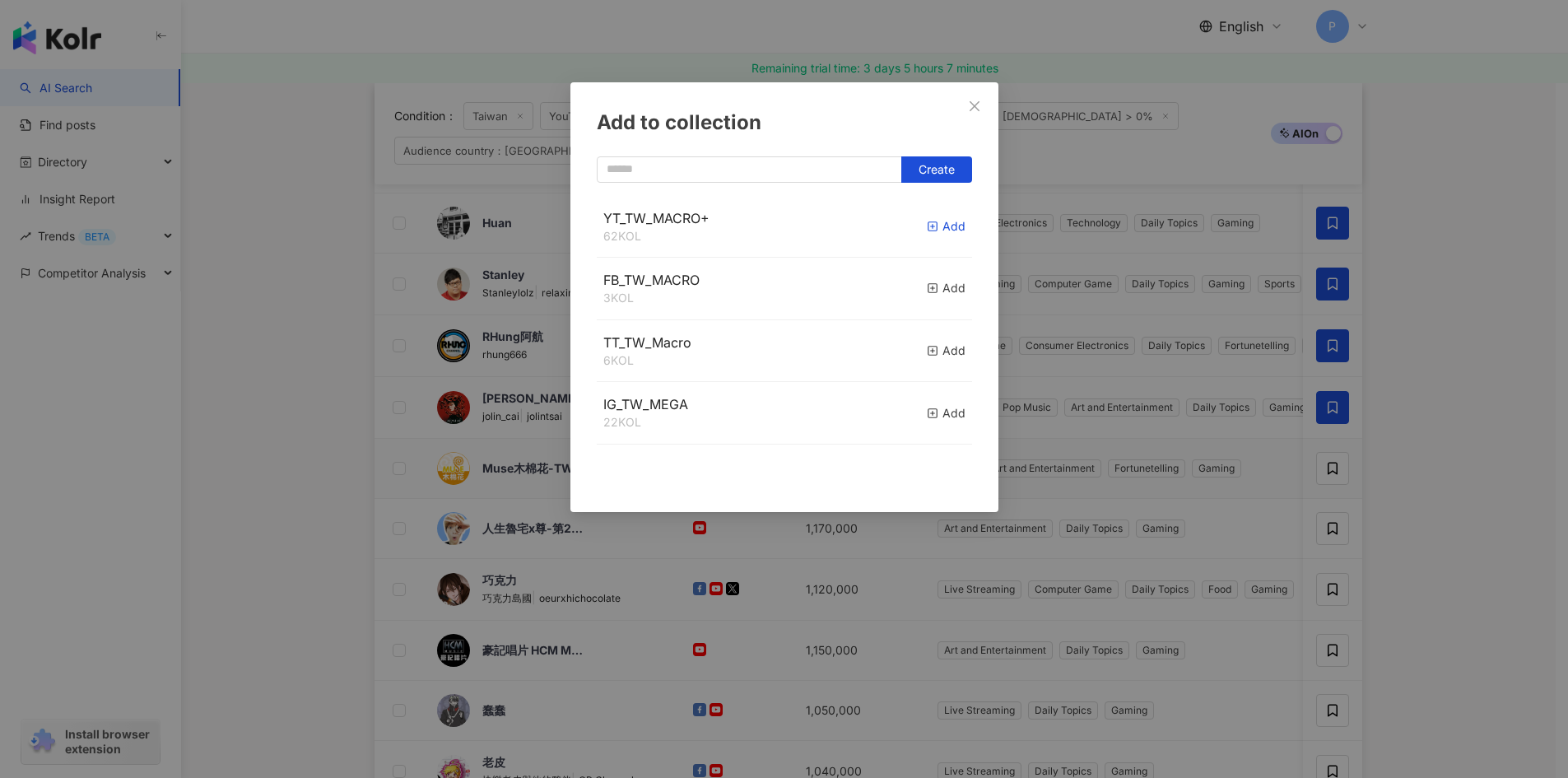
click at [928, 231] on rect "button" at bounding box center [932, 226] width 9 height 9
click at [1436, 559] on div "Add to collection Create" at bounding box center [784, 389] width 1568 height 778
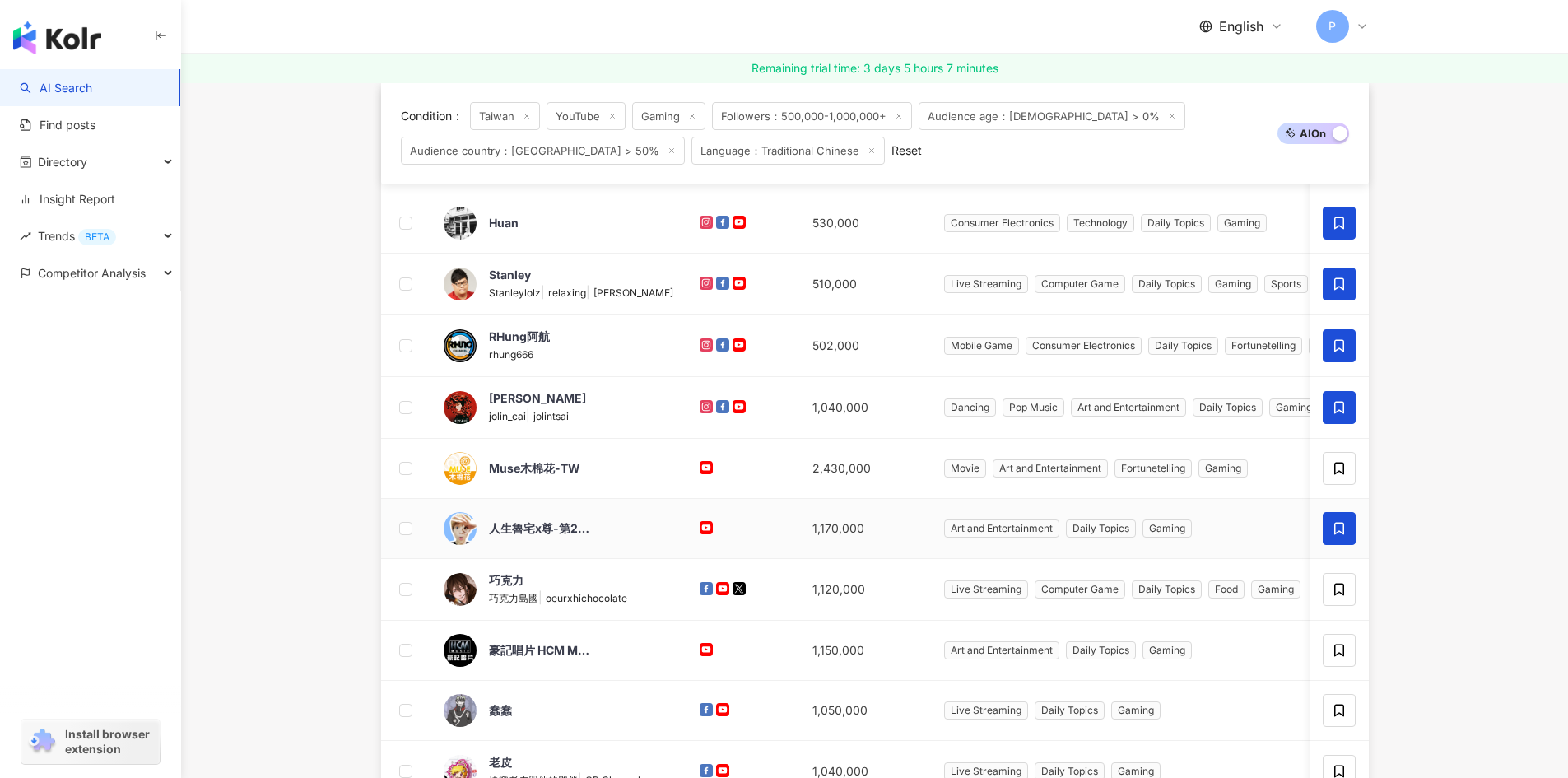
click at [1341, 533] on icon at bounding box center [1339, 529] width 10 height 13
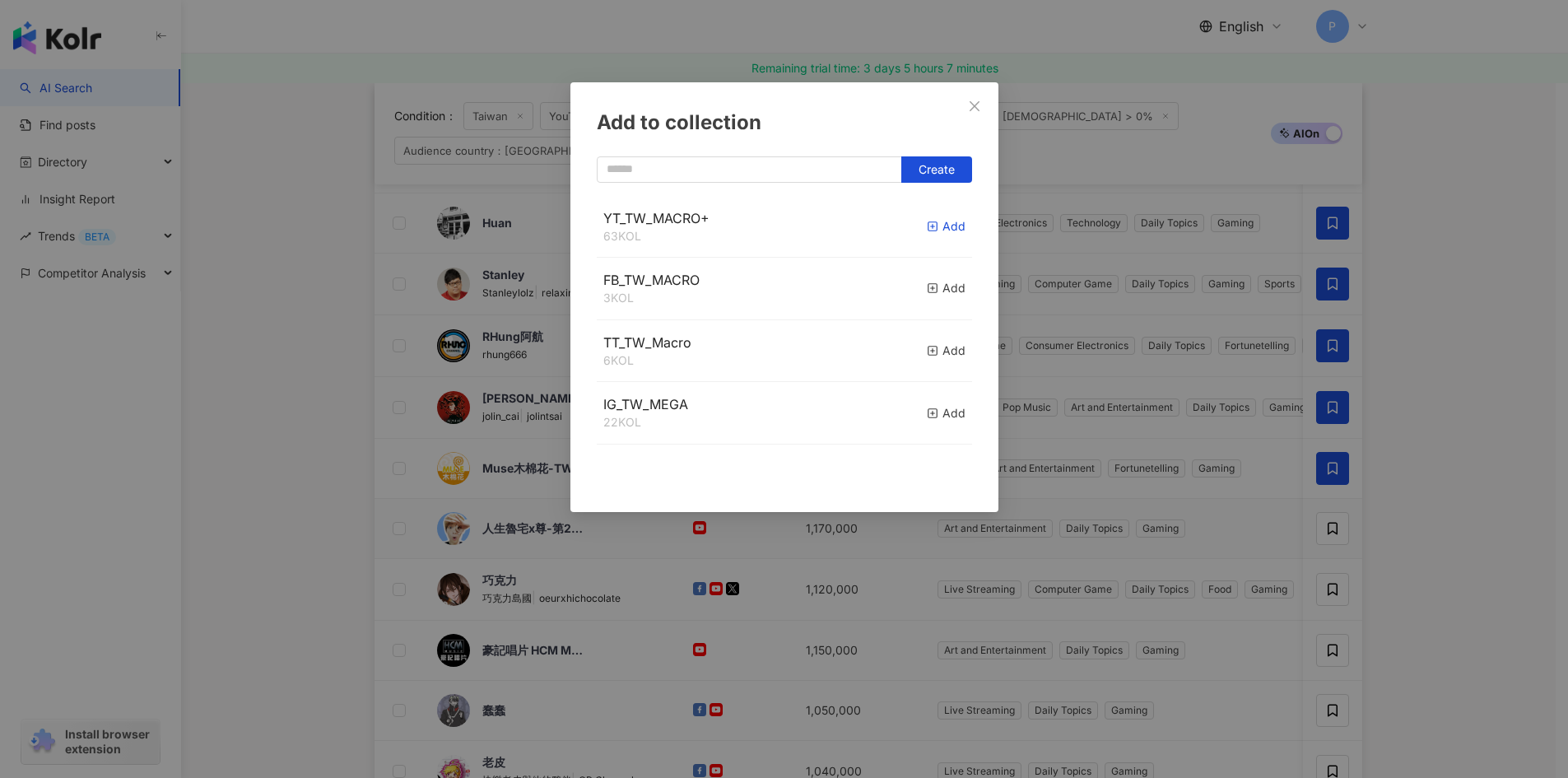
click at [928, 231] on rect "button" at bounding box center [932, 226] width 9 height 9
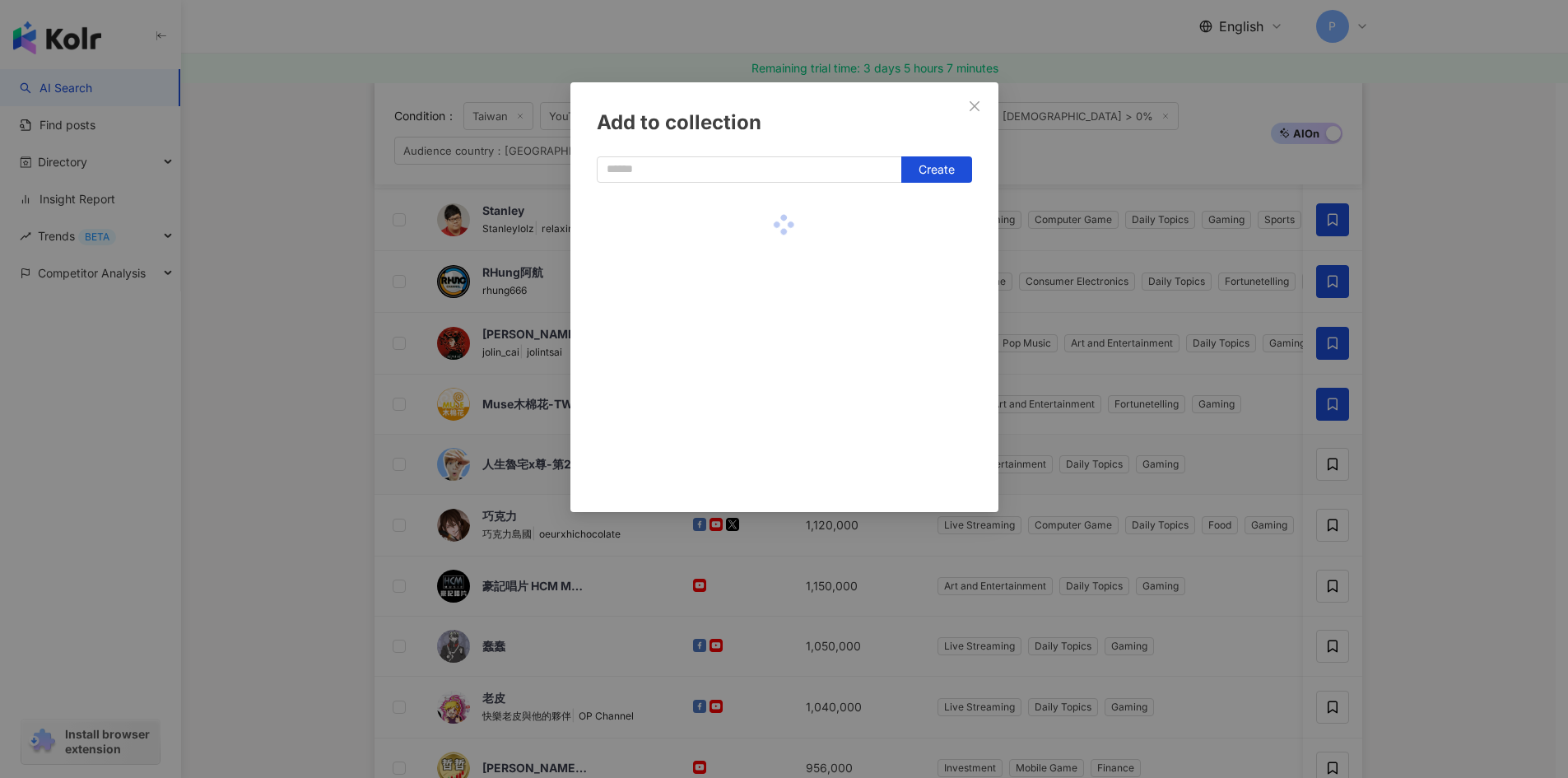
scroll to position [494, 0]
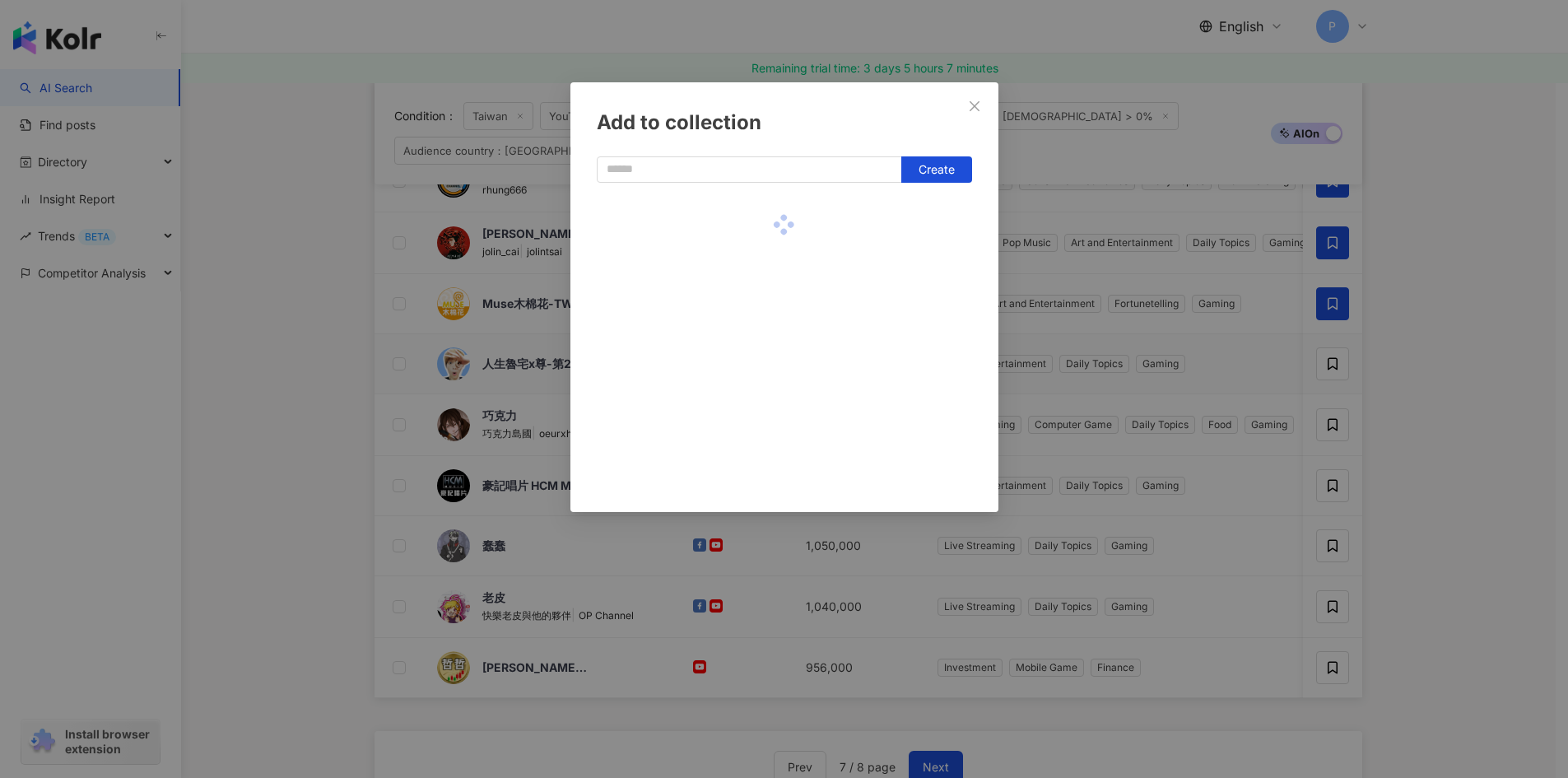
click at [1456, 486] on div "Add to collection Create" at bounding box center [784, 389] width 1568 height 778
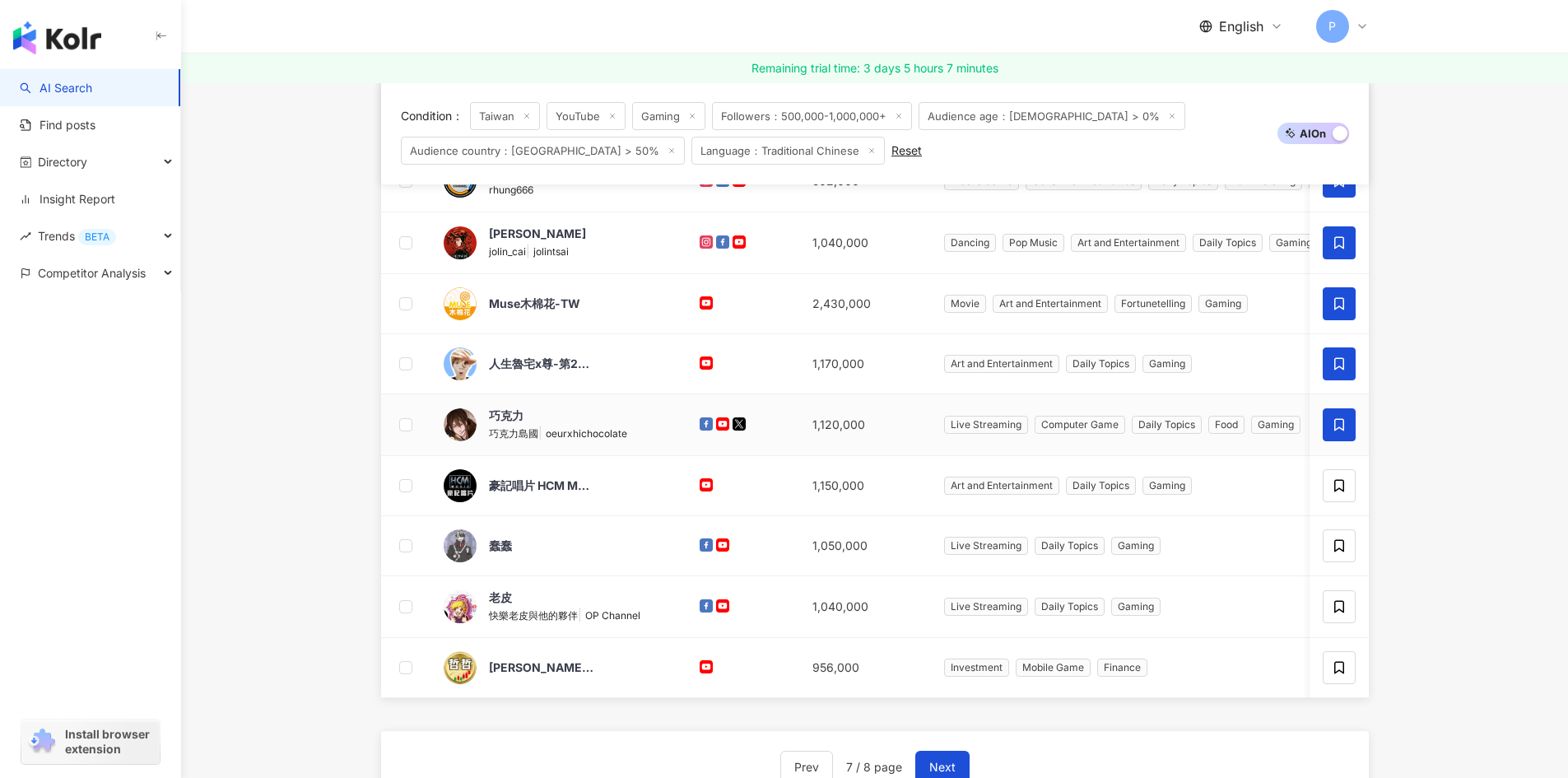
click at [1335, 425] on icon at bounding box center [1338, 425] width 15 height 15
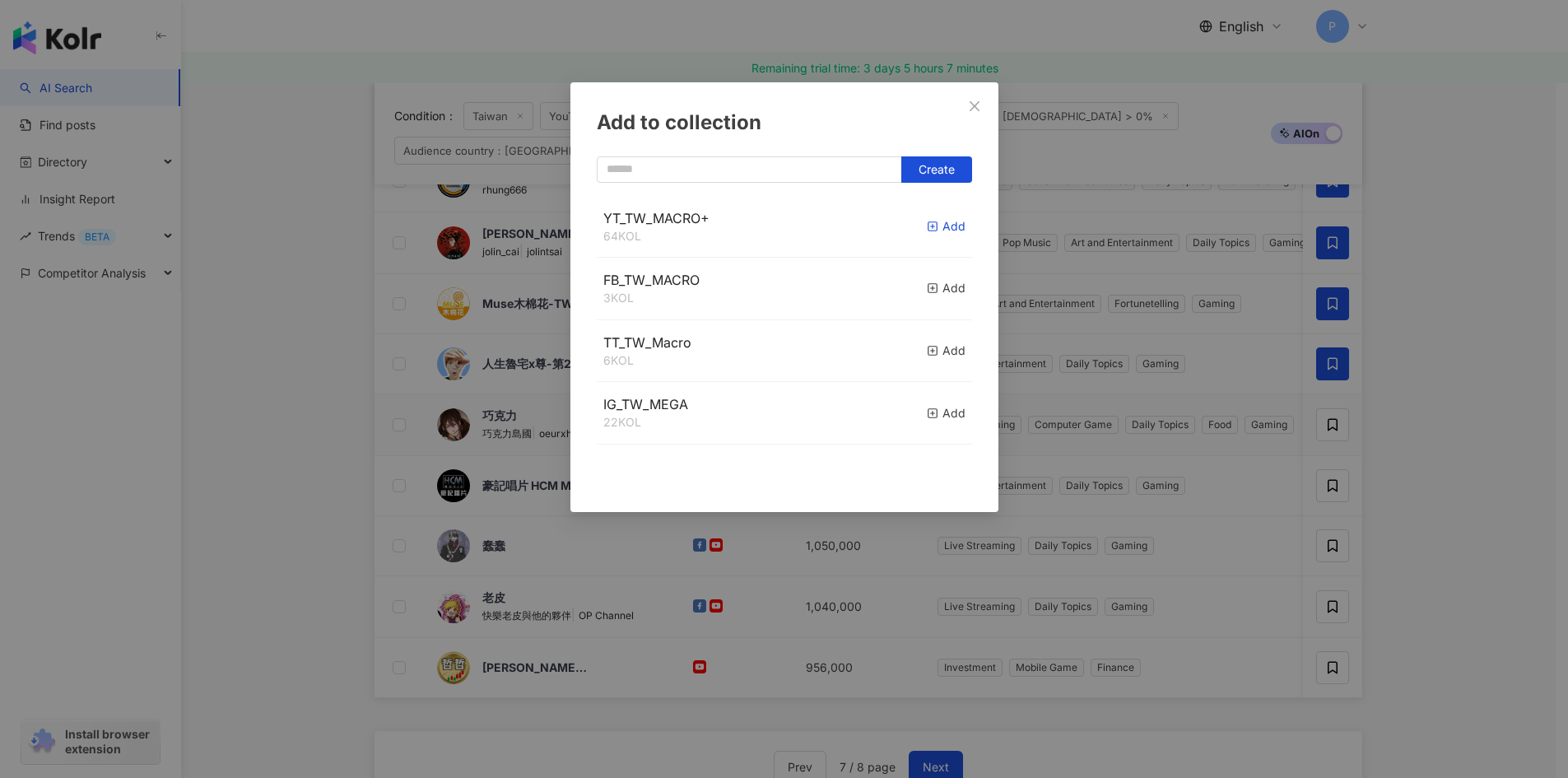
click at [927, 226] on icon "button" at bounding box center [933, 227] width 12 height 12
click at [1422, 495] on div "Add to collection Create" at bounding box center [784, 389] width 1568 height 778
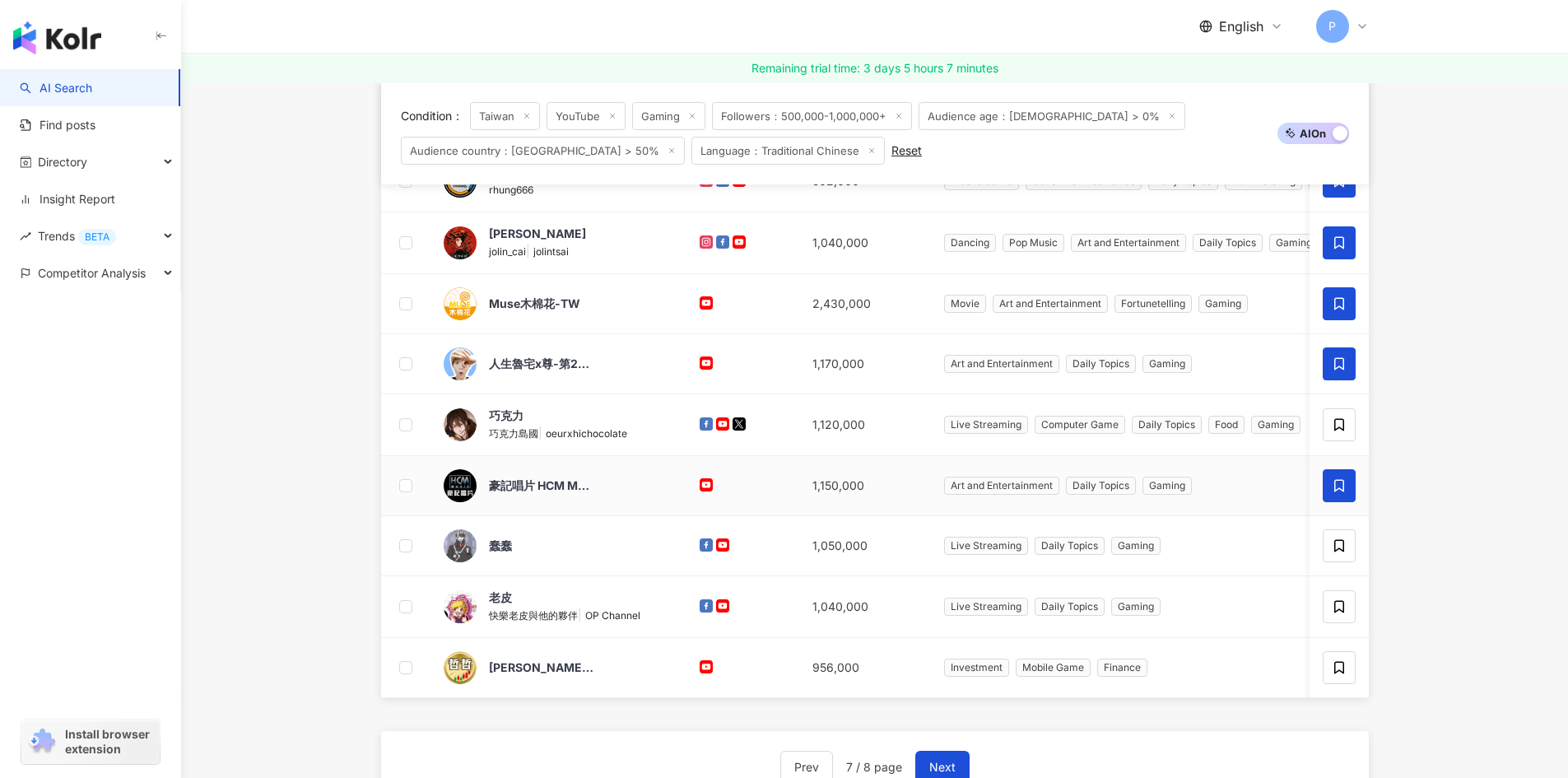
click at [1338, 489] on icon at bounding box center [1339, 486] width 10 height 13
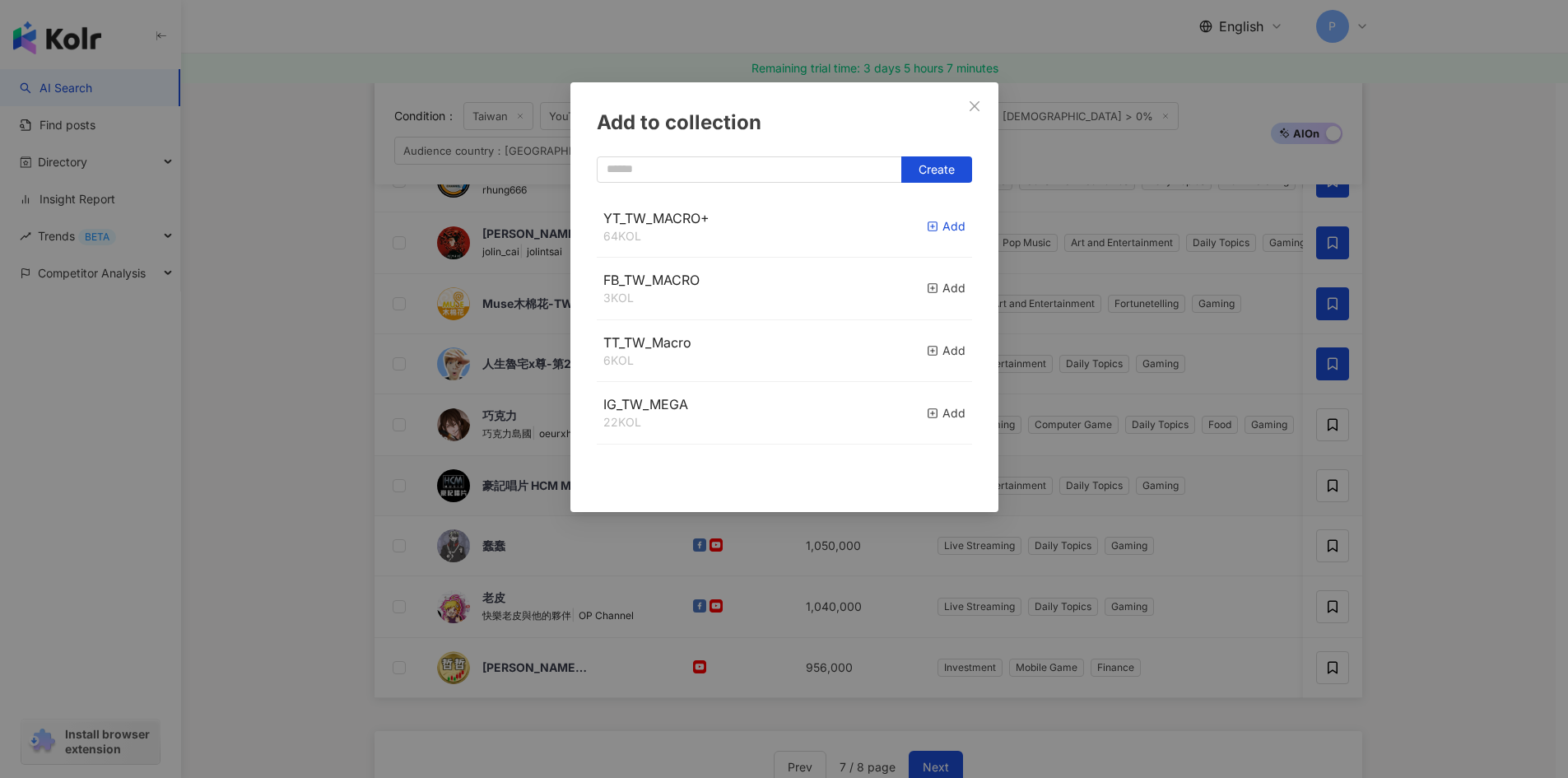
click at [927, 223] on icon "button" at bounding box center [933, 227] width 12 height 12
click at [1435, 552] on div "Add to collection Create" at bounding box center [784, 389] width 1568 height 778
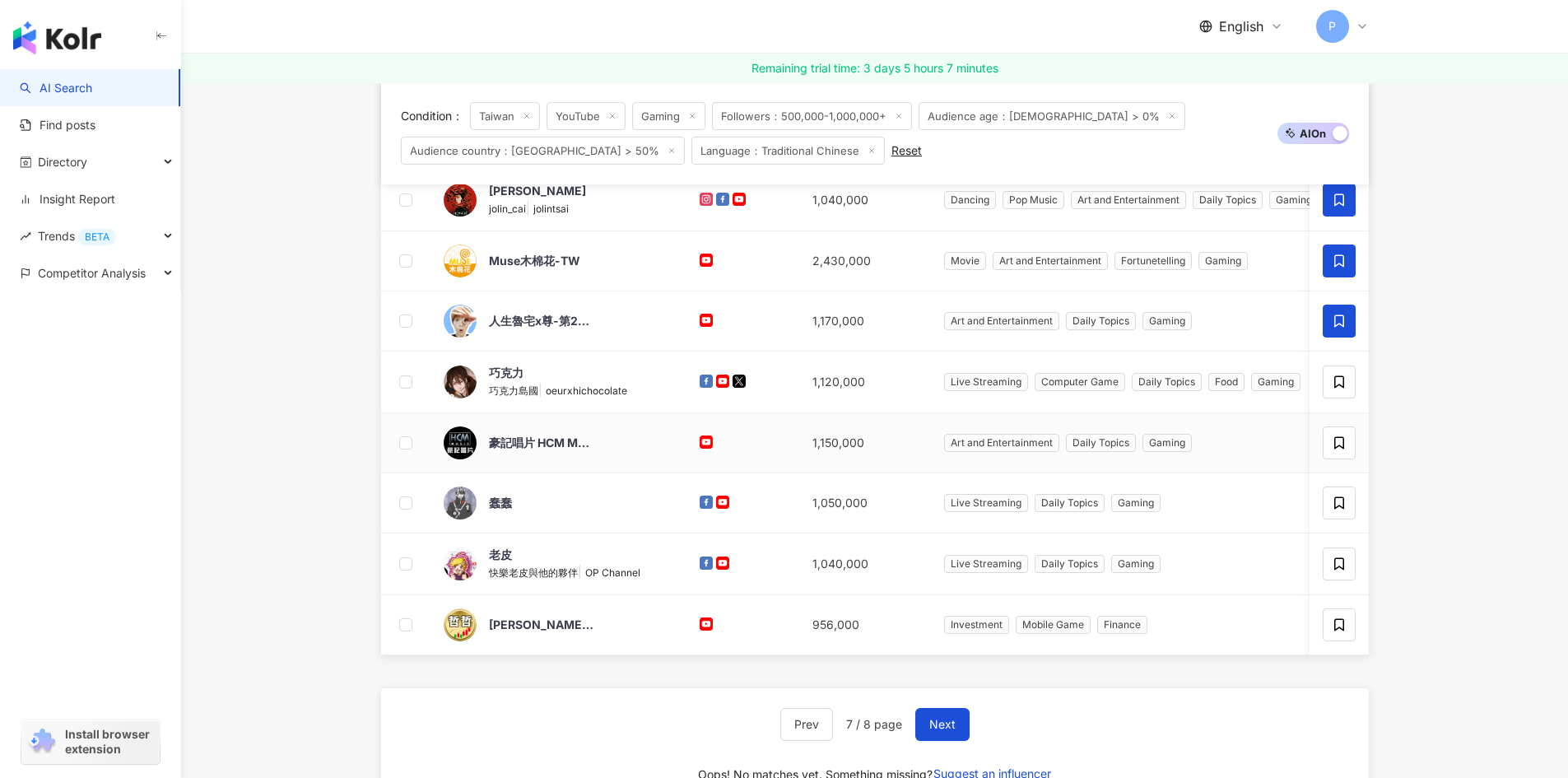
scroll to position [577, 0]
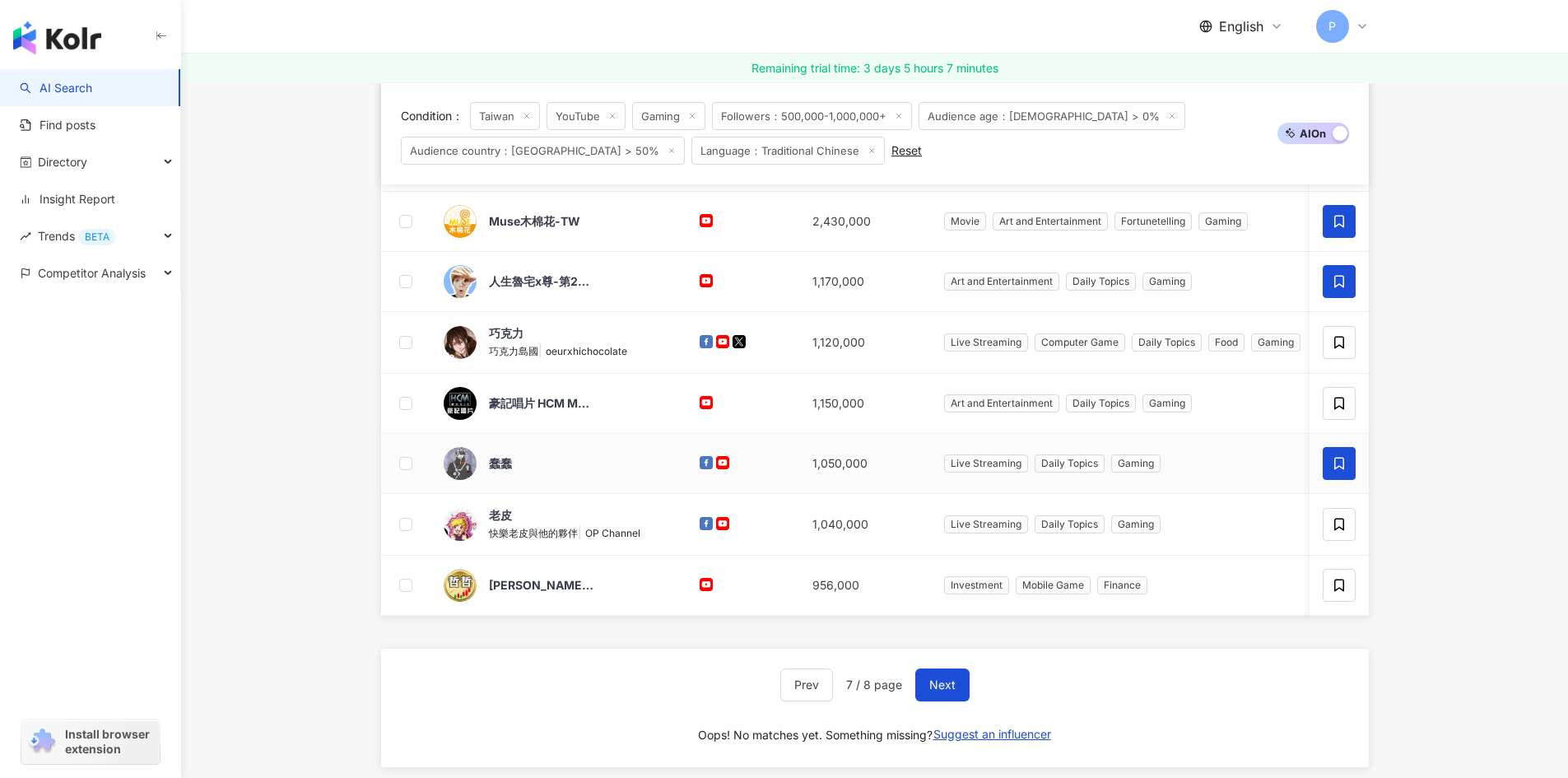
click at [1342, 467] on icon at bounding box center [1339, 464] width 10 height 13
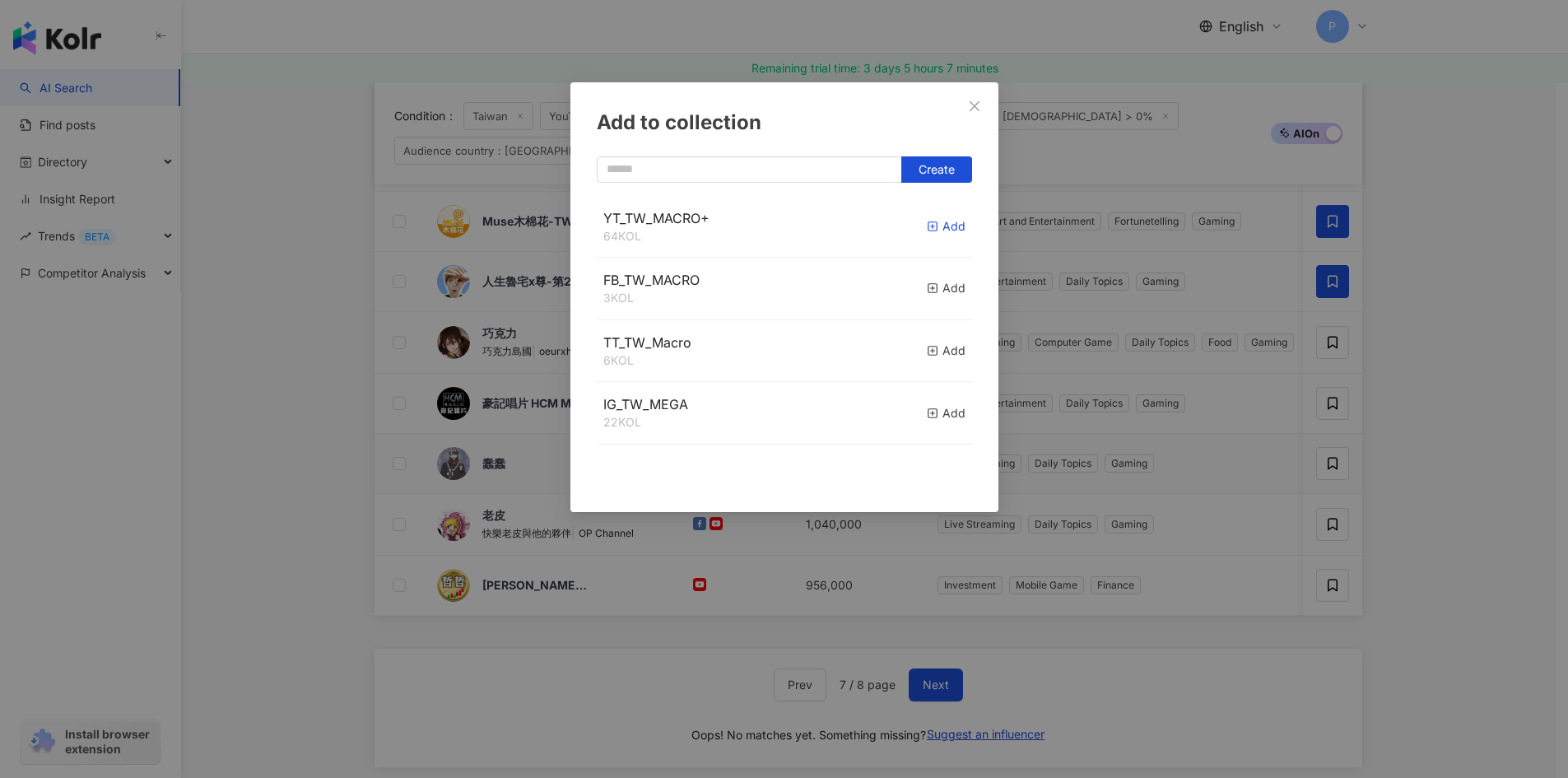
click at [927, 234] on div "Add" at bounding box center [945, 226] width 38 height 18
click at [1481, 555] on div "Add to collection Create" at bounding box center [784, 389] width 1568 height 778
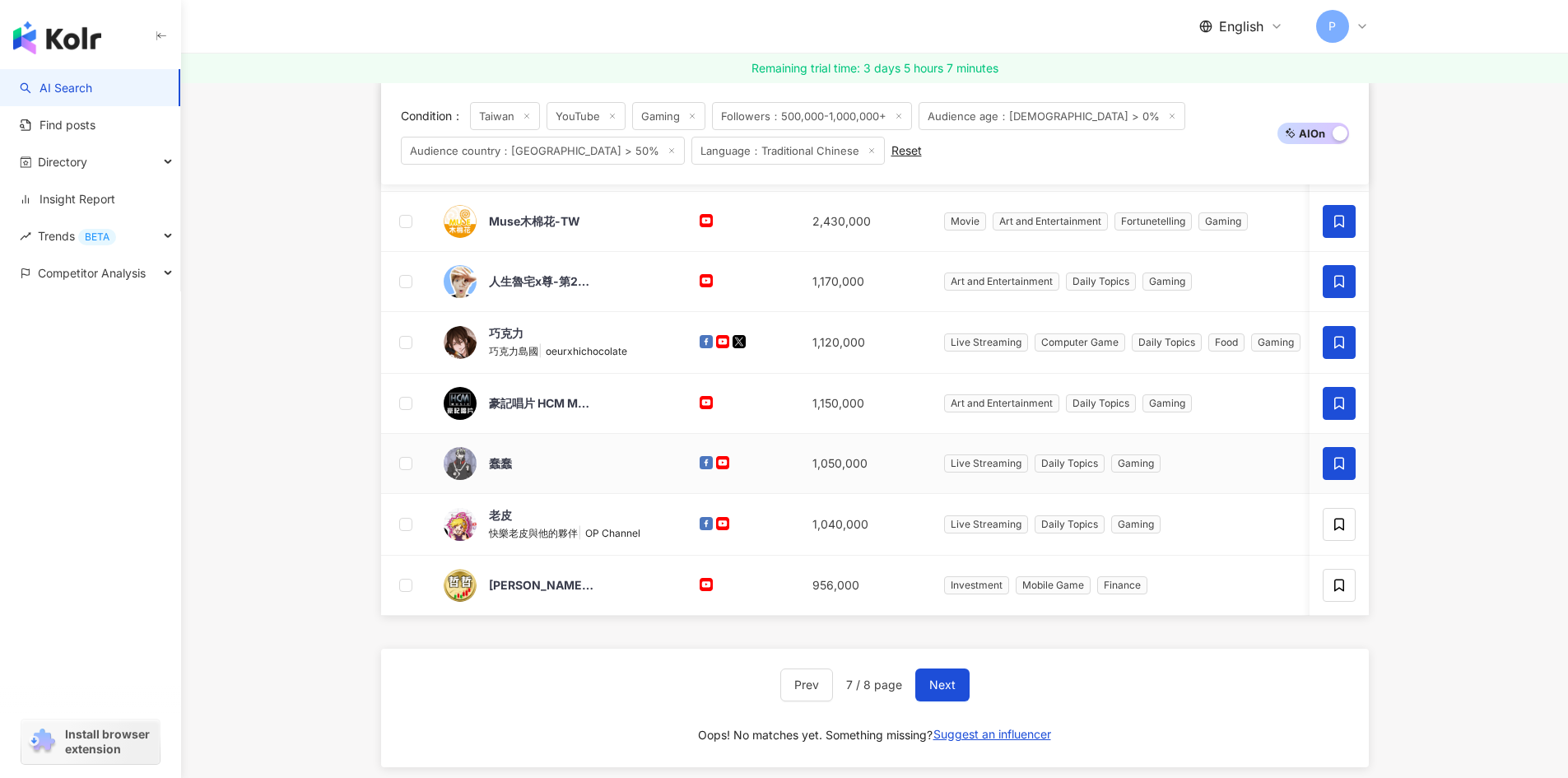
click at [1341, 475] on span at bounding box center [1338, 463] width 33 height 33
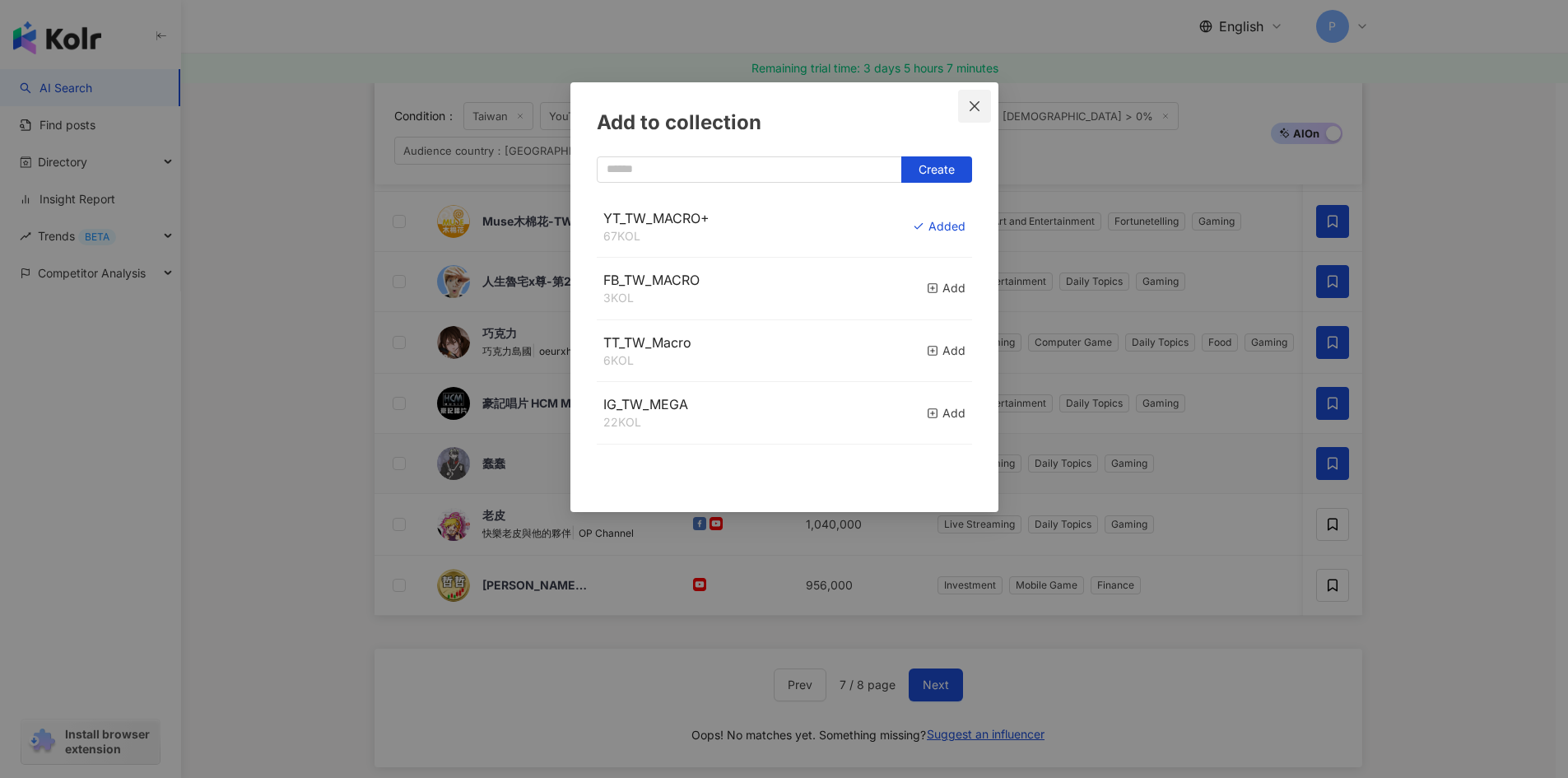
click at [968, 111] on icon "close" at bounding box center [974, 106] width 13 height 13
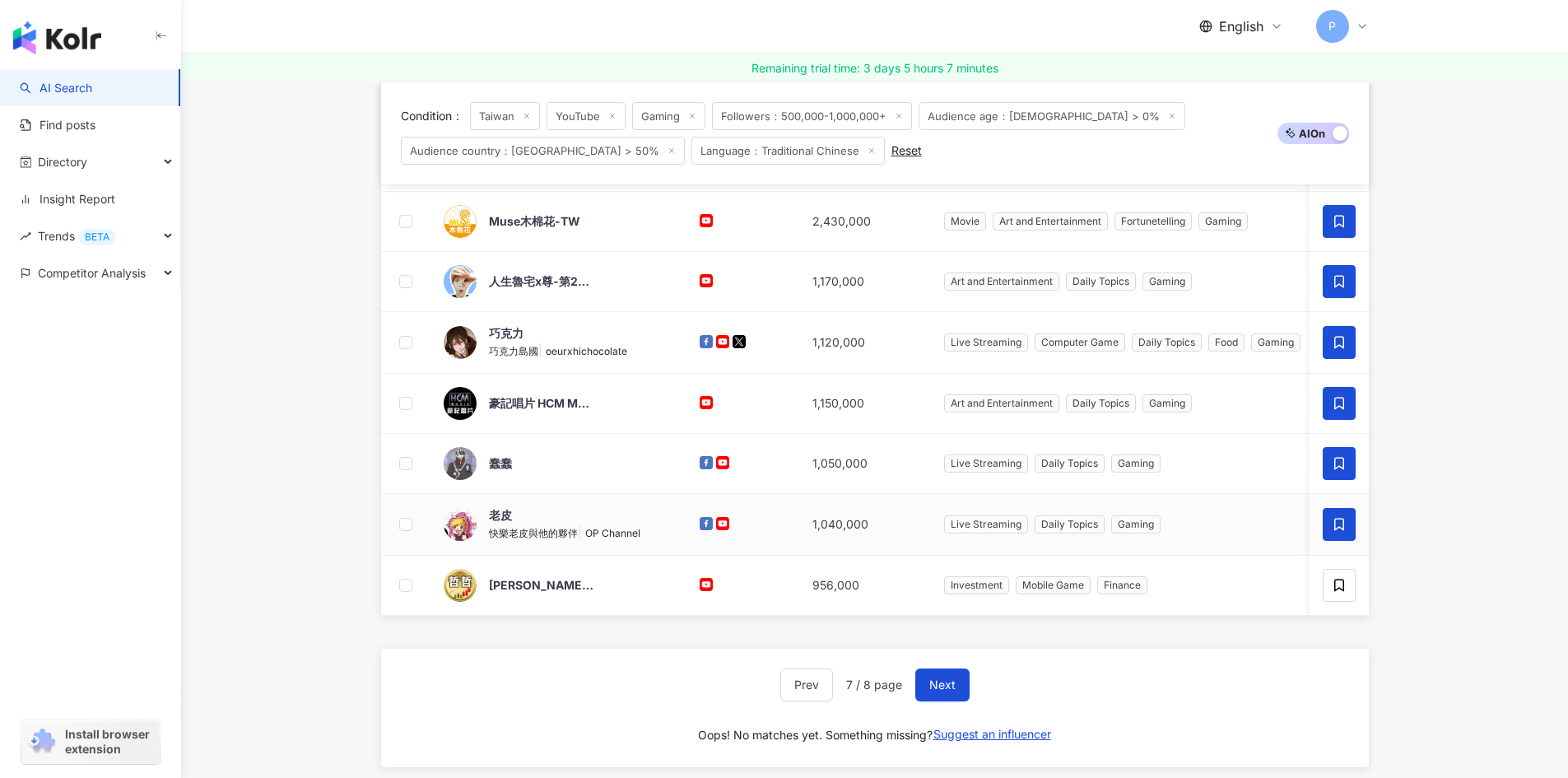
click at [1344, 528] on icon at bounding box center [1338, 524] width 15 height 15
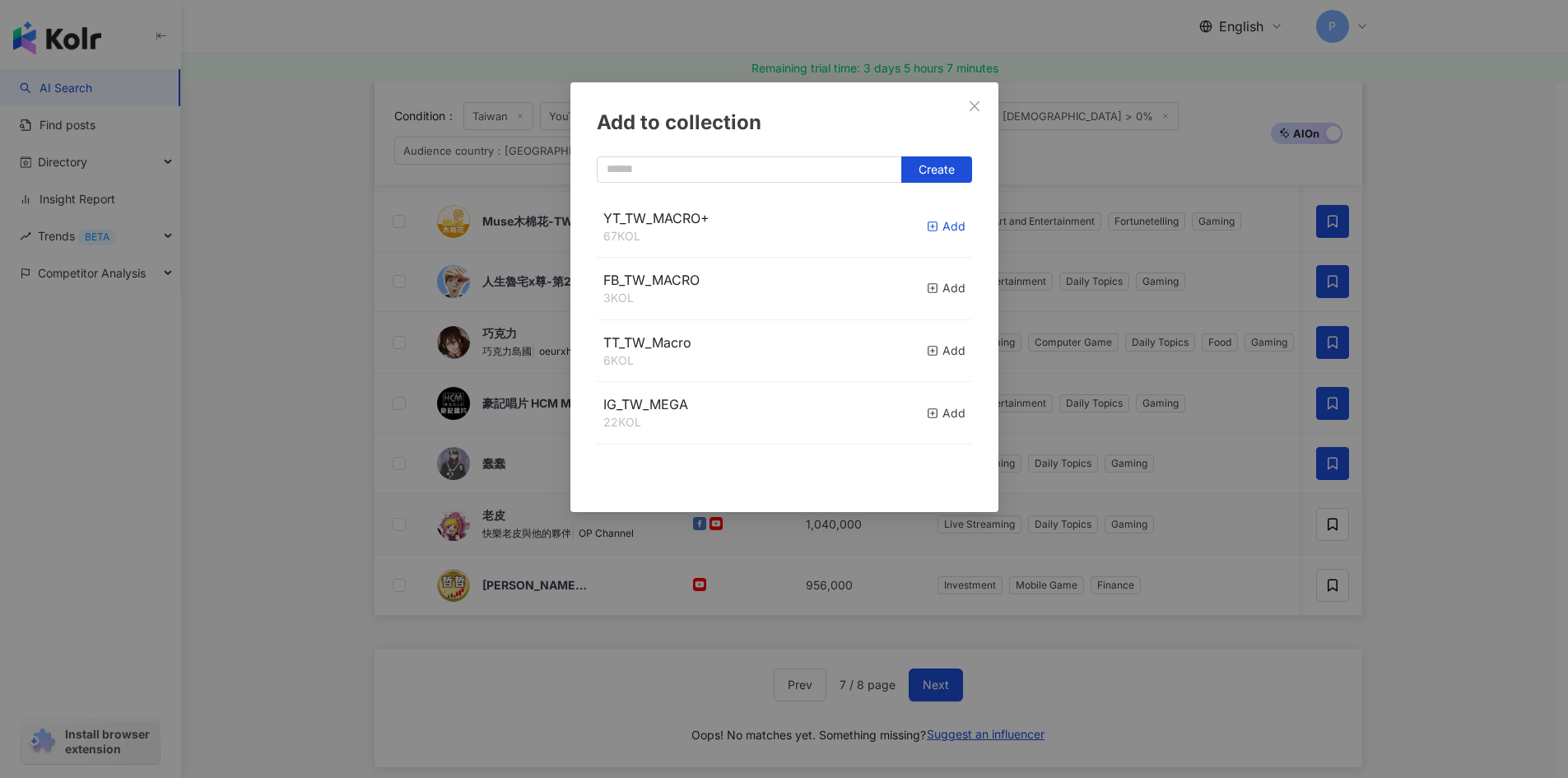
click at [927, 227] on icon "button" at bounding box center [933, 227] width 12 height 12
click at [1401, 585] on div "Add to collection Create YT_TW_MACRO+ 68 KOL Added FB_TW_MACRO 3 KOL Add TT_TW_…" at bounding box center [784, 389] width 1568 height 778
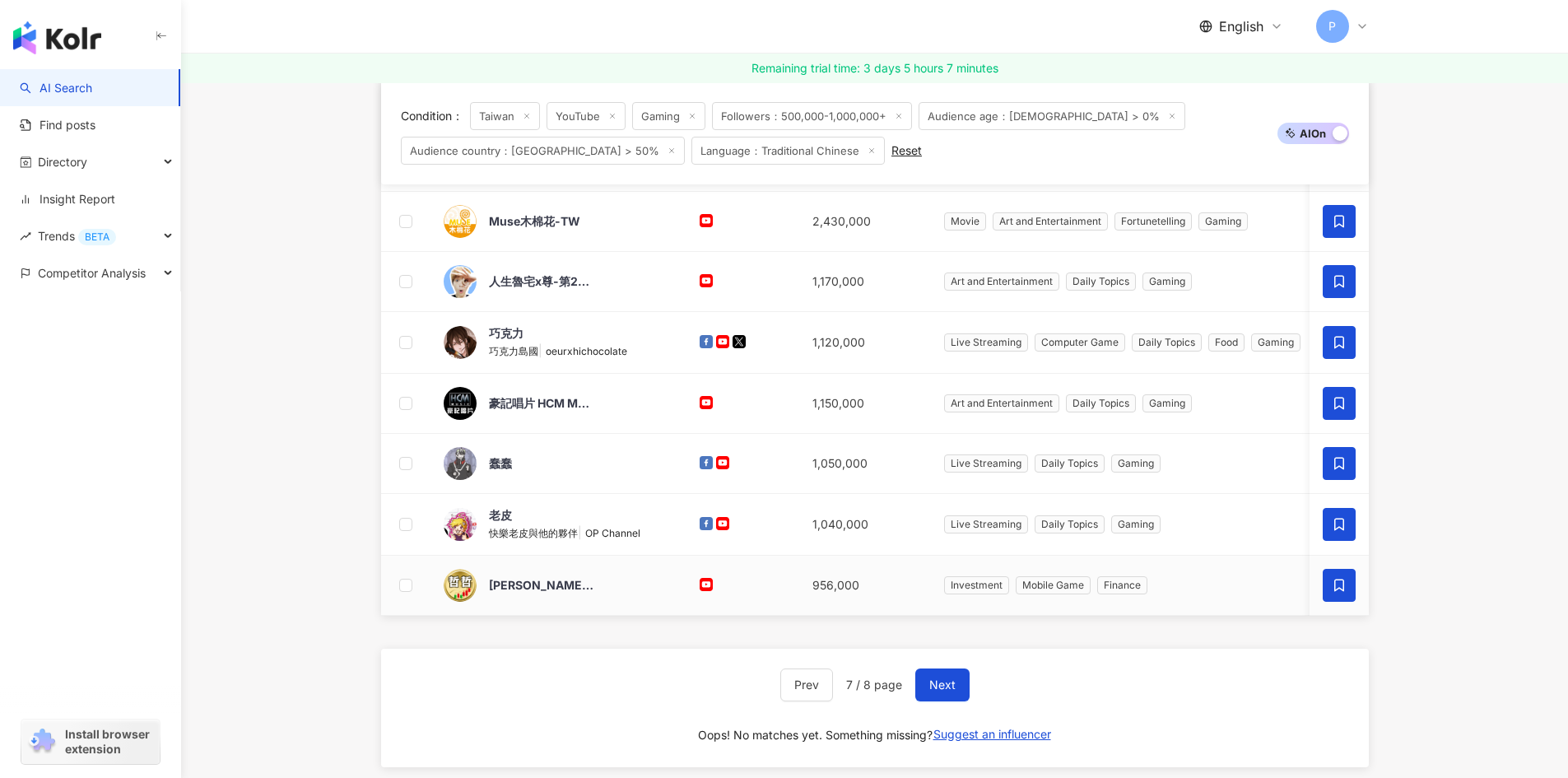
click at [1344, 585] on icon at bounding box center [1338, 584] width 15 height 15
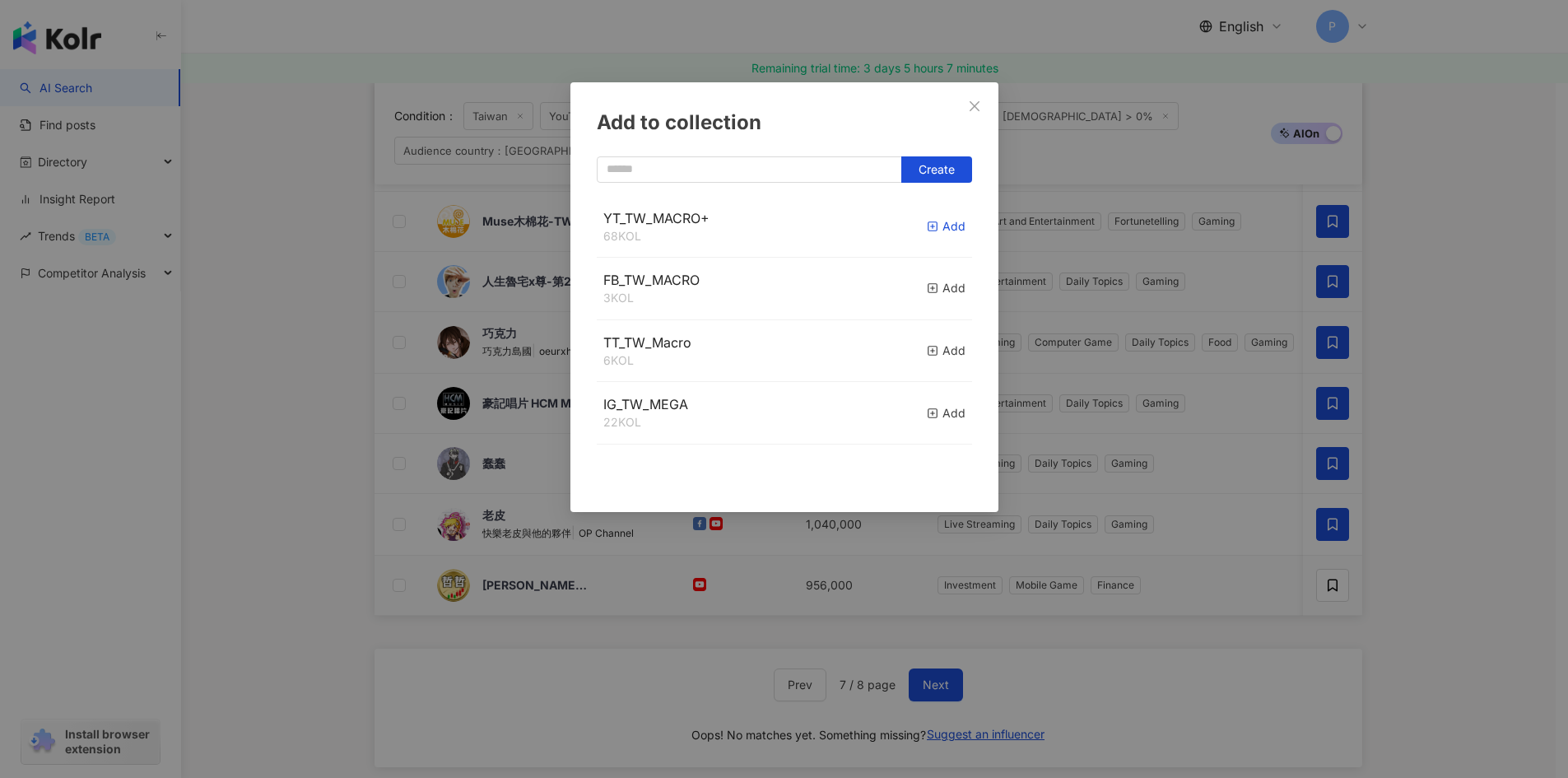
click at [927, 224] on icon "button" at bounding box center [933, 227] width 12 height 12
click at [1525, 528] on div "Add to collection Create YT_TW_MACRO+ 69 KOL Added FB_TW_MACRO 3 KOL Add TT_TW_…" at bounding box center [784, 389] width 1568 height 778
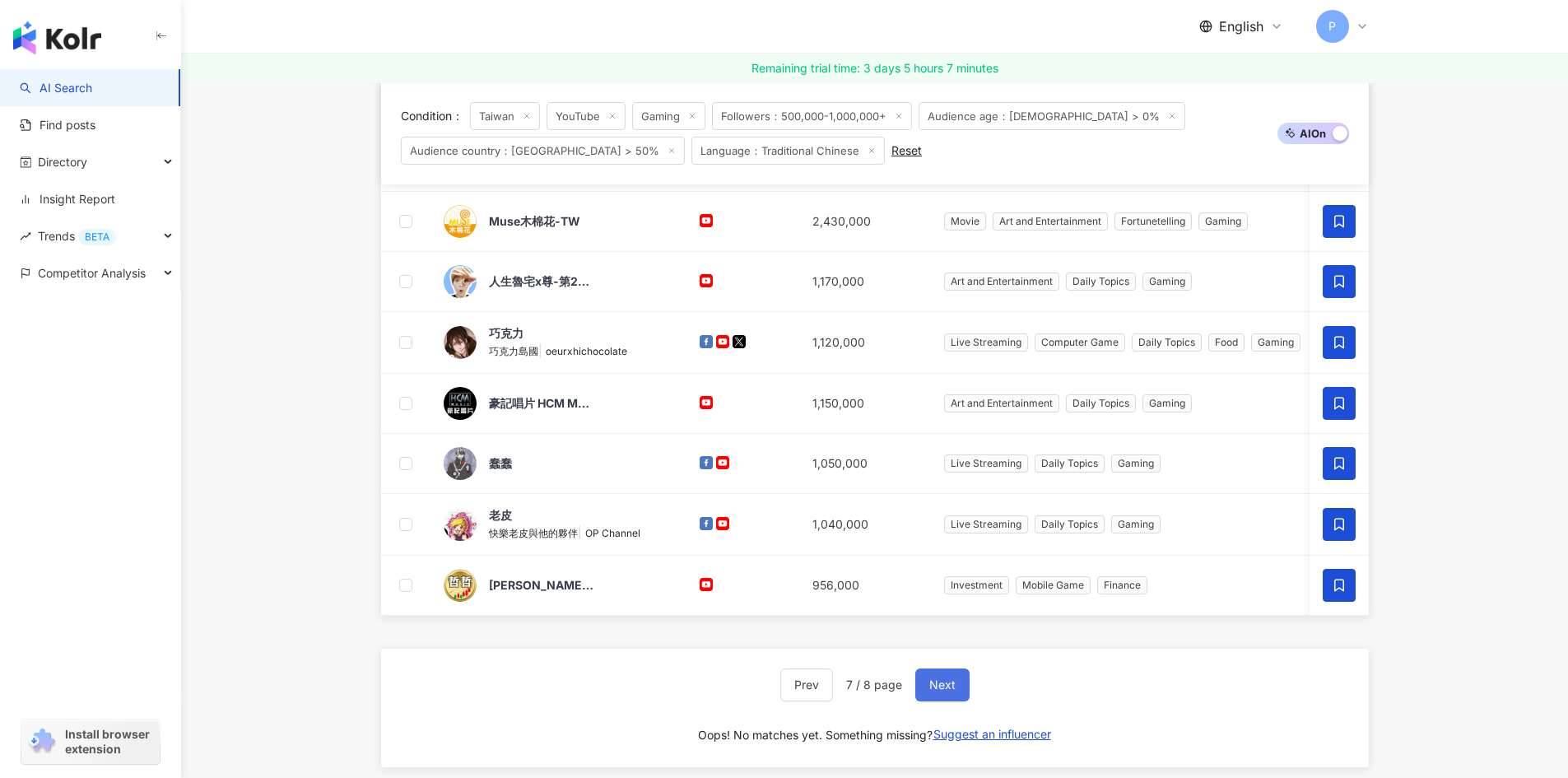
click at [961, 698] on button "Next" at bounding box center [941, 684] width 54 height 33
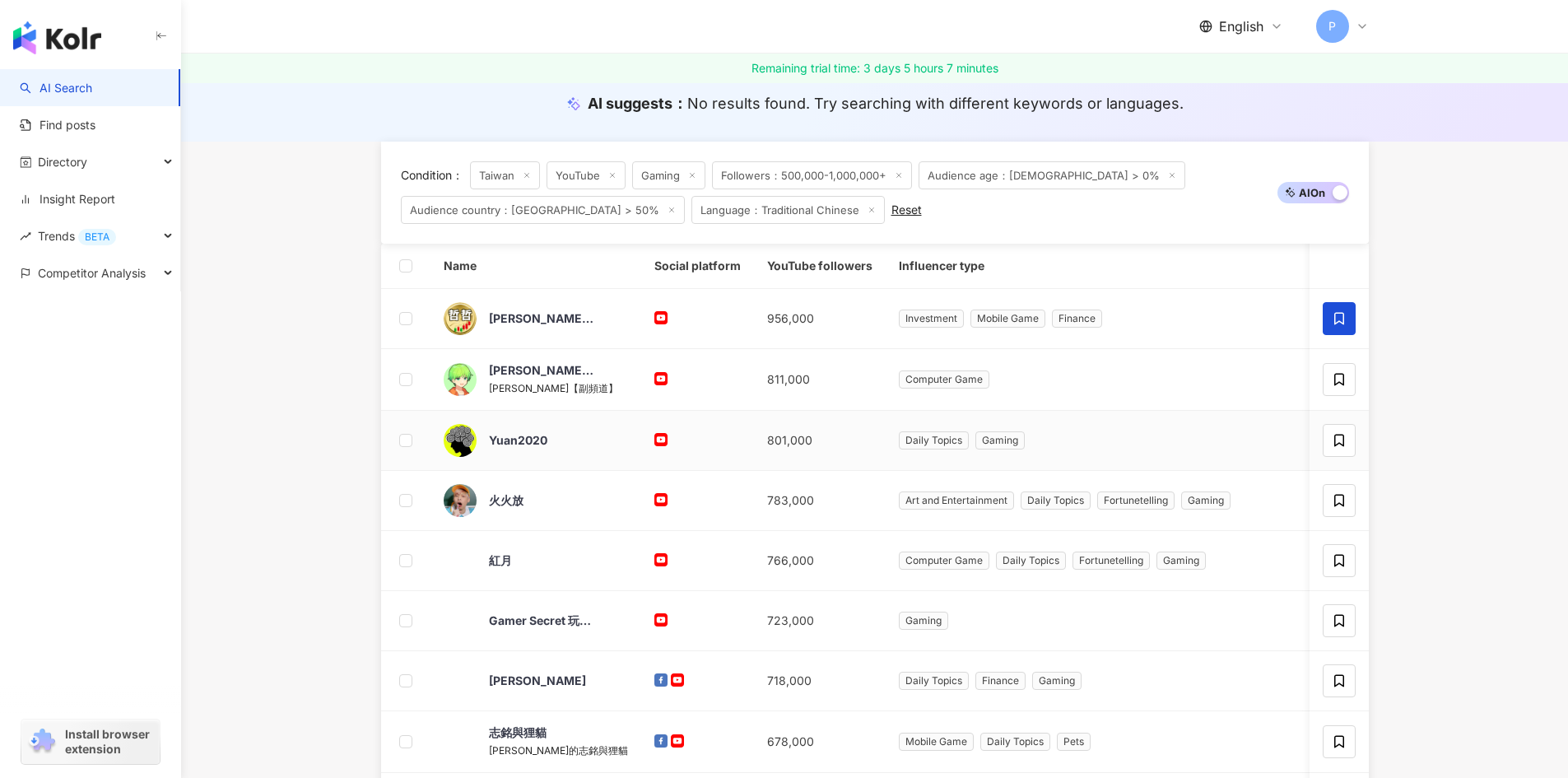
scroll to position [247, 0]
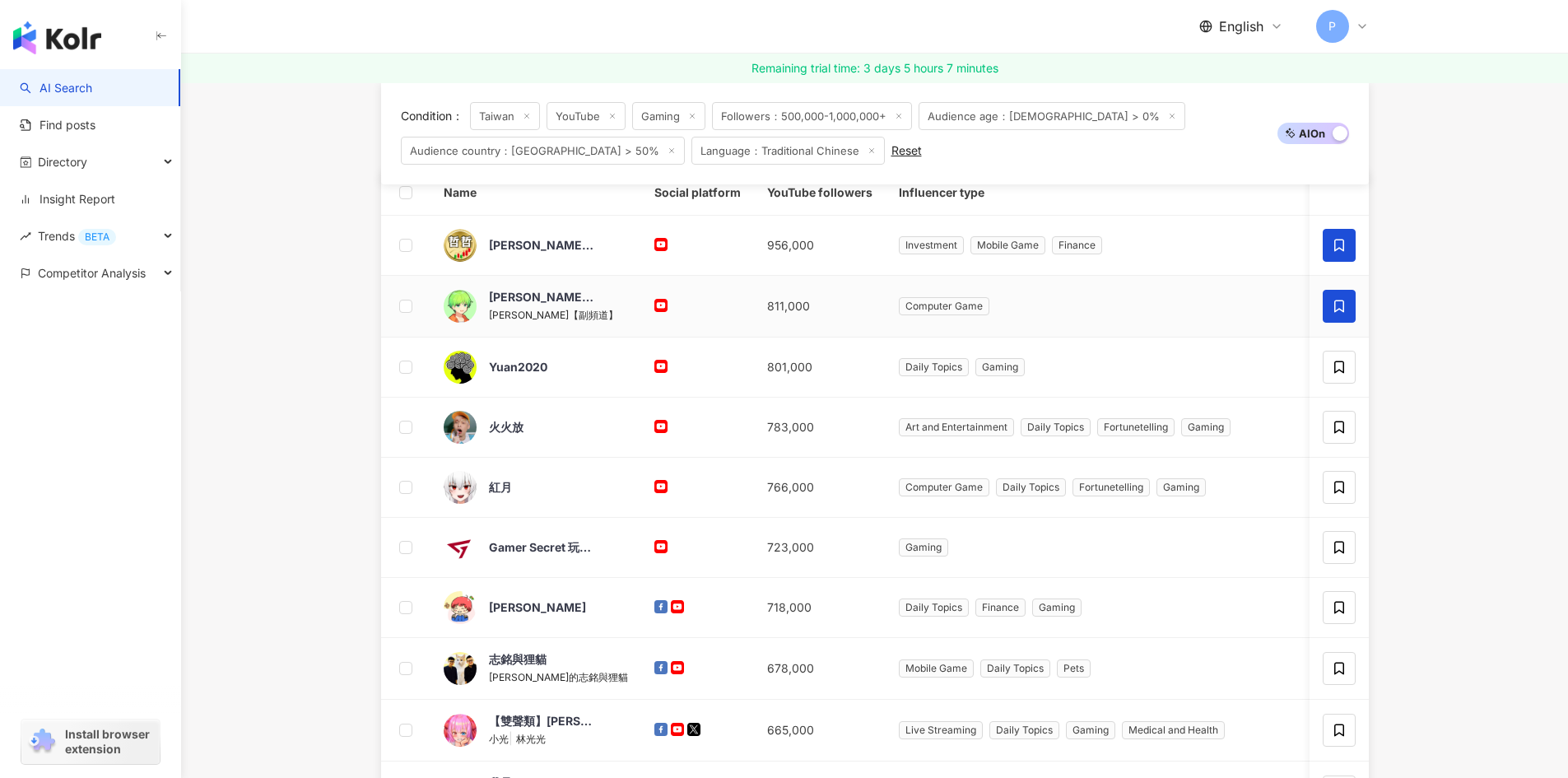
click at [1338, 311] on icon at bounding box center [1338, 306] width 15 height 15
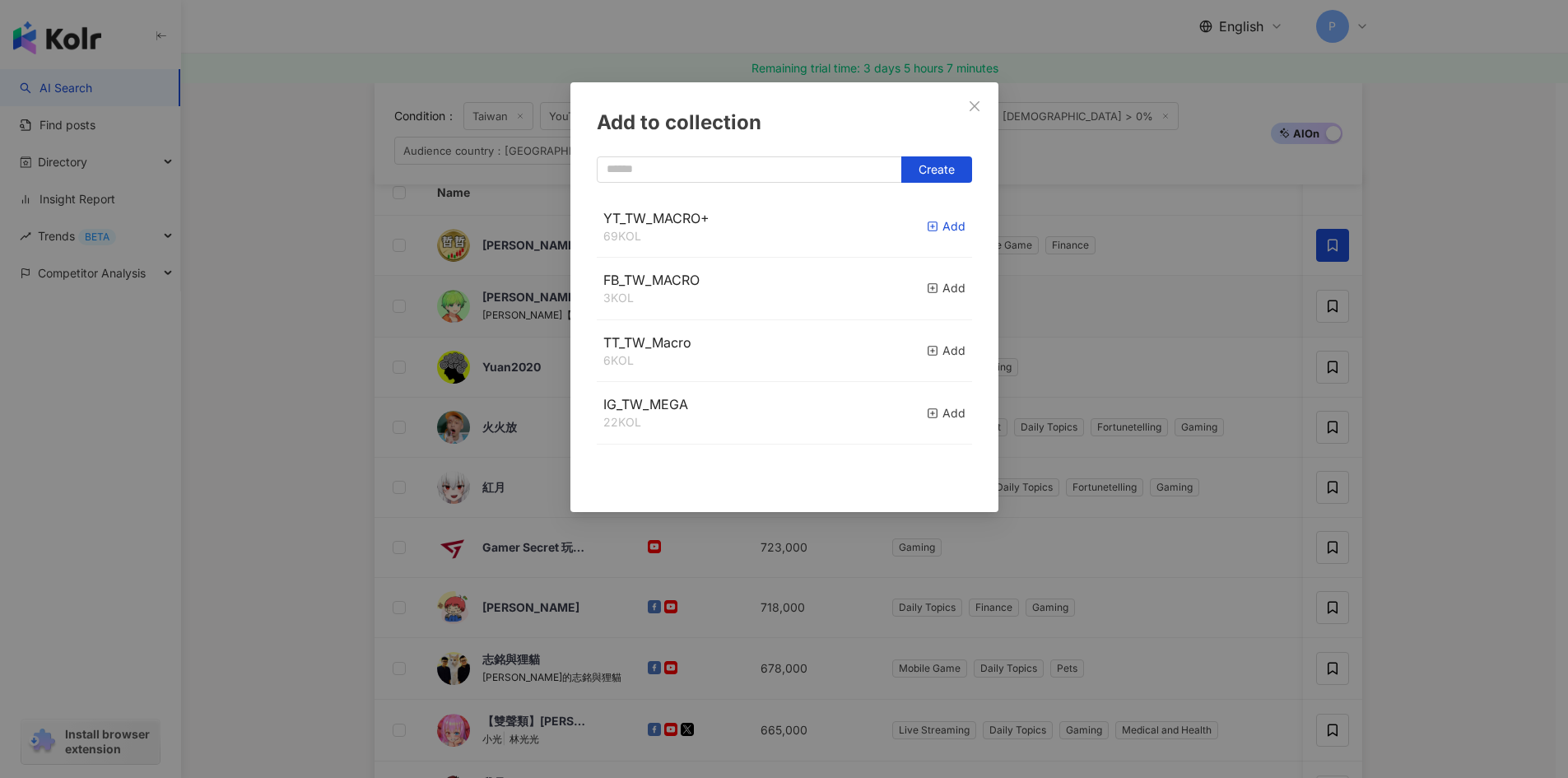
click at [927, 226] on icon "button" at bounding box center [933, 227] width 12 height 12
click at [1421, 385] on div "Add to collection Create YT_TW_MACRO+ 69 KOL Add FB_TW_MACRO 3 KOL Add TT_TW_Ma…" at bounding box center [784, 389] width 1568 height 778
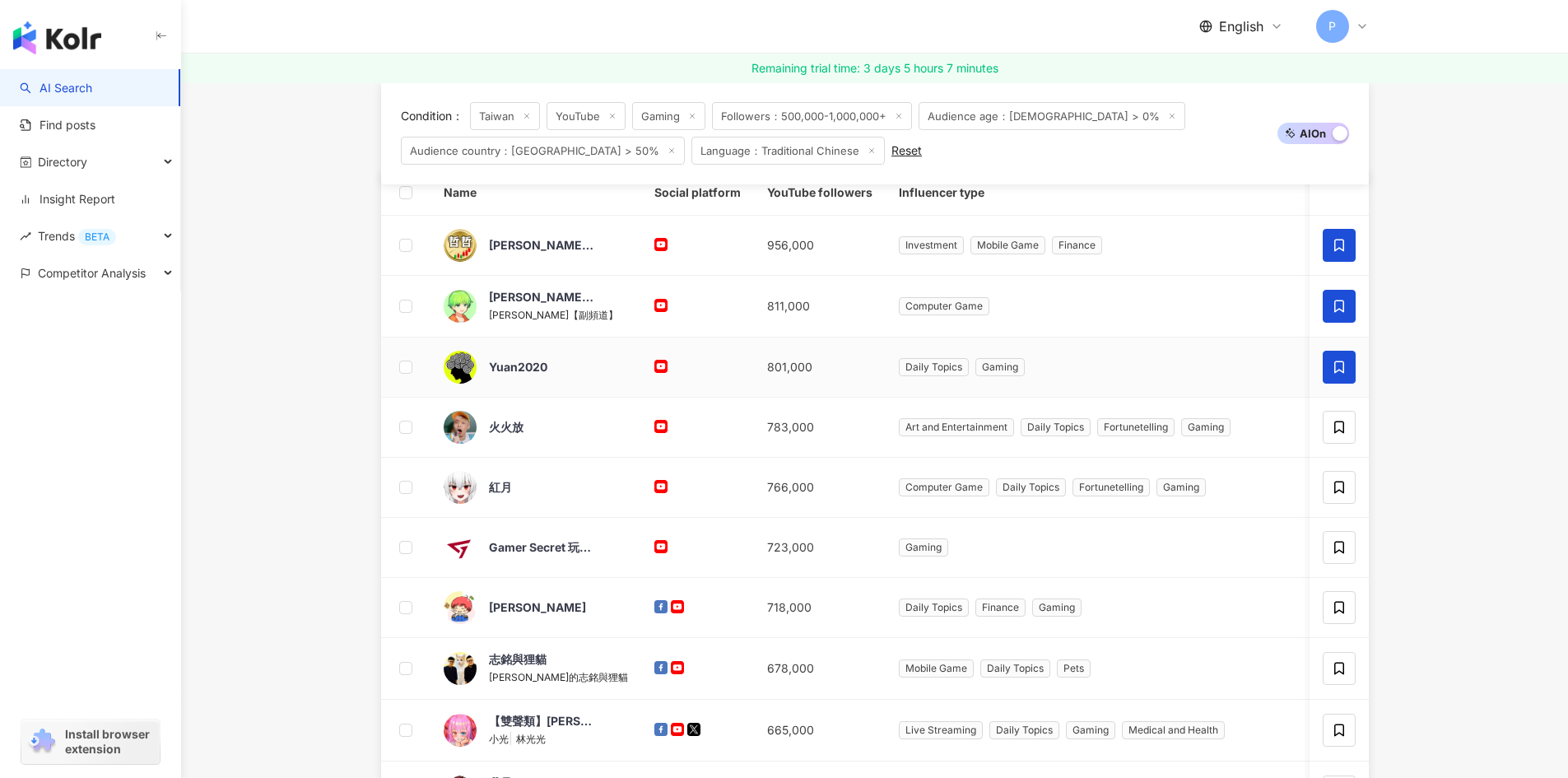
click at [1329, 370] on span at bounding box center [1338, 366] width 33 height 33
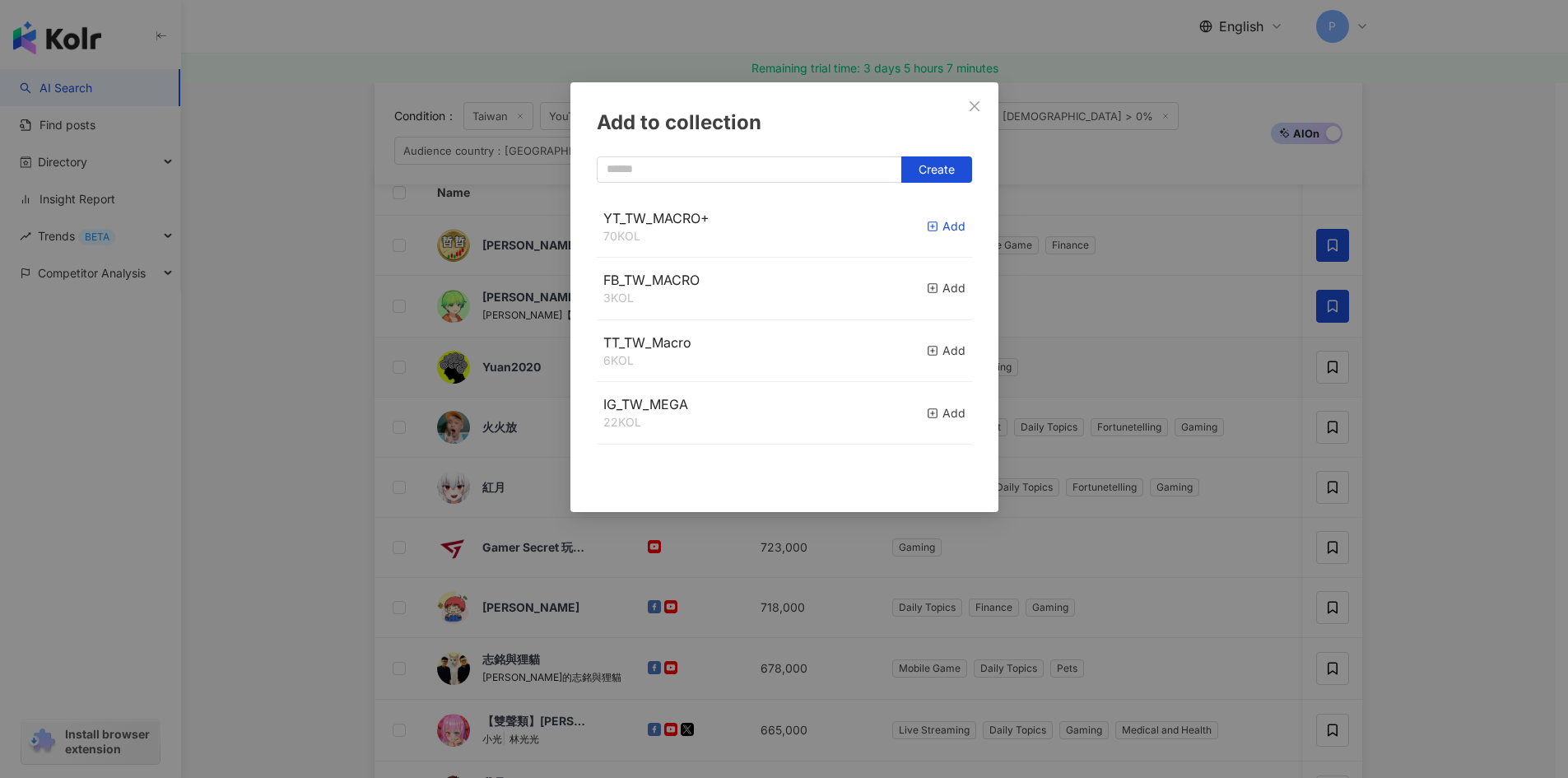
click at [927, 227] on div "Add" at bounding box center [945, 226] width 38 height 18
click at [1440, 456] on div "Add to collection Create" at bounding box center [784, 389] width 1568 height 778
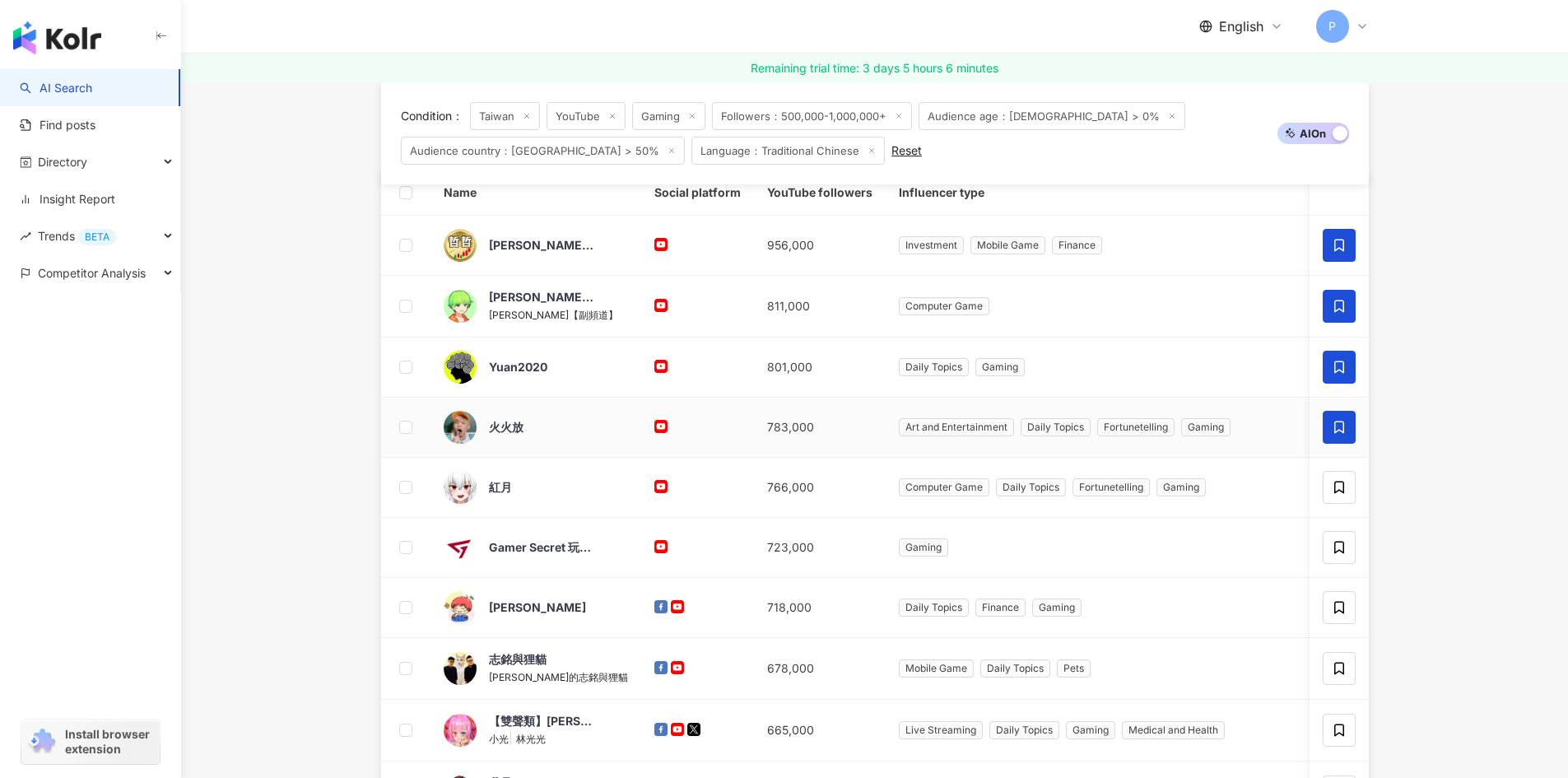
click at [1345, 435] on span at bounding box center [1338, 427] width 33 height 33
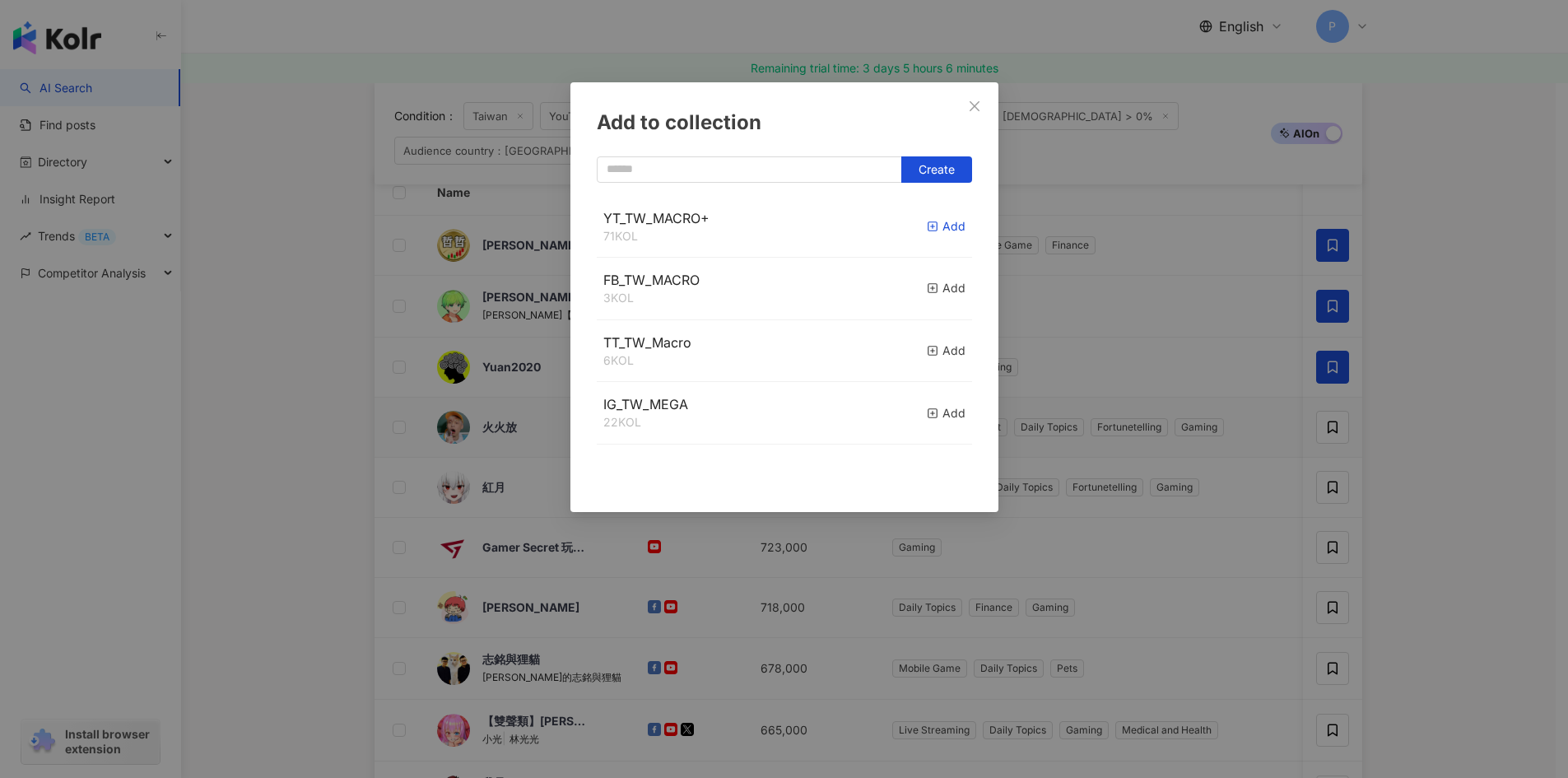
click at [927, 226] on icon "button" at bounding box center [933, 227] width 12 height 12
click at [1437, 503] on div "Add to collection Create YT_TW_MACRO+ 72 KOL Added FB_TW_MACRO 3 KOL Add TT_TW_…" at bounding box center [784, 389] width 1568 height 778
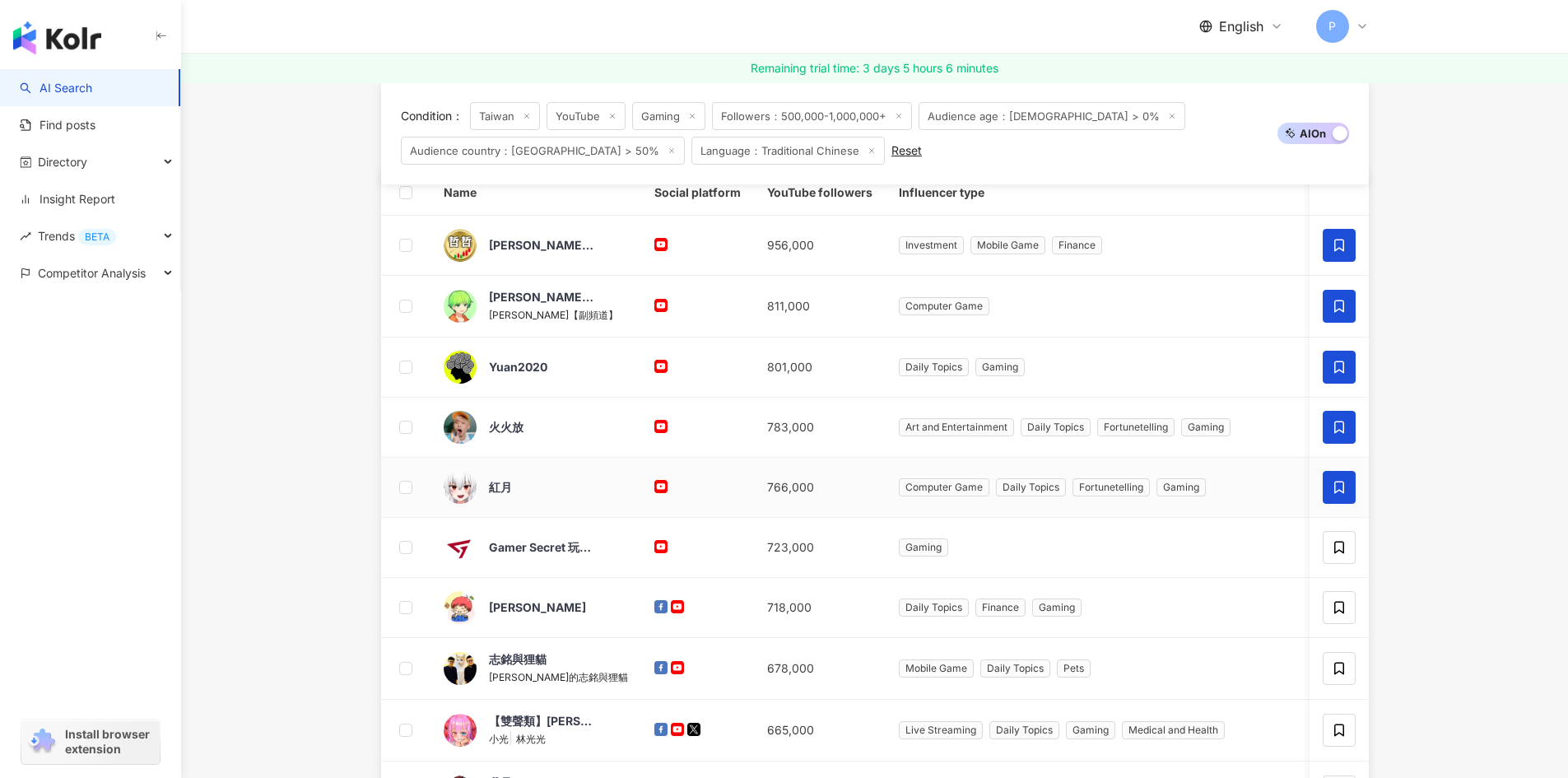
click at [1333, 479] on span at bounding box center [1338, 487] width 33 height 33
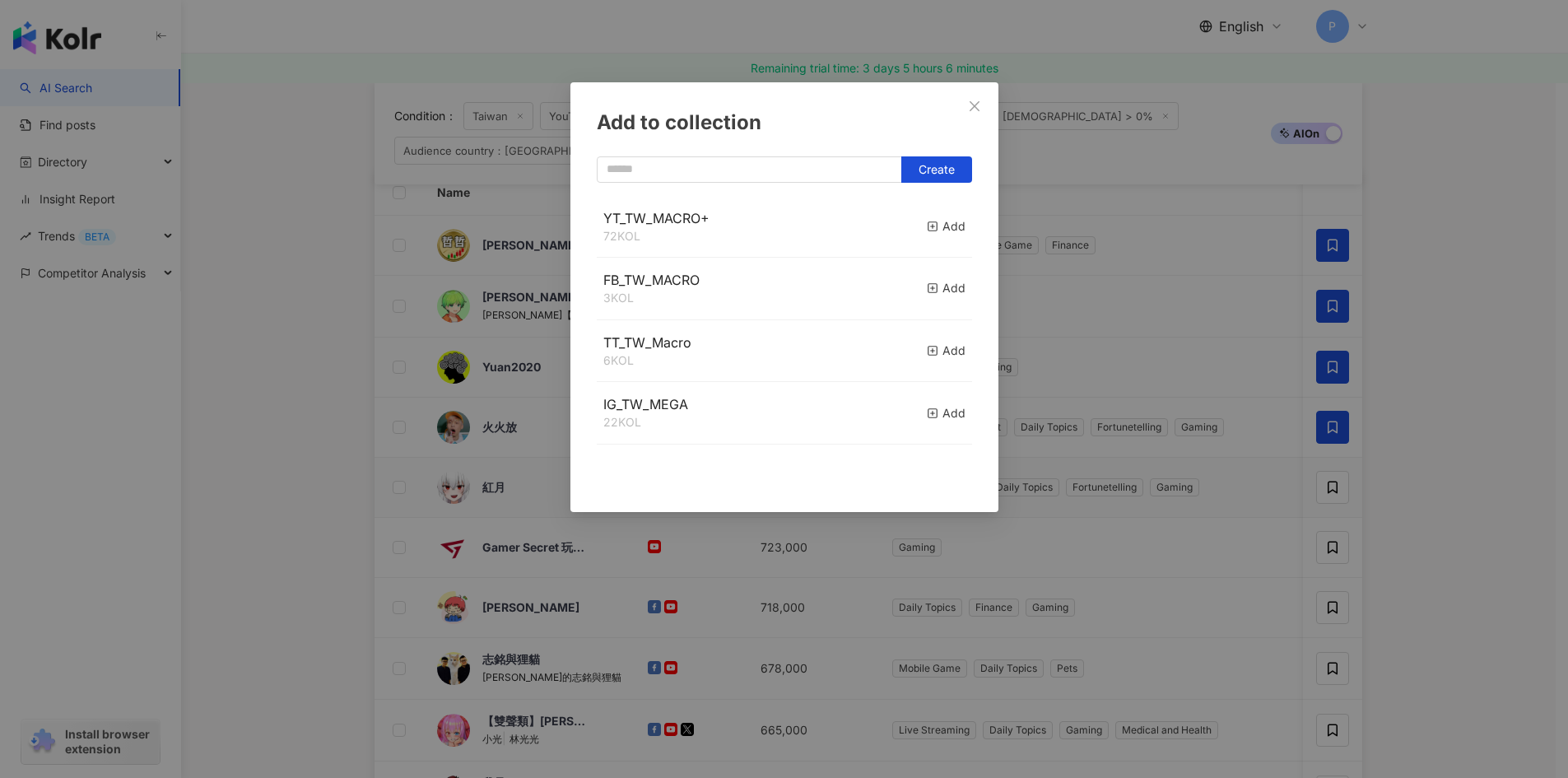
click at [912, 224] on div "YT_TW_MACRO+ 72 KOL Add" at bounding box center [784, 226] width 375 height 62
click at [927, 224] on icon "button" at bounding box center [933, 227] width 12 height 12
click at [1449, 549] on div "Add to collection Create YT_TW_MACRO+ 72 KOL Add FB_TW_MACRO 3 KOL Add TT_TW_Ma…" at bounding box center [784, 389] width 1568 height 778
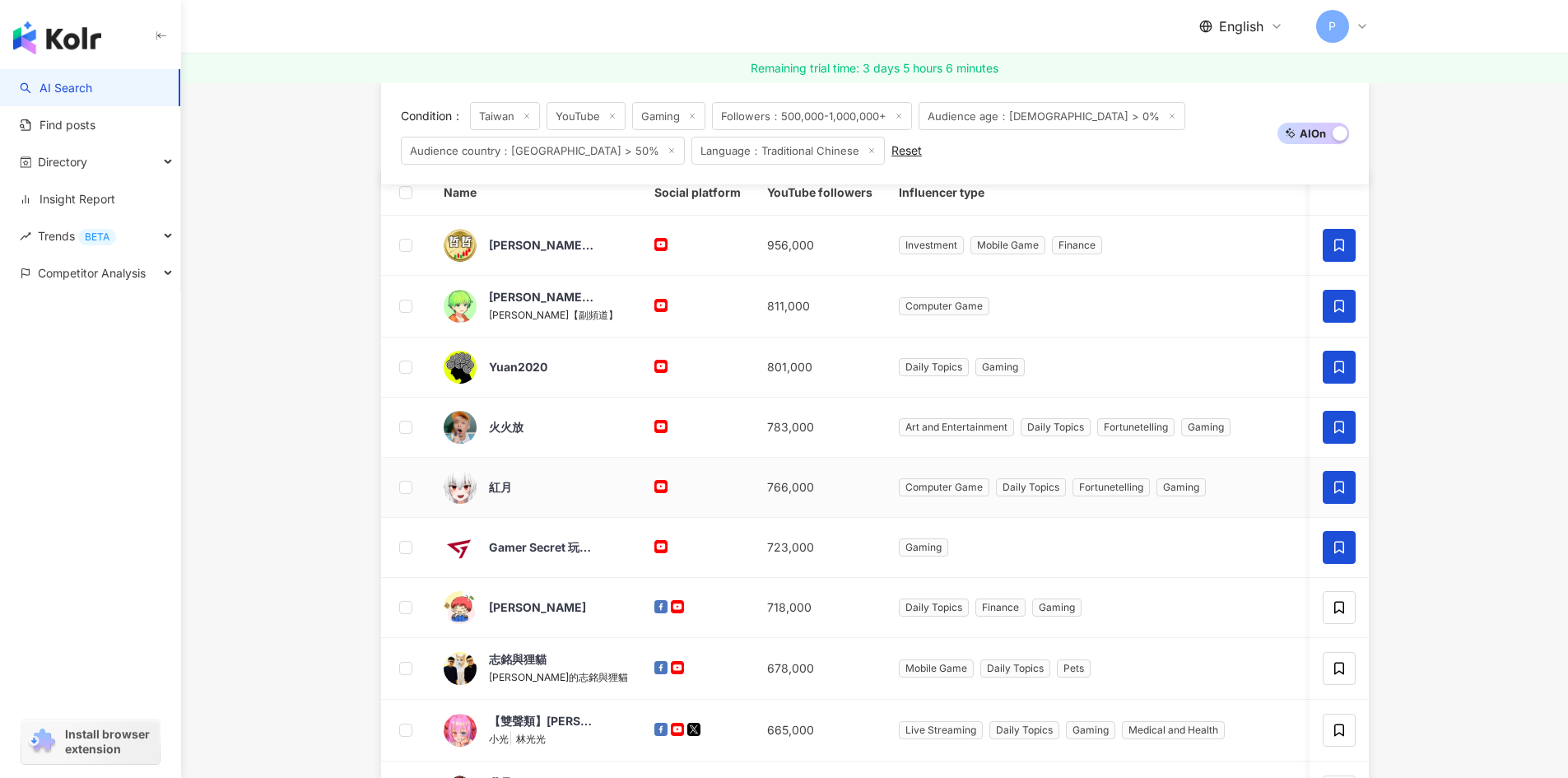
click at [1328, 541] on span at bounding box center [1338, 547] width 33 height 33
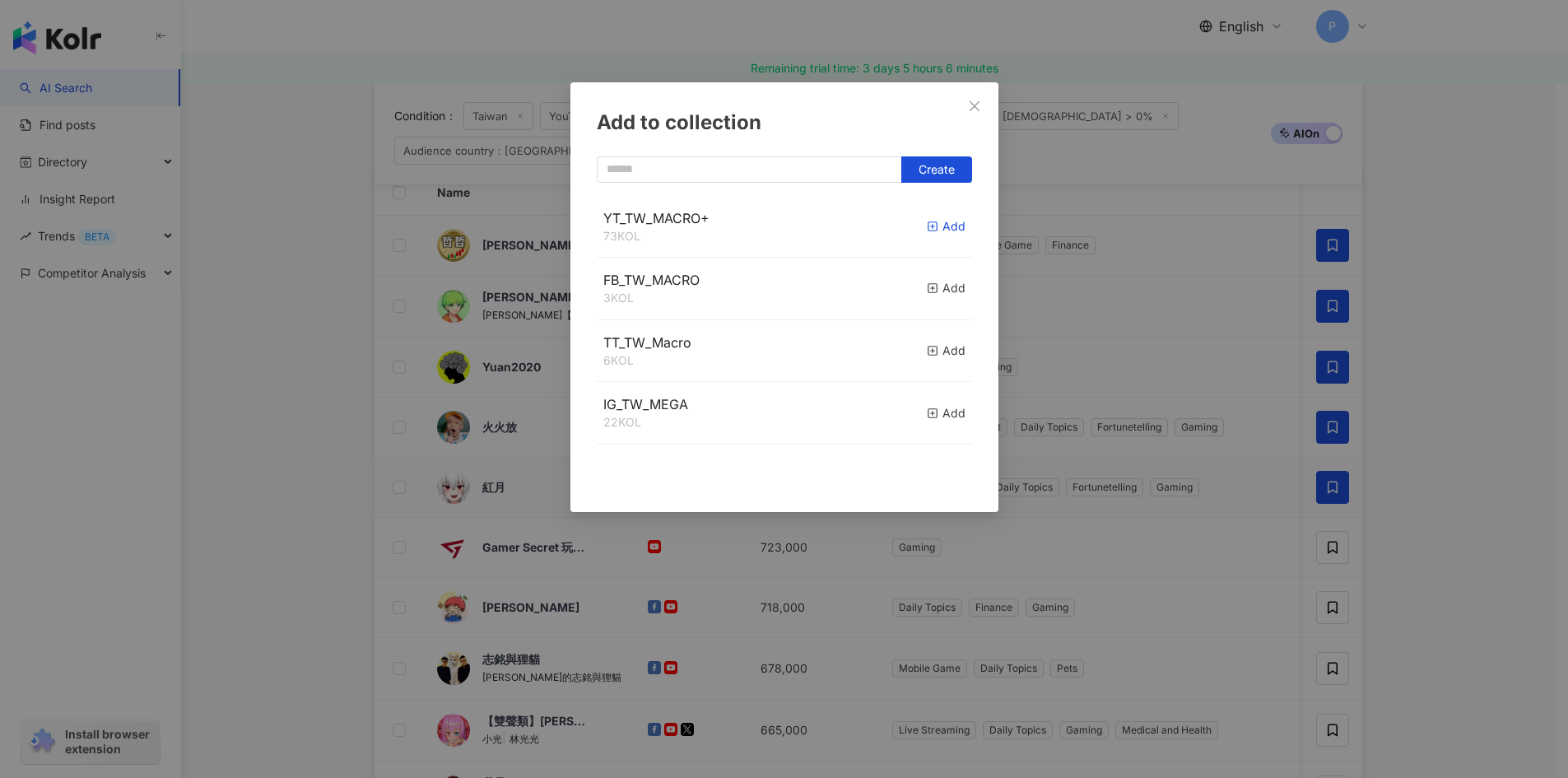
click at [927, 232] on span "button" at bounding box center [933, 226] width 12 height 14
click at [1457, 566] on div "Add to collection Create" at bounding box center [784, 389] width 1568 height 778
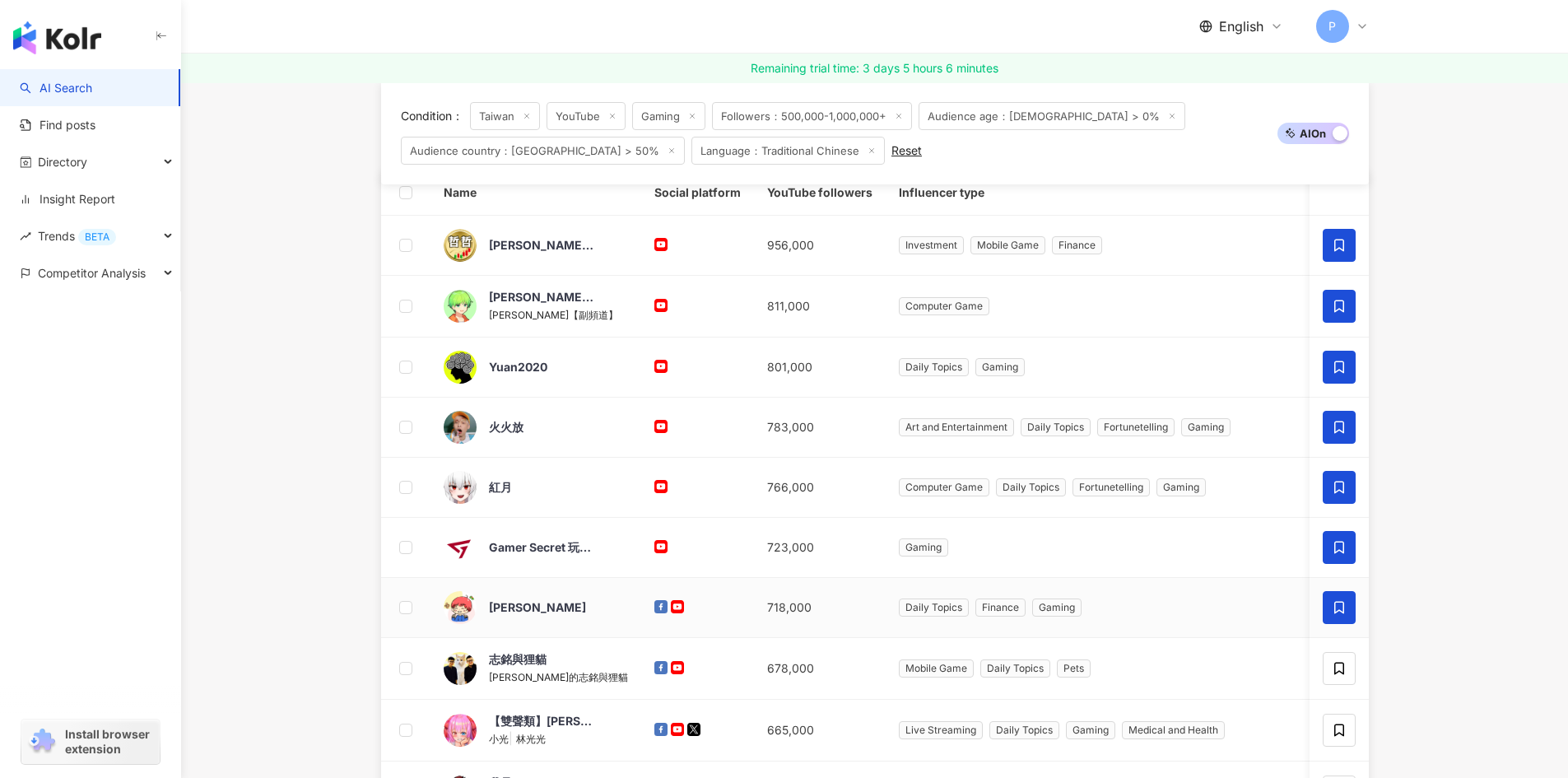
click at [1333, 604] on icon at bounding box center [1338, 607] width 15 height 15
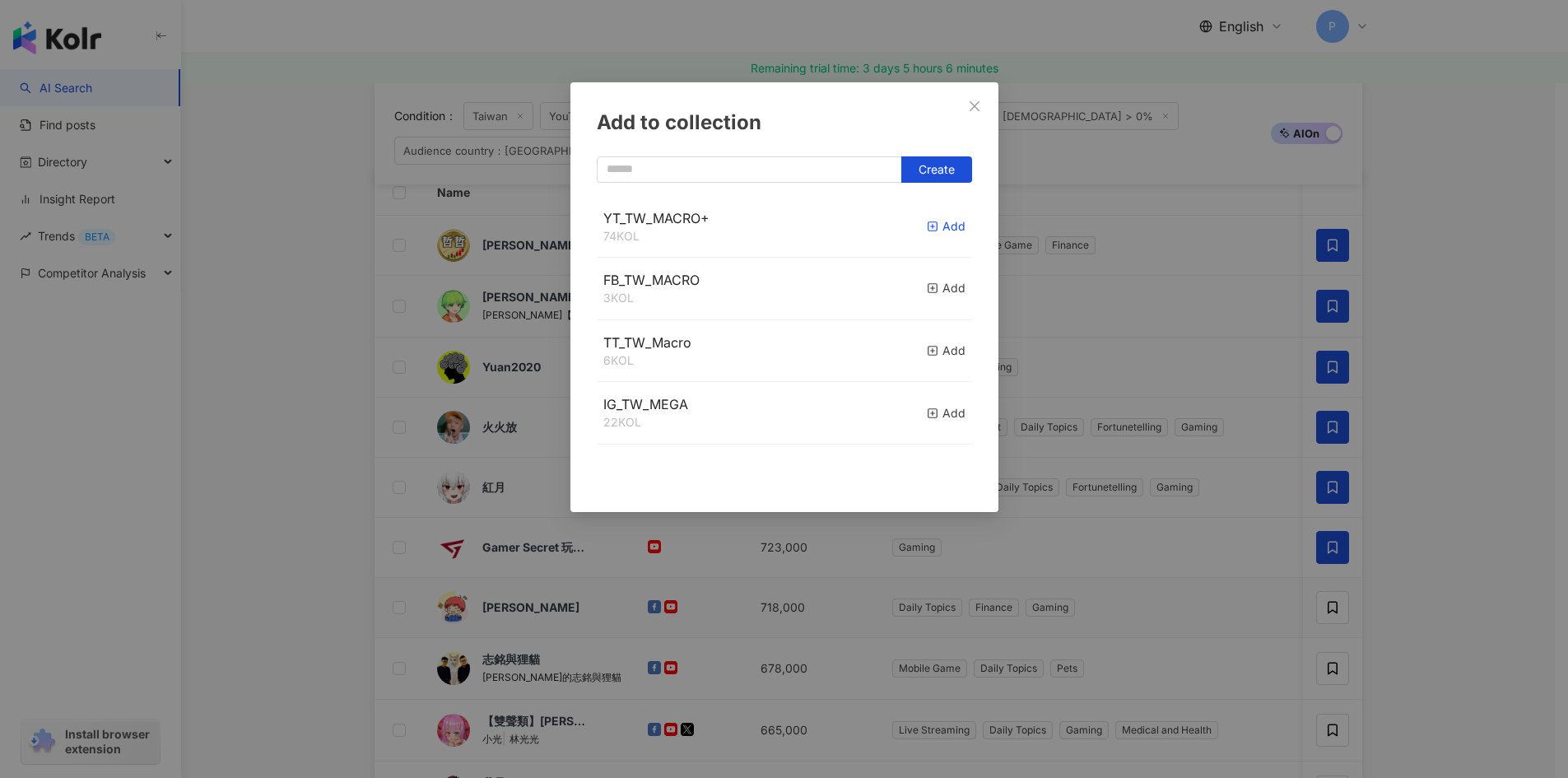
click at [928, 231] on rect "button" at bounding box center [932, 226] width 9 height 9
click at [1435, 595] on div "Add to collection Create" at bounding box center [784, 389] width 1568 height 778
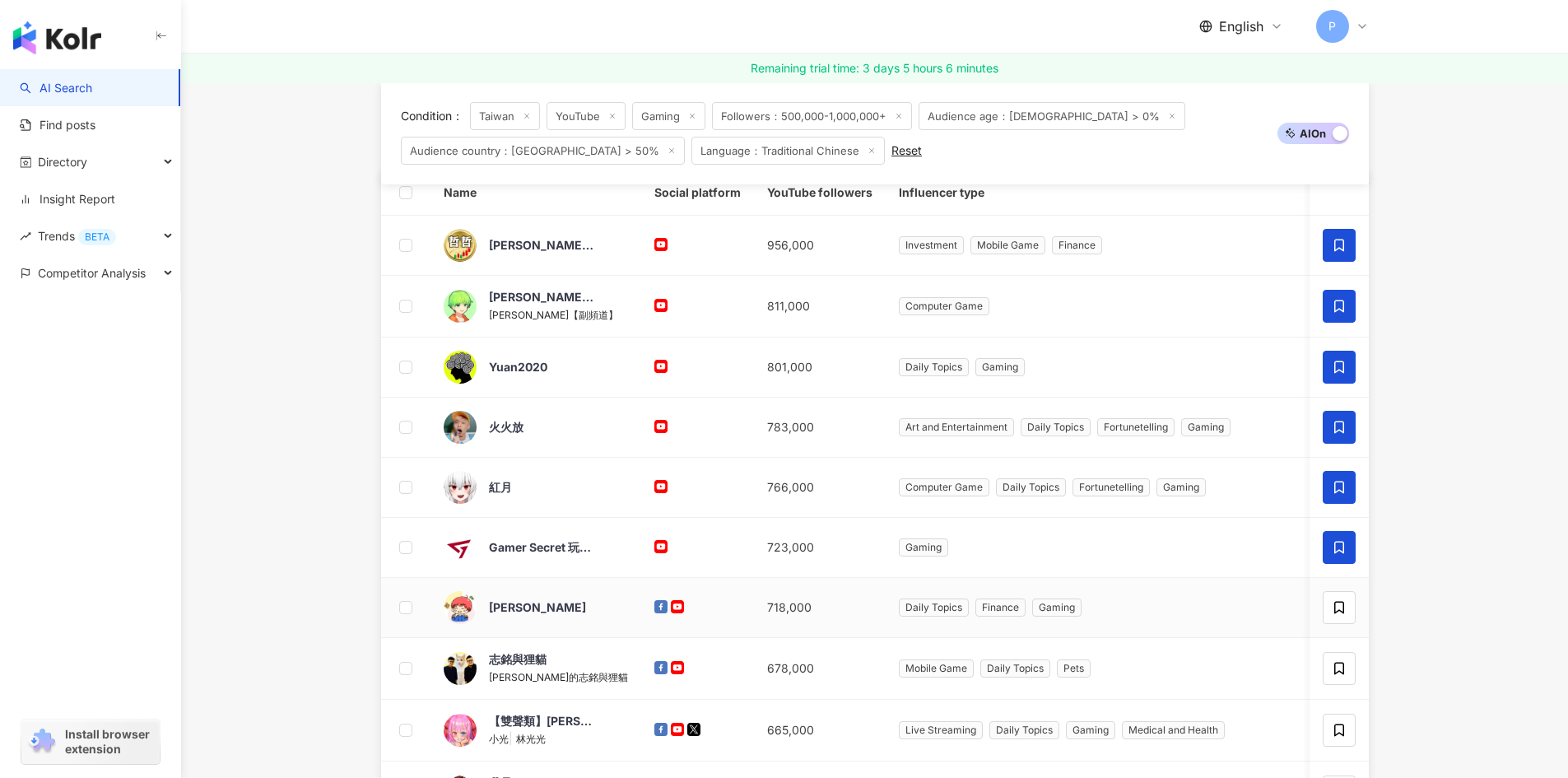
scroll to position [494, 0]
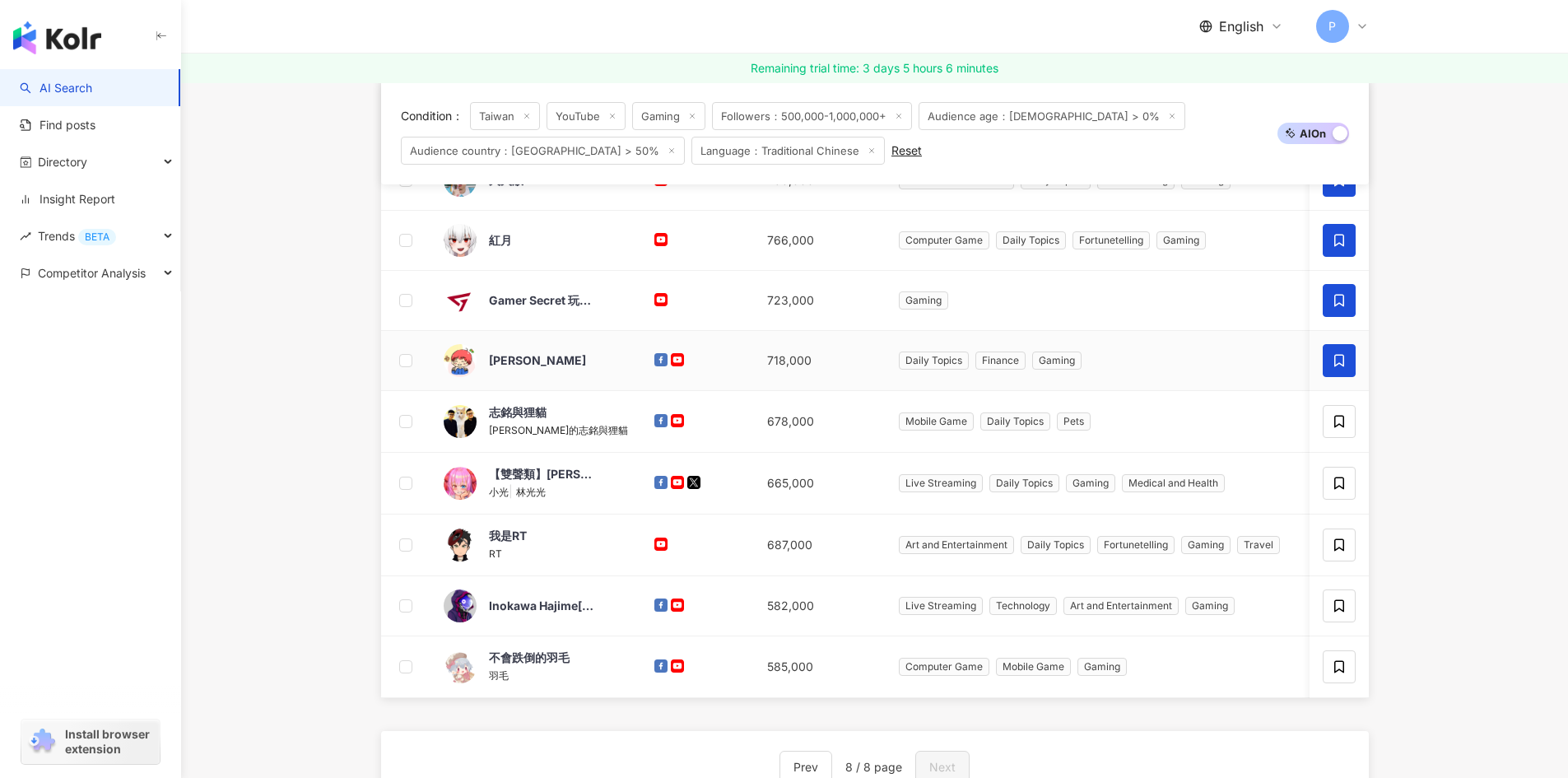
click at [1340, 373] on span at bounding box center [1338, 360] width 33 height 33
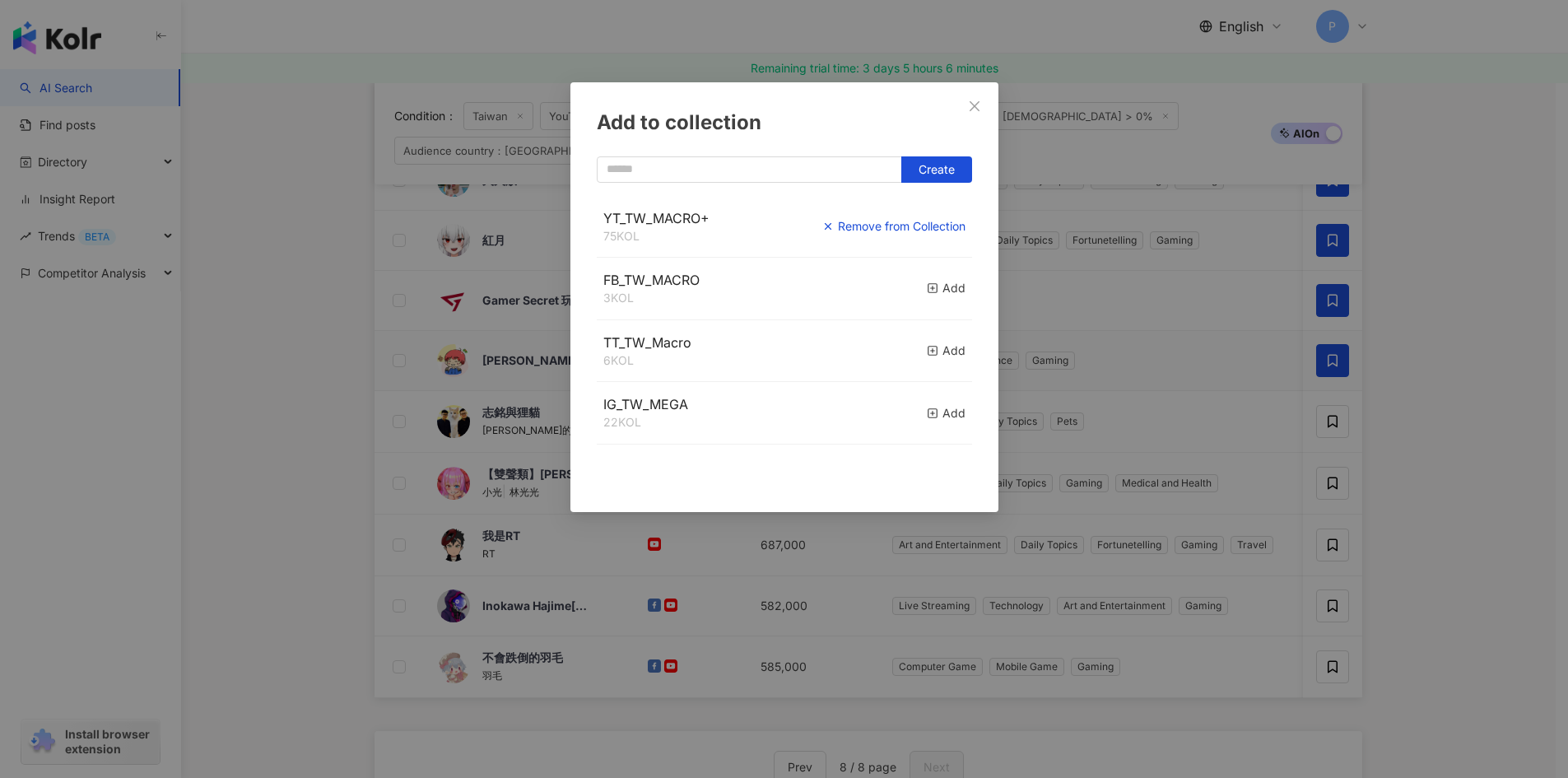
click at [927, 229] on div "Remove from Collection" at bounding box center [893, 226] width 143 height 18
click at [1326, 366] on div "Add to collection Create YT_TW_MACRO+ 74 KOL Add FB_TW_MACRO 3 KOL Add TT_TW_Ma…" at bounding box center [784, 389] width 1568 height 778
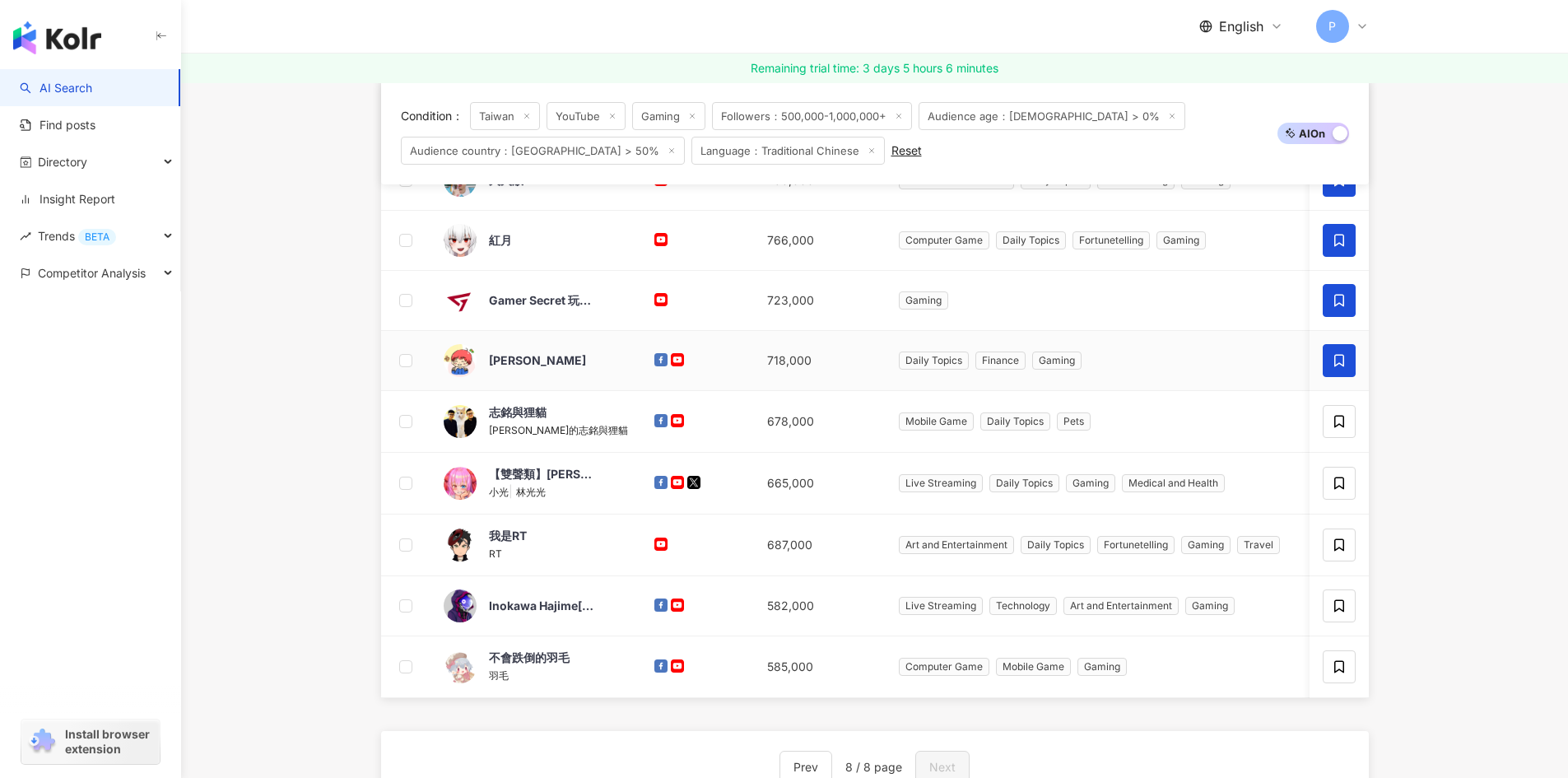
click at [1331, 357] on icon at bounding box center [1338, 360] width 15 height 15
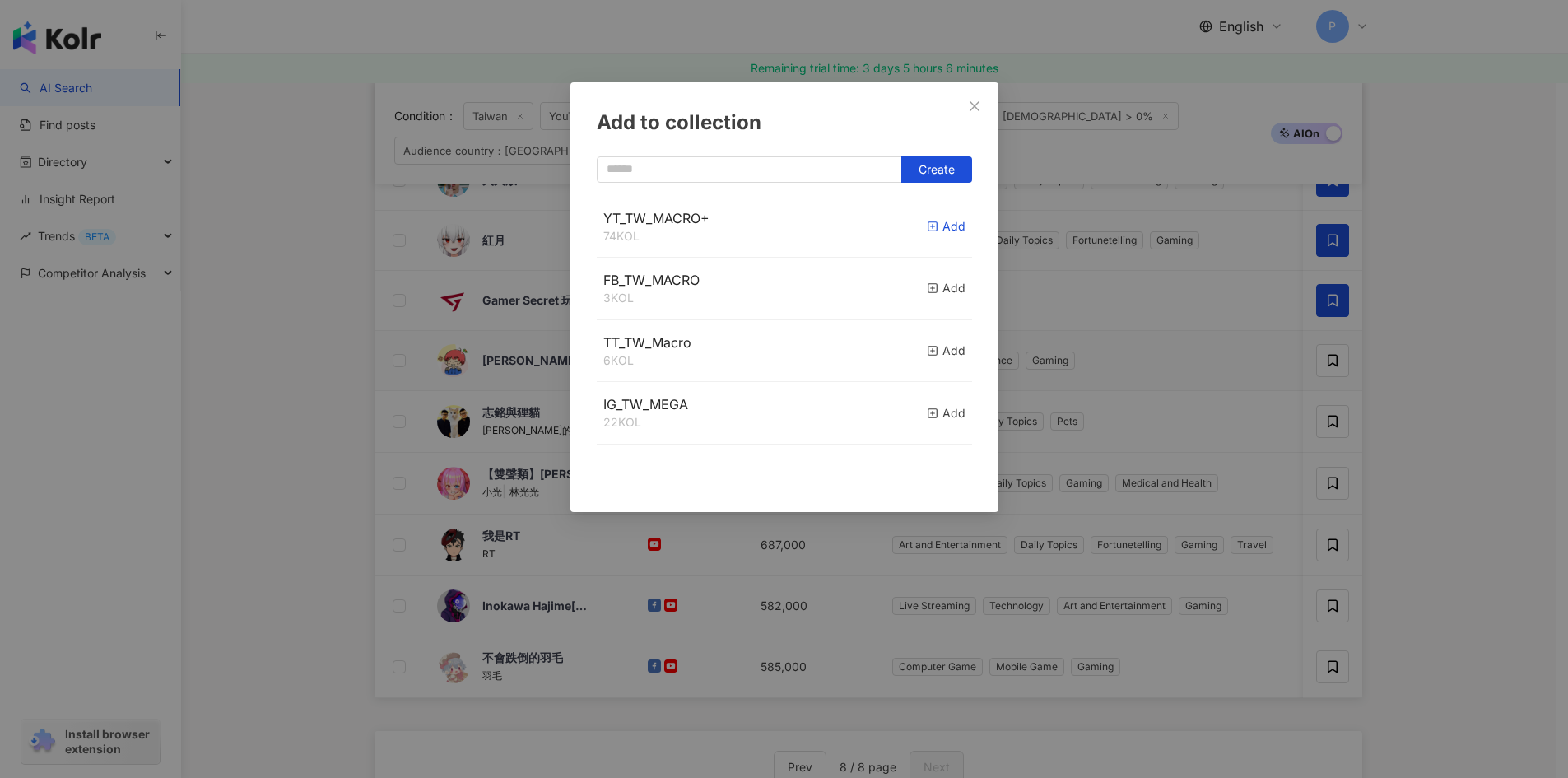
click at [927, 223] on icon "button" at bounding box center [933, 227] width 12 height 12
click at [1331, 428] on div "Add to collection Create YT_TW_MACRO+ 75 KOL Added FB_TW_MACRO 3 KOL Add TT_TW_…" at bounding box center [784, 389] width 1568 height 778
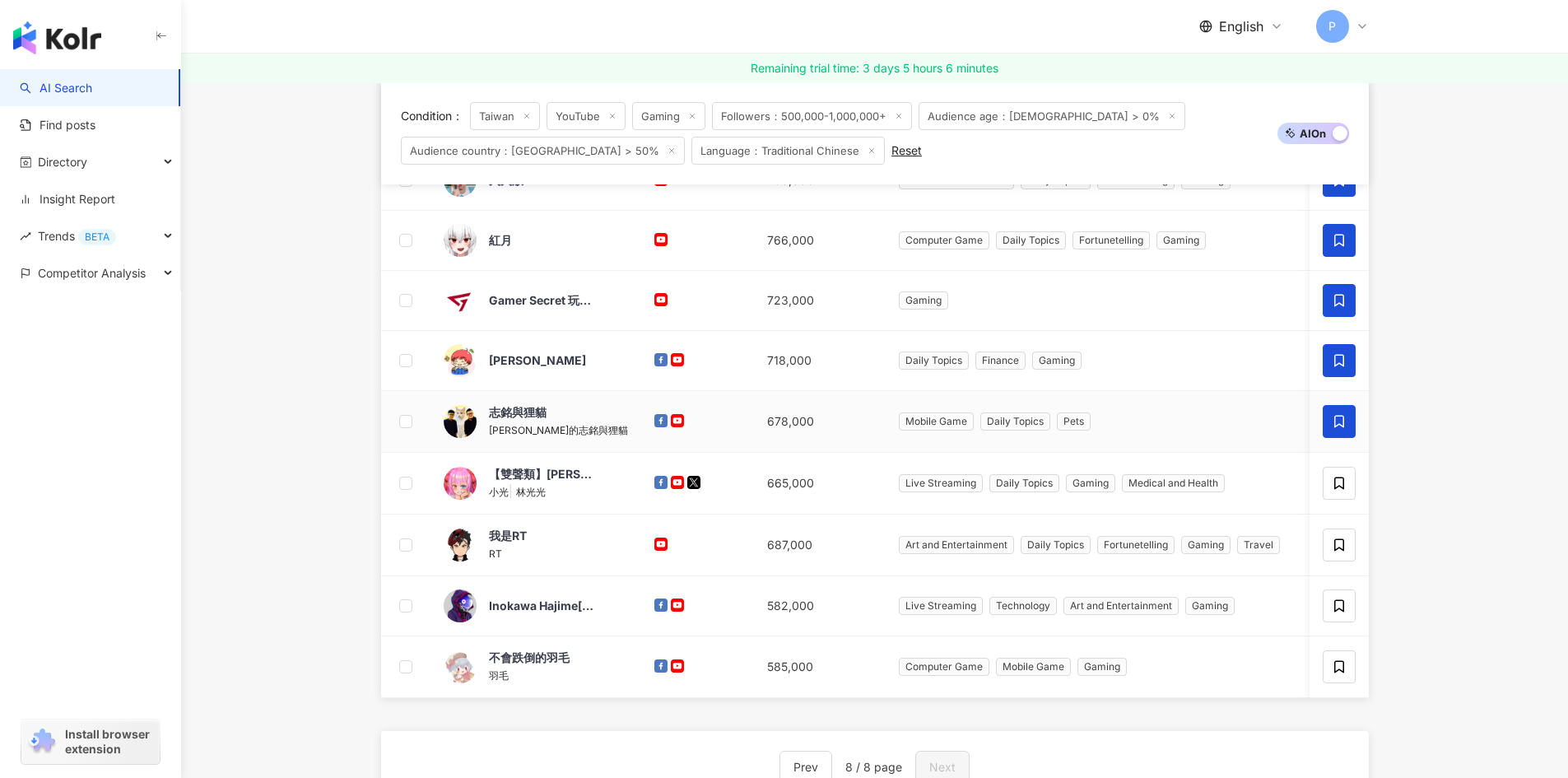
click at [1336, 424] on icon at bounding box center [1338, 421] width 15 height 15
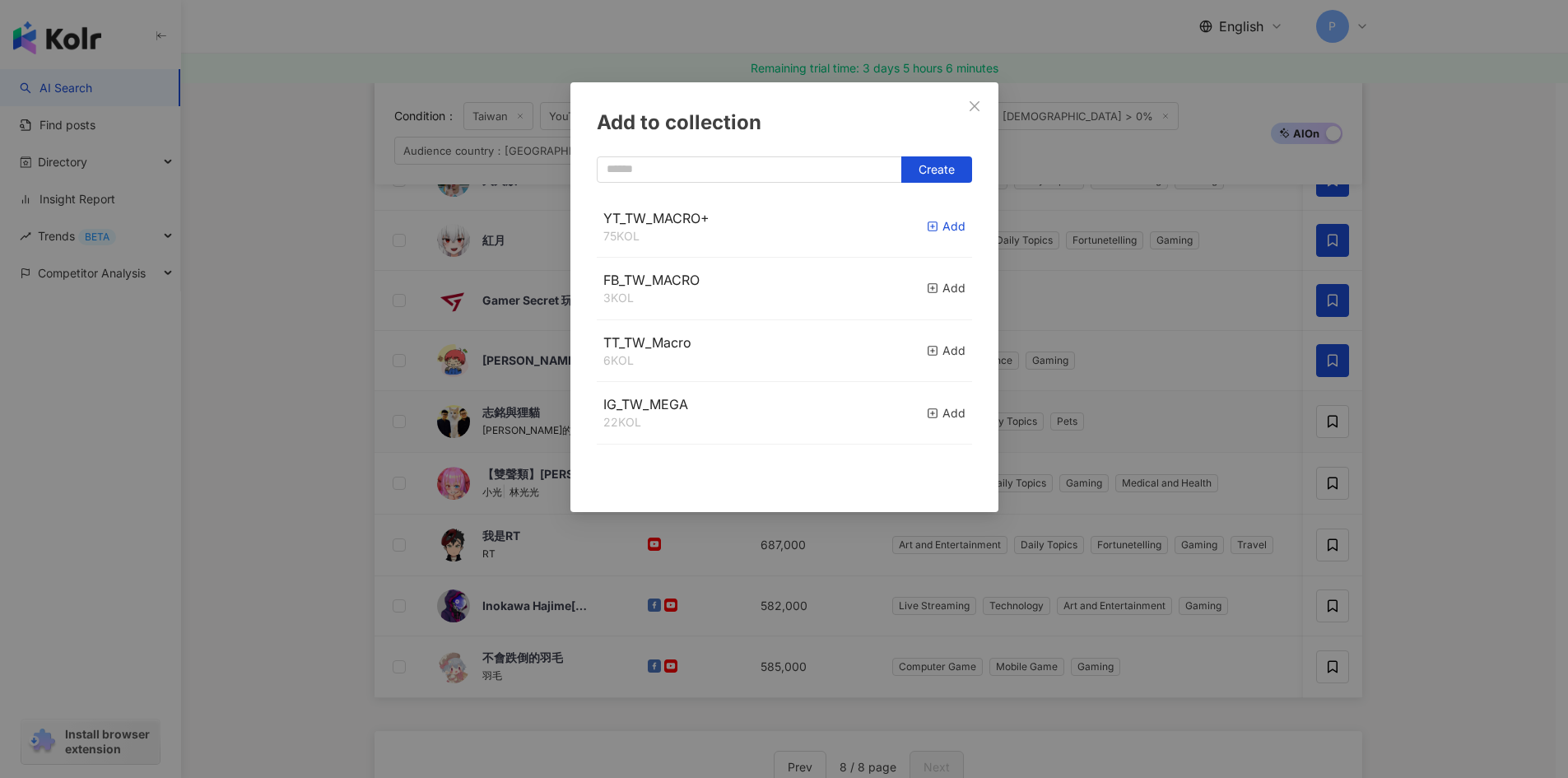
click at [927, 230] on icon "button" at bounding box center [933, 227] width 12 height 12
click at [1421, 484] on div "Add to collection Create" at bounding box center [784, 389] width 1568 height 778
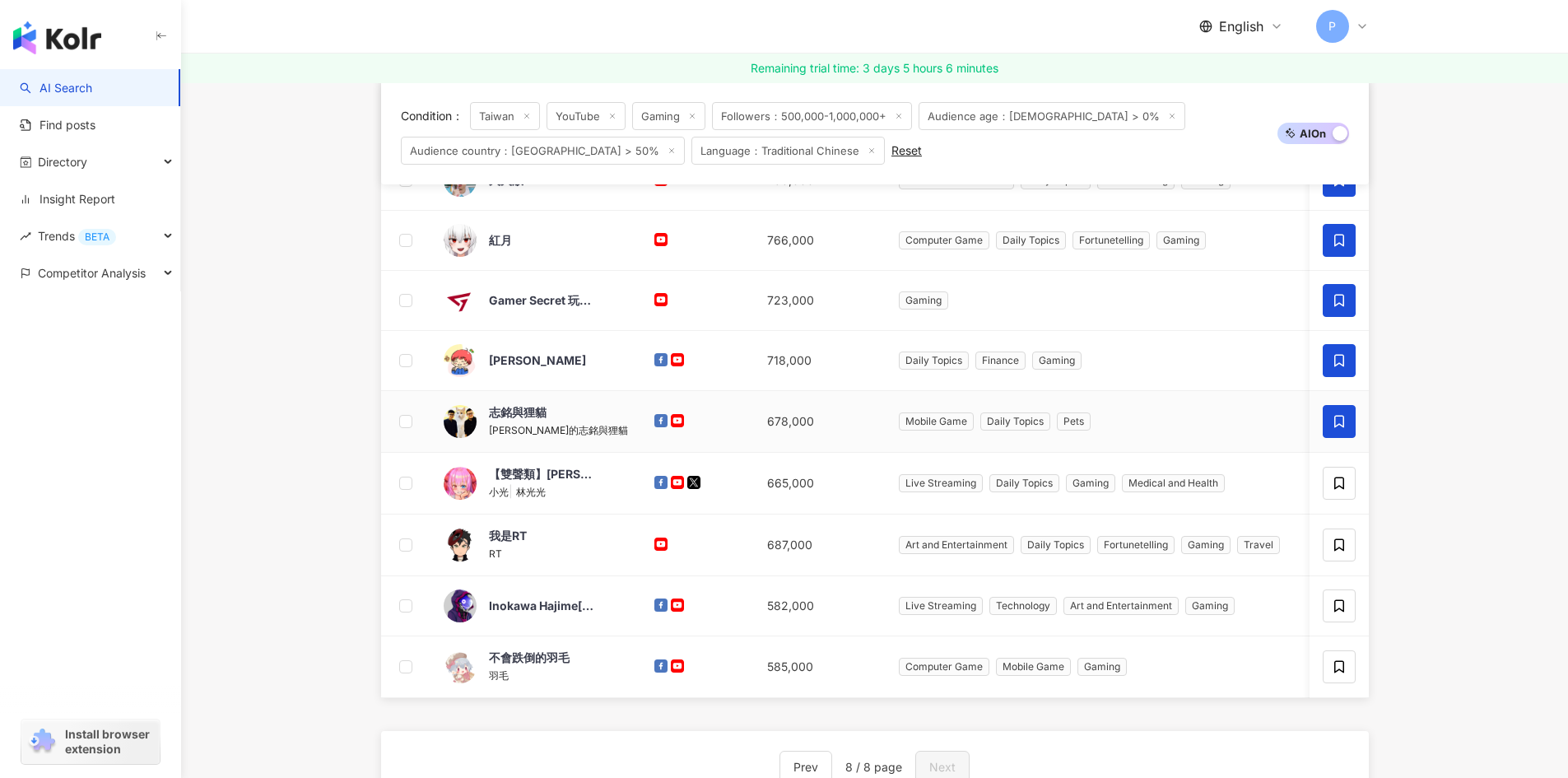
scroll to position [577, 0]
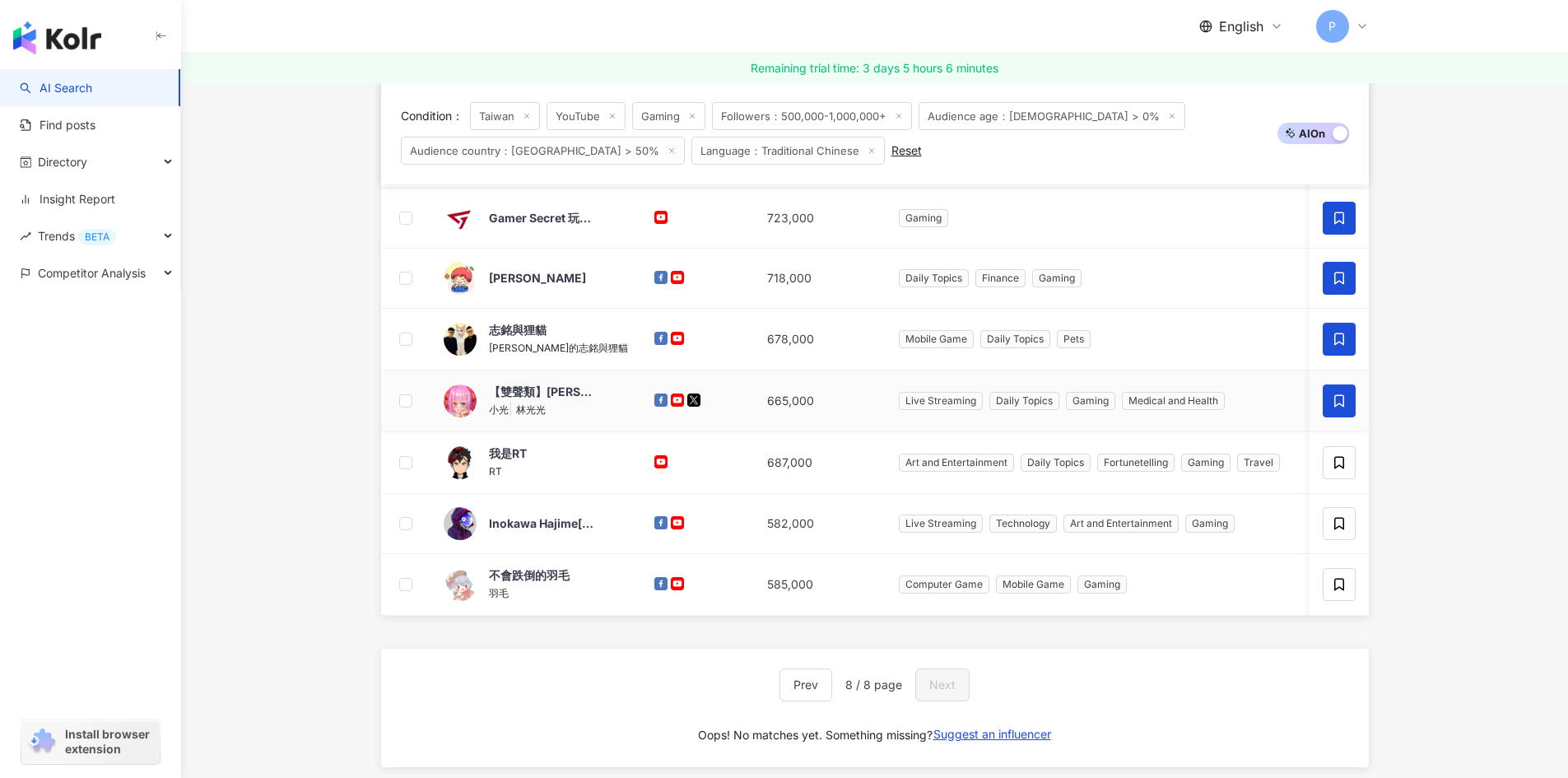
click at [1334, 409] on icon at bounding box center [1338, 401] width 15 height 15
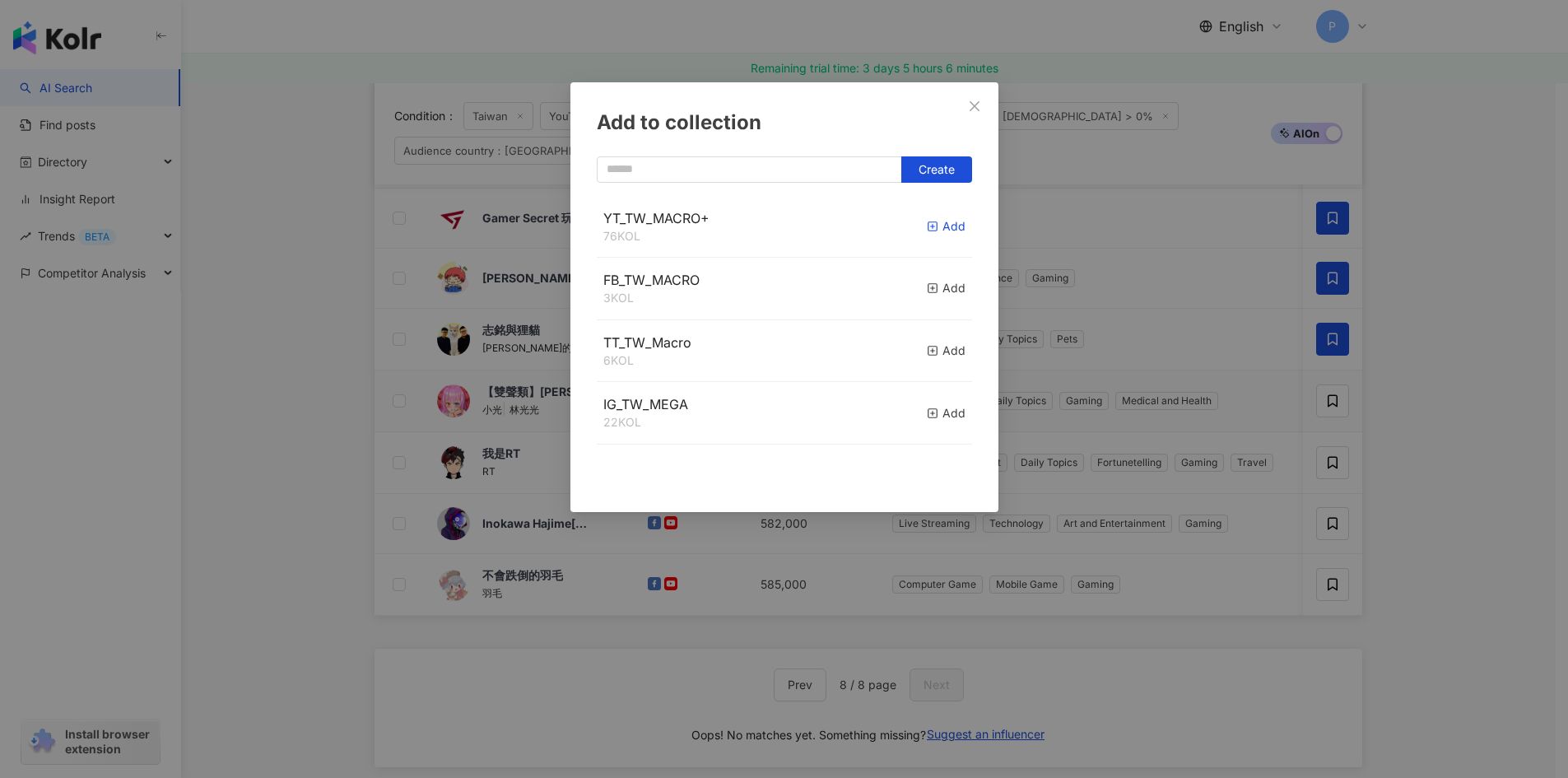
click at [927, 230] on icon "button" at bounding box center [933, 227] width 12 height 12
click at [1479, 480] on div "Add to collection Create YT_TW_MACRO+ 77 KOL Added FB_TW_MACRO 3 KOL Add TT_TW_…" at bounding box center [784, 389] width 1568 height 778
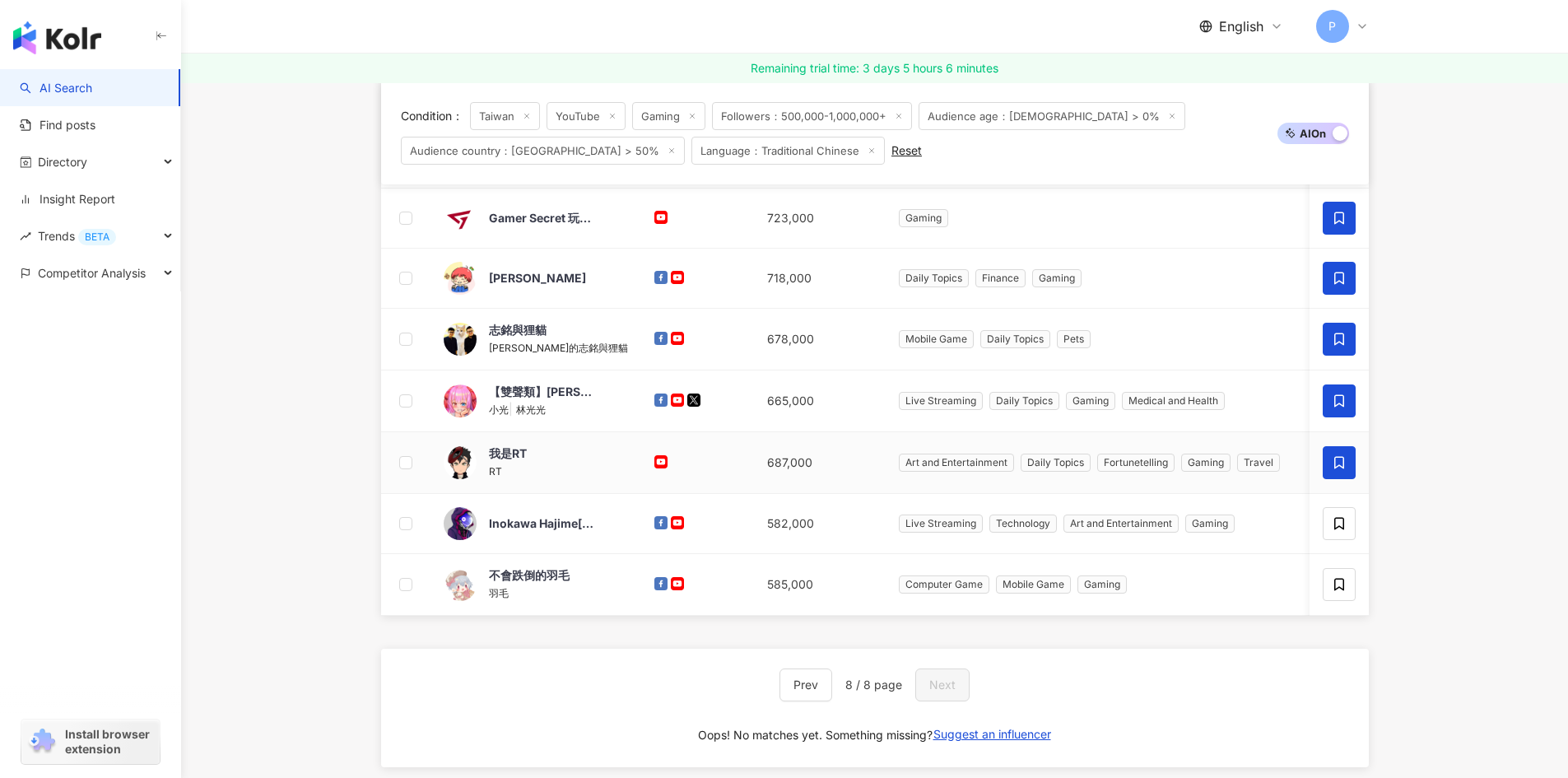
click at [1331, 464] on icon at bounding box center [1338, 462] width 15 height 15
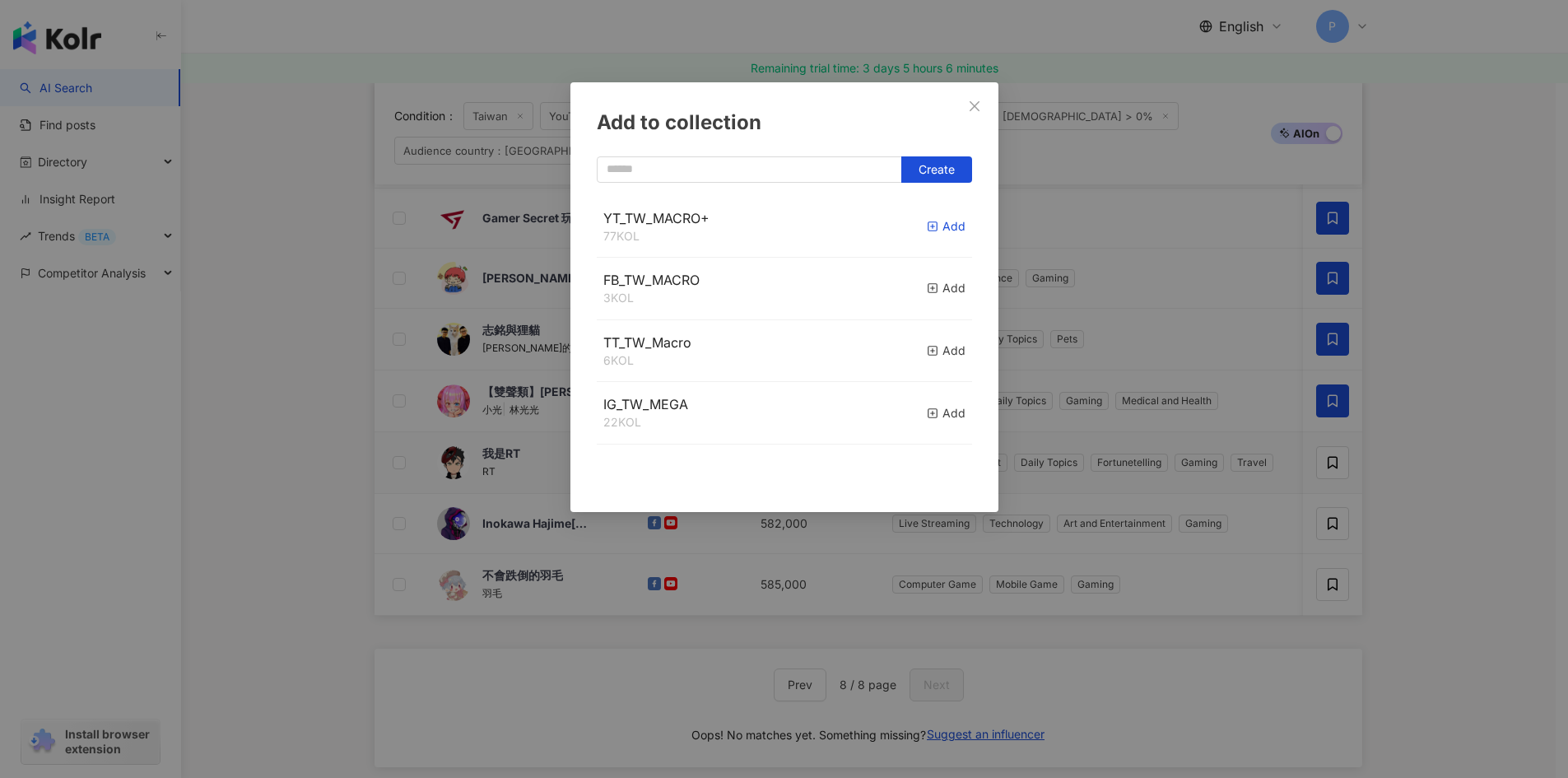
click at [927, 235] on div "Add" at bounding box center [945, 226] width 38 height 18
click at [1449, 538] on div "Add to collection Create YT_TW_MACRO+ 77 KOL Add FB_TW_MACRO 3 KOL Add TT_TW_Ma…" at bounding box center [784, 389] width 1568 height 778
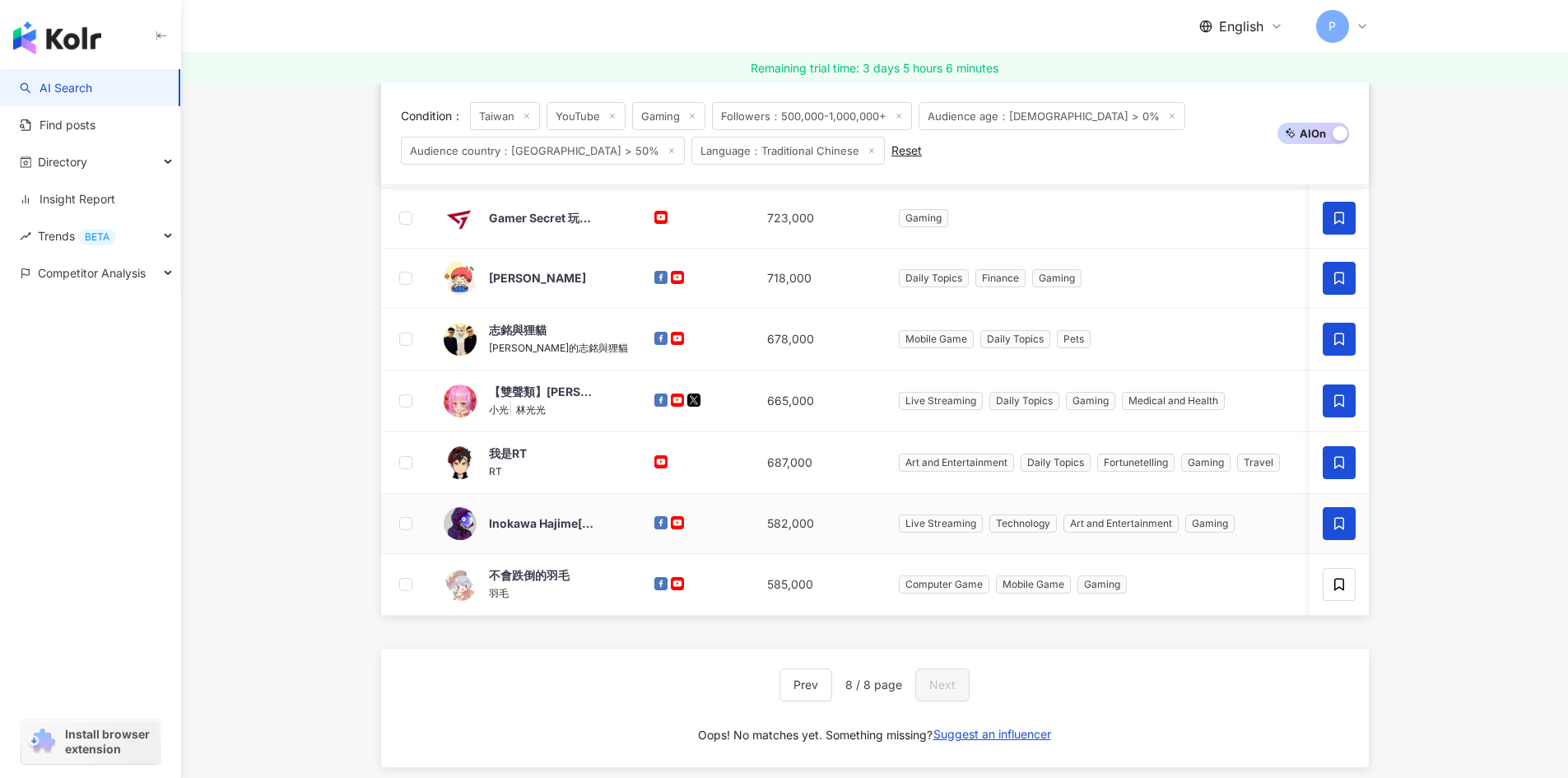
click at [1341, 520] on icon at bounding box center [1338, 523] width 15 height 15
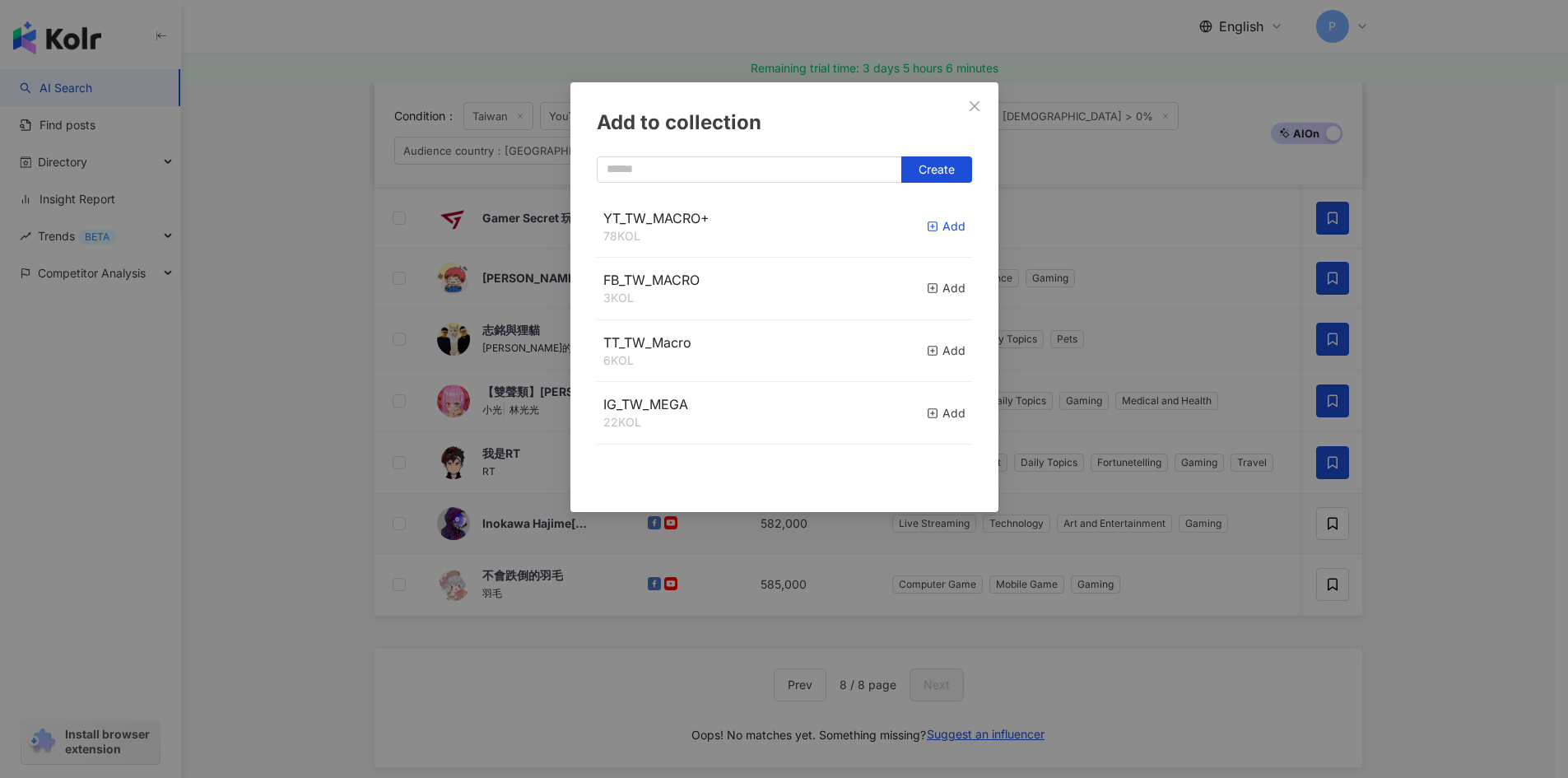
click at [927, 234] on div "Add" at bounding box center [945, 226] width 38 height 18
click at [1453, 586] on div "Add to collection Create" at bounding box center [784, 389] width 1568 height 778
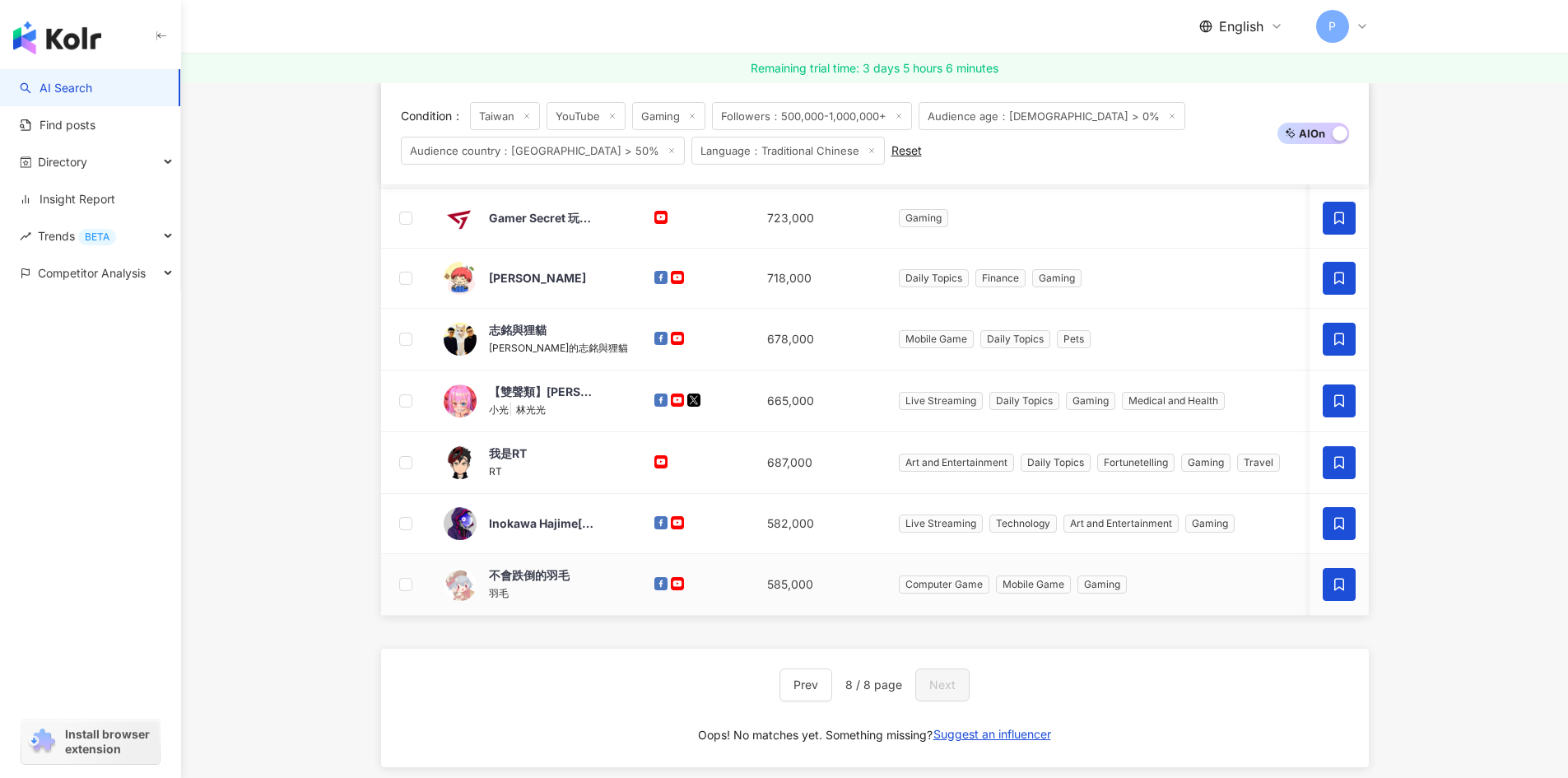
click at [1342, 587] on icon at bounding box center [1339, 584] width 10 height 13
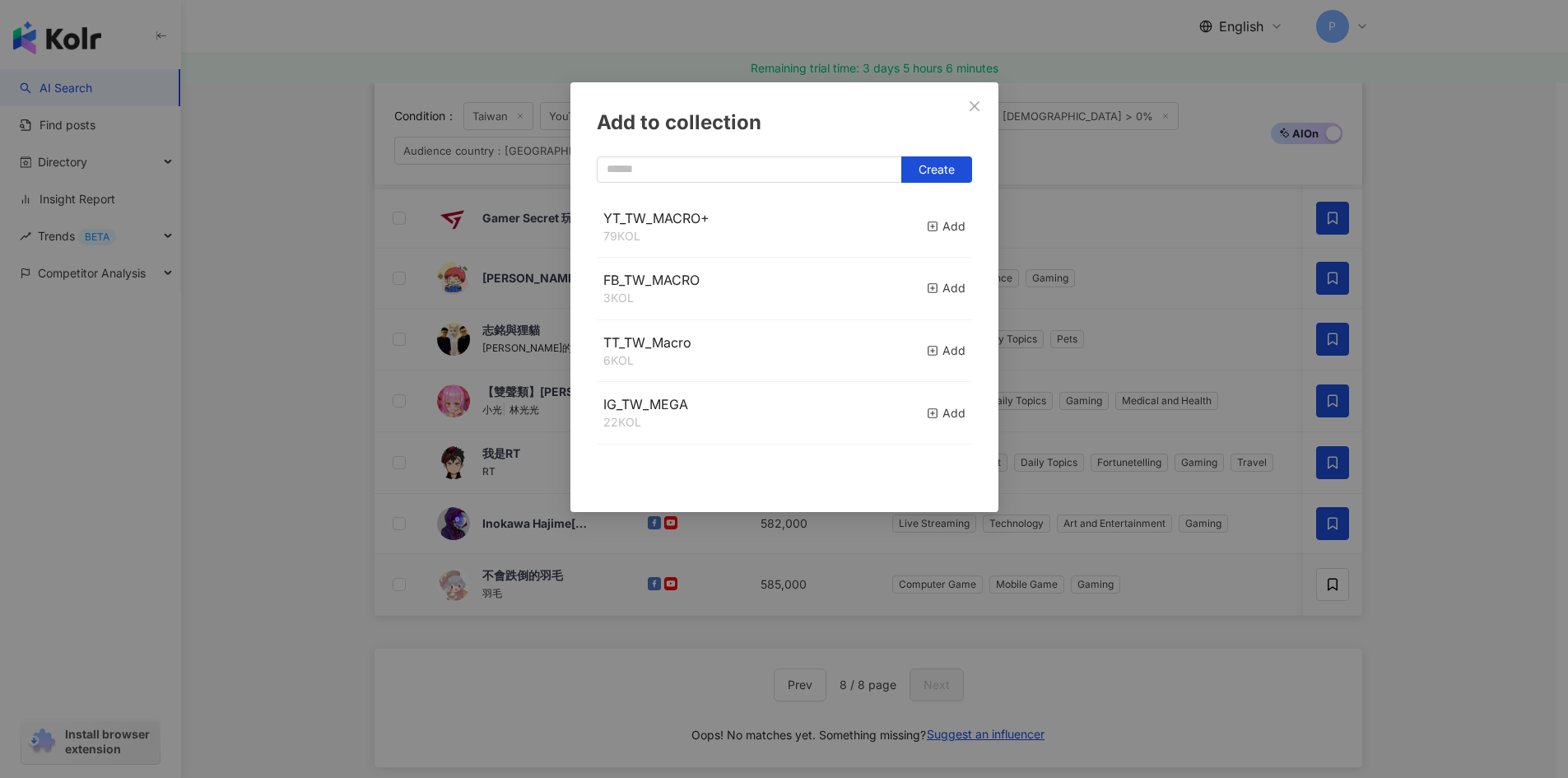
click at [911, 226] on div "YT_TW_MACRO+ 79 KOL Add" at bounding box center [784, 226] width 375 height 62
click at [928, 226] on rect "button" at bounding box center [932, 226] width 9 height 9
click at [1547, 582] on div "Add to collection Create YT_TW_MACRO+ 80 KOL Added FB_TW_MACRO 3 KOL Add TT_TW_…" at bounding box center [784, 389] width 1568 height 778
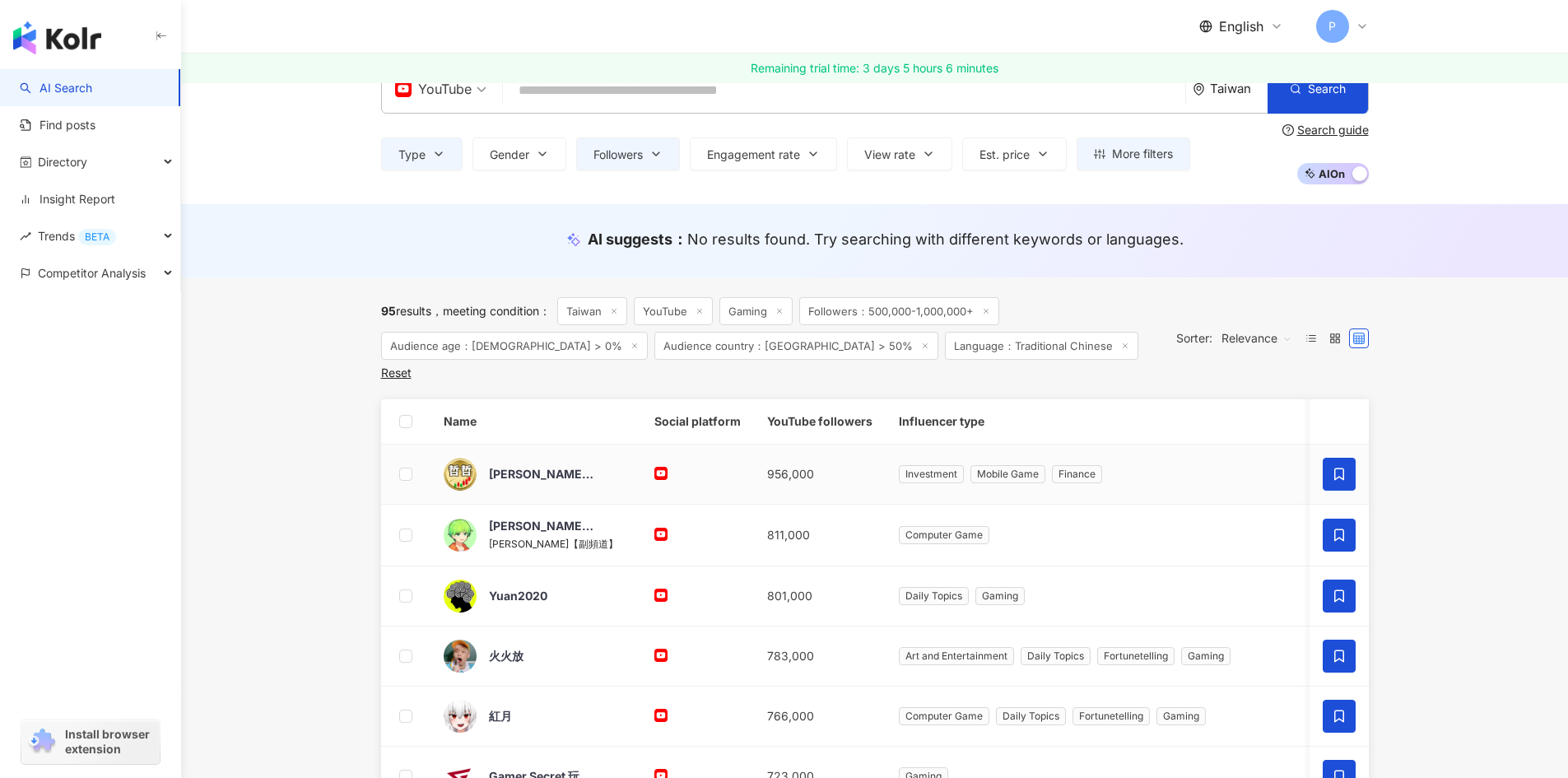
scroll to position [0, 0]
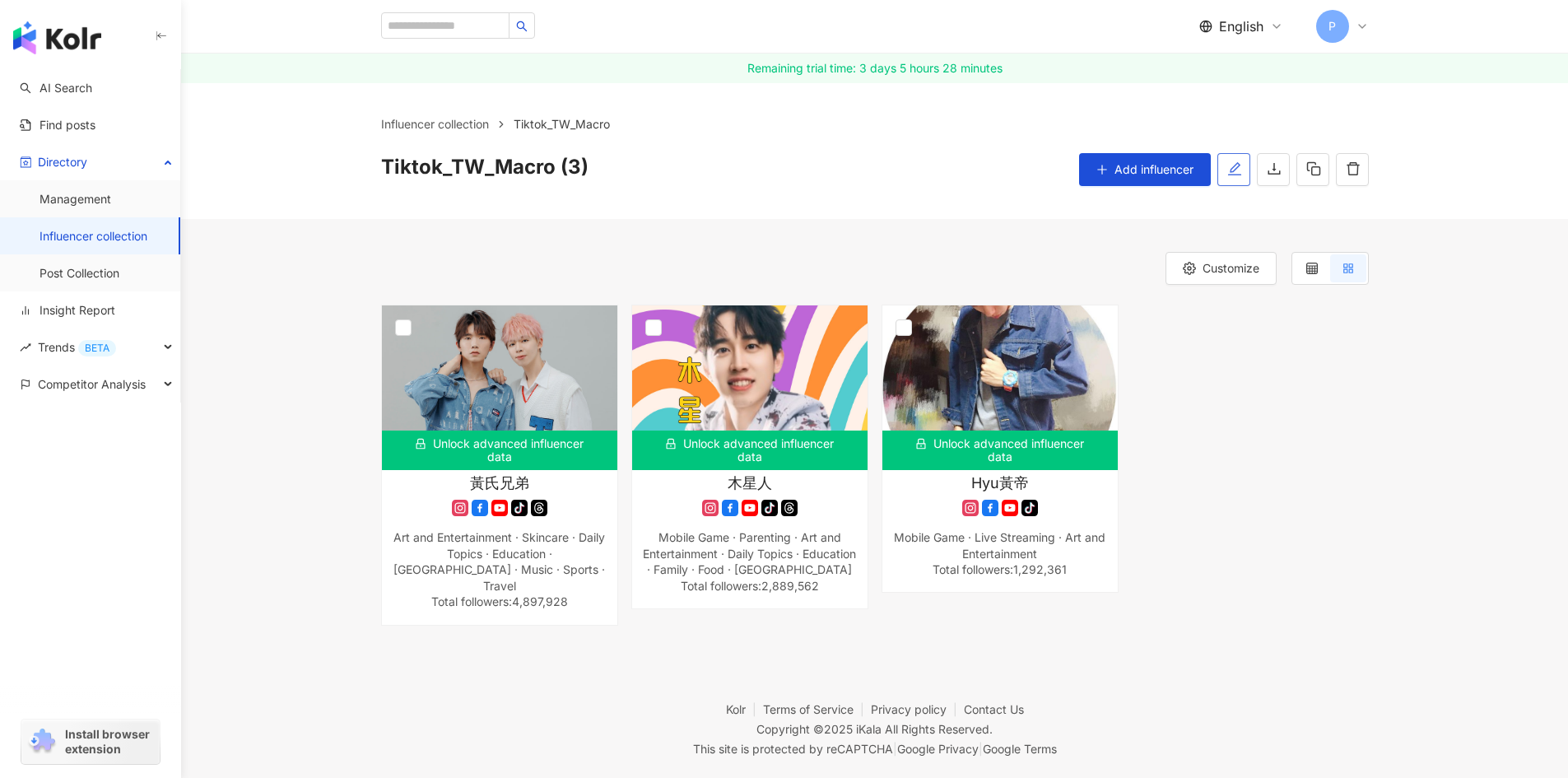
click at [1239, 172] on icon "edit" at bounding box center [1233, 168] width 15 height 15
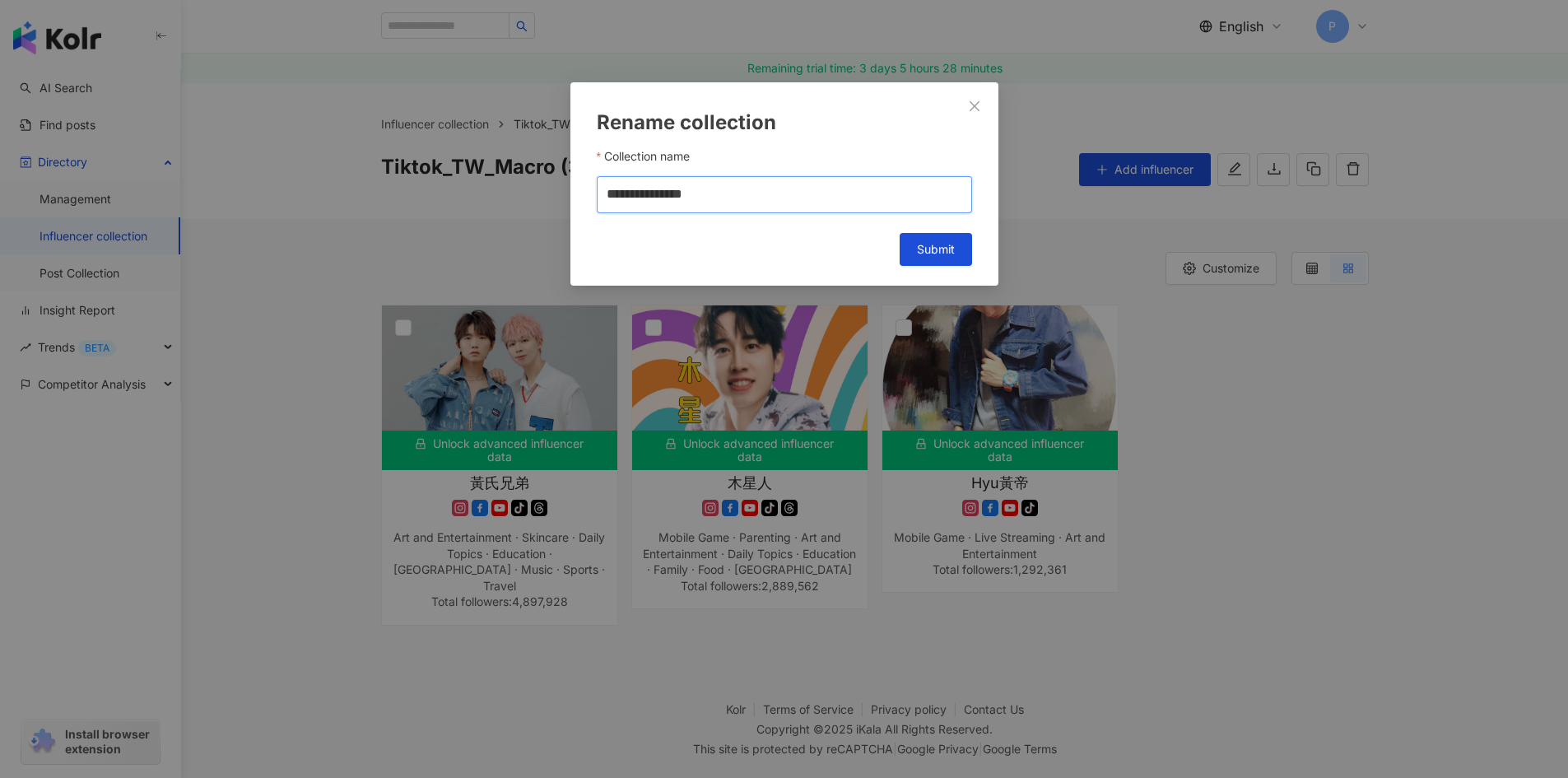
click at [640, 194] on input "**********" at bounding box center [784, 194] width 375 height 38
type input "**********"
click at [930, 256] on button "Submit" at bounding box center [935, 249] width 72 height 33
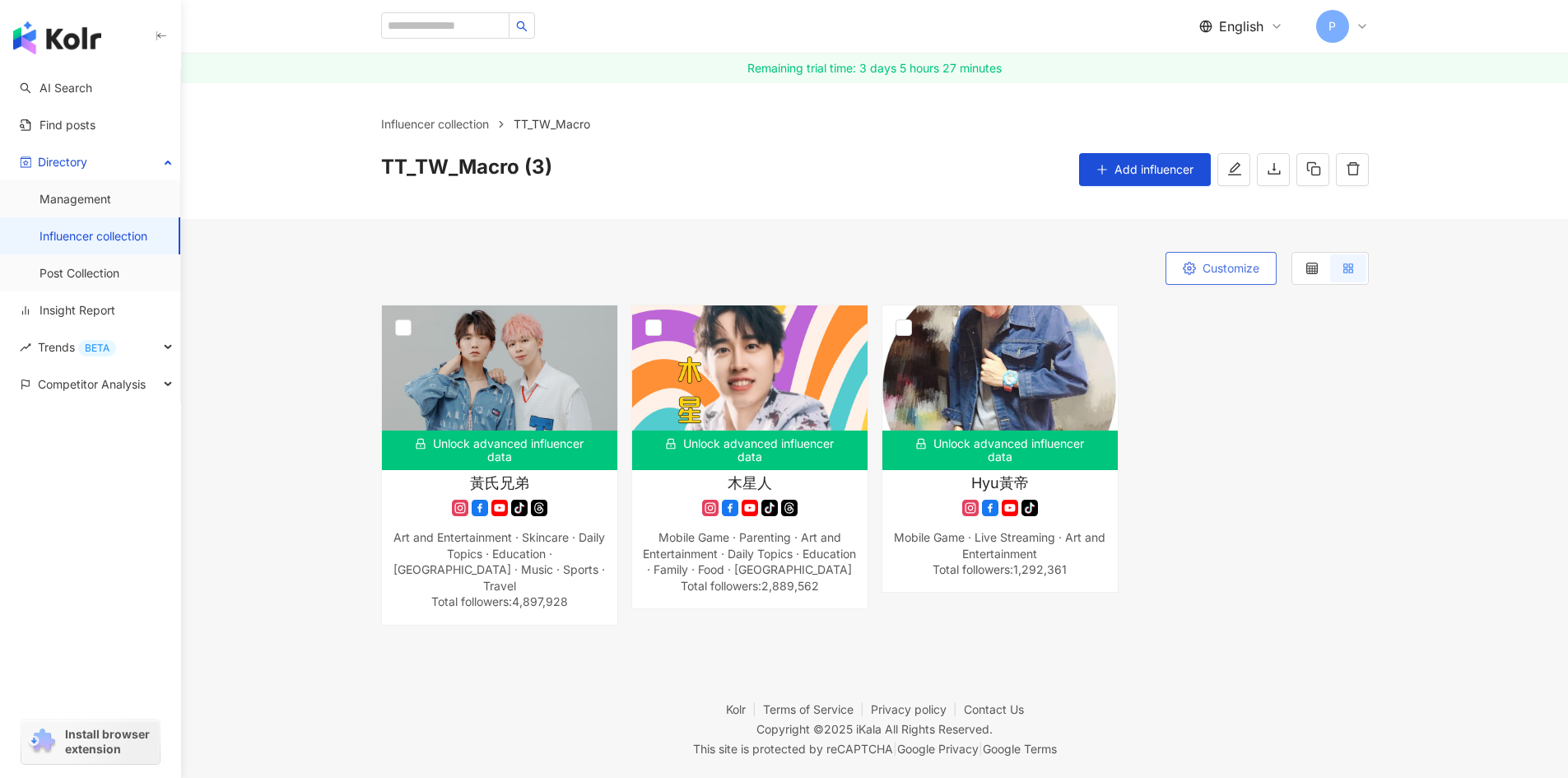
click at [1207, 273] on span "Customize" at bounding box center [1231, 268] width 57 height 13
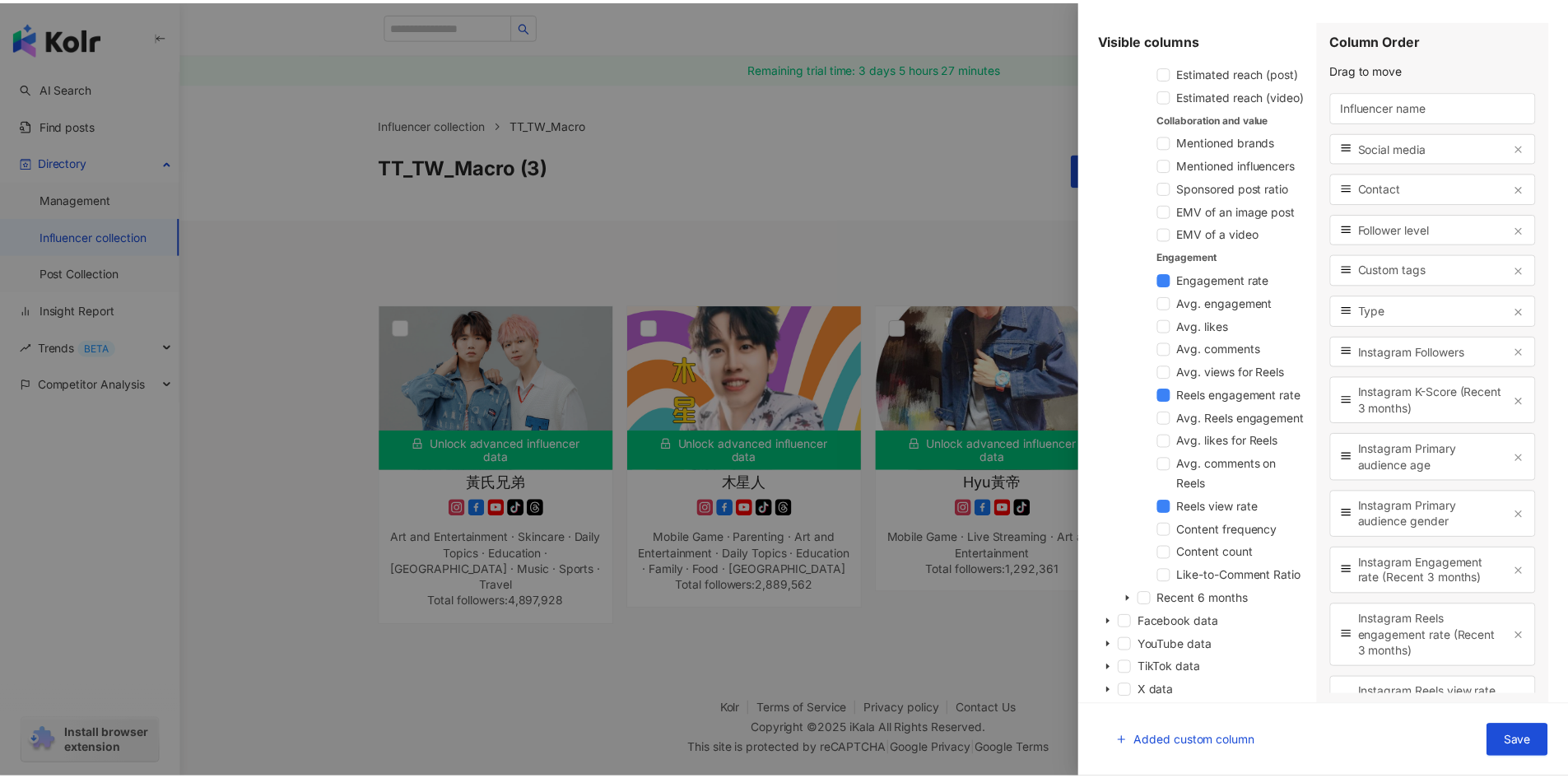
scroll to position [1006, 0]
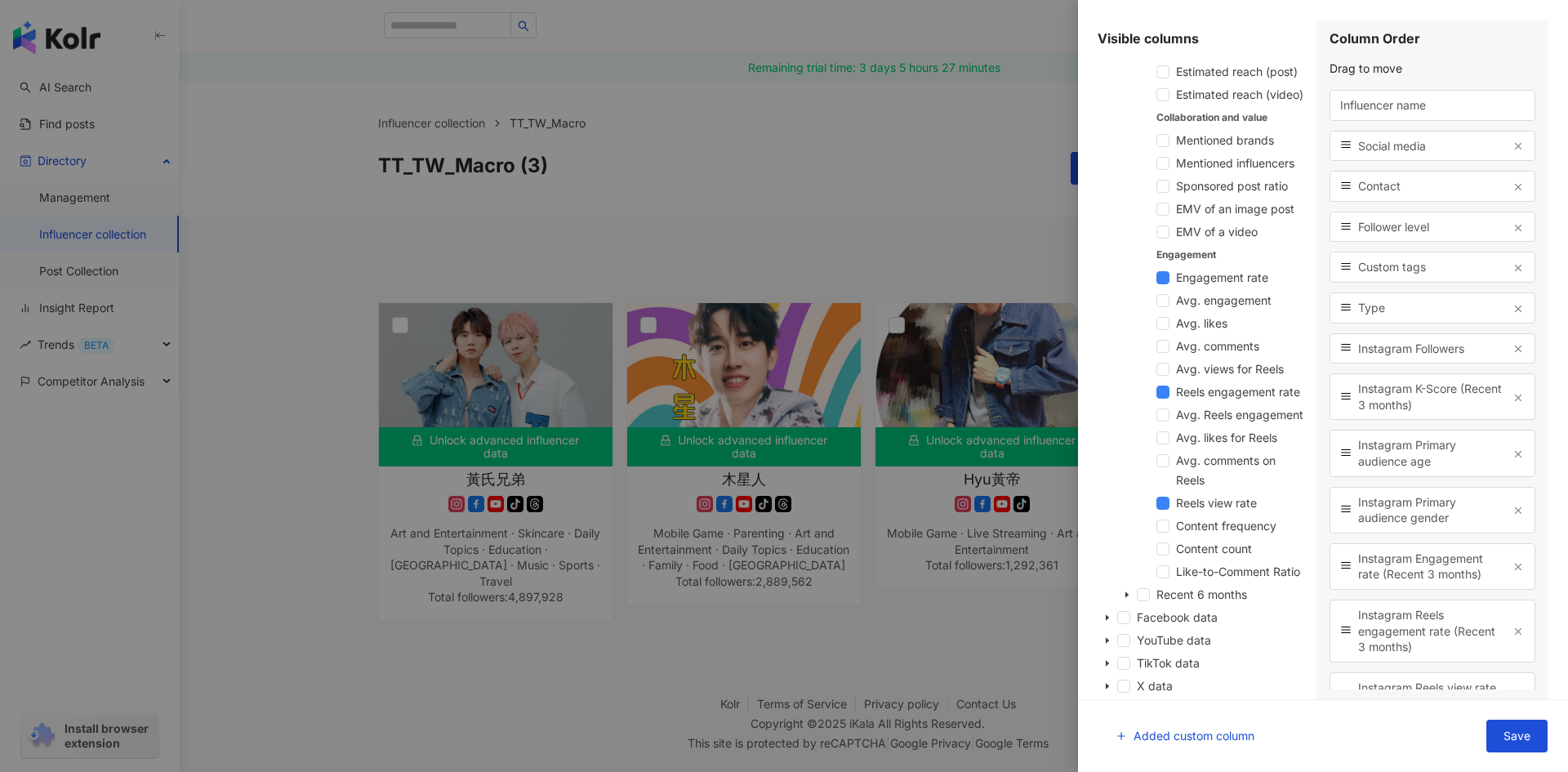
click at [263, 646] on div at bounding box center [784, 386] width 1568 height 772
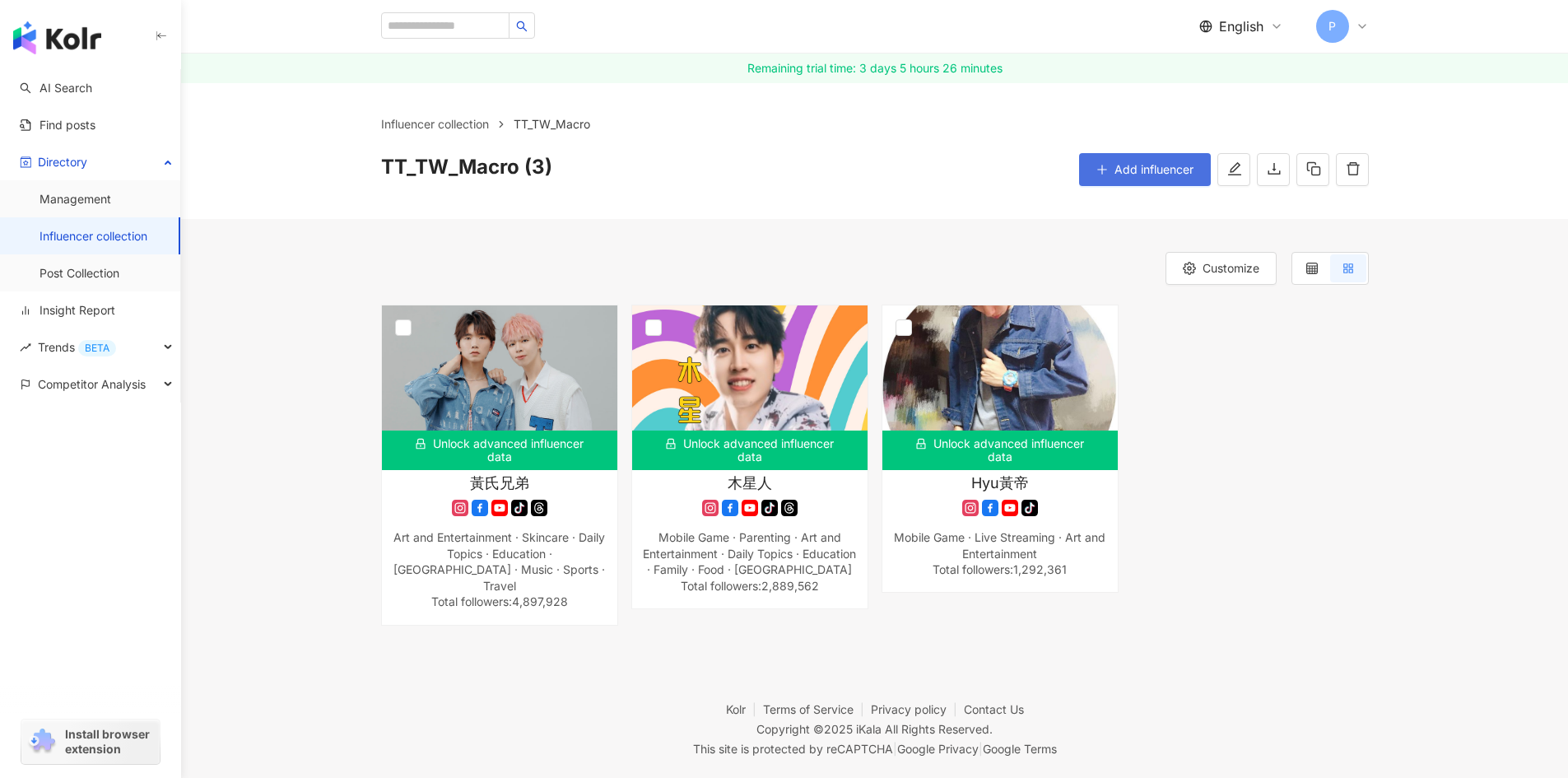
click at [1118, 173] on span "Add influencer" at bounding box center [1154, 169] width 79 height 13
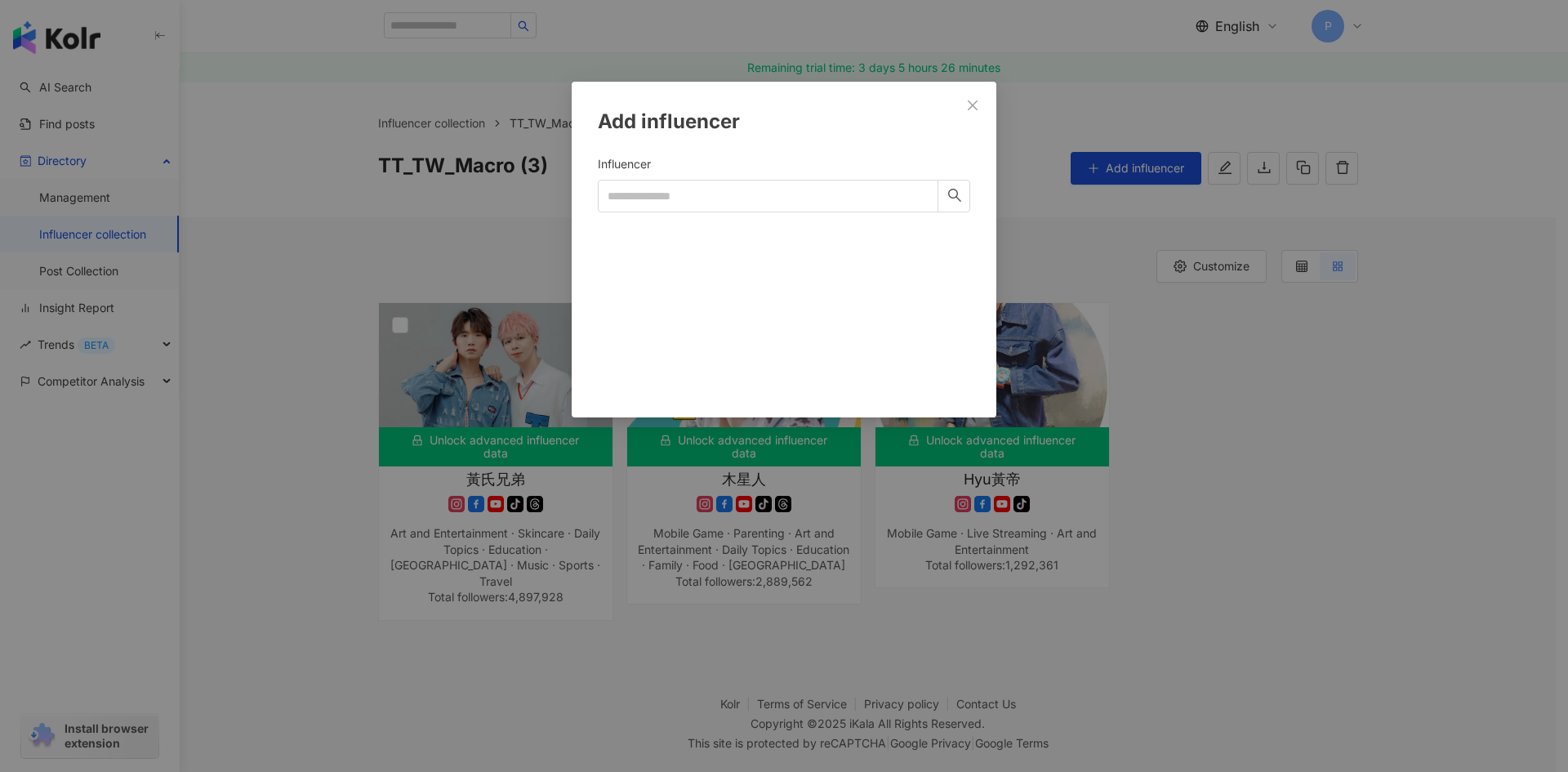
click at [964, 104] on span "Close" at bounding box center [973, 105] width 32 height 13
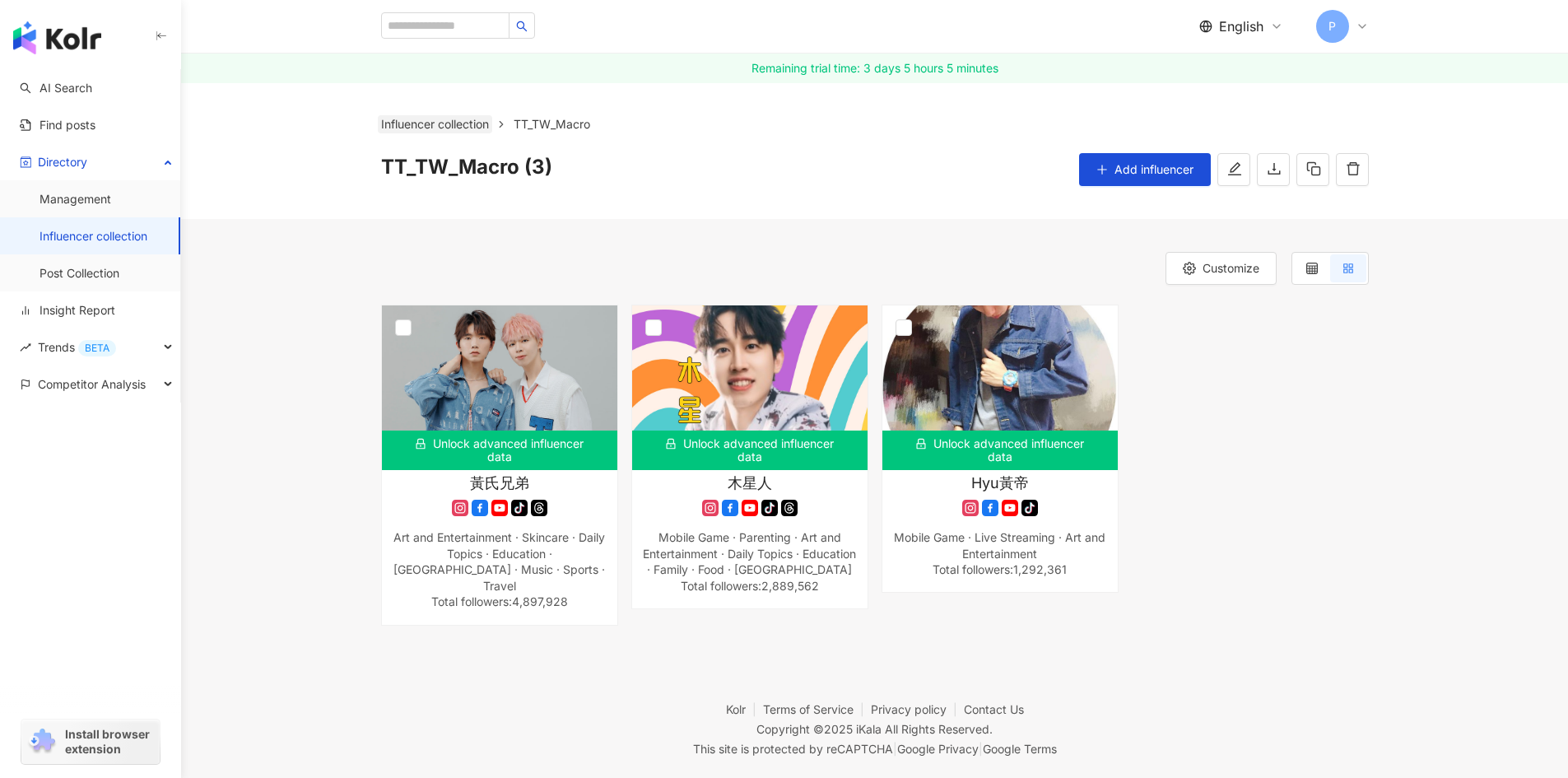
click at [458, 126] on link "Influencer collection" at bounding box center [435, 124] width 114 height 18
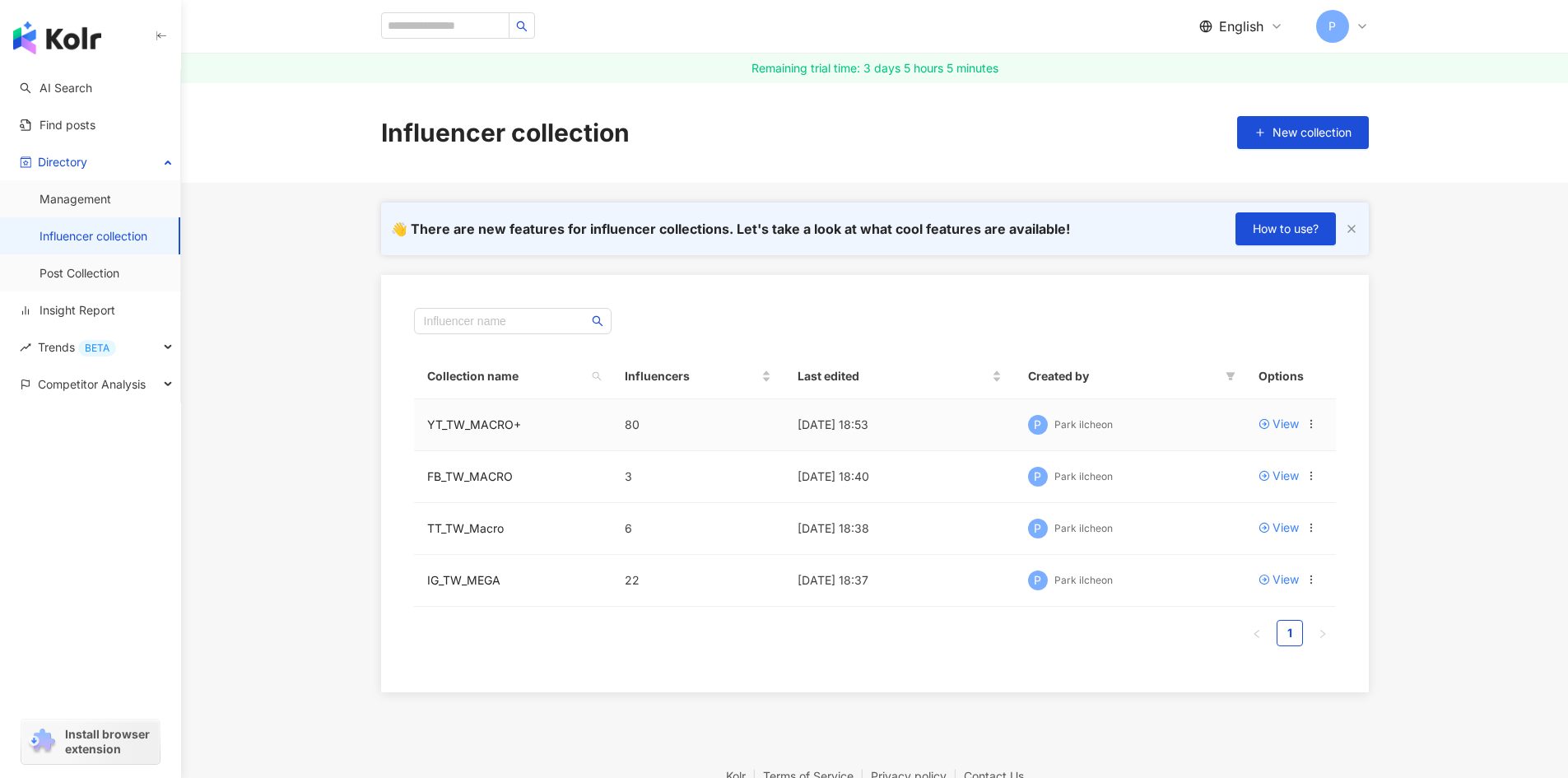
click at [1314, 424] on icon at bounding box center [1311, 425] width 12 height 12
click at [1484, 492] on main "Influencer collection New collection 👋 There are new features for influencer co…" at bounding box center [873, 387] width 1386 height 610
click at [1312, 472] on icon at bounding box center [1311, 476] width 12 height 12
click at [1269, 500] on div "Rename collection" at bounding box center [1250, 506] width 106 height 18
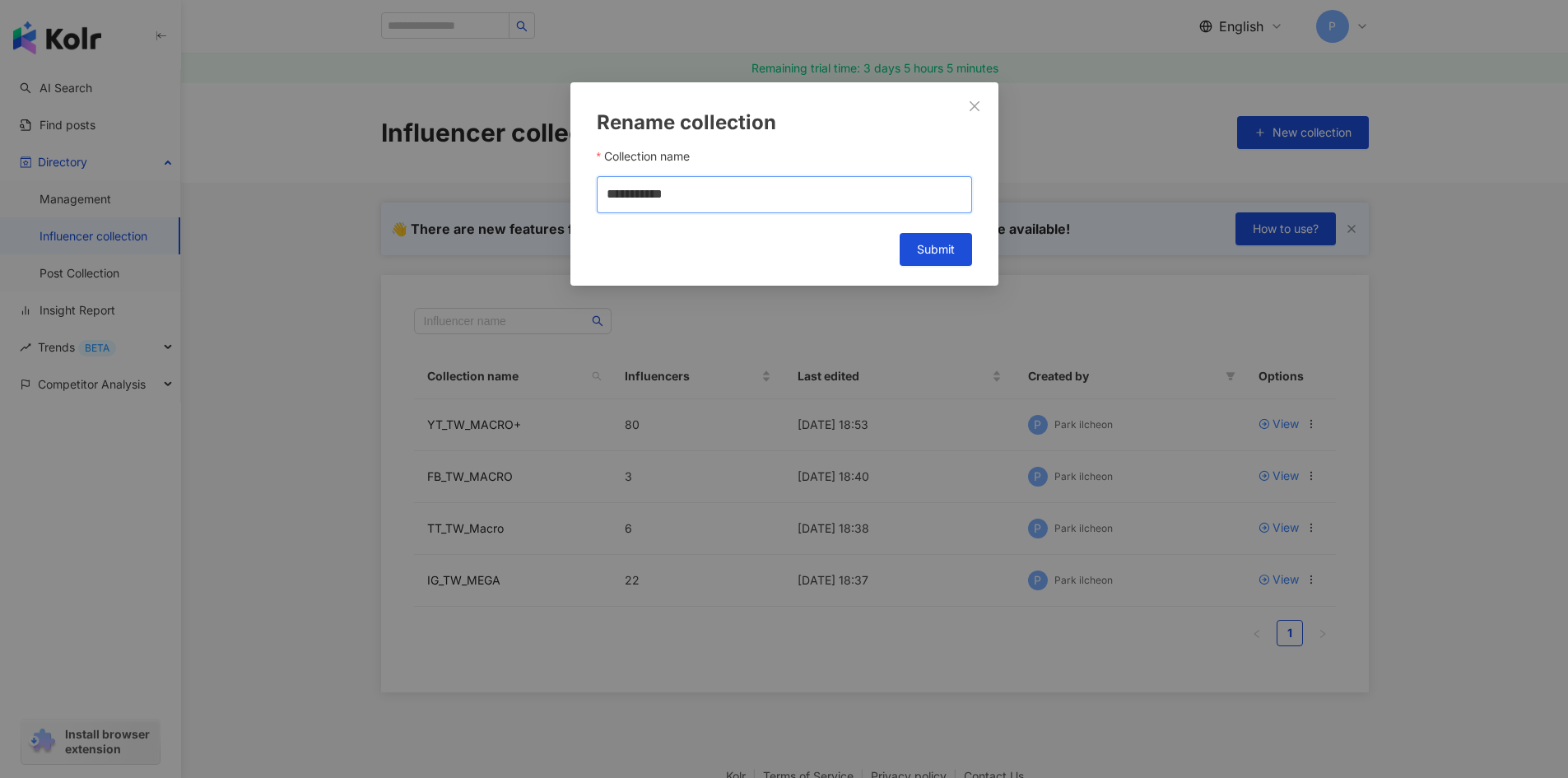
click at [760, 194] on input "**********" at bounding box center [784, 194] width 375 height 38
type input "**********"
drag, startPoint x: 940, startPoint y: 247, endPoint x: 949, endPoint y: 246, distance: 9.1
click at [936, 247] on span "Submit" at bounding box center [935, 249] width 37 height 13
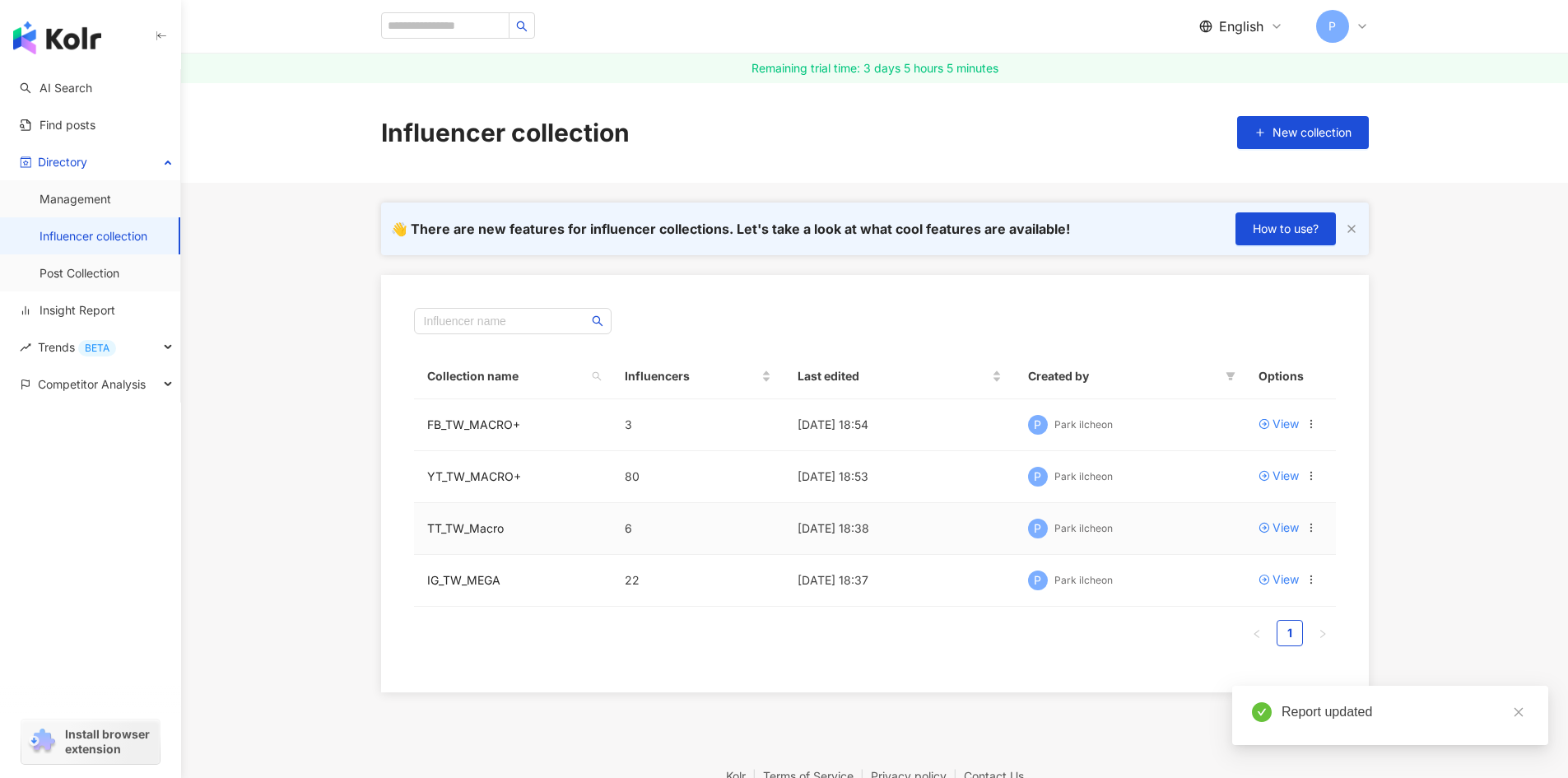
click at [1313, 533] on icon at bounding box center [1311, 528] width 12 height 12
click at [1231, 562] on div "Rename collection" at bounding box center [1250, 558] width 106 height 18
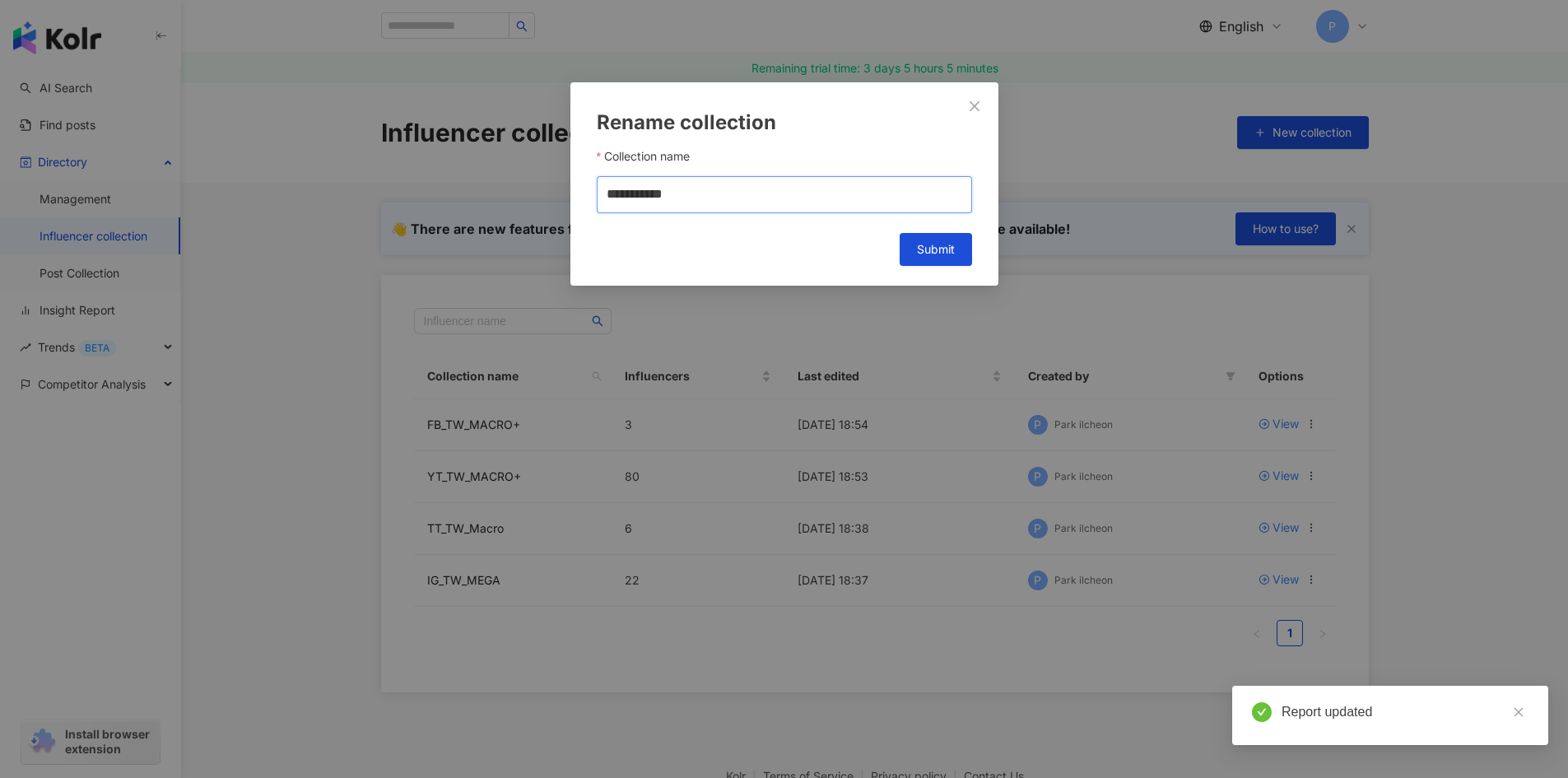
click at [742, 186] on input "**********" at bounding box center [784, 194] width 375 height 38
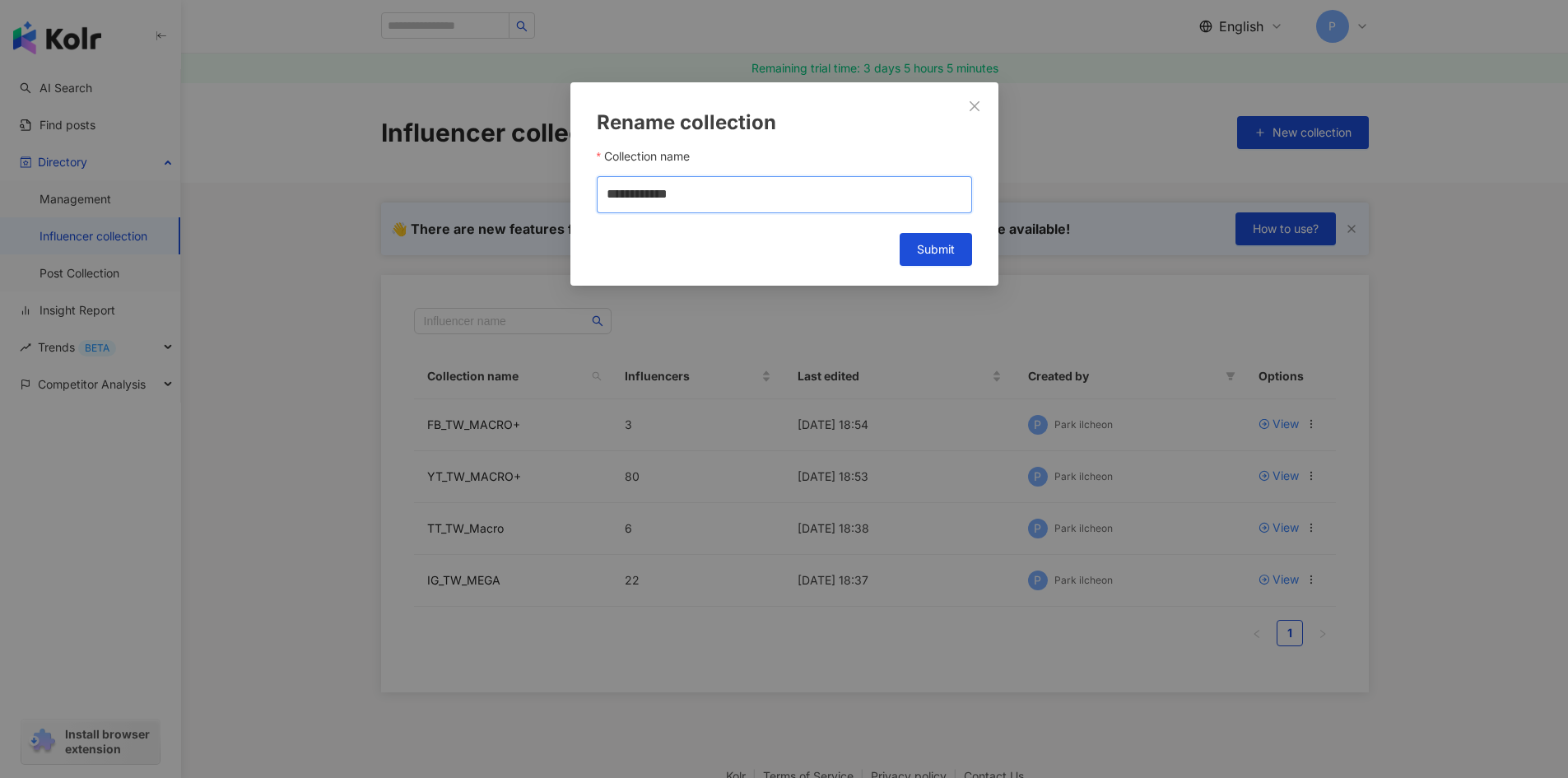
type input "**********"
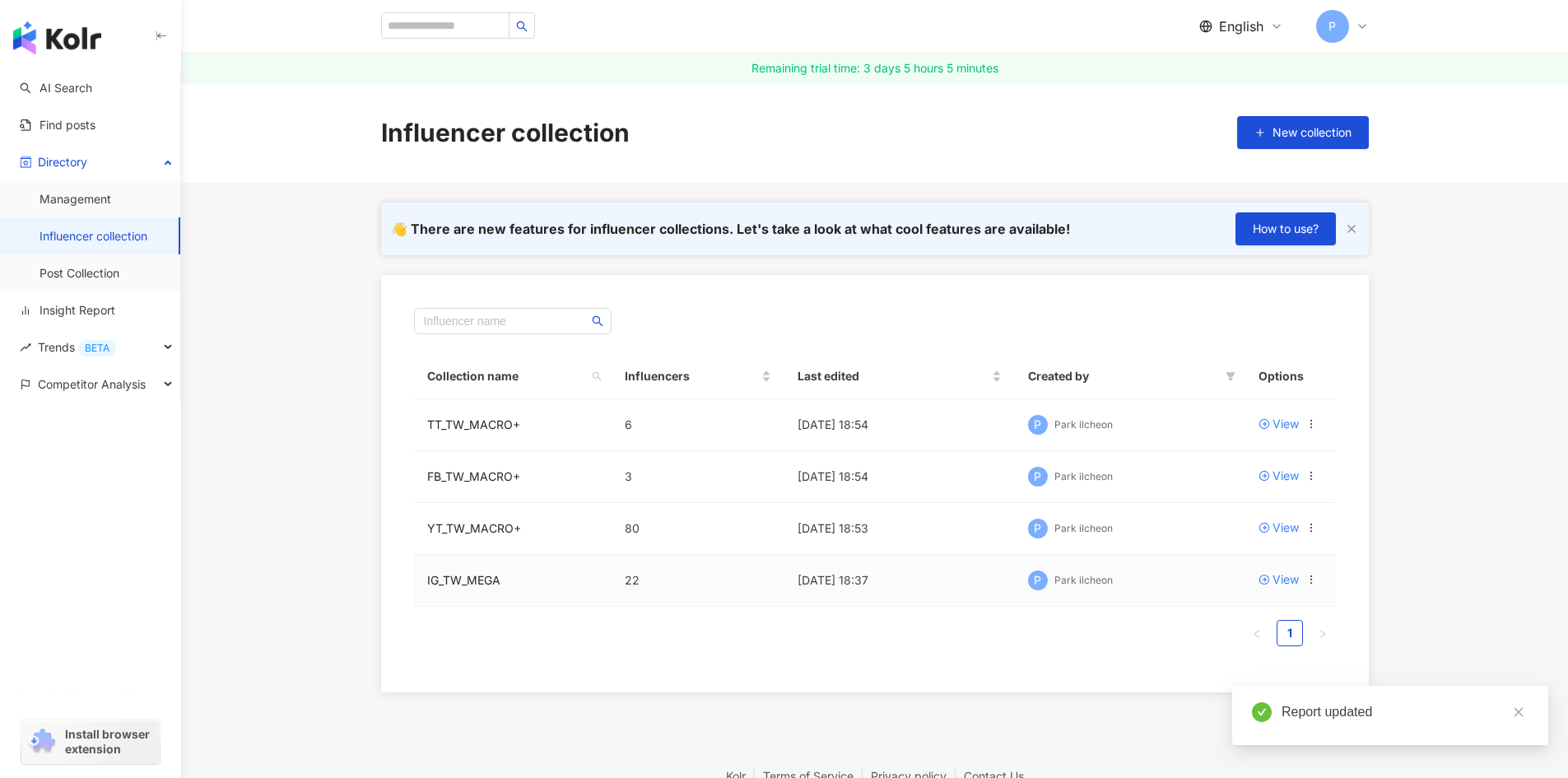
click at [1314, 586] on div at bounding box center [1311, 580] width 12 height 18
click at [1310, 581] on icon at bounding box center [1311, 580] width 12 height 12
click at [1223, 616] on div "Rename collection" at bounding box center [1250, 610] width 106 height 18
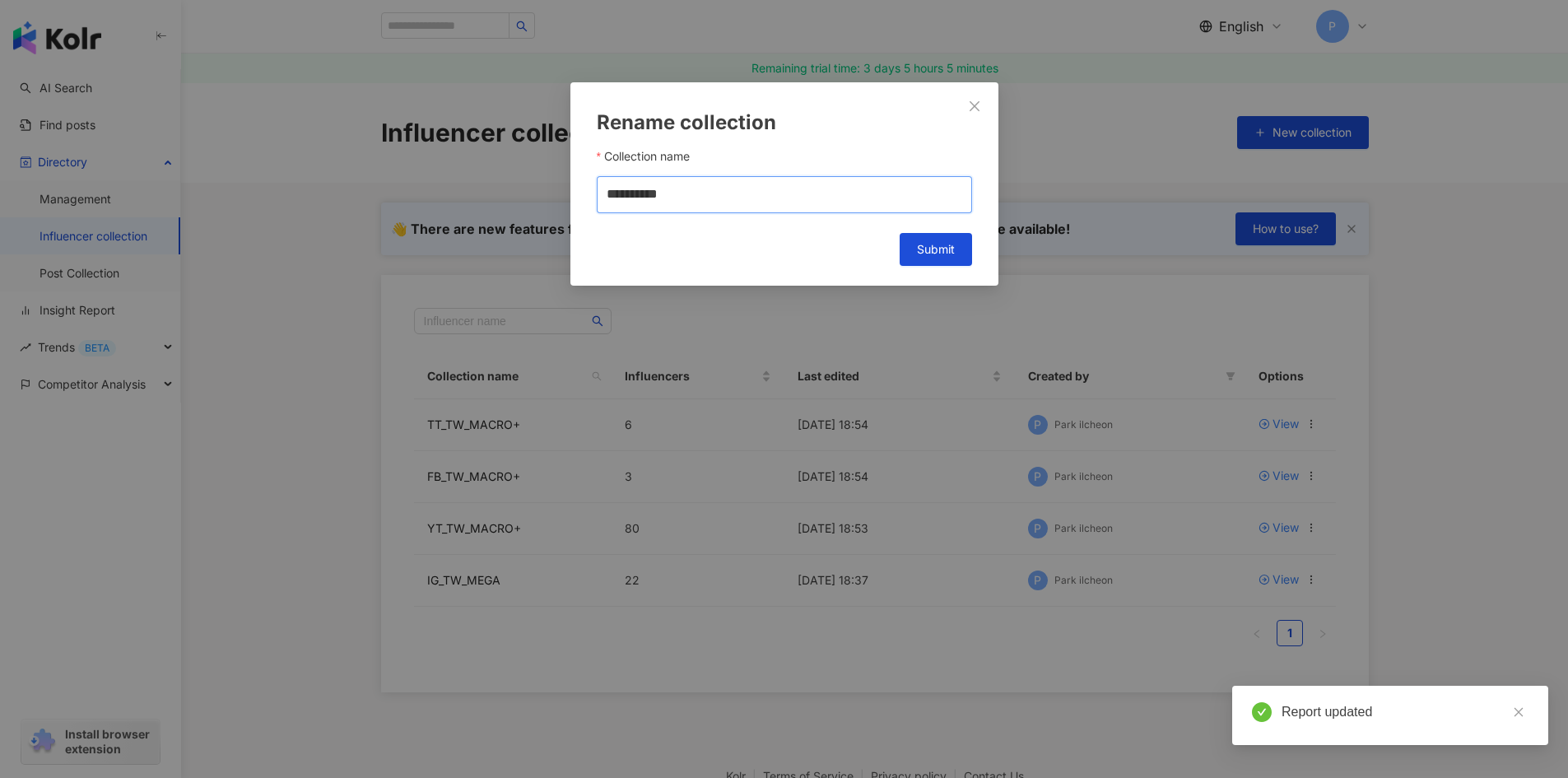
click at [716, 189] on input "**********" at bounding box center [784, 194] width 375 height 38
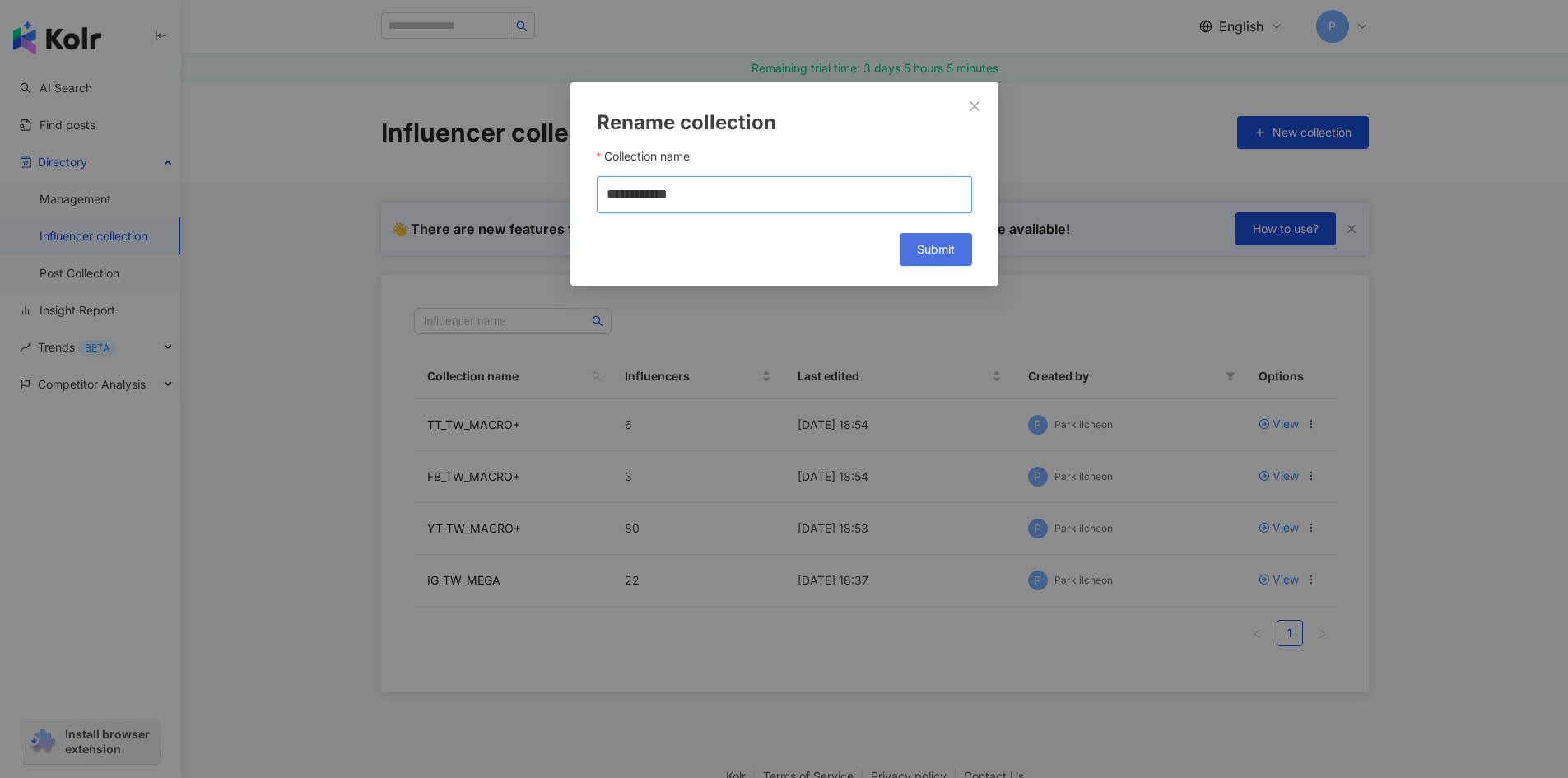
type input "**********"
click at [939, 254] on span "Submit" at bounding box center [935, 249] width 37 height 13
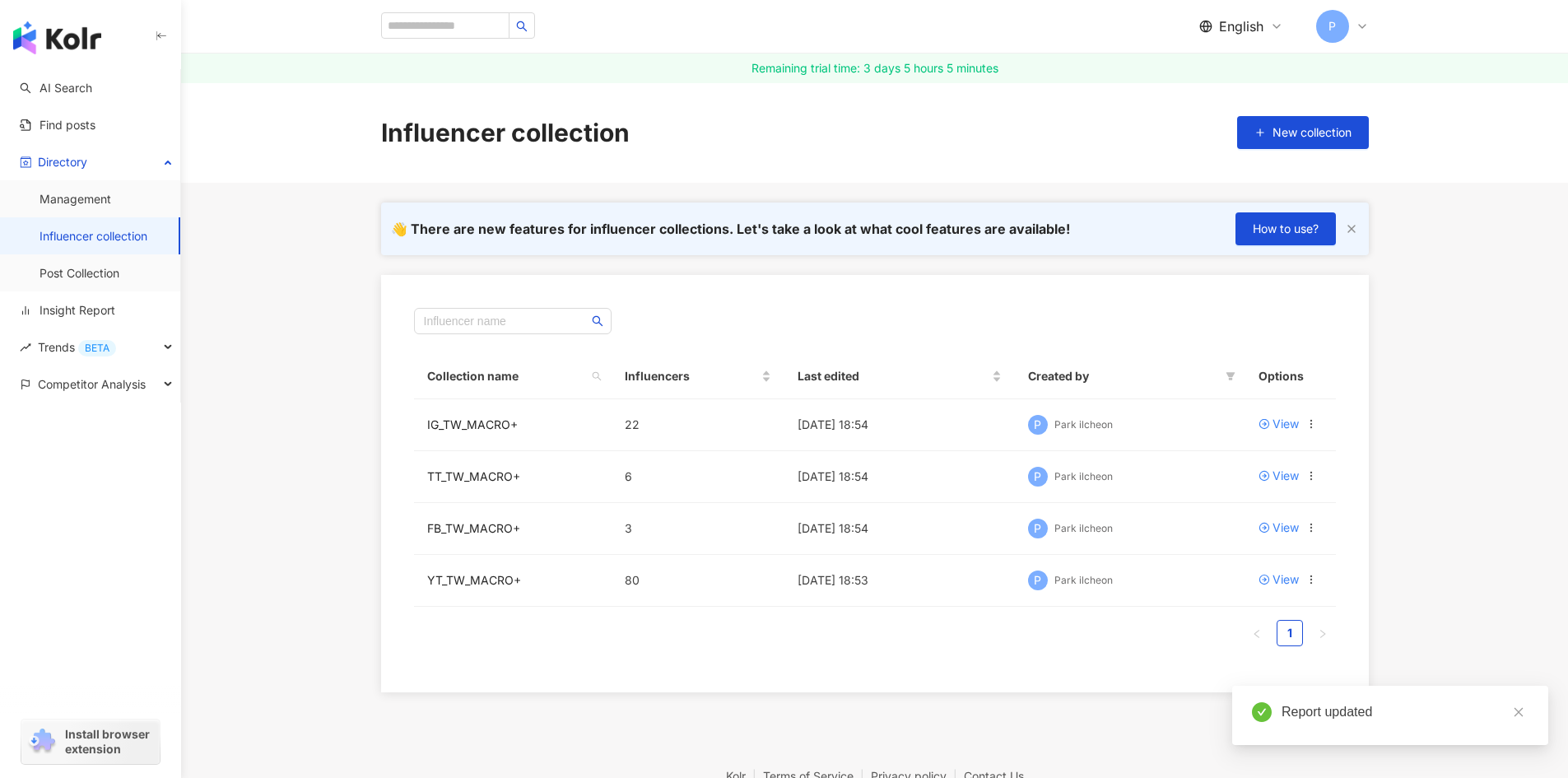
click at [1494, 521] on main "Influencer collection New collection 👋 There are new features for influencer co…" at bounding box center [873, 387] width 1386 height 610
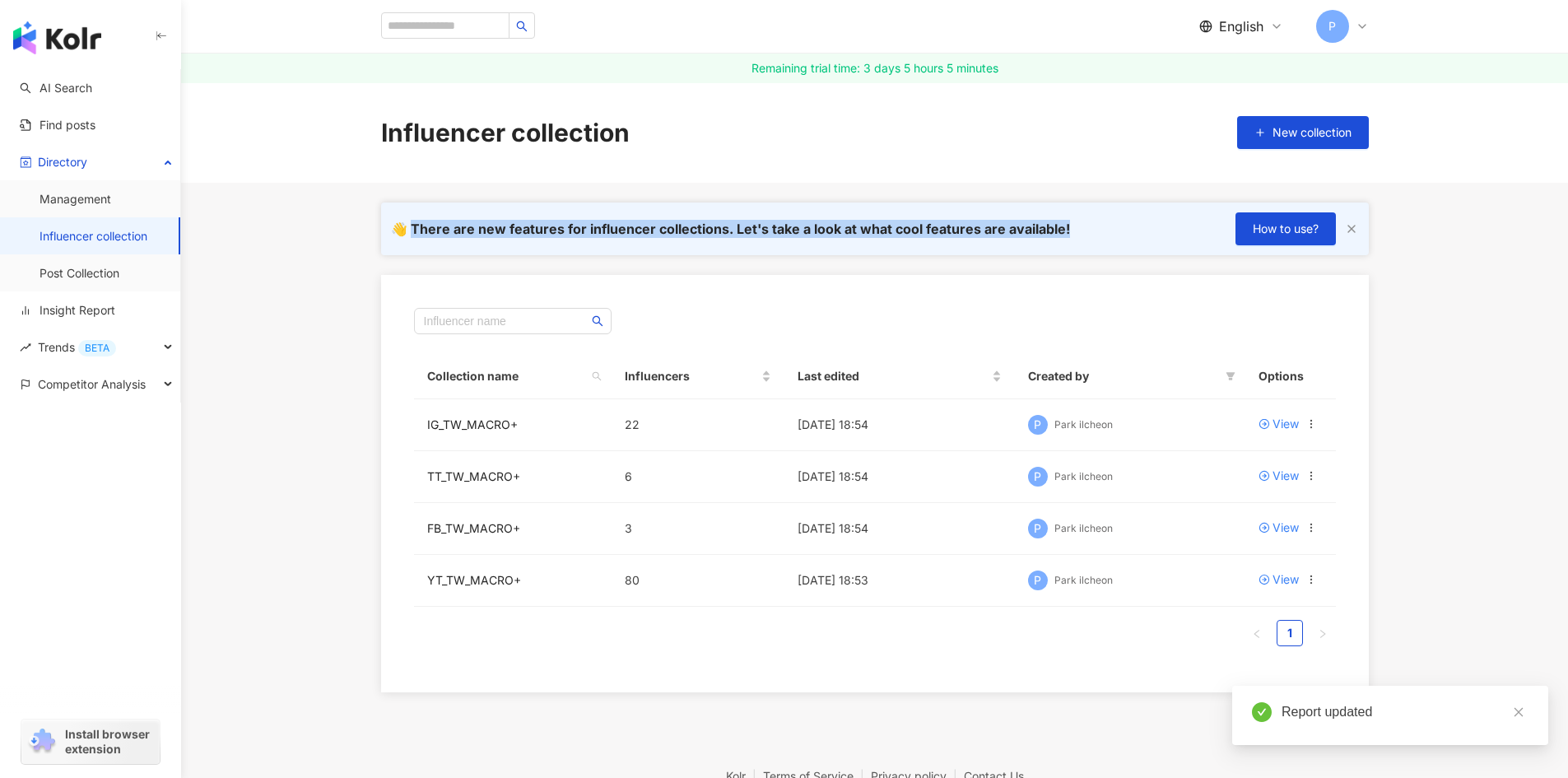
drag, startPoint x: 411, startPoint y: 230, endPoint x: 1107, endPoint y: 286, distance: 698.2
click at [1071, 236] on div "👋 There are new features for influencer collections. Let's take a look at what …" at bounding box center [874, 228] width 988 height 52
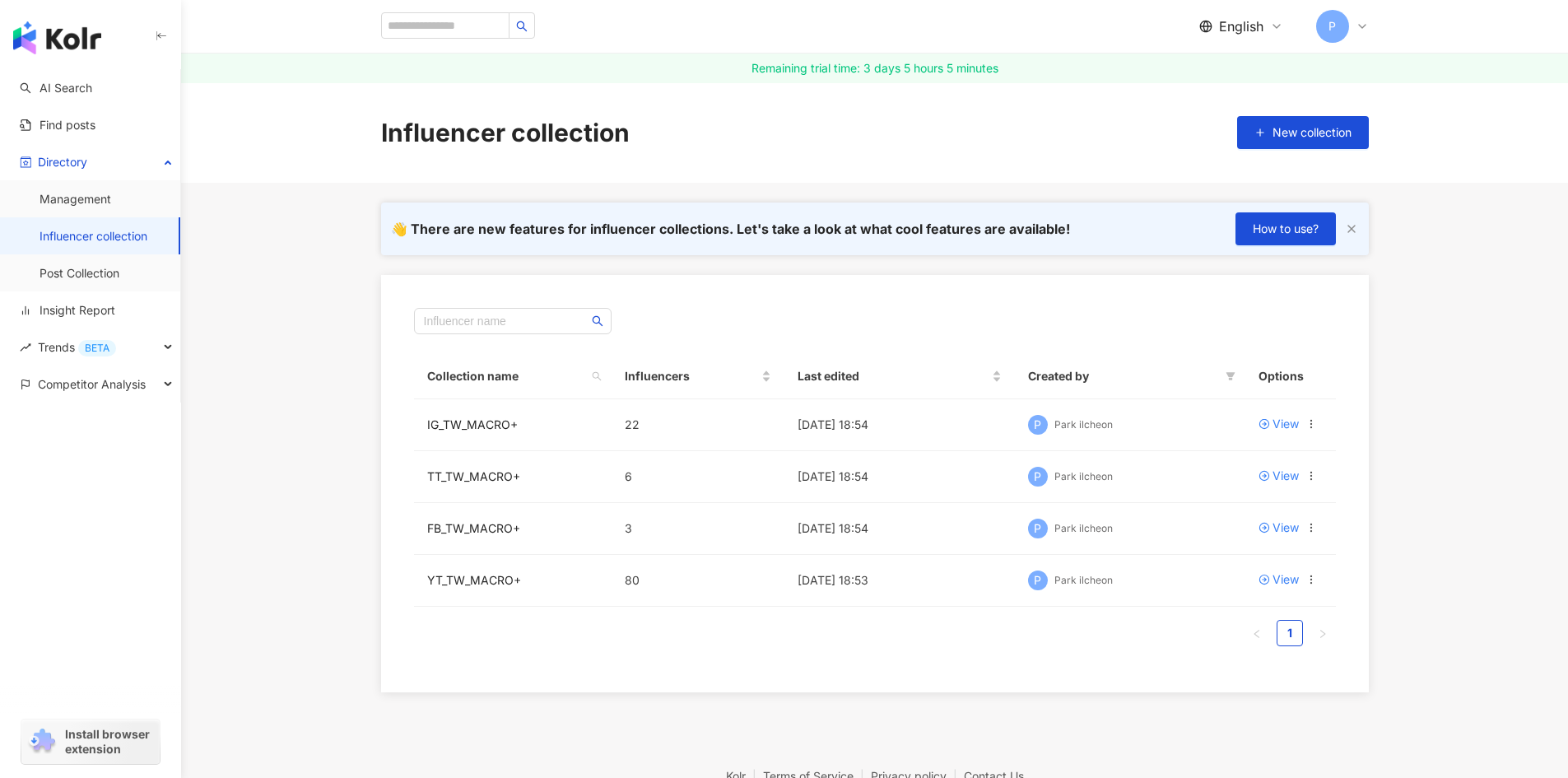
click at [825, 272] on div "👋 There are new features for influencer collections. Let's take a look at what …" at bounding box center [874, 447] width 1053 height 490
click at [1308, 423] on icon at bounding box center [1311, 425] width 12 height 12
click at [1232, 497] on div "Export collection" at bounding box center [1250, 490] width 106 height 18
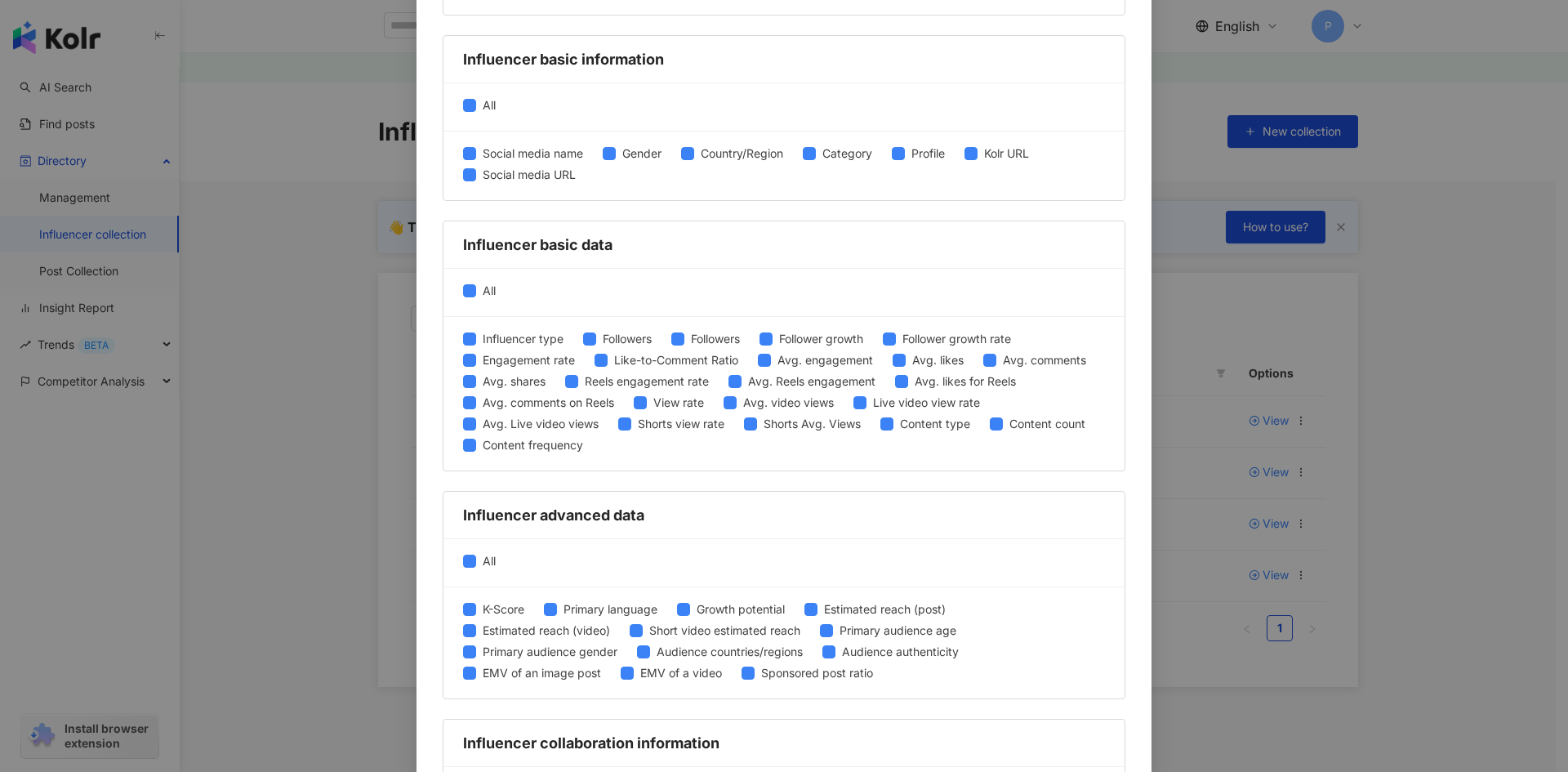
scroll to position [577, 0]
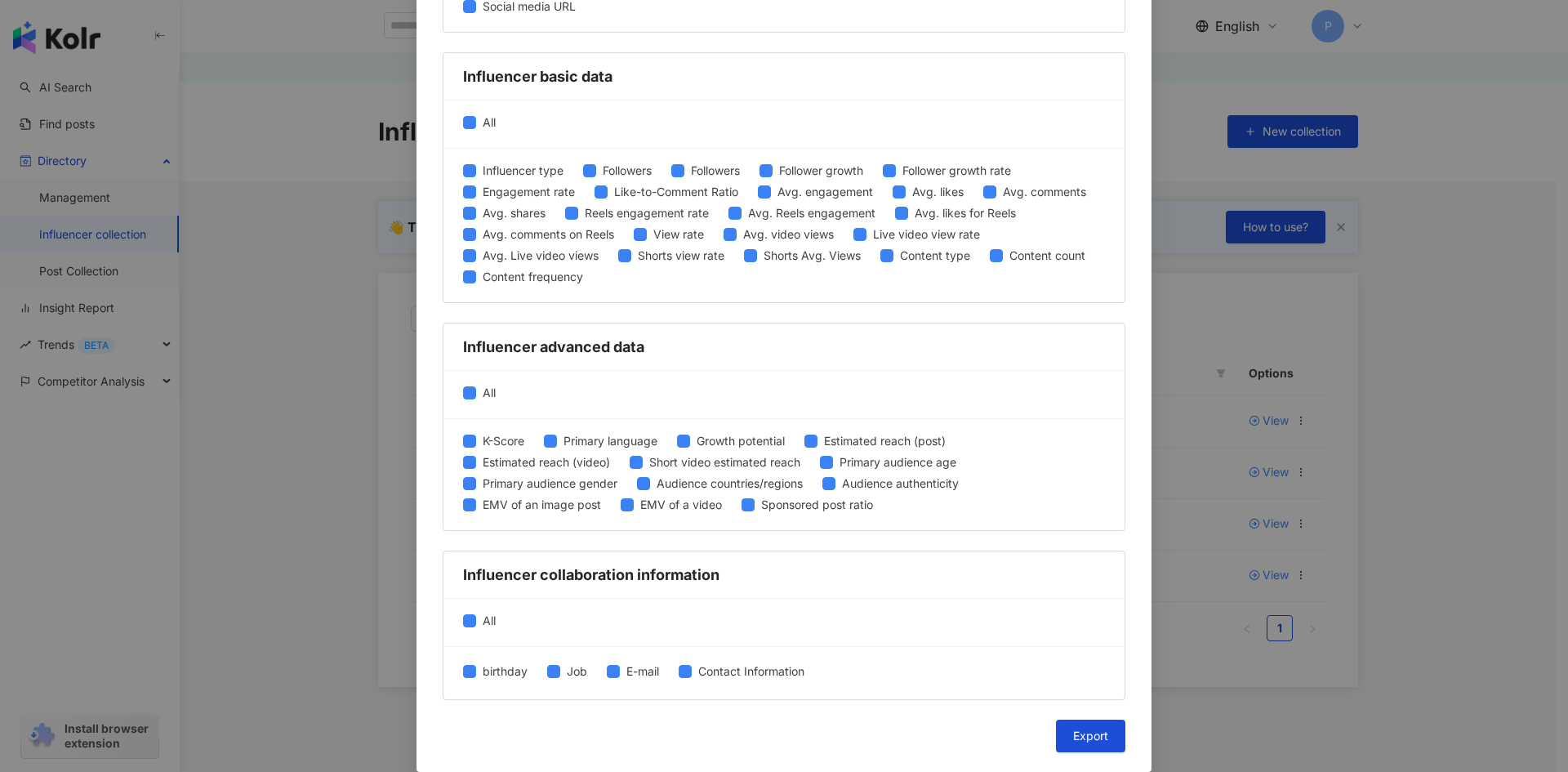
click at [1096, 753] on div "Export collection Please select the item you want to export Social Media Platfo…" at bounding box center [784, 97] width 736 height 1349
click at [1095, 747] on button "Export" at bounding box center [1090, 736] width 70 height 32
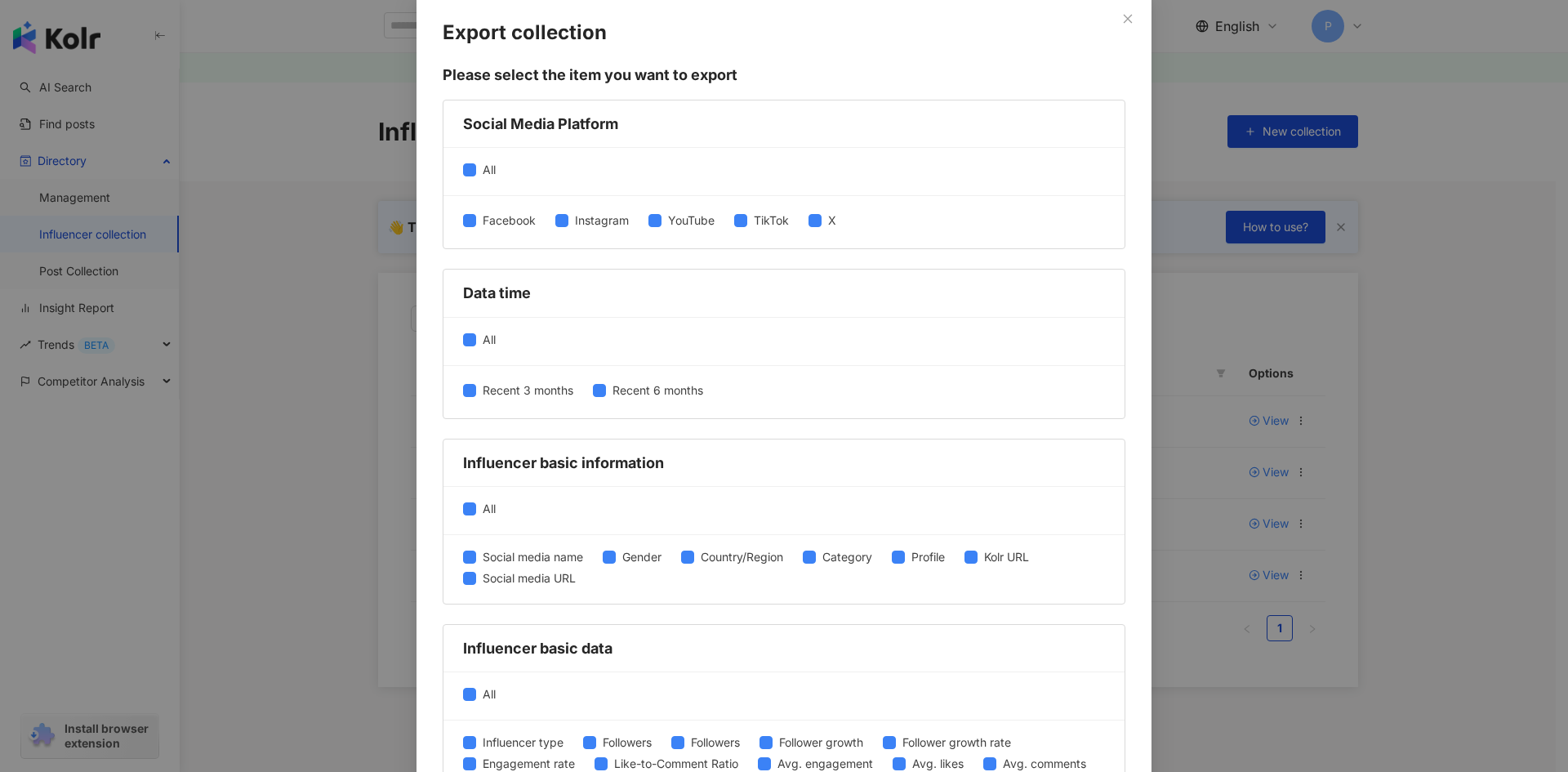
scroll to position [0, 0]
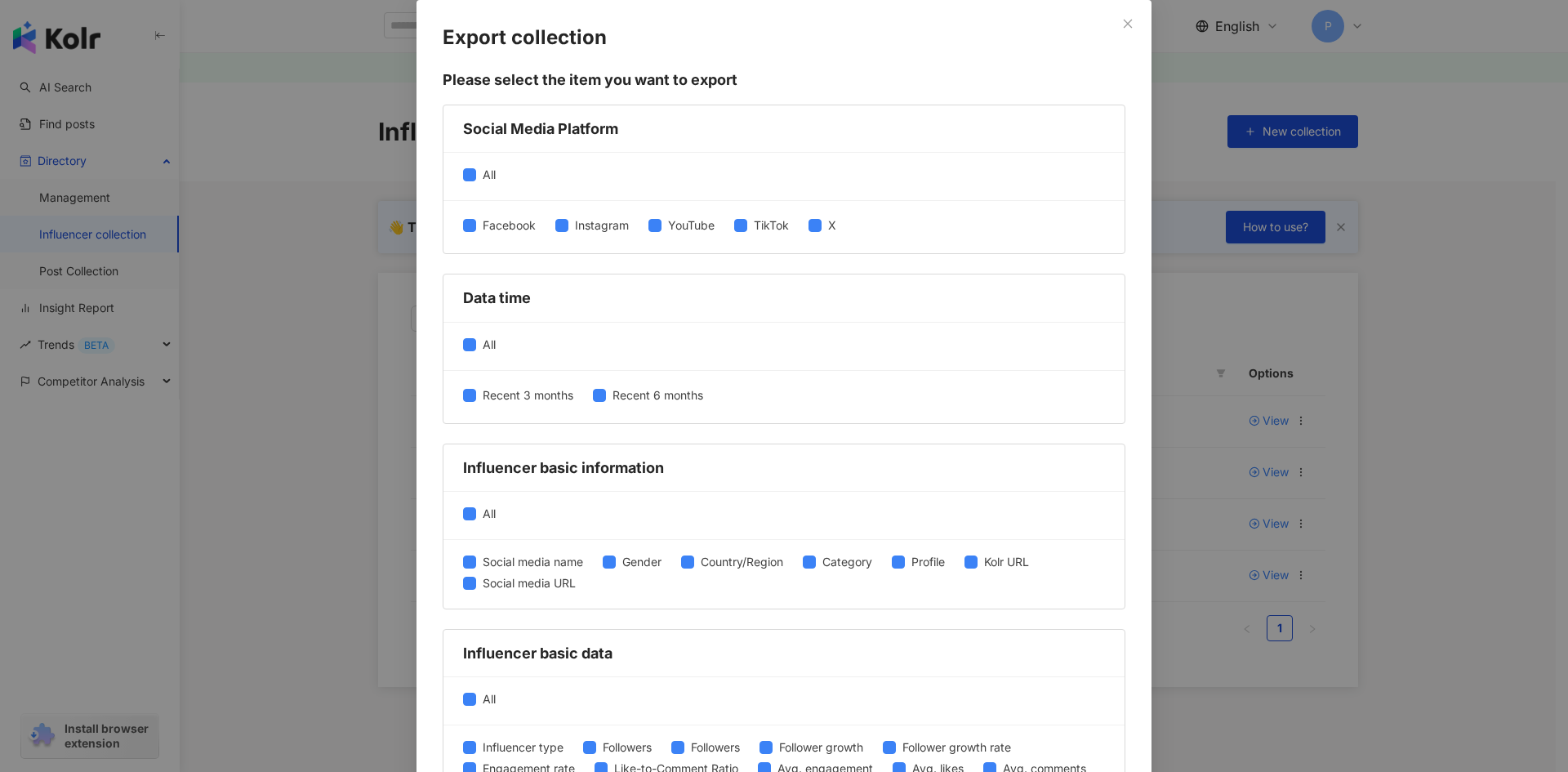
click at [1497, 359] on div "Export collection Please select the item you want to export Social Media Platfo…" at bounding box center [784, 386] width 1568 height 772
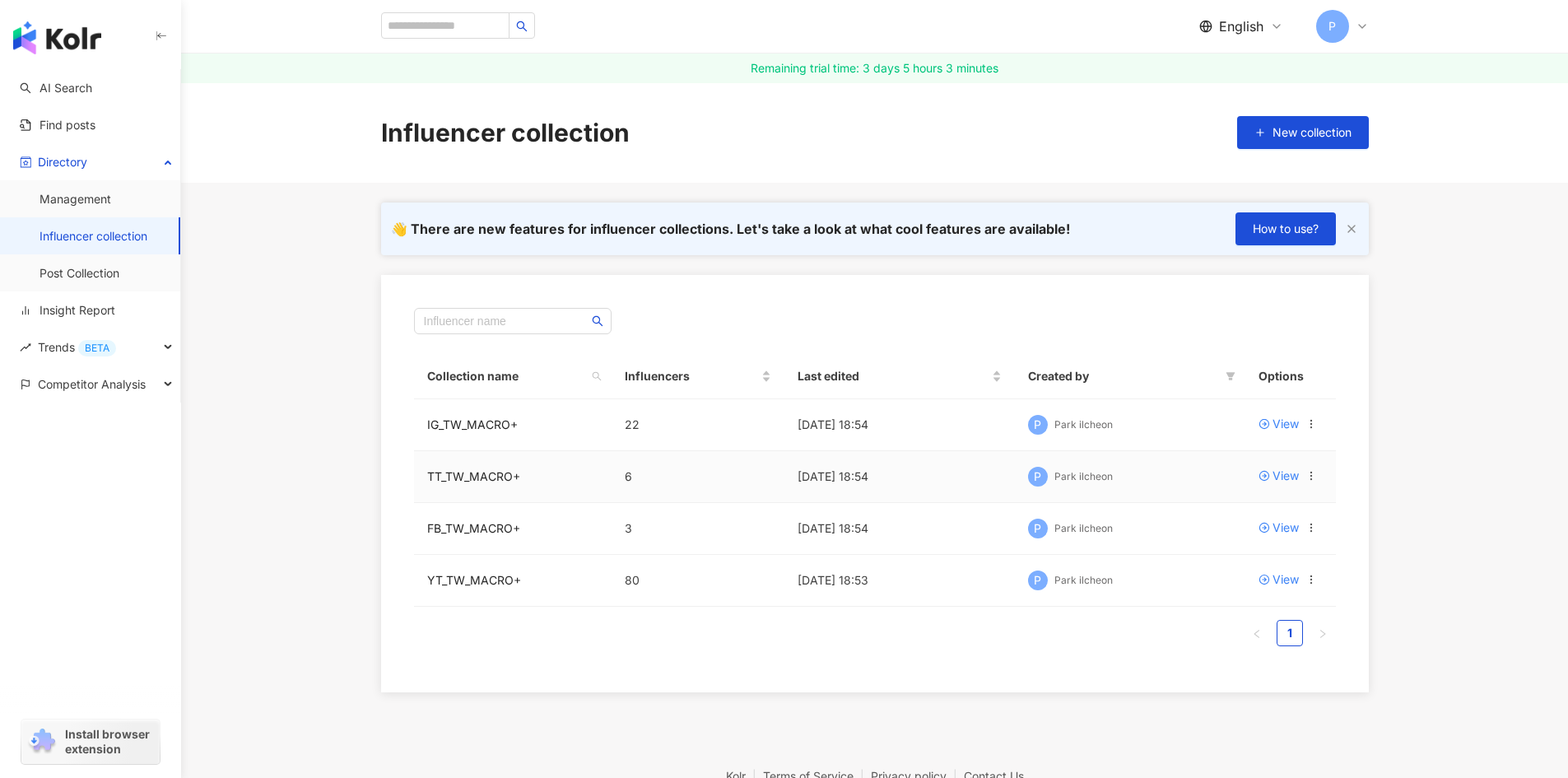
click at [1309, 470] on icon at bounding box center [1311, 476] width 12 height 12
click at [1241, 551] on li "Export collection" at bounding box center [1240, 541] width 145 height 36
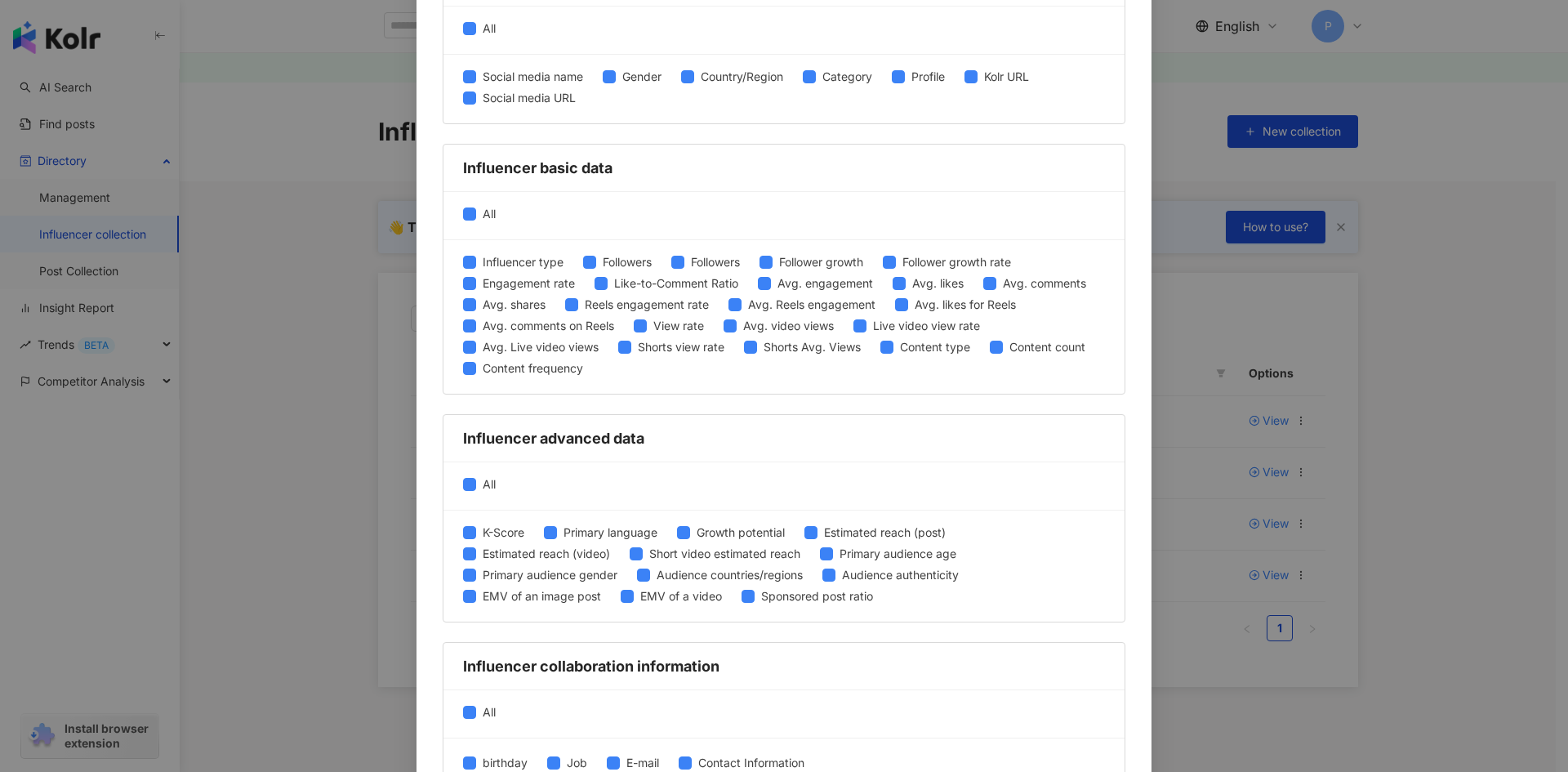
scroll to position [577, 0]
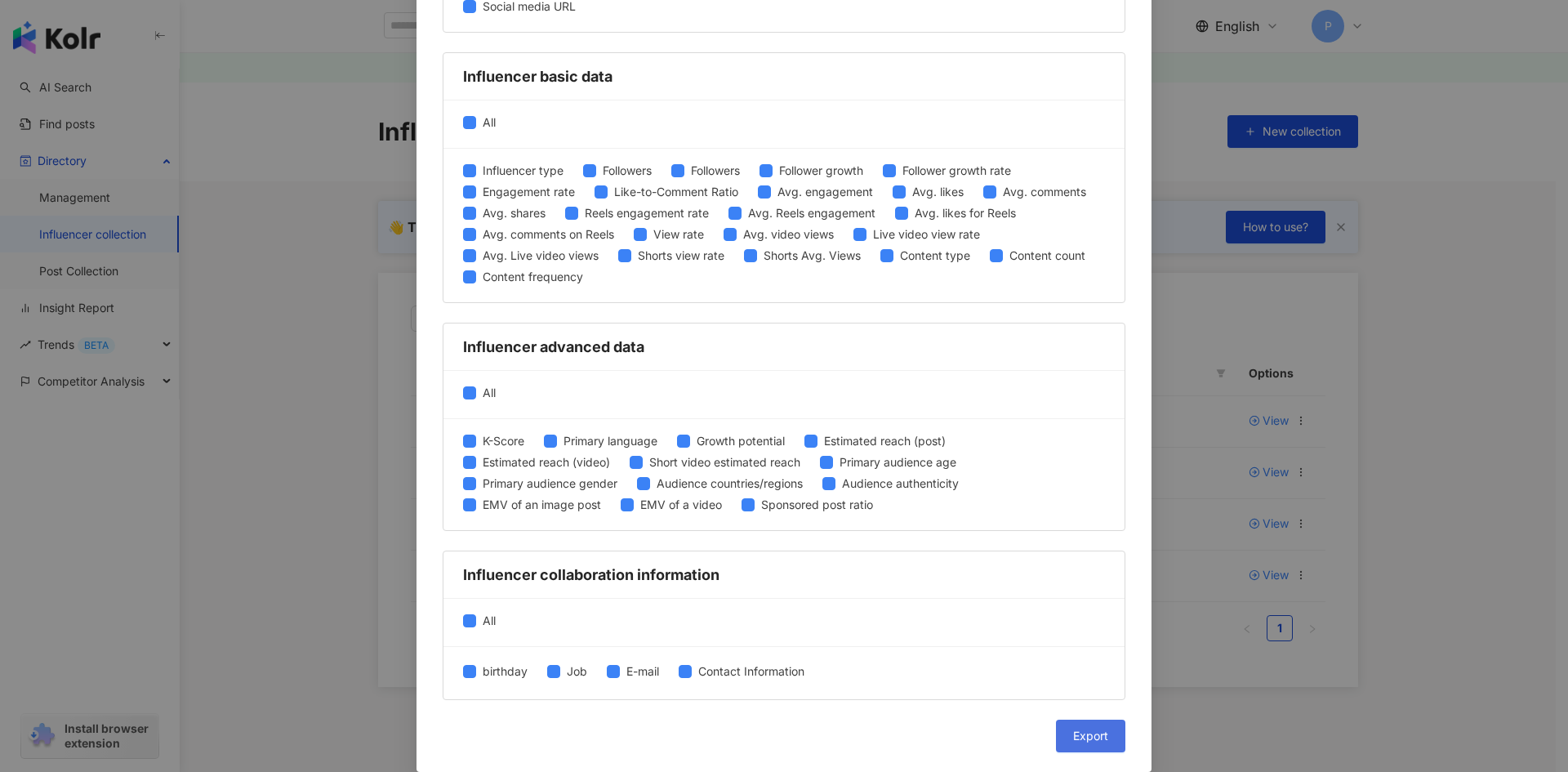
click at [1090, 736] on span "Export" at bounding box center [1091, 736] width 35 height 13
drag, startPoint x: 1458, startPoint y: 477, endPoint x: 1453, endPoint y: 490, distance: 13.9
click at [1456, 480] on div "Export collection Please select the item you want to export Social Media Platfo…" at bounding box center [784, 386] width 1568 height 772
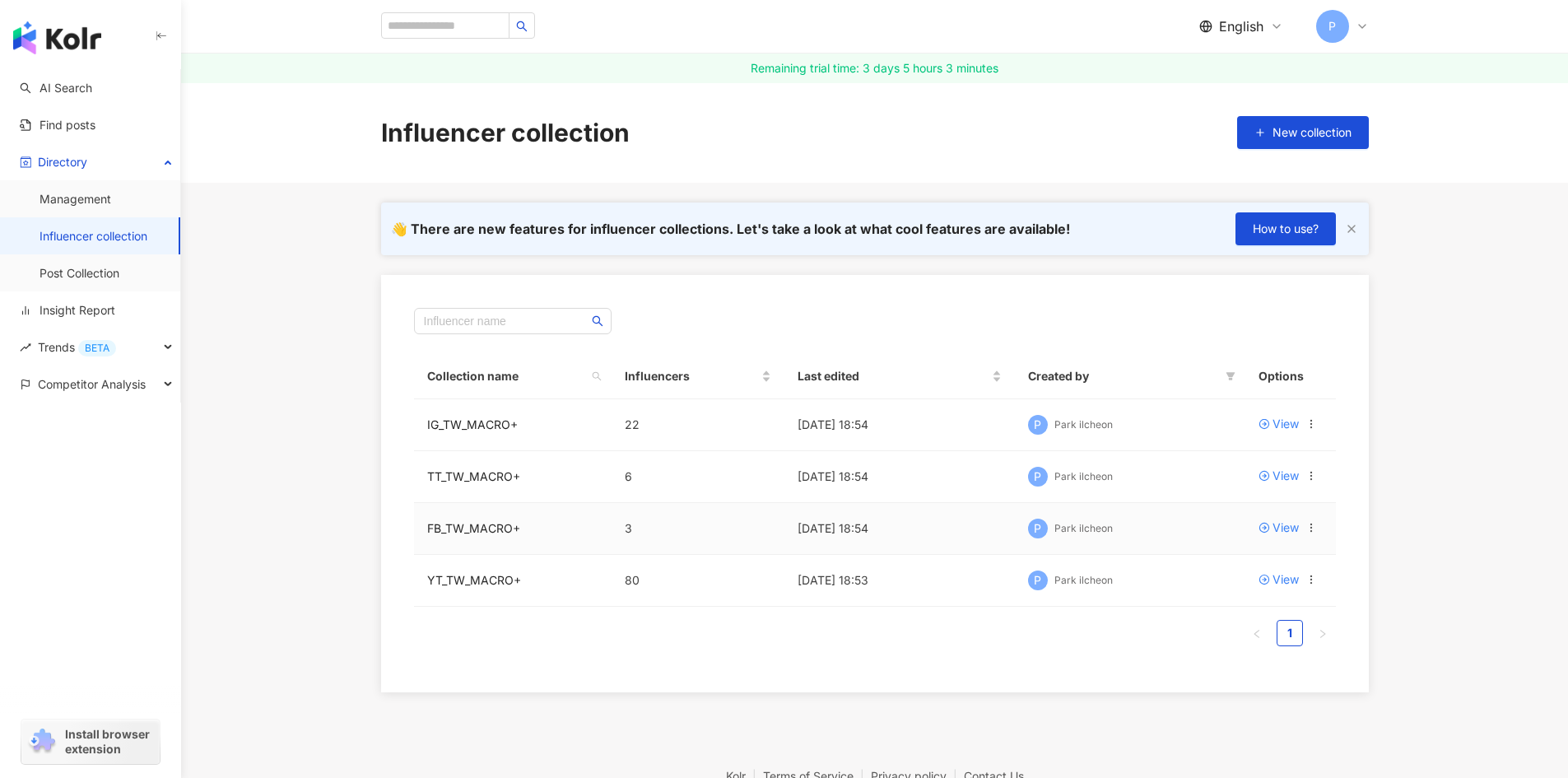
click at [1309, 528] on icon at bounding box center [1311, 528] width 12 height 12
click at [1234, 592] on div "Export collection" at bounding box center [1250, 593] width 106 height 18
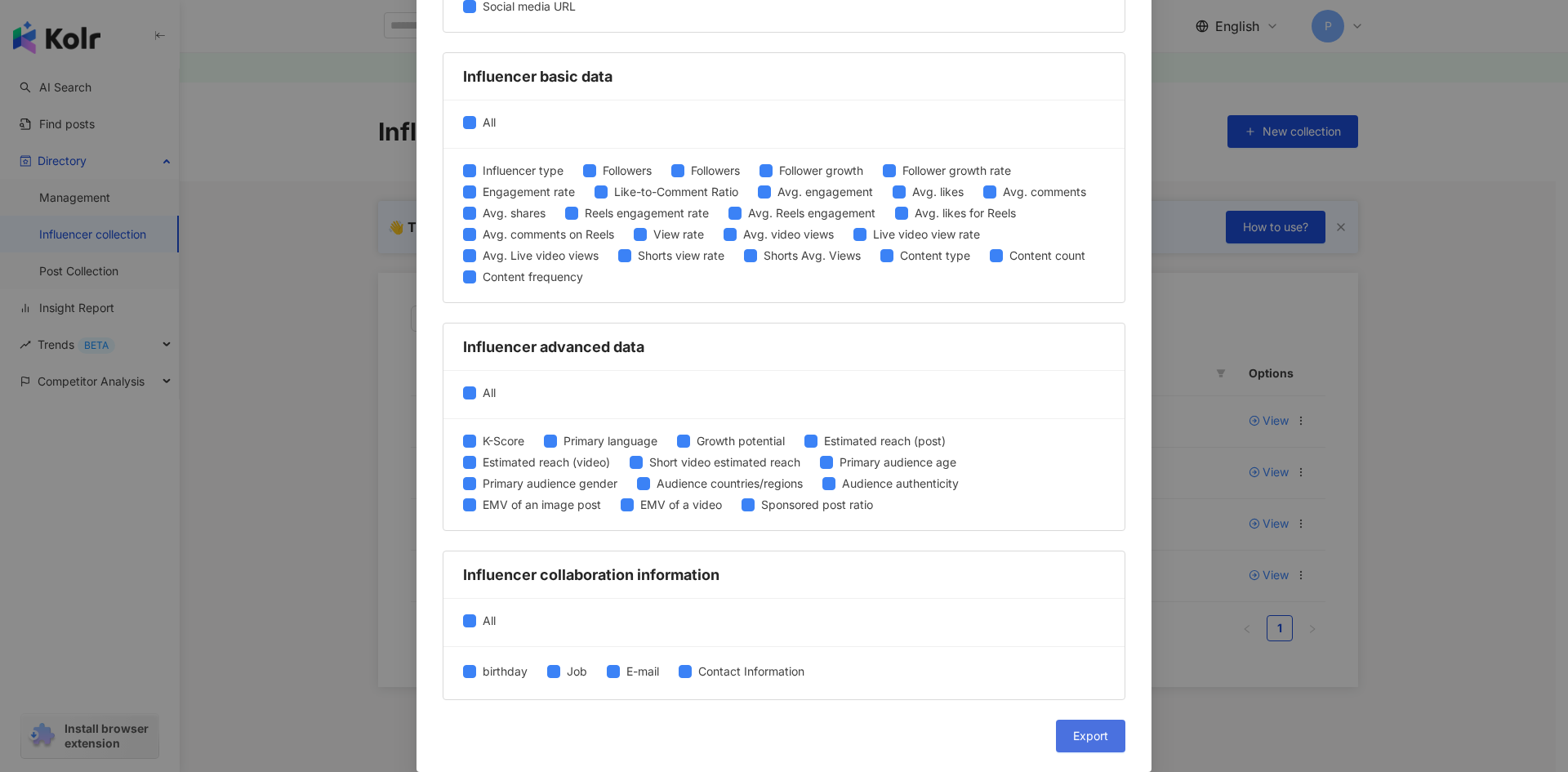
click at [1085, 745] on button "Export" at bounding box center [1090, 736] width 70 height 32
click at [1449, 519] on div "Export collection Please select the item you want to export Social Media Platfo…" at bounding box center [784, 386] width 1568 height 772
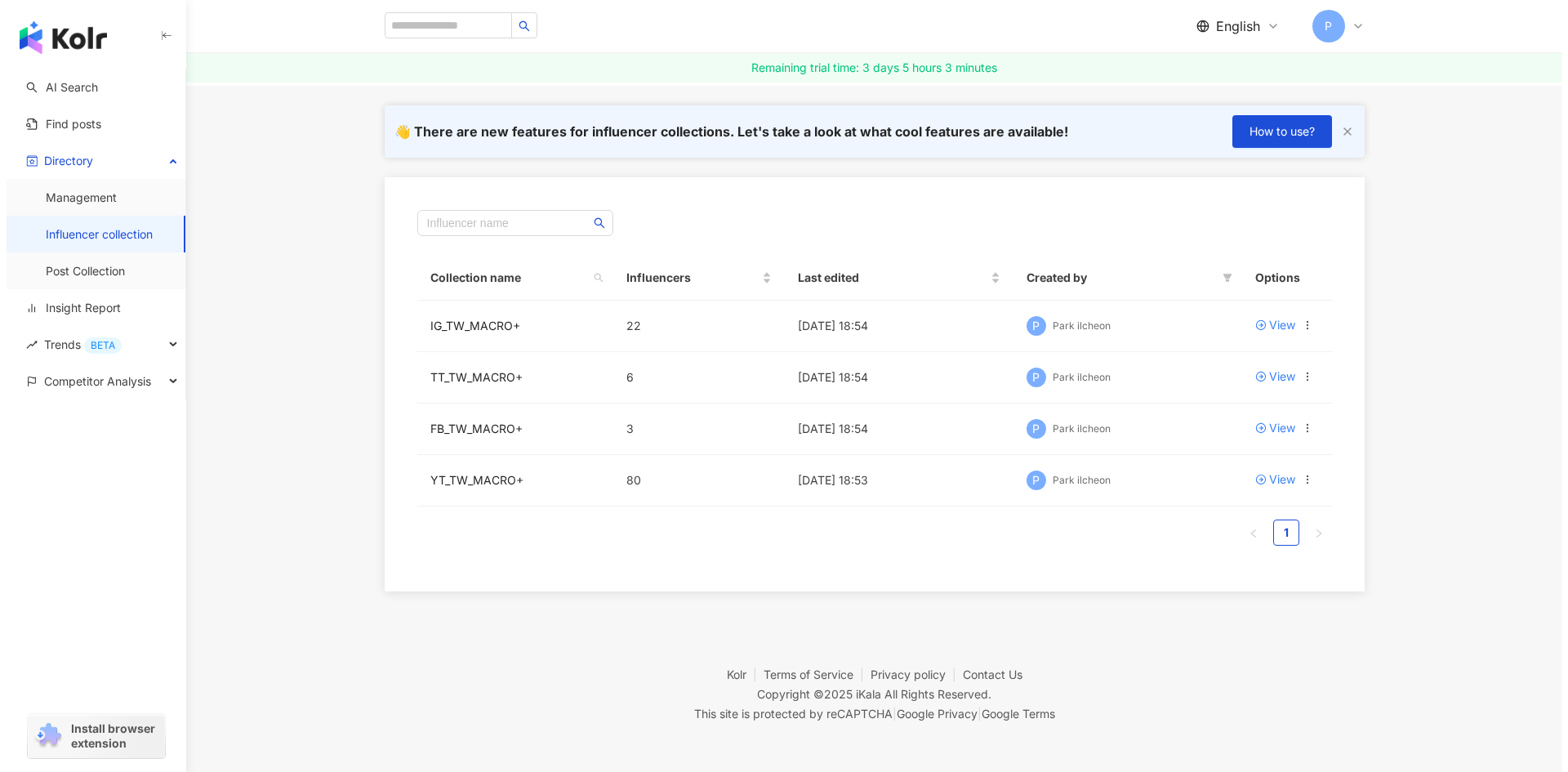
scroll to position [96, 0]
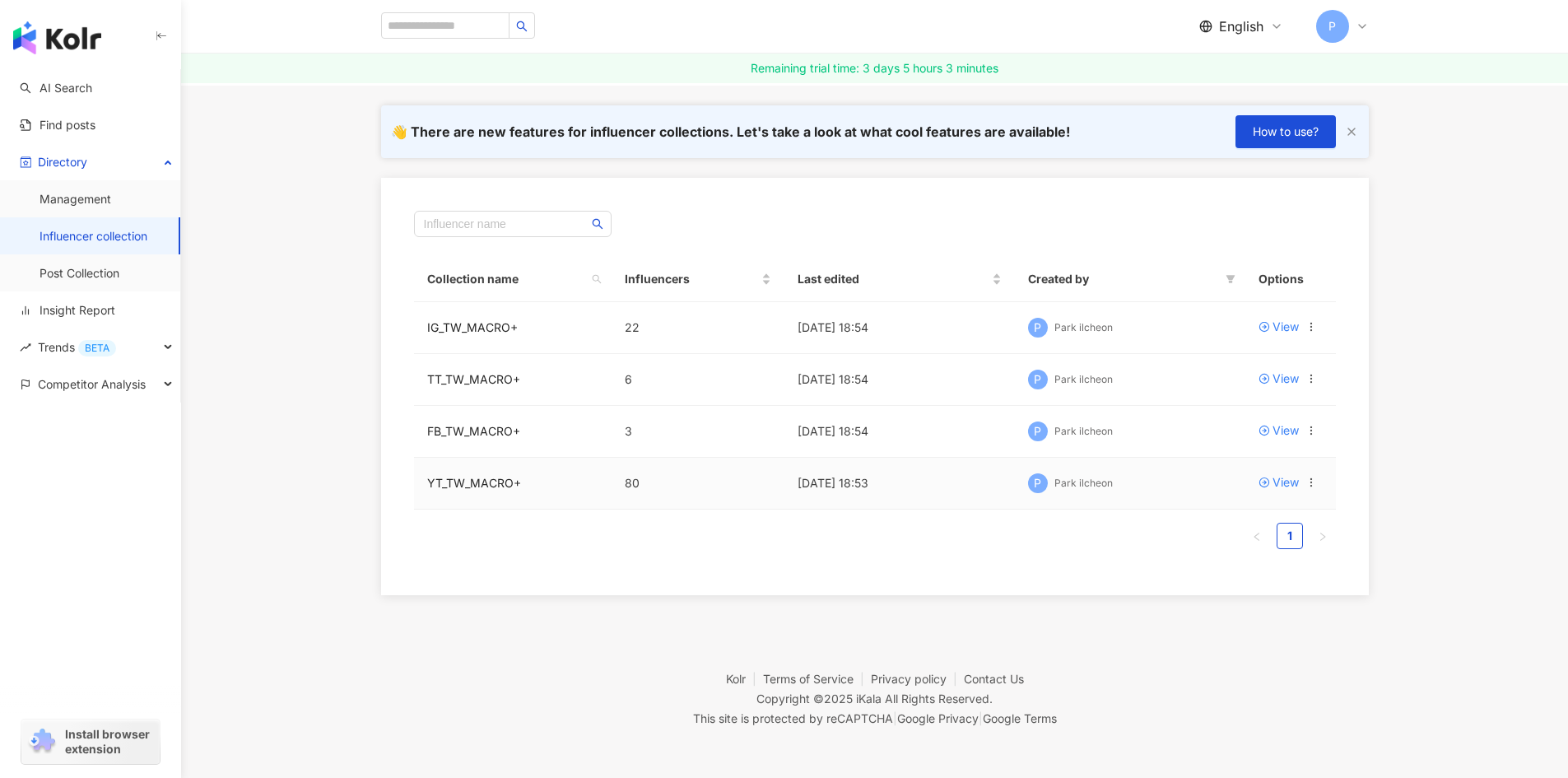
click at [1315, 482] on icon at bounding box center [1311, 483] width 12 height 12
click at [1271, 548] on div "Export collection" at bounding box center [1250, 548] width 106 height 18
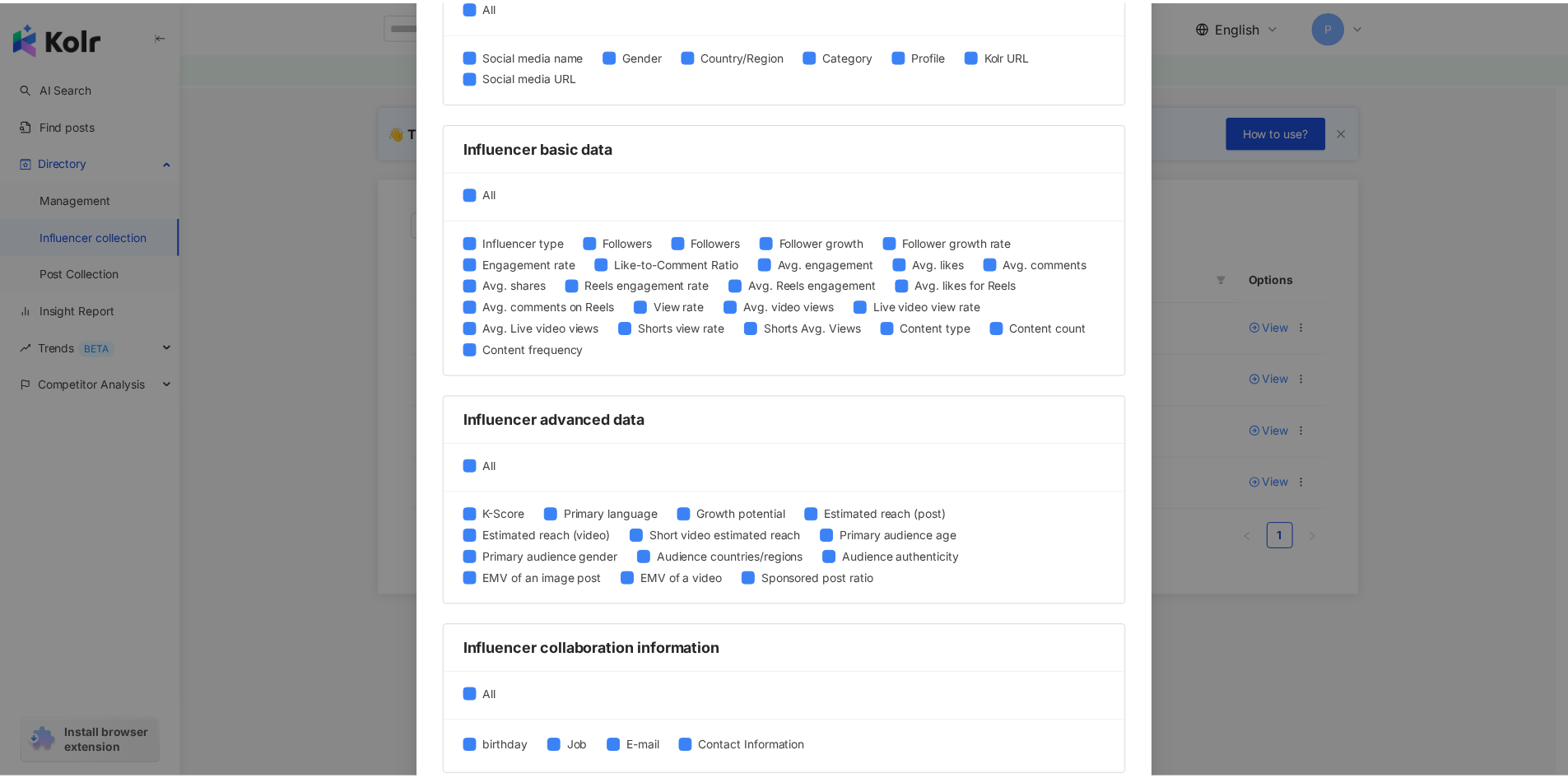
scroll to position [582, 0]
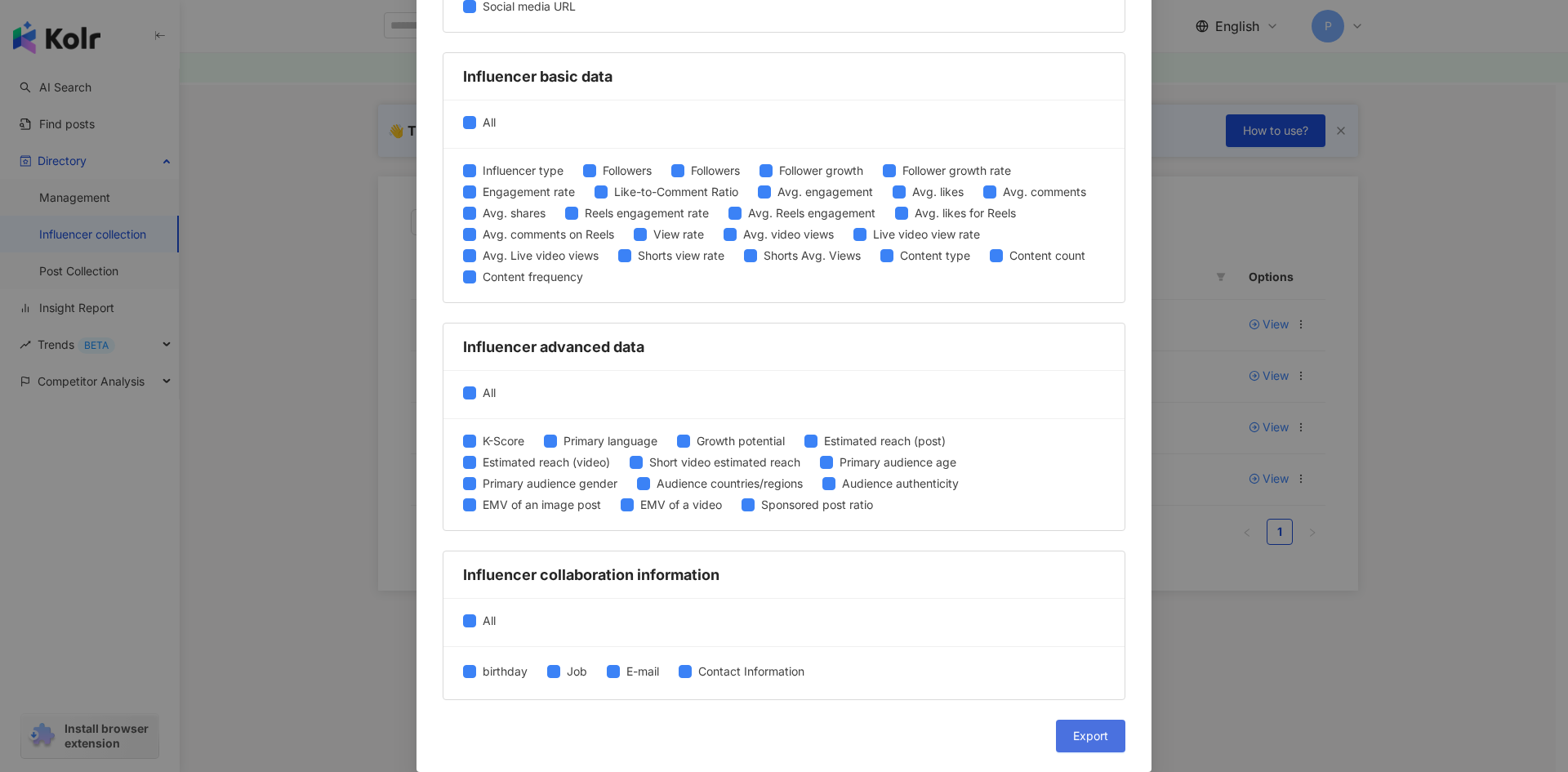
click at [1074, 726] on button "Export" at bounding box center [1090, 736] width 70 height 32
click at [1281, 647] on div "Export collection Please select the item you want to export Social Media Platfo…" at bounding box center [784, 386] width 1568 height 772
